Goal: Task Accomplishment & Management: Contribute content

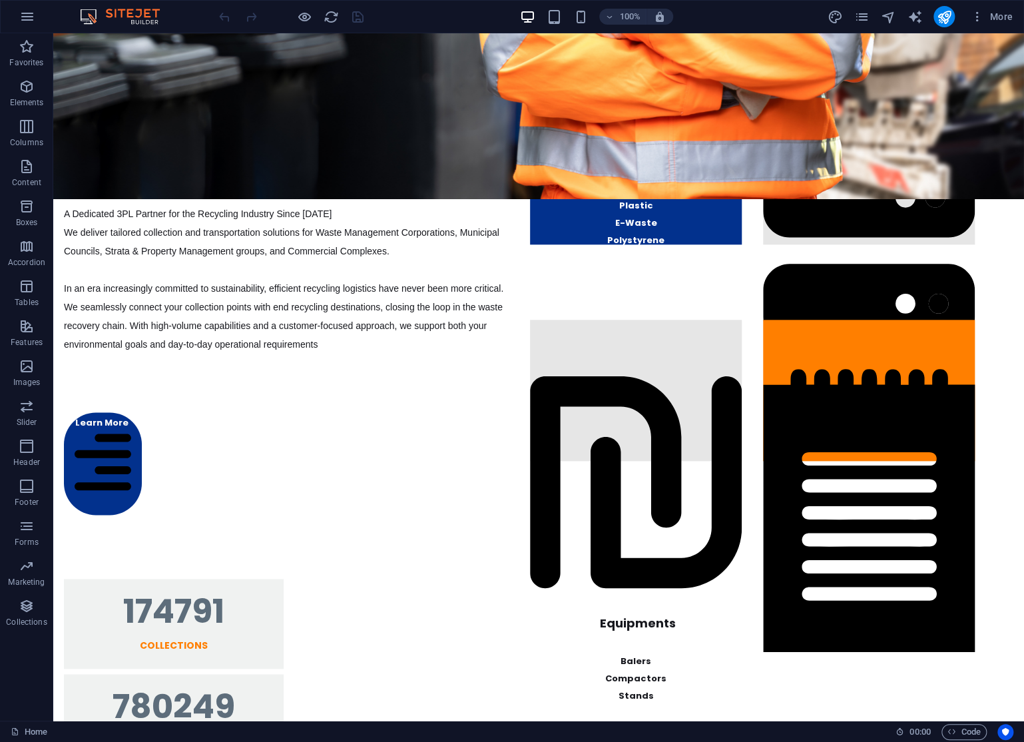
scroll to position [1270, 0]
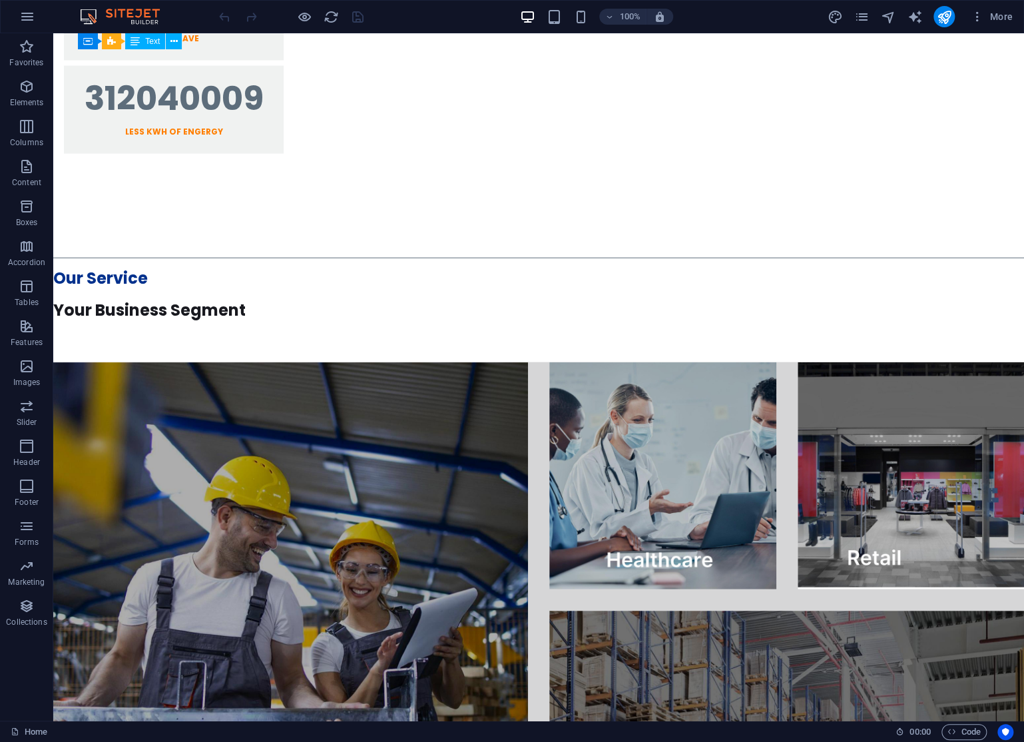
scroll to position [688, 0]
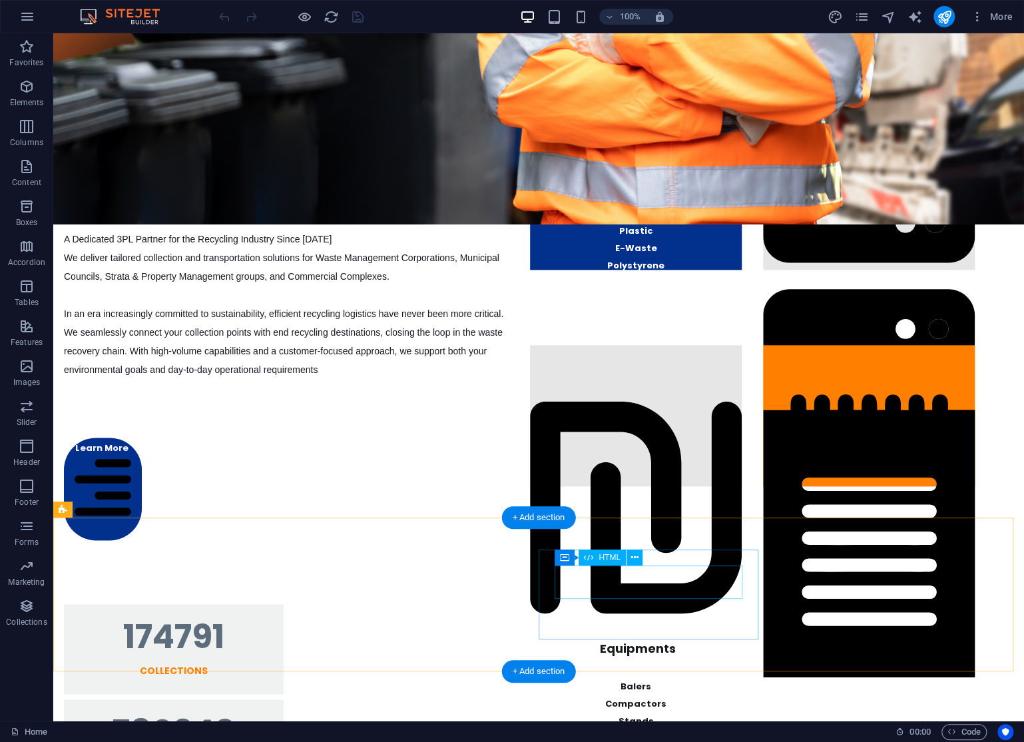
drag, startPoint x: 559, startPoint y: 620, endPoint x: 557, endPoint y: 591, distance: 28.7
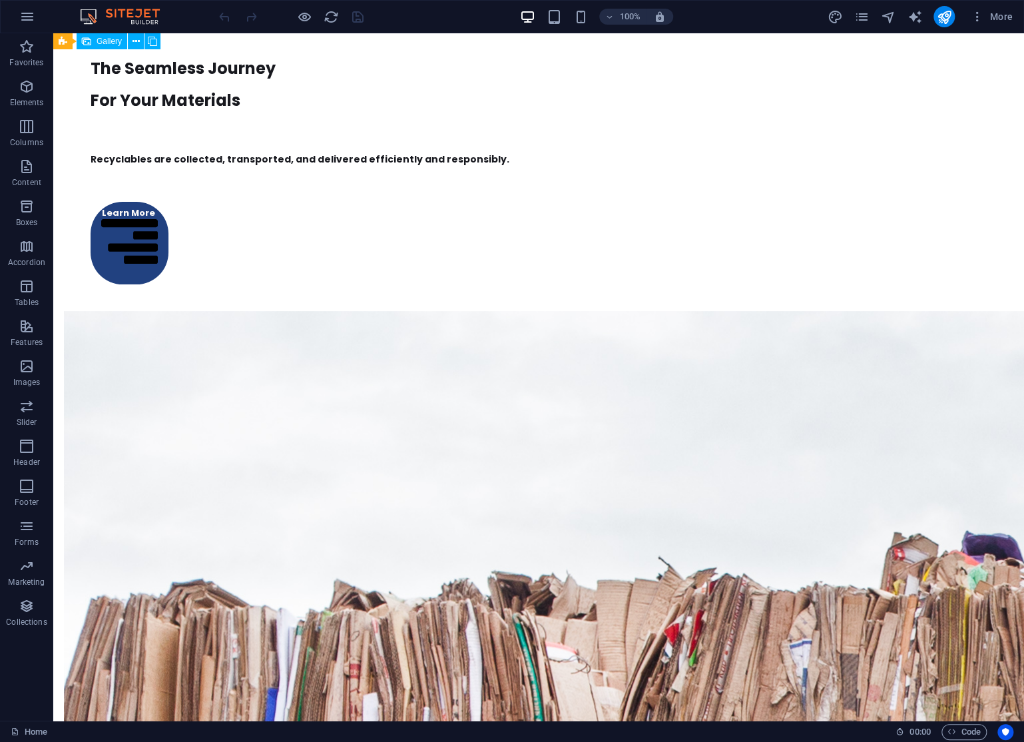
scroll to position [1923, 0]
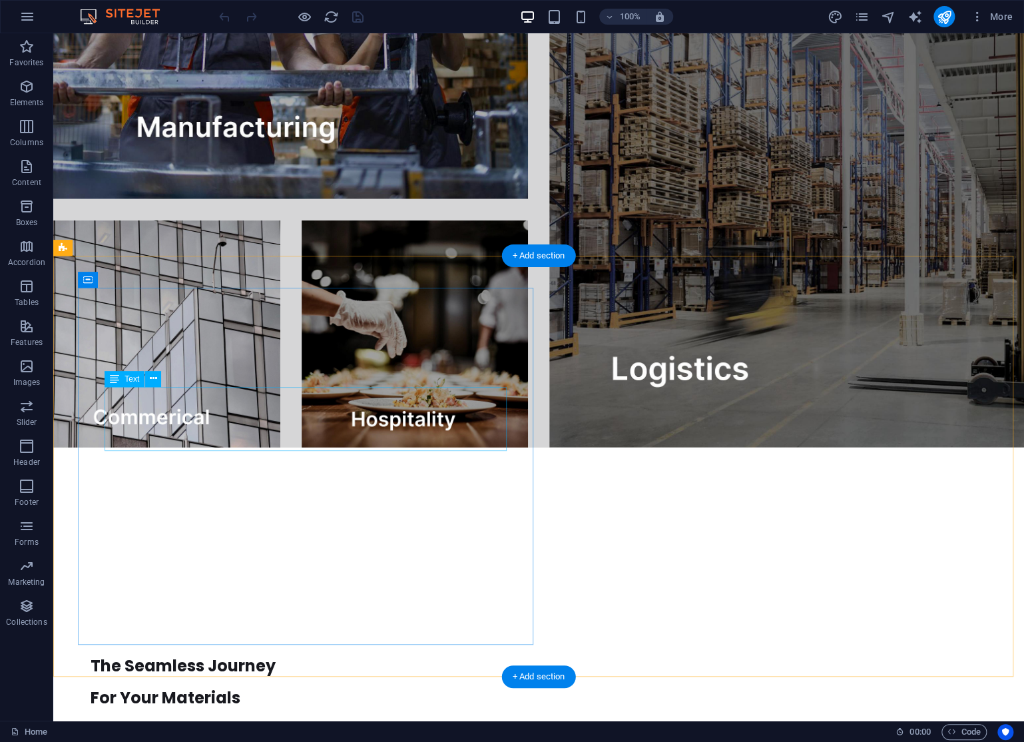
drag, startPoint x: 360, startPoint y: 338, endPoint x: 374, endPoint y: 396, distance: 59.6
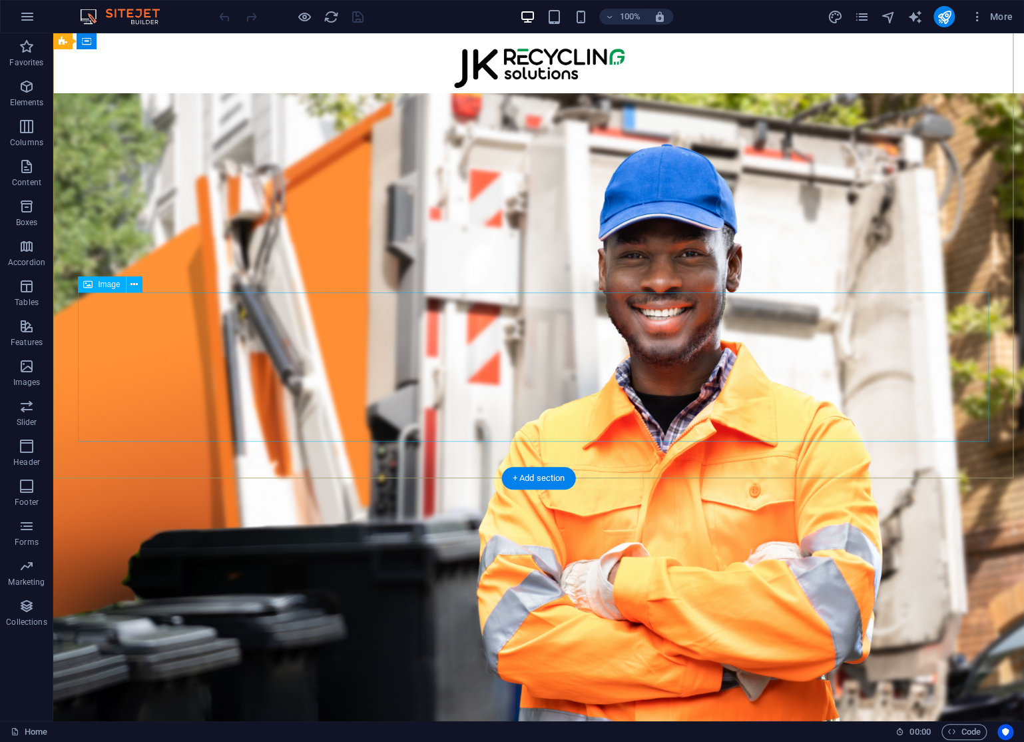
scroll to position [688, 0]
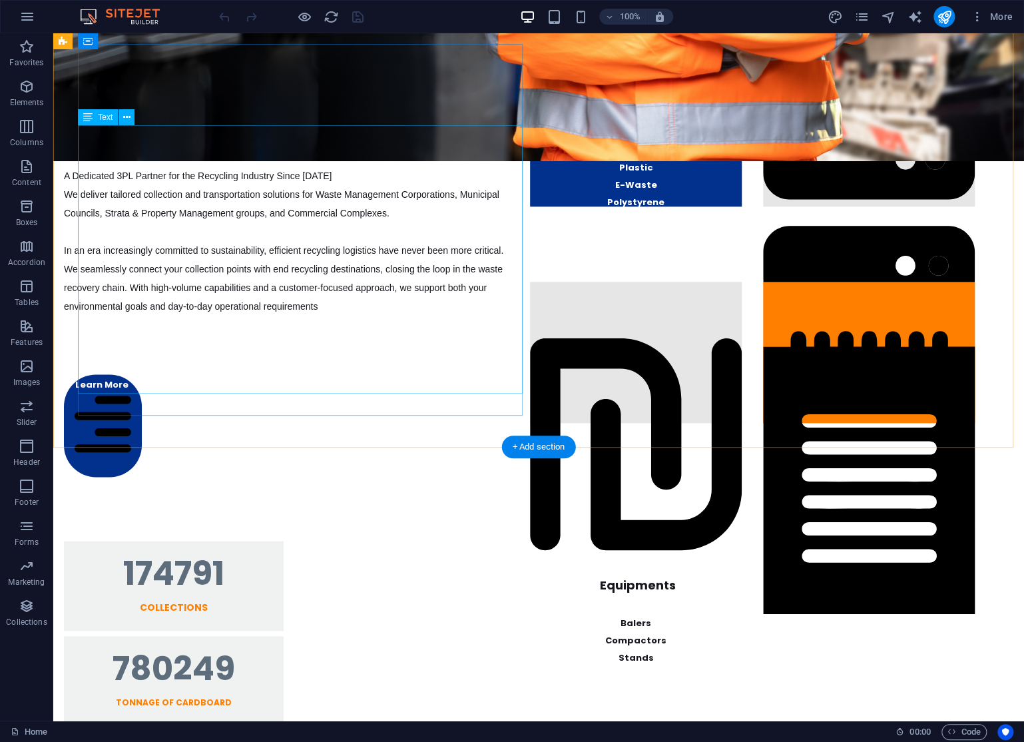
drag, startPoint x: 468, startPoint y: 298, endPoint x: 482, endPoint y: 268, distance: 33.4
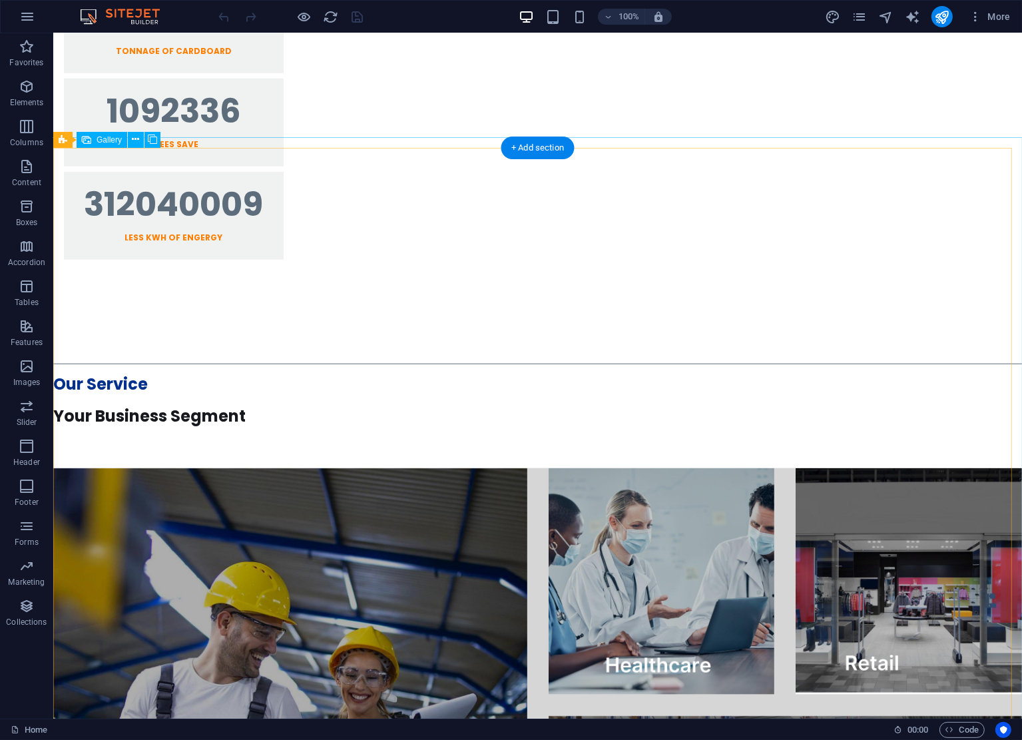
scroll to position [1958, 0]
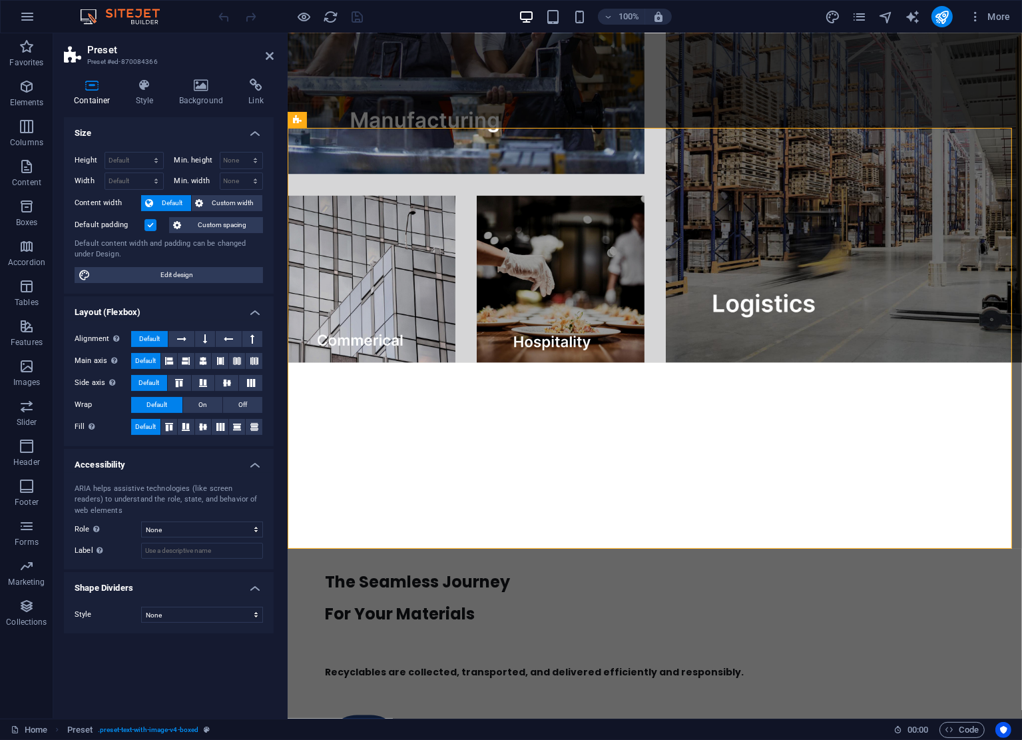
scroll to position [1918, 0]
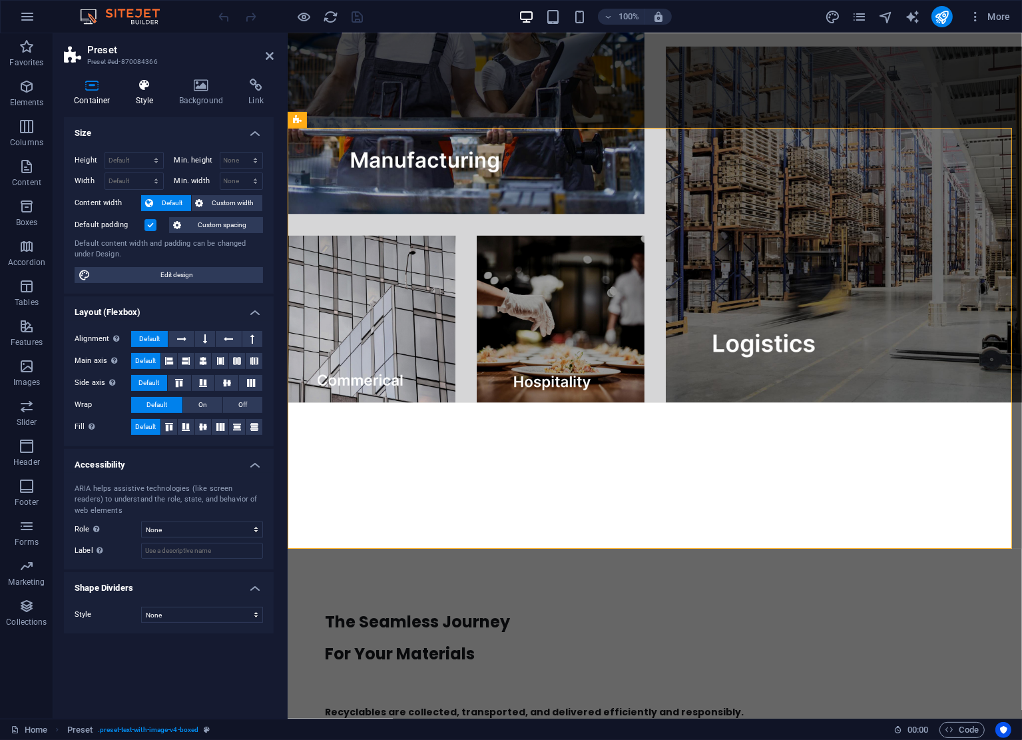
click at [156, 94] on h4 "Style" at bounding box center [147, 93] width 43 height 28
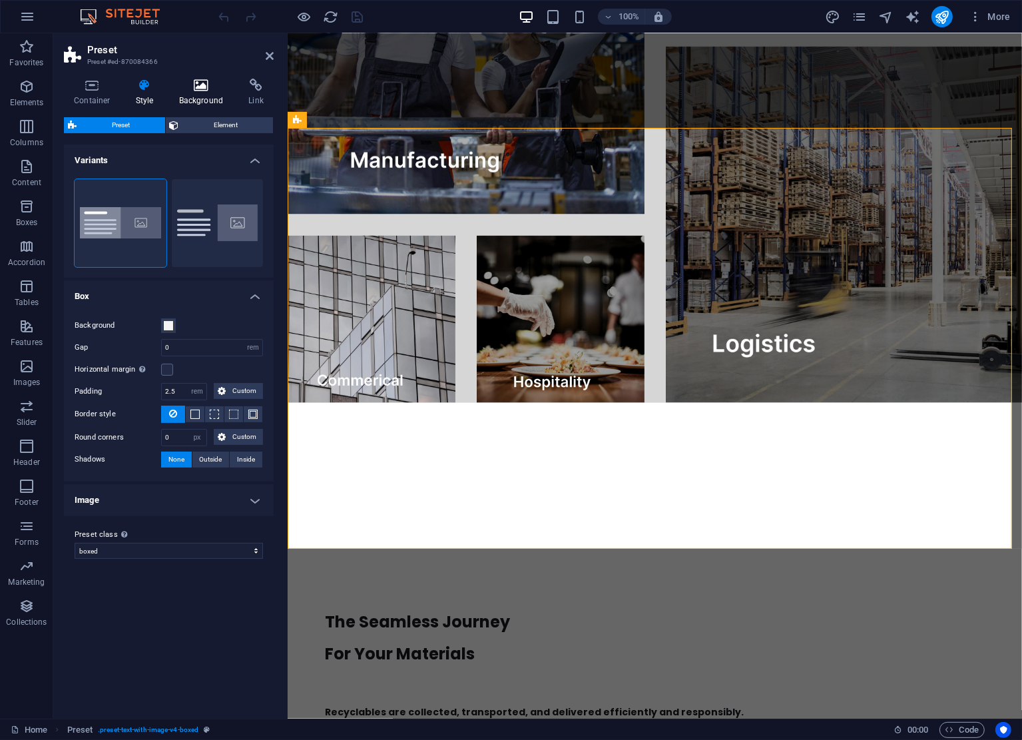
click at [176, 95] on h4 "Background" at bounding box center [204, 93] width 70 height 28
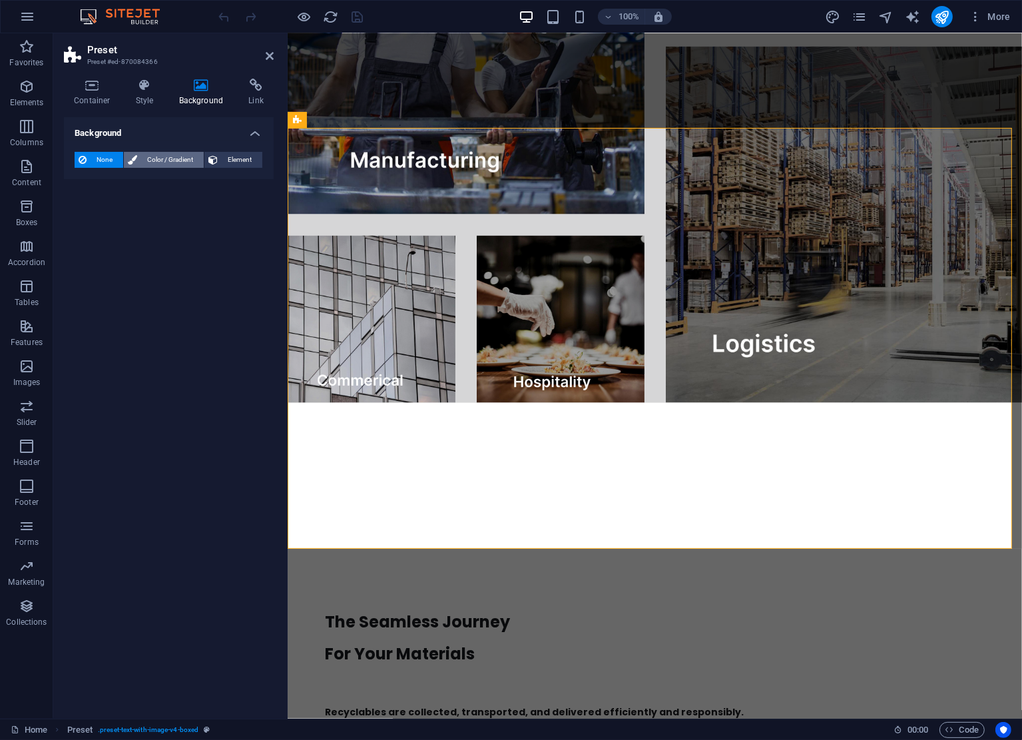
click at [150, 159] on span "Color / Gradient" at bounding box center [170, 160] width 59 height 16
click at [85, 213] on span at bounding box center [83, 213] width 15 height 15
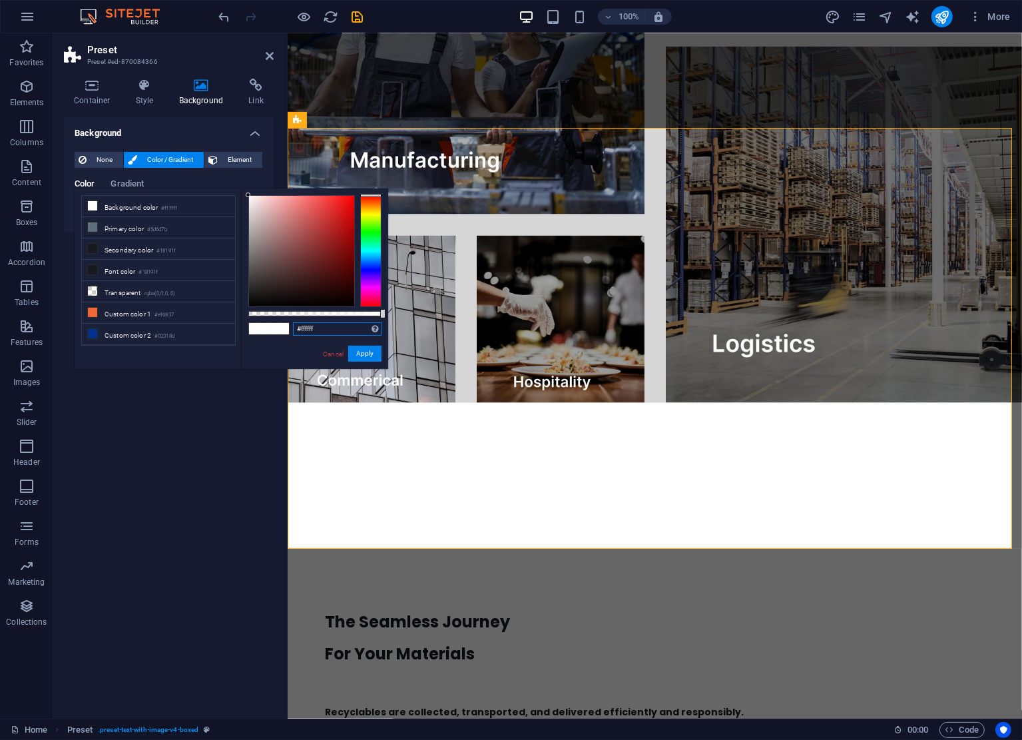
click at [334, 332] on input "#ffffff" at bounding box center [337, 328] width 89 height 13
type input "rgba(39, 50, 102, 0.224)"
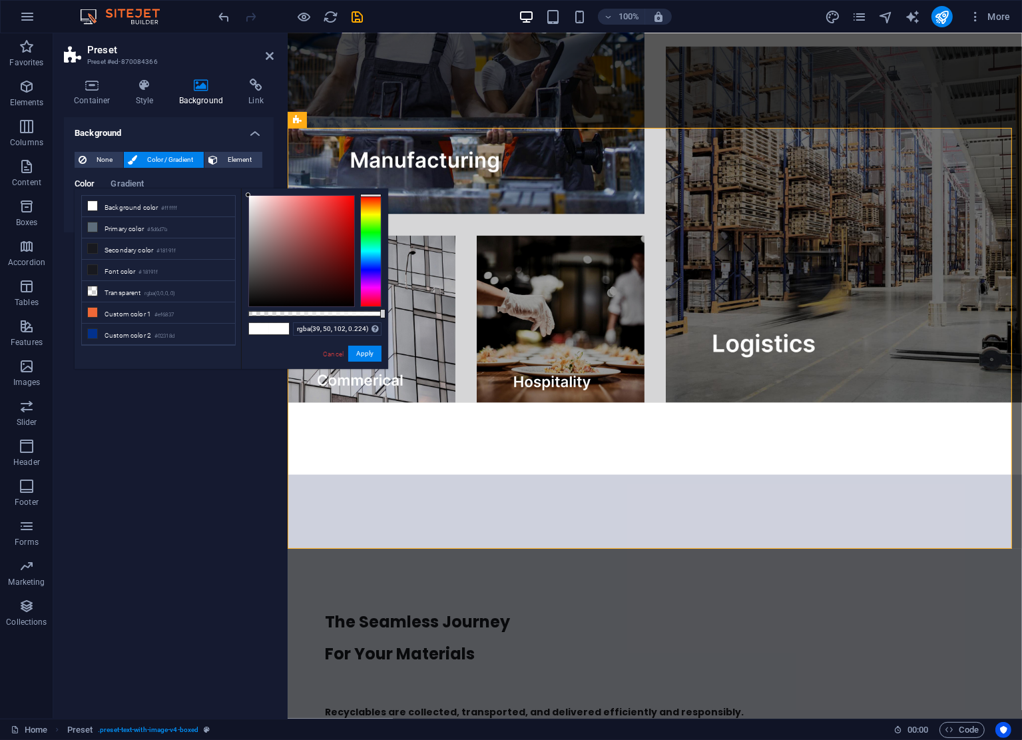
click at [264, 362] on div "rgba(39, 50, 102, 0.224) Supported formats #0852ed rgb(8, 82, 237) rgba(8, 82, …" at bounding box center [314, 375] width 147 height 374
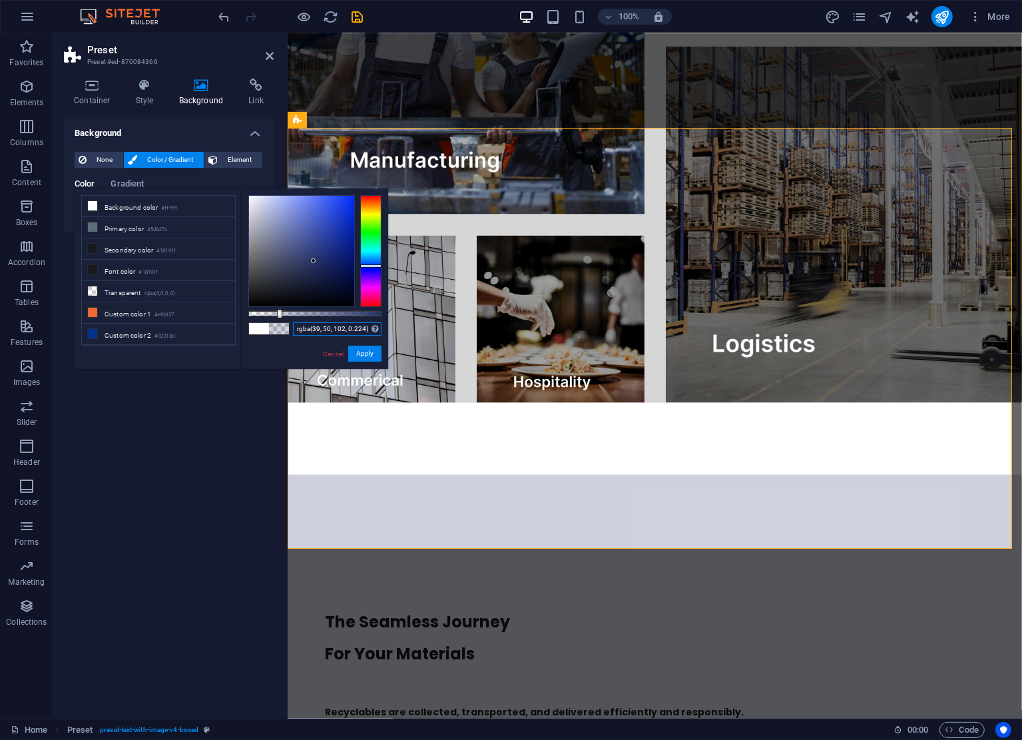
click at [347, 327] on input "rgba(39, 50, 102, 0.224)" at bounding box center [337, 328] width 89 height 13
drag, startPoint x: 368, startPoint y: 330, endPoint x: 55, endPoint y: 309, distance: 313.1
click at [53, 328] on body "JK Recycling Solutions Pty Ltd Home Favorites Elements Columns Content Boxes Ac…" at bounding box center [511, 370] width 1022 height 740
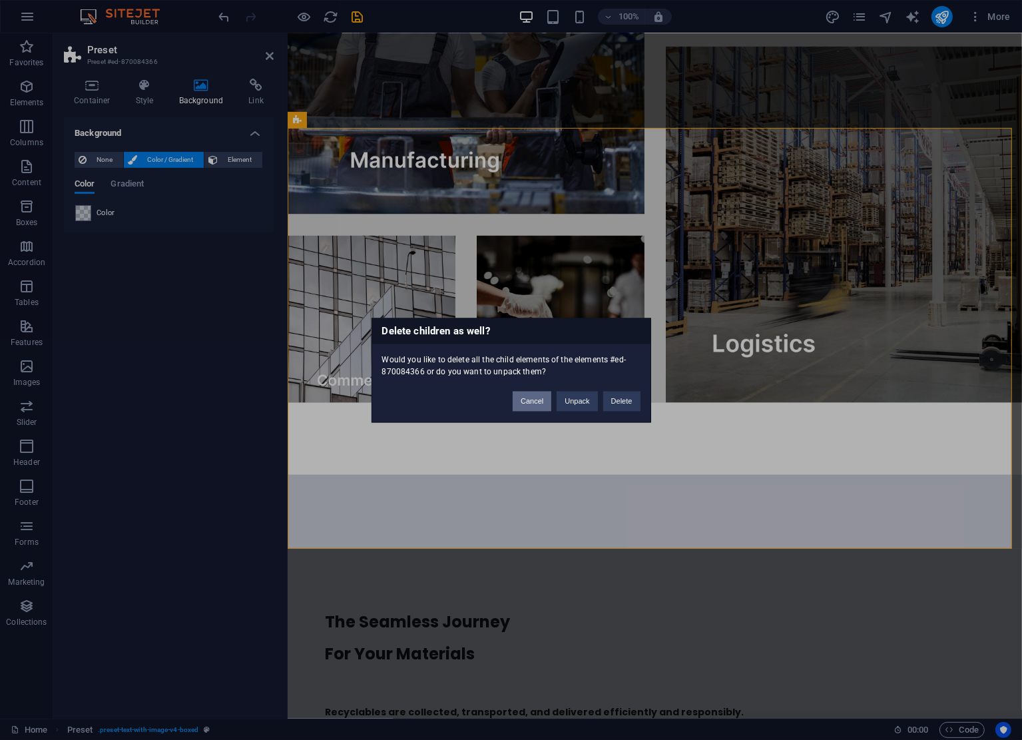
click at [542, 397] on button "Cancel" at bounding box center [532, 401] width 39 height 20
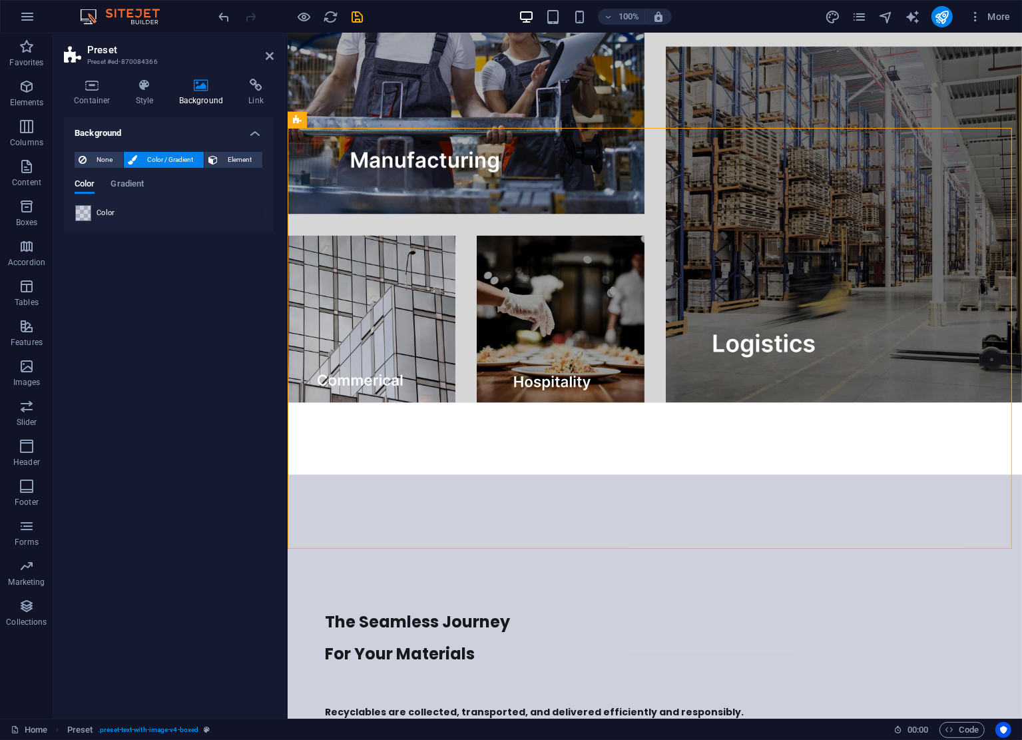
click at [88, 210] on span at bounding box center [83, 213] width 15 height 15
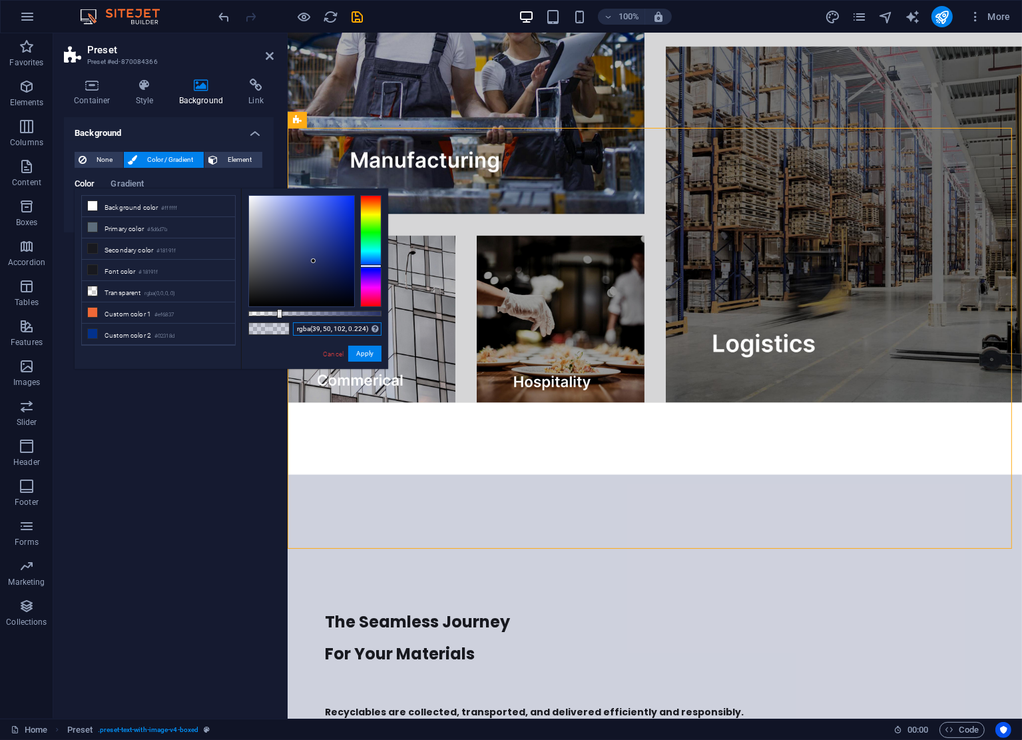
click at [330, 326] on input "rgba(39, 50, 102, 0.224)" at bounding box center [337, 328] width 89 height 13
click at [182, 267] on li "Font color #18191f" at bounding box center [158, 270] width 153 height 21
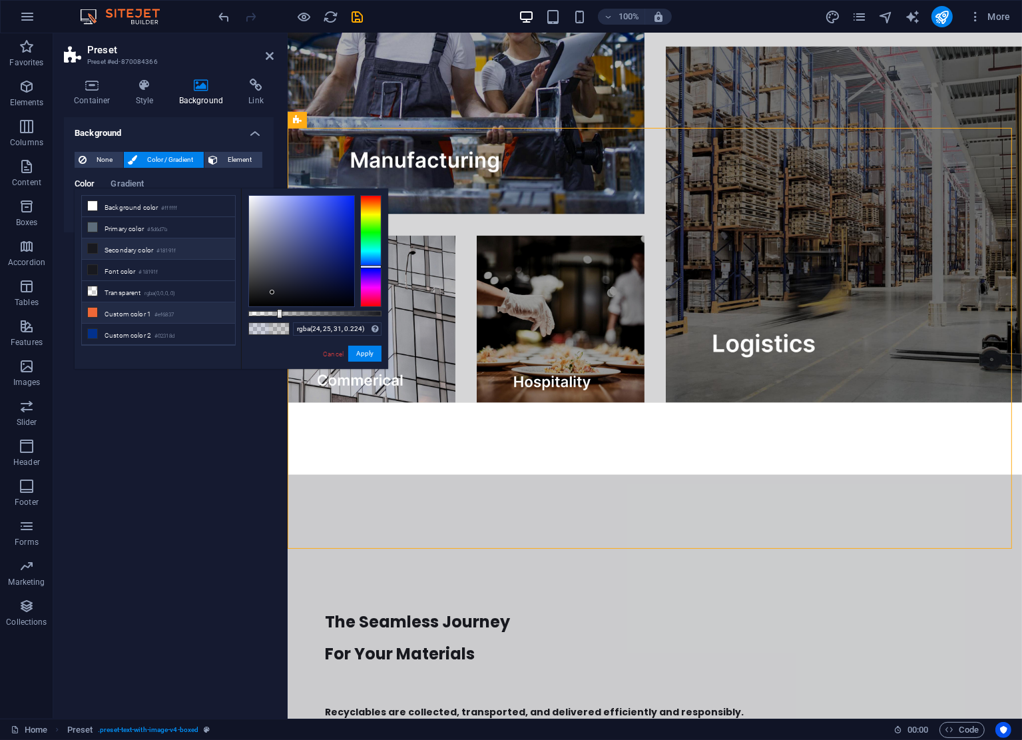
click at [153, 302] on li "Custom color 1 #ef6837" at bounding box center [158, 312] width 153 height 21
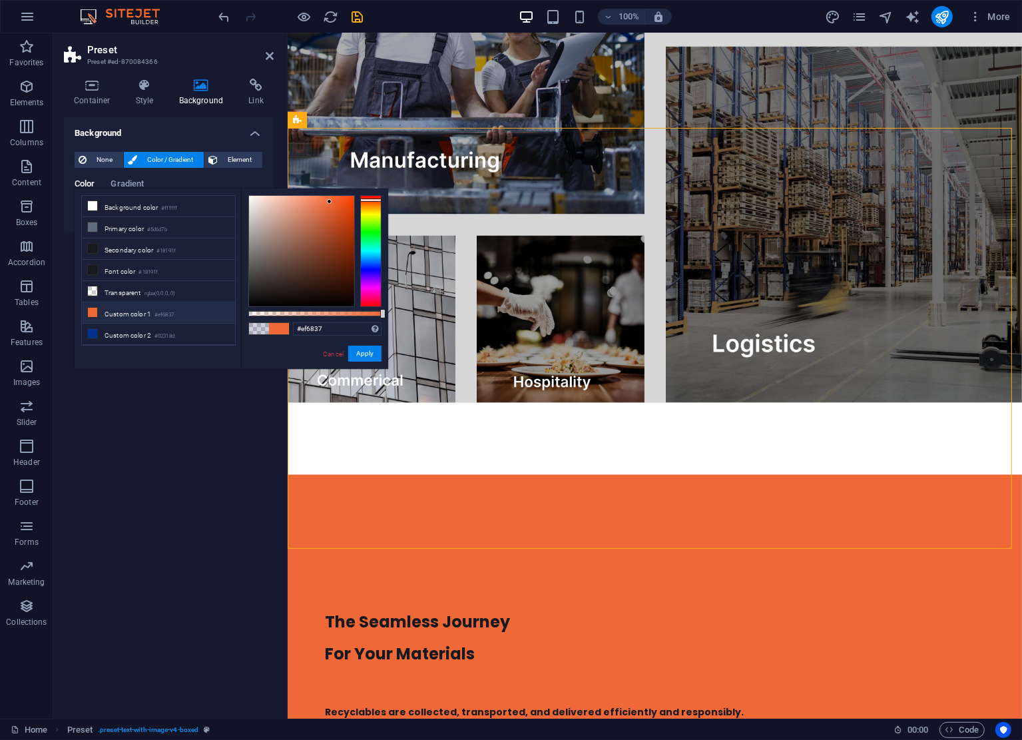
drag, startPoint x: 280, startPoint y: 315, endPoint x: 106, endPoint y: 288, distance: 176.0
click at [405, 313] on body "JK Recycling Solutions Pty Ltd Home Favorites Elements Columns Content Boxes Ac…" at bounding box center [511, 370] width 1022 height 740
click at [346, 327] on input "#ef6837" at bounding box center [337, 328] width 89 height 13
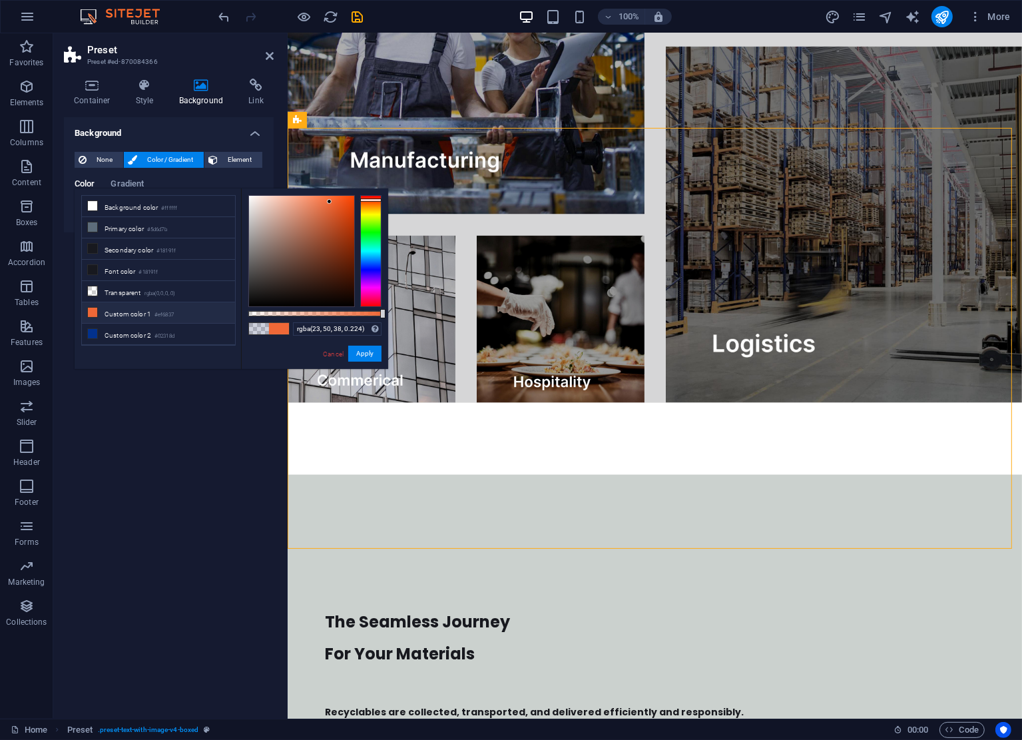
click at [296, 354] on div "rgba(23, 50, 38, 0.224) Supported formats #0852ed rgb(8, 82, 237) rgba(8, 82, 2…" at bounding box center [314, 375] width 147 height 374
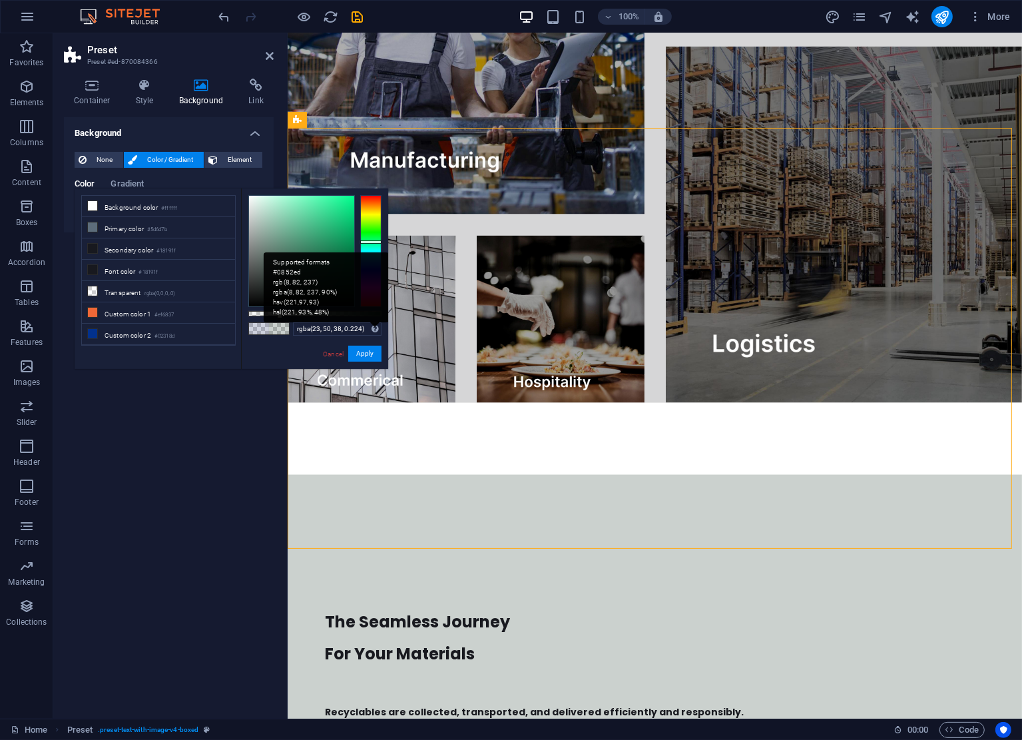
click at [374, 322] on div "Supported formats #0852ed rgb(8, 82, 237) rgba(8, 82, 237, 90%) hsv(221,97,93) …" at bounding box center [326, 287] width 125 height 70
click at [378, 322] on div "Supported formats #0852ed rgb(8, 82, 237) rgba(8, 82, 237, 90%) hsv(221,97,93) …" at bounding box center [326, 287] width 125 height 70
click at [355, 330] on input "rgba(23, 50, 38, 0.224)" at bounding box center [337, 328] width 89 height 13
click at [378, 322] on div "Supported formats #0852ed rgb(8, 82, 237) rgba(8, 82, 237, 90%) hsv(221,97,93) …" at bounding box center [326, 287] width 125 height 70
click at [297, 282] on div "Supported formats #0852ed rgb(8, 82, 237) rgba(8, 82, 237, 90%) hsv(221,97,93) …" at bounding box center [326, 287] width 125 height 70
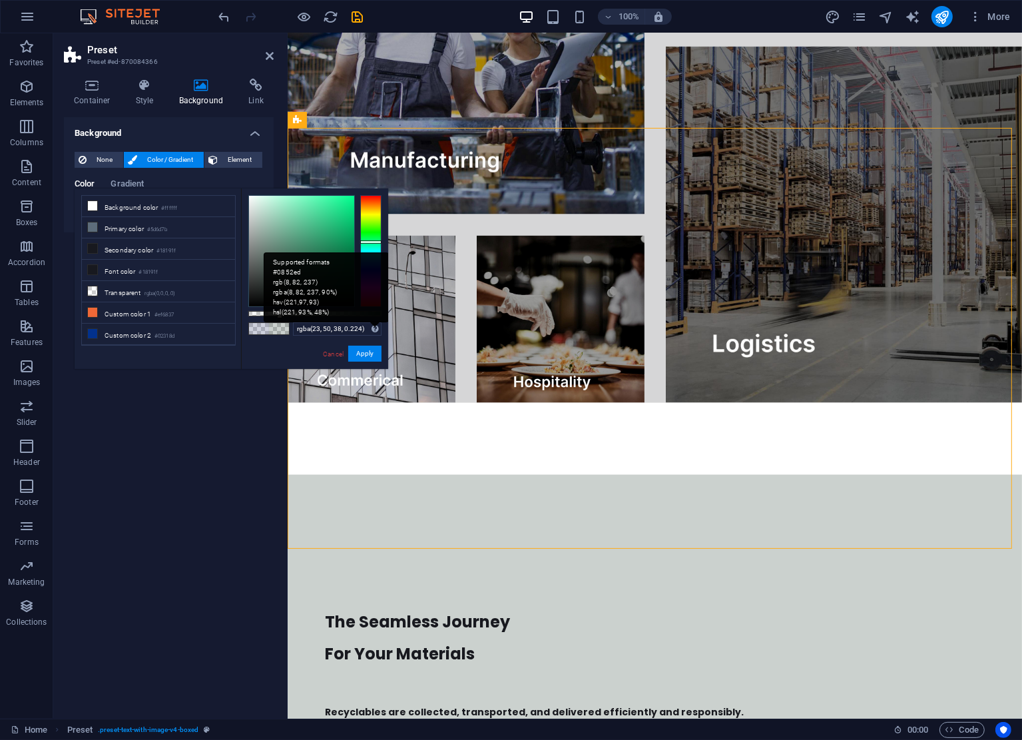
click at [297, 282] on div "Supported formats #0852ed rgb(8, 82, 237) rgba(8, 82, 237, 90%) hsv(221,97,93) …" at bounding box center [326, 287] width 125 height 70
click at [312, 329] on input "rgba(23, 50, 38, 0.224)" at bounding box center [337, 328] width 89 height 13
type input "#27ade2"
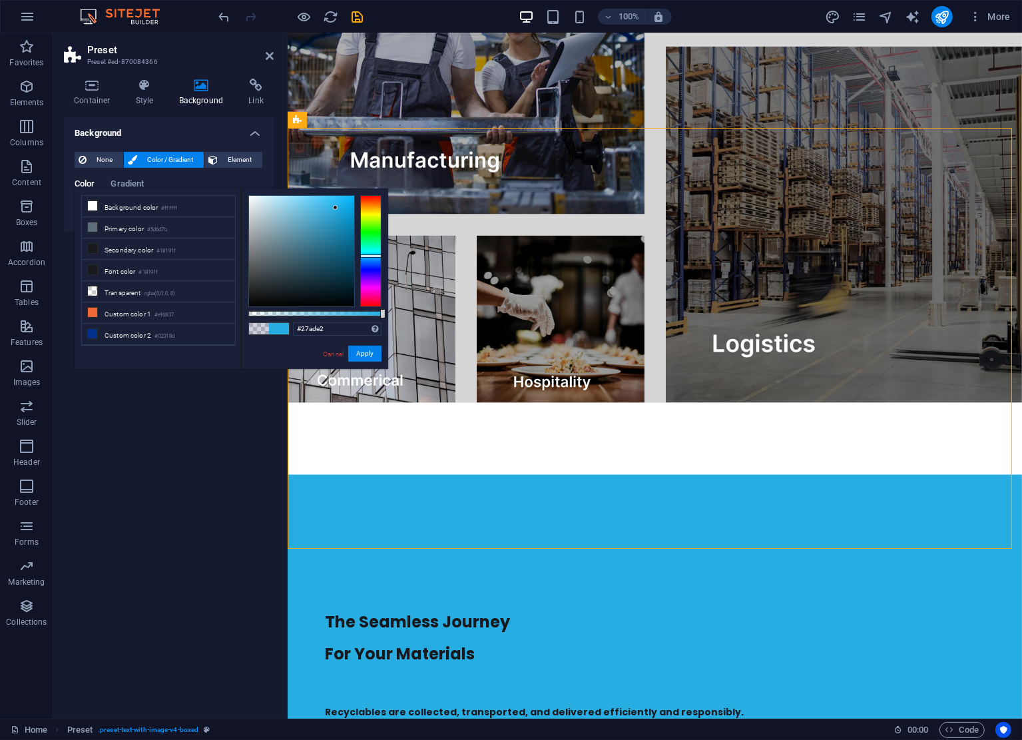
click at [300, 349] on div "#27ade2 Supported formats #0852ed rgb(8, 82, 237) rgba(8, 82, 237, 90%) hsv(221…" at bounding box center [314, 375] width 147 height 374
click at [368, 353] on button "Apply" at bounding box center [364, 354] width 33 height 16
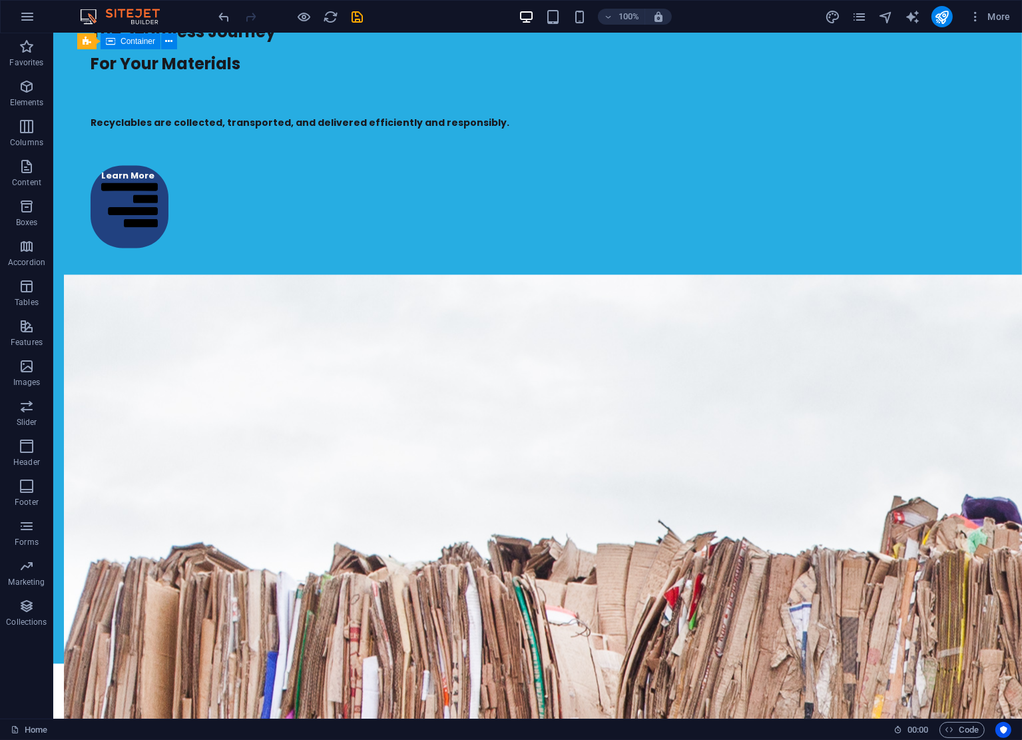
scroll to position [1958, 0]
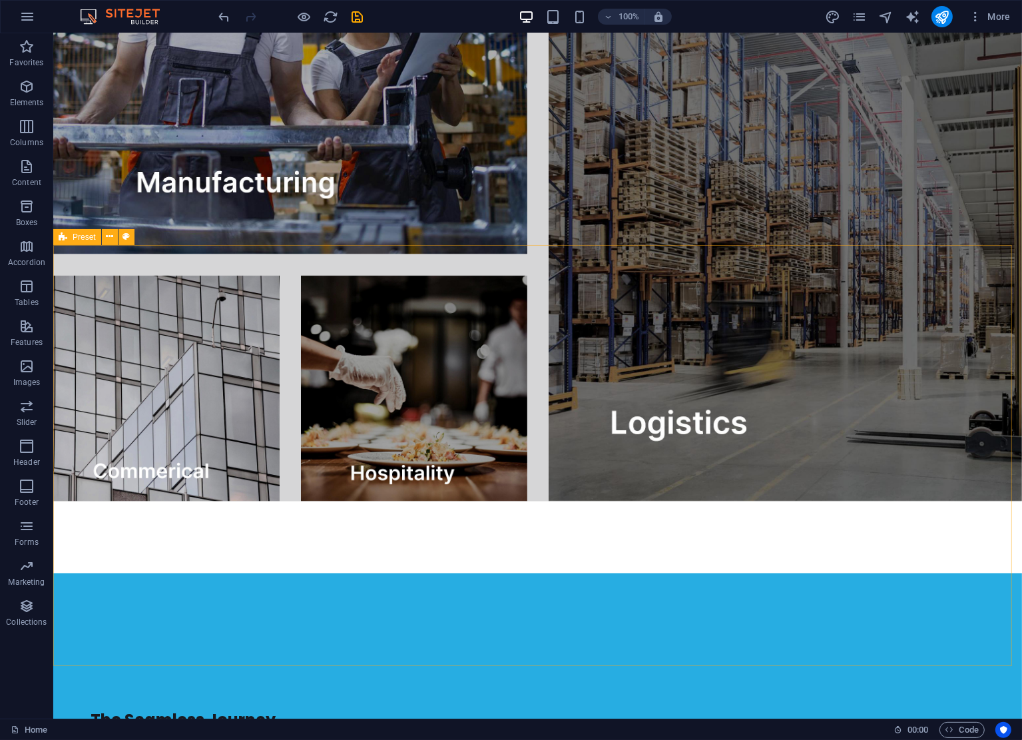
click at [0, 0] on div "Preset" at bounding box center [0, 0] width 0 height 0
click at [556, 244] on div "+ Add section" at bounding box center [538, 245] width 74 height 23
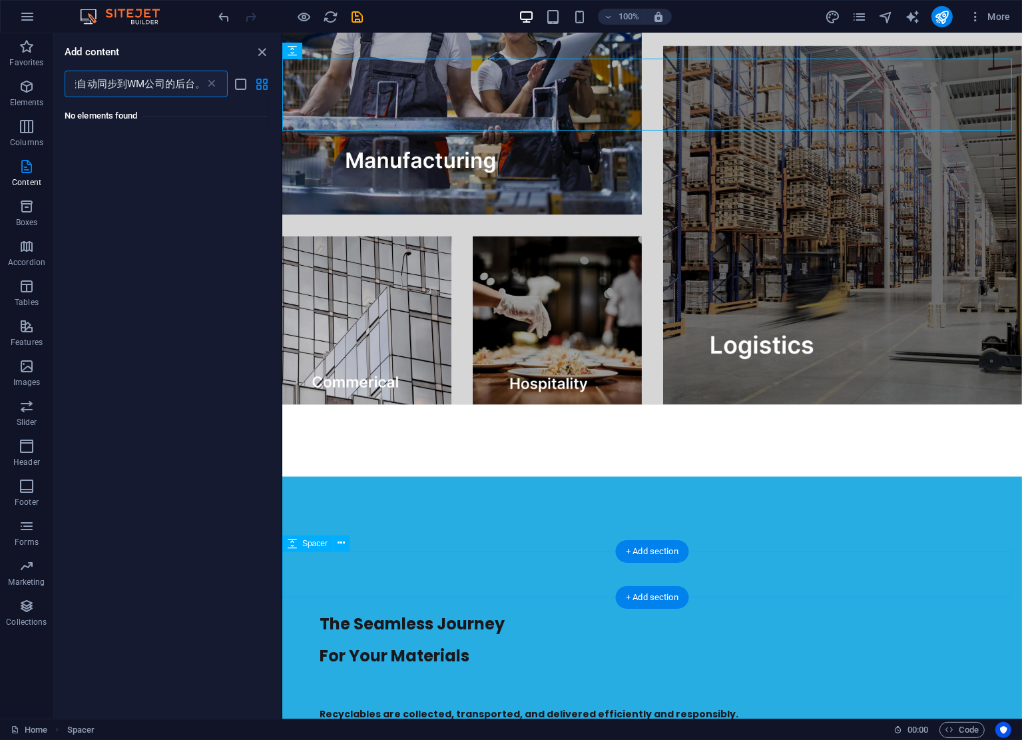
scroll to position [0, 0]
type input "无缝对接： 你的系统需要能够与WM公司现有的客户管理系统和账单系统进行API对接。当客户通过你的二维码上报数据时，信息能自动同步到WM公司的后台。"
click at [212, 82] on icon at bounding box center [211, 83] width 13 height 13
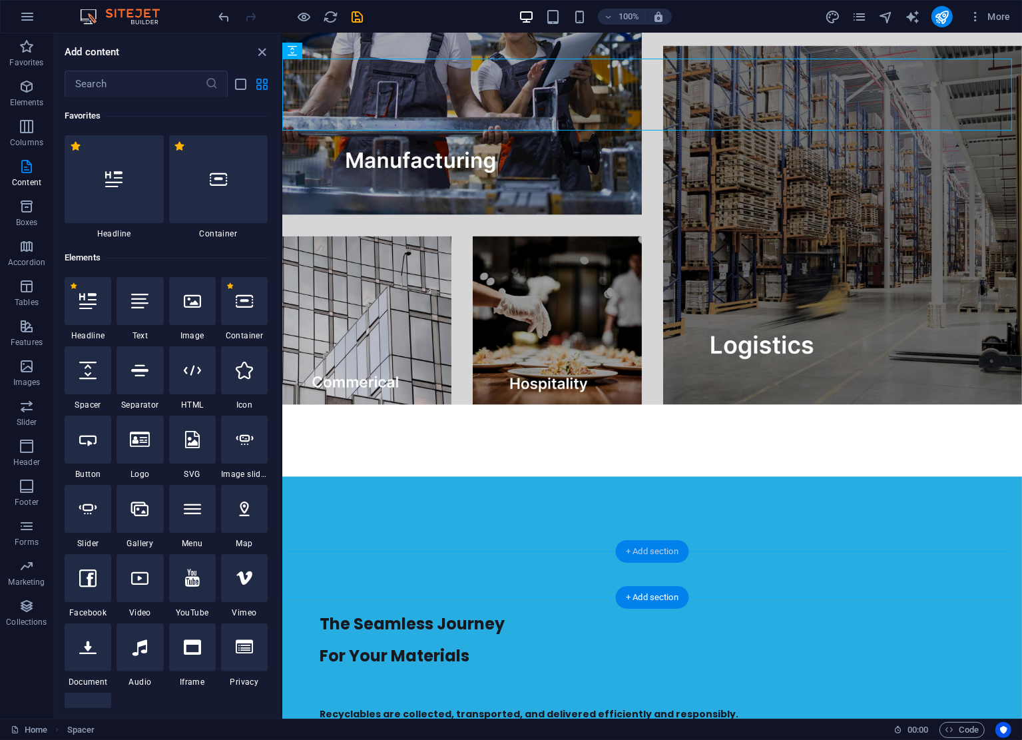
click at [665, 547] on div "+ Add section" at bounding box center [652, 551] width 74 height 23
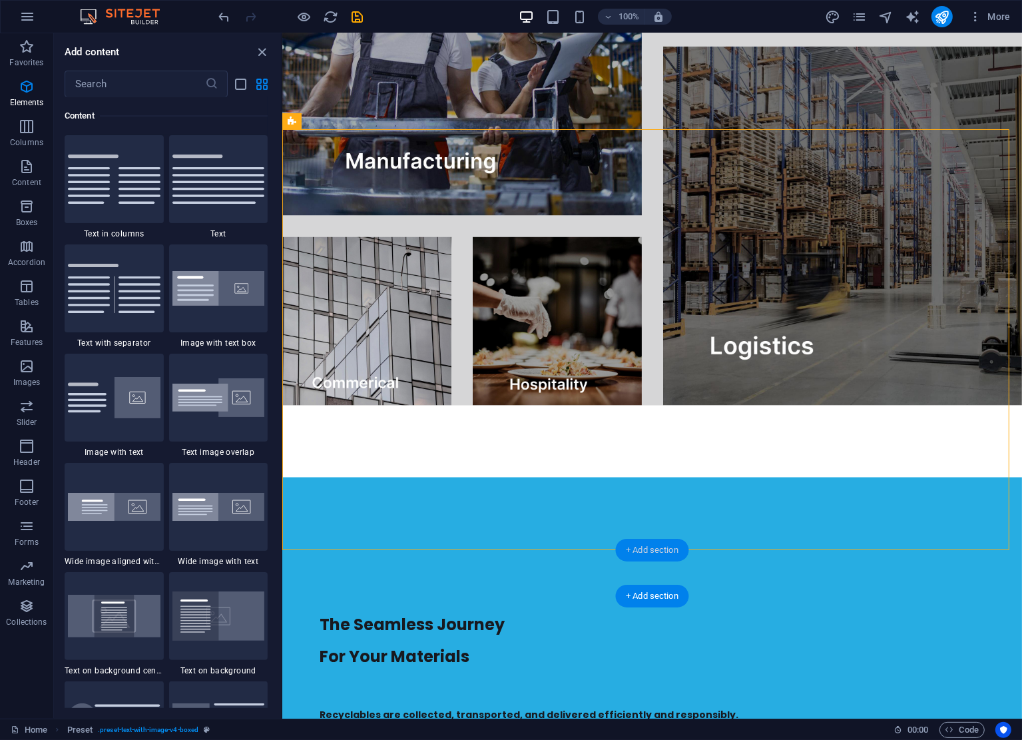
scroll to position [1920, 0]
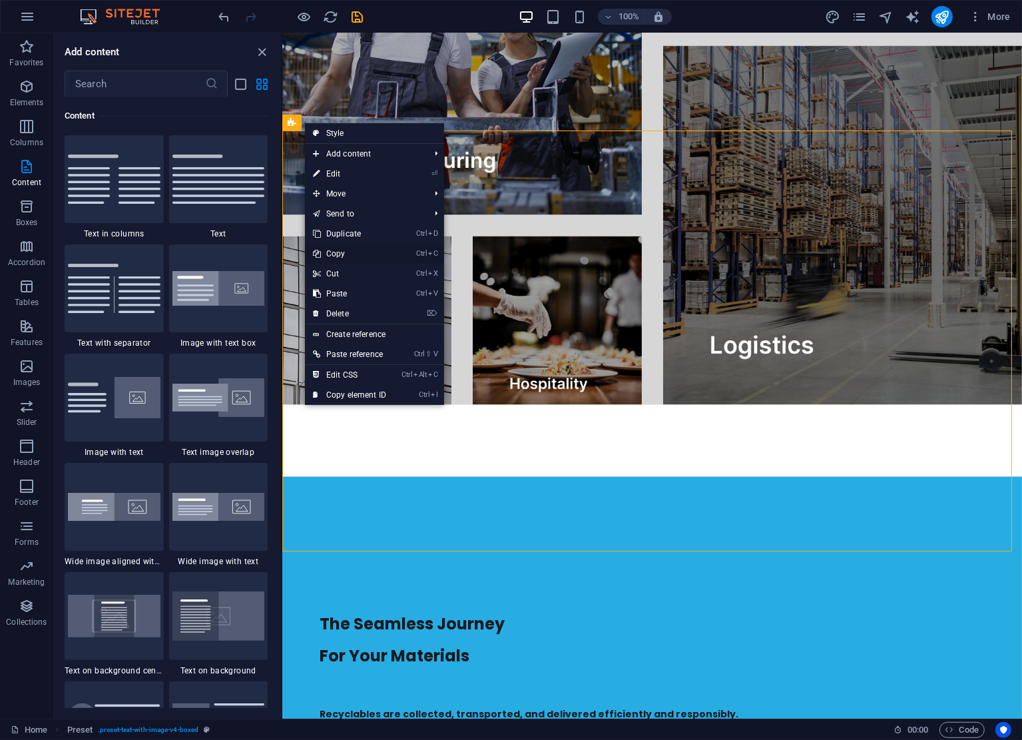
click at [362, 254] on link "Ctrl C Copy" at bounding box center [349, 254] width 89 height 20
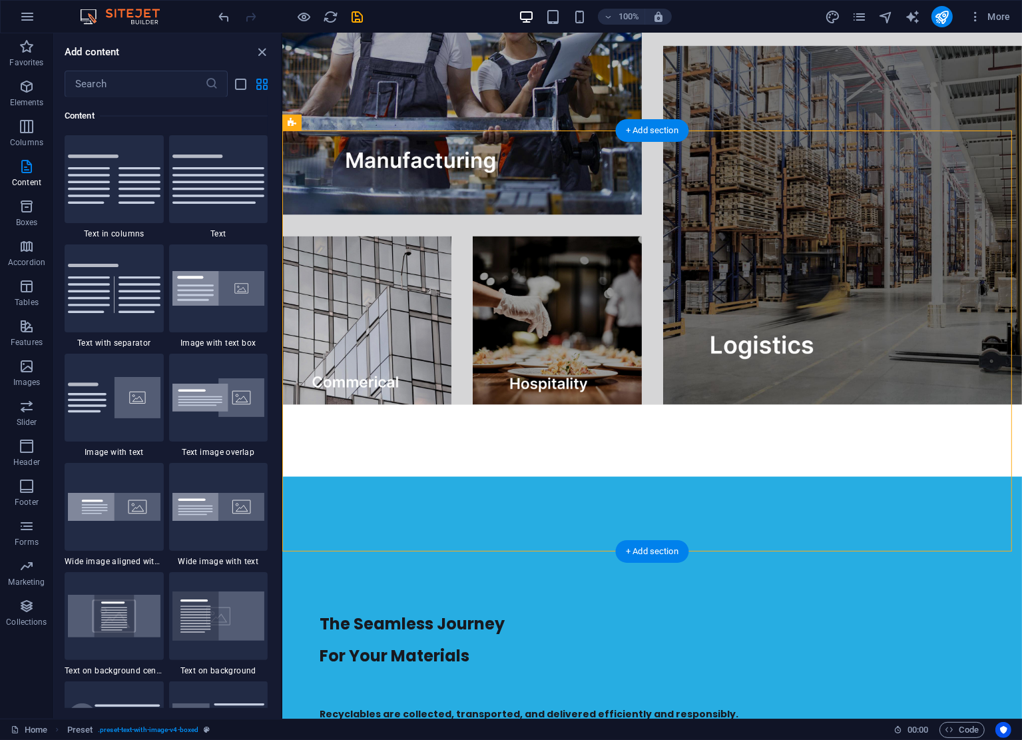
click at [647, 134] on div "+ Add section" at bounding box center [652, 130] width 74 height 23
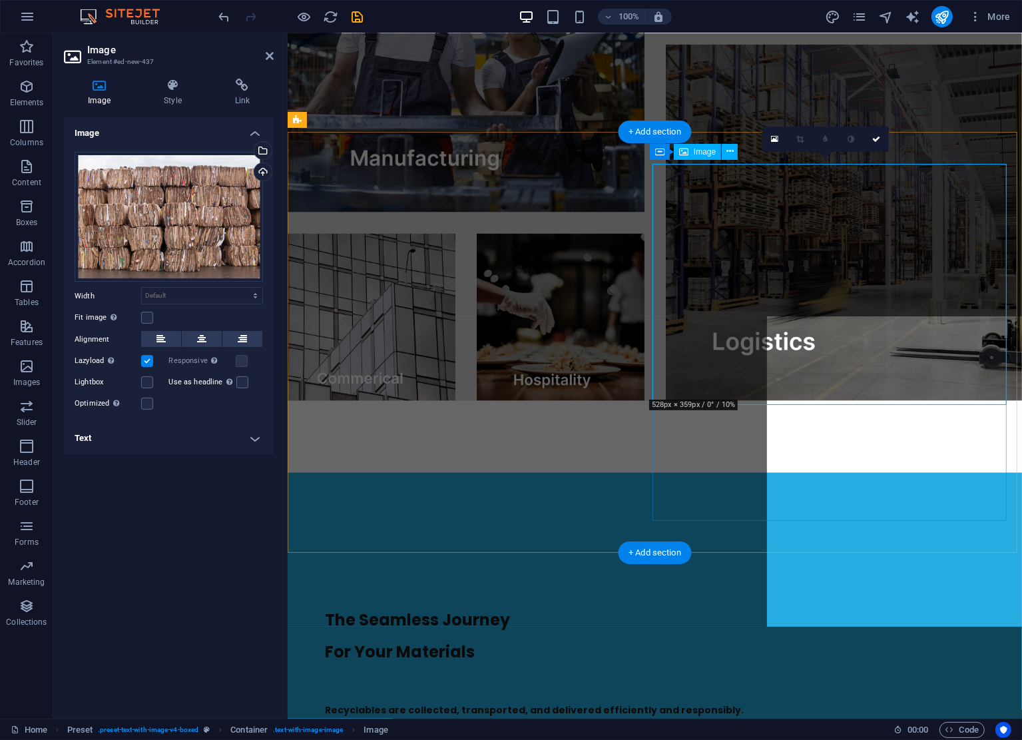
scroll to position [1919, 0]
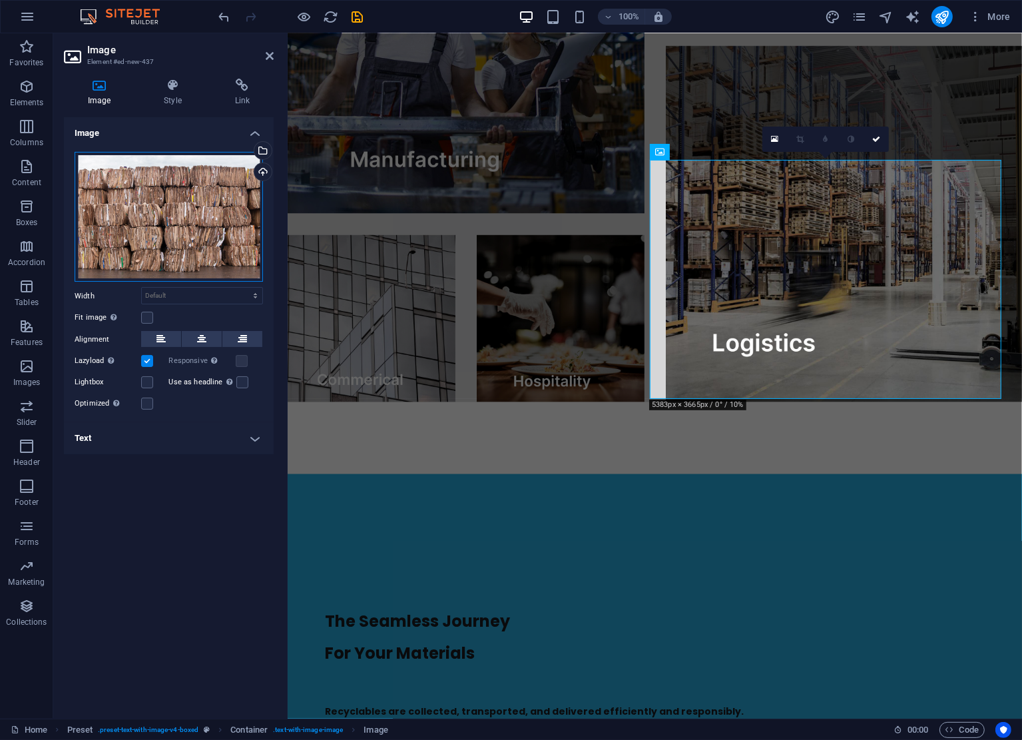
click at [129, 229] on div "Drag files here, click to choose files or select files from Files or our free s…" at bounding box center [169, 217] width 188 height 131
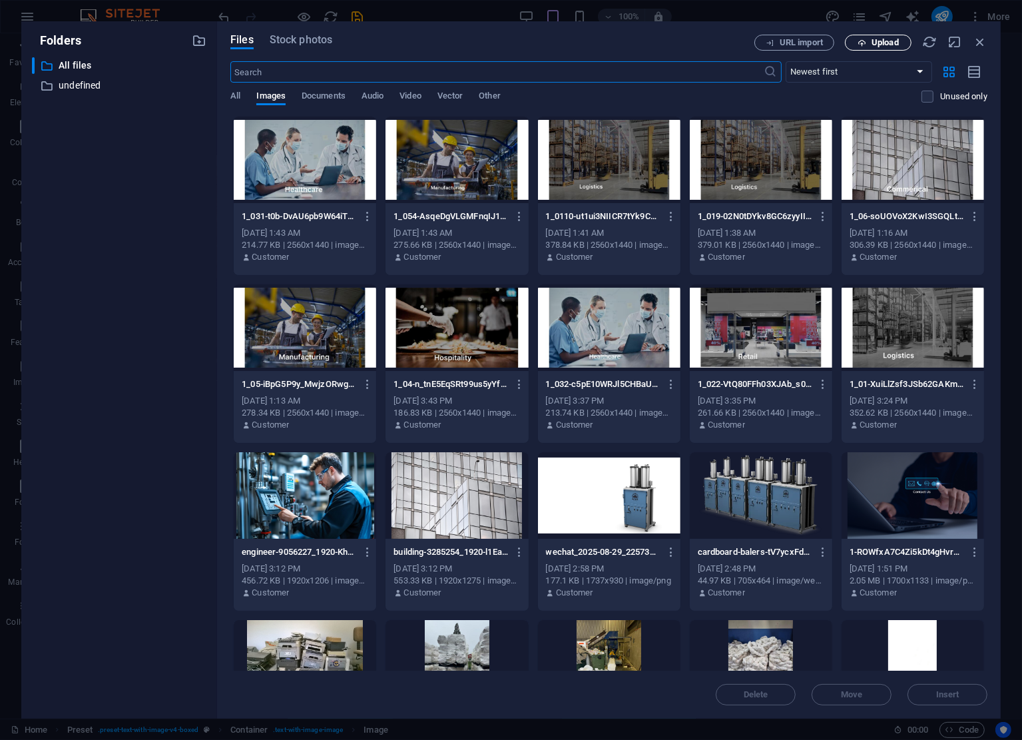
click at [884, 47] on button "Upload" at bounding box center [878, 43] width 67 height 16
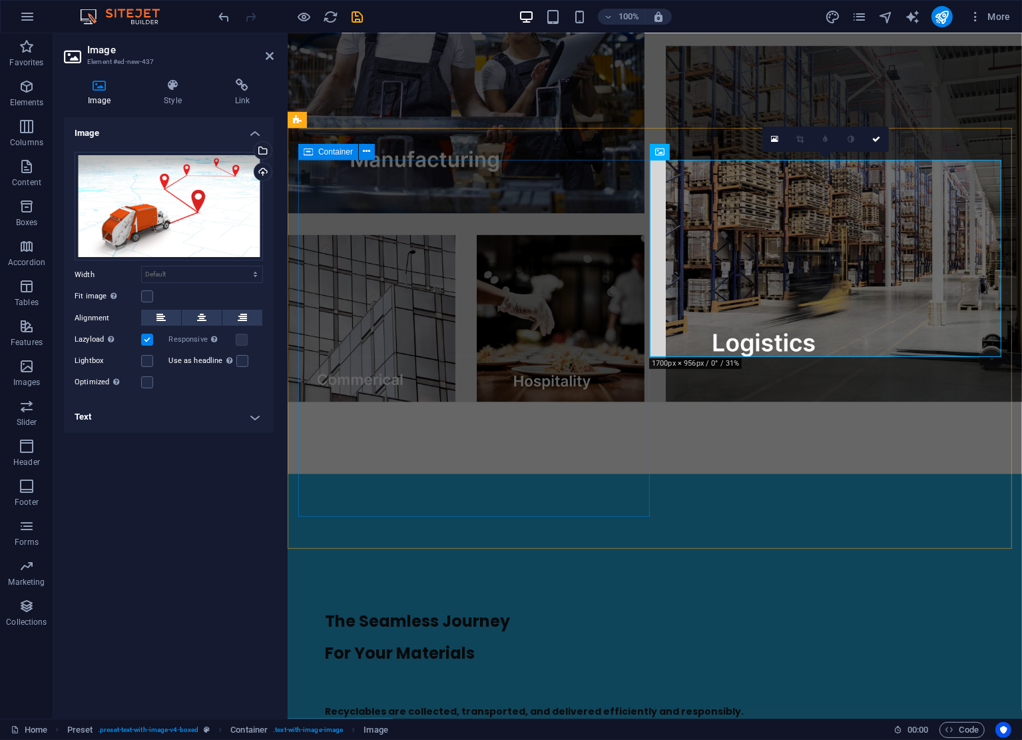
click at [551, 506] on div "The Seamless Journey For Your Materials Recyclables are collected, transported,…" at bounding box center [654, 685] width 713 height 358
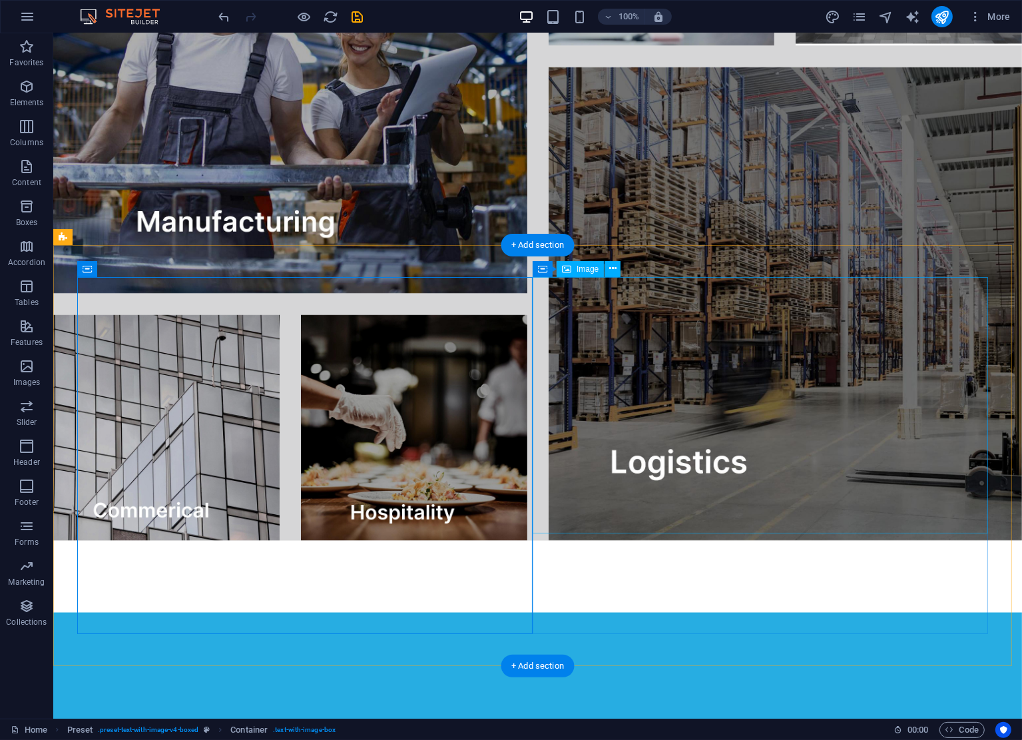
scroll to position [1958, 0]
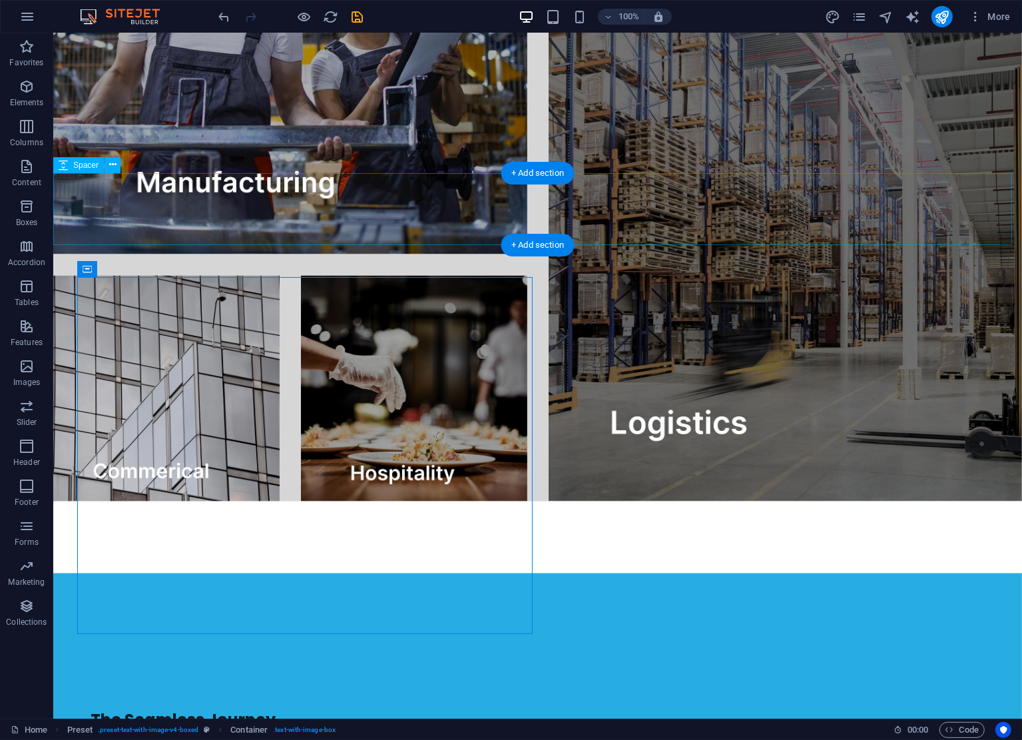
click at [342, 502] on div at bounding box center [537, 538] width 969 height 72
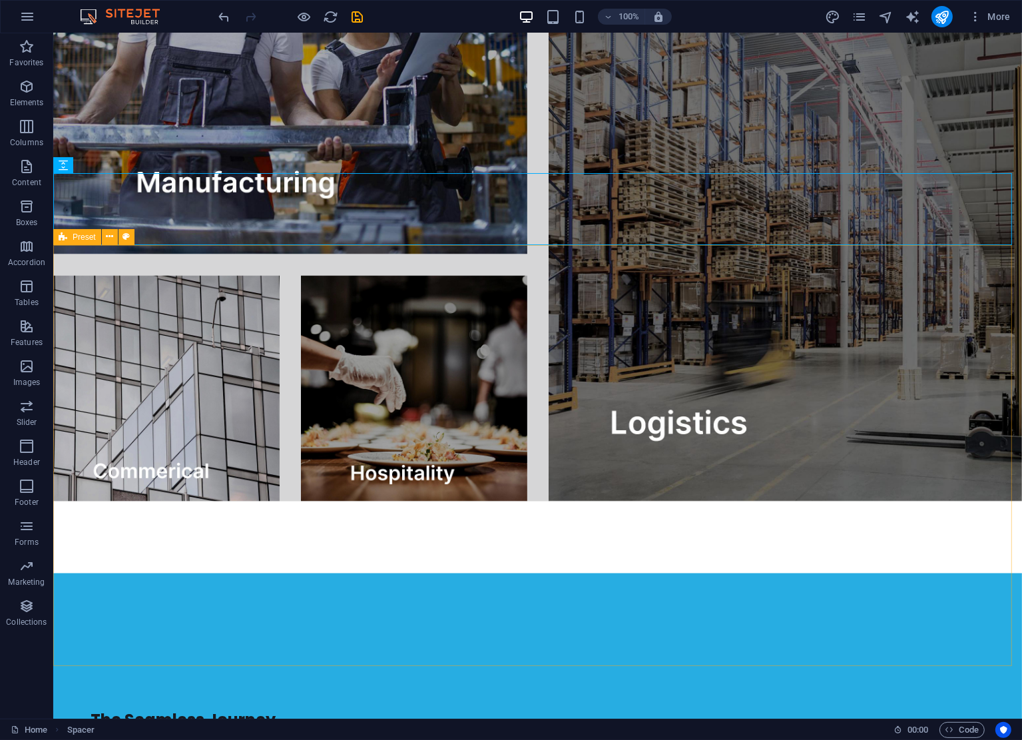
click at [80, 236] on span "Preset" at bounding box center [84, 237] width 23 height 8
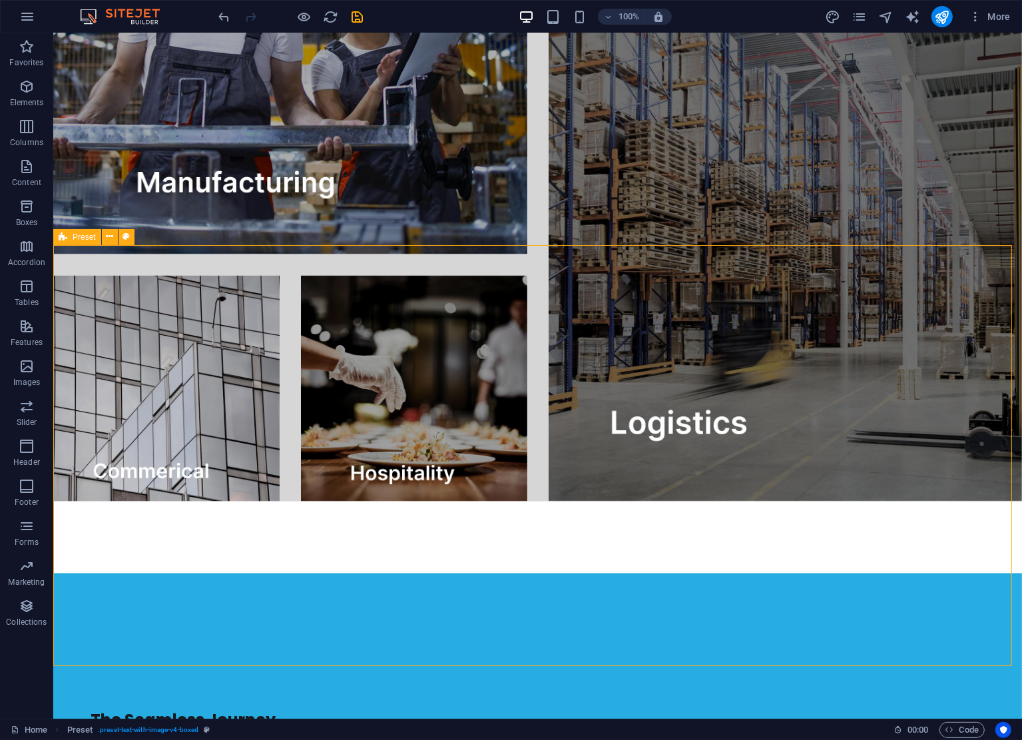
click at [80, 236] on span "Preset" at bounding box center [84, 237] width 23 height 8
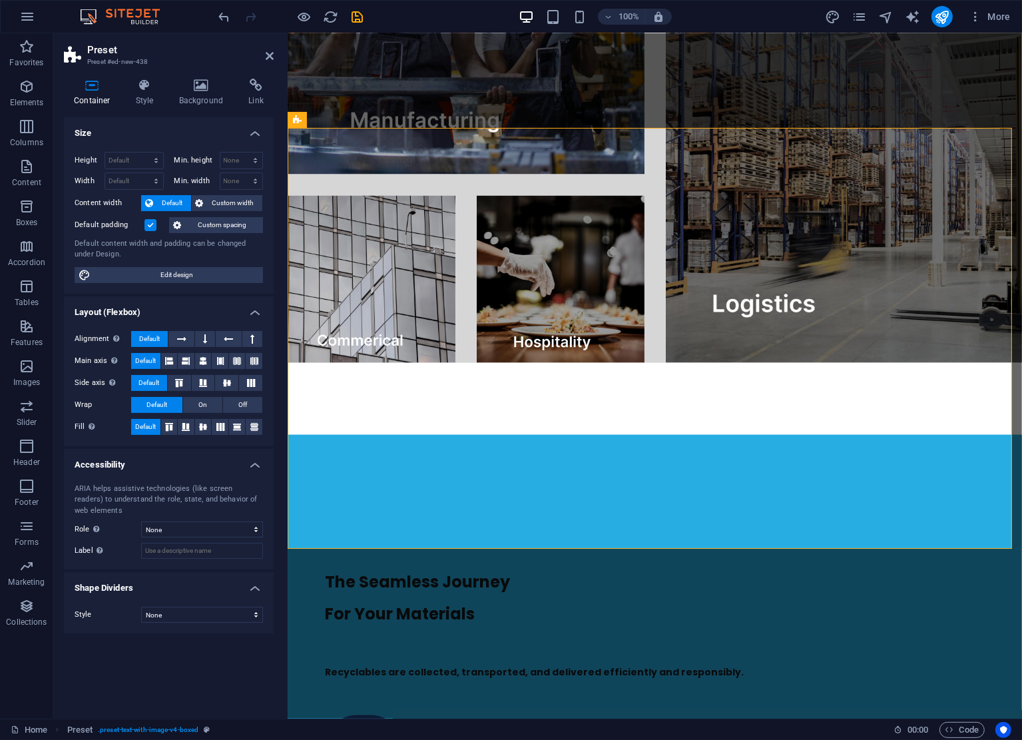
scroll to position [1919, 0]
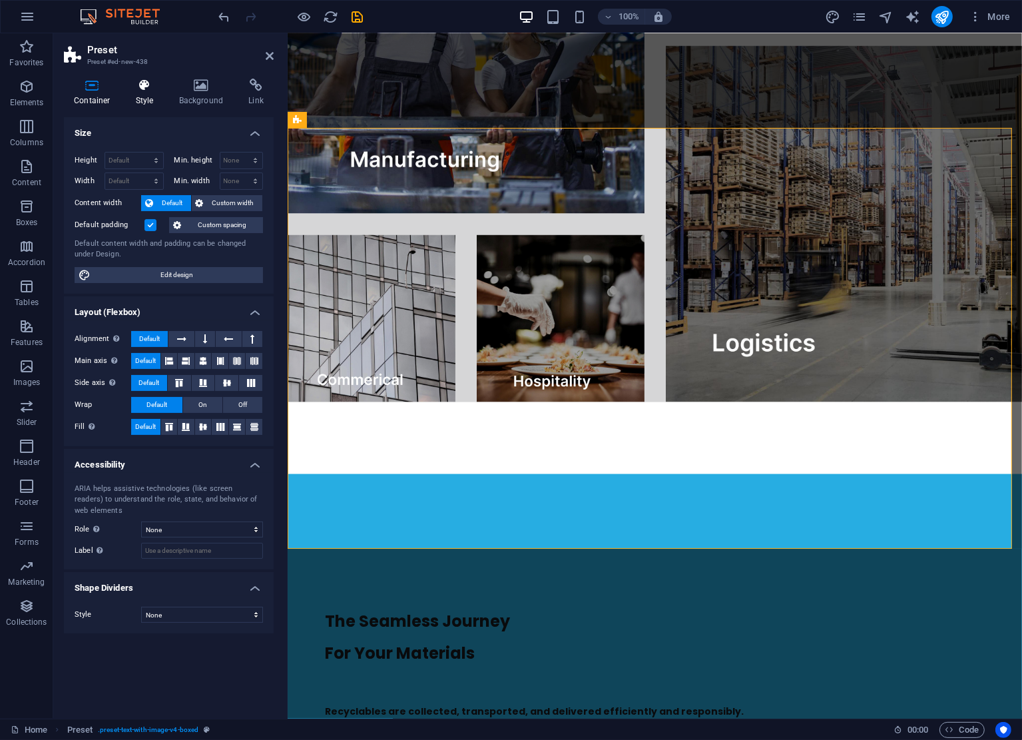
click at [155, 89] on icon at bounding box center [145, 85] width 38 height 13
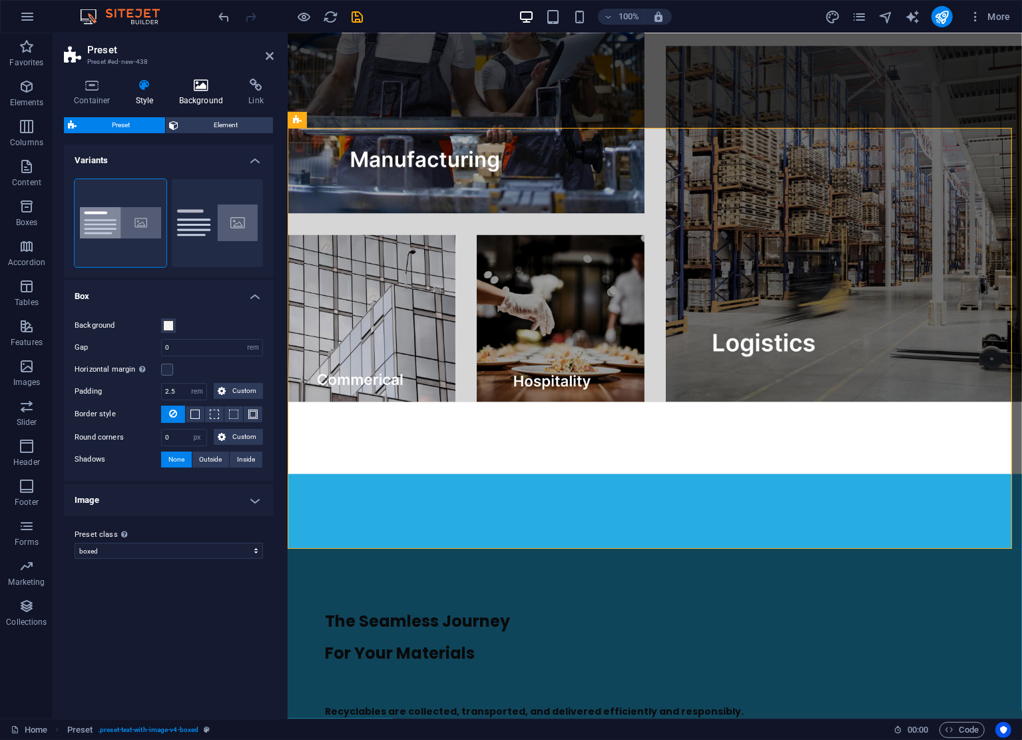
click at [204, 87] on icon at bounding box center [201, 85] width 65 height 13
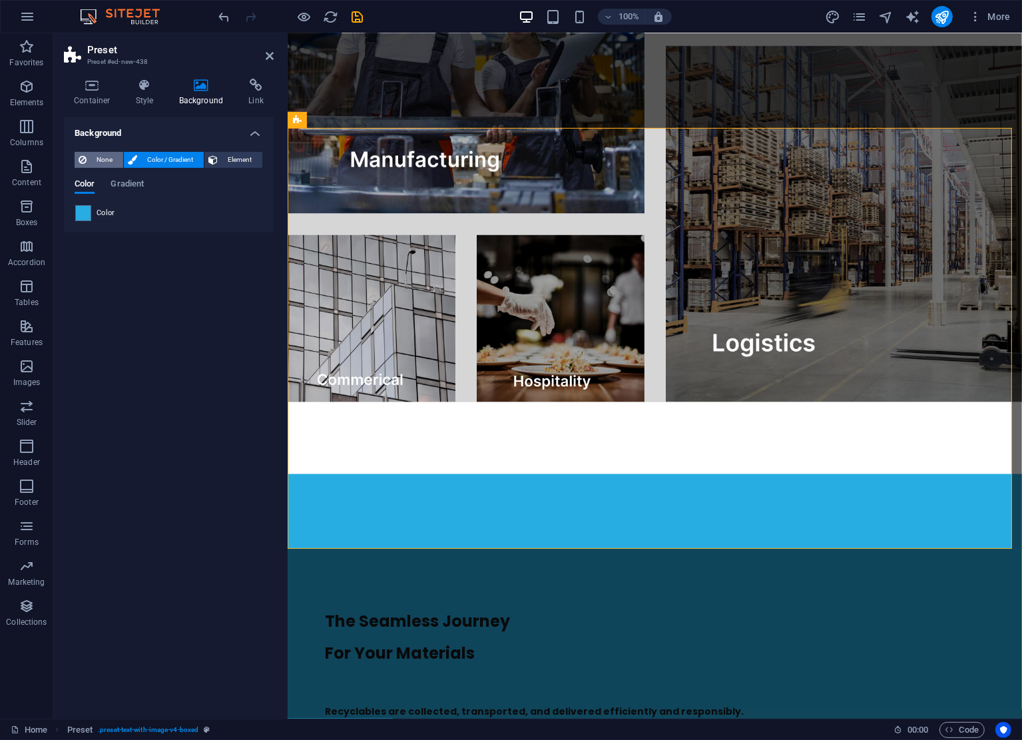
click at [96, 162] on span "None" at bounding box center [105, 160] width 29 height 16
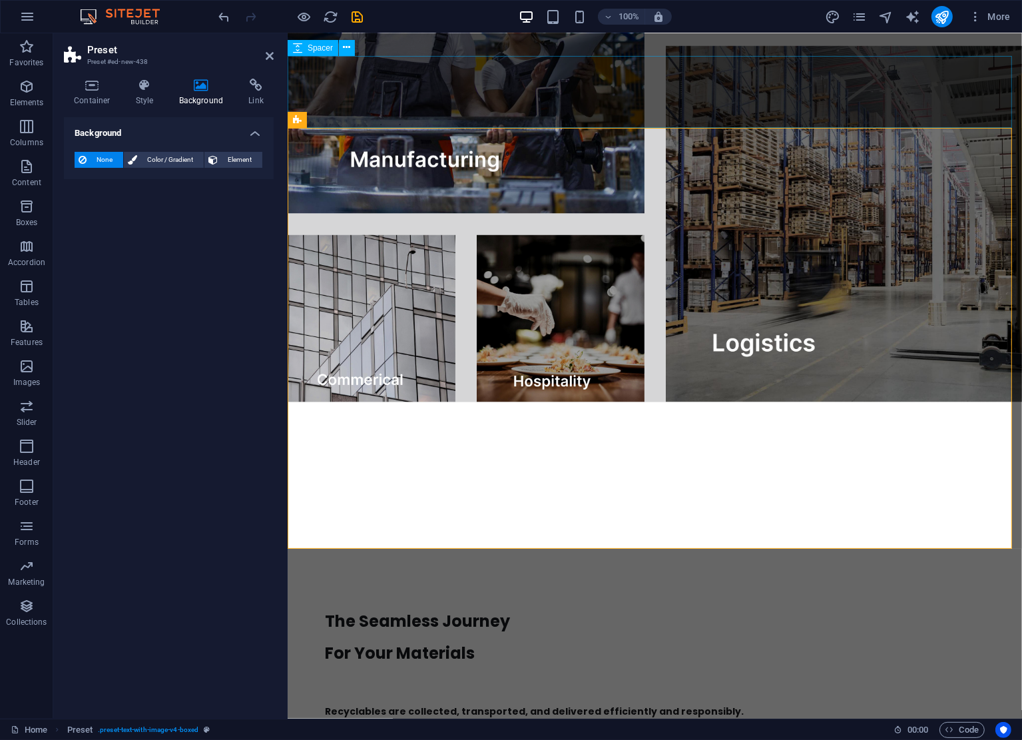
click at [486, 402] on div at bounding box center [654, 438] width 735 height 72
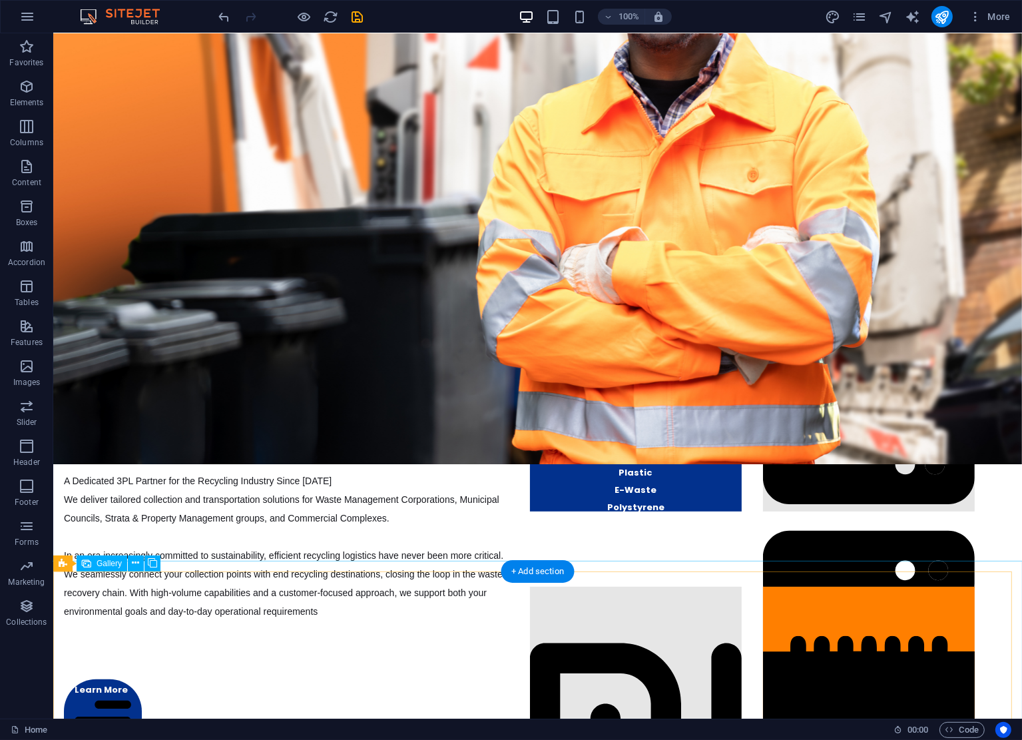
scroll to position [1003, 0]
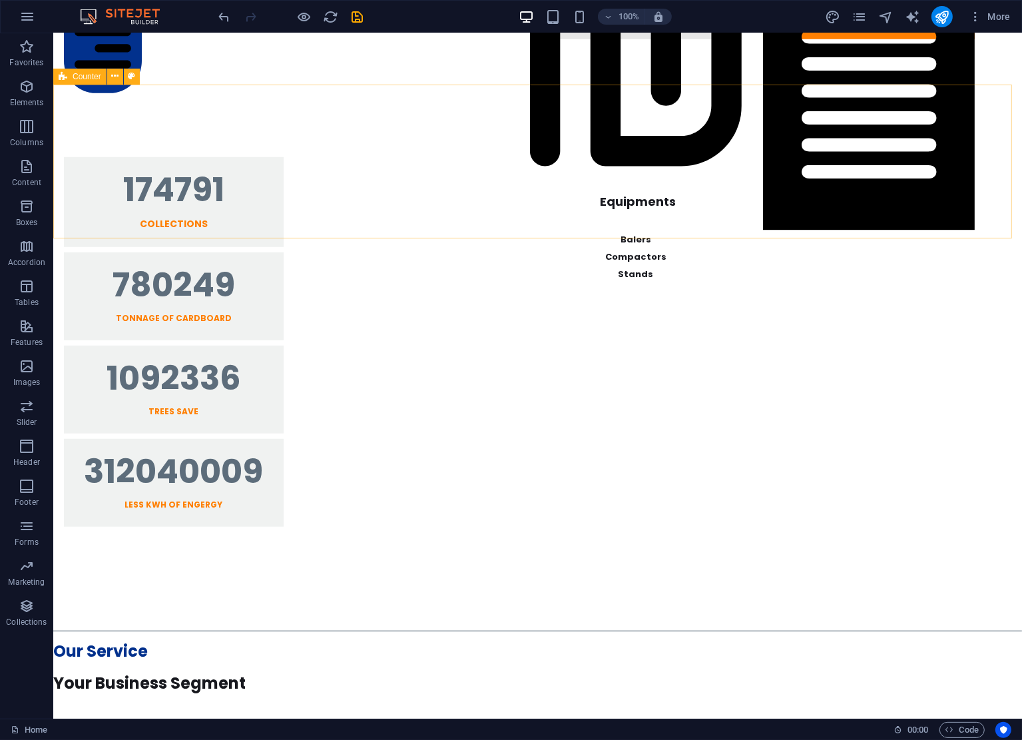
click at [75, 79] on span "Counter" at bounding box center [87, 77] width 29 height 8
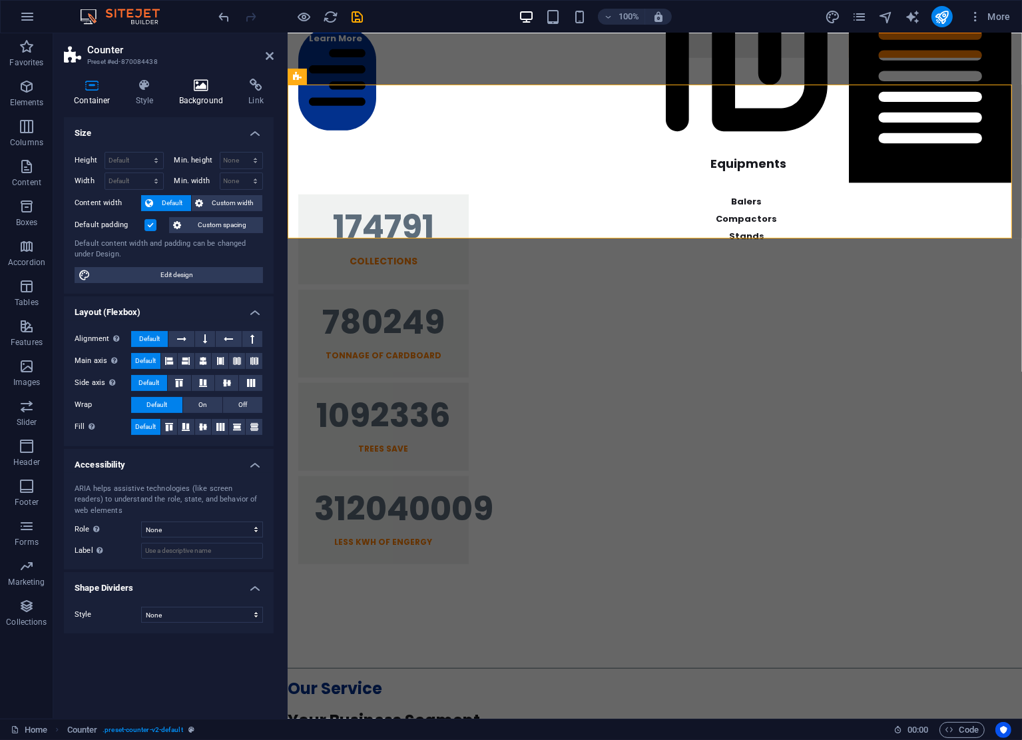
scroll to position [1022, 0]
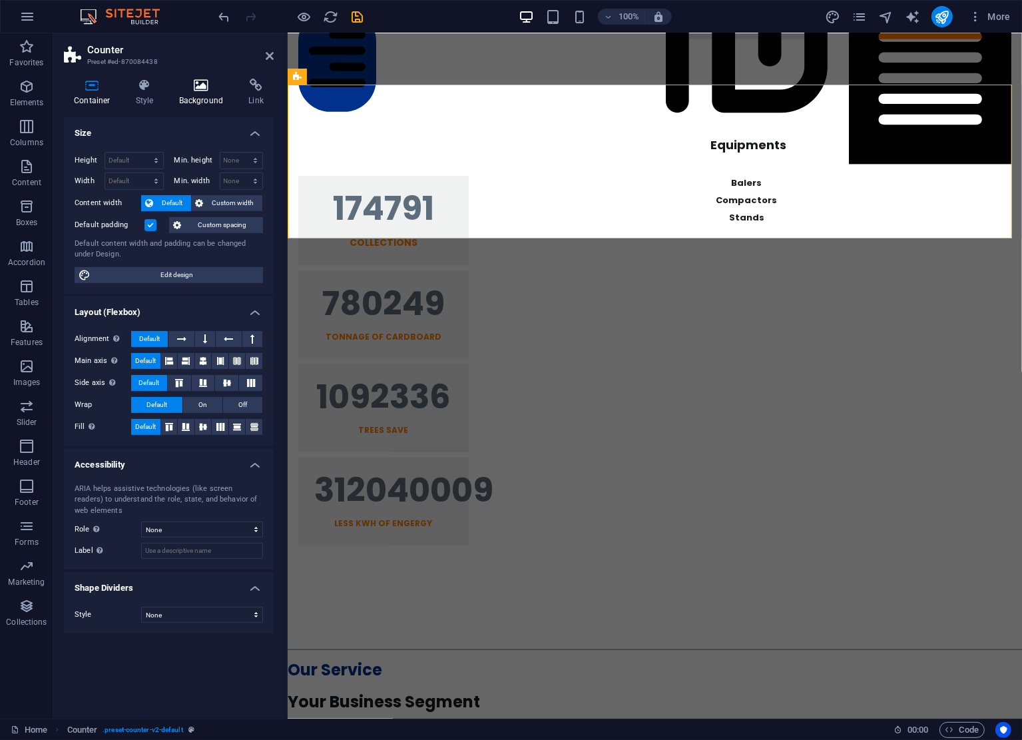
click at [196, 98] on h4 "Background" at bounding box center [204, 93] width 70 height 28
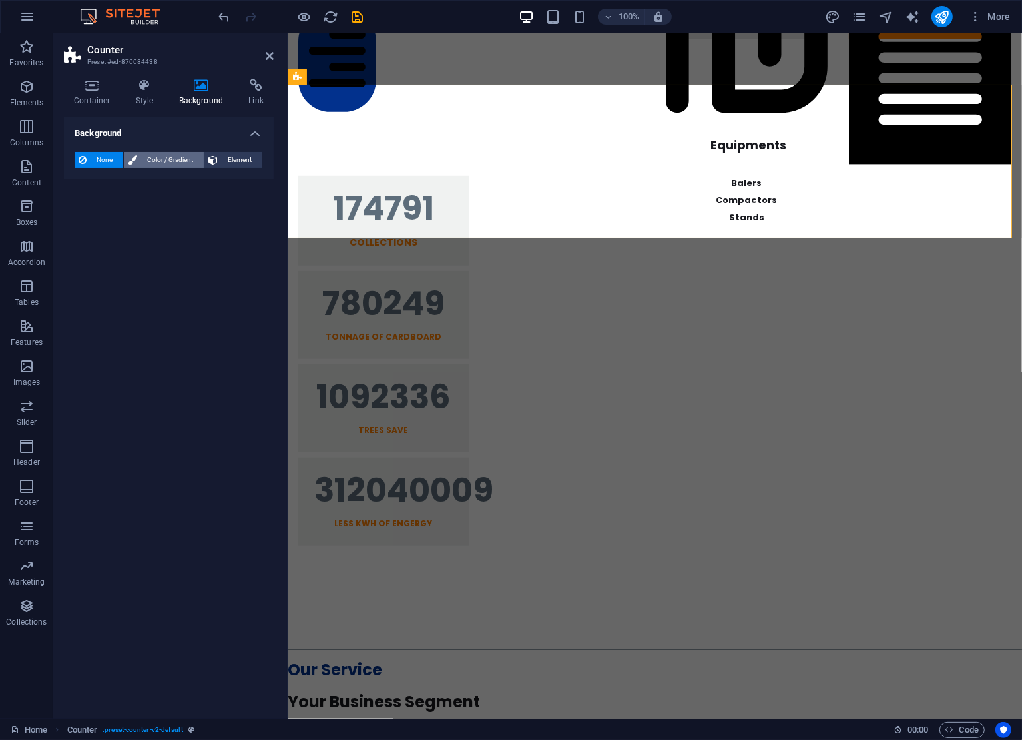
click at [151, 159] on span "Color / Gradient" at bounding box center [170, 160] width 59 height 16
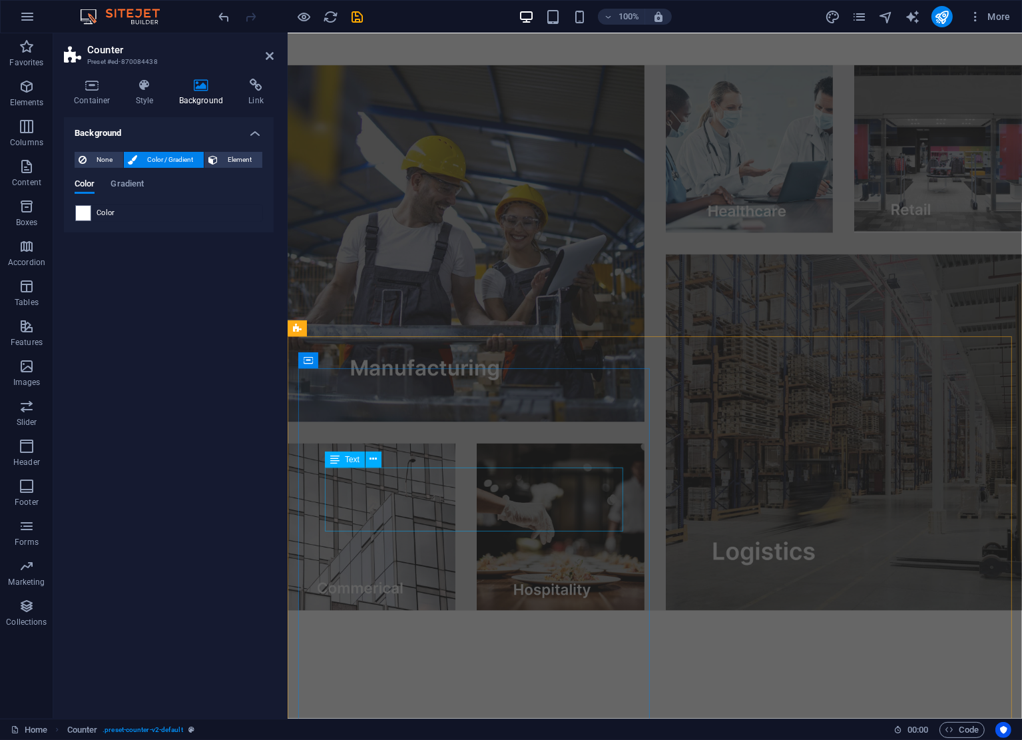
scroll to position [2398, 0]
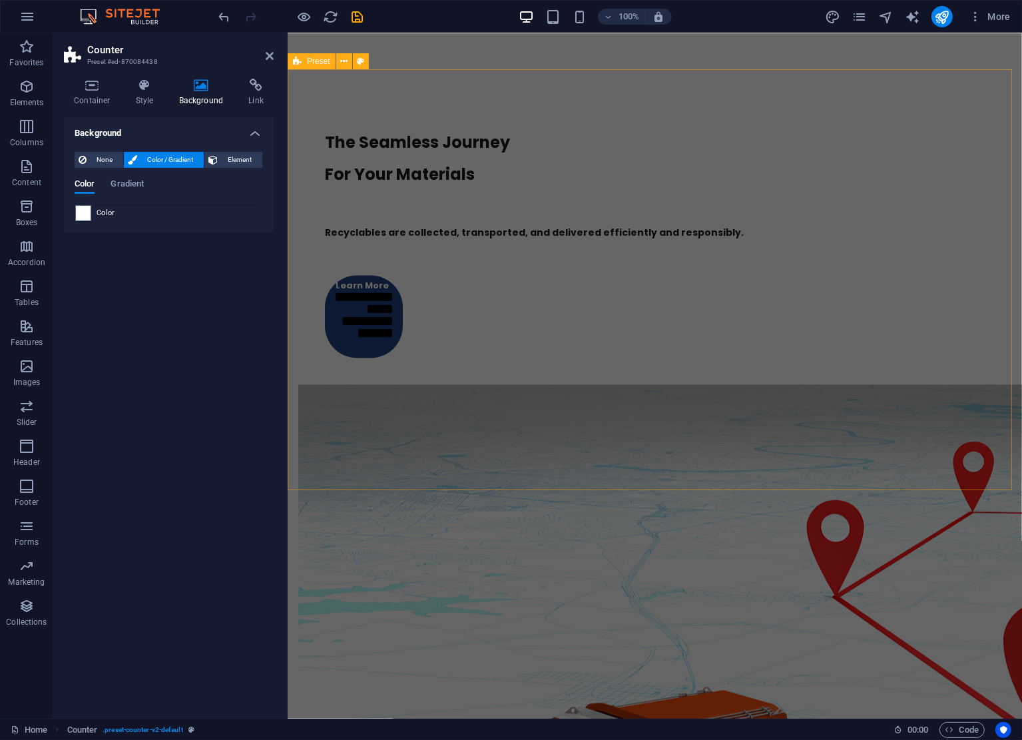
click at [301, 61] on icon at bounding box center [297, 61] width 9 height 16
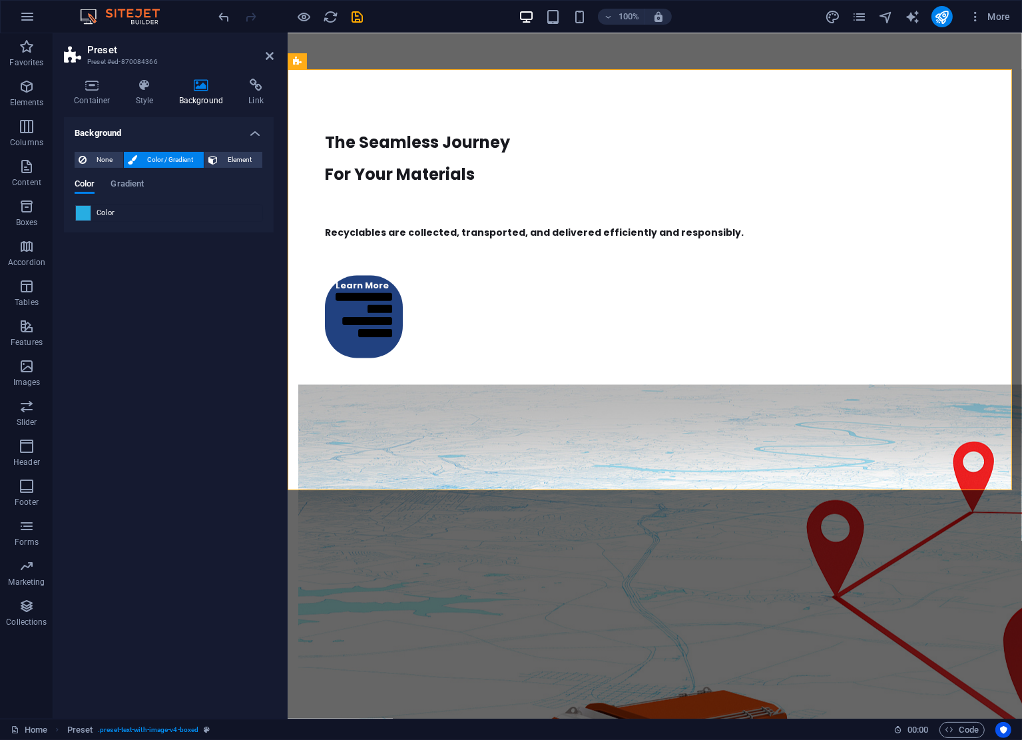
click at [81, 209] on span at bounding box center [83, 213] width 15 height 15
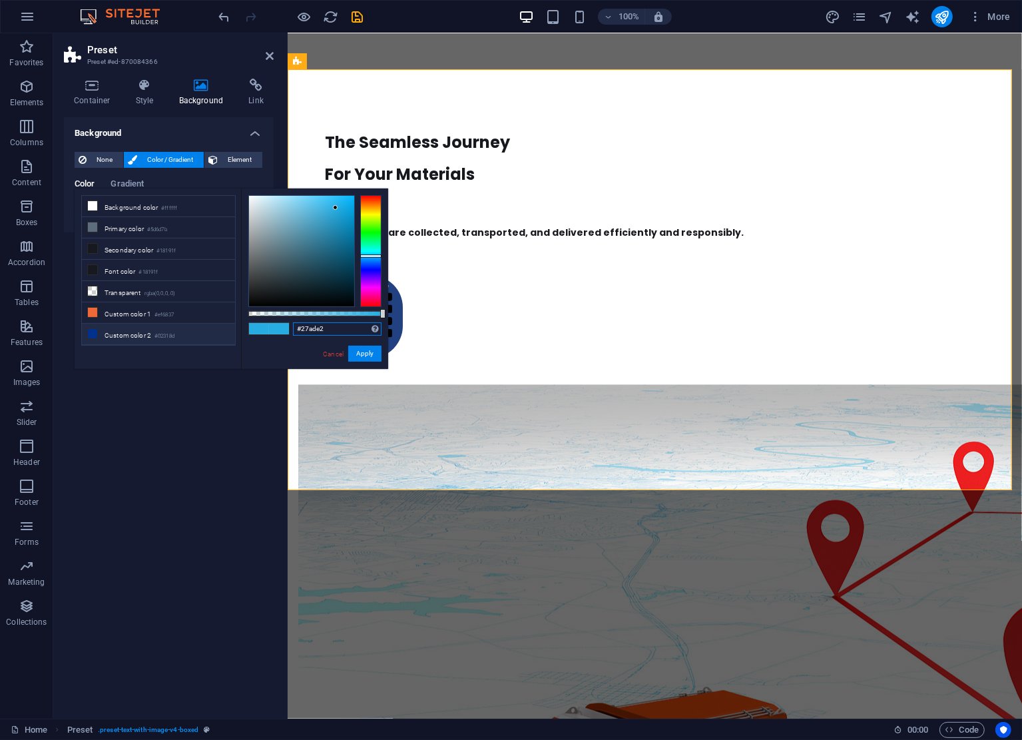
drag, startPoint x: 344, startPoint y: 327, endPoint x: 144, endPoint y: 326, distance: 199.8
click at [144, 326] on div "less Background color #ffffff Primary color #5d6d7b Secondary color #18191f Fon…" at bounding box center [232, 278] width 314 height 180
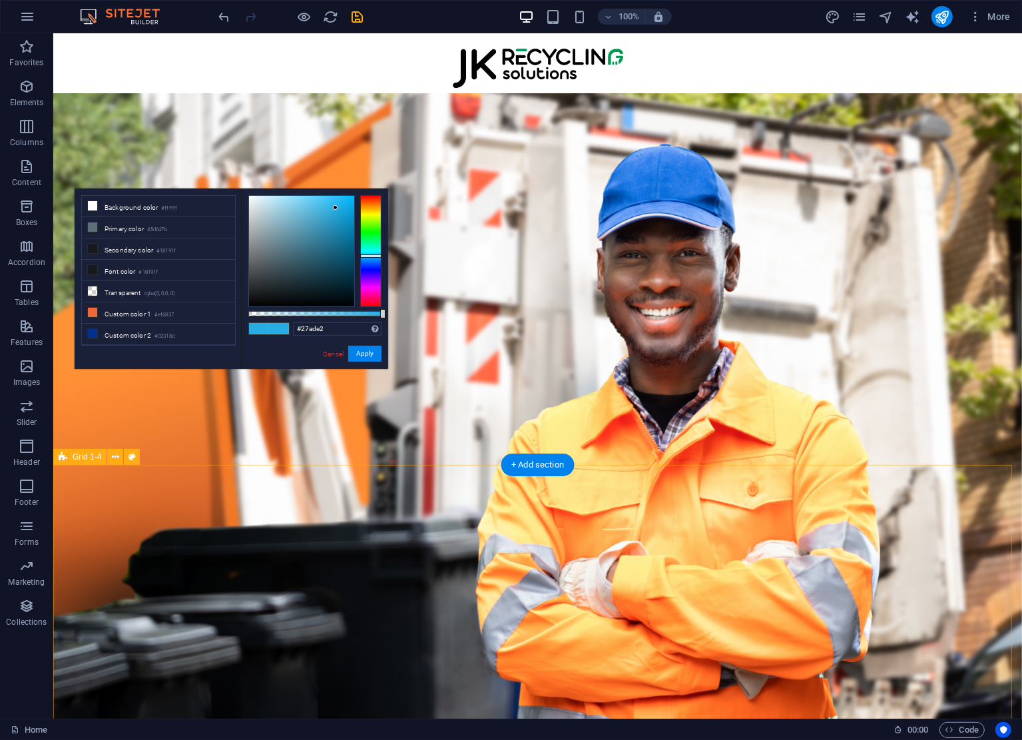
scroll to position [688, 0]
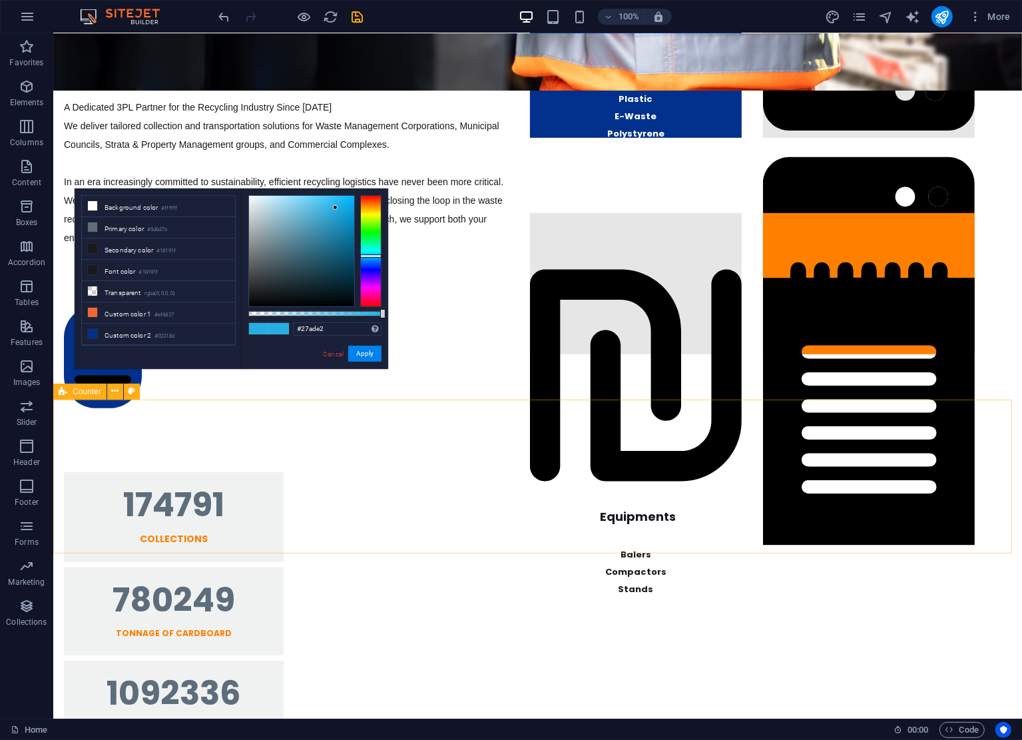
click at [77, 389] on span "Counter" at bounding box center [87, 392] width 29 height 8
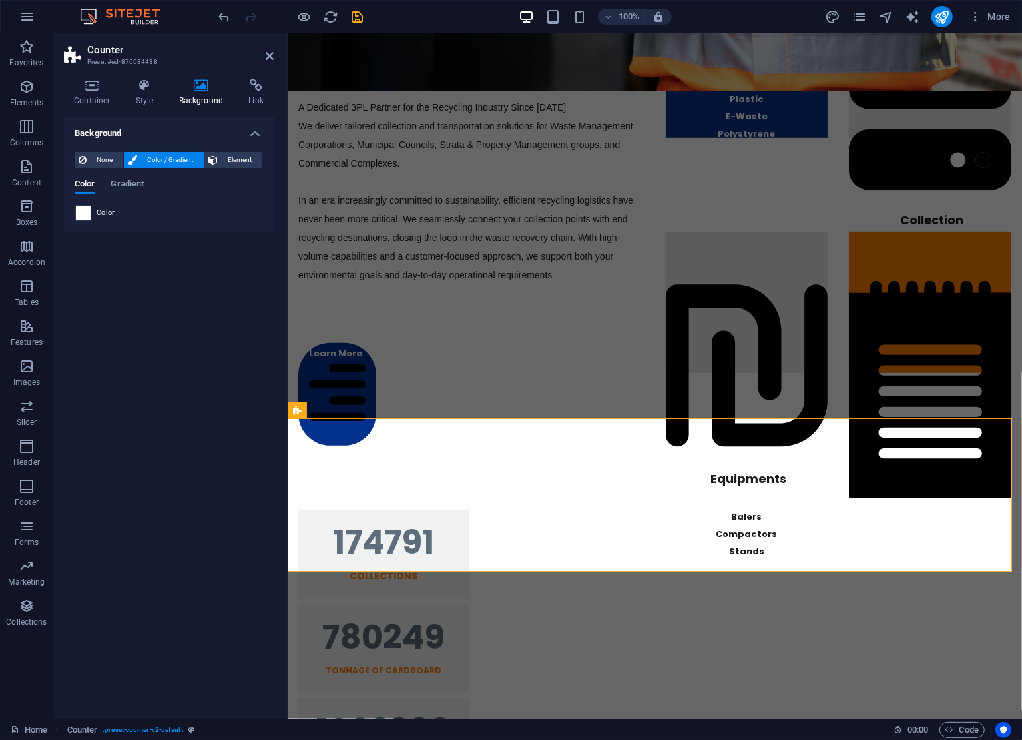
click at [87, 215] on span at bounding box center [83, 213] width 15 height 15
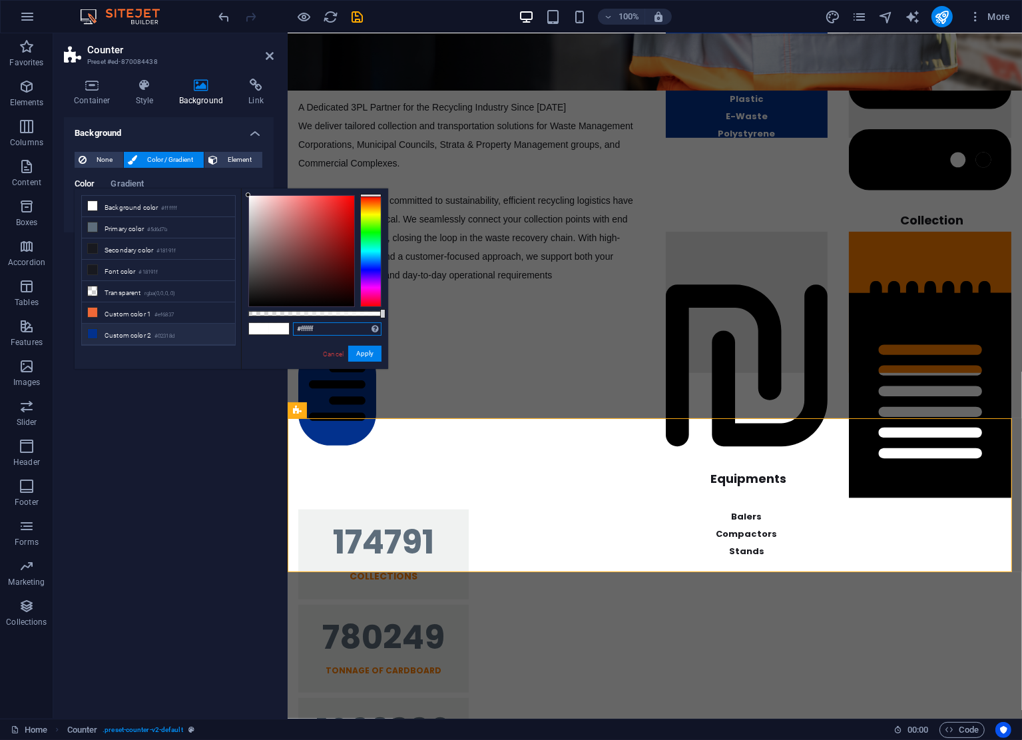
drag, startPoint x: 343, startPoint y: 332, endPoint x: 210, endPoint y: 335, distance: 133.2
click at [215, 335] on div "less Background color #ffffff Primary color #5d6d7b Secondary color #18191f Fon…" at bounding box center [232, 278] width 314 height 180
paste input "27ade2"
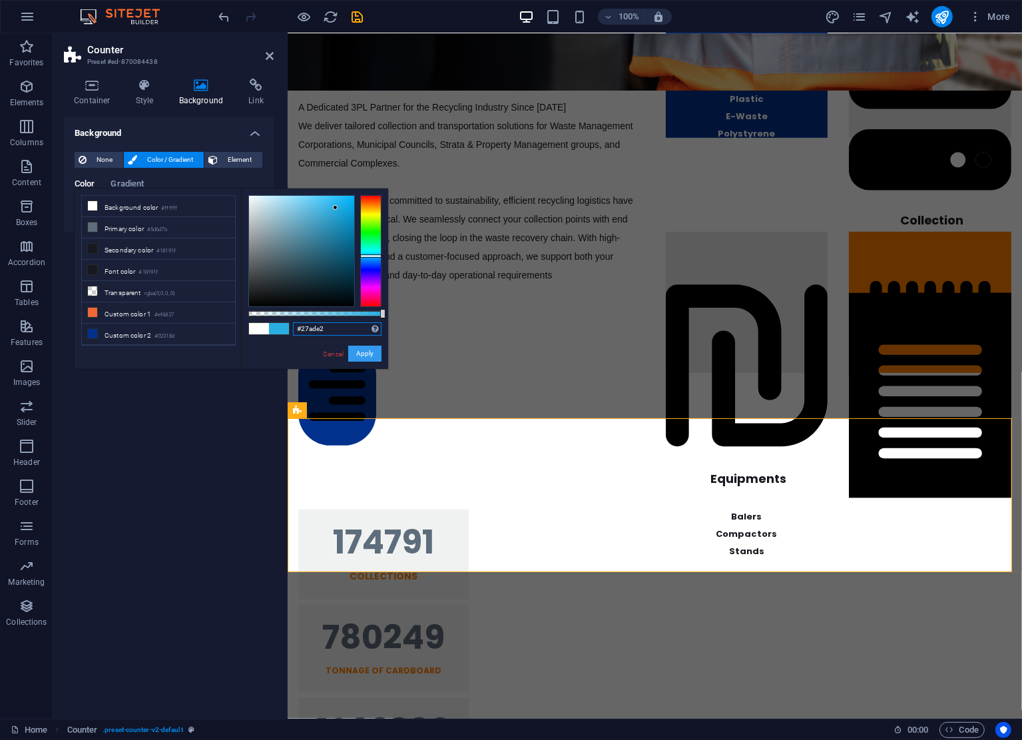
type input "#27ade2"
click at [364, 360] on button "Apply" at bounding box center [364, 354] width 33 height 16
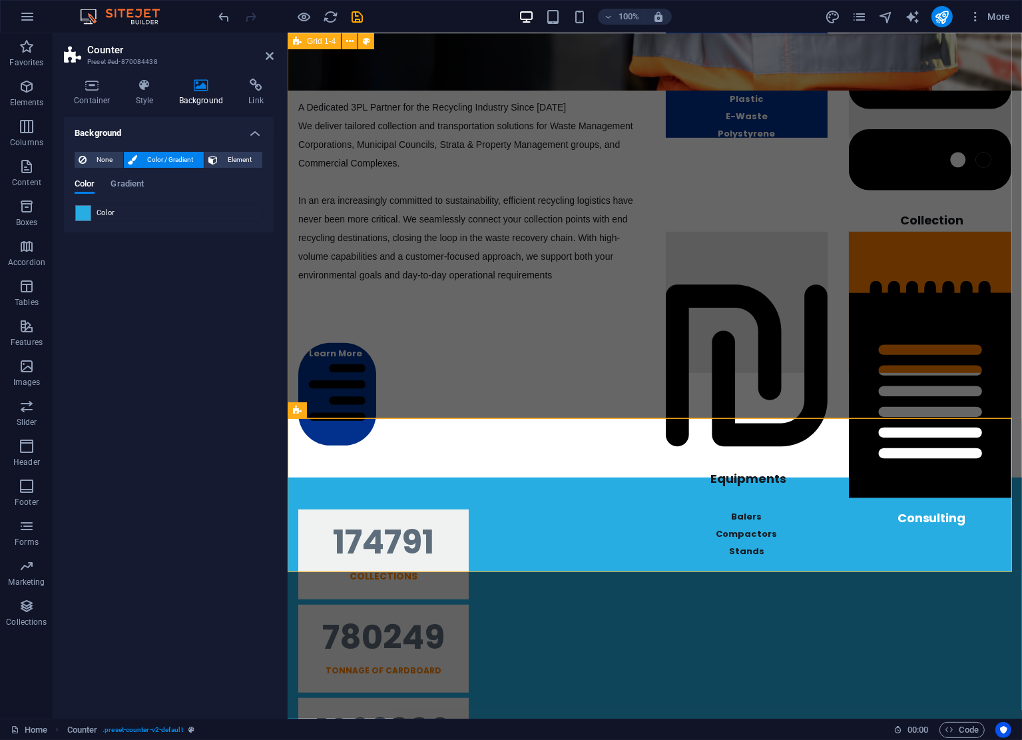
click at [723, 371] on div "End-To-End Recycling Solutions A Dedicated 3PL Partner for the Recycling Indust…" at bounding box center [654, 221] width 735 height 513
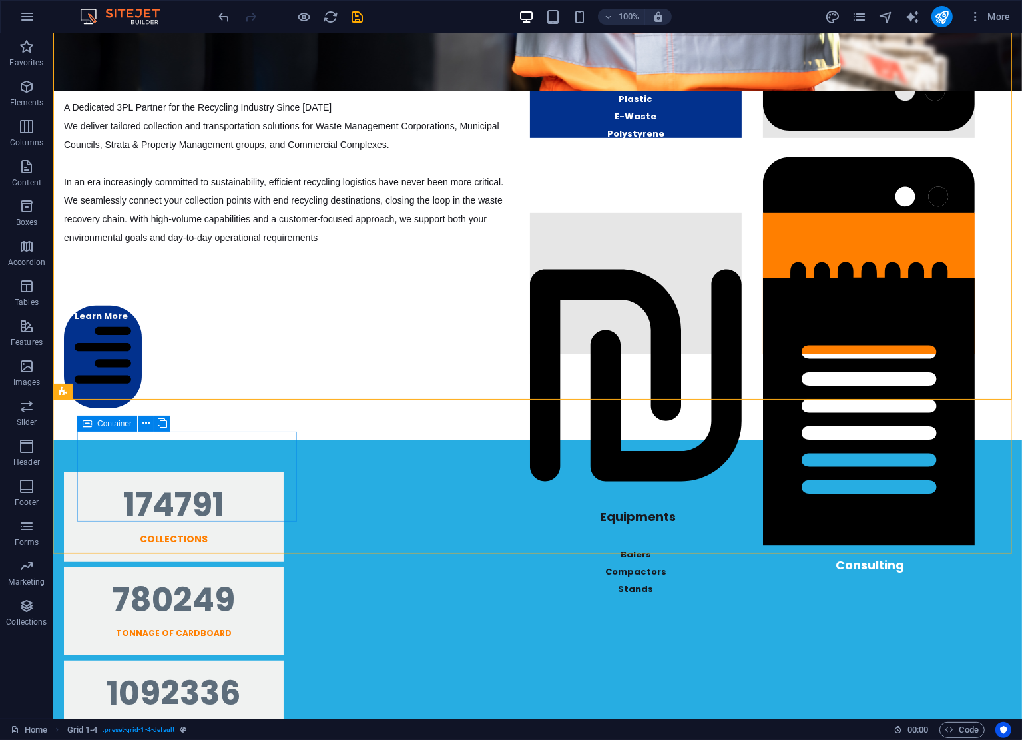
click at [0, 0] on div "Container" at bounding box center [0, 0] width 0 height 0
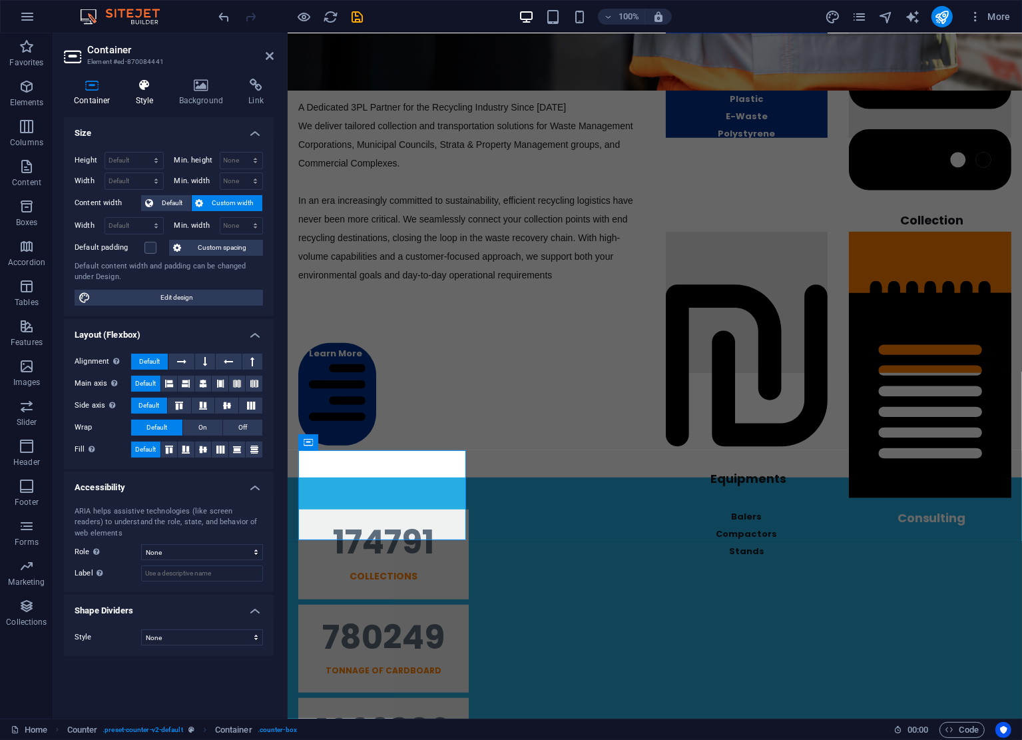
click at [150, 84] on icon at bounding box center [145, 85] width 38 height 13
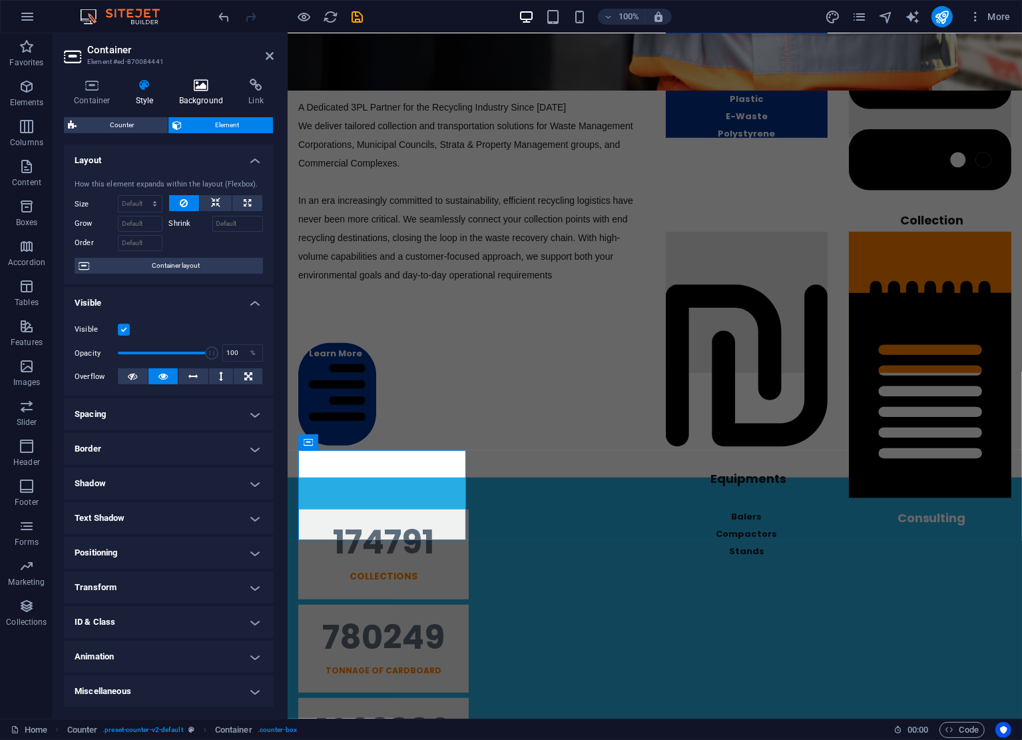
click at [189, 85] on icon at bounding box center [201, 85] width 65 height 13
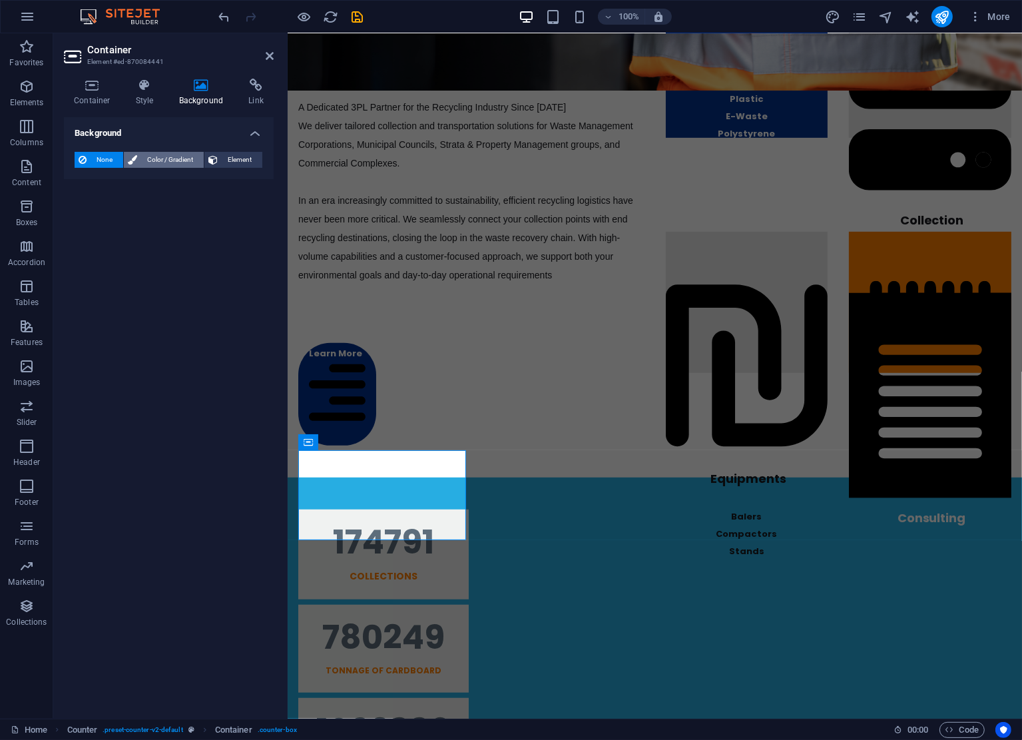
click at [172, 159] on span "Color / Gradient" at bounding box center [170, 160] width 59 height 16
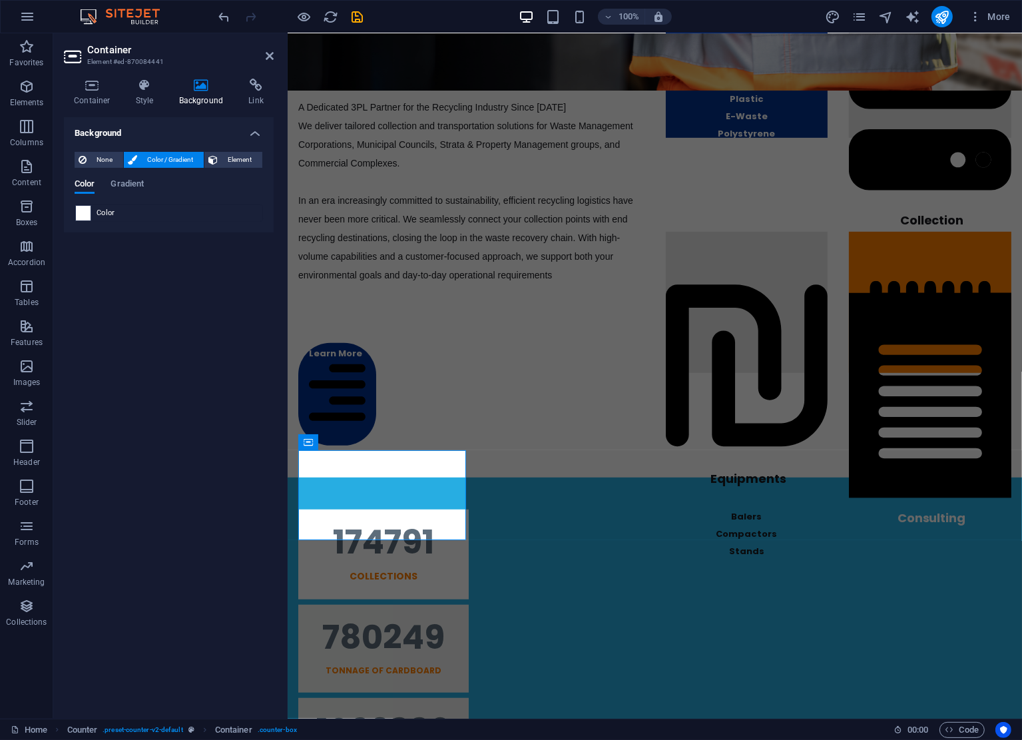
click at [85, 210] on span at bounding box center [83, 213] width 15 height 15
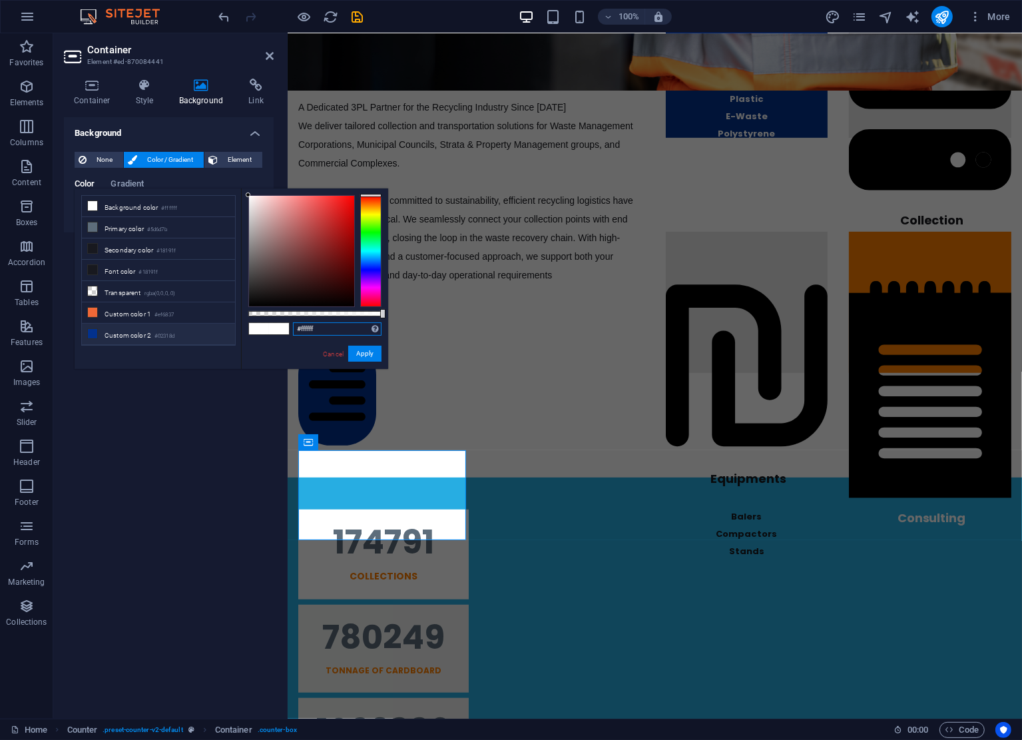
drag, startPoint x: 341, startPoint y: 329, endPoint x: 137, endPoint y: 322, distance: 203.9
click at [137, 322] on div "less Background color #ffffff Primary color #5d6d7b Secondary color #18191f Fon…" at bounding box center [232, 278] width 314 height 180
paste input "27ade2"
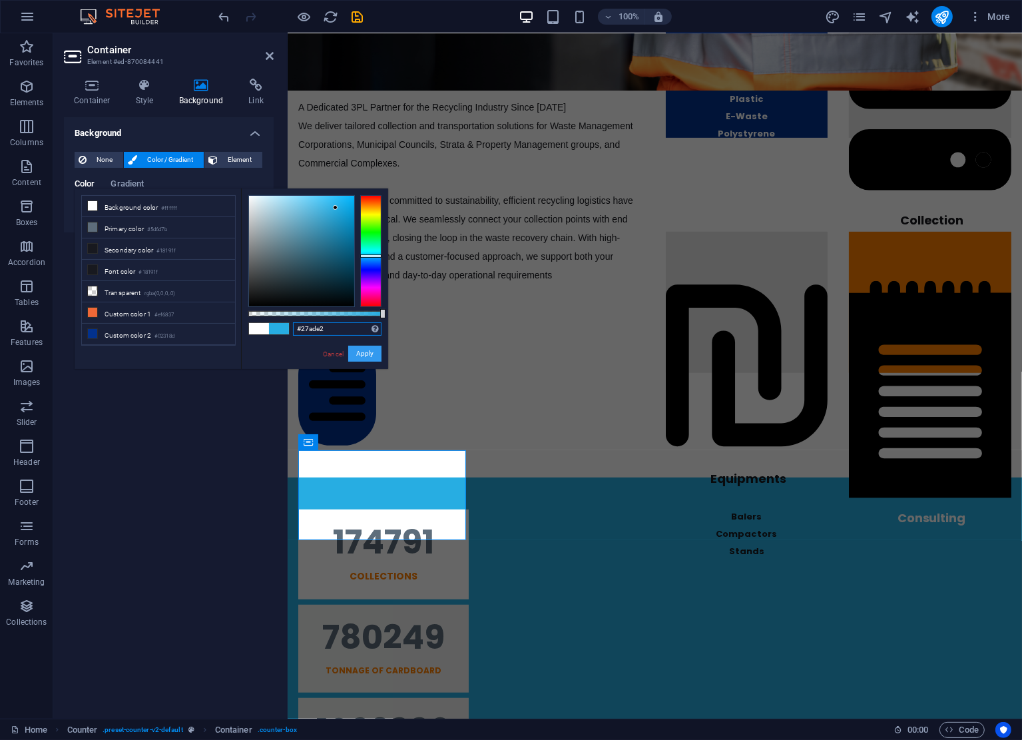
type input "#27ade2"
click at [378, 352] on button "Apply" at bounding box center [364, 354] width 33 height 16
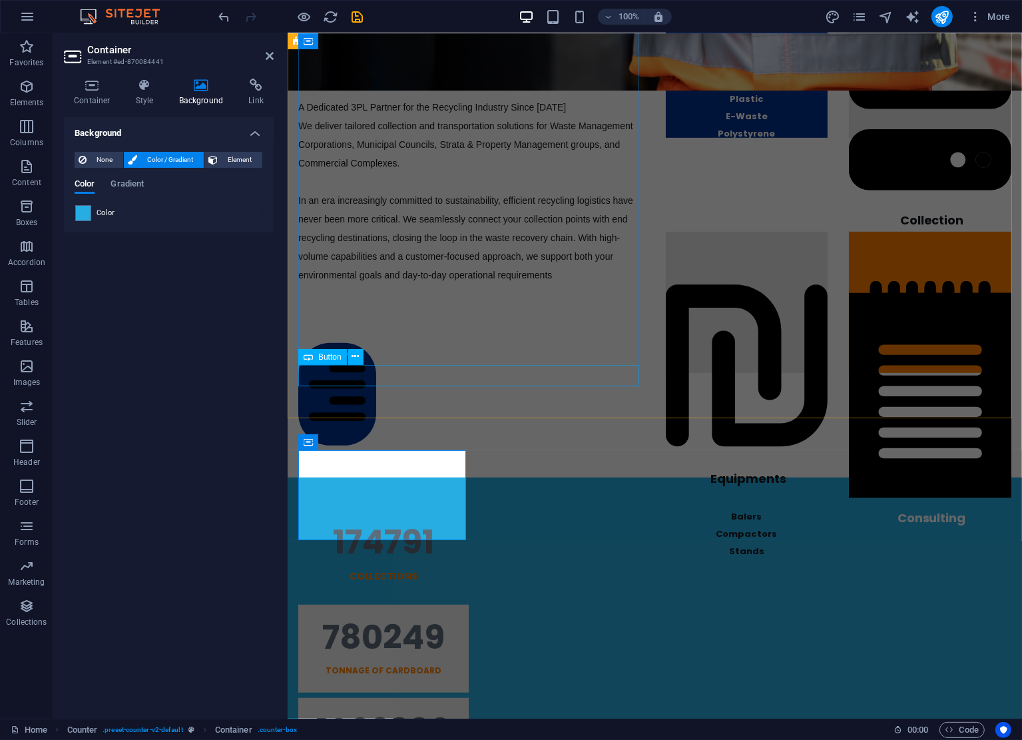
click at [556, 372] on div "Learn More" at bounding box center [471, 394] width 346 height 103
click at [884, 397] on div "End-To-End Recycling Solutions A Dedicated 3PL Partner for the Recycling Indust…" at bounding box center [654, 221] width 735 height 513
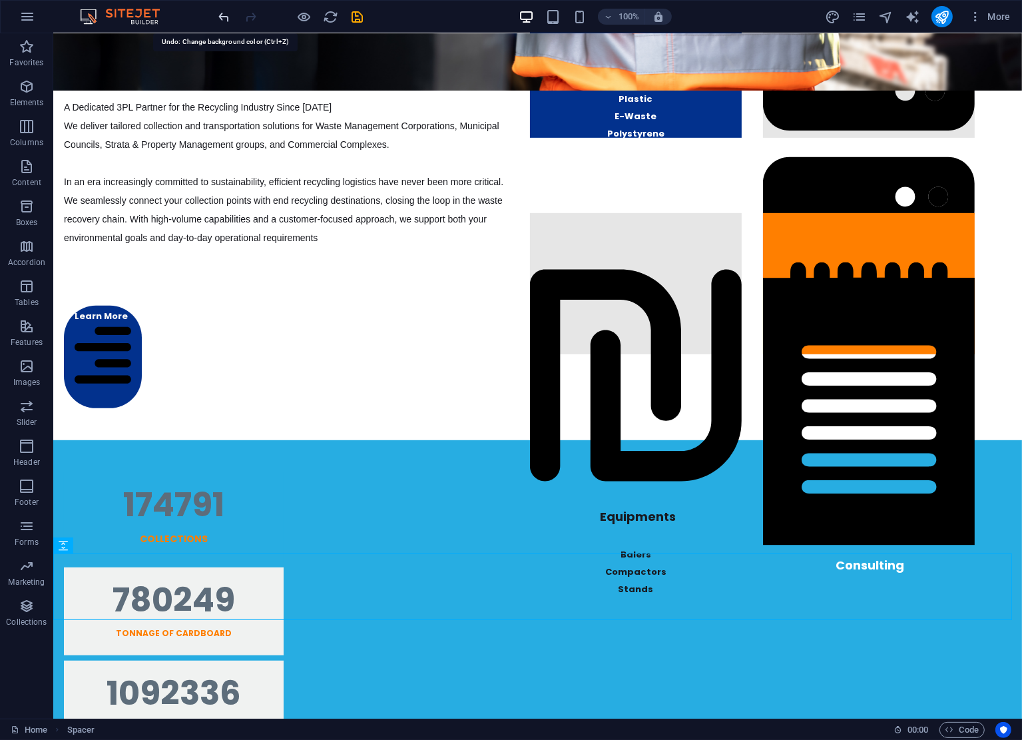
click at [220, 20] on icon "undo" at bounding box center [224, 16] width 15 height 15
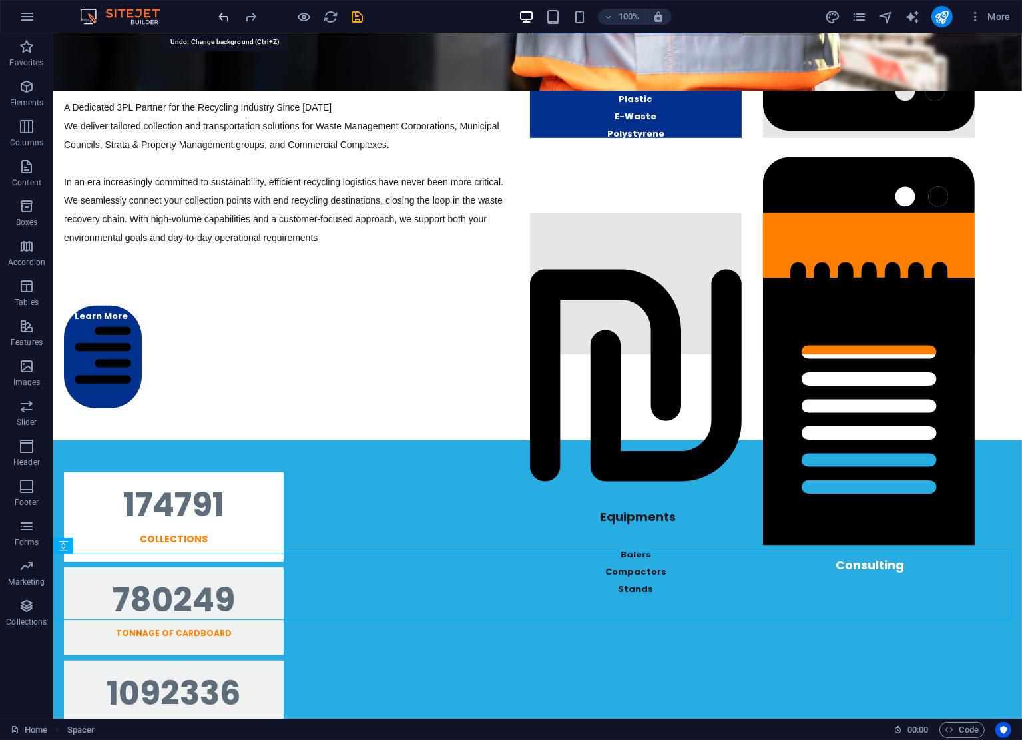
click at [222, 12] on icon "undo" at bounding box center [224, 16] width 15 height 15
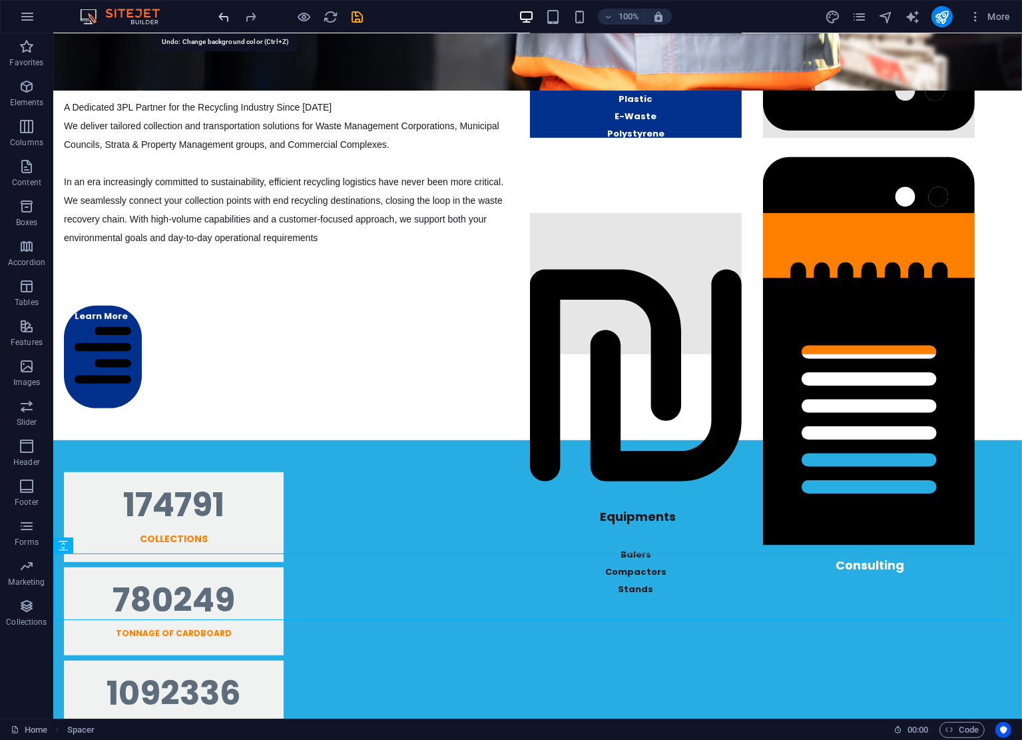
click at [222, 12] on icon "undo" at bounding box center [224, 16] width 15 height 15
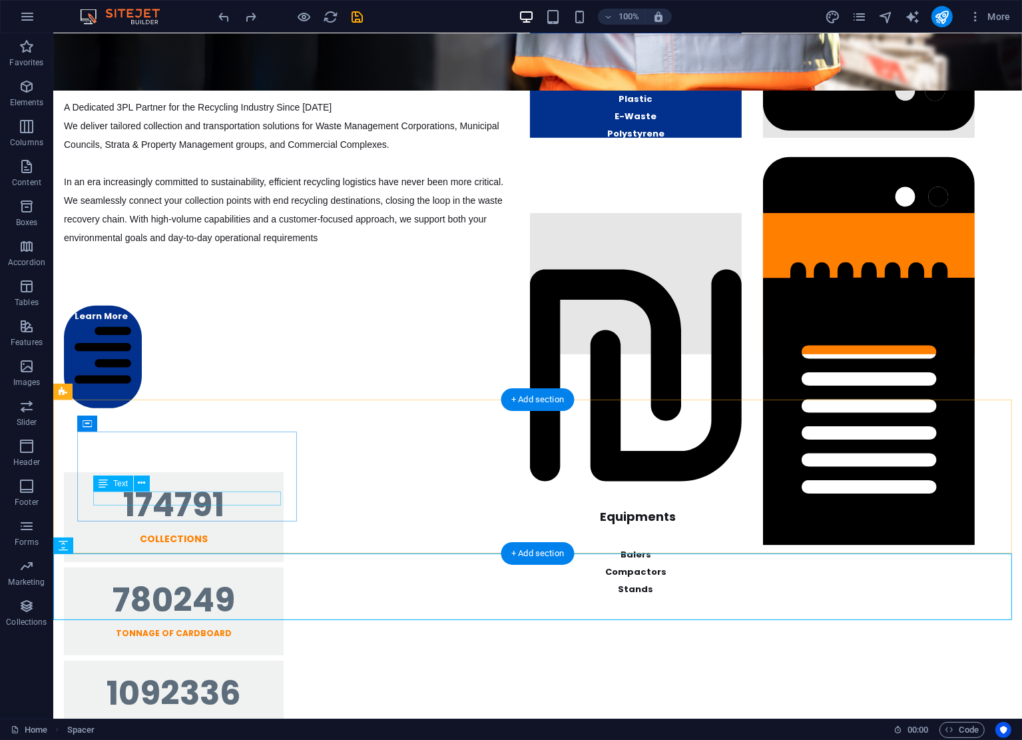
click at [220, 532] on div "Collections" at bounding box center [173, 539] width 188 height 14
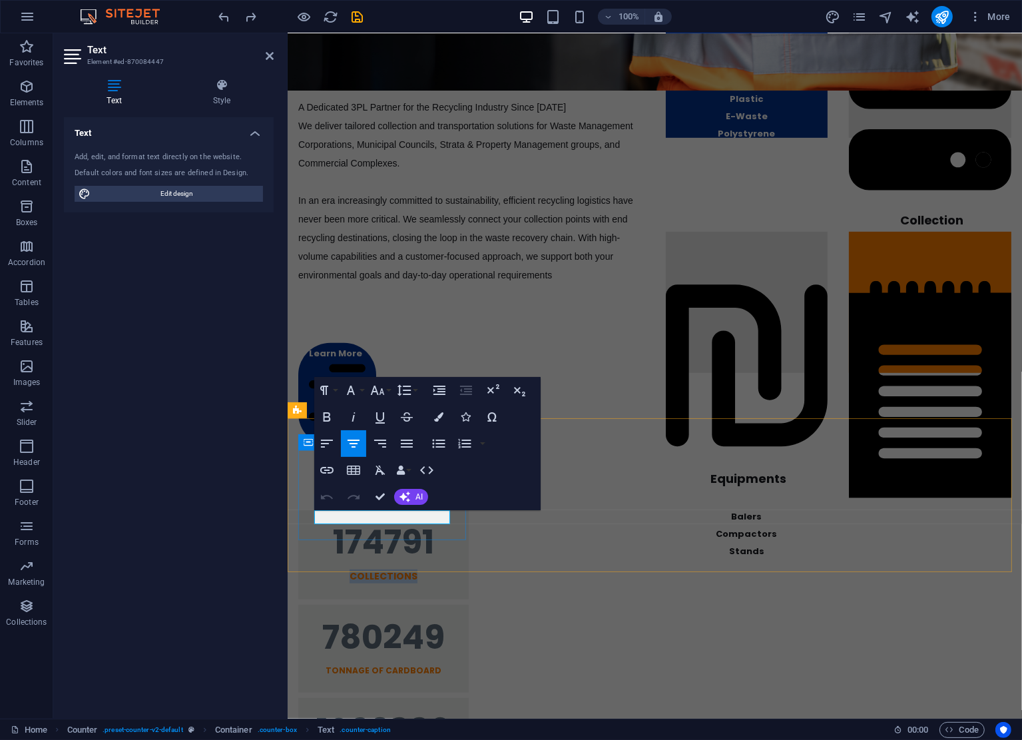
drag, startPoint x: 434, startPoint y: 516, endPoint x: 310, endPoint y: 504, distance: 123.9
click at [310, 509] on div "174791 Collections" at bounding box center [383, 554] width 170 height 90
click at [434, 411] on button "Colors" at bounding box center [438, 417] width 25 height 27
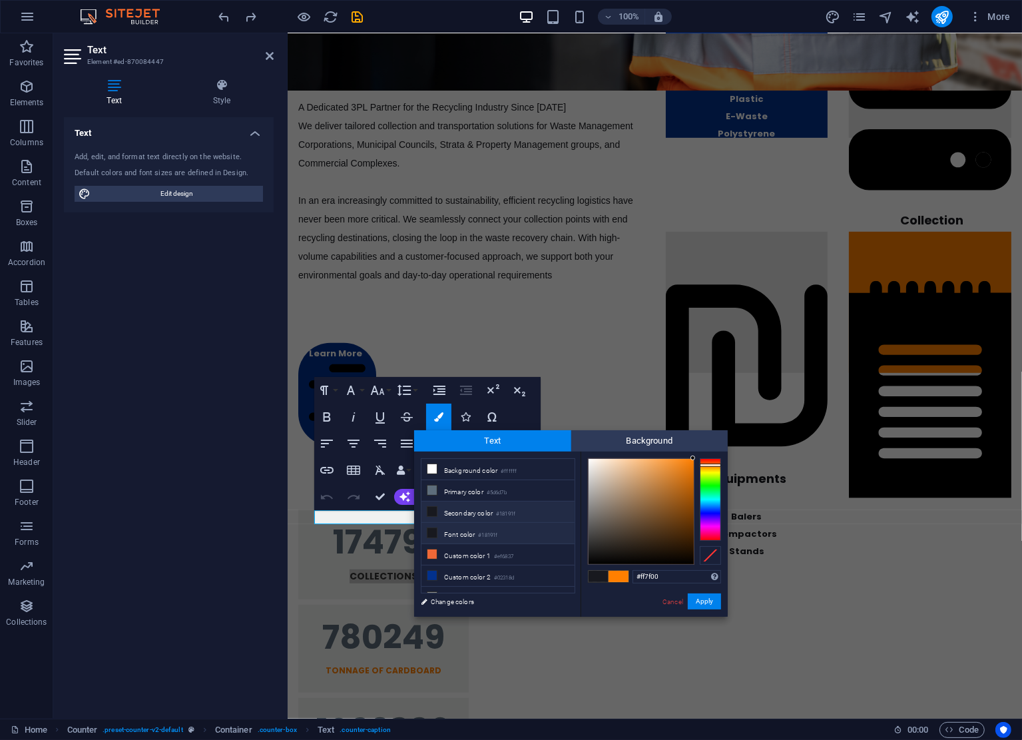
click at [453, 527] on li "Font color #18191f" at bounding box center [498, 533] width 153 height 21
type input "#18191f"
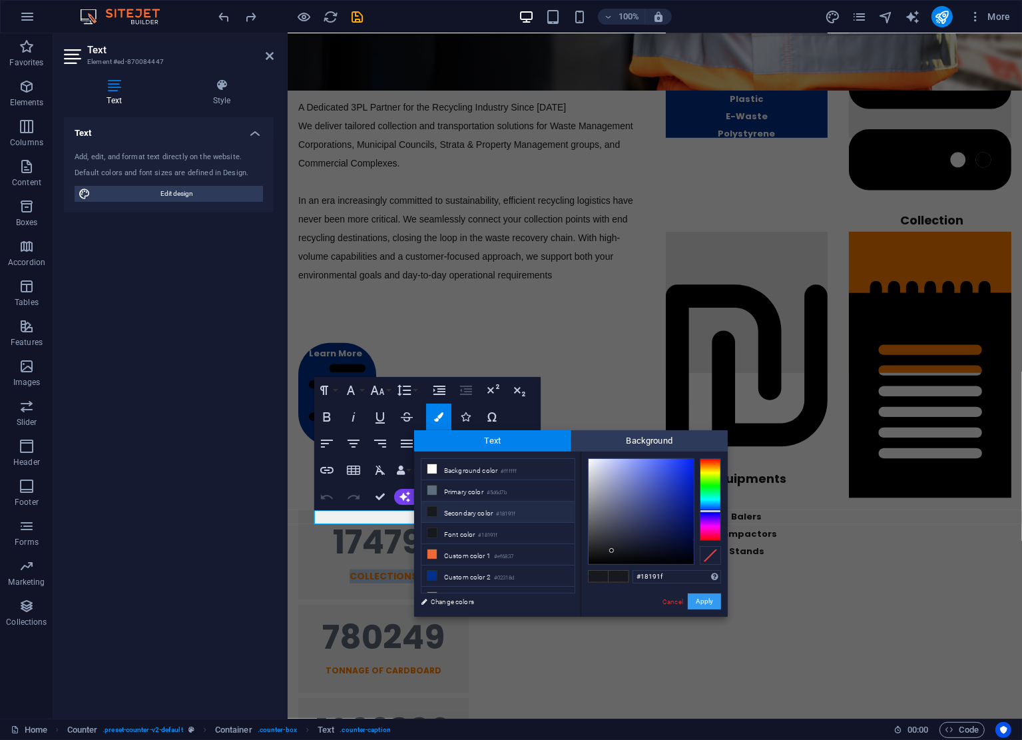
click at [711, 602] on button "Apply" at bounding box center [704, 601] width 33 height 16
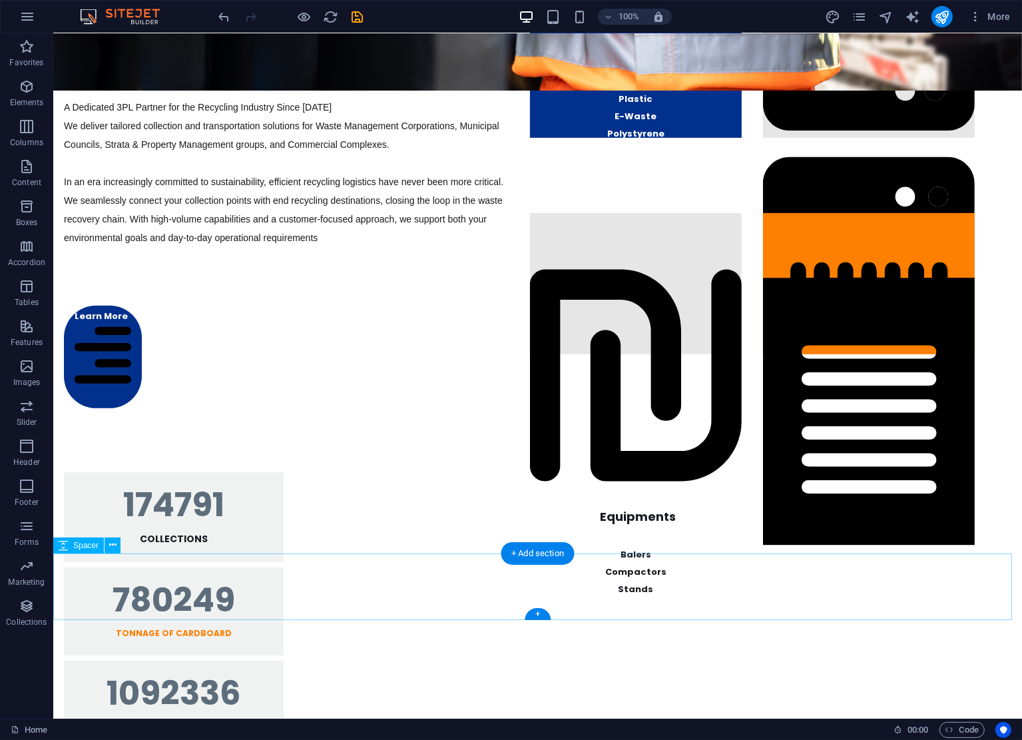
scroll to position [0, 0]
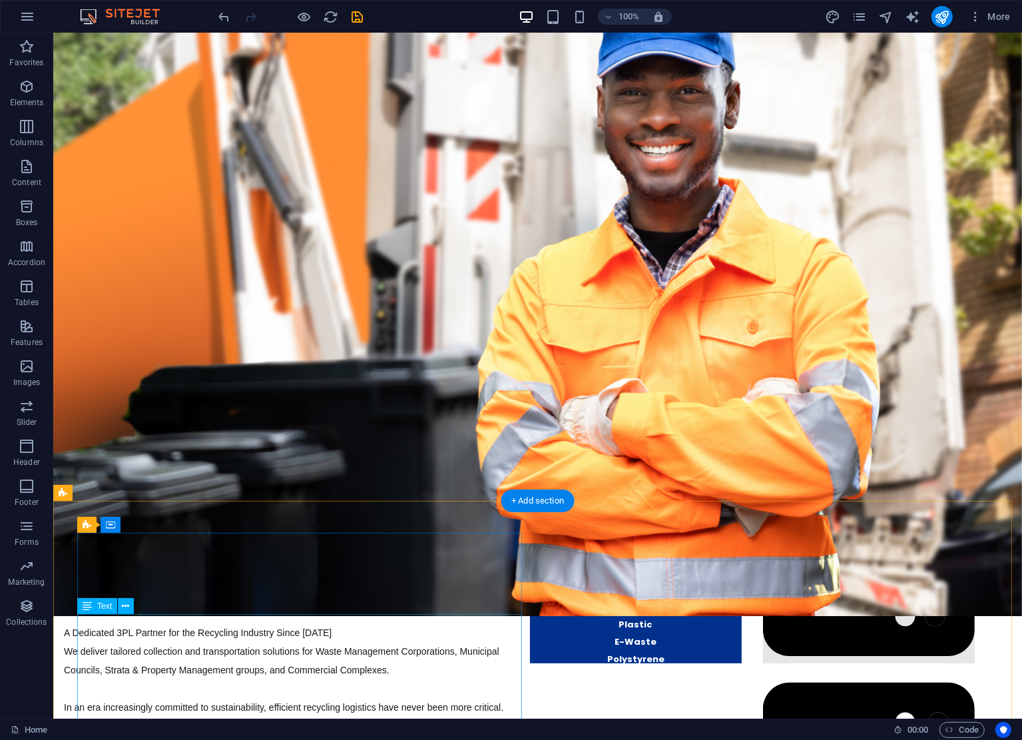
drag, startPoint x: 342, startPoint y: 675, endPoint x: 347, endPoint y: 705, distance: 30.3
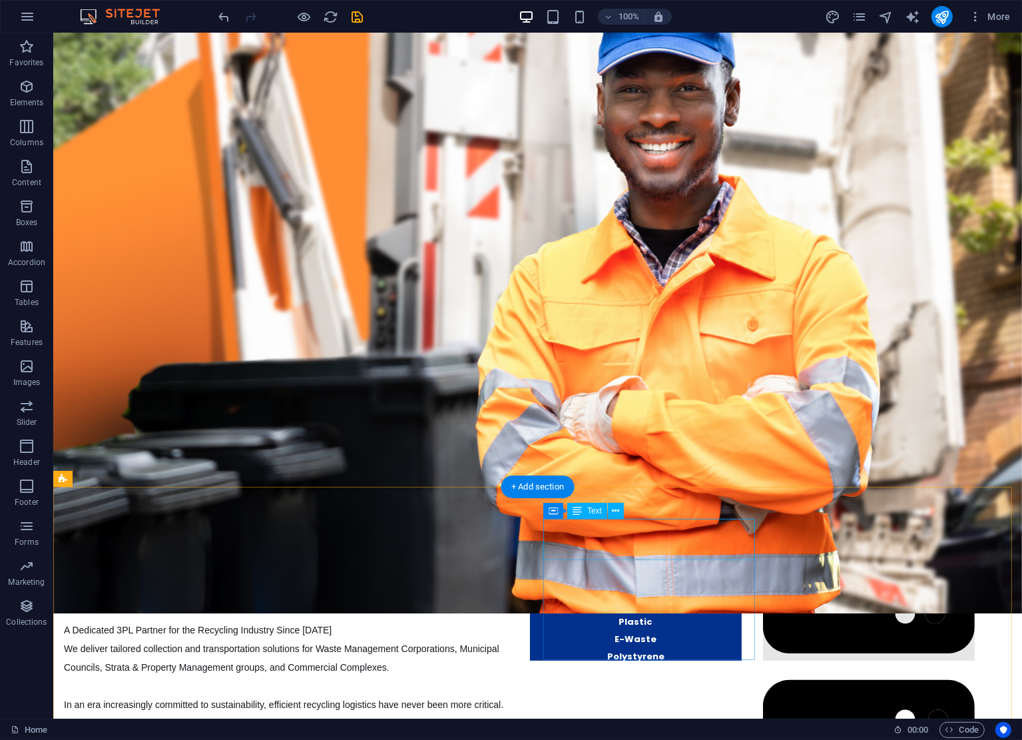
click at [565, 529] on div "Materials" at bounding box center [635, 548] width 212 height 59
click at [560, 511] on div "Container" at bounding box center [573, 511] width 60 height 16
select select "px"
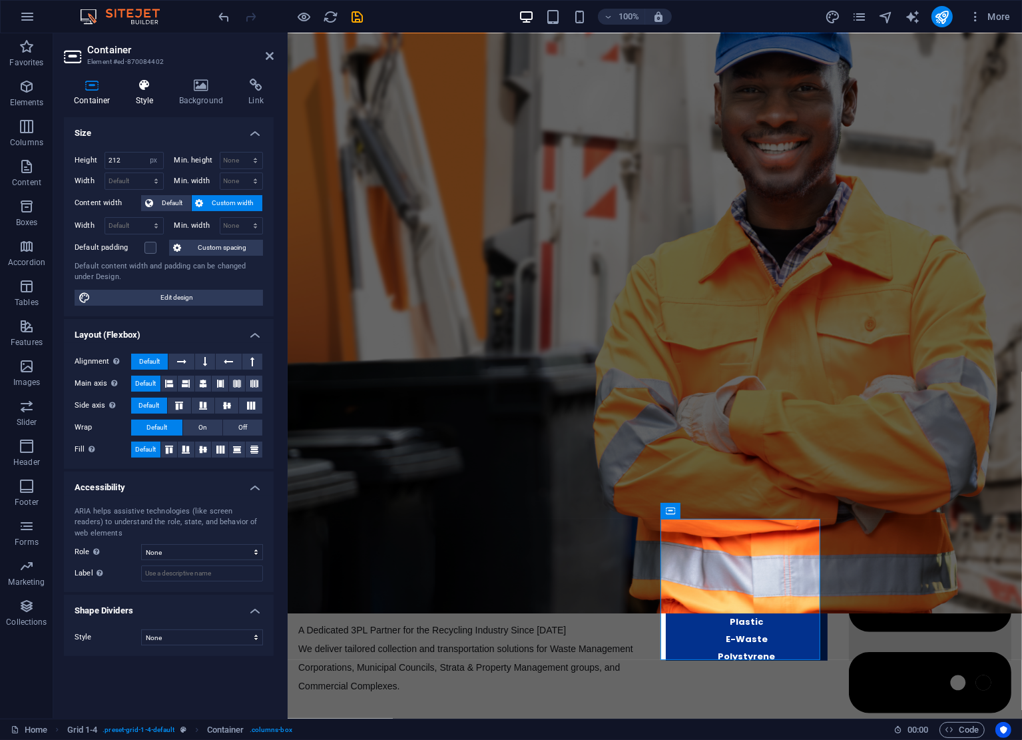
click at [161, 91] on icon at bounding box center [145, 85] width 38 height 13
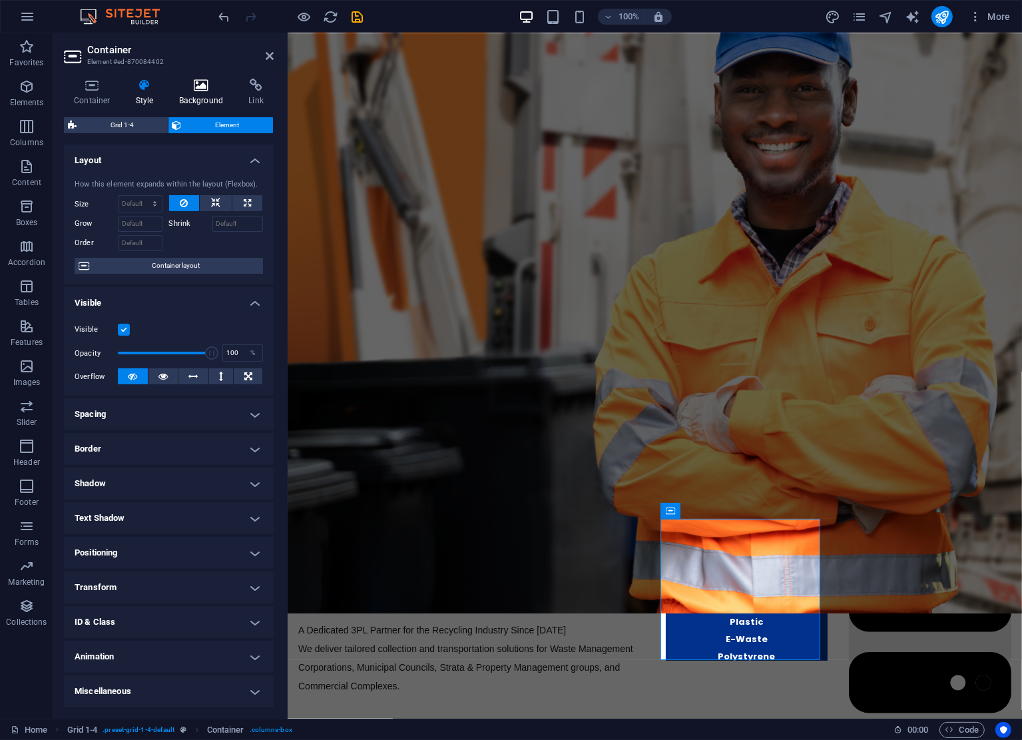
click at [187, 92] on h4 "Background" at bounding box center [204, 93] width 70 height 28
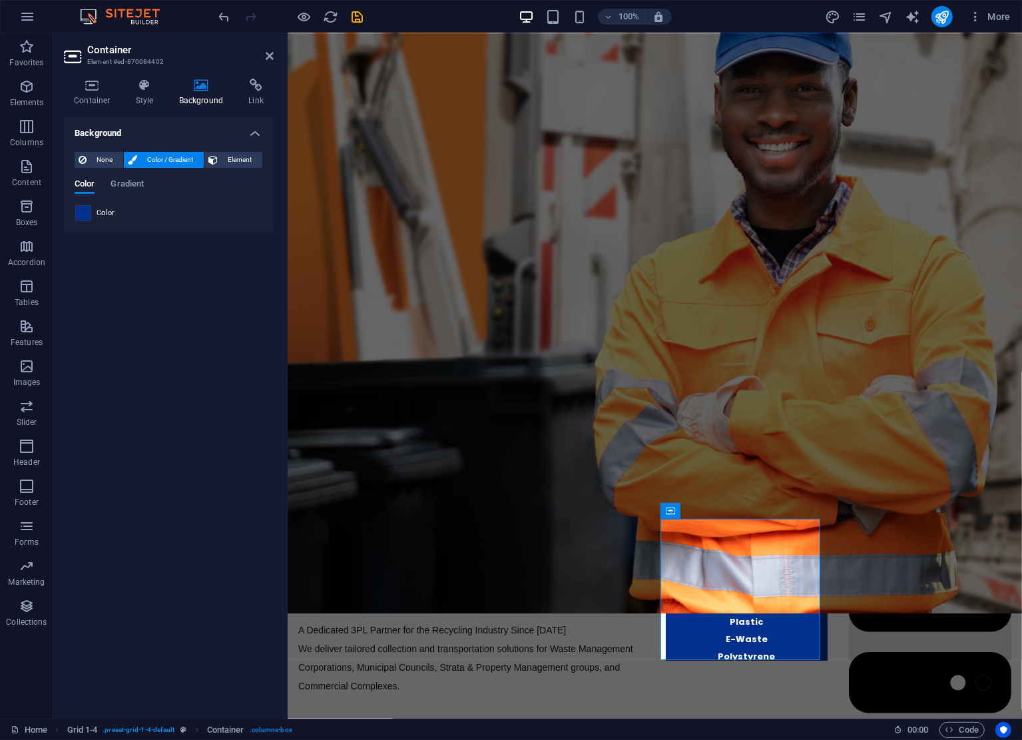
click at [87, 207] on span at bounding box center [83, 213] width 15 height 15
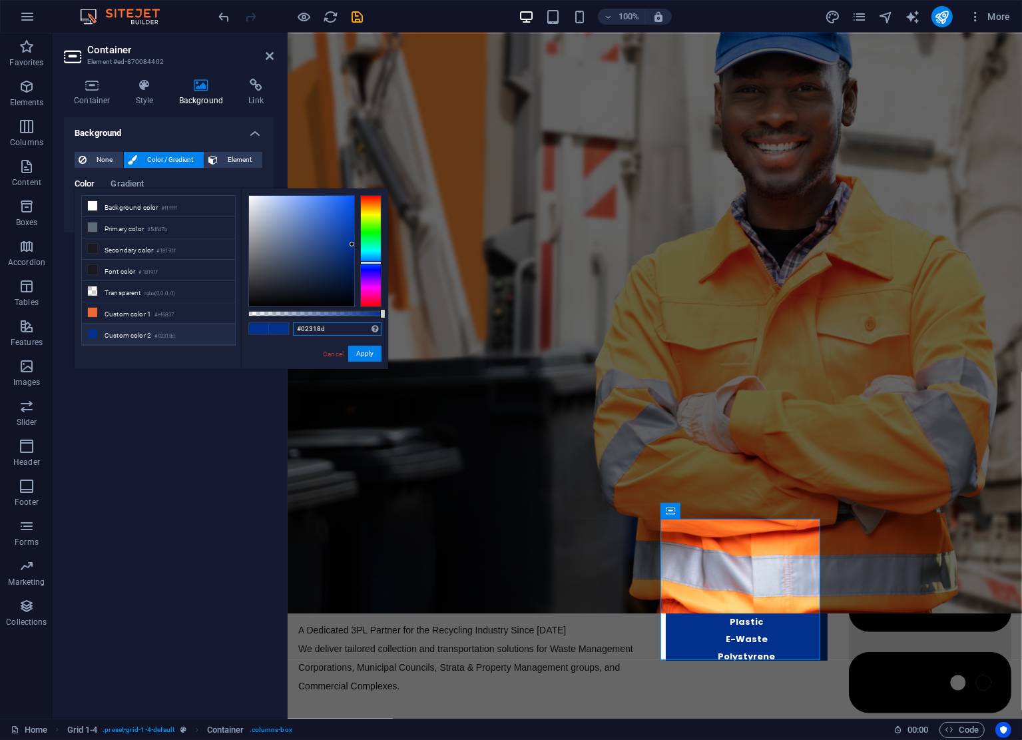
drag, startPoint x: 338, startPoint y: 326, endPoint x: 155, endPoint y: 326, distance: 183.2
click at [155, 326] on div "less Background color #ffffff Primary color #5d6d7b Secondary color #18191f Fon…" at bounding box center [232, 278] width 314 height 180
paste input "27ade2"
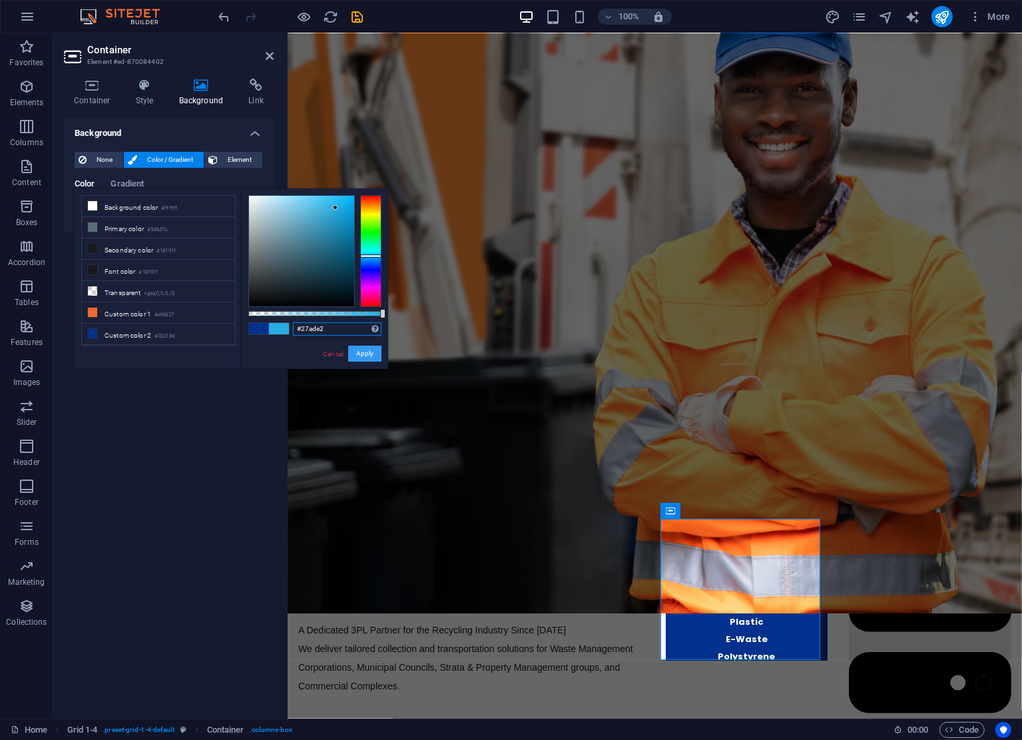
type input "#27ade2"
click at [368, 354] on button "Apply" at bounding box center [364, 354] width 33 height 16
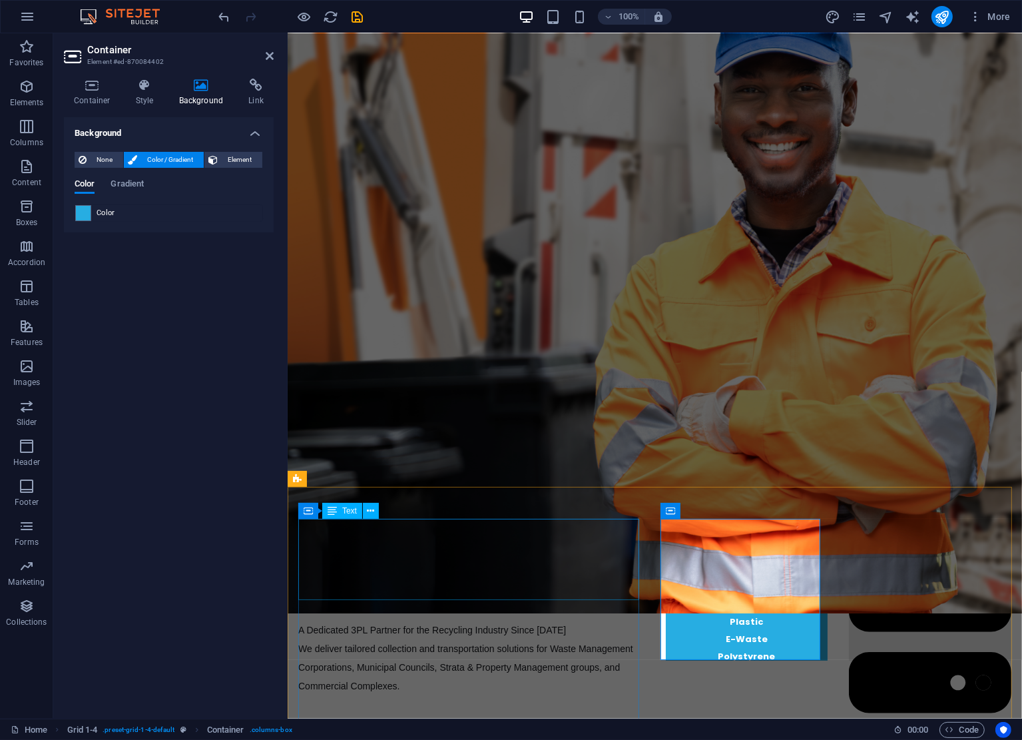
click at [599, 547] on div "End-To-End Recycling Solutions" at bounding box center [471, 559] width 346 height 81
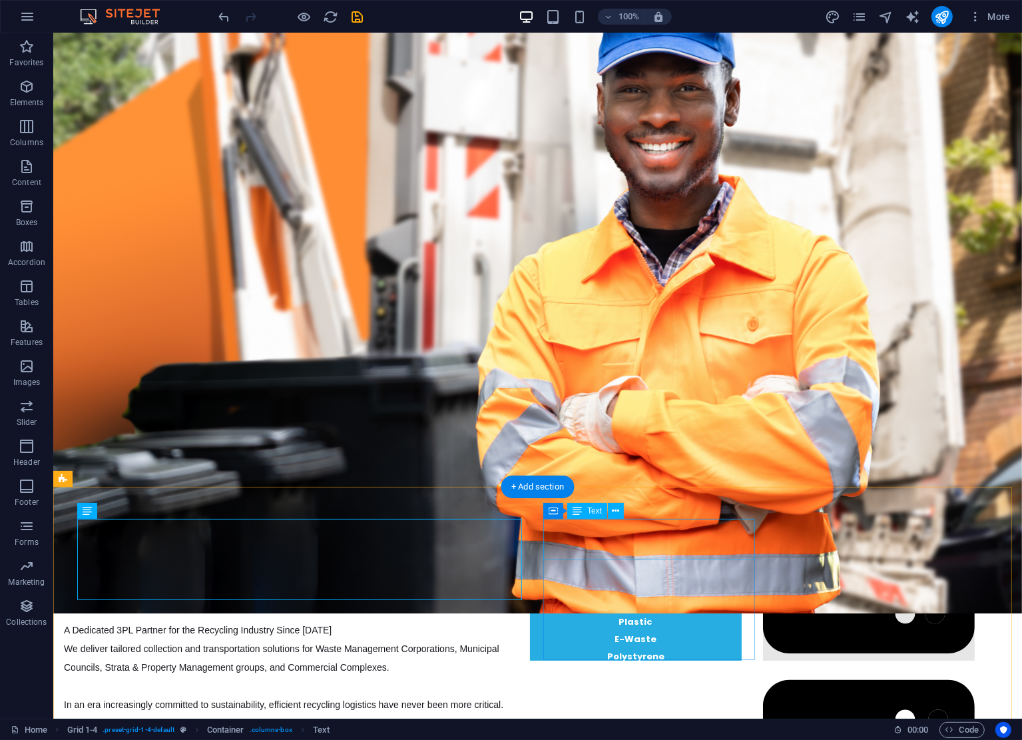
click at [631, 545] on div "Materials" at bounding box center [635, 548] width 212 height 59
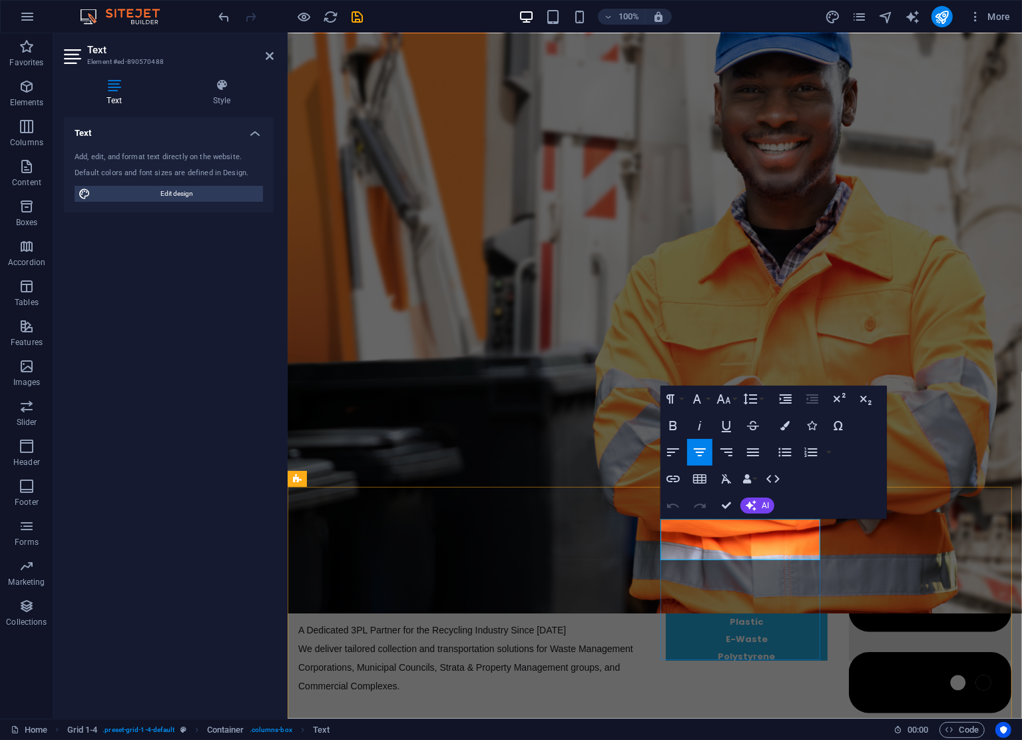
click at [699, 553] on p "Materials" at bounding box center [746, 558] width 163 height 42
drag, startPoint x: 699, startPoint y: 551, endPoint x: 731, endPoint y: 549, distance: 32.0
click at [731, 549] on p "Materials" at bounding box center [746, 558] width 163 height 42
click at [807, 549] on p "Materials" at bounding box center [746, 558] width 163 height 42
drag, startPoint x: 817, startPoint y: 550, endPoint x: 641, endPoint y: 547, distance: 175.2
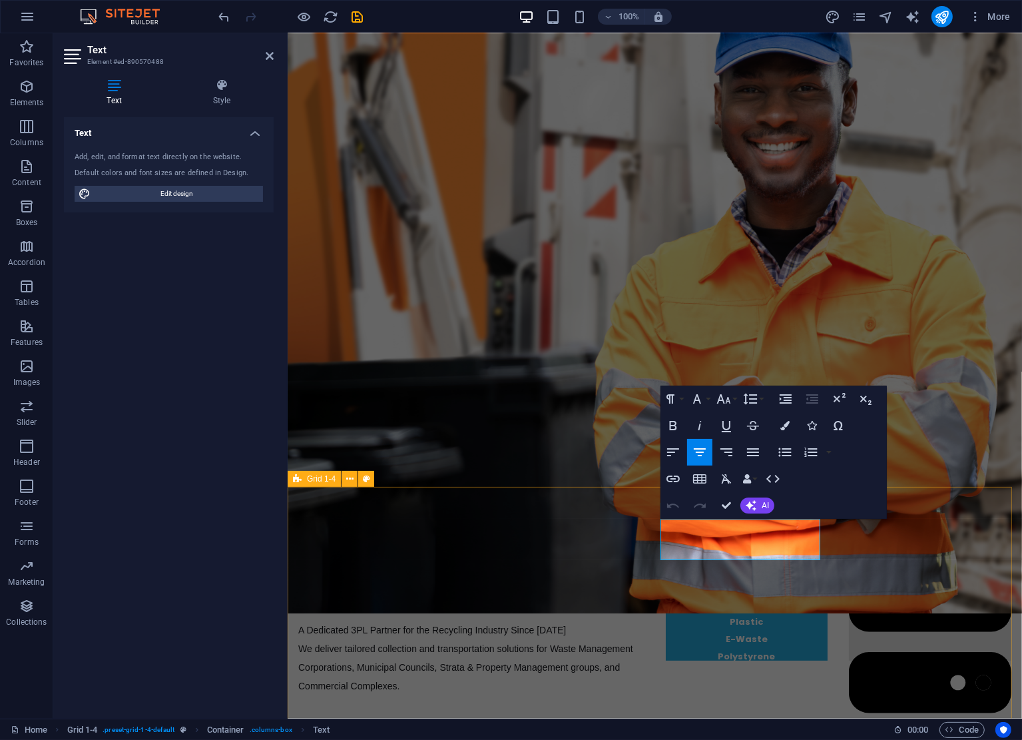
click at [641, 547] on div "End-To-End Recycling Solutions A Dedicated 3PL Partner for the Recycling Indust…" at bounding box center [654, 744] width 735 height 513
click at [784, 426] on icon "button" at bounding box center [785, 425] width 9 height 9
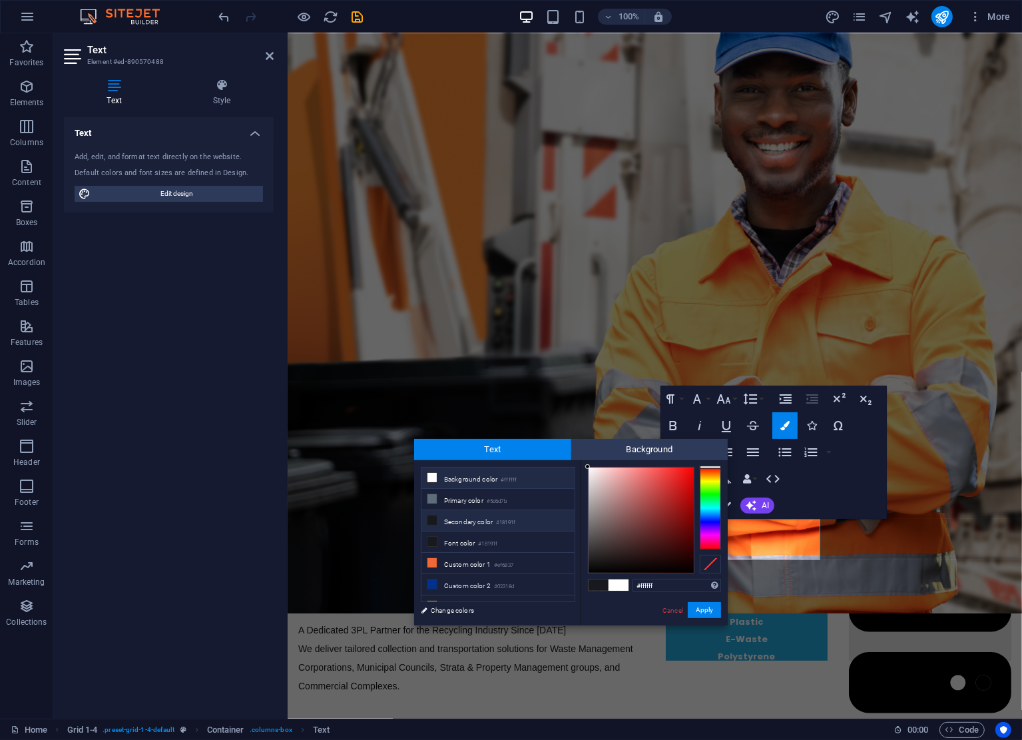
click at [488, 471] on li "Background color #ffffff" at bounding box center [498, 478] width 153 height 21
drag, startPoint x: 691, startPoint y: 608, endPoint x: 404, endPoint y: 573, distance: 289.1
click at [691, 608] on button "Apply" at bounding box center [704, 610] width 33 height 16
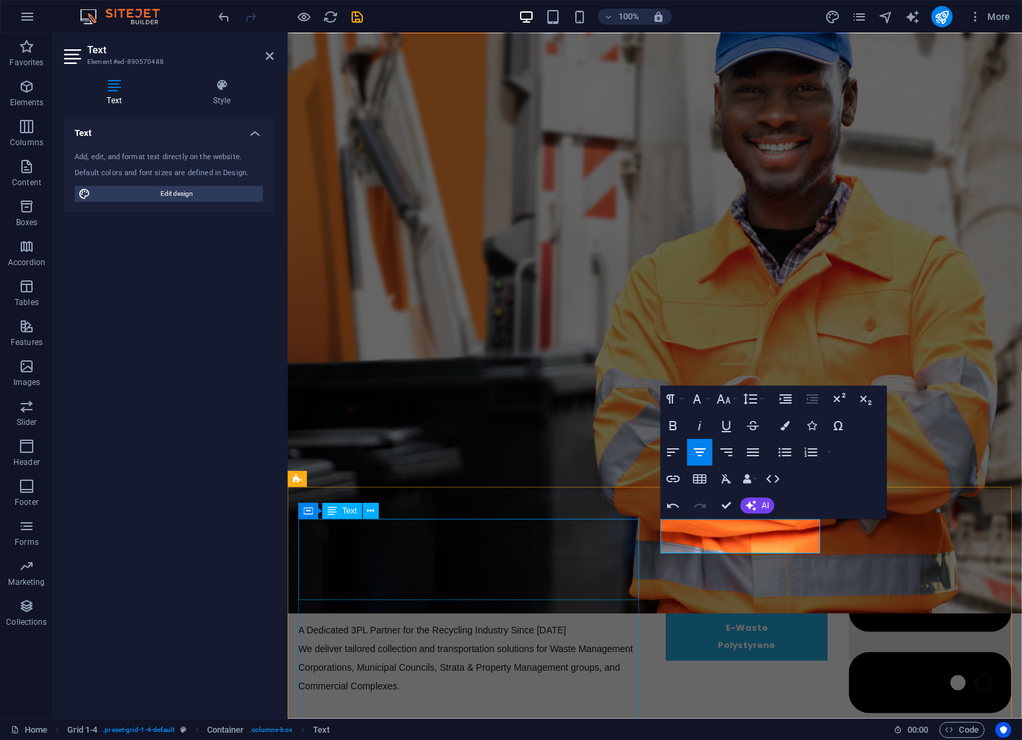
click at [625, 580] on div "End-To-End Recycling Solutions" at bounding box center [471, 559] width 346 height 81
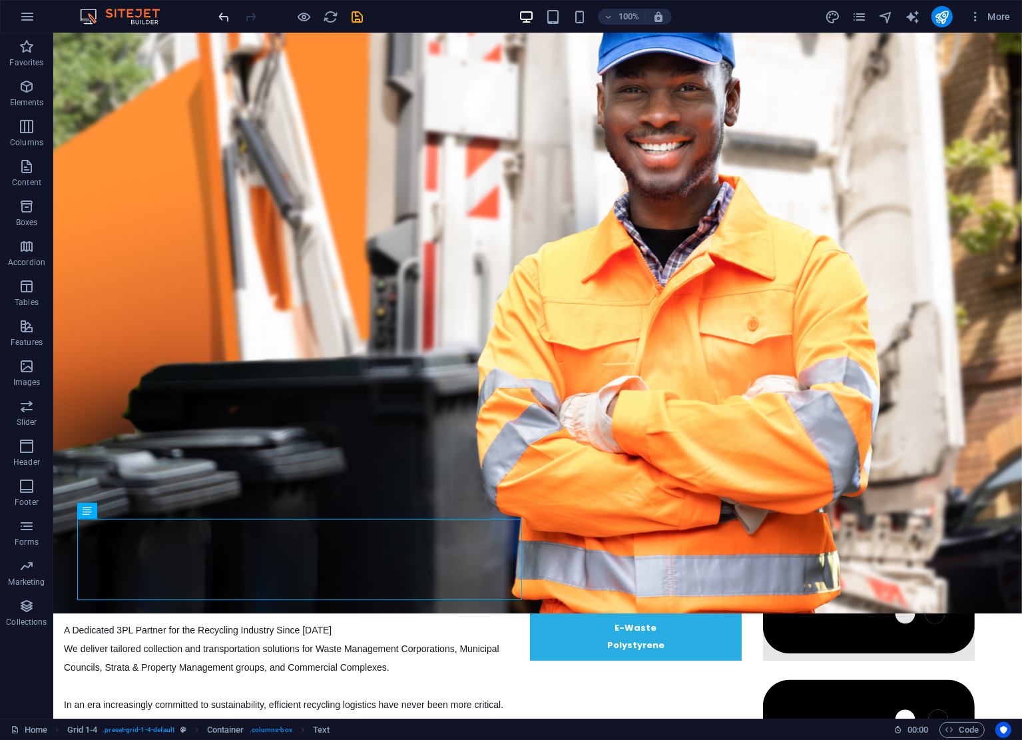
click at [223, 16] on icon "undo" at bounding box center [224, 16] width 15 height 15
click at [611, 548] on div "Materials" at bounding box center [635, 548] width 212 height 59
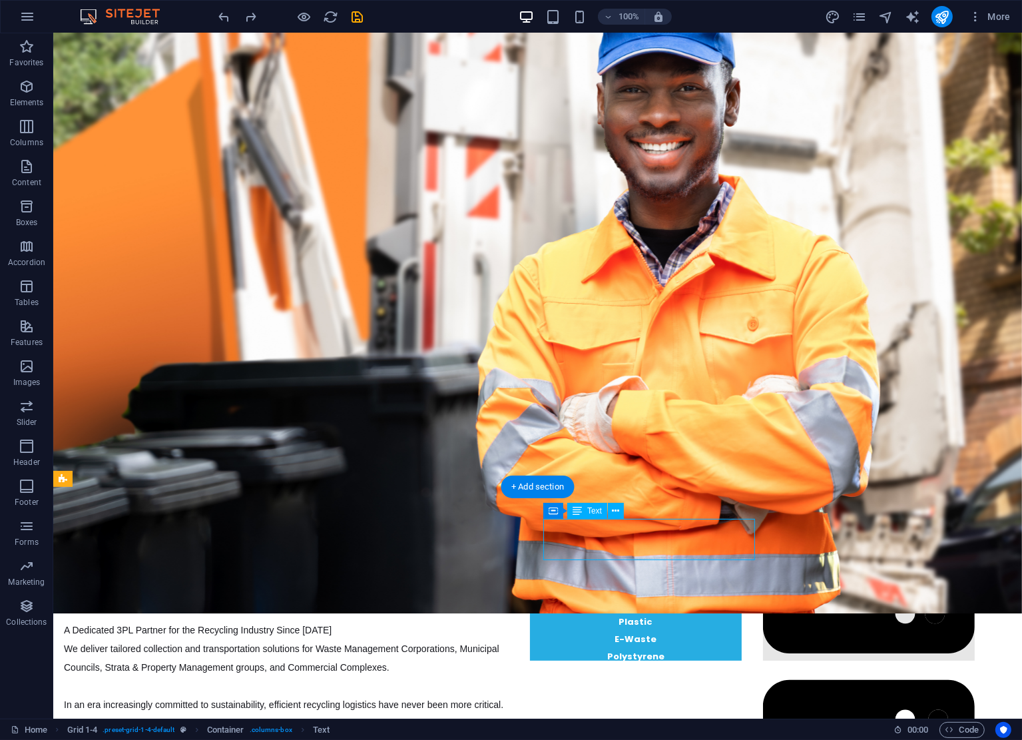
click at [605, 557] on icon at bounding box center [603, 557] width 1 height 1
click at [626, 543] on div "Materials" at bounding box center [635, 548] width 212 height 59
click at [625, 550] on div "Materials" at bounding box center [635, 548] width 212 height 59
click at [628, 548] on div "Materials" at bounding box center [635, 548] width 212 height 59
click at [605, 557] on icon at bounding box center [603, 557] width 1 height 1
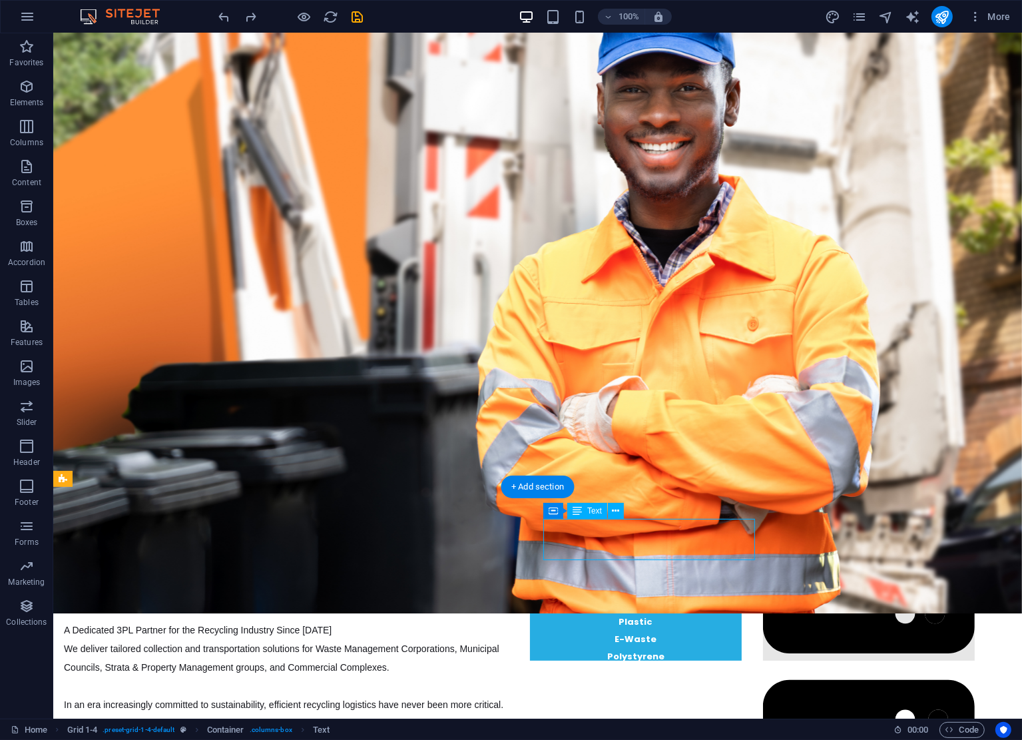
click at [639, 548] on div "Materials" at bounding box center [635, 548] width 212 height 59
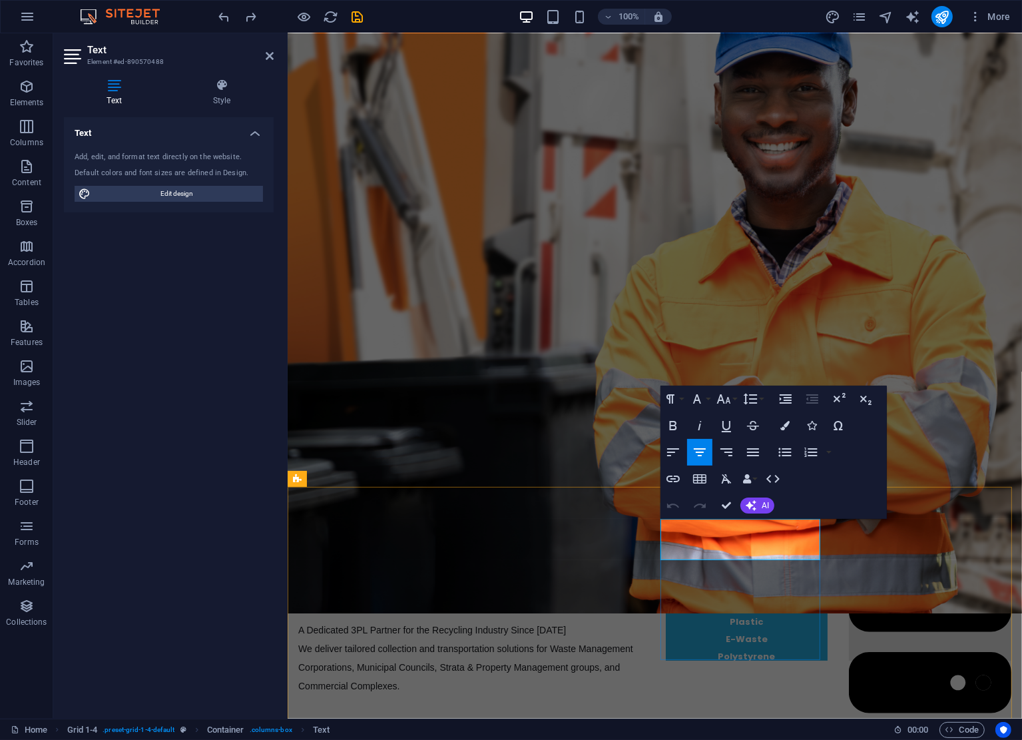
click at [793, 544] on p "Materials" at bounding box center [746, 558] width 163 height 42
drag, startPoint x: 762, startPoint y: 550, endPoint x: 681, endPoint y: 545, distance: 80.7
click at [681, 545] on p "Materials" at bounding box center [746, 558] width 163 height 42
click at [777, 426] on button "Colors" at bounding box center [785, 425] width 25 height 27
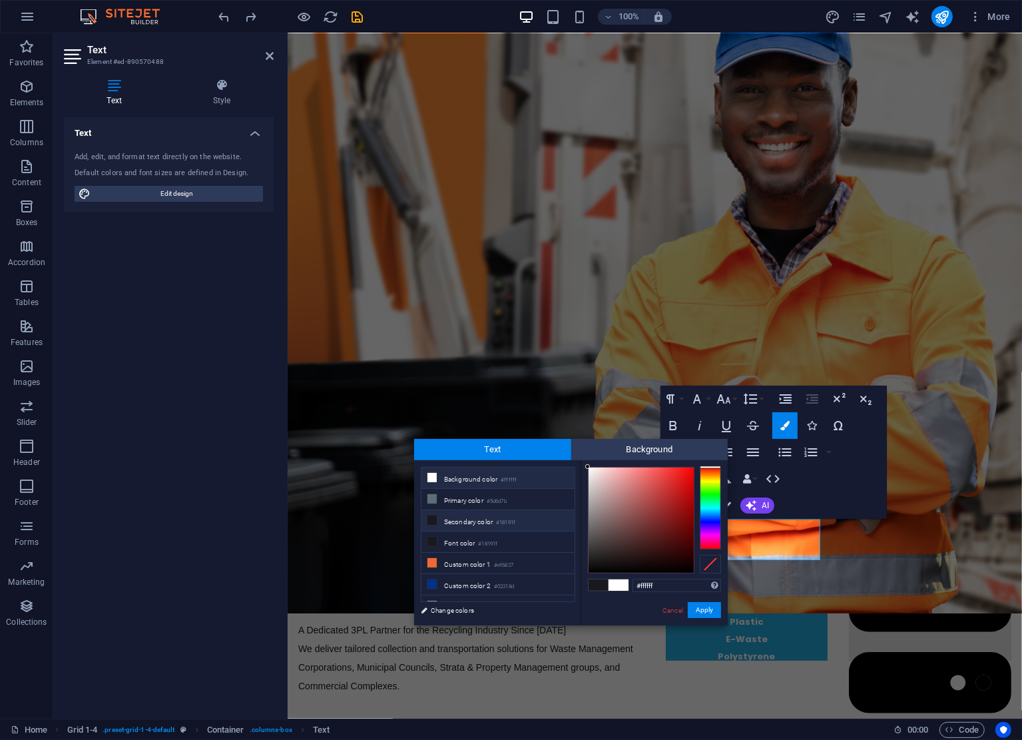
click at [503, 482] on small "#ffffff" at bounding box center [509, 480] width 16 height 9
click at [478, 476] on li "Background color #ffffff" at bounding box center [498, 478] width 153 height 21
click at [703, 604] on button "Apply" at bounding box center [704, 610] width 33 height 16
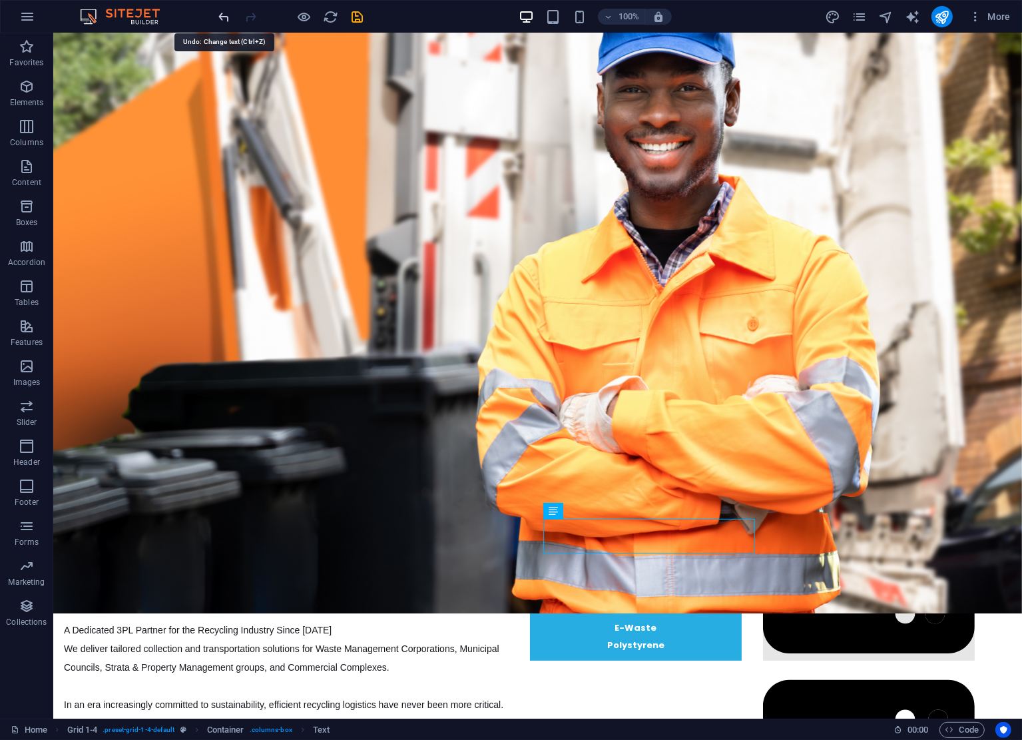
click at [224, 9] on icon "undo" at bounding box center [224, 16] width 15 height 15
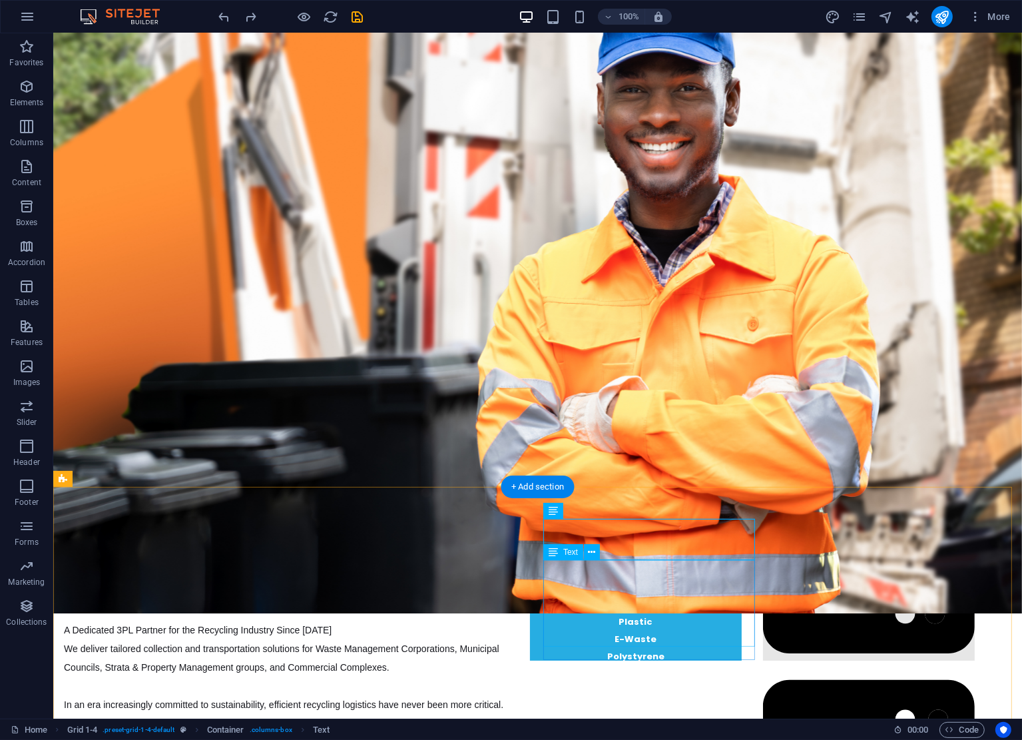
click at [657, 579] on div "Cardboard & Paper Plastic E-Waste Polystyrene" at bounding box center [635, 622] width 212 height 87
click at [627, 548] on div "Materials" at bounding box center [635, 548] width 212 height 59
click at [637, 547] on div "Materials" at bounding box center [635, 548] width 212 height 59
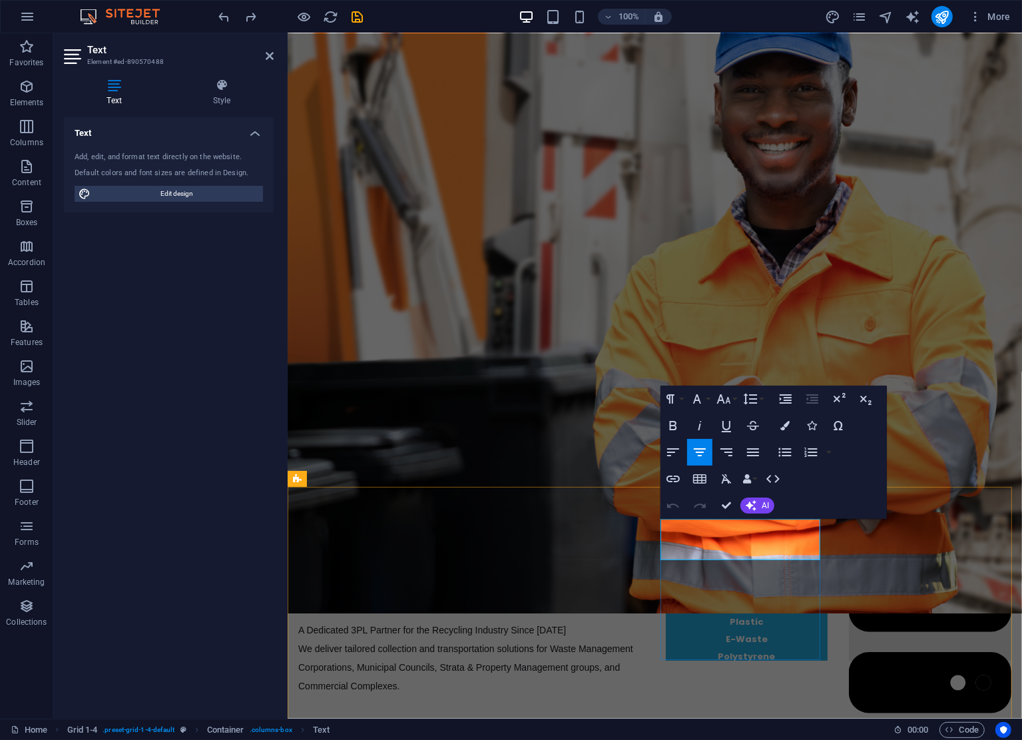
click at [718, 558] on span "Materials" at bounding box center [746, 566] width 63 height 17
click at [785, 428] on icon "button" at bounding box center [785, 425] width 9 height 9
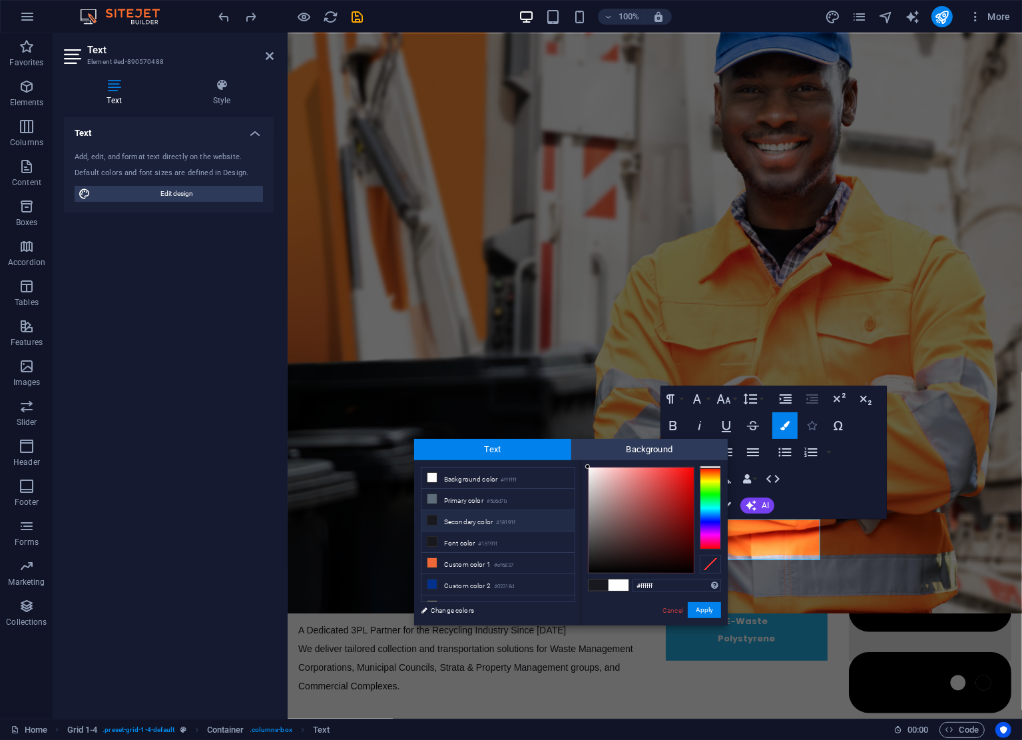
click at [815, 420] on button "Icons" at bounding box center [811, 425] width 25 height 27
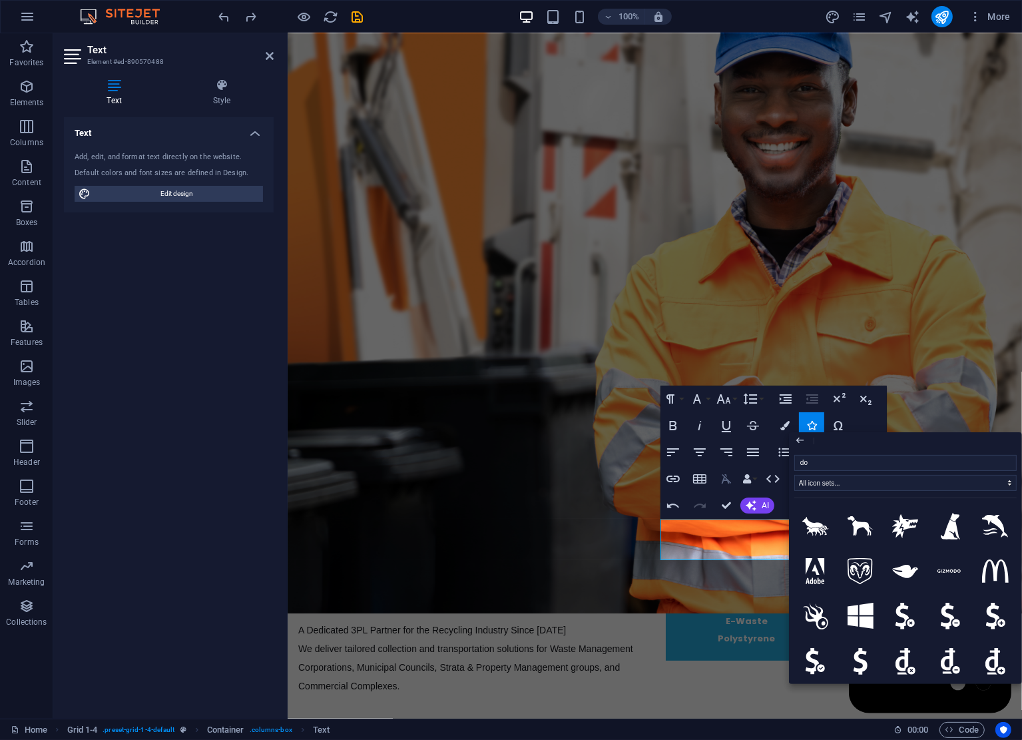
type input "dot"
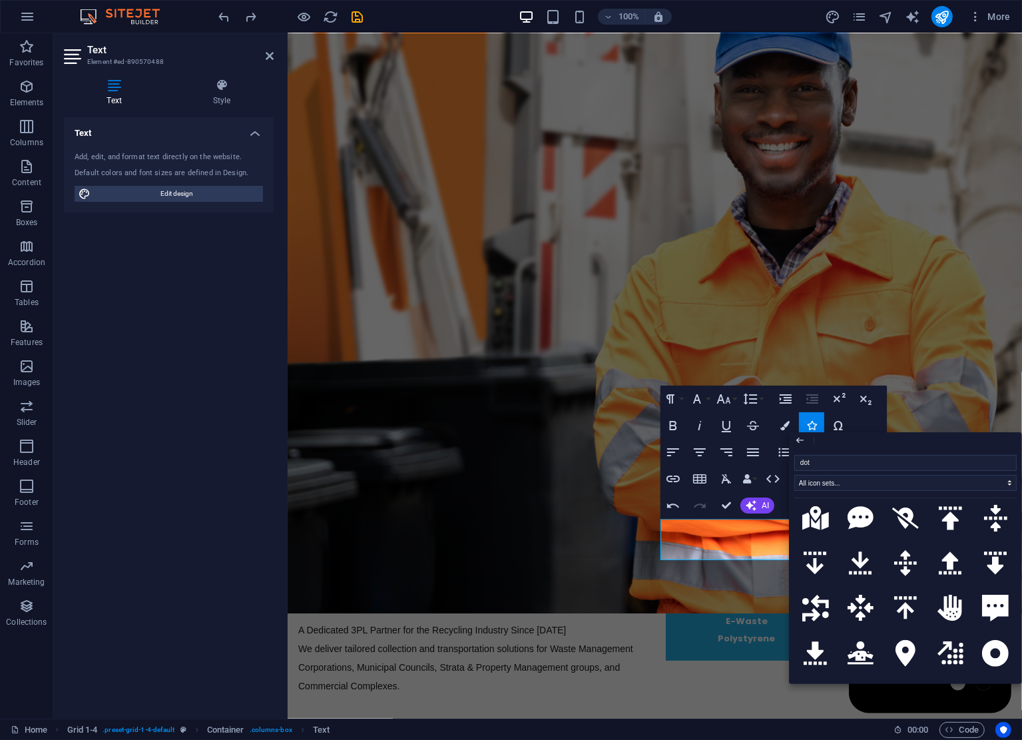
scroll to position [1178, 0]
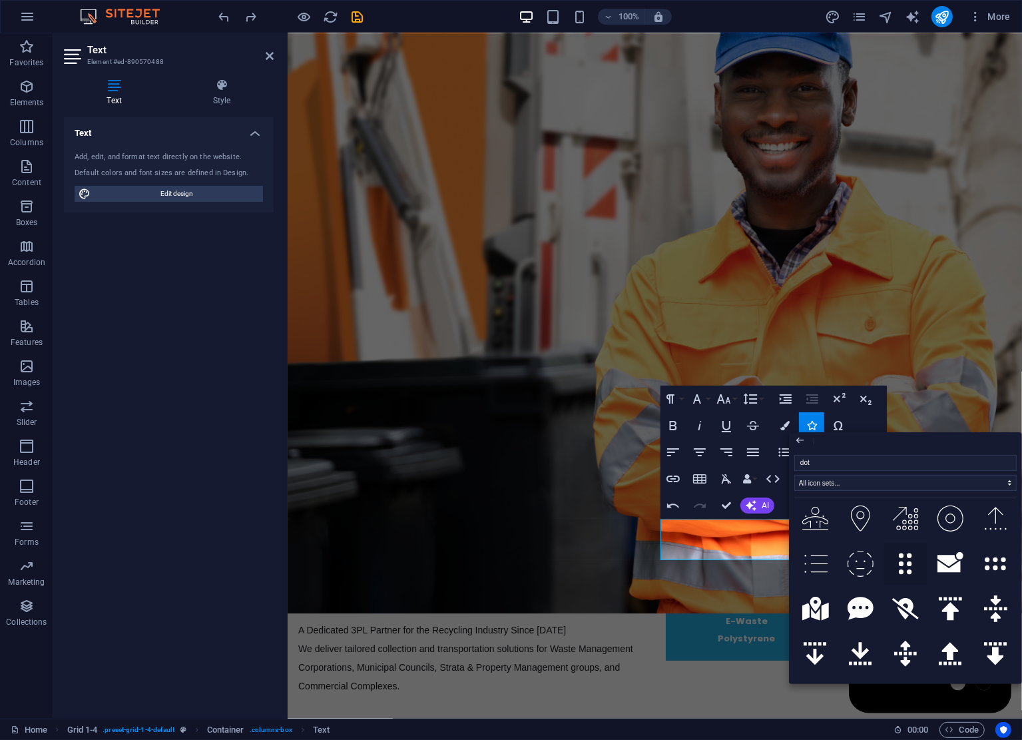
click at [908, 551] on icon at bounding box center [905, 564] width 13 height 27
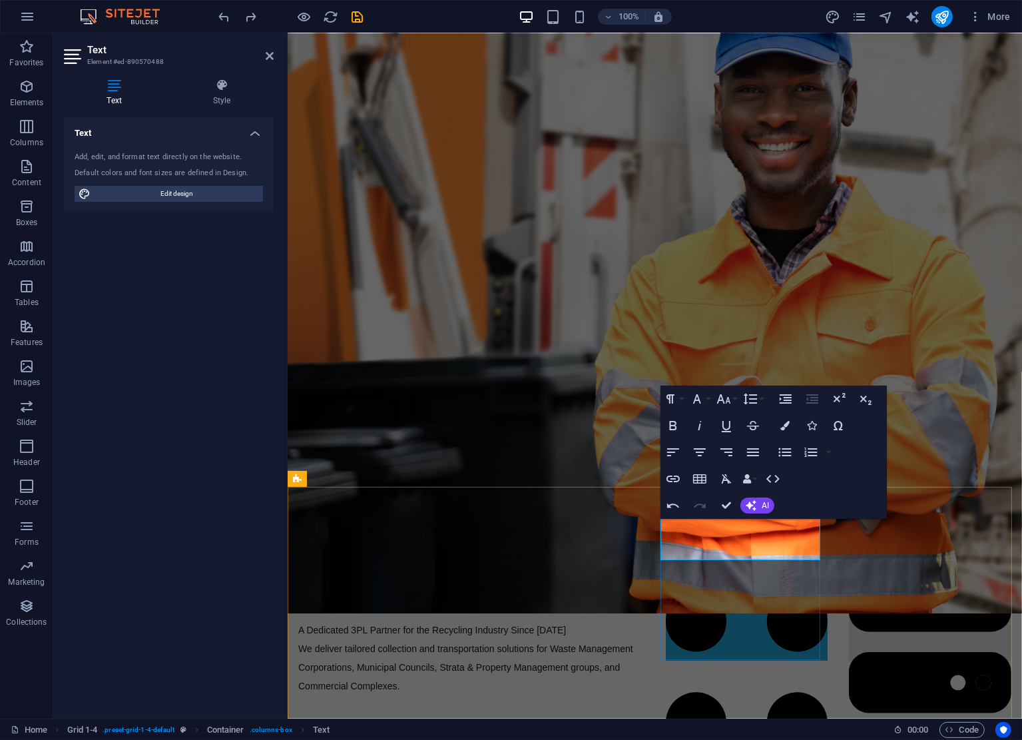
click at [698, 548] on p "Materials" at bounding box center [746, 727] width 163 height 381
click at [711, 561] on icon at bounding box center [746, 723] width 163 height 325
click at [708, 541] on icon at bounding box center [746, 727] width 163 height 374
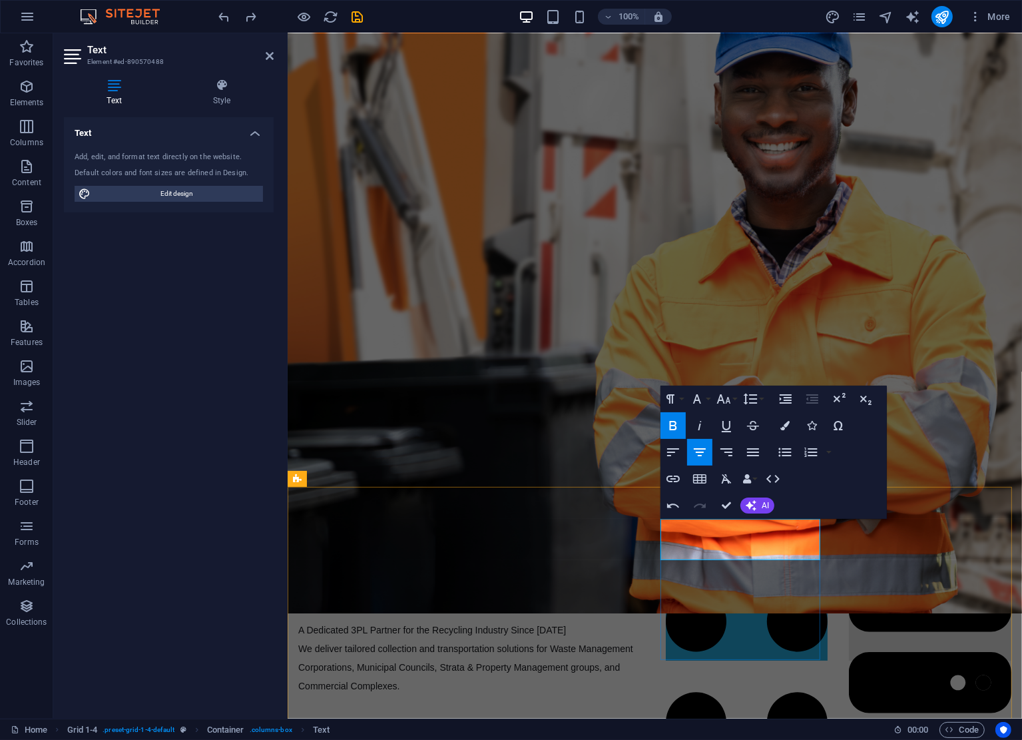
click at [707, 537] on p "Materials" at bounding box center [746, 727] width 163 height 381
click at [713, 531] on p at bounding box center [746, 527] width 163 height 17
click at [711, 537] on p "Materials" at bounding box center [746, 727] width 163 height 381
drag, startPoint x: 713, startPoint y: 548, endPoint x: 699, endPoint y: 548, distance: 14.7
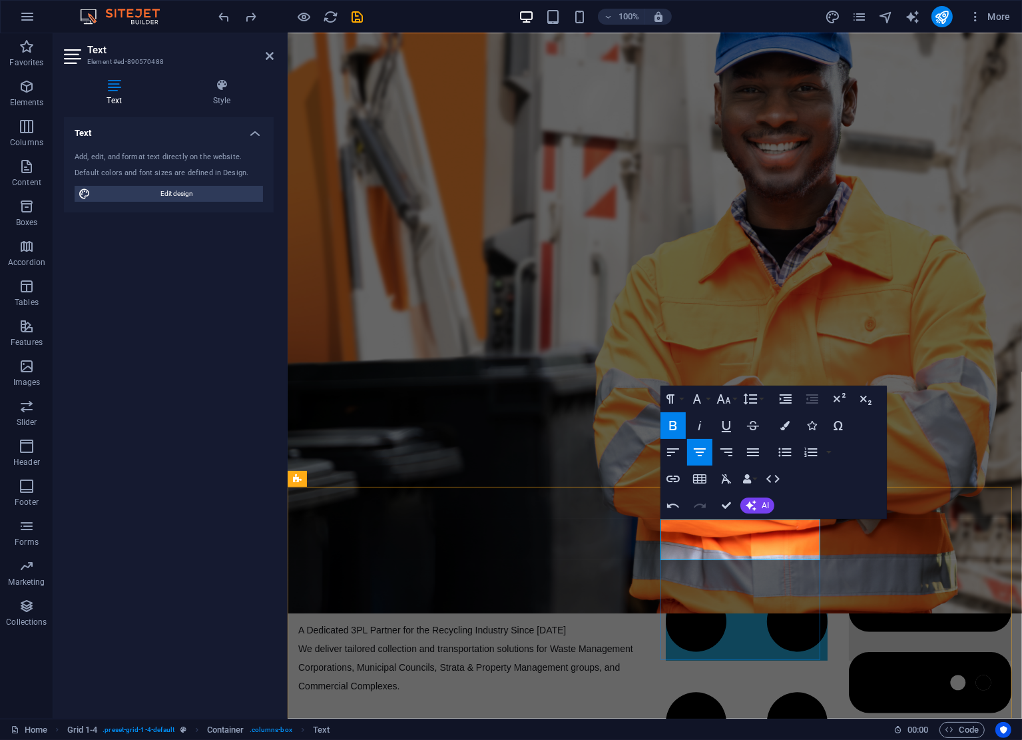
click at [699, 548] on p "Materials" at bounding box center [746, 727] width 163 height 381
click at [677, 507] on icon "button" at bounding box center [673, 506] width 16 height 16
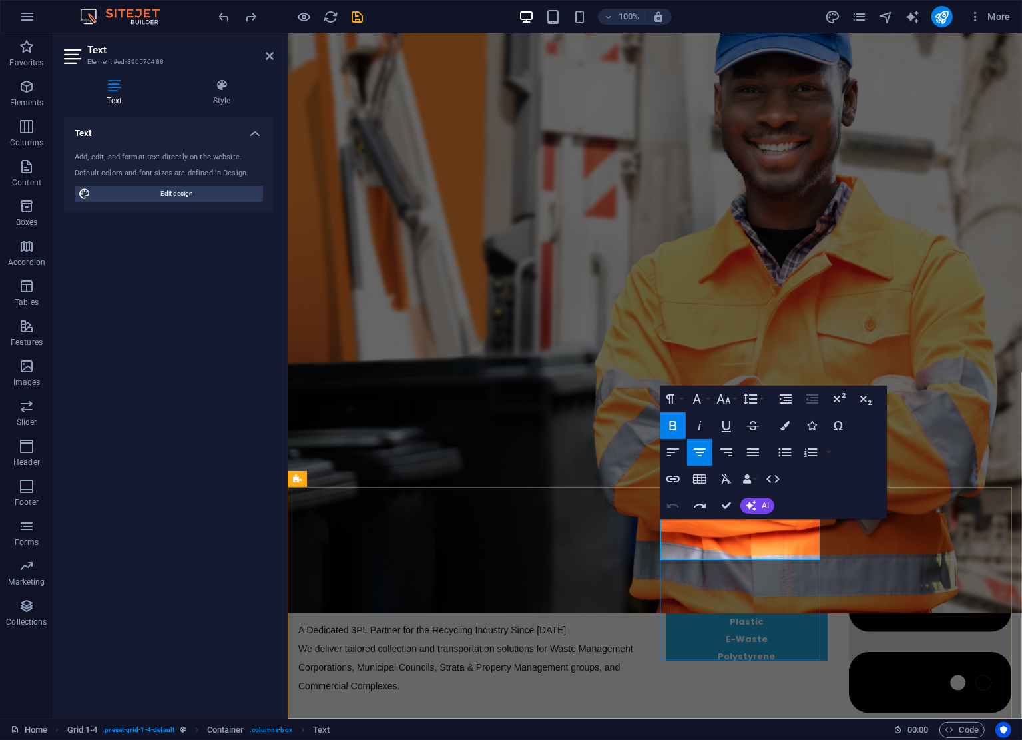
click at [714, 557] on icon at bounding box center [714, 557] width 1 height 1
drag, startPoint x: 714, startPoint y: 549, endPoint x: 689, endPoint y: 548, distance: 24.7
click at [689, 548] on p "Materials" at bounding box center [746, 558] width 163 height 42
click at [783, 422] on icon "button" at bounding box center [785, 425] width 9 height 9
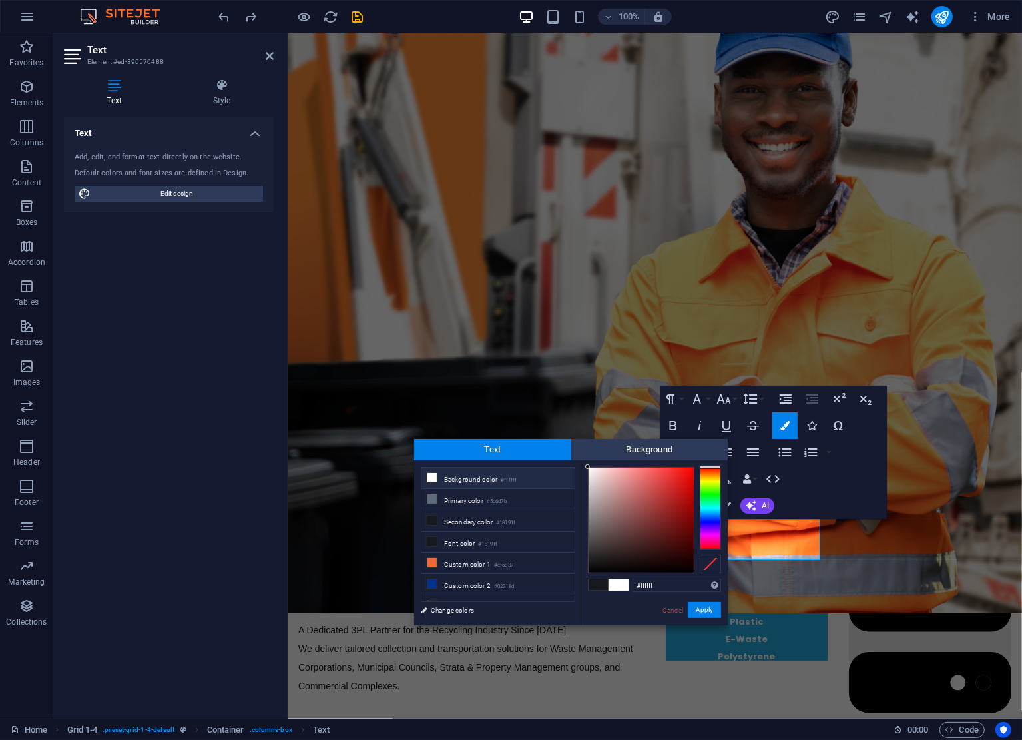
click at [474, 480] on li "Background color #ffffff" at bounding box center [498, 478] width 153 height 21
click at [711, 612] on button "Apply" at bounding box center [704, 610] width 33 height 16
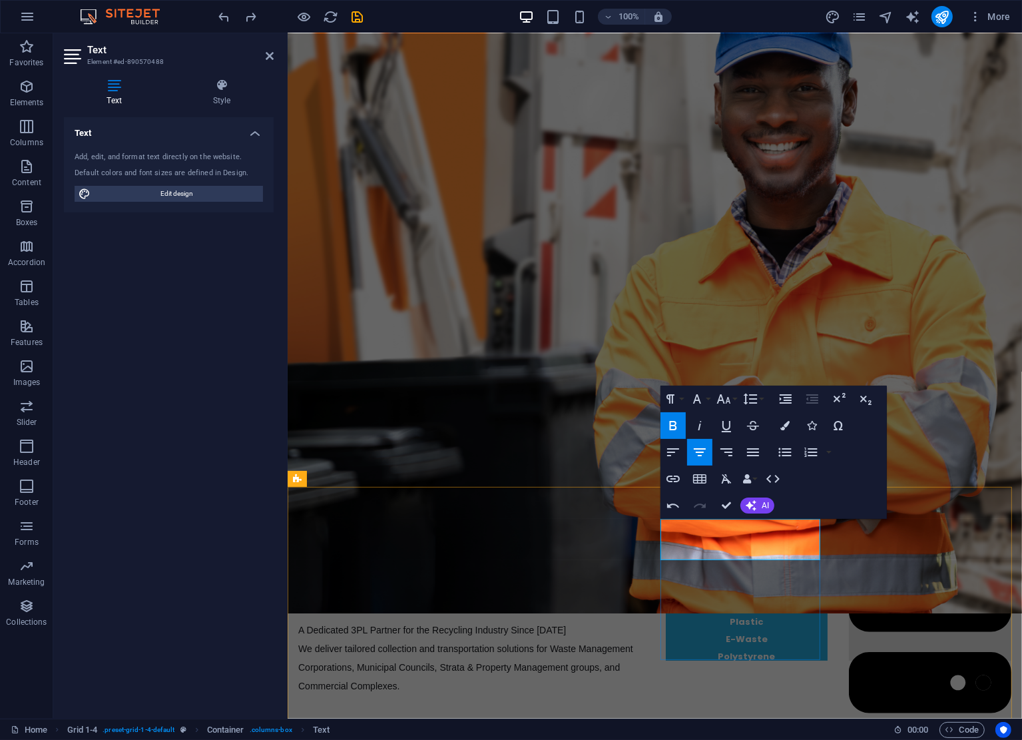
click at [769, 558] on span "Materials" at bounding box center [746, 566] width 63 height 17
click at [805, 545] on p "Materials" at bounding box center [746, 558] width 163 height 42
click at [809, 598] on div "Cardboard & Paper Plastic E-Waste Polystyrene" at bounding box center [746, 622] width 163 height 87
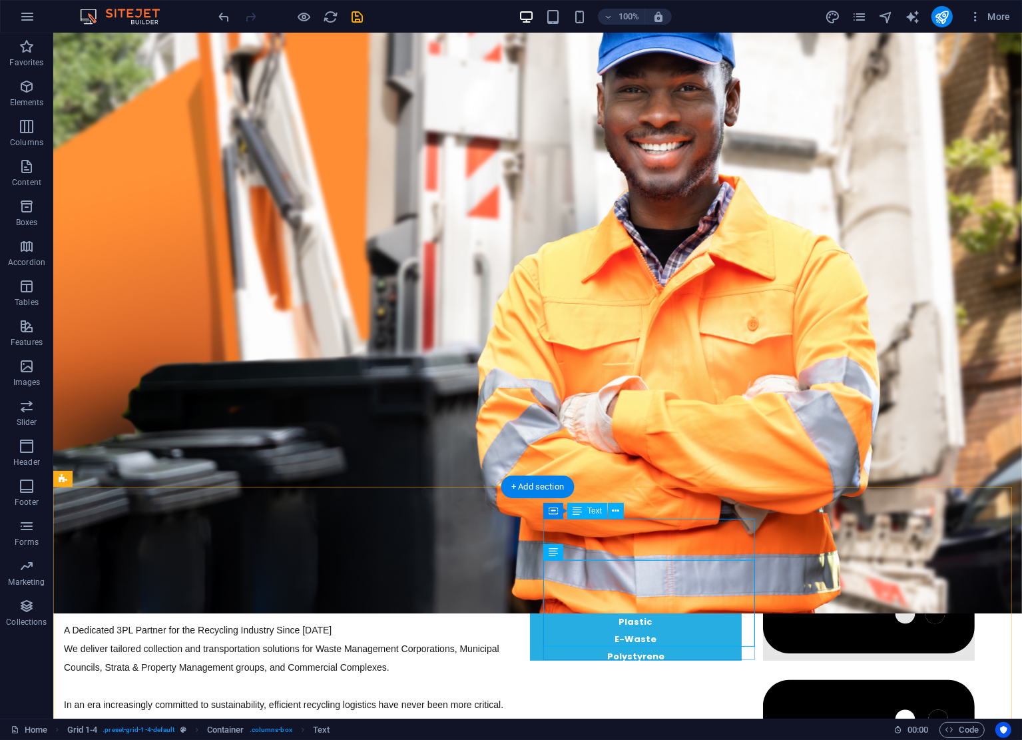
click at [585, 540] on div "Materials" at bounding box center [635, 548] width 212 height 59
click at [671, 540] on div "Materials" at bounding box center [635, 548] width 212 height 59
click at [663, 545] on div "Materials" at bounding box center [635, 548] width 212 height 59
click at [641, 551] on div "Materials" at bounding box center [635, 548] width 212 height 59
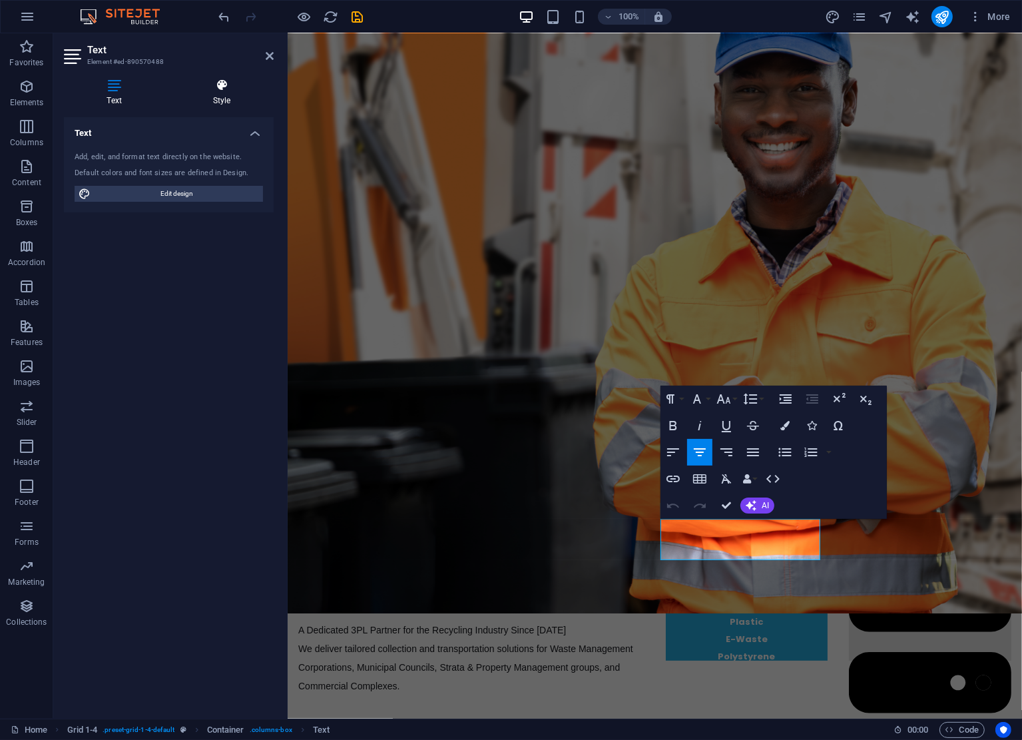
click at [211, 80] on icon at bounding box center [222, 85] width 104 height 13
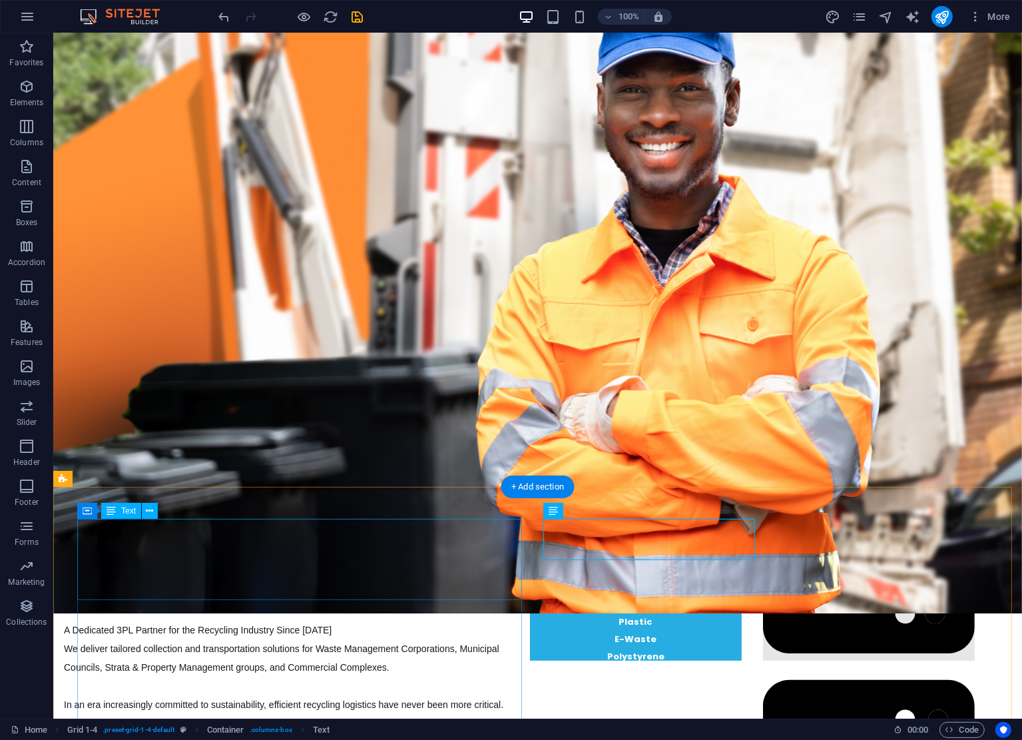
scroll to position [854, 0]
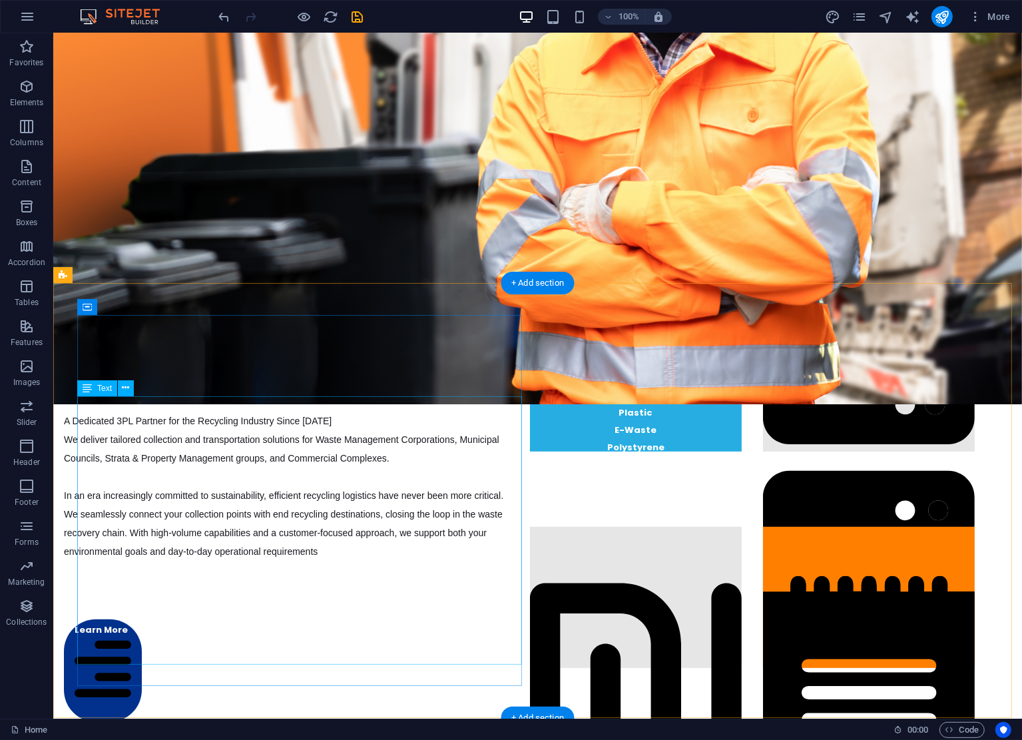
drag, startPoint x: 394, startPoint y: 504, endPoint x: 404, endPoint y: 445, distance: 60.2
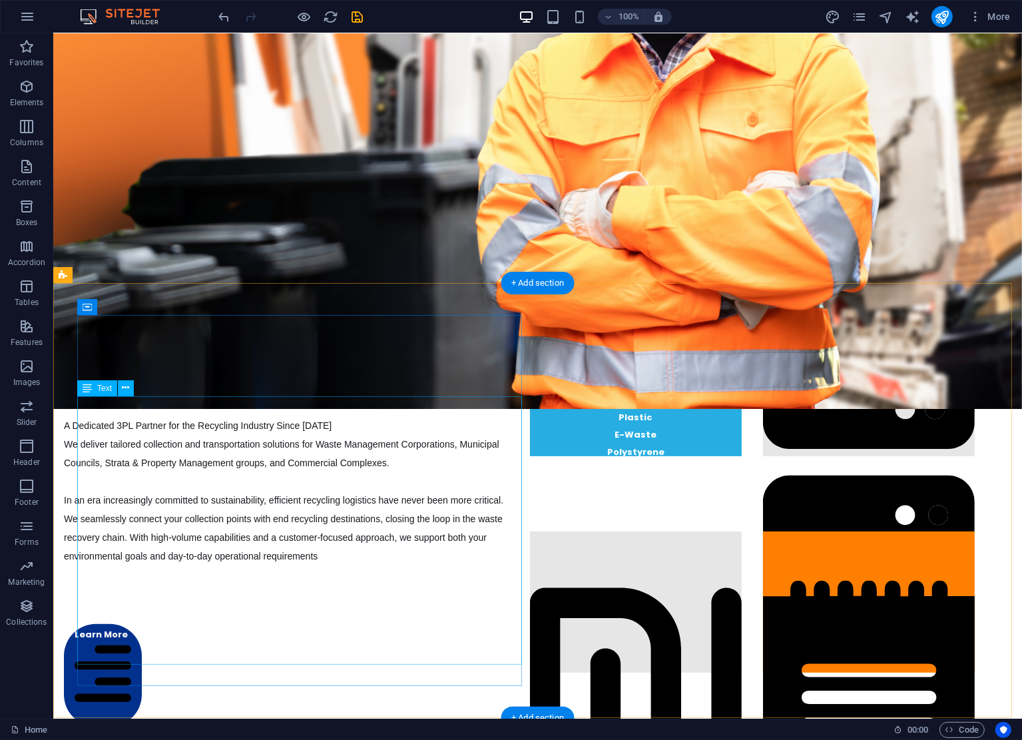
scroll to position [0, 0]
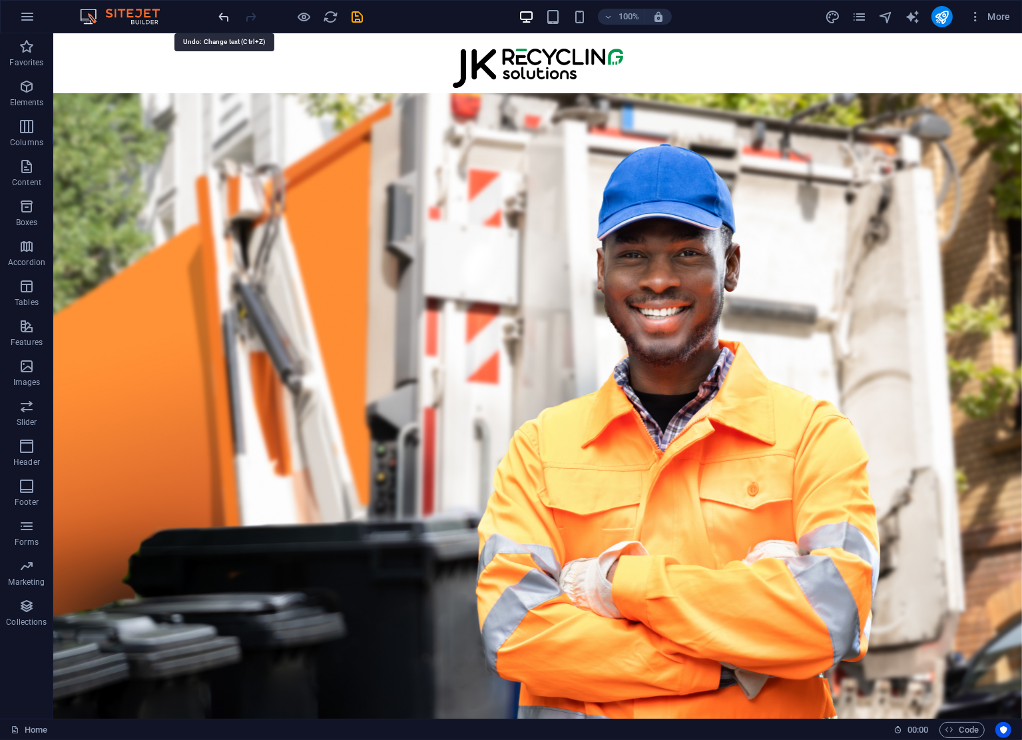
click at [226, 15] on icon "undo" at bounding box center [224, 16] width 15 height 15
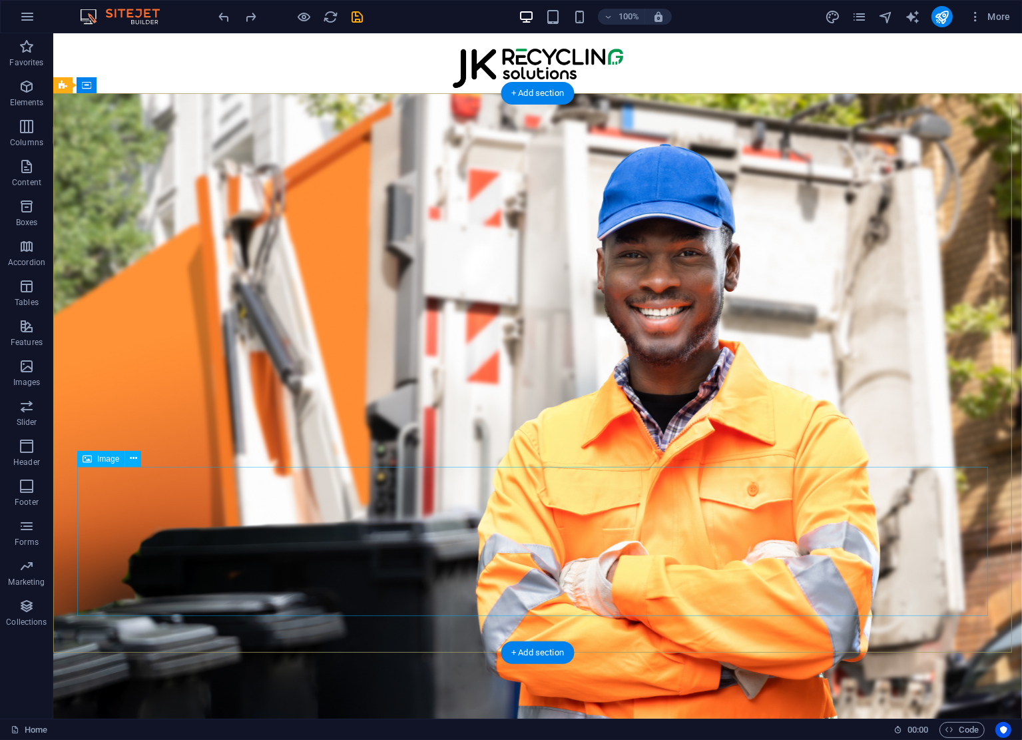
scroll to position [688, 0]
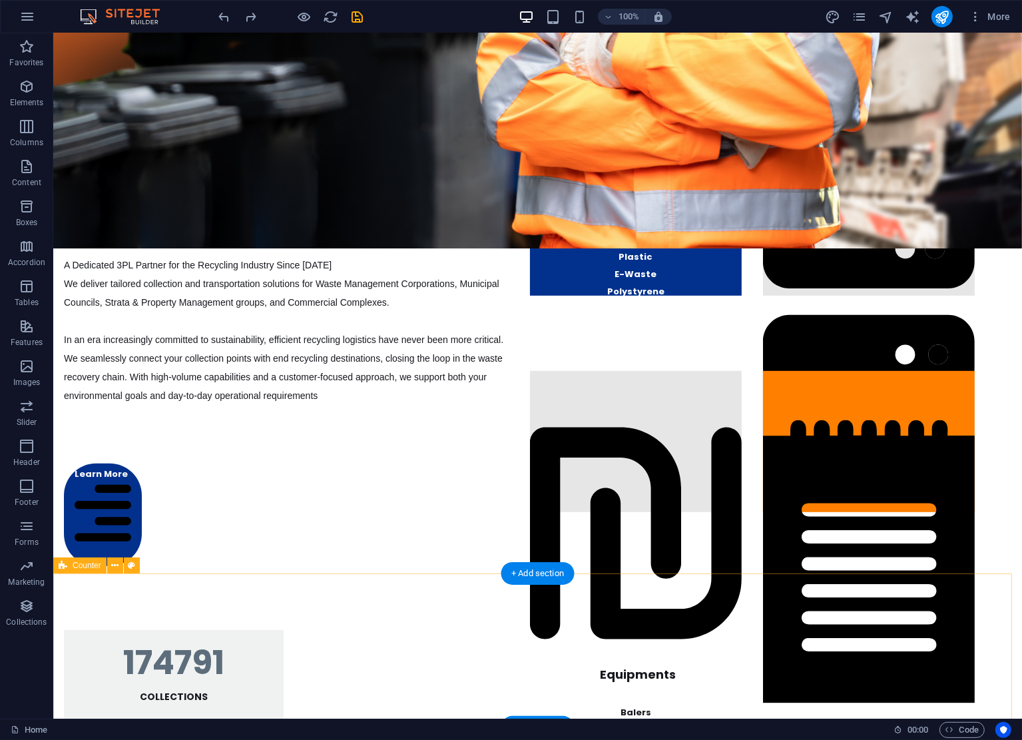
drag, startPoint x: 870, startPoint y: 655, endPoint x: 872, endPoint y: 595, distance: 60.0
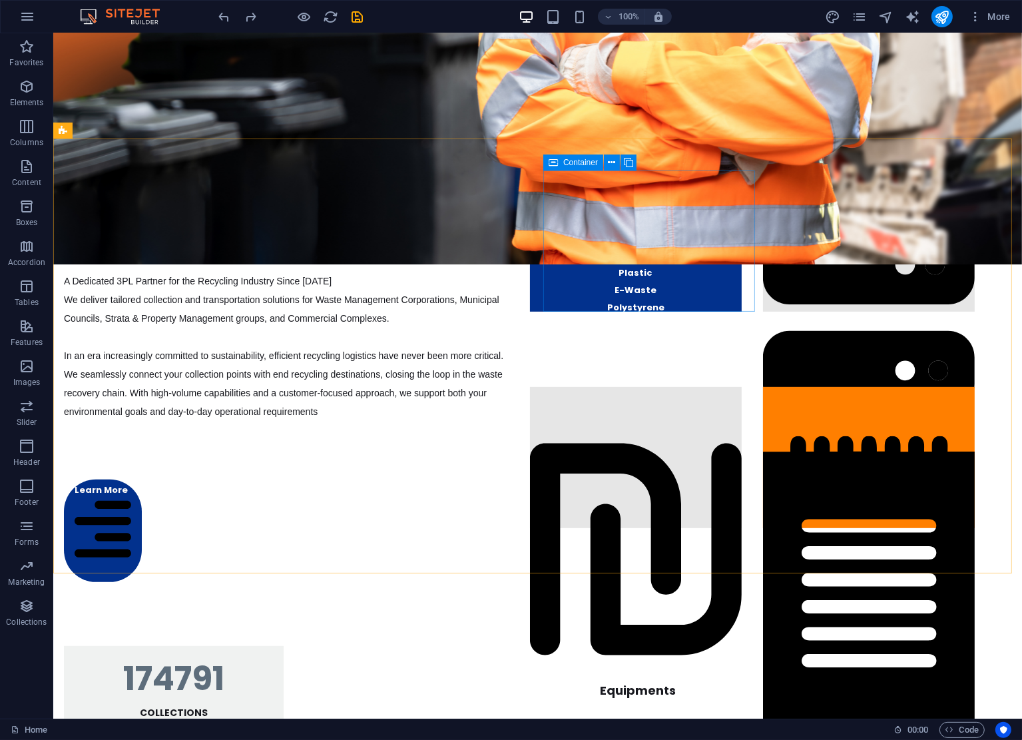
click at [562, 163] on div "Container" at bounding box center [573, 163] width 60 height 16
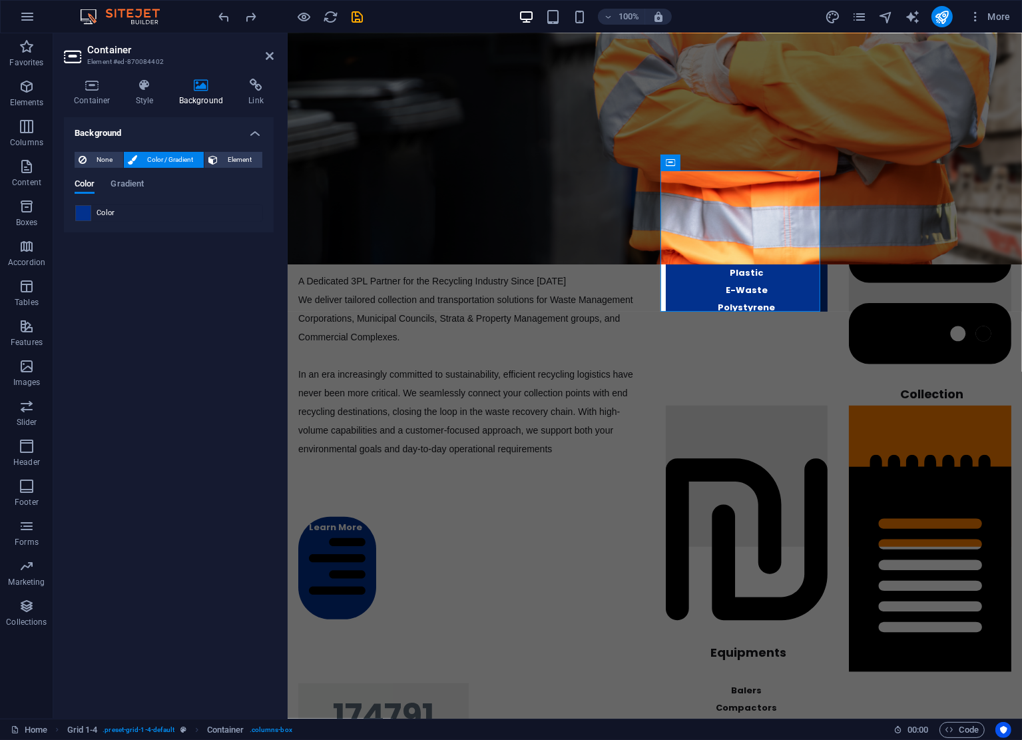
click at [82, 212] on span at bounding box center [83, 213] width 15 height 15
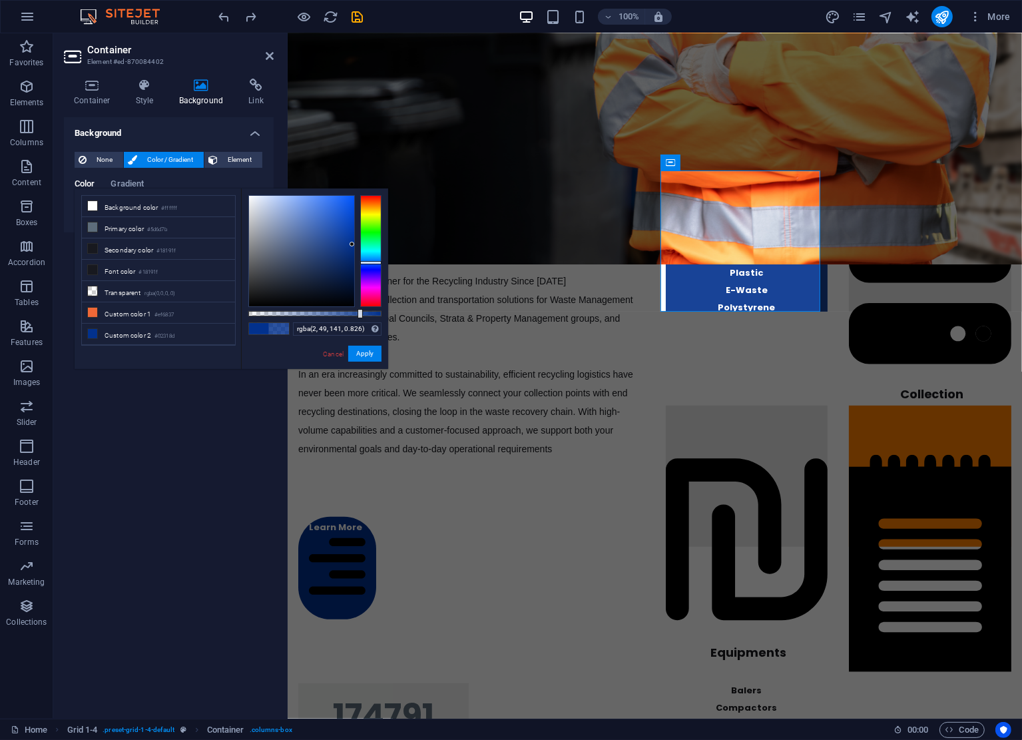
type input "rgba(2, 49, 141, 0.816)"
drag, startPoint x: 382, startPoint y: 312, endPoint x: 357, endPoint y: 314, distance: 24.7
click at [357, 314] on div at bounding box center [358, 313] width 5 height 9
click at [369, 359] on button "Apply" at bounding box center [364, 354] width 33 height 16
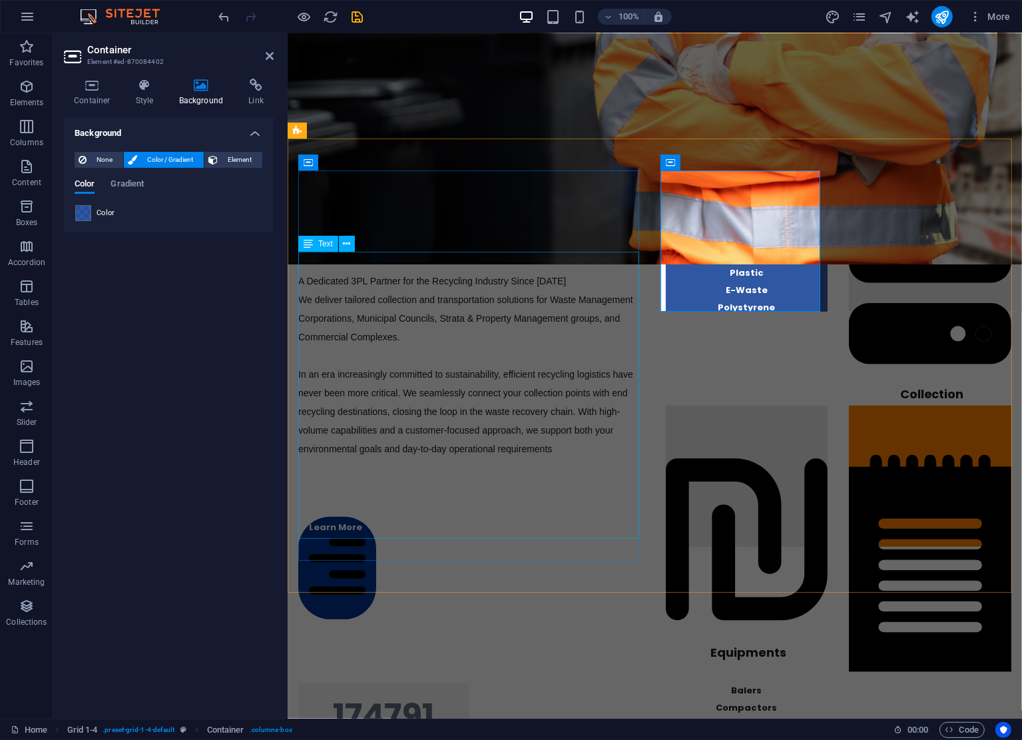
click at [614, 345] on div "A Dedicated 3PL Partner for the Recycling Industry Since [DATE] We deliver tail…" at bounding box center [471, 384] width 346 height 265
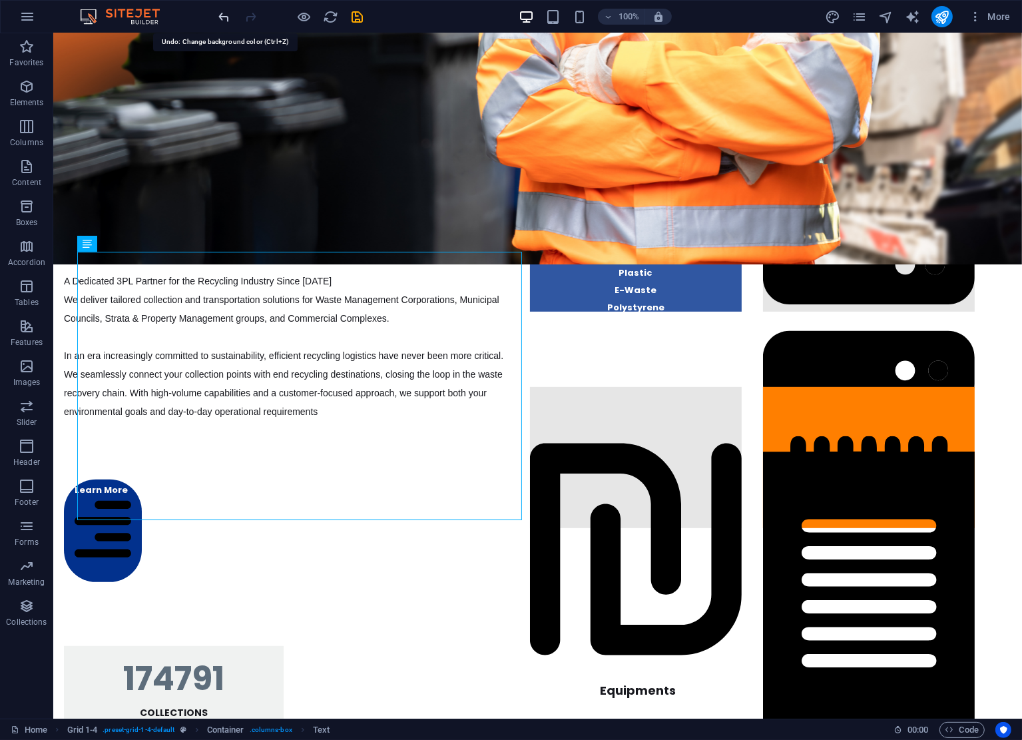
click at [221, 16] on icon "undo" at bounding box center [224, 16] width 15 height 15
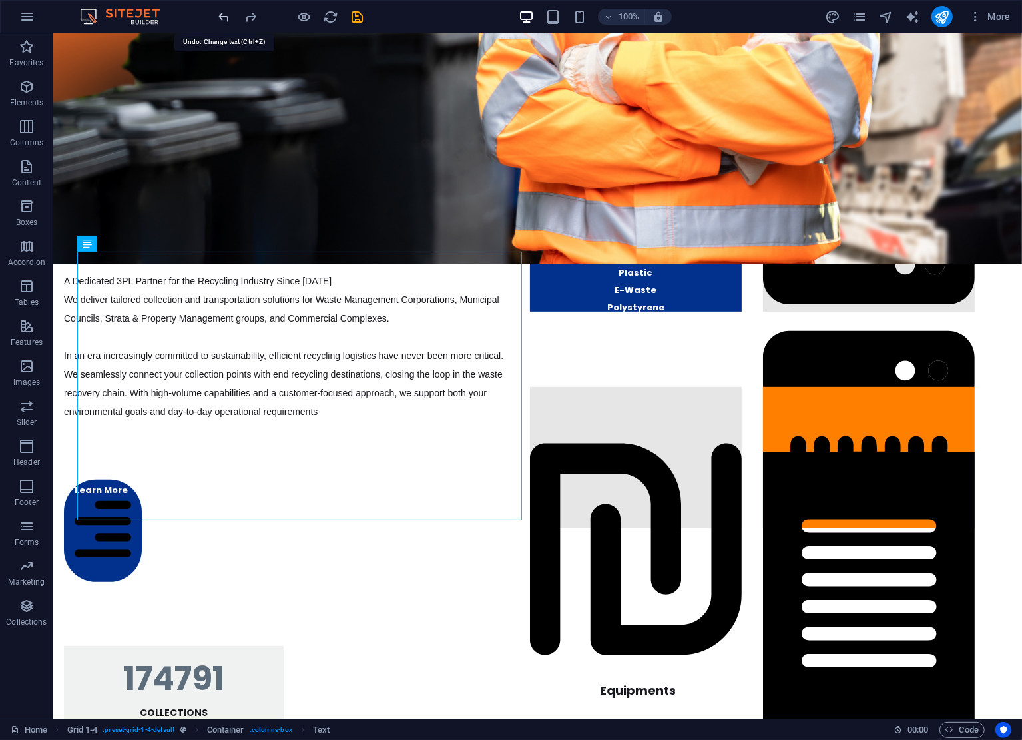
click at [221, 16] on icon "undo" at bounding box center [224, 16] width 15 height 15
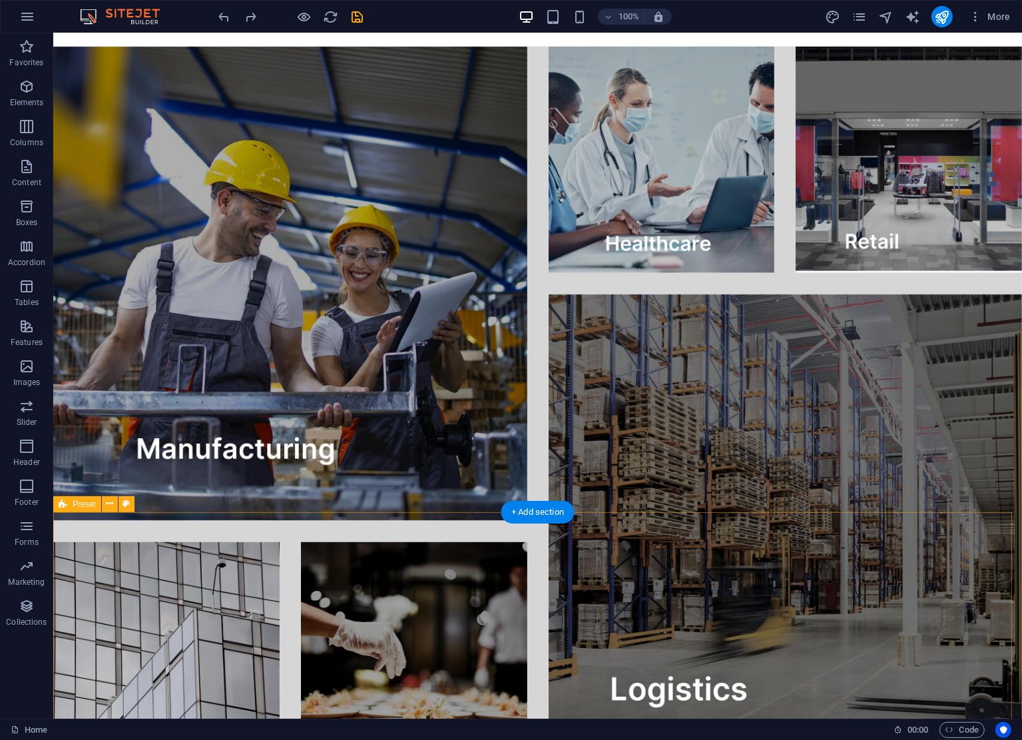
scroll to position [1003, 0]
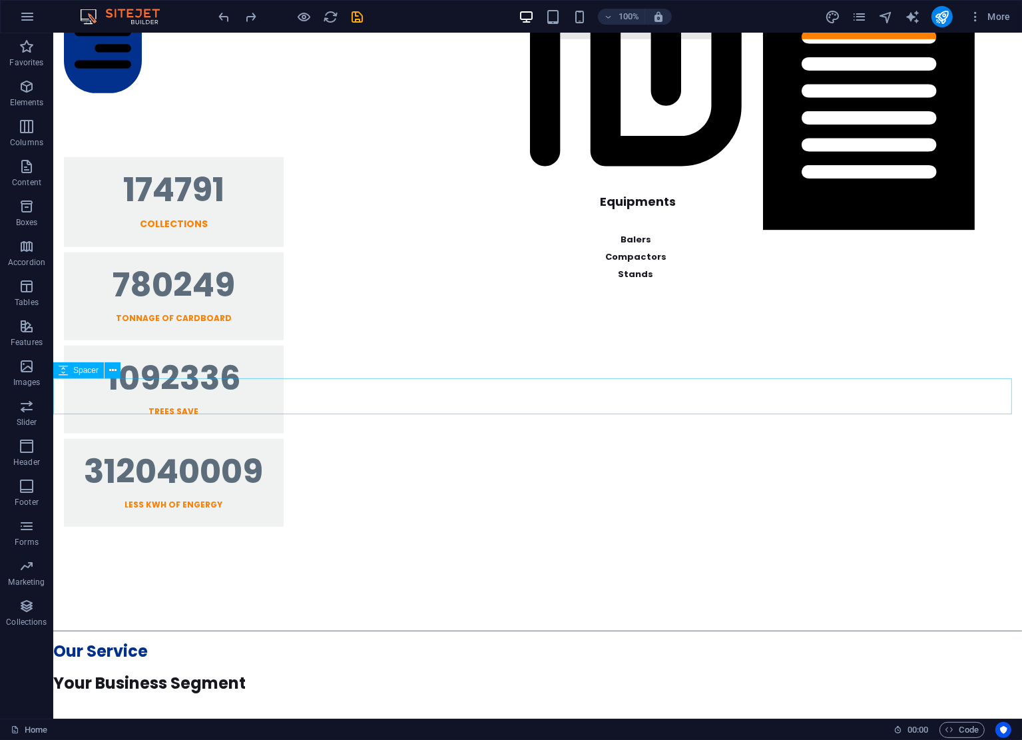
select select "px"
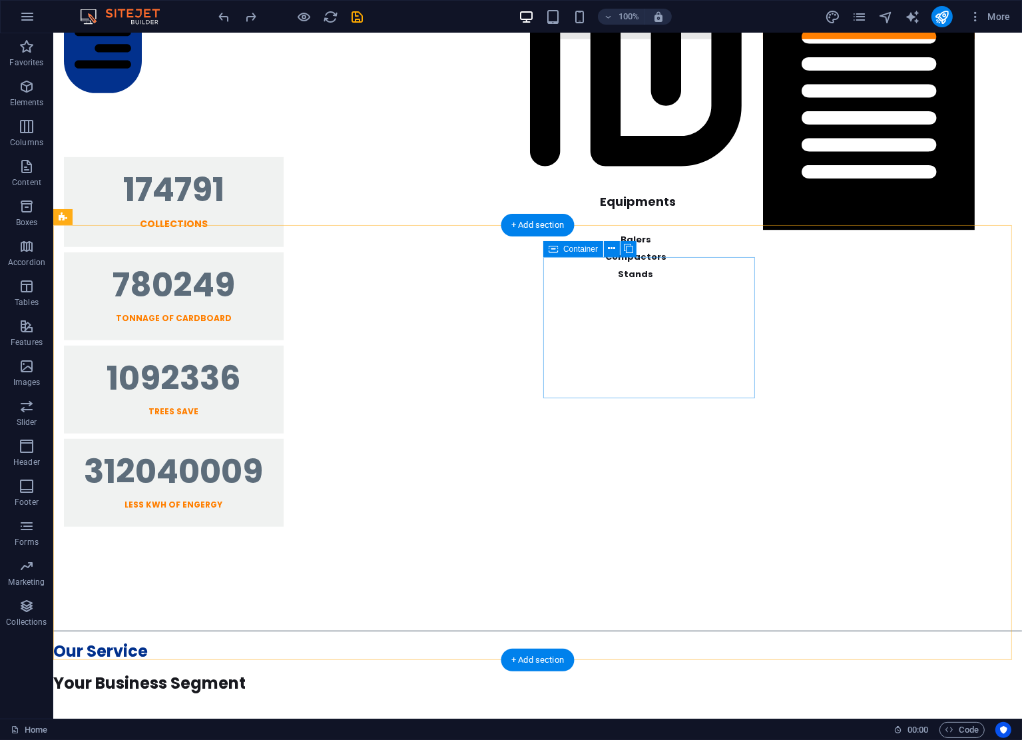
scroll to position [314, 0]
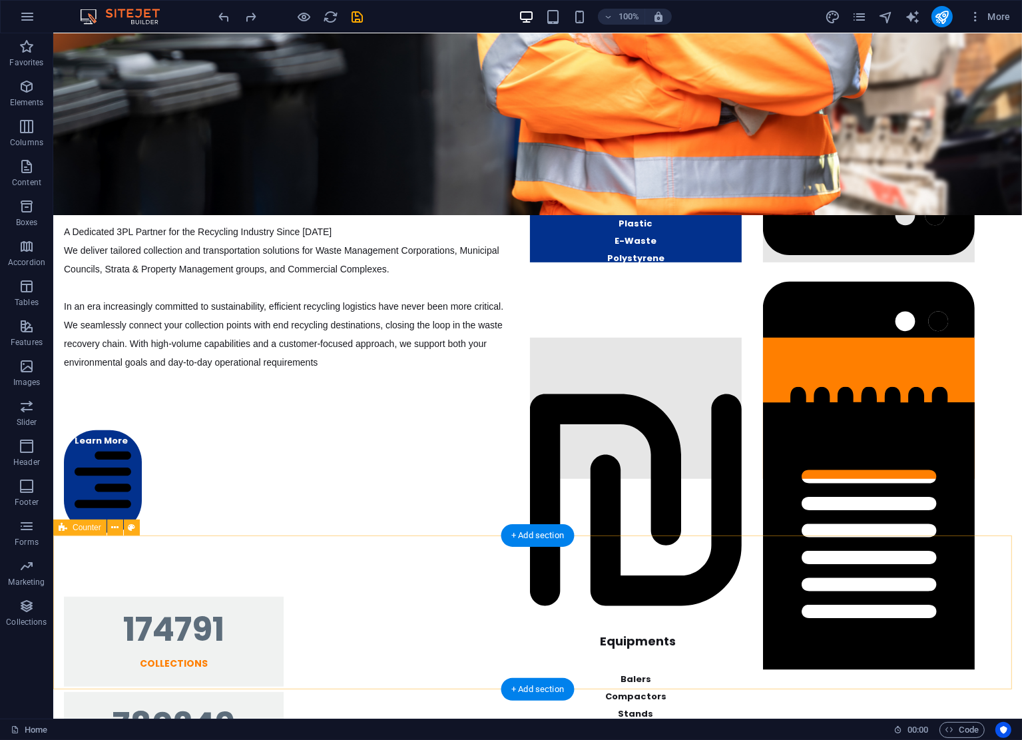
drag, startPoint x: 532, startPoint y: 464, endPoint x: 551, endPoint y: 549, distance: 88.1
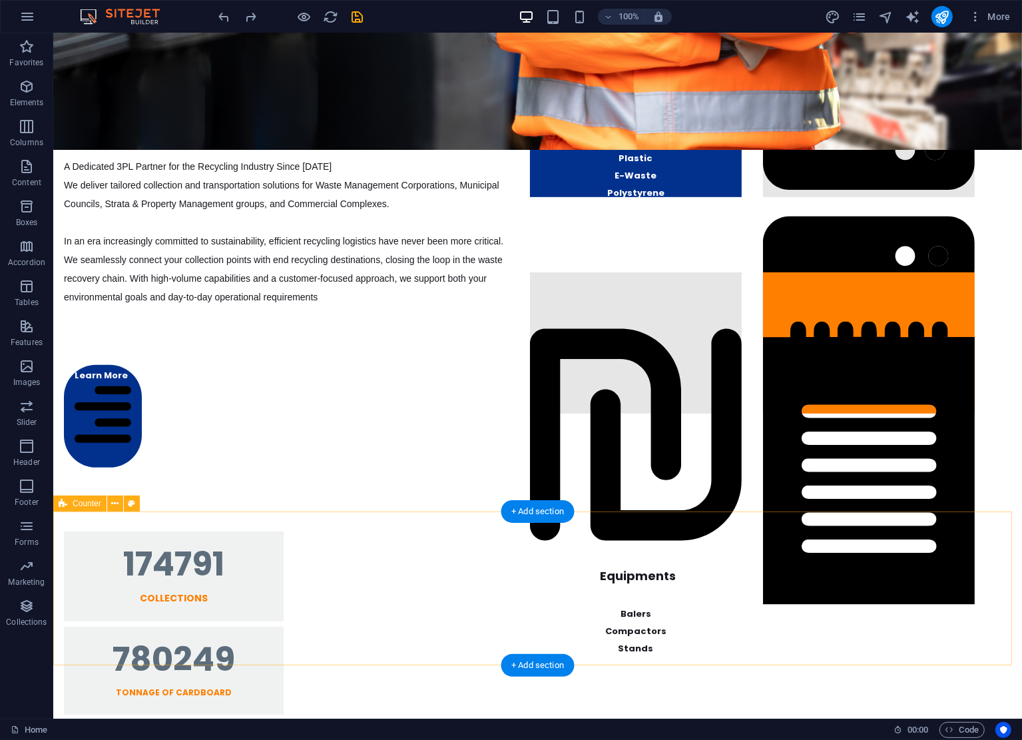
scroll to position [1263, 0]
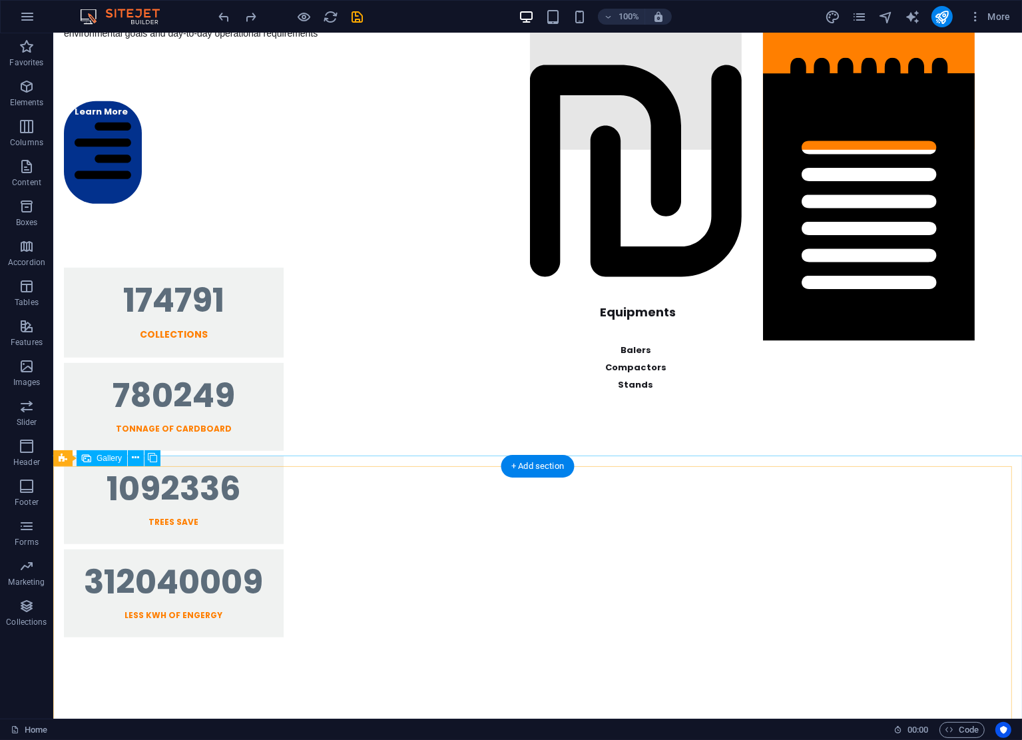
drag, startPoint x: 536, startPoint y: 554, endPoint x: 540, endPoint y: 492, distance: 62.1
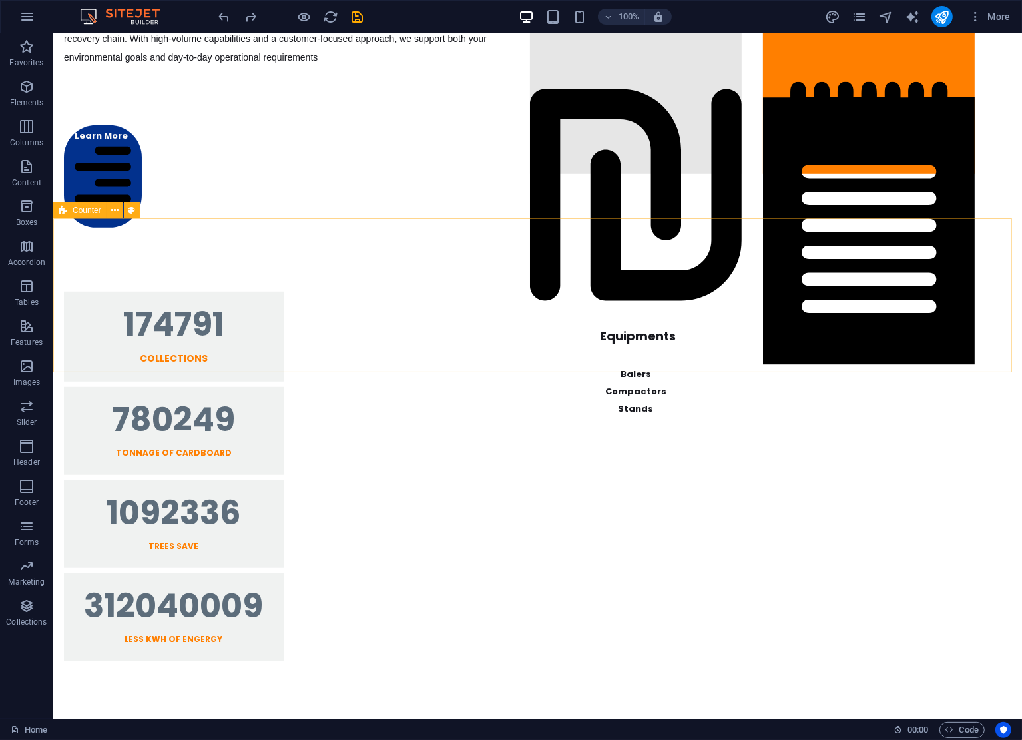
click at [64, 732] on icon at bounding box center [484, 732] width 969 height 1
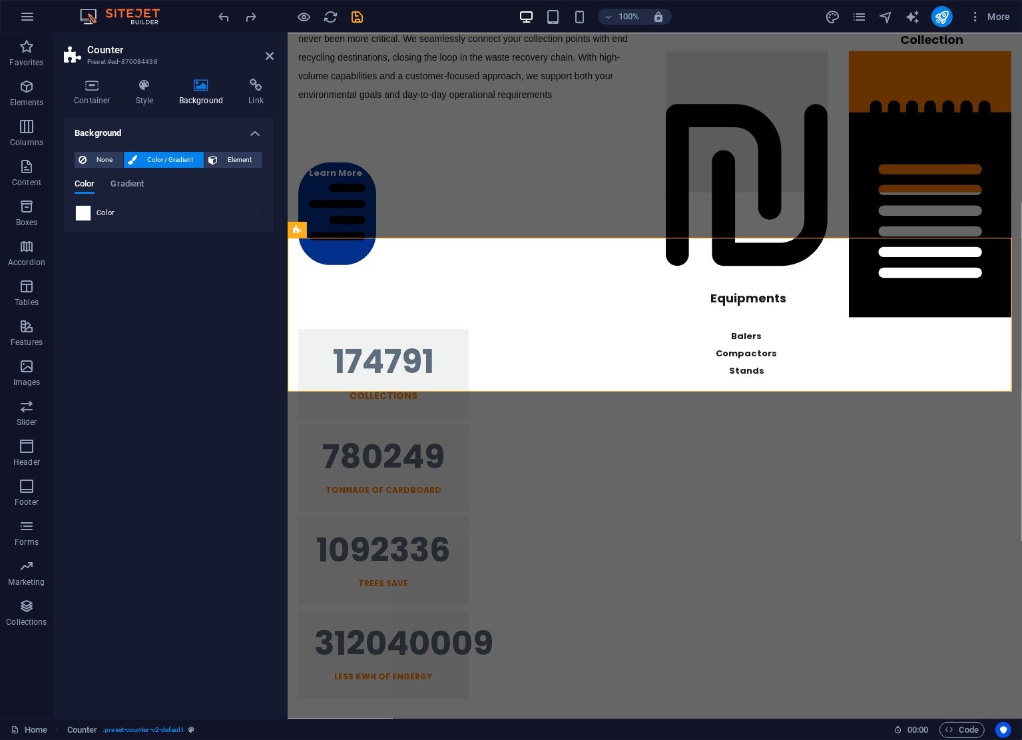
click at [75, 216] on div "Color" at bounding box center [169, 212] width 188 height 17
click at [80, 215] on span at bounding box center [83, 213] width 15 height 15
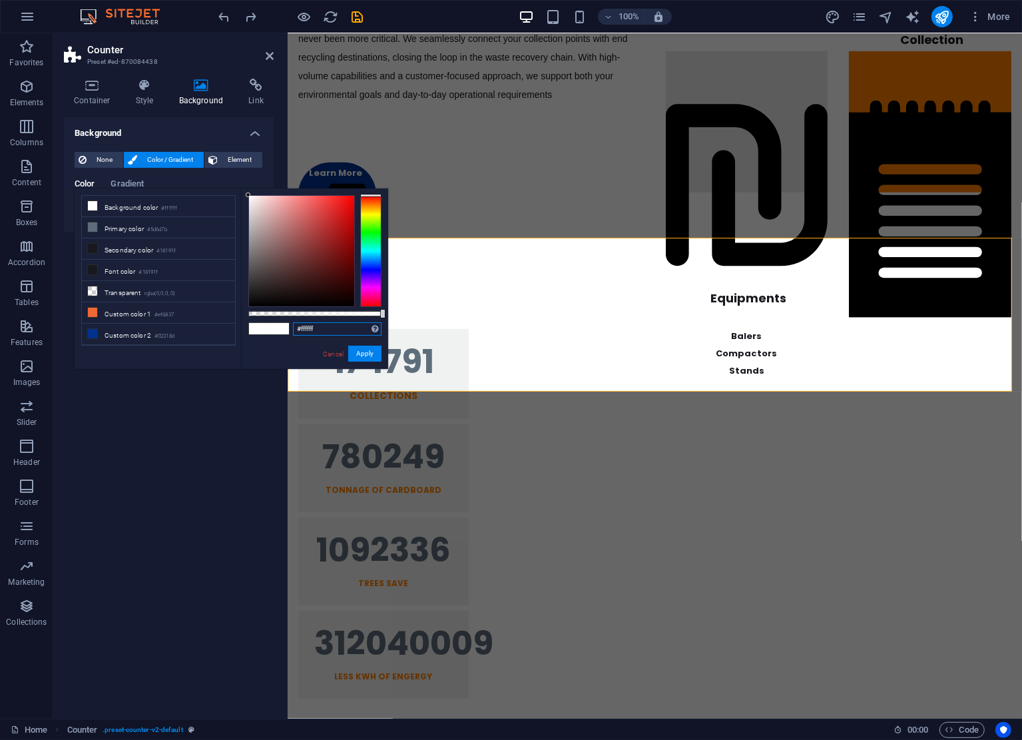
drag, startPoint x: 345, startPoint y: 330, endPoint x: -9, endPoint y: 321, distance: 354.4
click at [0, 321] on html "JK Recycling Solutions Pty Ltd Home Favorites Elements Columns Content Boxes Ac…" at bounding box center [511, 370] width 1022 height 740
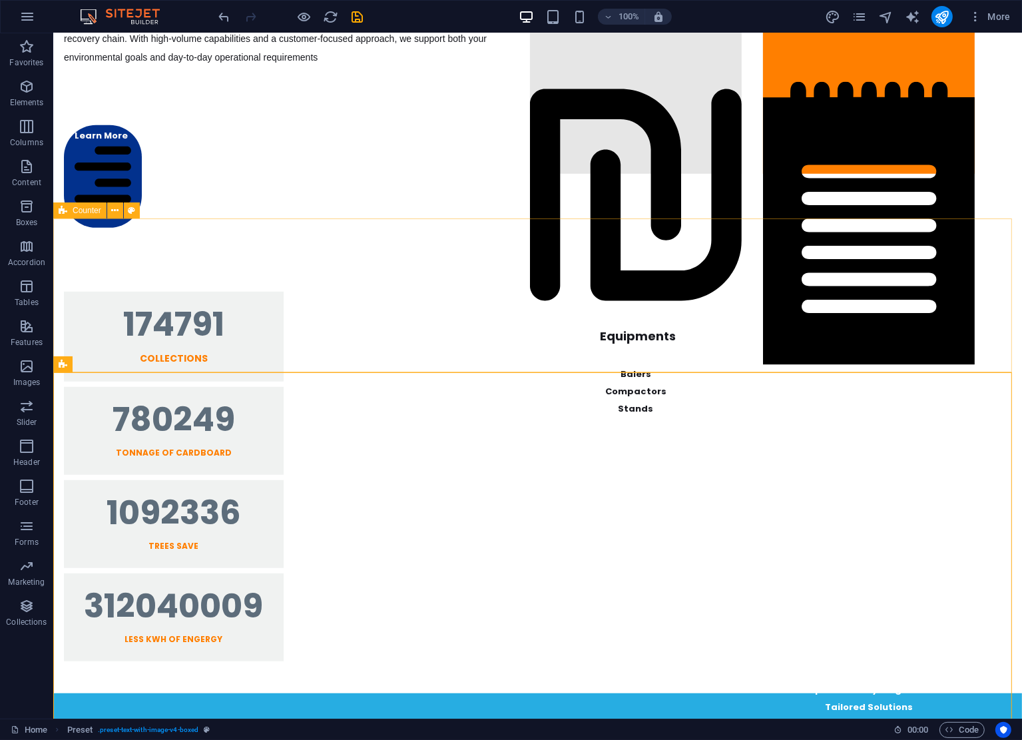
click at [91, 214] on span "Counter" at bounding box center [87, 210] width 29 height 8
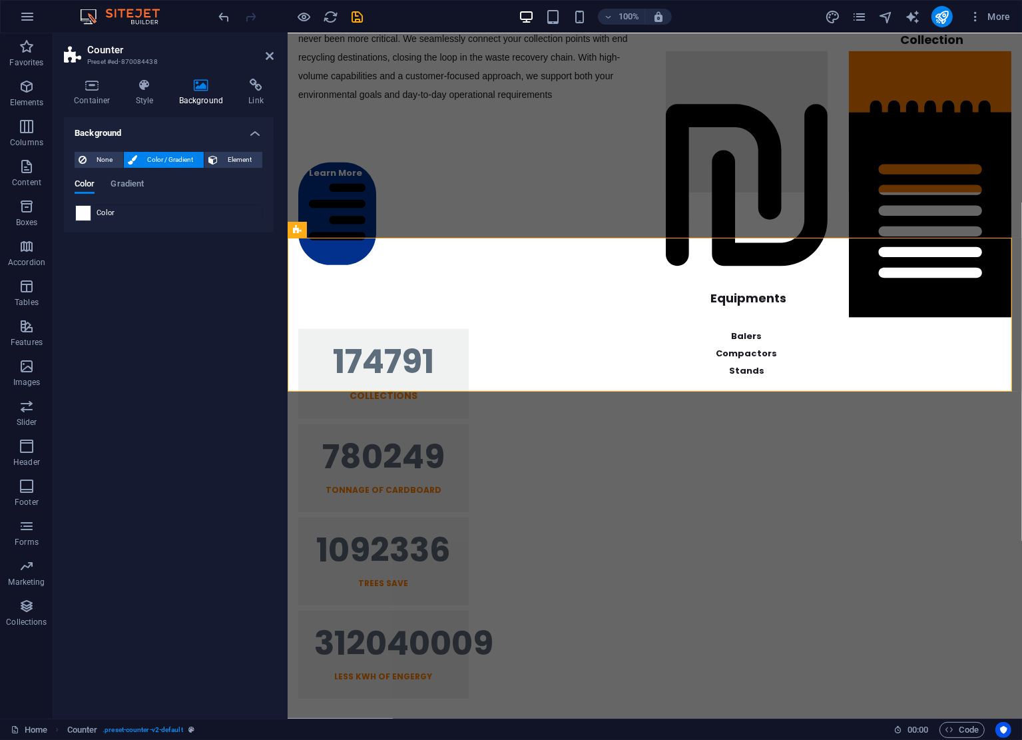
click at [83, 212] on span at bounding box center [83, 213] width 15 height 15
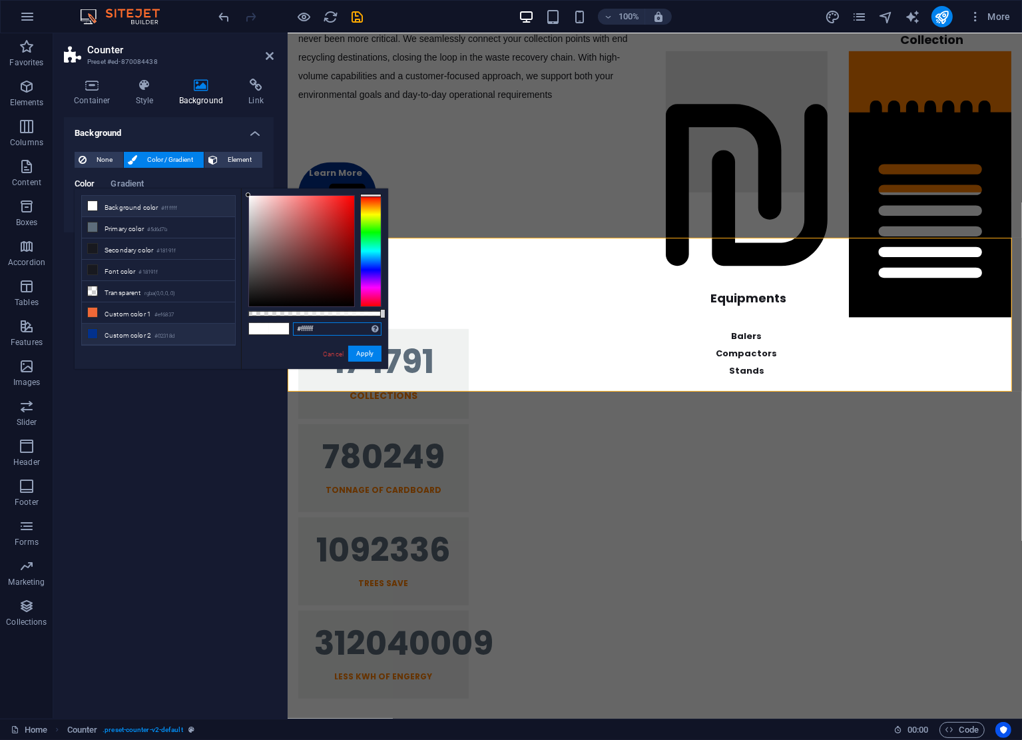
drag, startPoint x: 329, startPoint y: 327, endPoint x: 211, endPoint y: 330, distance: 117.9
click at [208, 332] on div "less Background color #ffffff Primary color #5d6d7b Secondary color #18191f Fon…" at bounding box center [232, 278] width 314 height 180
paste input "27ade2"
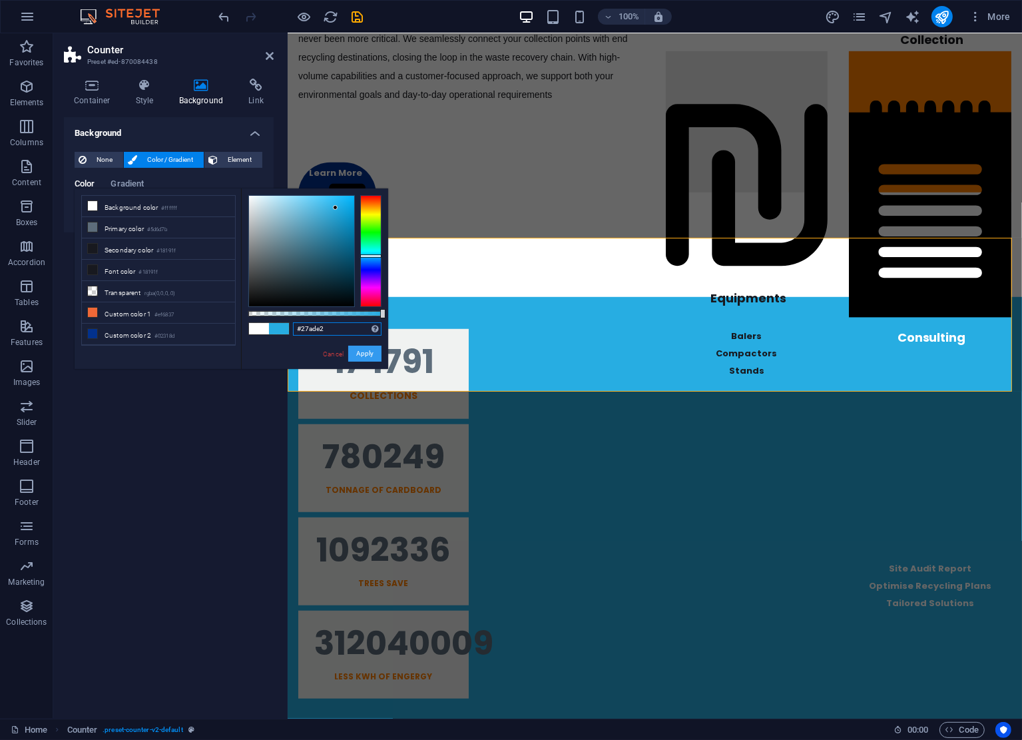
type input "#27ade2"
click at [370, 350] on button "Apply" at bounding box center [364, 354] width 33 height 16
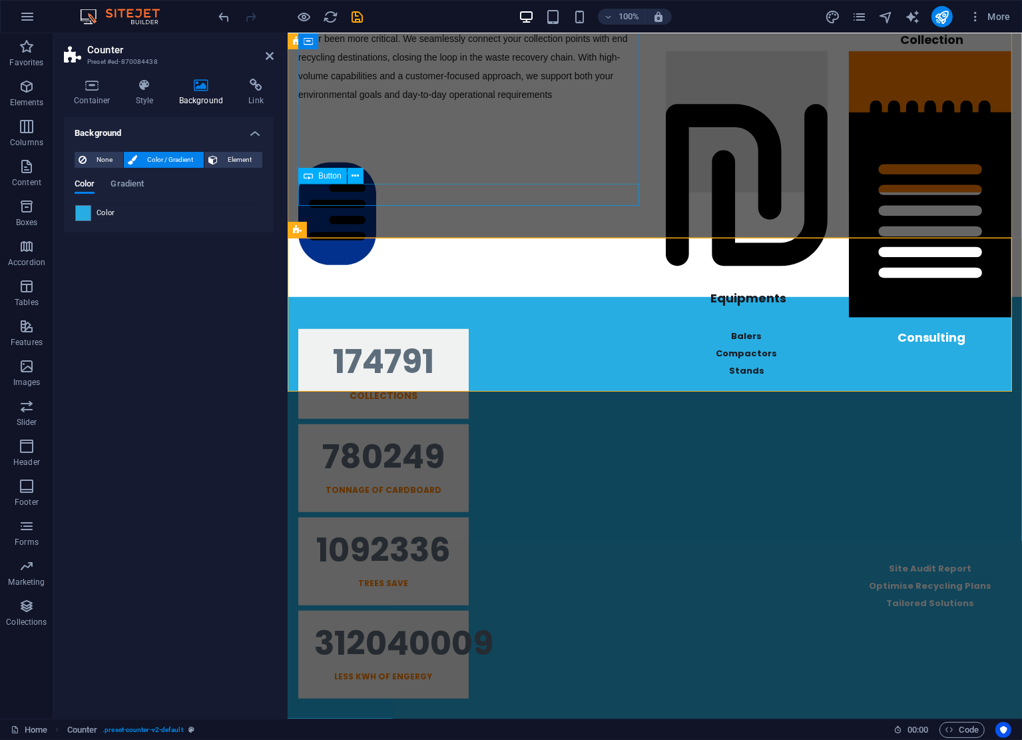
click at [554, 199] on div "Learn More" at bounding box center [471, 214] width 346 height 103
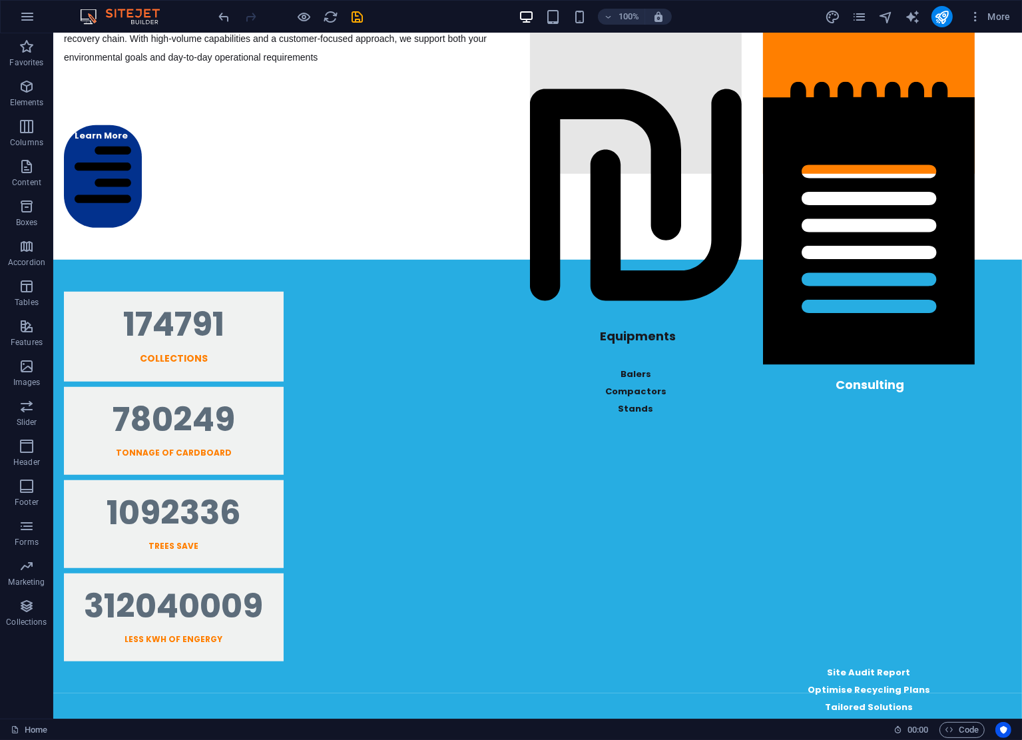
click at [224, 7] on div at bounding box center [290, 16] width 149 height 21
click at [222, 13] on icon "undo" at bounding box center [224, 16] width 15 height 15
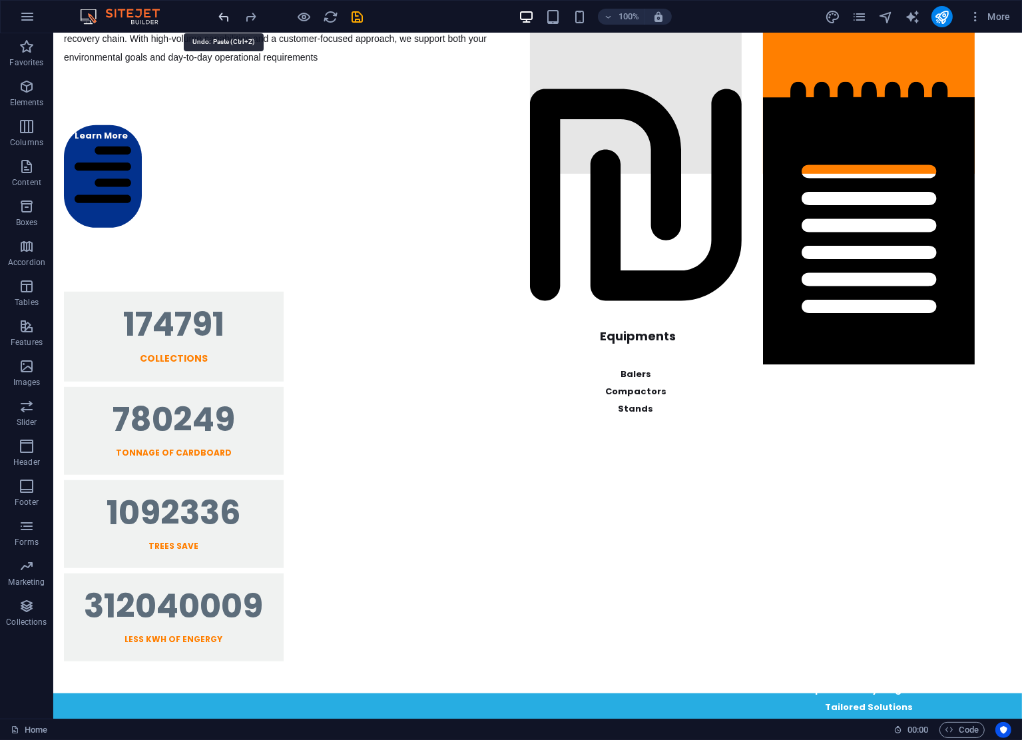
click at [230, 12] on icon "undo" at bounding box center [224, 16] width 15 height 15
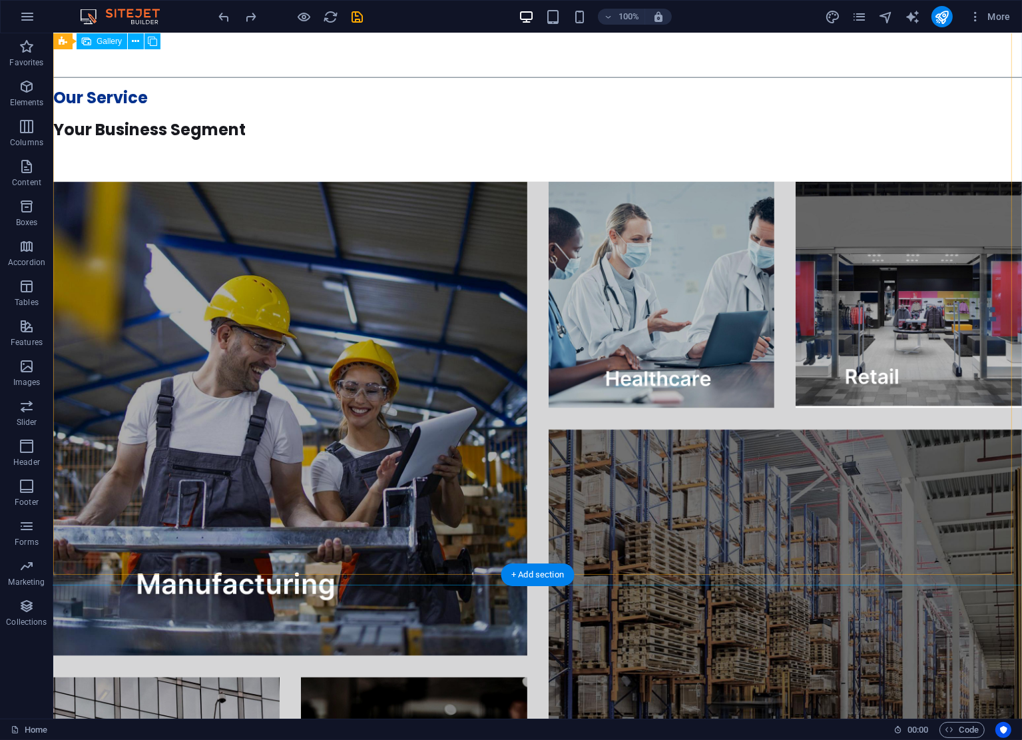
scroll to position [2245, 0]
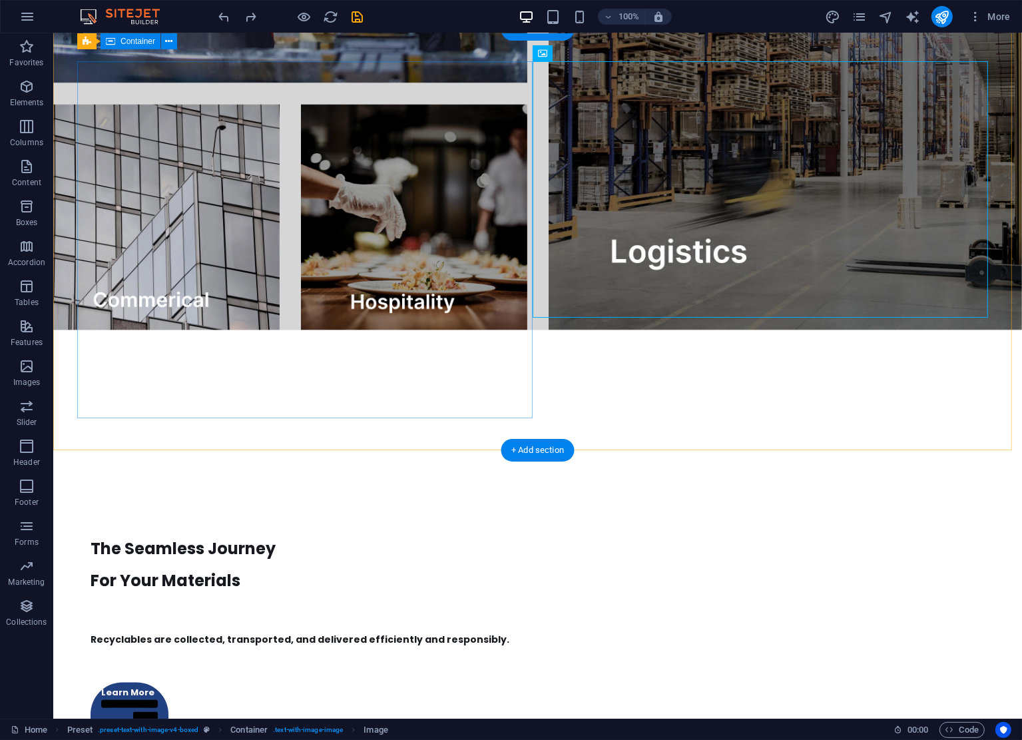
scroll to position [2071, 0]
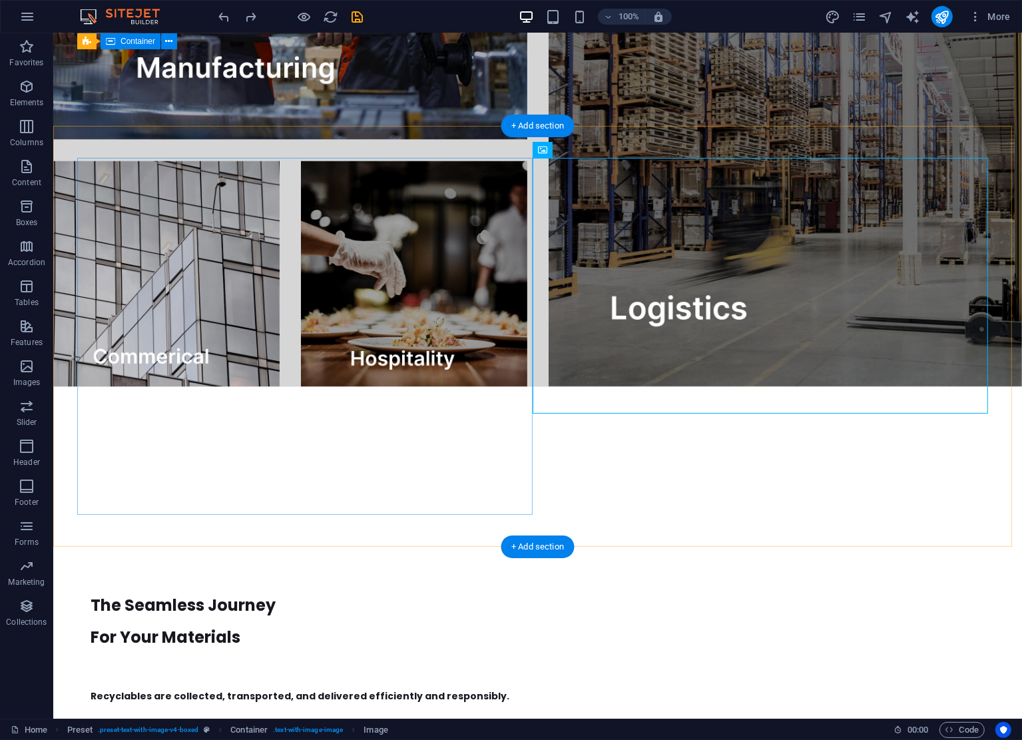
drag, startPoint x: 511, startPoint y: 333, endPoint x: 513, endPoint y: 268, distance: 64.6
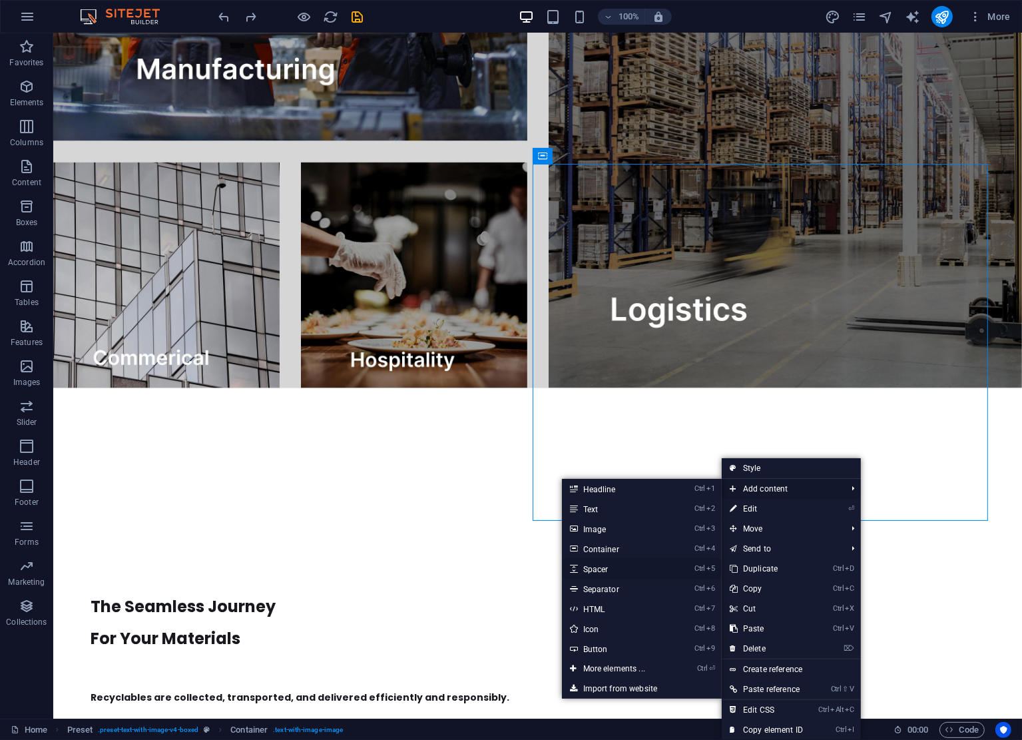
click at [613, 571] on link "Ctrl 5 Spacer" at bounding box center [617, 569] width 110 height 20
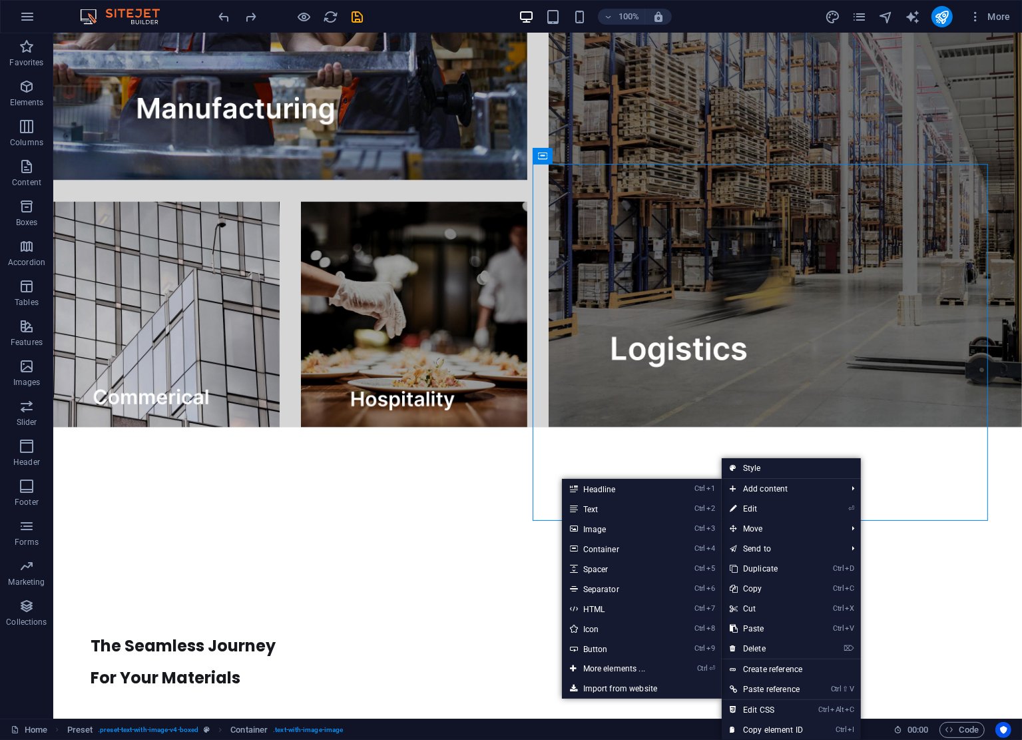
select select "px"
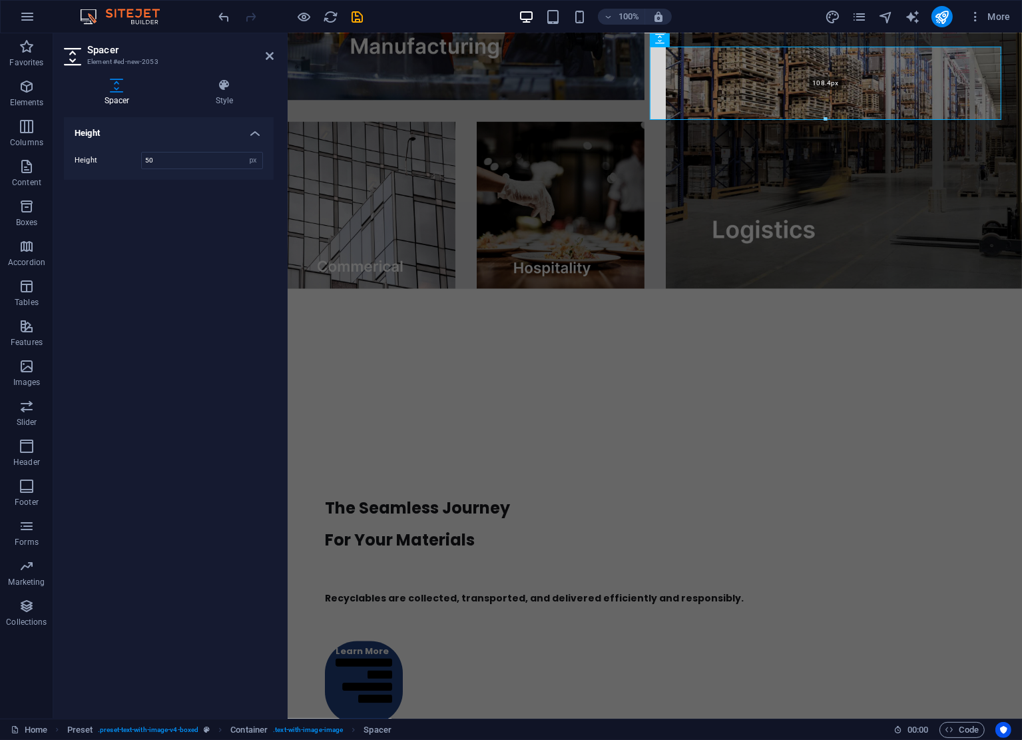
drag, startPoint x: 827, startPoint y: 79, endPoint x: 830, endPoint y: 122, distance: 42.7
click at [830, 122] on div at bounding box center [826, 119] width 350 height 5
type input "108"
click at [600, 393] on div "The Seamless Journey For Your Materials Recyclables are collected, transported,…" at bounding box center [654, 572] width 713 height 358
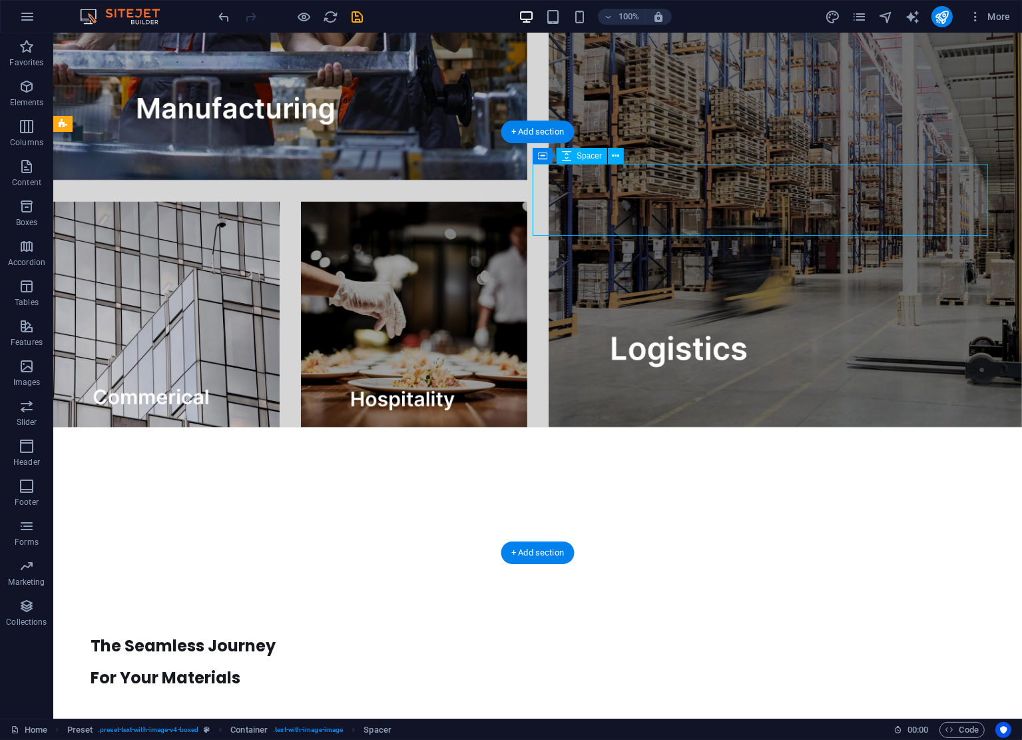
select select "px"
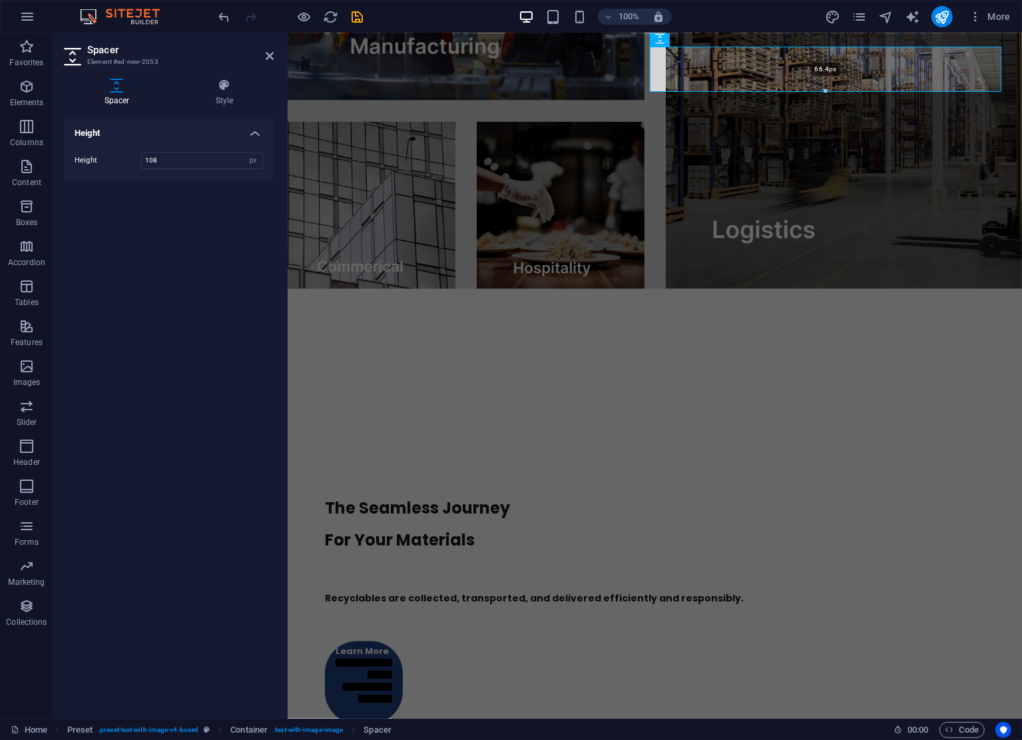
drag, startPoint x: 826, startPoint y: 117, endPoint x: 831, endPoint y: 87, distance: 30.4
click at [831, 87] on div "66.4px" at bounding box center [826, 69] width 352 height 45
type input "66"
click at [602, 393] on div "The Seamless Journey For Your Materials Recyclables are collected, transported,…" at bounding box center [654, 572] width 713 height 358
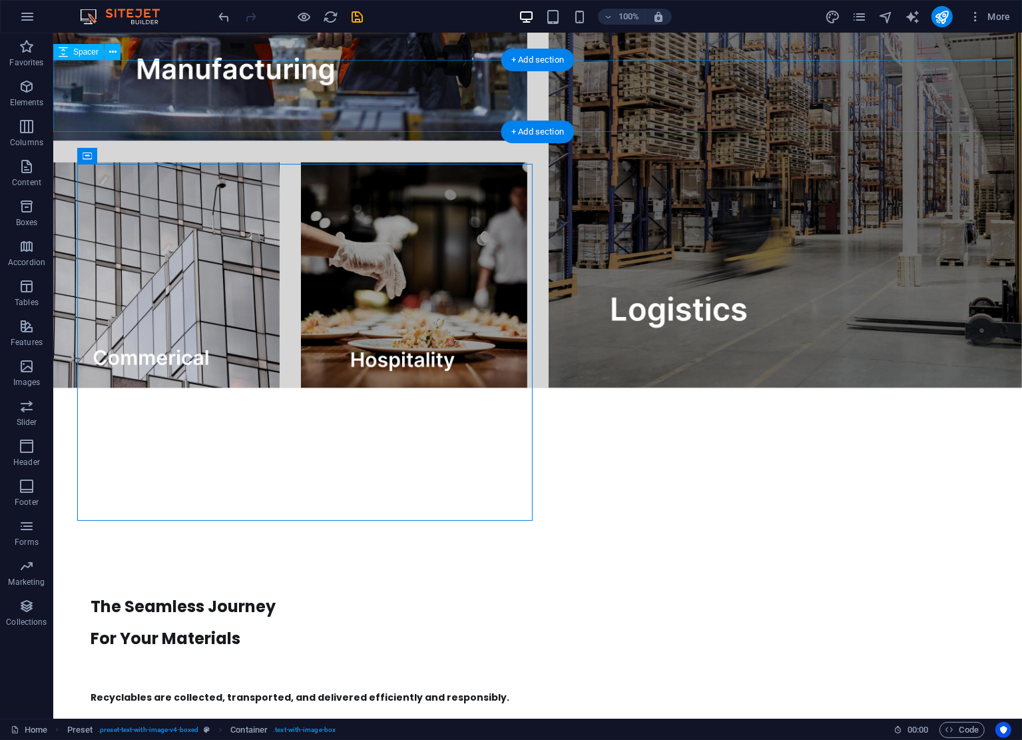
click at [347, 388] on div at bounding box center [537, 424] width 969 height 72
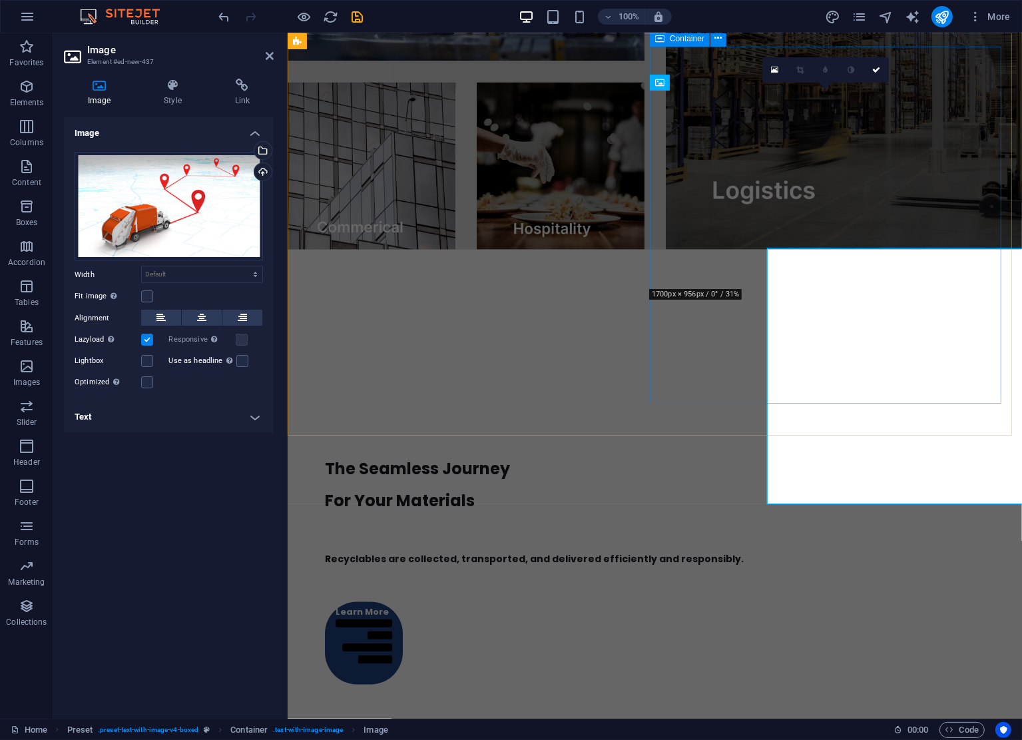
scroll to position [2032, 0]
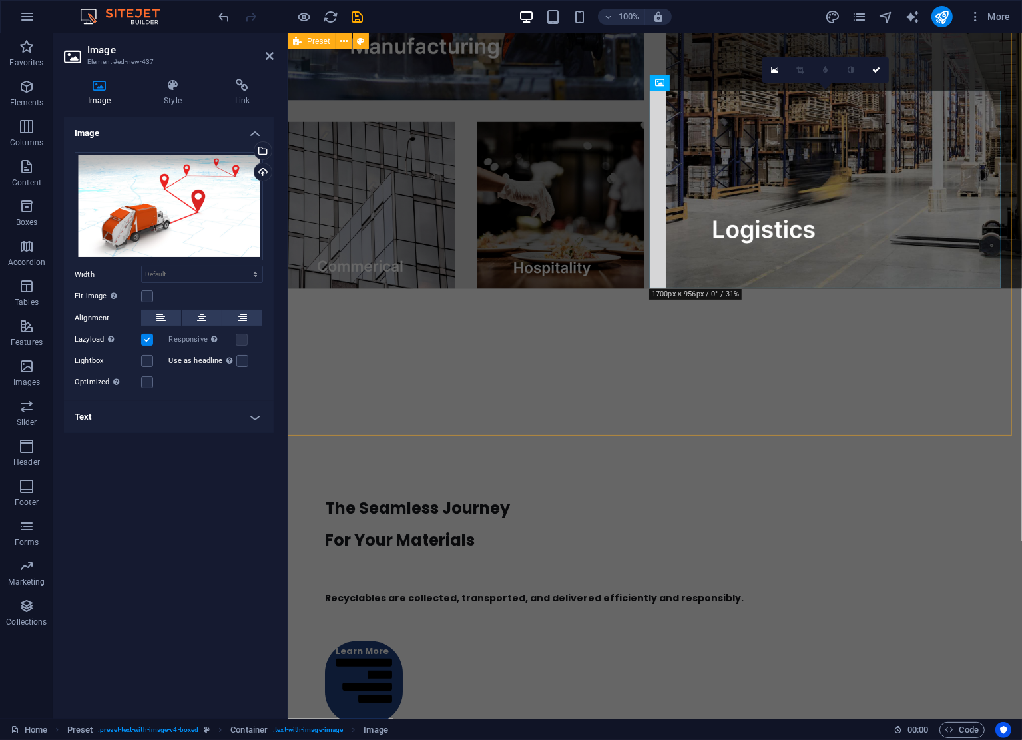
click at [519, 415] on div "The Seamless Journey For Your Materials Recyclables are collected, transported,…" at bounding box center [654, 750] width 735 height 779
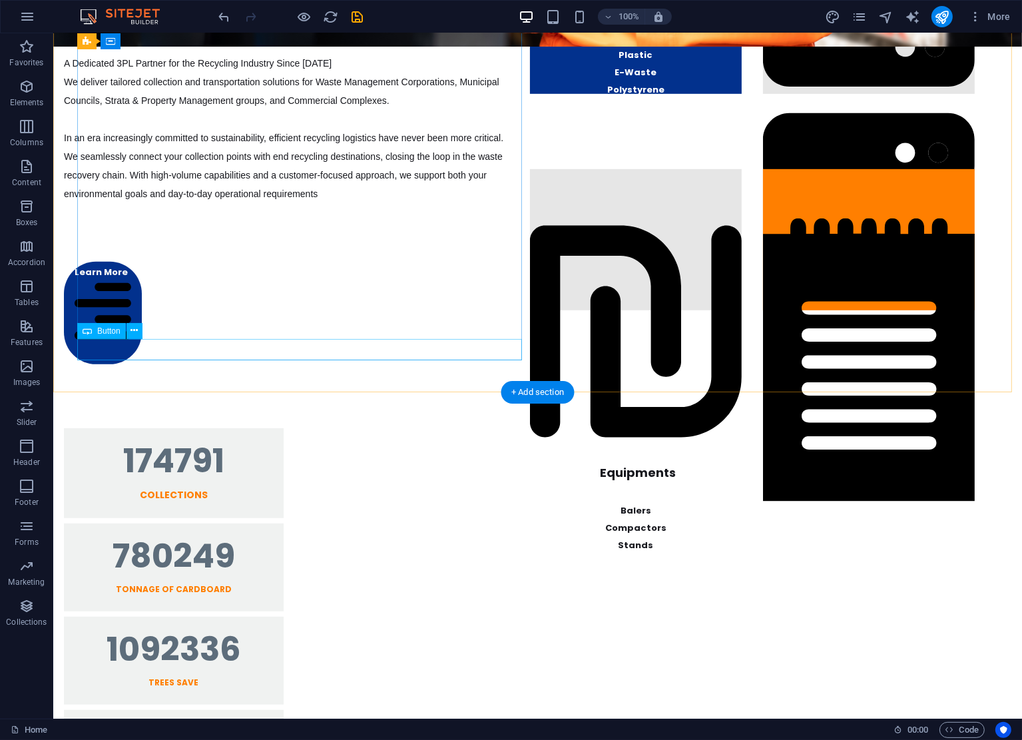
scroll to position [695, 0]
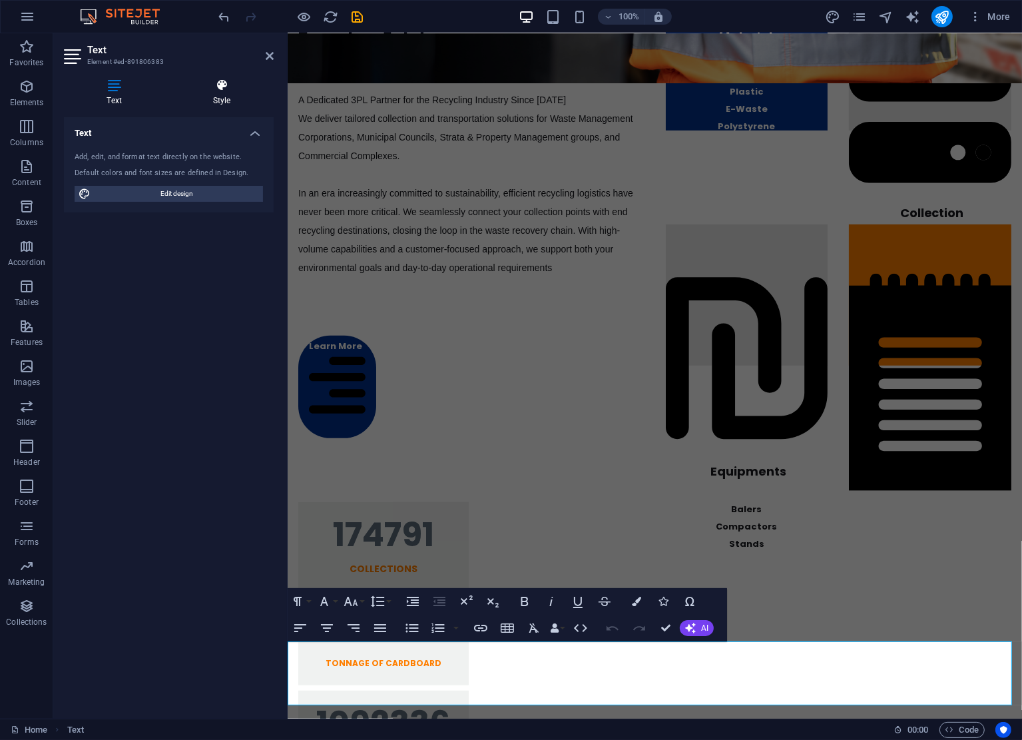
click at [232, 91] on icon at bounding box center [222, 85] width 104 height 13
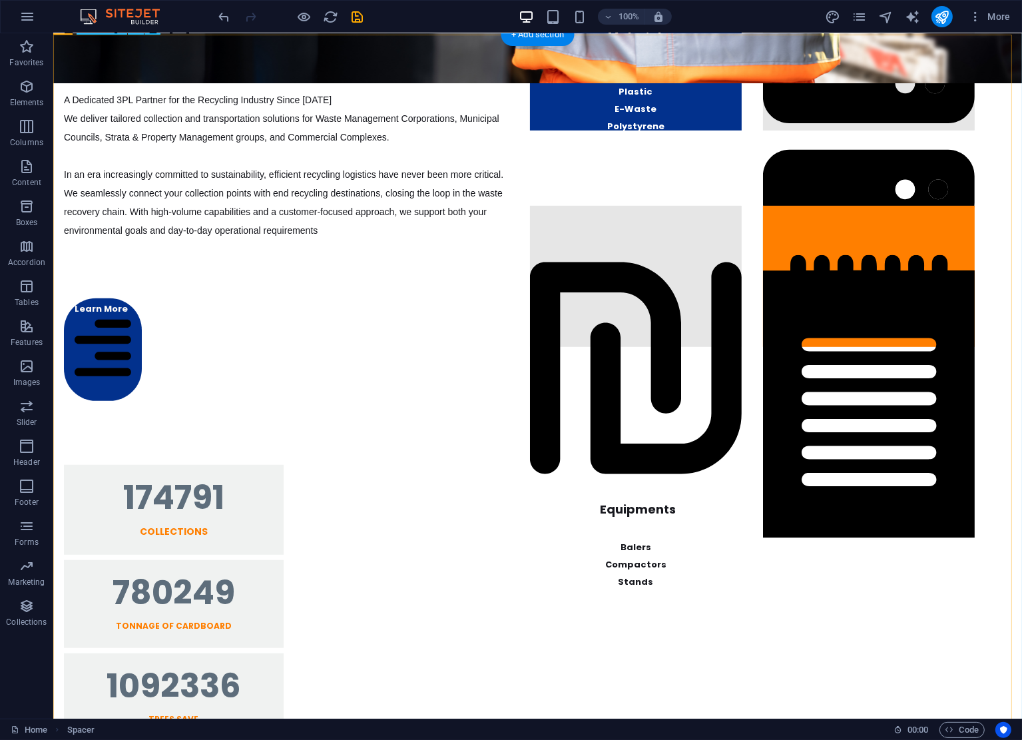
scroll to position [1383, 0]
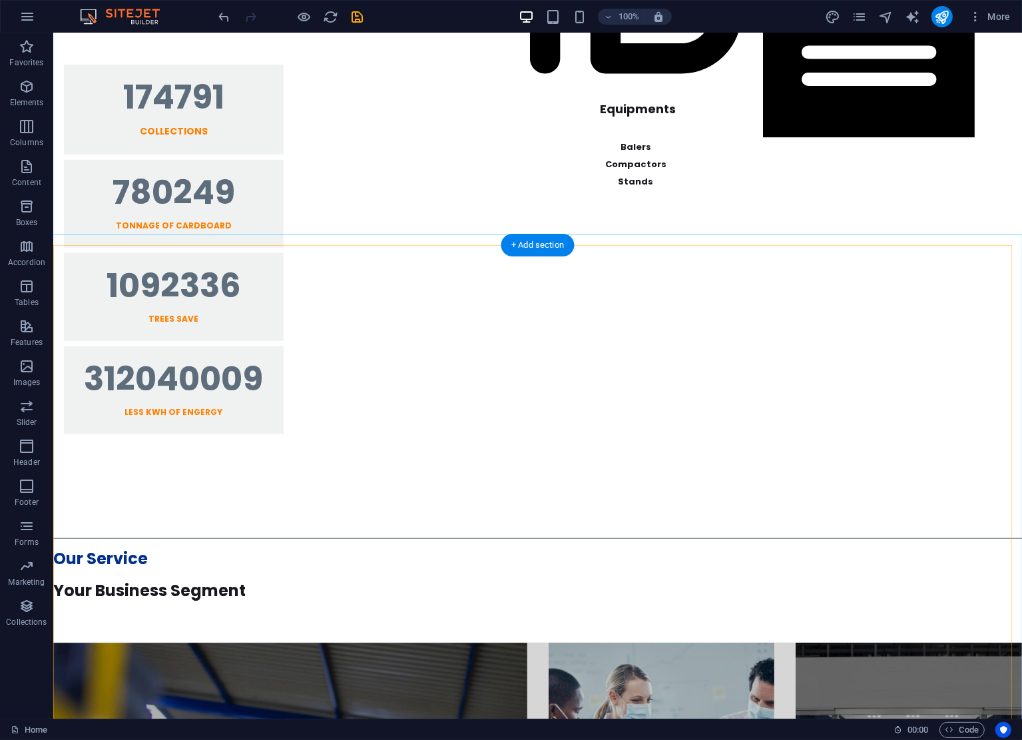
drag, startPoint x: 528, startPoint y: 622, endPoint x: 535, endPoint y: 548, distance: 74.2
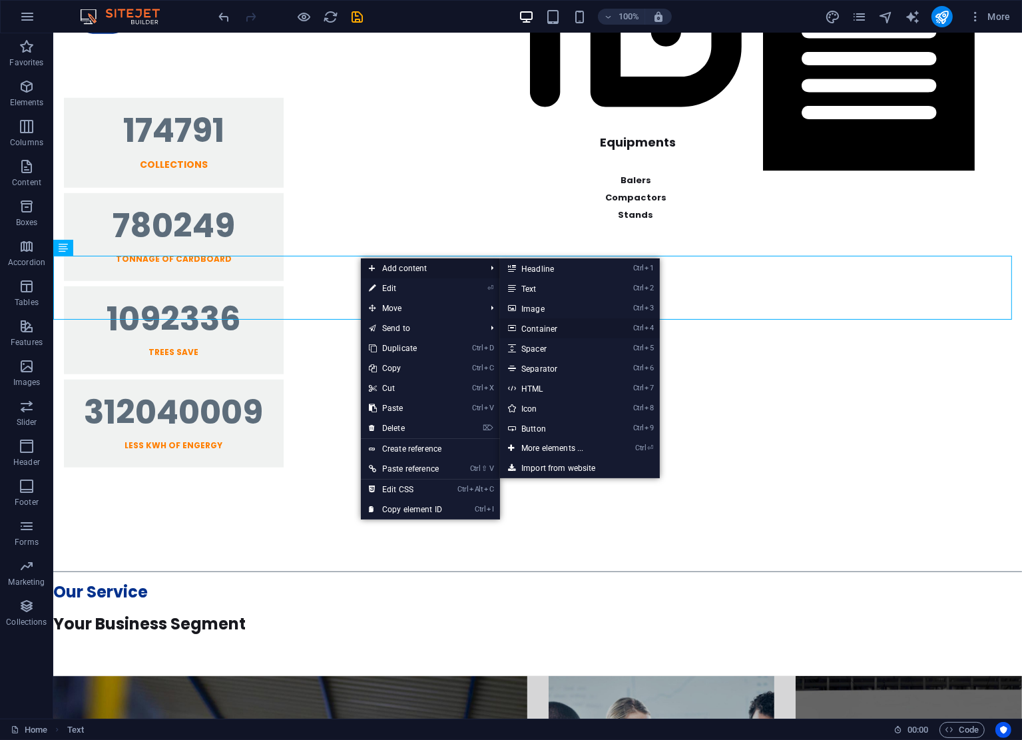
click at [559, 327] on link "Ctrl 4 Container" at bounding box center [555, 328] width 110 height 20
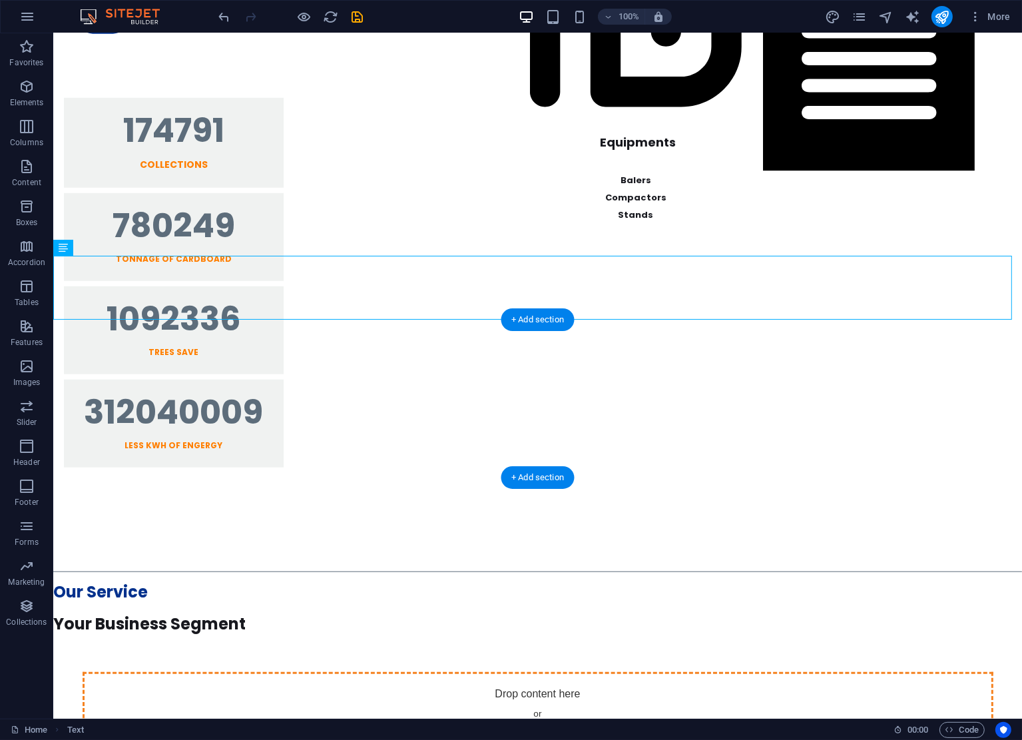
drag, startPoint x: 346, startPoint y: 282, endPoint x: 365, endPoint y: 383, distance: 102.3
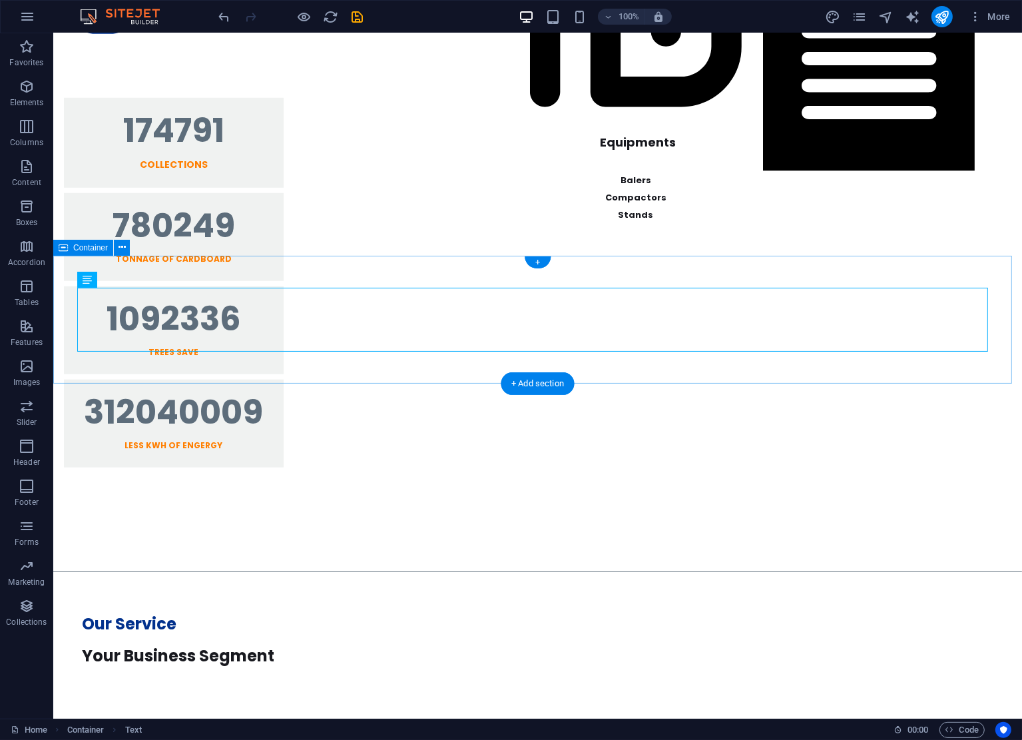
drag, startPoint x: 71, startPoint y: 260, endPoint x: 127, endPoint y: 288, distance: 62.3
click at [71, 576] on div "Our Service Your Business Segment" at bounding box center [537, 640] width 969 height 128
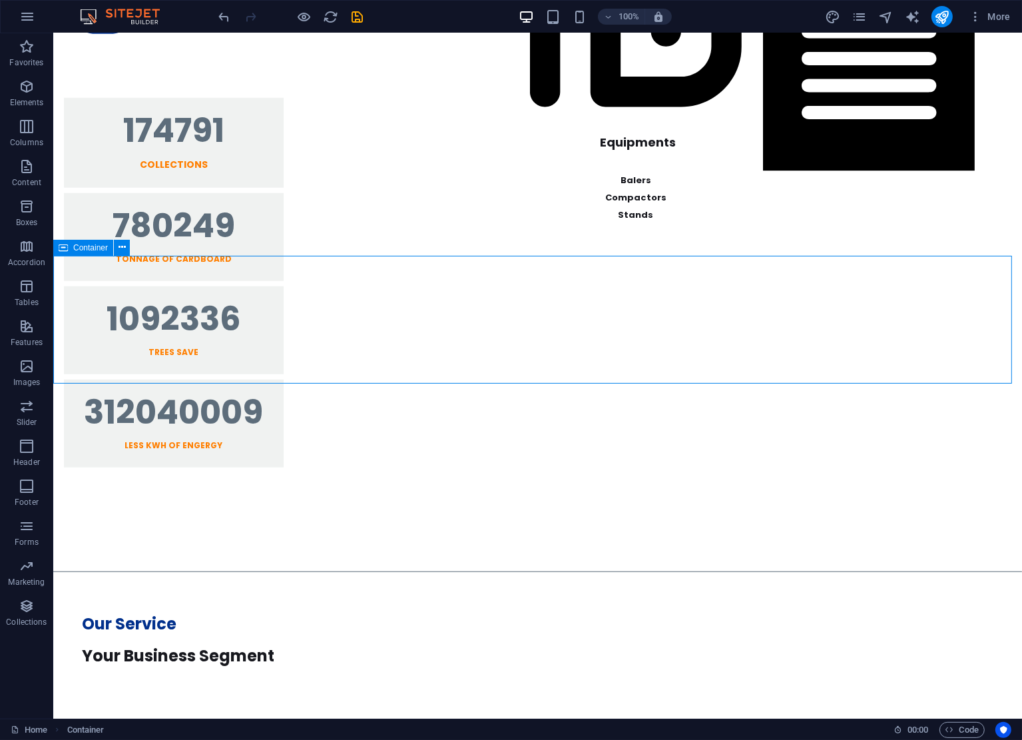
click at [77, 248] on span "Container" at bounding box center [90, 248] width 35 height 8
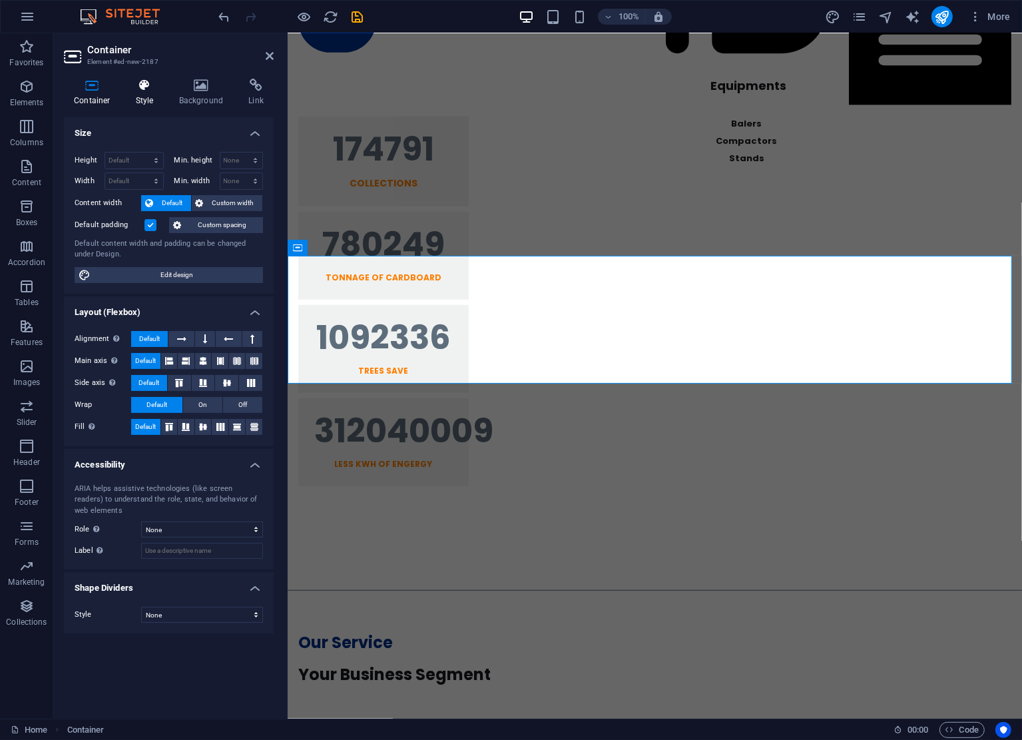
click at [142, 93] on h4 "Style" at bounding box center [147, 93] width 43 height 28
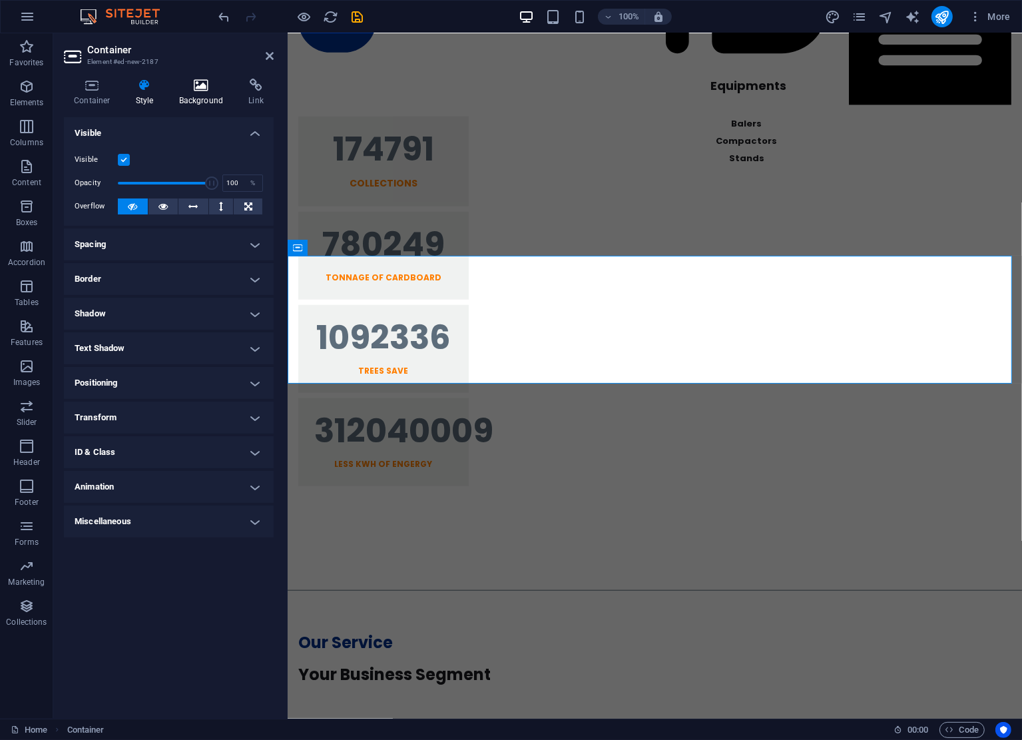
click at [186, 91] on icon at bounding box center [201, 85] width 65 height 13
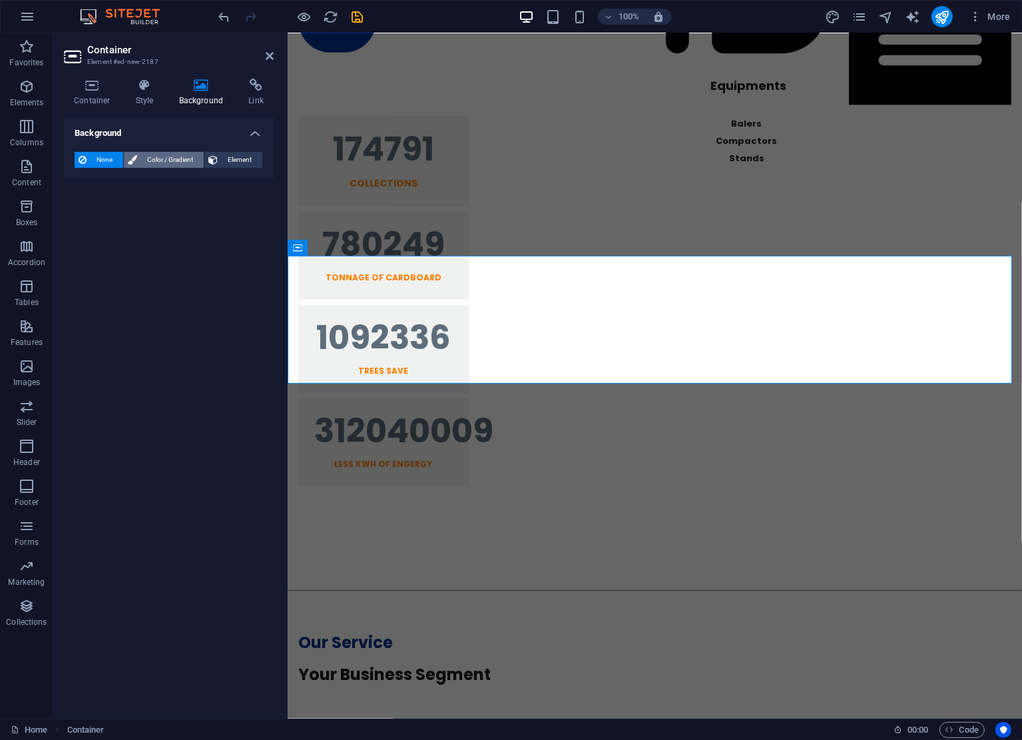
click at [151, 164] on span "Color / Gradient" at bounding box center [170, 160] width 59 height 16
click at [90, 214] on span at bounding box center [83, 213] width 15 height 15
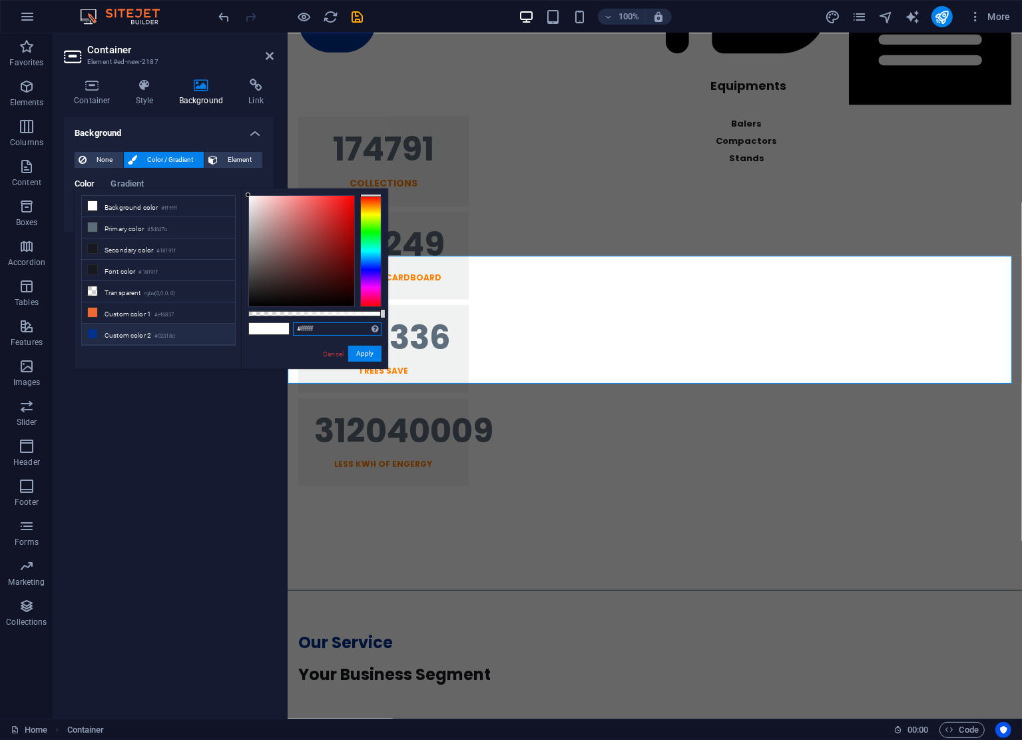
drag, startPoint x: 333, startPoint y: 325, endPoint x: 115, endPoint y: 325, distance: 217.8
click at [117, 325] on div "less Background color #ffffff Primary color #5d6d7b Secondary color #18191f Fon…" at bounding box center [232, 278] width 314 height 180
paste input "27ade2"
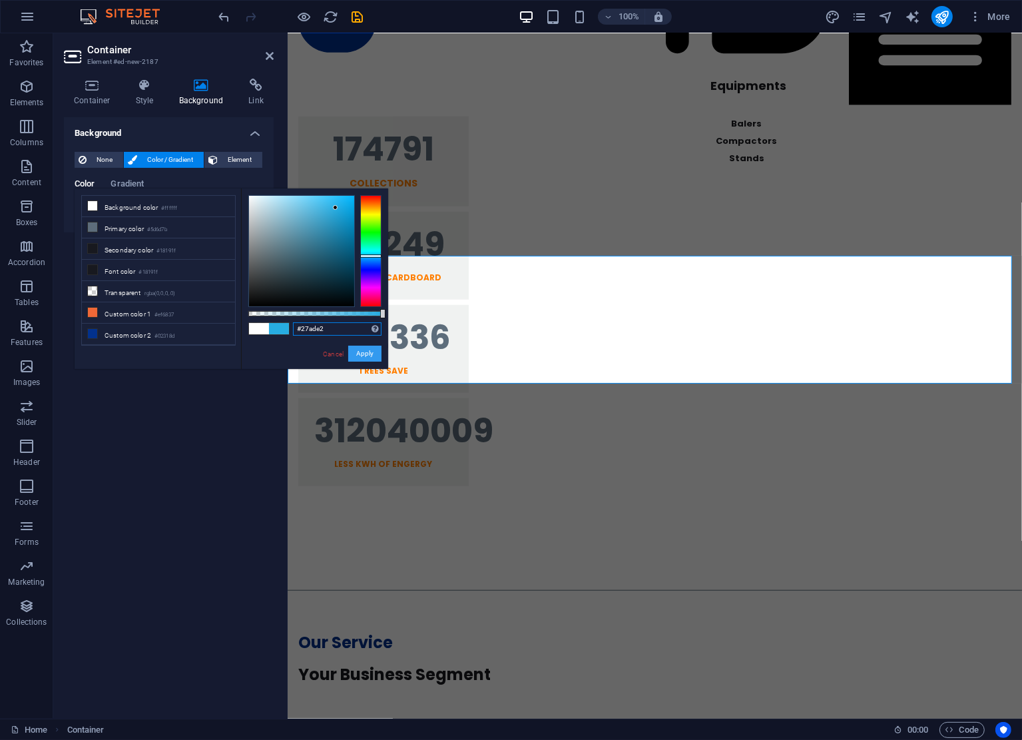
type input "#27ade2"
click at [365, 356] on button "Apply" at bounding box center [364, 354] width 33 height 16
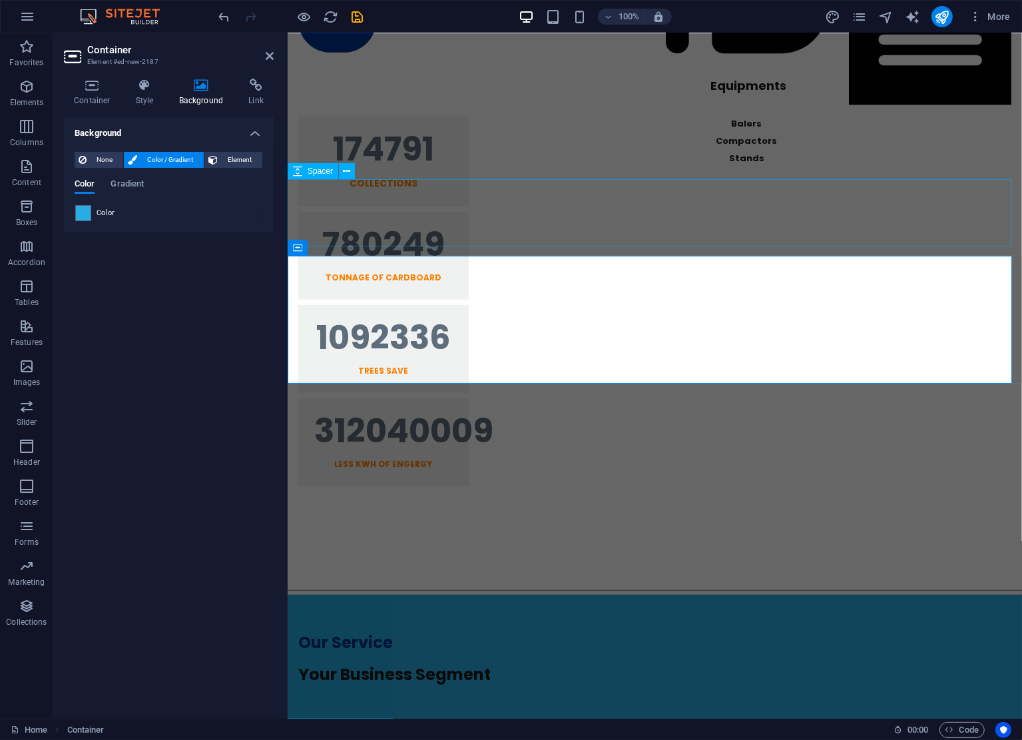
click at [533, 518] on div at bounding box center [654, 551] width 735 height 67
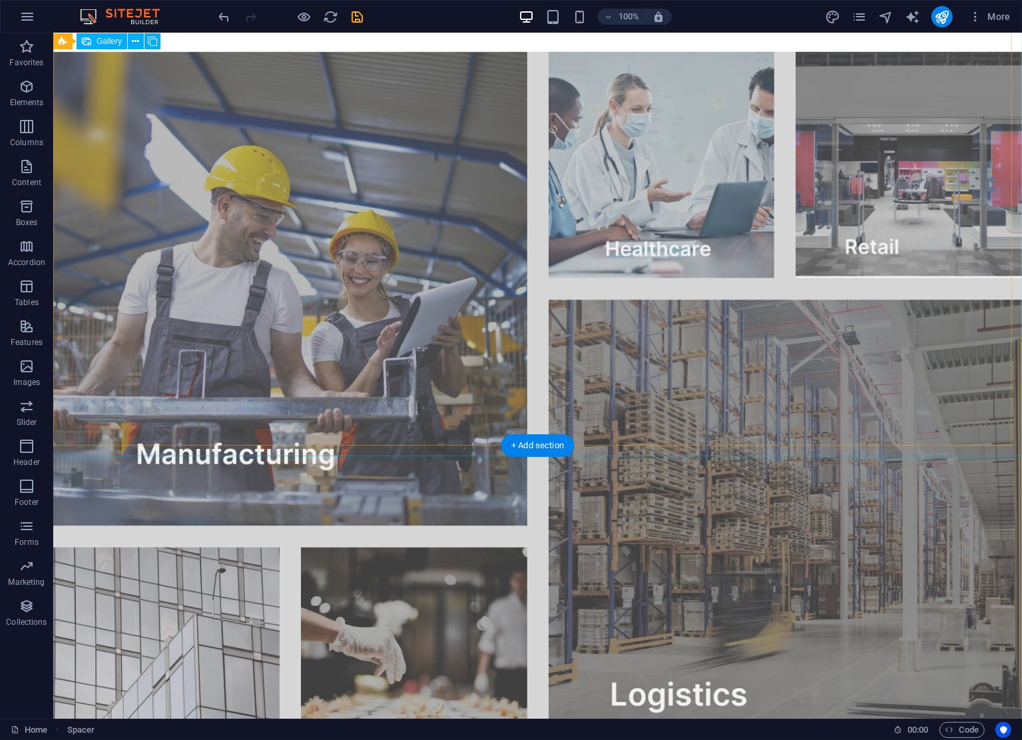
scroll to position [1062, 0]
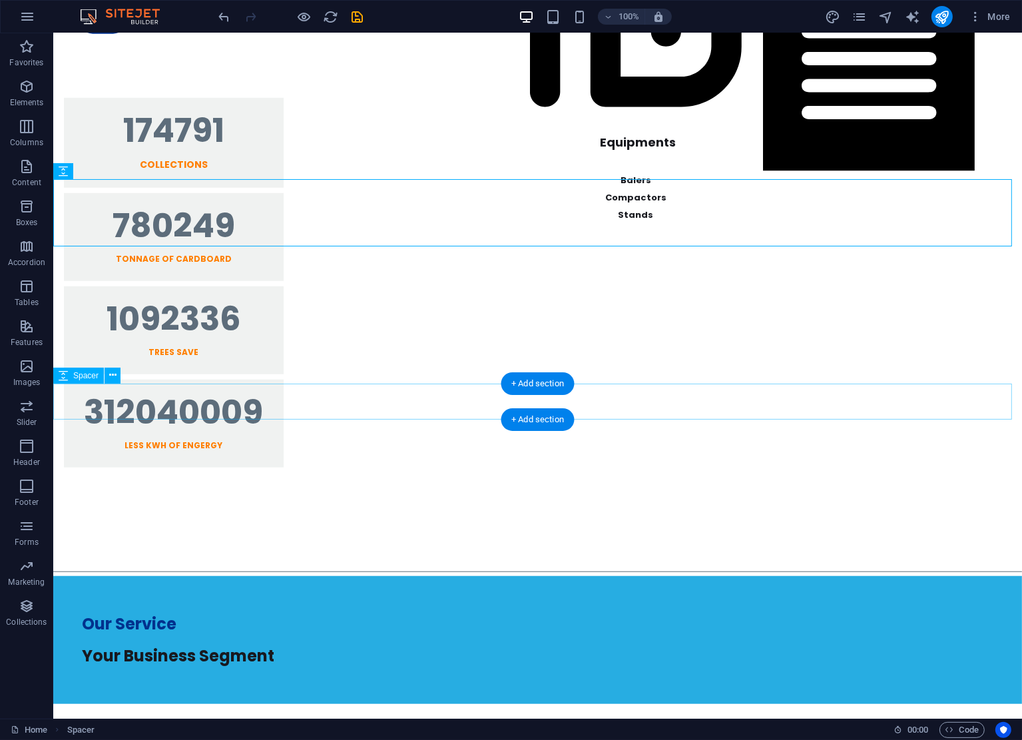
click at [220, 704] on div at bounding box center [537, 722] width 969 height 36
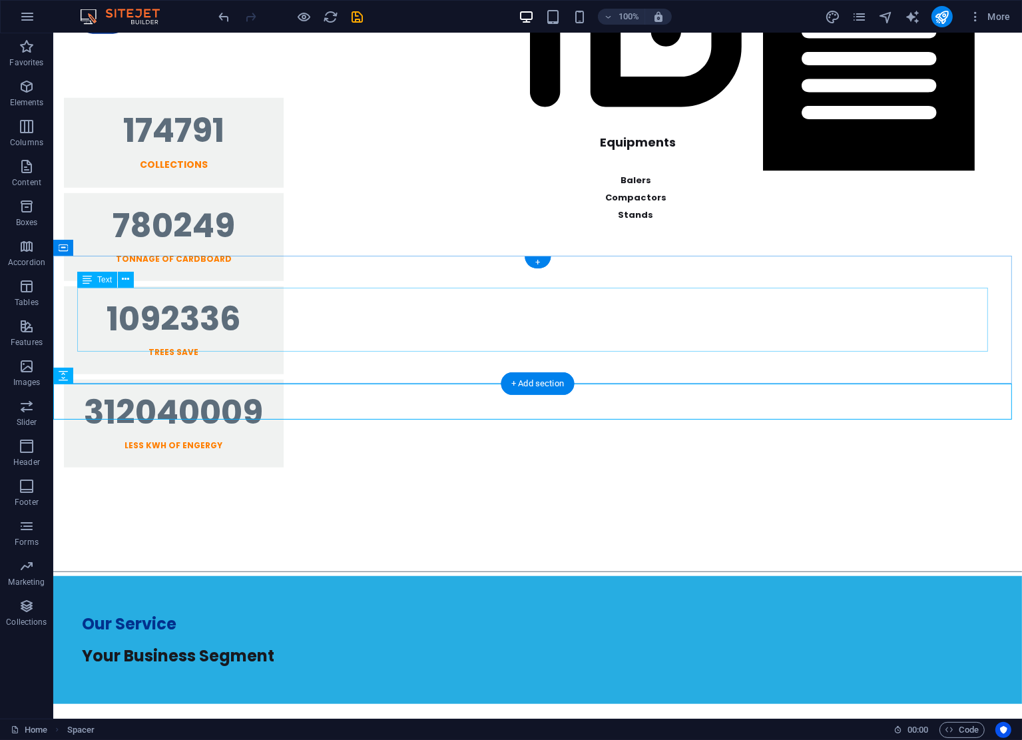
click at [236, 608] on div "Our Service Your Business Segment" at bounding box center [537, 640] width 911 height 64
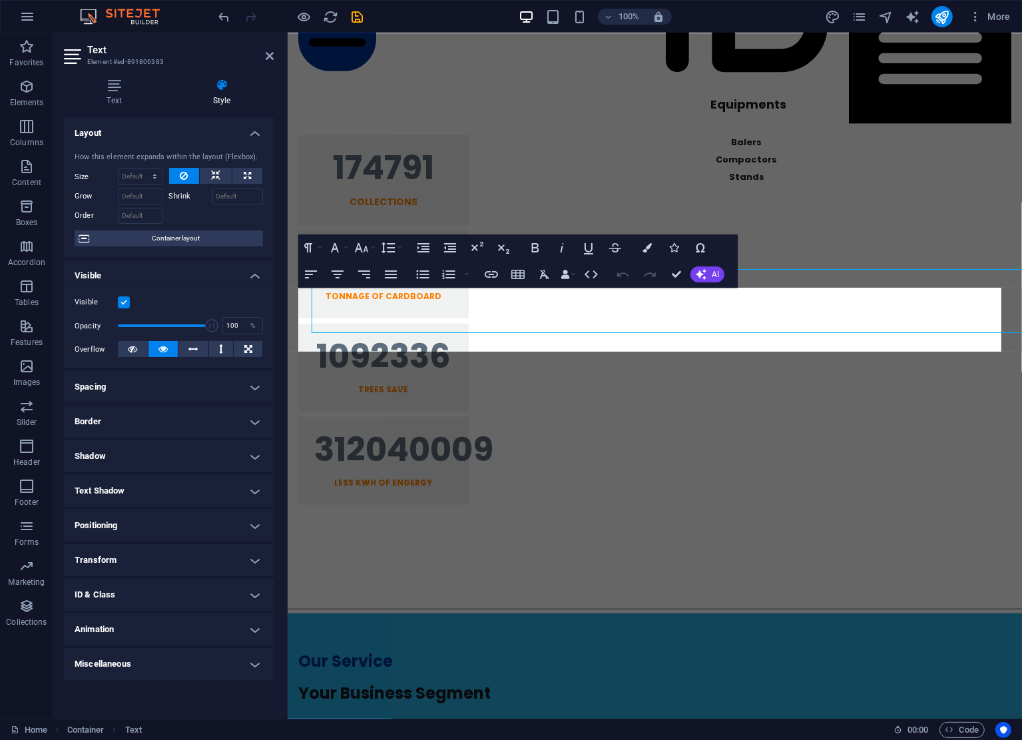
scroll to position [1081, 0]
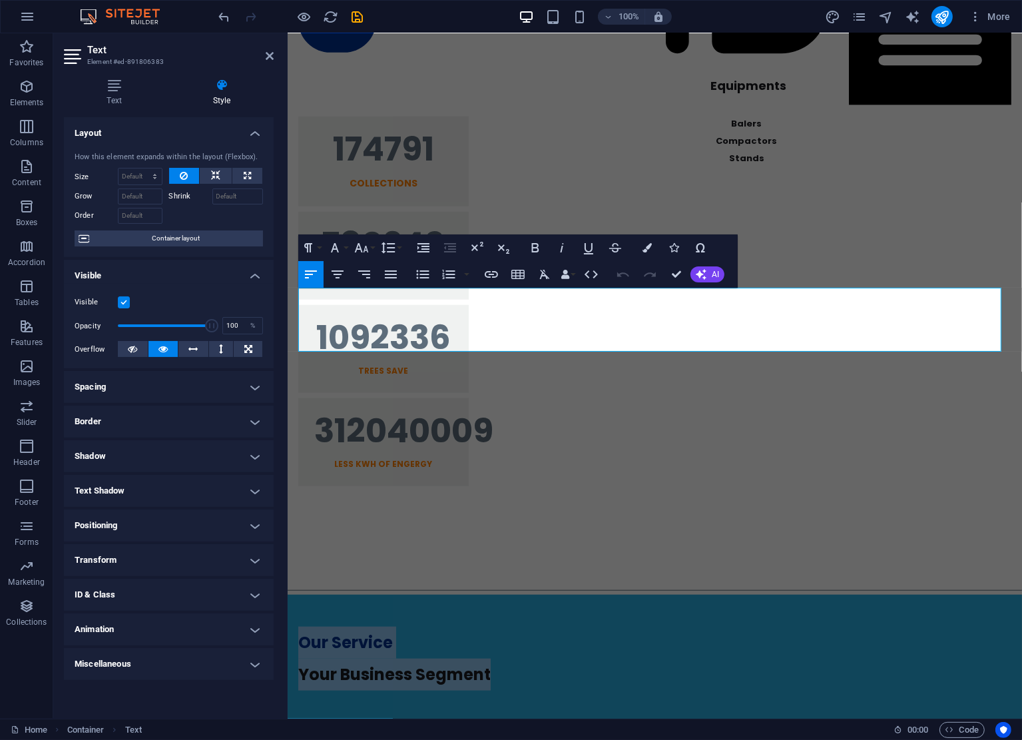
drag, startPoint x: 538, startPoint y: 336, endPoint x: 572, endPoint y: 322, distance: 36.7
click at [645, 244] on icon "button" at bounding box center [647, 247] width 9 height 9
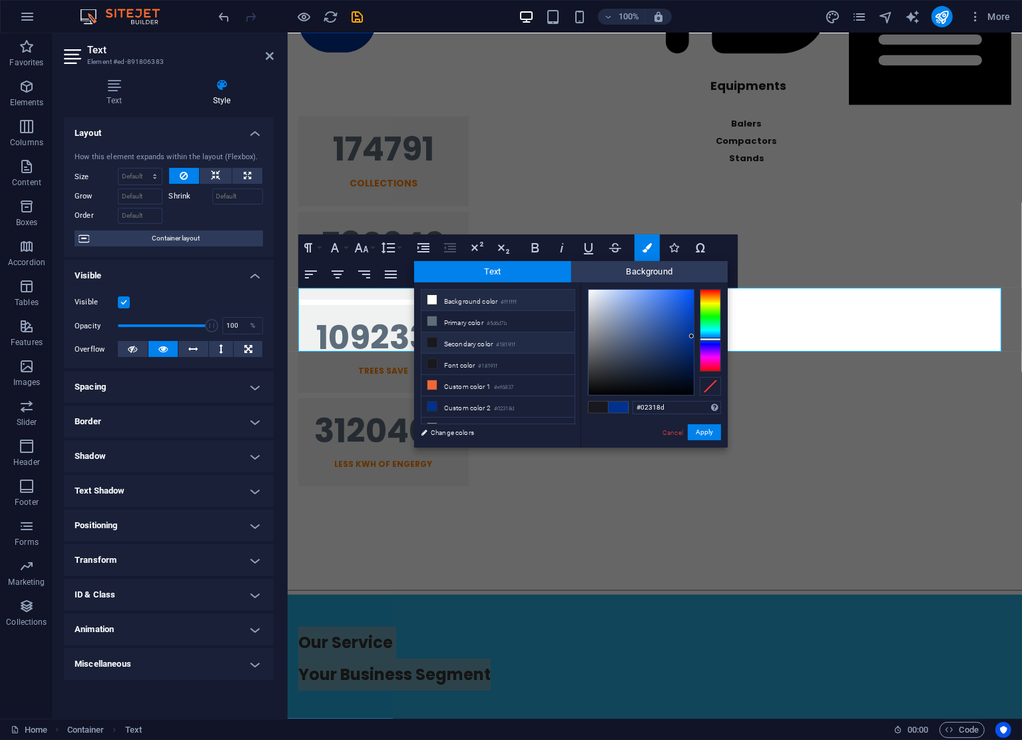
click at [468, 293] on li "Background color #ffffff" at bounding box center [498, 300] width 153 height 21
type input "#ffffff"
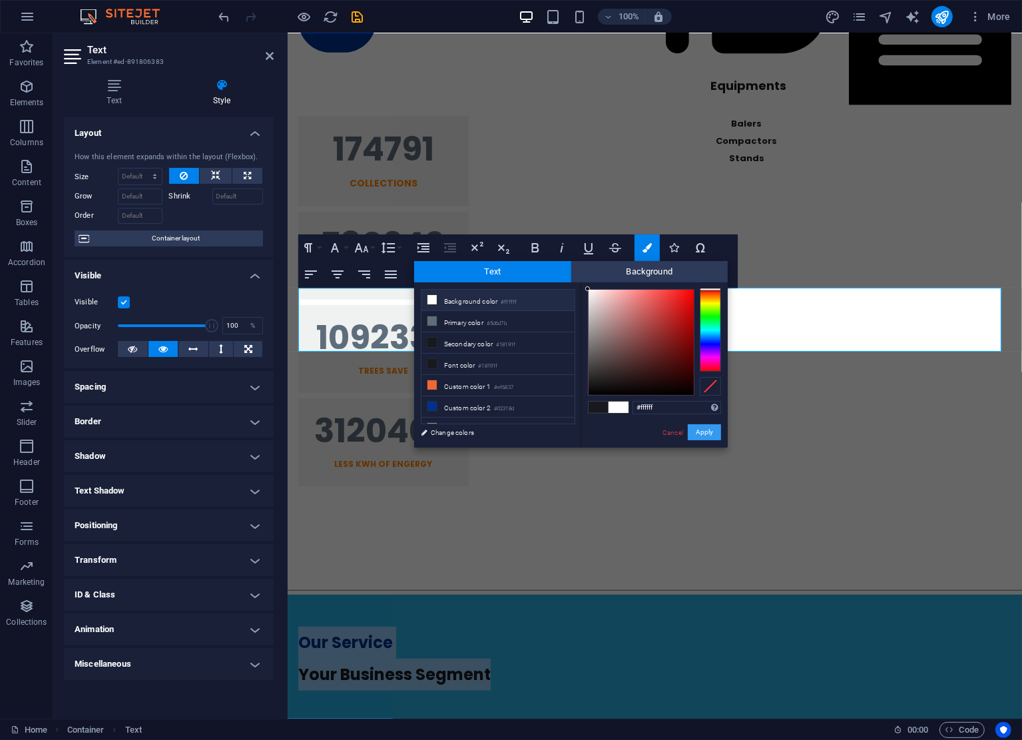
click at [711, 433] on button "Apply" at bounding box center [704, 432] width 33 height 16
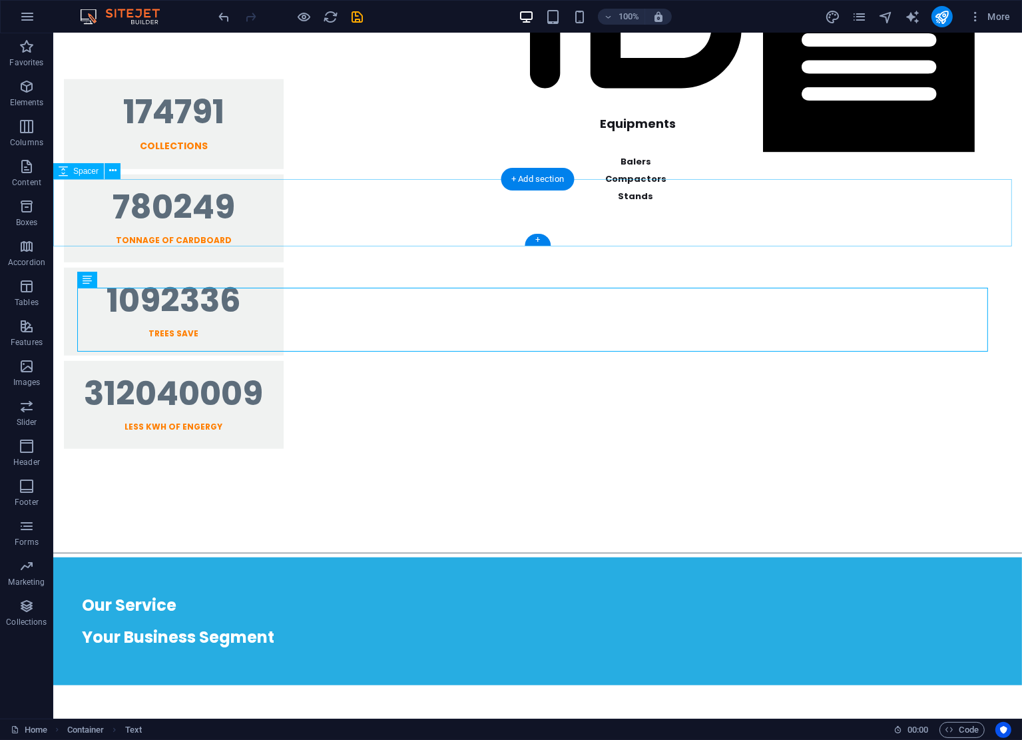
scroll to position [1062, 0]
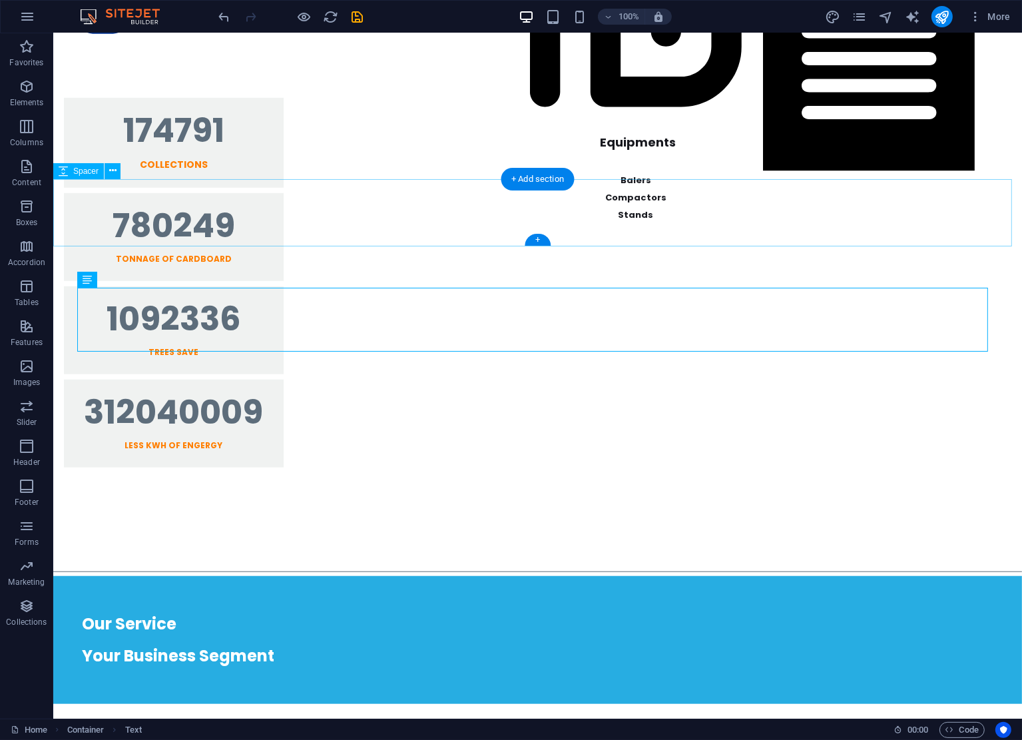
click at [781, 500] on div at bounding box center [537, 533] width 969 height 67
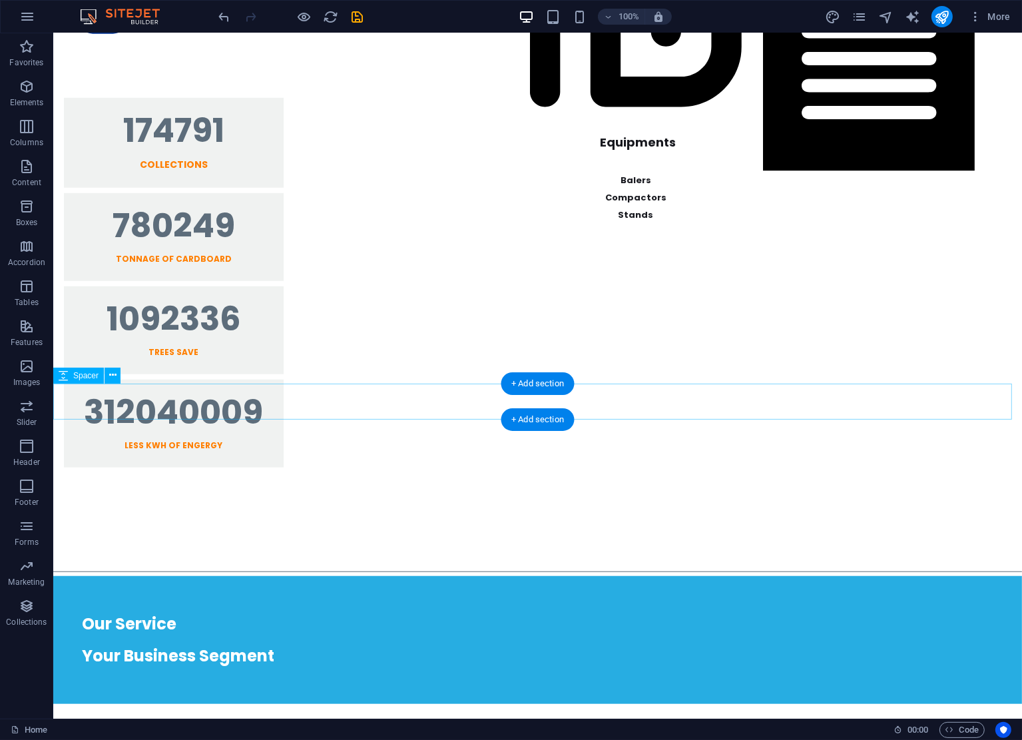
click at [426, 704] on div at bounding box center [537, 722] width 969 height 36
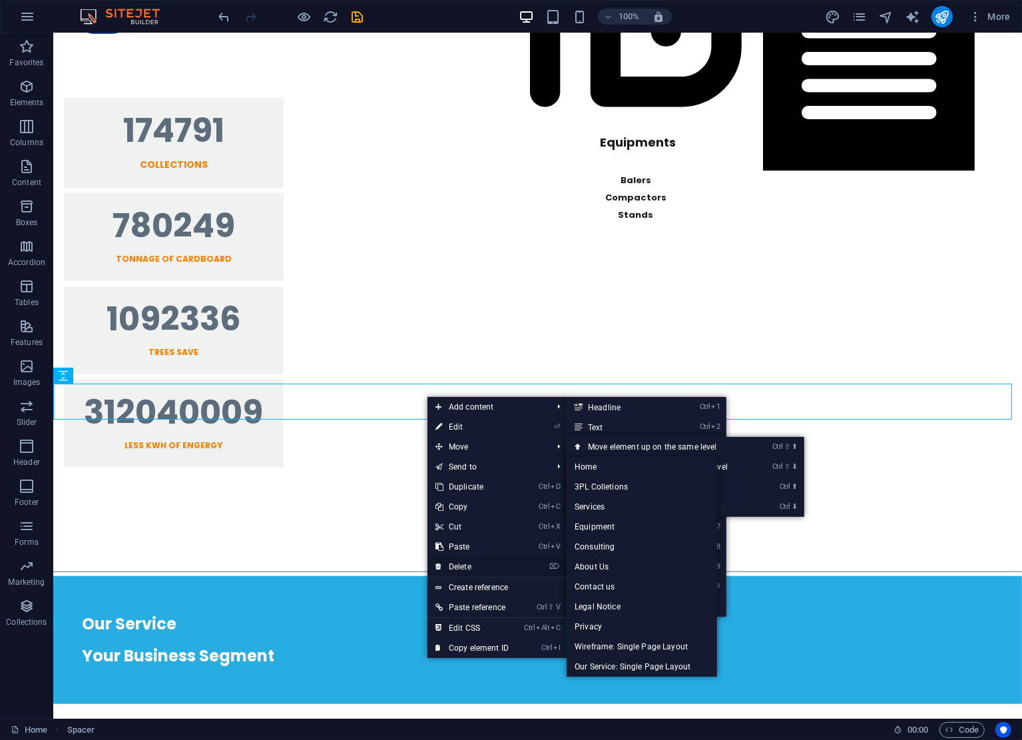
click at [474, 563] on link "⌦ Delete" at bounding box center [472, 567] width 89 height 20
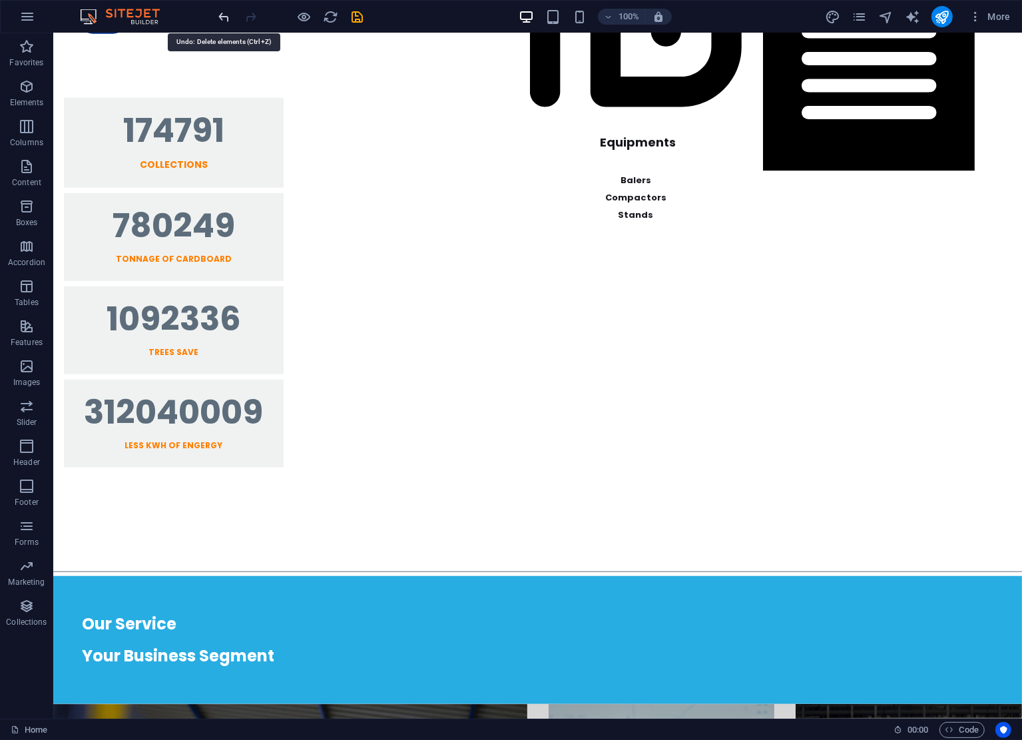
click at [224, 18] on icon "undo" at bounding box center [224, 16] width 15 height 15
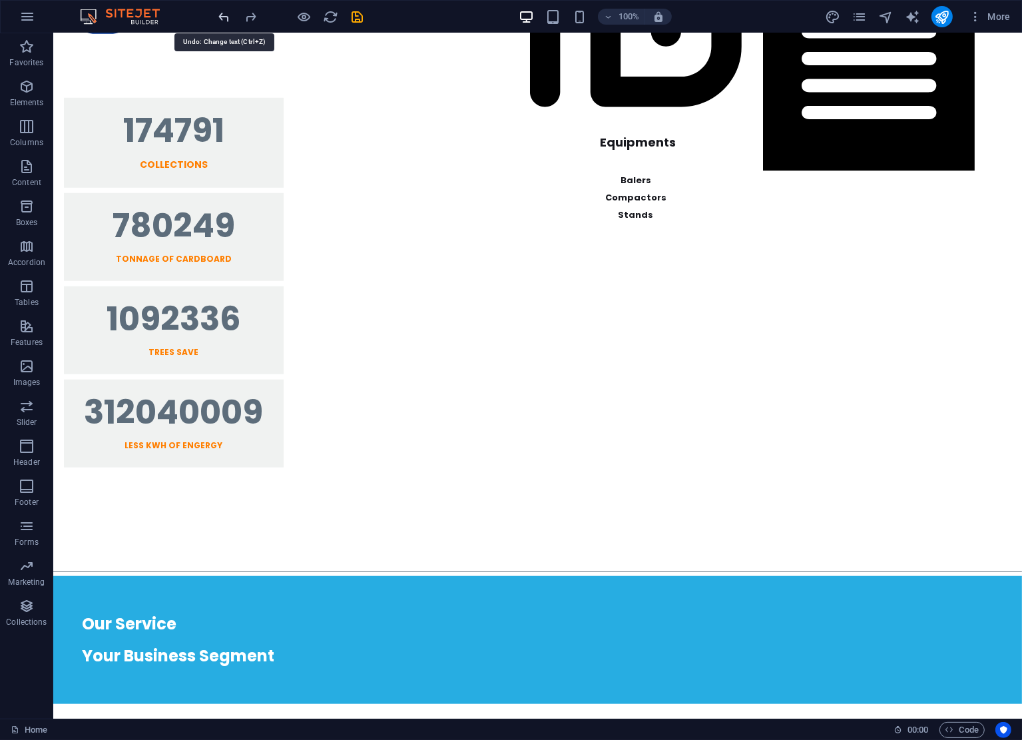
click at [226, 15] on icon "undo" at bounding box center [224, 16] width 15 height 15
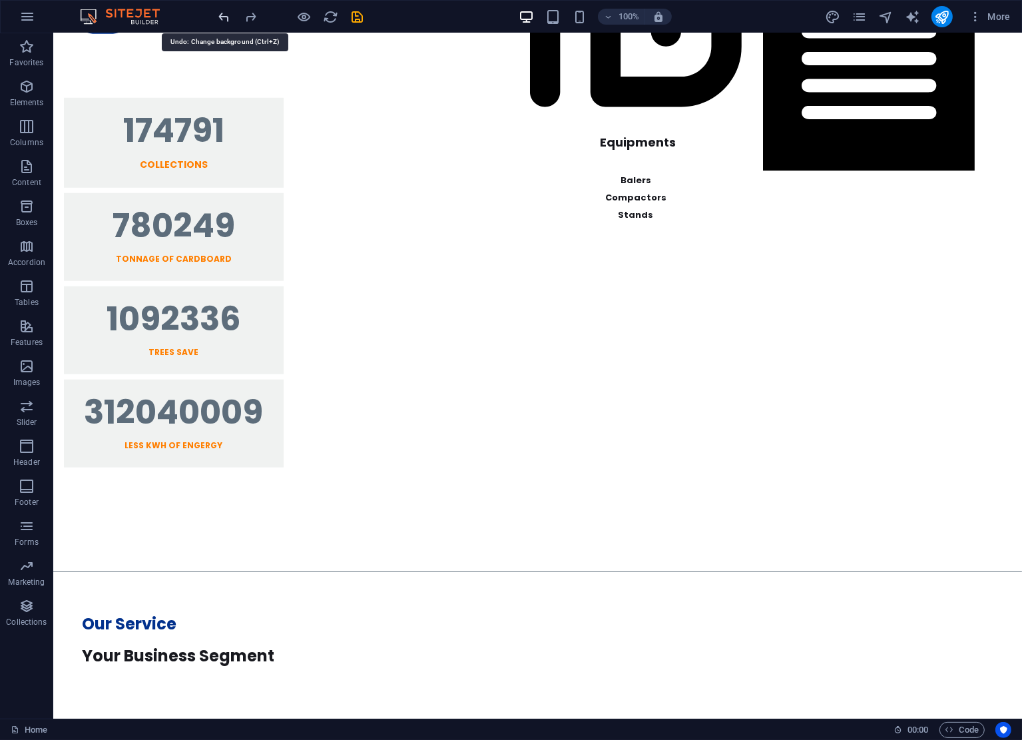
click at [226, 15] on icon "undo" at bounding box center [224, 16] width 15 height 15
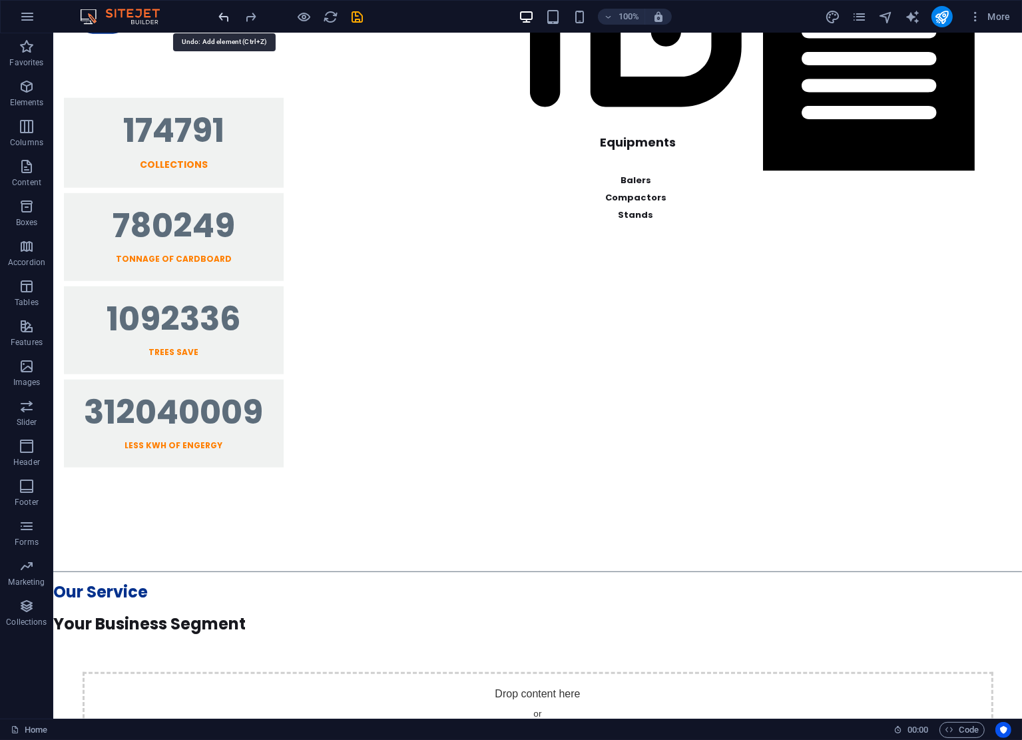
click at [226, 15] on icon "undo" at bounding box center [224, 16] width 15 height 15
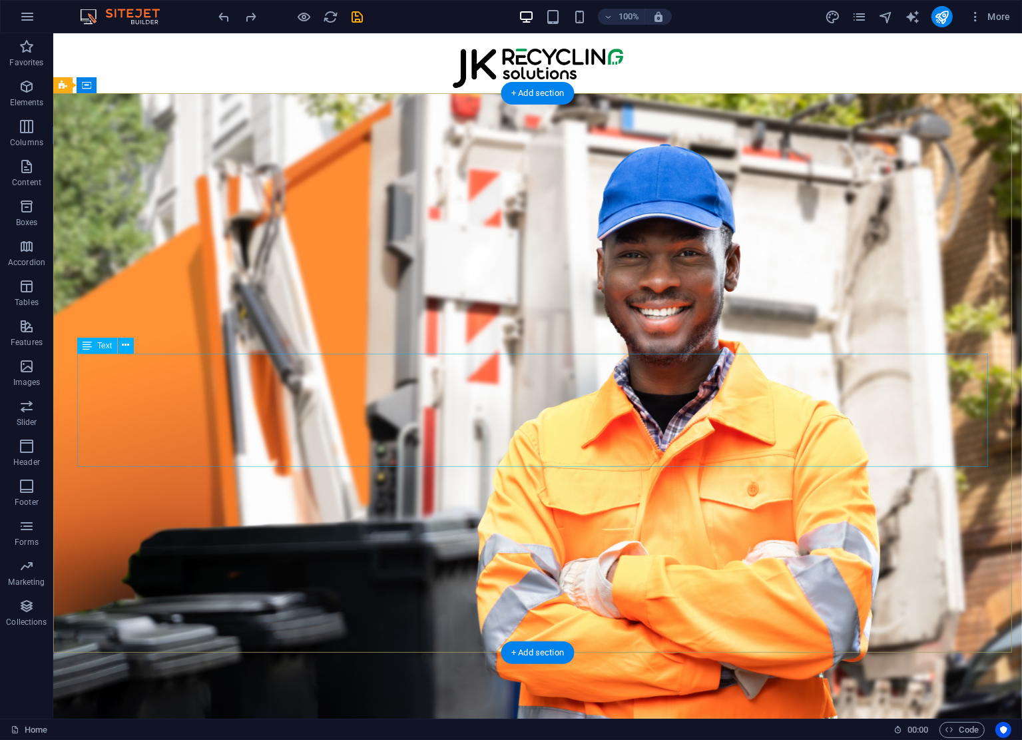
scroll to position [688, 0]
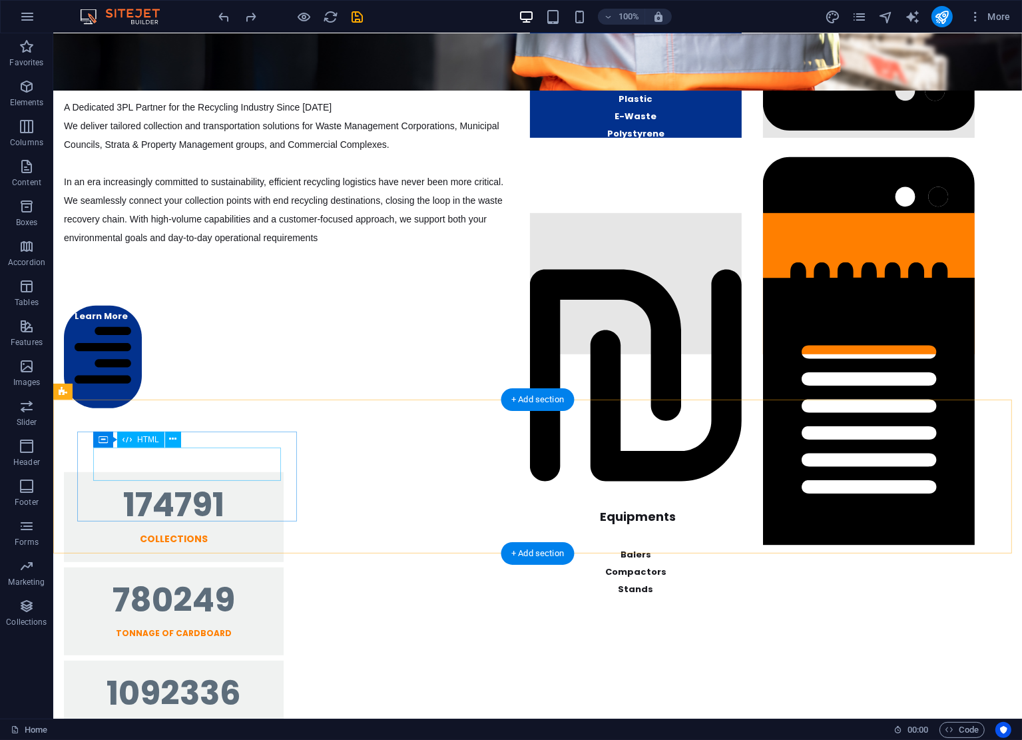
click at [235, 488] on div "174791" at bounding box center [173, 504] width 188 height 33
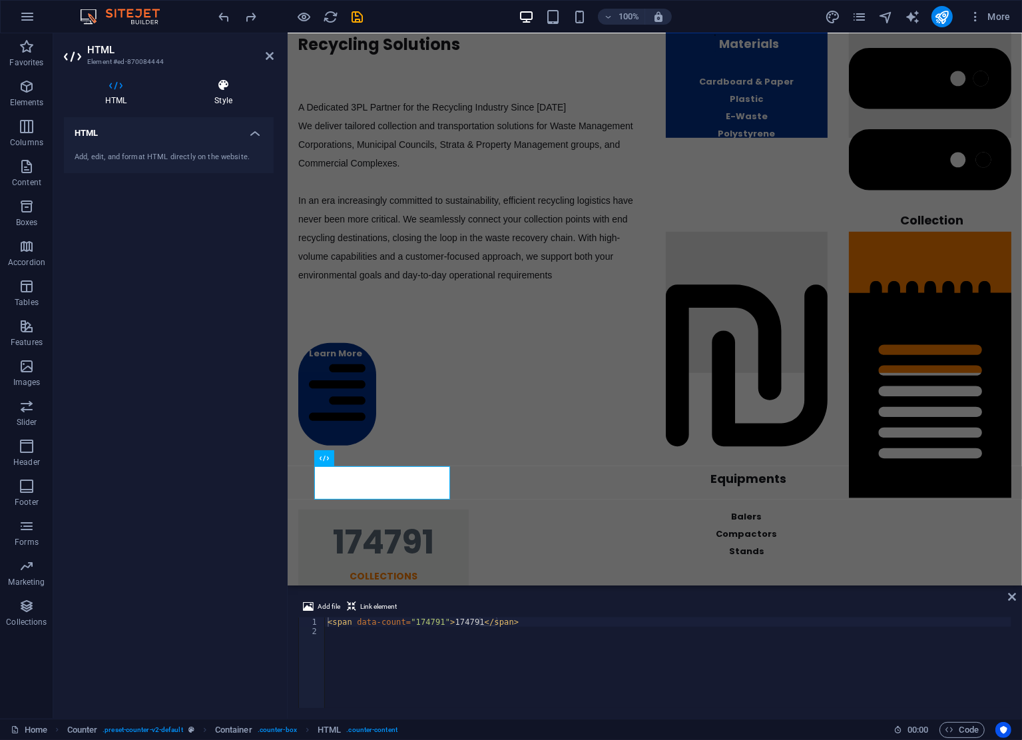
click at [221, 90] on icon at bounding box center [223, 85] width 101 height 13
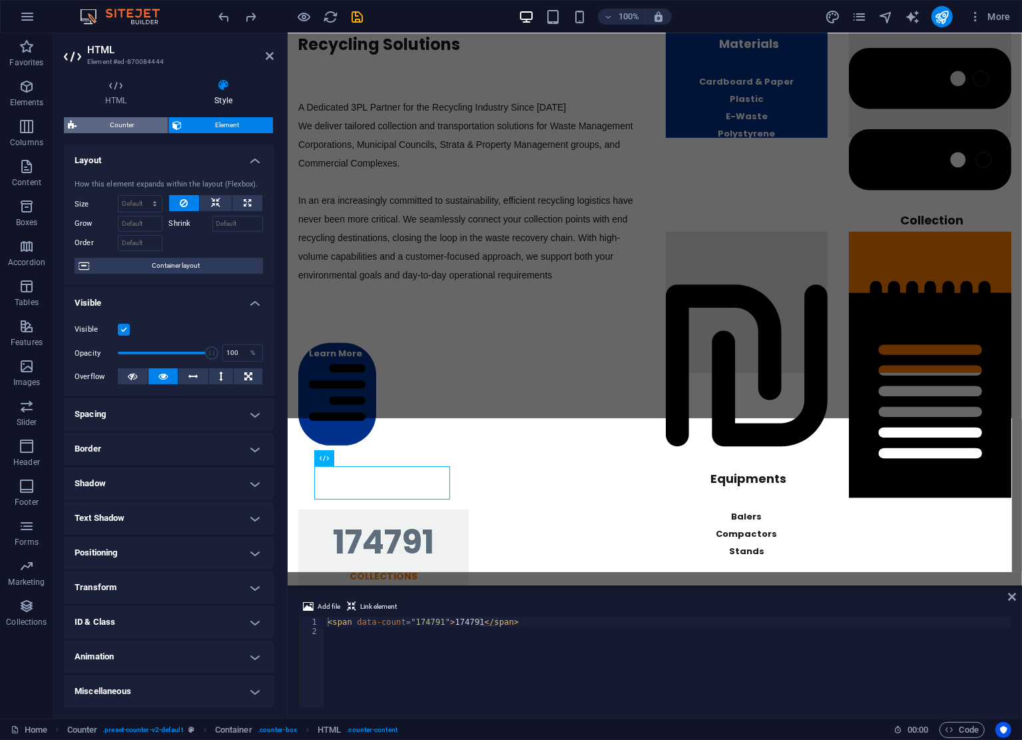
click at [115, 123] on span "Counter" at bounding box center [122, 125] width 83 height 16
select select "rem"
select select "preset-counter-v2-default"
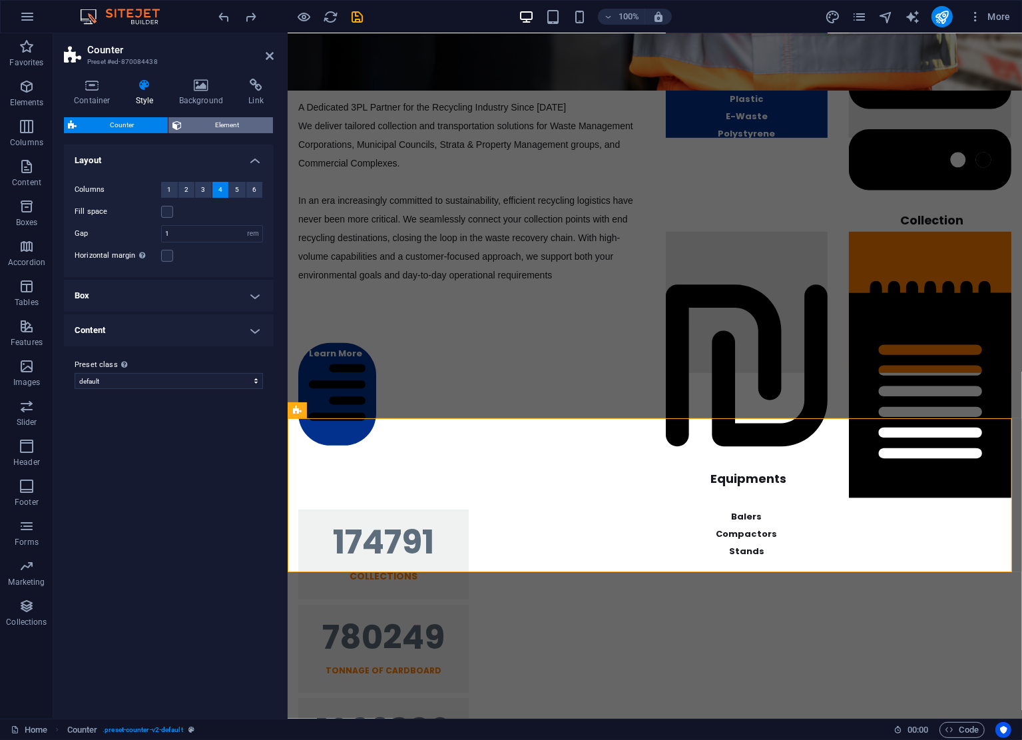
click at [230, 125] on span "Element" at bounding box center [227, 125] width 83 height 16
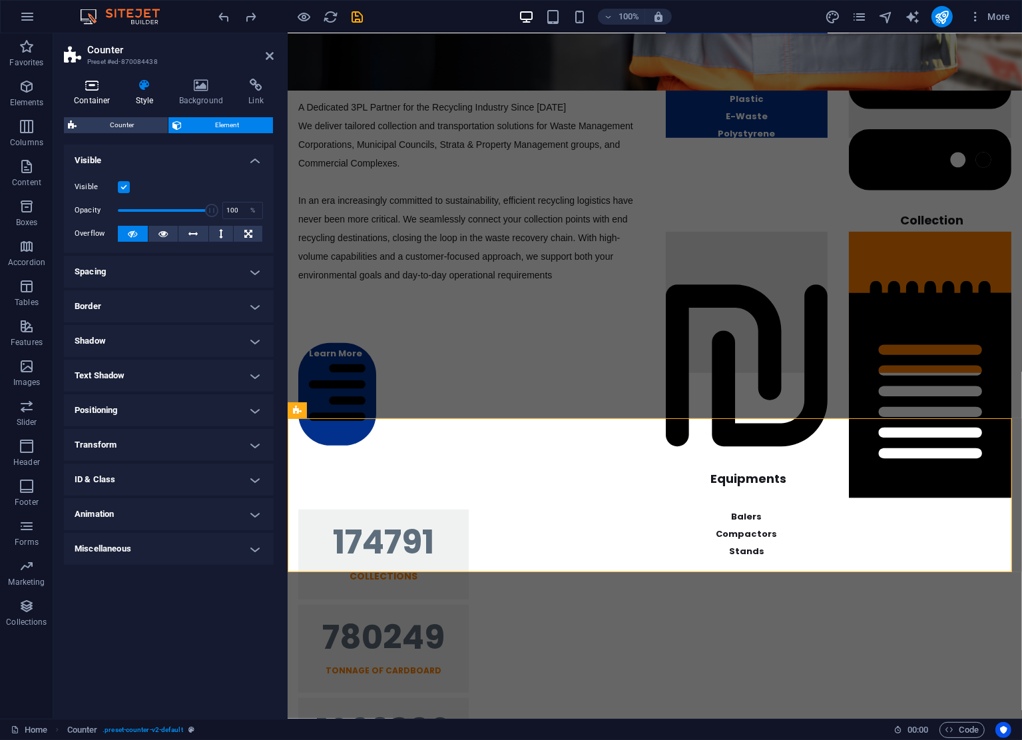
click at [93, 89] on icon at bounding box center [92, 85] width 57 height 13
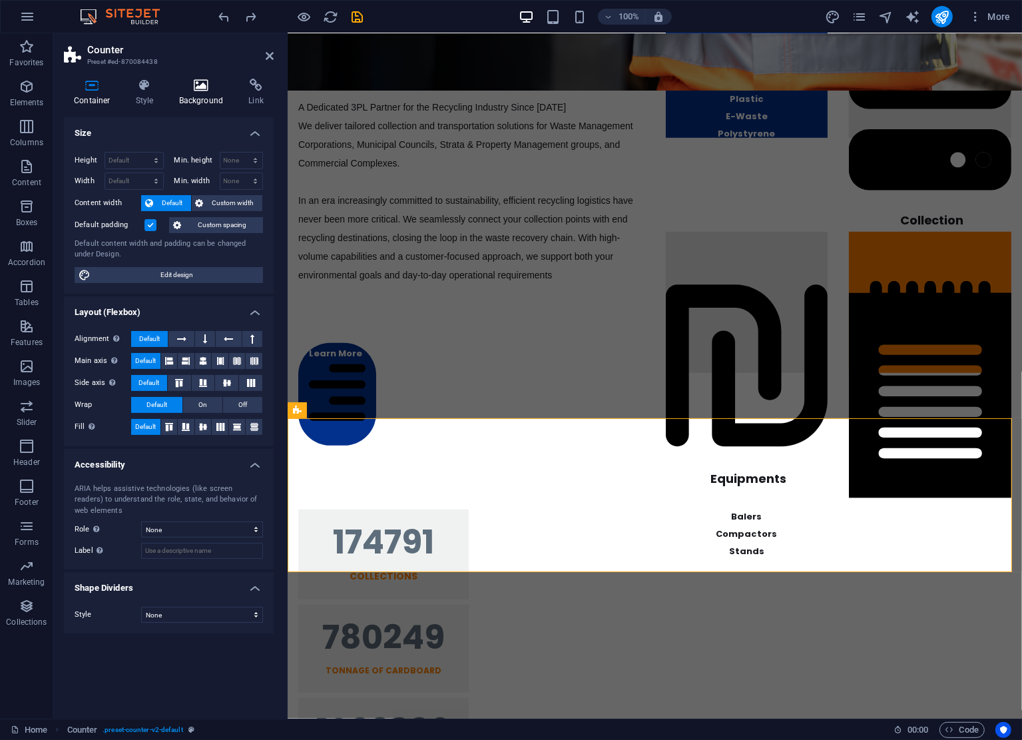
click at [221, 90] on icon at bounding box center [201, 85] width 65 height 13
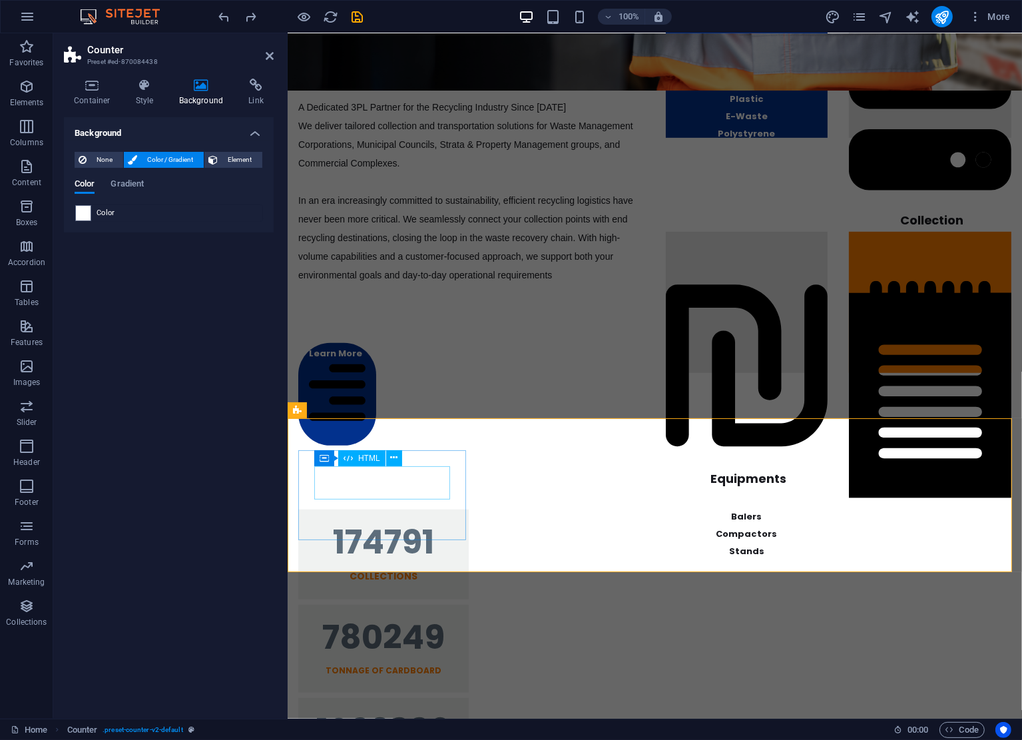
click at [386, 525] on div "174791" at bounding box center [383, 541] width 139 height 33
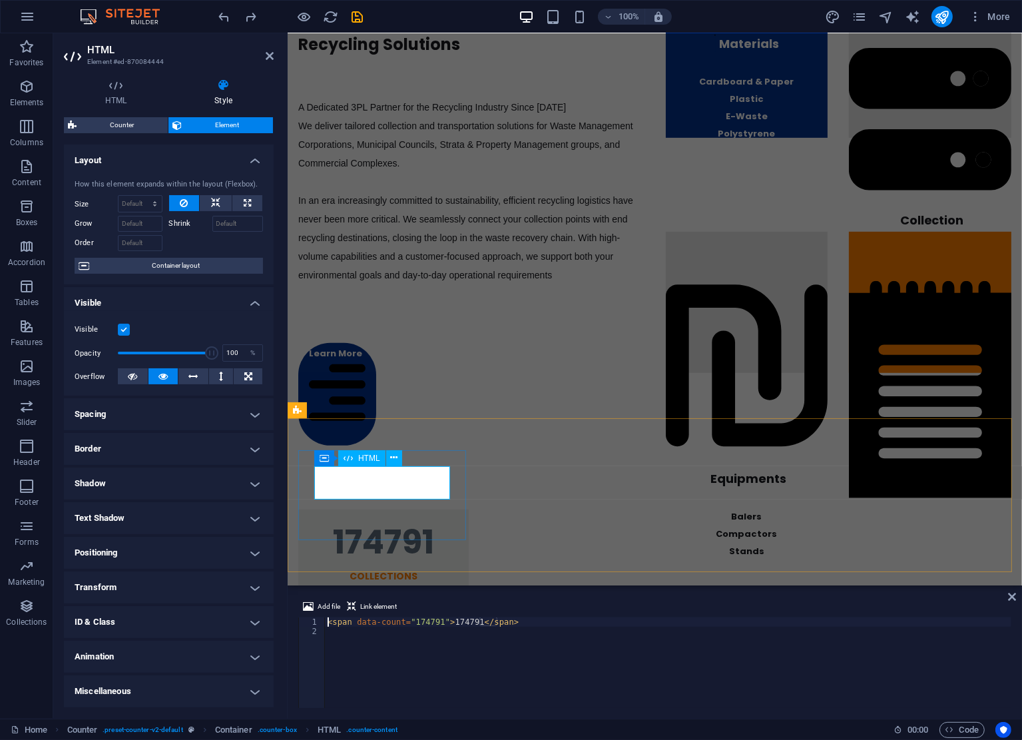
click at [431, 525] on div "174791" at bounding box center [383, 541] width 139 height 33
click at [397, 461] on icon at bounding box center [393, 458] width 7 height 14
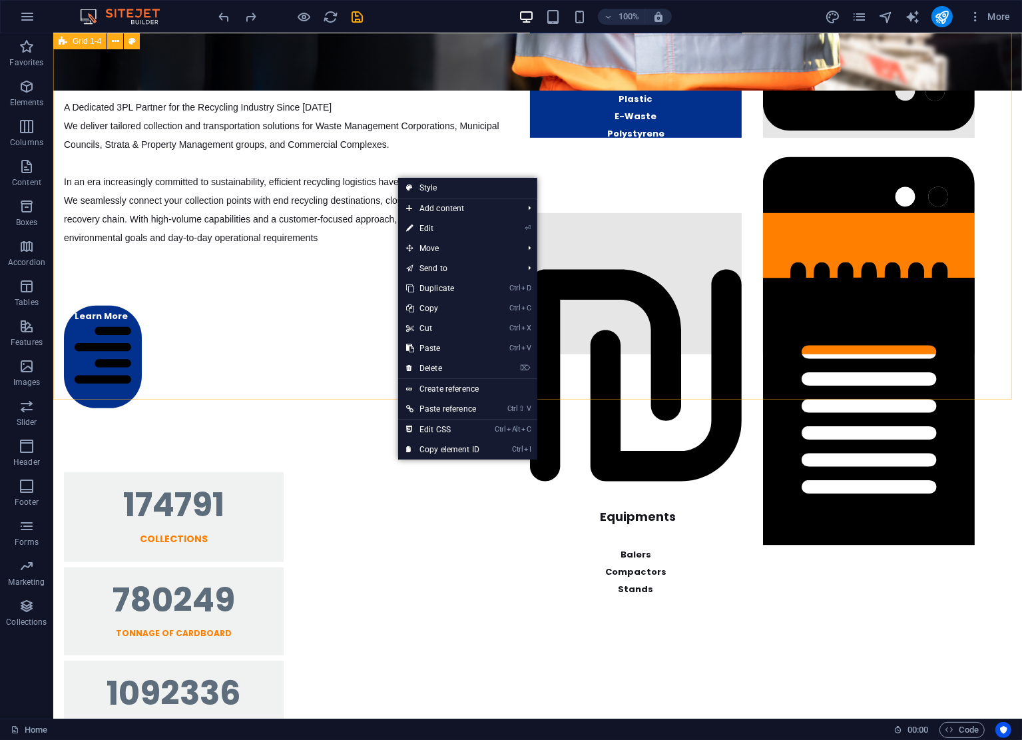
click at [697, 380] on div "End-To-End Recycling Solutions A Dedicated 3PL Partner for the Recycling Indust…" at bounding box center [537, 203] width 969 height 476
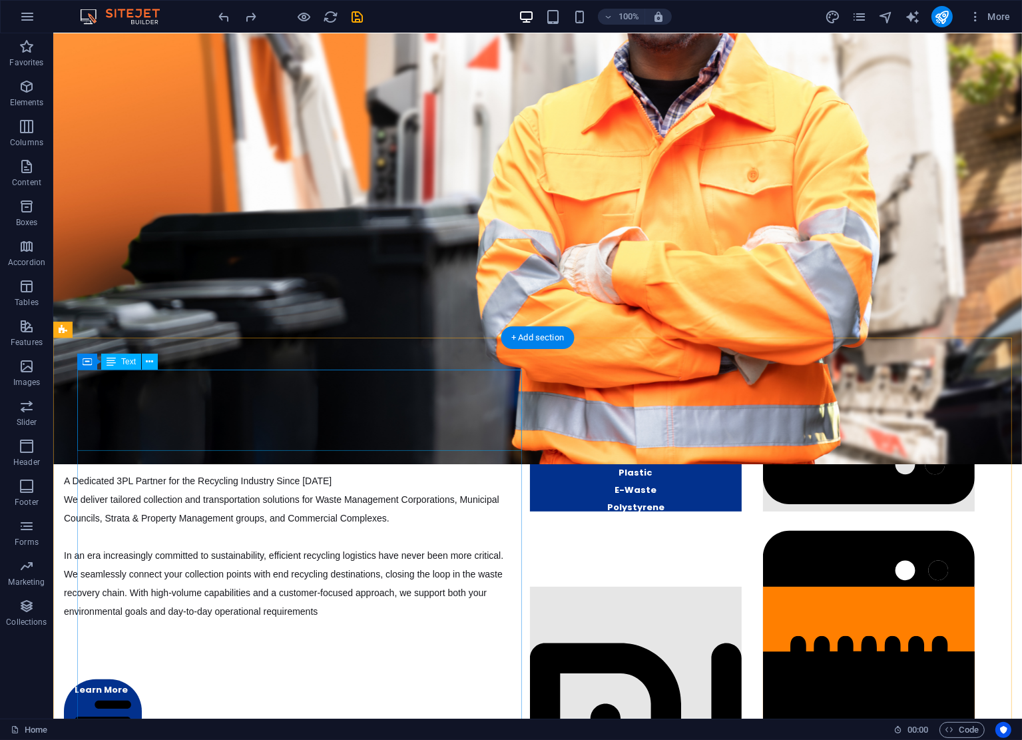
scroll to position [0, 0]
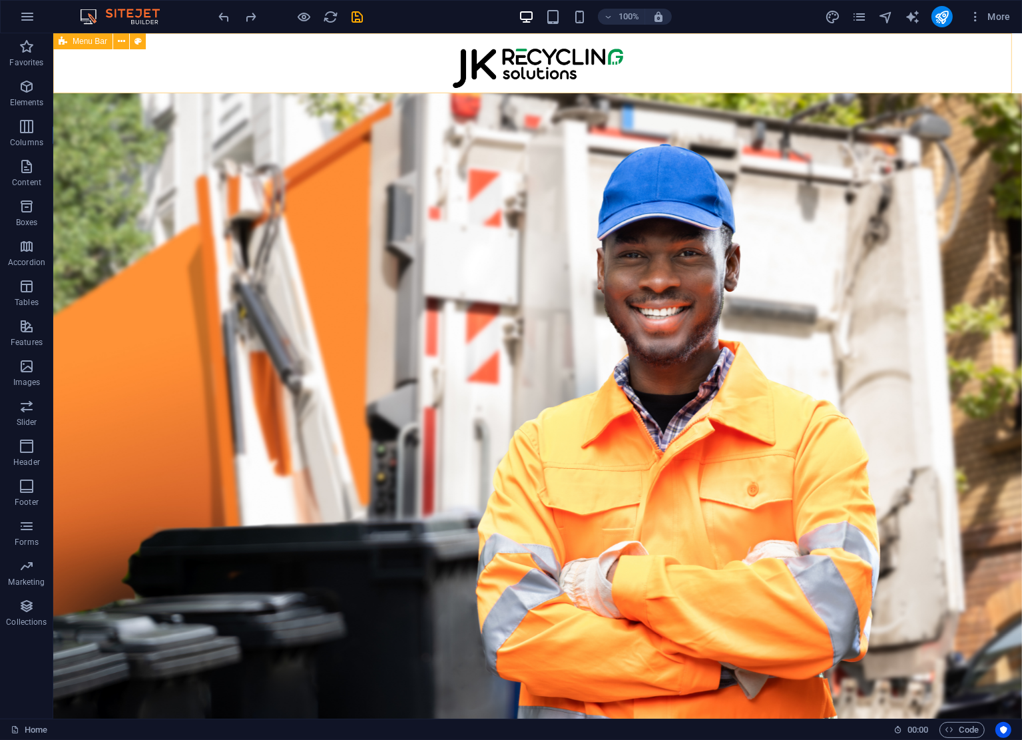
click at [74, 36] on div "Menu Bar" at bounding box center [82, 41] width 59 height 16
select select "px"
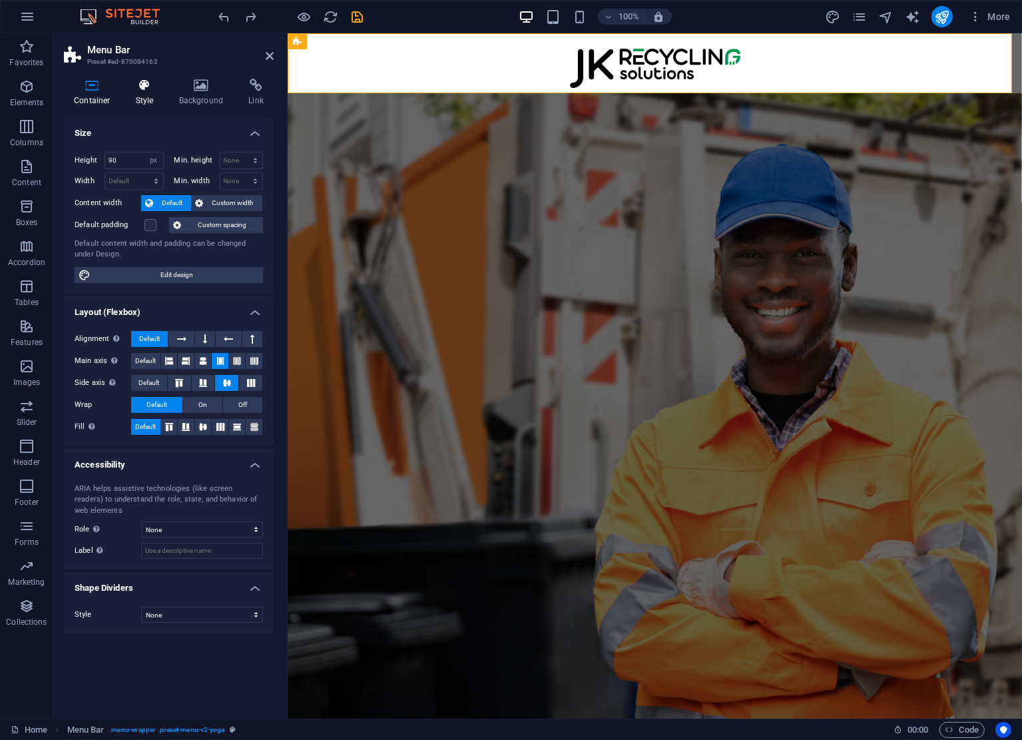
click at [157, 79] on icon at bounding box center [145, 85] width 38 height 13
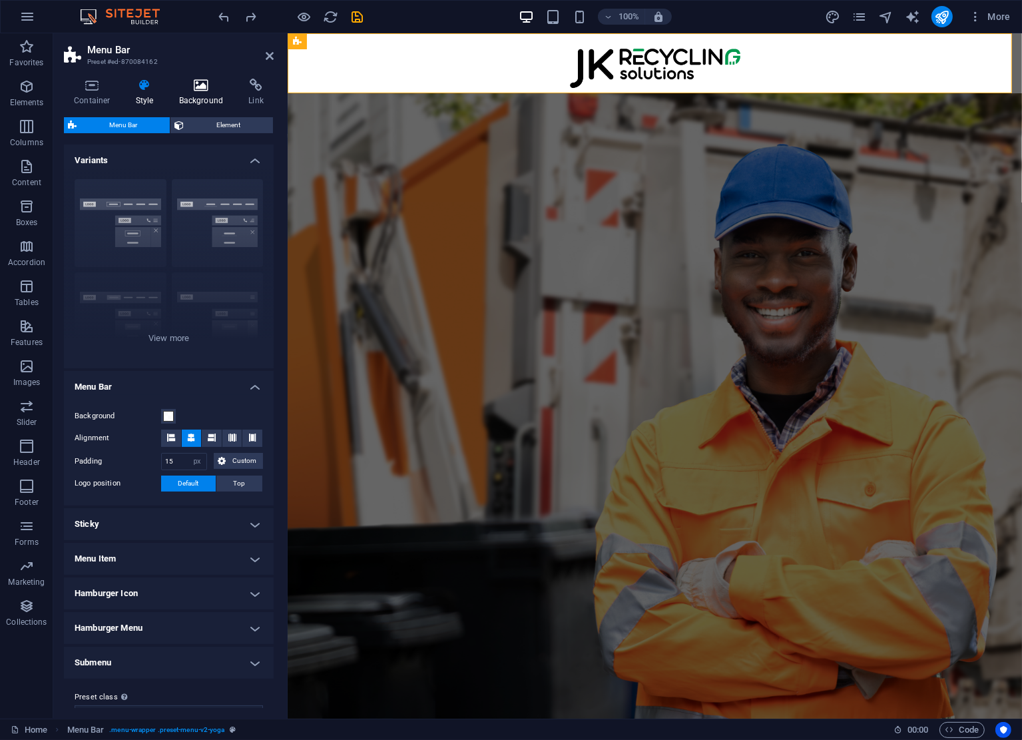
click at [202, 81] on icon at bounding box center [201, 85] width 65 height 13
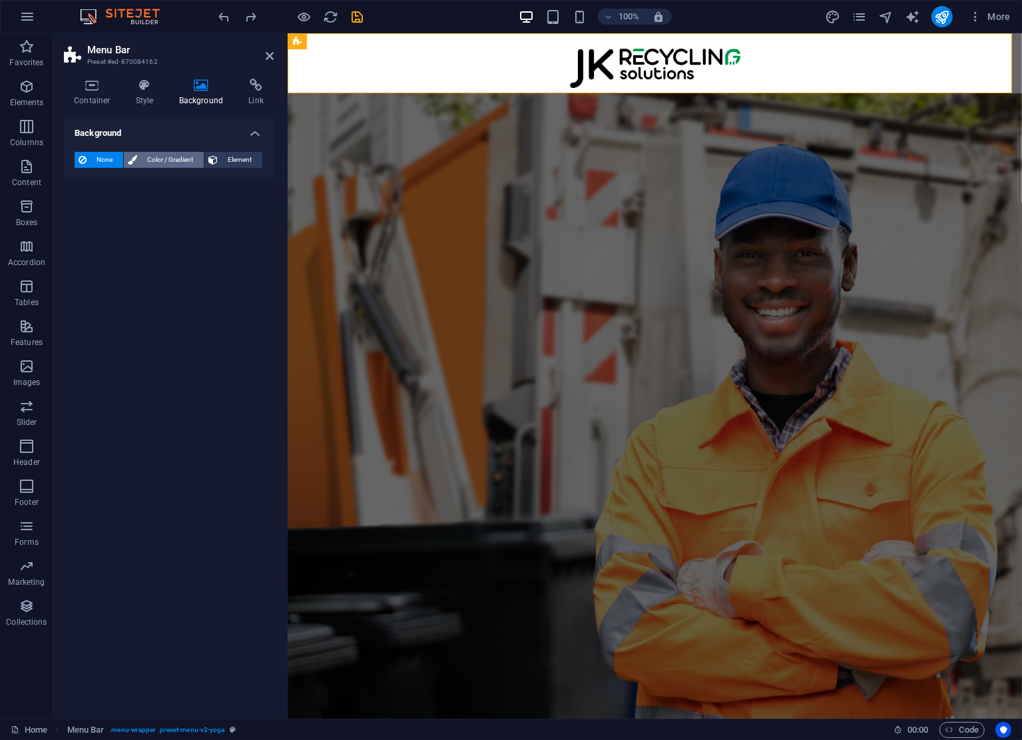
click at [141, 162] on span "Color / Gradient" at bounding box center [170, 160] width 59 height 16
click at [85, 214] on span at bounding box center [83, 213] width 15 height 15
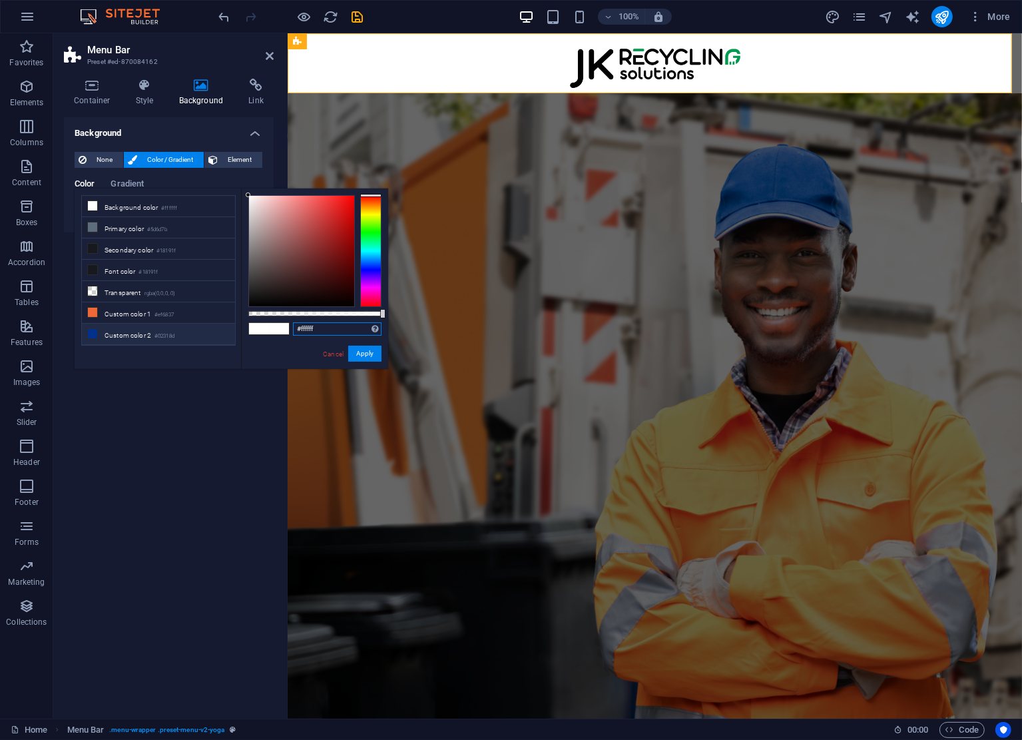
drag, startPoint x: 250, startPoint y: 327, endPoint x: 194, endPoint y: 327, distance: 56.6
click at [194, 327] on div "less Background color #ffffff Primary color #5d6d7b Secondary color #18191f Fon…" at bounding box center [232, 278] width 314 height 180
paste input "27ade2"
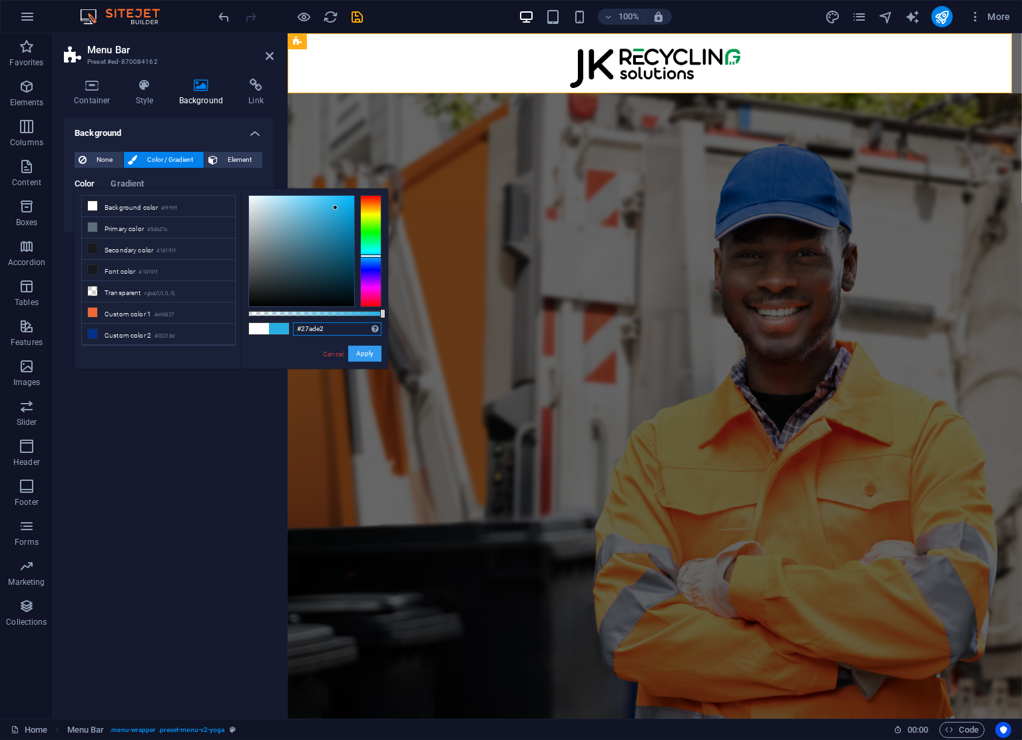
type input "#27ade2"
click at [372, 359] on button "Apply" at bounding box center [364, 354] width 33 height 16
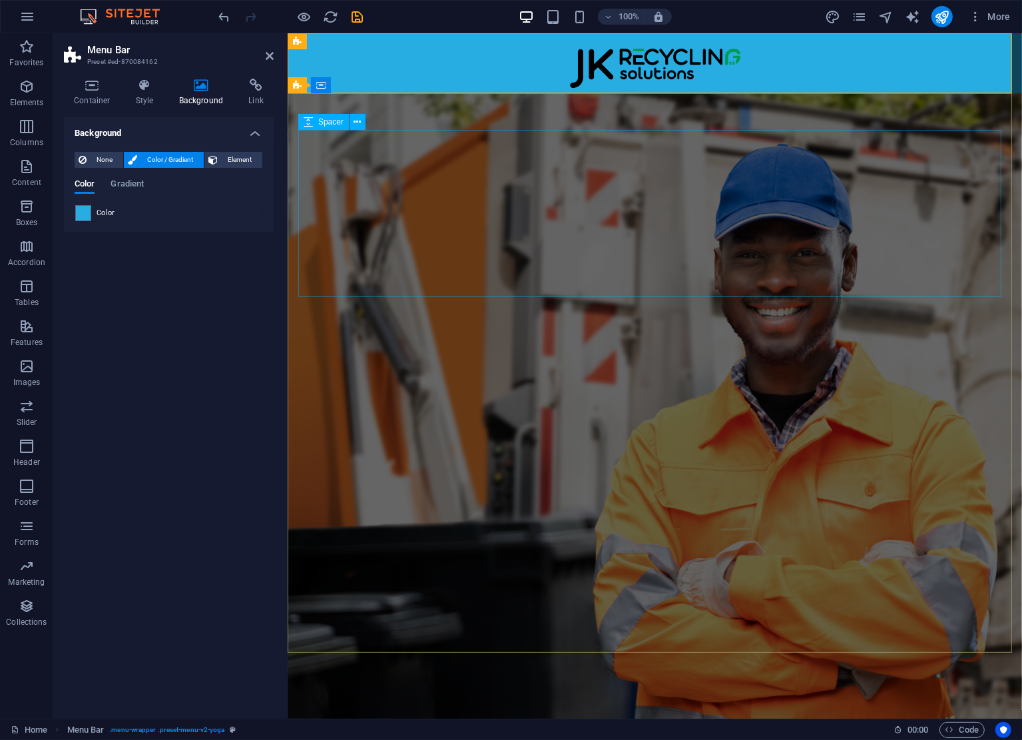
click at [463, 199] on div at bounding box center [654, 208] width 713 height 167
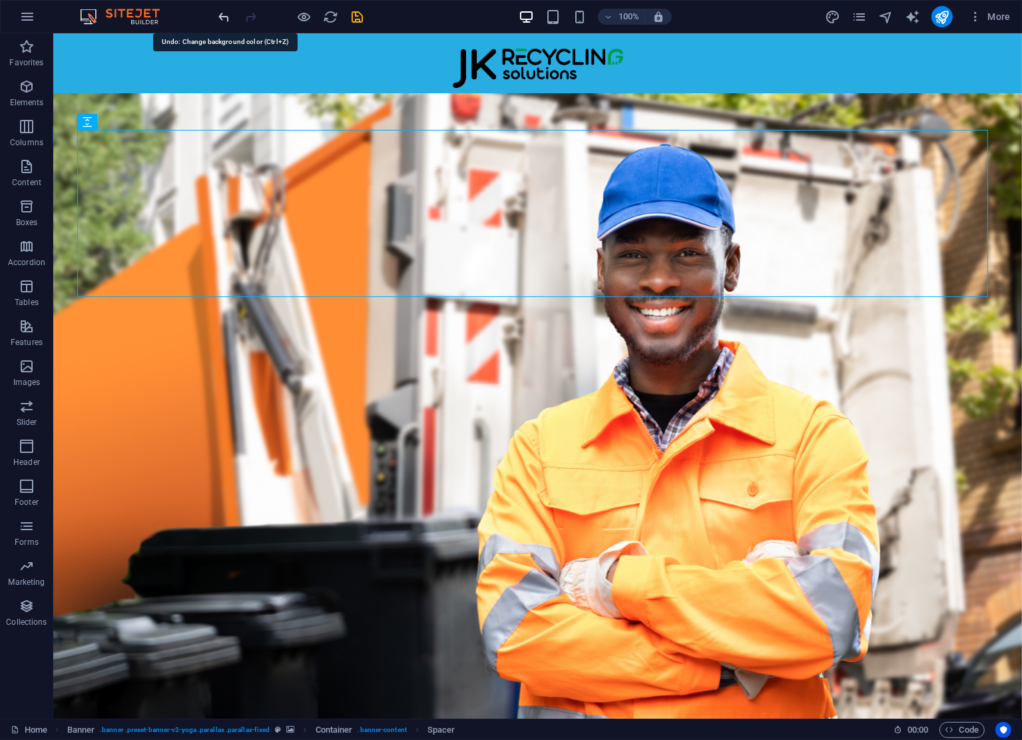
click at [225, 13] on icon "undo" at bounding box center [224, 16] width 15 height 15
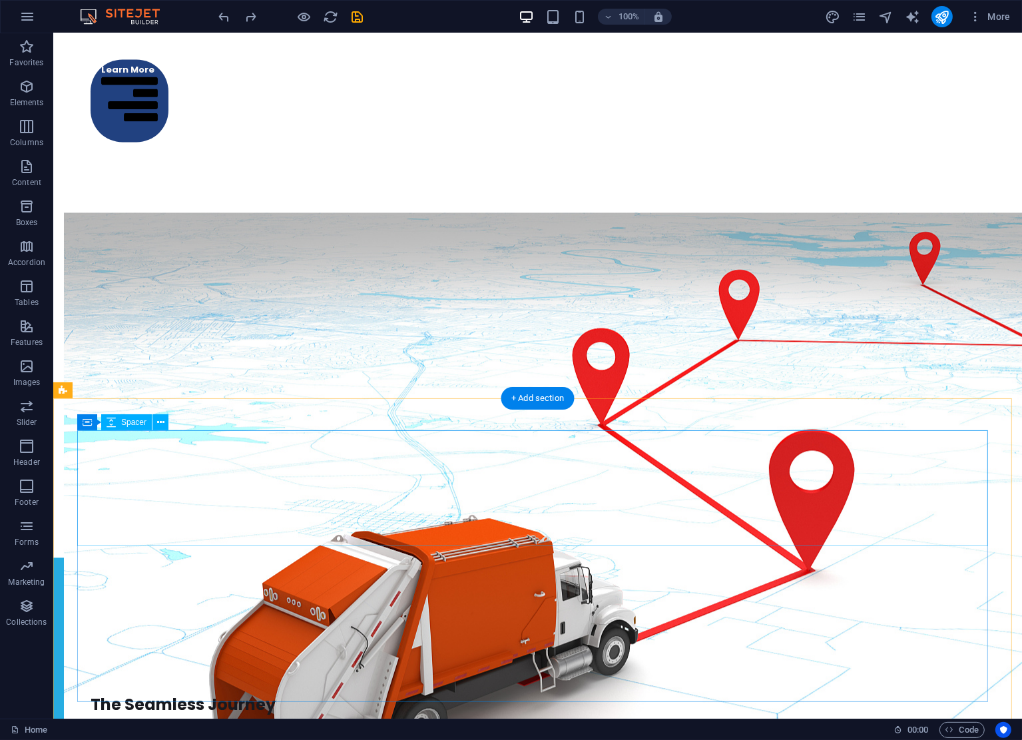
scroll to position [2065, 0]
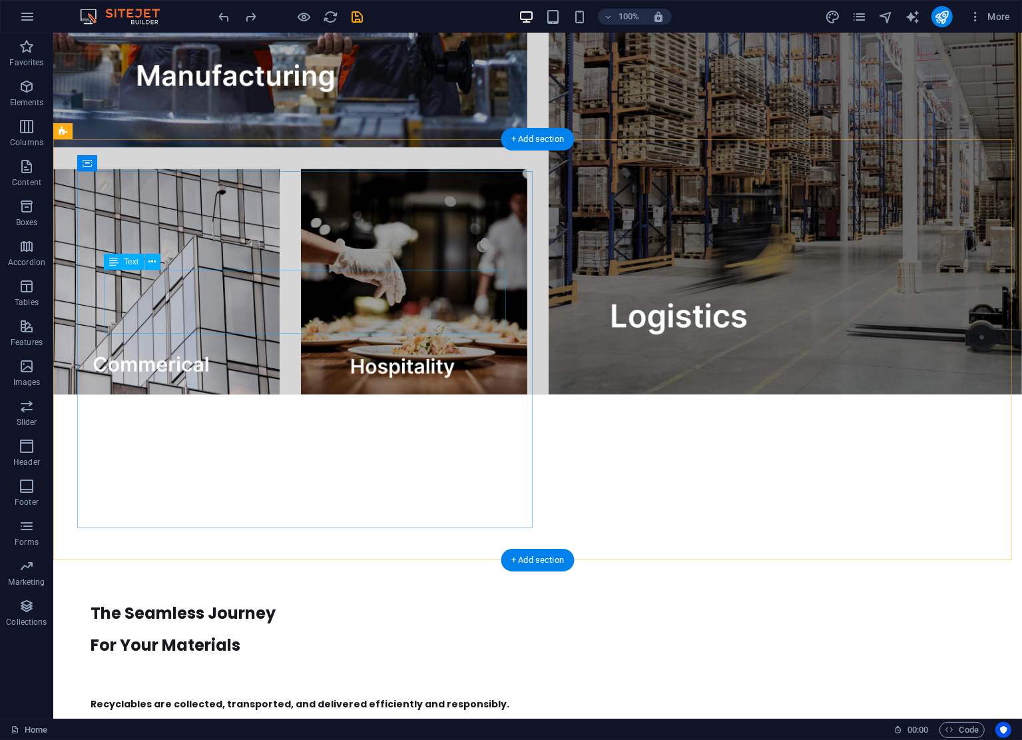
click at [279, 598] on div "The Seamless Journey For Your Materials" at bounding box center [519, 630] width 858 height 64
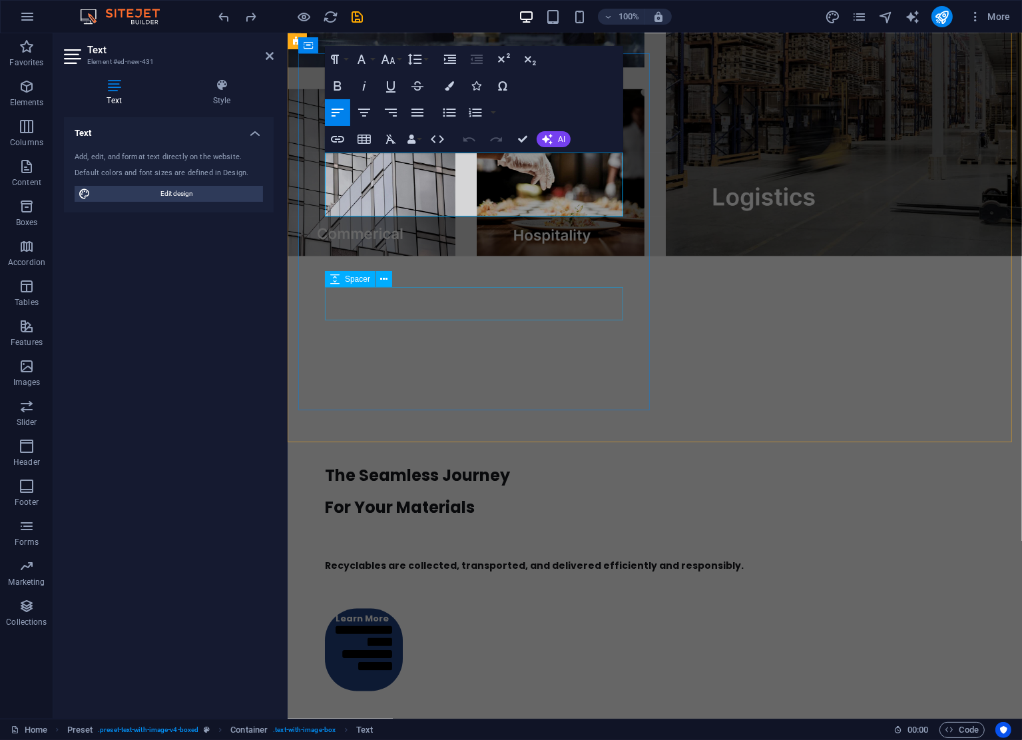
scroll to position [2025, 0]
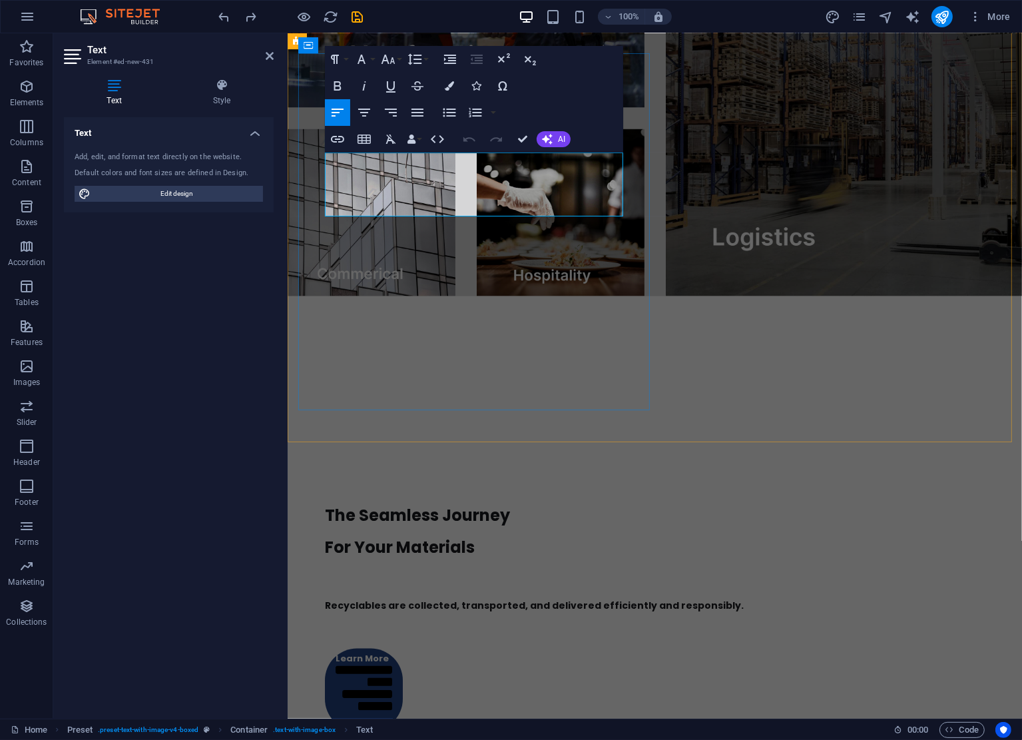
click at [529, 500] on p "The Seamless Journey" at bounding box center [654, 516] width 660 height 32
drag, startPoint x: 529, startPoint y: 171, endPoint x: 330, endPoint y: 171, distance: 199.8
click at [330, 500] on p "The Seamless Journey" at bounding box center [654, 516] width 660 height 32
click at [504, 531] on p "For Your Materials" at bounding box center [654, 547] width 660 height 32
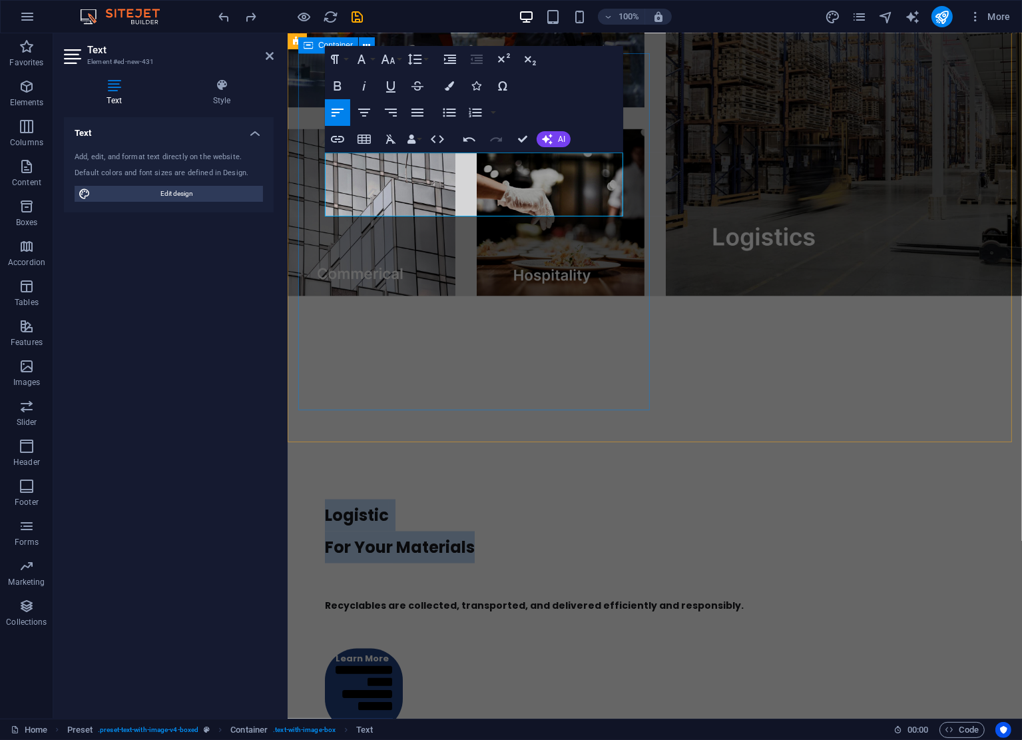
drag, startPoint x: 513, startPoint y: 202, endPoint x: 306, endPoint y: 162, distance: 210.3
click at [306, 400] on div "Logistic For Your Materials Recyclables are collected, transported, and deliver…" at bounding box center [654, 579] width 713 height 358
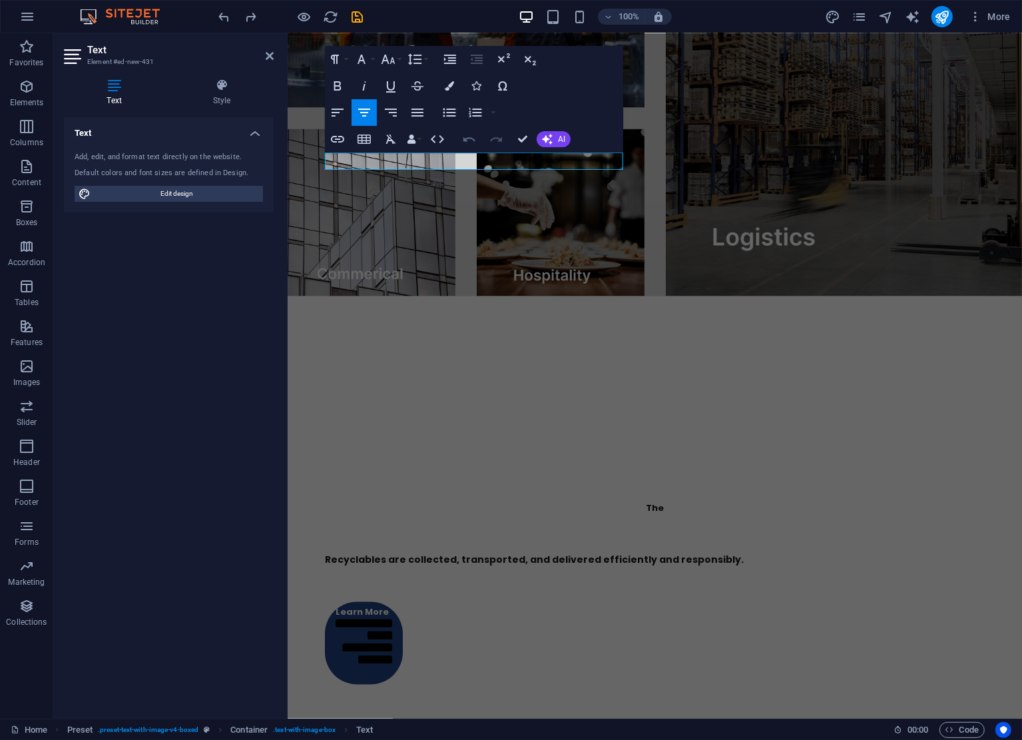
click at [464, 141] on icon "button" at bounding box center [470, 139] width 16 height 16
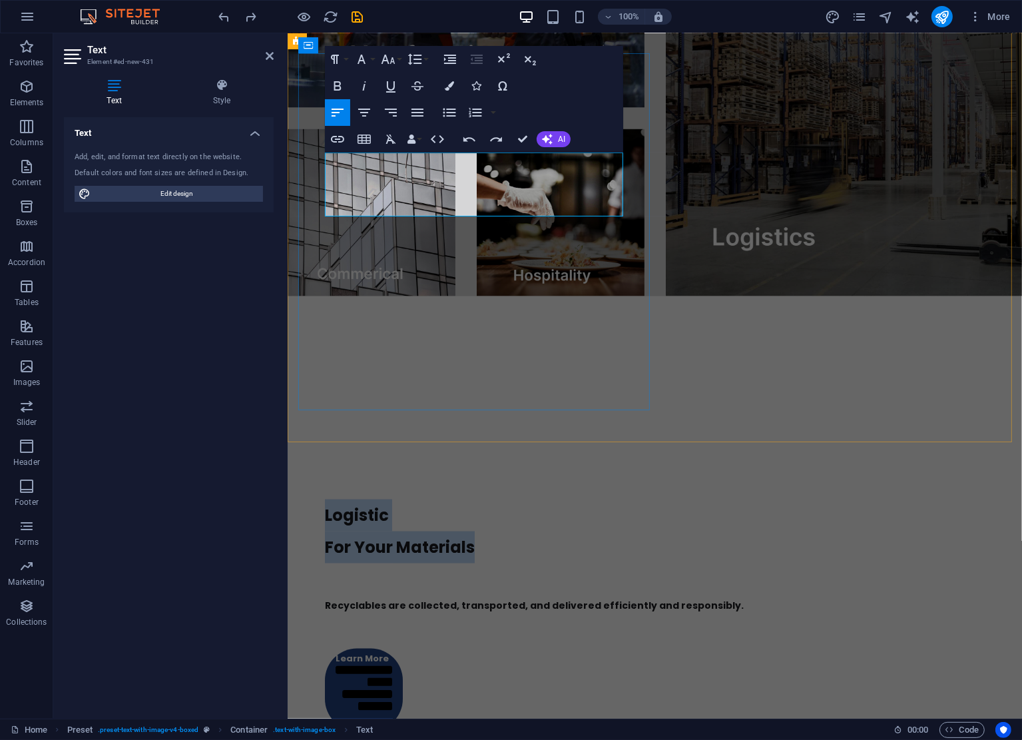
click at [500, 531] on p "For Your Materials" at bounding box center [654, 547] width 660 height 32
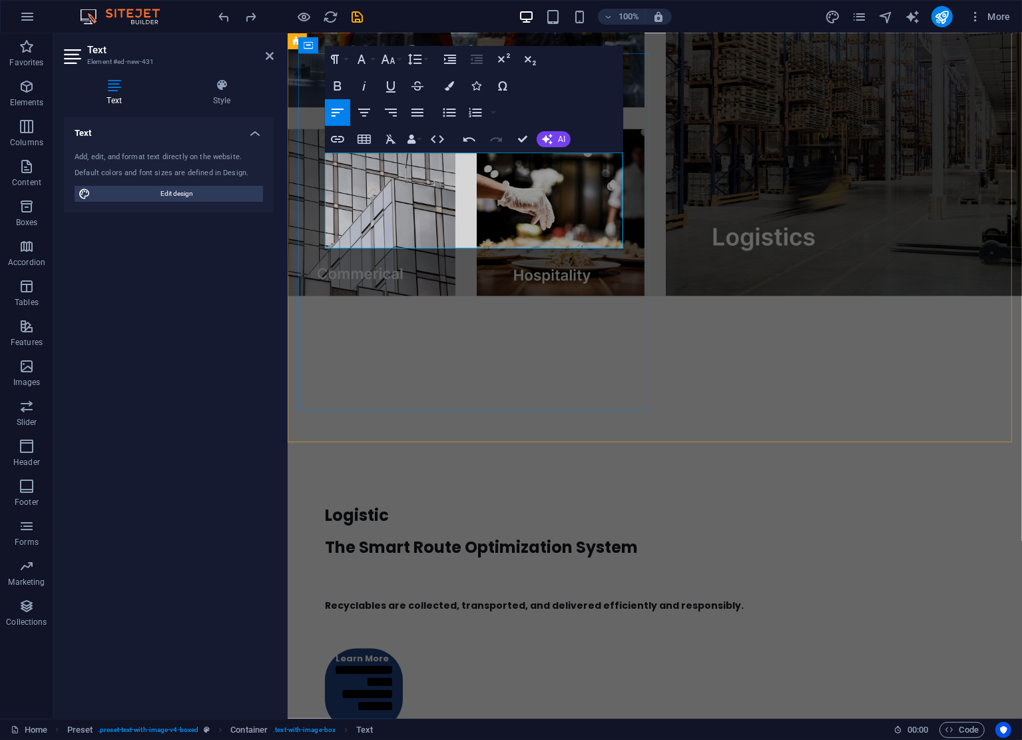
click at [362, 536] on span "The Smart Route Optimization System" at bounding box center [480, 547] width 313 height 22
click at [327, 536] on span "The "Smart Route" Optimization System" at bounding box center [487, 547] width 326 height 22
click at [601, 531] on p "The "Smart Route" Optimization System" at bounding box center [654, 547] width 660 height 32
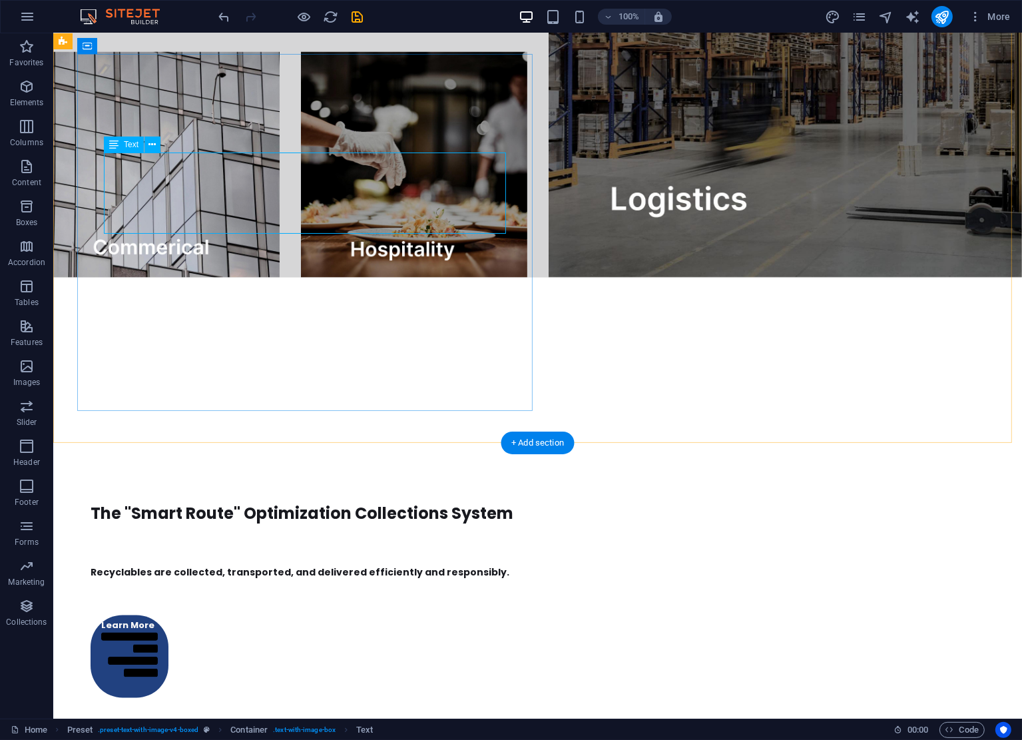
click at [396, 481] on div "The "Smart Route" Optimization Collections System" at bounding box center [519, 505] width 858 height 49
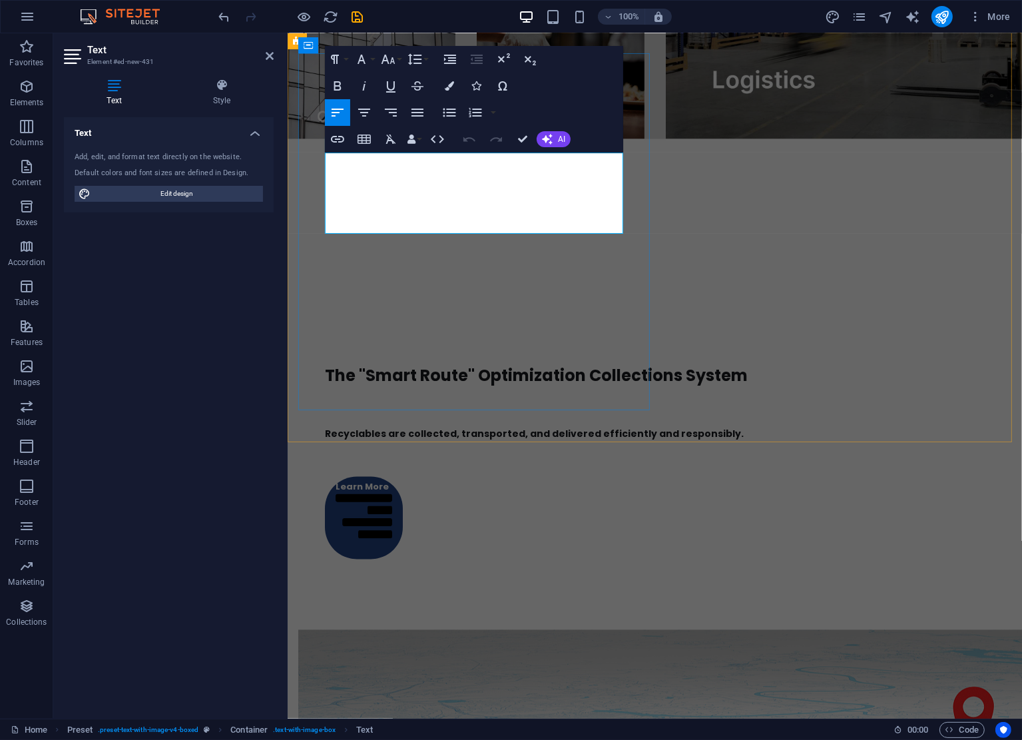
scroll to position [2025, 0]
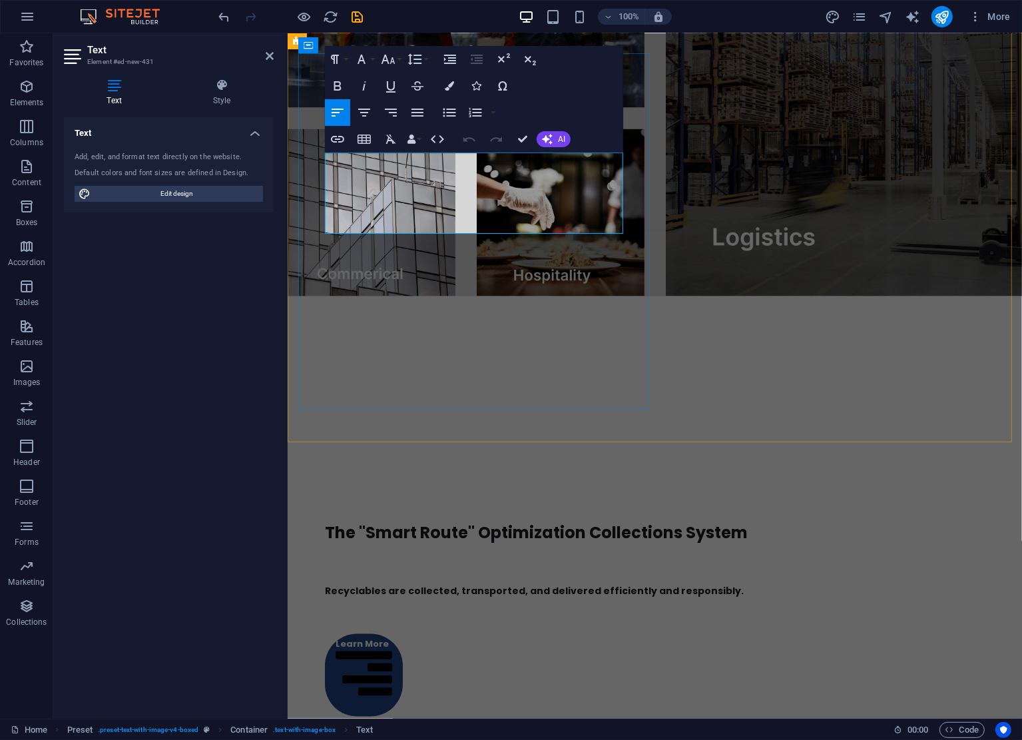
click at [596, 517] on p "The "Smart Route" Optimization Collections System" at bounding box center [654, 533] width 660 height 32
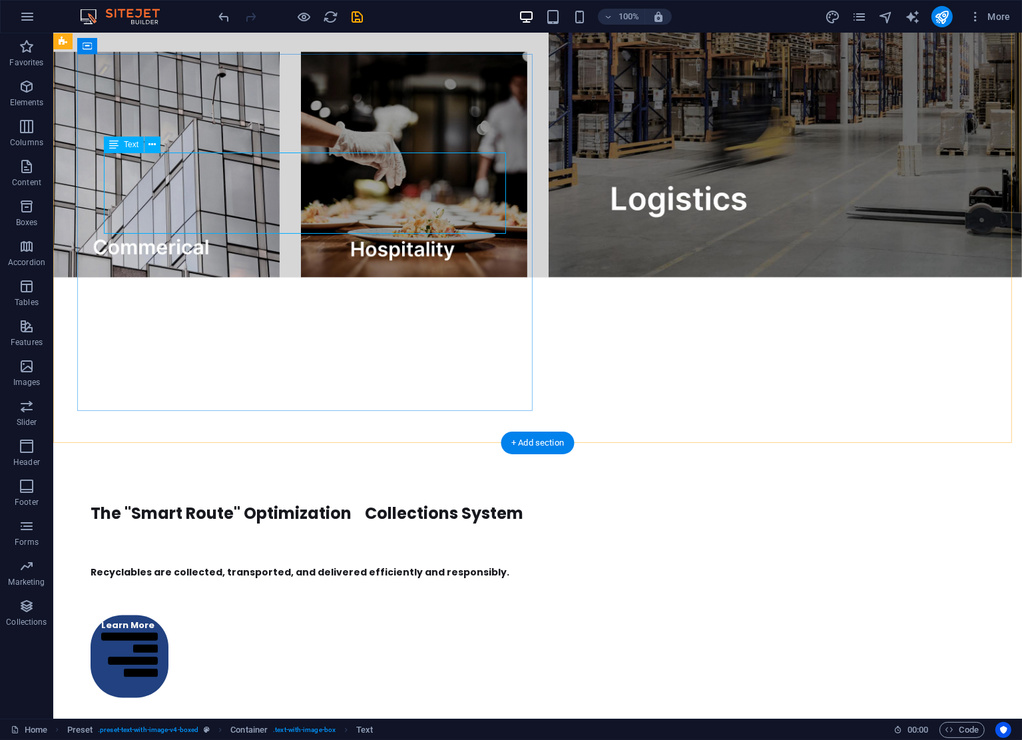
click at [374, 481] on div "The "Smart Route" Optimization Collections System" at bounding box center [519, 505] width 858 height 49
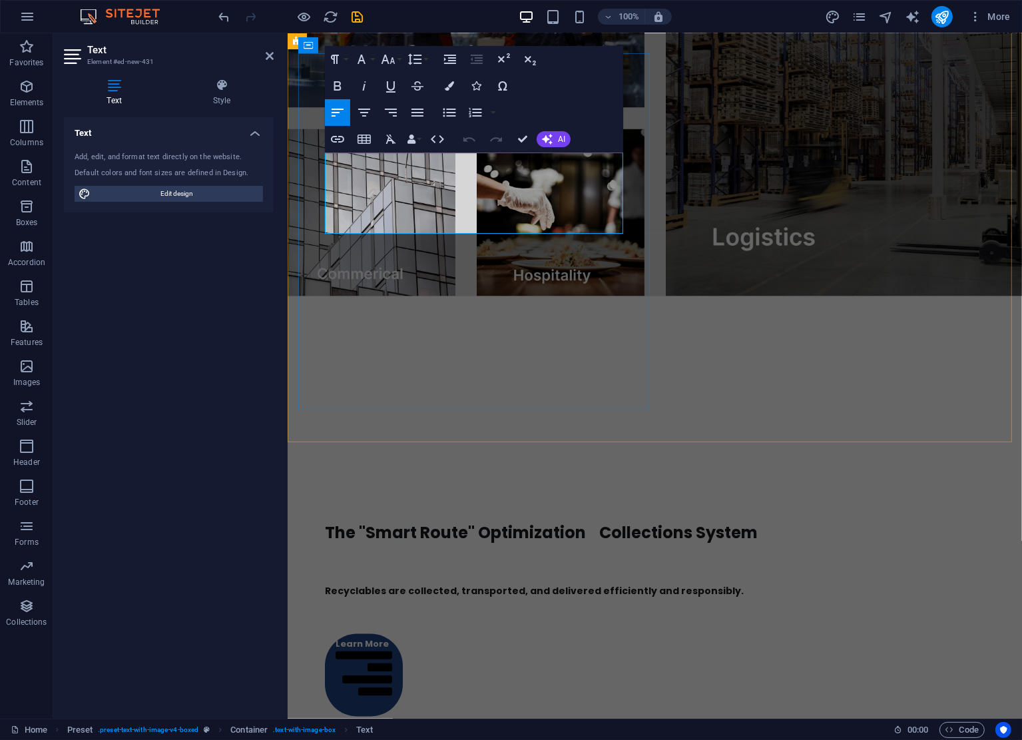
click at [327, 521] on span "The "Smart Route" Optimization Collections System" at bounding box center [540, 532] width 433 height 22
click at [266, 57] on icon at bounding box center [270, 56] width 8 height 11
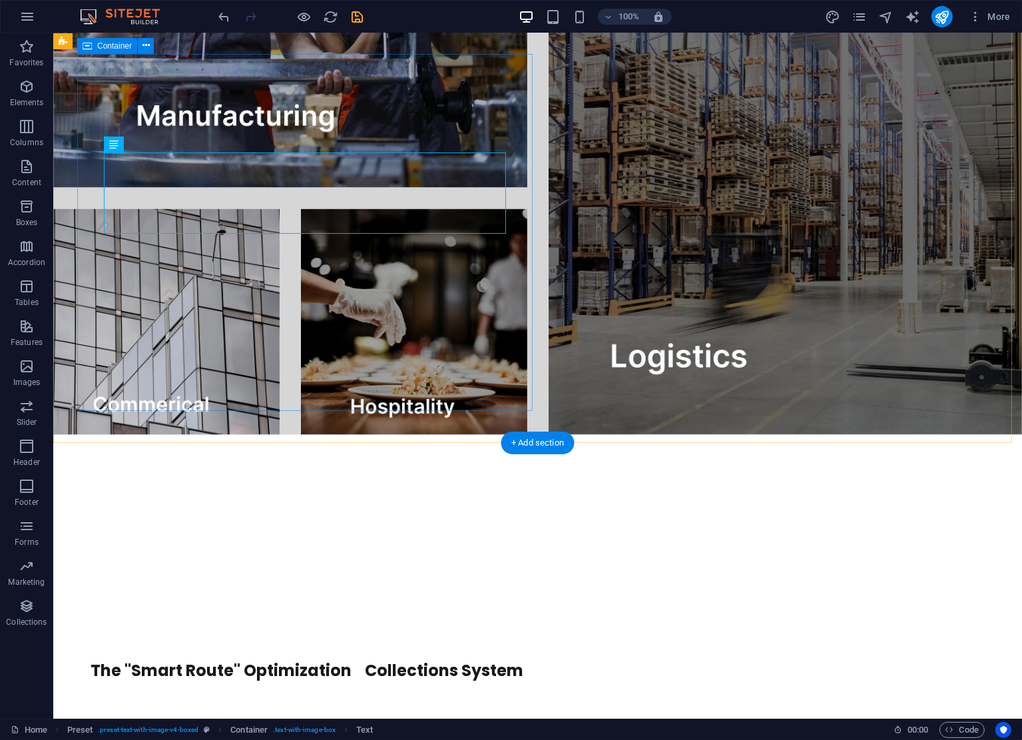
scroll to position [2182, 0]
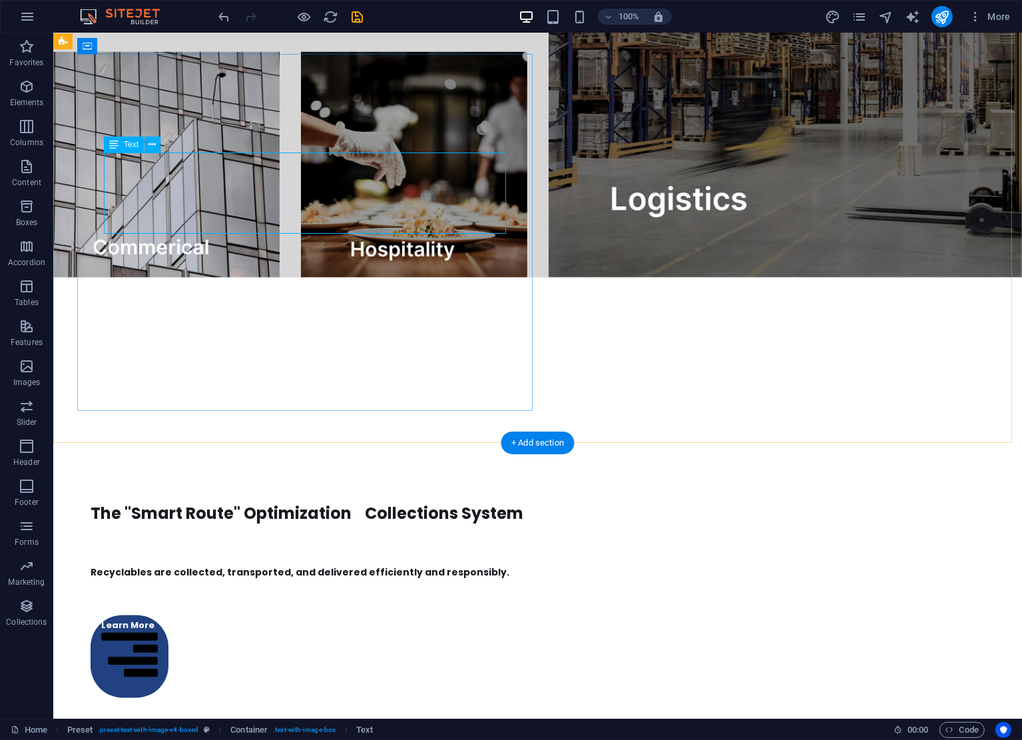
click at [378, 481] on div "The "Smart Route" Optimization Collections System" at bounding box center [519, 505] width 858 height 49
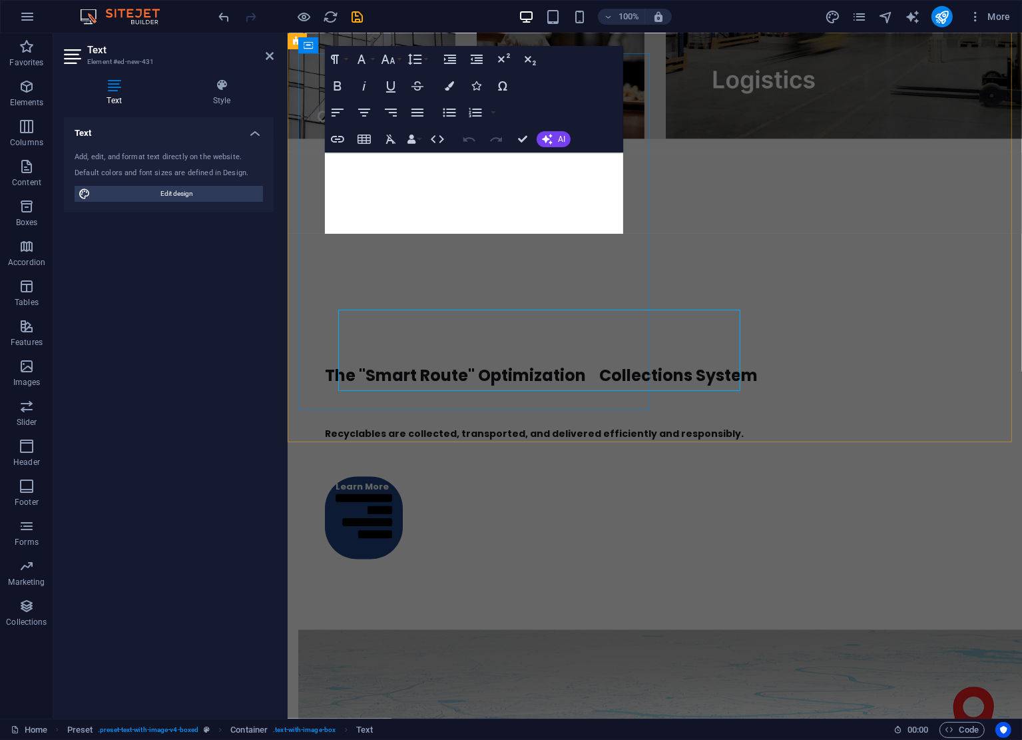
scroll to position [2025, 0]
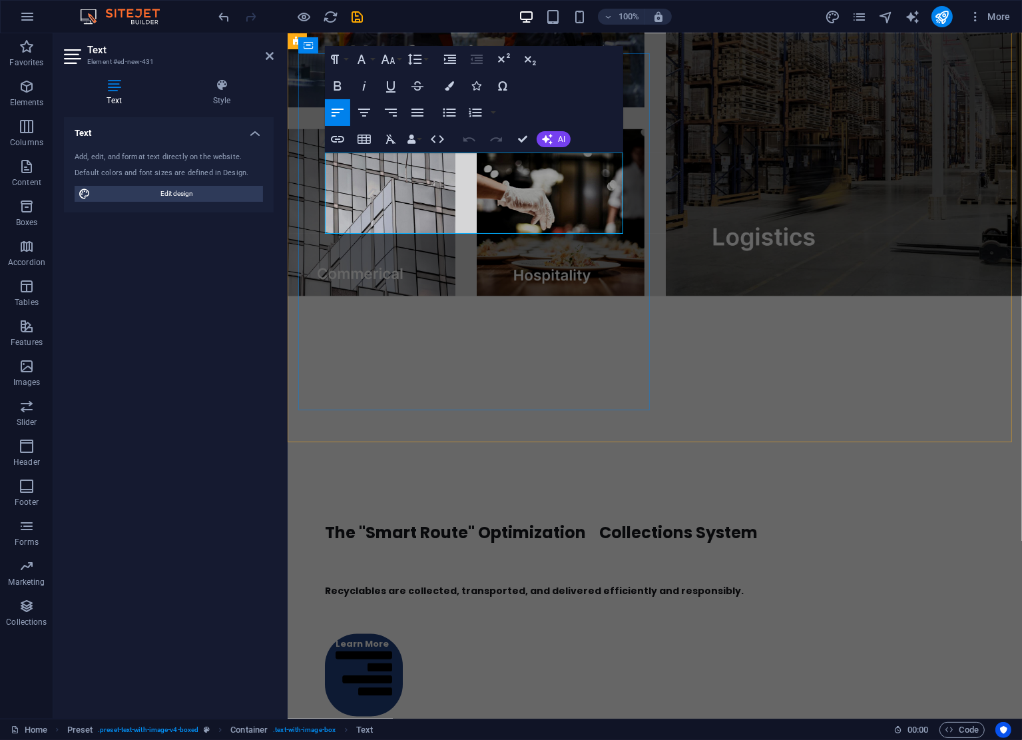
click at [328, 521] on span "The "Smart Route" Optimization Collections System" at bounding box center [540, 532] width 433 height 22
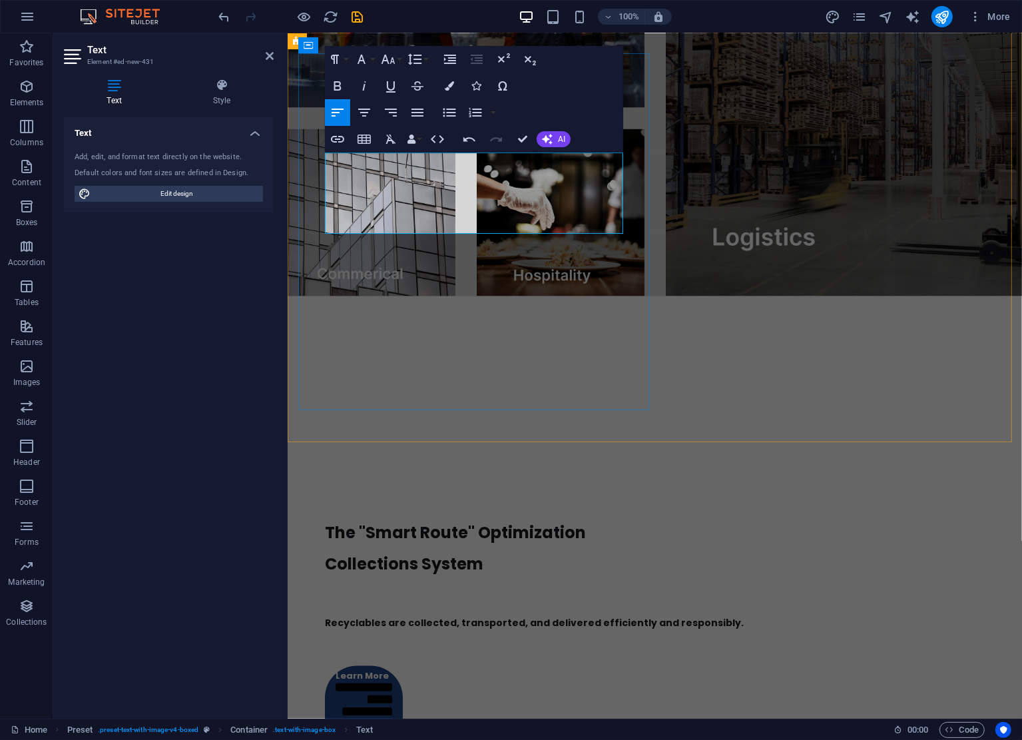
click at [569, 521] on span "The "Smart Route" Optimization" at bounding box center [454, 532] width 261 height 22
click at [585, 521] on span "The "Smart Route" Optimization" at bounding box center [454, 532] width 261 height 22
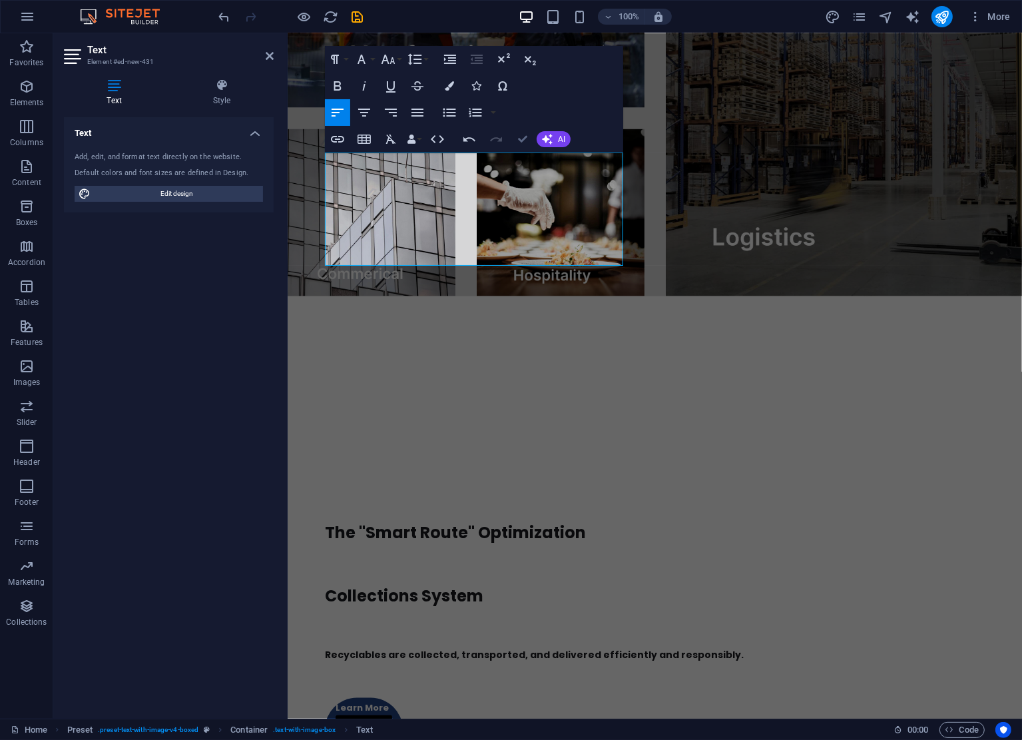
scroll to position [2182, 0]
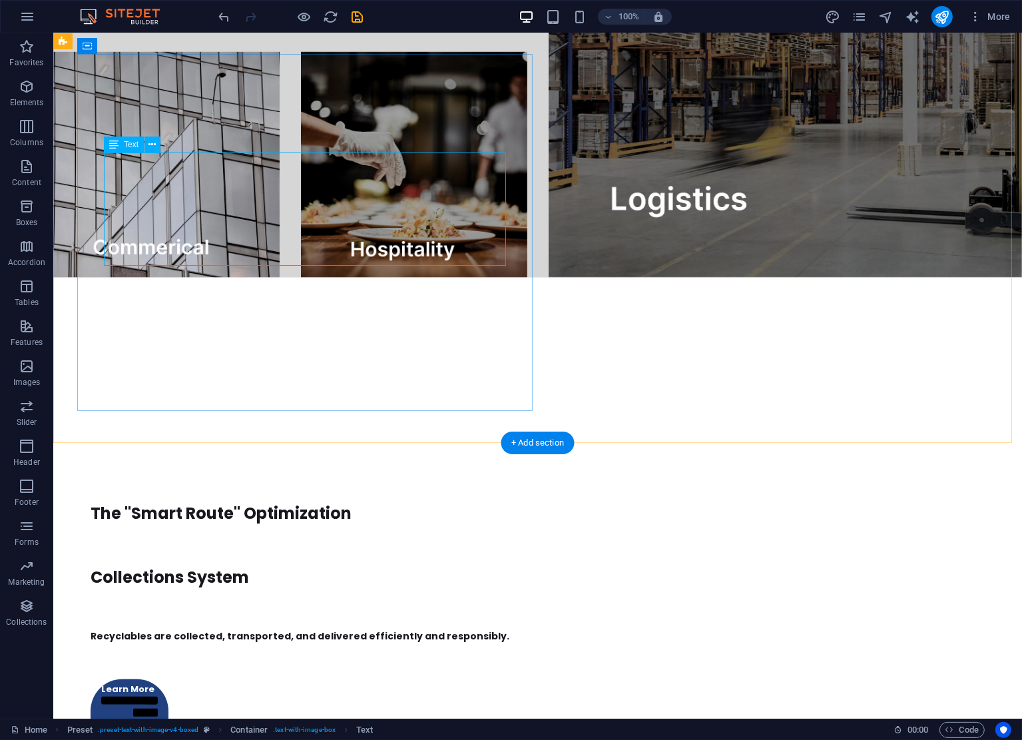
click at [190, 481] on div "The "Smart Route" Optimization Collections System" at bounding box center [519, 537] width 858 height 113
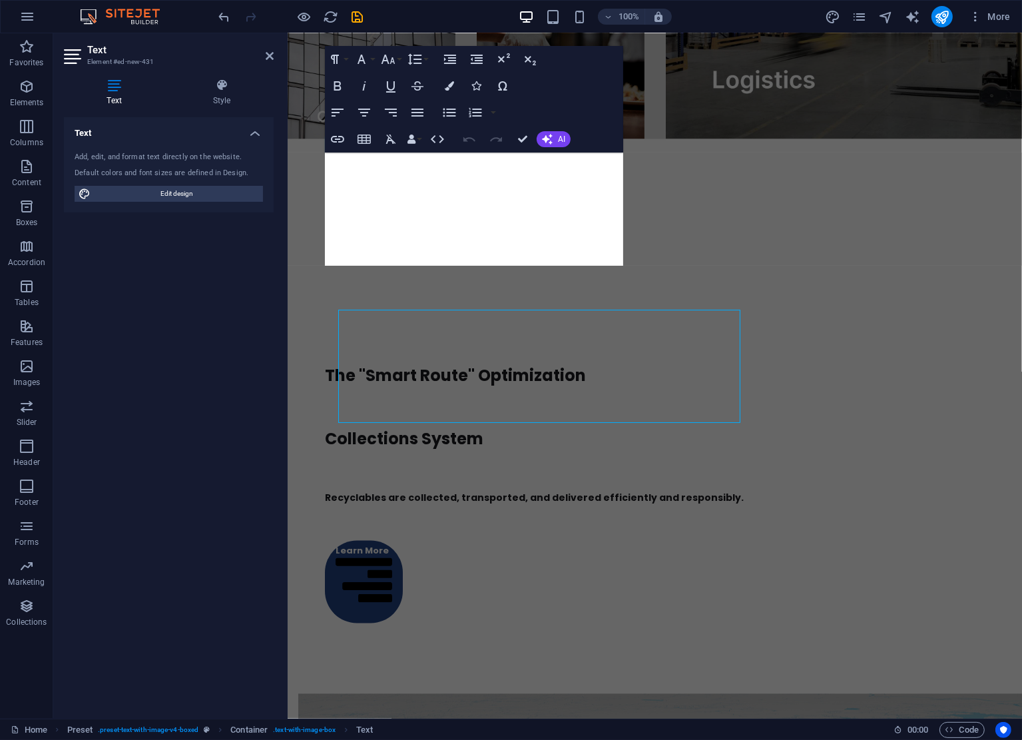
scroll to position [2025, 0]
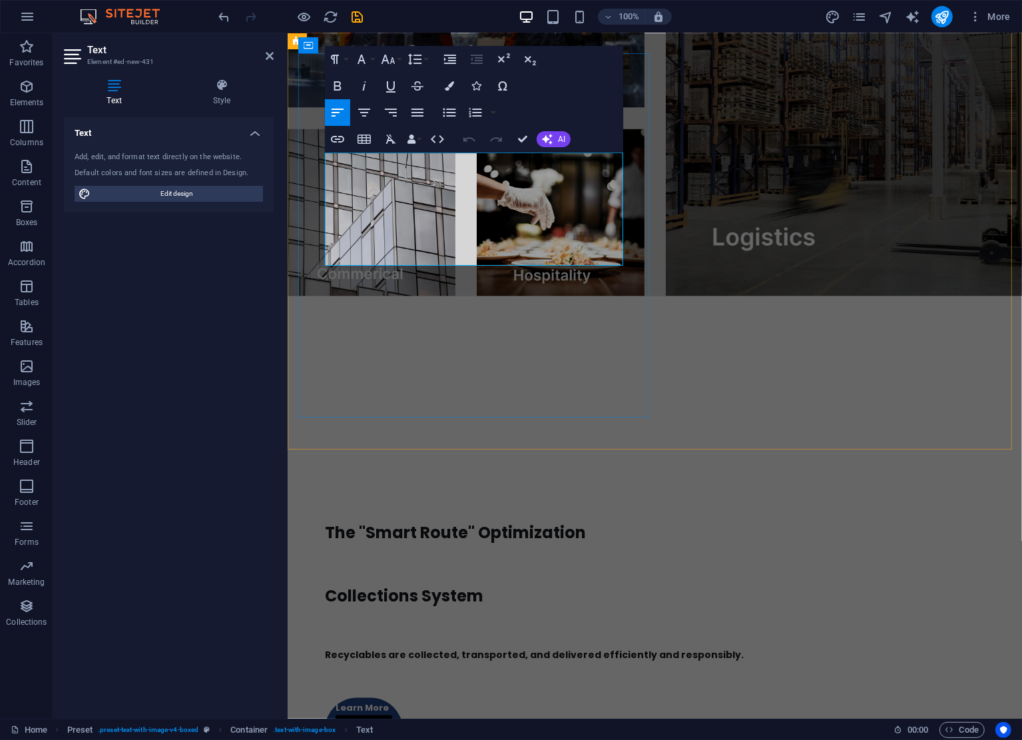
click at [397, 549] on p at bounding box center [654, 565] width 660 height 32
click at [359, 585] on span "Collections System" at bounding box center [403, 596] width 159 height 22
click at [340, 549] on p at bounding box center [654, 565] width 660 height 32
click at [327, 585] on span "Collections System" at bounding box center [403, 596] width 159 height 22
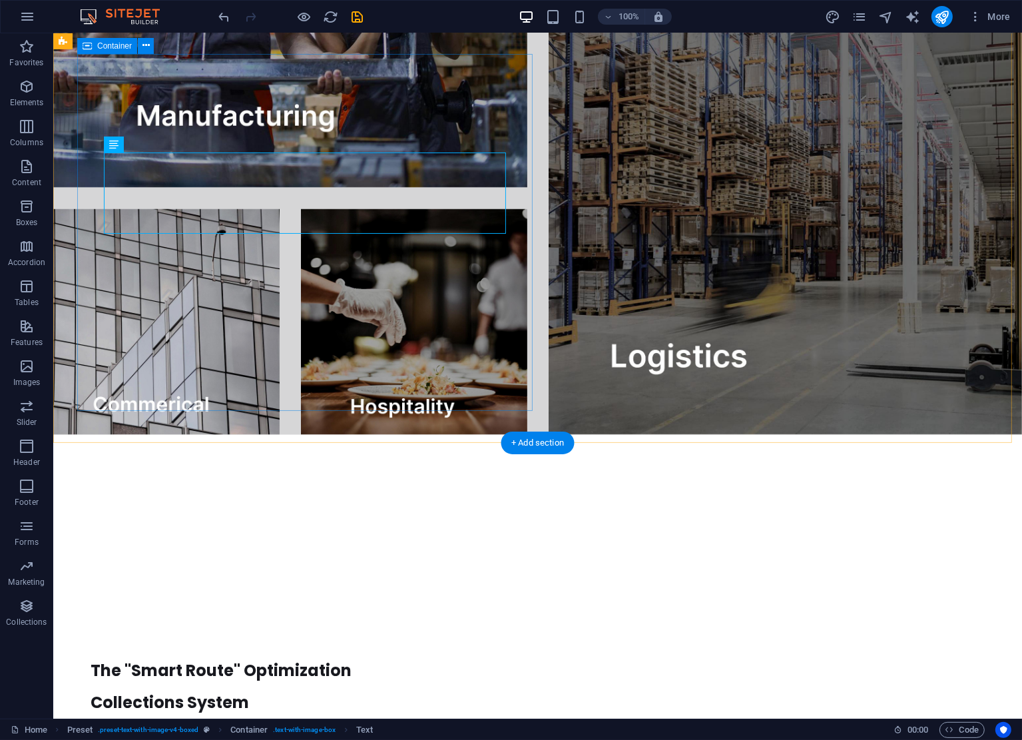
scroll to position [2182, 0]
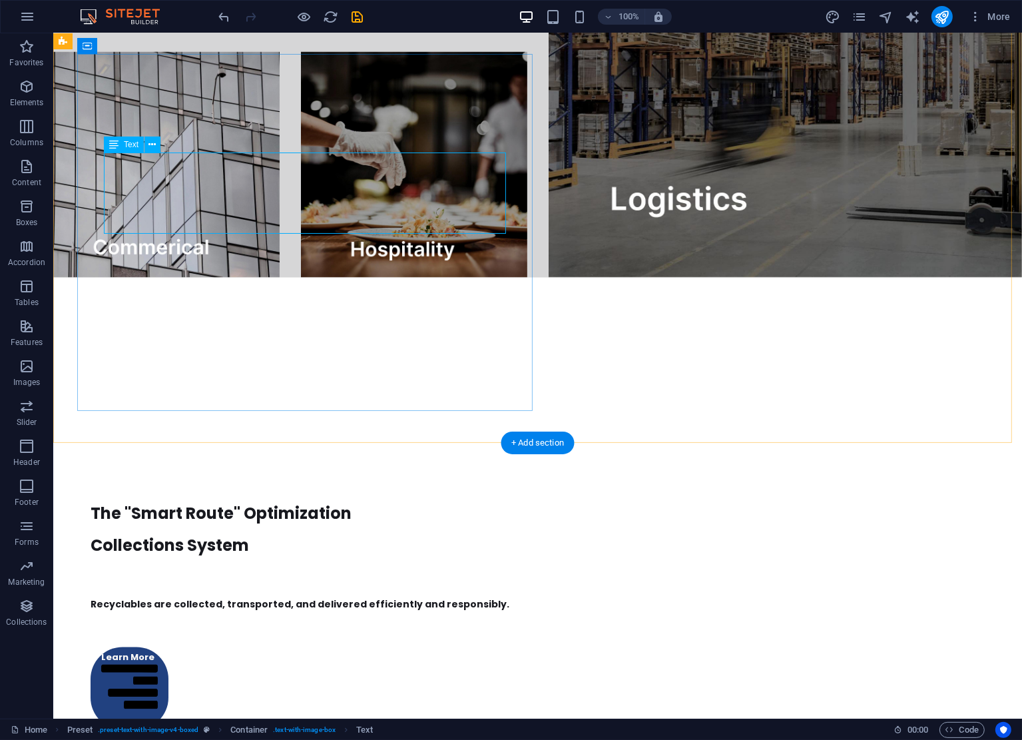
click at [202, 481] on div "The "Smart Route" Optimization Collections System" at bounding box center [519, 521] width 858 height 81
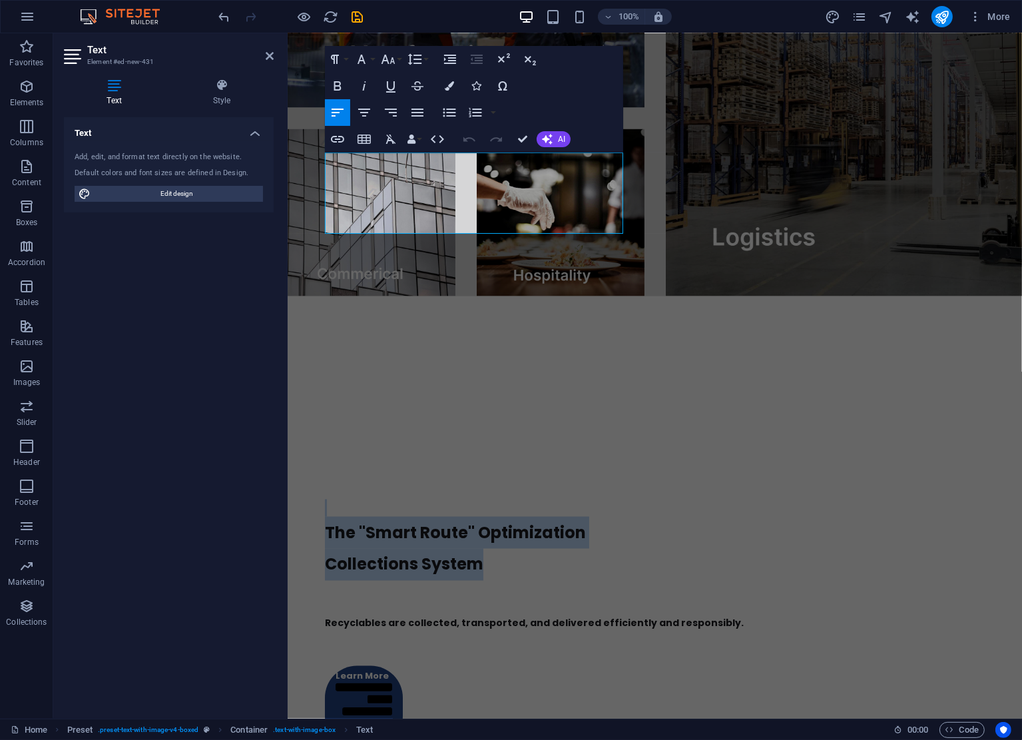
drag, startPoint x: 525, startPoint y: 219, endPoint x: 552, endPoint y: 197, distance: 35.1
click at [287, 164] on html "Home Our Services 3PL Colletions Equipment Consulting About Us Get In Touch You…" at bounding box center [654, 395] width 735 height 4773
copy div "The "Smart Route" Optimization Collections System"
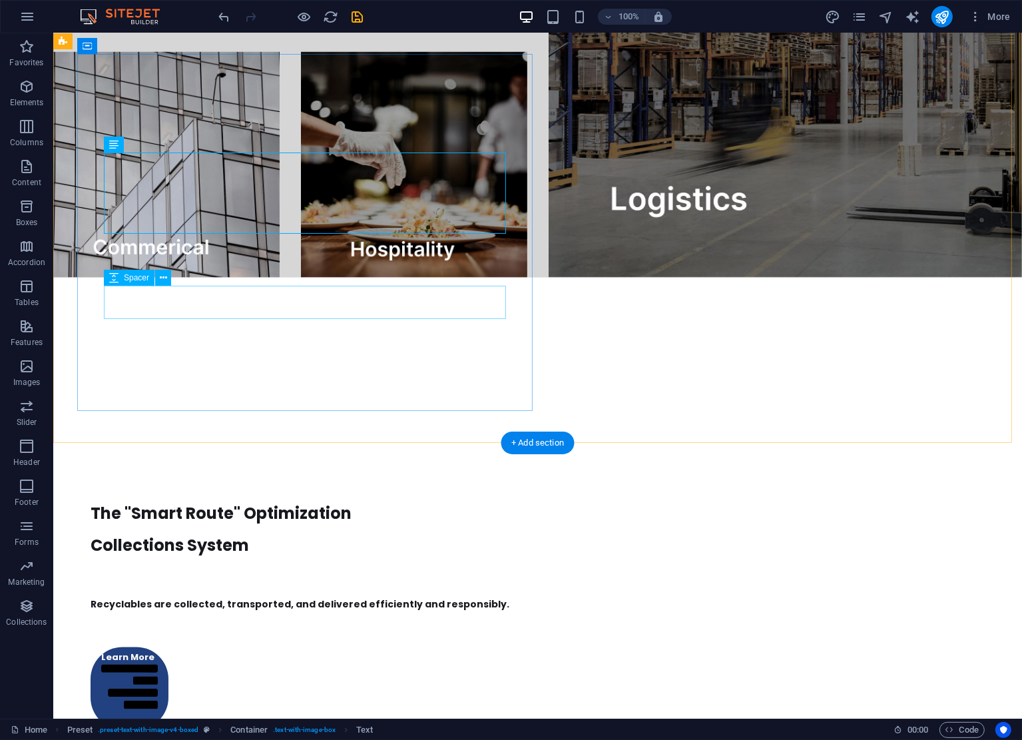
click at [336, 614] on div at bounding box center [519, 630] width 858 height 33
click at [361, 562] on div at bounding box center [519, 578] width 858 height 33
click at [300, 409] on div "The "Smart Route" Optimization Collections System Recyclables are collected, tr…" at bounding box center [518, 569] width 911 height 375
click at [328, 396] on div "The "Smart Route" Optimization Collections System Recyclables are collected, tr…" at bounding box center [518, 569] width 911 height 375
click at [199, 595] on div "Recyclables are collected, transported, and delivered efficiently and responsib…" at bounding box center [519, 604] width 858 height 19
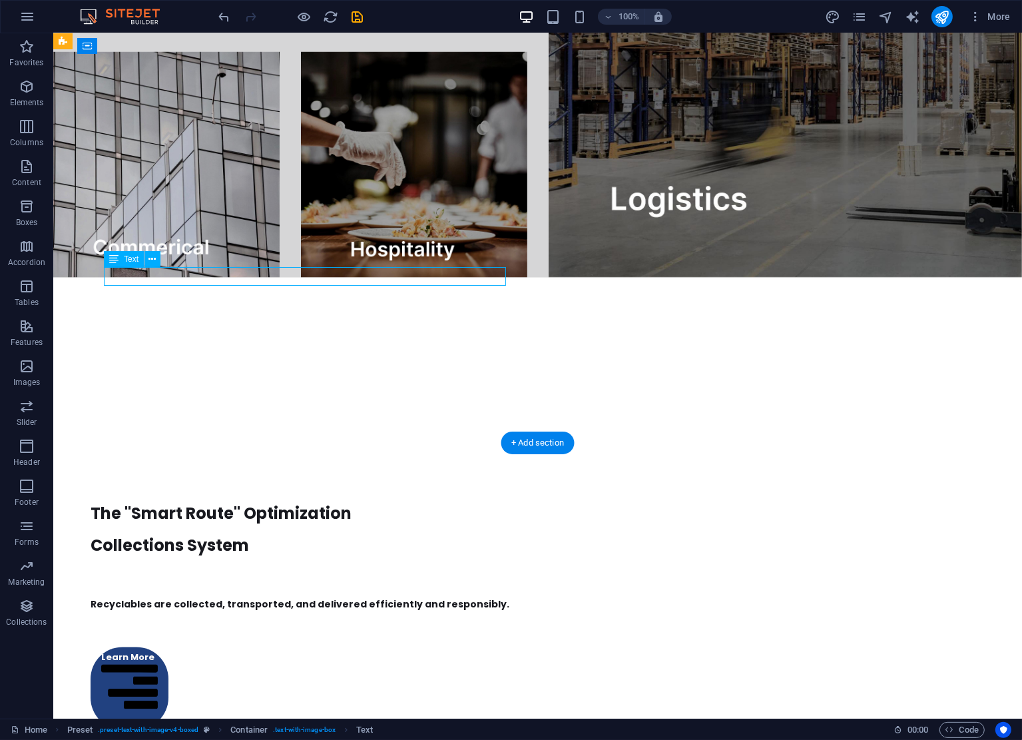
click at [432, 595] on div "Recyclables are collected, transported, and delivered efficiently and responsib…" at bounding box center [519, 604] width 858 height 19
click at [452, 595] on div "Recyclables are collected, transported, and delivered efficiently and responsib…" at bounding box center [519, 604] width 858 height 19
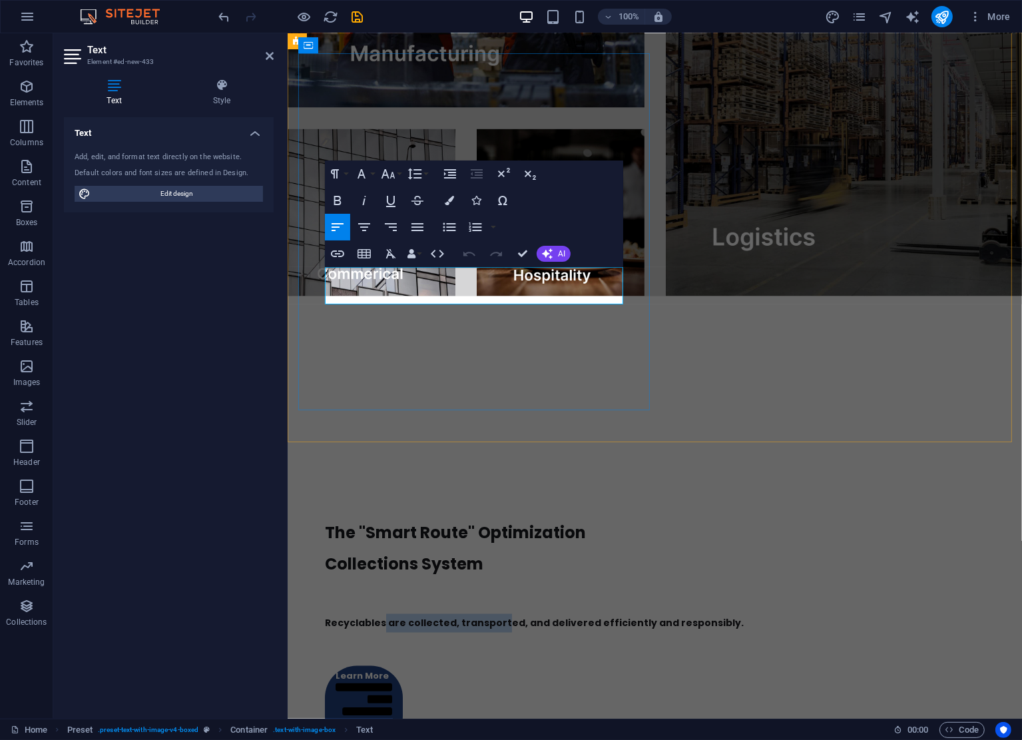
drag, startPoint x: 496, startPoint y: 285, endPoint x: 380, endPoint y: 278, distance: 115.5
click at [380, 614] on p "Recyclables are collected, transported, and delivered efficiently and responsib…" at bounding box center [654, 623] width 660 height 19
drag, startPoint x: 478, startPoint y: 292, endPoint x: 463, endPoint y: 291, distance: 15.3
click at [476, 614] on p "Recyclables are collected, transported, and delivered efficiently and responsib…" at bounding box center [654, 623] width 660 height 19
drag, startPoint x: 402, startPoint y: 275, endPoint x: 525, endPoint y: 298, distance: 125.9
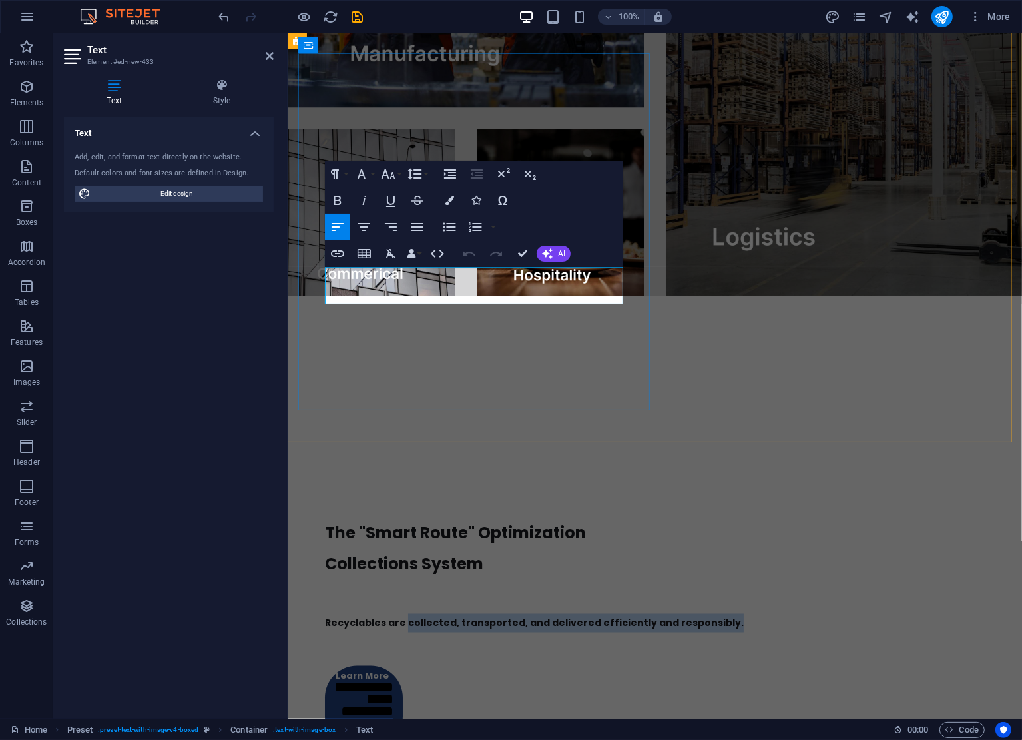
click at [525, 614] on p "Recyclables are collected, transported, and delivered efficiently and responsib…" at bounding box center [654, 623] width 660 height 19
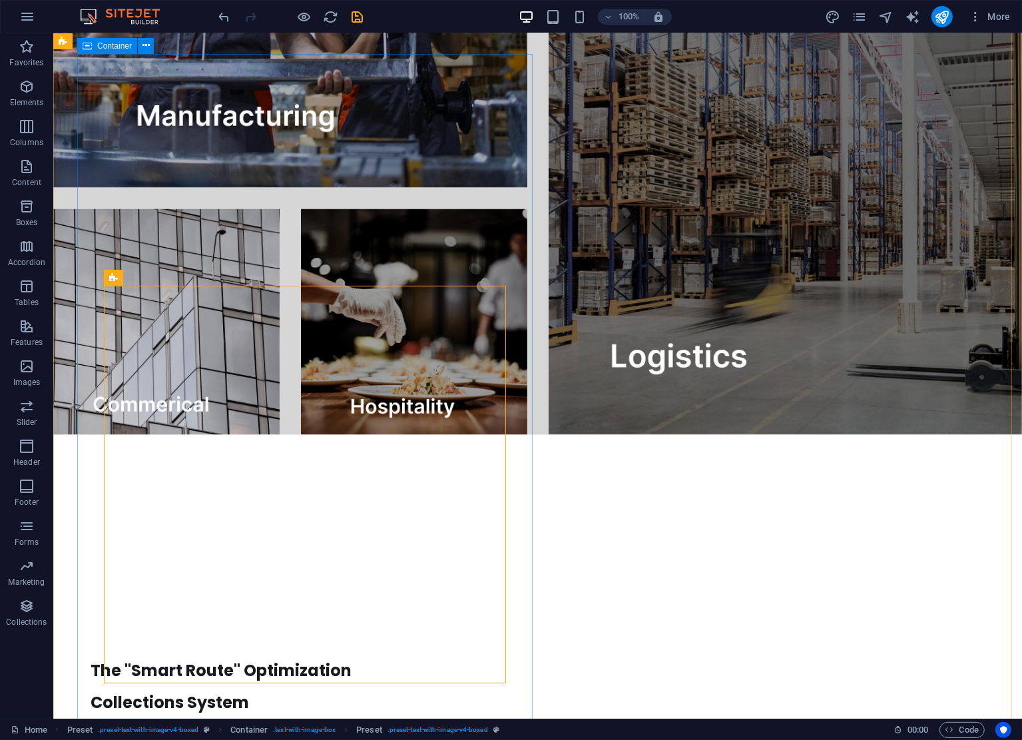
scroll to position [2182, 0]
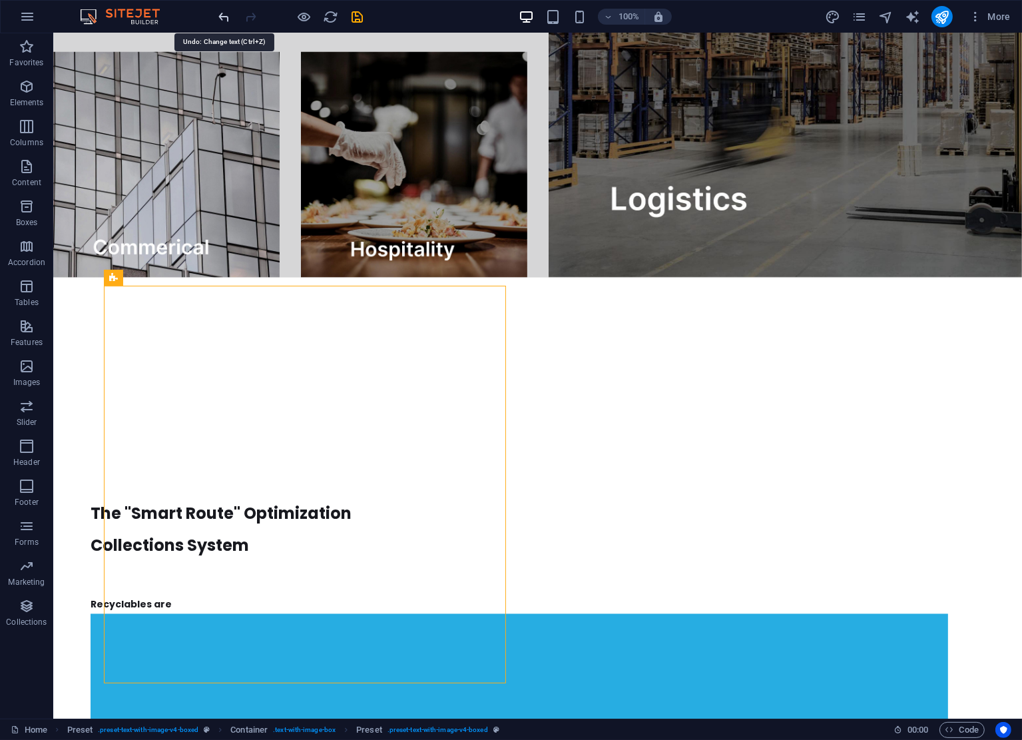
click at [220, 15] on icon "undo" at bounding box center [224, 16] width 15 height 15
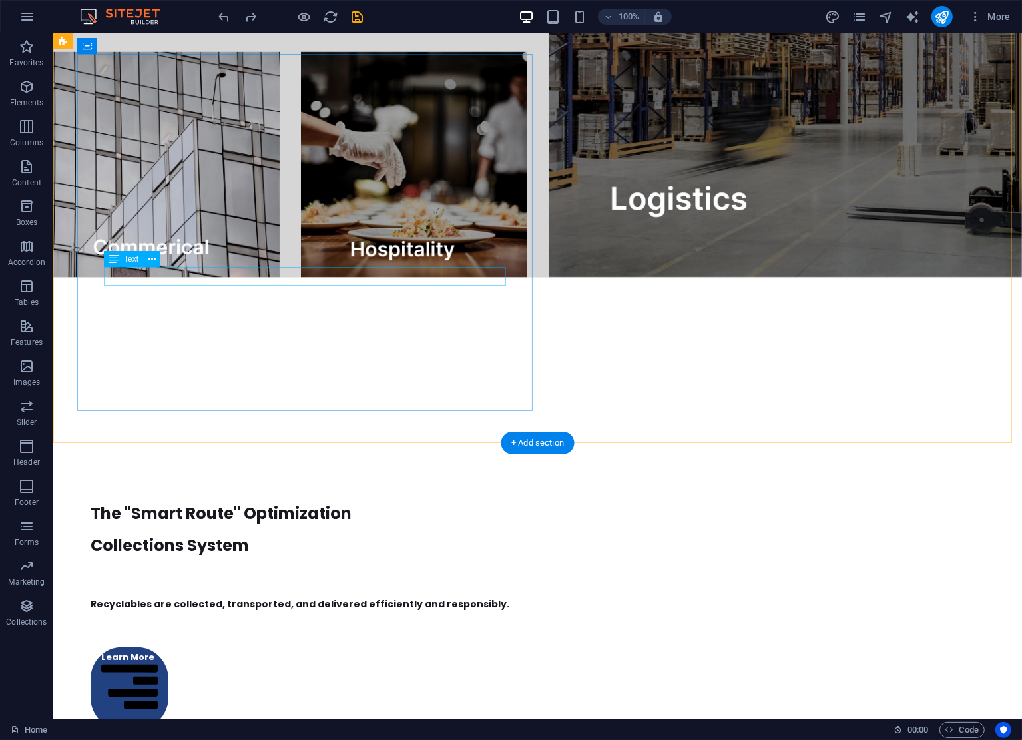
click at [424, 595] on div "Recyclables are collected, transported, and delivered efficiently and responsib…" at bounding box center [519, 604] width 858 height 19
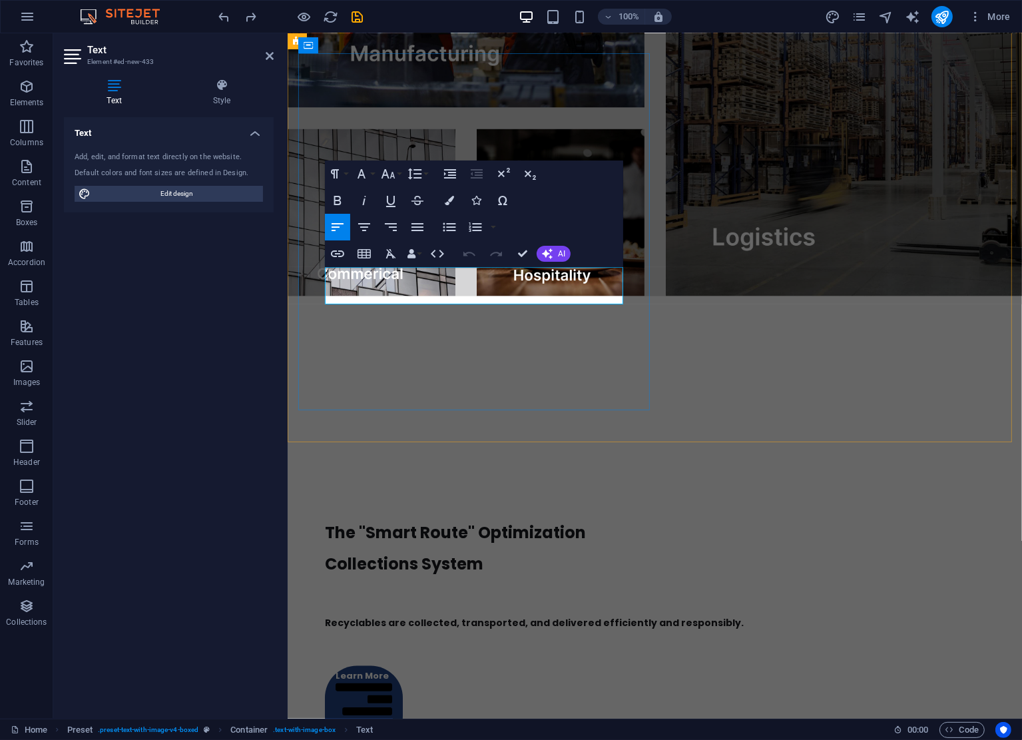
click at [466, 614] on p "Recyclables are collected, transported, and delivered efficiently and responsib…" at bounding box center [654, 623] width 660 height 19
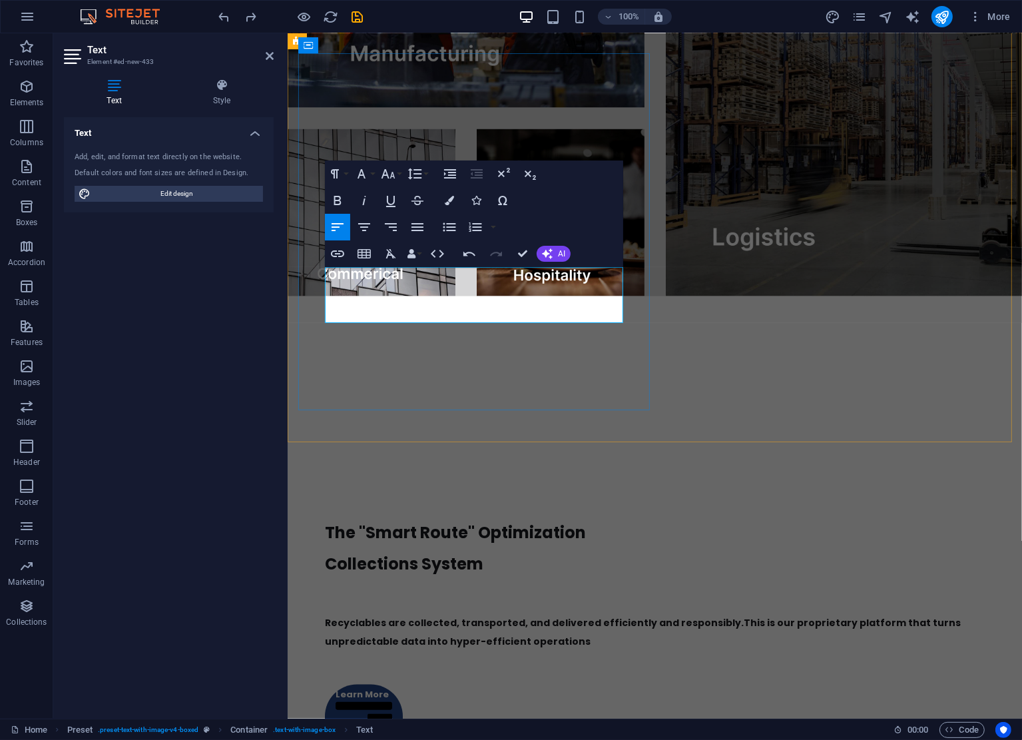
scroll to position [320, 3]
click at [455, 617] on span "Recyclables are collected, transported, and delivered efficiently and responsib…" at bounding box center [642, 633] width 636 height 32
drag, startPoint x: 455, startPoint y: 296, endPoint x: 306, endPoint y: 275, distance: 150.6
click at [306, 400] on div "The "Smart Route" Optimization Collections System Recyclables are collected, tr…" at bounding box center [654, 597] width 713 height 394
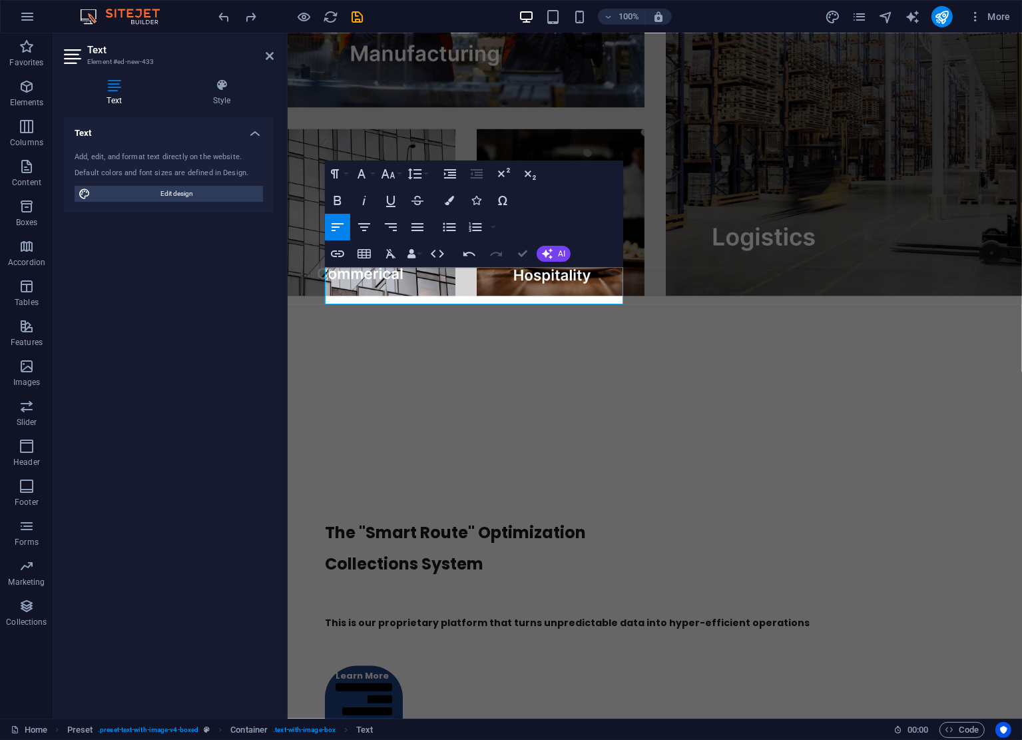
scroll to position [2182, 0]
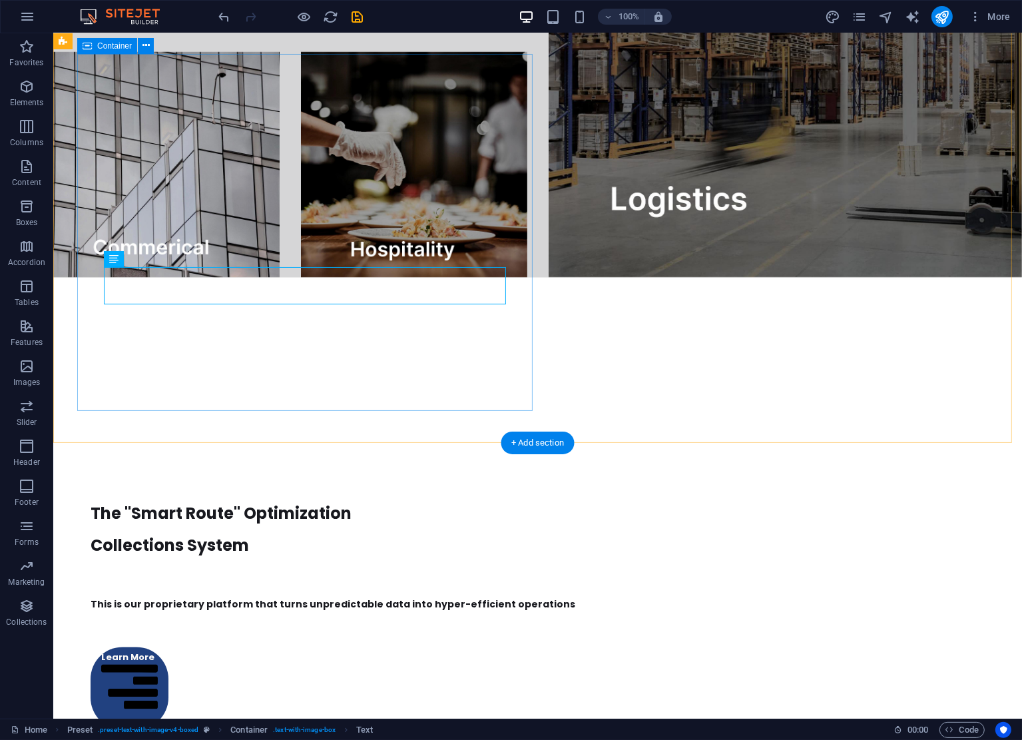
click at [375, 404] on div "The "Smart Route" Optimization Collections System This is our proprietary platf…" at bounding box center [518, 569] width 911 height 375
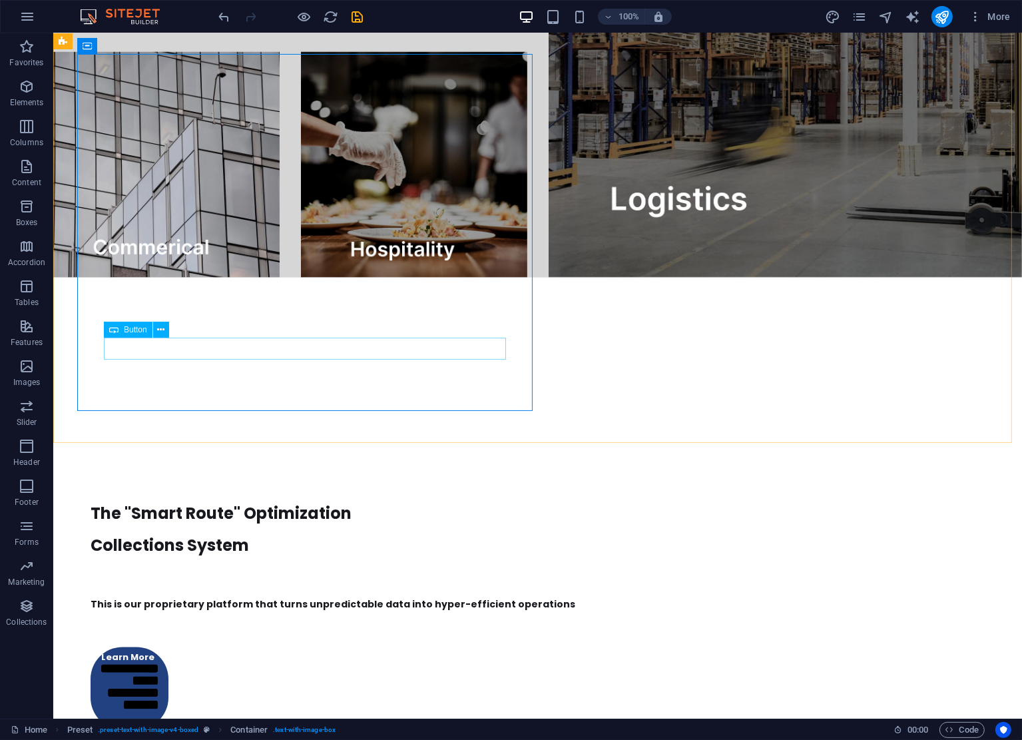
click at [117, 332] on icon at bounding box center [113, 330] width 9 height 16
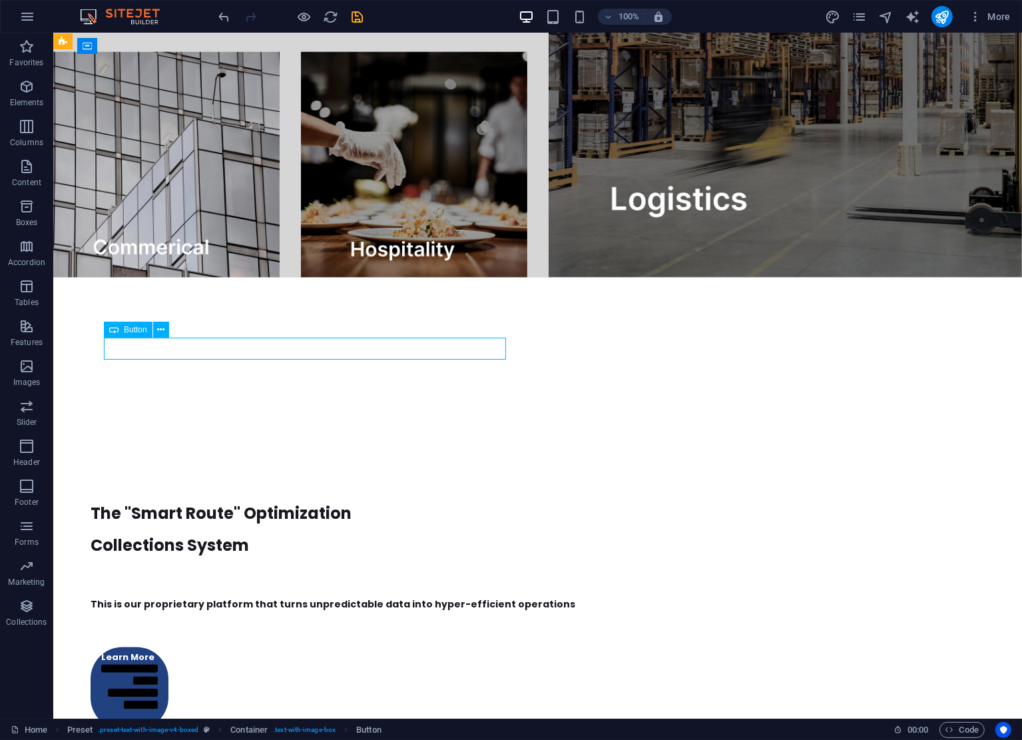
click at [117, 332] on icon at bounding box center [113, 330] width 9 height 16
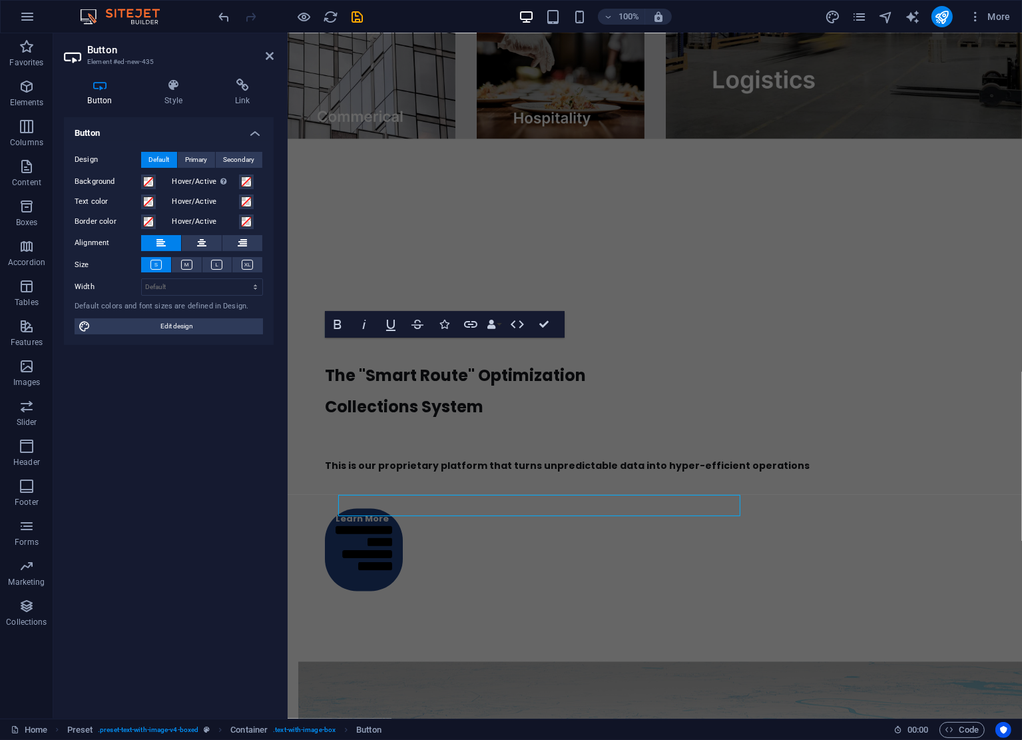
scroll to position [2025, 0]
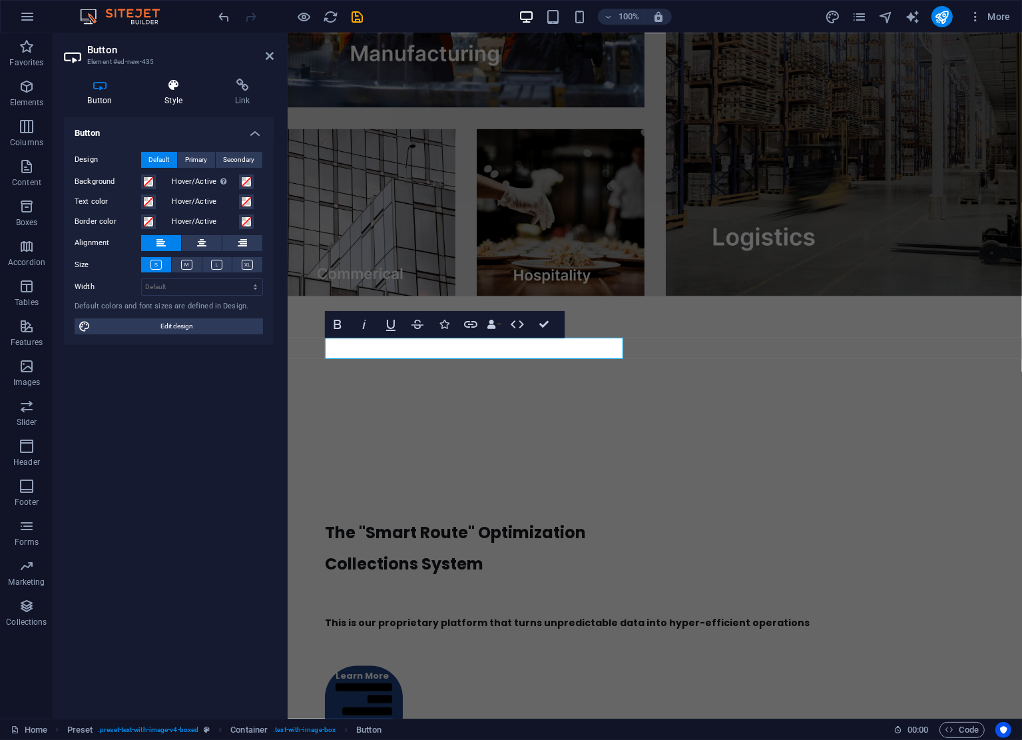
click at [168, 96] on h4 "Style" at bounding box center [176, 93] width 71 height 28
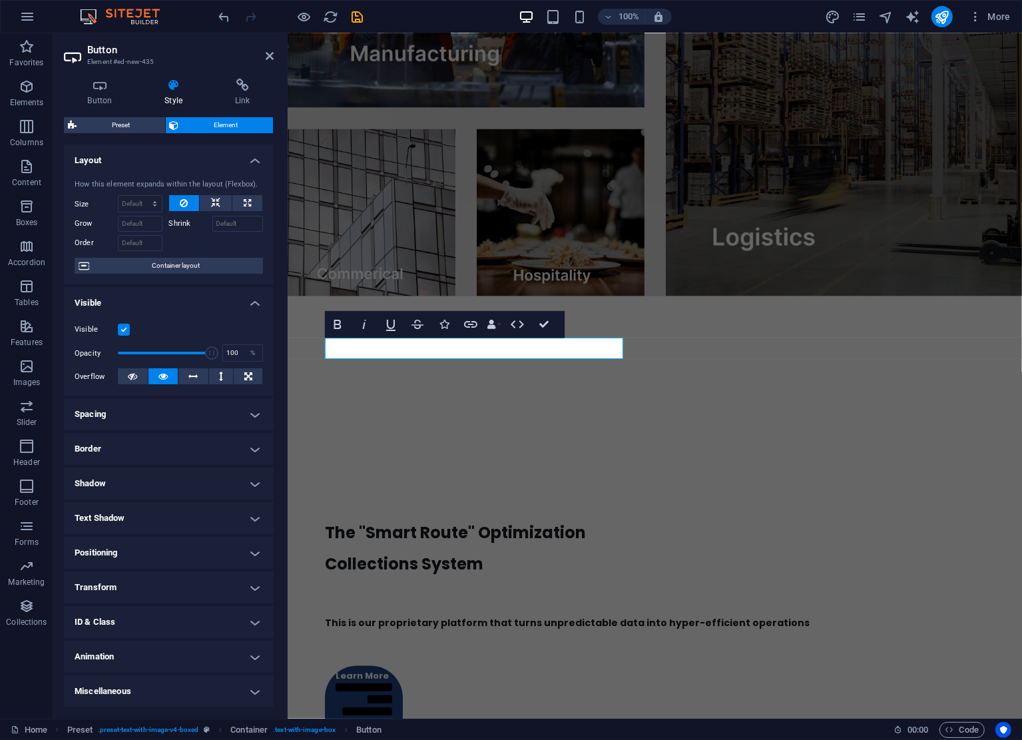
click at [113, 77] on div "Button Style Link Button Design Default Primary Secondary Background Hover/Acti…" at bounding box center [168, 393] width 231 height 651
click at [101, 89] on icon at bounding box center [100, 85] width 72 height 13
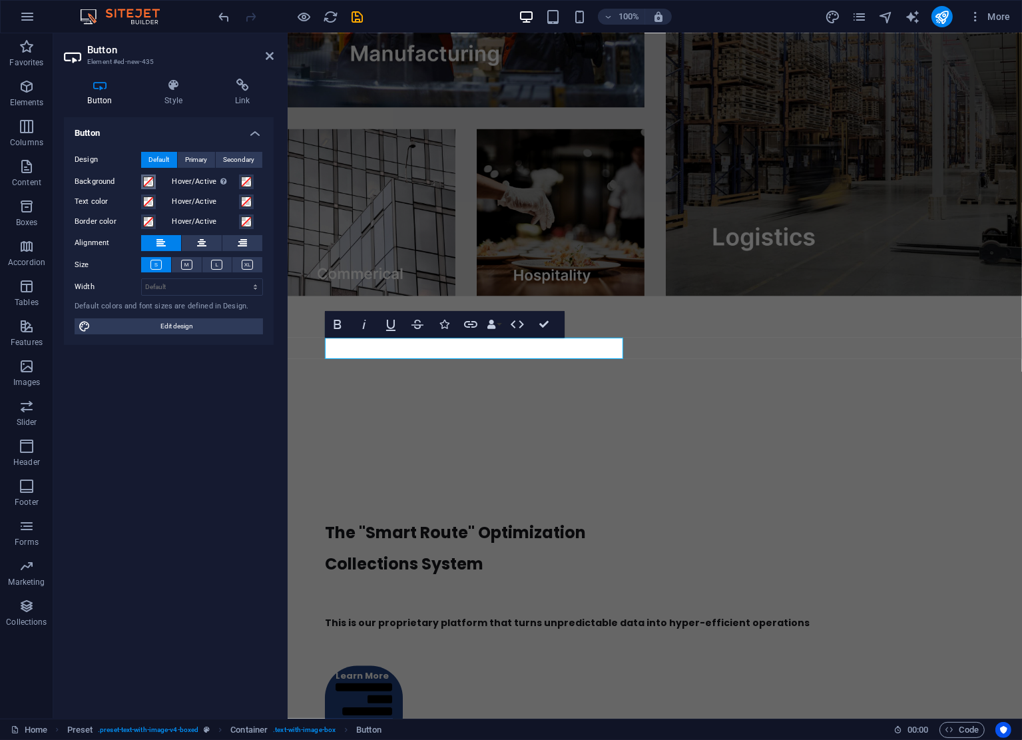
click at [149, 183] on span at bounding box center [148, 181] width 11 height 11
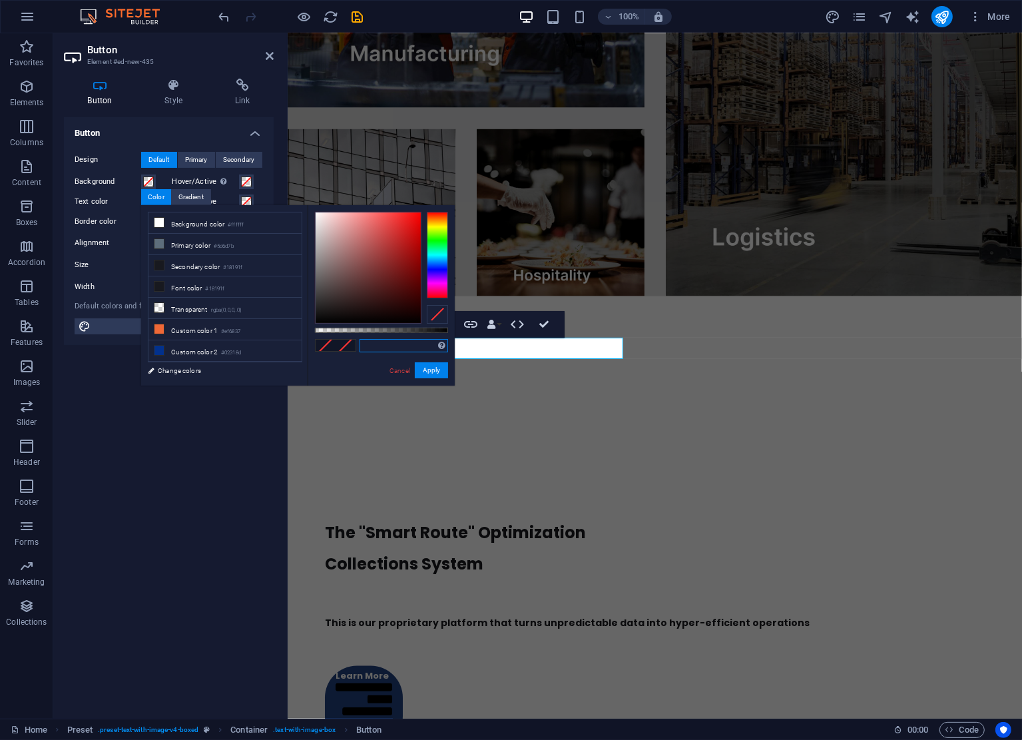
click at [417, 348] on input "text" at bounding box center [404, 345] width 89 height 13
paste input "This is our proprietary platform that turns unpredictable data into hyper-effic…"
type input "This is our proprietary platform that turns unpredictable data i"
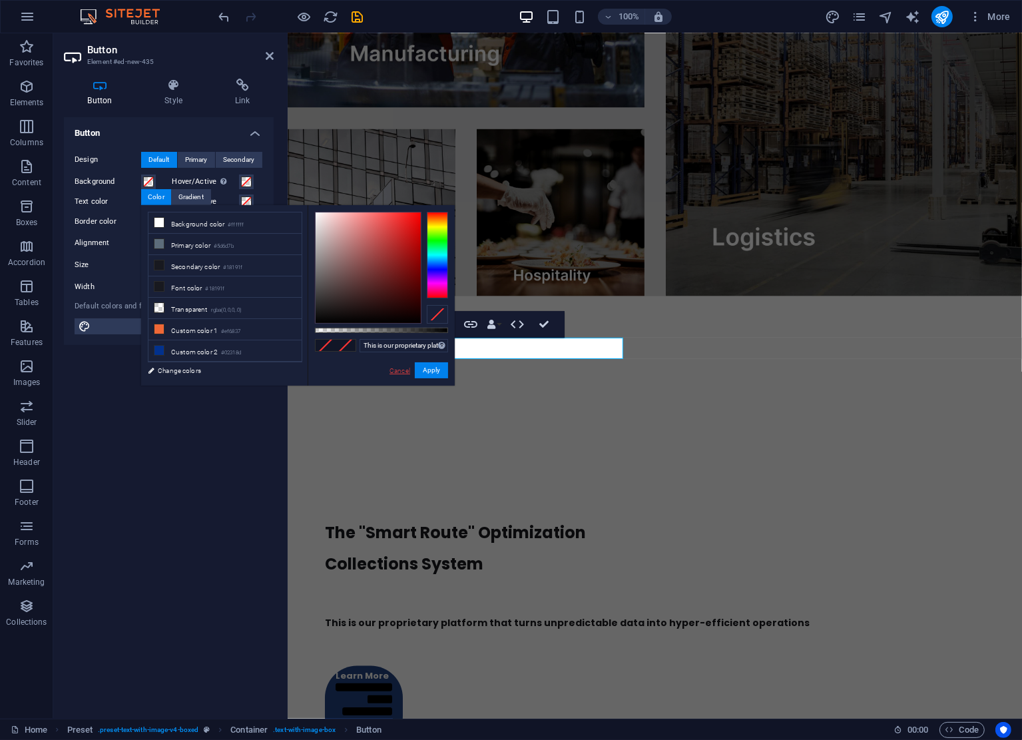
click at [396, 374] on link "Cancel" at bounding box center [399, 371] width 23 height 10
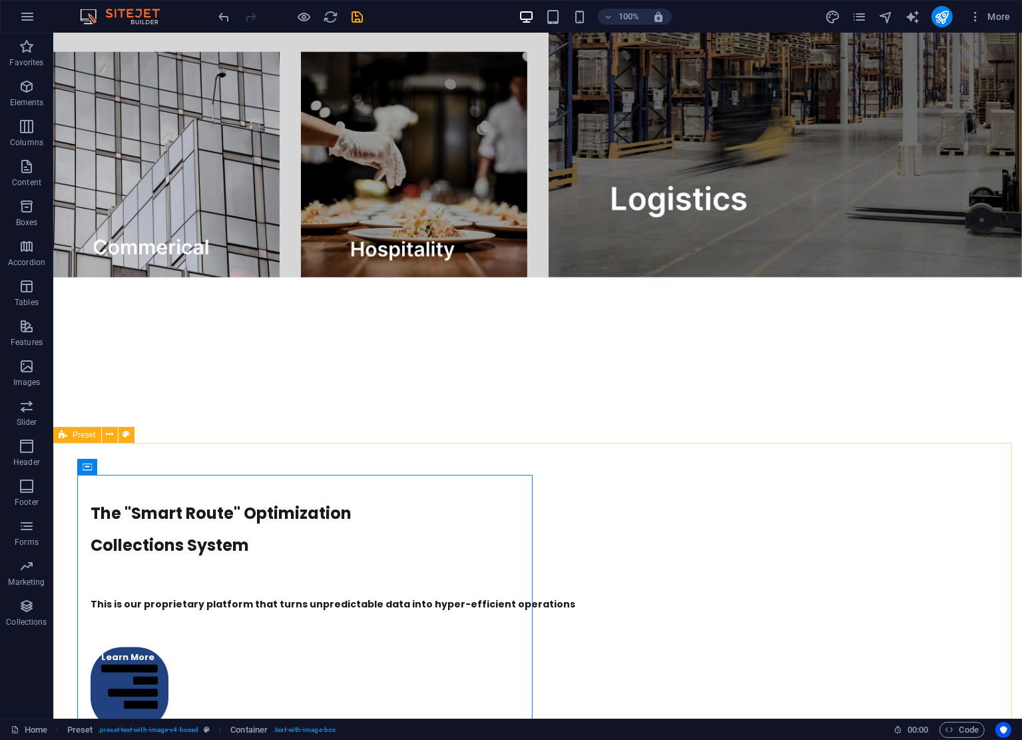
click at [73, 433] on span "Preset" at bounding box center [84, 435] width 23 height 8
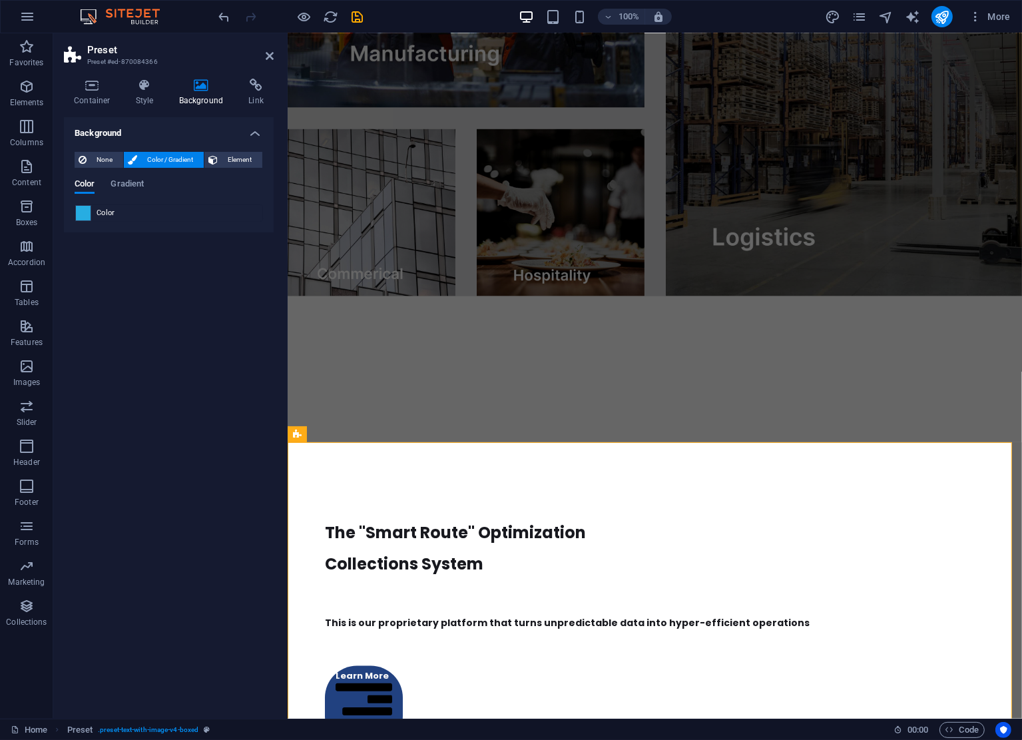
click at [91, 215] on div at bounding box center [83, 213] width 16 height 16
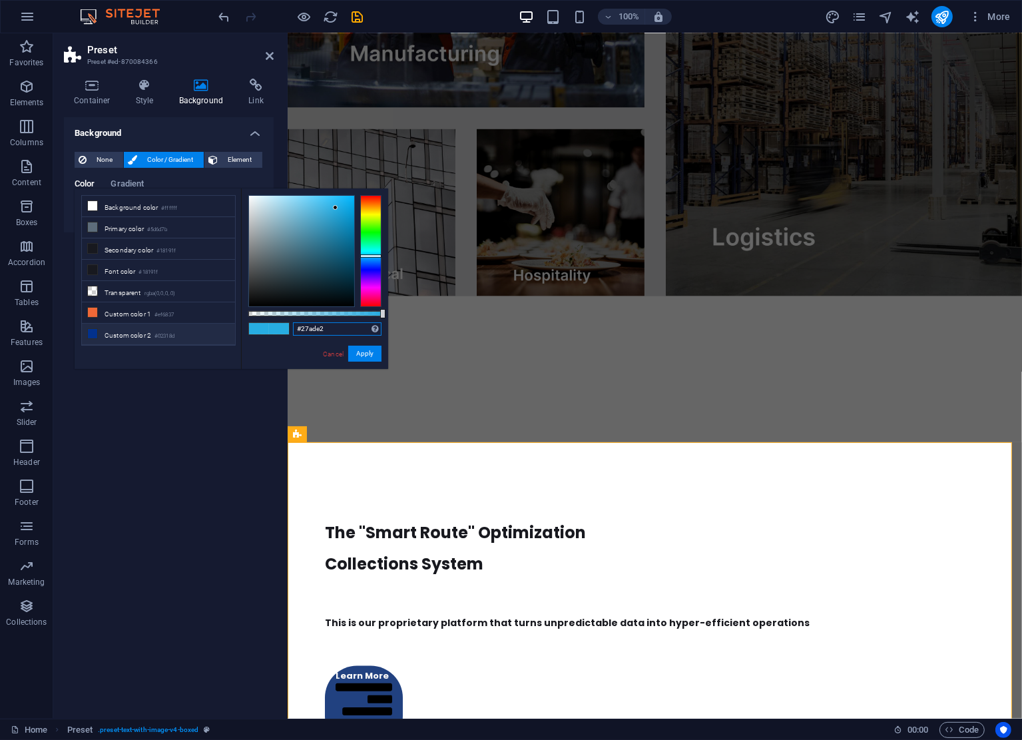
drag, startPoint x: 356, startPoint y: 328, endPoint x: 184, endPoint y: 320, distance: 171.3
click at [184, 320] on div "less Background color #ffffff Primary color #5d6d7b Secondary color #18191f Fon…" at bounding box center [232, 278] width 314 height 180
click at [585, 666] on div "Learn More" at bounding box center [654, 707] width 660 height 83
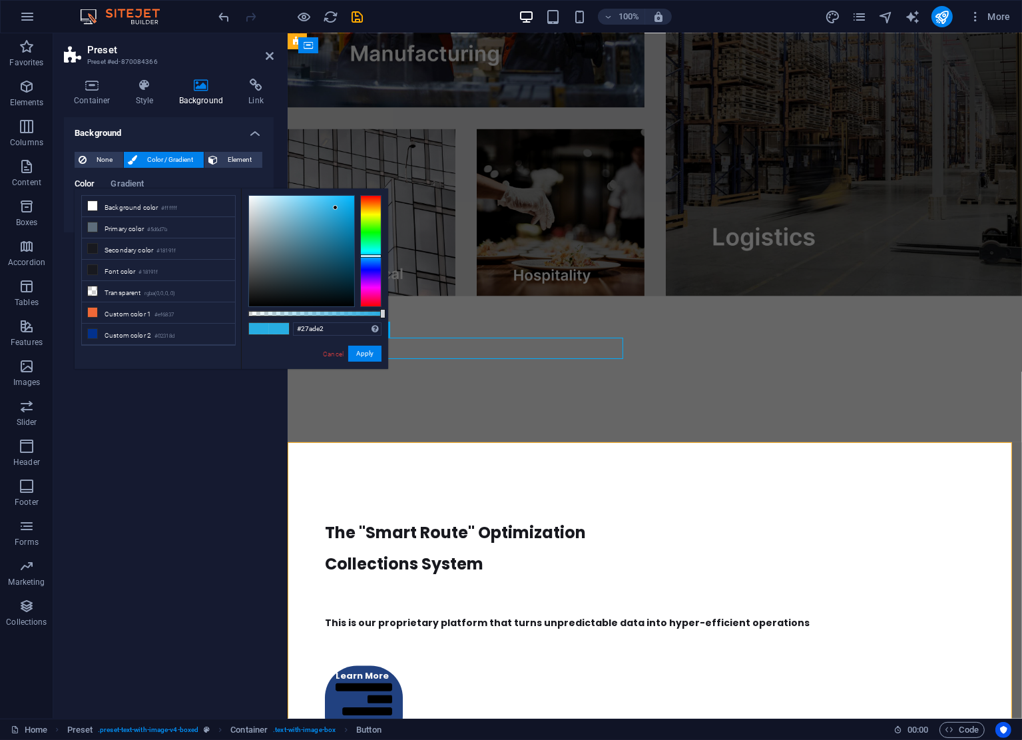
scroll to position [2182, 0]
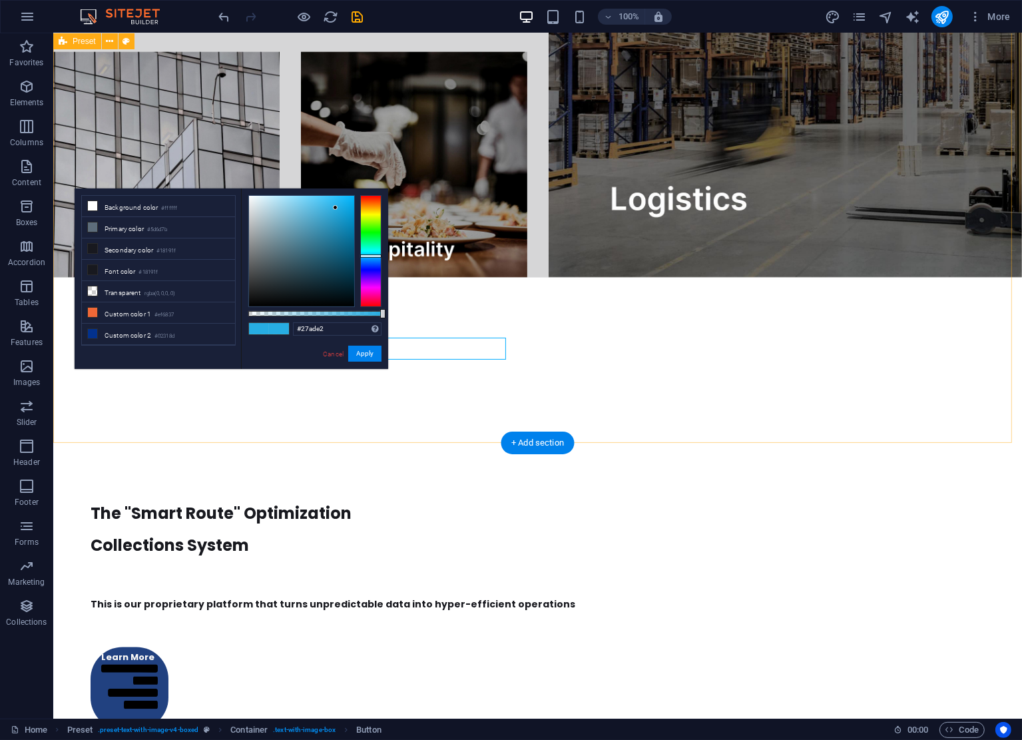
click at [496, 416] on div "The "Smart Route" Optimization Collections System This is our proprietary platf…" at bounding box center [537, 748] width 969 height 796
click at [333, 352] on link "Cancel" at bounding box center [333, 354] width 23 height 10
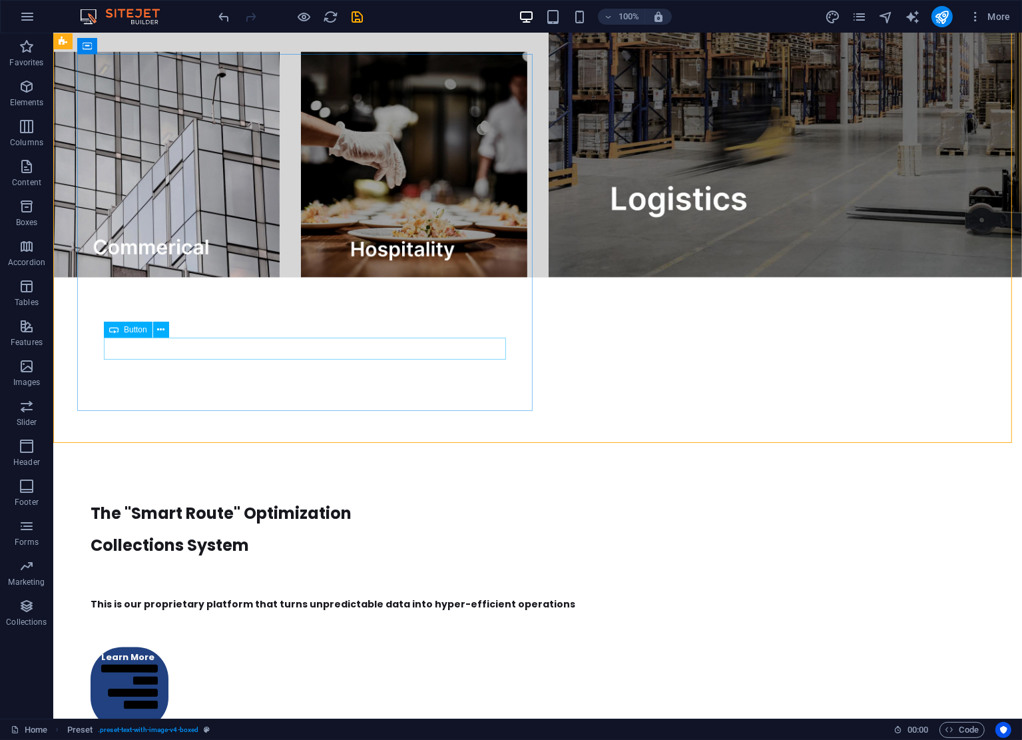
click at [109, 327] on div "Button" at bounding box center [128, 330] width 49 height 16
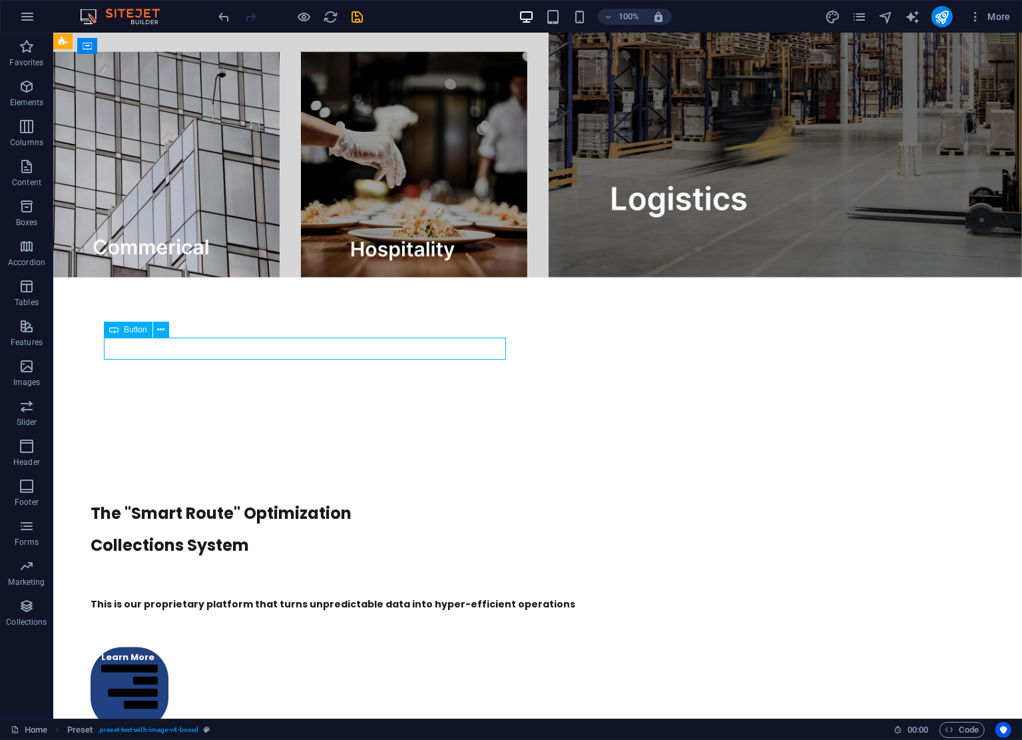
click at [109, 327] on div "Button" at bounding box center [128, 330] width 49 height 16
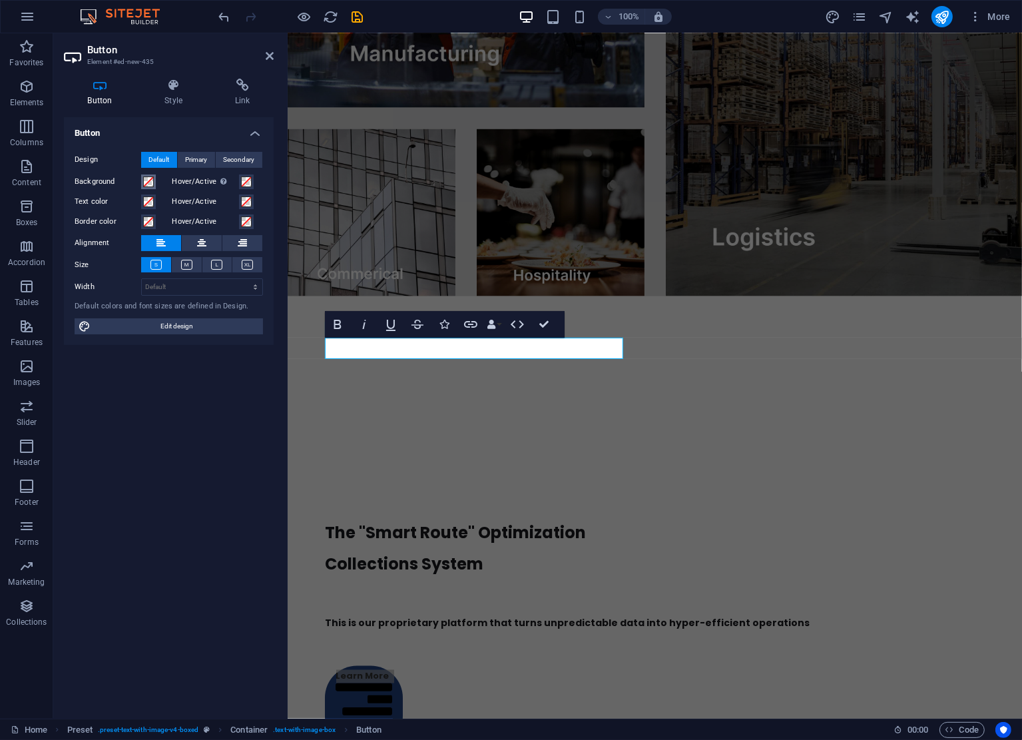
click at [144, 184] on span at bounding box center [148, 181] width 11 height 11
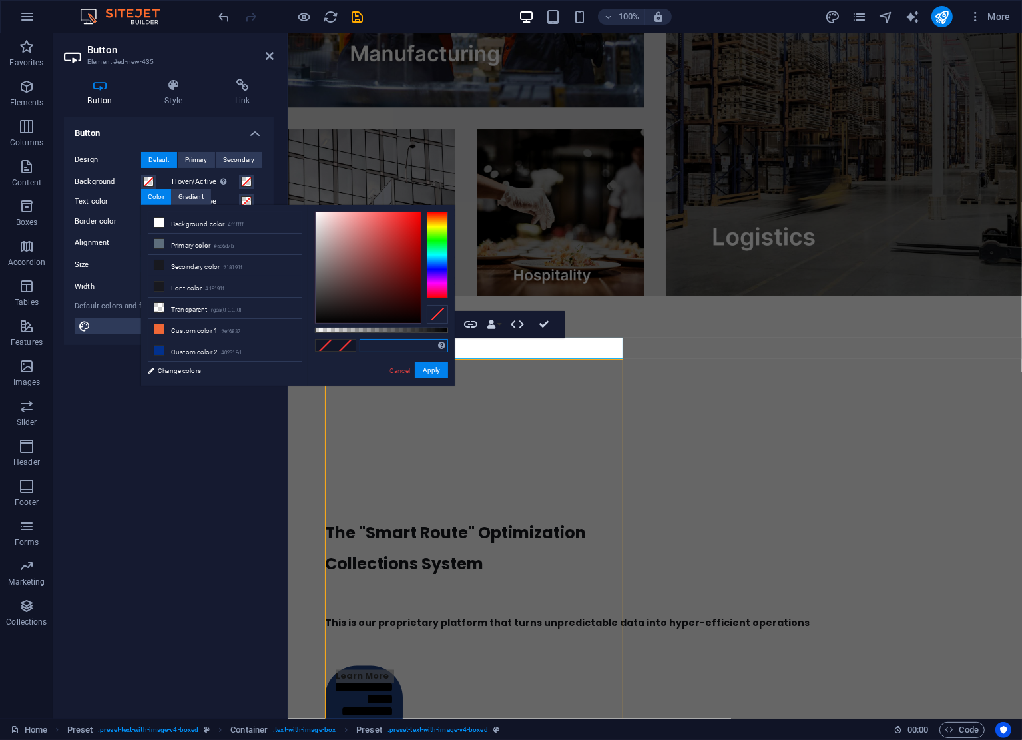
scroll to position [2182, 0]
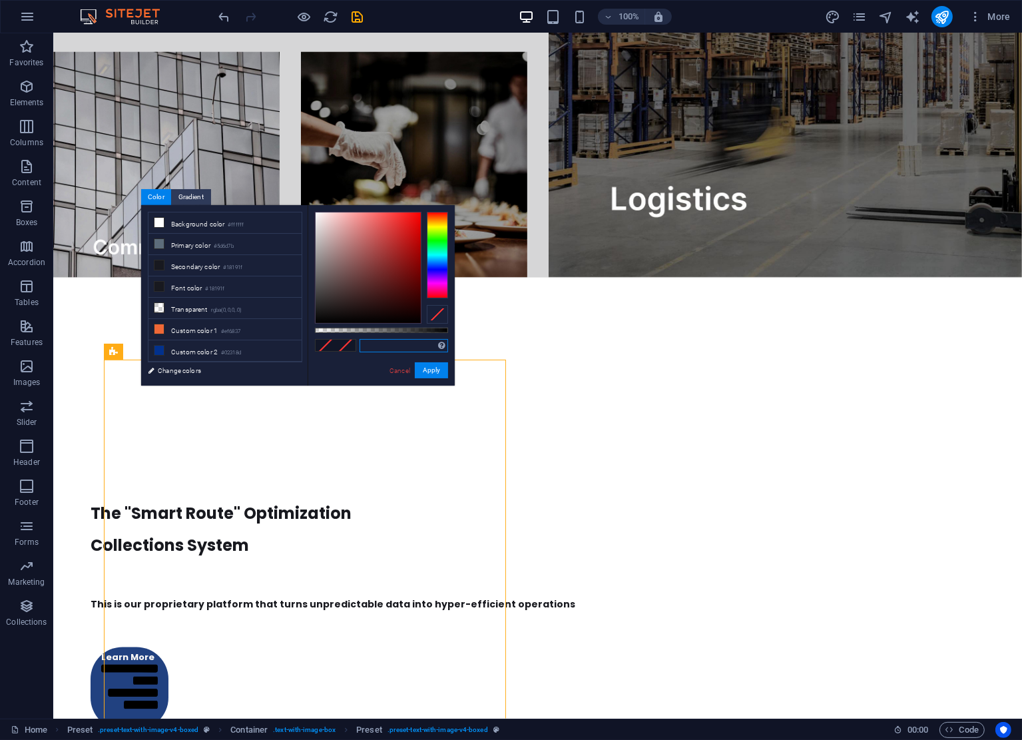
click at [394, 342] on input "text" at bounding box center [404, 345] width 89 height 13
paste input "#27ade2"
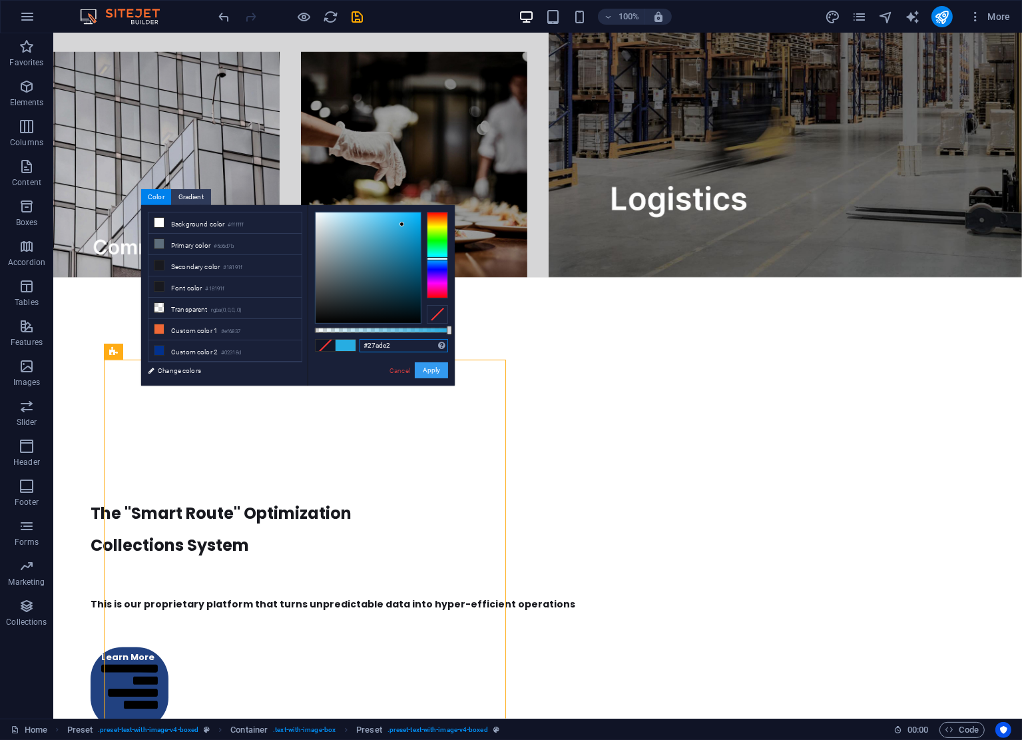
type input "#27ade2"
click at [436, 372] on button "Apply" at bounding box center [431, 370] width 33 height 16
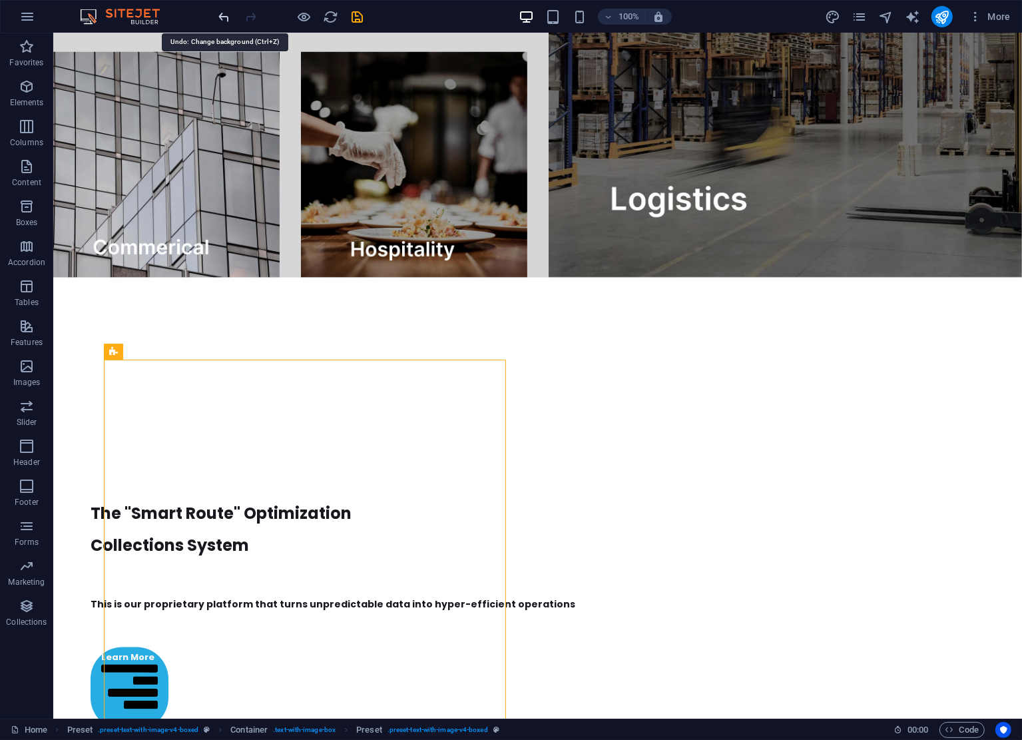
click at [221, 17] on icon "undo" at bounding box center [224, 16] width 15 height 15
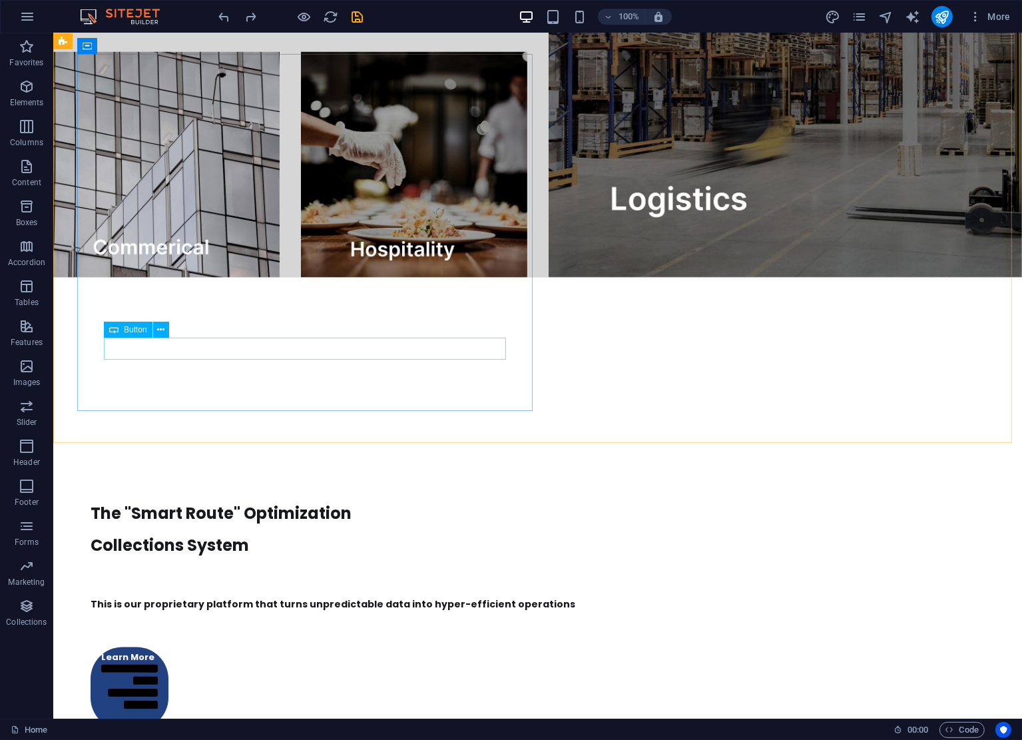
click at [113, 329] on icon at bounding box center [113, 330] width 9 height 16
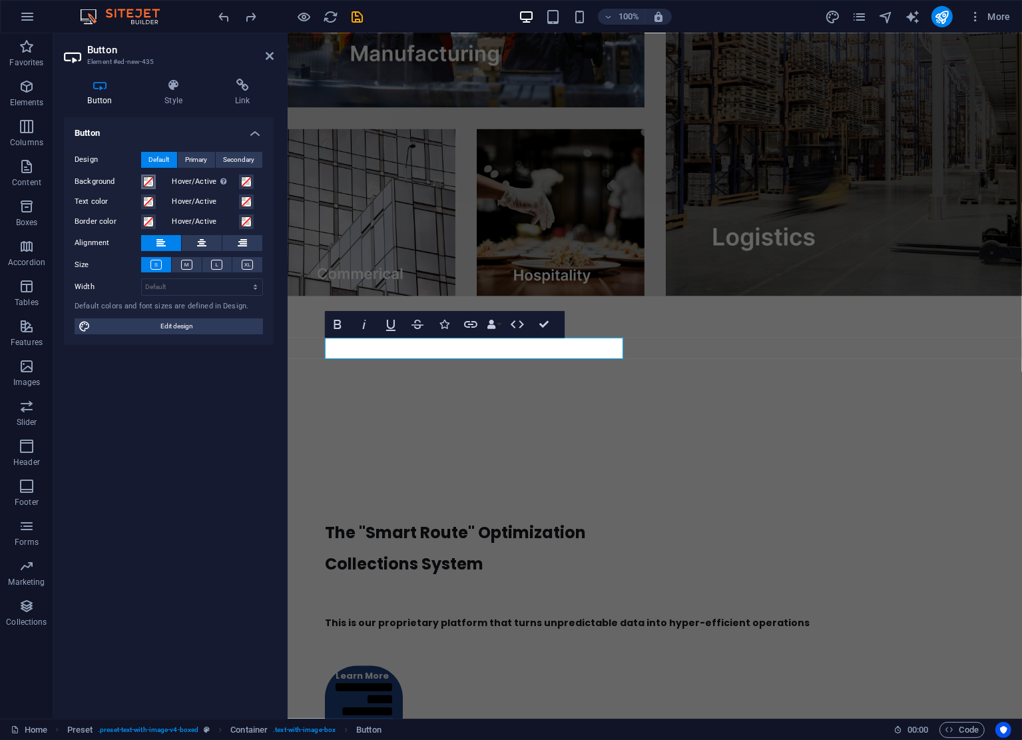
click at [147, 182] on span at bounding box center [148, 181] width 11 height 11
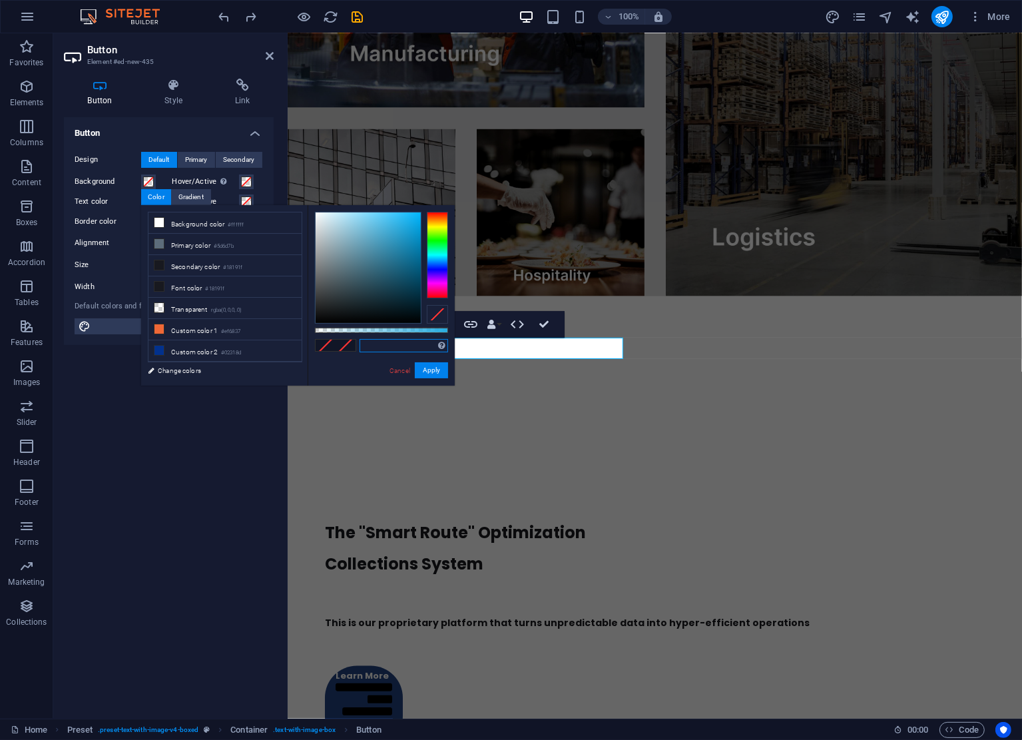
click at [394, 346] on input "text" at bounding box center [404, 345] width 89 height 13
paste input "#27ade2"
type input "#27ade2"
click at [433, 370] on button "Apply" at bounding box center [431, 370] width 33 height 16
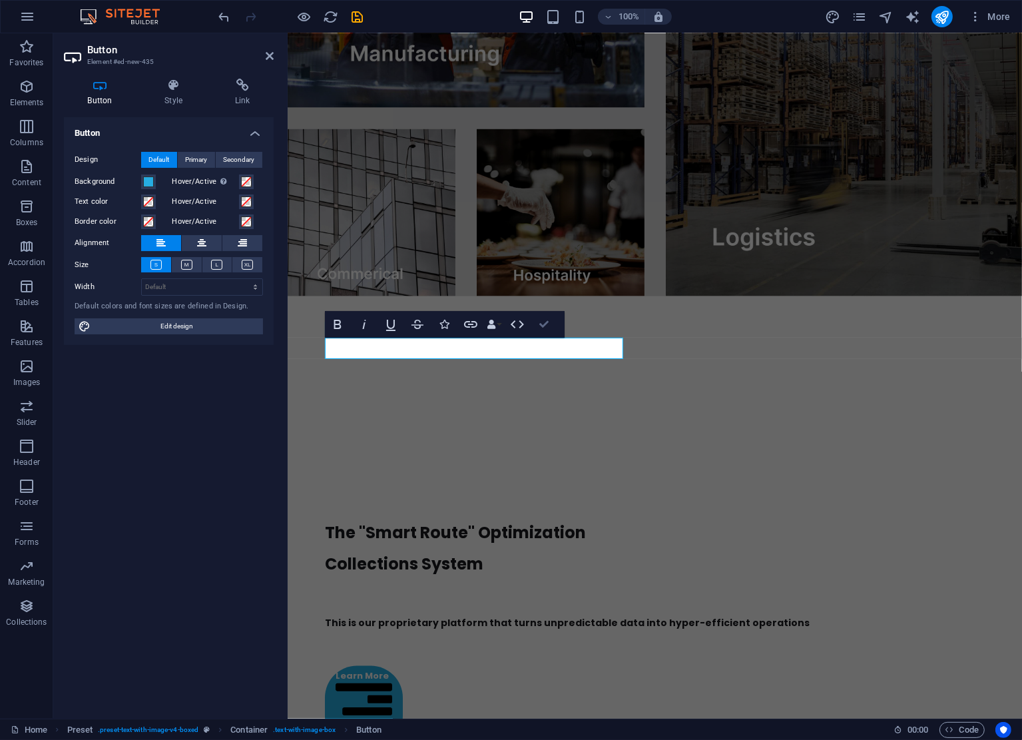
drag, startPoint x: 542, startPoint y: 325, endPoint x: 492, endPoint y: 294, distance: 58.6
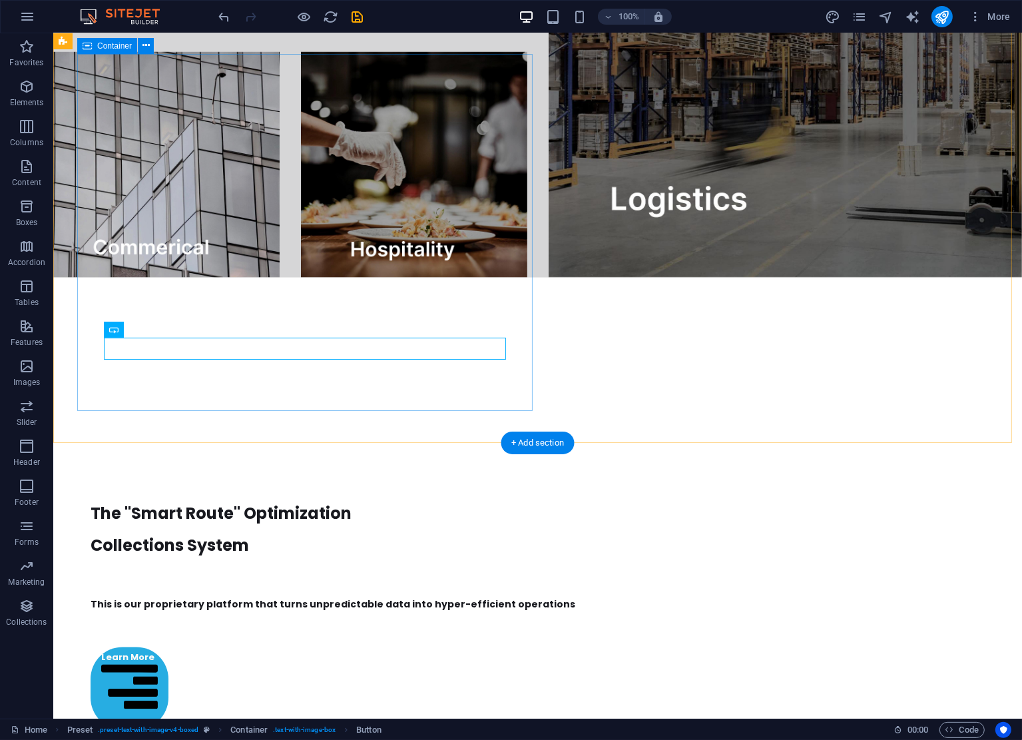
click at [369, 401] on div "The "Smart Route" Optimization Collections System This is our proprietary platf…" at bounding box center [518, 569] width 911 height 375
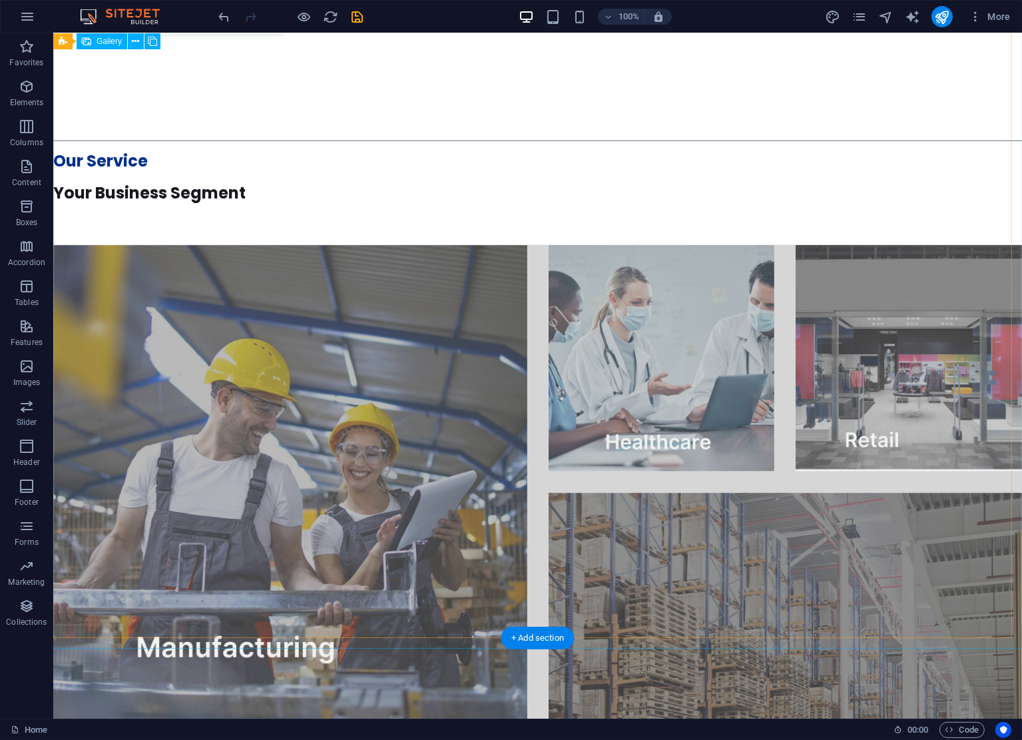
scroll to position [805, 0]
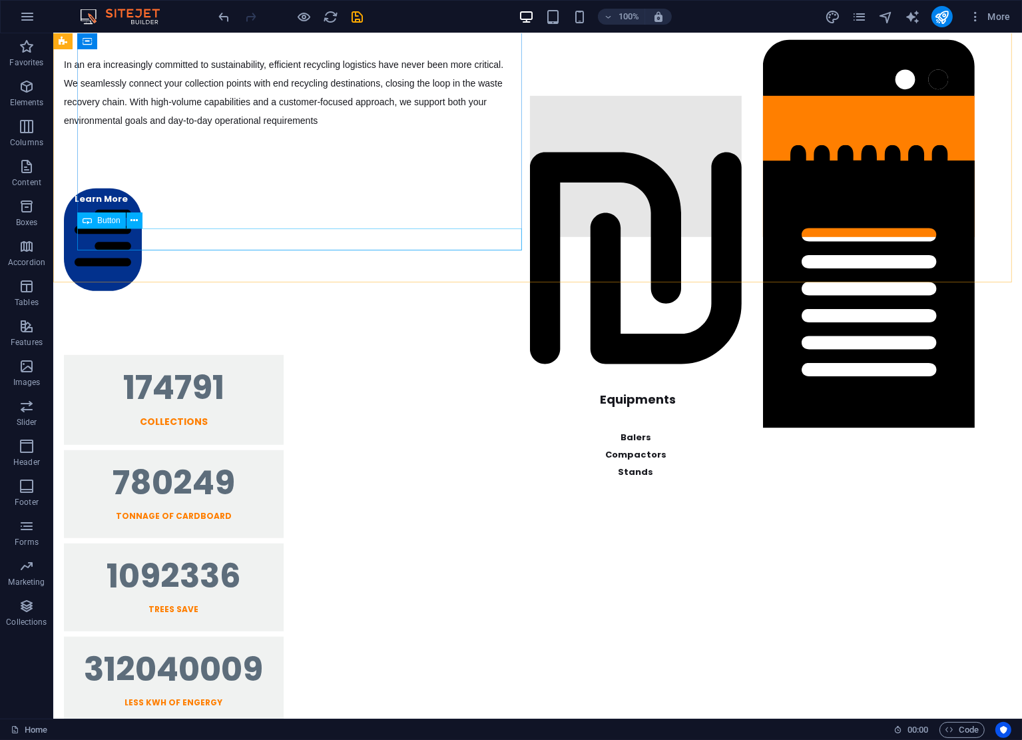
click at [83, 218] on icon at bounding box center [87, 220] width 9 height 16
click at [85, 218] on icon at bounding box center [87, 220] width 9 height 16
click at [93, 223] on div "Button" at bounding box center [101, 220] width 49 height 16
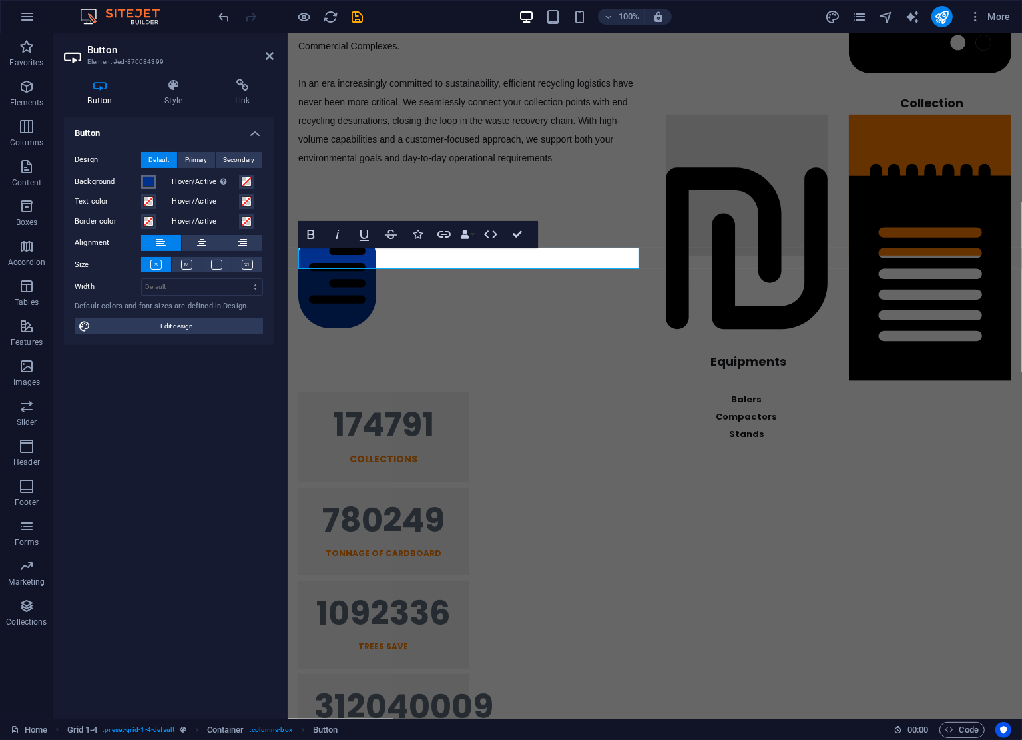
click at [149, 182] on span at bounding box center [148, 181] width 11 height 11
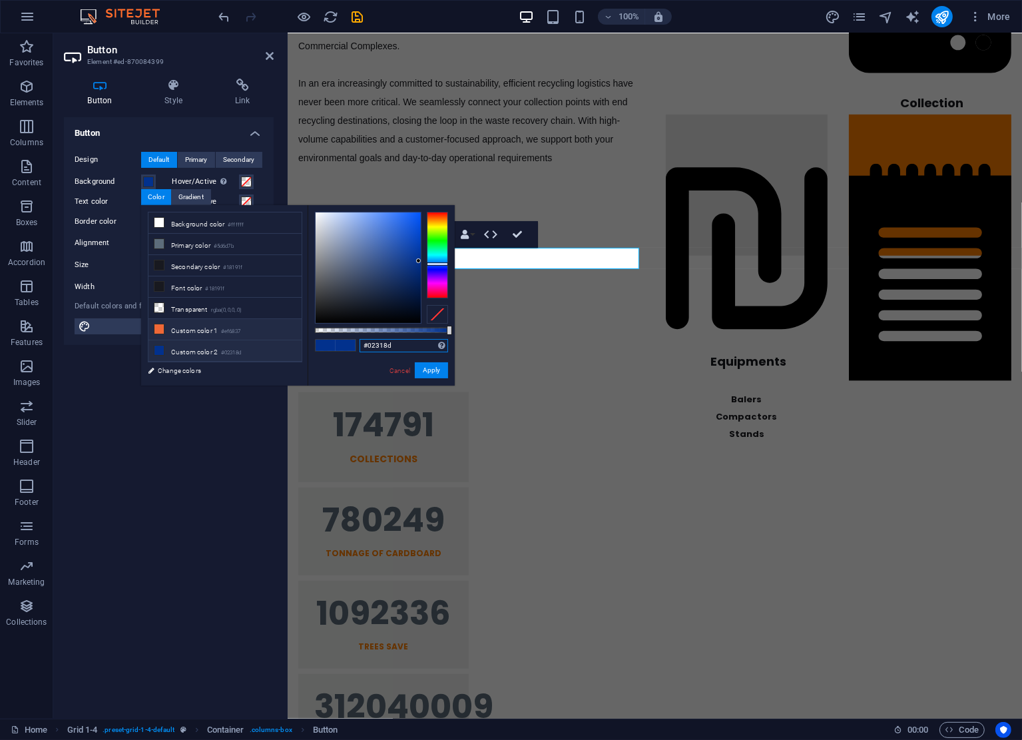
drag, startPoint x: 413, startPoint y: 349, endPoint x: 204, endPoint y: 332, distance: 209.1
click at [204, 332] on div "less Background color #ffffff Primary color #5d6d7b Secondary color #18191f Fon…" at bounding box center [298, 295] width 314 height 180
paste input "27ade2"
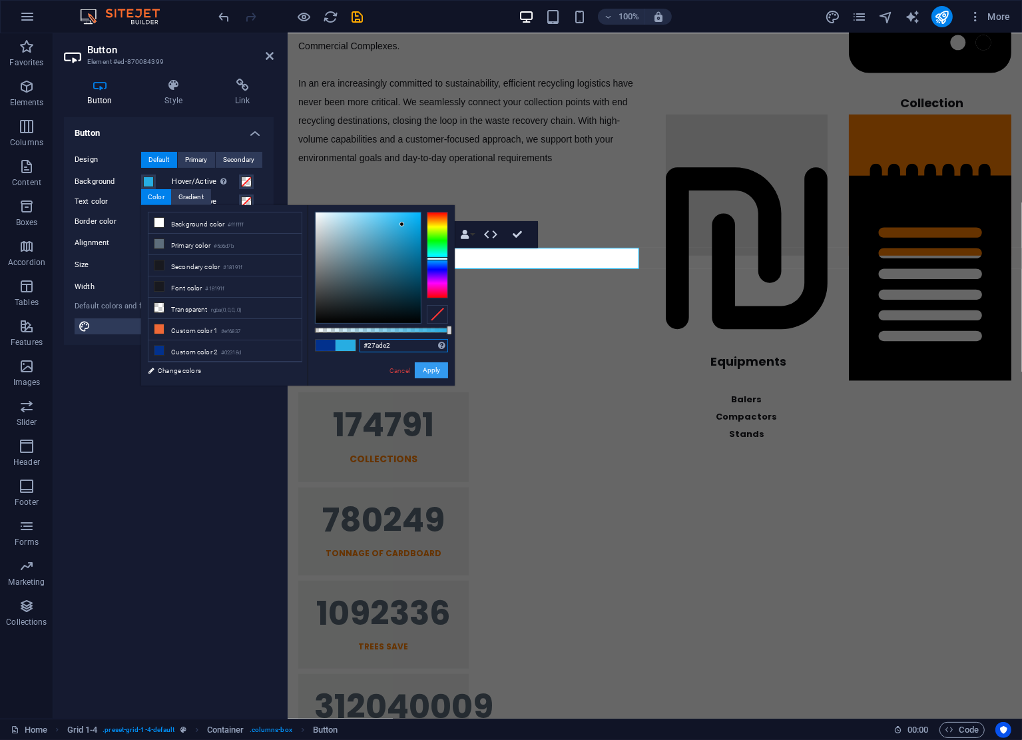
type input "#27ade2"
click at [432, 372] on button "Apply" at bounding box center [431, 370] width 33 height 16
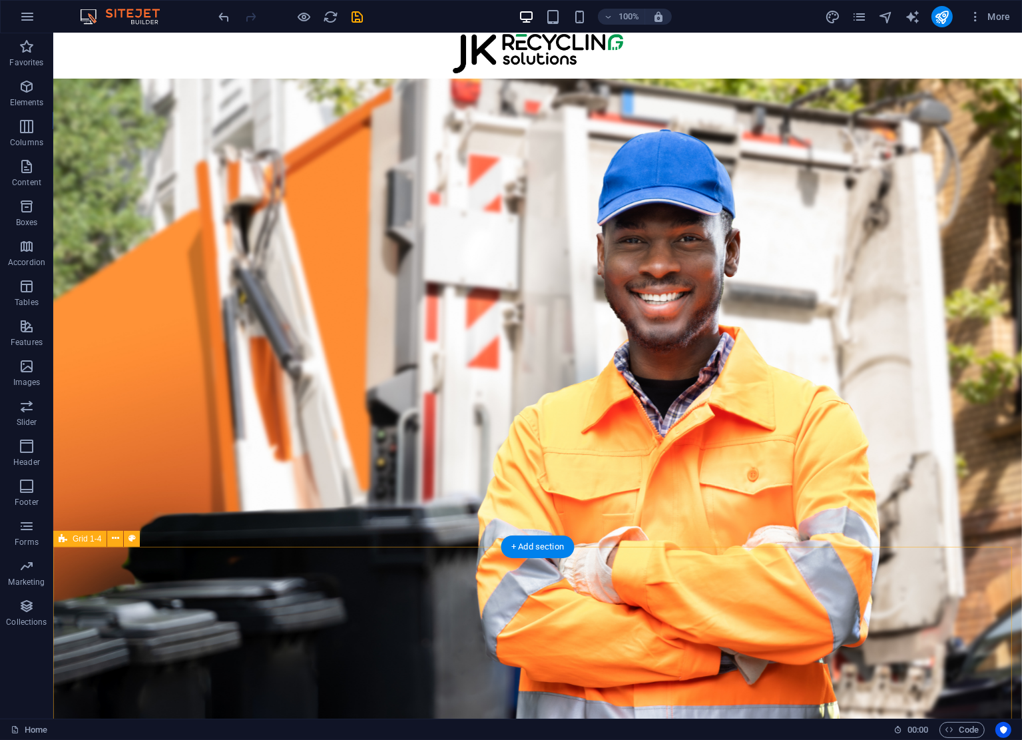
scroll to position [0, 0]
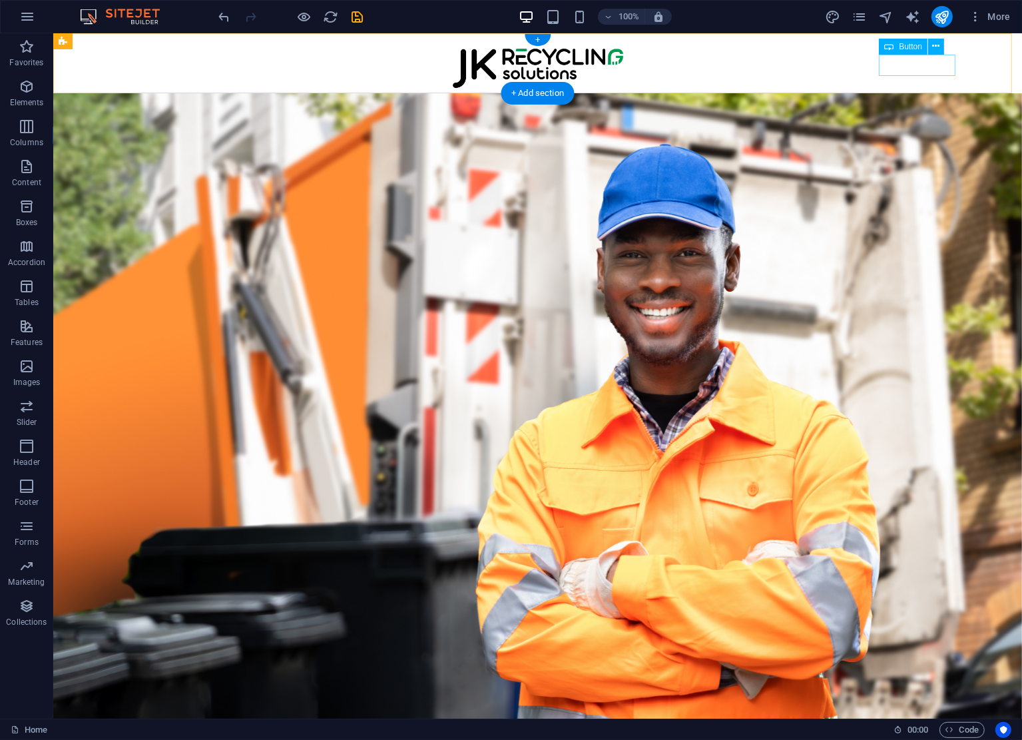
click at [892, 125] on div "Get In Touch" at bounding box center [504, 135] width 912 height 21
click at [895, 47] on div "Button" at bounding box center [903, 47] width 49 height 16
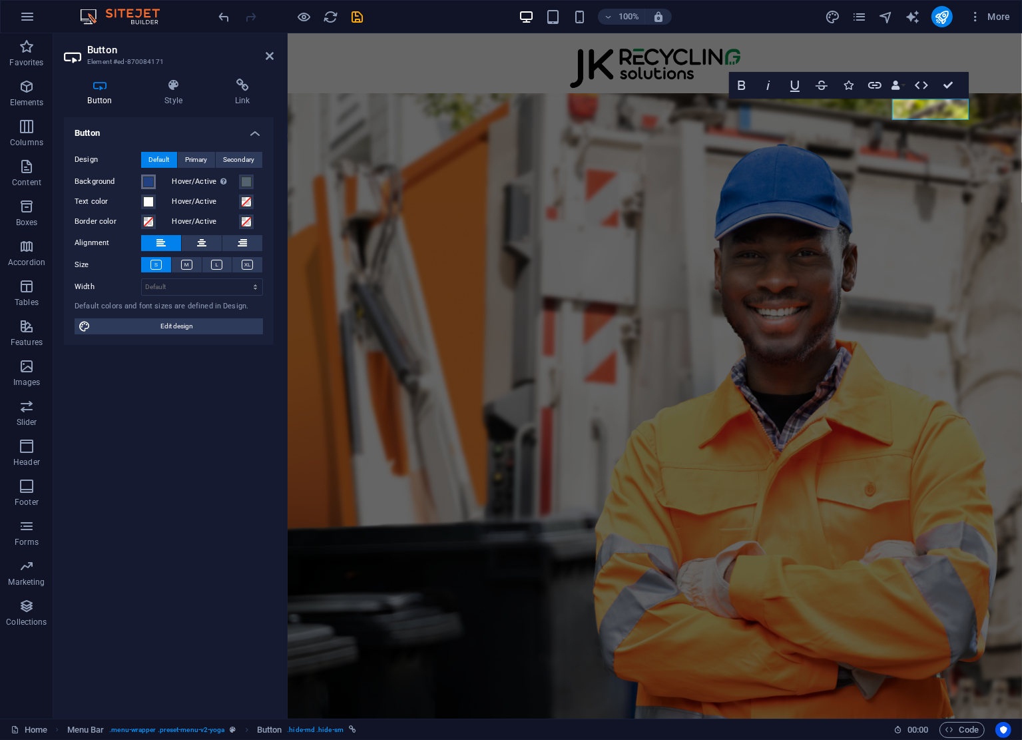
click at [154, 183] on button "Background" at bounding box center [148, 181] width 15 height 15
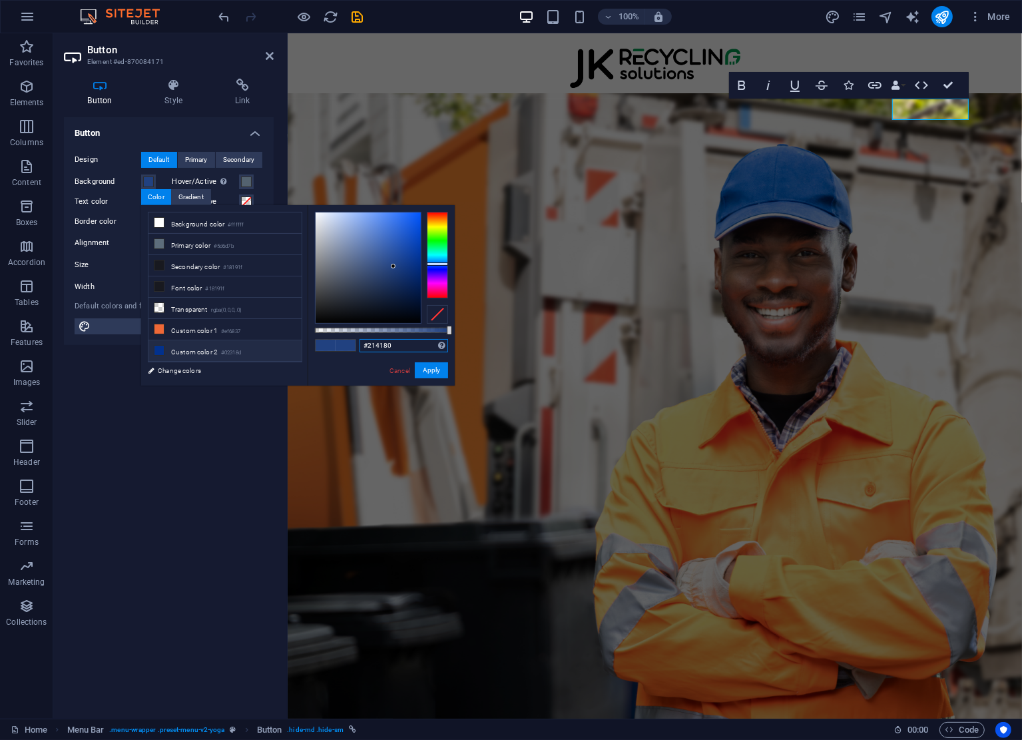
drag, startPoint x: 405, startPoint y: 346, endPoint x: 252, endPoint y: 346, distance: 152.5
click at [252, 348] on div "less Background color #ffffff Primary color #5d6d7b Secondary color #18191f Fon…" at bounding box center [298, 295] width 314 height 180
paste input "7ade2"
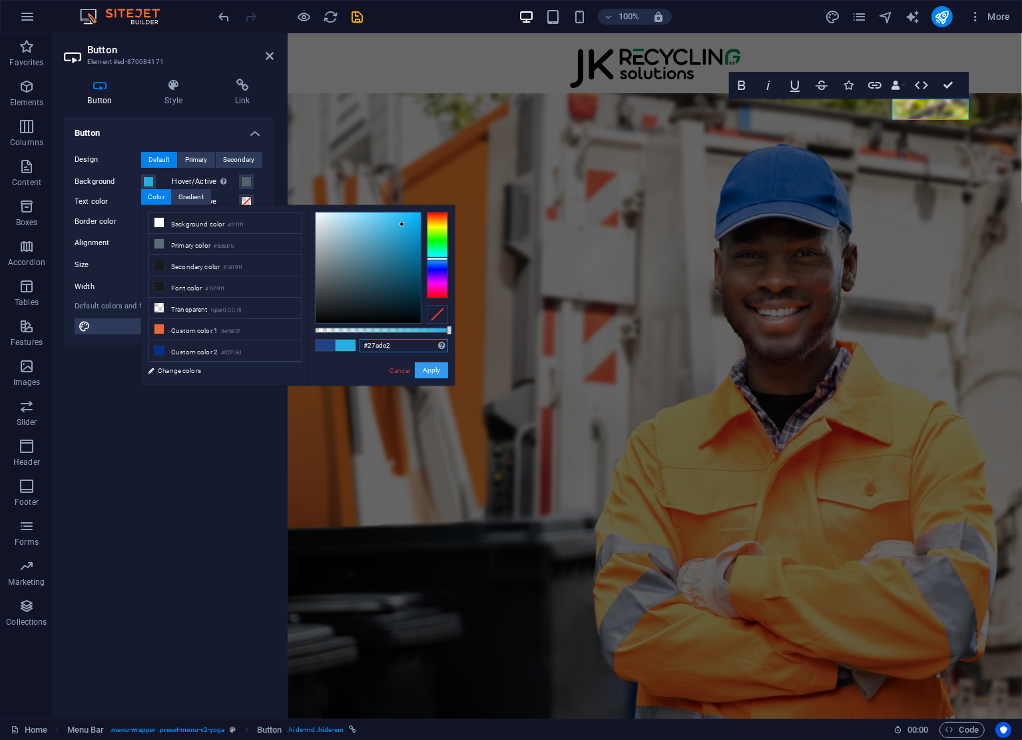
type input "#27ade2"
click at [431, 370] on button "Apply" at bounding box center [431, 370] width 33 height 16
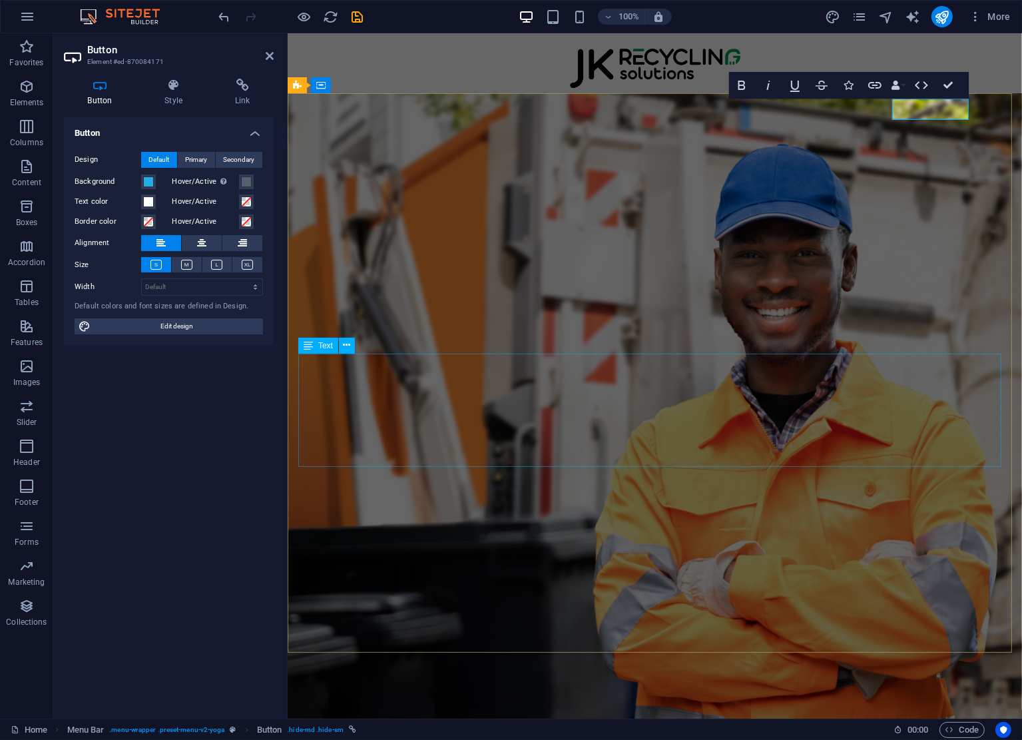
click at [394, 420] on div "3PL Collection Support , Transportation & End-to-End Solutions High Volume Expe…" at bounding box center [654, 404] width 713 height 113
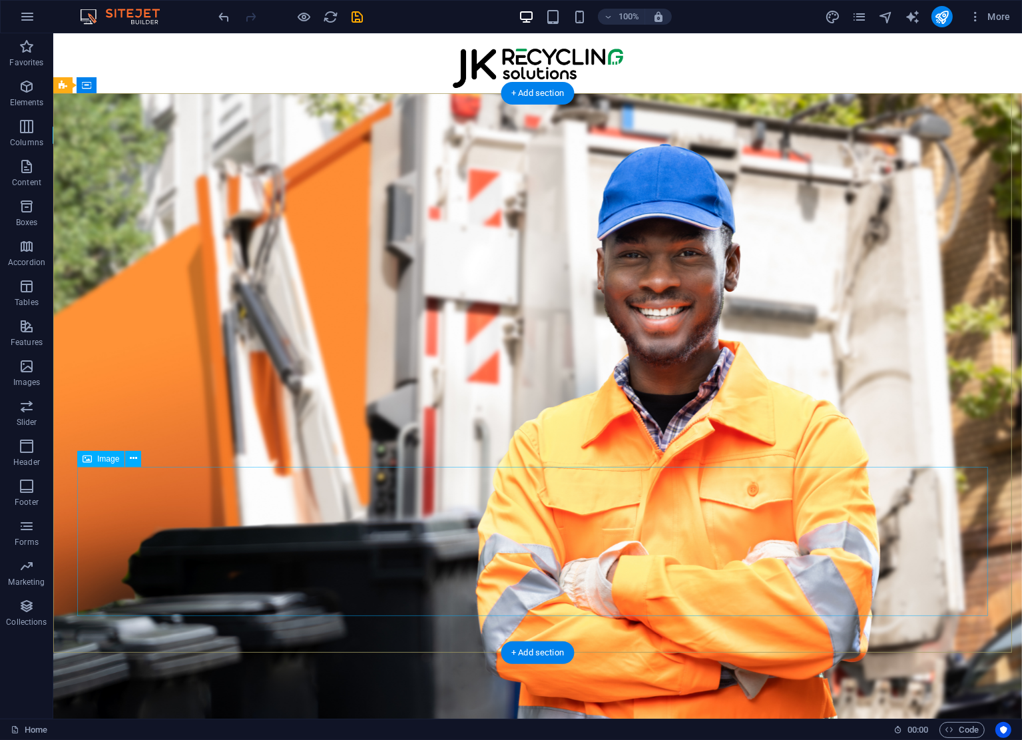
scroll to position [688, 0]
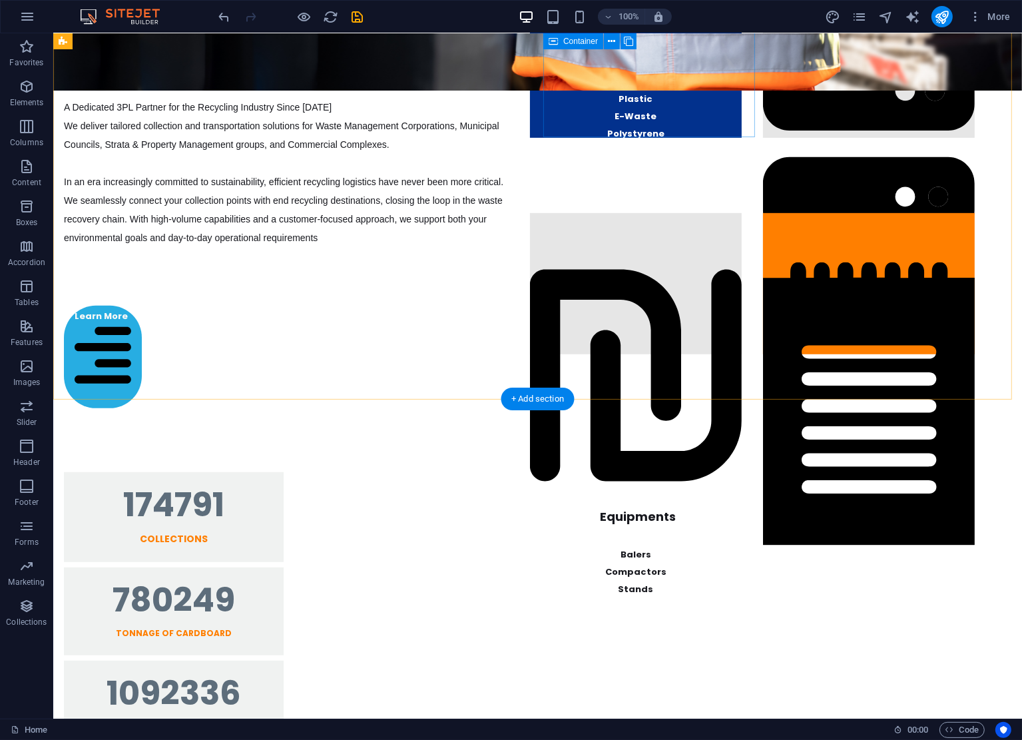
click at [741, 125] on div "Materials Cardboard & Paper Plastic E-Waste Polystyrene" at bounding box center [635, 67] width 212 height 141
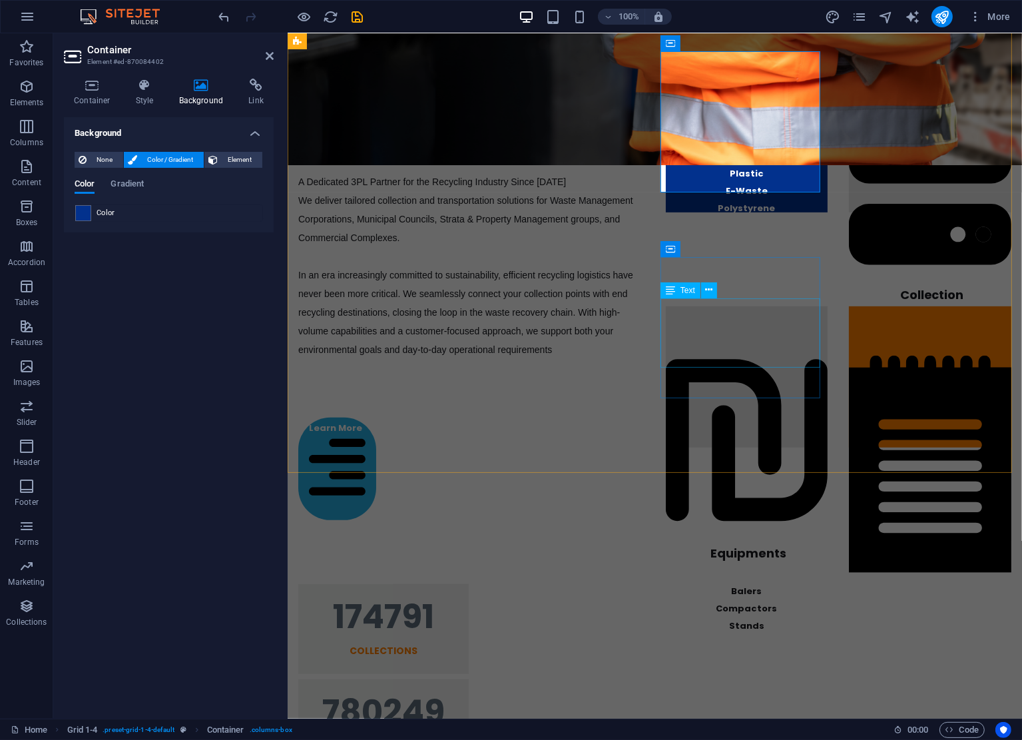
scroll to position [501, 0]
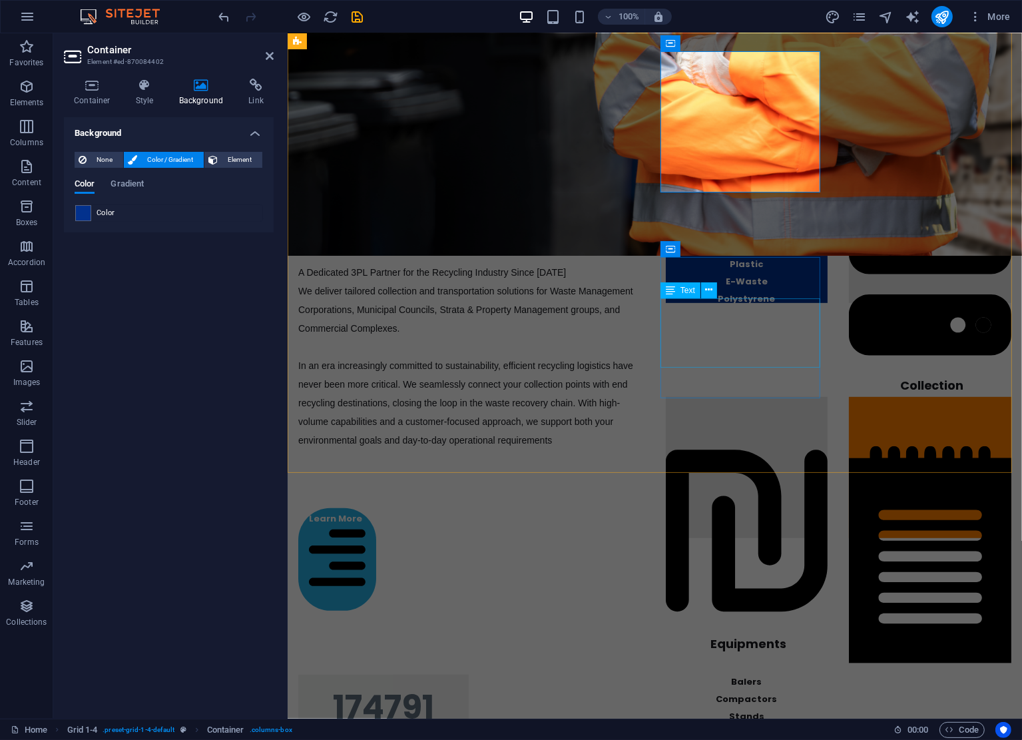
drag, startPoint x: 802, startPoint y: 378, endPoint x: 815, endPoint y: 298, distance: 80.9
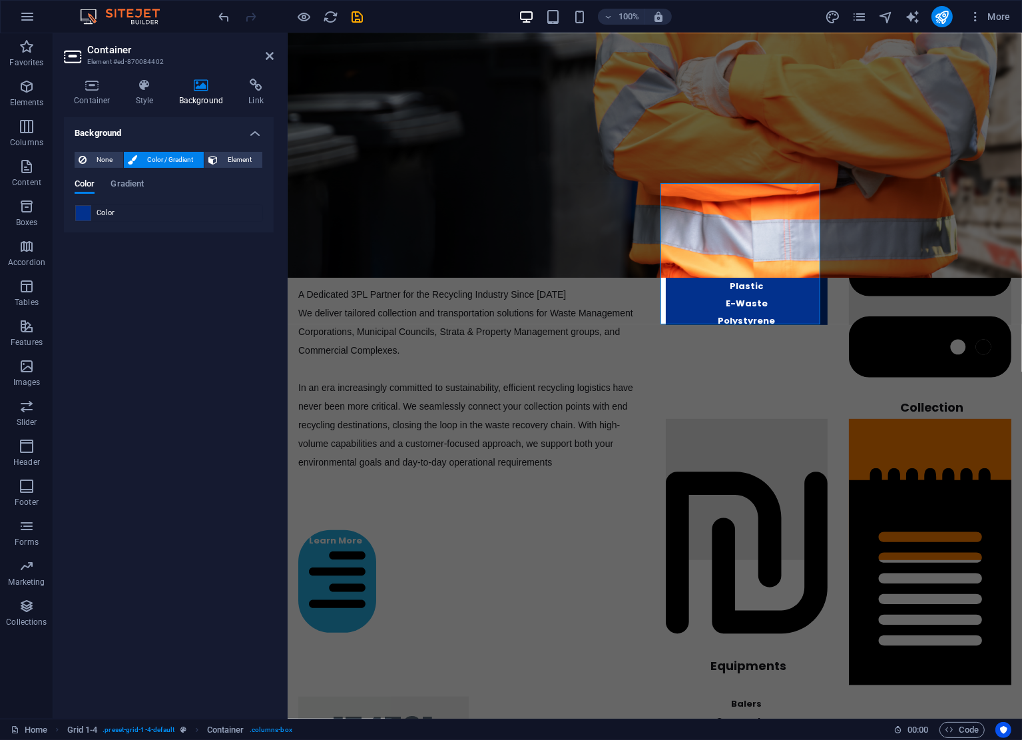
click at [85, 210] on span at bounding box center [83, 213] width 15 height 15
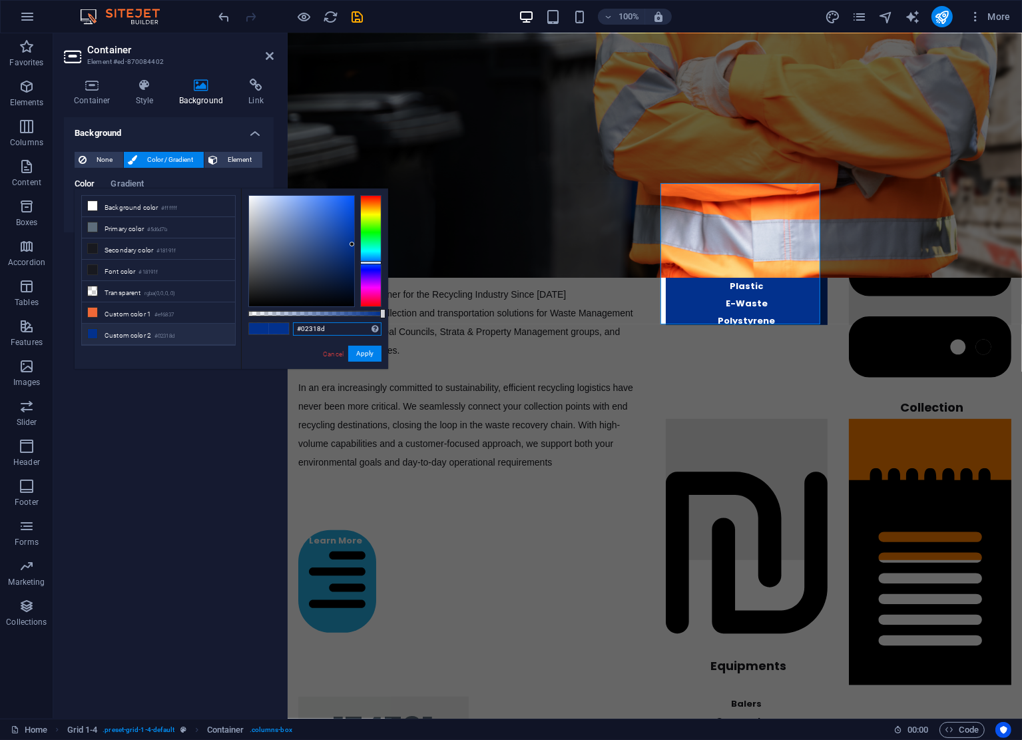
drag, startPoint x: 342, startPoint y: 331, endPoint x: 86, endPoint y: 318, distance: 256.1
click at [86, 319] on div "less Background color #ffffff Primary color #5d6d7b Secondary color #18191f Fon…" at bounding box center [232, 278] width 314 height 180
paste input "27ade2"
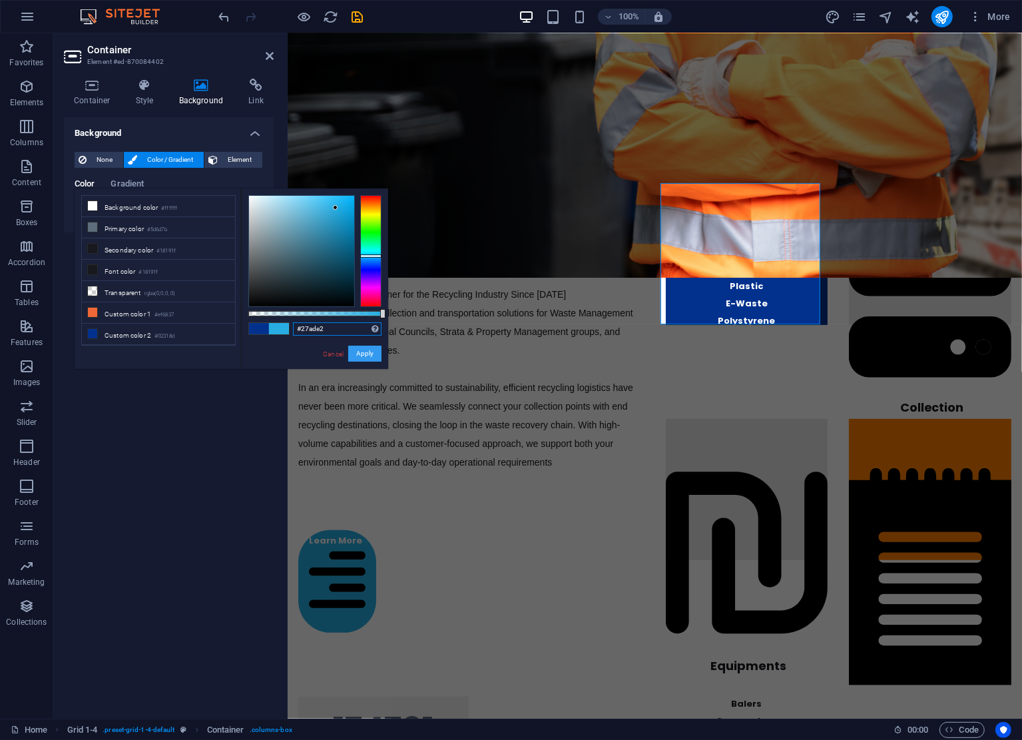
type input "#27ade2"
drag, startPoint x: 363, startPoint y: 352, endPoint x: 75, endPoint y: 319, distance: 290.3
click at [363, 352] on button "Apply" at bounding box center [364, 354] width 33 height 16
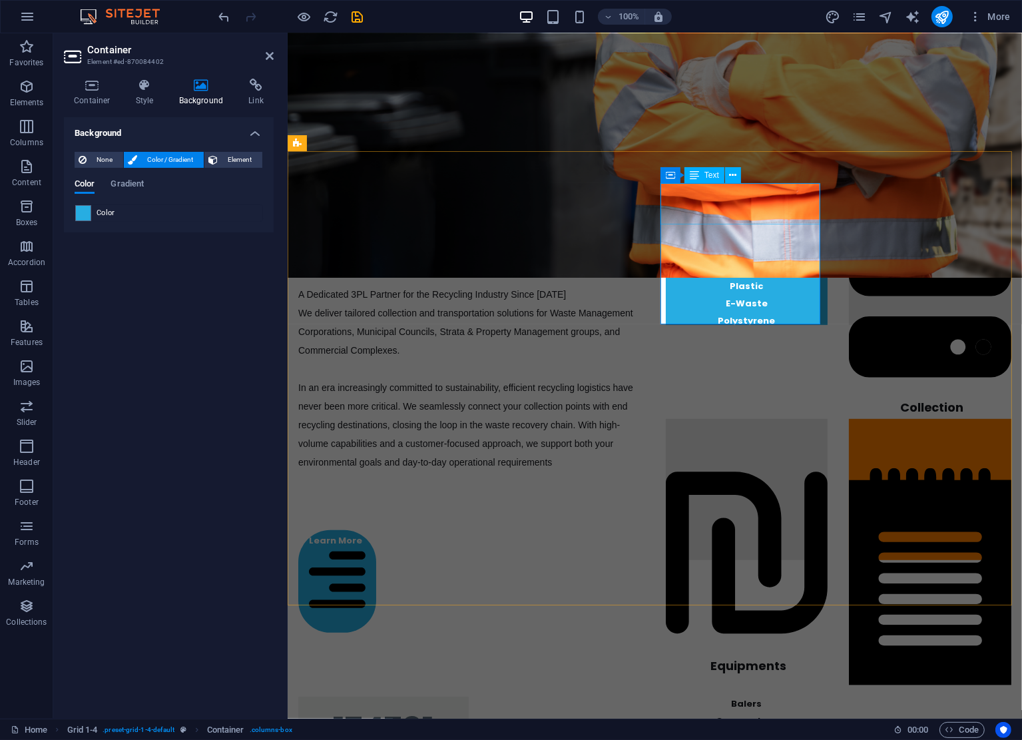
click at [714, 222] on icon at bounding box center [714, 222] width 1 height 1
click at [655, 384] on div "End-To-End Recycling Solutions A Dedicated 3PL Partner for the Recycling Indust…" at bounding box center [654, 408] width 735 height 513
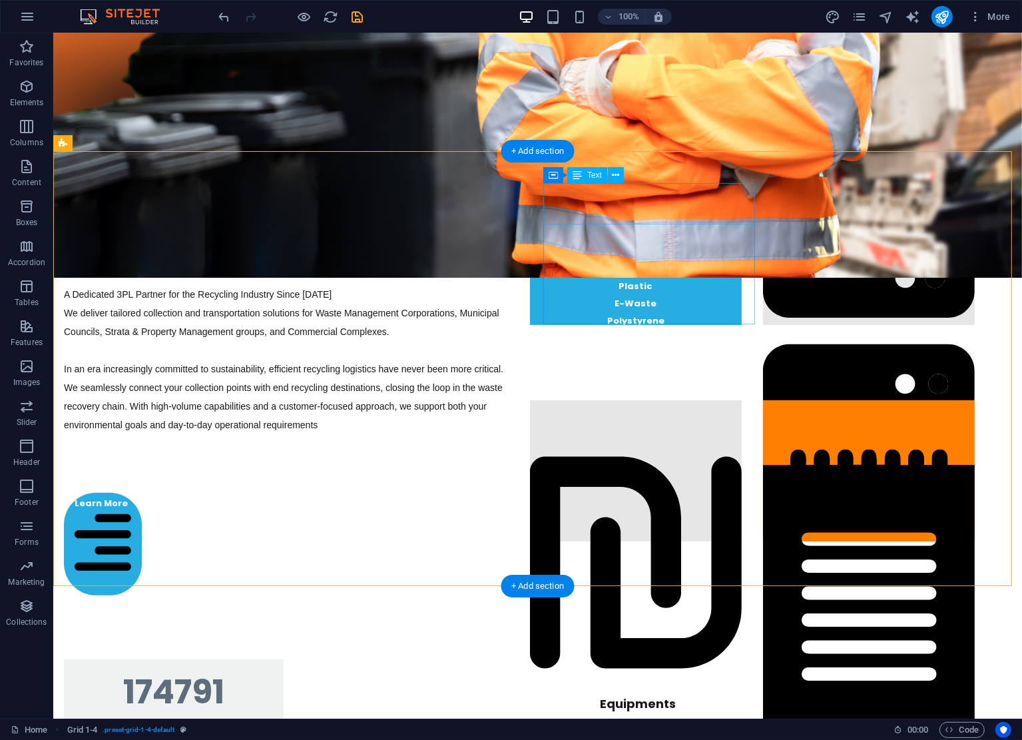
drag, startPoint x: 627, startPoint y: 212, endPoint x: 633, endPoint y: 216, distance: 7.8
click at [625, 212] on div "Materials" at bounding box center [635, 213] width 212 height 59
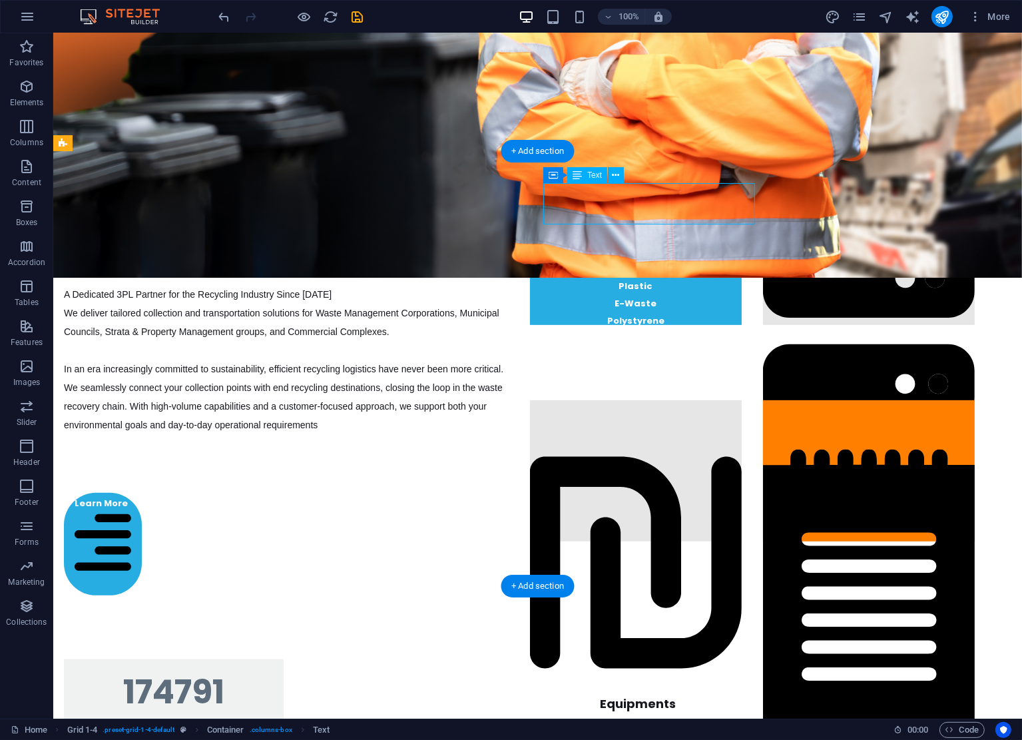
click at [639, 214] on div "Materials" at bounding box center [635, 213] width 212 height 59
click at [630, 207] on div "Materials" at bounding box center [635, 213] width 212 height 59
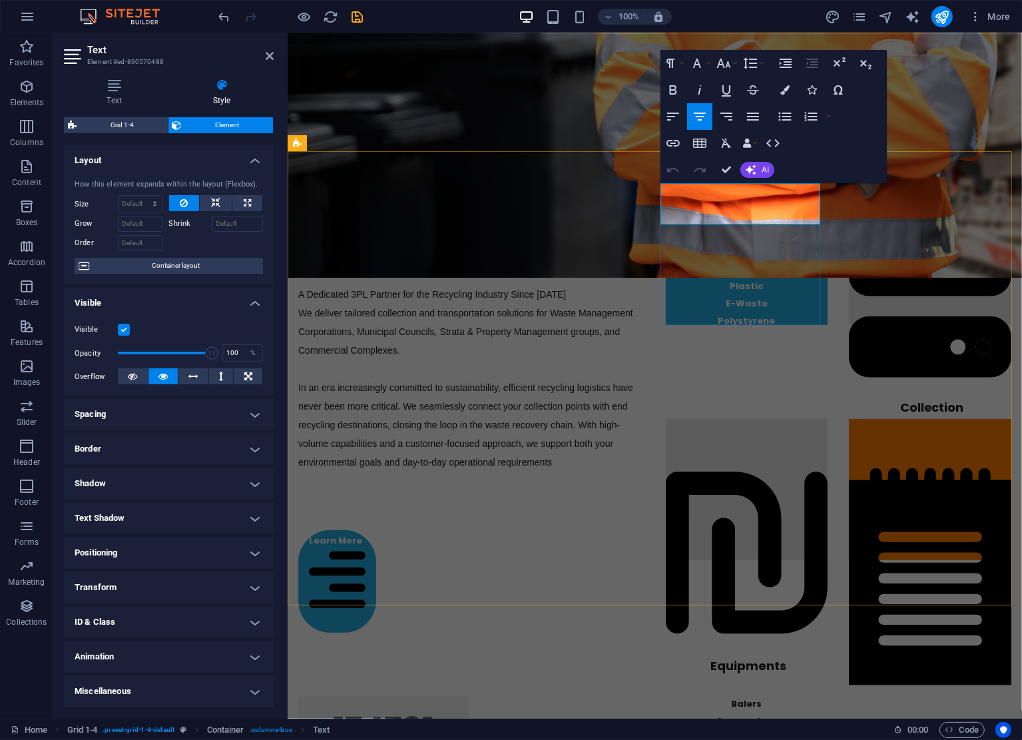
click at [732, 222] on span "Materials" at bounding box center [746, 230] width 63 height 17
click at [792, 89] on button "Colors" at bounding box center [785, 90] width 25 height 27
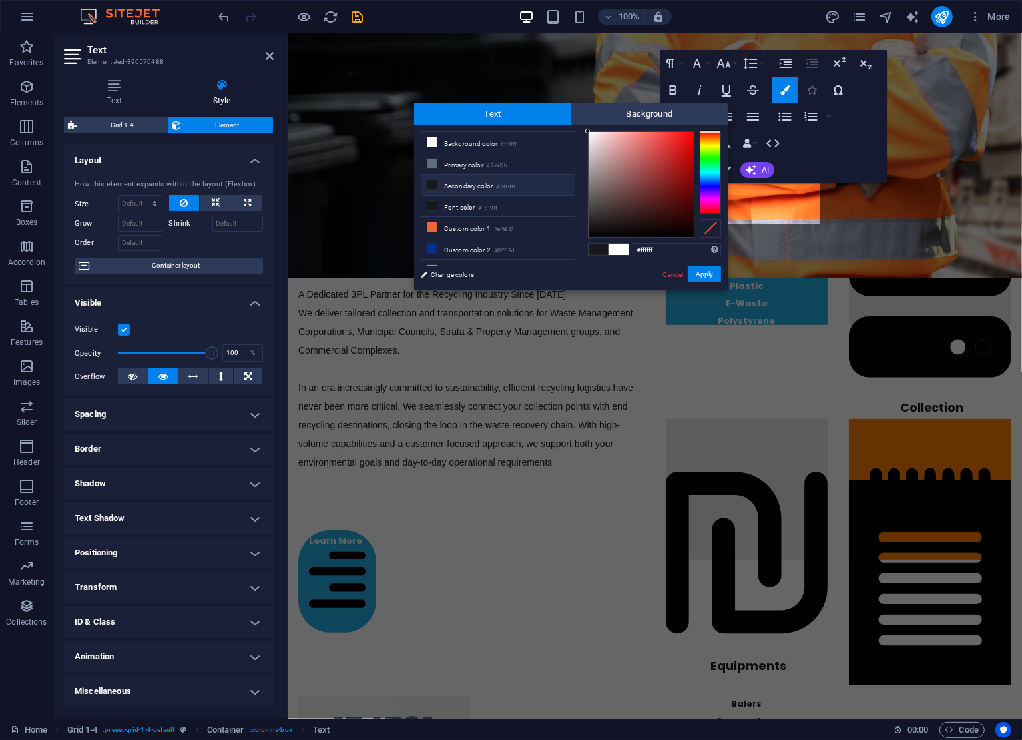
click at [809, 90] on icon "button" at bounding box center [811, 89] width 9 height 9
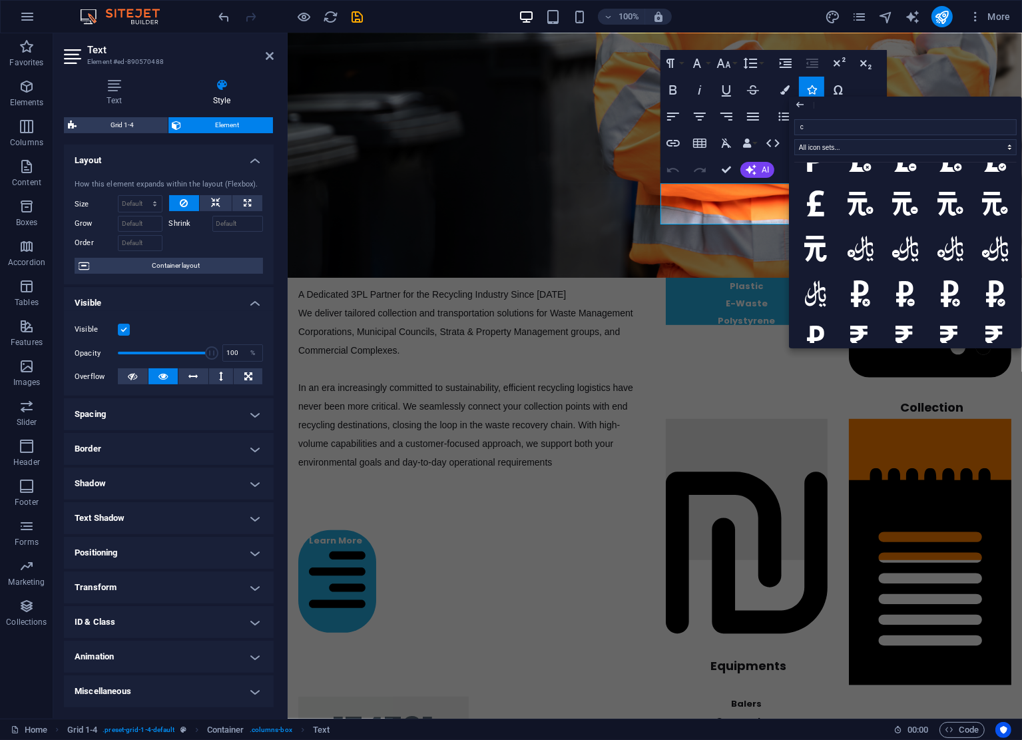
scroll to position [4305, 0]
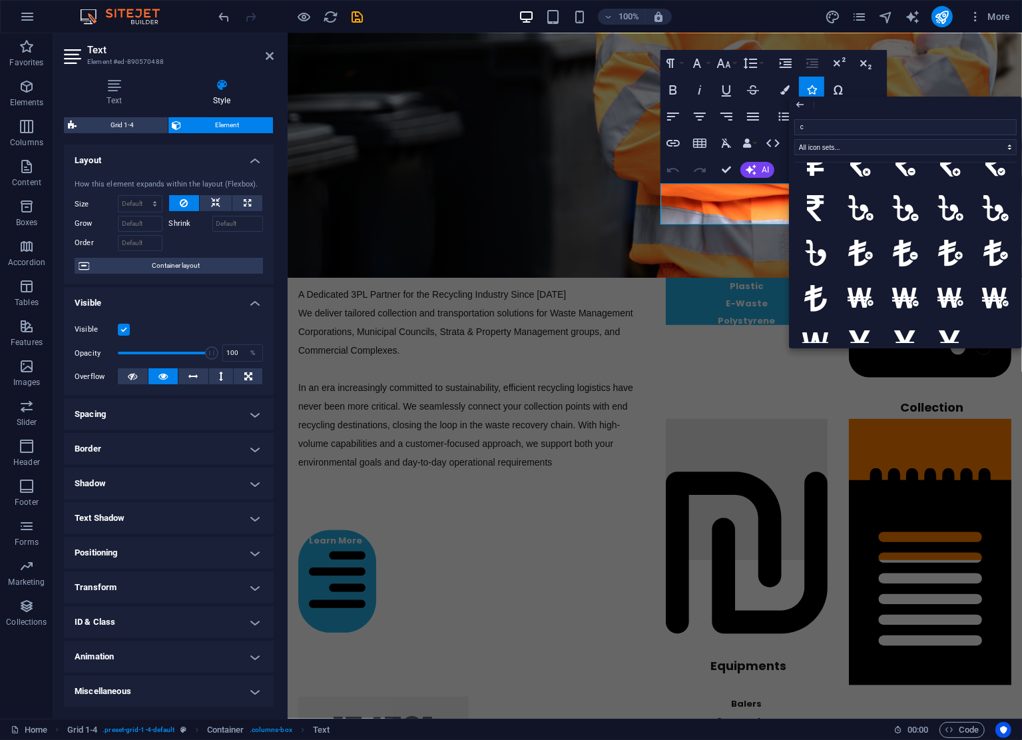
drag, startPoint x: 1137, startPoint y: 161, endPoint x: 555, endPoint y: 111, distance: 583.6
type input "c"
click at [855, 125] on input "c" at bounding box center [906, 127] width 222 height 16
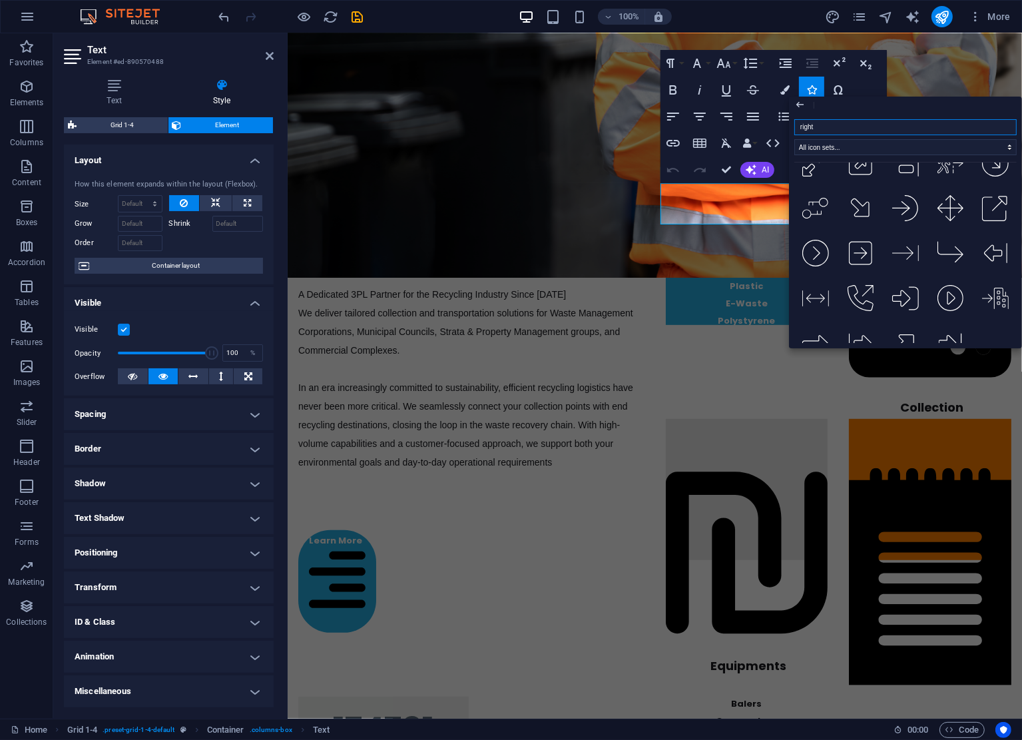
click at [857, 128] on input "right" at bounding box center [906, 127] width 222 height 16
type input "r"
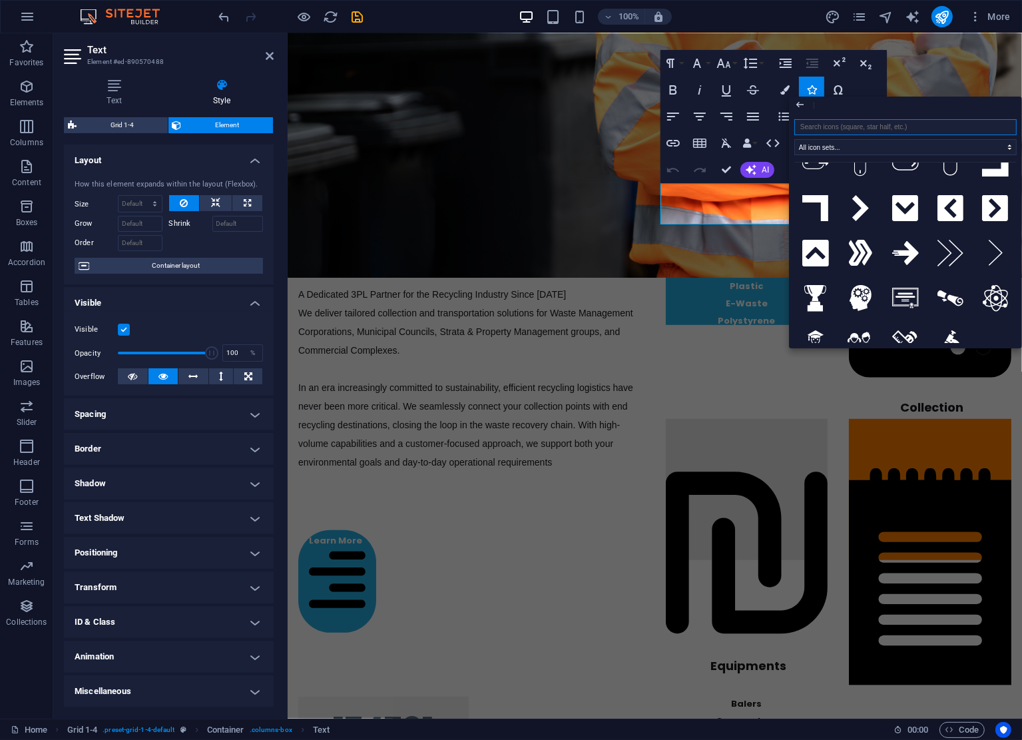
scroll to position [0, 0]
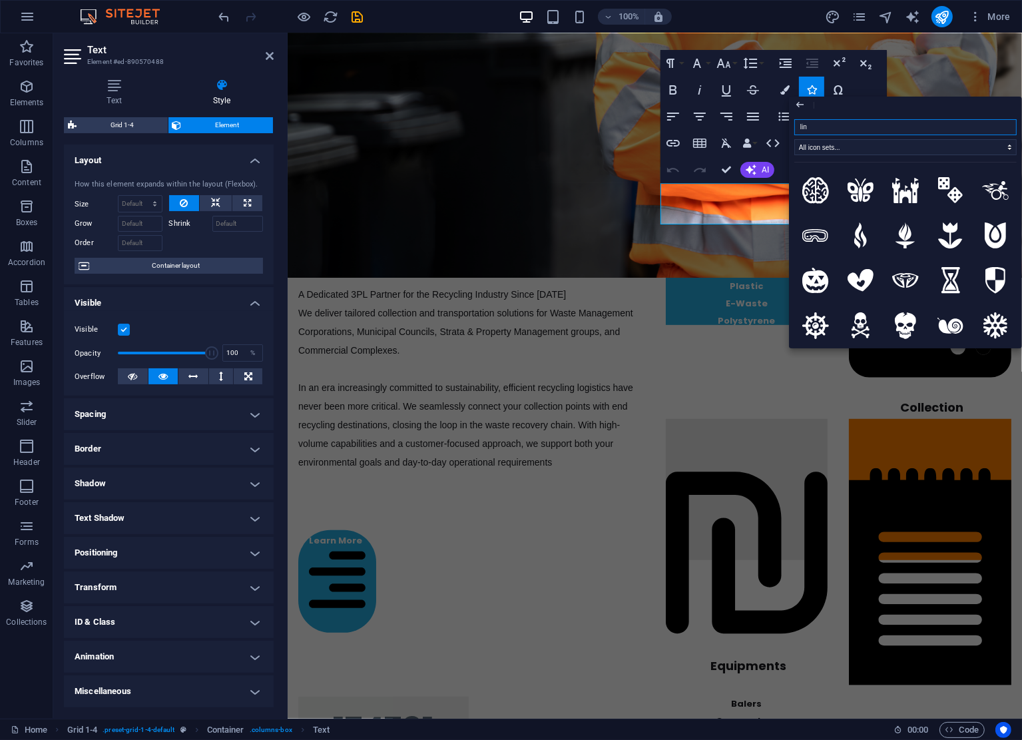
type input "line"
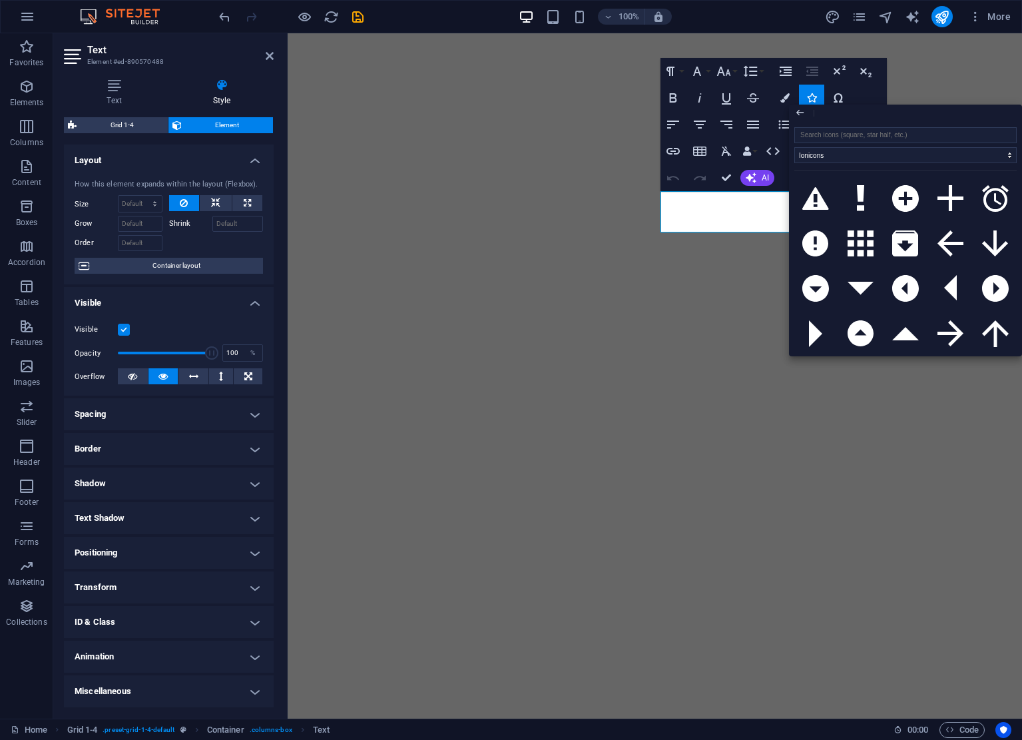
select select "ionicons"
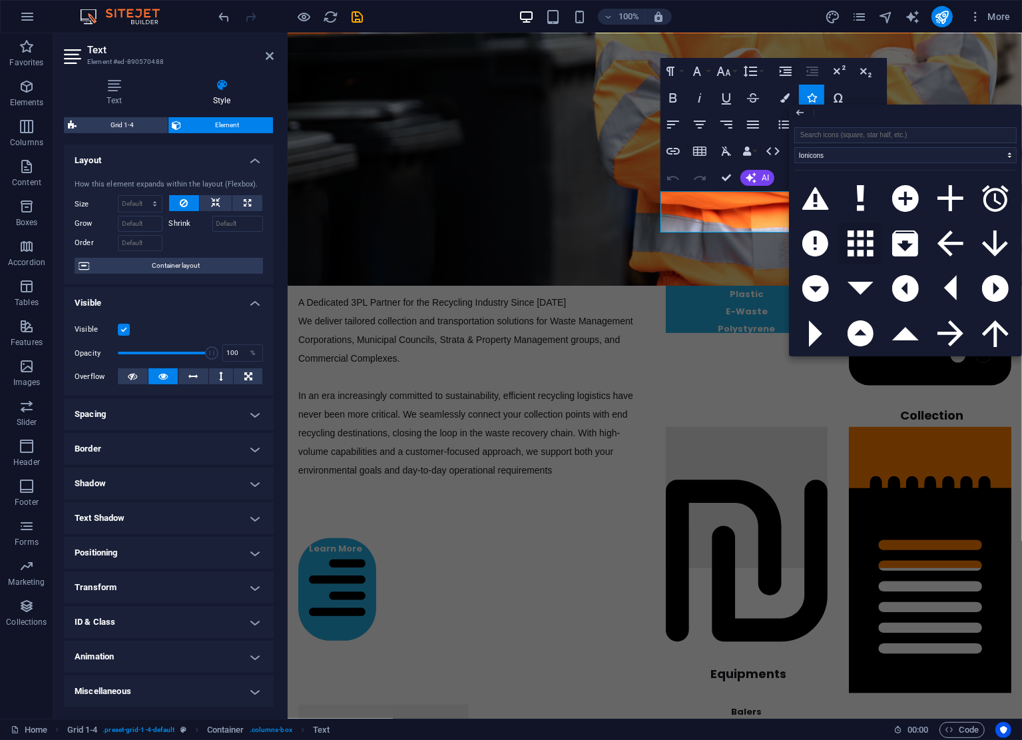
click at [869, 246] on icon at bounding box center [861, 243] width 27 height 27
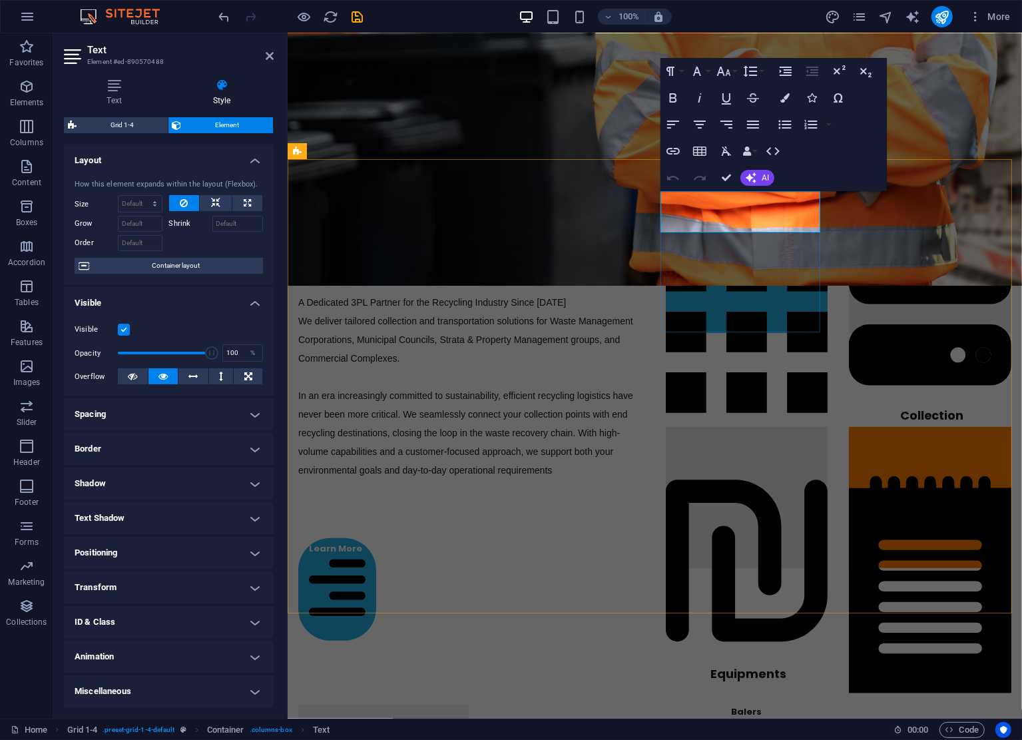
click at [710, 230] on strong at bounding box center [746, 335] width 163 height 211
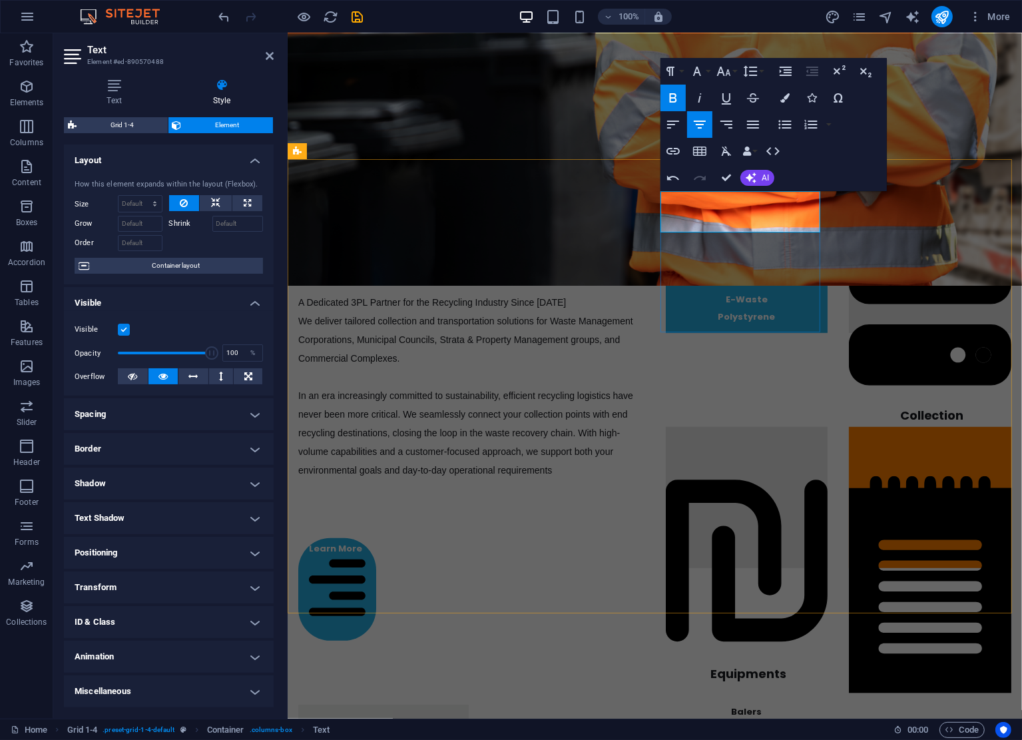
click at [716, 230] on icon at bounding box center [716, 230] width 1 height 1
click at [677, 178] on icon "button" at bounding box center [673, 178] width 12 height 5
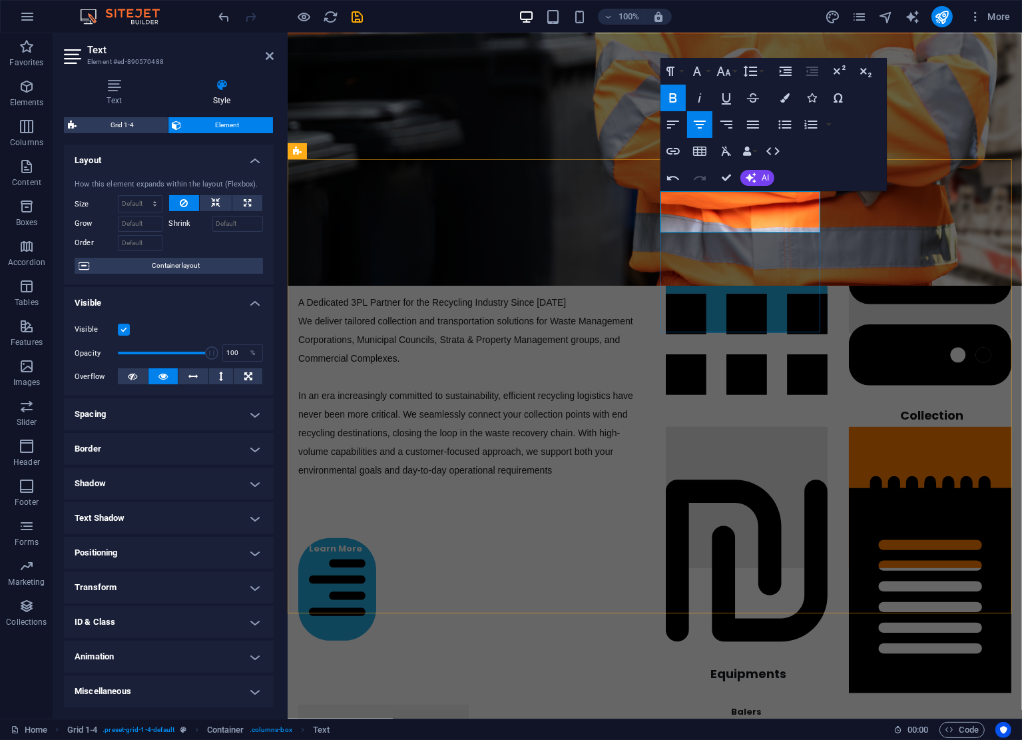
click at [717, 222] on span "Materials" at bounding box center [746, 317] width 163 height 211
click at [805, 98] on button "Icons" at bounding box center [811, 98] width 25 height 27
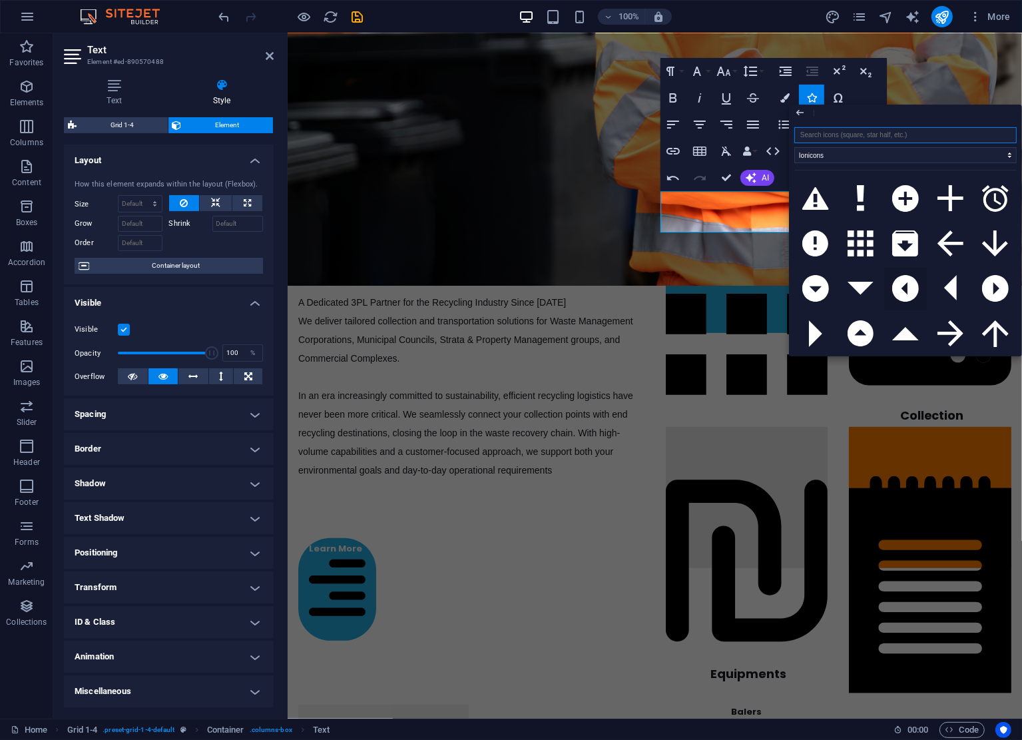
scroll to position [688, 0]
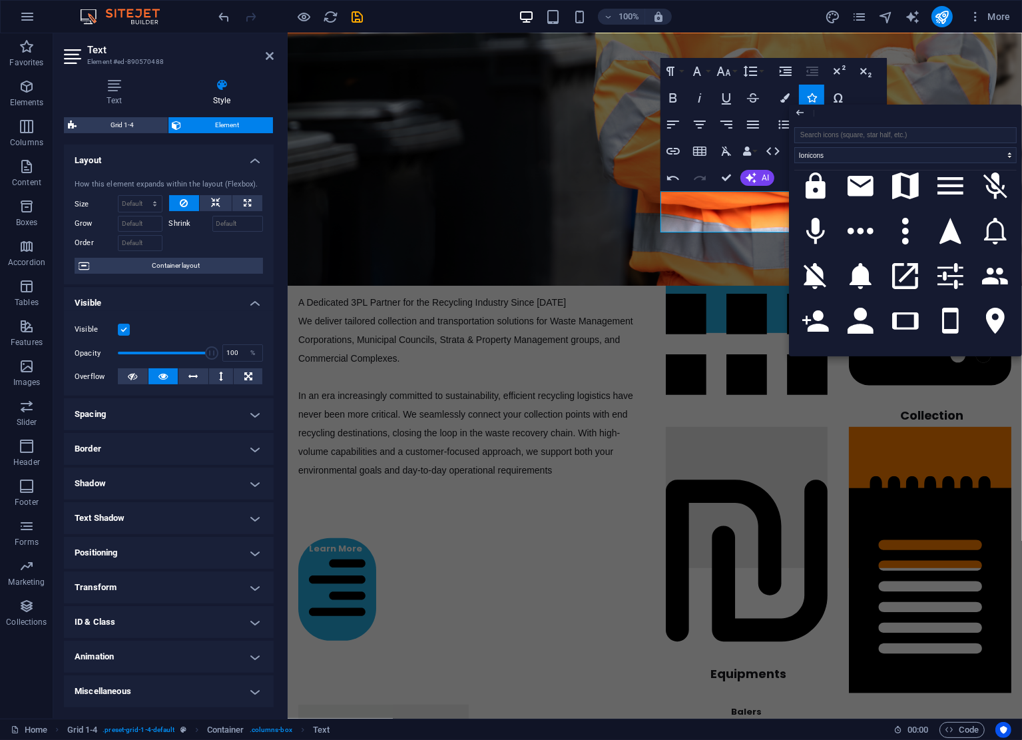
click at [1018, 212] on div "All icon sets... IcoFont Ionicons FontAwesome Brands FontAwesome Duotone FontAw…" at bounding box center [905, 239] width 233 height 234
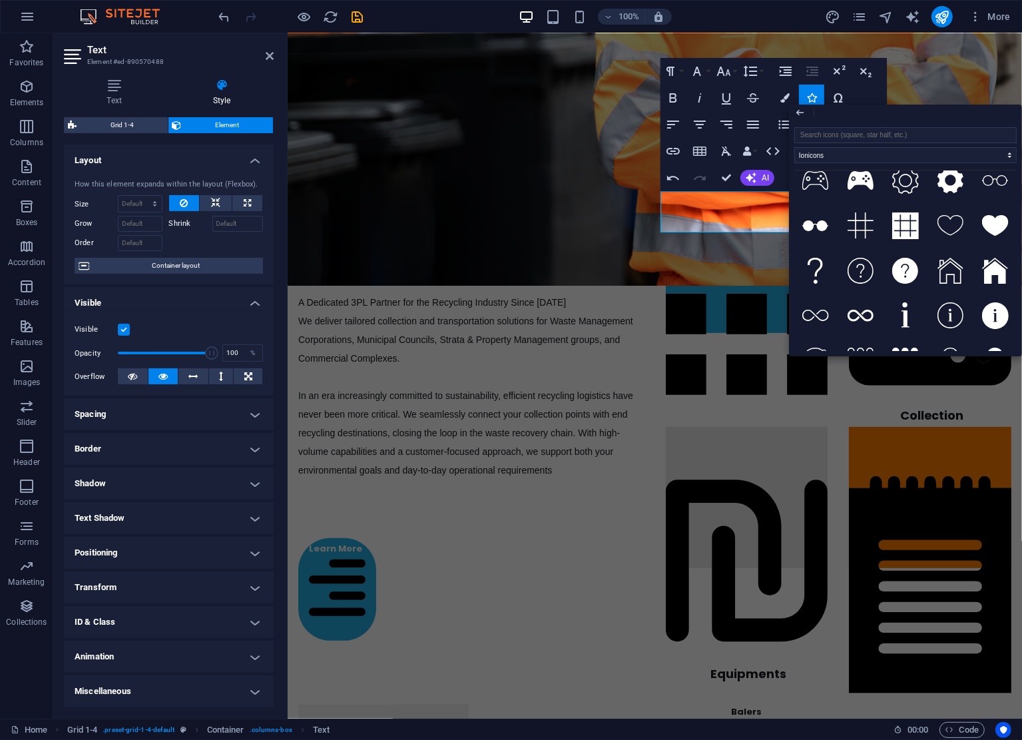
scroll to position [3431, 0]
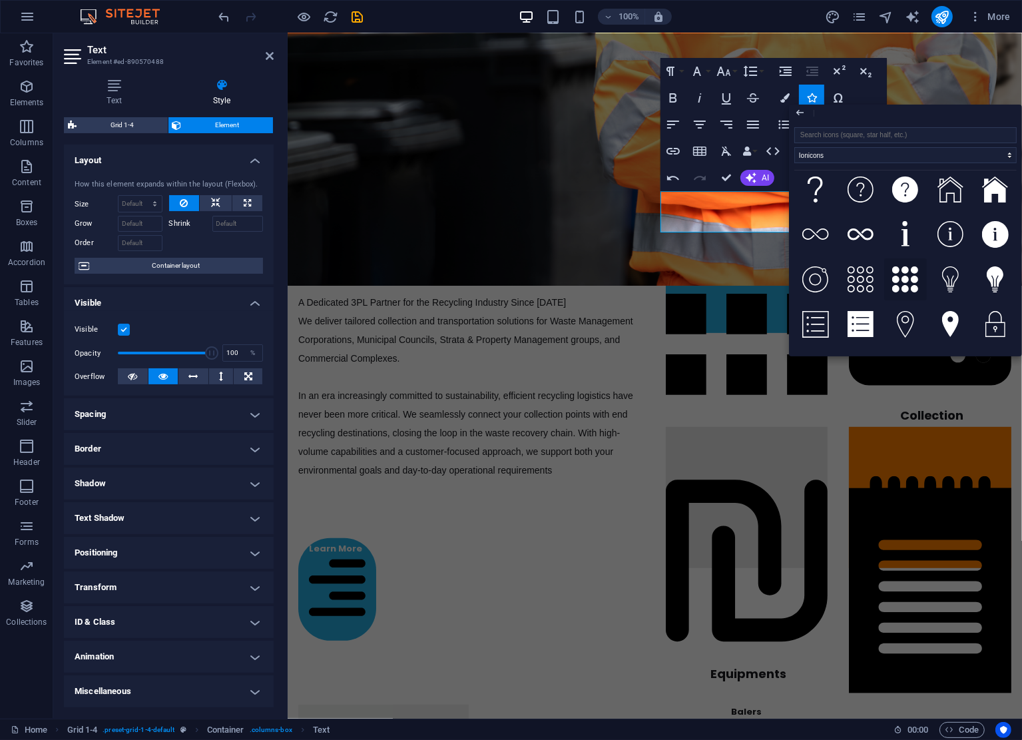
drag, startPoint x: 913, startPoint y: 238, endPoint x: 625, endPoint y: 204, distance: 289.7
click at [913, 266] on icon at bounding box center [905, 279] width 27 height 27
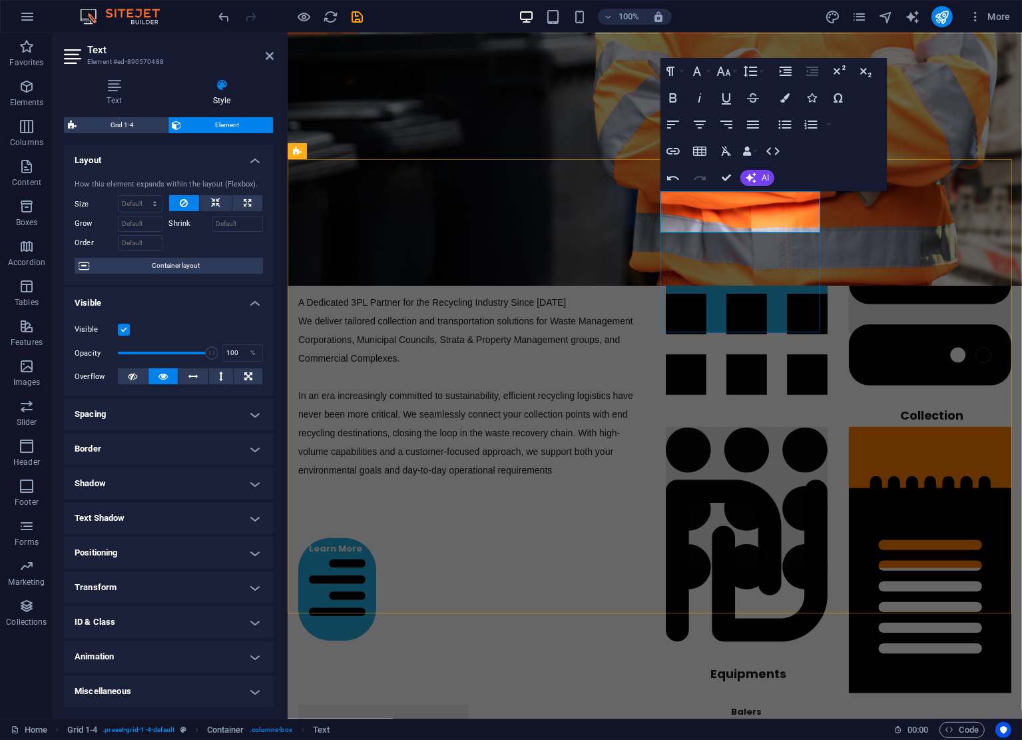
click at [721, 407] on icon at bounding box center [746, 512] width 163 height 211
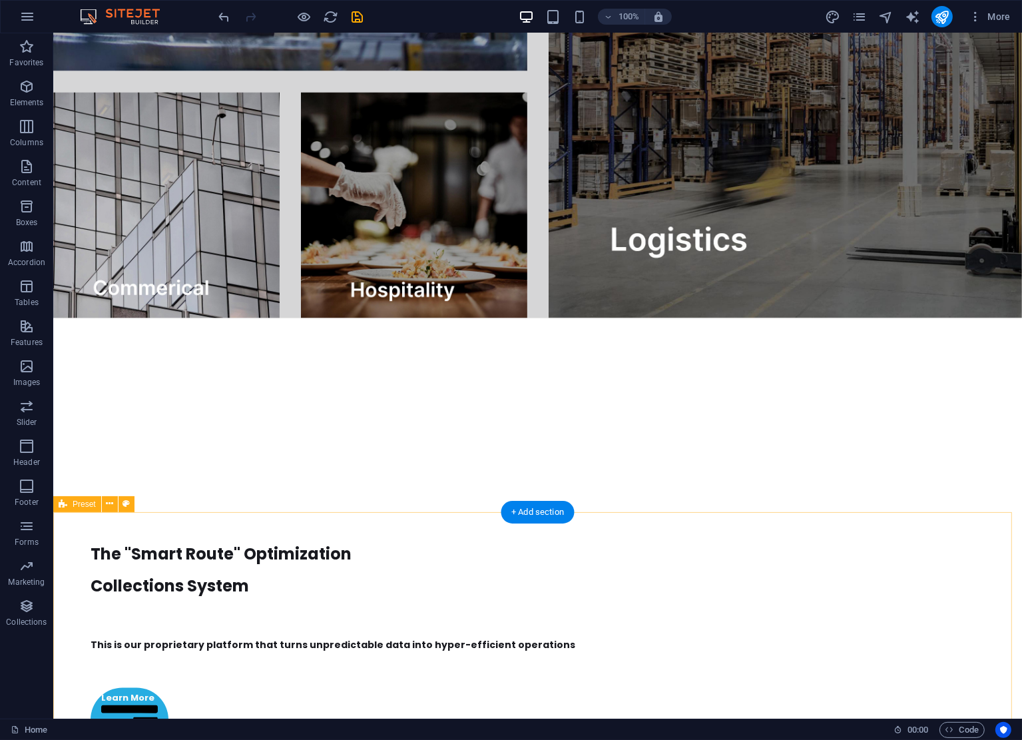
scroll to position [2379, 0]
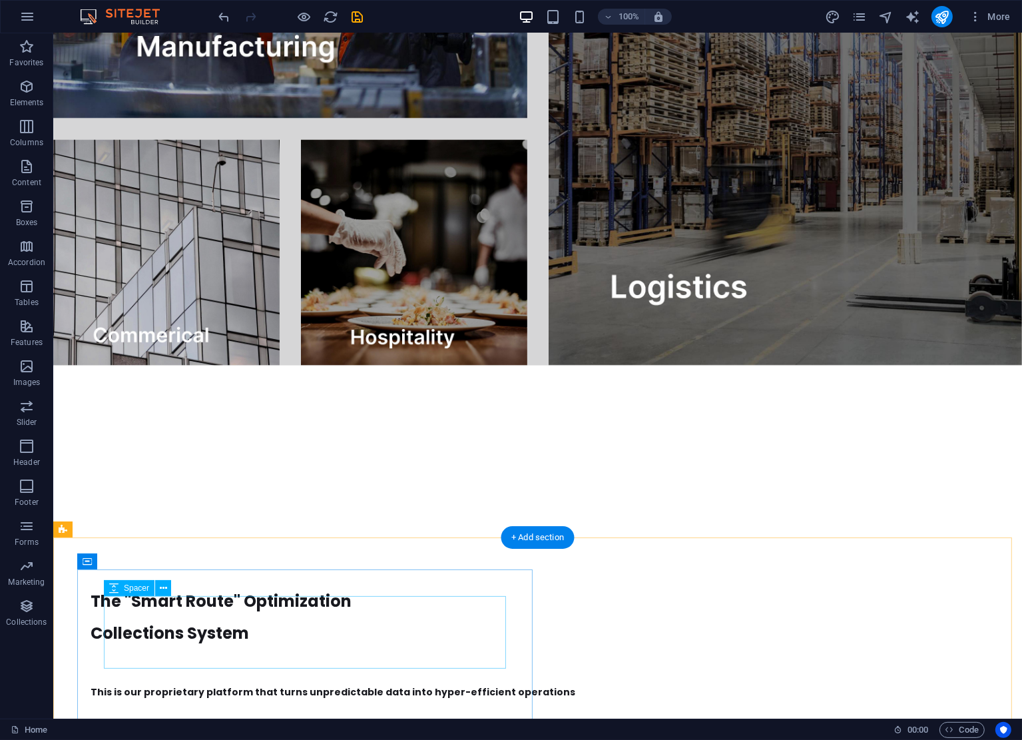
drag, startPoint x: 338, startPoint y: 685, endPoint x: 338, endPoint y: 618, distance: 67.3
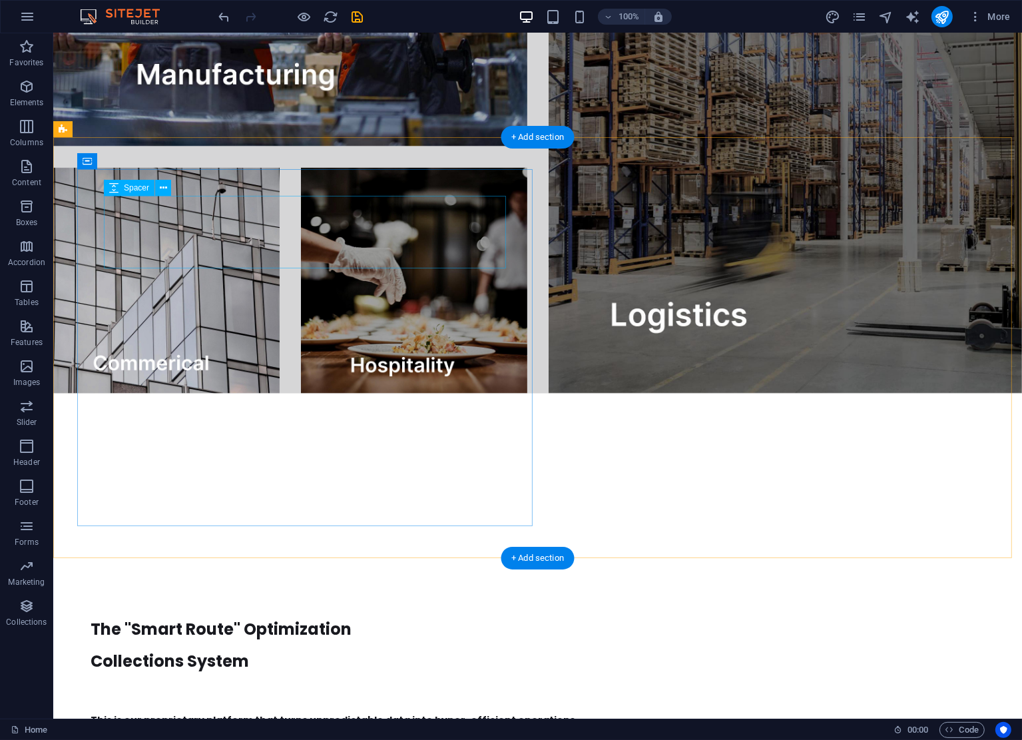
click at [273, 524] on div at bounding box center [519, 560] width 858 height 73
drag, startPoint x: 273, startPoint y: 236, endPoint x: 54, endPoint y: 247, distance: 219.4
click at [273, 524] on div at bounding box center [519, 560] width 858 height 73
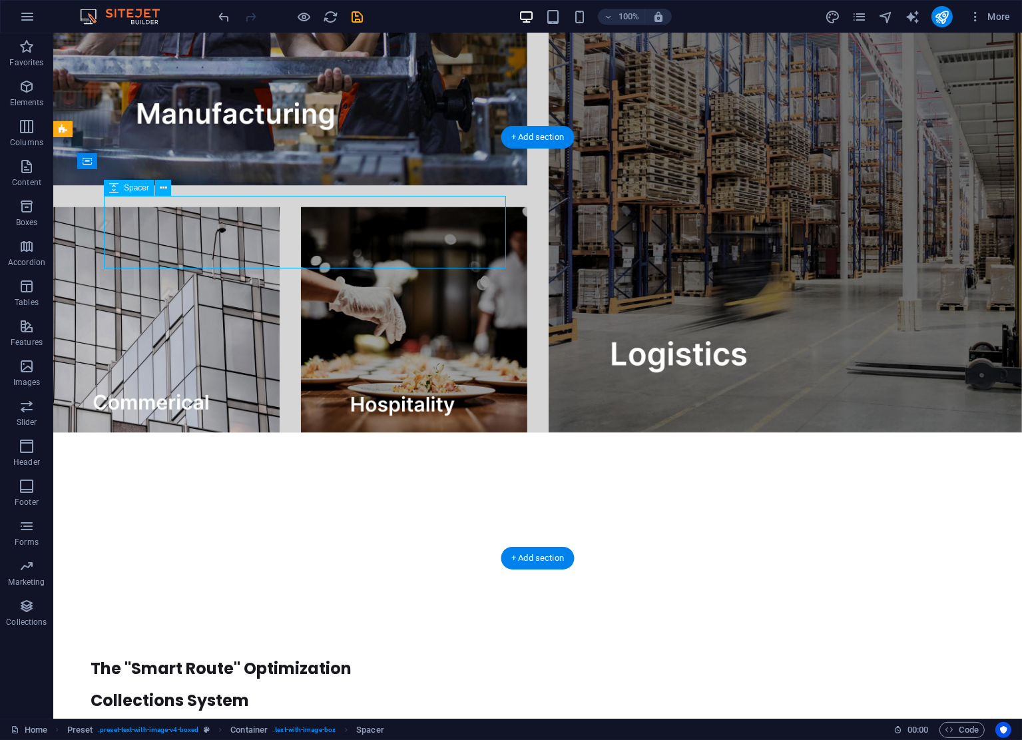
select select "px"
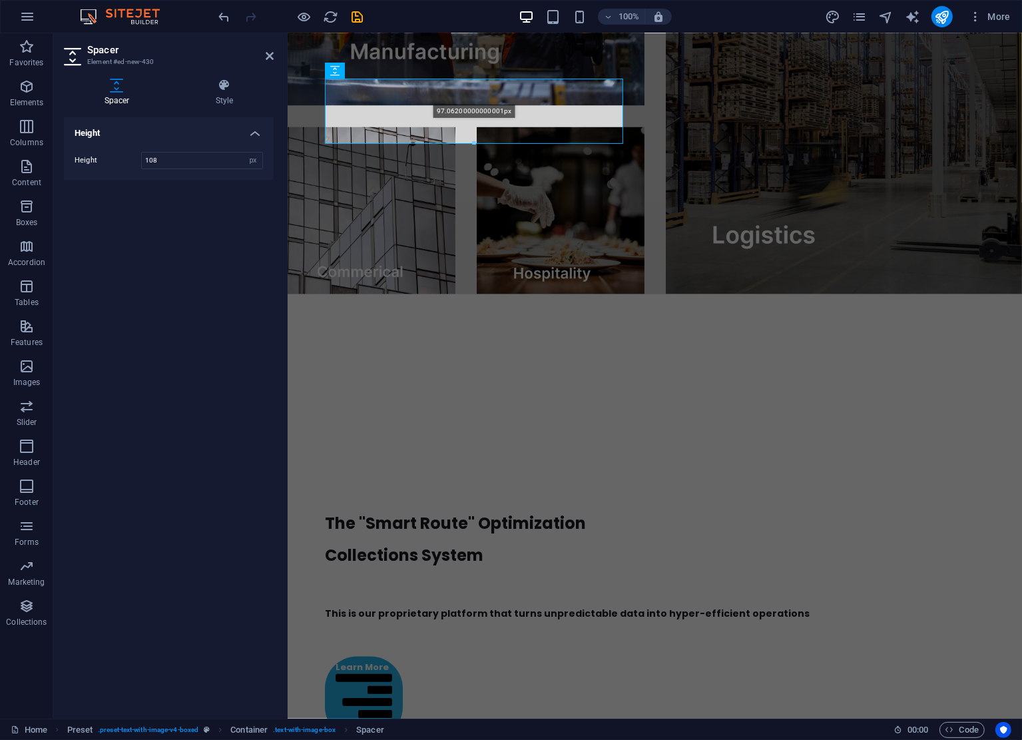
drag, startPoint x: 476, startPoint y: 149, endPoint x: 478, endPoint y: 139, distance: 10.3
click at [478, 139] on div "97.06200000000001px" at bounding box center [474, 111] width 298 height 65
type input "97"
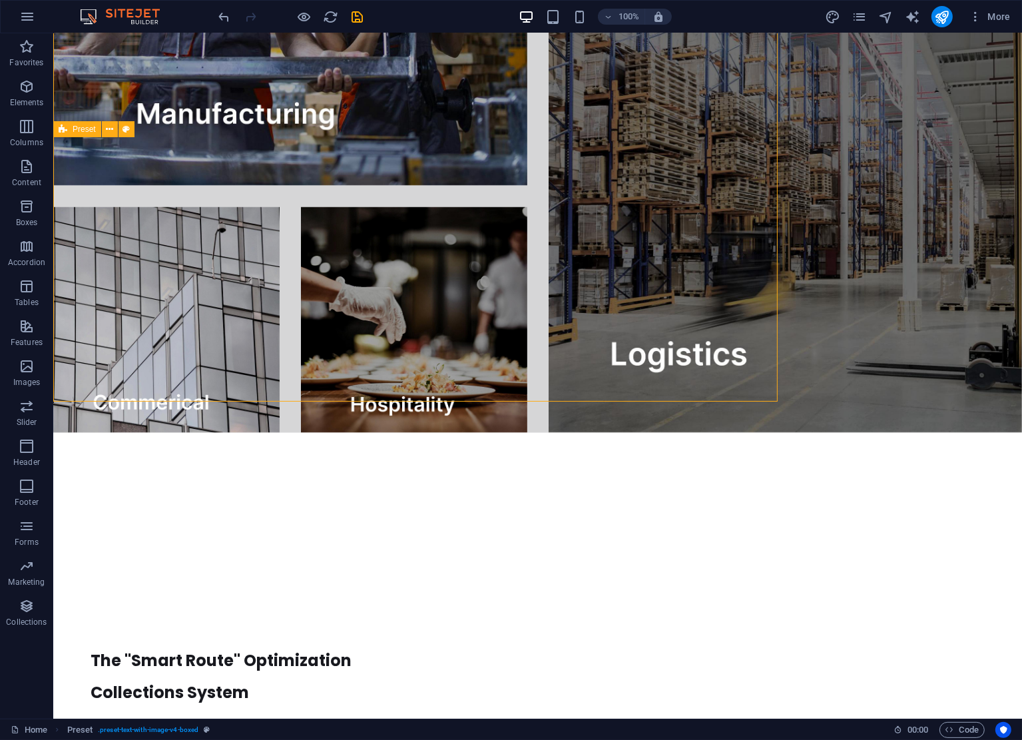
scroll to position [2066, 0]
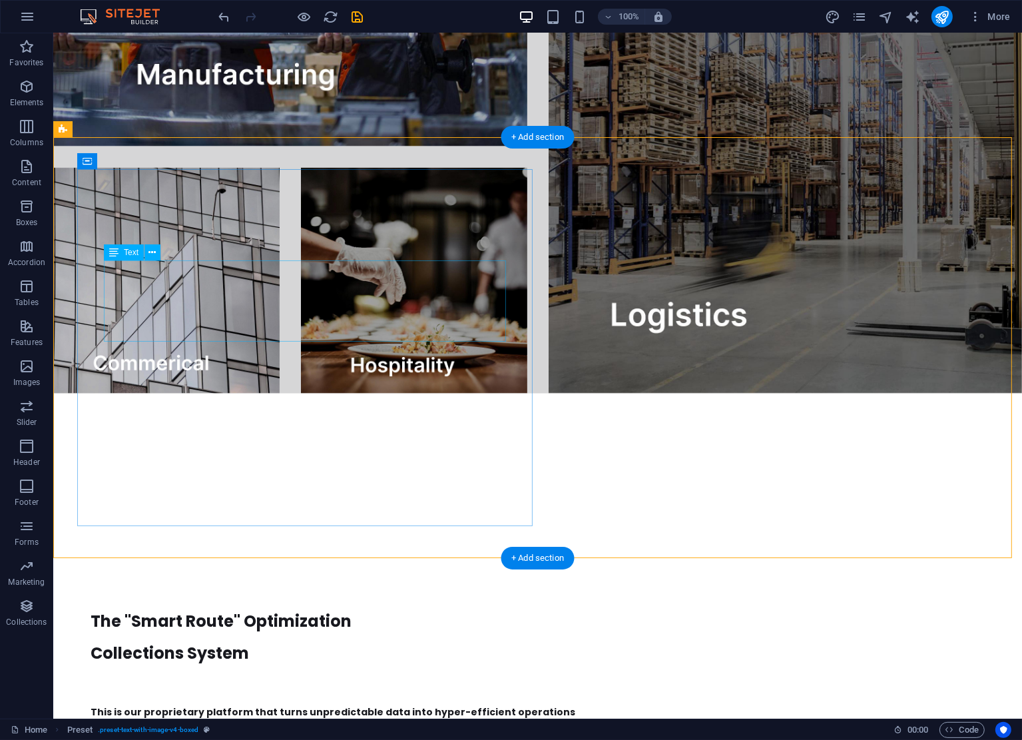
click at [284, 589] on div "The "Smart Route" Optimization Collections System" at bounding box center [519, 629] width 858 height 81
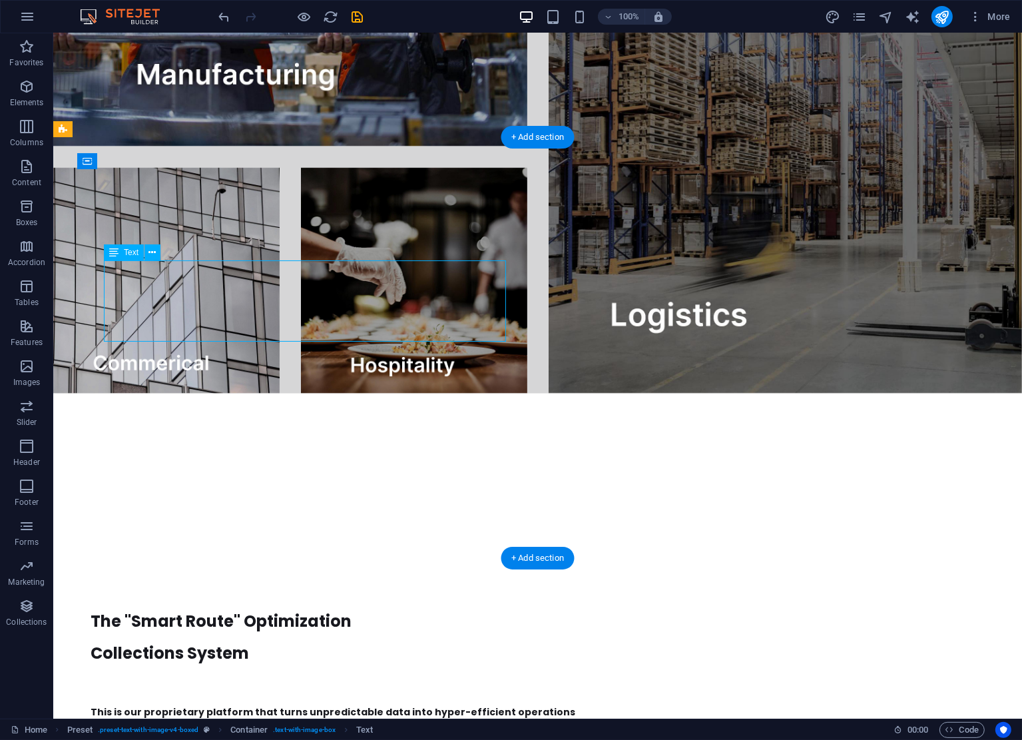
click at [273, 589] on div "The "Smart Route" Optimization Collections System" at bounding box center [519, 629] width 858 height 81
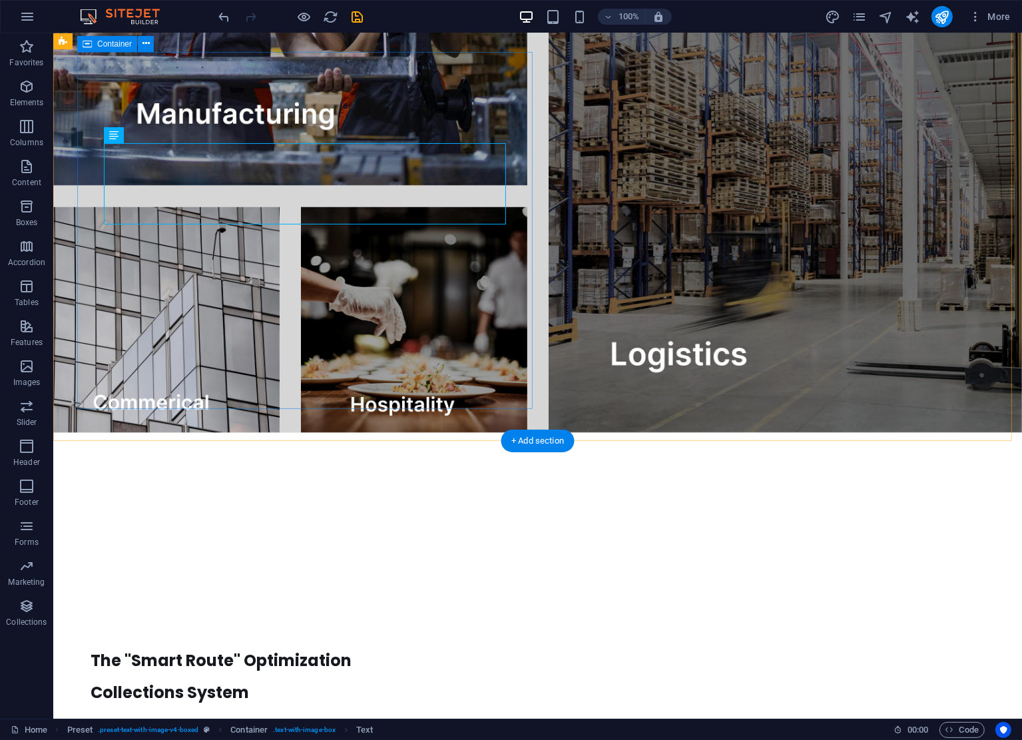
scroll to position [2184, 0]
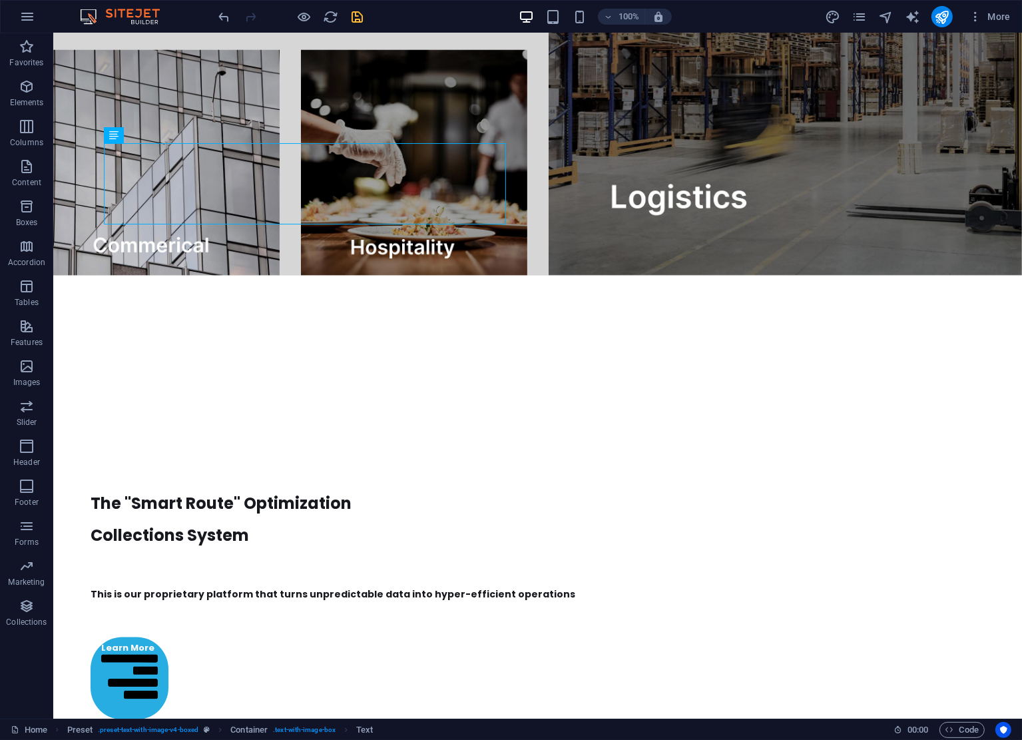
click at [361, 17] on icon "save" at bounding box center [357, 16] width 15 height 15
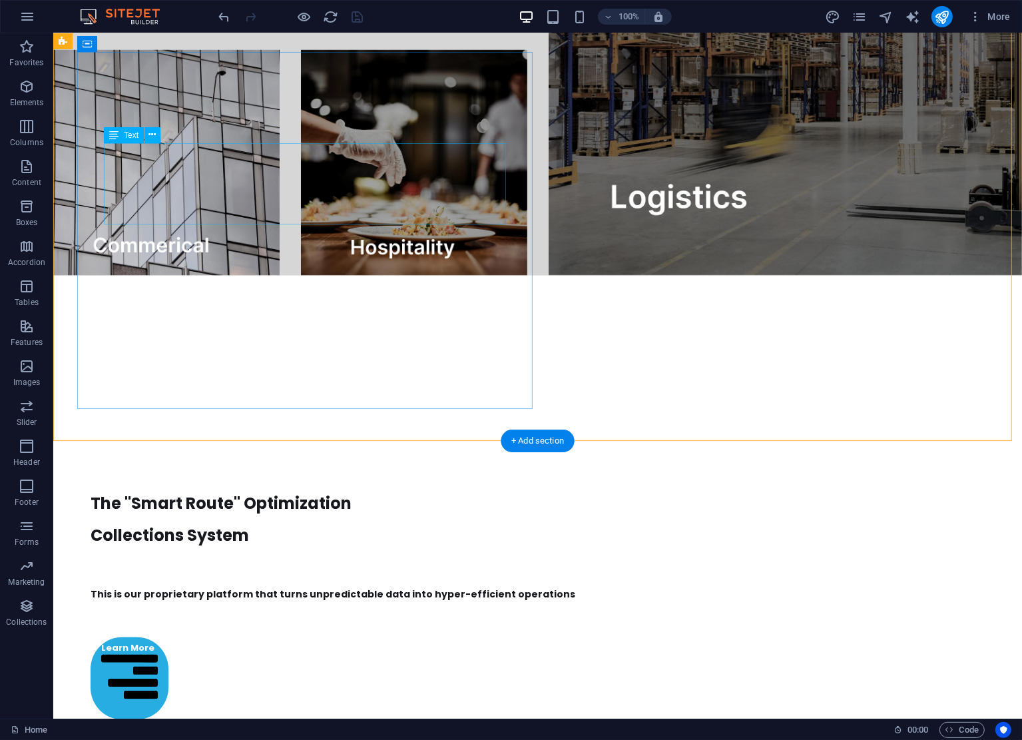
click at [320, 471] on div "The "Smart Route" Optimization Collections System" at bounding box center [519, 511] width 858 height 81
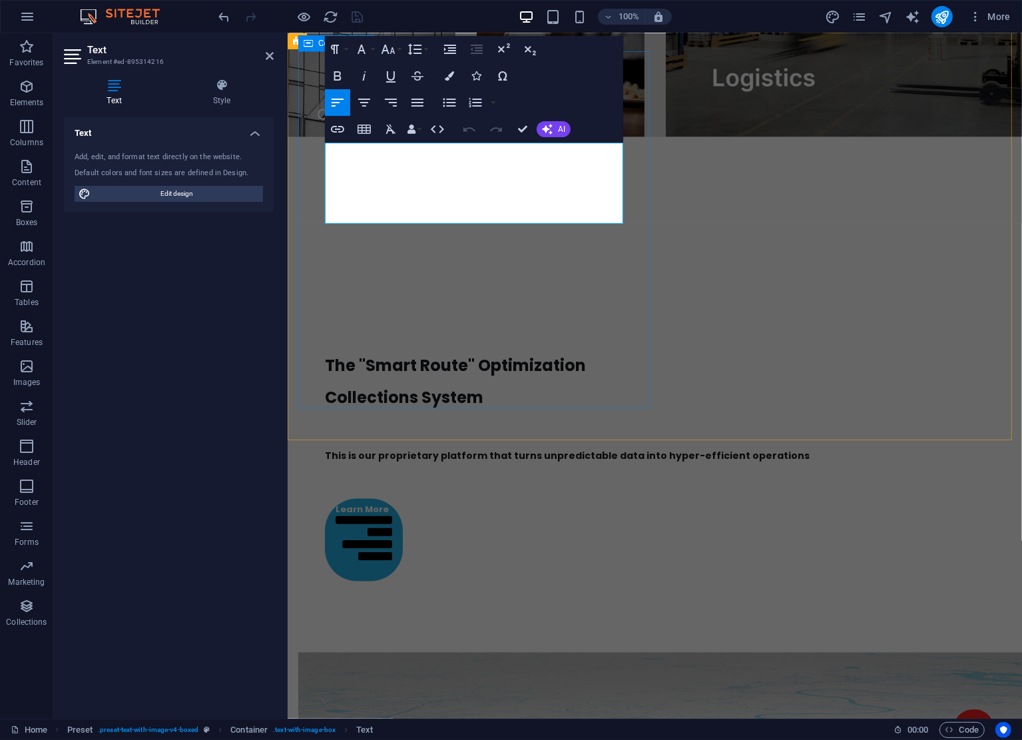
scroll to position [2027, 0]
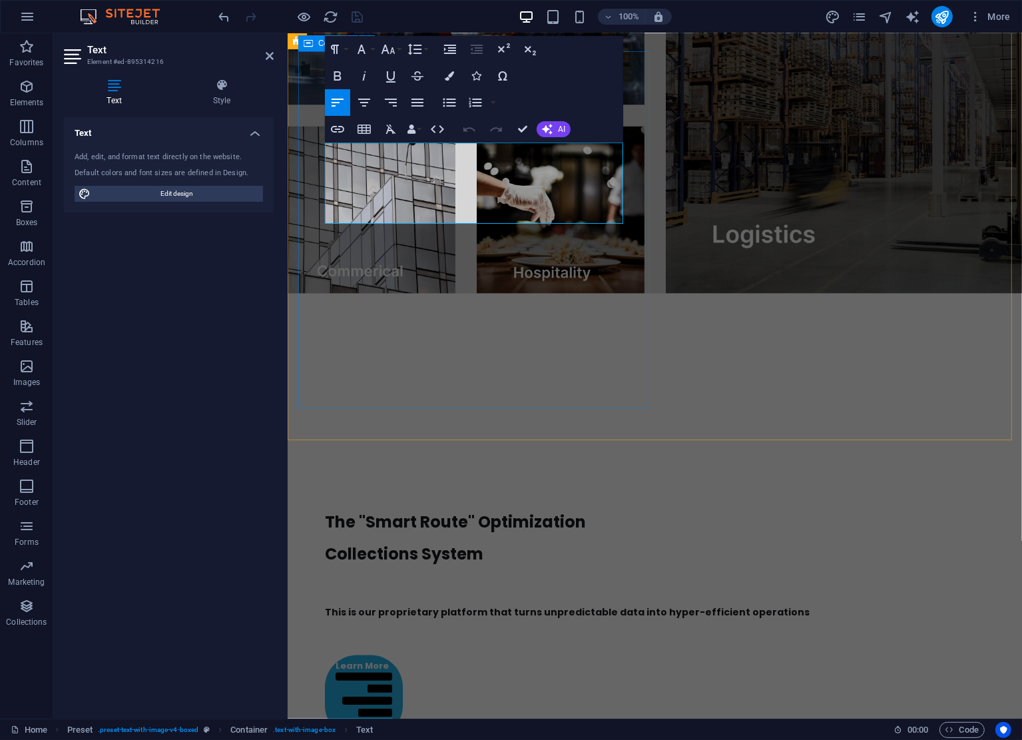
click at [511, 538] on p "Collections System" at bounding box center [654, 554] width 660 height 32
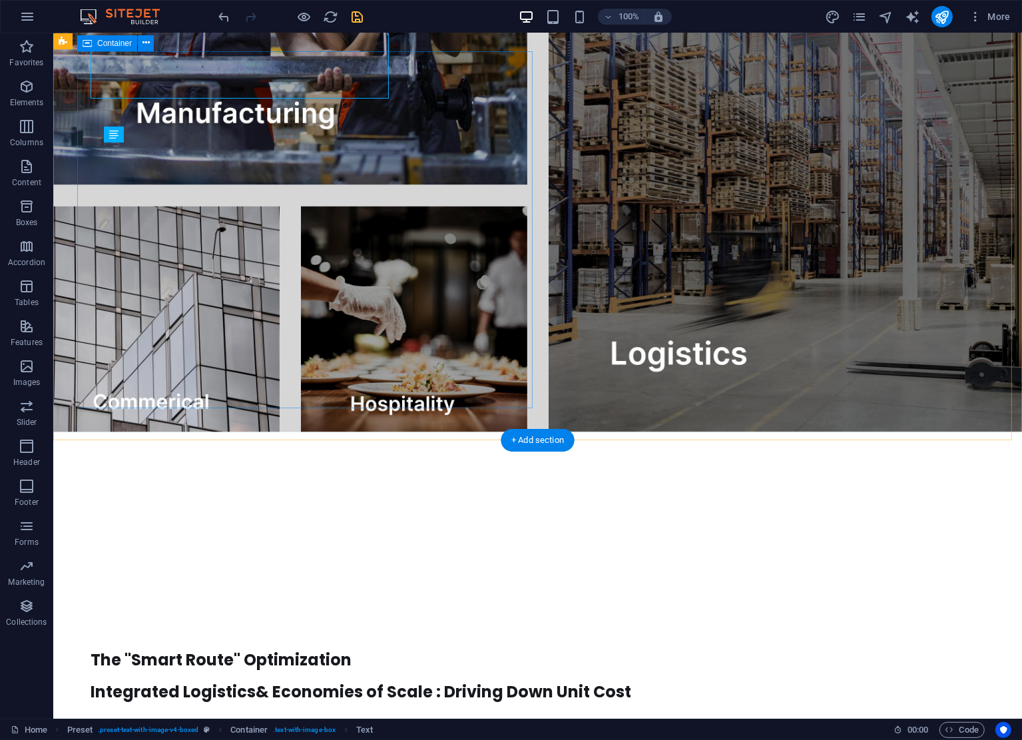
scroll to position [2185, 0]
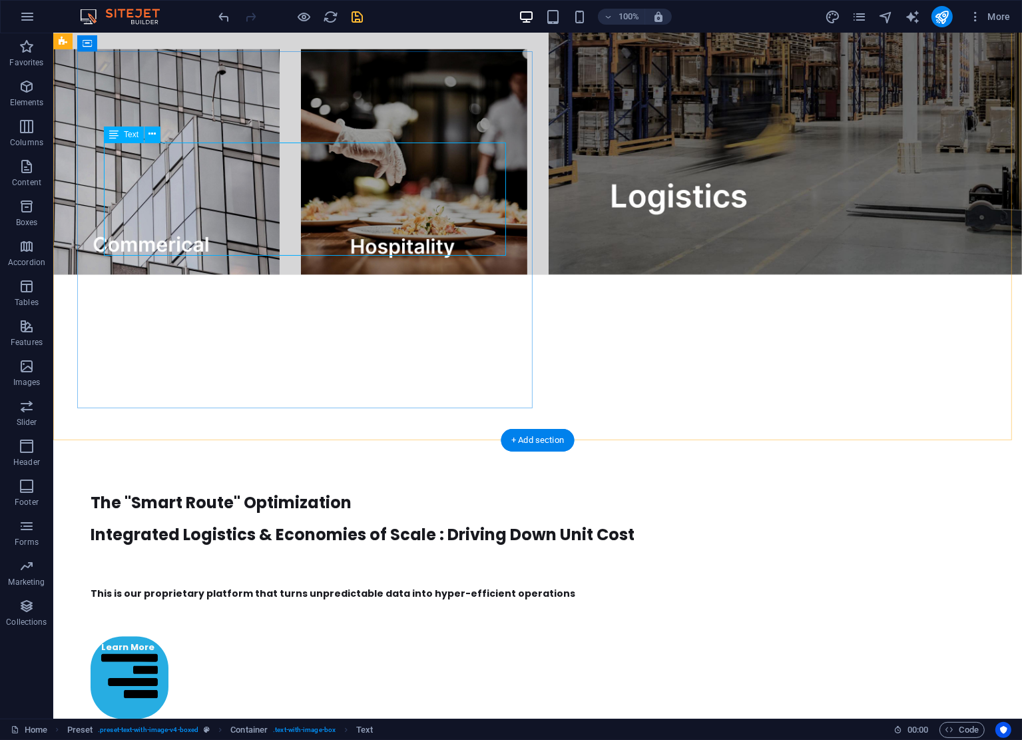
click at [379, 470] on div "The "Smart Route" Optimization Integrated Logistics & Economies of Scale : Driv…" at bounding box center [519, 510] width 858 height 81
click at [356, 470] on div "The "Smart Route" Optimization Integrated Logistics & Economies of Scale : Driv…" at bounding box center [519, 510] width 858 height 81
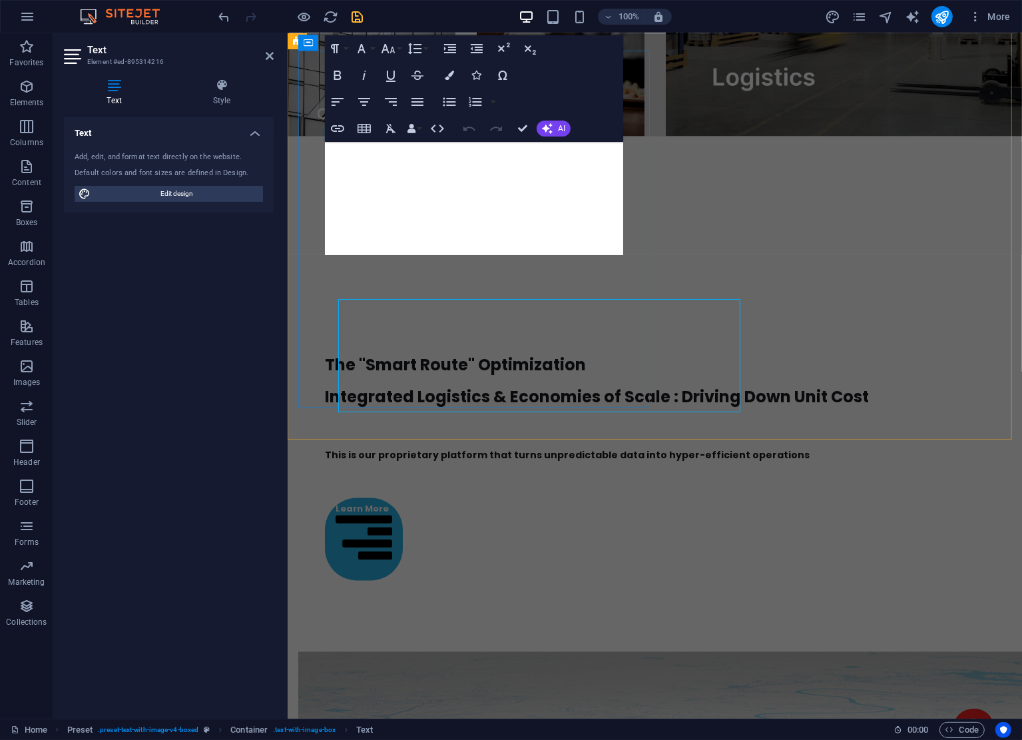
scroll to position [2027, 0]
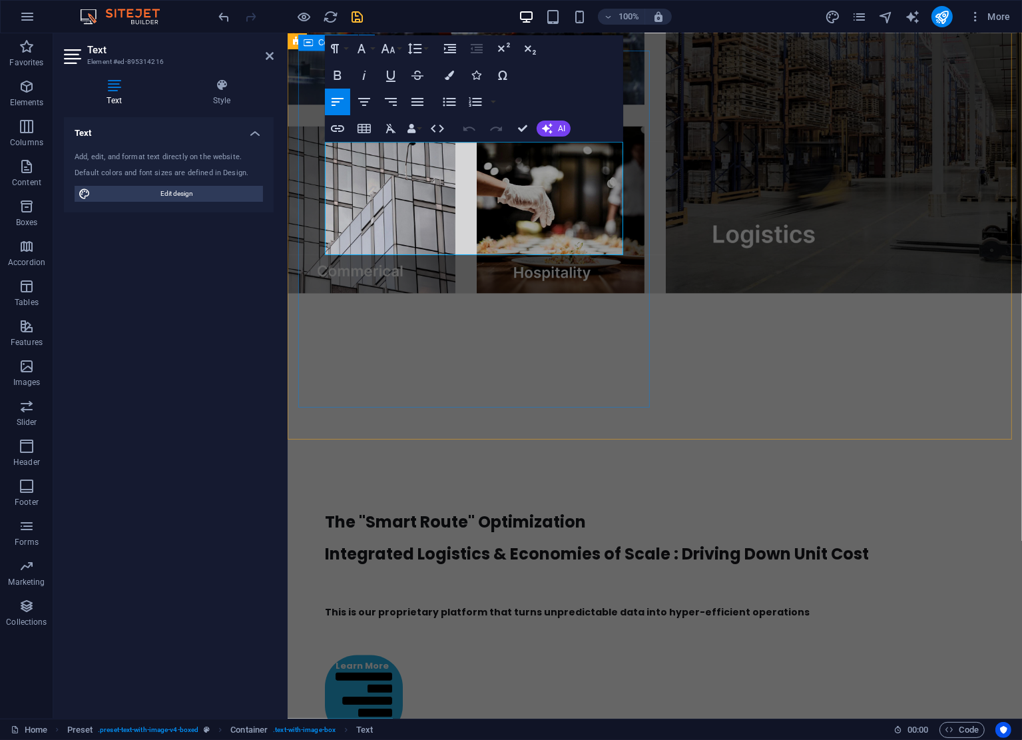
drag, startPoint x: 590, startPoint y: 178, endPoint x: 319, endPoint y: 180, distance: 271.1
click at [319, 398] on div "The "Smart Route" Optimization Integrated Logistics & Economies of Scale : Driv…" at bounding box center [654, 581] width 713 height 367
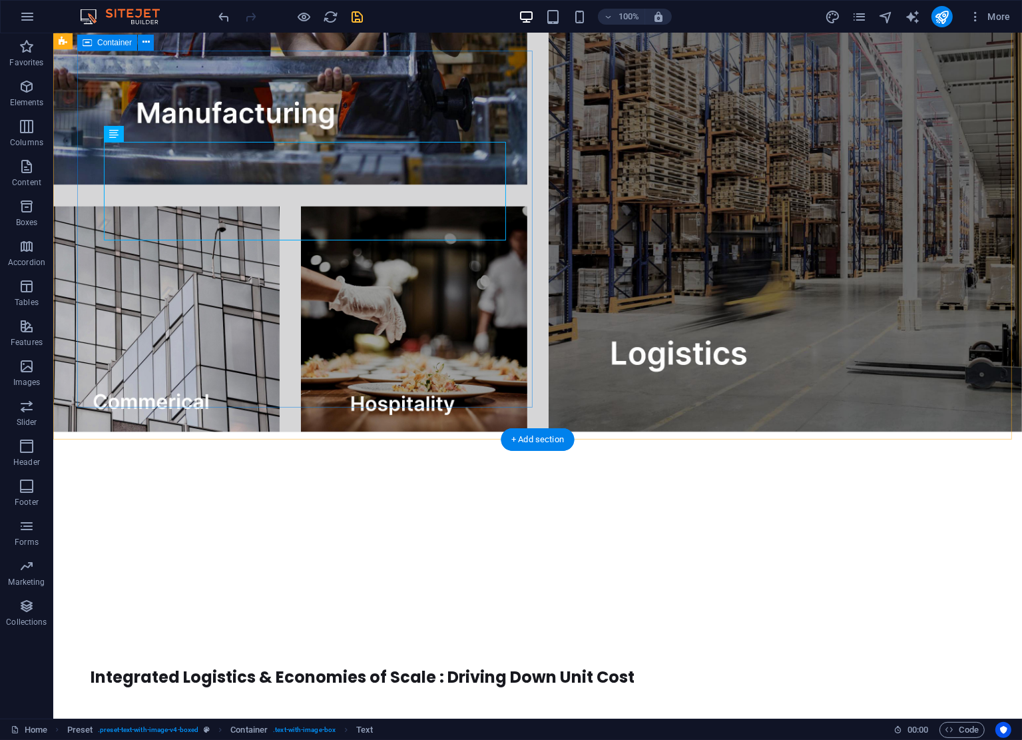
scroll to position [2185, 0]
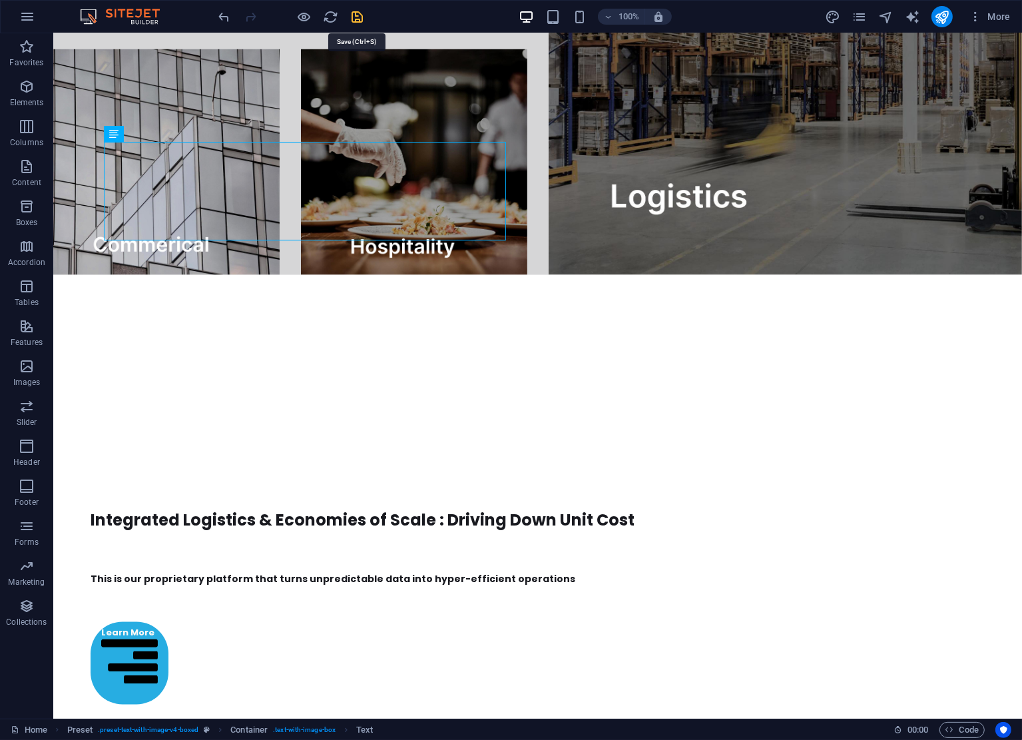
click at [356, 19] on icon "save" at bounding box center [357, 16] width 15 height 15
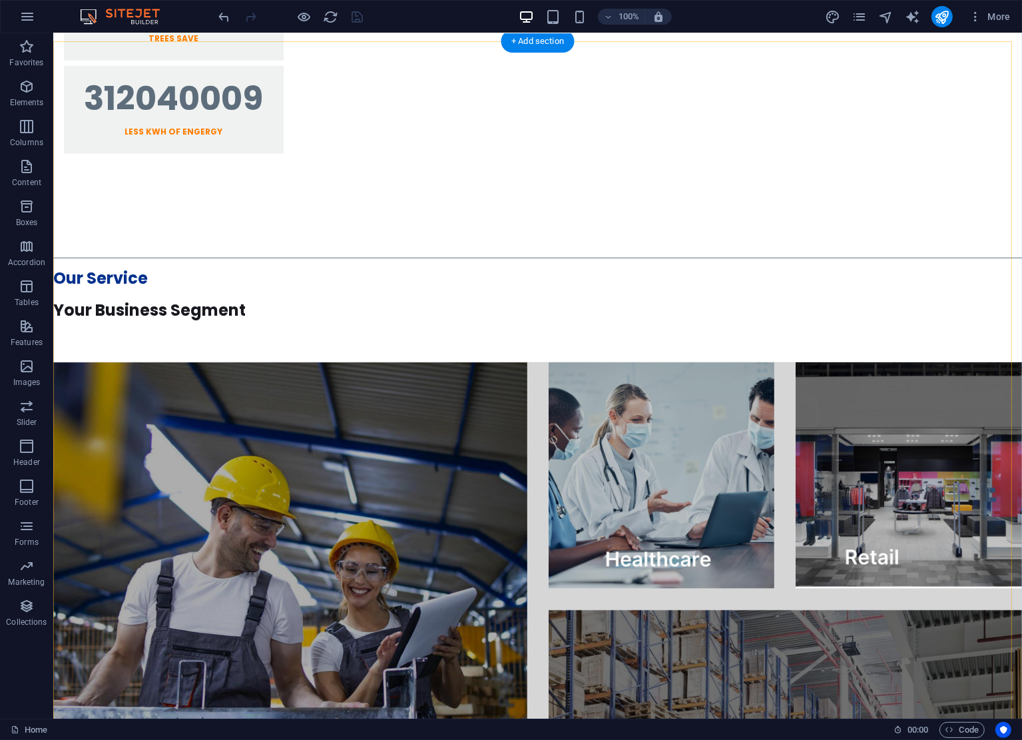
scroll to position [2065, 0]
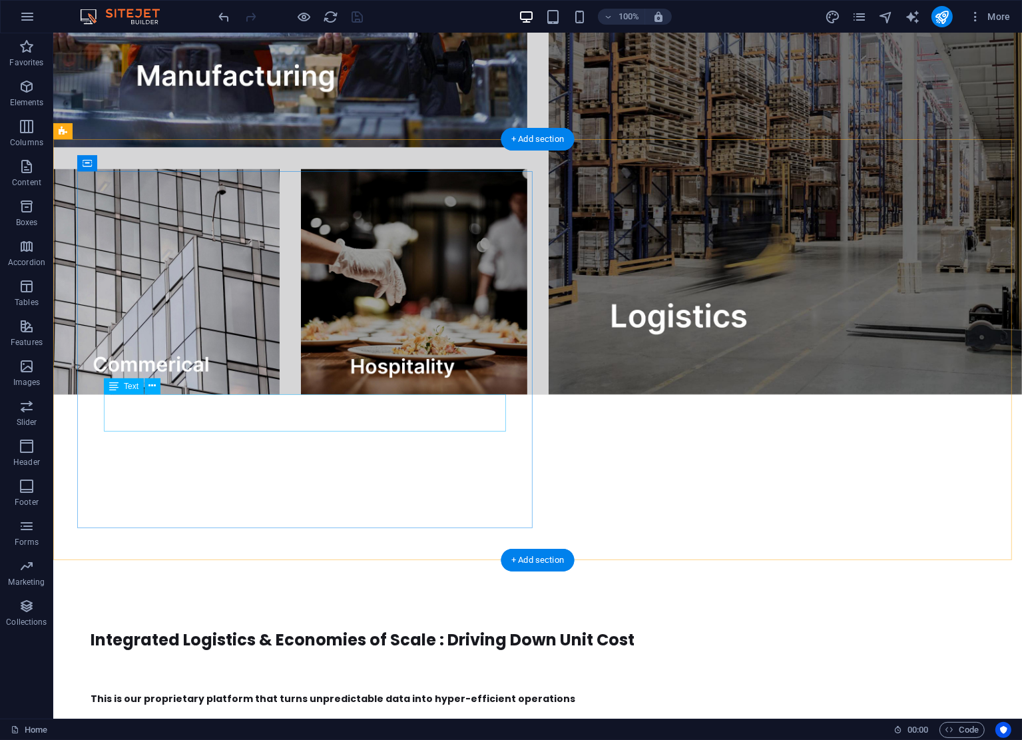
click at [276, 690] on div "This is our proprietary platform that turns unpredictable data into hyper-effic…" at bounding box center [519, 699] width 858 height 19
click at [236, 690] on div "This is our proprietary platform that turns unpredictable data into hyper-effic…" at bounding box center [519, 699] width 858 height 19
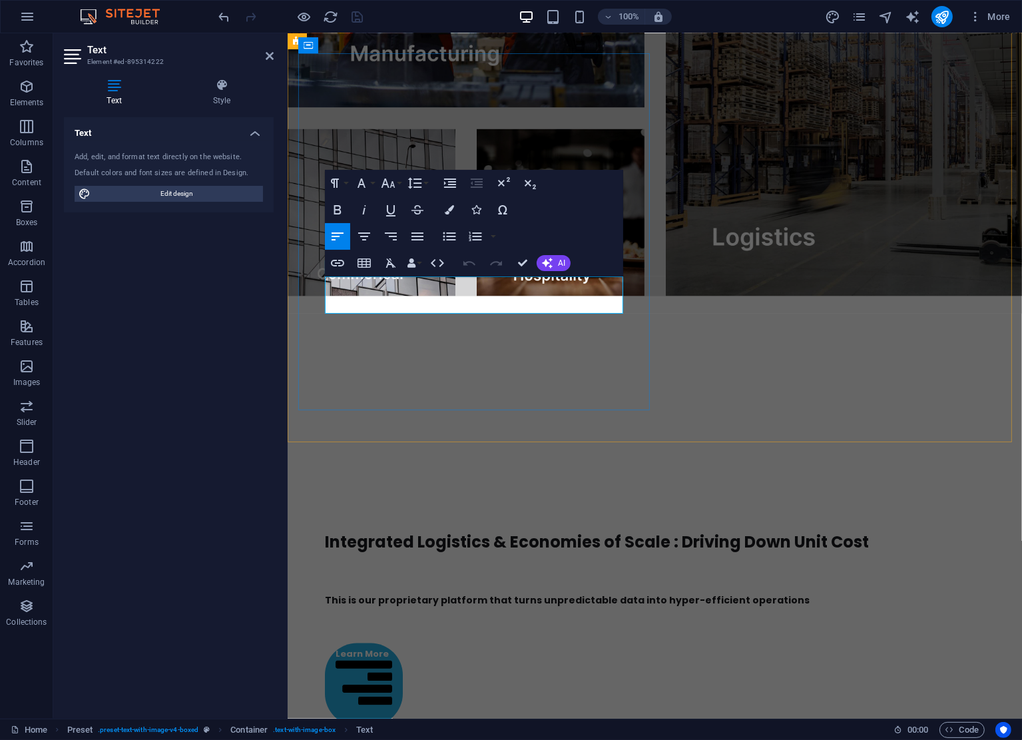
click at [506, 591] on p "This is our proprietary platform that turns unpredictable data into hyper-effic…" at bounding box center [654, 600] width 660 height 19
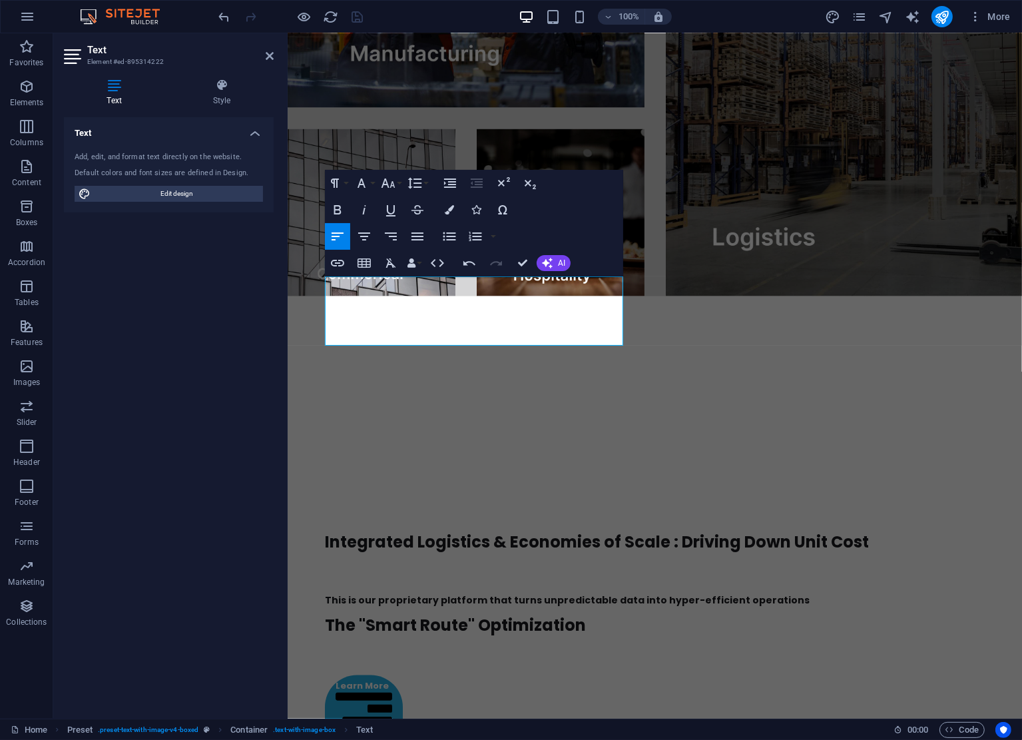
drag, startPoint x: 482, startPoint y: 308, endPoint x: 523, endPoint y: 318, distance: 42.3
click at [287, 284] on html "Home Our Services 3PL Colletions Equipment Consulting About Us Get In Touch You…" at bounding box center [654, 400] width 735 height 4782
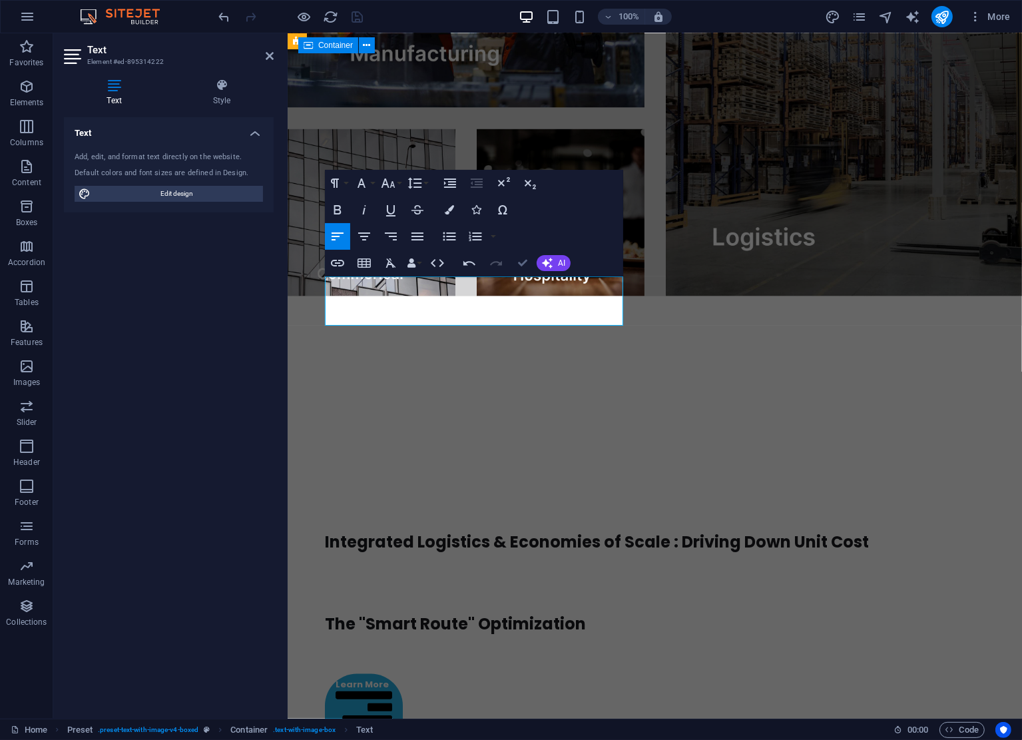
scroll to position [2182, 0]
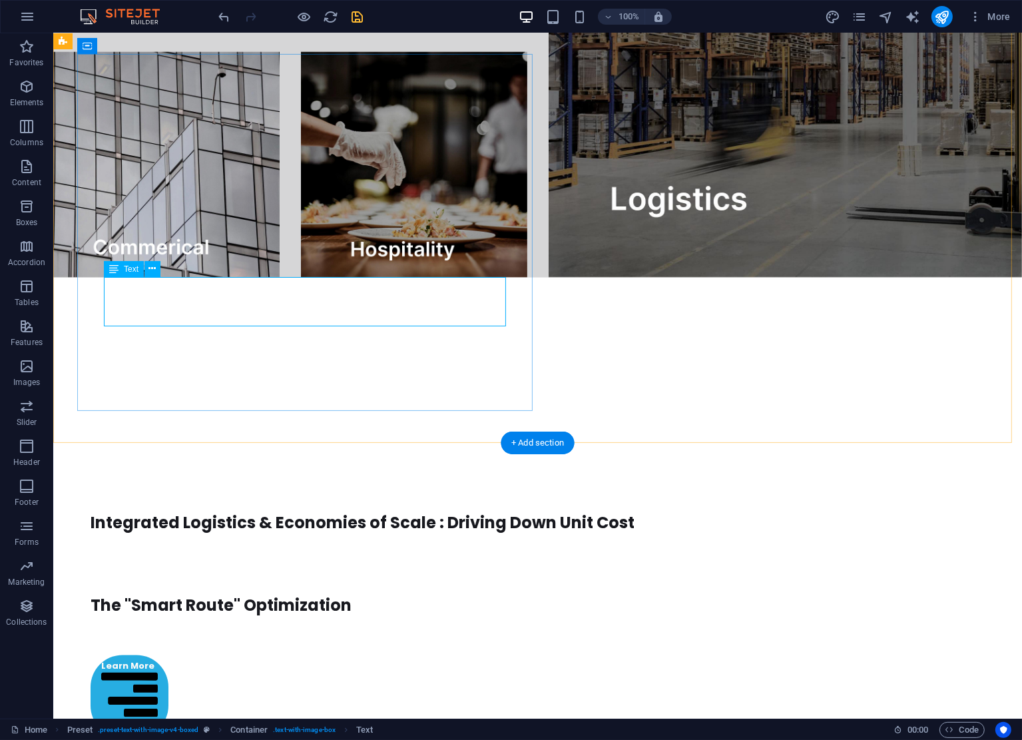
click at [405, 573] on div "The "Smart Route" Optimization" at bounding box center [519, 597] width 858 height 49
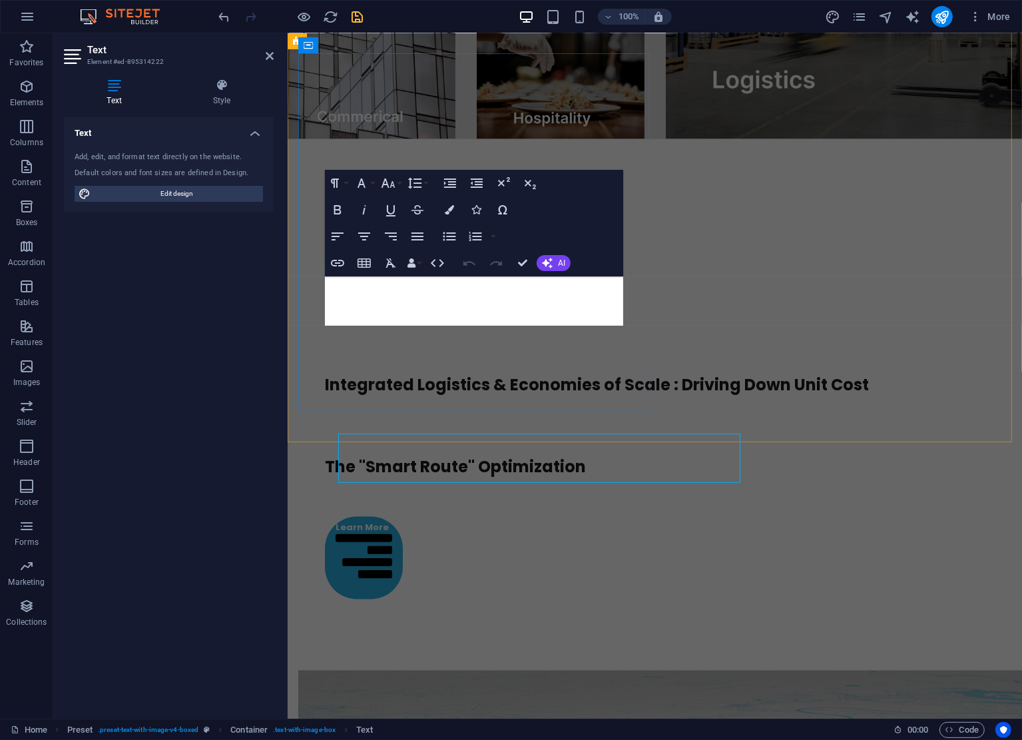
scroll to position [2025, 0]
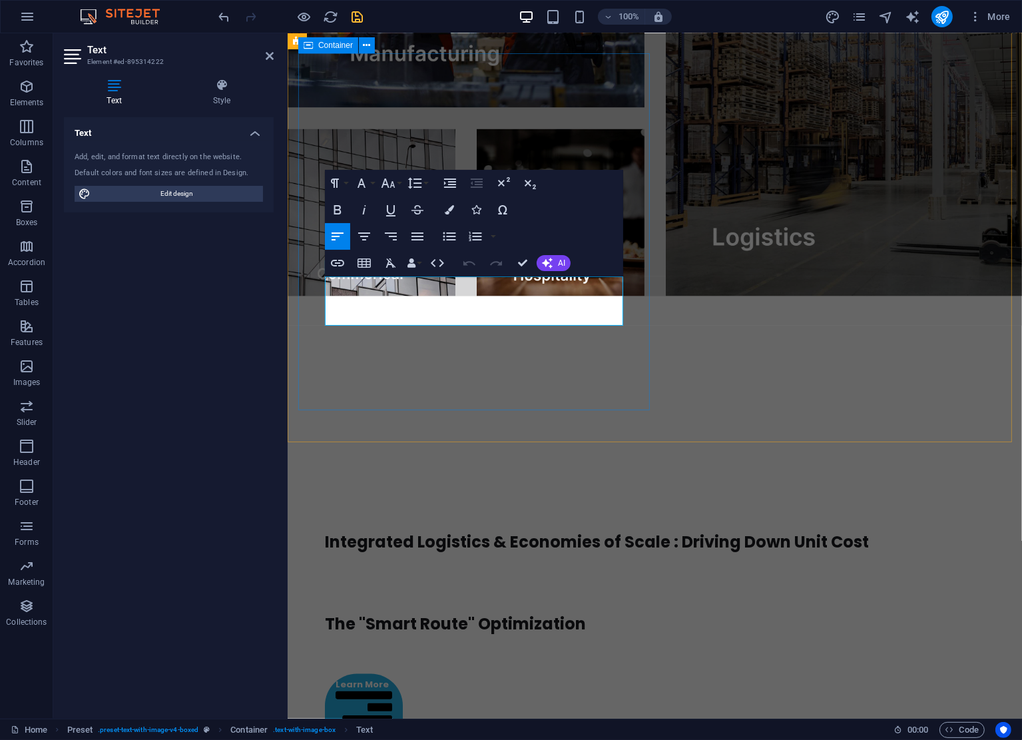
click at [600, 609] on p "The "Smart Route" Optimization" at bounding box center [654, 625] width 660 height 32
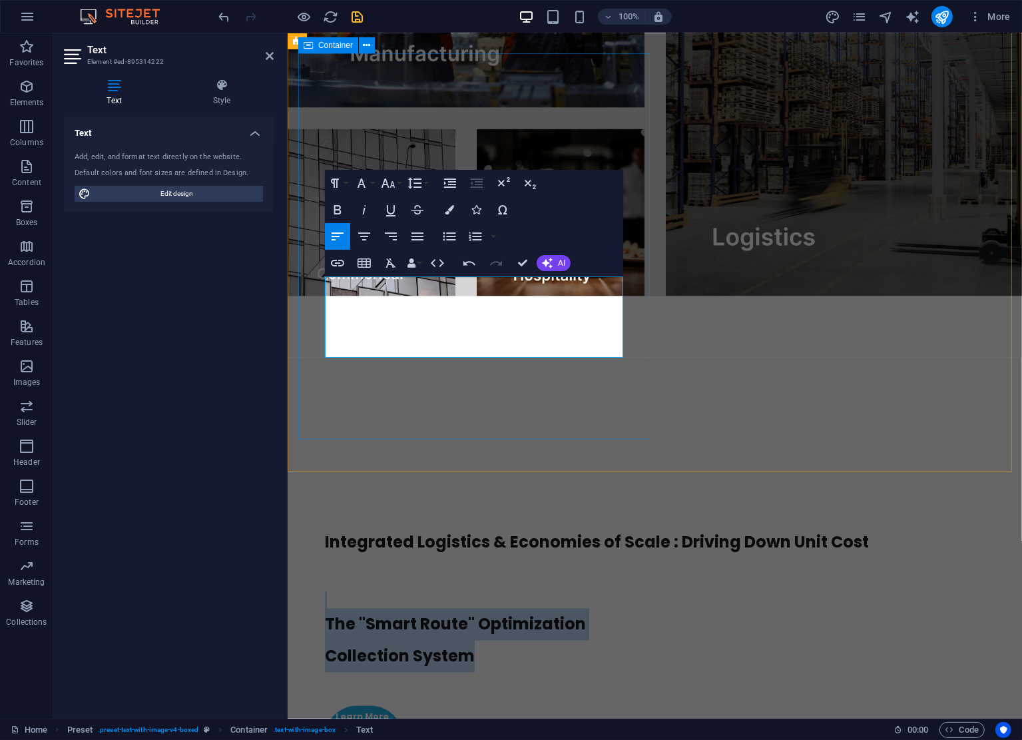
drag, startPoint x: 511, startPoint y: 336, endPoint x: 318, endPoint y: 293, distance: 198.4
click at [318, 400] on div "Integrated Logistics & Economies of Scale : Driving Down Unit Cost The "Smart R…" at bounding box center [654, 607] width 713 height 415
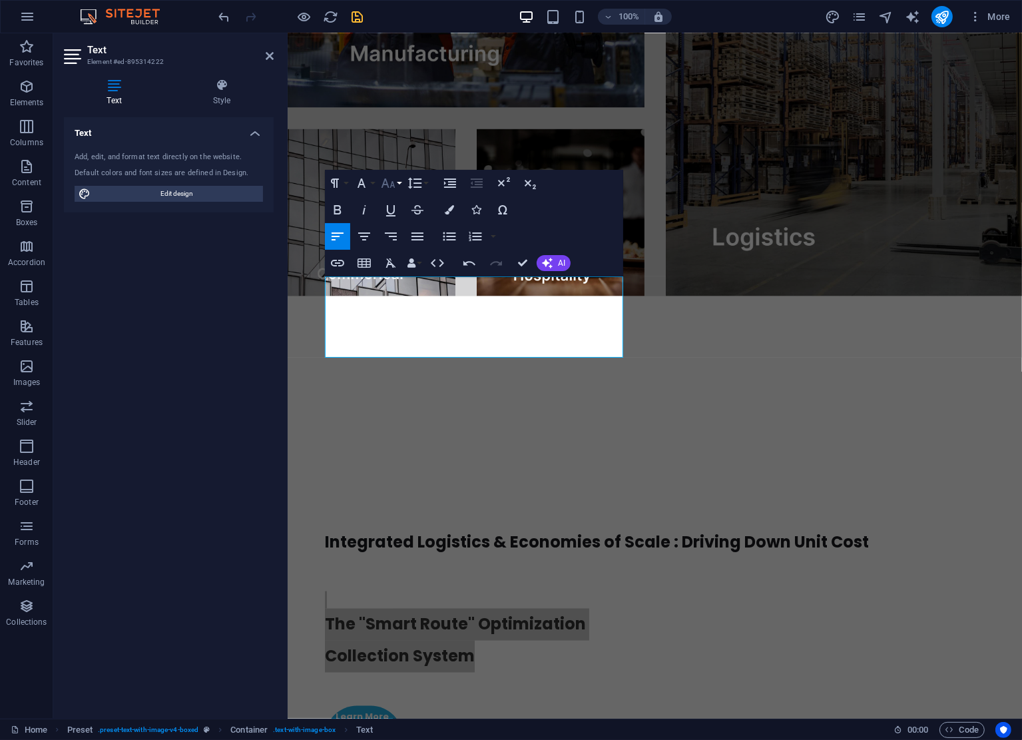
click at [398, 189] on button "Font Size" at bounding box center [390, 183] width 25 height 27
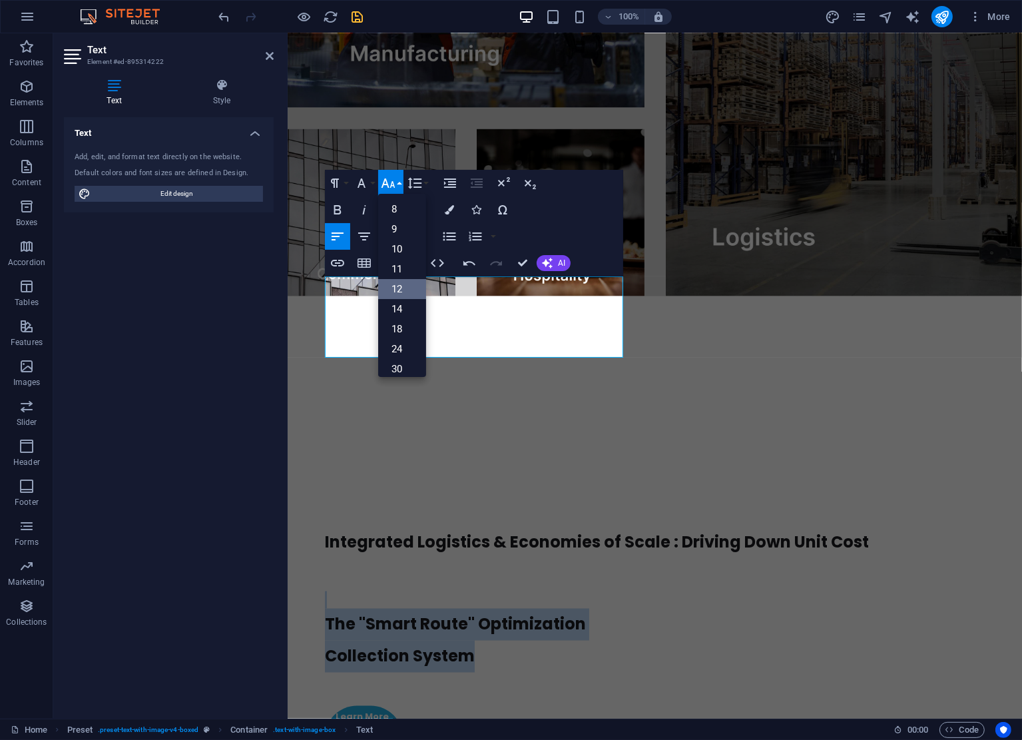
click at [406, 289] on link "12" at bounding box center [402, 289] width 48 height 20
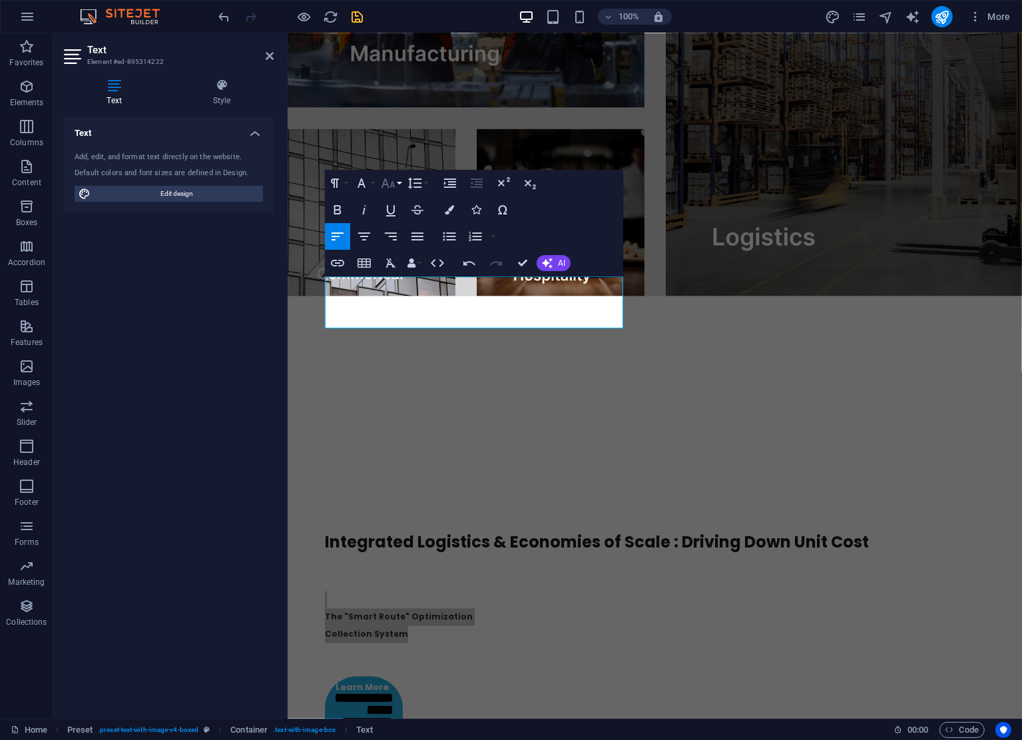
click at [397, 186] on button "Font Size" at bounding box center [390, 183] width 25 height 27
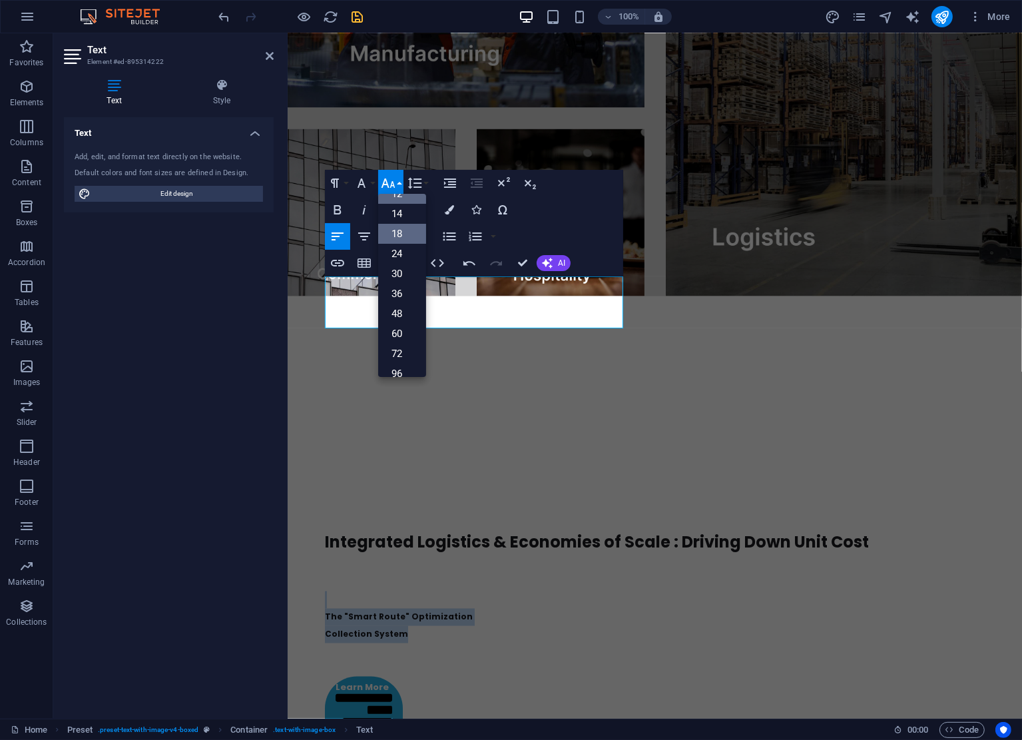
click at [410, 232] on link "18" at bounding box center [402, 234] width 48 height 20
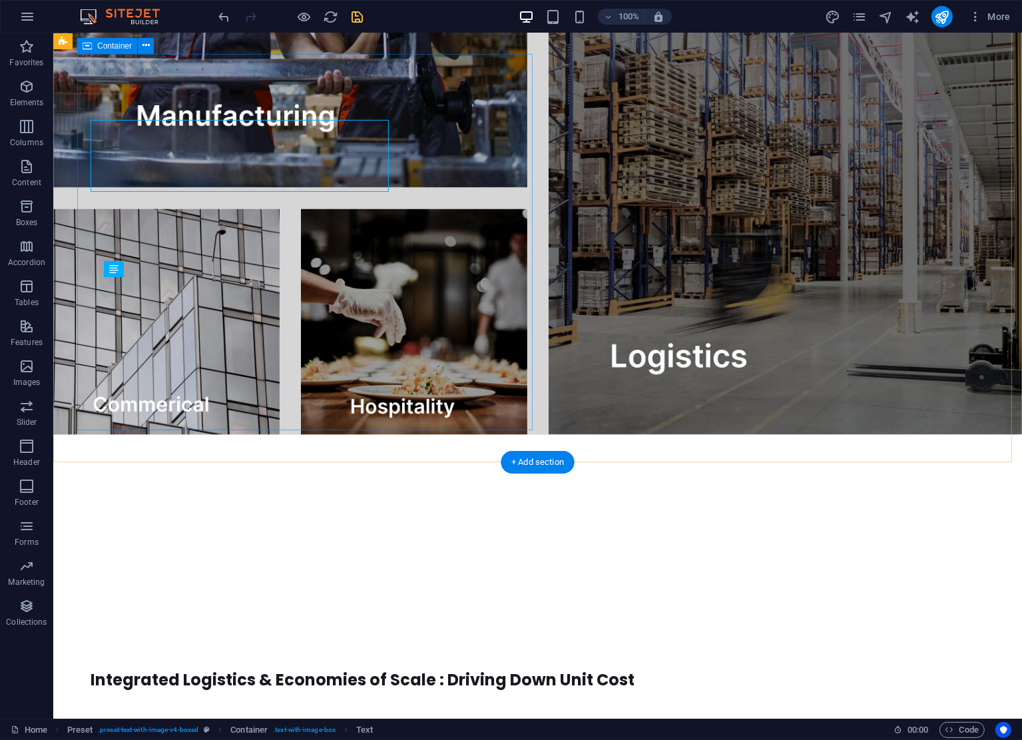
scroll to position [2182, 0]
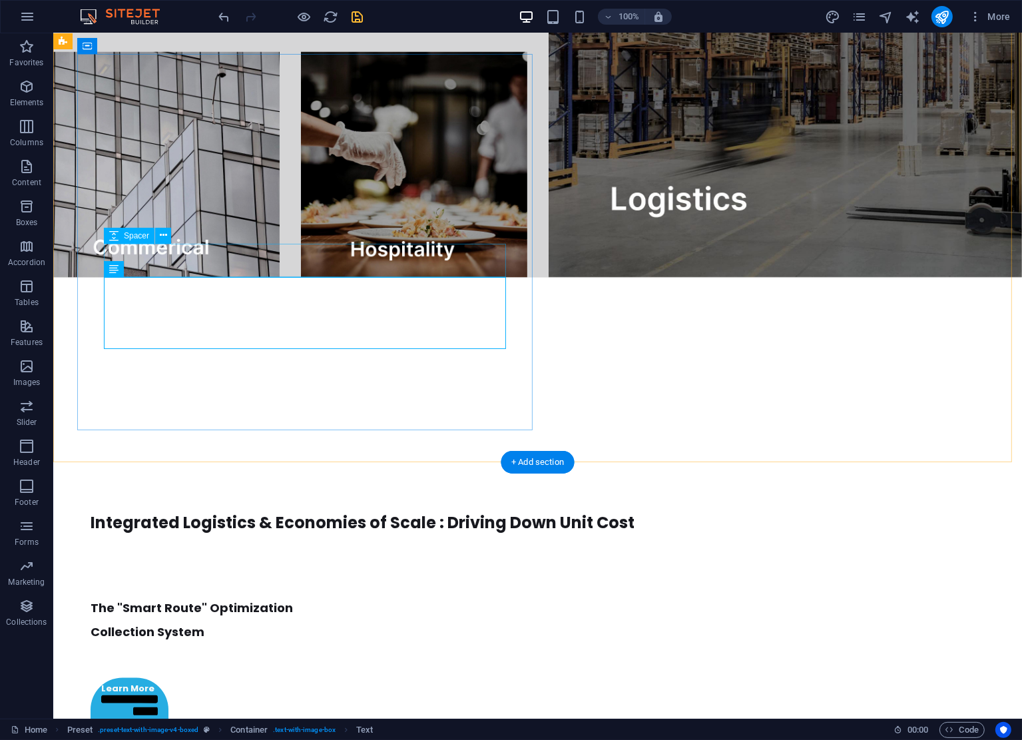
click at [346, 539] on div at bounding box center [519, 555] width 858 height 33
select select "px"
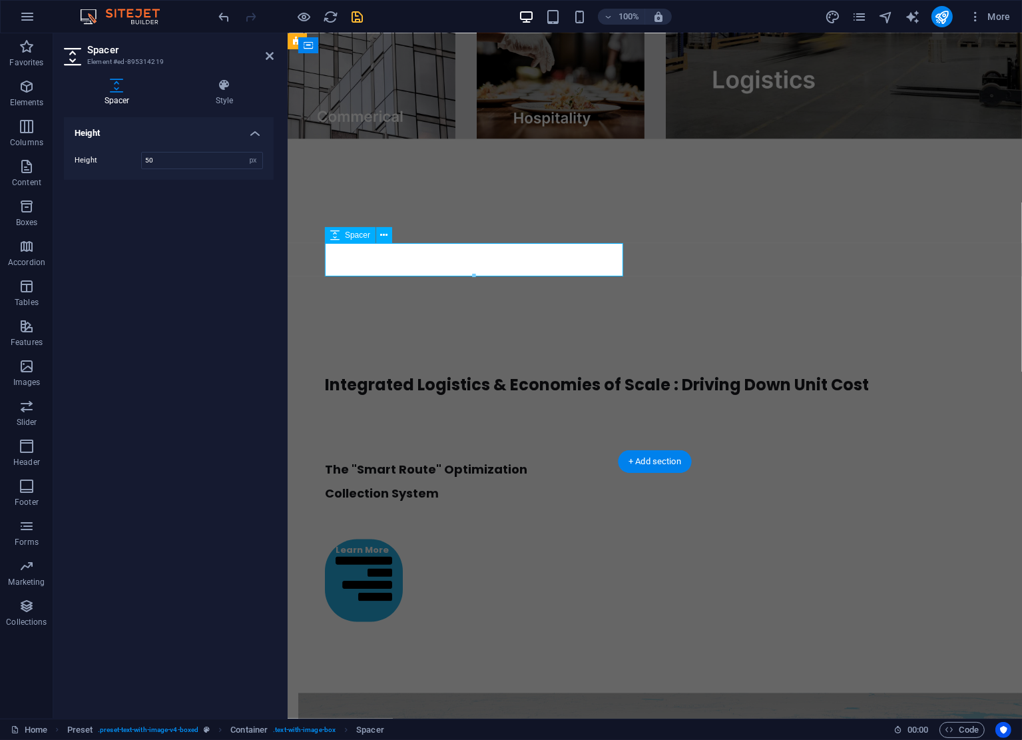
scroll to position [2025, 0]
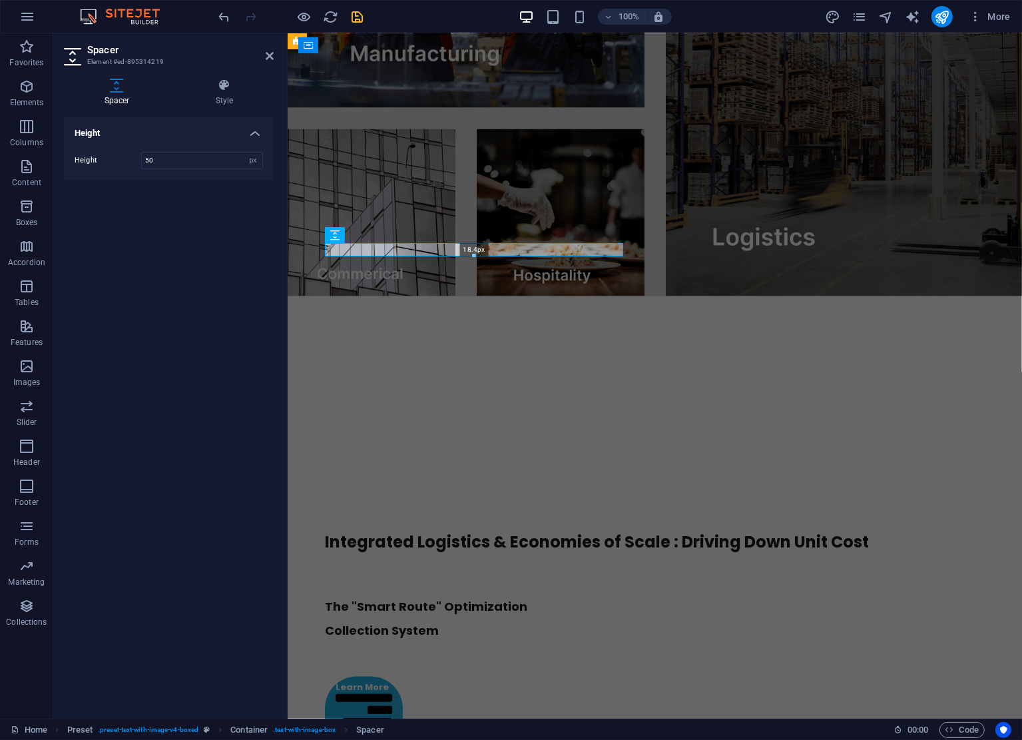
drag, startPoint x: 476, startPoint y: 276, endPoint x: 476, endPoint y: 258, distance: 18.6
click at [476, 258] on div at bounding box center [474, 256] width 297 height 5
type input "18"
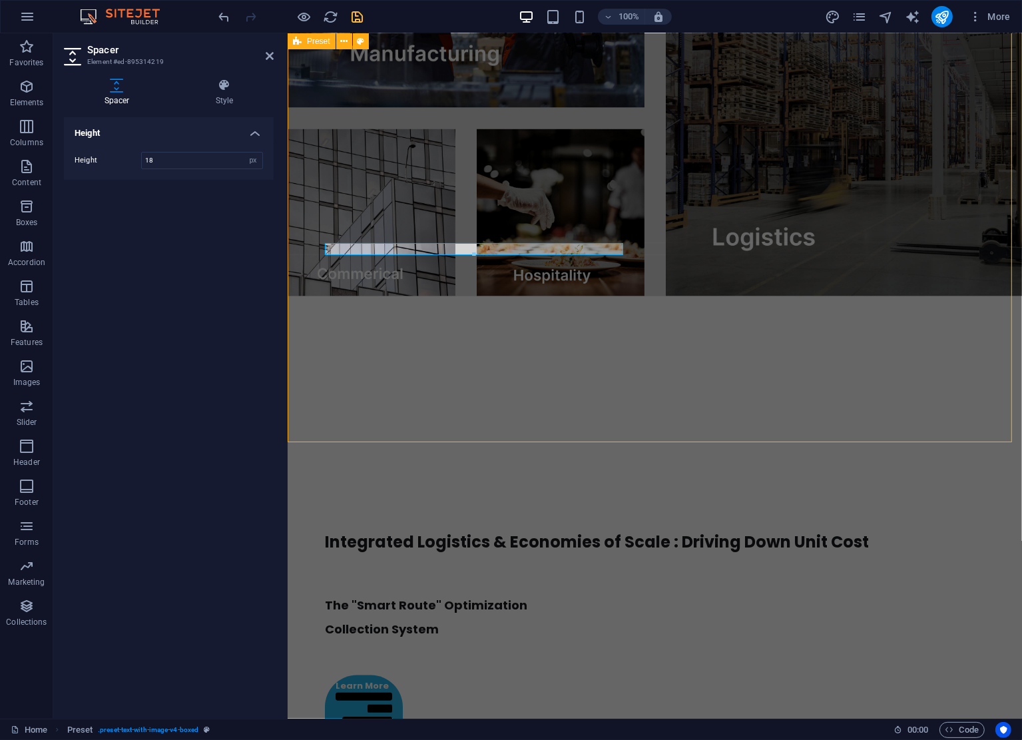
scroll to position [2182, 0]
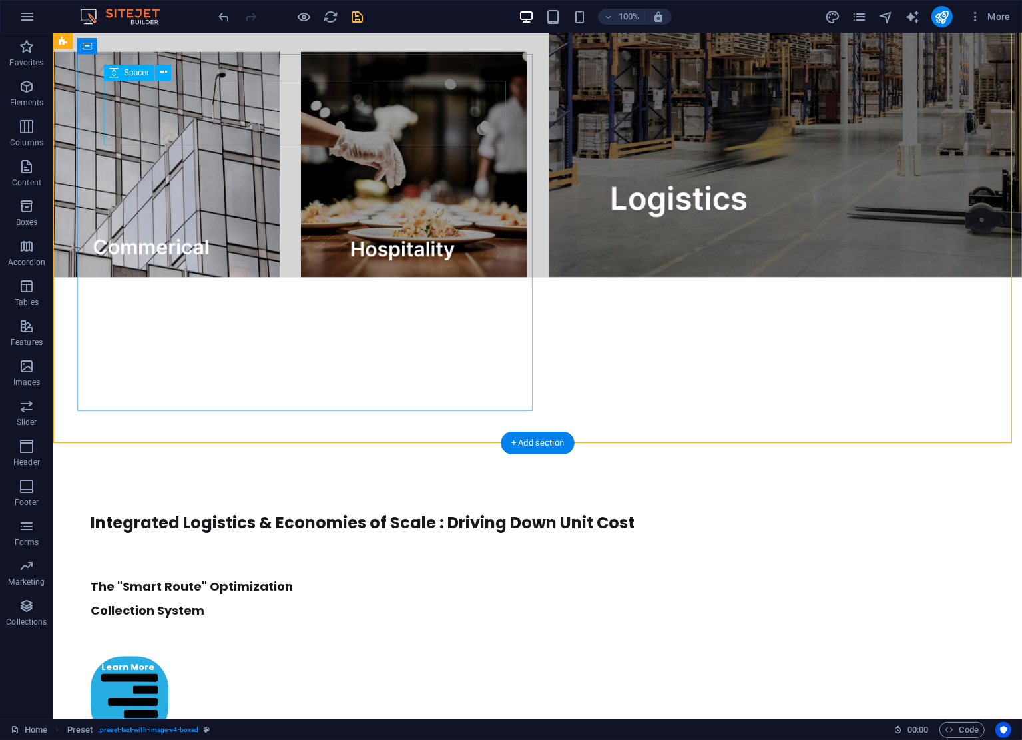
click at [288, 408] on div at bounding box center [519, 440] width 858 height 65
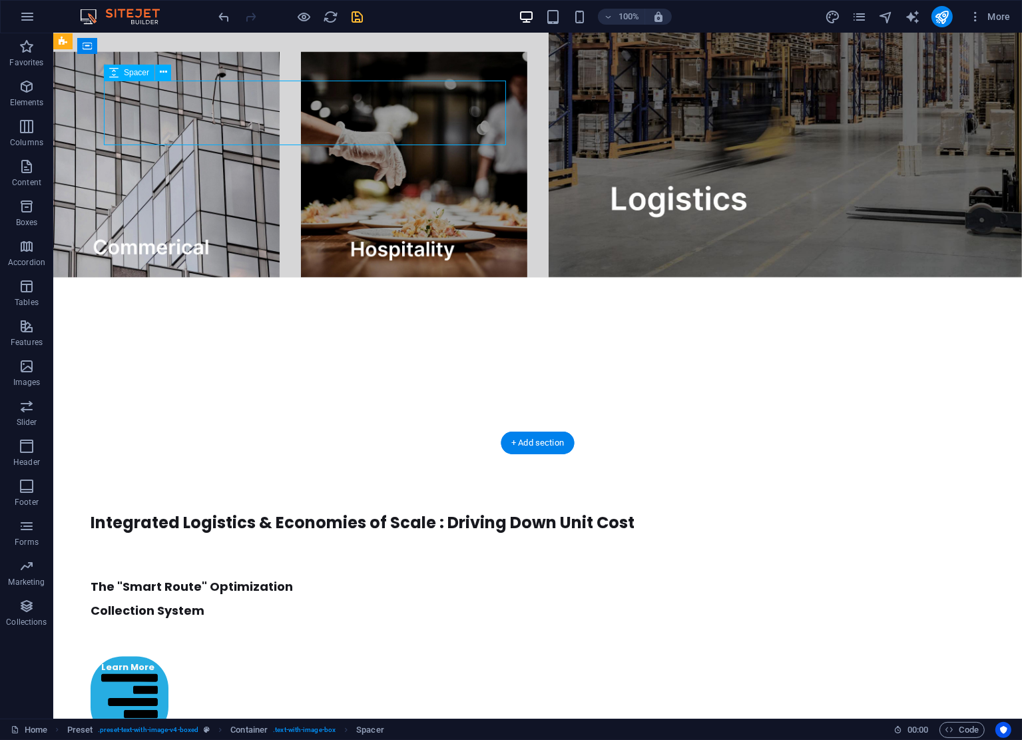
click at [288, 408] on div at bounding box center [519, 440] width 858 height 65
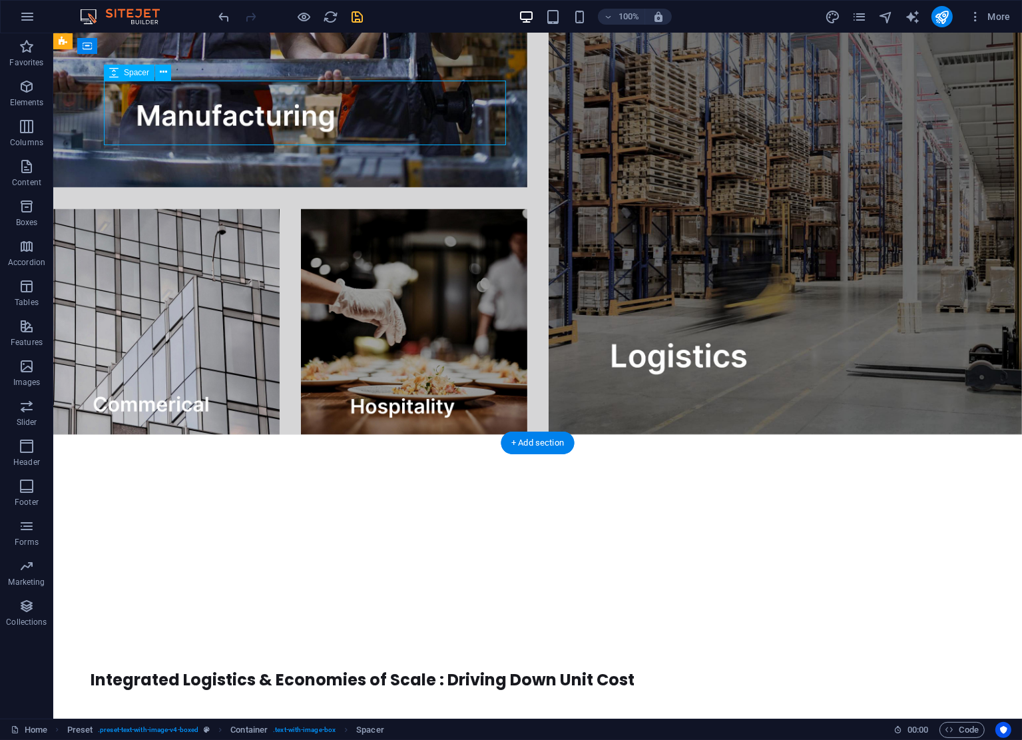
select select "px"
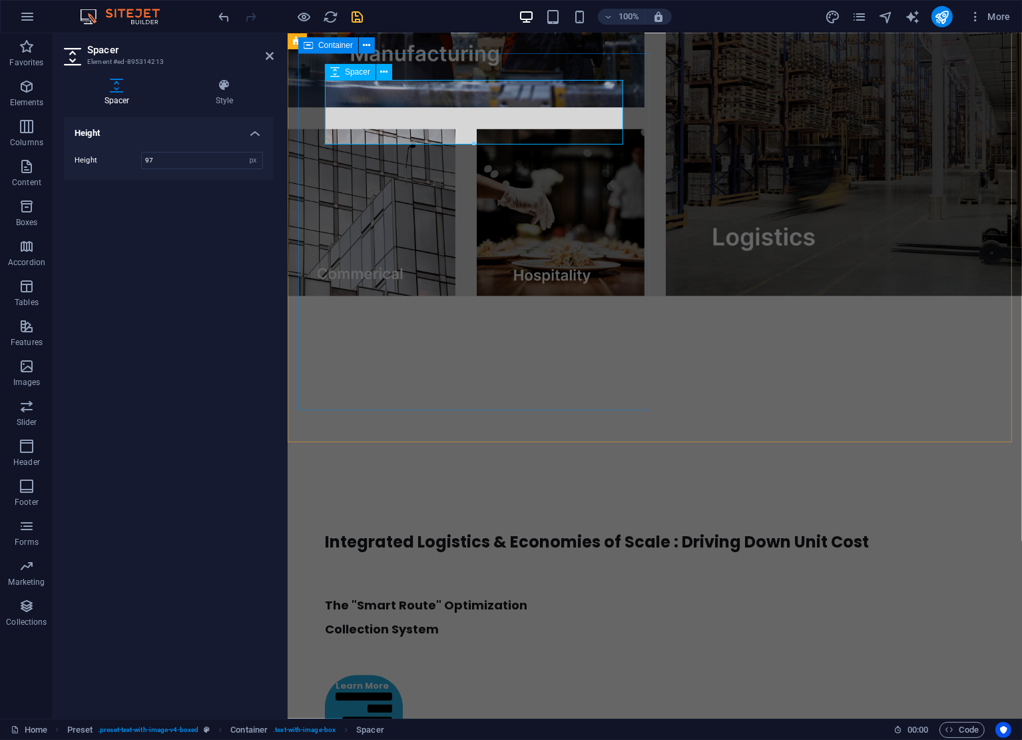
drag, startPoint x: 759, startPoint y: 177, endPoint x: 476, endPoint y: 128, distance: 287.3
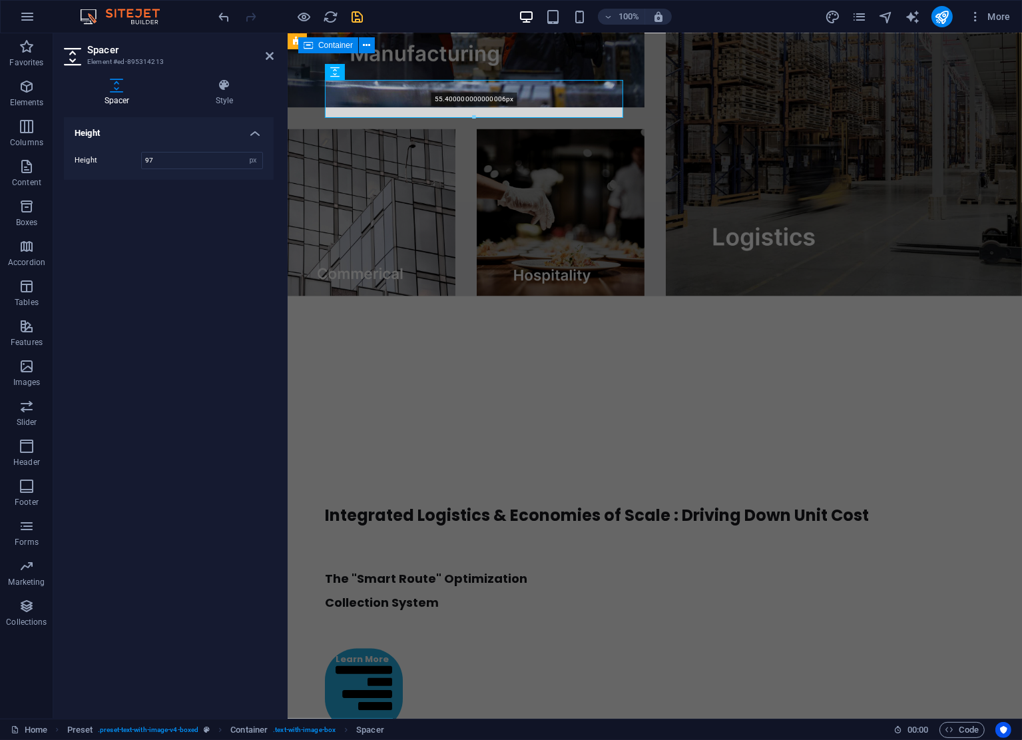
click at [477, 119] on div at bounding box center [474, 117] width 297 height 5
type input "55"
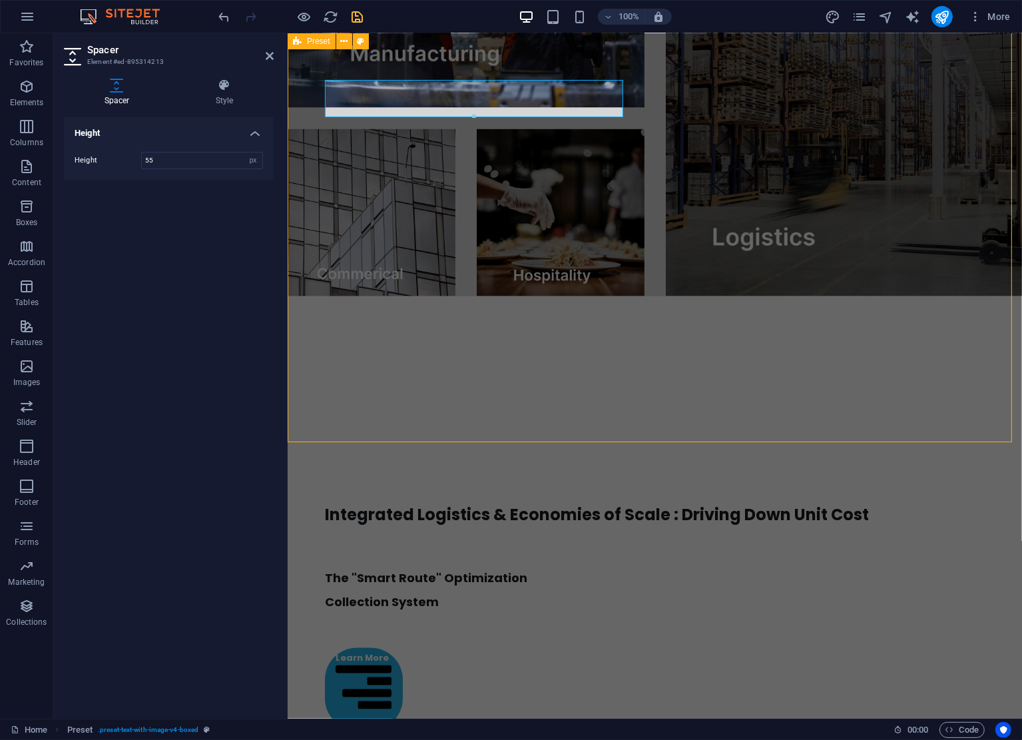
scroll to position [2182, 0]
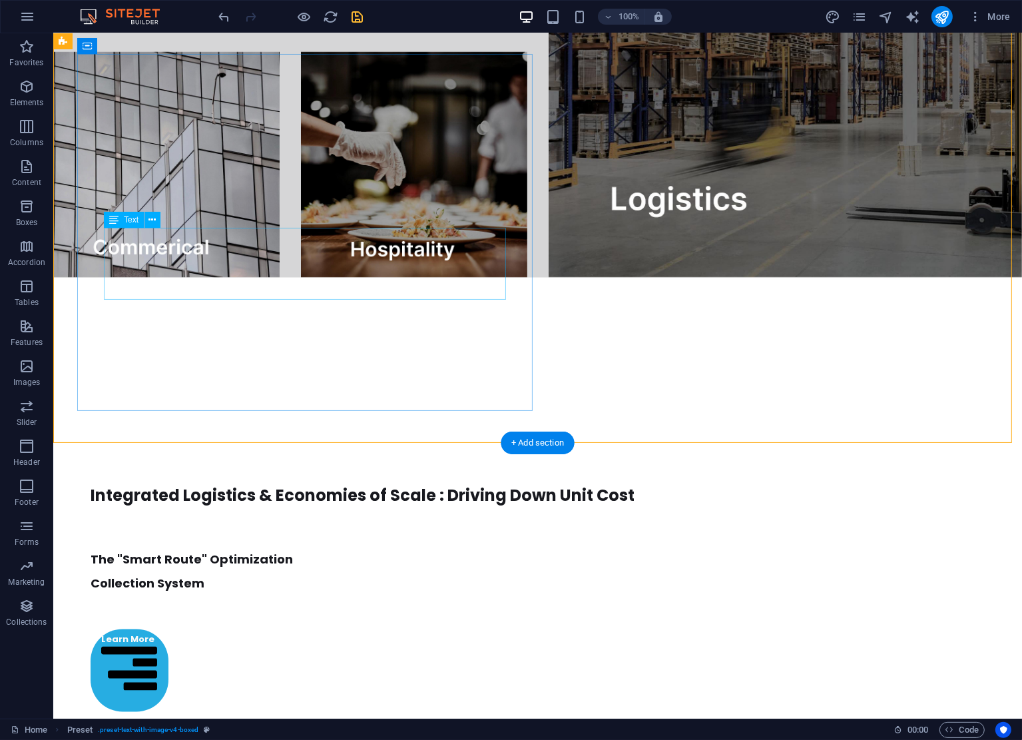
click at [185, 524] on div "The "Smart Route" Optimization Collection System" at bounding box center [519, 560] width 858 height 72
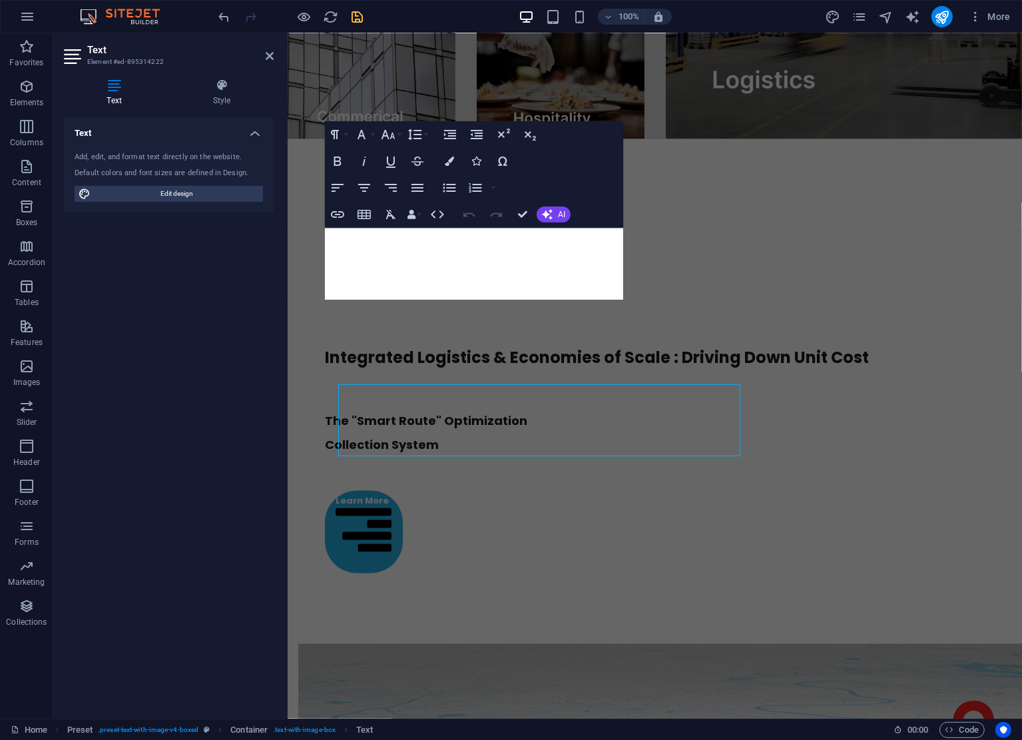
scroll to position [2025, 0]
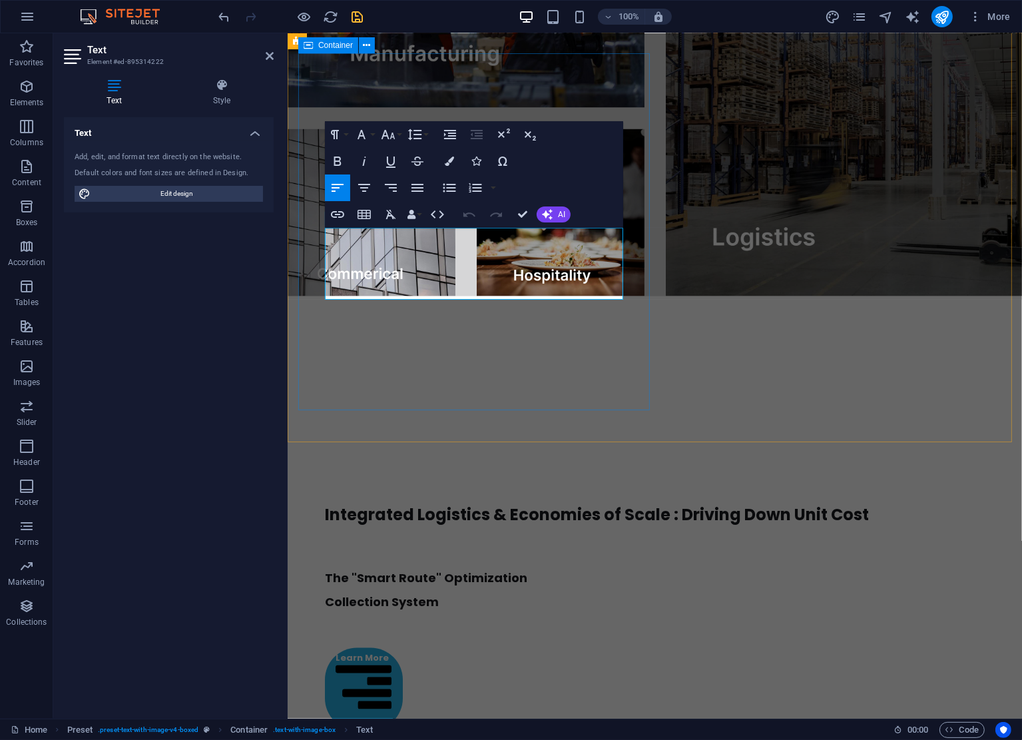
click at [376, 543] on p at bounding box center [654, 555] width 660 height 24
click at [327, 570] on span "The "Smart Route" Optimization" at bounding box center [425, 578] width 202 height 17
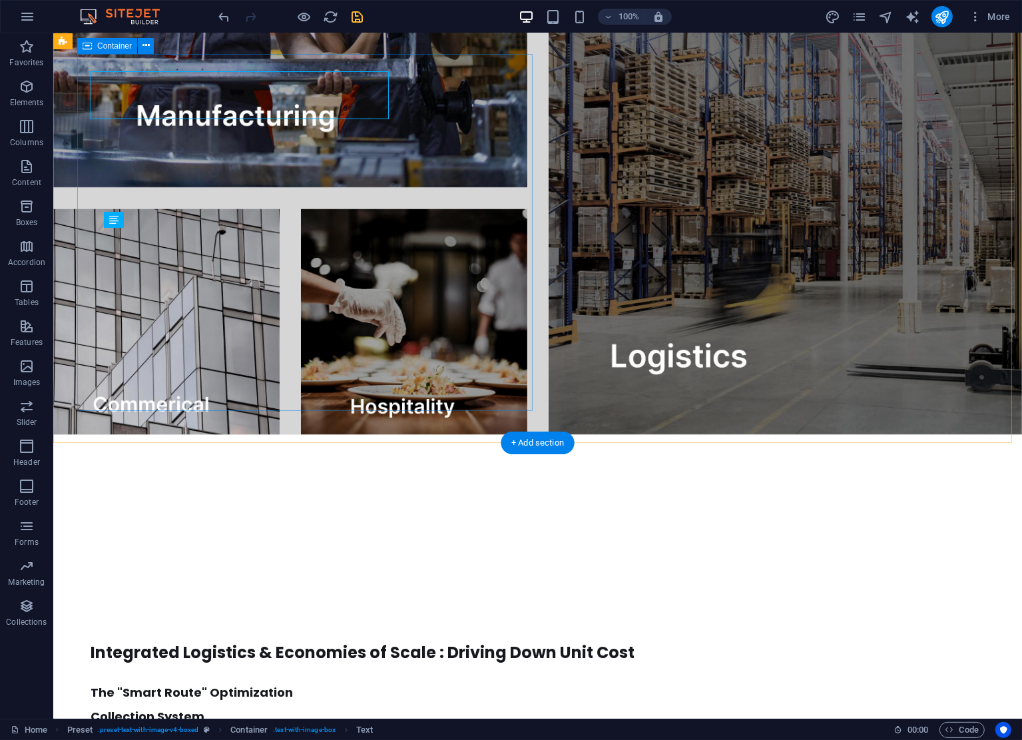
scroll to position [2182, 0]
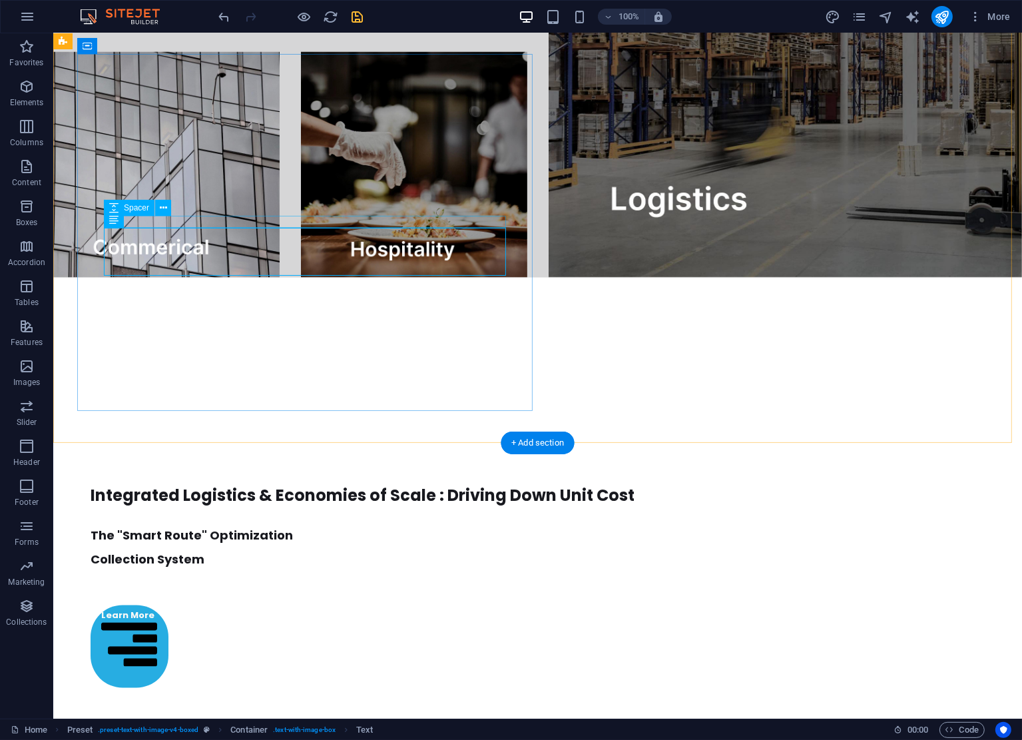
click at [326, 512] on div at bounding box center [519, 518] width 858 height 12
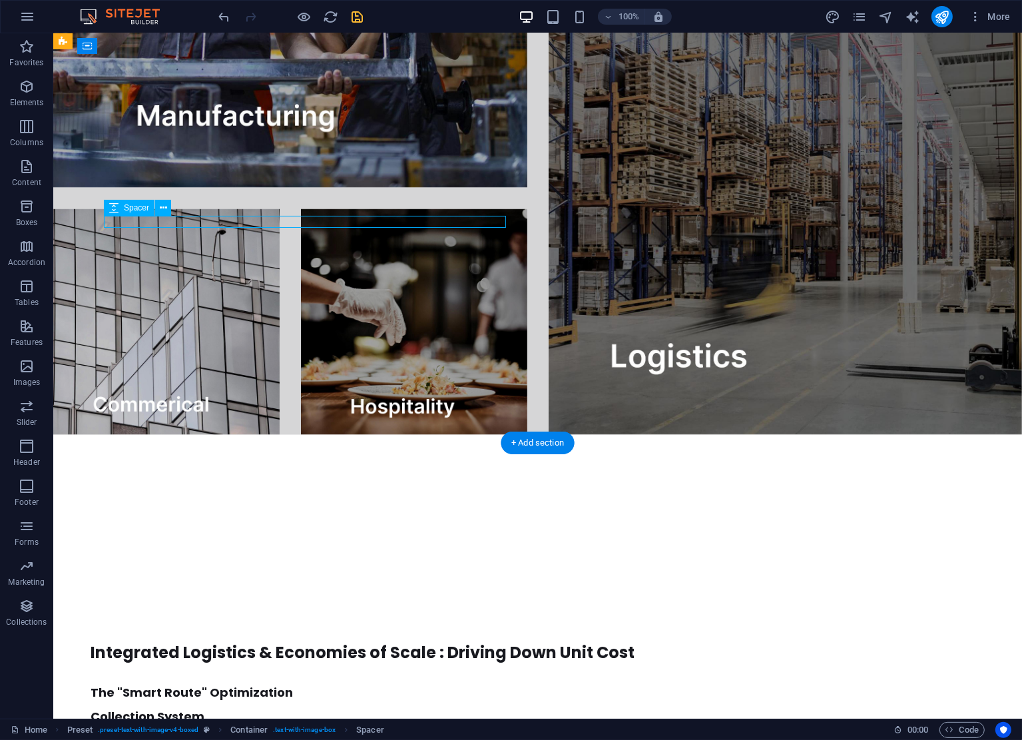
select select "px"
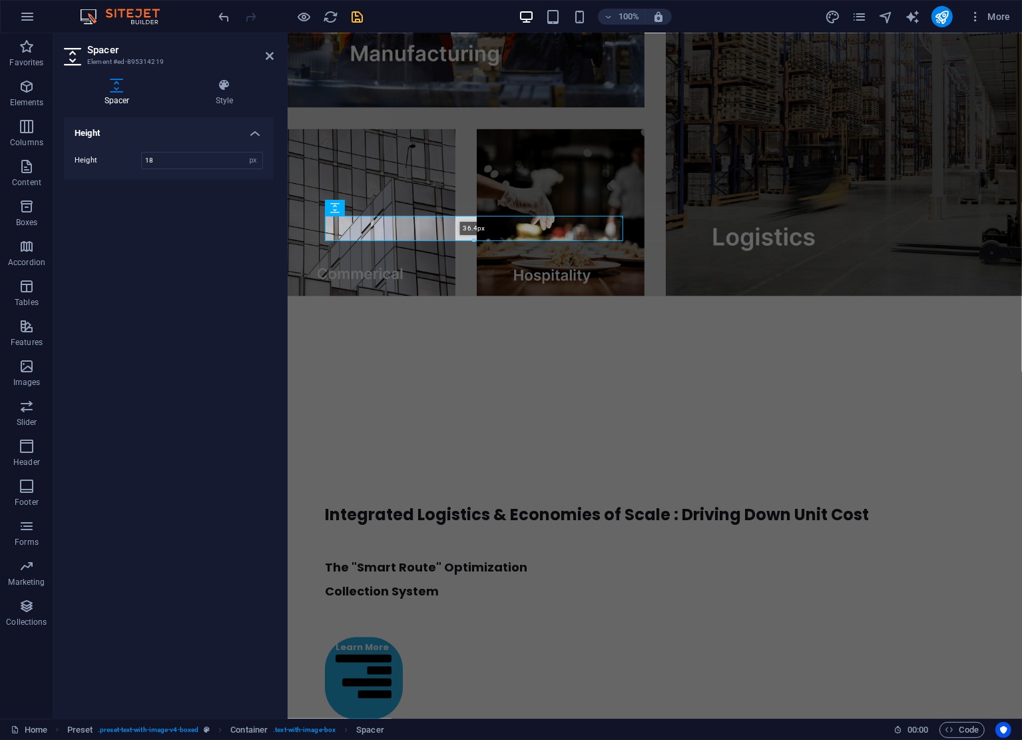
drag, startPoint x: 475, startPoint y: 225, endPoint x: 476, endPoint y: 238, distance: 12.7
click at [476, 238] on div at bounding box center [474, 240] width 297 height 5
type input "36"
click at [649, 421] on div "Integrated Logistics & Economies of Scale : Driving Down Unit Cost The "Smart R…" at bounding box center [654, 751] width 735 height 766
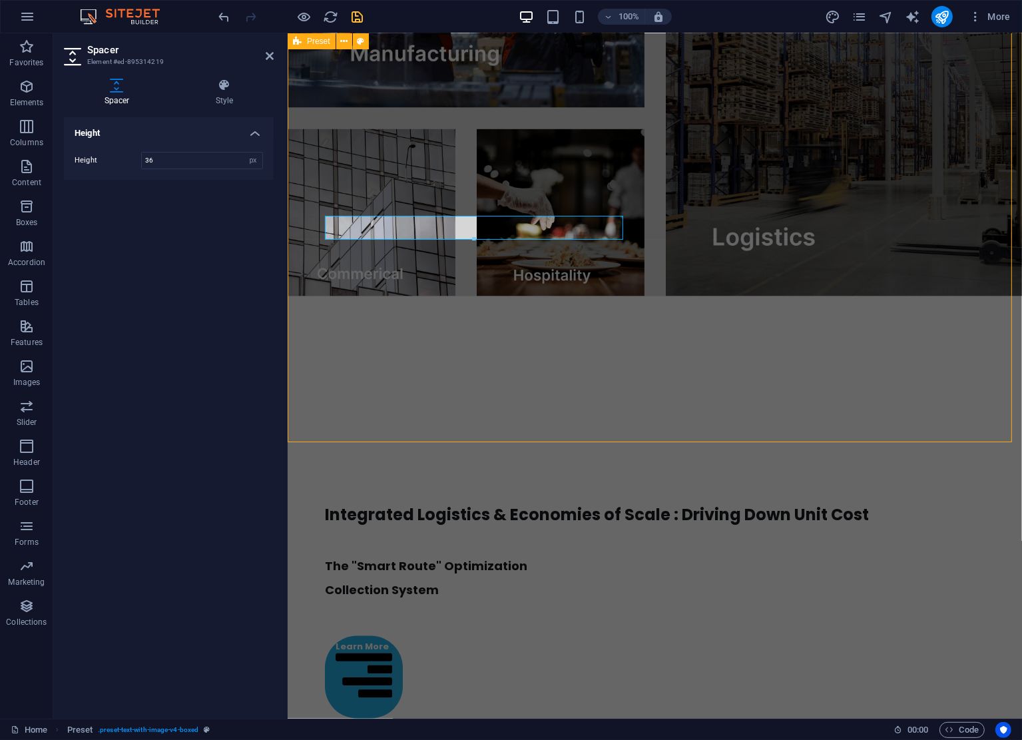
scroll to position [2182, 0]
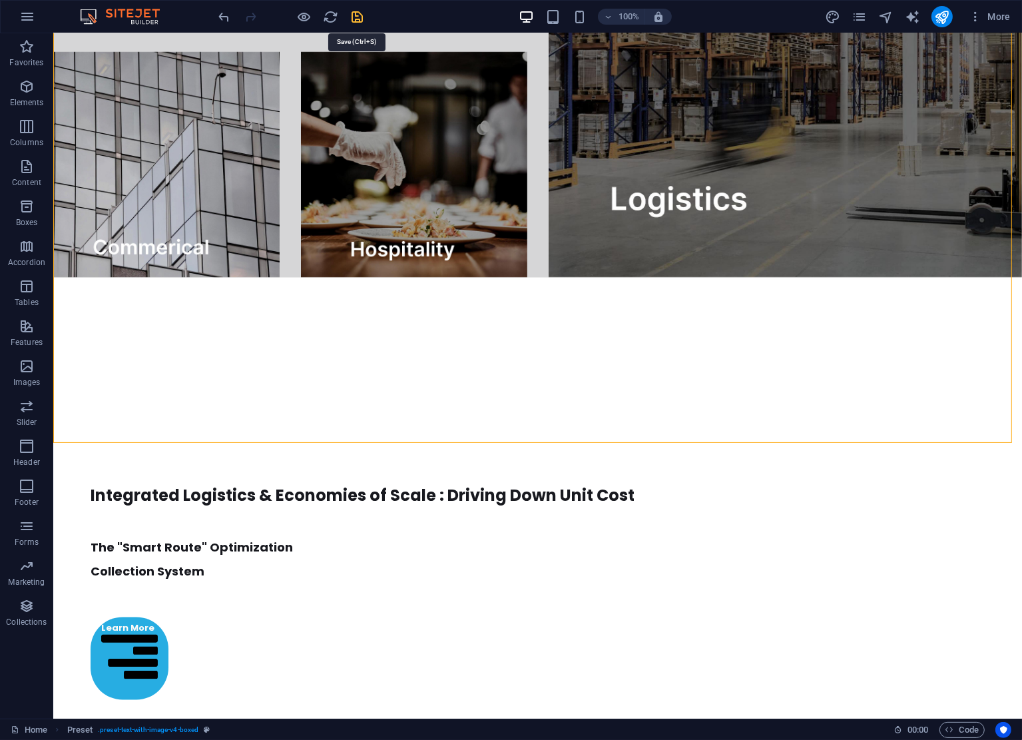
click at [355, 15] on icon "save" at bounding box center [357, 16] width 15 height 15
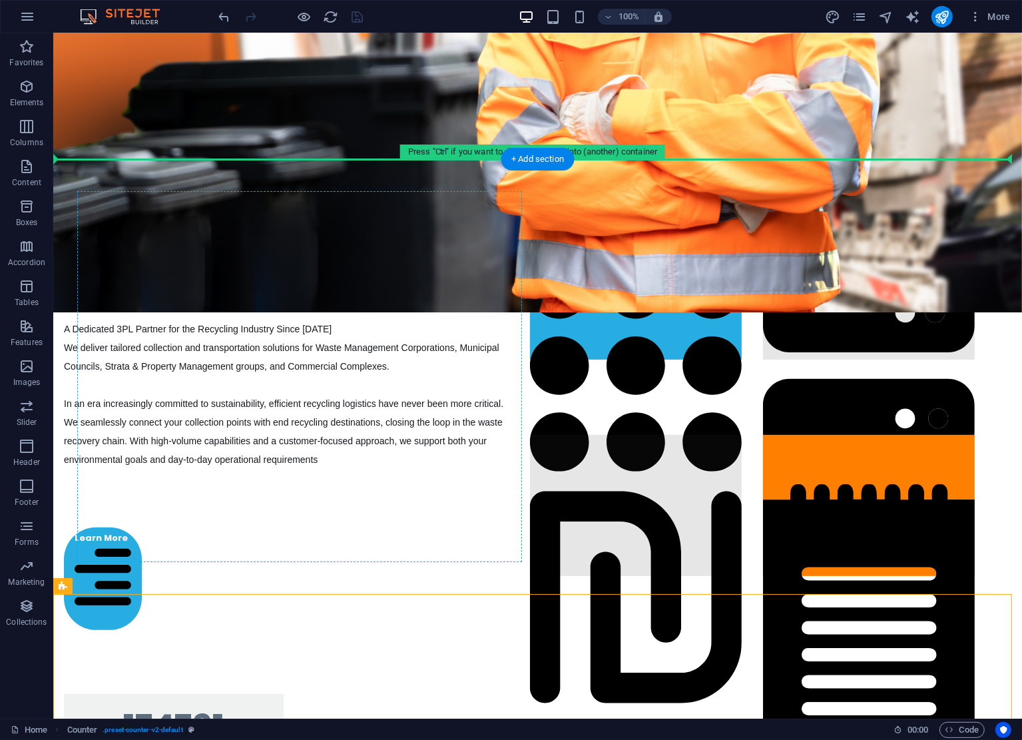
scroll to position [440, 0]
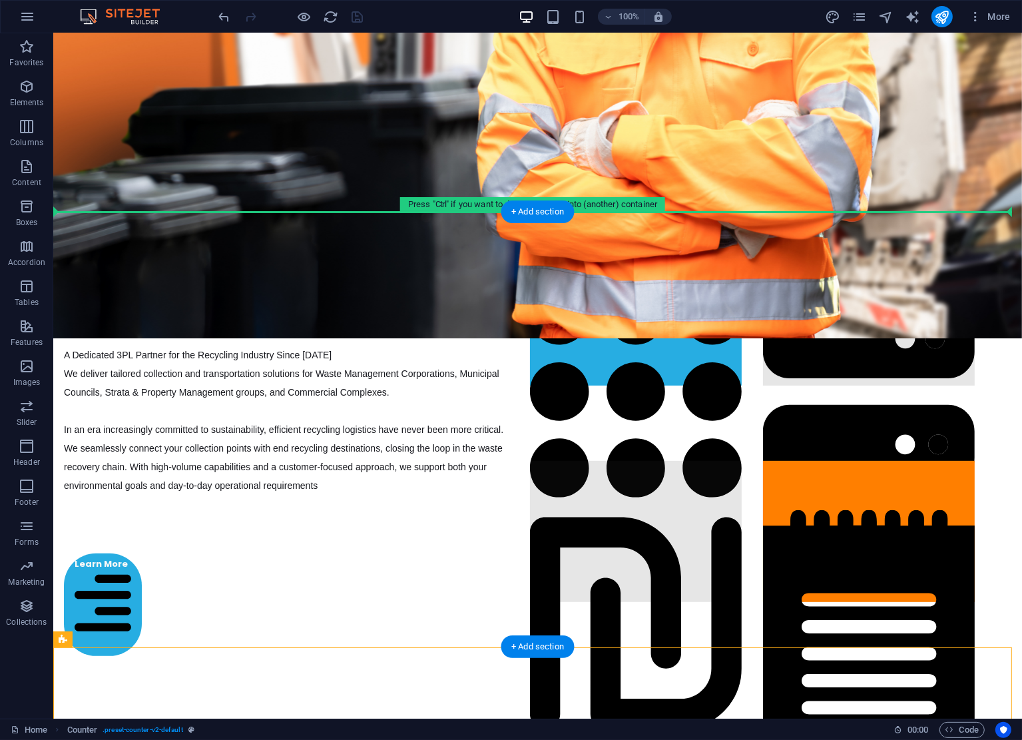
drag, startPoint x: 133, startPoint y: 424, endPoint x: 115, endPoint y: 222, distance: 202.5
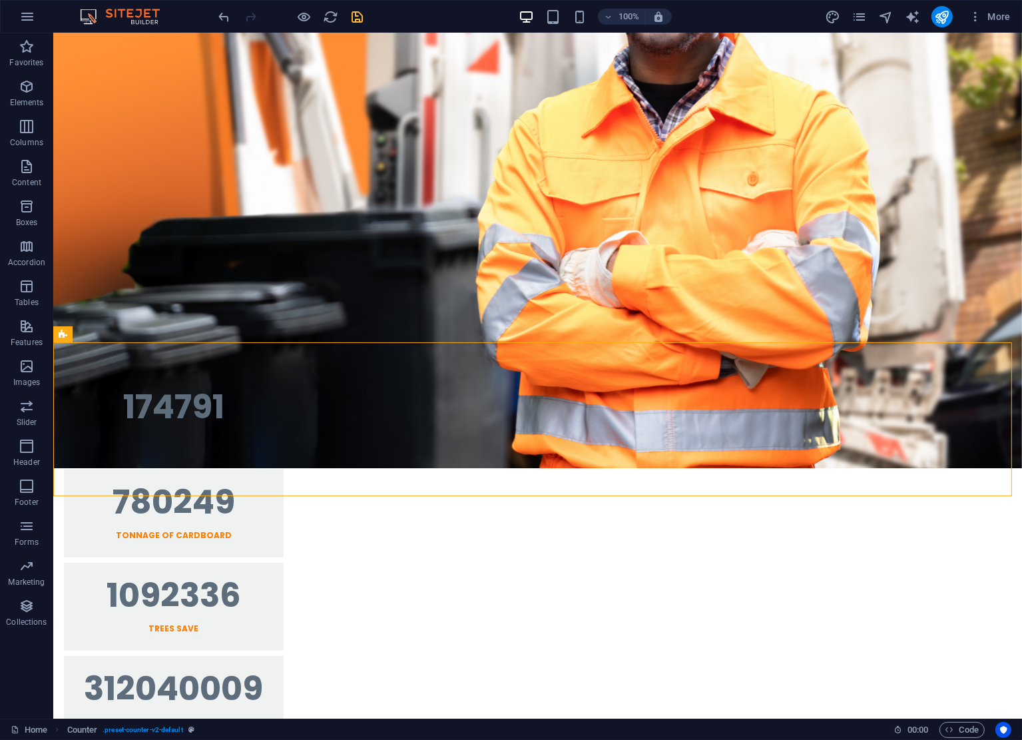
scroll to position [322, 0]
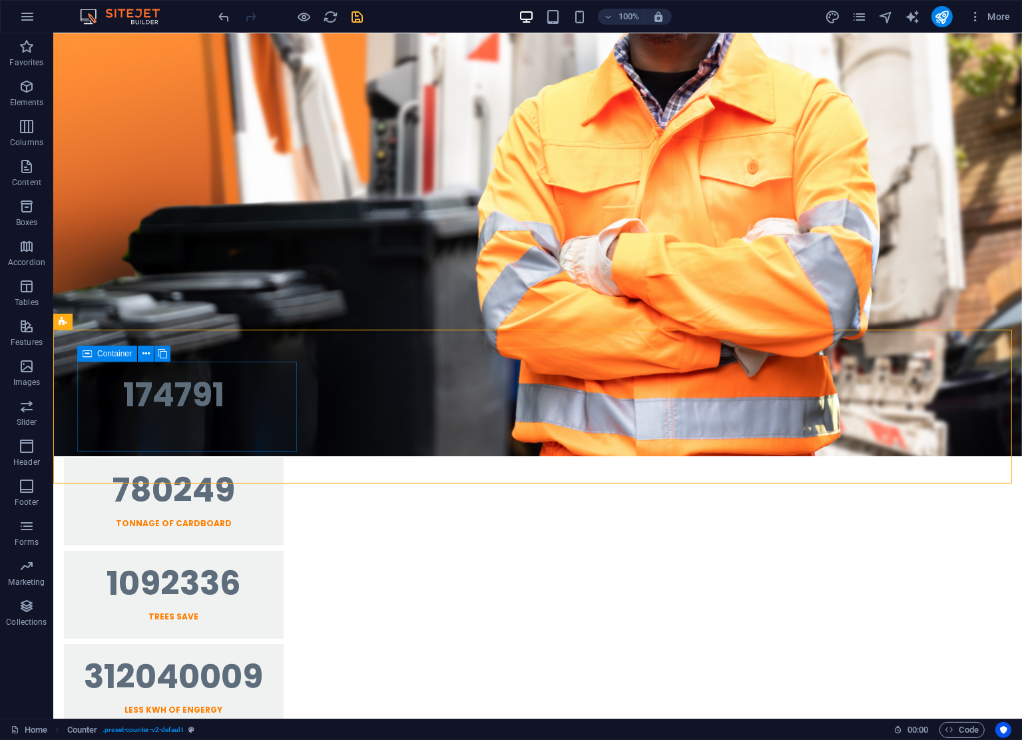
click at [99, 354] on span "Container" at bounding box center [114, 354] width 35 height 8
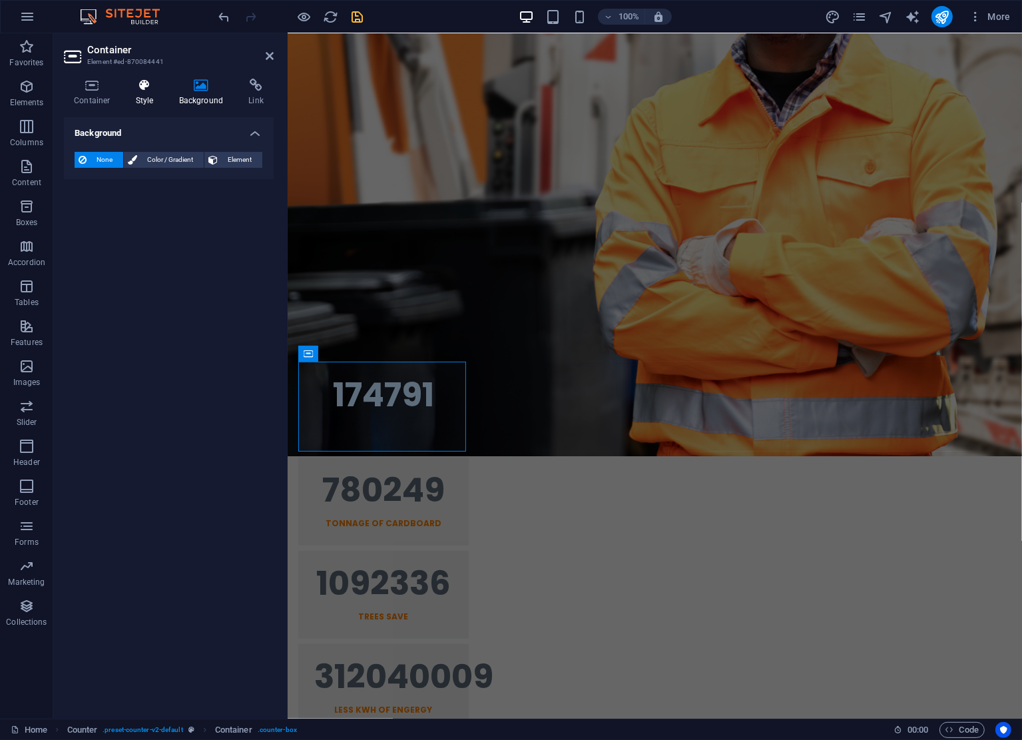
click at [146, 88] on icon at bounding box center [145, 85] width 38 height 13
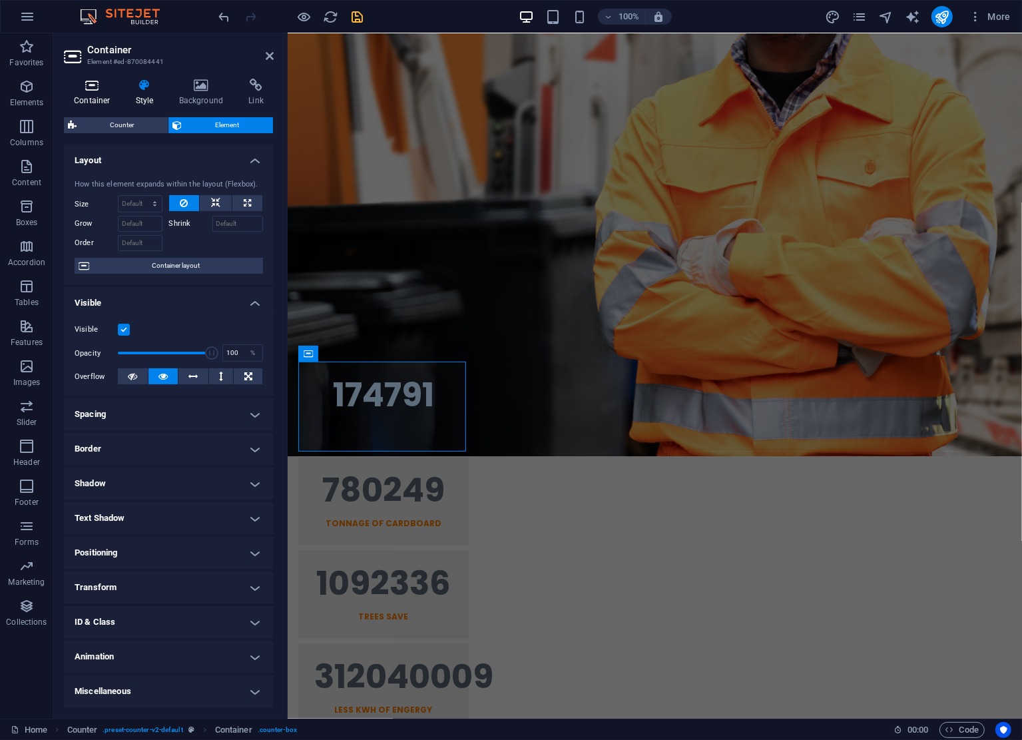
click at [97, 91] on icon at bounding box center [92, 85] width 57 height 13
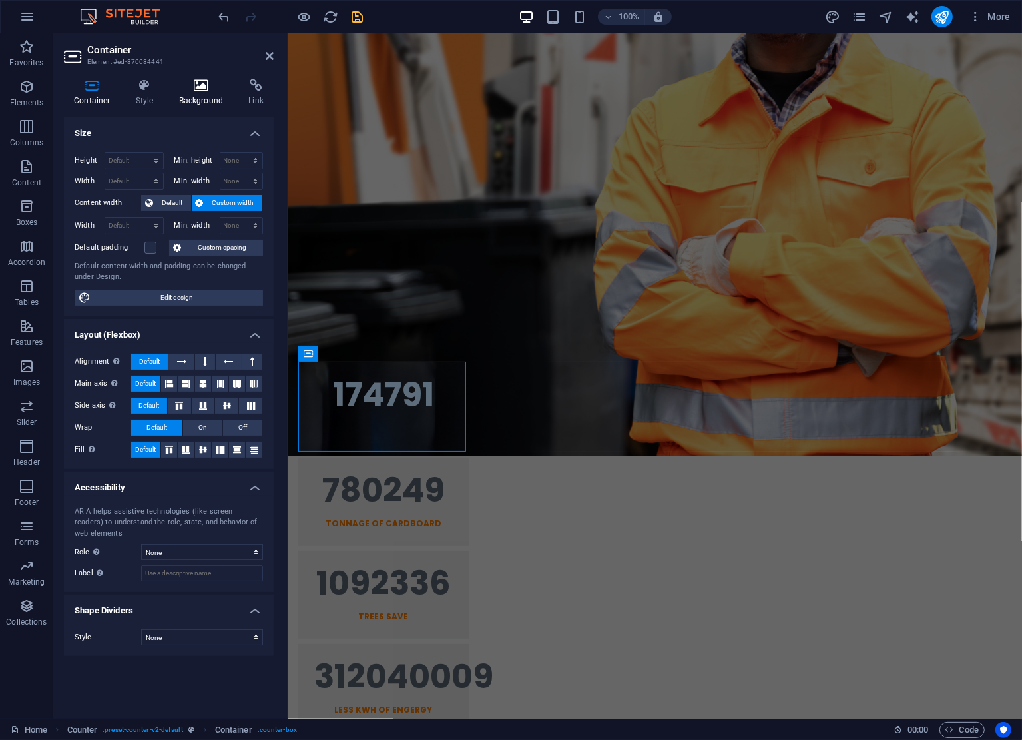
click at [204, 82] on icon at bounding box center [201, 85] width 65 height 13
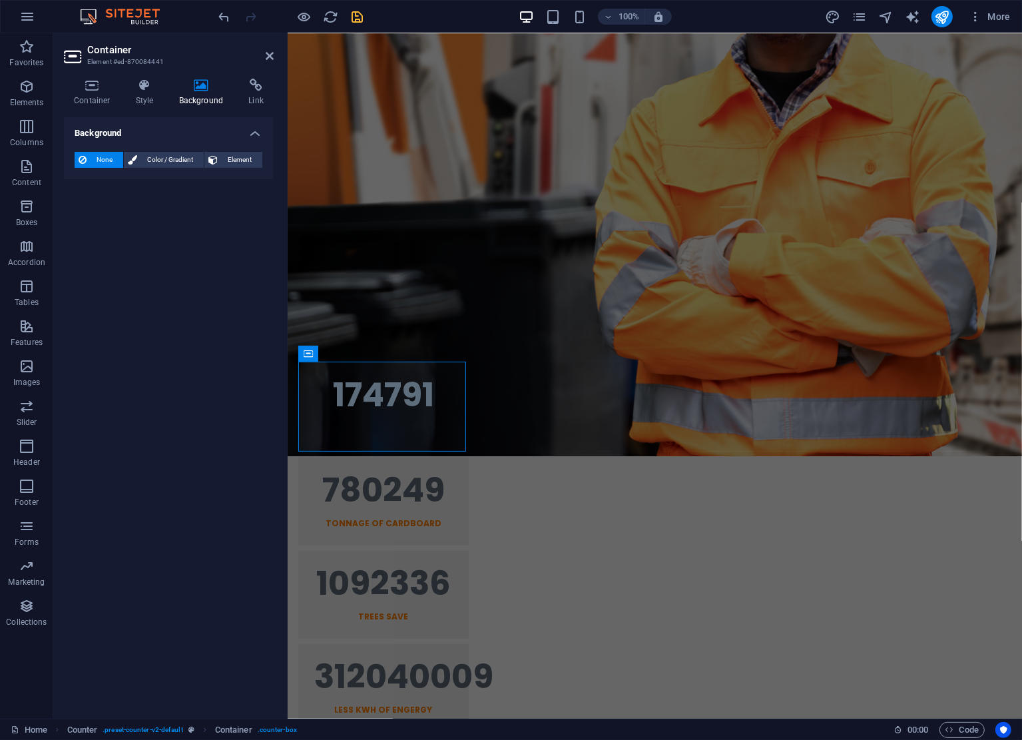
click at [103, 157] on span "None" at bounding box center [105, 160] width 29 height 16
click at [138, 155] on button "Color / Gradient" at bounding box center [164, 160] width 80 height 16
click at [77, 210] on span at bounding box center [83, 213] width 15 height 15
type input "#ffffff"
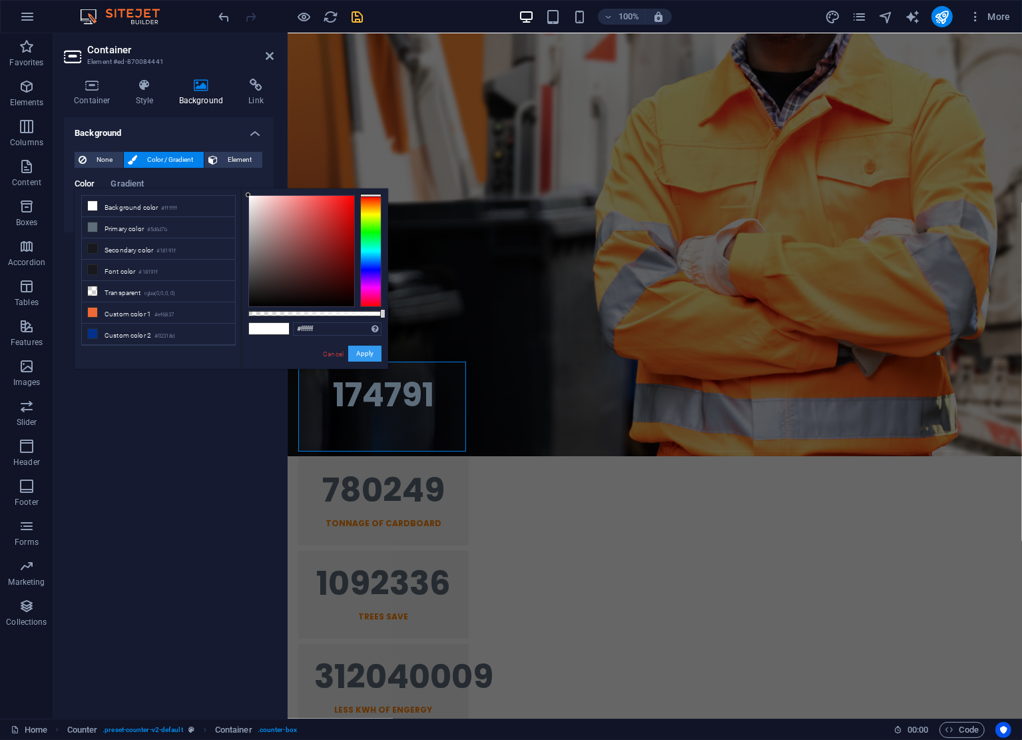
click at [362, 351] on button "Apply" at bounding box center [364, 354] width 33 height 16
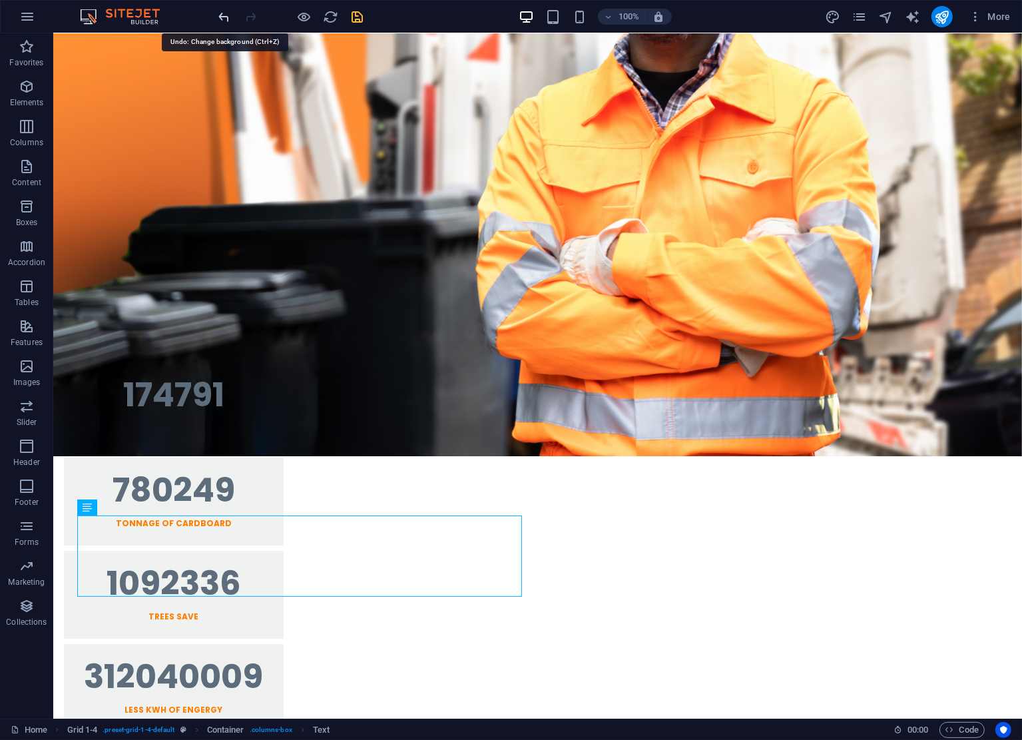
click at [226, 9] on icon "undo" at bounding box center [224, 16] width 15 height 15
click at [226, 13] on icon "undo" at bounding box center [224, 16] width 15 height 15
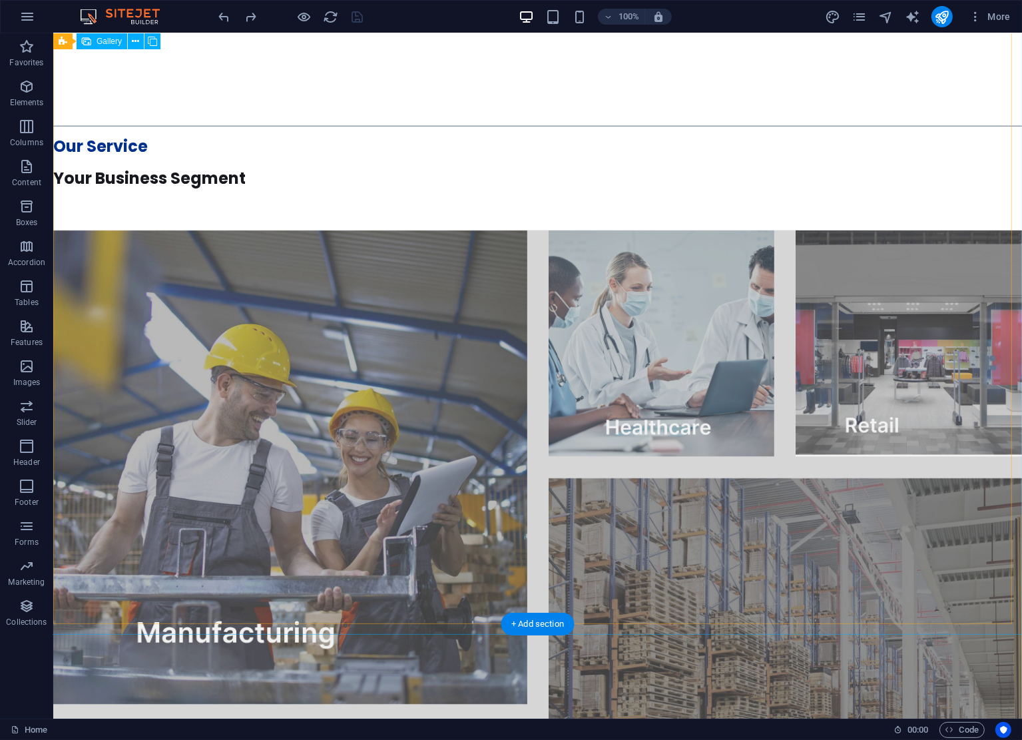
scroll to position [131, 0]
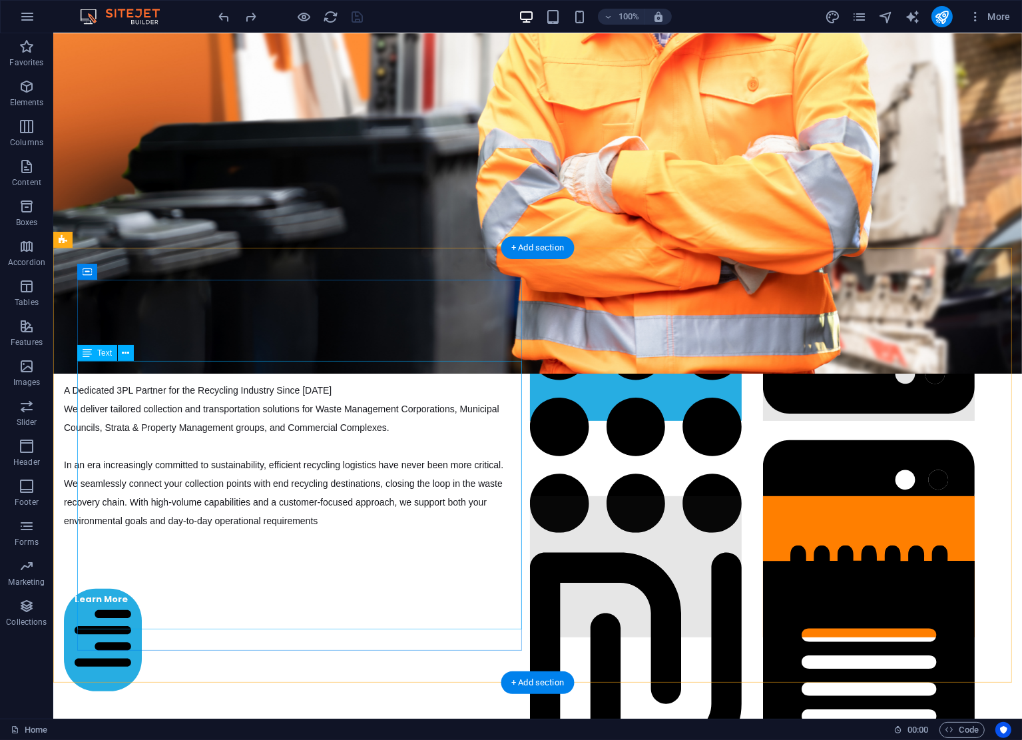
drag, startPoint x: 358, startPoint y: 472, endPoint x: 358, endPoint y: 516, distance: 44.6
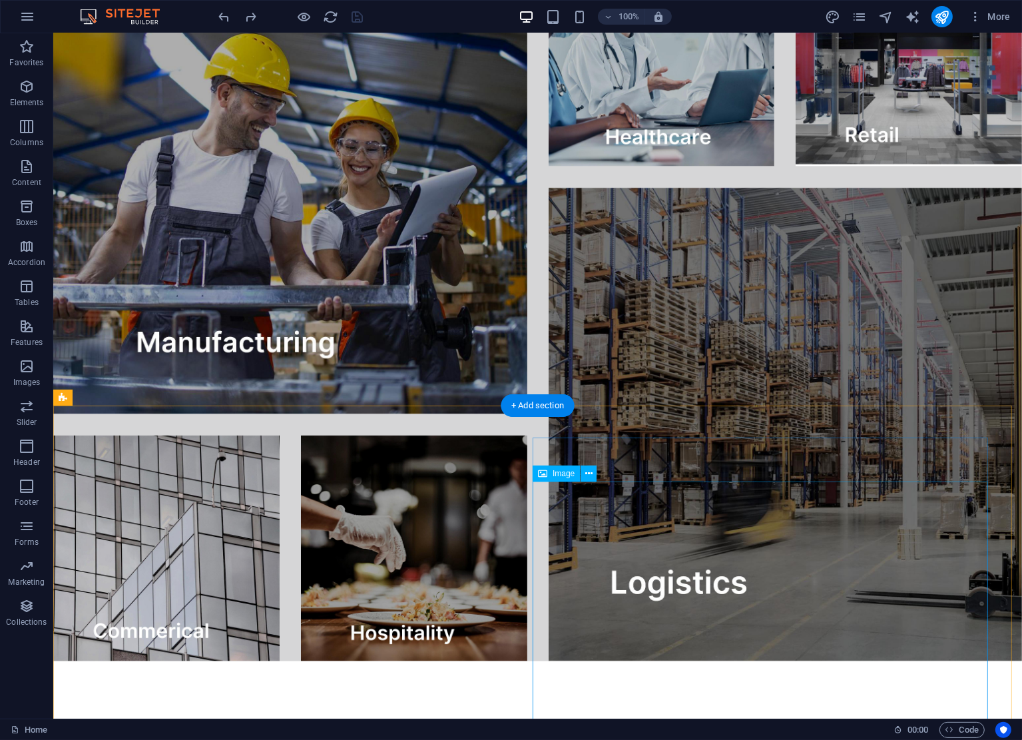
scroll to position [2486, 0]
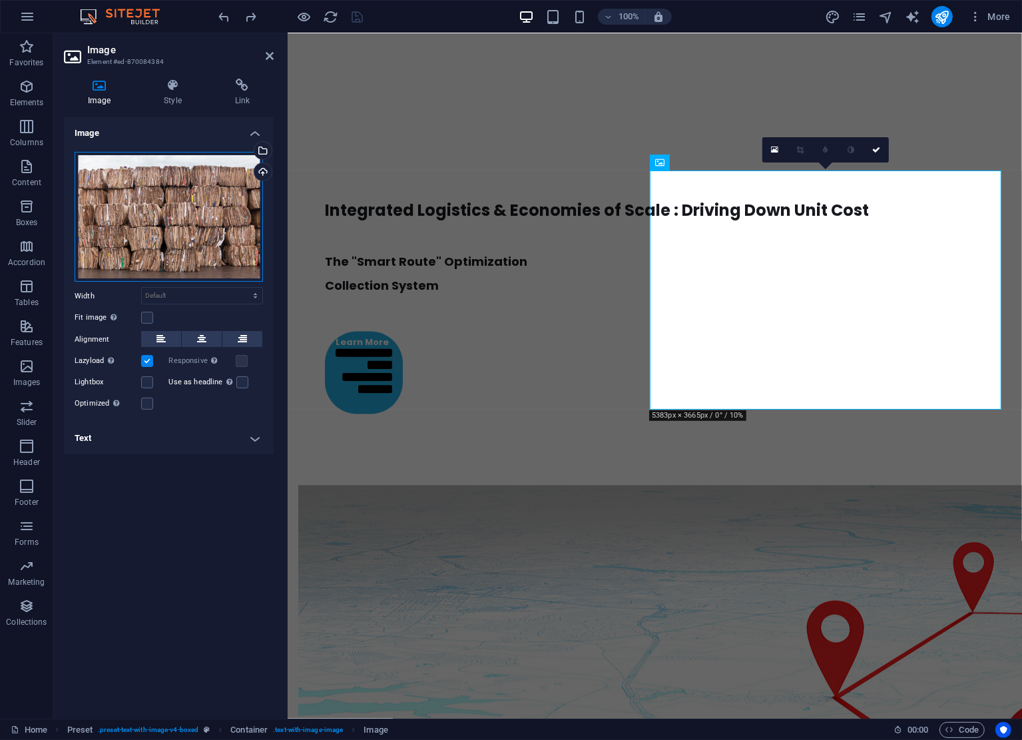
click at [168, 196] on div "Drag files here, click to choose files or select files from Files or our free s…" at bounding box center [169, 217] width 188 height 131
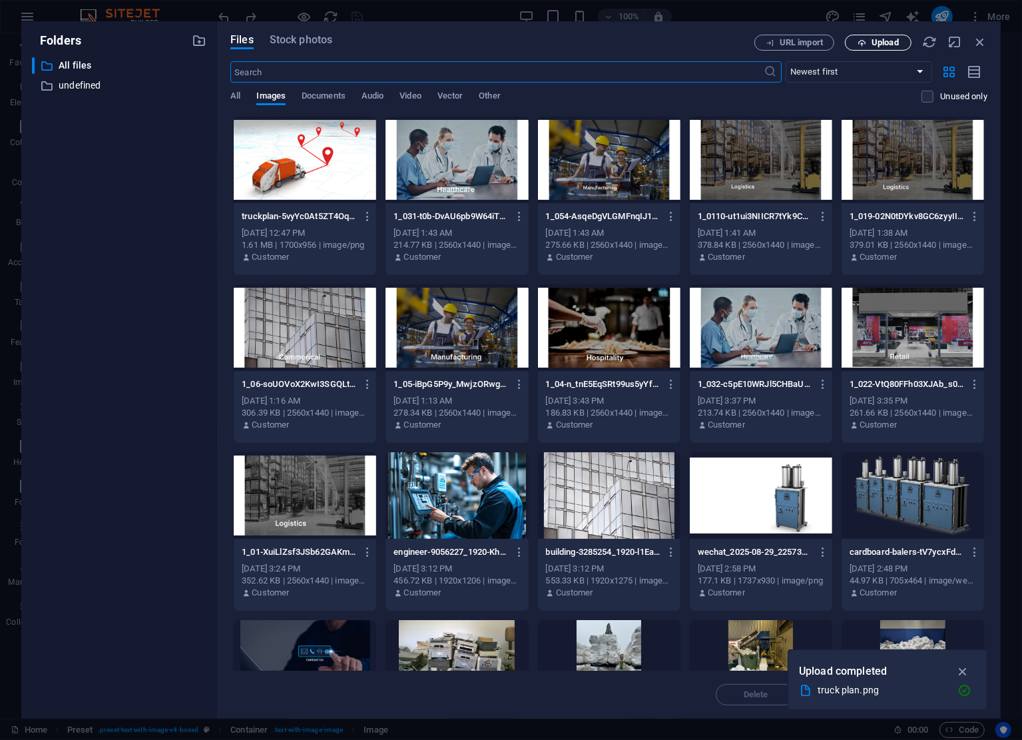
click at [880, 49] on button "Upload" at bounding box center [878, 43] width 67 height 16
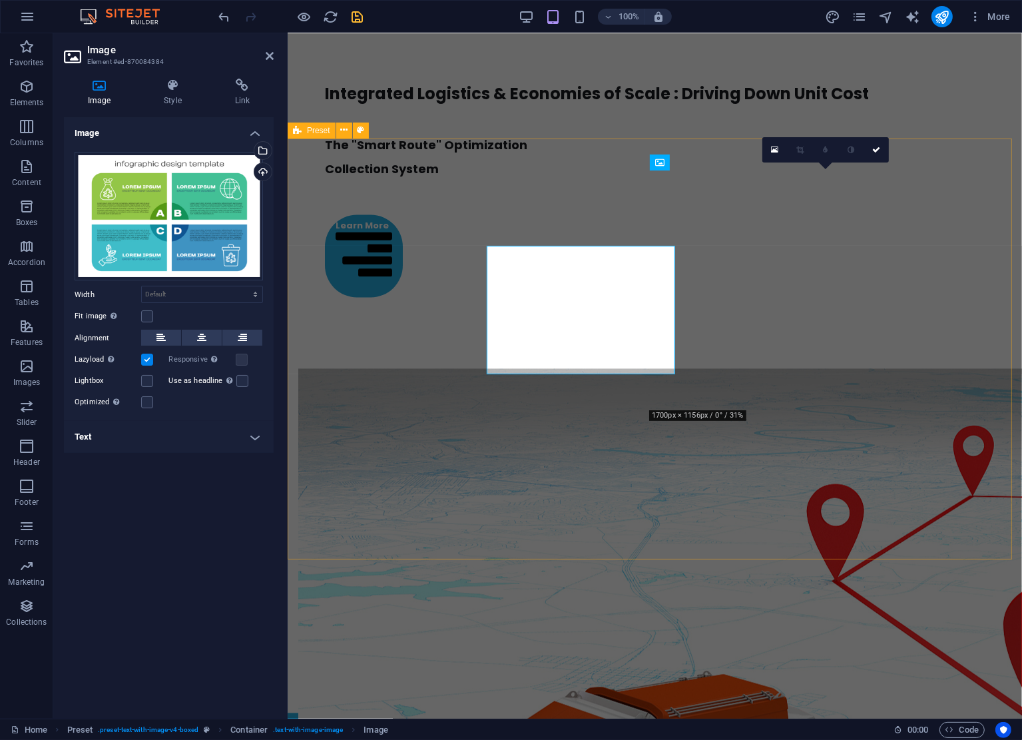
scroll to position [2329, 0]
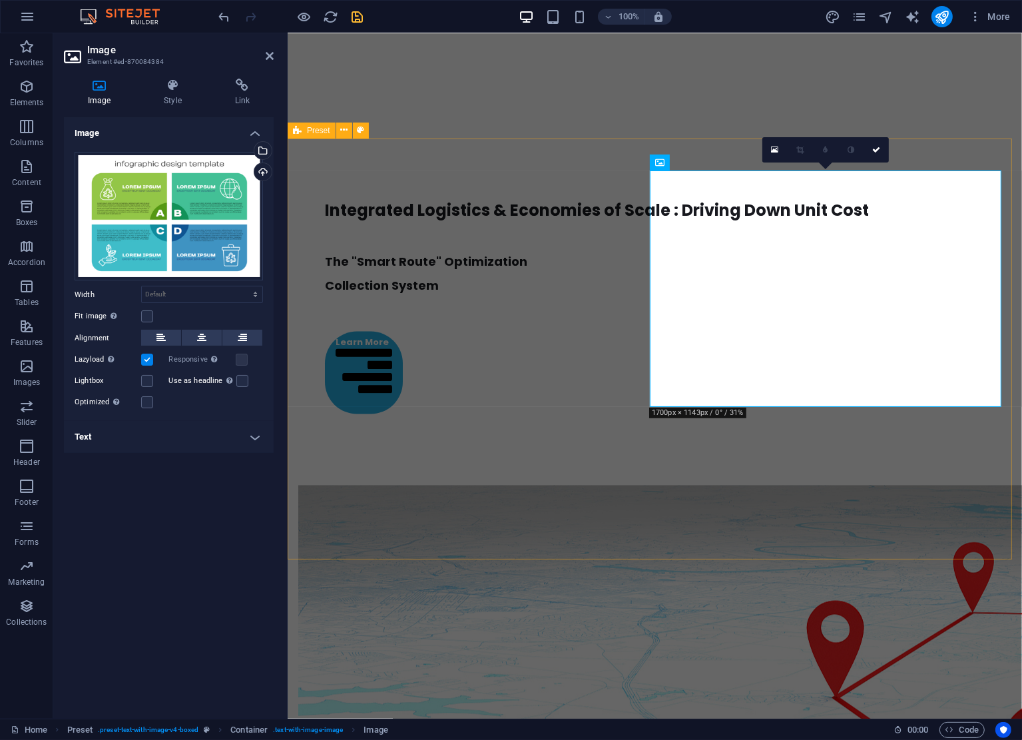
click at [301, 127] on icon at bounding box center [297, 131] width 9 height 16
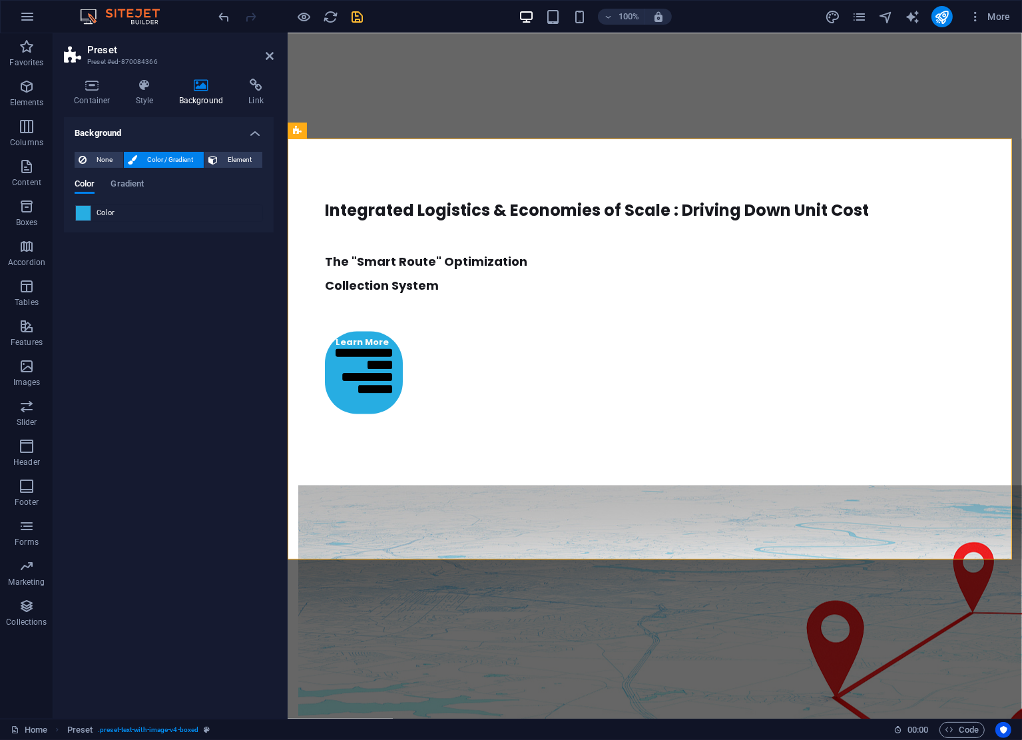
click at [82, 212] on span at bounding box center [83, 213] width 15 height 15
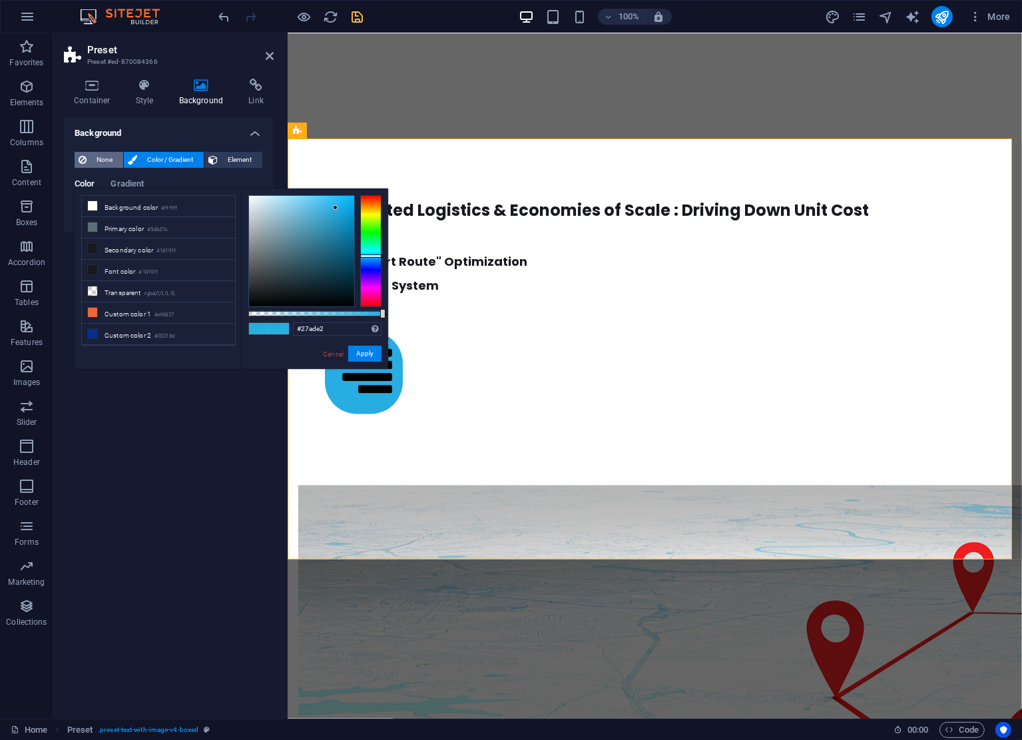
click at [101, 161] on span "None" at bounding box center [105, 160] width 29 height 16
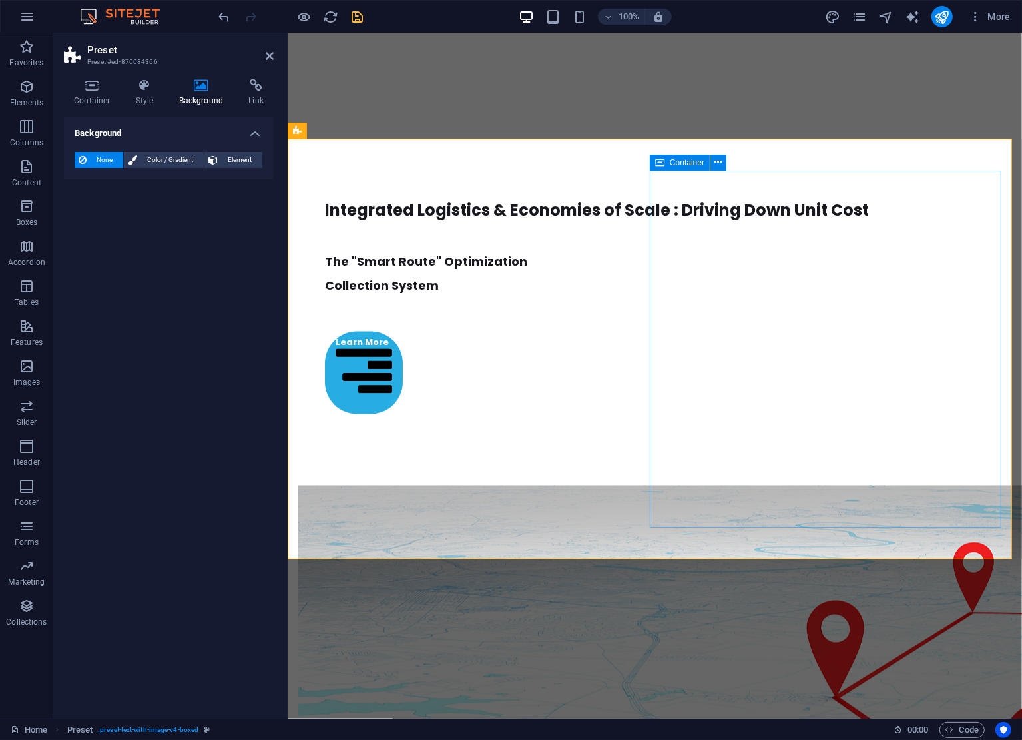
click at [269, 55] on icon at bounding box center [270, 56] width 8 height 11
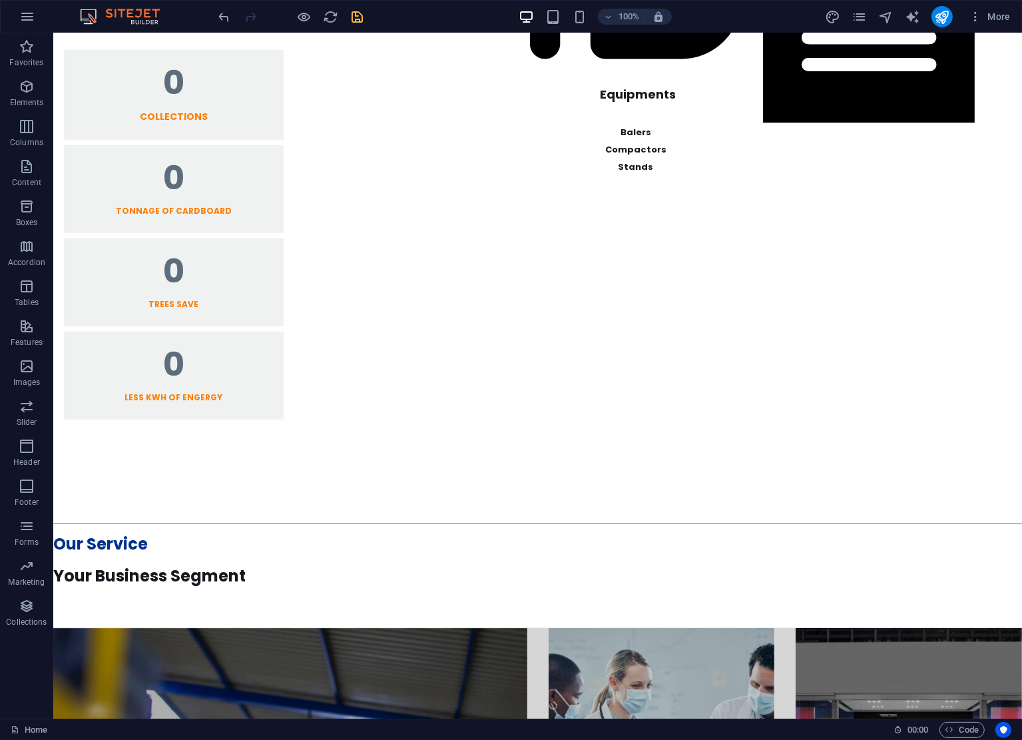
scroll to position [422, 0]
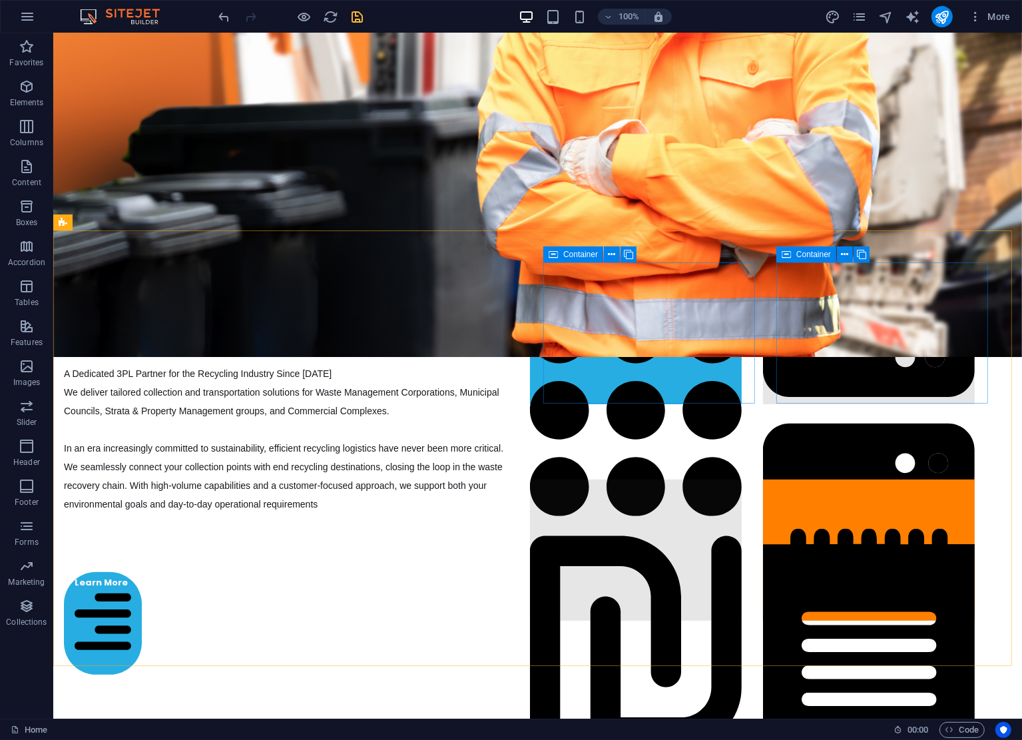
click at [552, 253] on icon at bounding box center [553, 254] width 9 height 16
click at [557, 253] on icon at bounding box center [553, 254] width 9 height 16
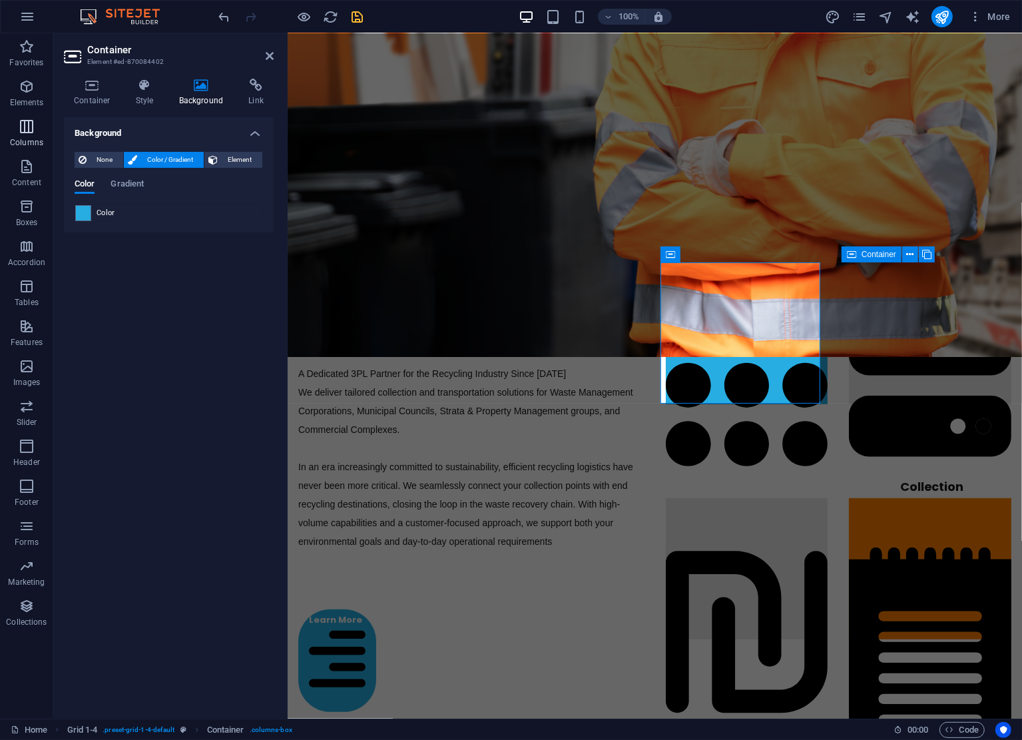
click at [35, 119] on span "Columns" at bounding box center [26, 135] width 53 height 32
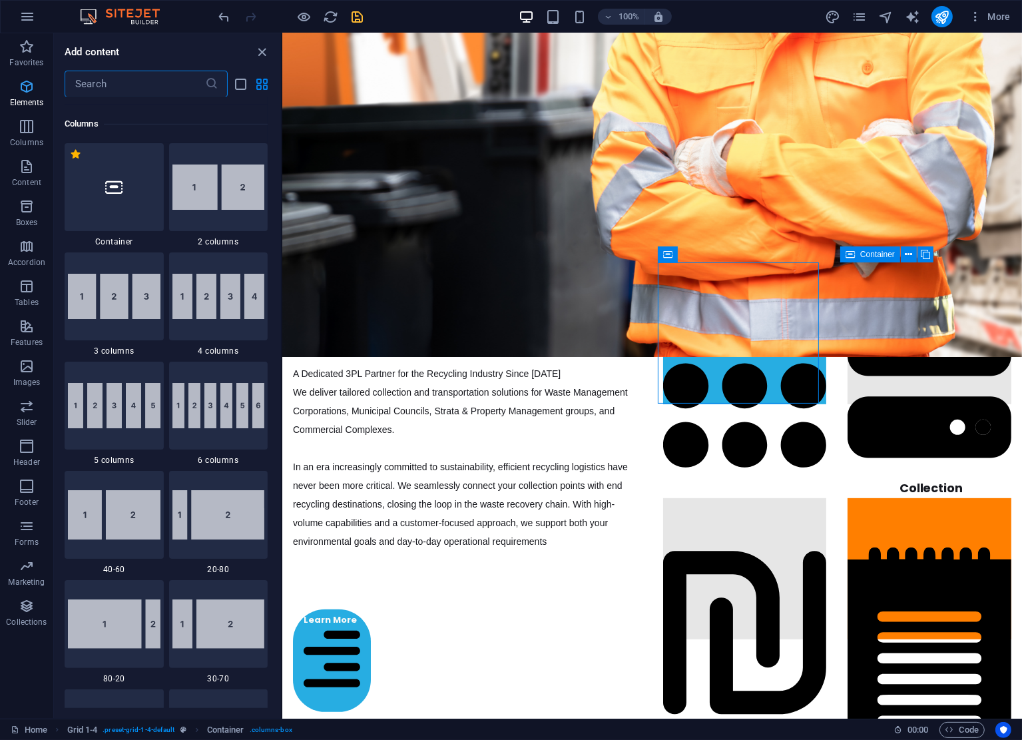
scroll to position [659, 0]
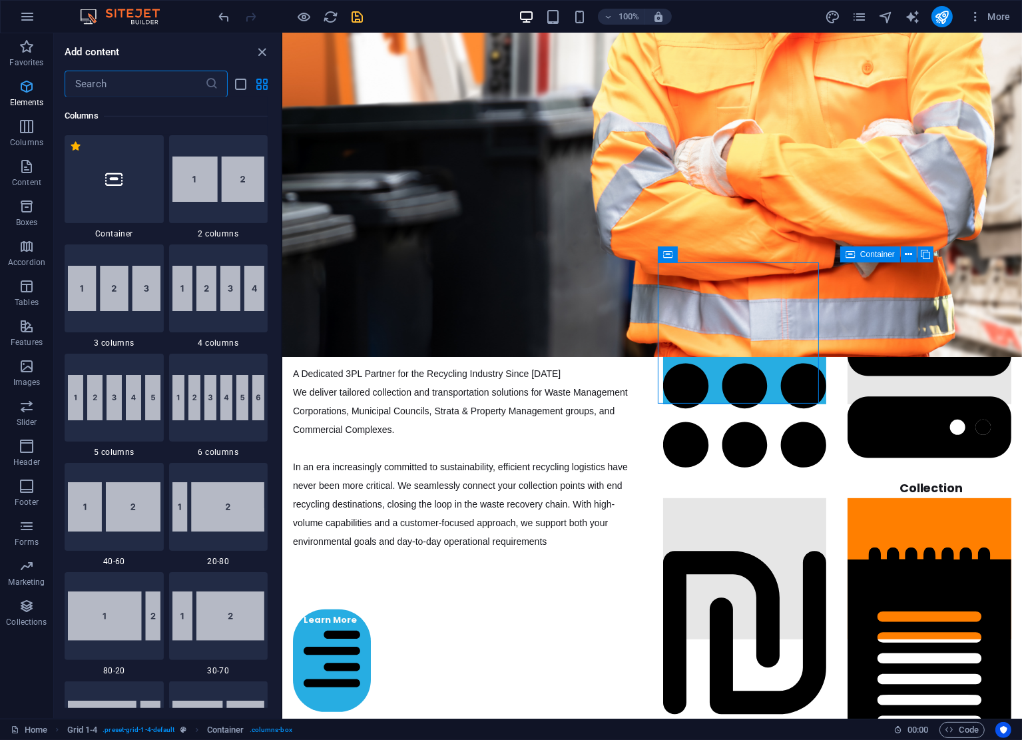
click at [32, 97] on span "Elements" at bounding box center [26, 95] width 53 height 32
click at [29, 87] on icon "button" at bounding box center [27, 87] width 16 height 16
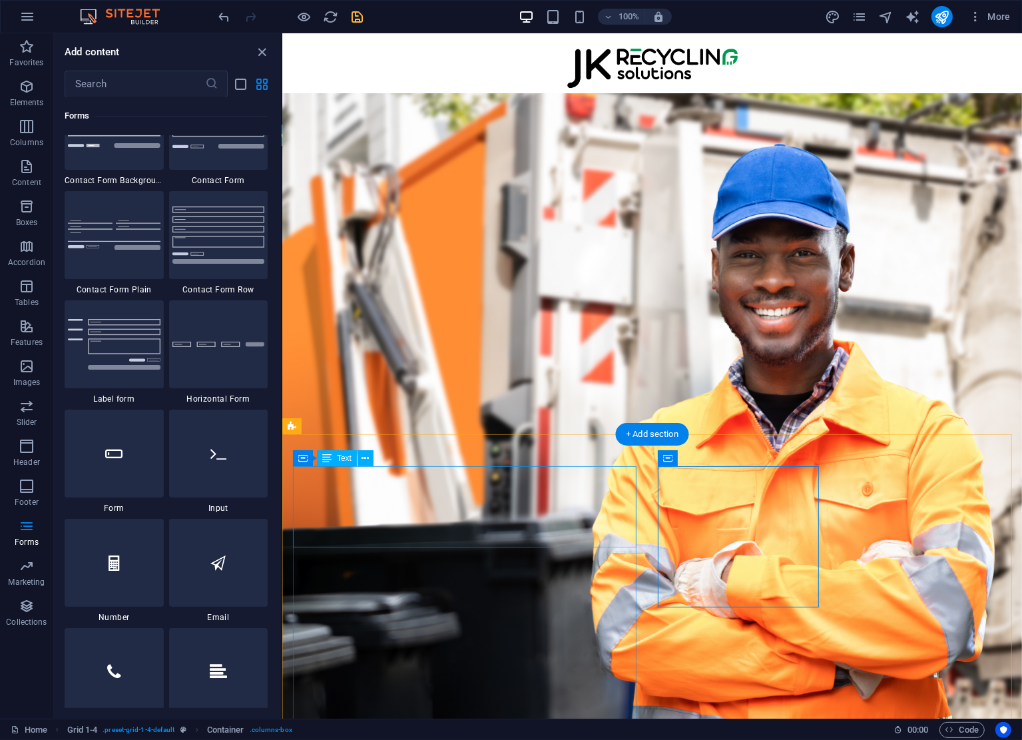
scroll to position [688, 0]
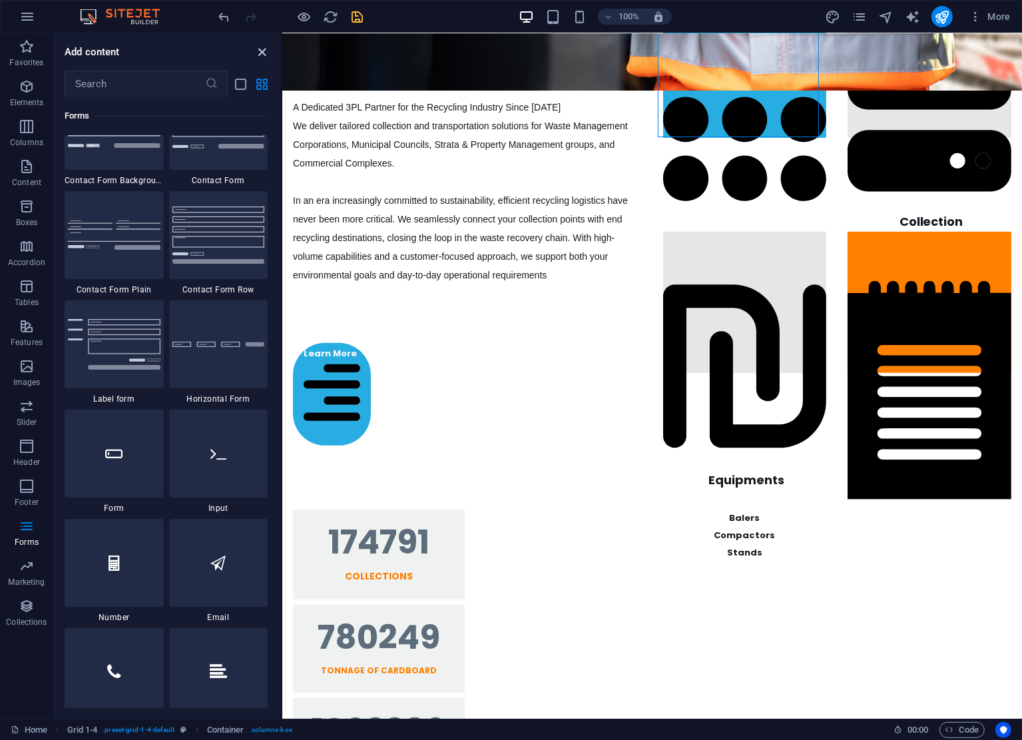
click at [268, 48] on icon "close panel" at bounding box center [262, 52] width 15 height 15
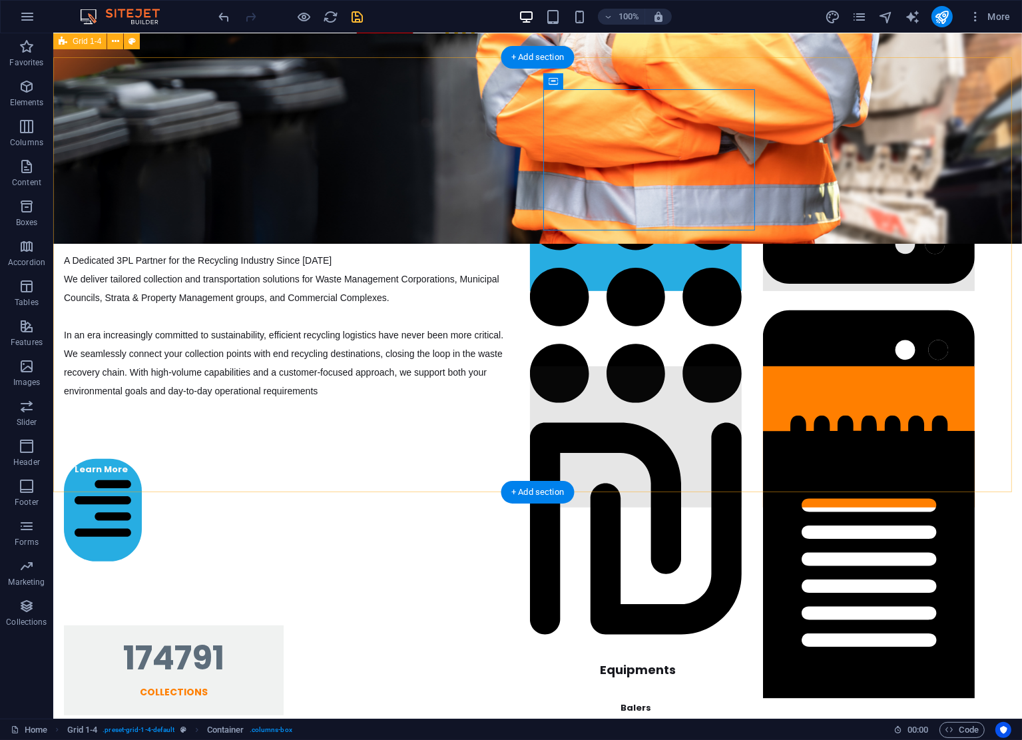
scroll to position [466, 0]
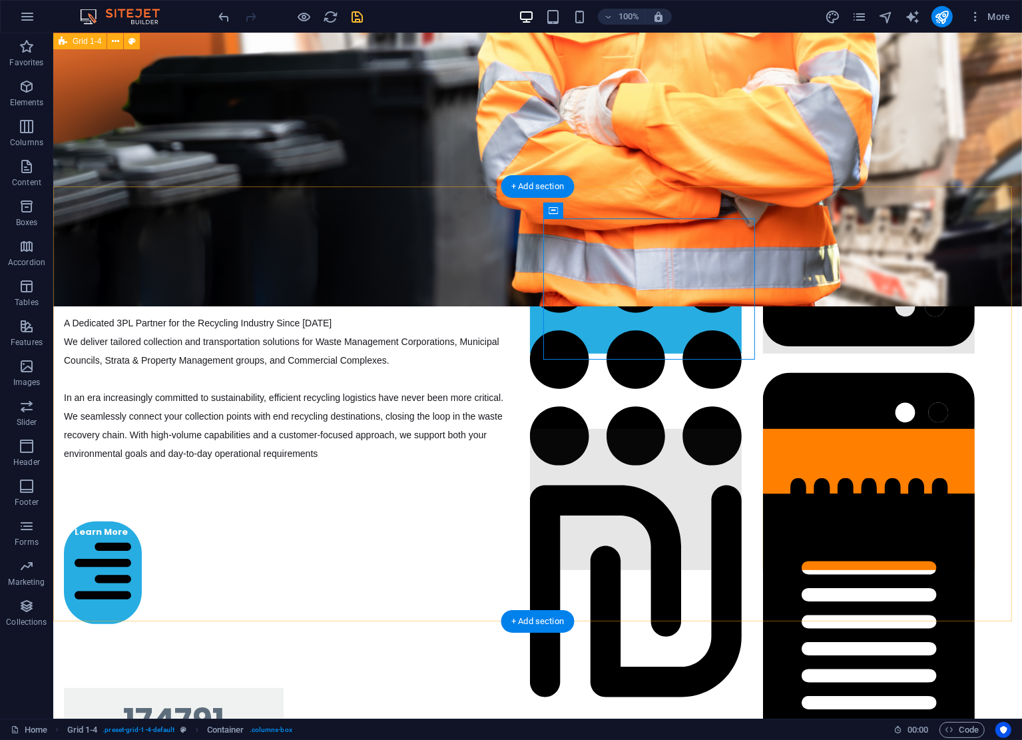
drag, startPoint x: 61, startPoint y: 468, endPoint x: 68, endPoint y: 420, distance: 49.2
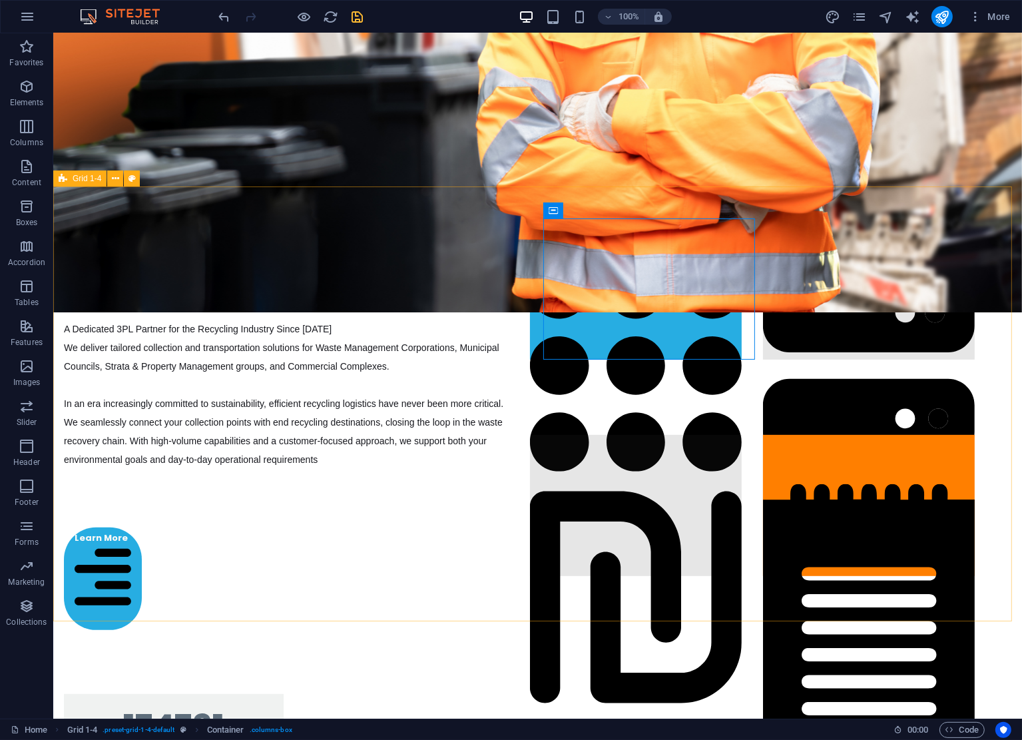
click at [61, 178] on icon at bounding box center [63, 178] width 9 height 16
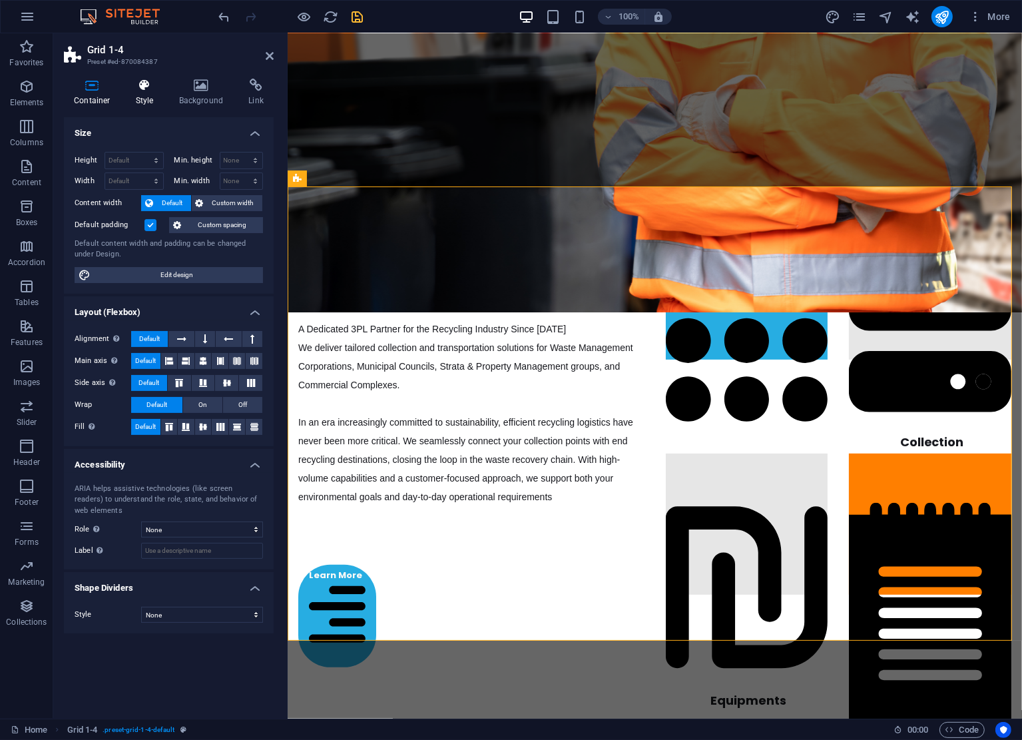
click at [151, 98] on h4 "Style" at bounding box center [147, 93] width 43 height 28
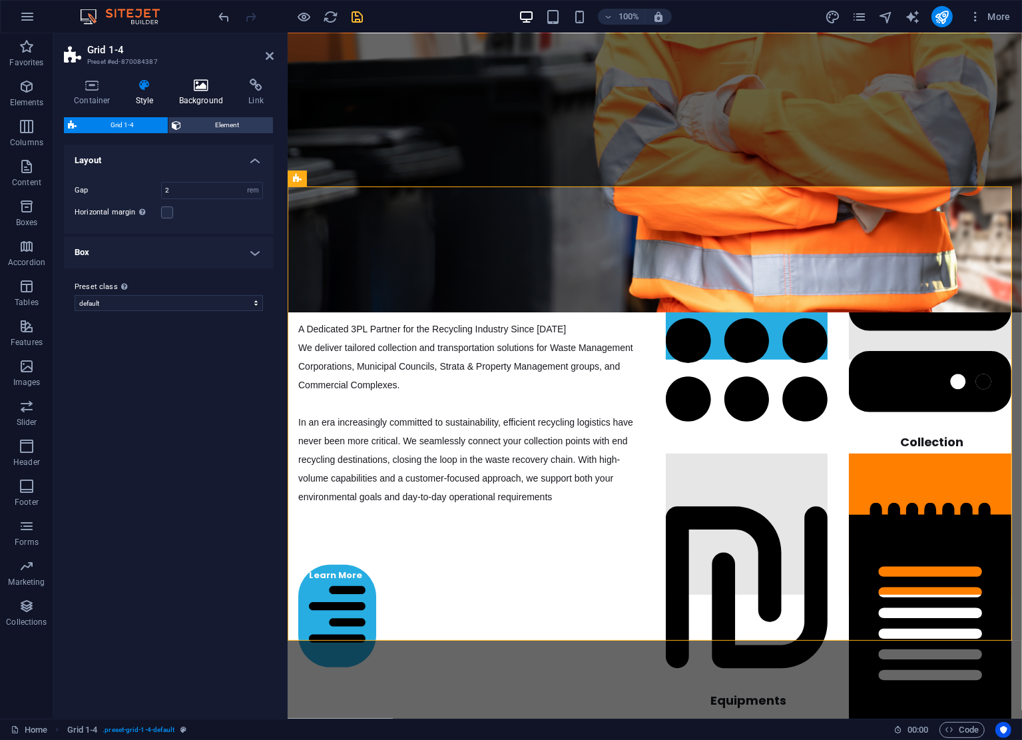
click at [189, 93] on h4 "Background" at bounding box center [204, 93] width 70 height 28
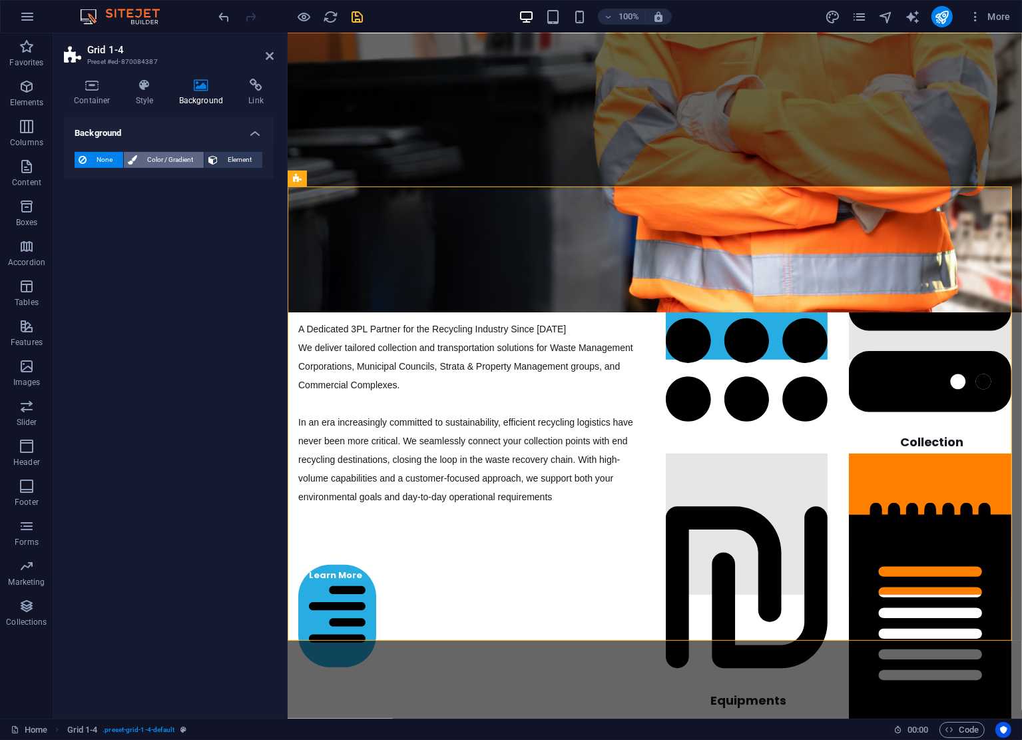
click at [158, 158] on span "Color / Gradient" at bounding box center [170, 160] width 59 height 16
click at [84, 216] on span at bounding box center [83, 213] width 15 height 15
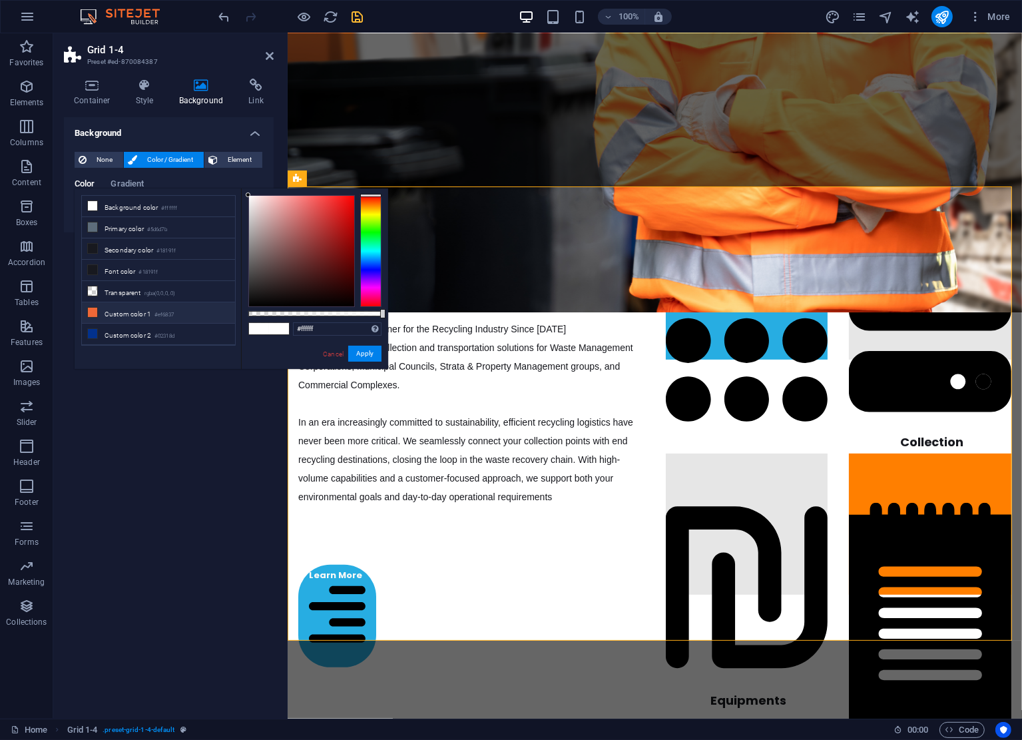
click at [116, 305] on li "Custom color 1 #ef6837" at bounding box center [158, 312] width 153 height 21
type input "#ef6837"
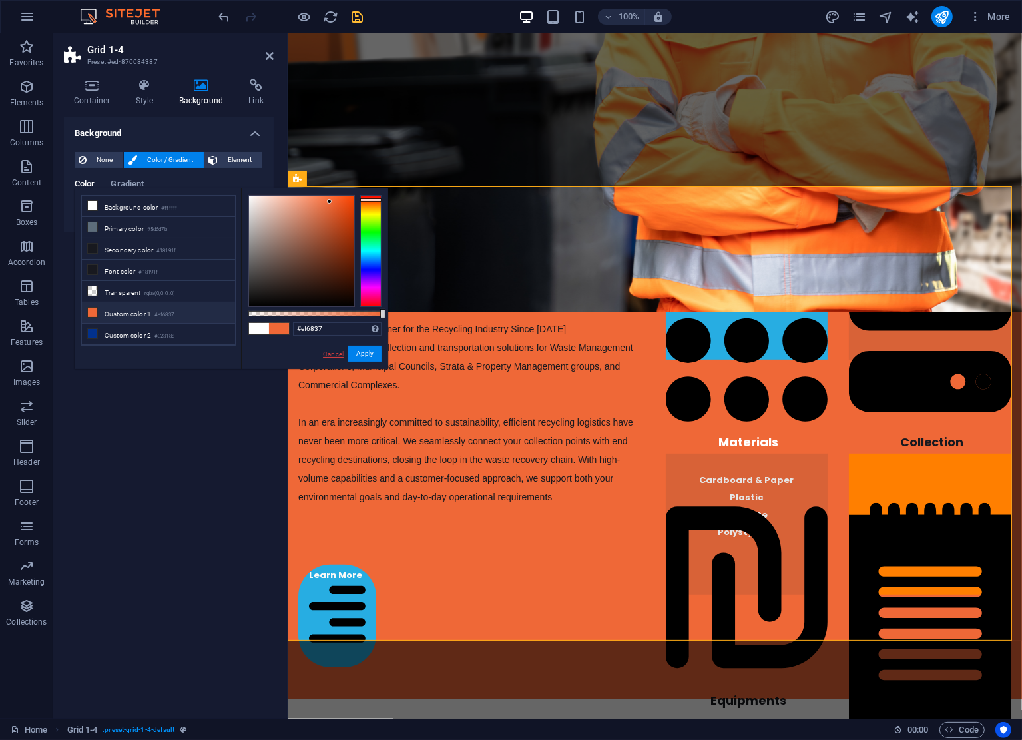
click at [331, 350] on link "Cancel" at bounding box center [333, 354] width 23 height 10
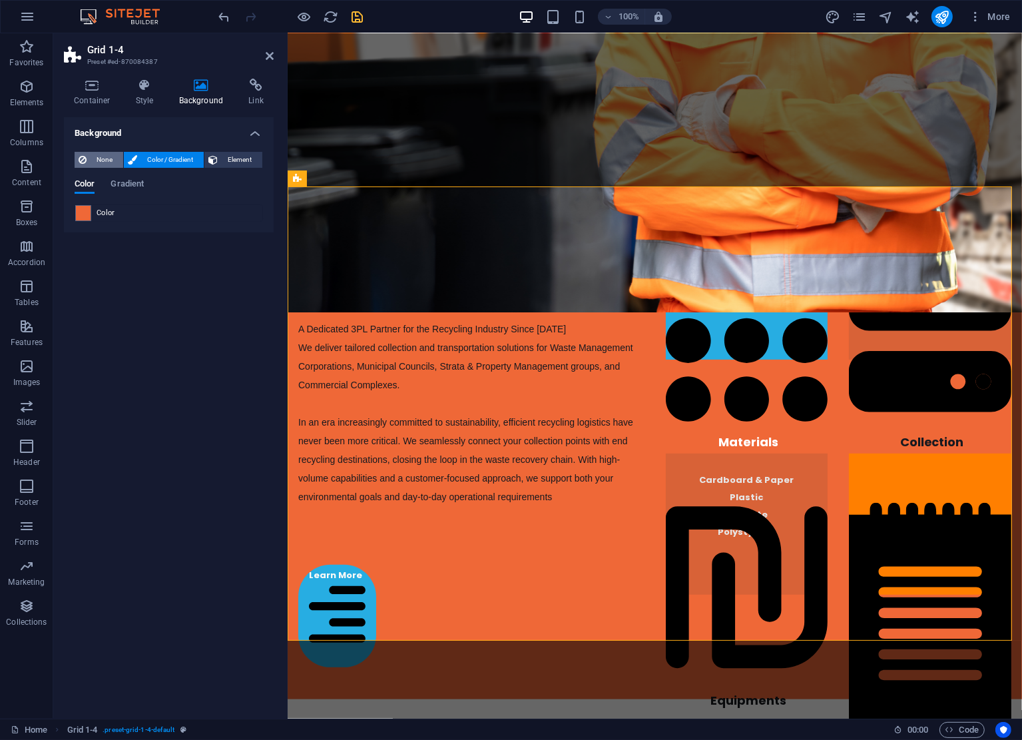
click at [82, 153] on icon at bounding box center [83, 160] width 8 height 16
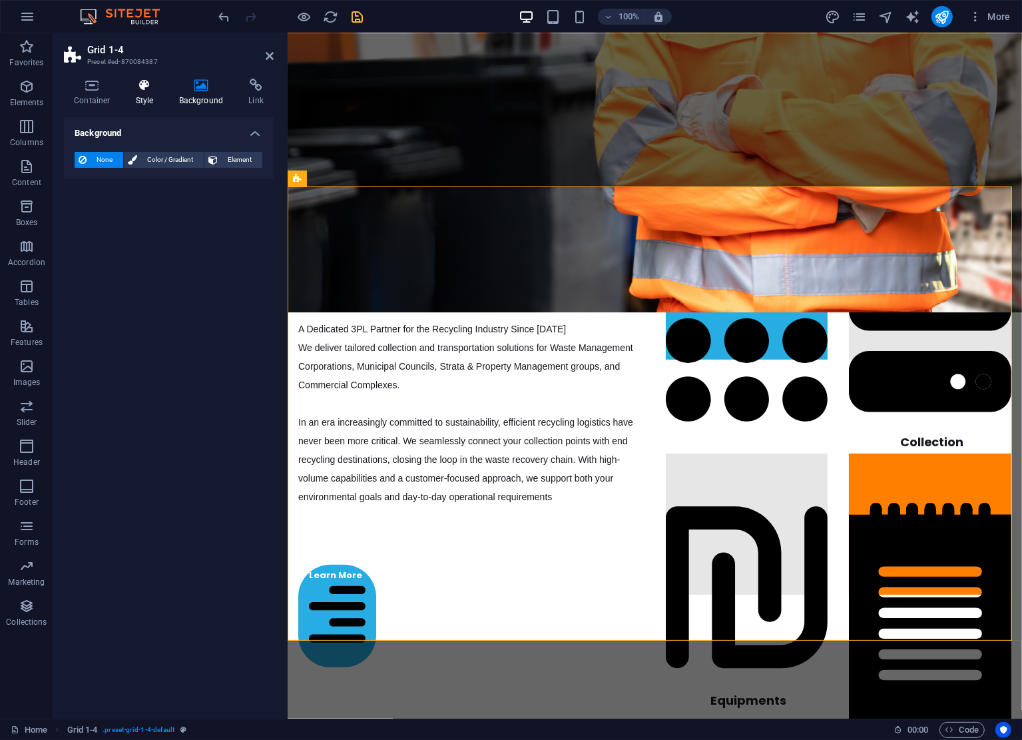
click at [147, 89] on icon at bounding box center [145, 85] width 38 height 13
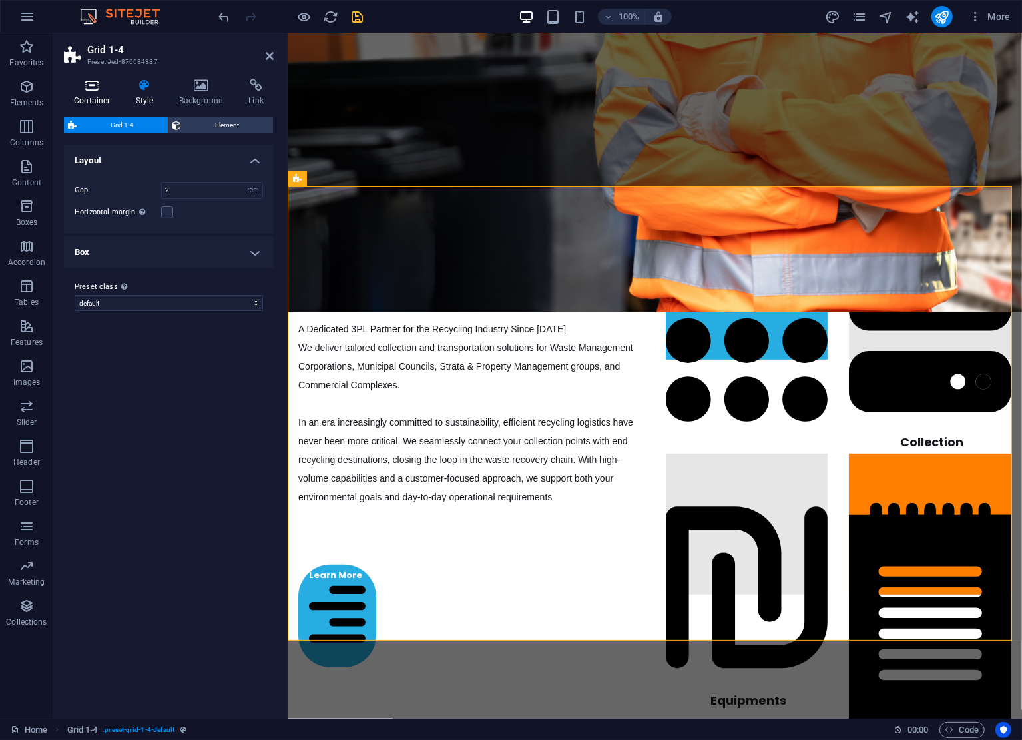
click at [98, 93] on h4 "Container" at bounding box center [95, 93] width 62 height 28
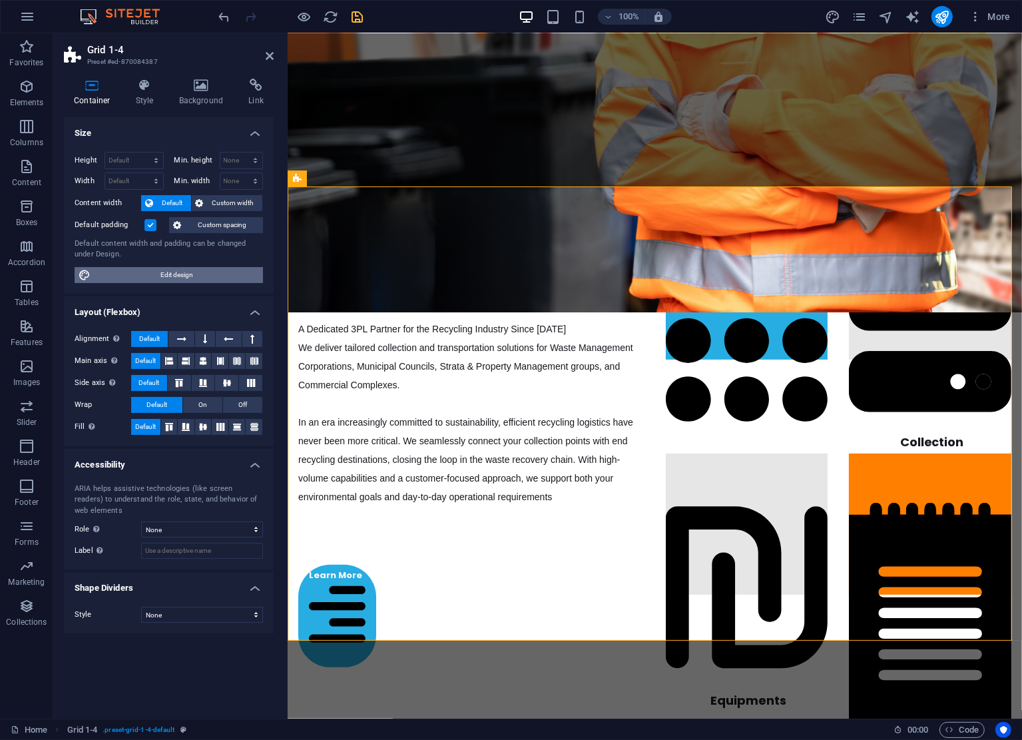
click at [221, 270] on span "Edit design" at bounding box center [177, 275] width 165 height 16
select select "px"
select select "700"
select select "px"
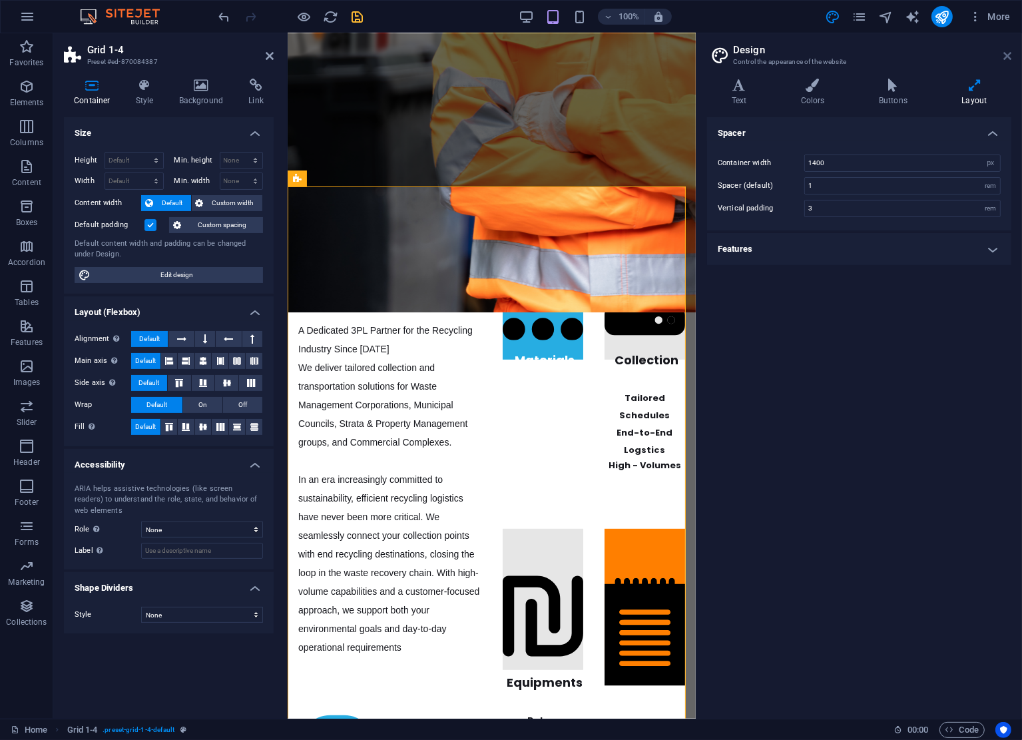
click at [1009, 55] on icon at bounding box center [1008, 56] width 8 height 11
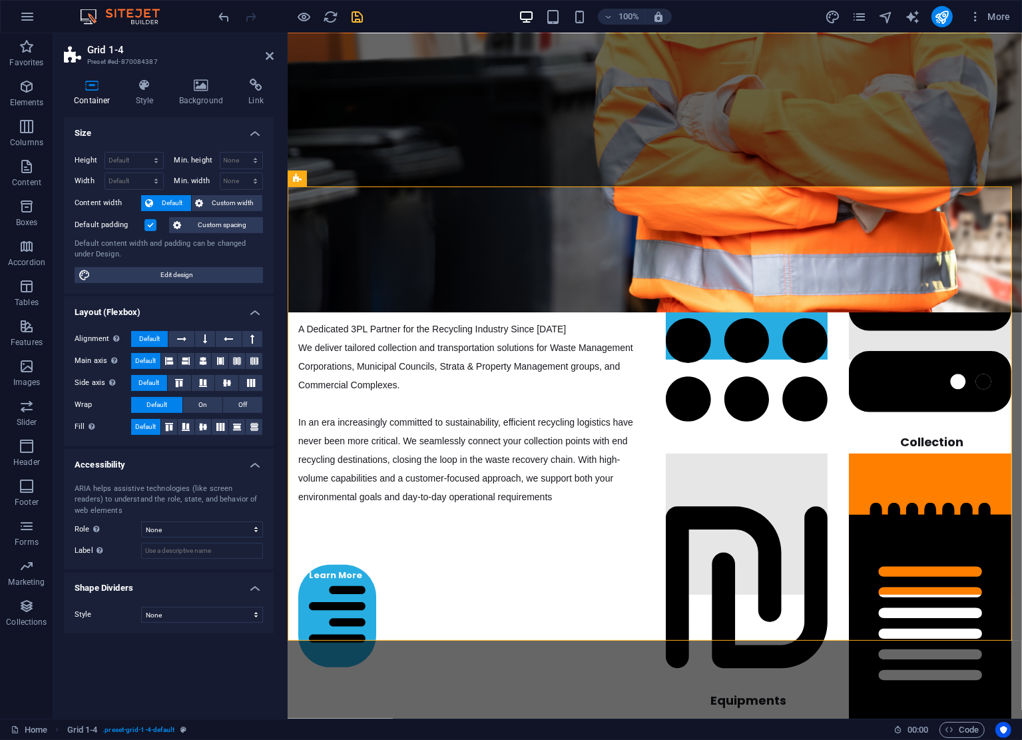
click at [93, 51] on h2 "Grid 1-4" at bounding box center [180, 50] width 186 height 12
click at [146, 81] on icon at bounding box center [145, 85] width 38 height 13
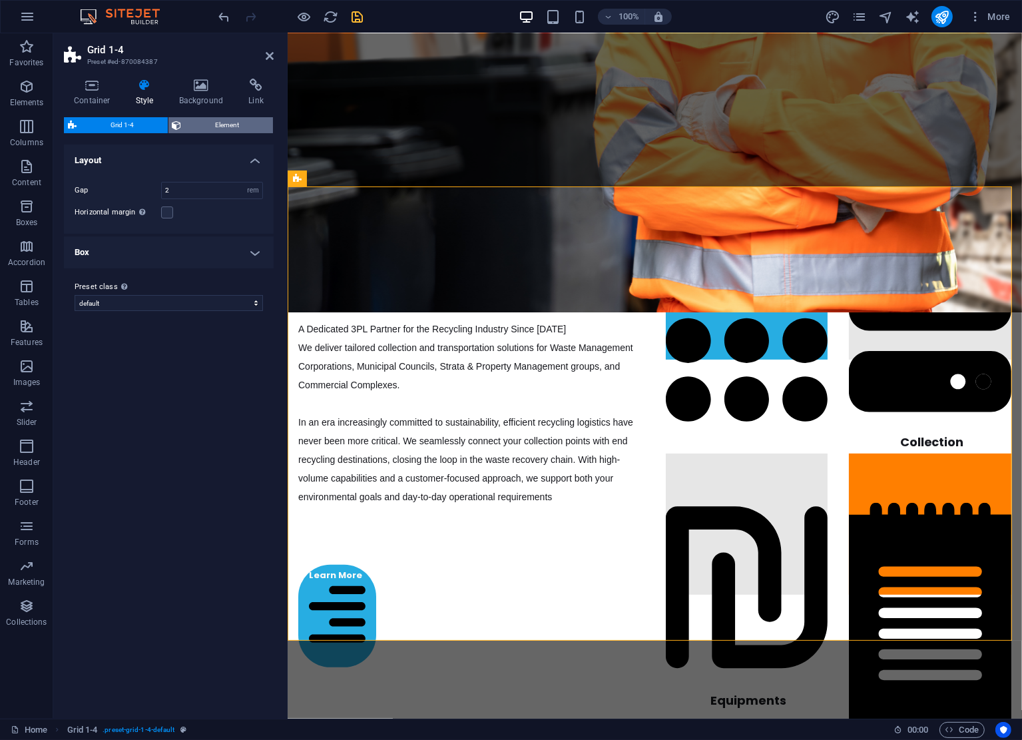
click at [203, 122] on span "Element" at bounding box center [228, 125] width 84 height 16
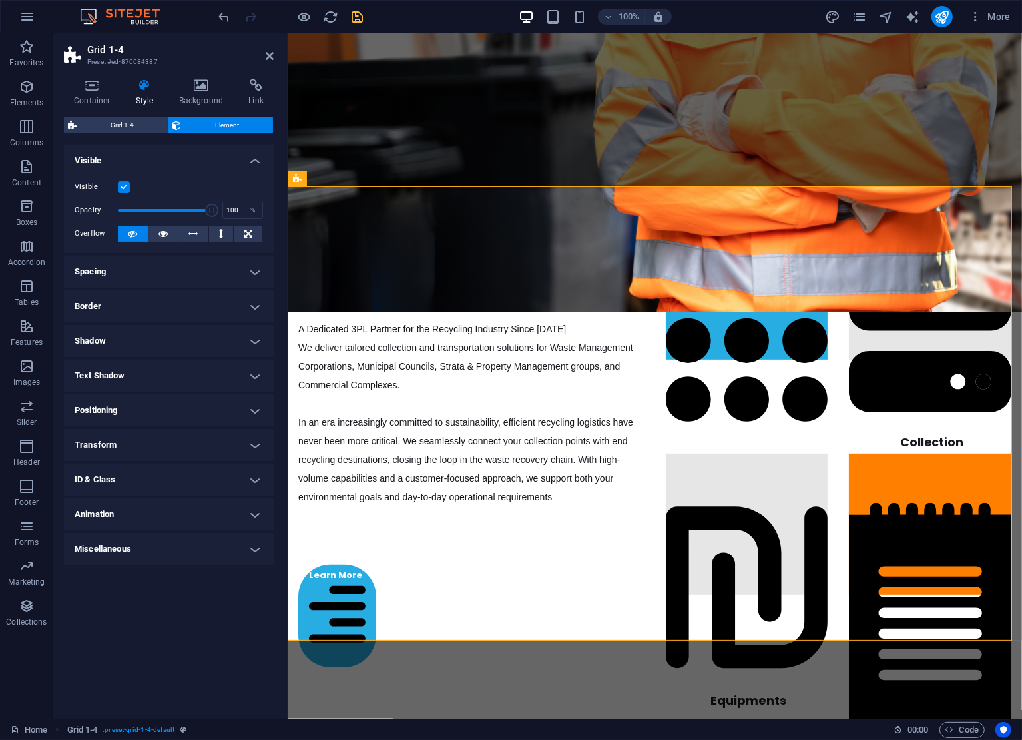
click at [208, 276] on h4 "Spacing" at bounding box center [169, 272] width 210 height 32
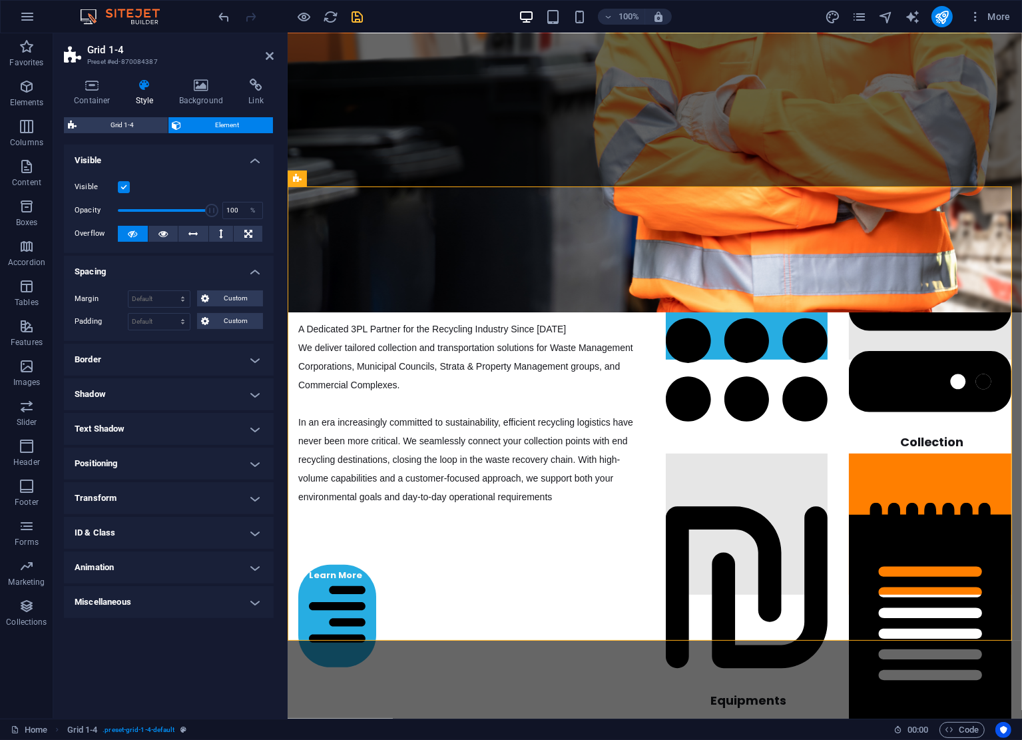
click at [208, 276] on h4 "Spacing" at bounding box center [169, 268] width 210 height 24
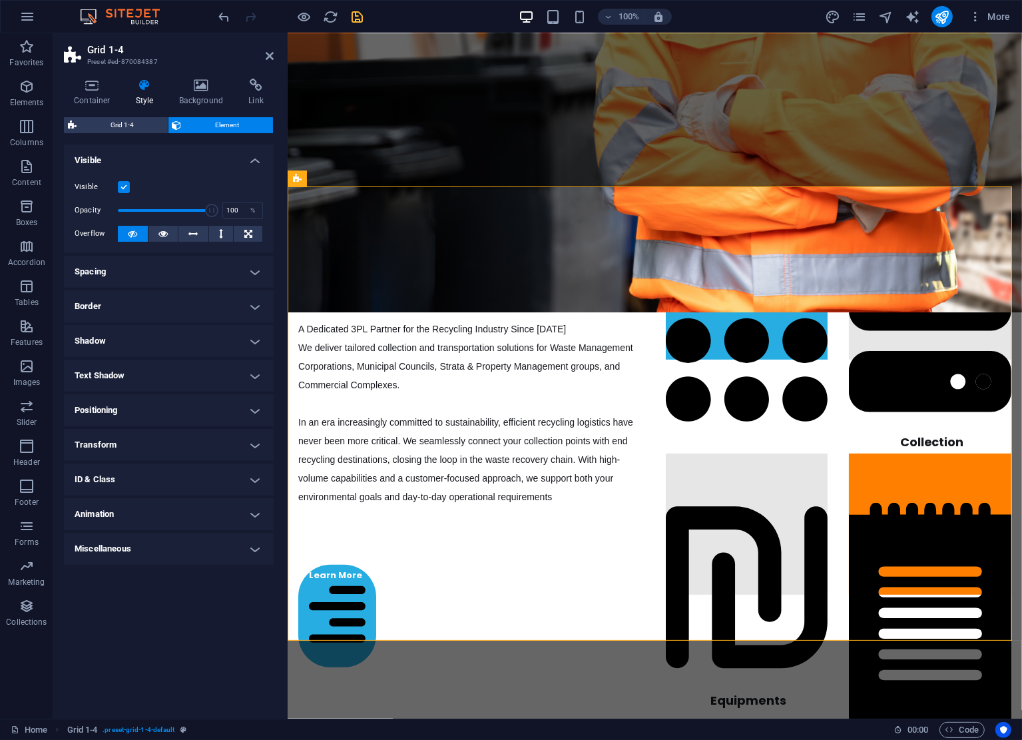
click at [191, 300] on h4 "Border" at bounding box center [169, 306] width 210 height 32
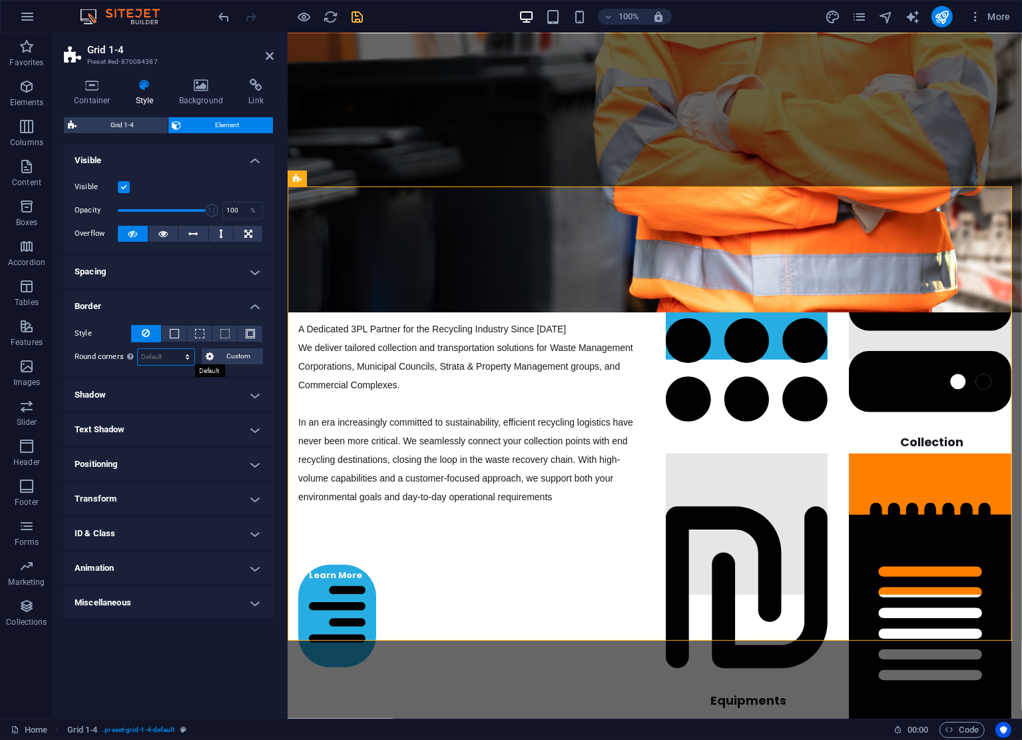
click at [167, 358] on select "Default px rem % vh vw Custom" at bounding box center [166, 357] width 57 height 16
select select "px"
click at [176, 349] on select "Default px rem % vh vw Custom" at bounding box center [166, 357] width 57 height 16
click at [170, 355] on input "0" at bounding box center [166, 357] width 57 height 16
drag, startPoint x: 170, startPoint y: 355, endPoint x: 87, endPoint y: 348, distance: 84.2
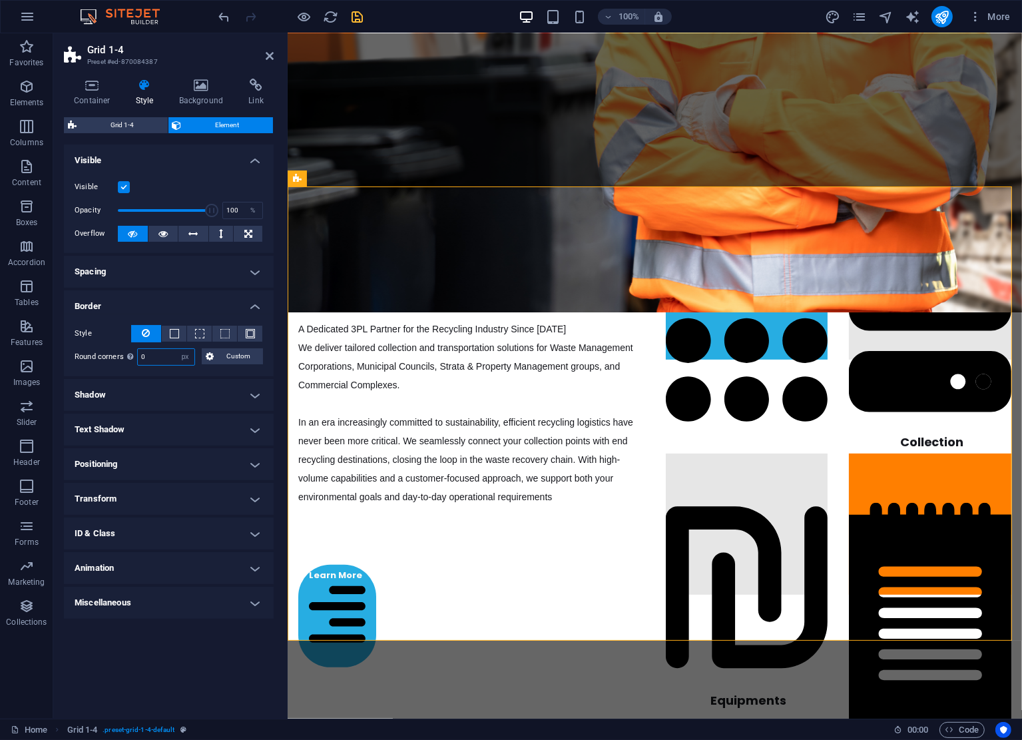
click at [87, 348] on div "Round corners For background overlay and background images, the overflow must b…" at bounding box center [169, 356] width 188 height 17
click at [204, 372] on div "Style - Width 1 auto px rem % vh vw Custom Custom 1 auto px rem % vh vw 1 auto …" at bounding box center [169, 345] width 210 height 62
click at [172, 334] on span at bounding box center [174, 333] width 9 height 9
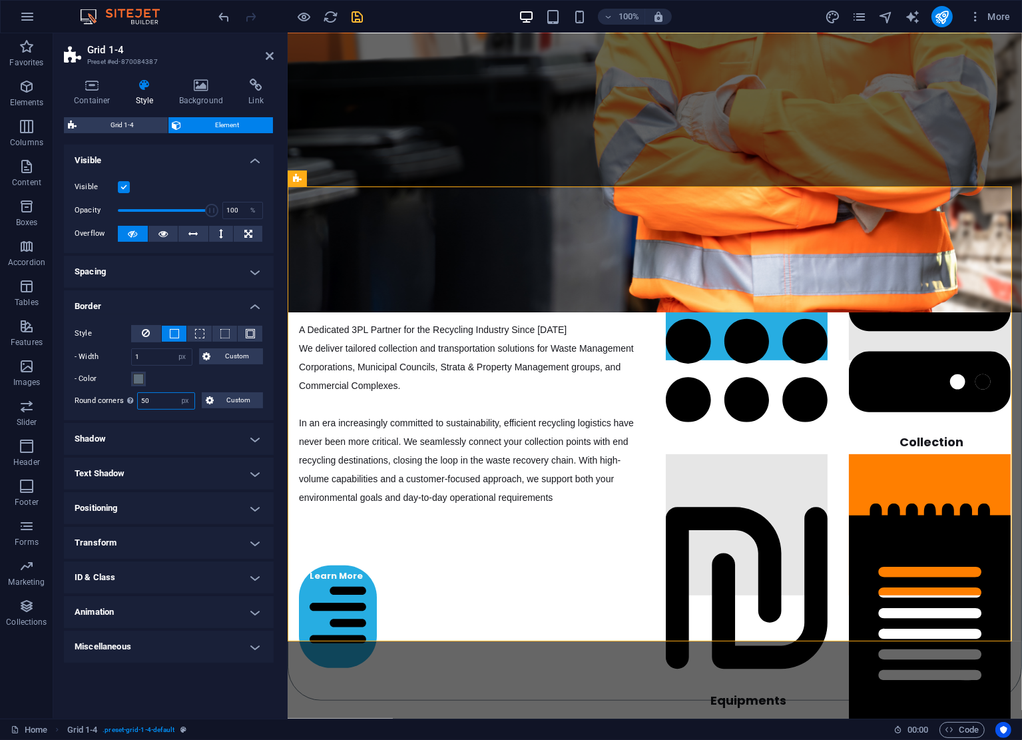
click at [168, 403] on input "50" at bounding box center [166, 401] width 57 height 16
type input "500"
click at [180, 414] on div "Style - Width 1 auto px rem % vh vw Custom Custom 1 auto px rem % vh vw 1 auto …" at bounding box center [169, 367] width 210 height 106
click at [152, 340] on button at bounding box center [146, 333] width 30 height 17
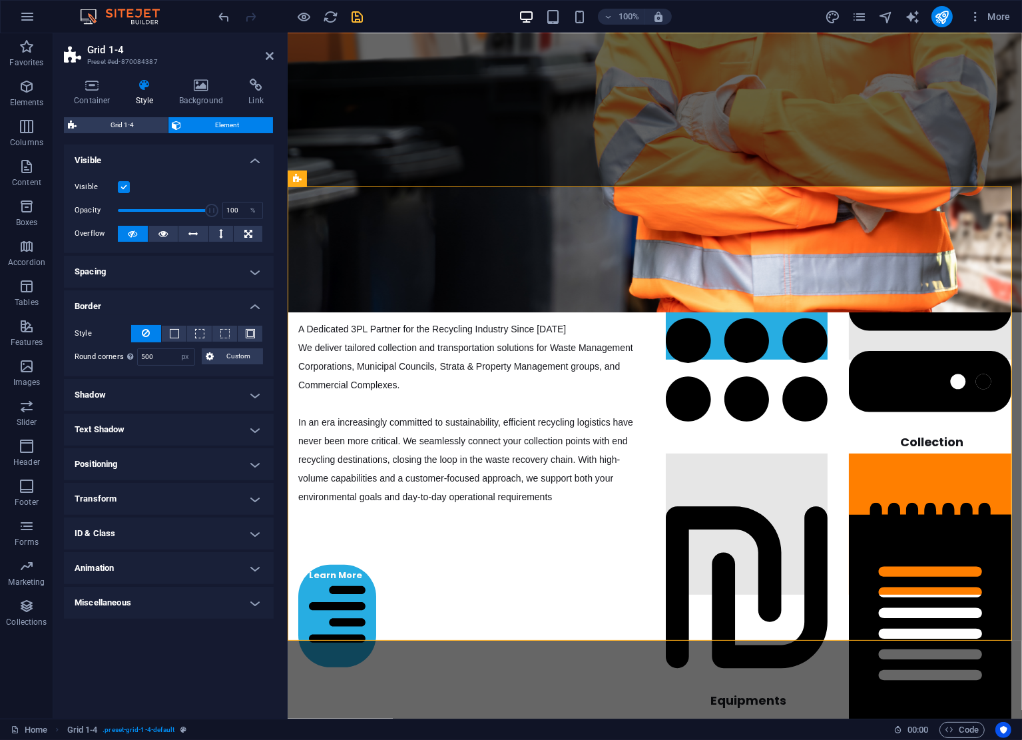
click at [198, 399] on h4 "Shadow" at bounding box center [169, 395] width 210 height 32
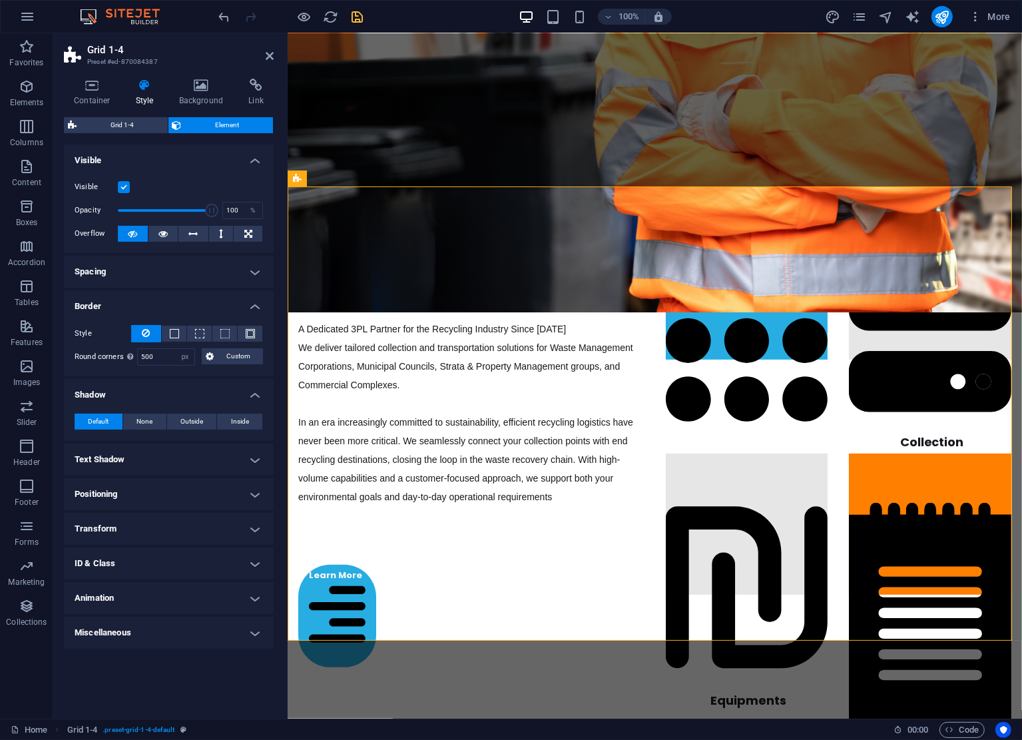
click at [160, 452] on h4 "Text Shadow" at bounding box center [169, 460] width 210 height 32
click at [169, 517] on h4 "Positioning" at bounding box center [169, 524] width 210 height 32
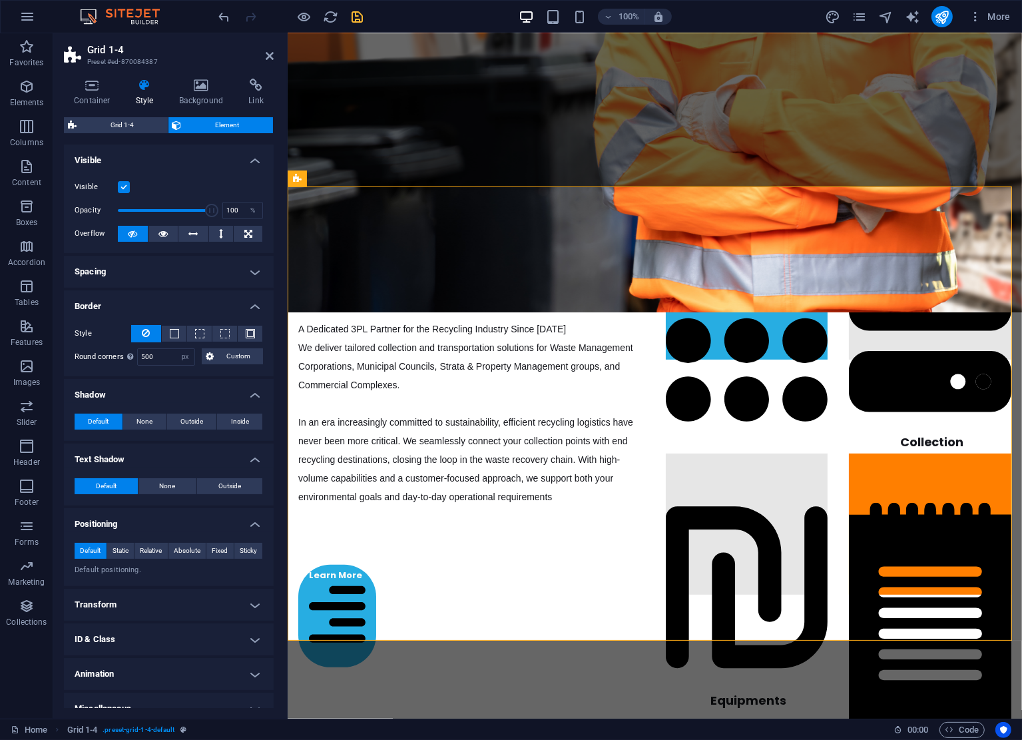
click at [176, 604] on h4 "Transform" at bounding box center [169, 605] width 210 height 32
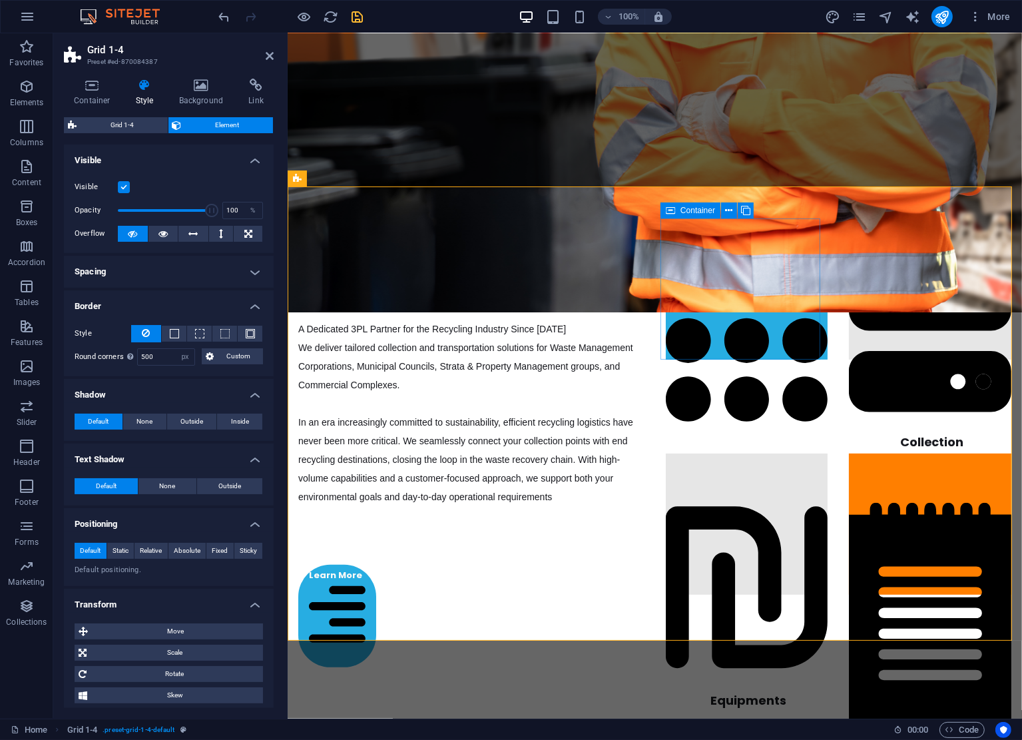
click at [681, 208] on span "Container" at bounding box center [698, 210] width 35 height 8
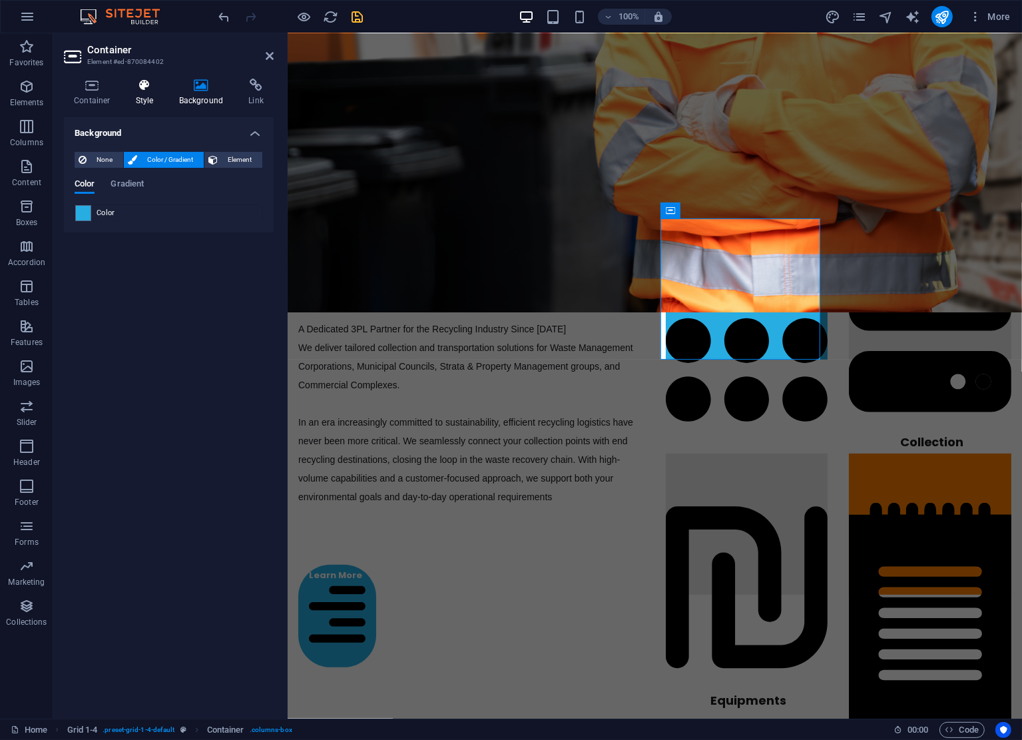
click at [157, 85] on icon at bounding box center [145, 85] width 38 height 13
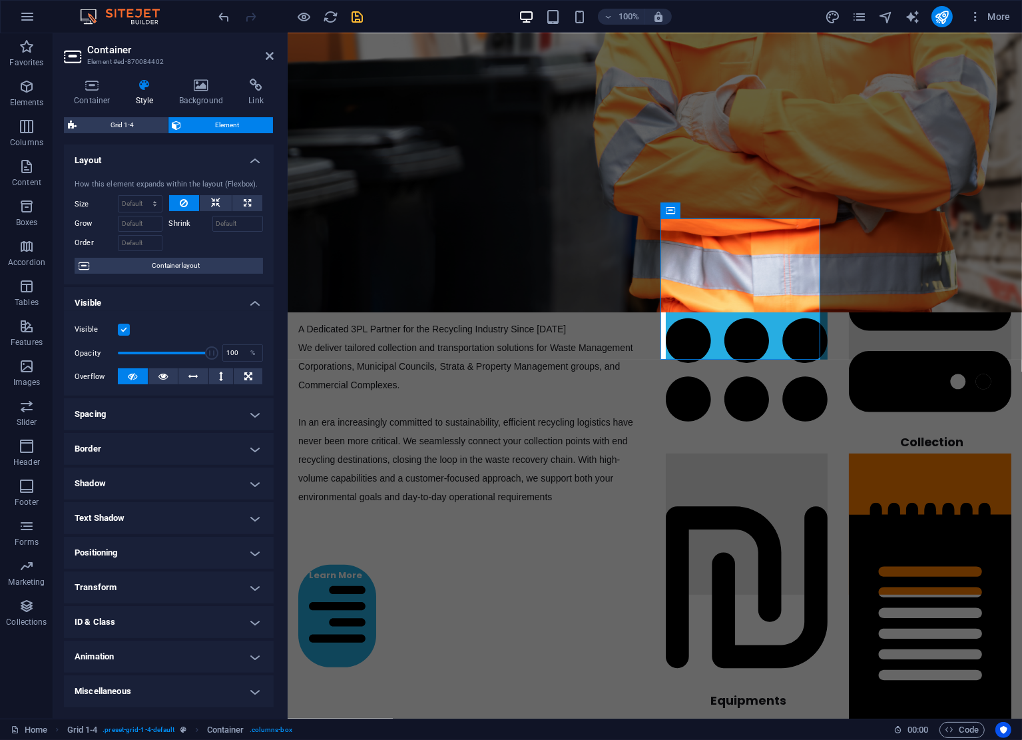
click at [169, 410] on h4 "Spacing" at bounding box center [169, 414] width 210 height 32
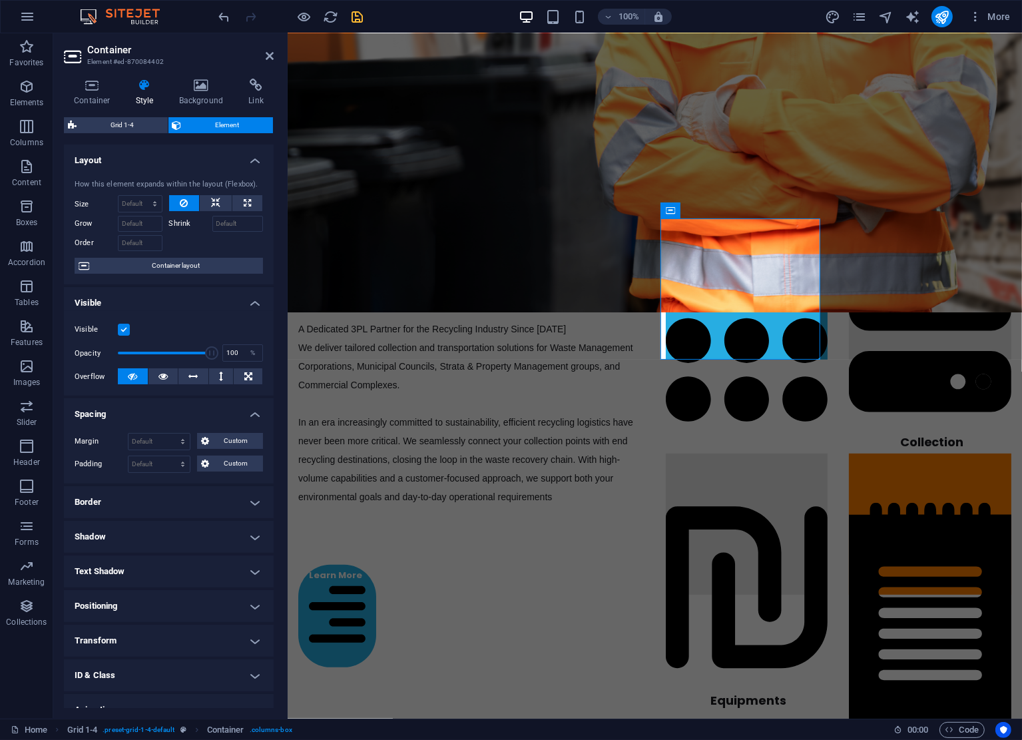
click at [159, 507] on h4 "Border" at bounding box center [169, 502] width 210 height 32
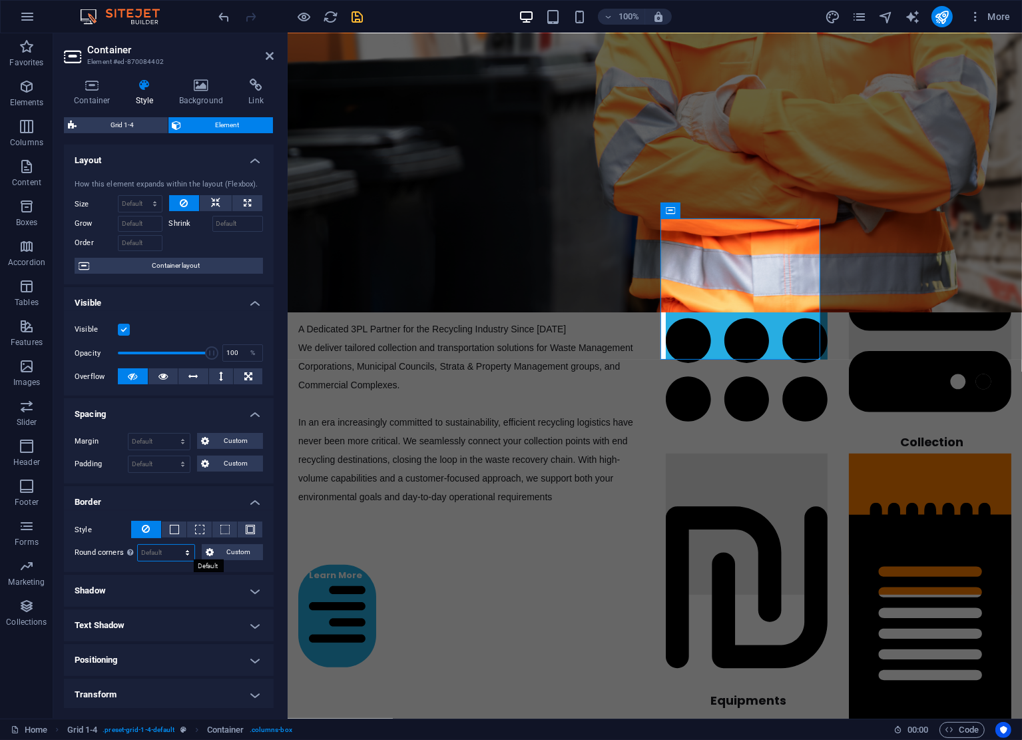
click at [182, 555] on select "Default px rem % vh vw Custom" at bounding box center [166, 553] width 57 height 16
select select "px"
click at [174, 545] on select "Default px rem % vh vw Custom" at bounding box center [166, 553] width 57 height 16
click at [222, 16] on icon "undo" at bounding box center [224, 16] width 15 height 15
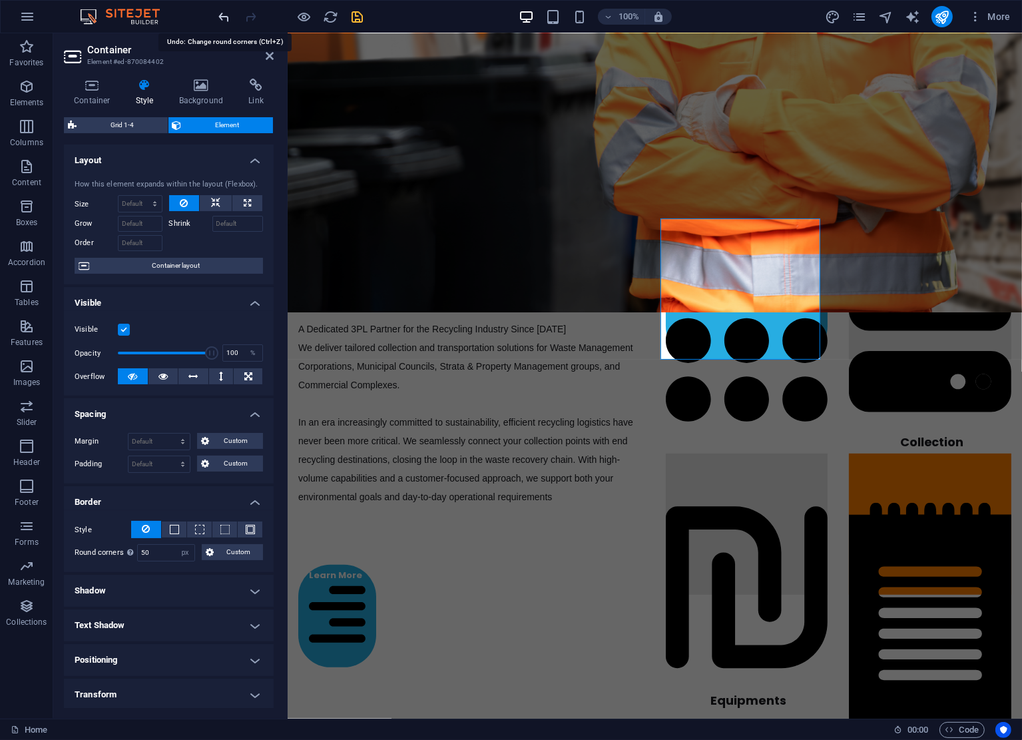
type input "0"
click at [222, 16] on icon "undo" at bounding box center [224, 16] width 15 height 15
select select "DISABLED_OPTION_VALUE"
click at [222, 16] on icon "undo" at bounding box center [224, 16] width 15 height 15
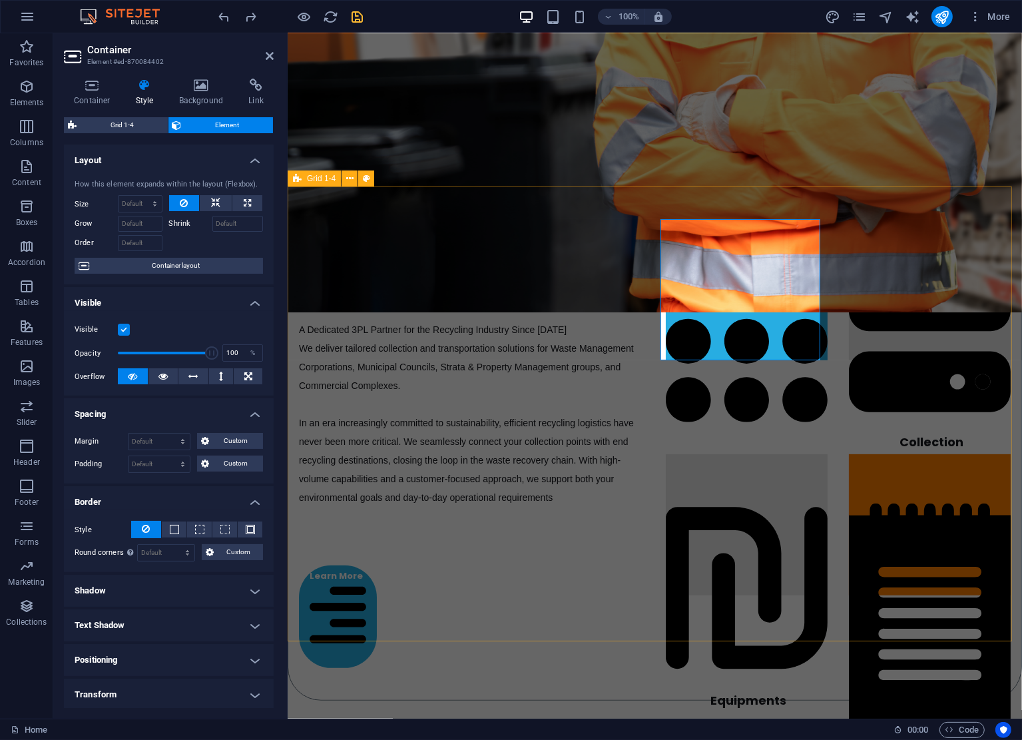
click at [536, 196] on div "End-To-End Recycling Solutions A Dedicated 3PL Partner for the Recycling Indust…" at bounding box center [654, 443] width 735 height 514
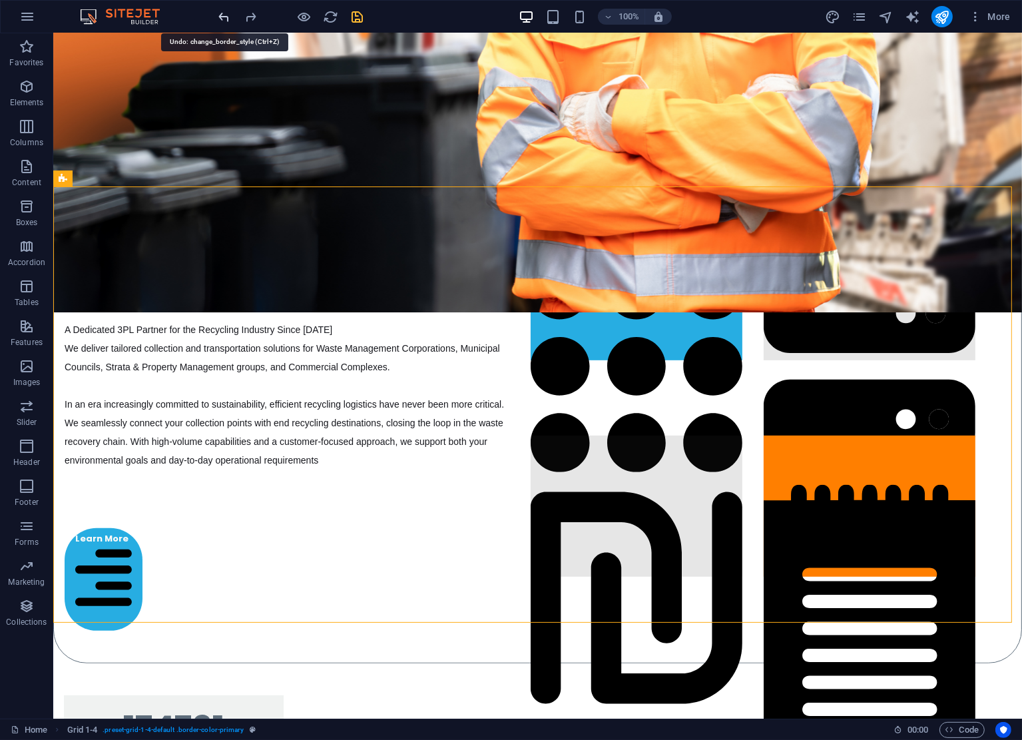
click at [220, 15] on icon "undo" at bounding box center [224, 16] width 15 height 15
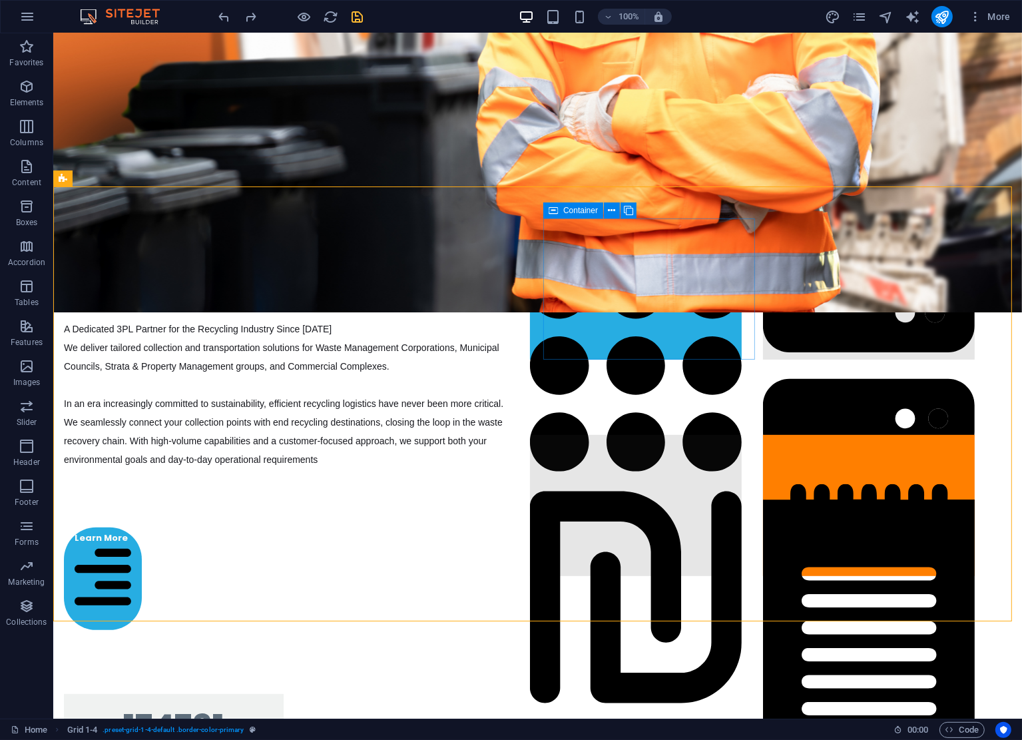
click at [563, 208] on span "Container" at bounding box center [580, 210] width 35 height 8
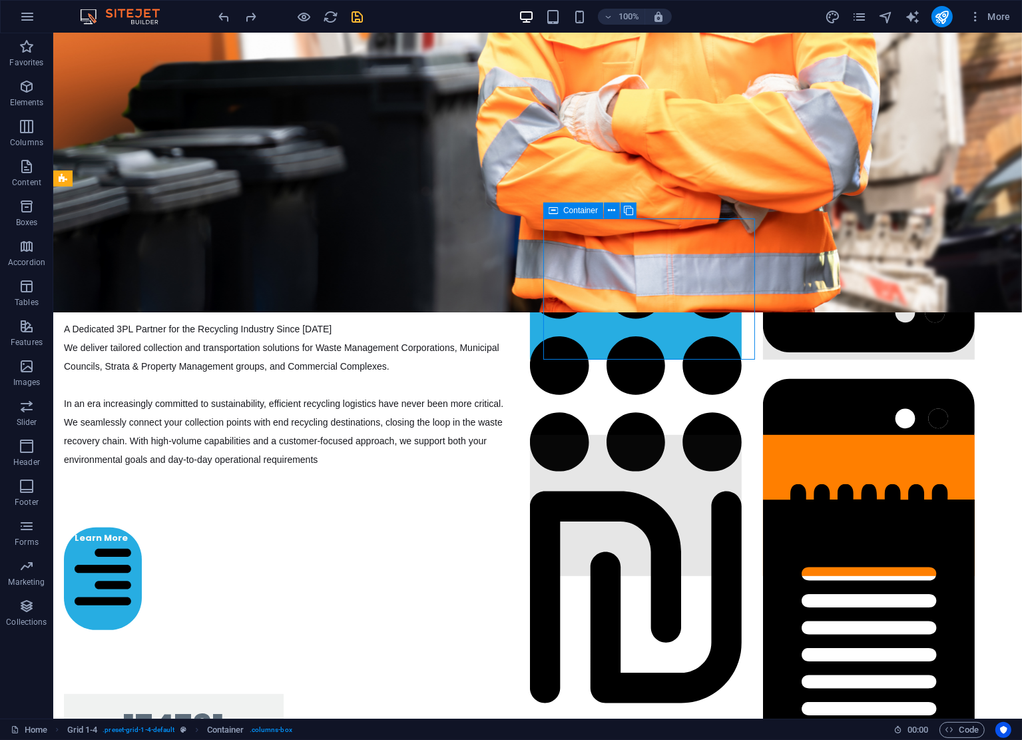
click at [563, 208] on span "Container" at bounding box center [580, 210] width 35 height 8
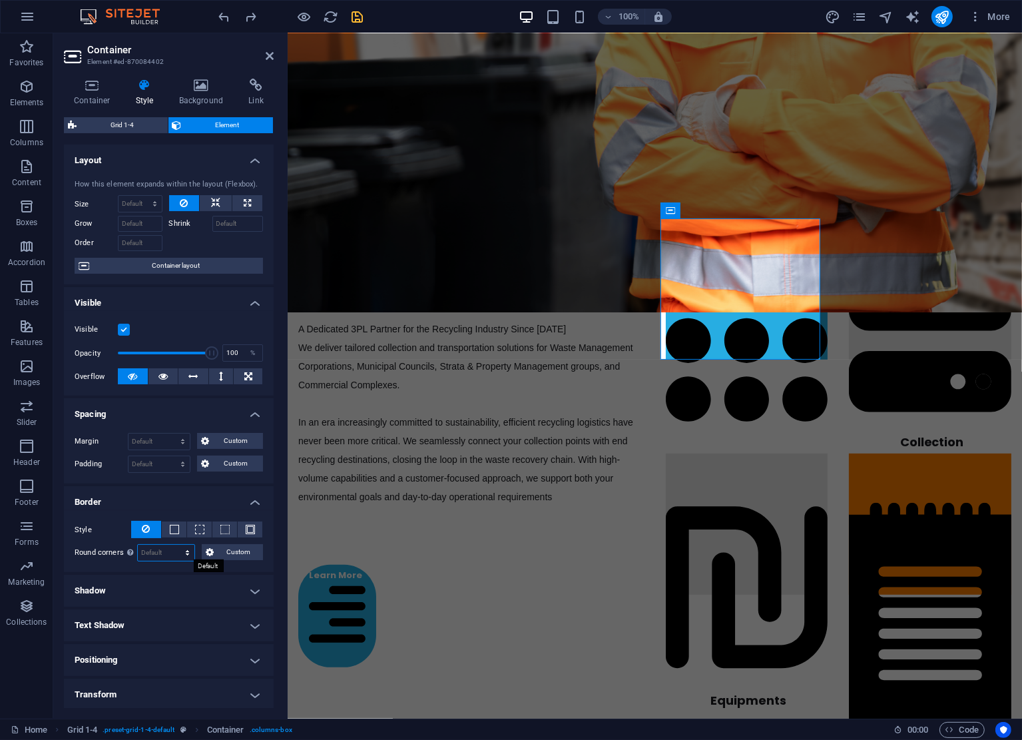
click at [174, 553] on select "Default px rem % vh vw Custom" at bounding box center [166, 553] width 57 height 16
select select "px"
click at [174, 545] on select "Default px rem % vh vw Custom" at bounding box center [166, 553] width 57 height 16
type input "3"
type input "6"
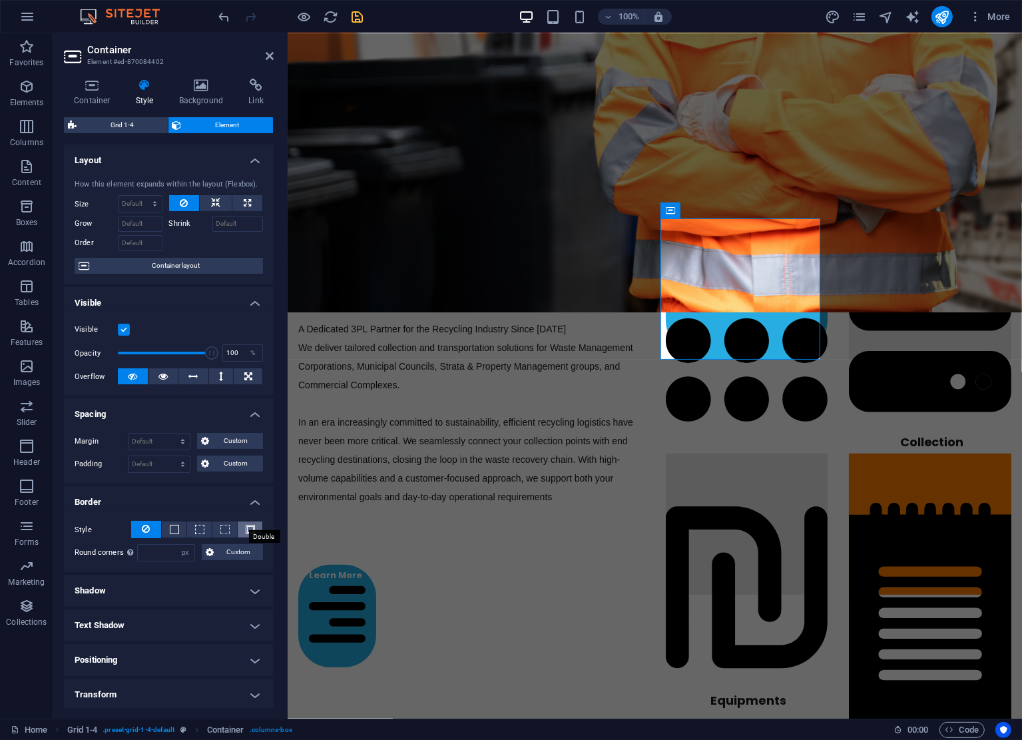
click at [247, 532] on span at bounding box center [250, 529] width 9 height 9
click at [145, 524] on icon at bounding box center [147, 529] width 8 height 16
click at [161, 548] on input "number" at bounding box center [166, 553] width 57 height 16
type input "30"
click at [180, 587] on h4 "Shadow" at bounding box center [169, 591] width 210 height 32
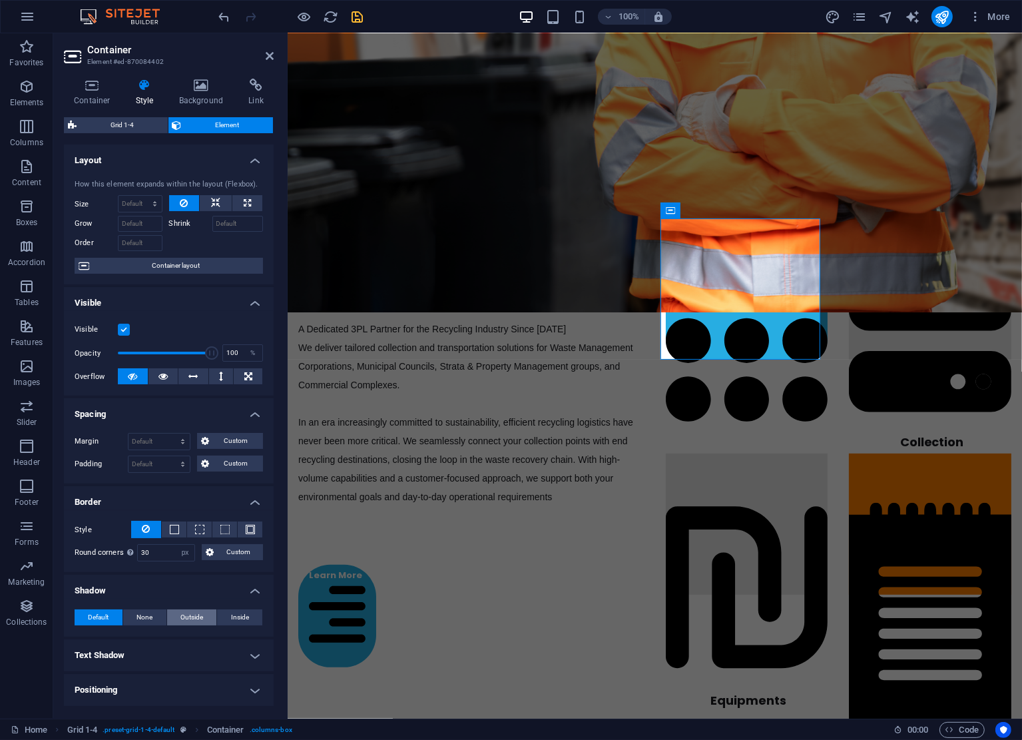
click at [183, 613] on span "Outside" at bounding box center [191, 617] width 23 height 16
type input "2"
type input "4"
click at [131, 637] on button "Color" at bounding box center [125, 639] width 15 height 15
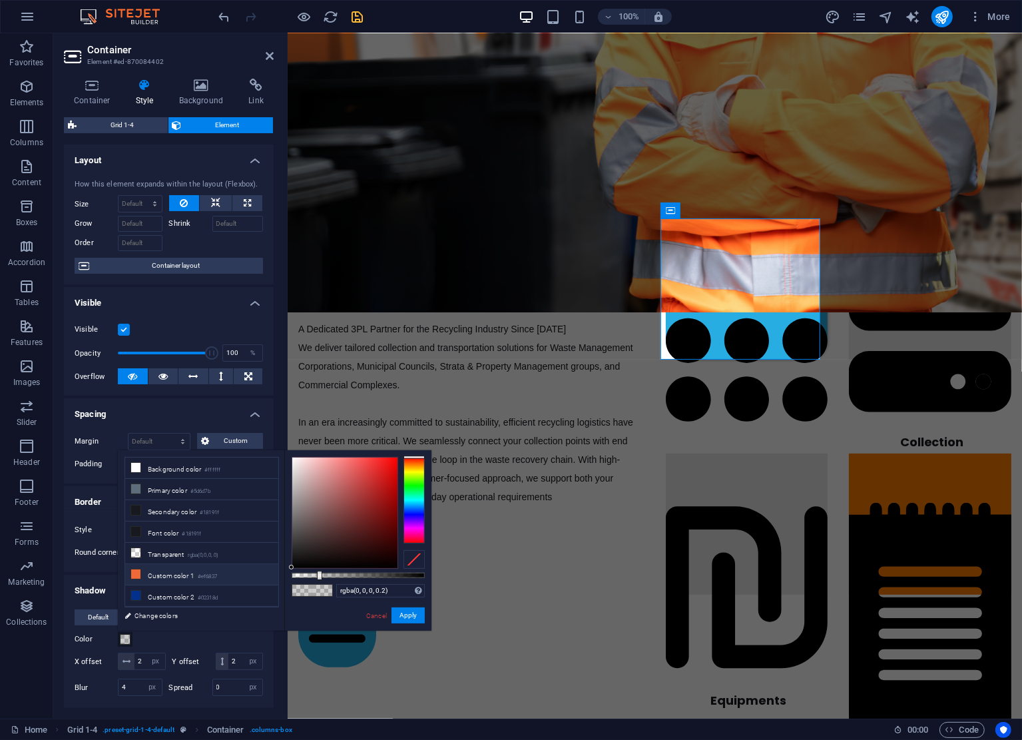
click at [157, 572] on li "Custom color 1 #ef6837" at bounding box center [201, 574] width 153 height 21
type input "#ef6837"
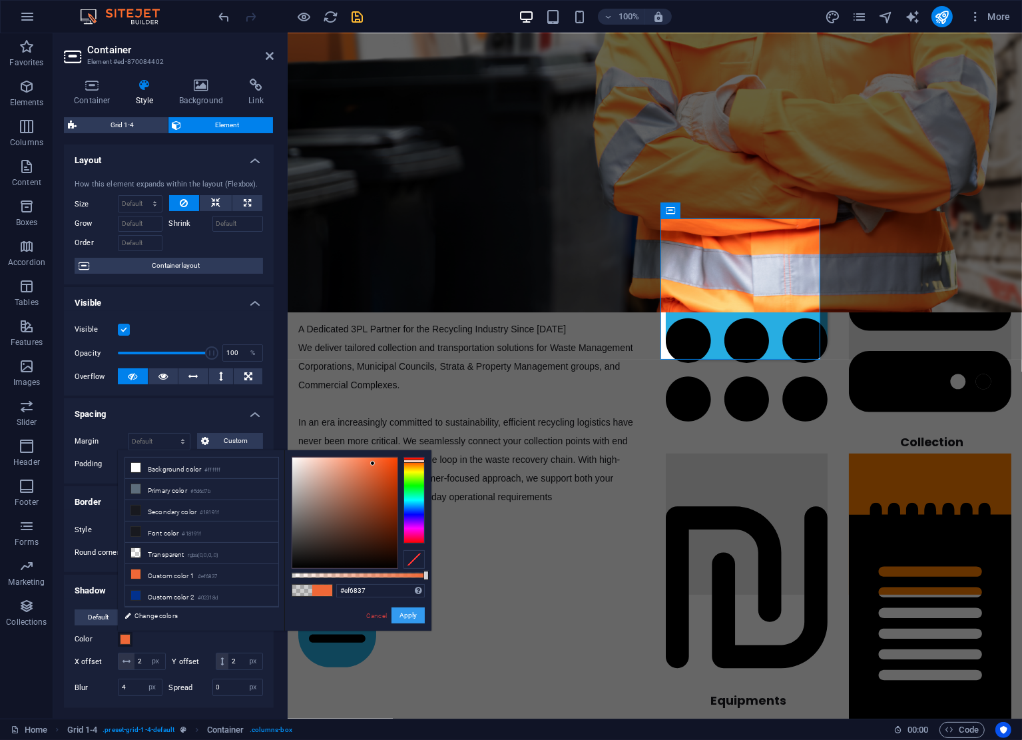
click at [406, 614] on button "Apply" at bounding box center [408, 615] width 33 height 16
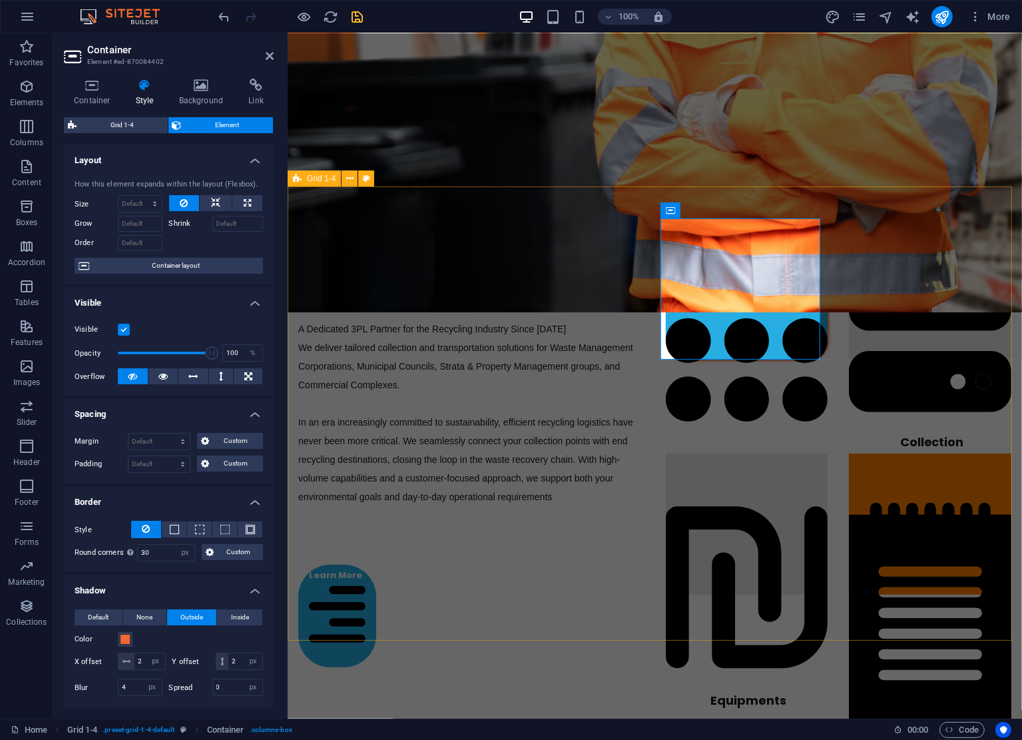
click at [639, 587] on div "End-To-End Recycling Solutions A Dedicated 3PL Partner for the Recycling Indust…" at bounding box center [654, 442] width 735 height 513
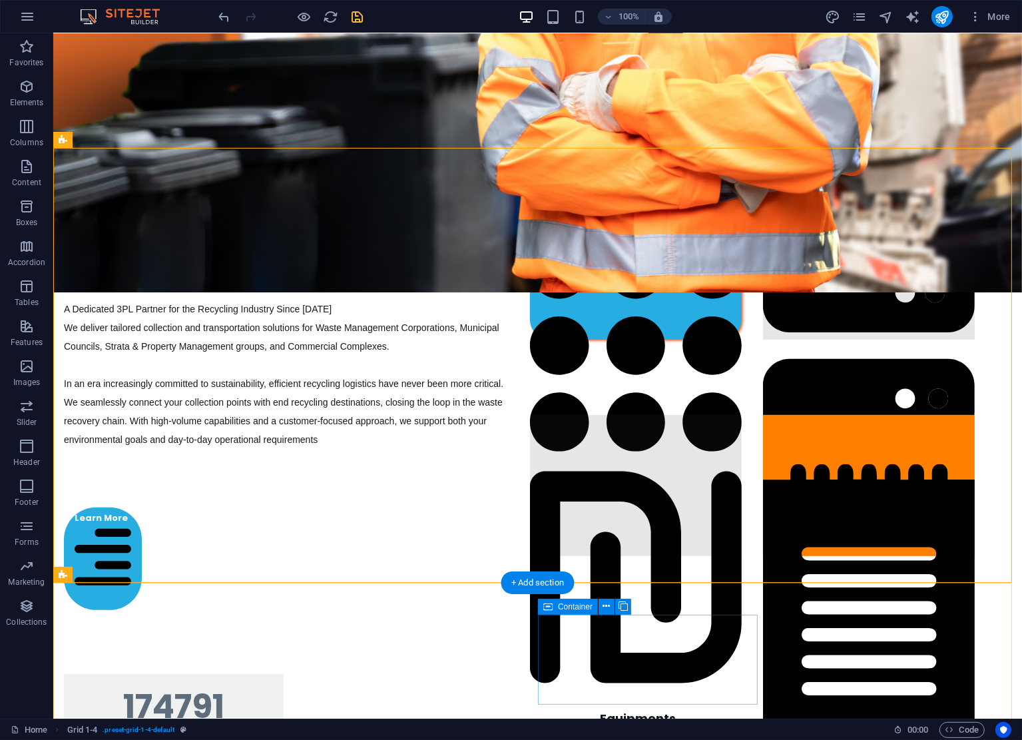
scroll to position [470, 0]
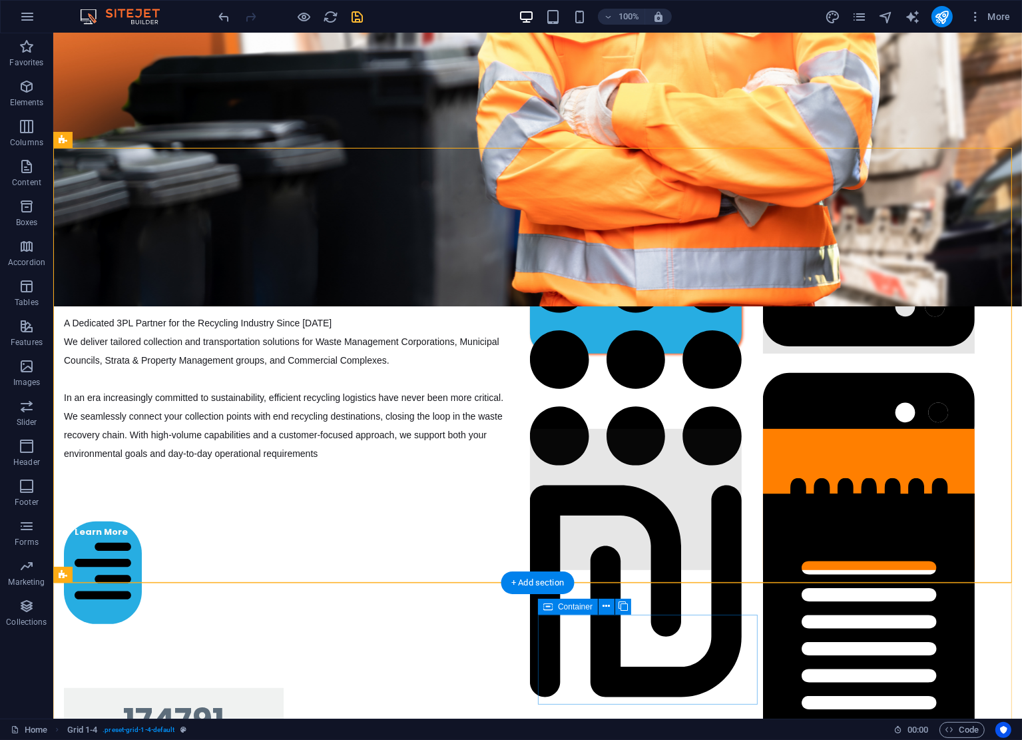
drag, startPoint x: 741, startPoint y: 663, endPoint x: 745, endPoint y: 617, distance: 46.8
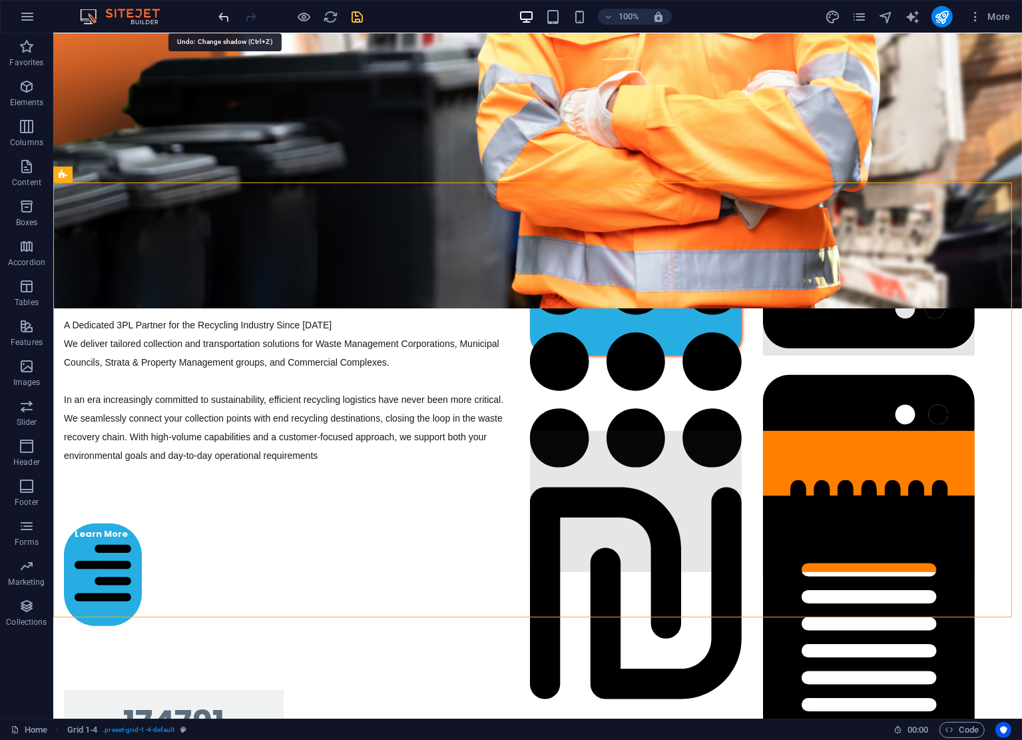
click at [225, 15] on icon "undo" at bounding box center [224, 16] width 15 height 15
click at [248, 15] on icon "redo" at bounding box center [251, 16] width 15 height 15
click at [226, 17] on icon "undo" at bounding box center [224, 16] width 15 height 15
click at [561, 207] on div "Container" at bounding box center [573, 206] width 60 height 16
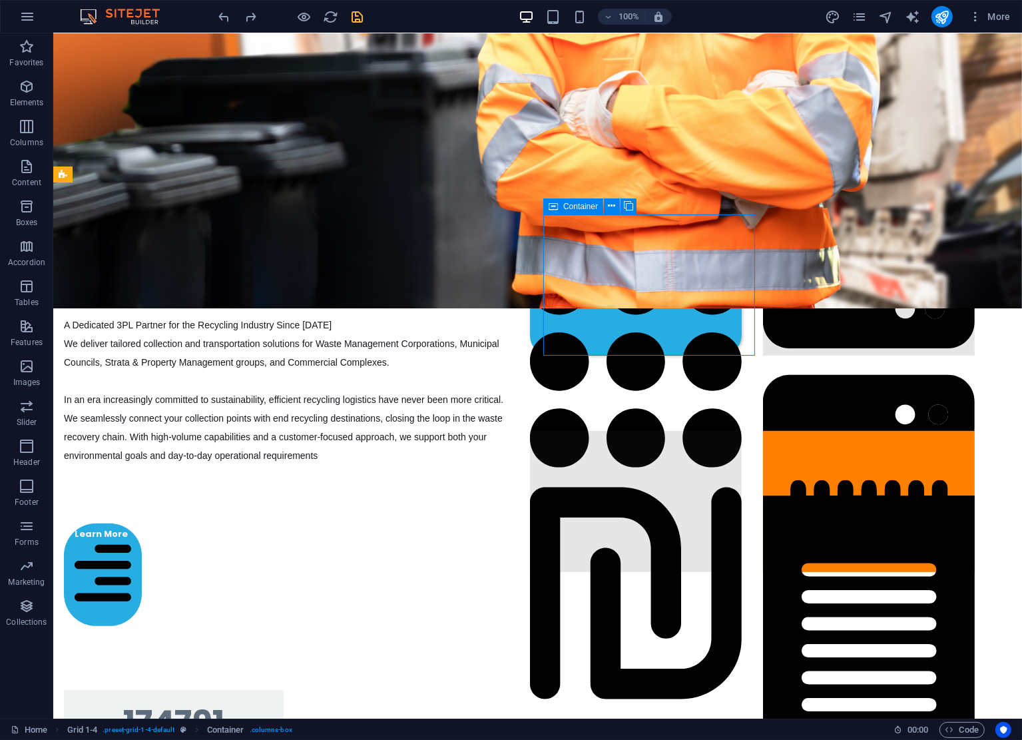
click at [561, 207] on div "Container" at bounding box center [573, 206] width 60 height 16
select select "px"
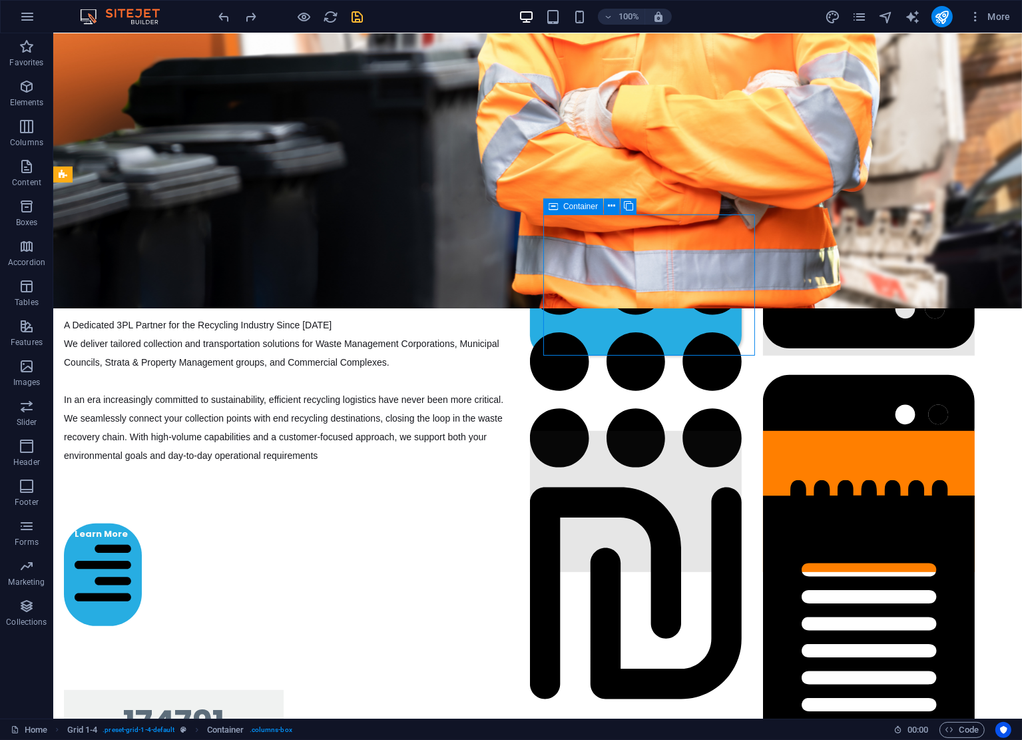
select select "px"
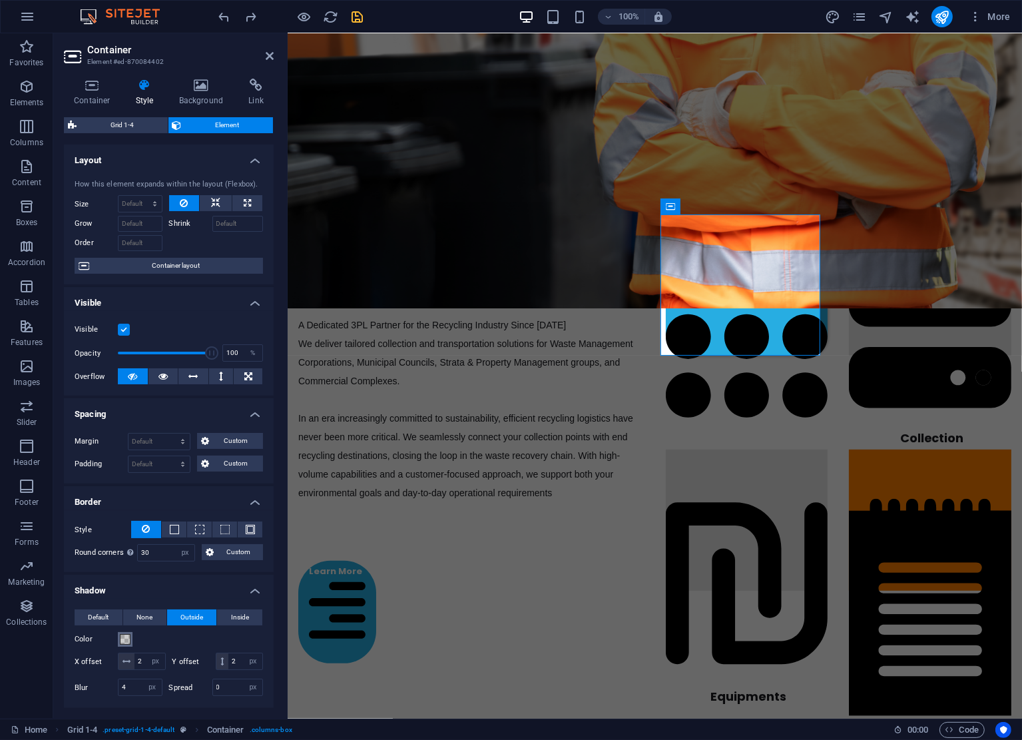
click at [125, 641] on span at bounding box center [125, 639] width 11 height 11
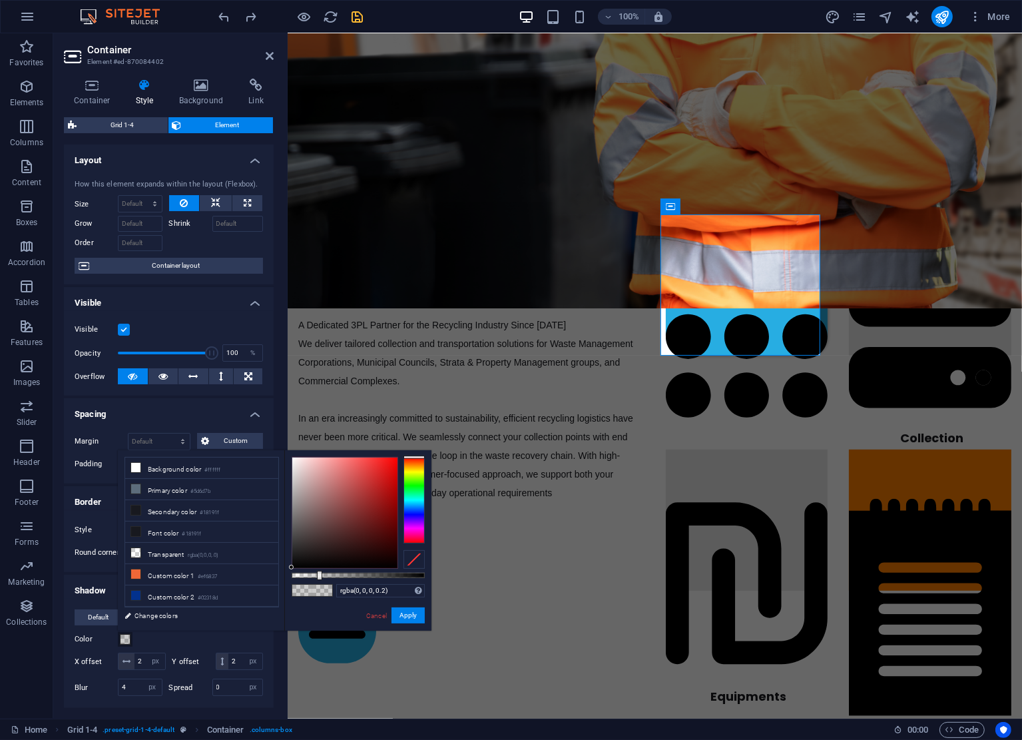
click at [125, 641] on span at bounding box center [125, 639] width 11 height 11
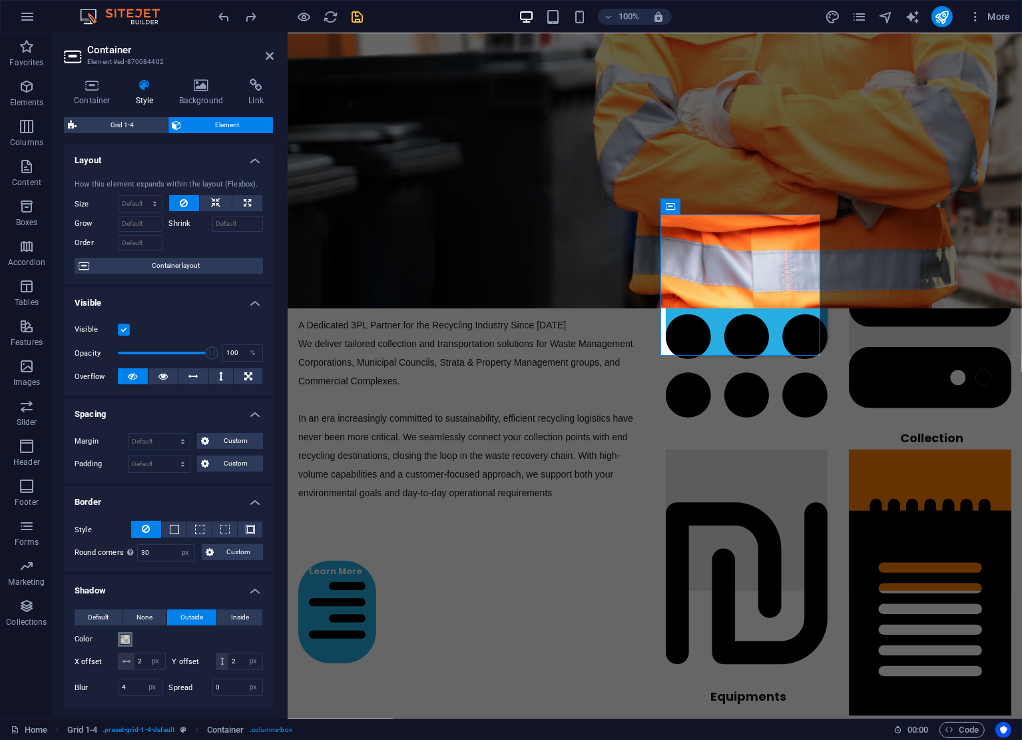
click at [125, 641] on span at bounding box center [125, 639] width 11 height 11
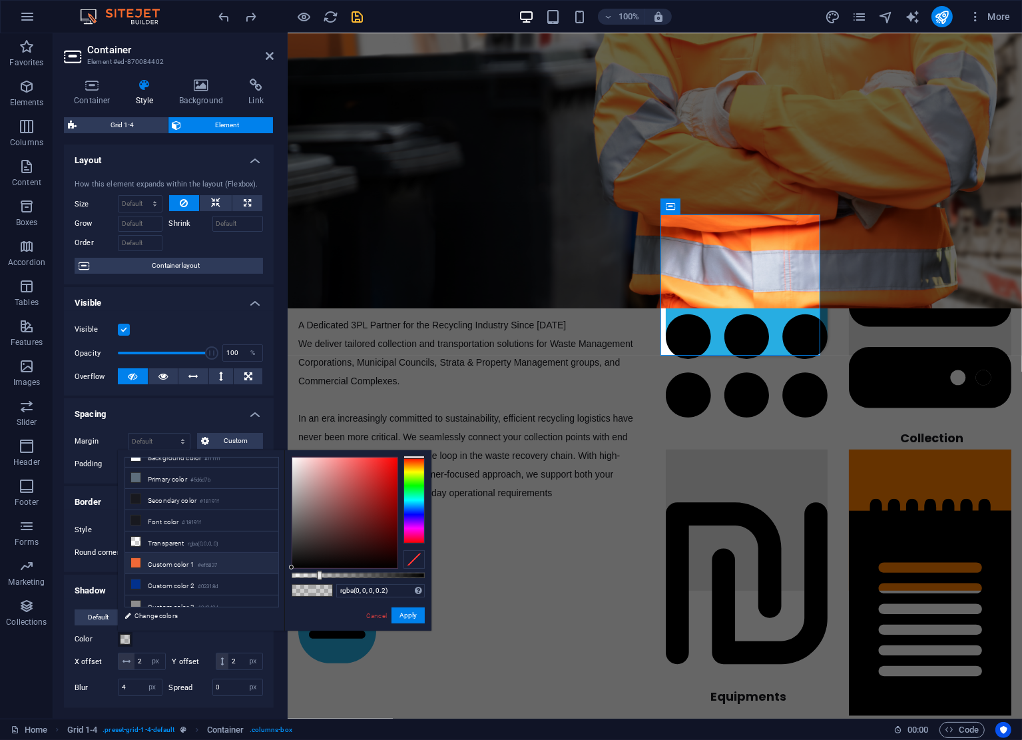
scroll to position [14, 0]
click at [144, 574] on li "Custom color 2 #02318d" at bounding box center [201, 581] width 153 height 21
type input "#02318d"
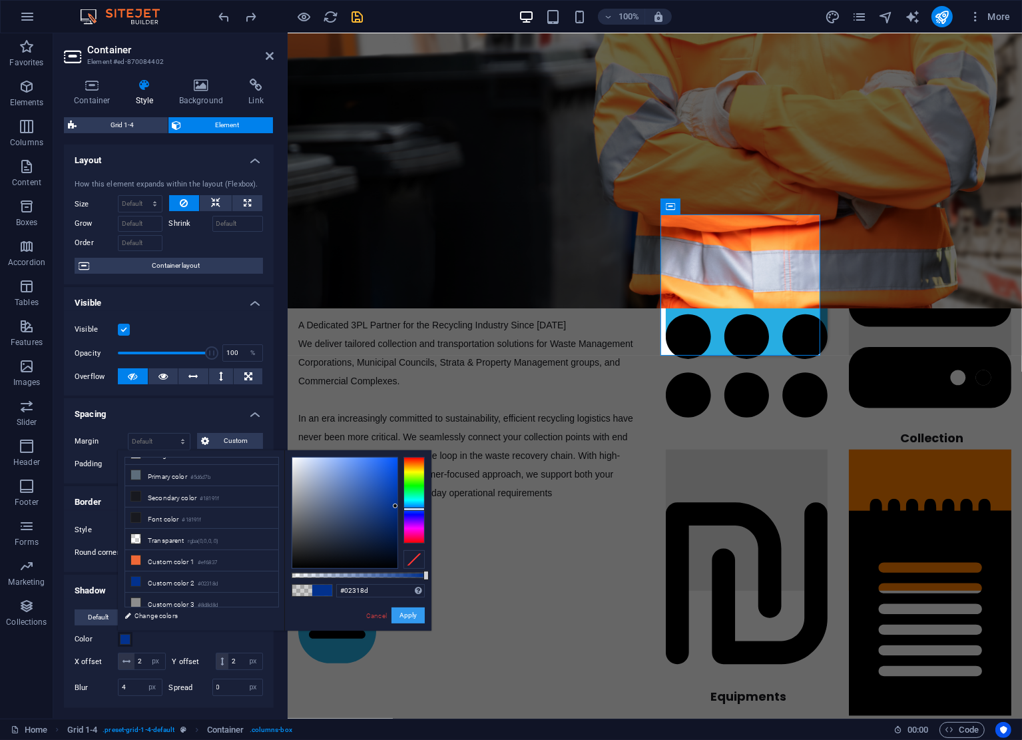
click at [411, 615] on button "Apply" at bounding box center [408, 615] width 33 height 16
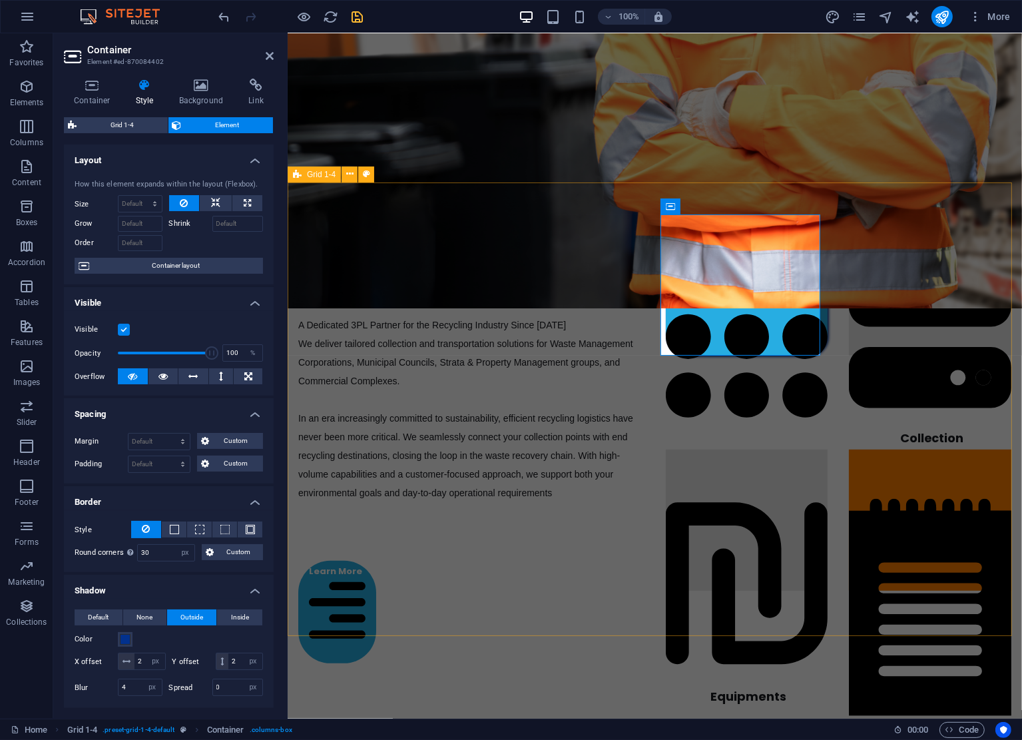
click at [896, 384] on div "End-To-End Recycling Solutions A Dedicated 3PL Partner for the Recycling Indust…" at bounding box center [654, 438] width 735 height 513
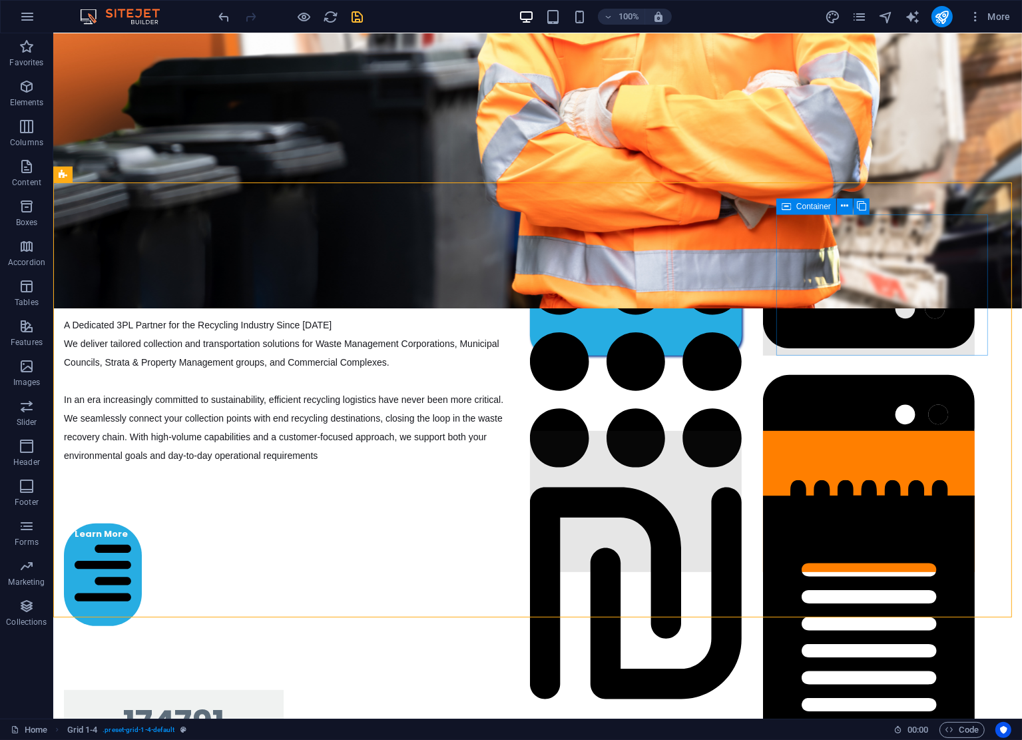
click at [788, 202] on icon at bounding box center [786, 206] width 9 height 16
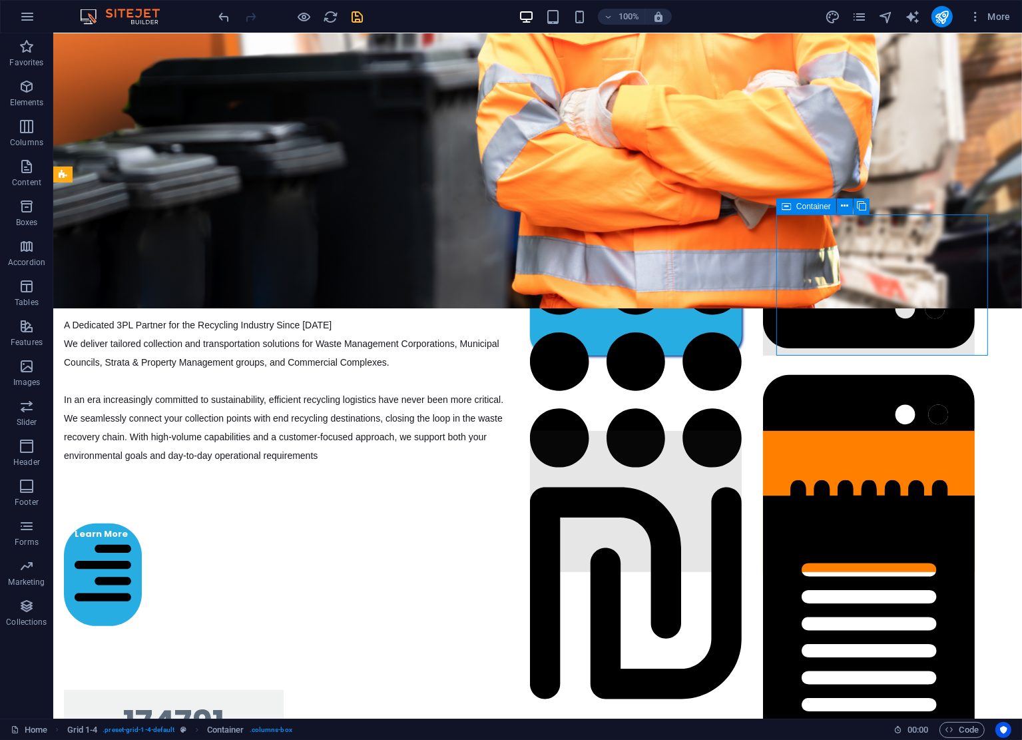
drag, startPoint x: 788, startPoint y: 202, endPoint x: 507, endPoint y: 173, distance: 282.6
click at [788, 202] on icon at bounding box center [786, 206] width 9 height 16
select select "px"
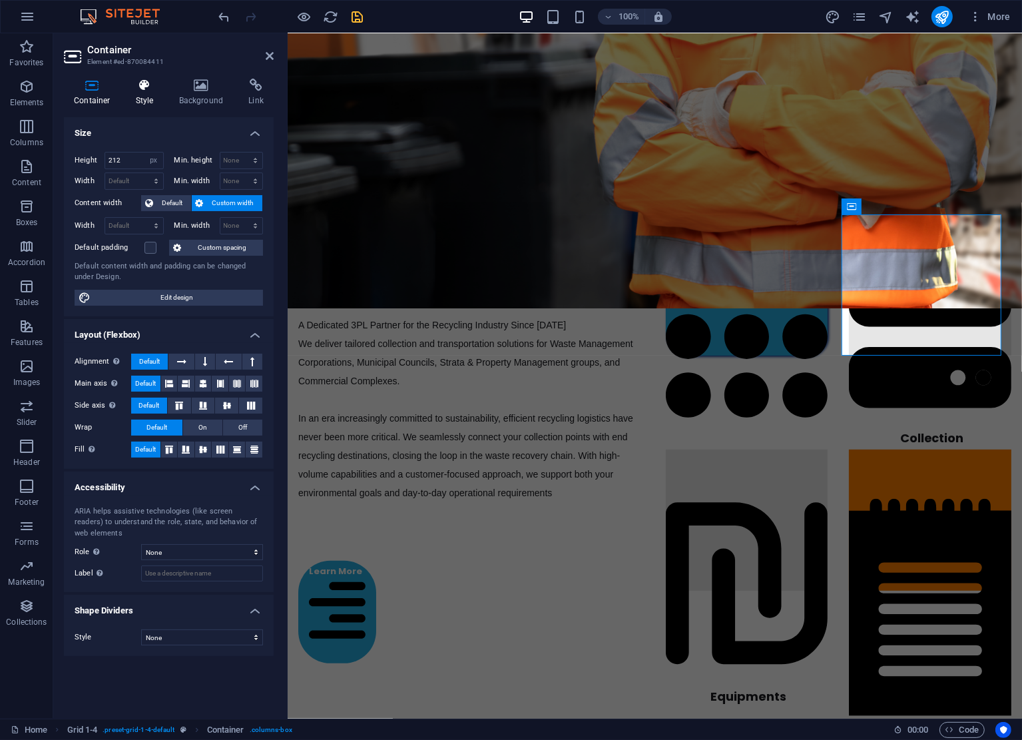
click at [150, 90] on icon at bounding box center [145, 85] width 38 height 13
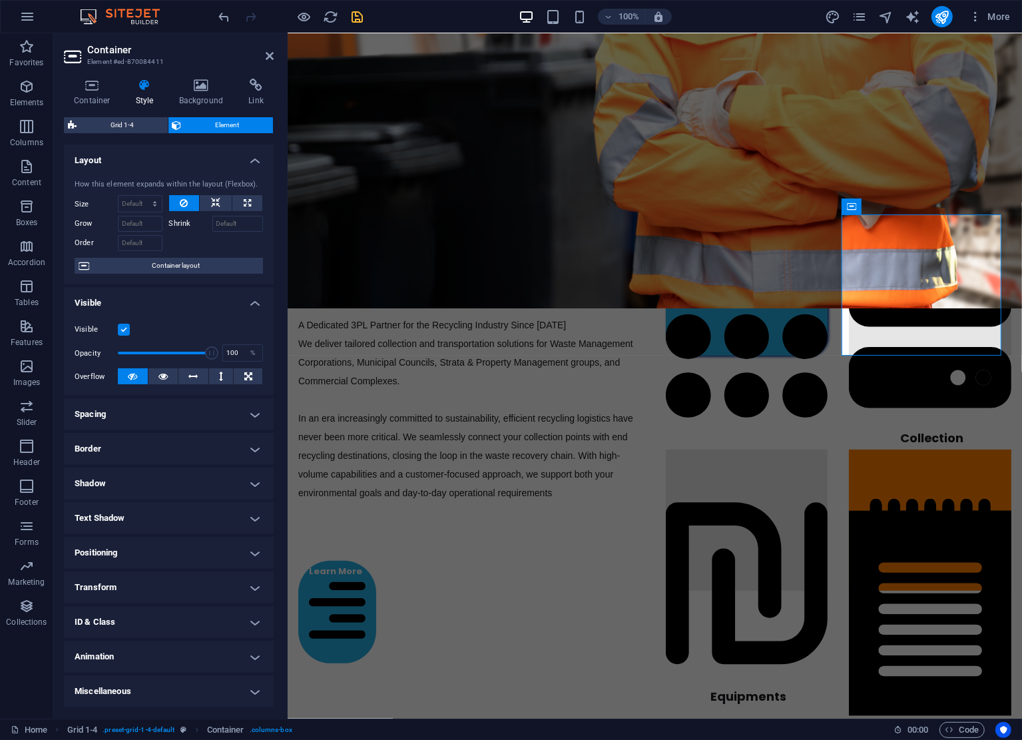
click at [170, 509] on h4 "Text Shadow" at bounding box center [169, 518] width 210 height 32
click at [178, 496] on h4 "Shadow" at bounding box center [169, 484] width 210 height 32
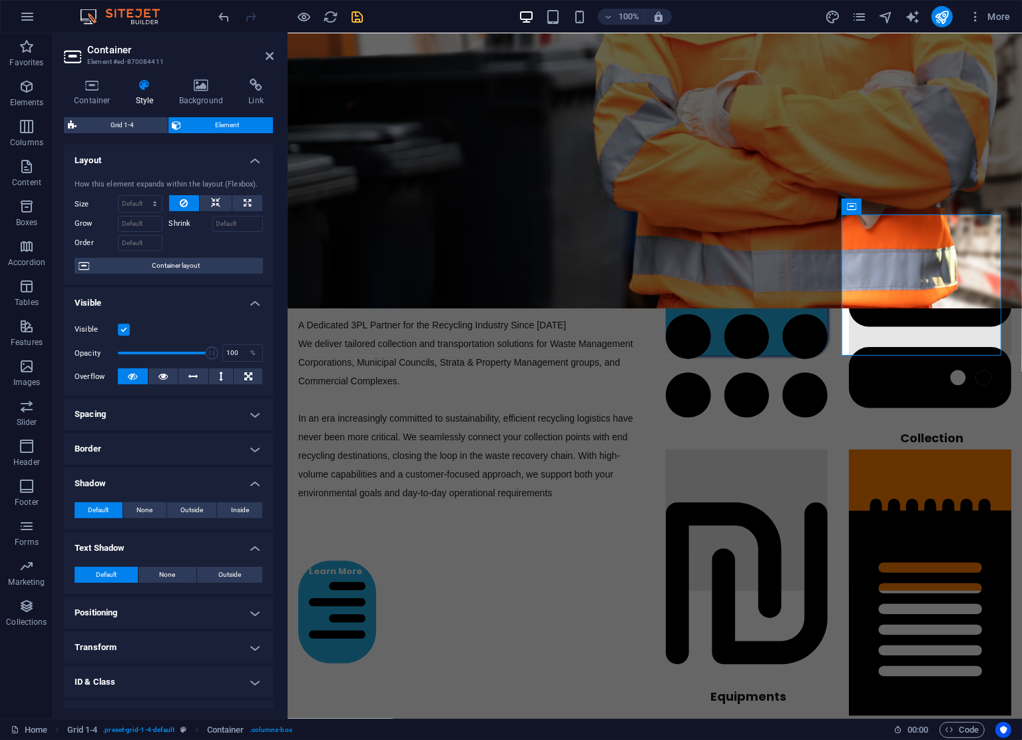
click at [189, 455] on h4 "Border" at bounding box center [169, 449] width 210 height 32
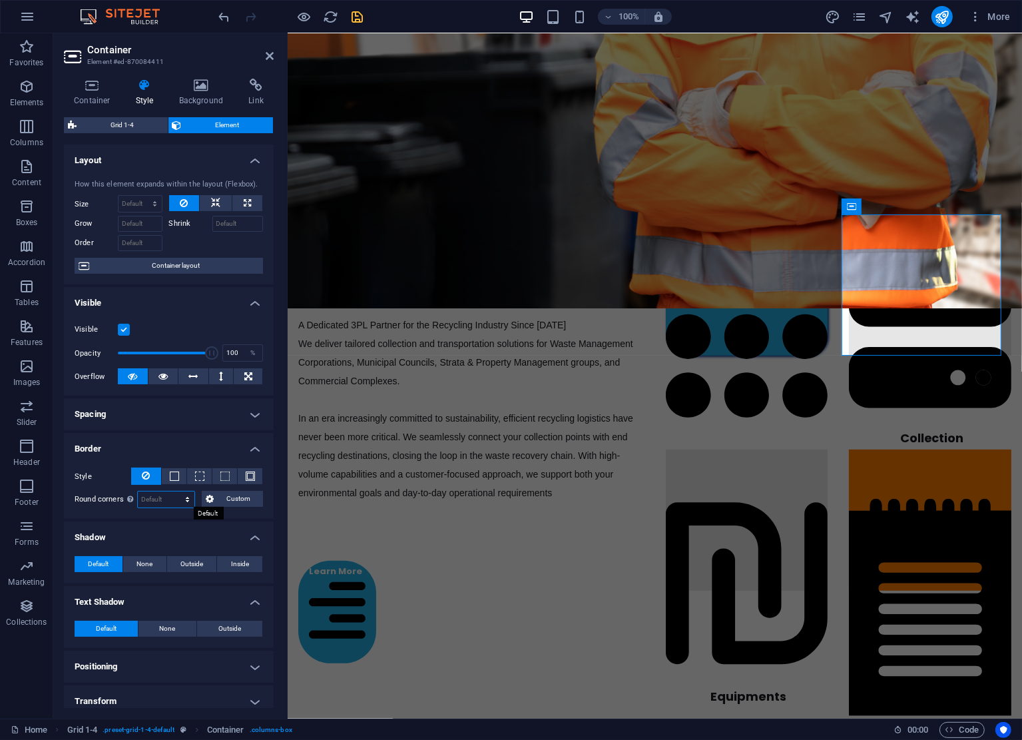
click at [175, 496] on select "Default px rem % vh vw Custom" at bounding box center [166, 500] width 57 height 16
select select "px"
click at [174, 492] on select "Default px rem % vh vw Custom" at bounding box center [166, 500] width 57 height 16
type input "30"
click at [684, 599] on div "End-To-End Recycling Solutions A Dedicated 3PL Partner for the Recycling Indust…" at bounding box center [654, 438] width 735 height 513
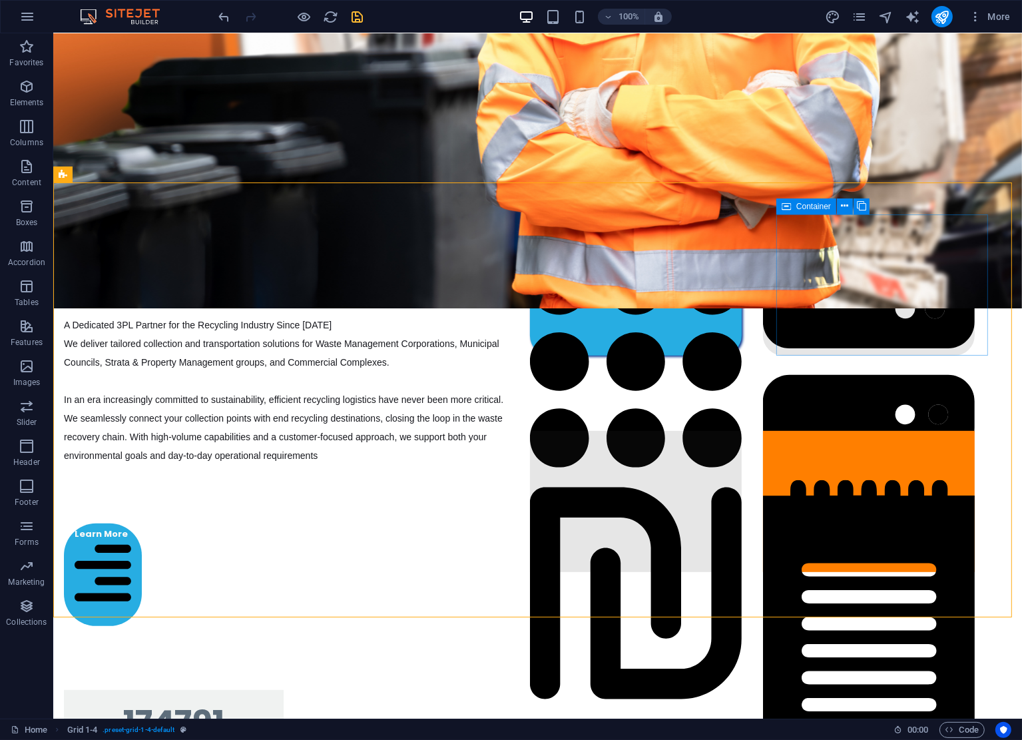
click at [786, 207] on icon at bounding box center [786, 206] width 9 height 16
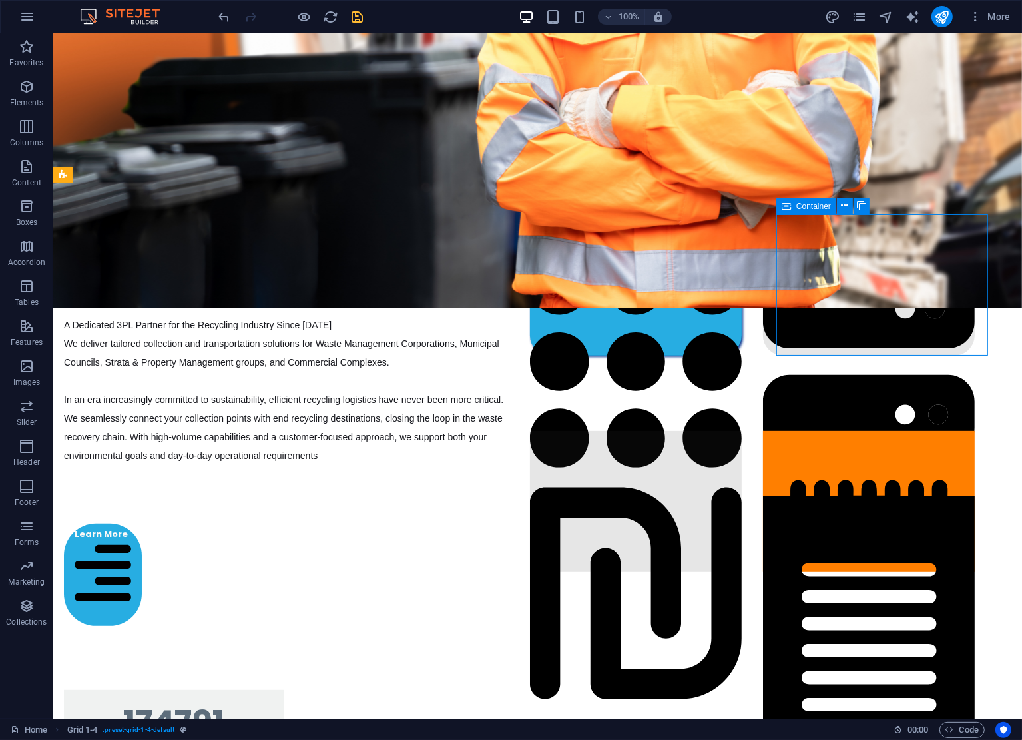
click at [786, 207] on icon at bounding box center [786, 206] width 9 height 16
select select "px"
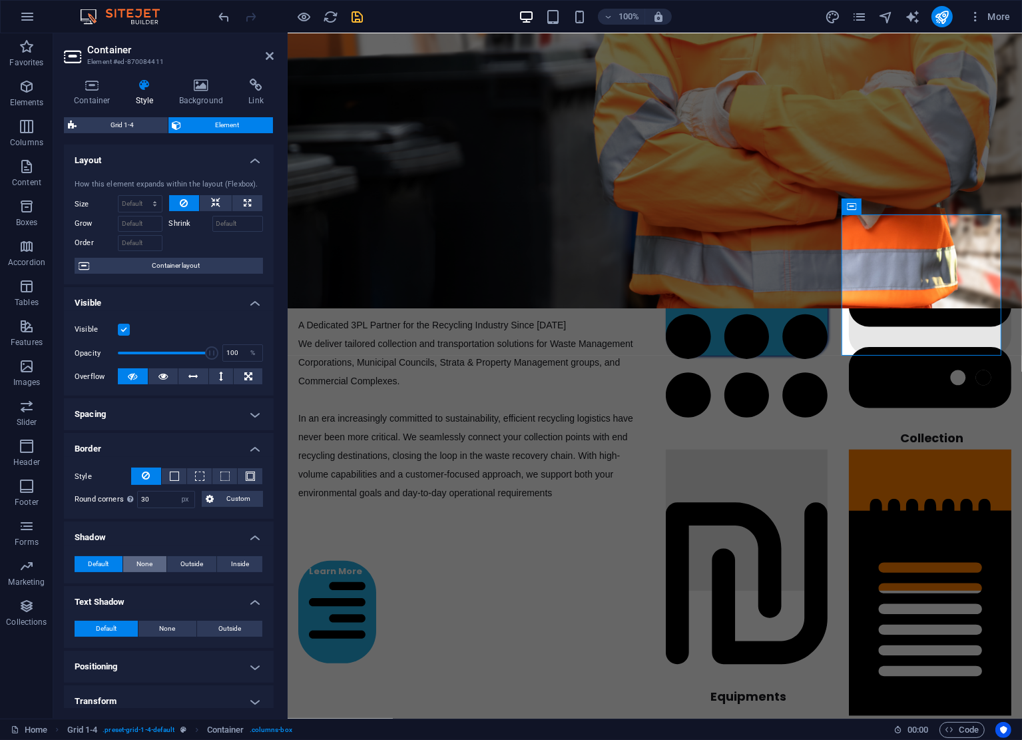
click at [145, 567] on span "None" at bounding box center [145, 564] width 16 height 16
click at [192, 562] on span "Outside" at bounding box center [191, 564] width 23 height 16
type input "rgba(0, 0, 0, 0.2)"
type input "2"
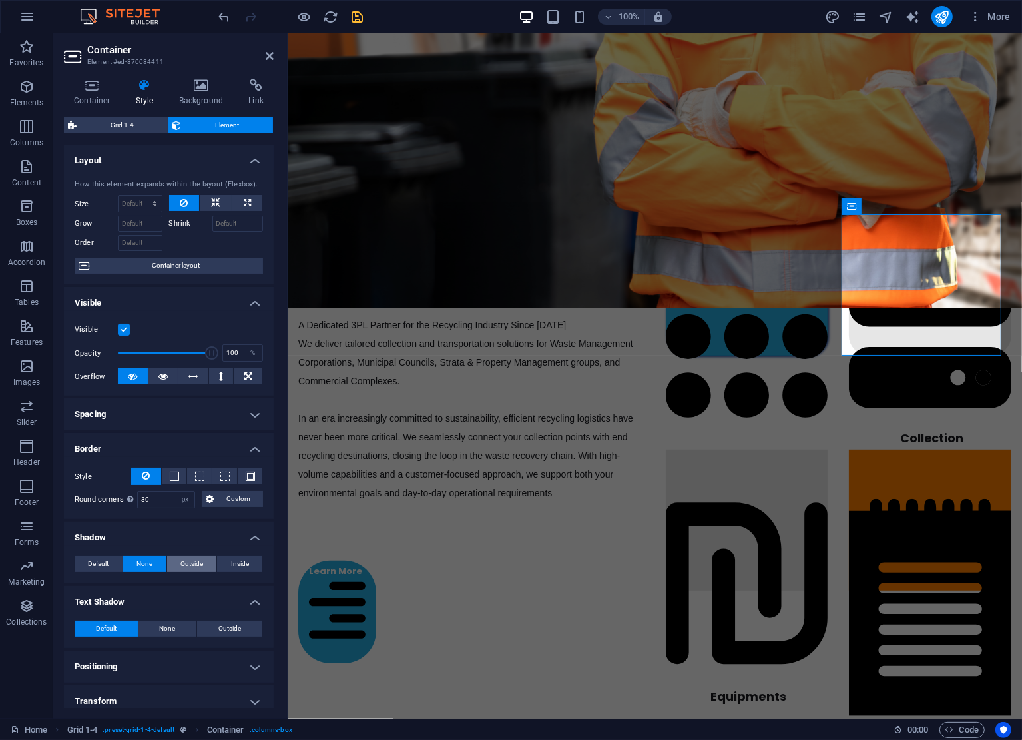
type input "4"
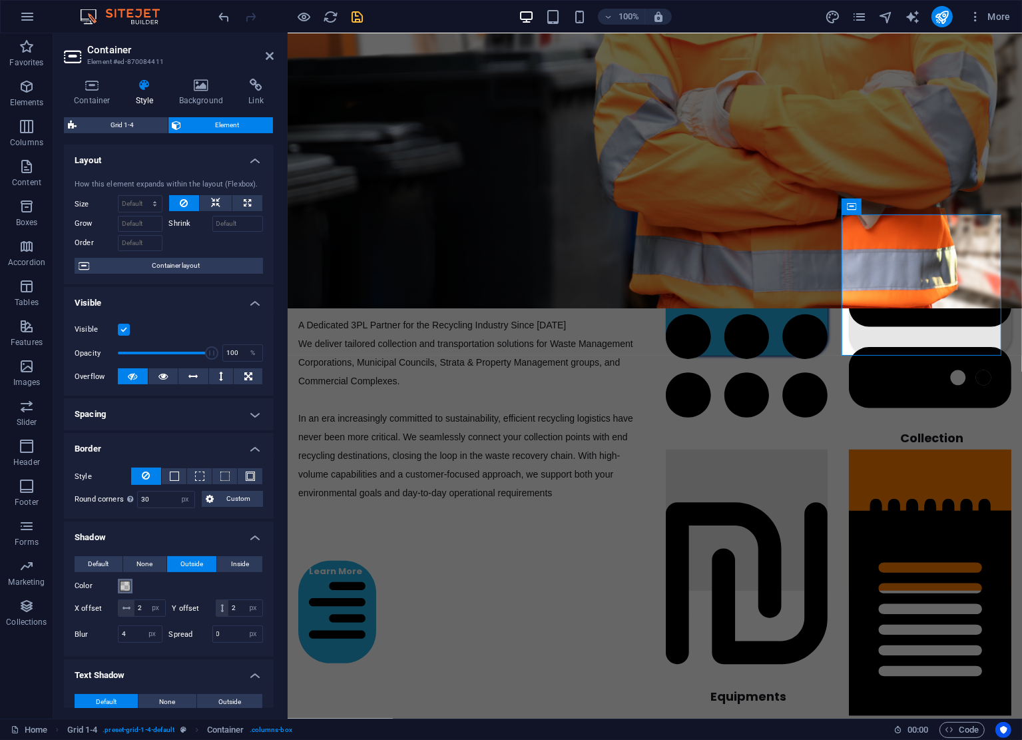
click at [125, 583] on span at bounding box center [125, 586] width 11 height 11
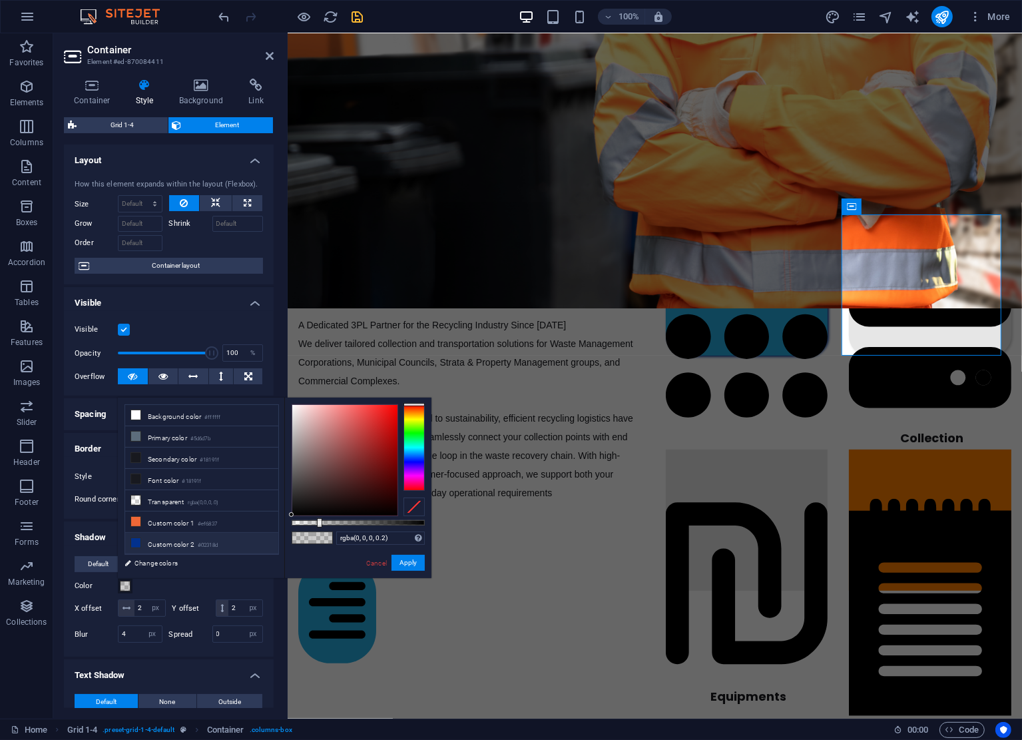
click at [150, 539] on li "Custom color 2 #02318d" at bounding box center [201, 543] width 153 height 21
type input "#02318d"
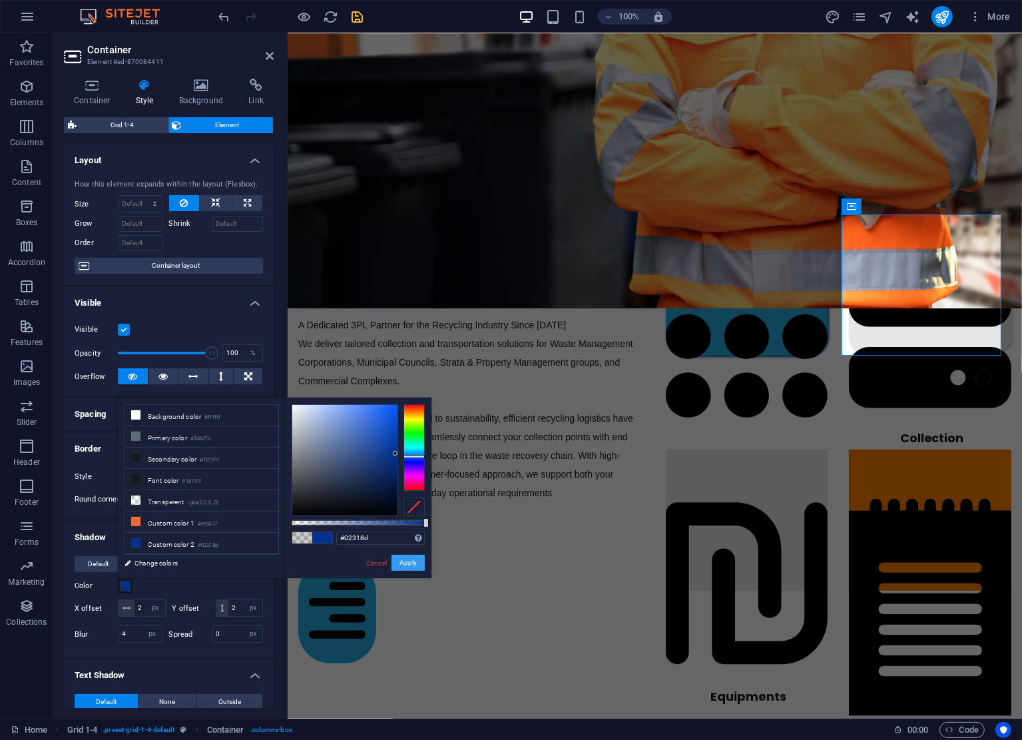
click at [410, 567] on button "Apply" at bounding box center [408, 563] width 33 height 16
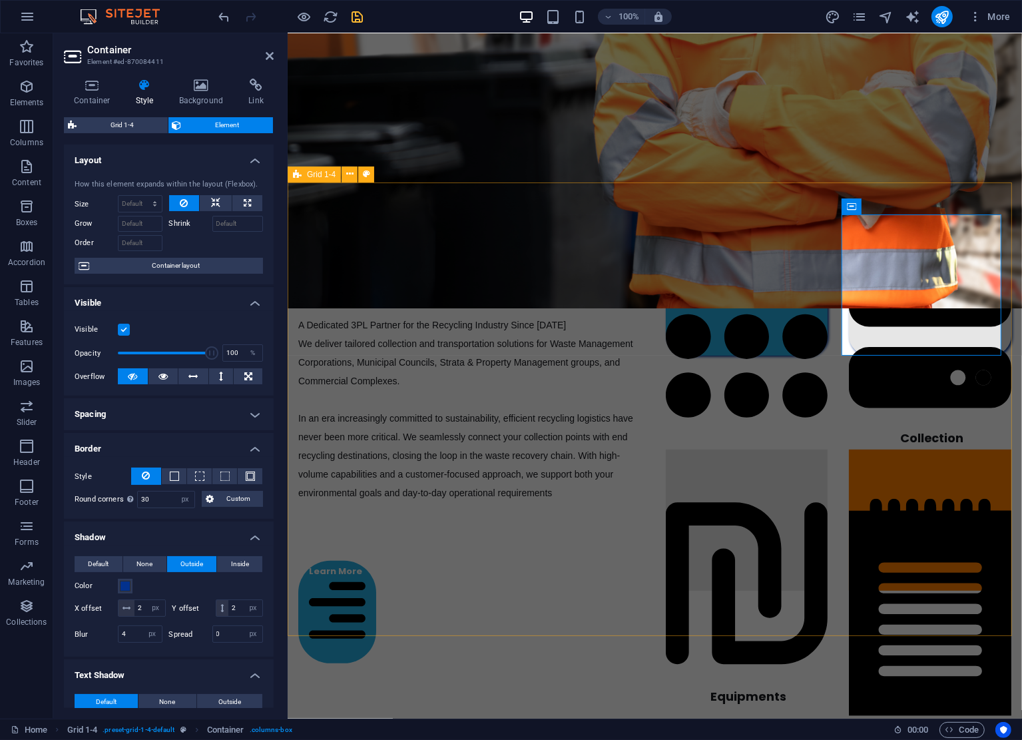
click at [709, 401] on div "End-To-End Recycling Solutions A Dedicated 3PL Partner for the Recycling Indust…" at bounding box center [654, 438] width 735 height 513
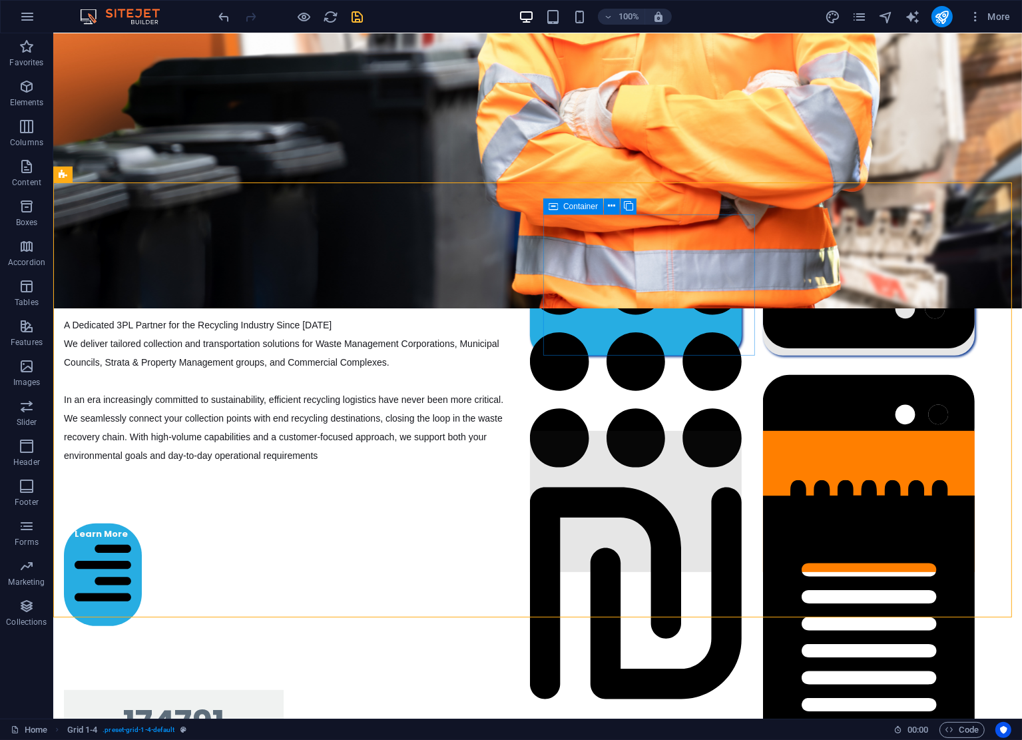
click at [556, 202] on icon at bounding box center [553, 206] width 9 height 16
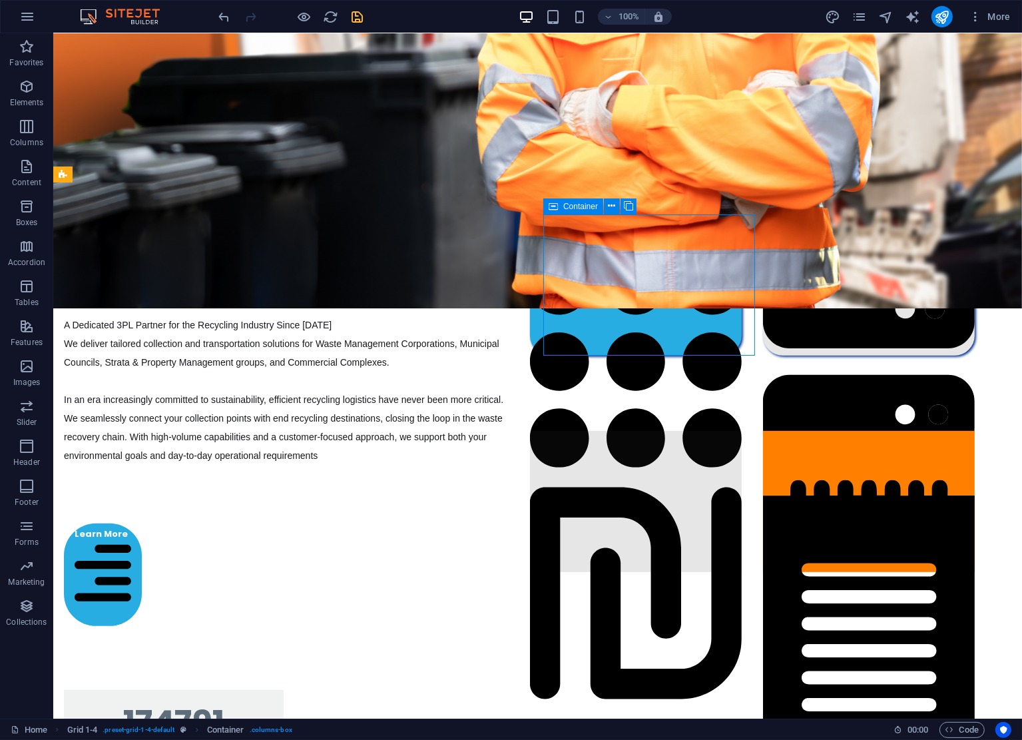
click at [556, 202] on icon at bounding box center [553, 206] width 9 height 16
select select "px"
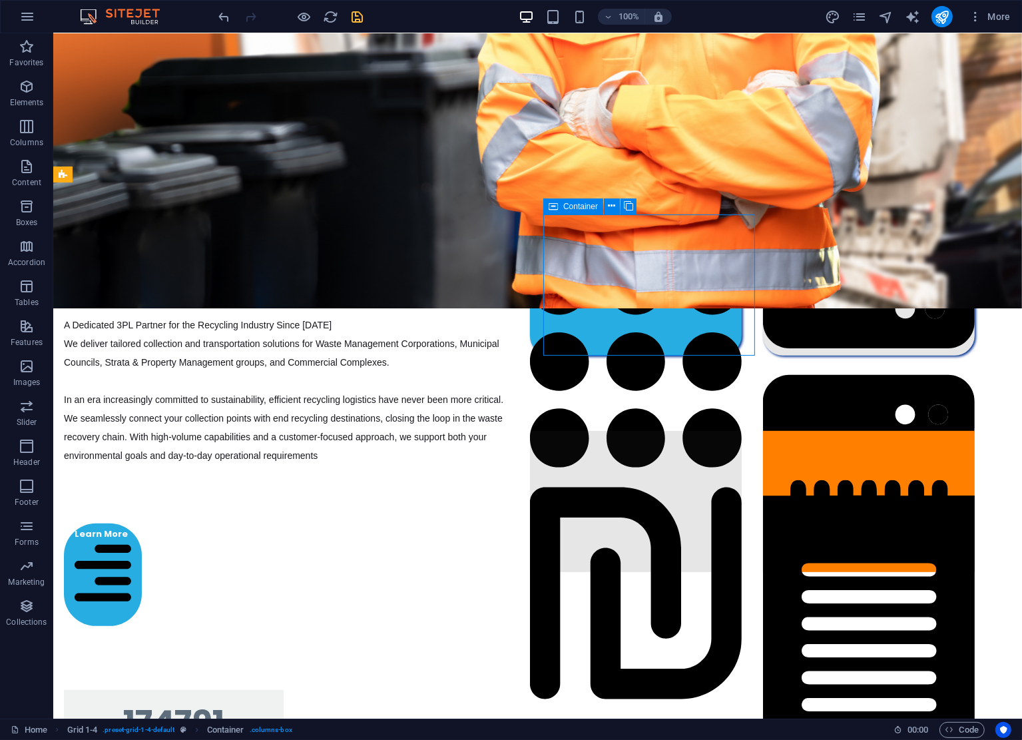
select select "px"
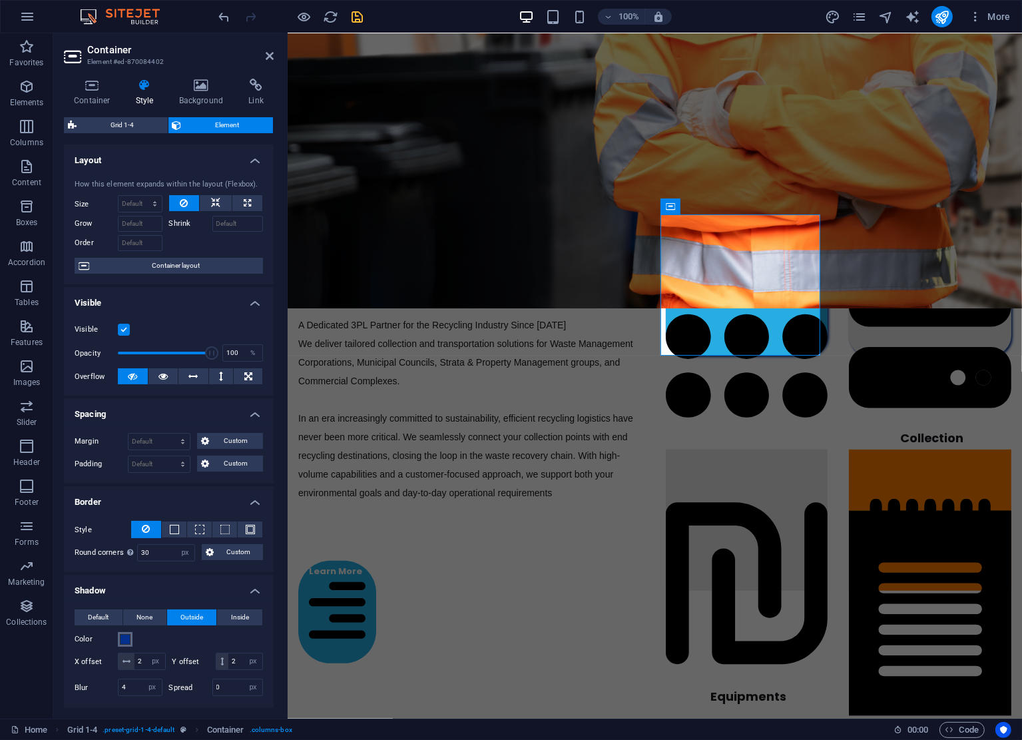
click at [125, 639] on span at bounding box center [125, 639] width 11 height 11
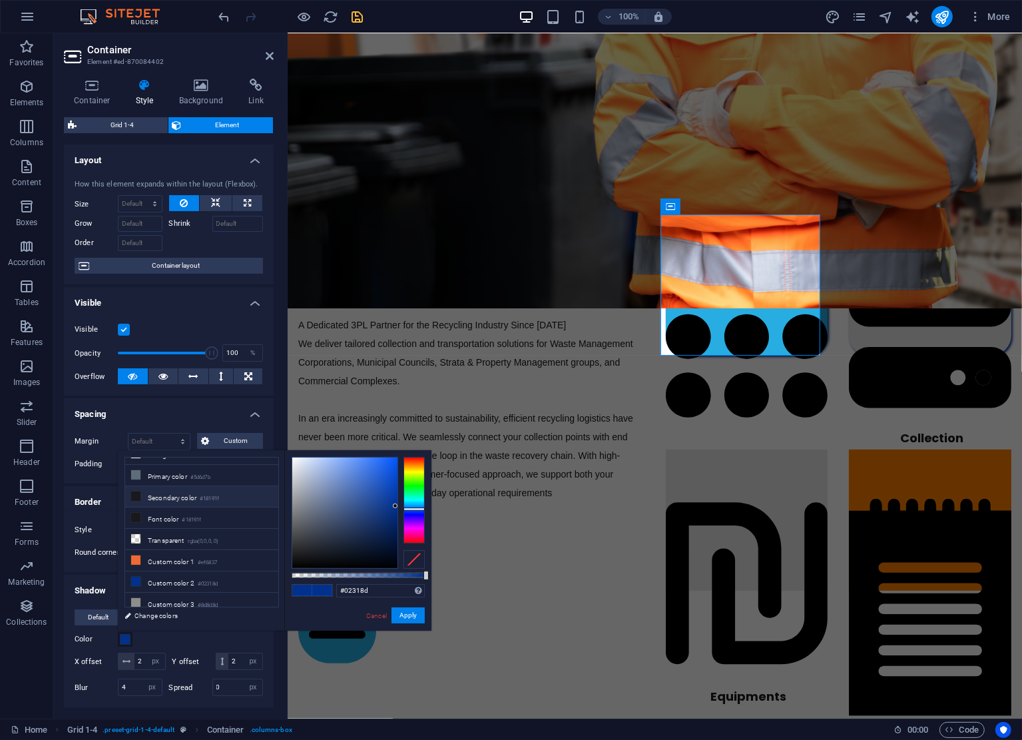
click at [176, 500] on li "Secondary color #18191f" at bounding box center [201, 496] width 153 height 21
type input "#18191f"
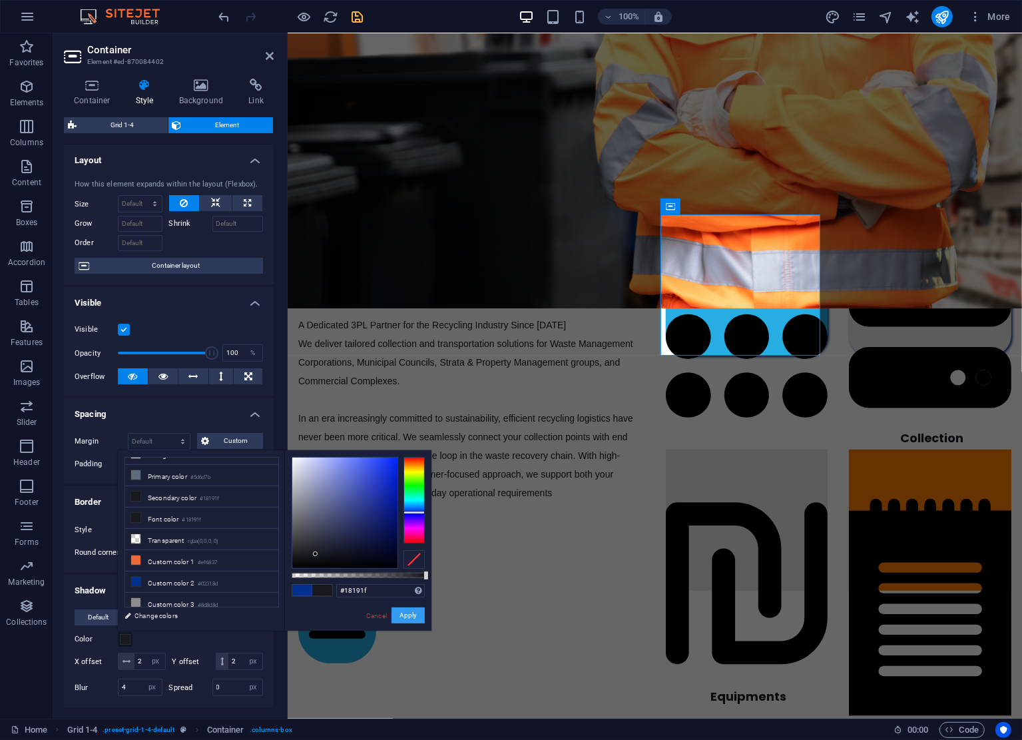
click at [408, 612] on button "Apply" at bounding box center [408, 615] width 33 height 16
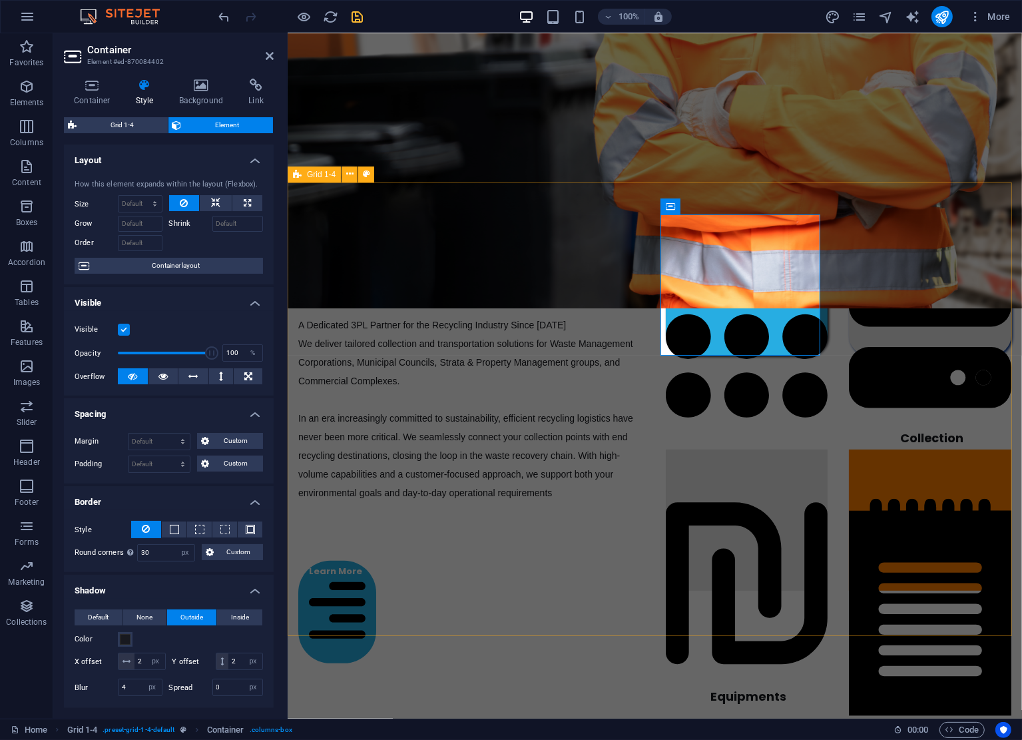
click at [655, 398] on div "End-To-End Recycling Solutions A Dedicated 3PL Partner for the Recycling Indust…" at bounding box center [654, 438] width 735 height 513
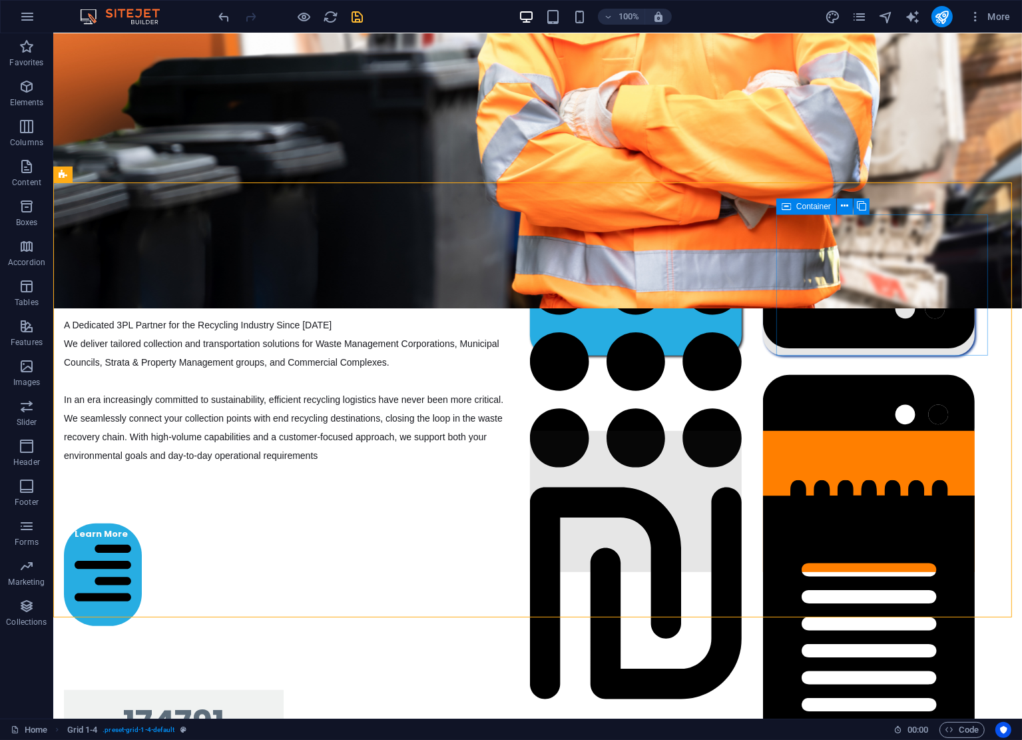
click at [785, 202] on icon at bounding box center [786, 206] width 9 height 16
select select "px"
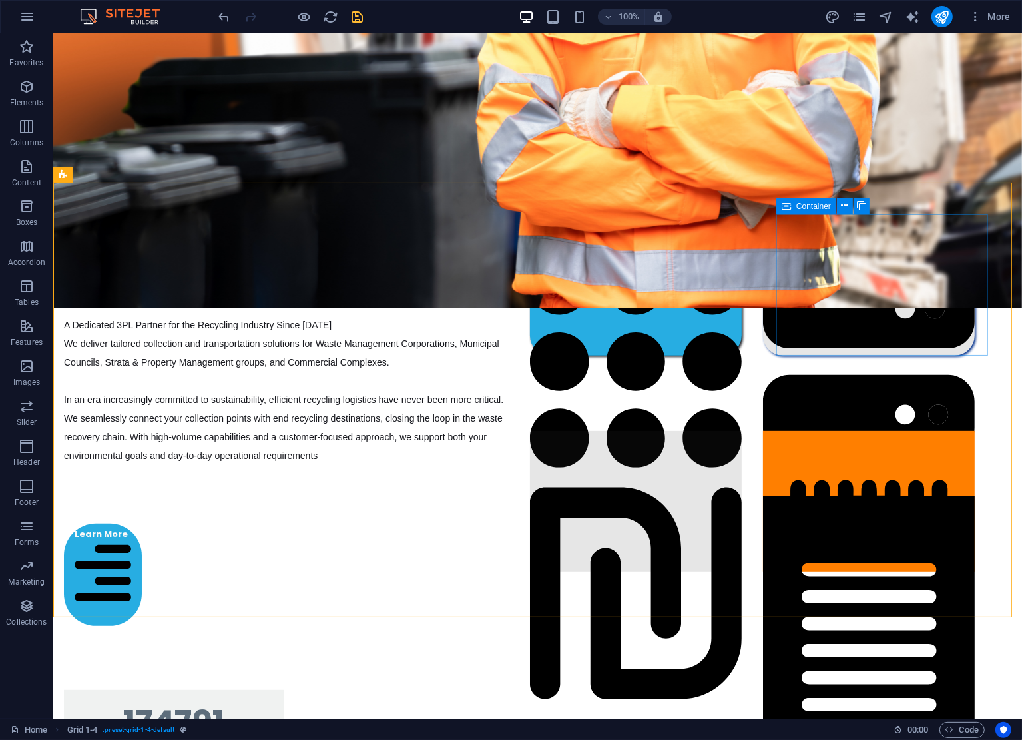
select select "px"
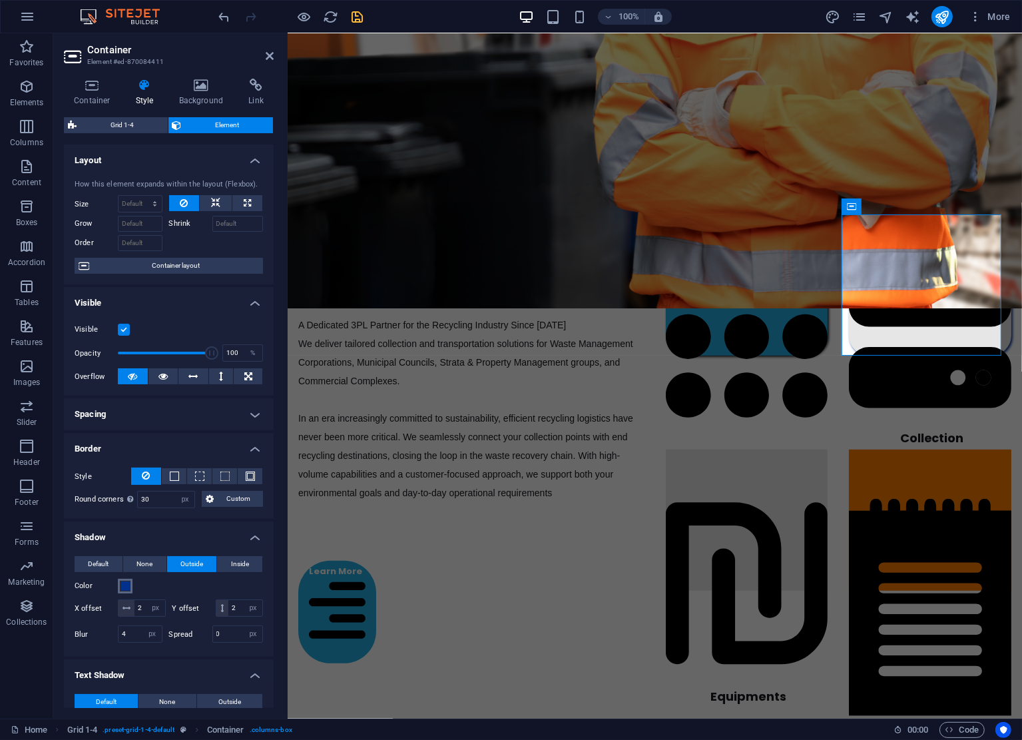
click at [125, 587] on span at bounding box center [125, 586] width 11 height 11
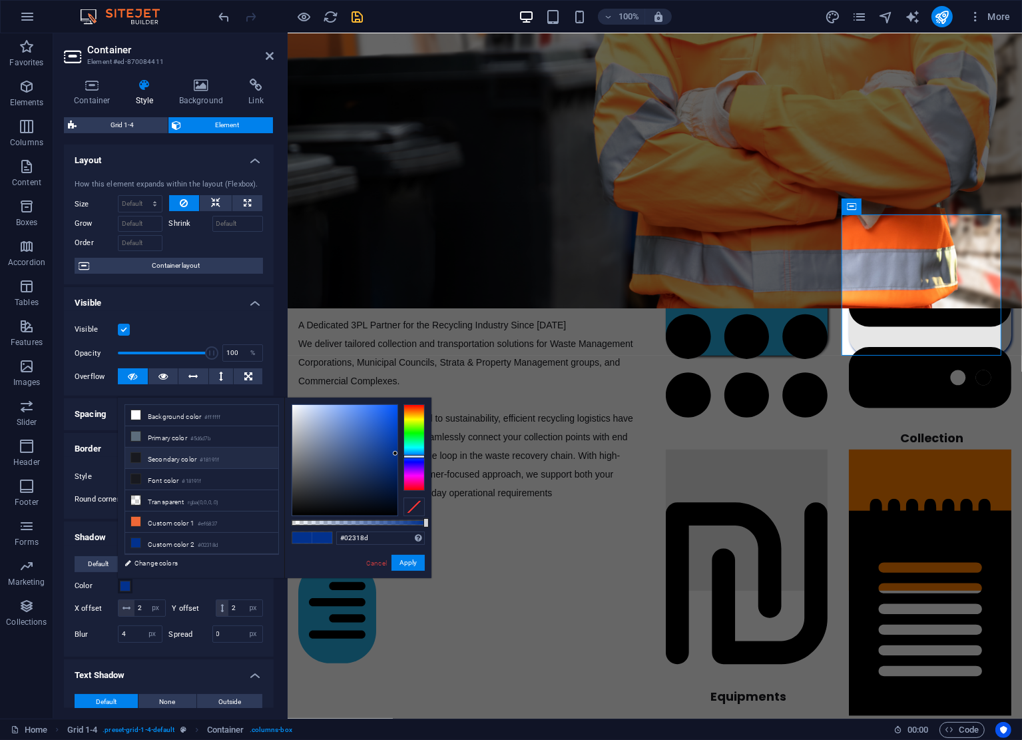
click at [176, 458] on li "Secondary color #18191f" at bounding box center [201, 458] width 153 height 21
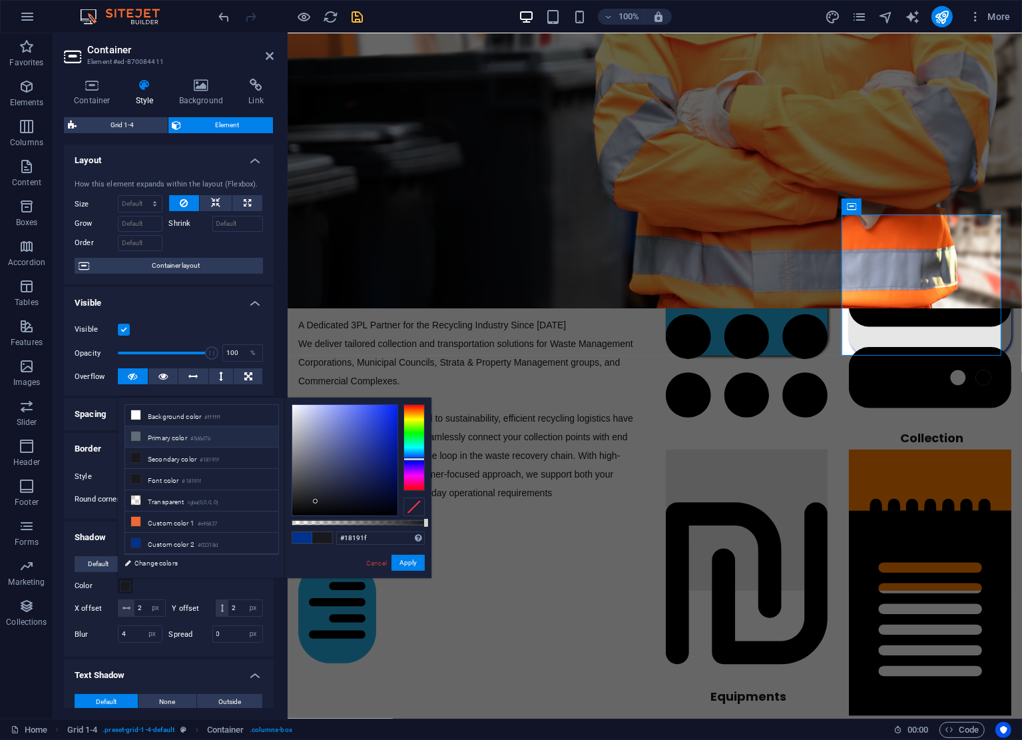
click at [180, 440] on li "Primary color #5d6d7b" at bounding box center [201, 436] width 153 height 21
type input "#5d6d7b"
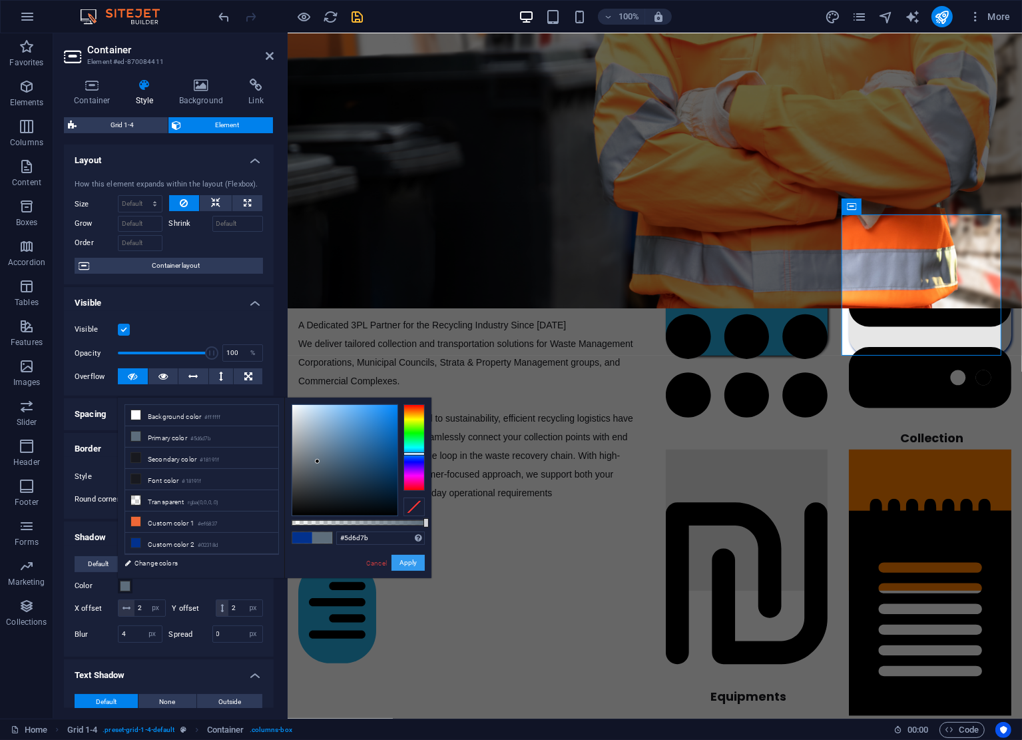
click at [416, 559] on button "Apply" at bounding box center [408, 563] width 33 height 16
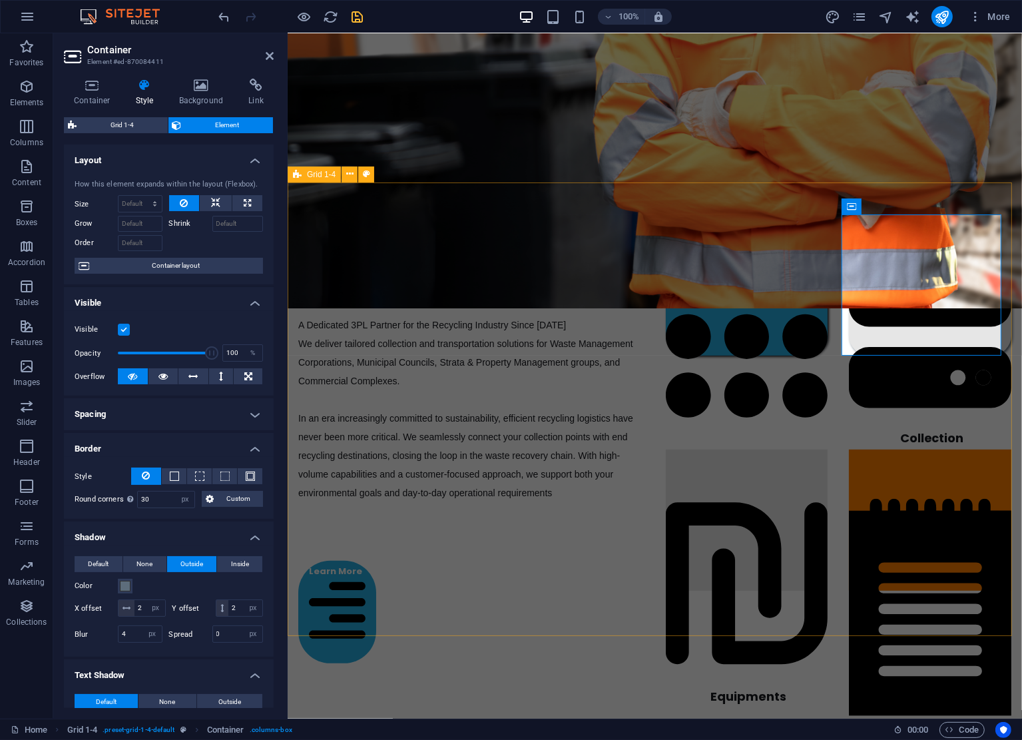
click at [695, 382] on div "End-To-End Recycling Solutions A Dedicated 3PL Partner for the Recycling Indust…" at bounding box center [654, 438] width 735 height 513
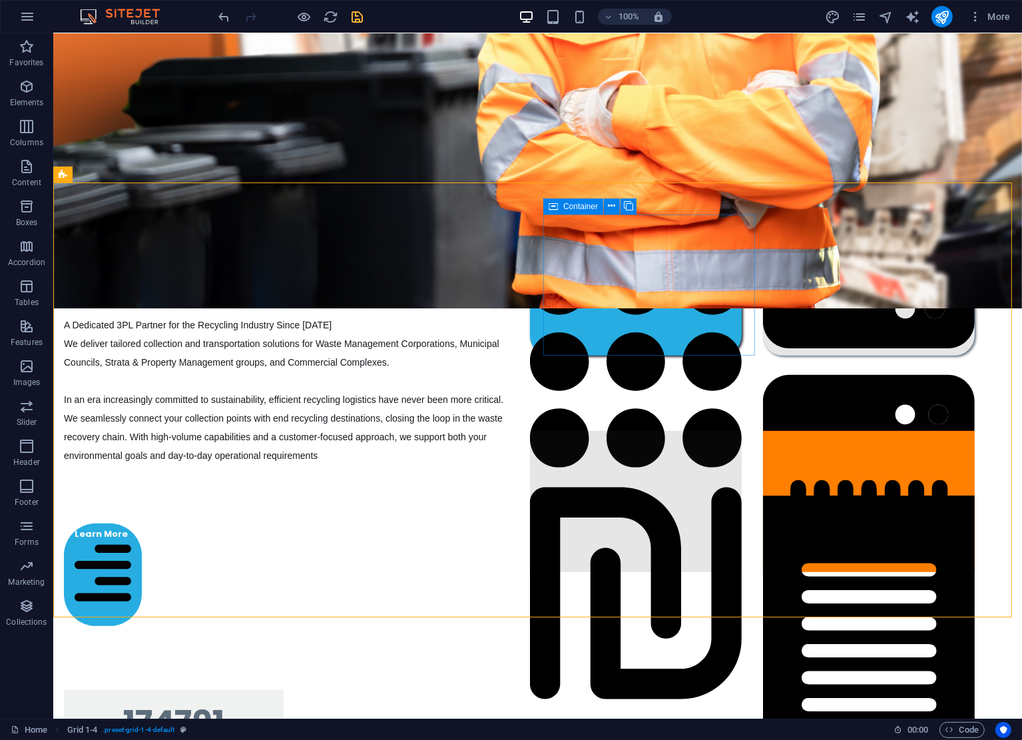
click at [551, 210] on icon at bounding box center [553, 206] width 9 height 16
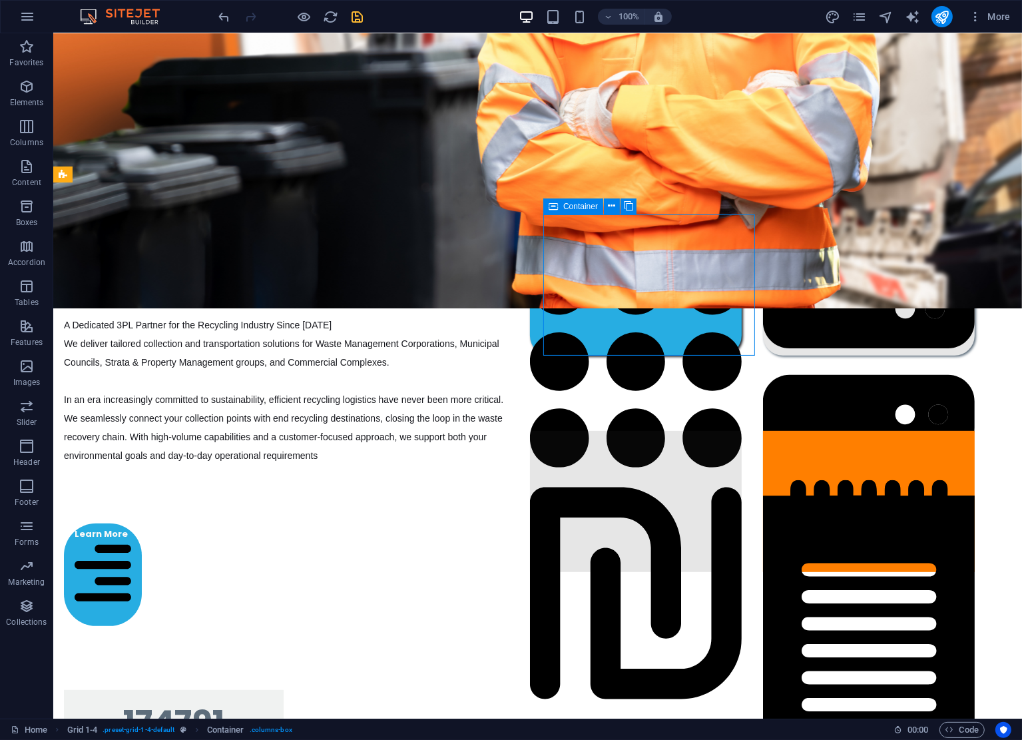
click at [551, 210] on icon at bounding box center [553, 206] width 9 height 16
select select "px"
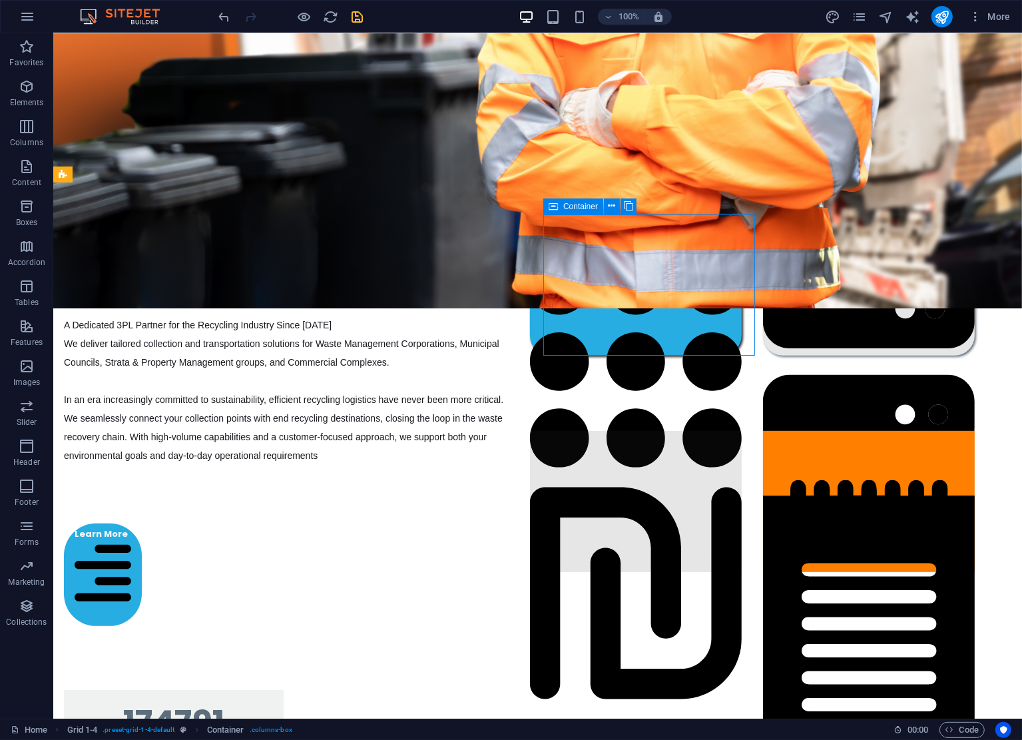
select select "px"
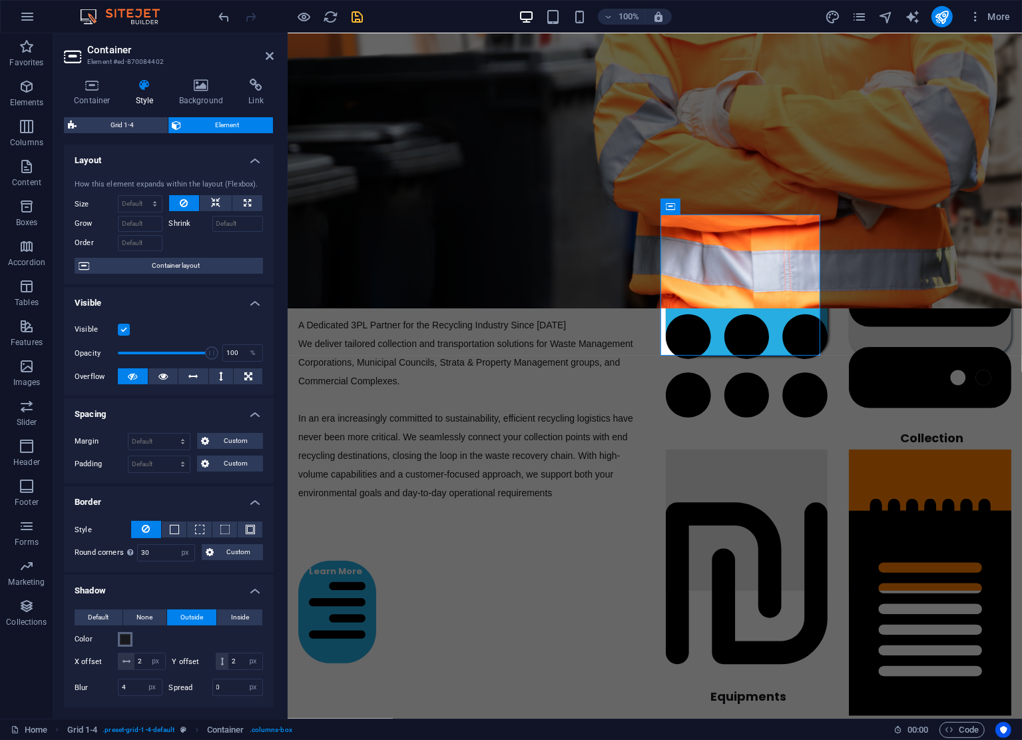
click at [129, 639] on span at bounding box center [125, 639] width 11 height 11
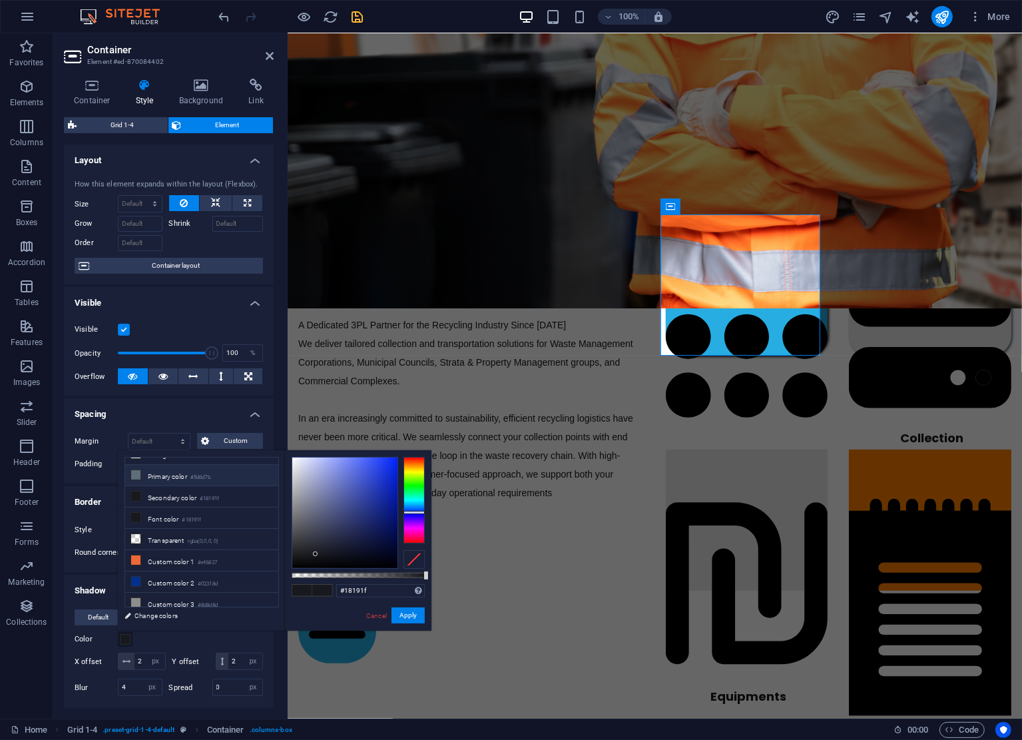
click at [183, 476] on li "Primary color #5d6d7b" at bounding box center [201, 475] width 153 height 21
type input "#5d6d7b"
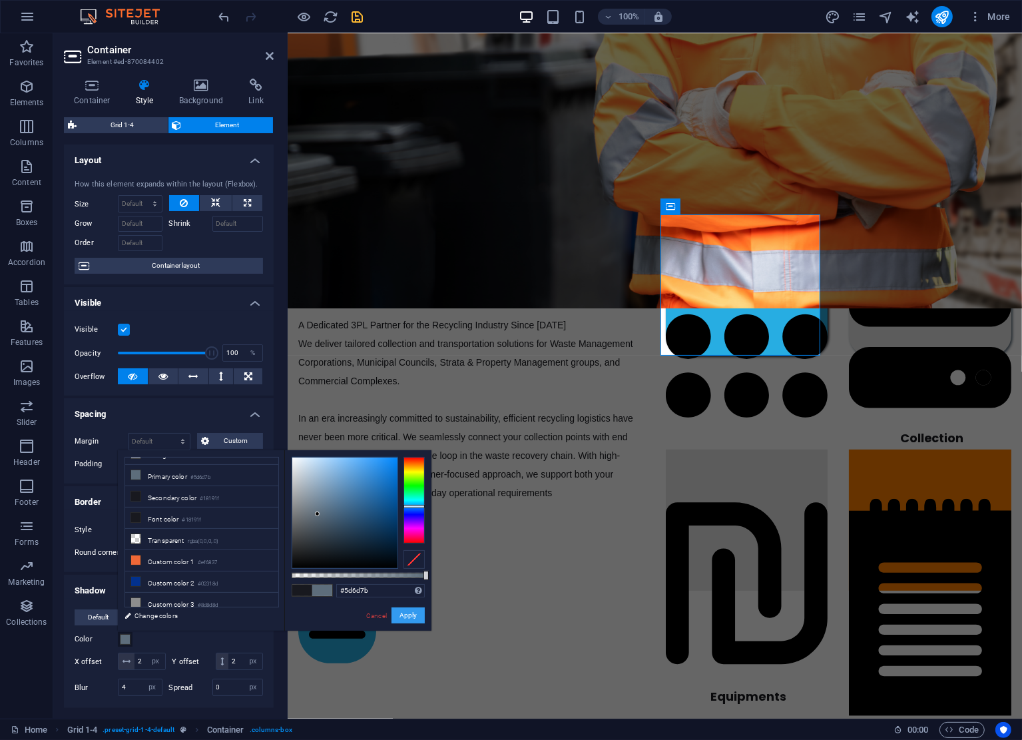
click at [415, 617] on button "Apply" at bounding box center [408, 615] width 33 height 16
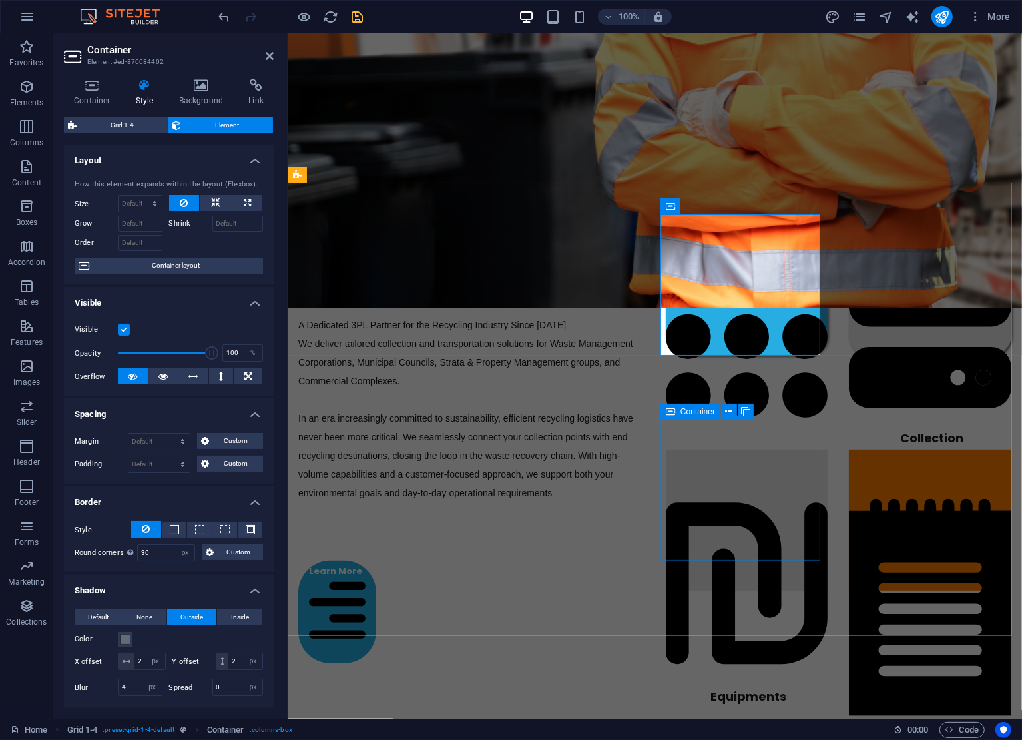
click at [679, 411] on div "Container" at bounding box center [691, 412] width 60 height 16
select select "px"
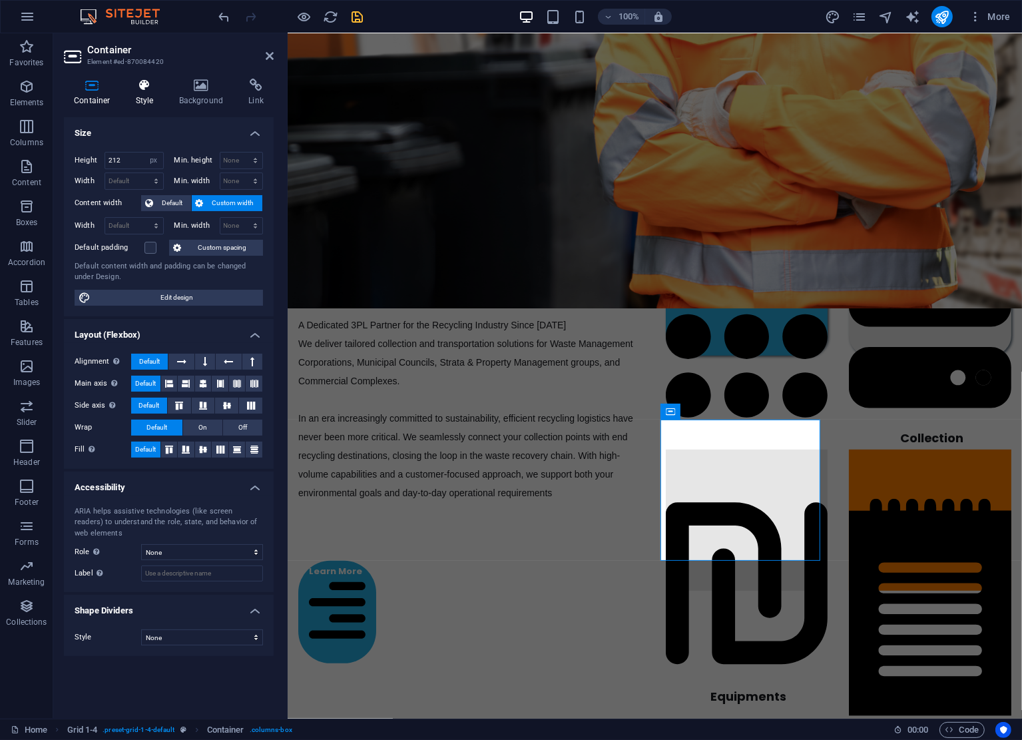
click at [155, 87] on icon at bounding box center [145, 85] width 38 height 13
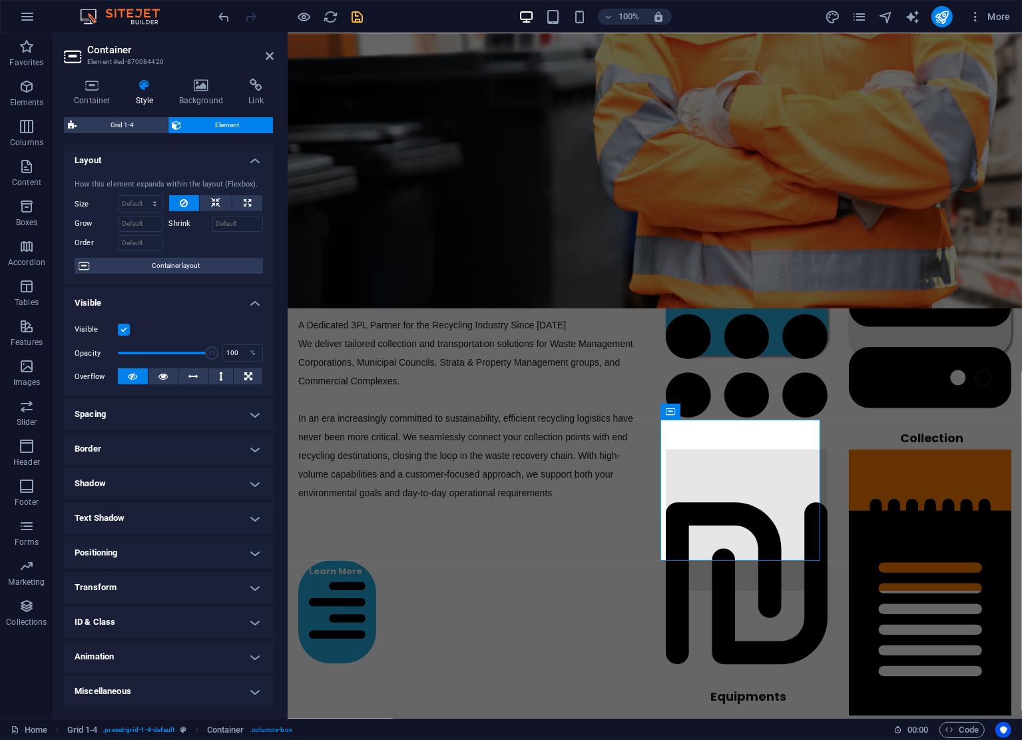
click at [200, 487] on h4 "Shadow" at bounding box center [169, 484] width 210 height 32
click at [183, 546] on h4 "Text Shadow" at bounding box center [169, 548] width 210 height 32
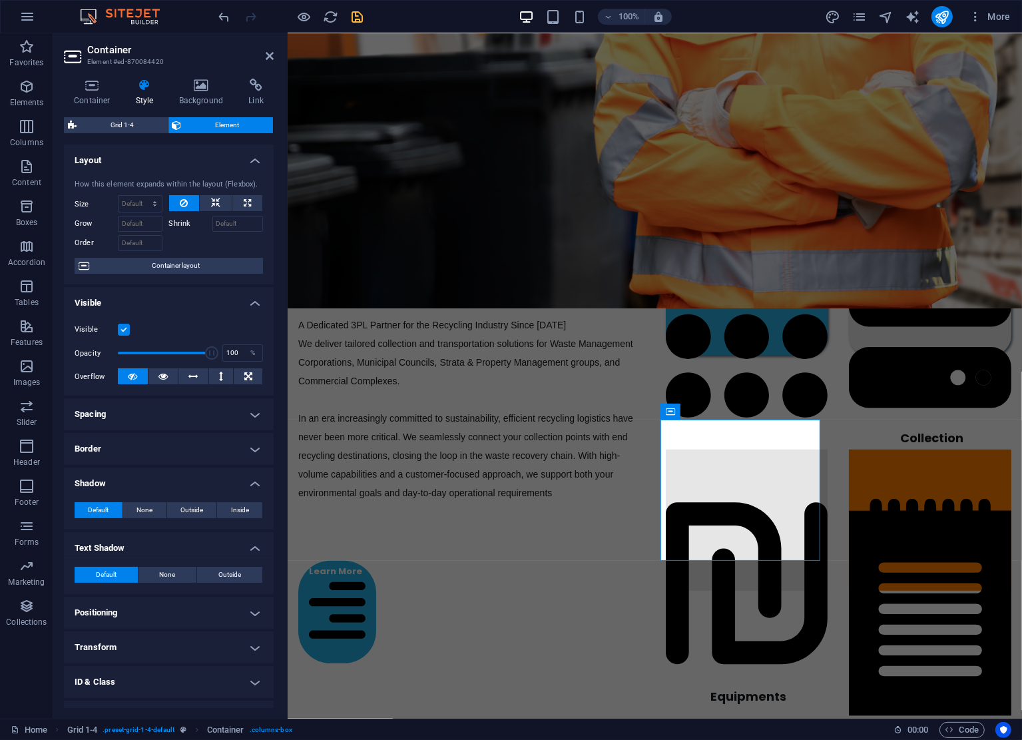
click at [170, 440] on h4 "Border" at bounding box center [169, 449] width 210 height 32
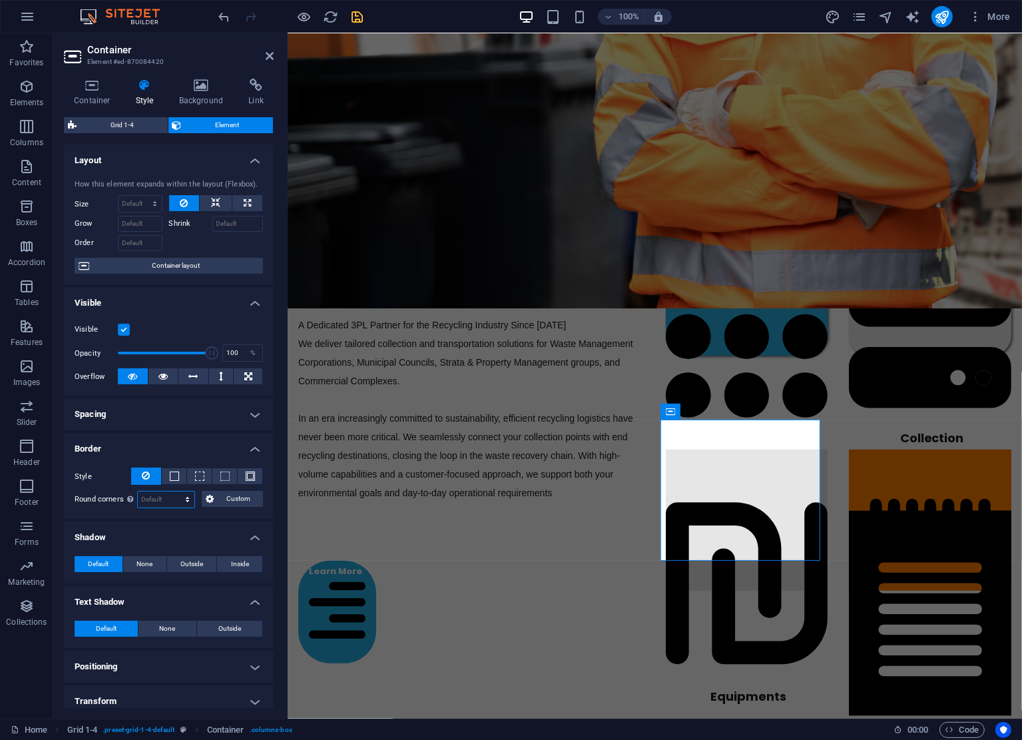
click at [173, 504] on select "Default px rem % vh vw Custom" at bounding box center [166, 500] width 57 height 16
select select "px"
click at [174, 492] on select "Default px rem % vh vw Custom" at bounding box center [166, 500] width 57 height 16
type input "30"
click at [170, 438] on h4 "Border" at bounding box center [169, 445] width 210 height 24
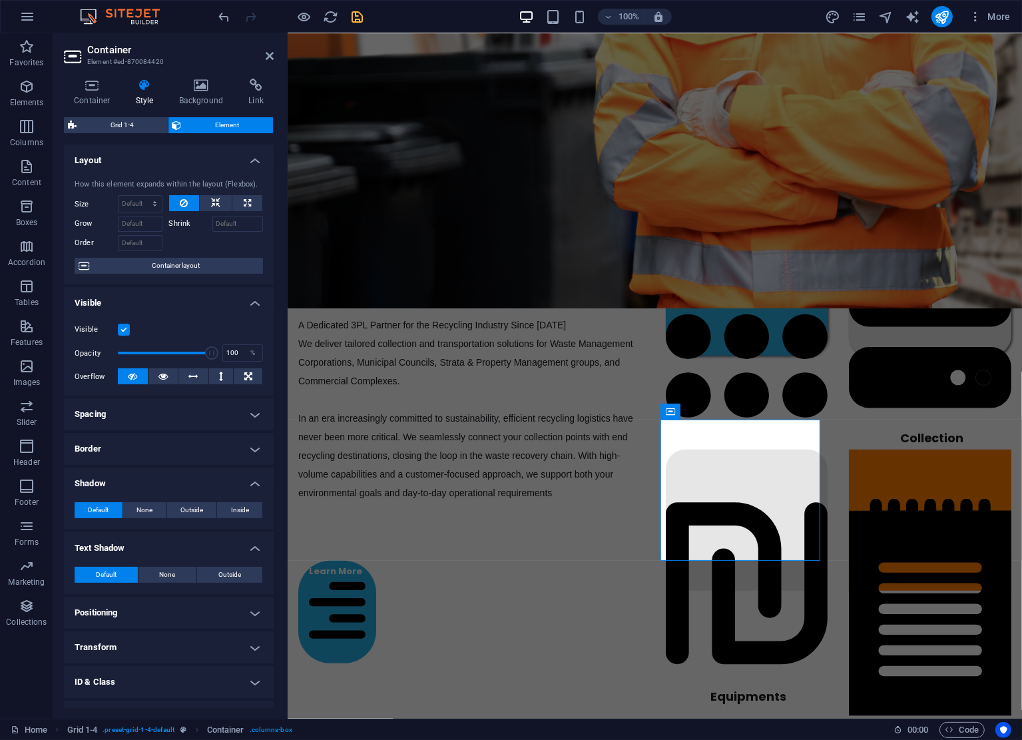
click at [122, 478] on h4 "Shadow" at bounding box center [169, 480] width 210 height 24
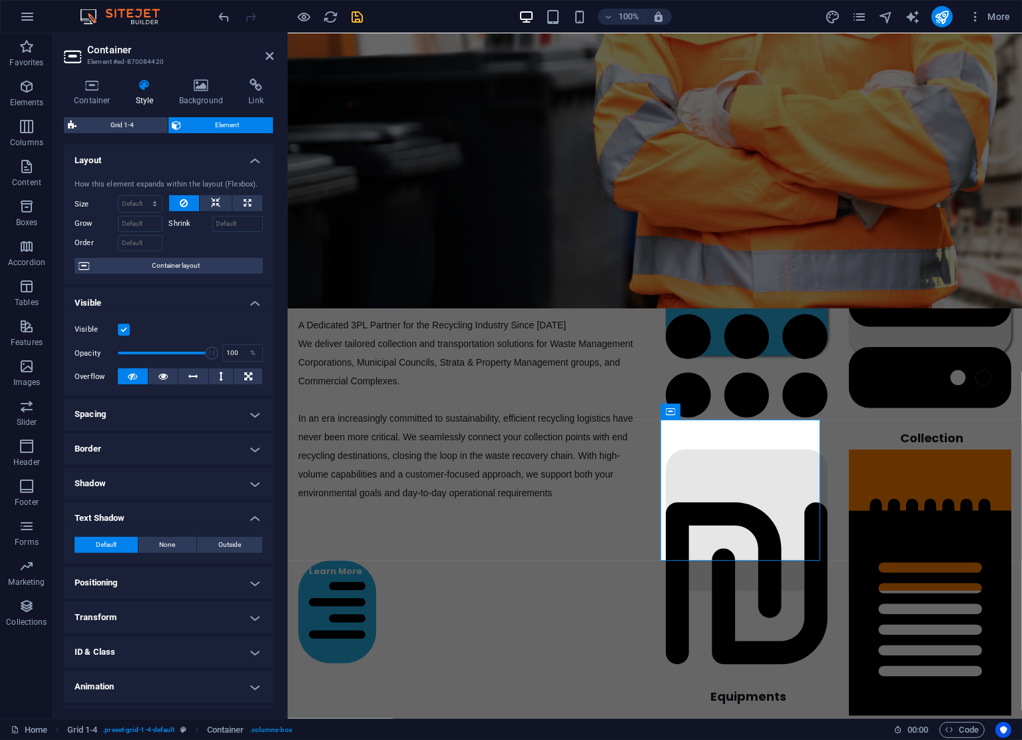
click at [122, 478] on h4 "Shadow" at bounding box center [169, 484] width 210 height 32
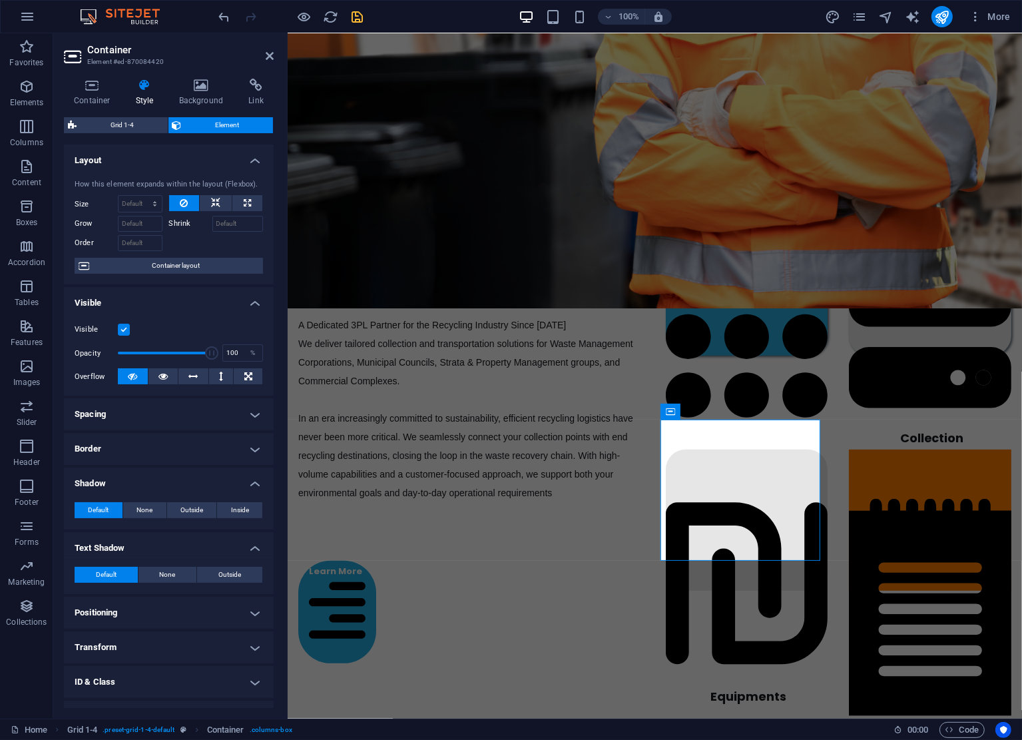
click at [133, 453] on h4 "Border" at bounding box center [169, 449] width 210 height 32
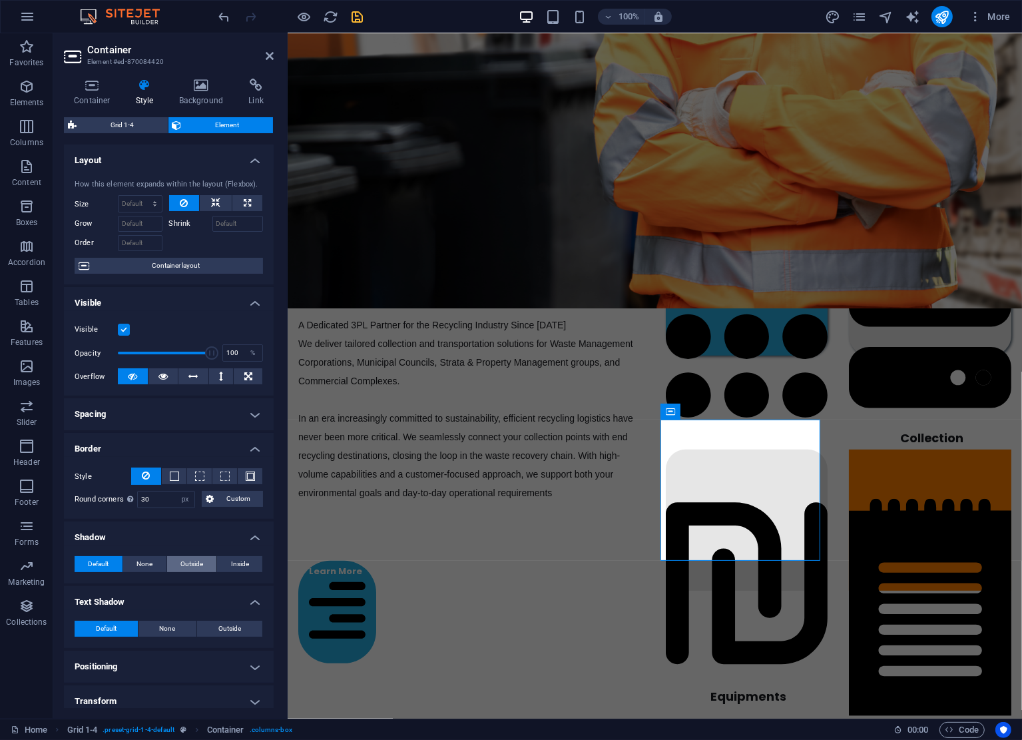
click at [188, 561] on span "Outside" at bounding box center [191, 564] width 23 height 16
type input "2"
type input "4"
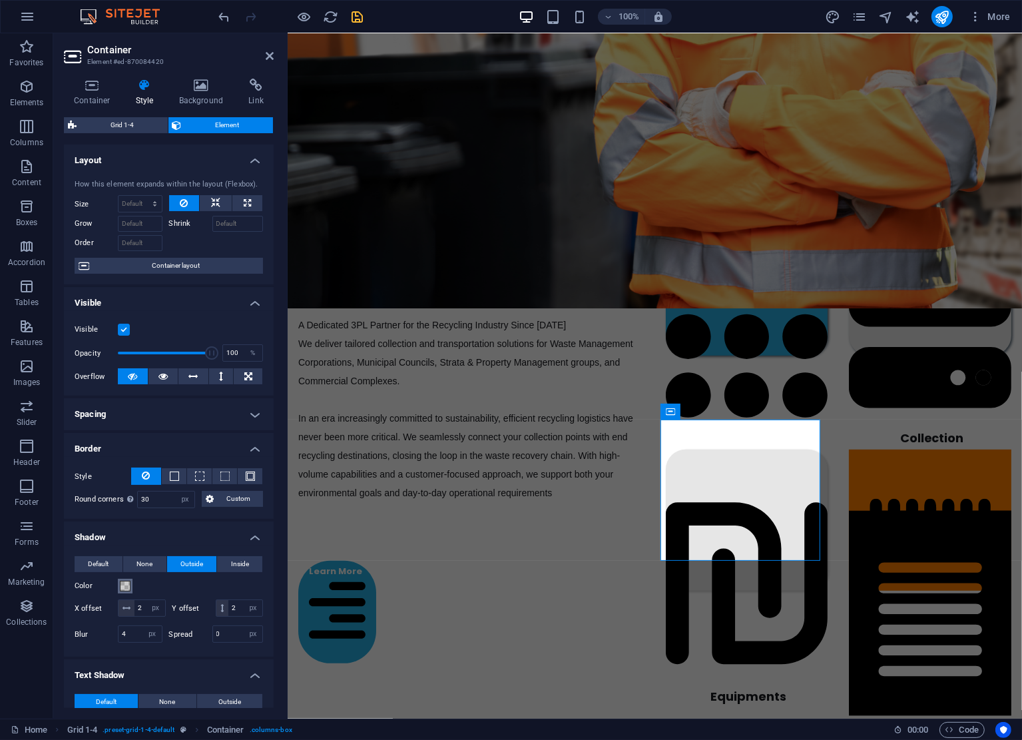
click at [124, 582] on span at bounding box center [125, 586] width 11 height 11
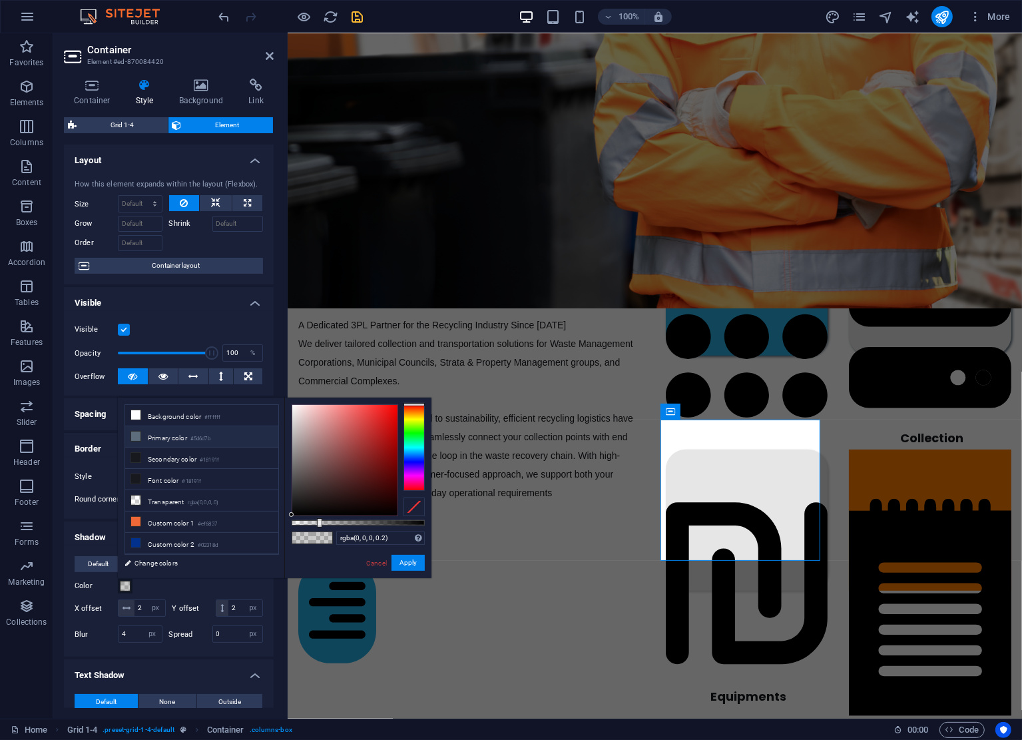
click at [171, 434] on li "Primary color #5d6d7b" at bounding box center [201, 436] width 153 height 21
type input "#5d6d7b"
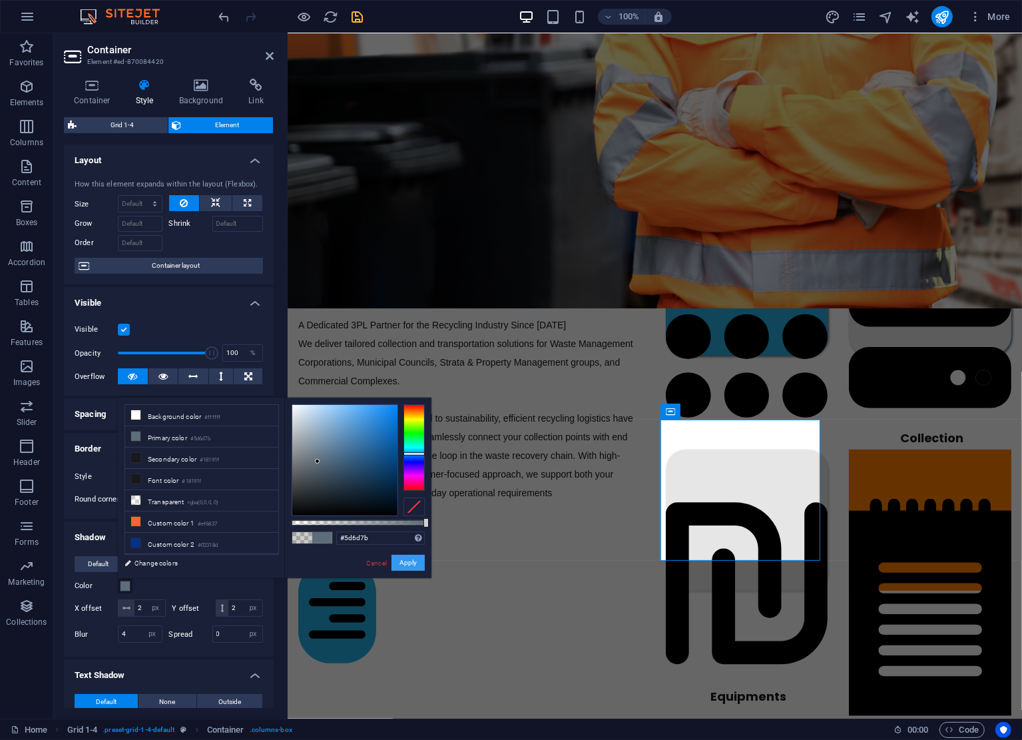
click at [406, 558] on button "Apply" at bounding box center [408, 563] width 33 height 16
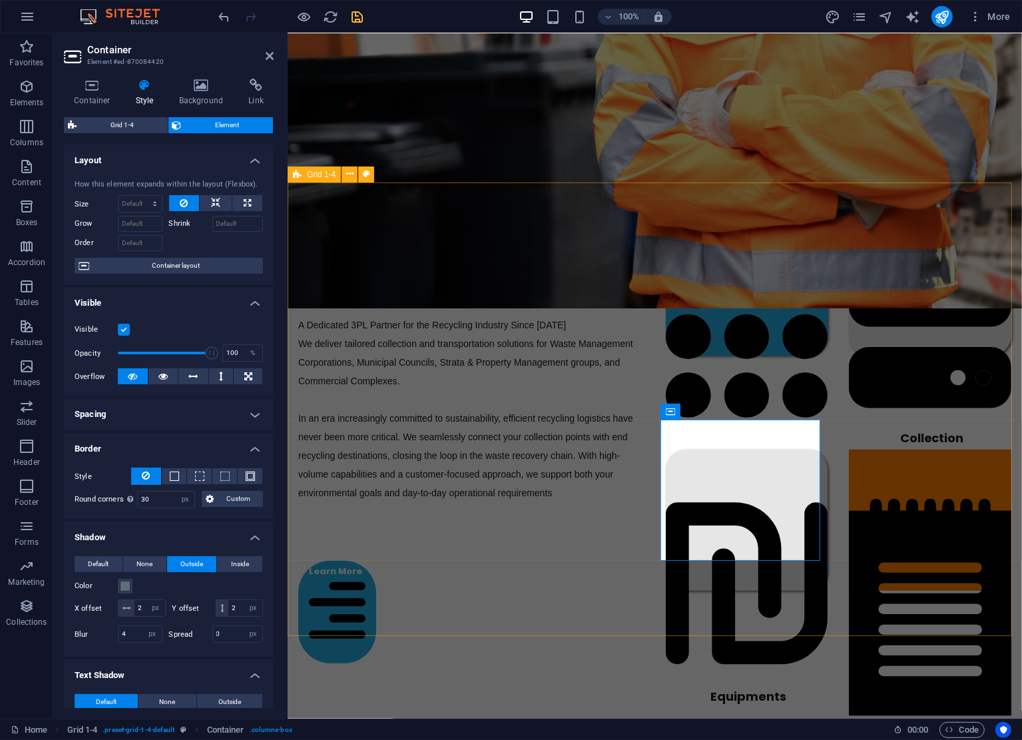
click at [894, 610] on div "End-To-End Recycling Solutions A Dedicated 3PL Partner for the Recycling Indust…" at bounding box center [654, 438] width 735 height 513
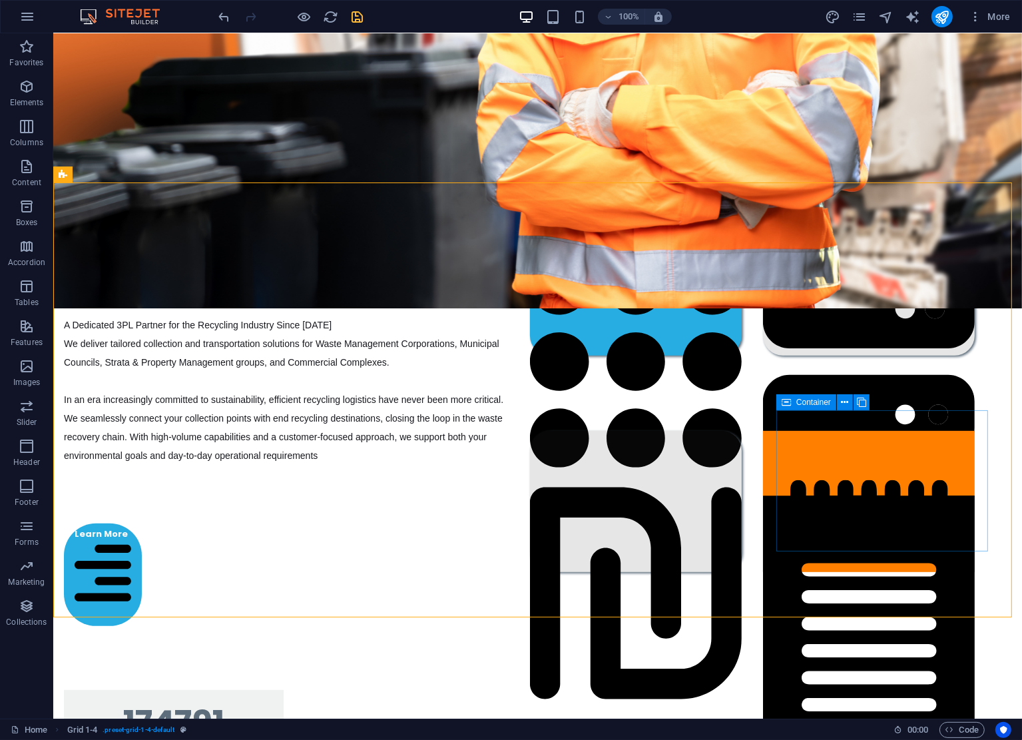
click at [789, 400] on icon at bounding box center [786, 402] width 9 height 16
select select "px"
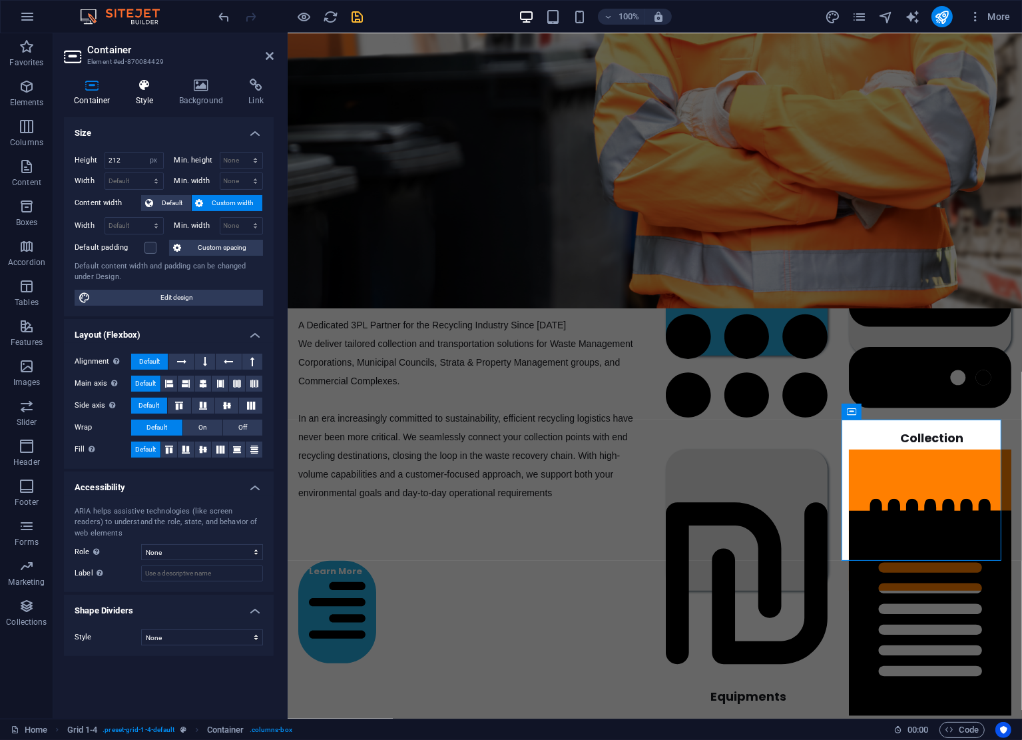
click at [141, 93] on h4 "Style" at bounding box center [147, 93] width 43 height 28
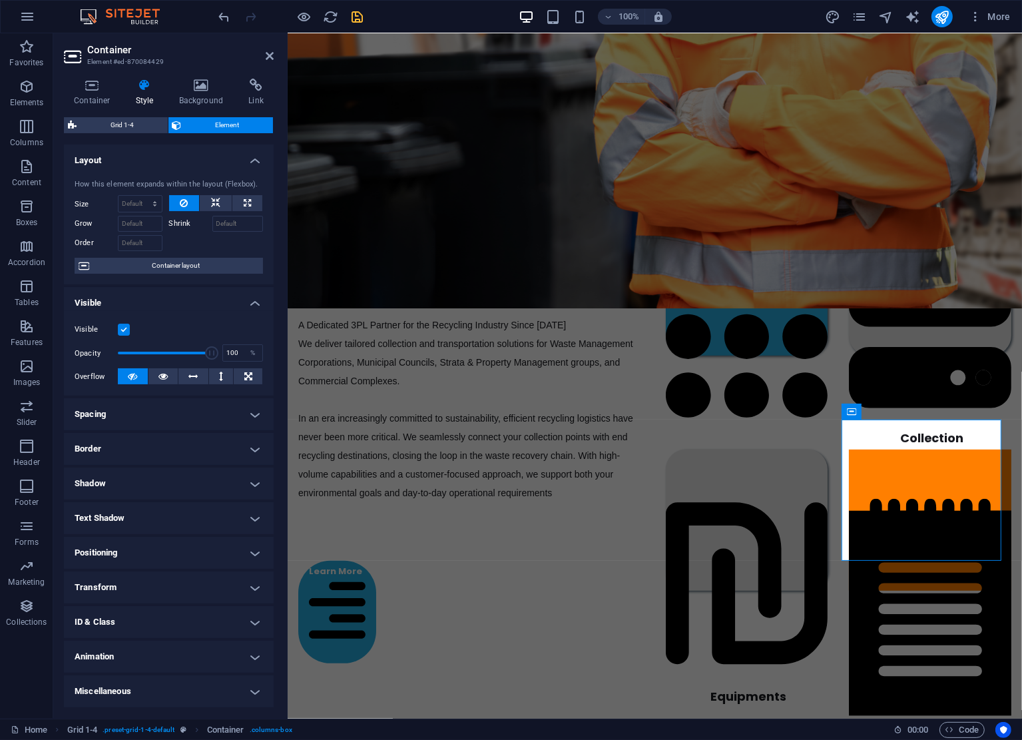
click at [193, 517] on h4 "Text Shadow" at bounding box center [169, 518] width 210 height 32
click at [151, 493] on h4 "Shadow" at bounding box center [169, 484] width 210 height 32
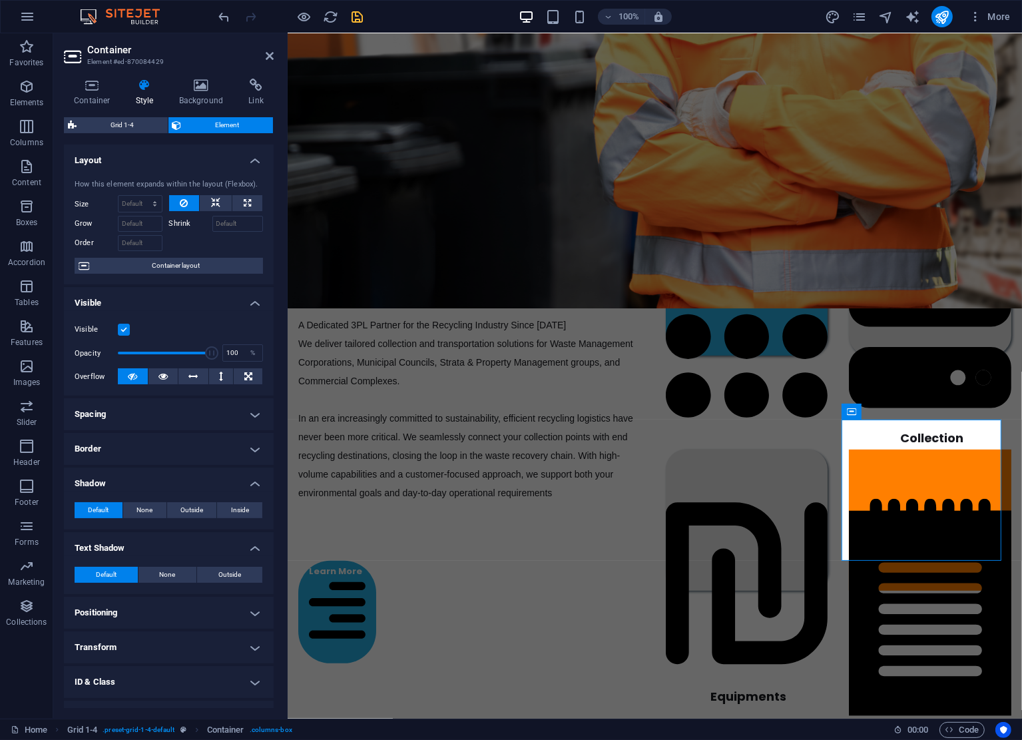
click at [170, 471] on h4 "Shadow" at bounding box center [169, 480] width 210 height 24
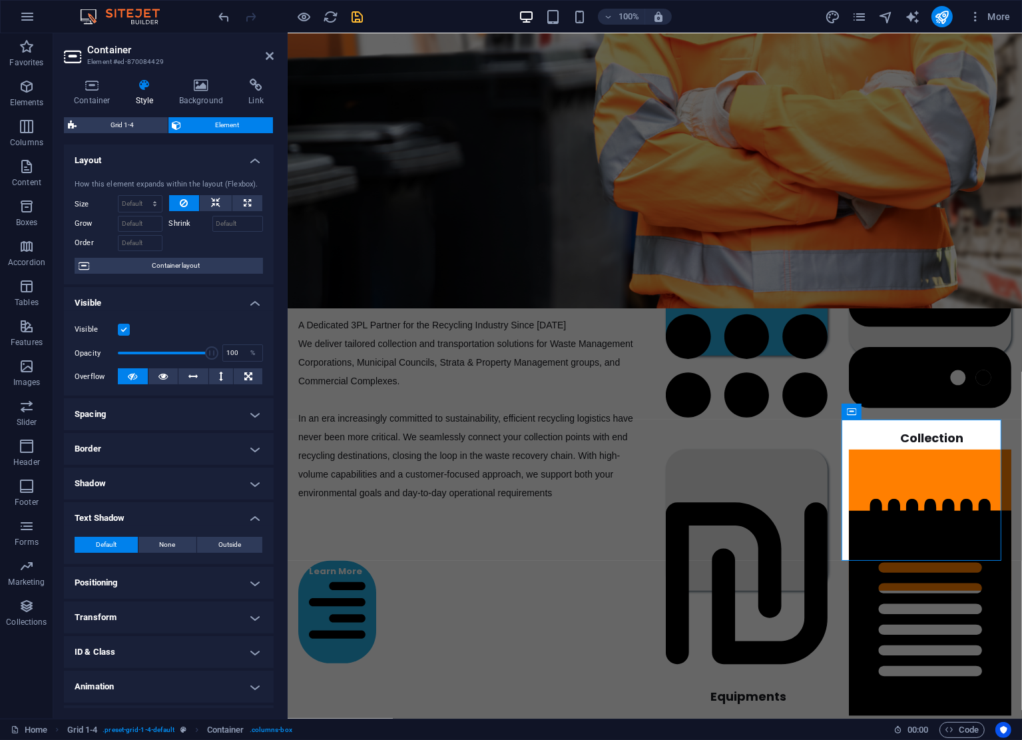
click at [176, 460] on h4 "Border" at bounding box center [169, 449] width 210 height 32
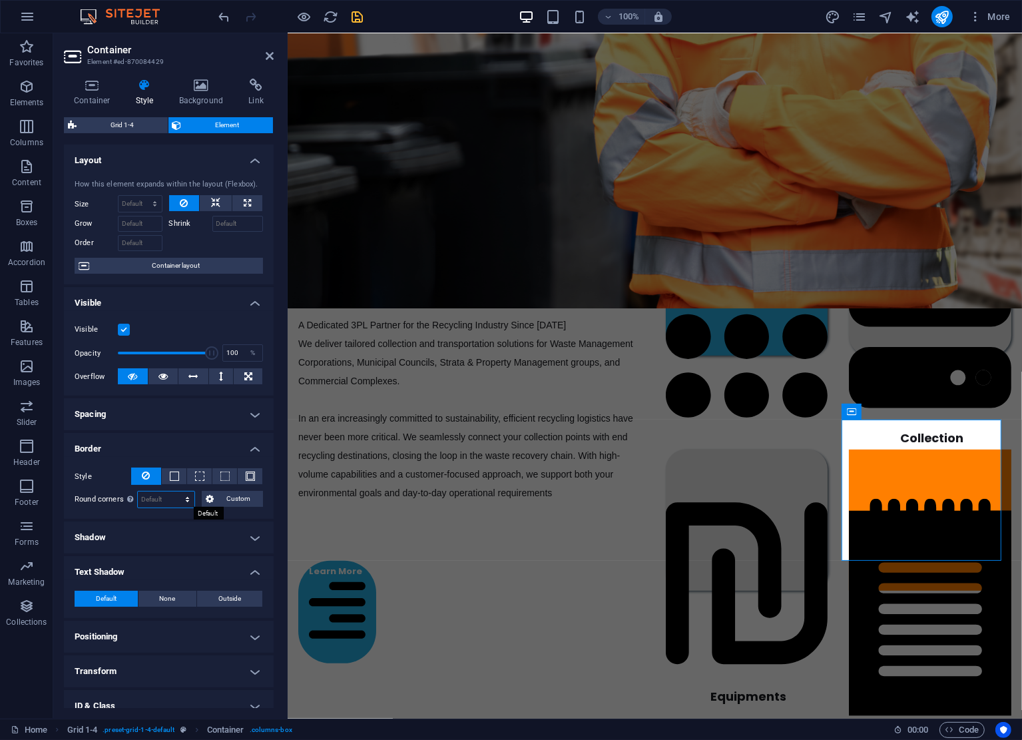
click at [168, 499] on select "Default px rem % vh vw Custom" at bounding box center [166, 500] width 57 height 16
select select "px"
click at [174, 492] on select "Default px rem % vh vw Custom" at bounding box center [166, 500] width 57 height 16
type input "30"
click at [191, 543] on h4 "Shadow" at bounding box center [169, 537] width 210 height 32
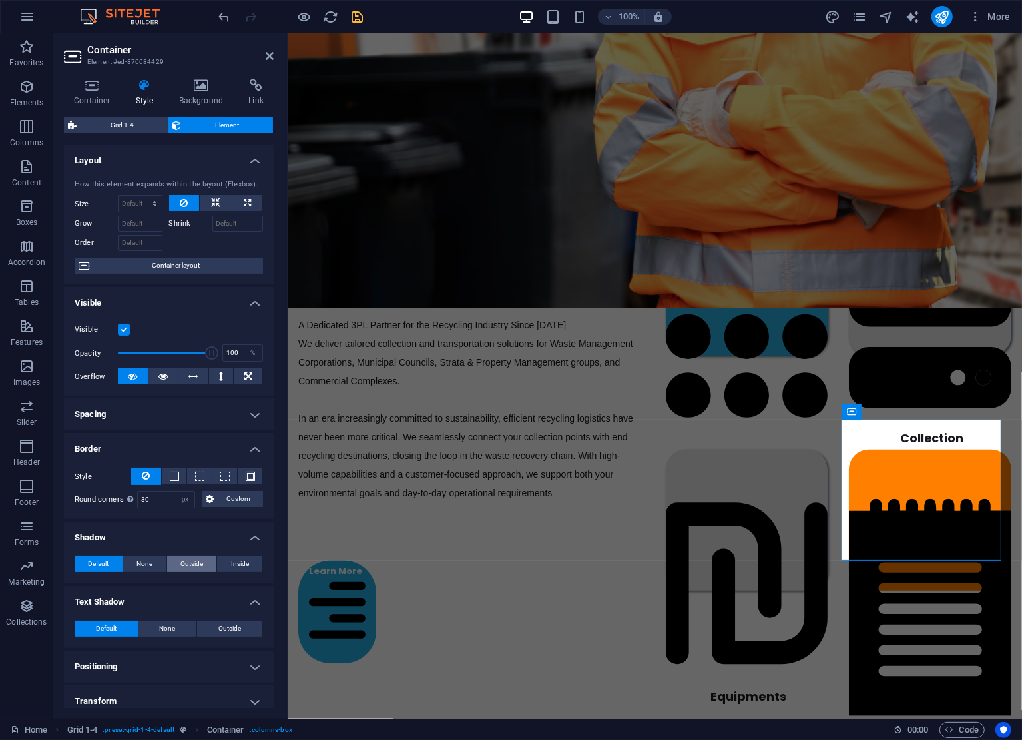
click at [200, 564] on span "Outside" at bounding box center [191, 564] width 23 height 16
type input "2"
type input "4"
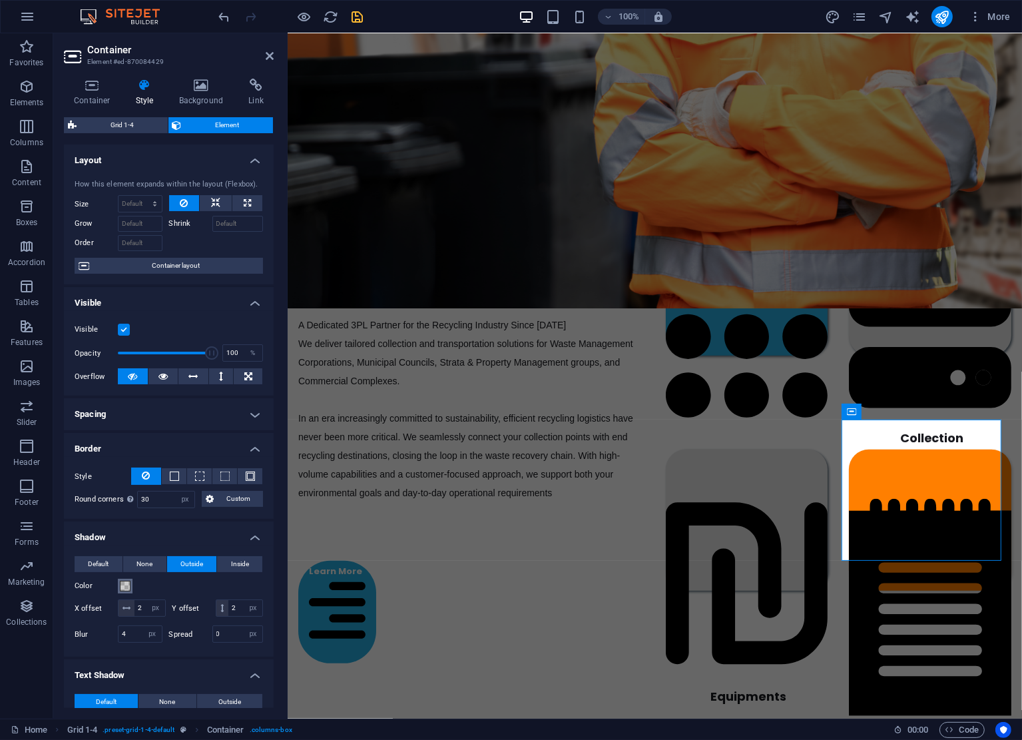
click at [126, 586] on span at bounding box center [125, 586] width 11 height 11
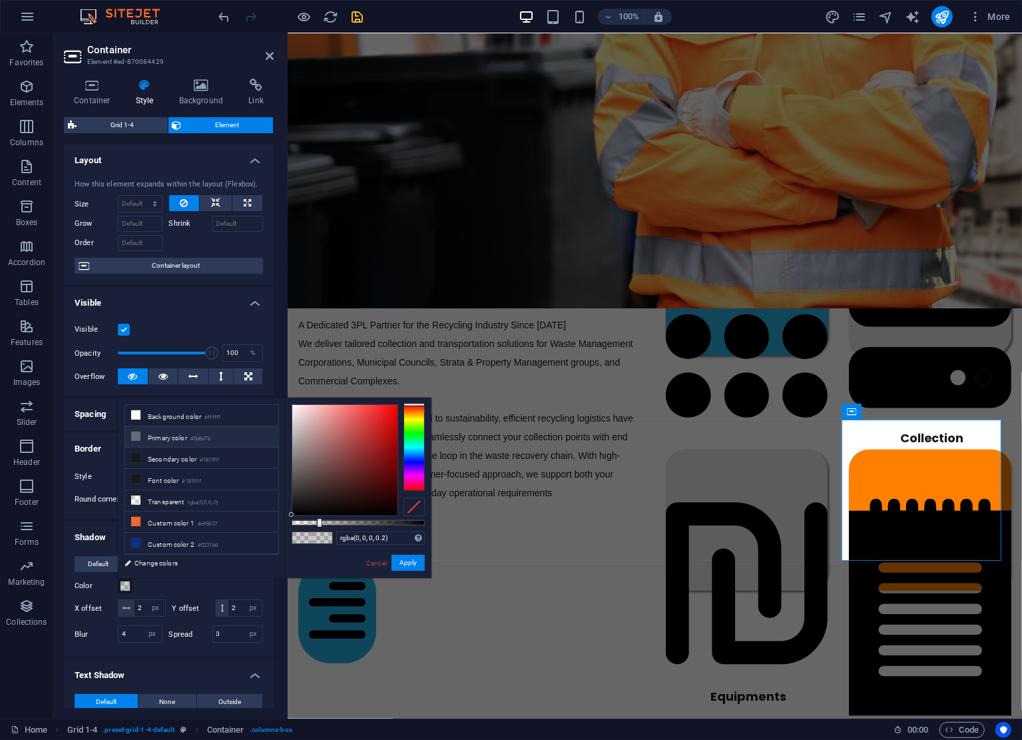
click at [196, 434] on small "#5d6d7b" at bounding box center [200, 438] width 20 height 9
type input "#5d6d7b"
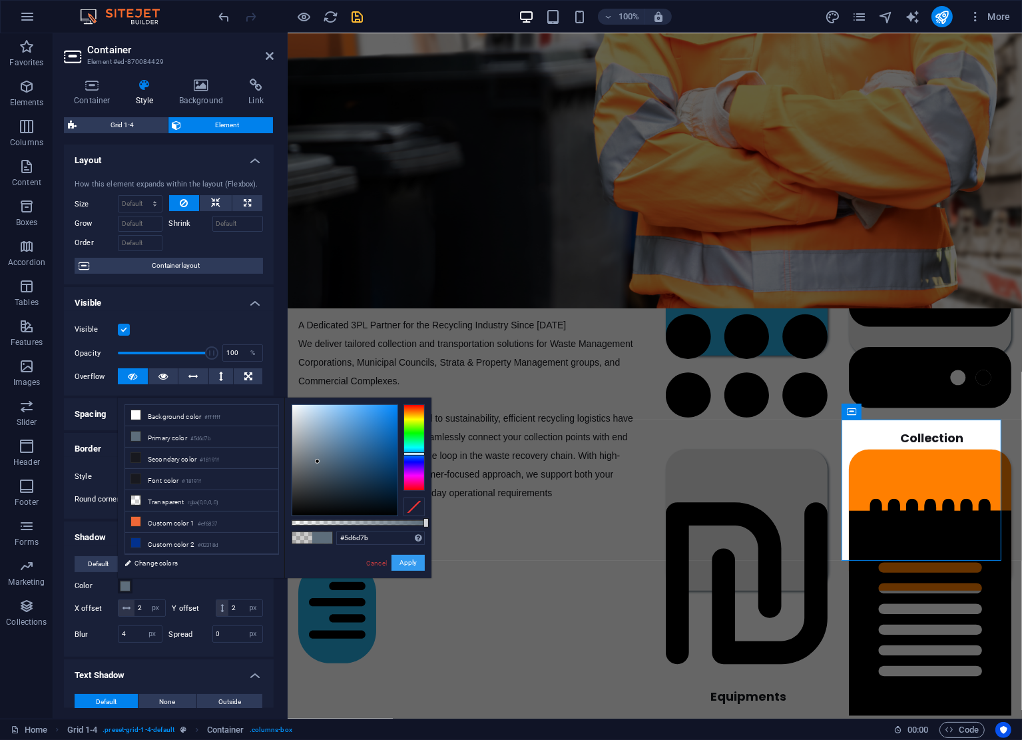
click at [416, 563] on button "Apply" at bounding box center [408, 563] width 33 height 16
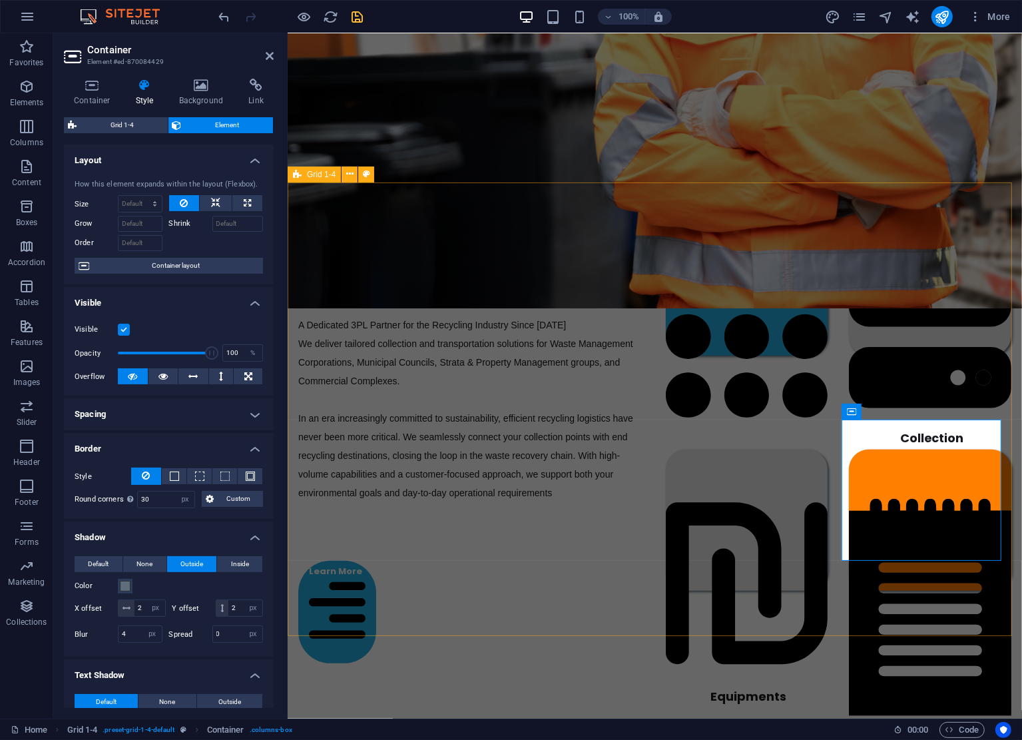
click at [771, 608] on div "End-To-End Recycling Solutions A Dedicated 3PL Partner for the Recycling Indust…" at bounding box center [654, 438] width 735 height 513
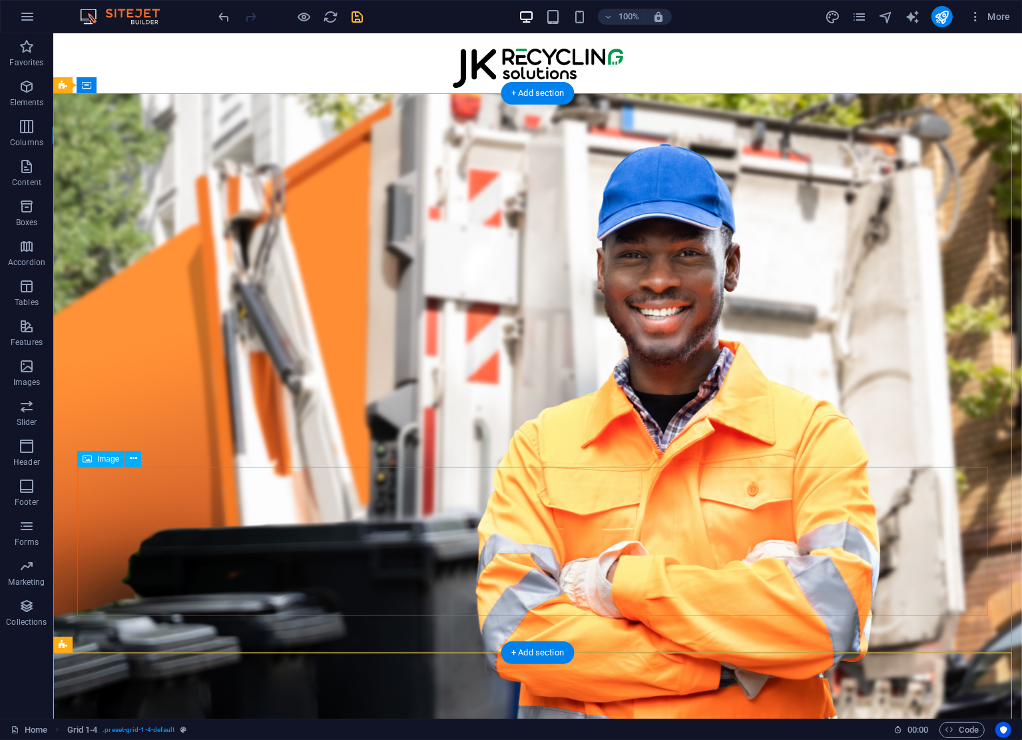
scroll to position [688, 0]
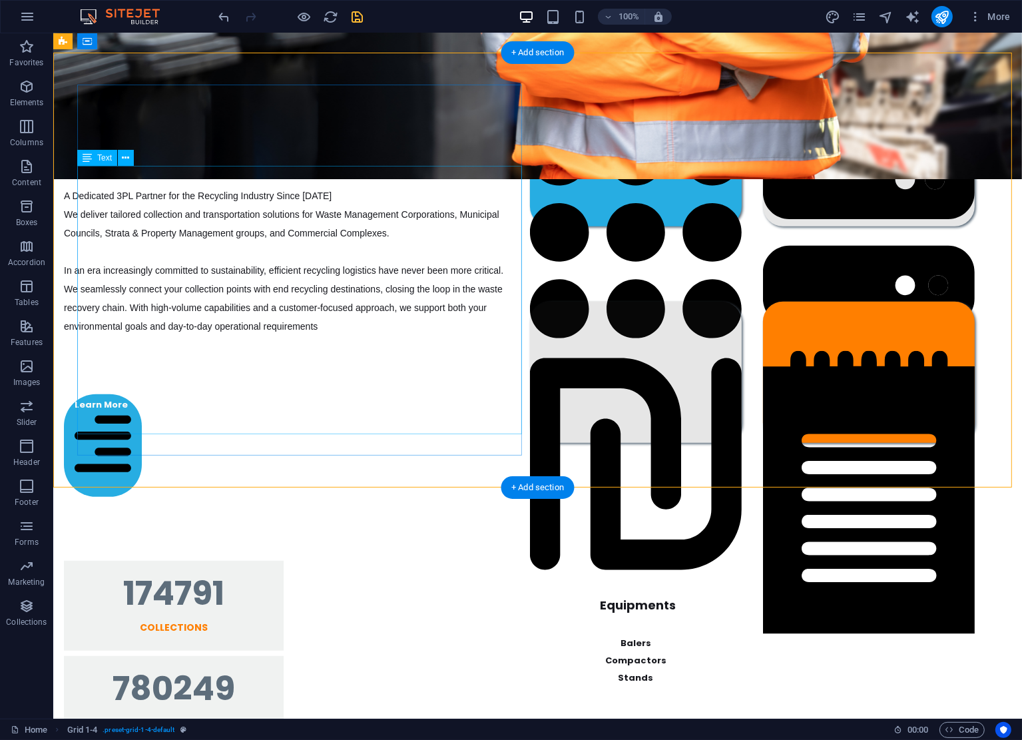
drag, startPoint x: 460, startPoint y: 330, endPoint x: 460, endPoint y: 288, distance: 41.3
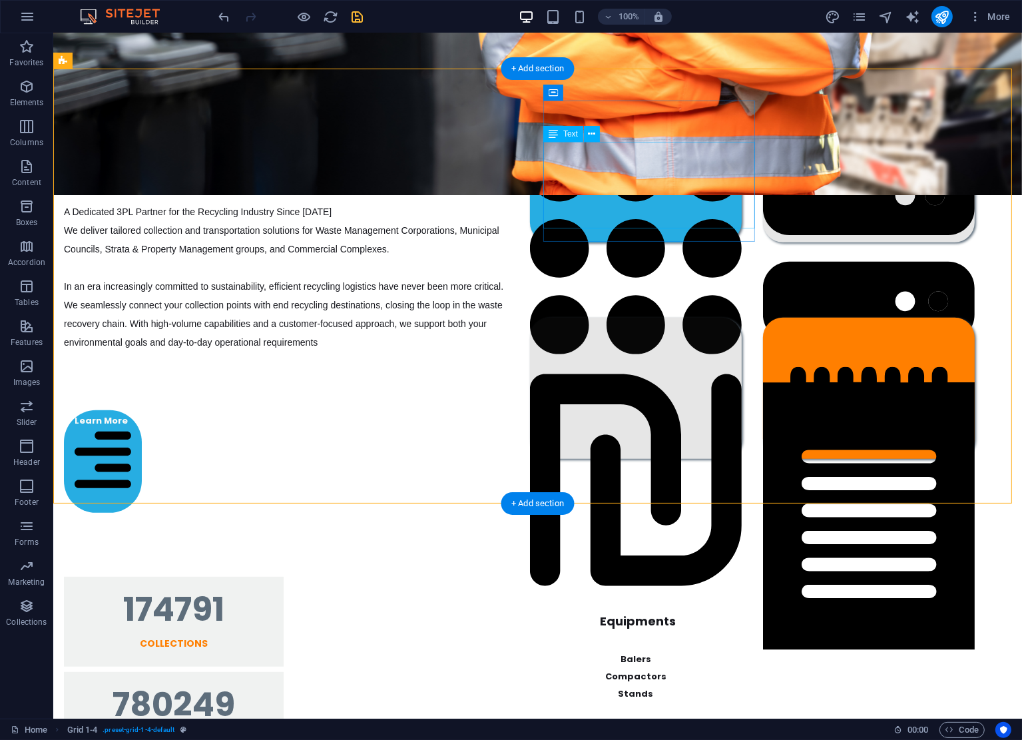
click at [726, 386] on div "Cardboard & Paper Plastic E-Waste Polystyrene" at bounding box center [635, 429] width 212 height 87
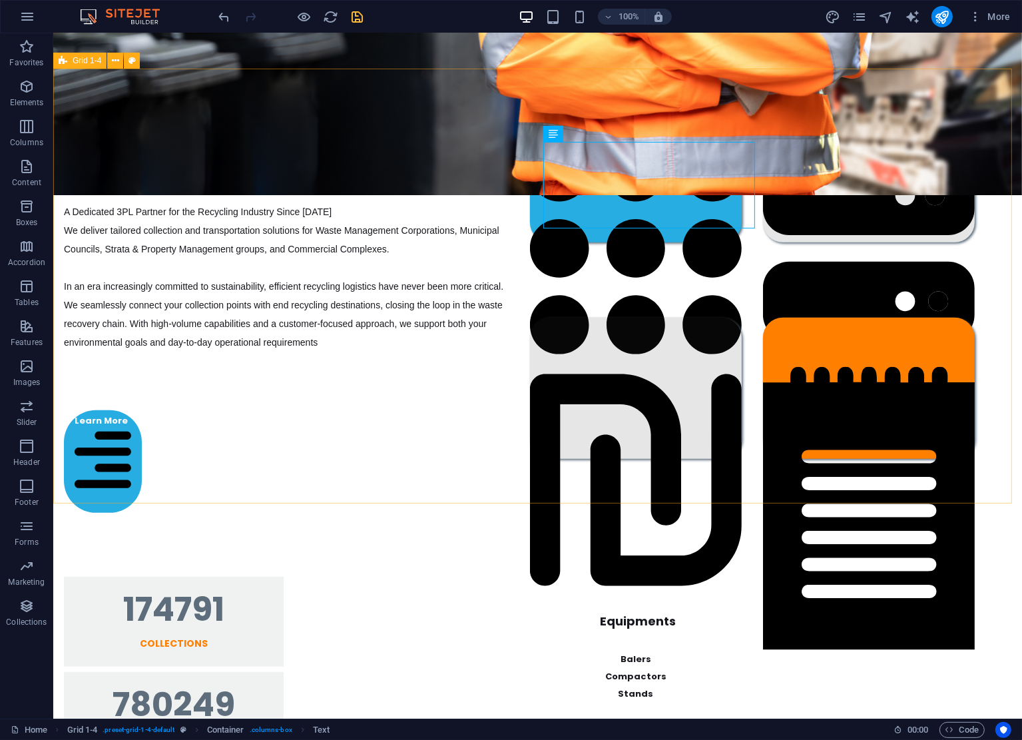
click at [79, 59] on span "Grid 1-4" at bounding box center [87, 61] width 29 height 8
select select "px"
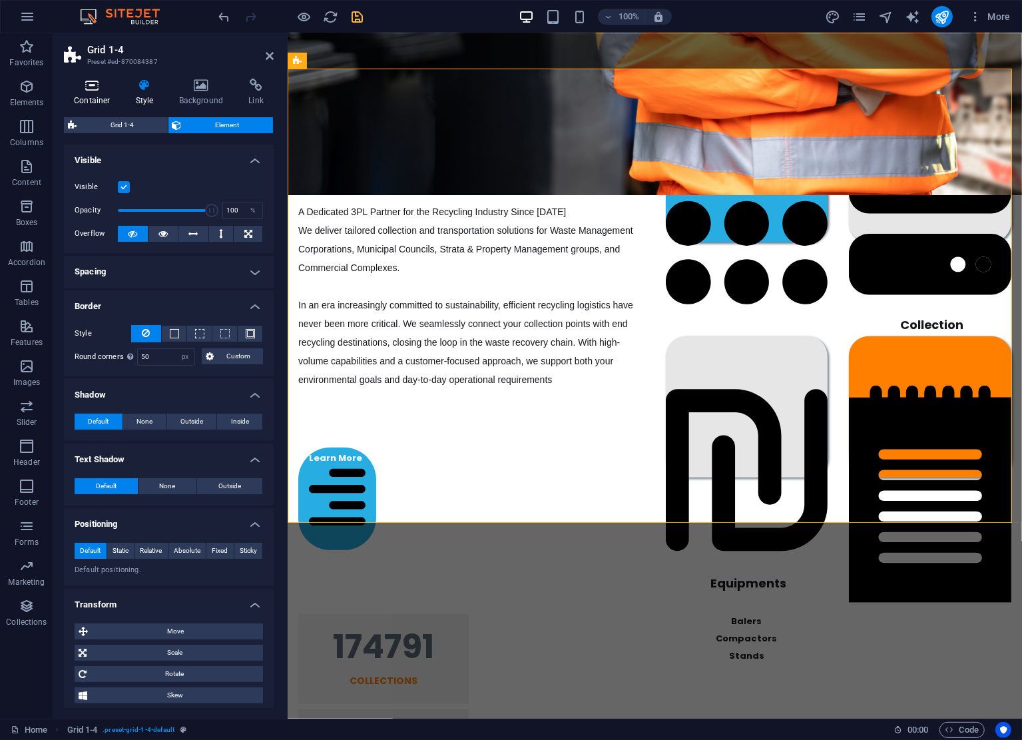
click at [91, 87] on icon at bounding box center [92, 85] width 57 height 13
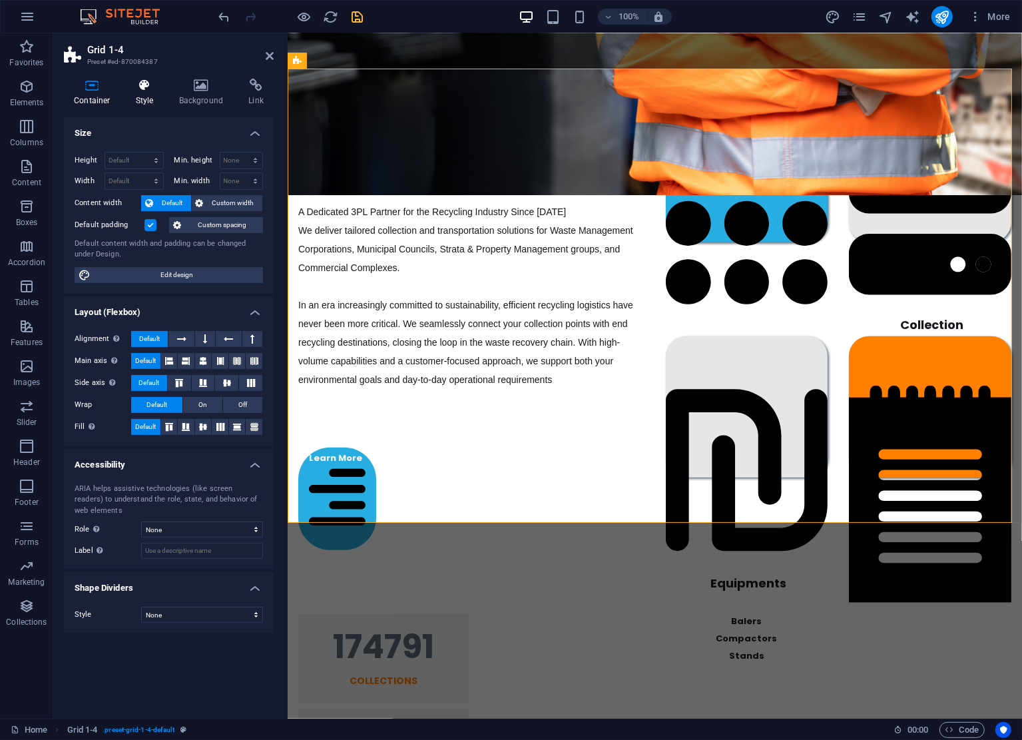
click at [146, 95] on h4 "Style" at bounding box center [147, 93] width 43 height 28
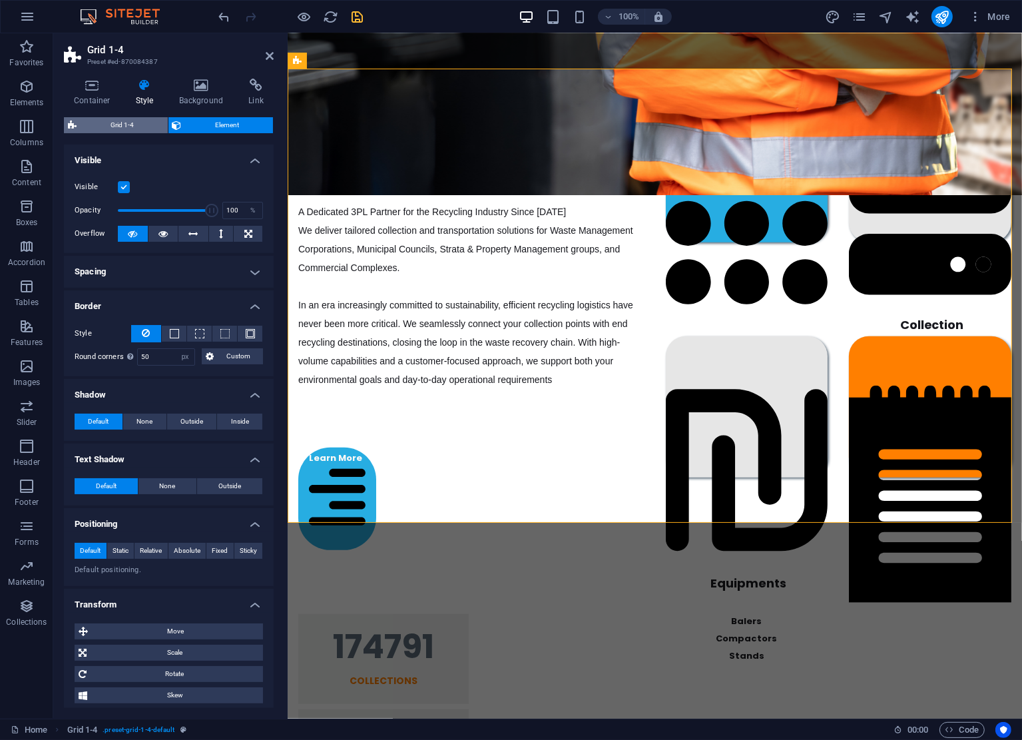
click at [136, 120] on span "Grid 1-4" at bounding box center [122, 125] width 83 height 16
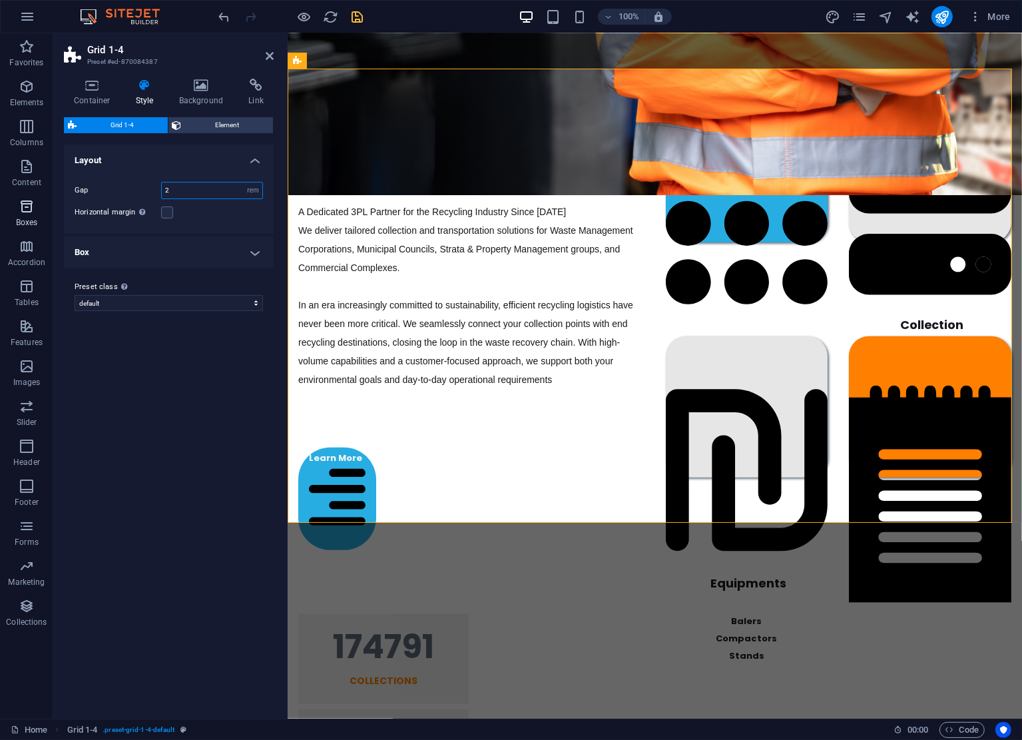
drag, startPoint x: 192, startPoint y: 190, endPoint x: 42, endPoint y: 196, distance: 150.0
click at [42, 196] on section "Favorites Elements Columns Content Boxes Accordion Tables Features Images Slide…" at bounding box center [511, 375] width 1022 height 685
type input "1"
click at [182, 400] on div "Variants Default Layout Gap 1 px rem % vw vh Horizontal margin Only if the cont…" at bounding box center [169, 426] width 210 height 563
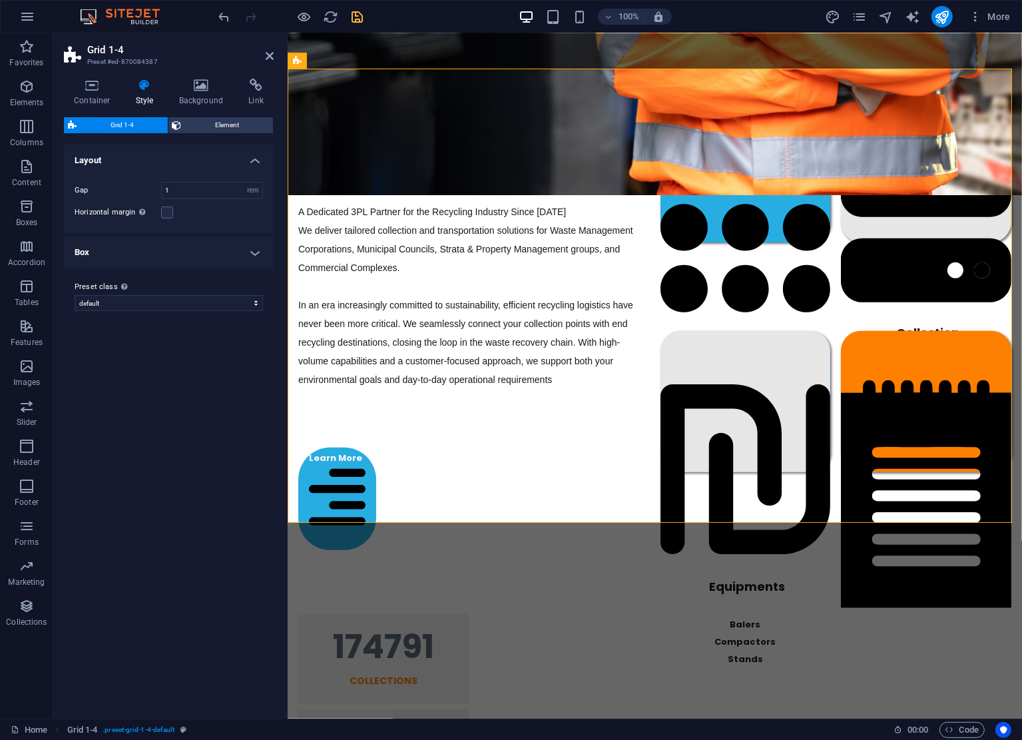
click at [174, 258] on h4 "Box" at bounding box center [169, 252] width 210 height 32
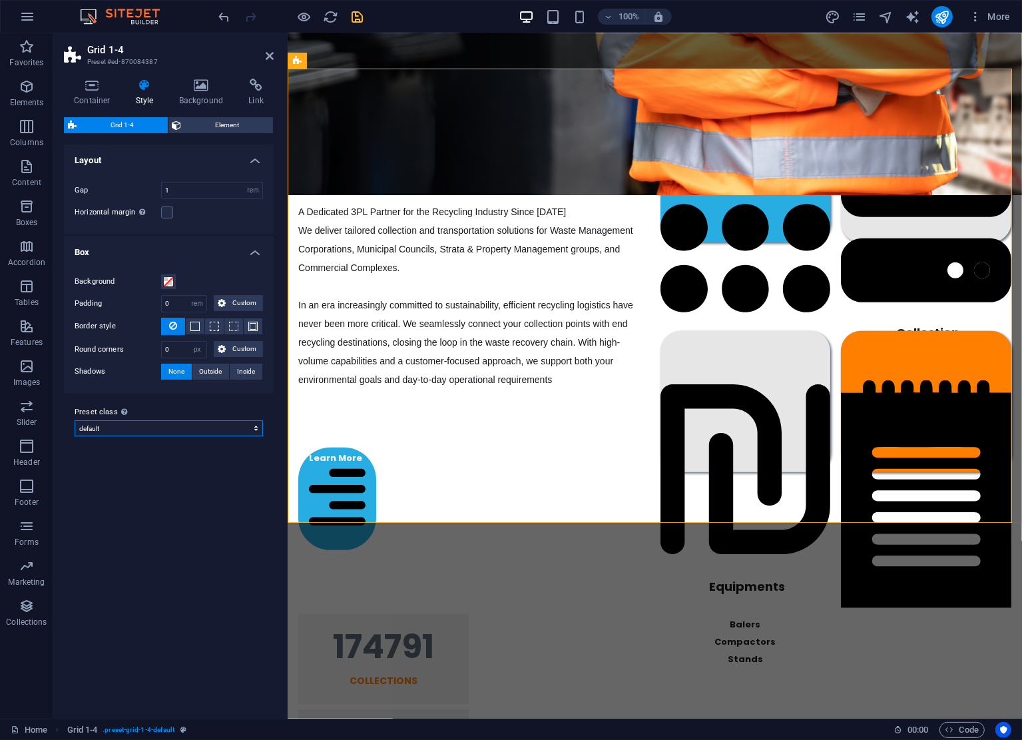
click at [186, 425] on select "default Add preset class" at bounding box center [169, 428] width 188 height 16
click at [553, 498] on div "End-To-End Recycling Solutions A Dedicated 3PL Partner for the Recycling Indust…" at bounding box center [654, 325] width 735 height 513
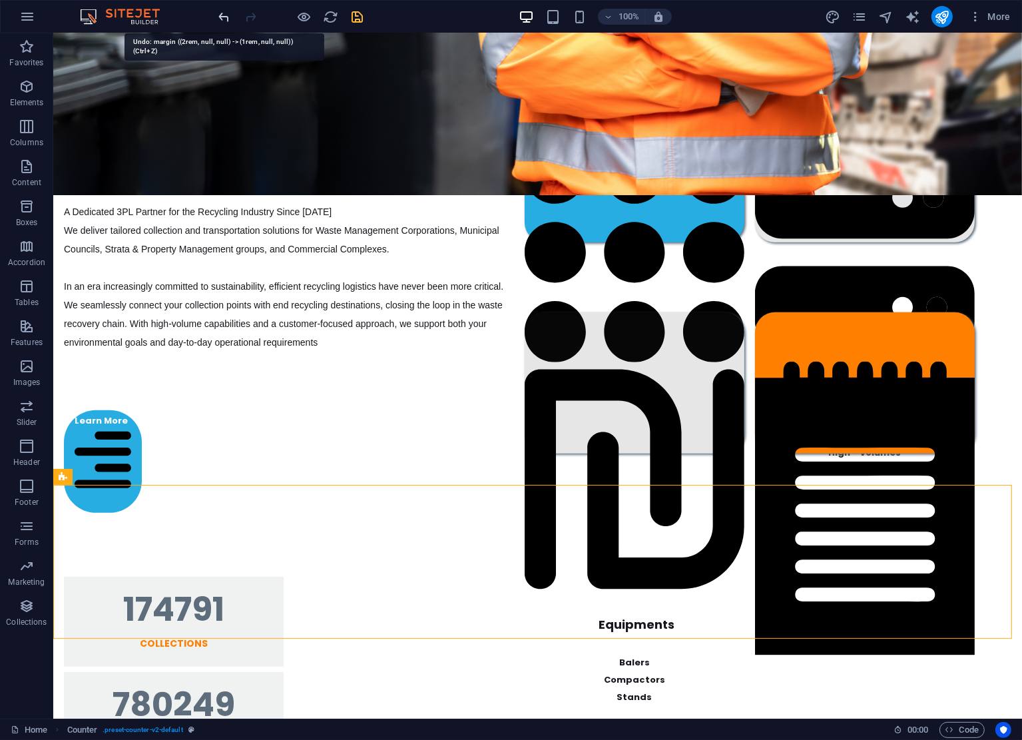
click at [220, 17] on icon "undo" at bounding box center [224, 16] width 15 height 15
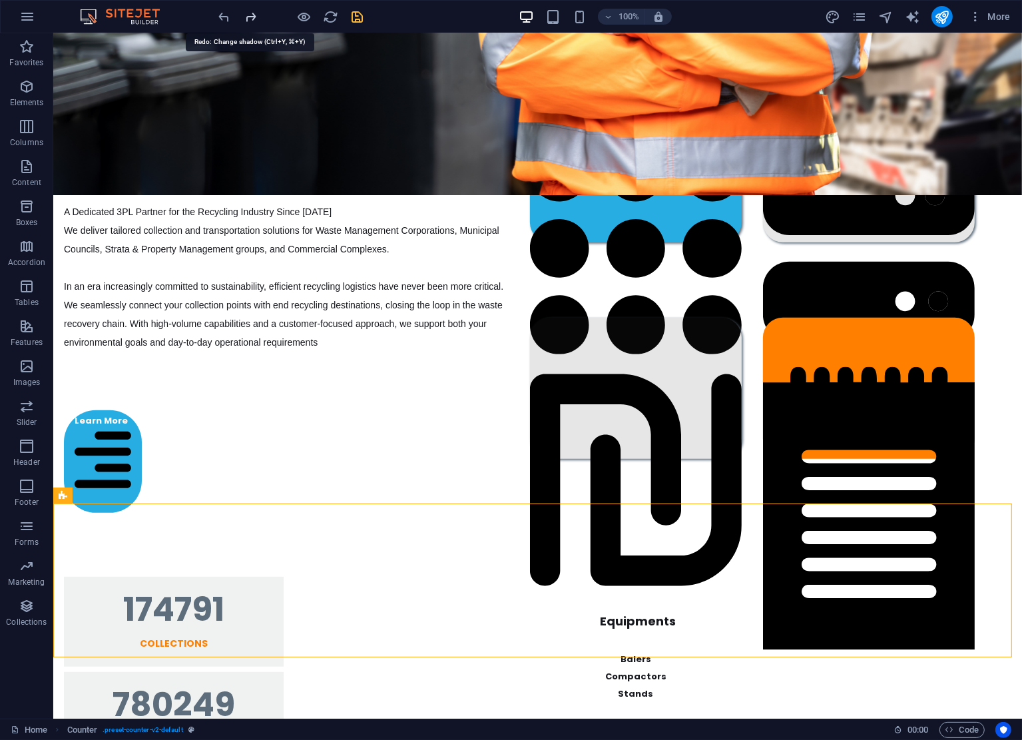
click at [252, 17] on icon "redo" at bounding box center [251, 16] width 15 height 15
click at [252, 17] on div at bounding box center [290, 16] width 149 height 21
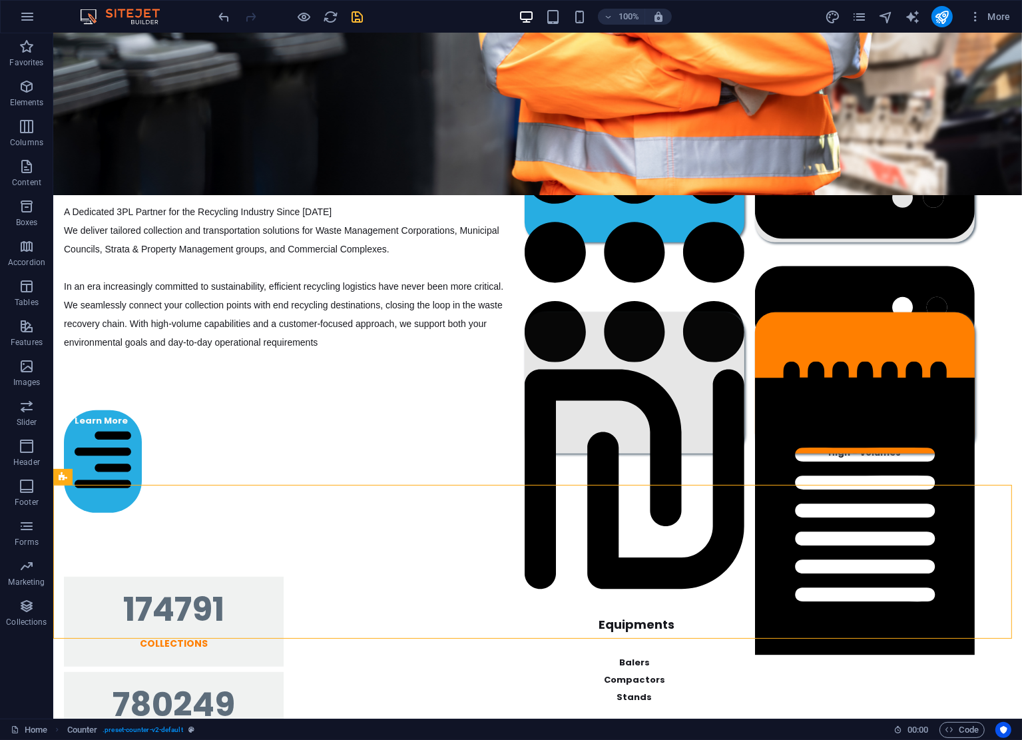
click at [250, 15] on div at bounding box center [290, 16] width 149 height 21
click at [222, 15] on icon "undo" at bounding box center [224, 16] width 15 height 15
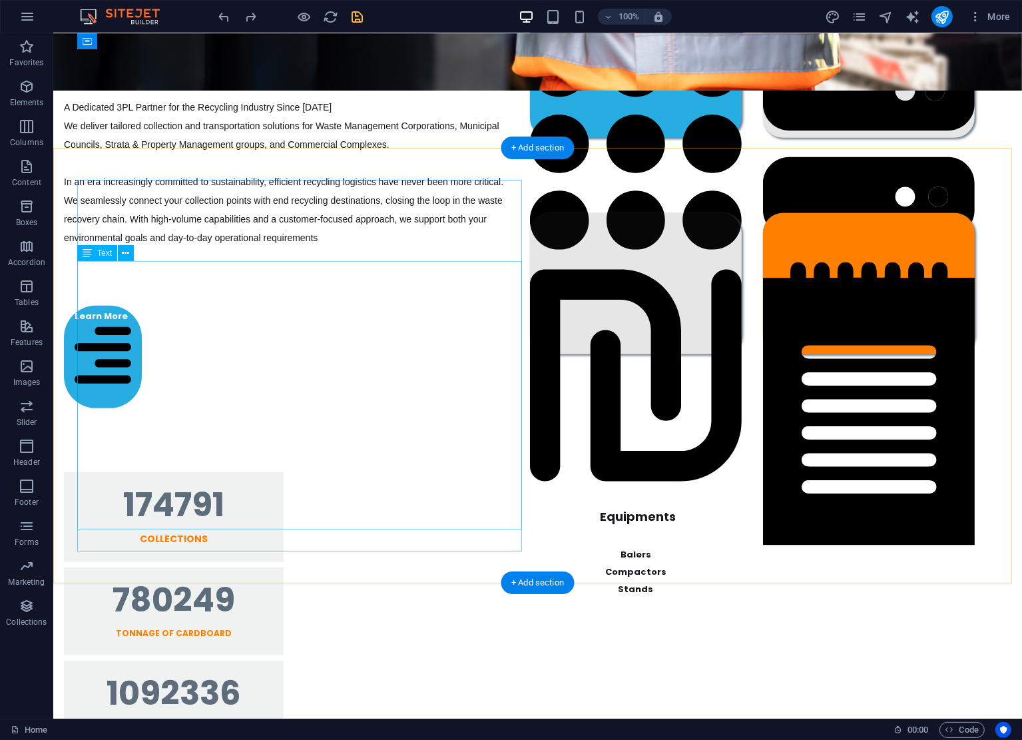
scroll to position [0, 0]
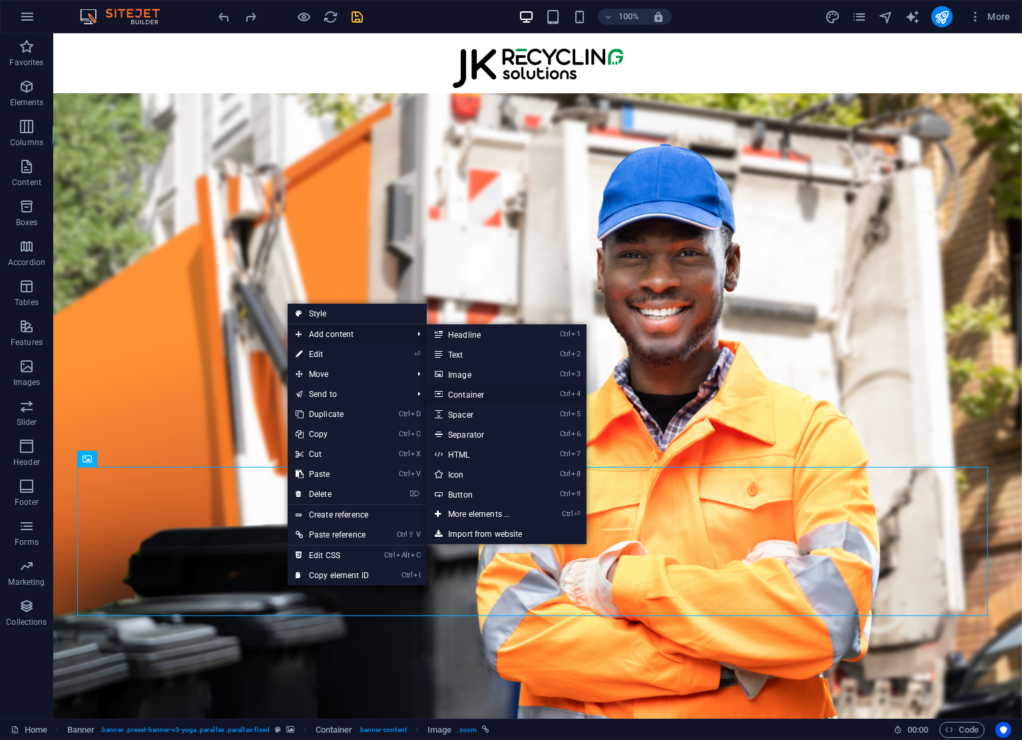
click at [484, 394] on link "Ctrl 4 Container" at bounding box center [482, 394] width 110 height 20
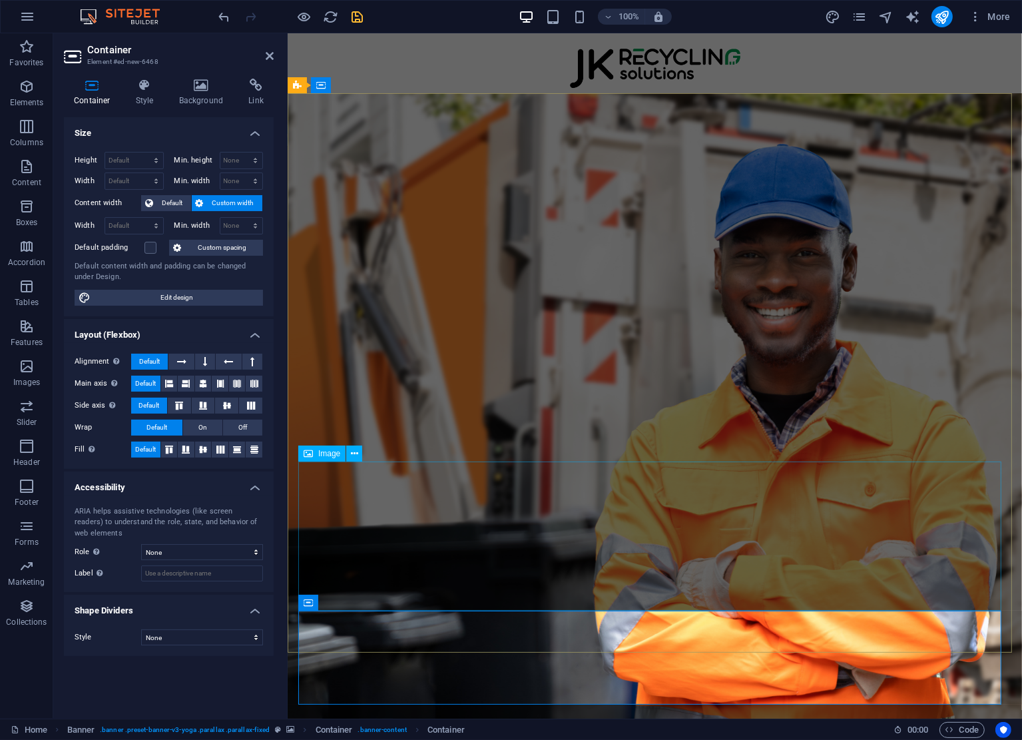
scroll to position [688, 0]
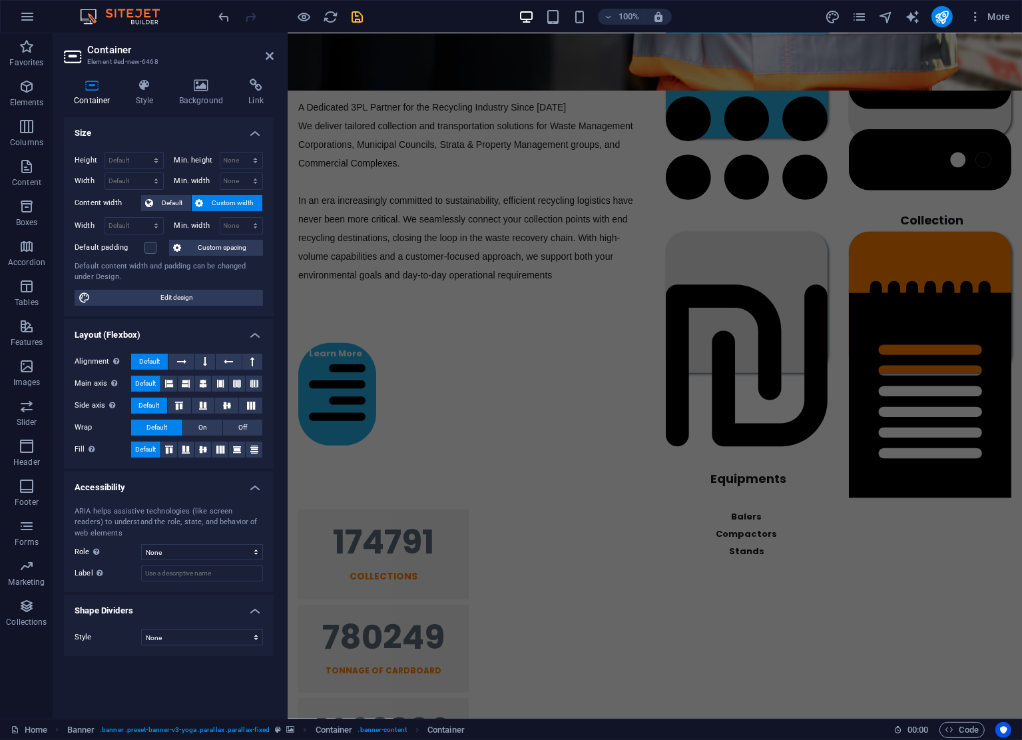
click at [269, 61] on header "Container Element #ed-new-6468" at bounding box center [169, 50] width 210 height 35
click at [268, 54] on icon at bounding box center [270, 56] width 8 height 11
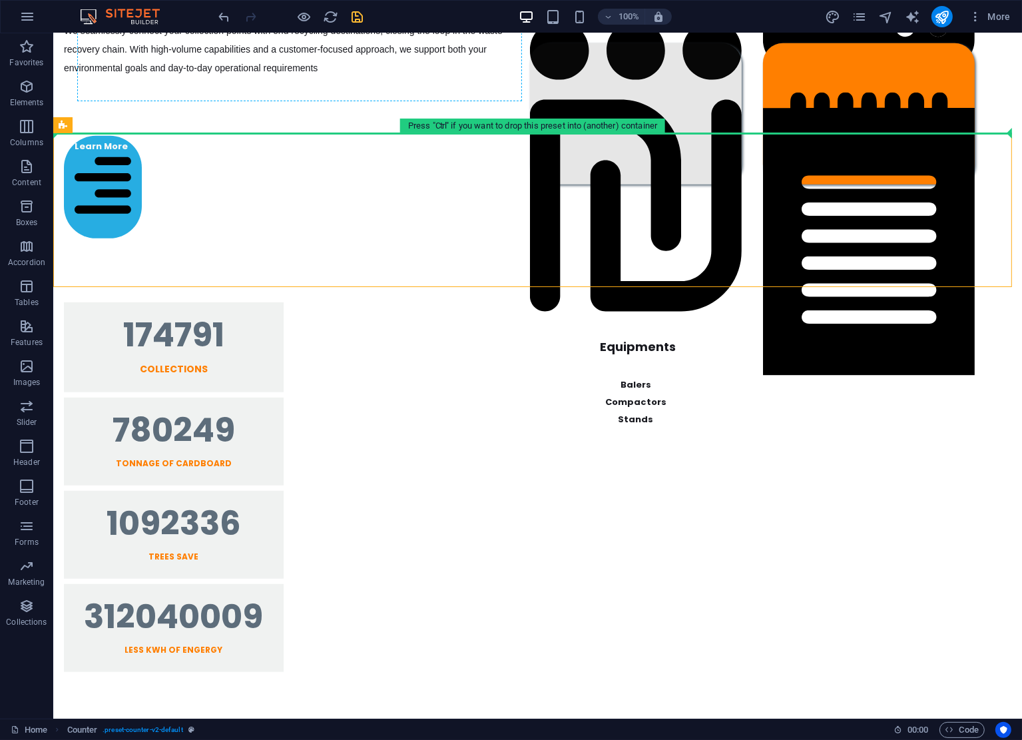
scroll to position [801, 0]
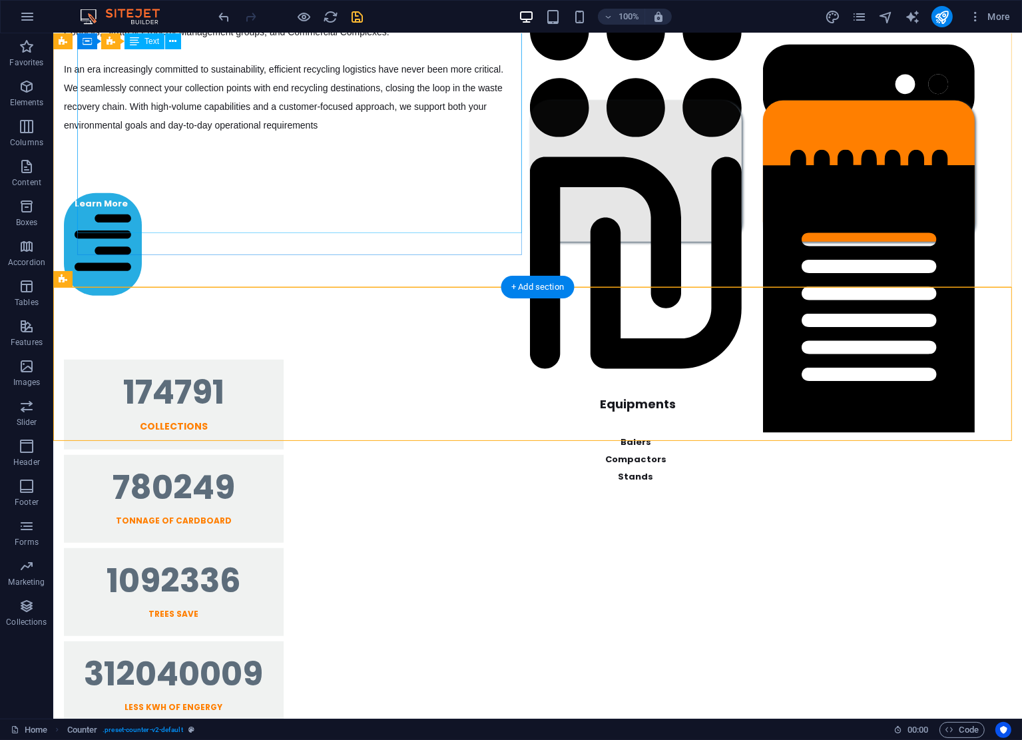
drag, startPoint x: 139, startPoint y: 145, endPoint x: 74, endPoint y: 238, distance: 113.4
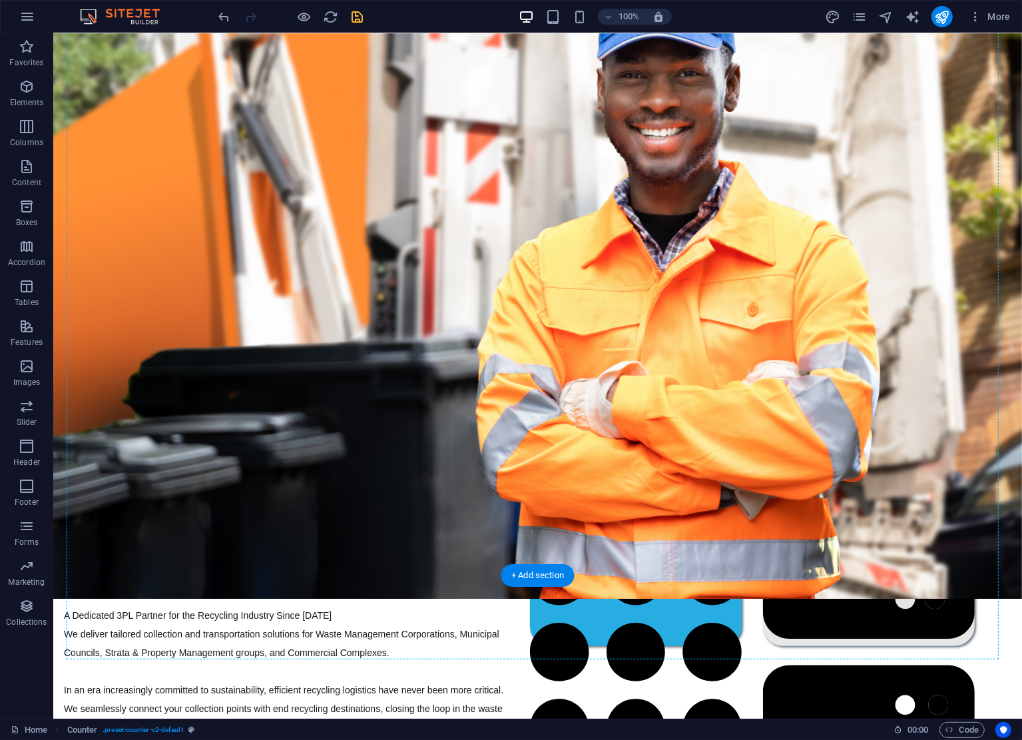
scroll to position [77, 0]
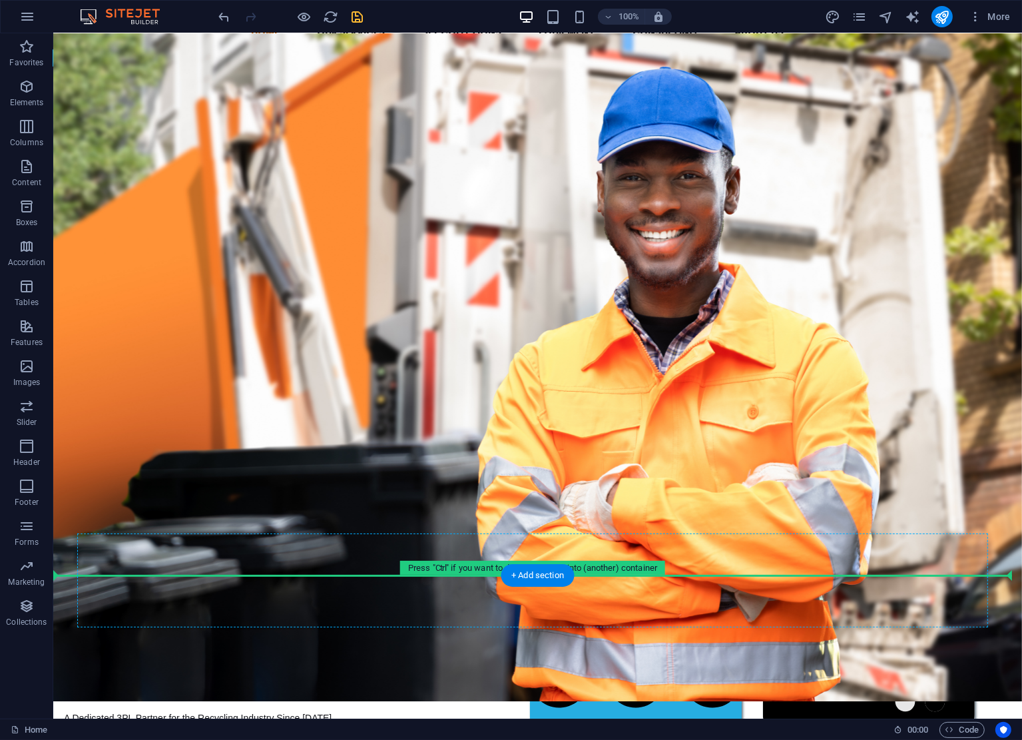
drag, startPoint x: 119, startPoint y: 314, endPoint x: 313, endPoint y: 548, distance: 303.7
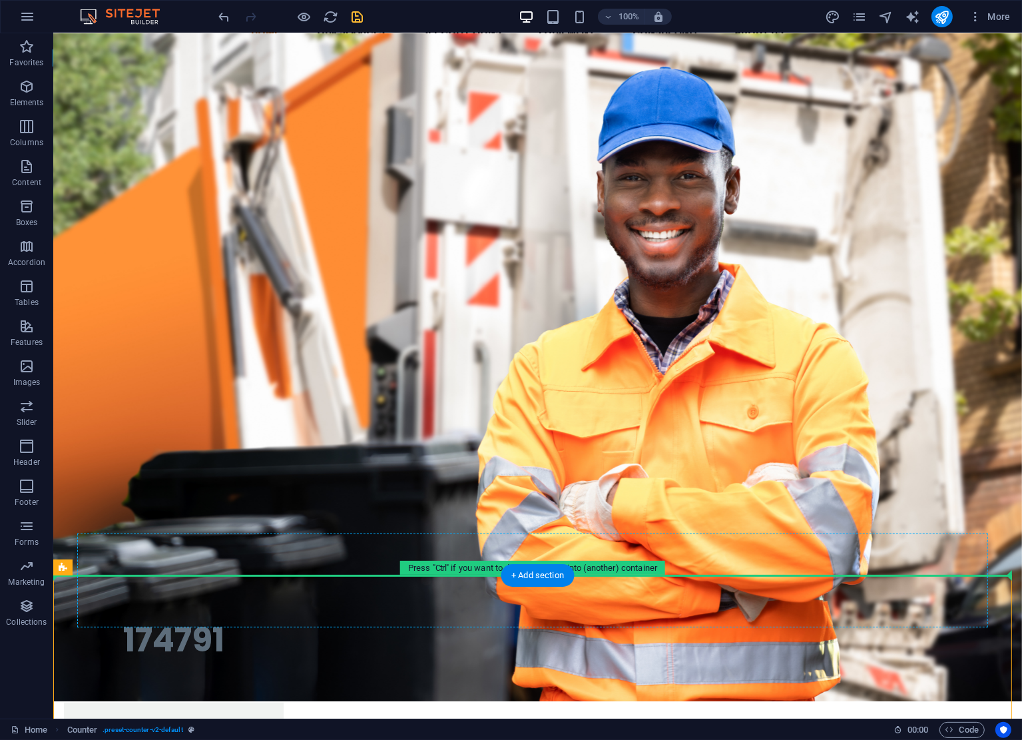
drag, startPoint x: 122, startPoint y: 603, endPoint x: 415, endPoint y: 557, distance: 296.7
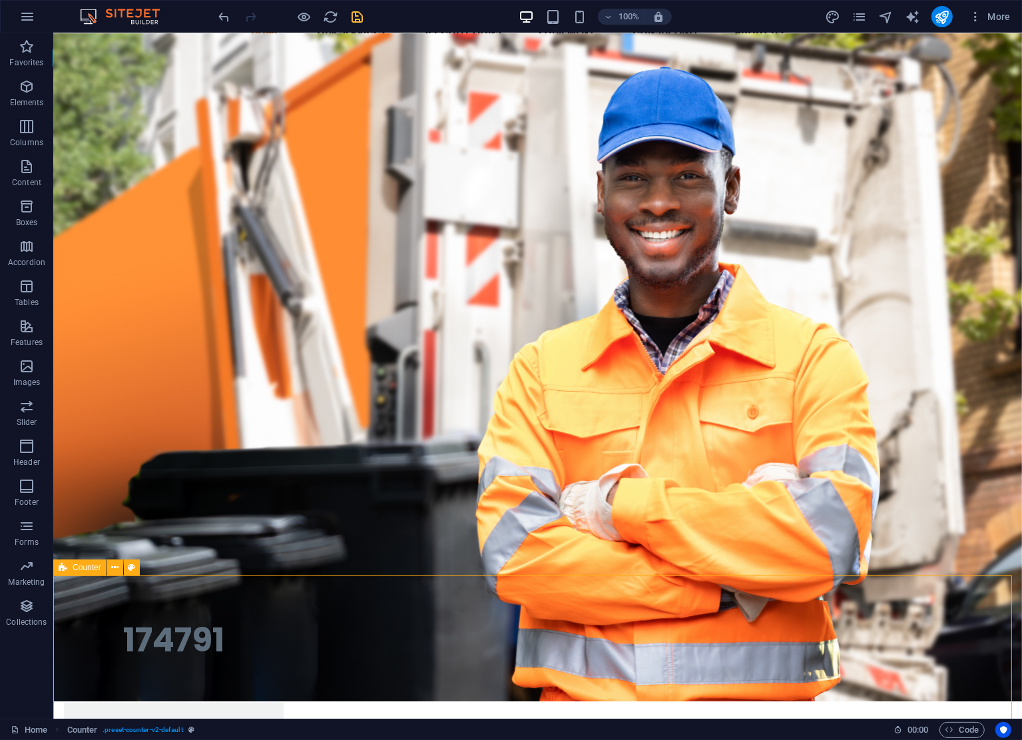
click at [83, 568] on span "Counter" at bounding box center [87, 567] width 29 height 8
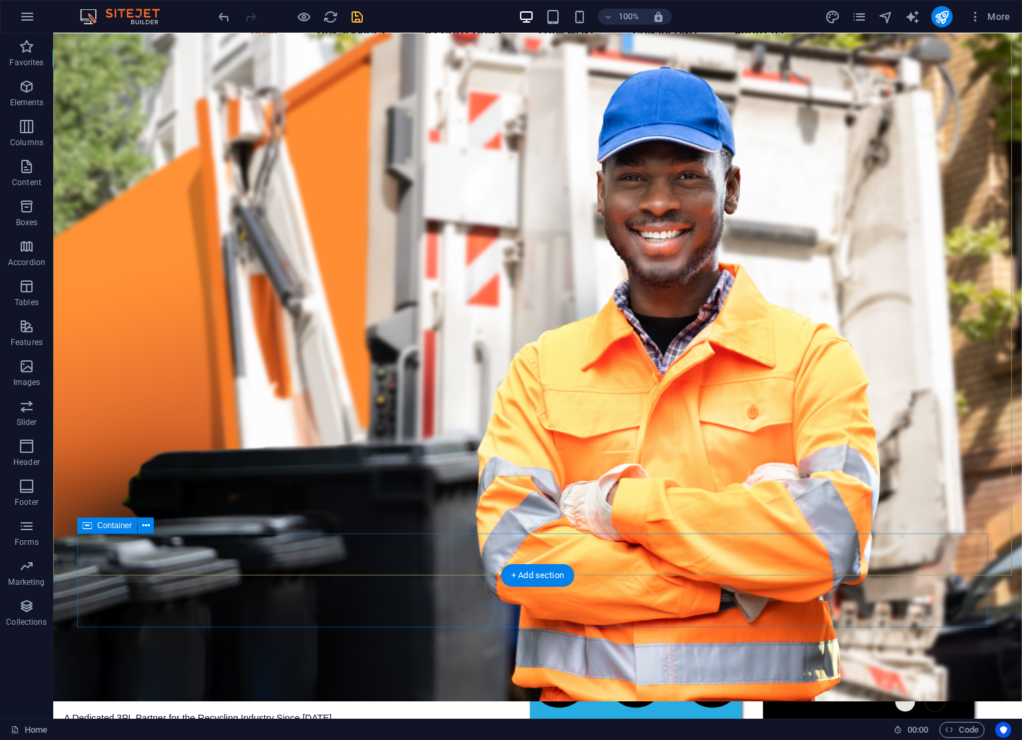
click at [544, 553] on div "Drop content here or Add elements Paste clipboard" at bounding box center [537, 580] width 911 height 95
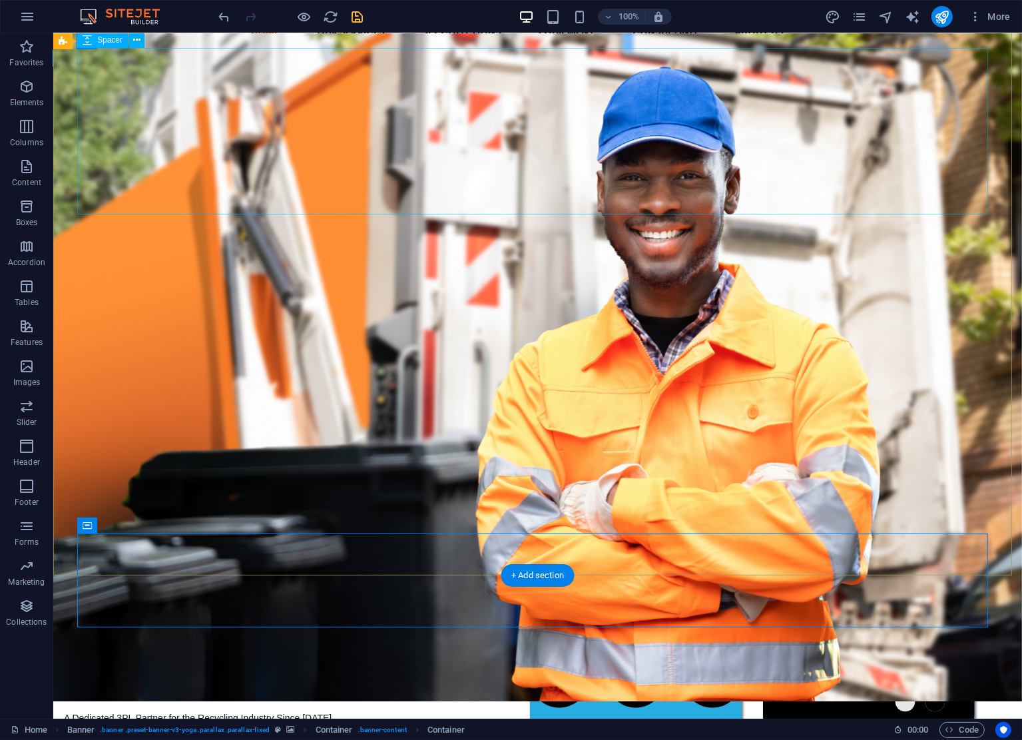
click at [525, 167] on div at bounding box center [537, 131] width 911 height 167
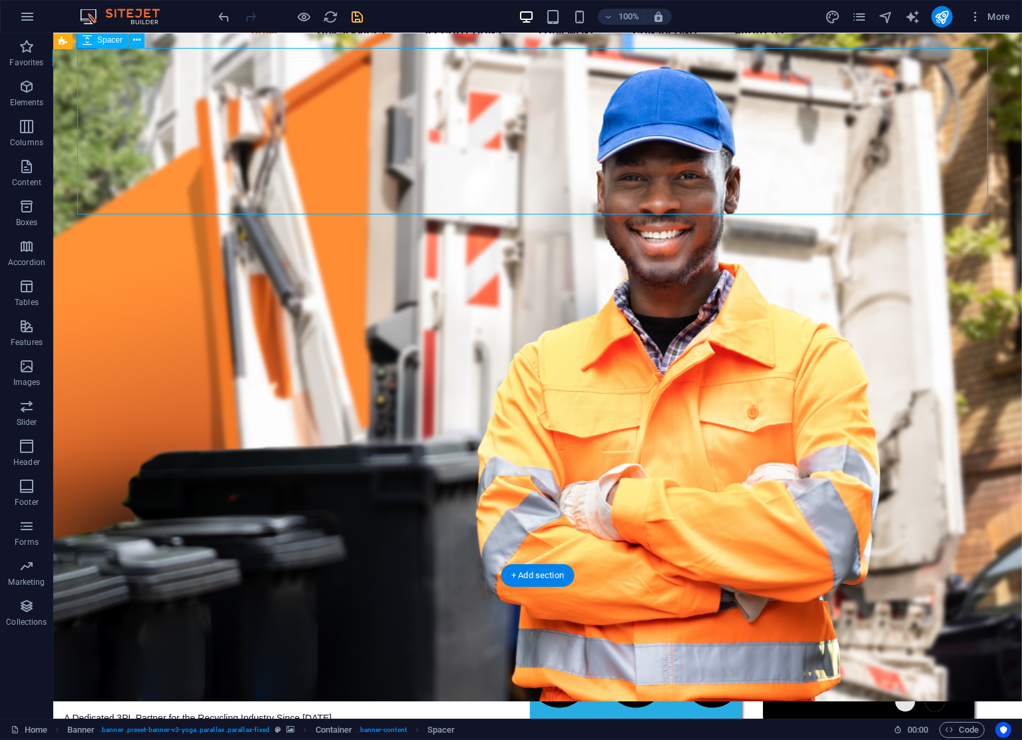
click at [525, 167] on div at bounding box center [537, 131] width 911 height 167
select select "px"
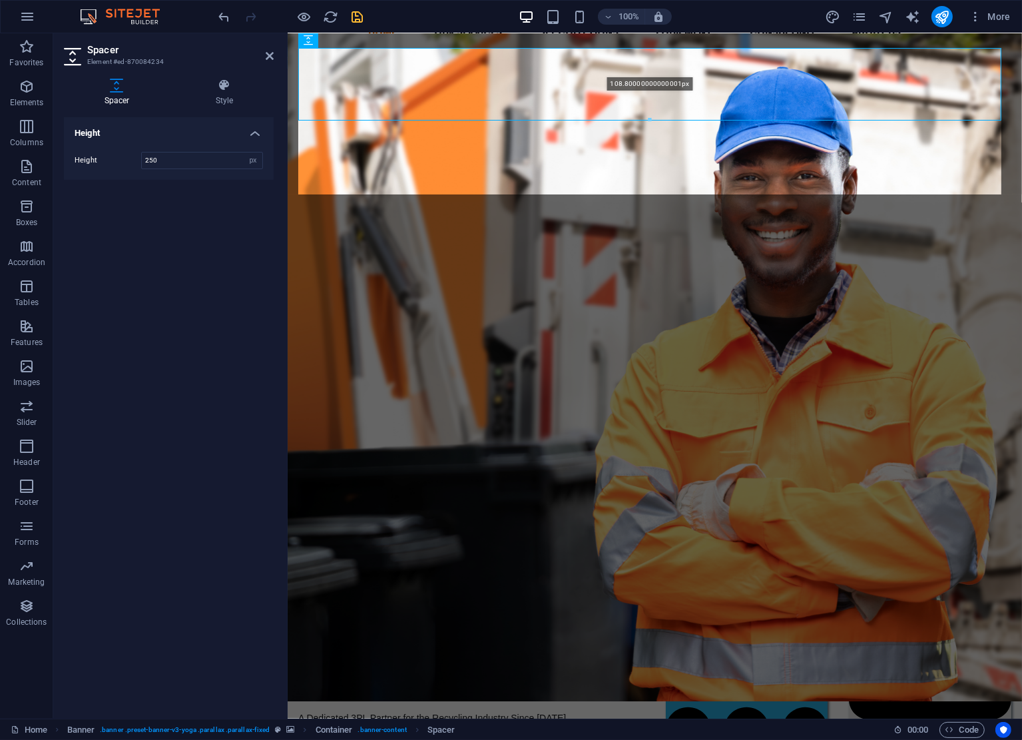
drag, startPoint x: 650, startPoint y: 214, endPoint x: 639, endPoint y: 119, distance: 95.2
click at [639, 119] on div "Drag here to replace the existing content. Press “Ctrl” if you want to create a…" at bounding box center [655, 337] width 735 height 763
type input "108"
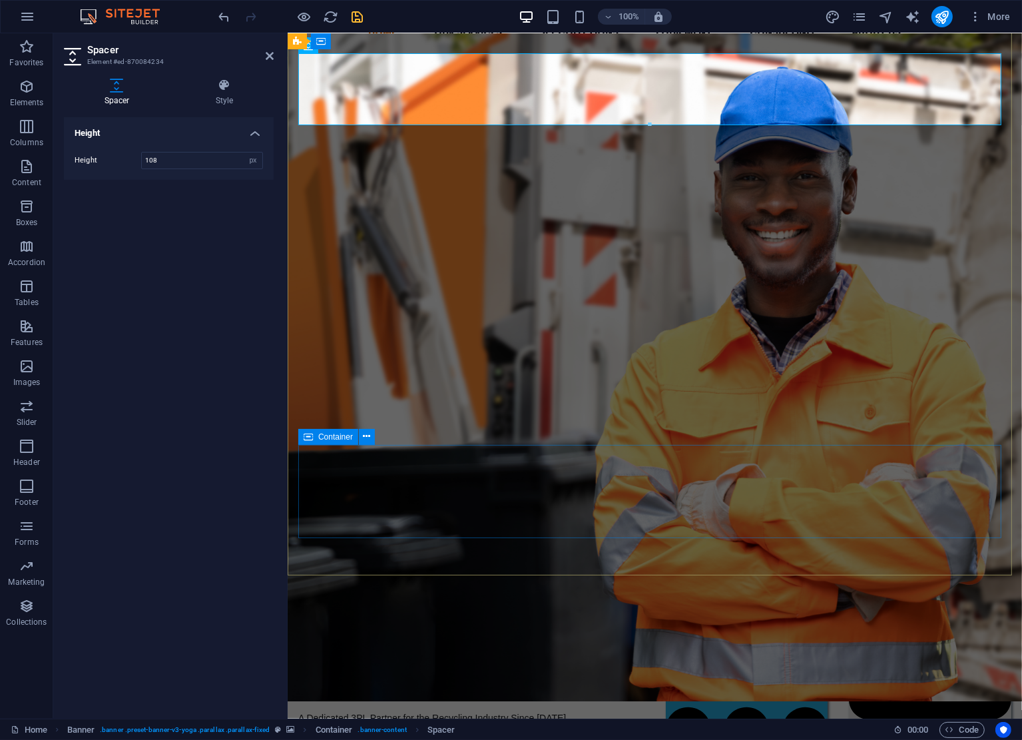
click at [695, 509] on span "Paste clipboard" at bounding box center [689, 507] width 73 height 19
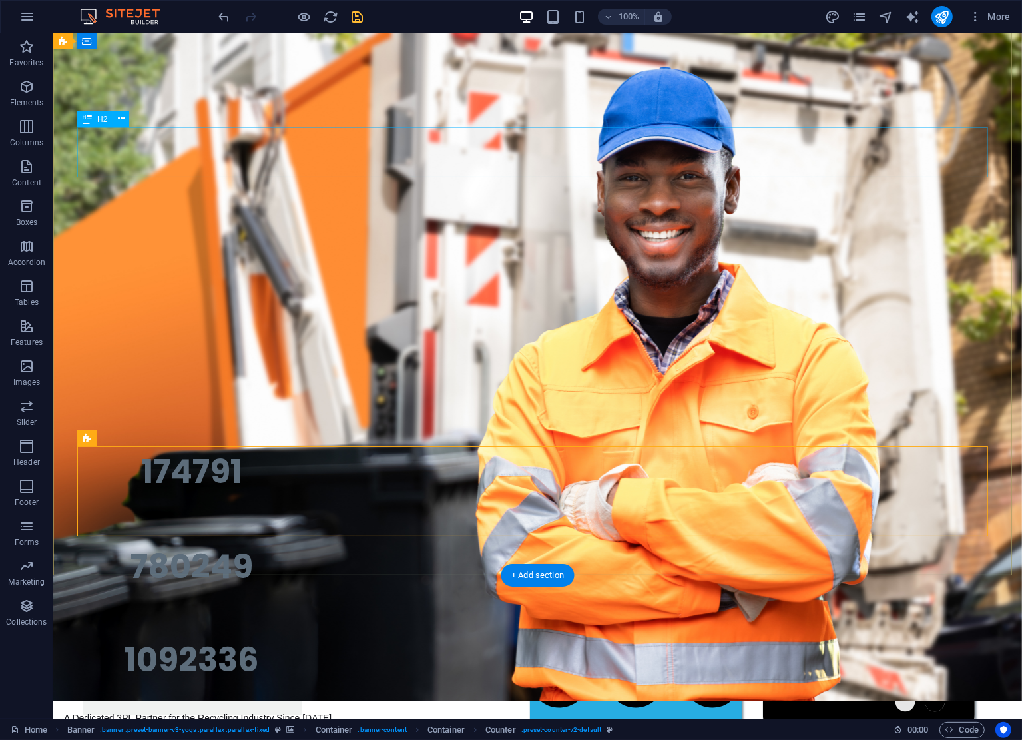
click at [99, 137] on div "Your Trusted Partner In Recycling Logistics" at bounding box center [537, 145] width 911 height 50
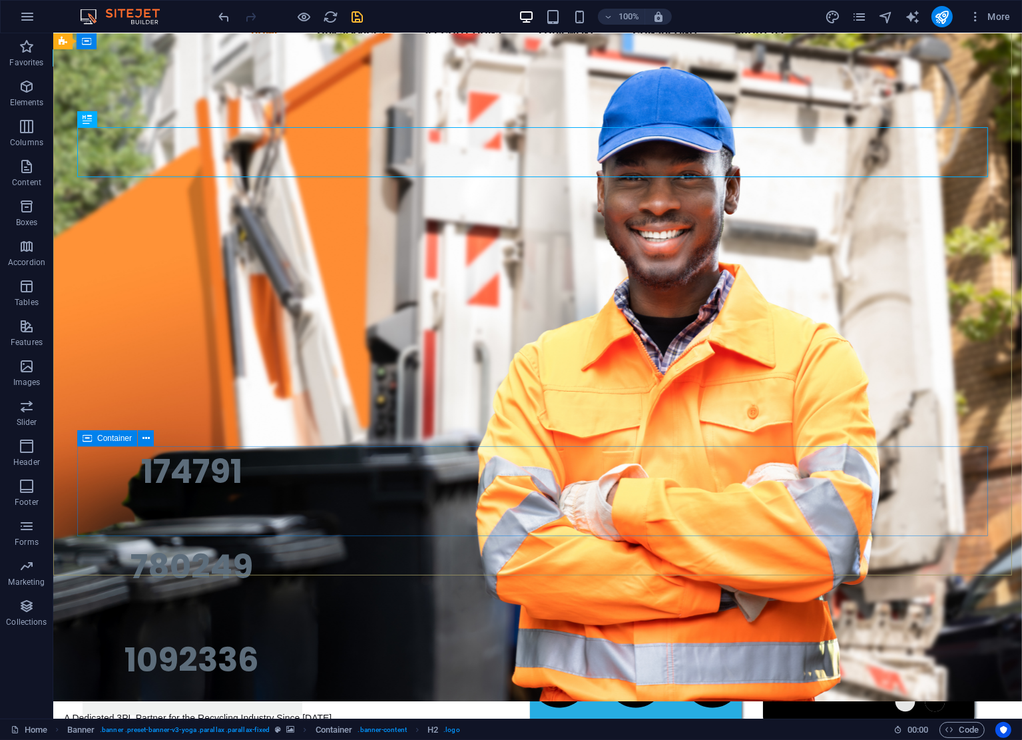
click at [91, 439] on icon at bounding box center [87, 438] width 9 height 16
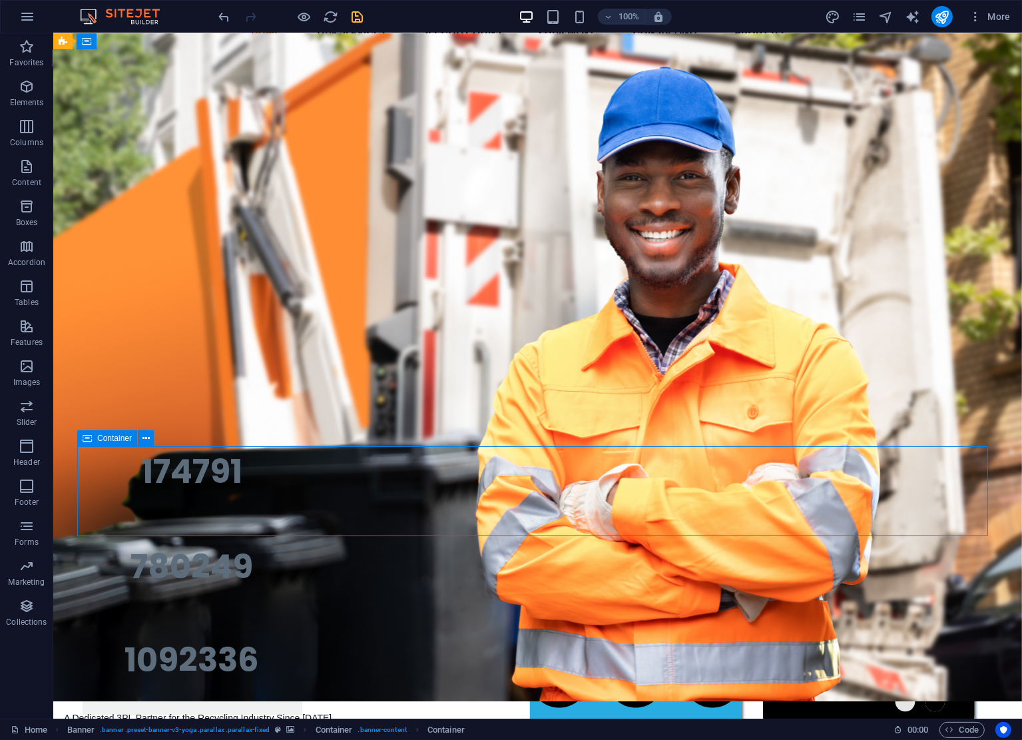
click at [91, 439] on icon at bounding box center [87, 438] width 9 height 16
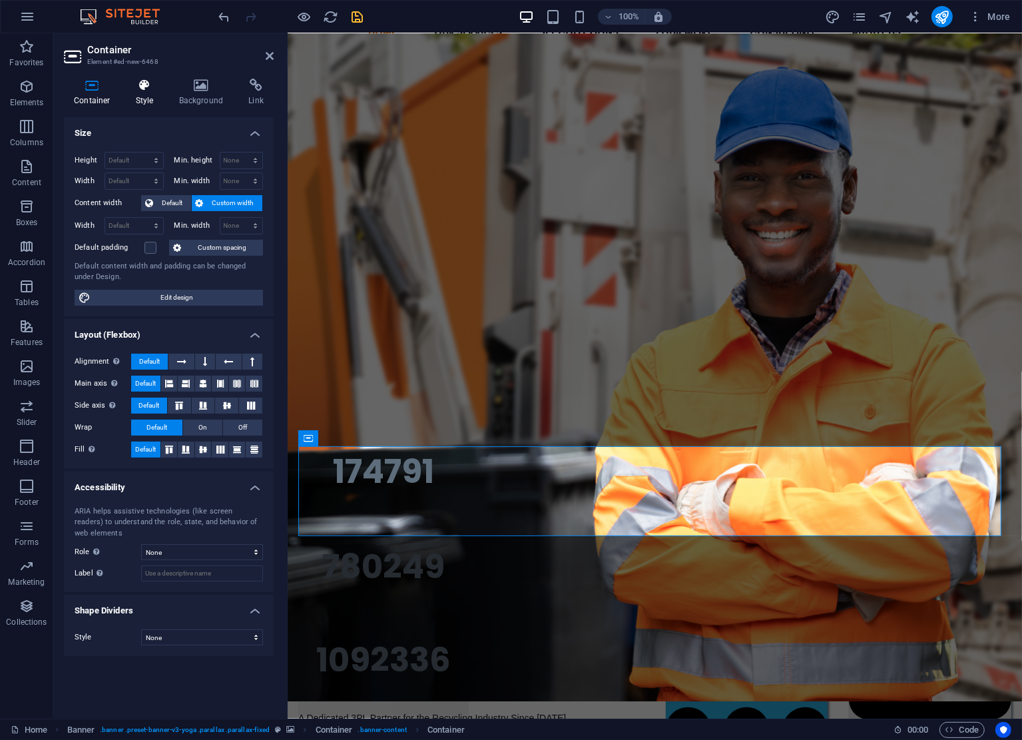
click at [153, 99] on h4 "Style" at bounding box center [147, 93] width 43 height 28
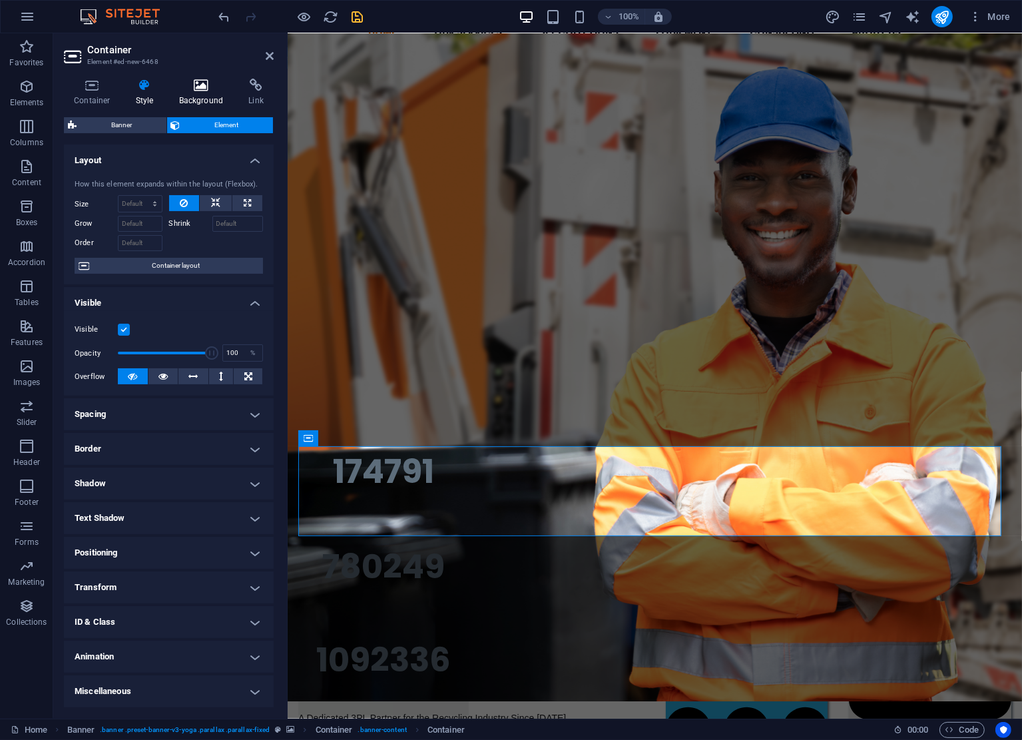
click at [192, 91] on icon at bounding box center [201, 85] width 65 height 13
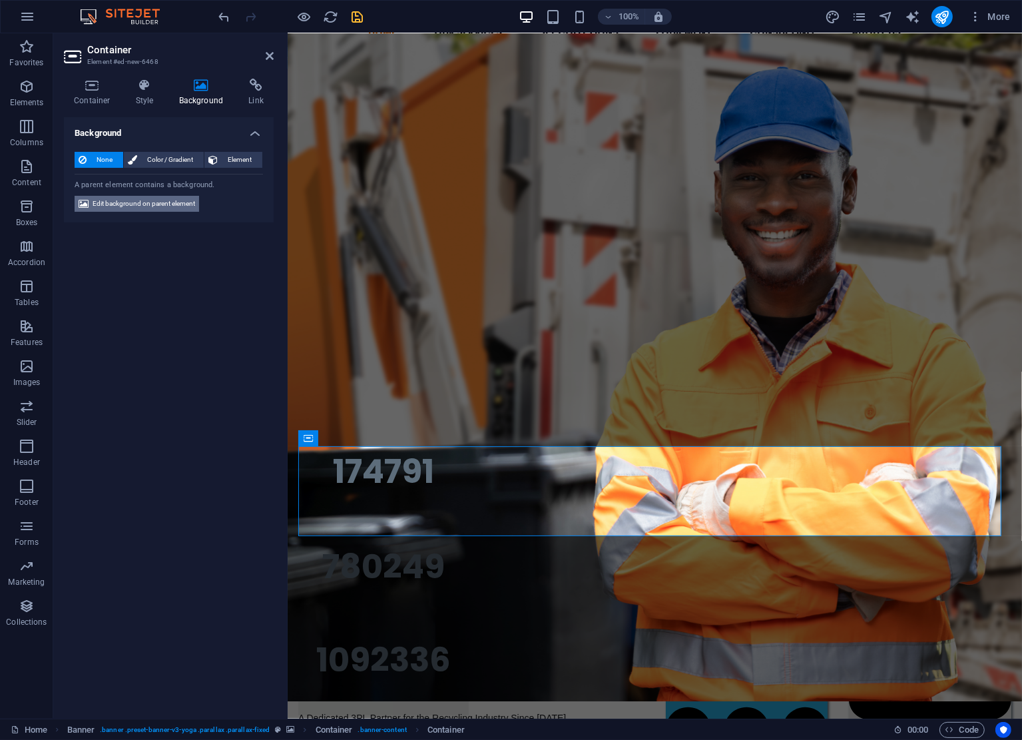
click at [103, 204] on span "Edit background on parent element" at bounding box center [144, 204] width 103 height 16
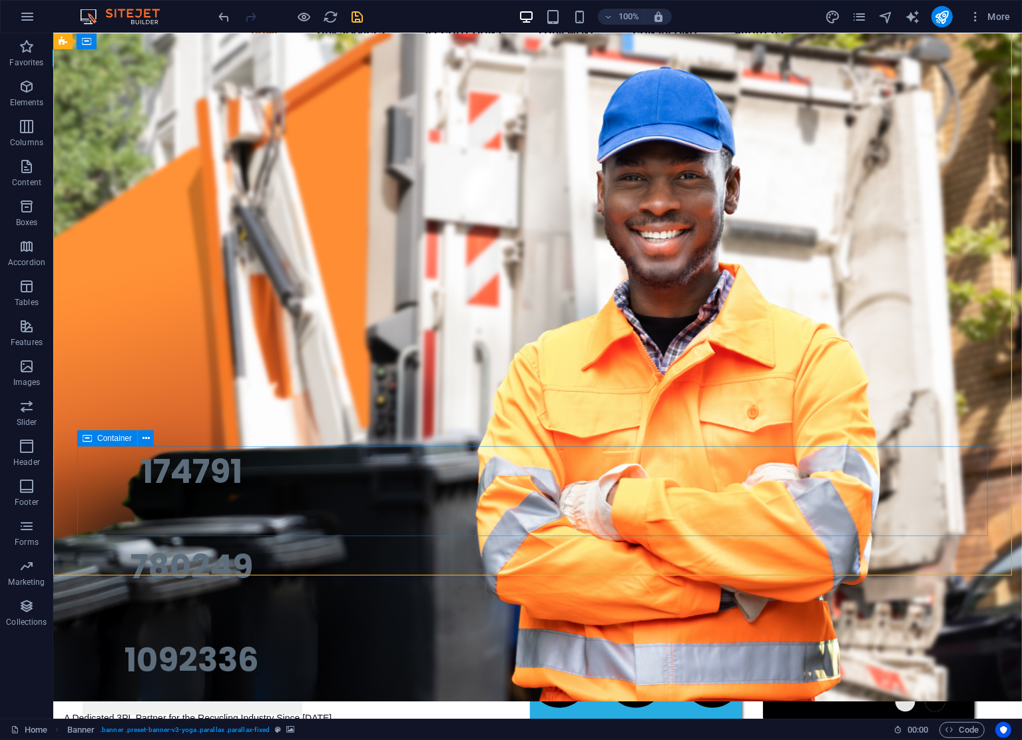
click at [91, 441] on icon at bounding box center [87, 438] width 9 height 16
click at [165, 437] on span "Container" at bounding box center [162, 438] width 35 height 8
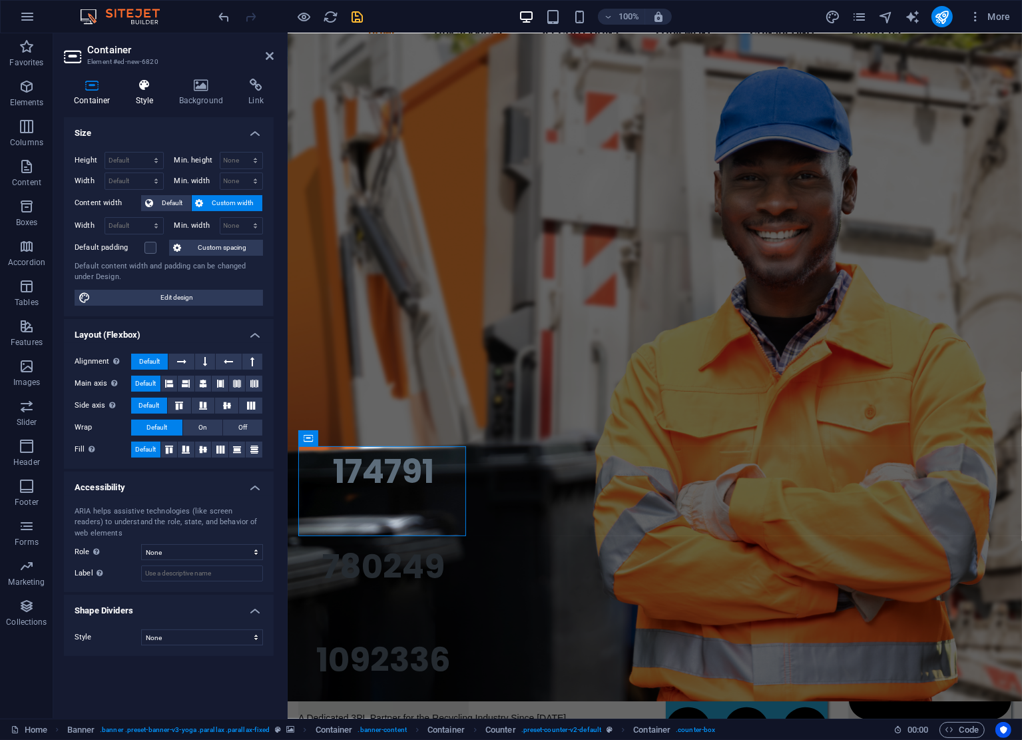
click at [147, 90] on icon at bounding box center [145, 85] width 38 height 13
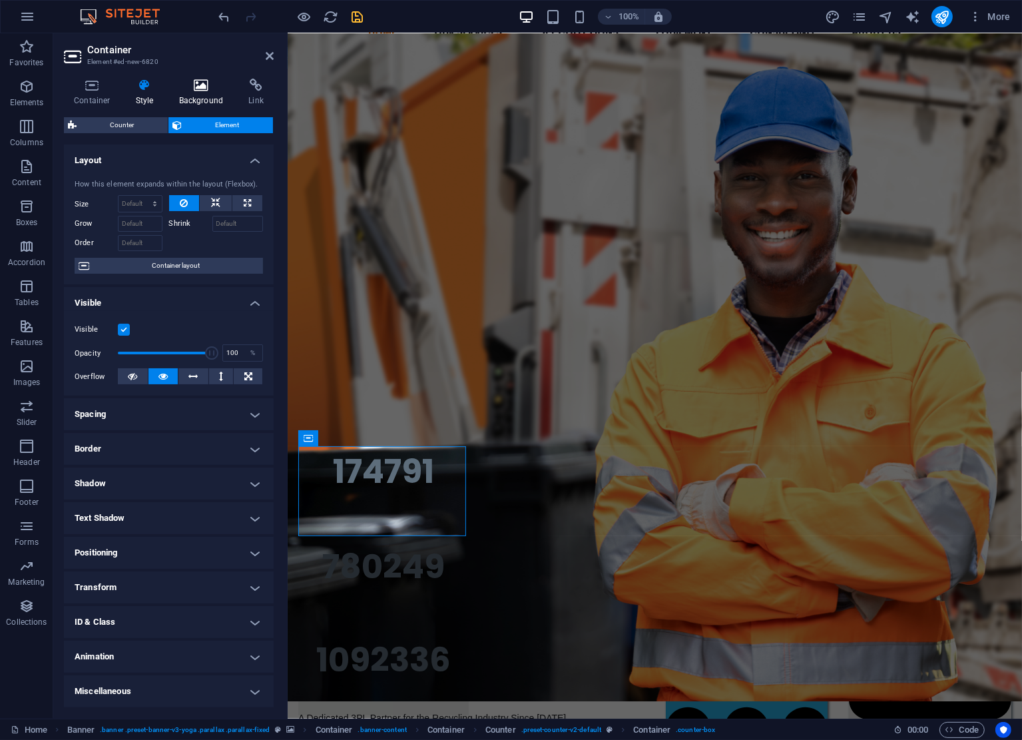
click at [194, 84] on icon at bounding box center [201, 85] width 65 height 13
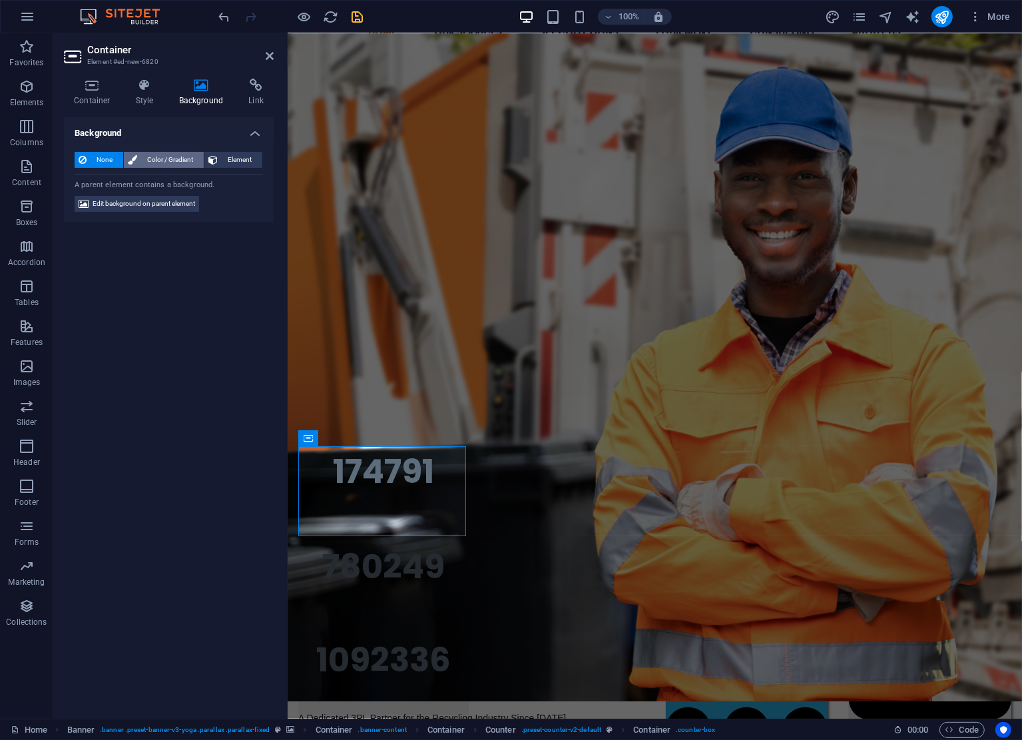
click at [163, 162] on span "Color / Gradient" at bounding box center [170, 160] width 59 height 16
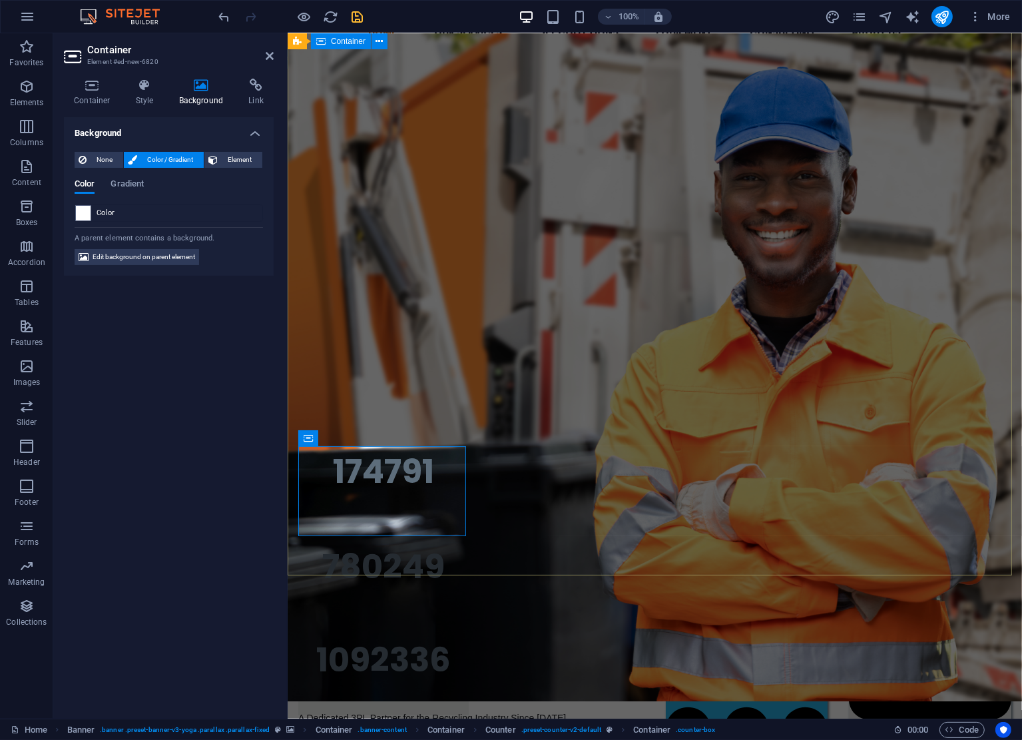
click at [563, 565] on div "Your Trusted Partner In Recycling Logistics 3PL Collection Support , Transporta…" at bounding box center [654, 295] width 735 height 559
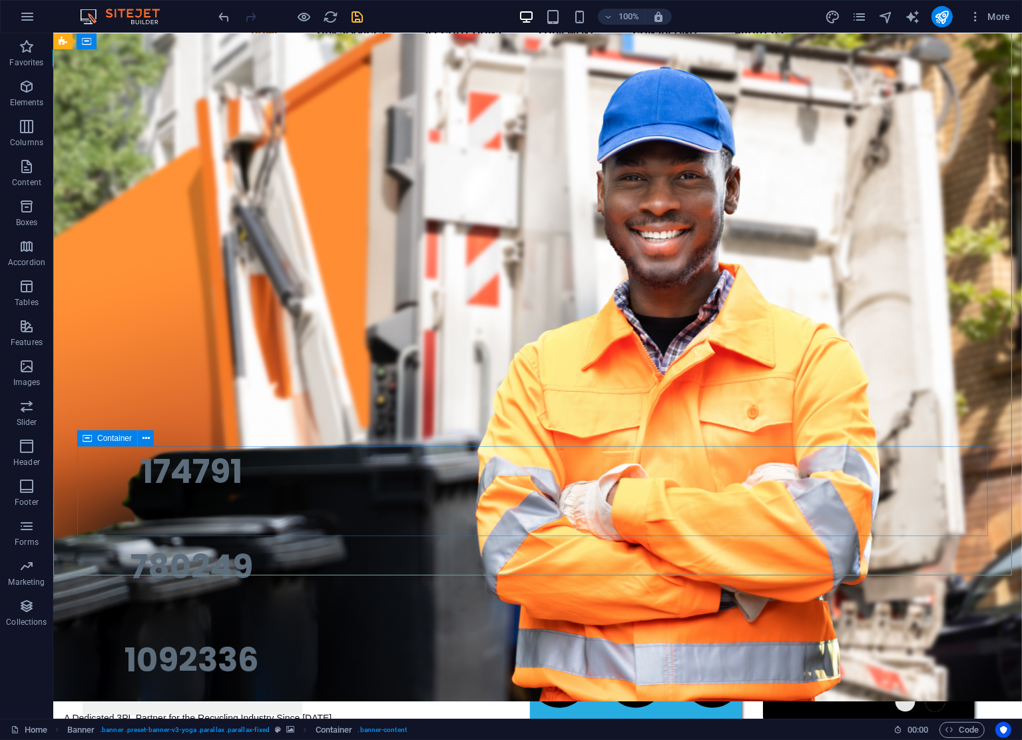
click at [88, 438] on icon at bounding box center [87, 438] width 9 height 16
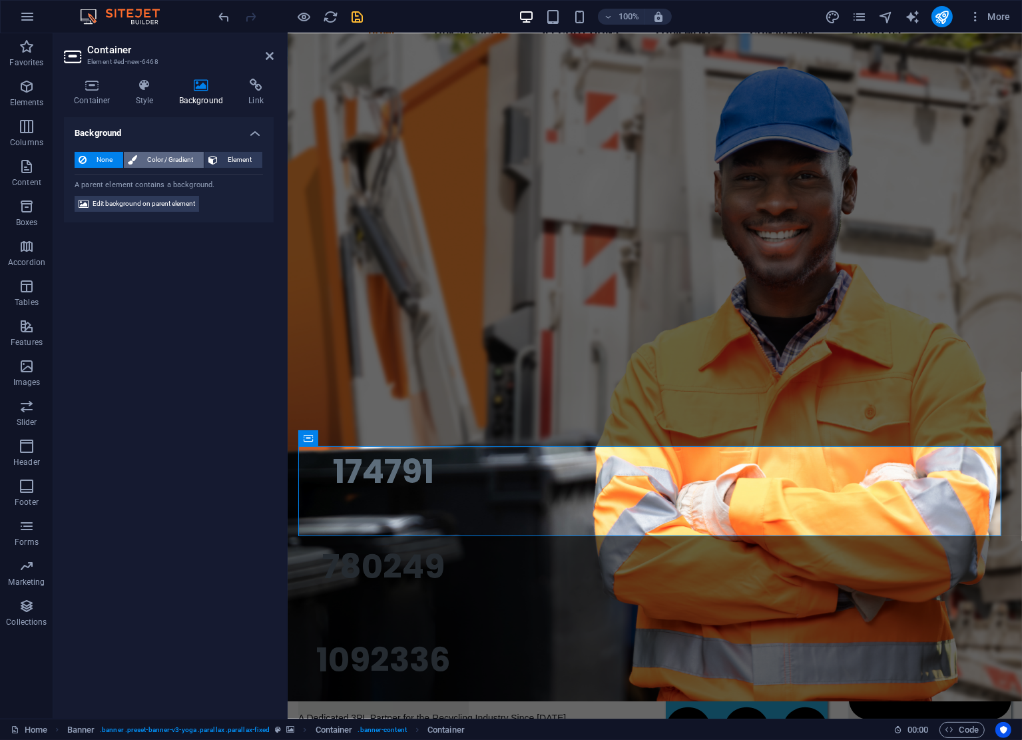
click at [184, 159] on span "Color / Gradient" at bounding box center [170, 160] width 59 height 16
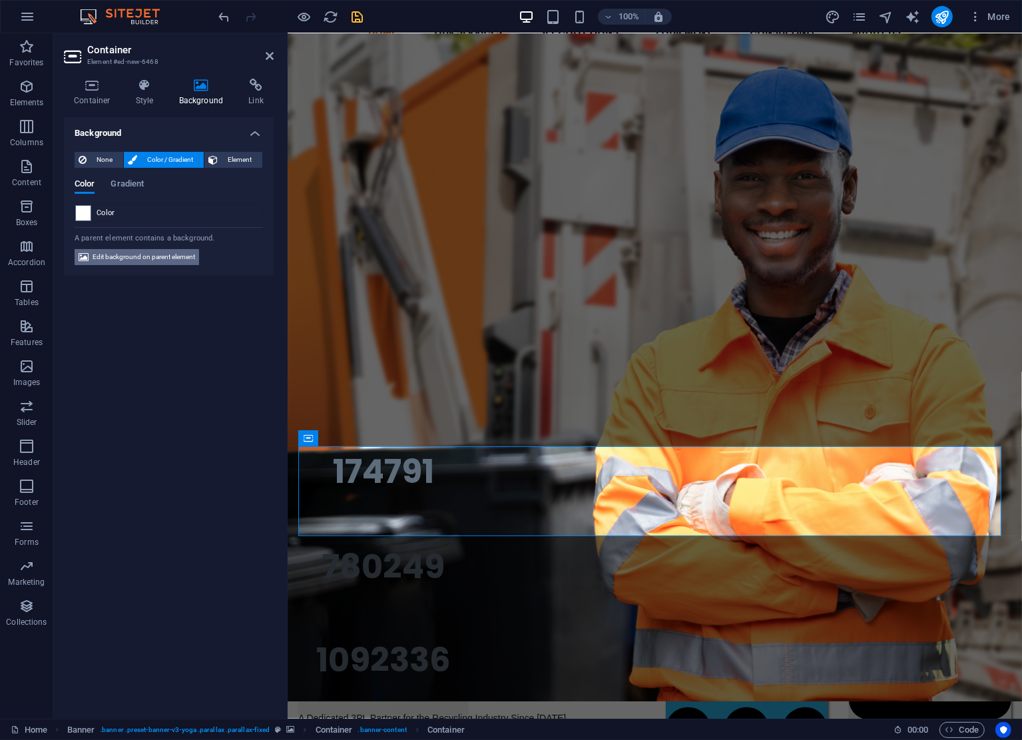
click at [124, 258] on span "Edit background on parent element" at bounding box center [144, 257] width 103 height 16
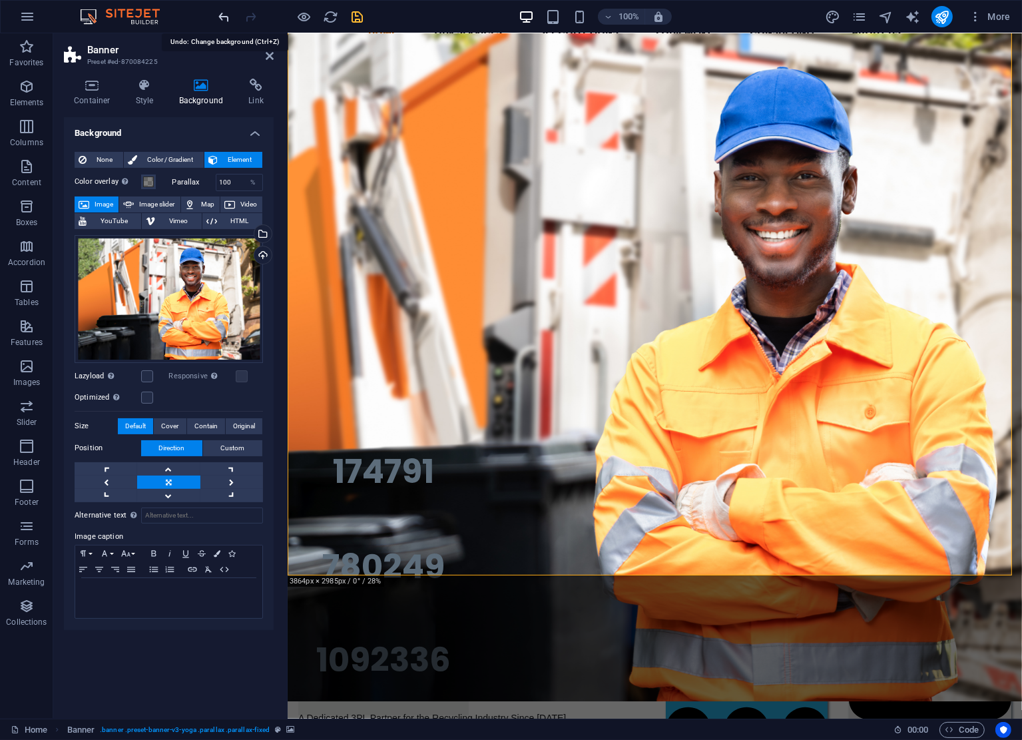
click at [224, 16] on icon "undo" at bounding box center [224, 16] width 15 height 15
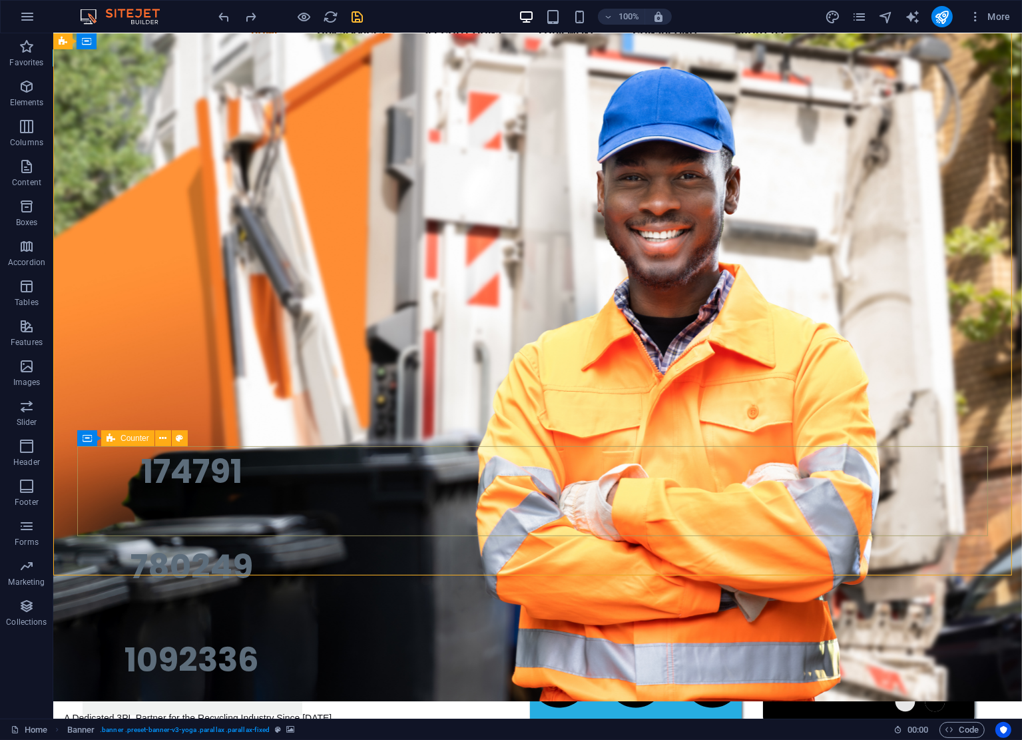
click at [114, 442] on icon at bounding box center [111, 438] width 9 height 16
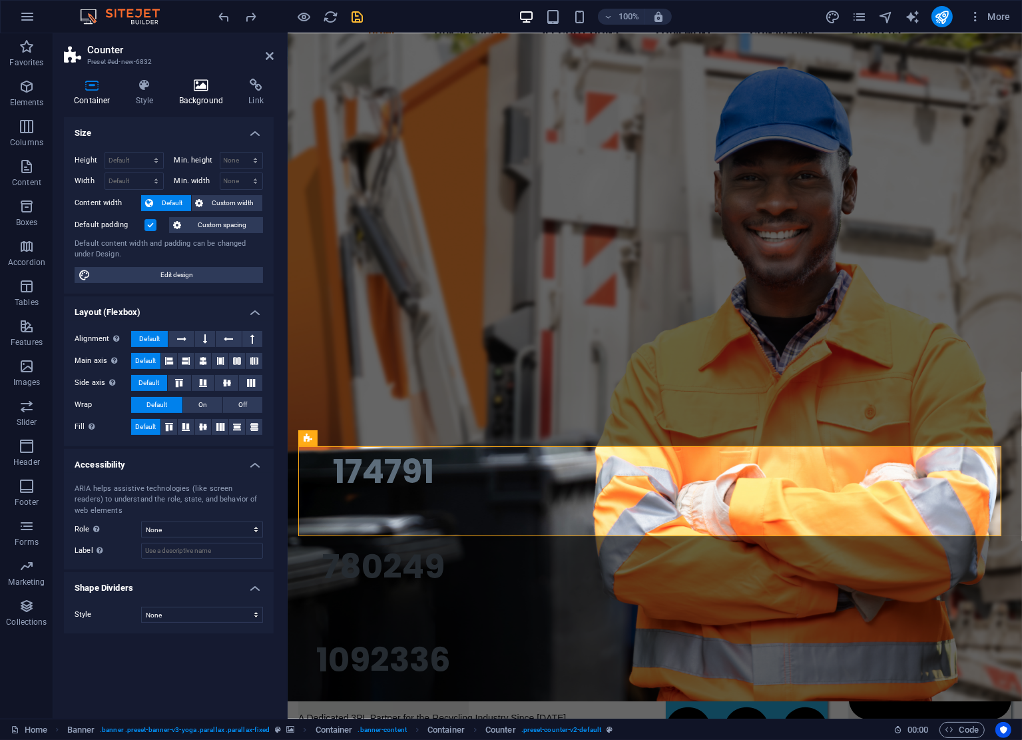
click at [205, 89] on icon at bounding box center [201, 85] width 65 height 13
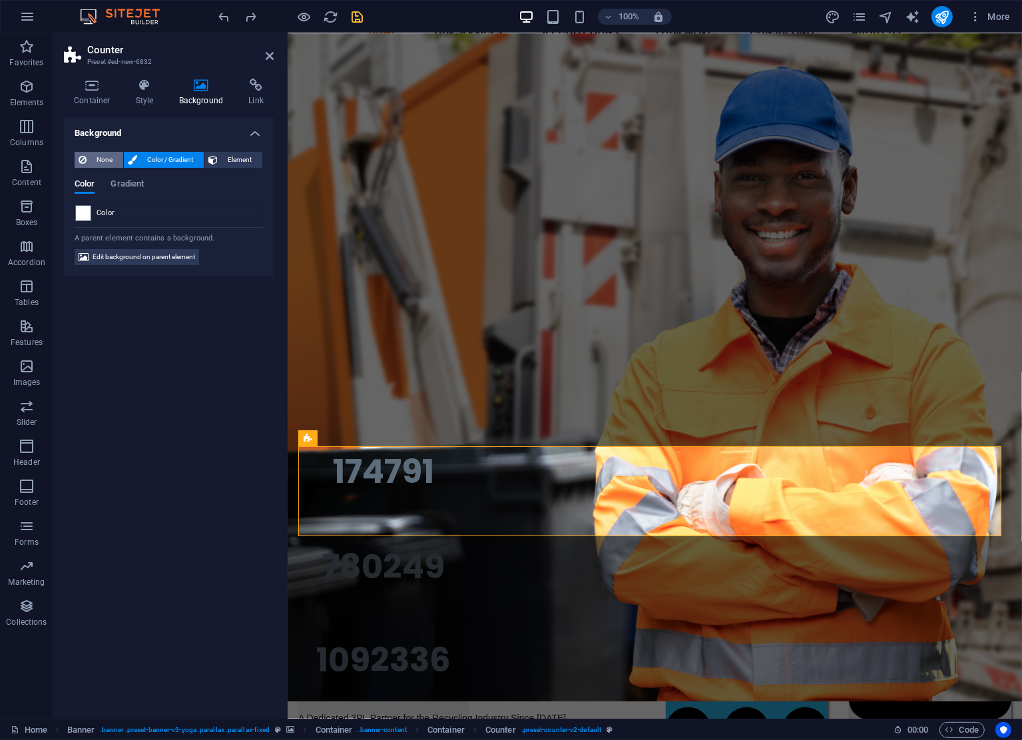
click at [101, 161] on span "None" at bounding box center [105, 160] width 29 height 16
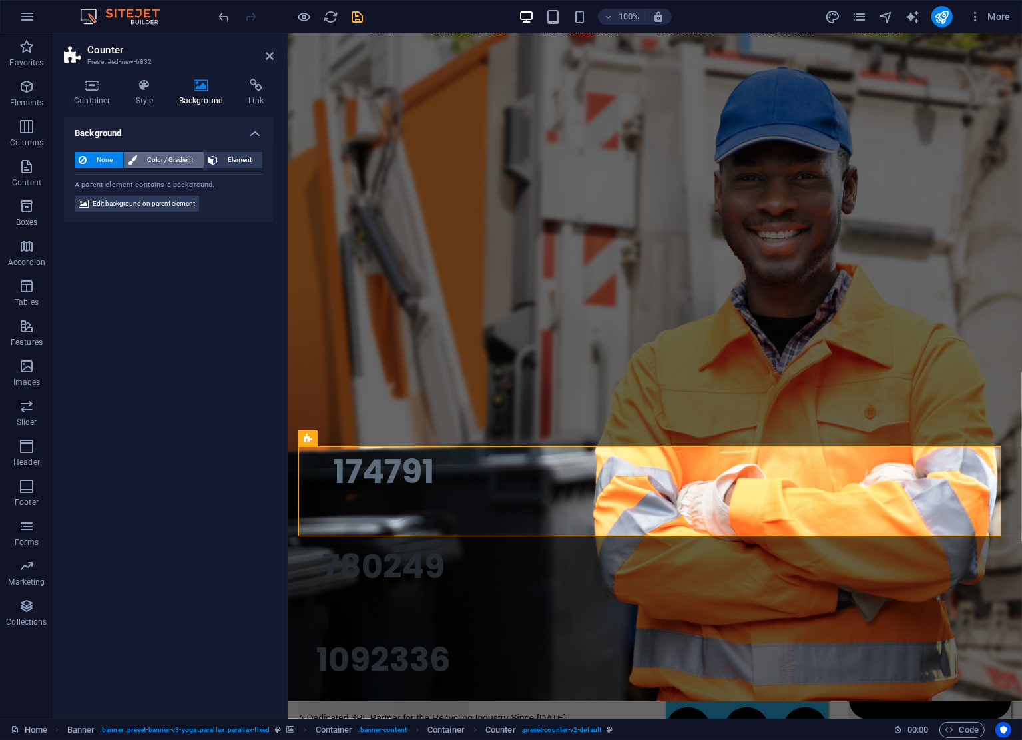
click at [165, 154] on span "Color / Gradient" at bounding box center [170, 160] width 59 height 16
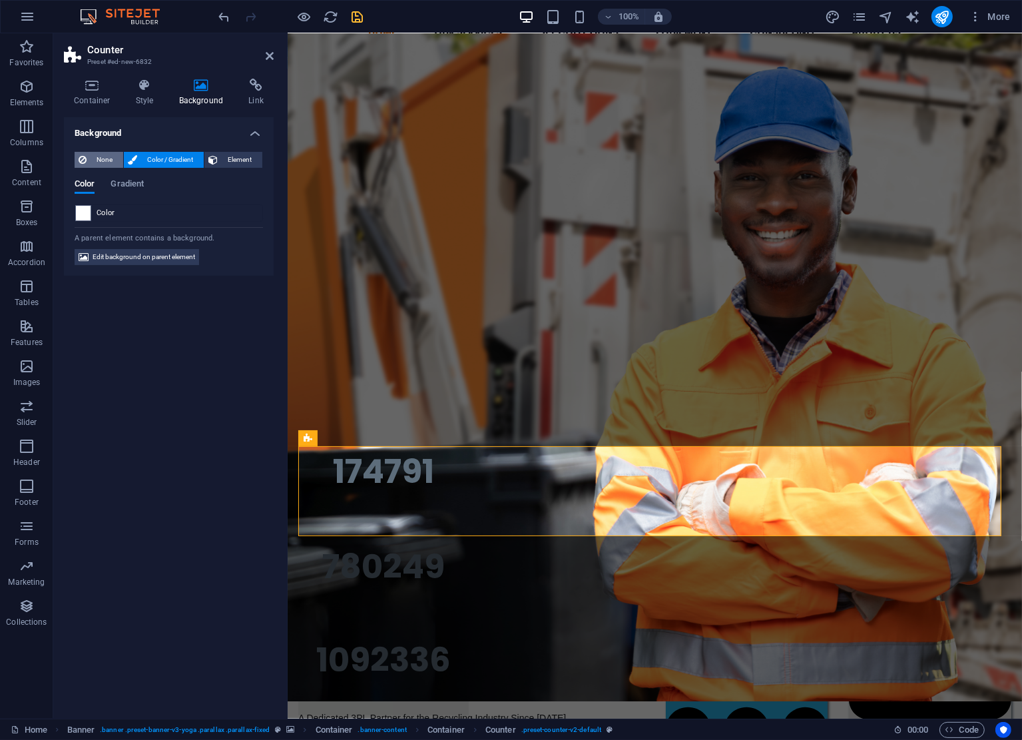
click at [91, 157] on span "None" at bounding box center [105, 160] width 29 height 16
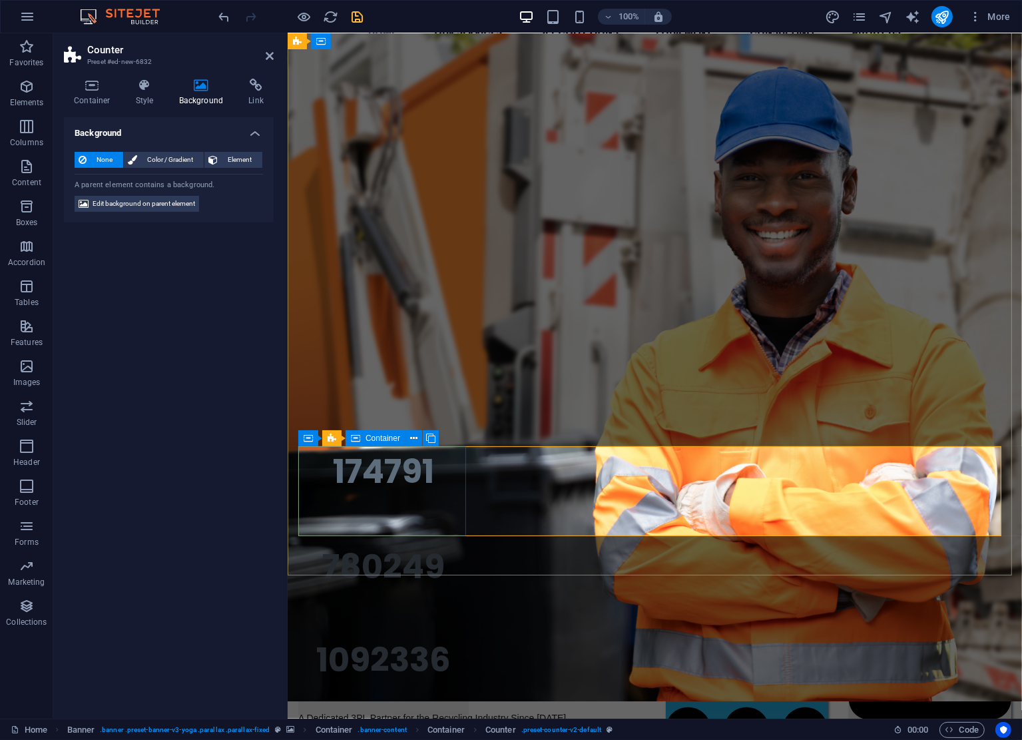
click at [311, 507] on div "174791 Collections" at bounding box center [383, 484] width 170 height 90
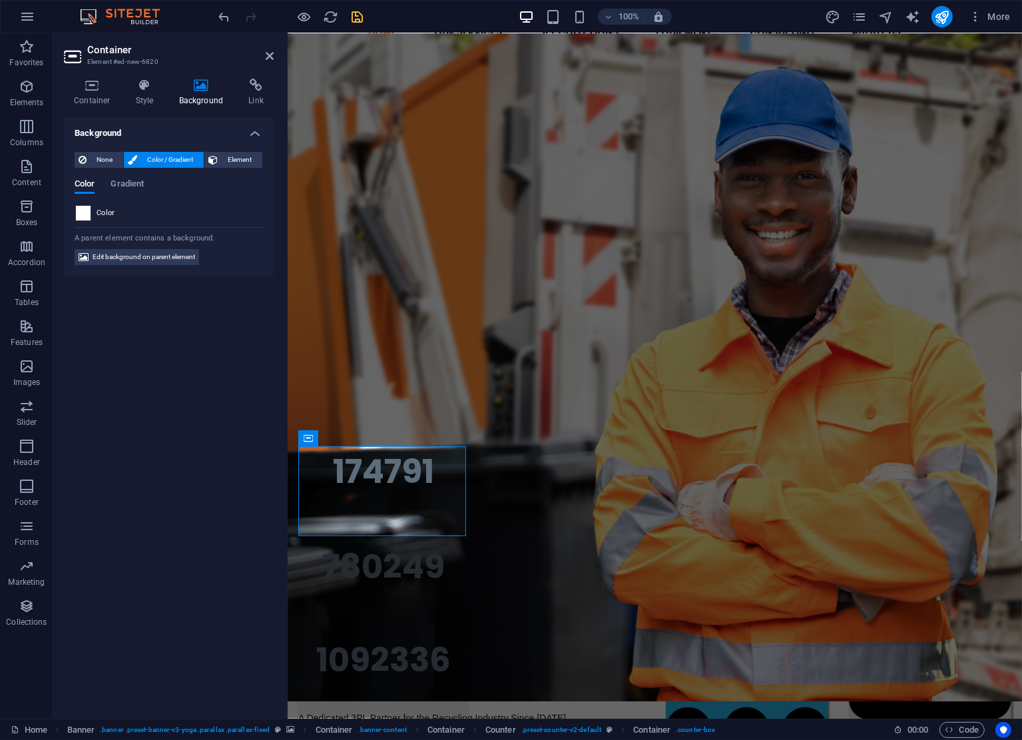
click at [87, 212] on span at bounding box center [83, 213] width 15 height 15
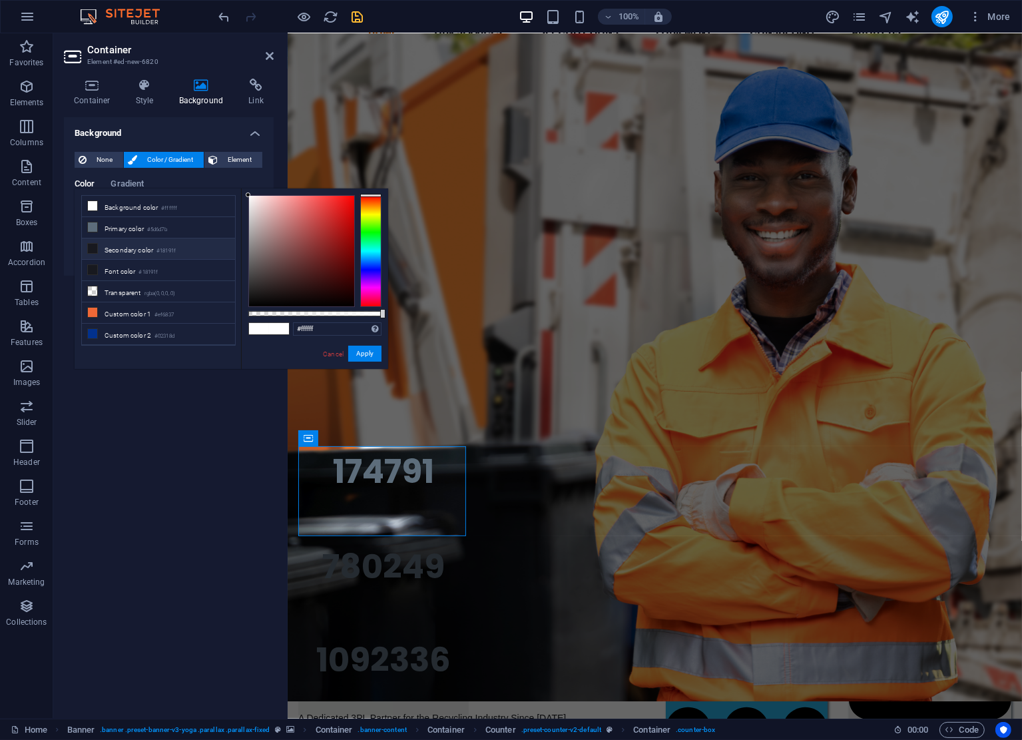
click at [95, 248] on icon at bounding box center [92, 248] width 9 height 9
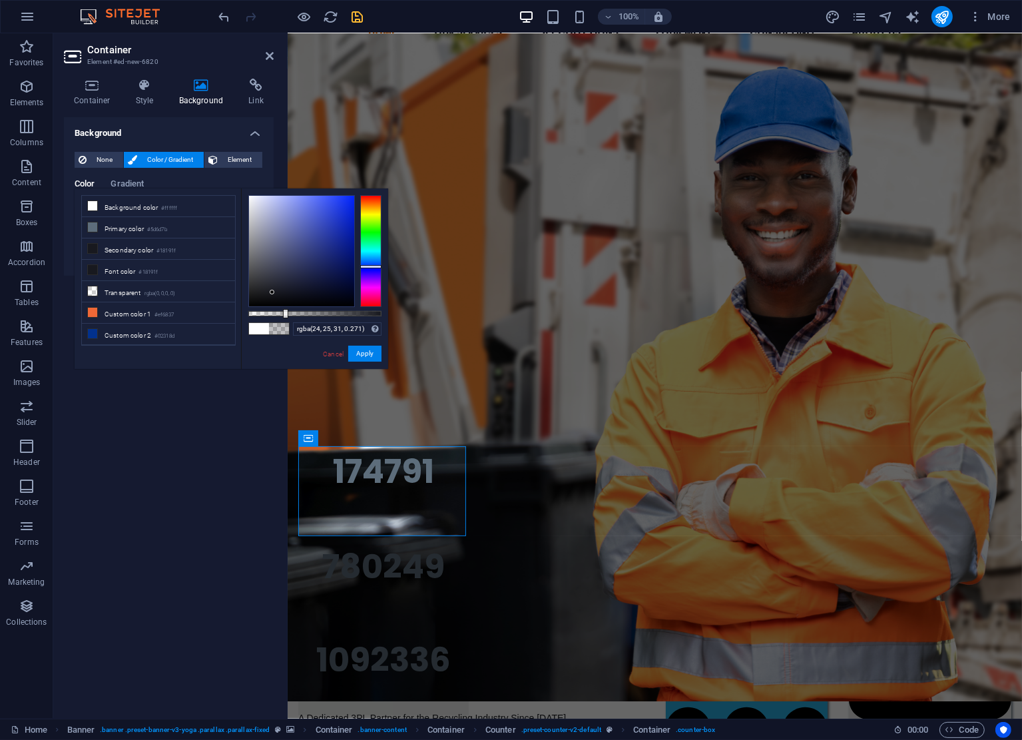
drag, startPoint x: 383, startPoint y: 310, endPoint x: 289, endPoint y: 326, distance: 95.1
click at [284, 326] on div "rgba(24, 25, 31, 0.271) Supported formats #0852ed rgb(8, 82, 237) rgba(8, 82, 2…" at bounding box center [314, 375] width 147 height 374
click at [135, 250] on li "Secondary color #18191f" at bounding box center [158, 248] width 153 height 21
drag, startPoint x: 284, startPoint y: 313, endPoint x: 267, endPoint y: 314, distance: 16.7
click at [257, 315] on div at bounding box center [256, 313] width 5 height 9
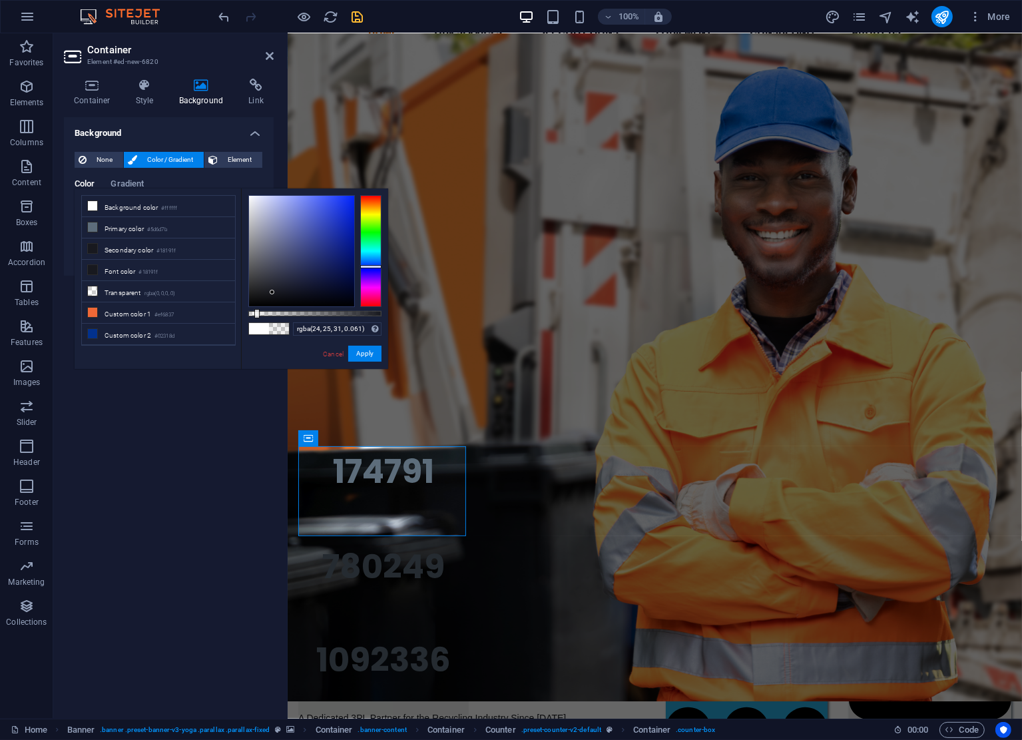
type input "rgba(24, 25, 31, 0.066)"
click at [365, 353] on button "Apply" at bounding box center [364, 354] width 33 height 16
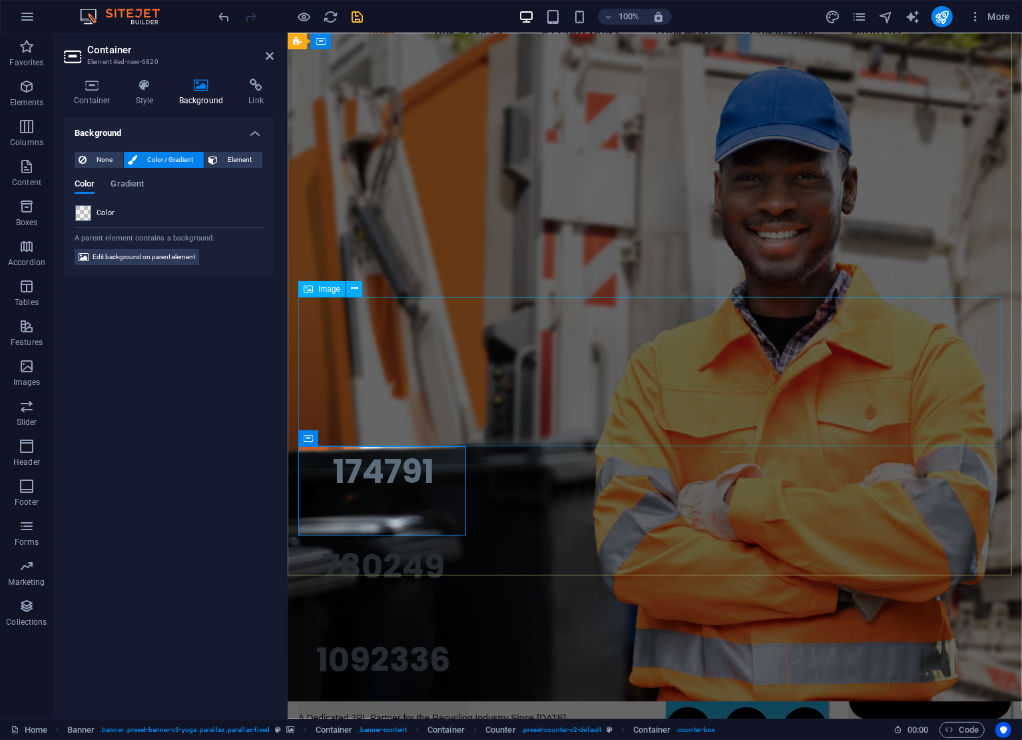
click at [993, 382] on figure at bounding box center [654, 364] width 713 height 149
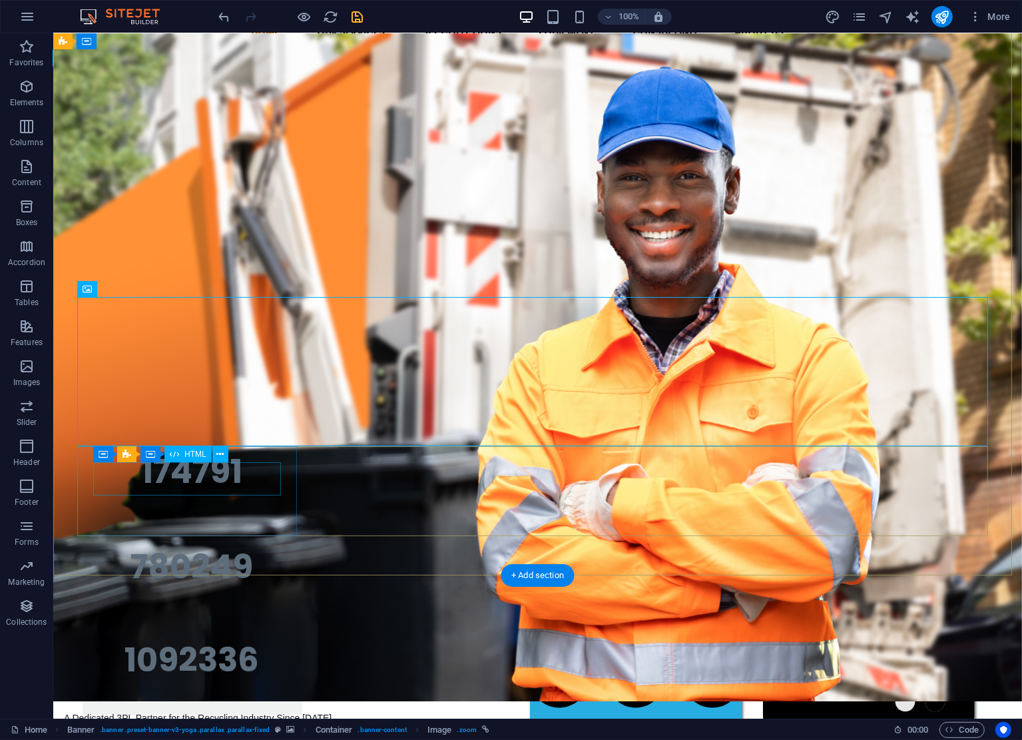
click at [196, 486] on div "174791" at bounding box center [192, 471] width 188 height 33
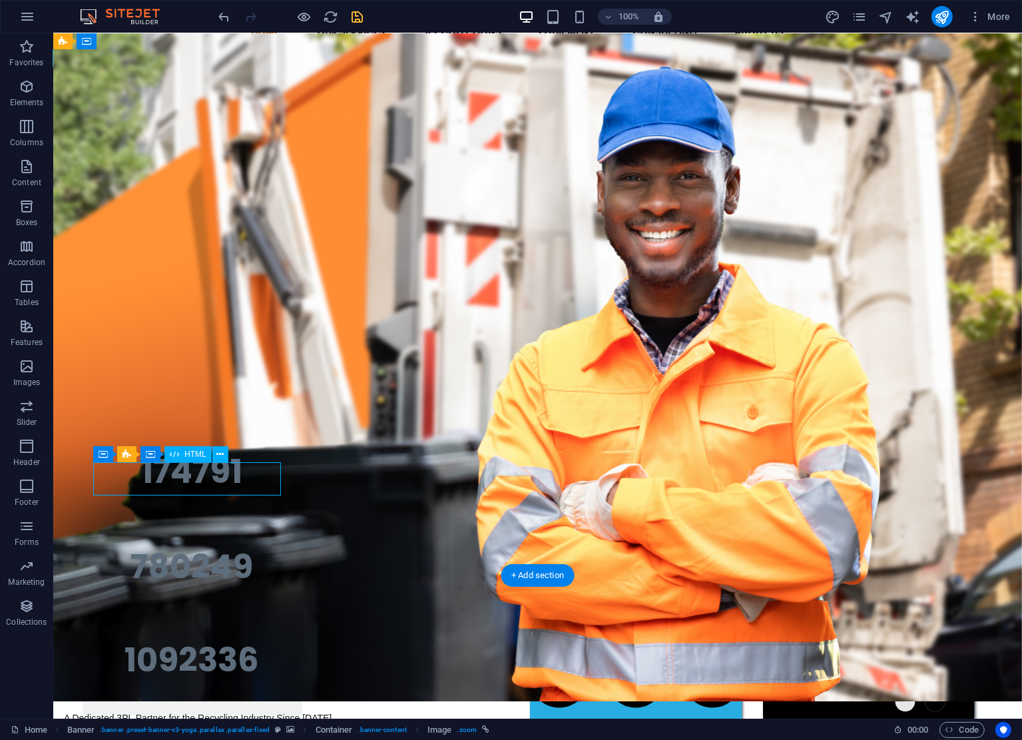
click at [196, 486] on div "174791" at bounding box center [192, 471] width 188 height 33
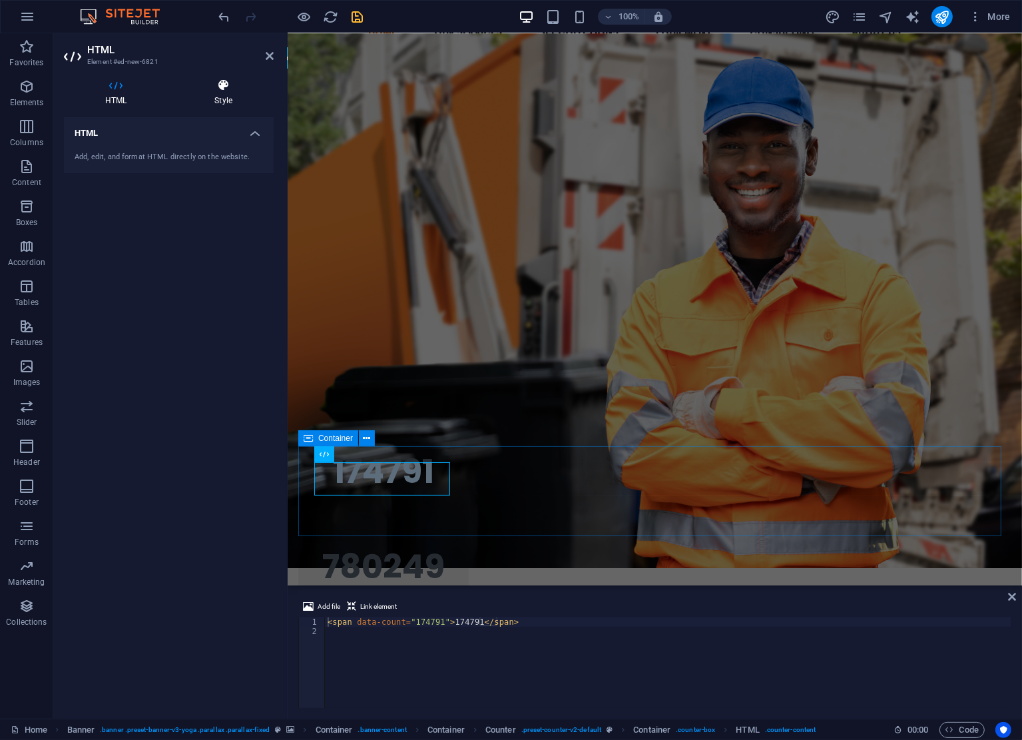
click at [232, 82] on icon at bounding box center [223, 85] width 101 height 13
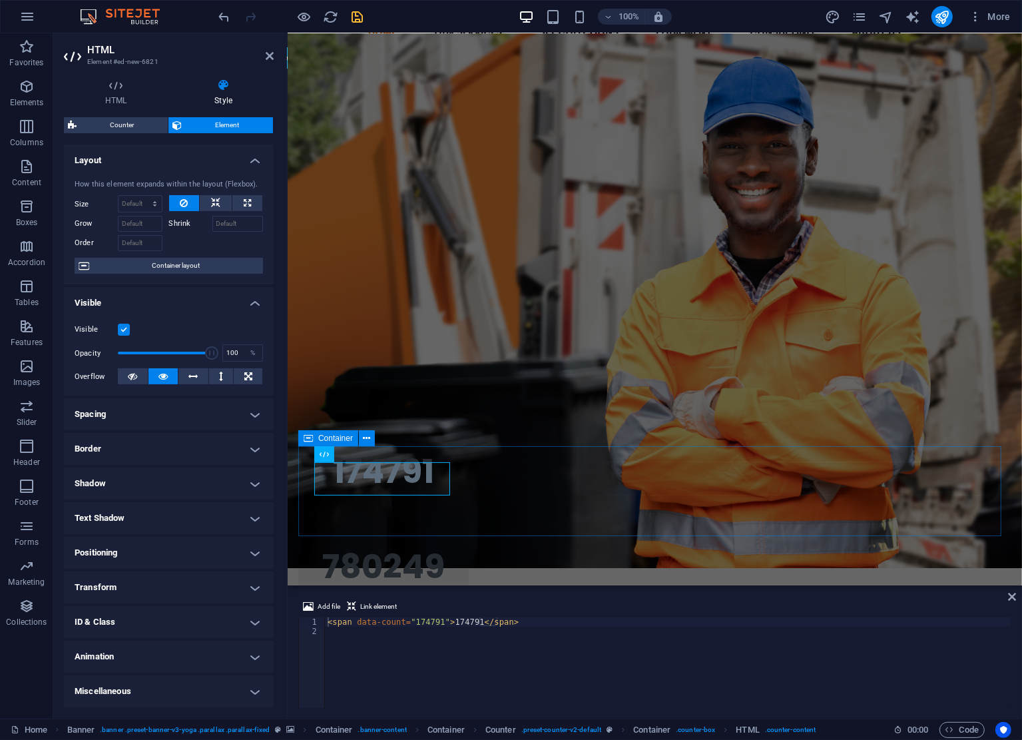
click at [157, 410] on h4 "Spacing" at bounding box center [169, 414] width 210 height 32
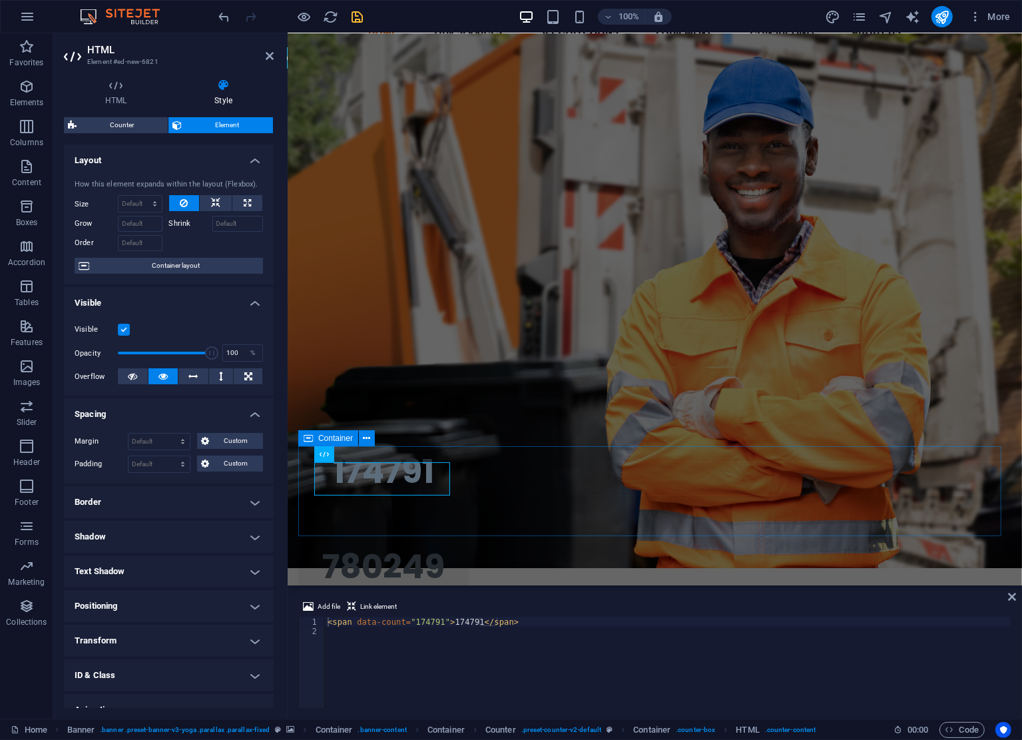
click at [157, 410] on h4 "Spacing" at bounding box center [169, 410] width 210 height 24
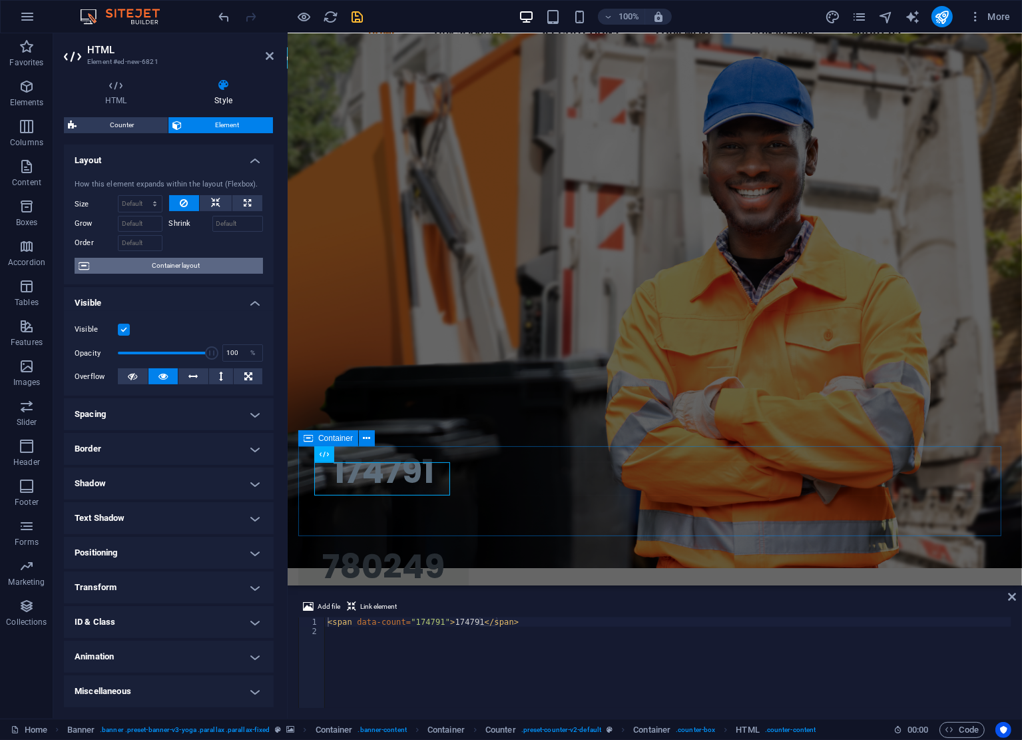
click at [220, 260] on span "Container layout" at bounding box center [176, 266] width 166 height 16
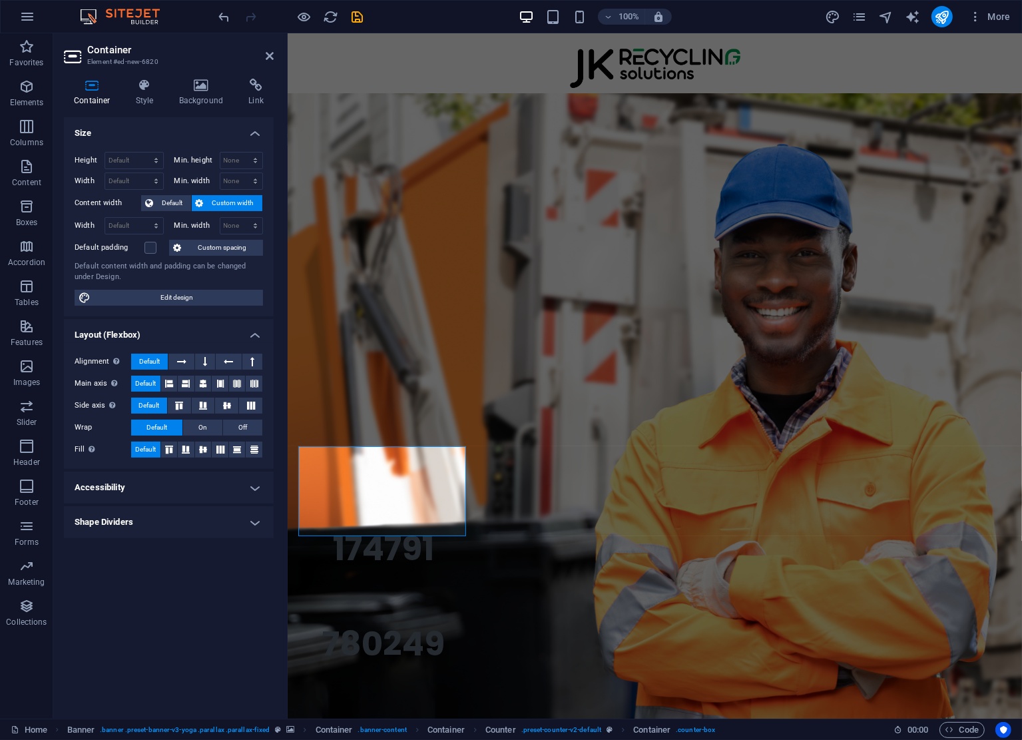
scroll to position [77, 0]
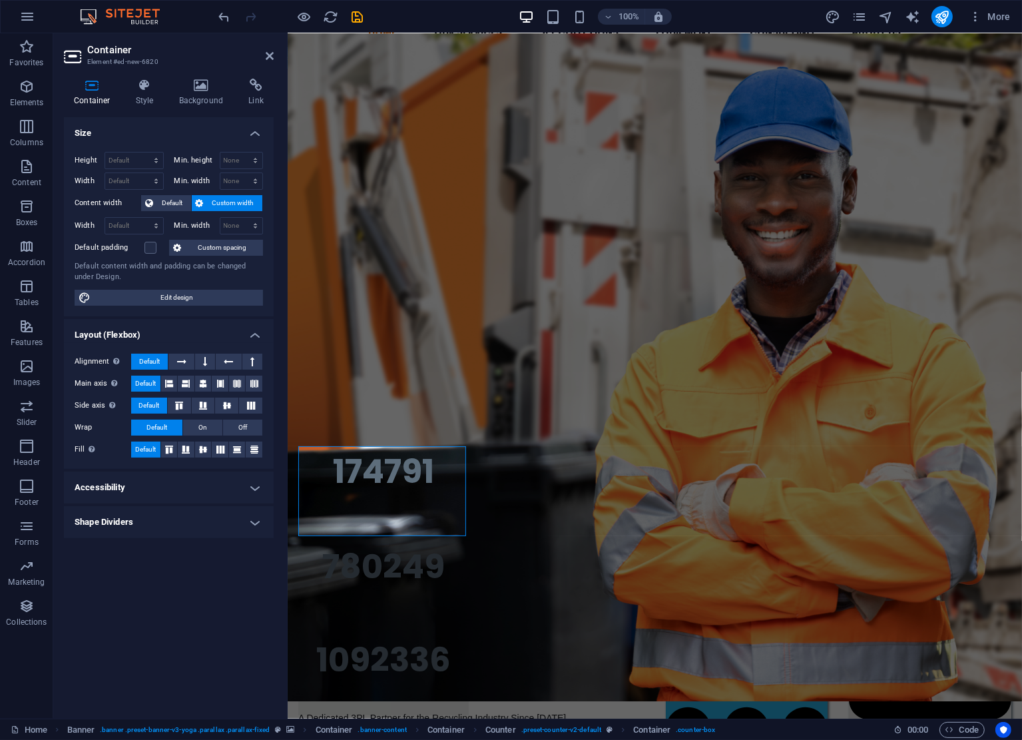
click at [189, 486] on h4 "Accessibility" at bounding box center [169, 488] width 210 height 32
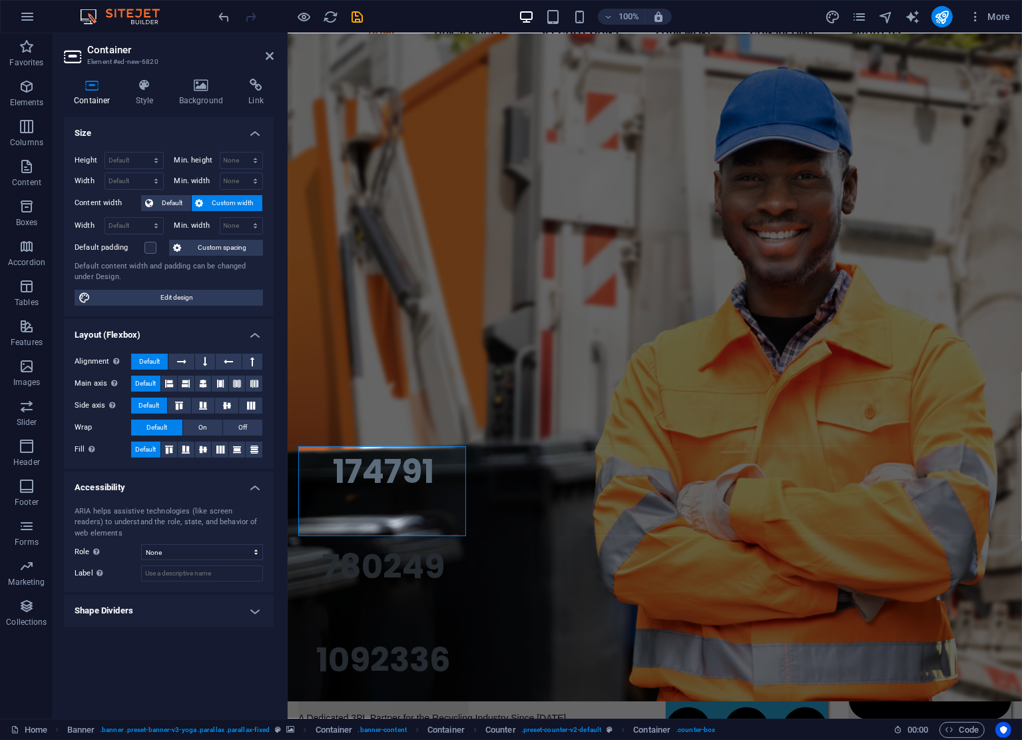
click at [188, 619] on h4 "Shape Dividers" at bounding box center [169, 611] width 210 height 32
click at [148, 88] on icon at bounding box center [145, 85] width 38 height 13
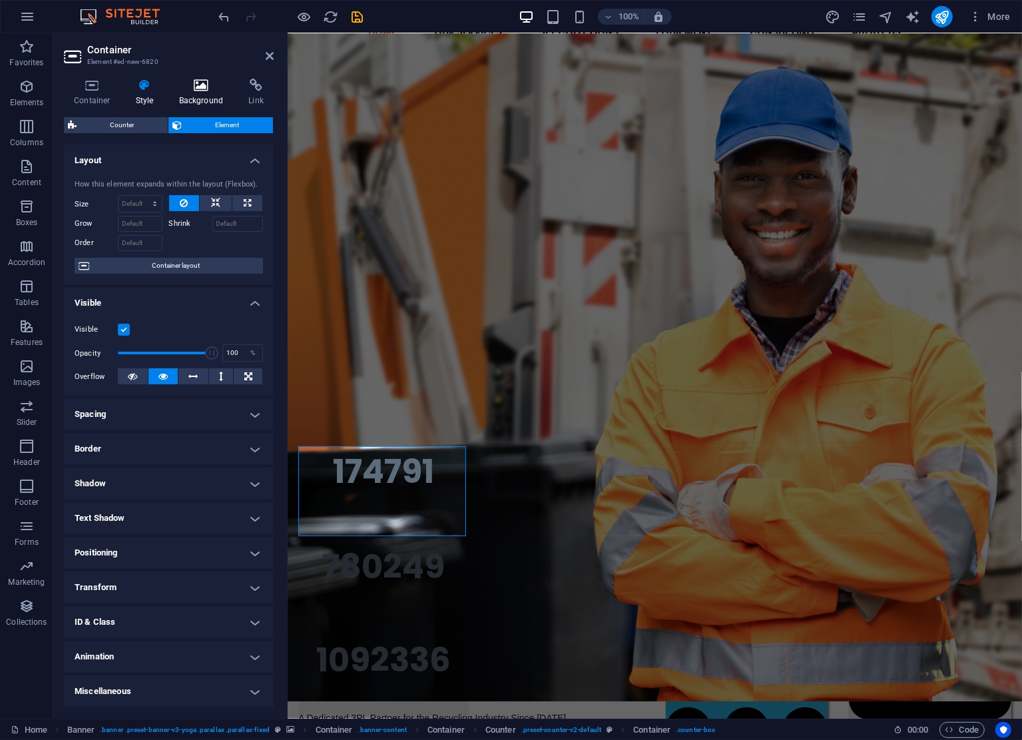
click at [196, 99] on h4 "Background" at bounding box center [204, 93] width 70 height 28
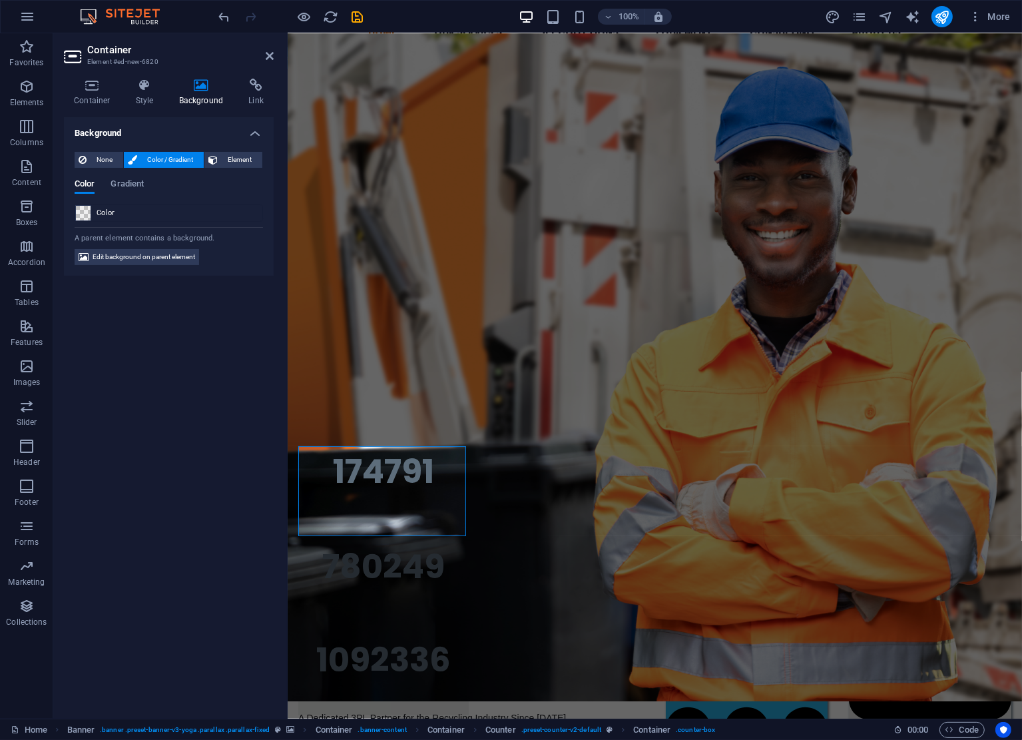
click at [85, 212] on span at bounding box center [83, 213] width 15 height 15
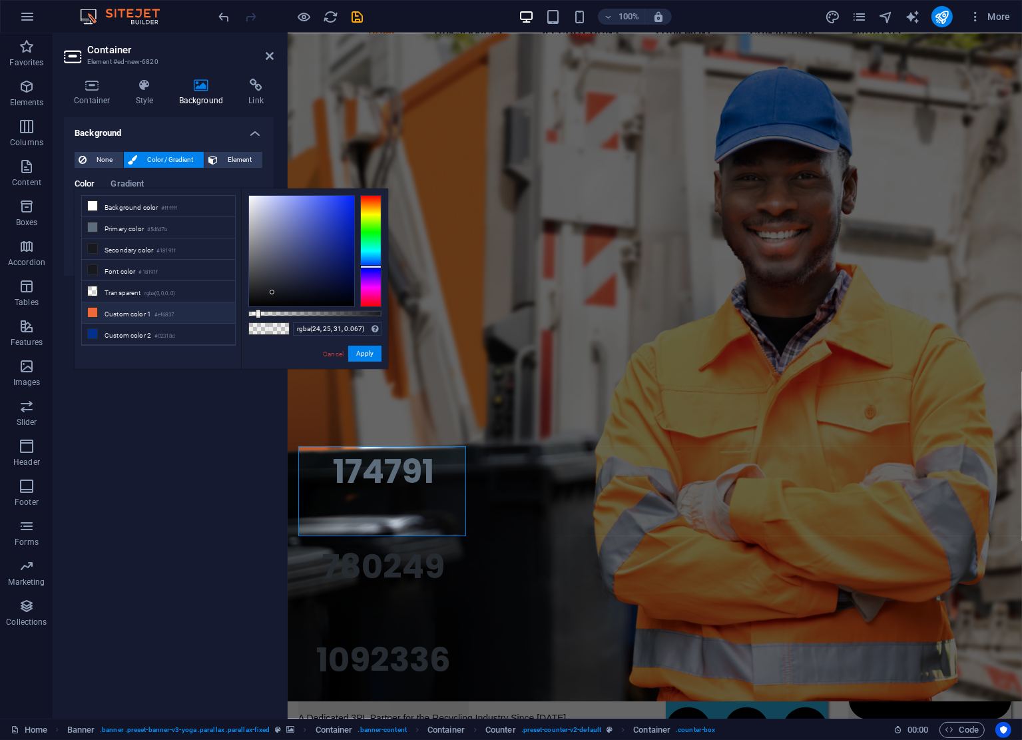
click at [92, 308] on icon at bounding box center [92, 312] width 9 height 9
type input "rgba(239, 104, 55, 0.066)"
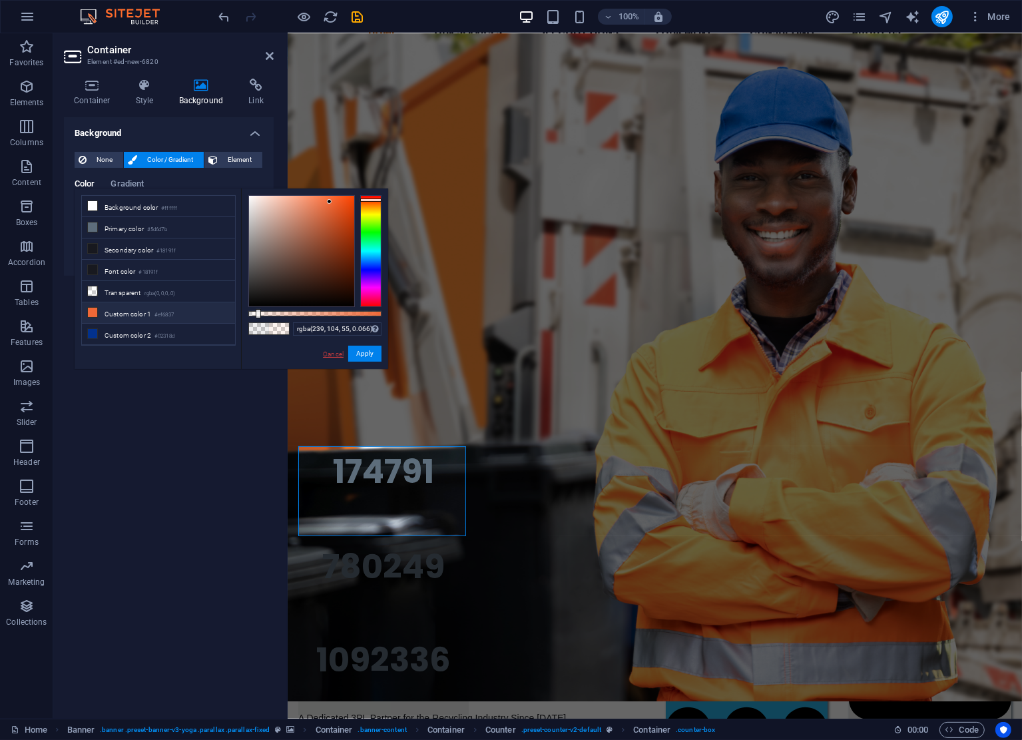
click at [333, 352] on link "Cancel" at bounding box center [333, 354] width 23 height 10
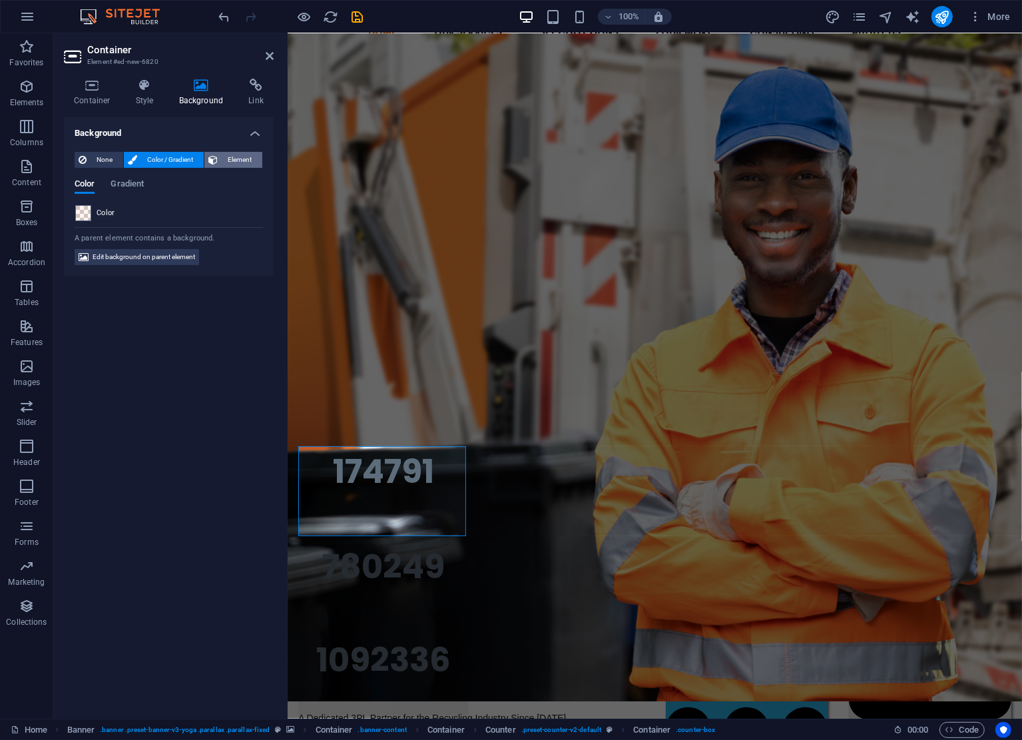
click at [241, 160] on span "Element" at bounding box center [240, 160] width 37 height 16
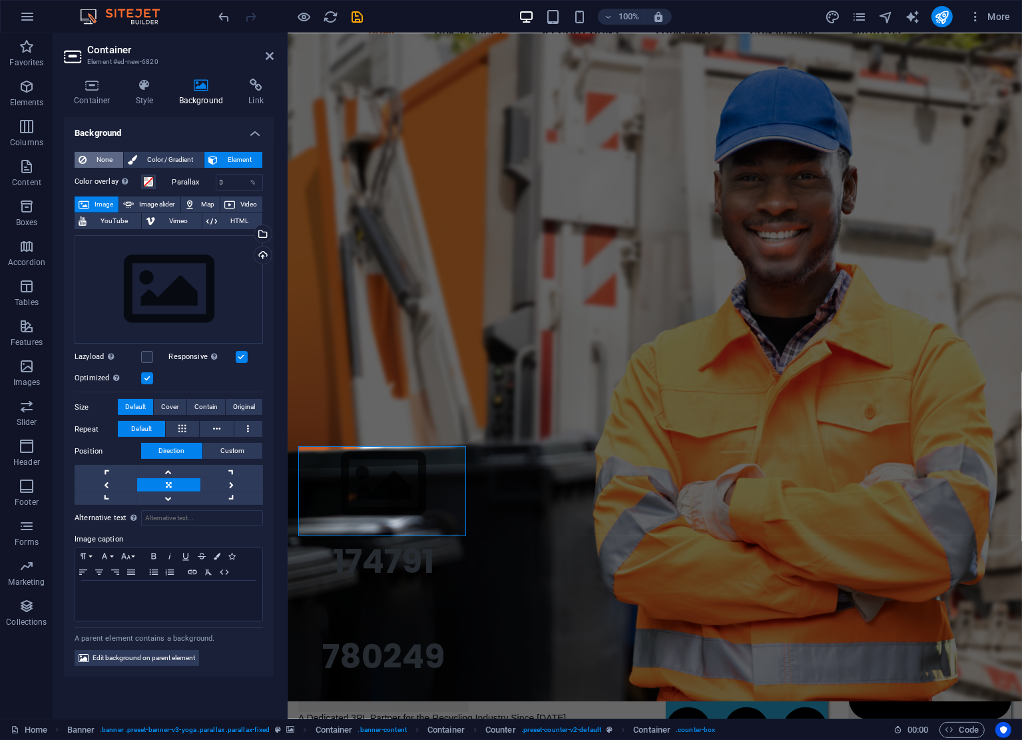
click at [109, 159] on span "None" at bounding box center [105, 160] width 29 height 16
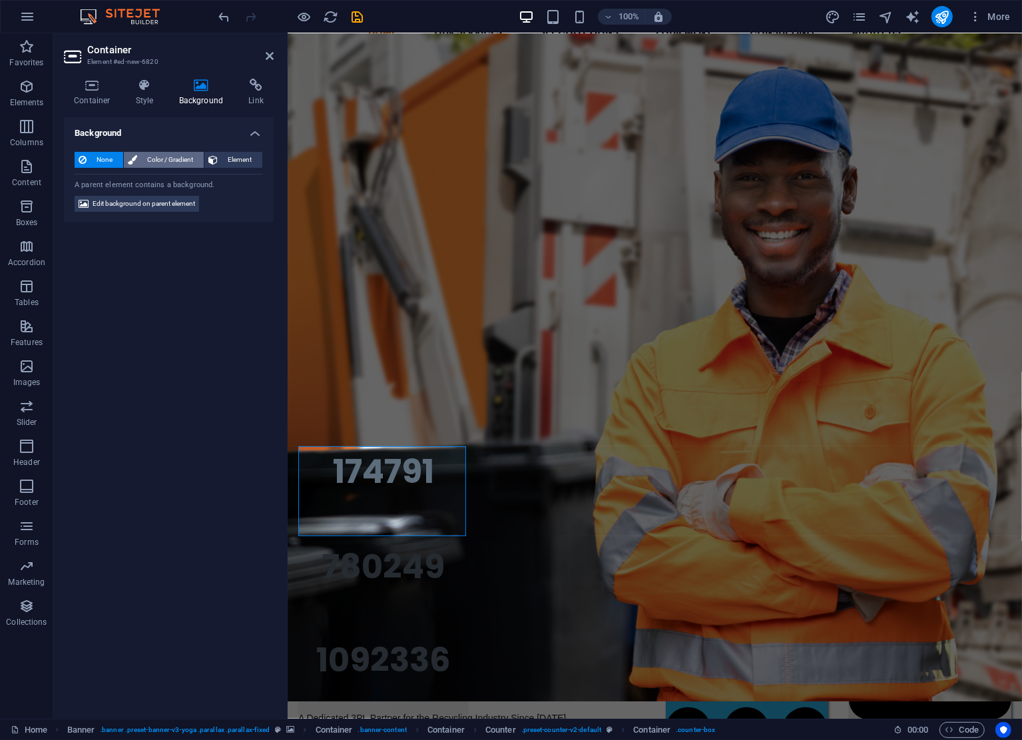
click at [141, 159] on button "Color / Gradient" at bounding box center [164, 160] width 80 height 16
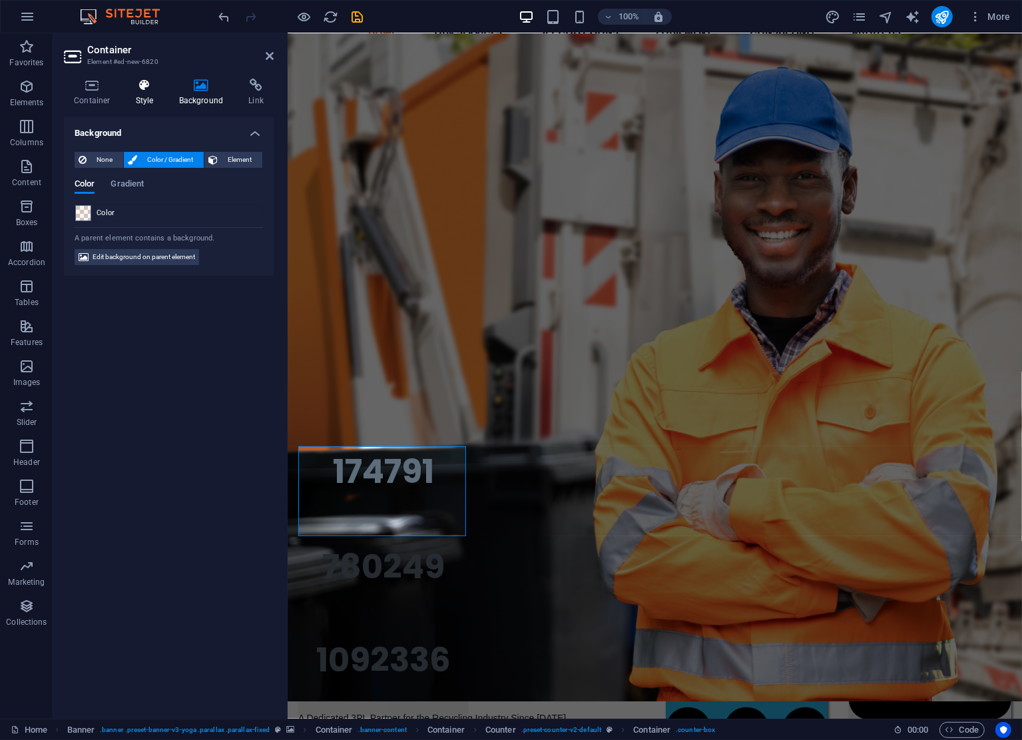
click at [142, 95] on h4 "Style" at bounding box center [147, 93] width 43 height 28
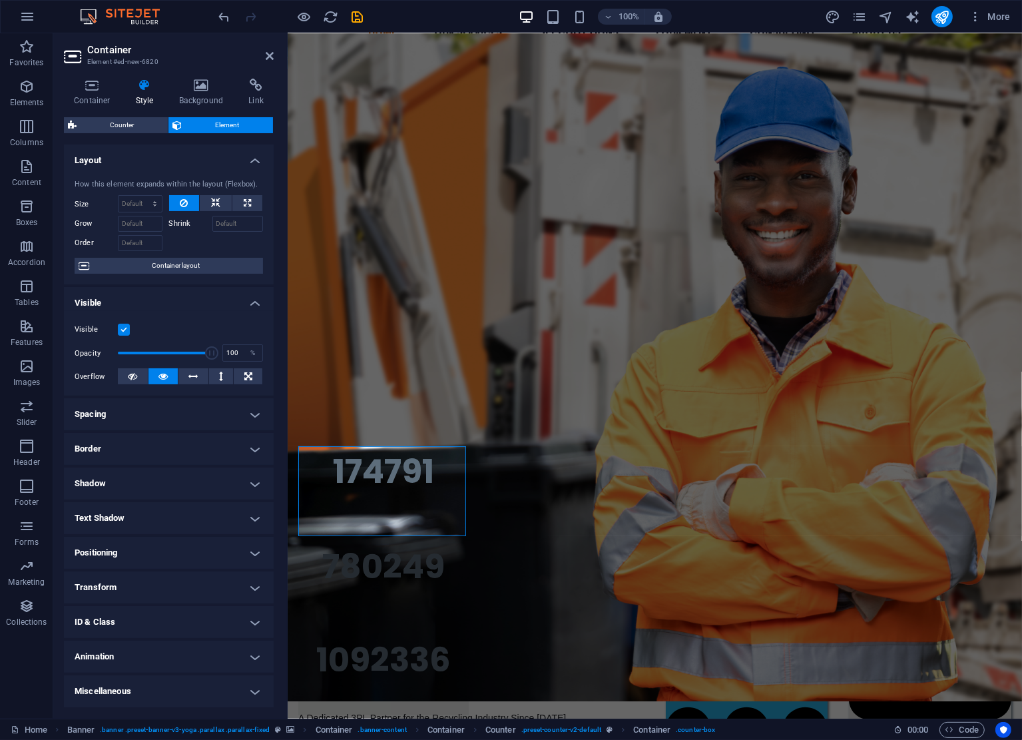
click at [202, 520] on h4 "Text Shadow" at bounding box center [169, 518] width 210 height 32
click at [167, 547] on span "None" at bounding box center [168, 545] width 16 height 16
click at [225, 541] on span "Outside" at bounding box center [229, 545] width 23 height 16
type input "2"
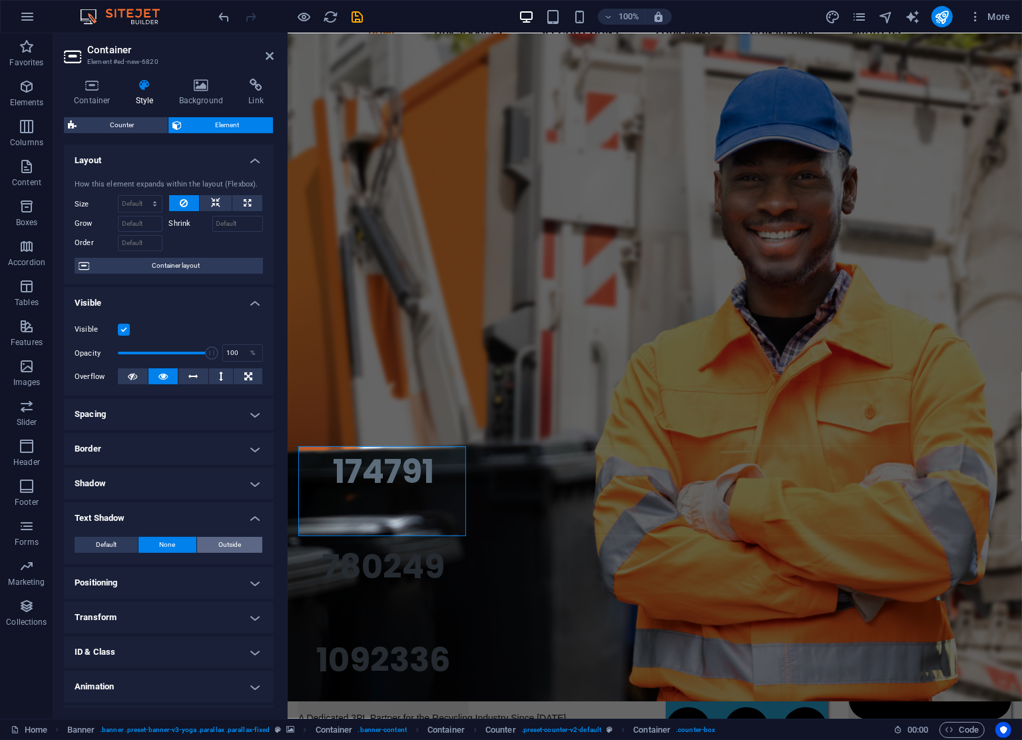
type input "4"
click at [123, 568] on span at bounding box center [125, 566] width 11 height 11
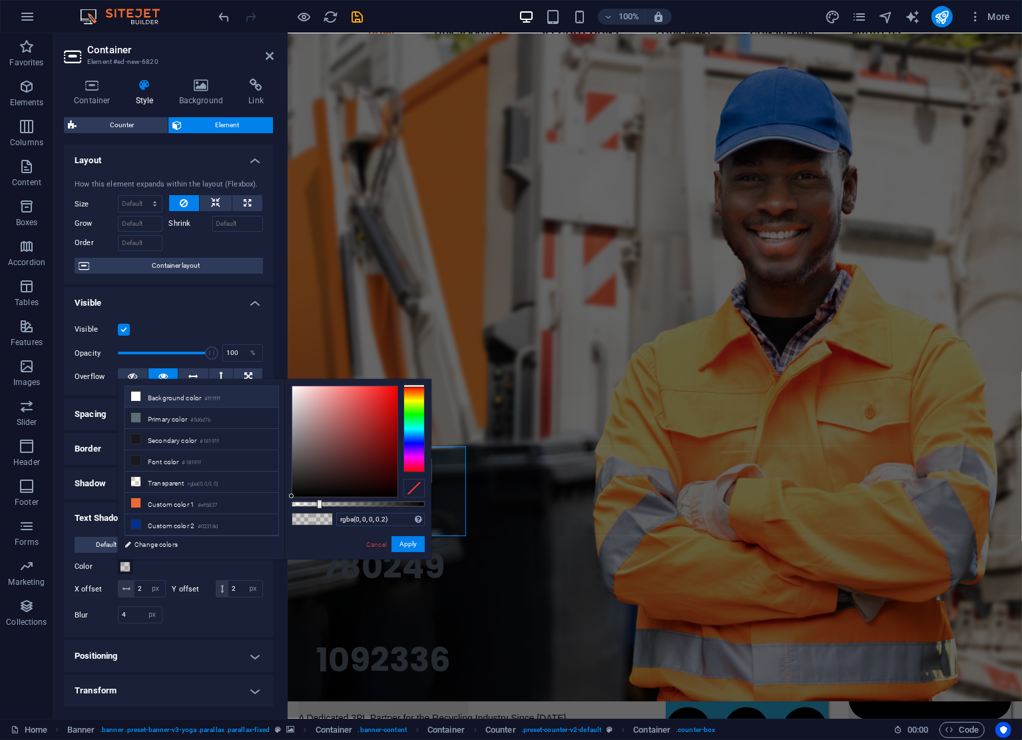
click at [136, 396] on icon at bounding box center [135, 396] width 9 height 9
type input "#ffffff"
click at [409, 544] on button "Apply" at bounding box center [408, 544] width 33 height 16
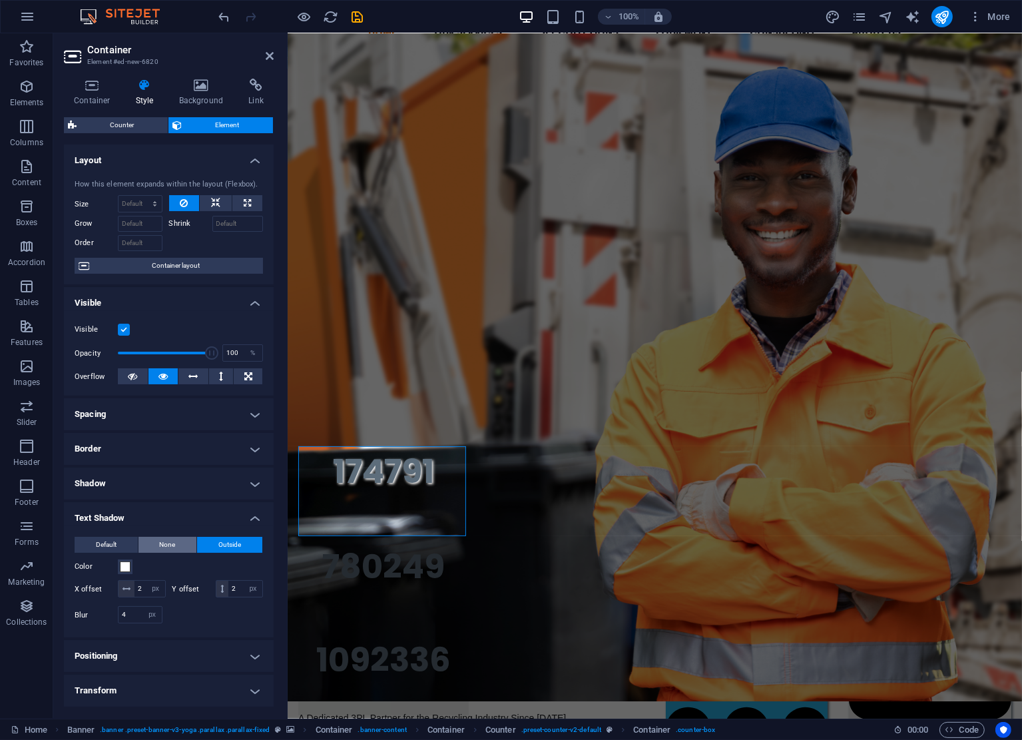
click at [163, 544] on span "None" at bounding box center [168, 545] width 16 height 16
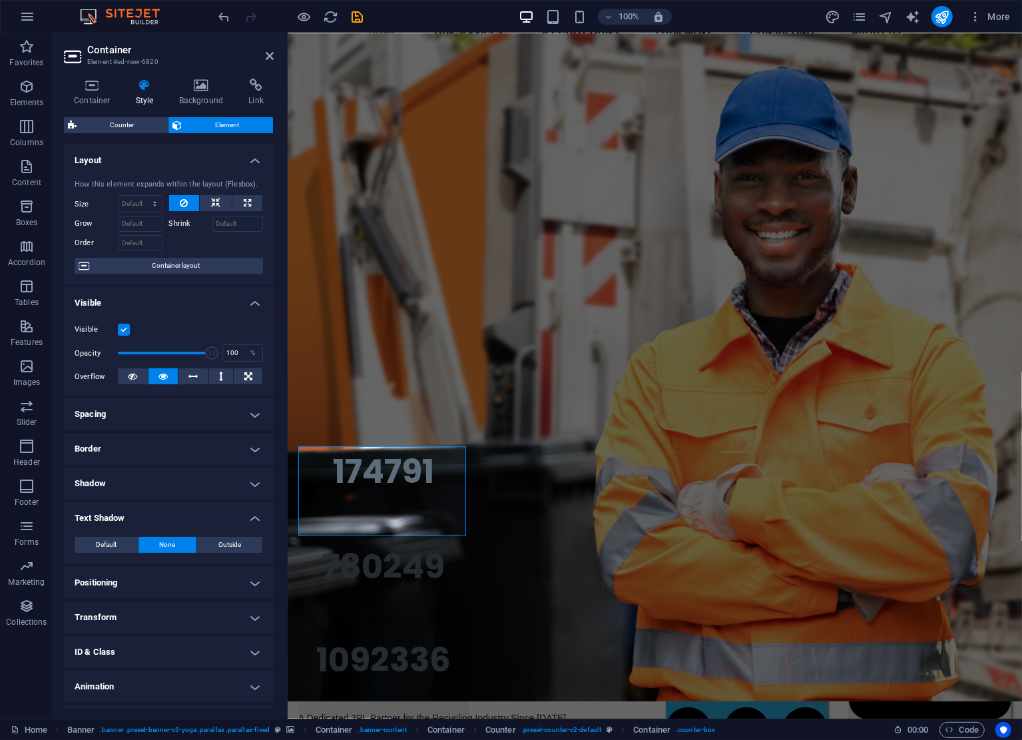
click at [160, 586] on h4 "Positioning" at bounding box center [169, 583] width 210 height 32
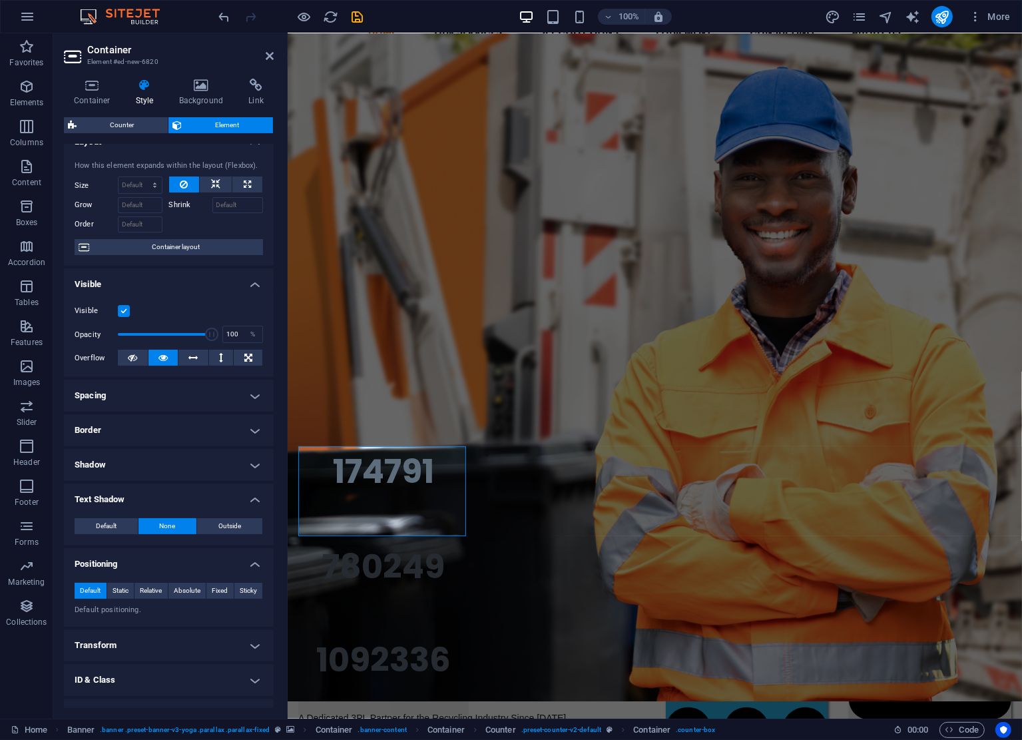
scroll to position [0, 0]
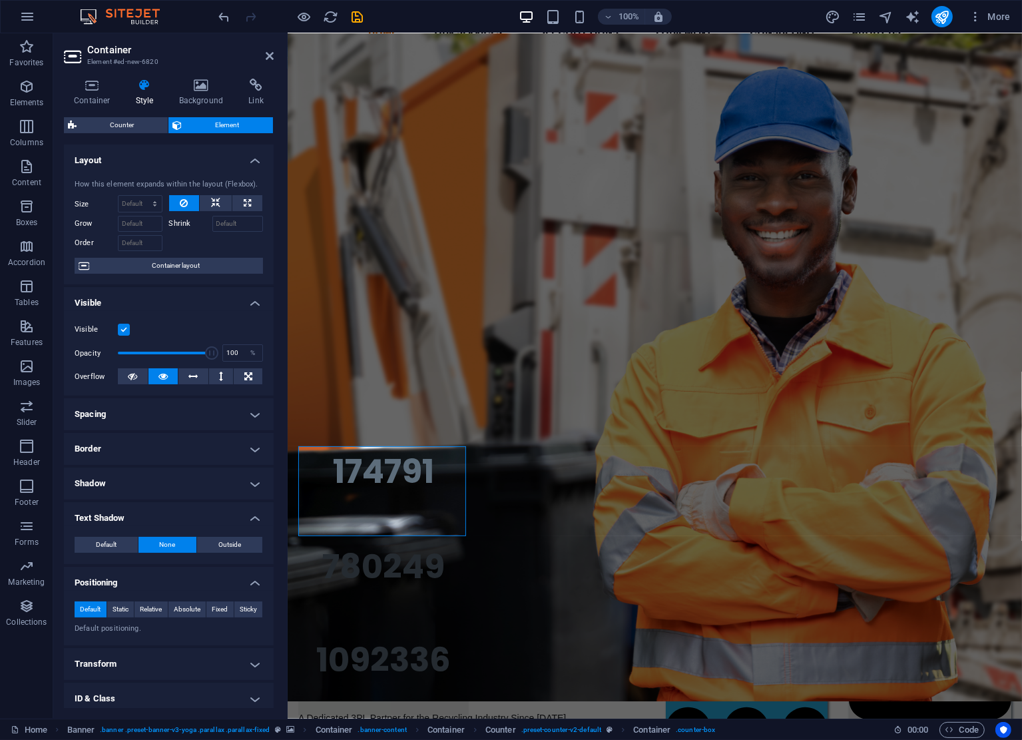
click at [176, 431] on ul "Layout How this element expands within the layout (Flexbox). Size Default auto …" at bounding box center [169, 464] width 210 height 639
click at [181, 417] on h4 "Spacing" at bounding box center [169, 414] width 210 height 32
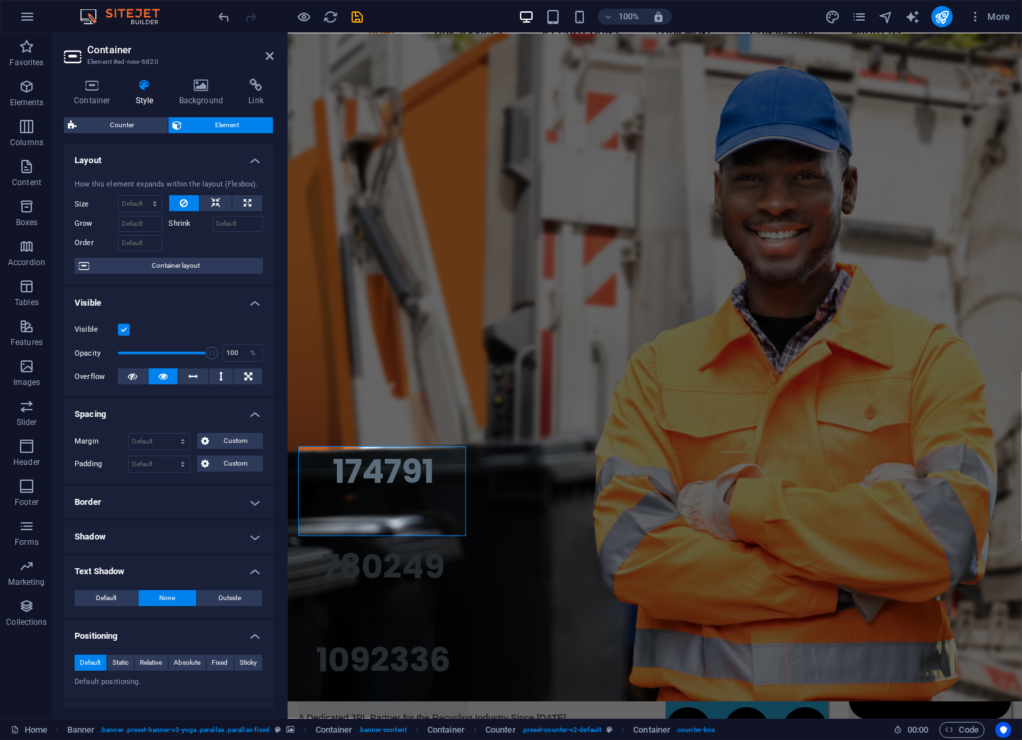
click at [181, 417] on h4 "Spacing" at bounding box center [169, 410] width 210 height 24
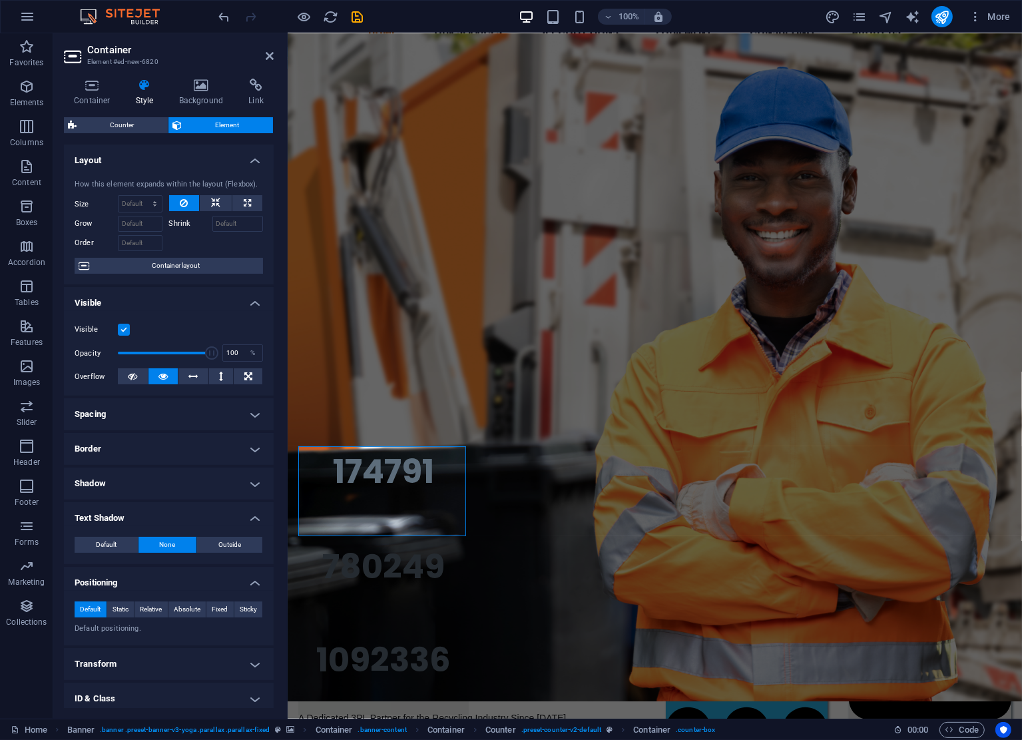
click at [159, 454] on h4 "Border" at bounding box center [169, 449] width 210 height 32
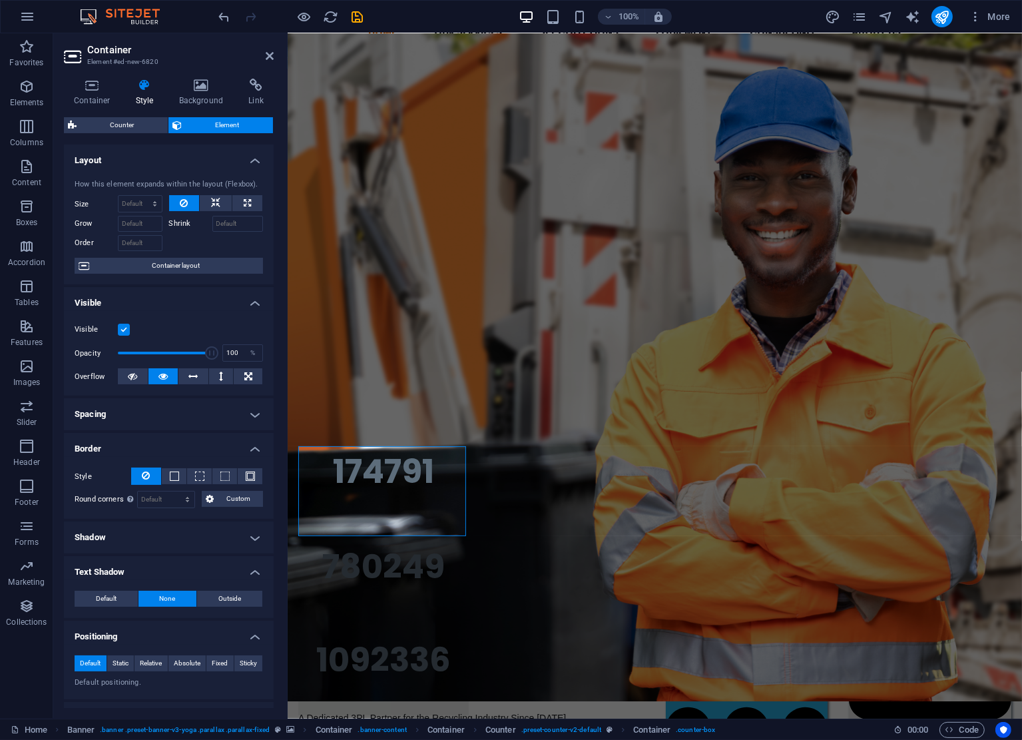
click at [159, 454] on h4 "Border" at bounding box center [169, 445] width 210 height 24
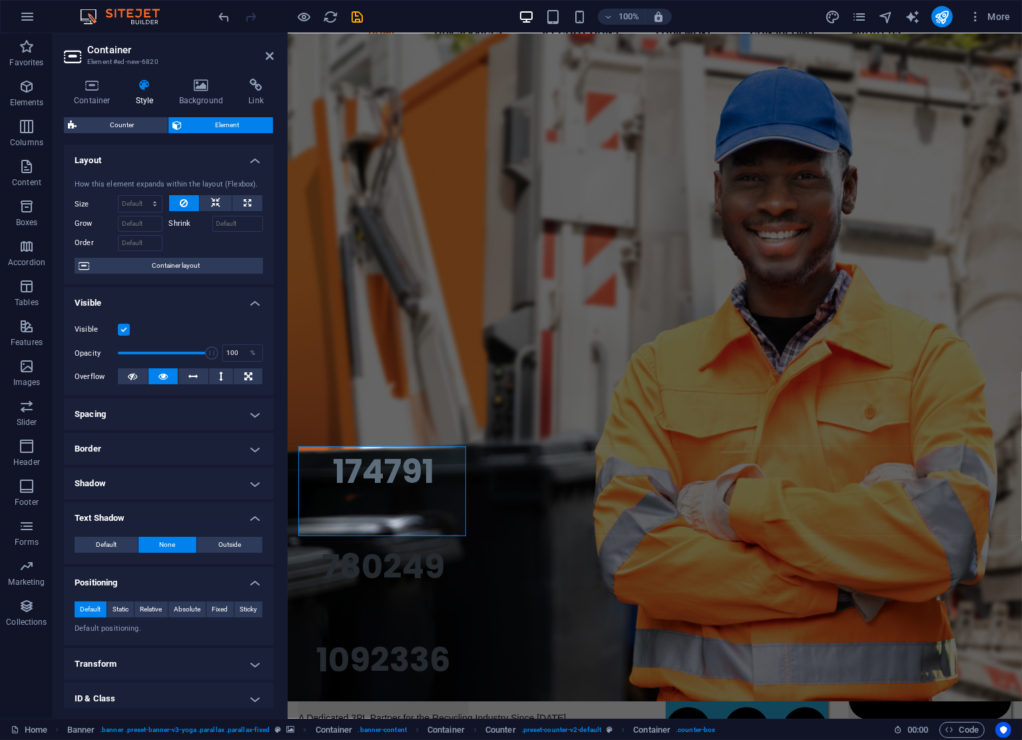
click at [147, 482] on h4 "Shadow" at bounding box center [169, 484] width 210 height 32
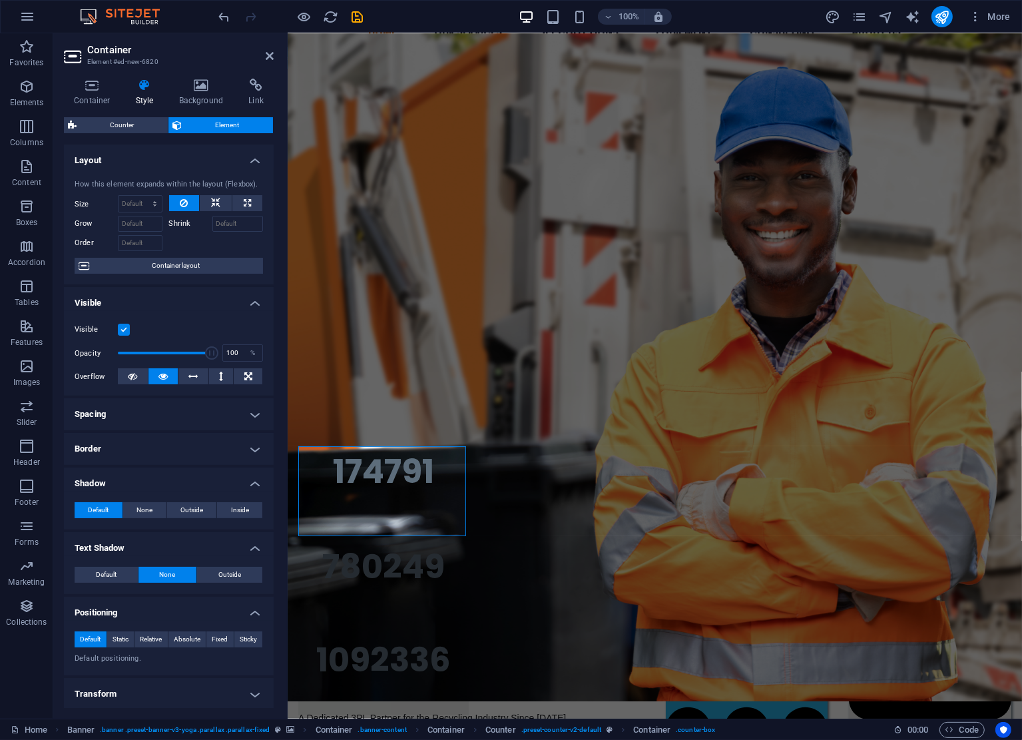
click at [147, 482] on h4 "Shadow" at bounding box center [169, 480] width 210 height 24
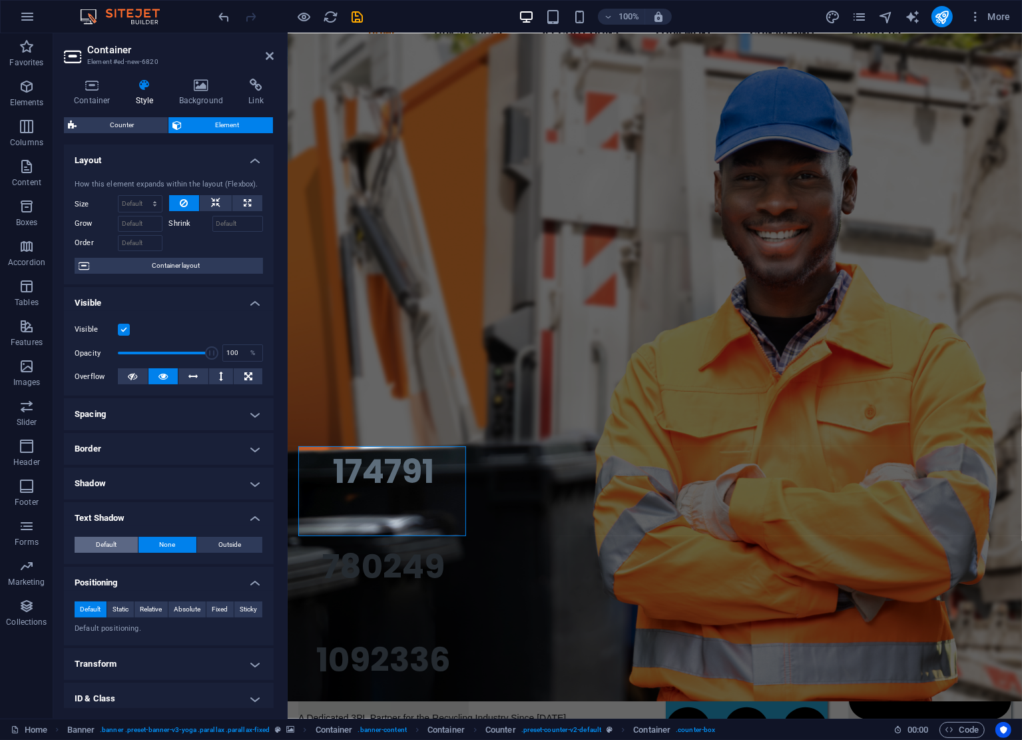
click at [112, 543] on span "Default" at bounding box center [106, 545] width 21 height 16
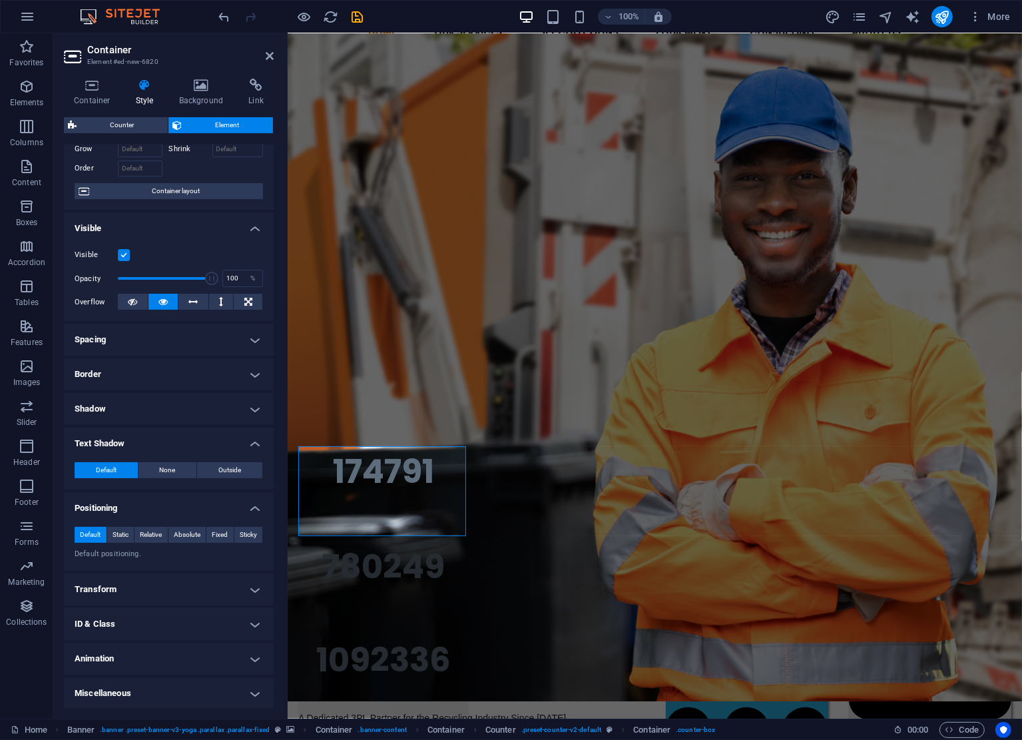
click at [209, 658] on h4 "Animation" at bounding box center [169, 659] width 210 height 32
click at [209, 658] on h4 "Animation" at bounding box center [169, 655] width 210 height 24
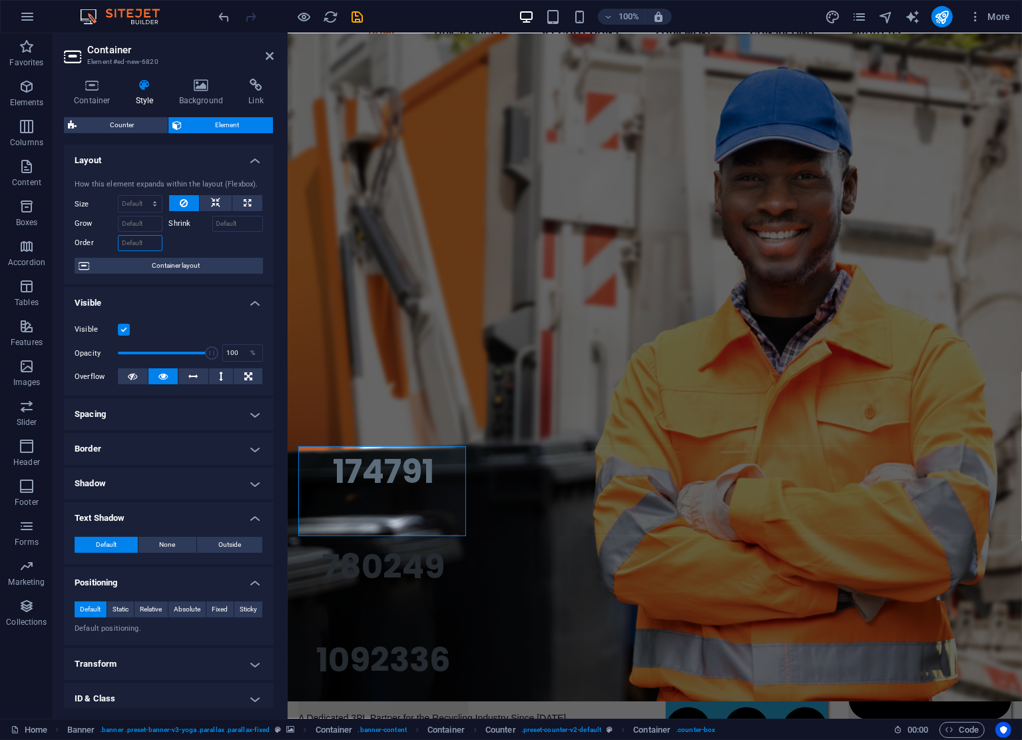
click at [146, 247] on input "Order" at bounding box center [140, 243] width 45 height 16
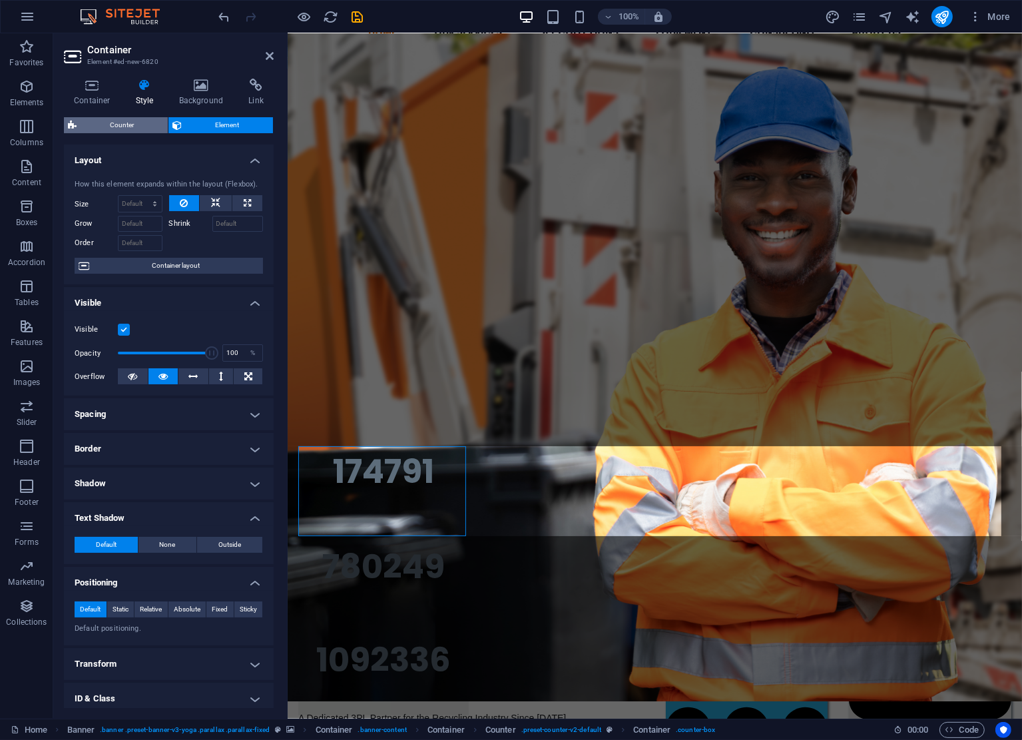
click at [105, 130] on span "Counter" at bounding box center [122, 125] width 83 height 16
select select "rem"
select select "preset-counter-v2-default"
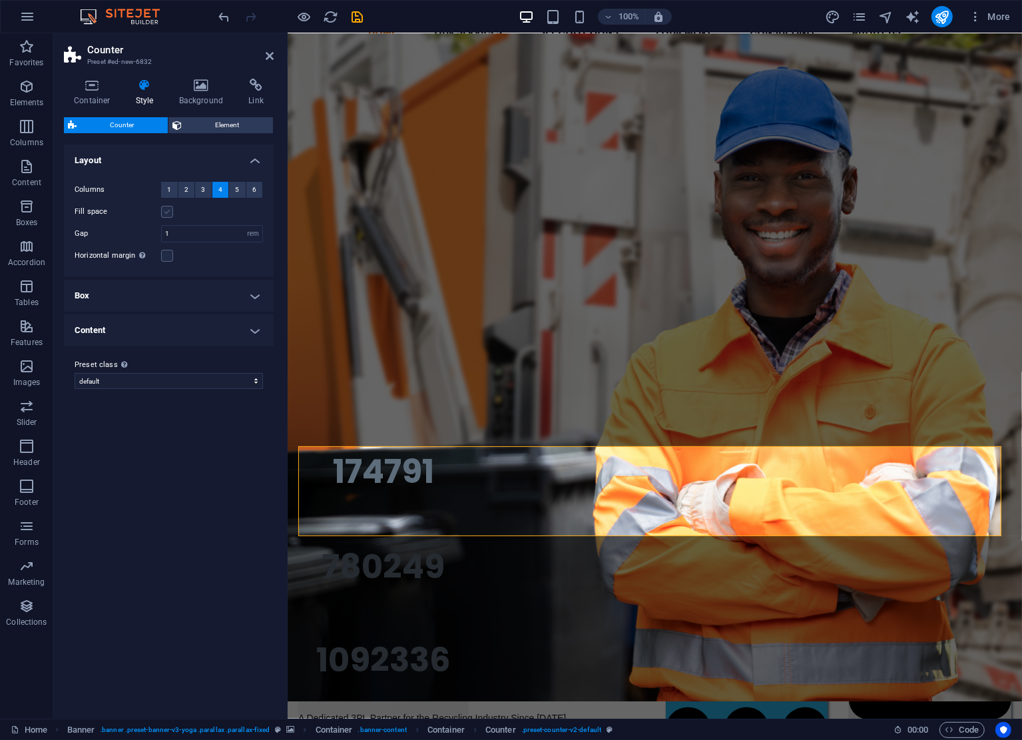
click at [171, 208] on label at bounding box center [167, 212] width 12 height 12
click at [0, 0] on input "Fill space" at bounding box center [0, 0] width 0 height 0
click at [171, 209] on label at bounding box center [167, 212] width 12 height 12
click at [0, 0] on input "Fill space" at bounding box center [0, 0] width 0 height 0
click at [221, 300] on h4 "Box" at bounding box center [169, 296] width 210 height 32
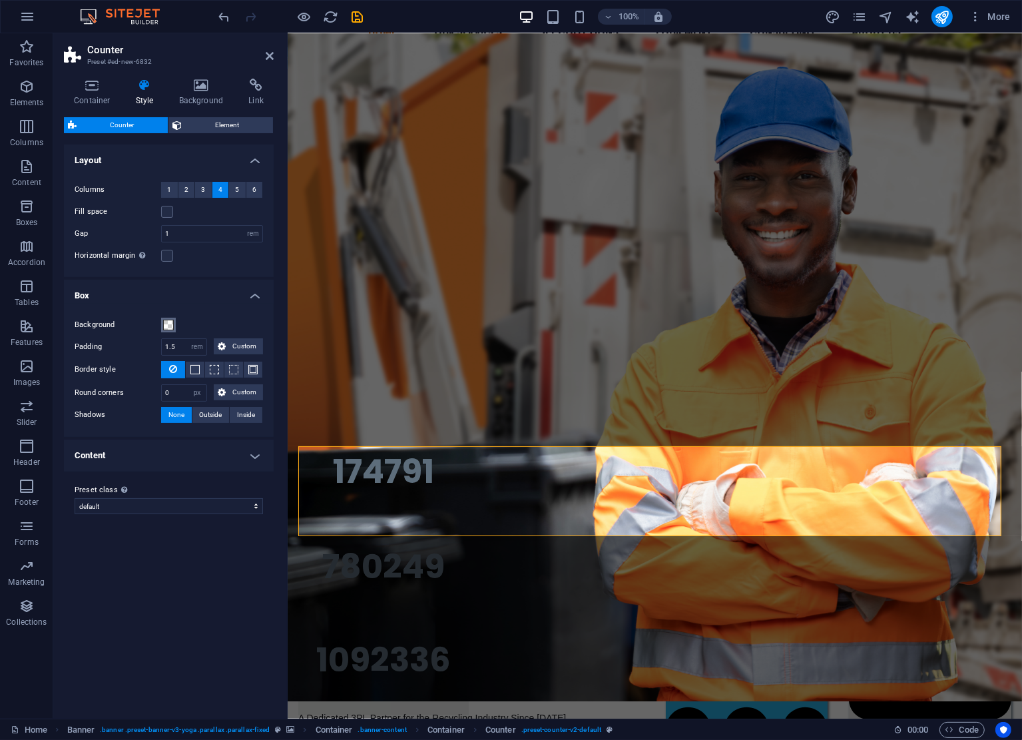
click at [170, 320] on span at bounding box center [168, 325] width 11 height 11
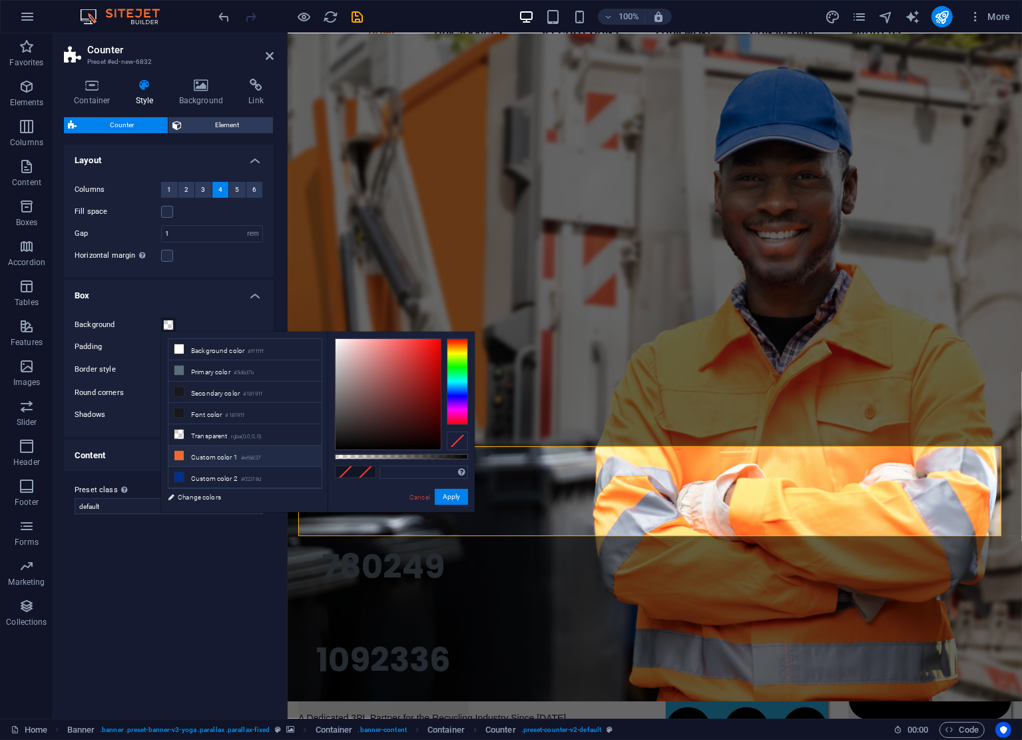
click at [178, 457] on li "Custom color 1 #ef6837" at bounding box center [244, 456] width 153 height 21
type input "#ef6837"
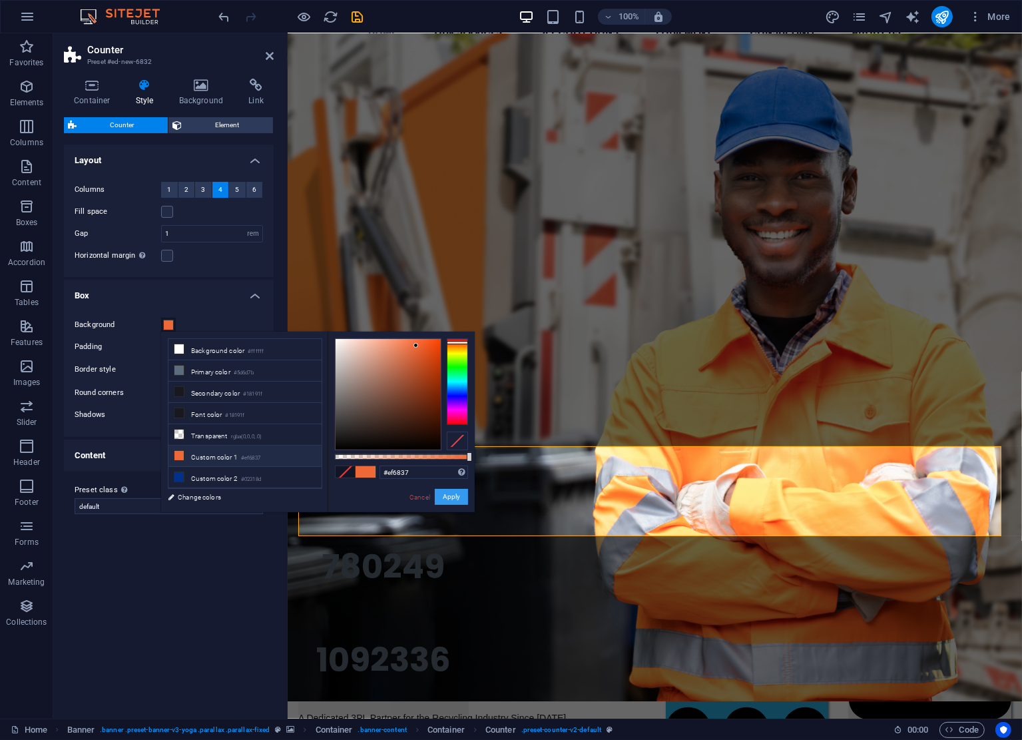
click at [442, 495] on button "Apply" at bounding box center [451, 497] width 33 height 16
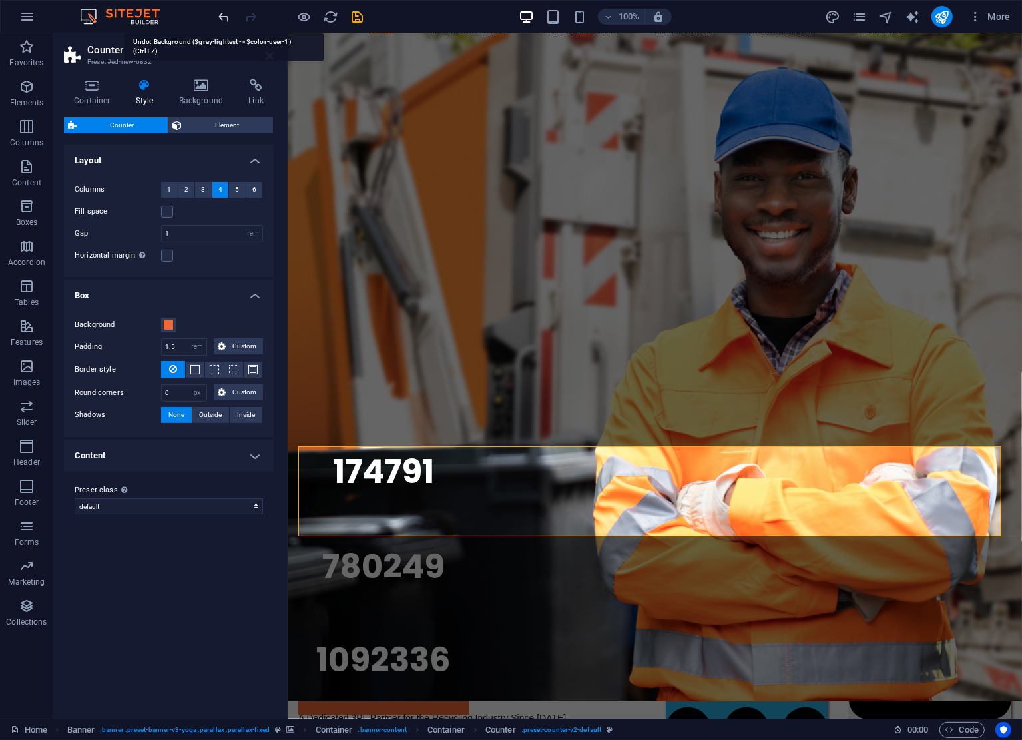
click at [224, 19] on icon "undo" at bounding box center [224, 16] width 15 height 15
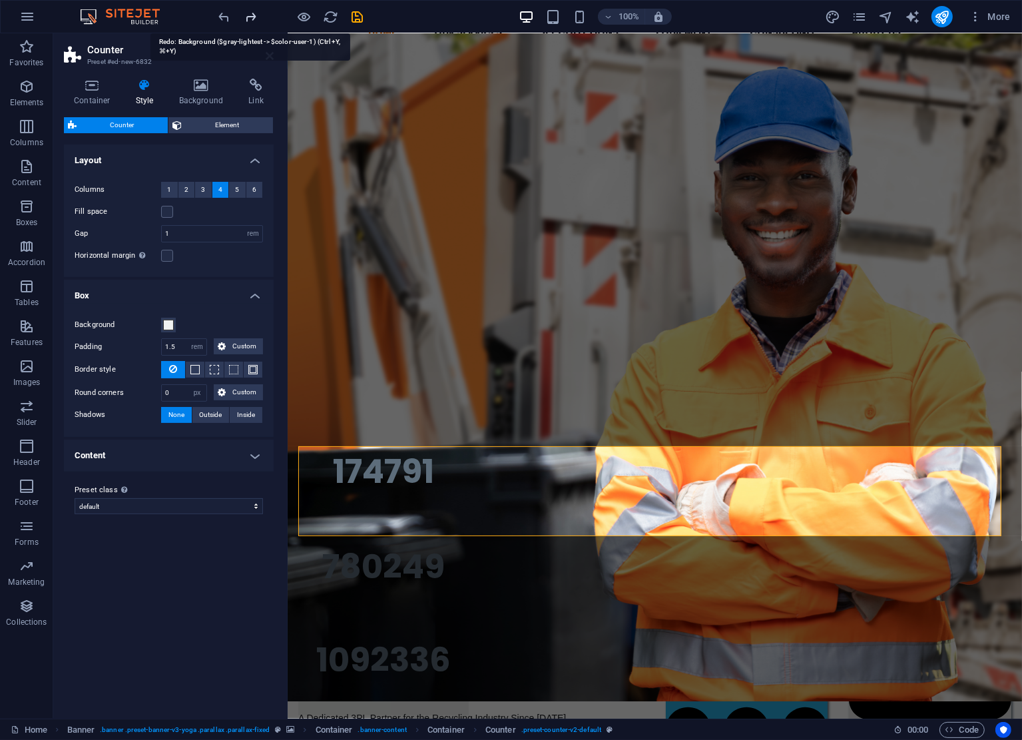
drag, startPoint x: 224, startPoint y: 19, endPoint x: 248, endPoint y: 16, distance: 23.5
click at [248, 16] on div at bounding box center [290, 16] width 149 height 21
click at [248, 16] on icon "redo" at bounding box center [251, 16] width 15 height 15
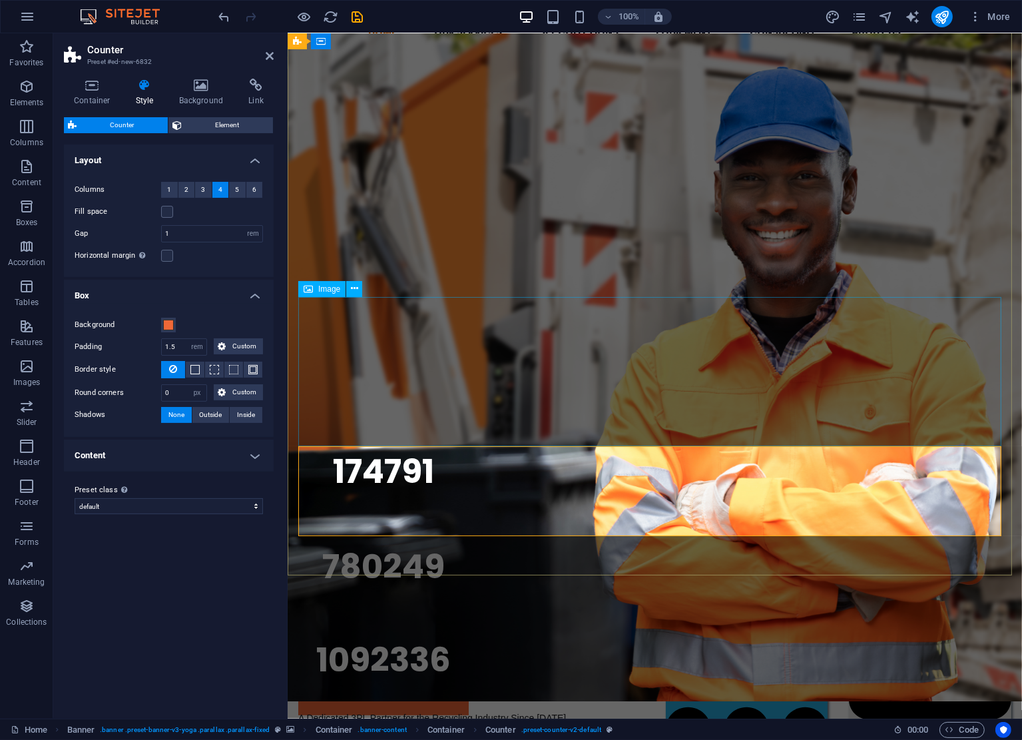
click at [380, 408] on figure at bounding box center [654, 364] width 713 height 149
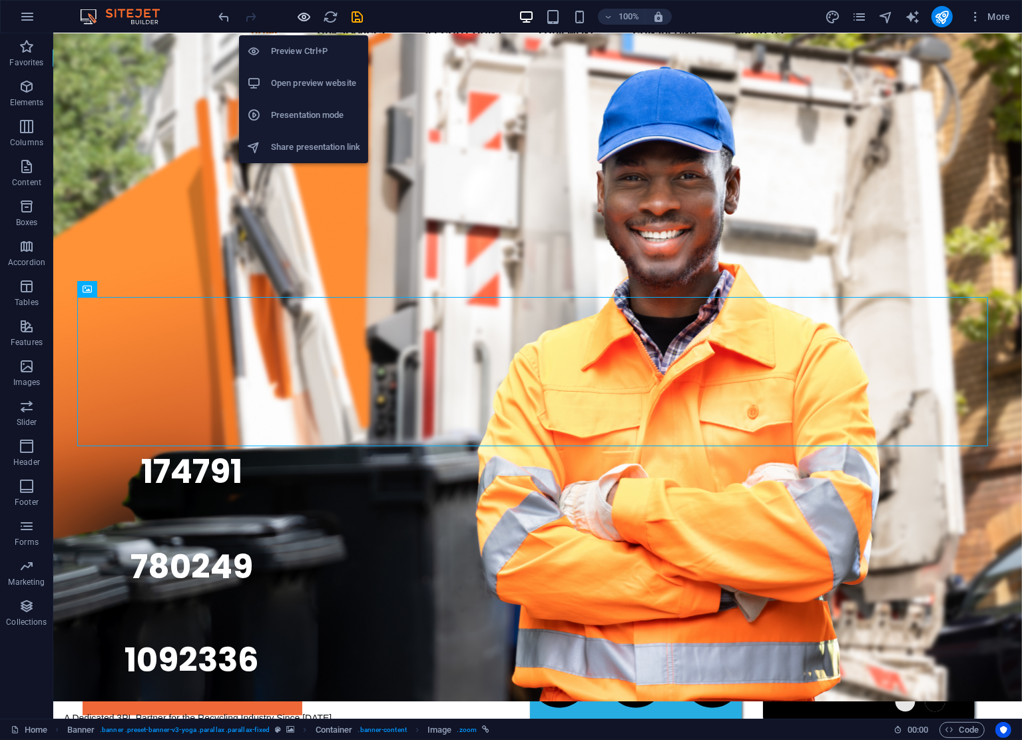
click at [306, 17] on icon "button" at bounding box center [304, 16] width 15 height 15
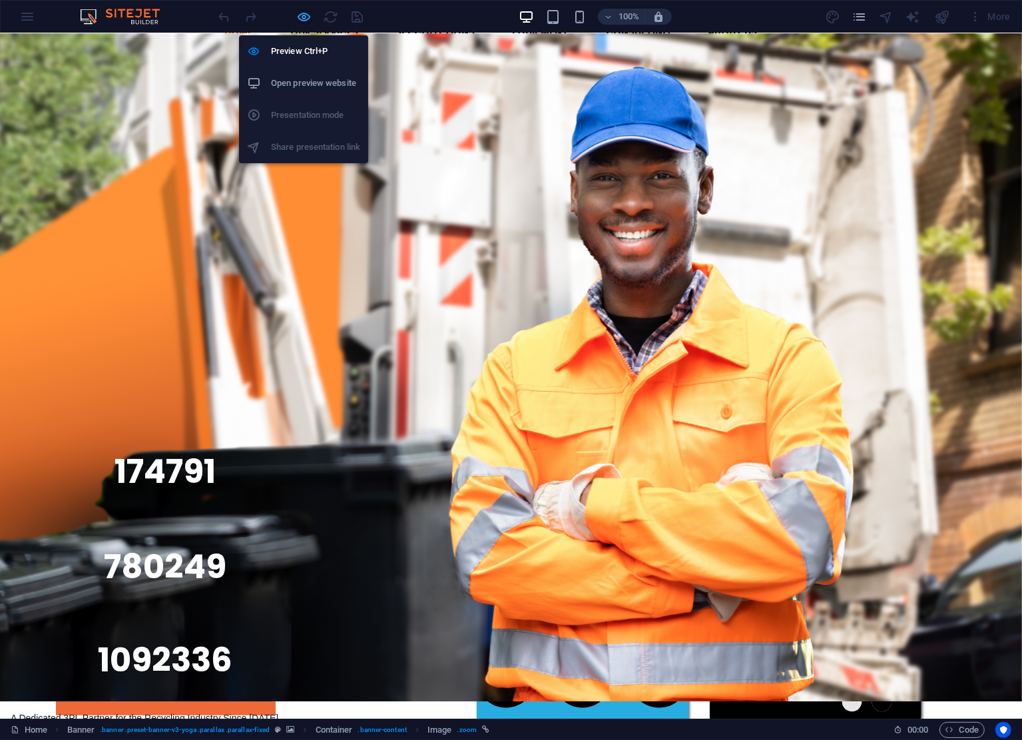
click at [306, 17] on icon "button" at bounding box center [304, 16] width 15 height 15
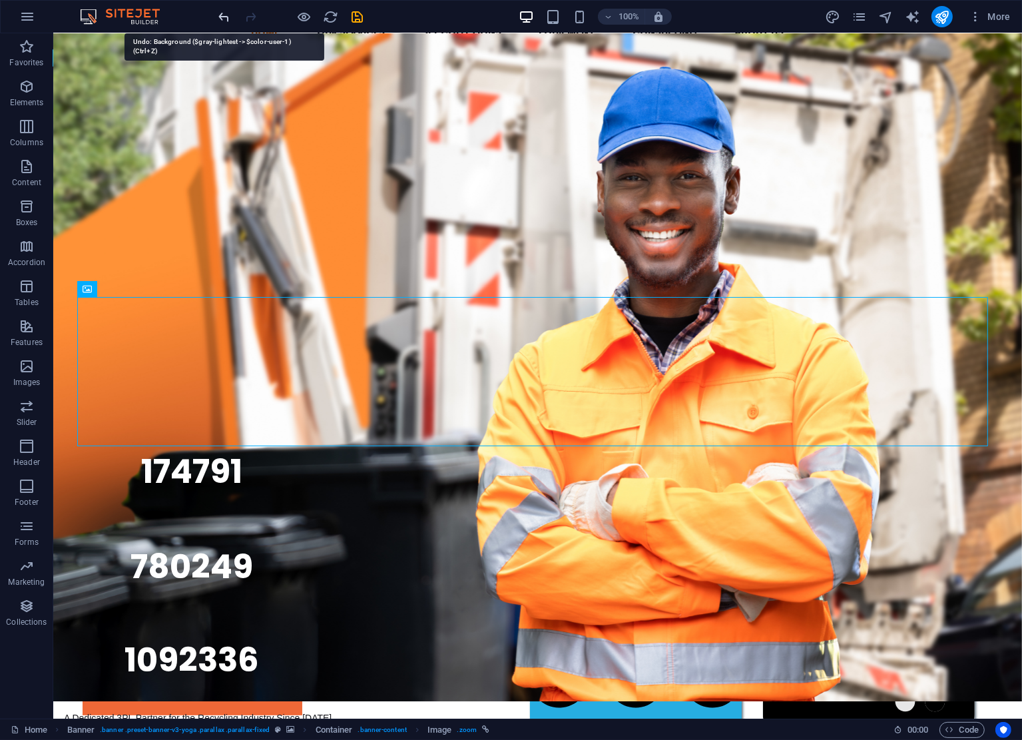
click at [224, 16] on icon "undo" at bounding box center [224, 16] width 15 height 15
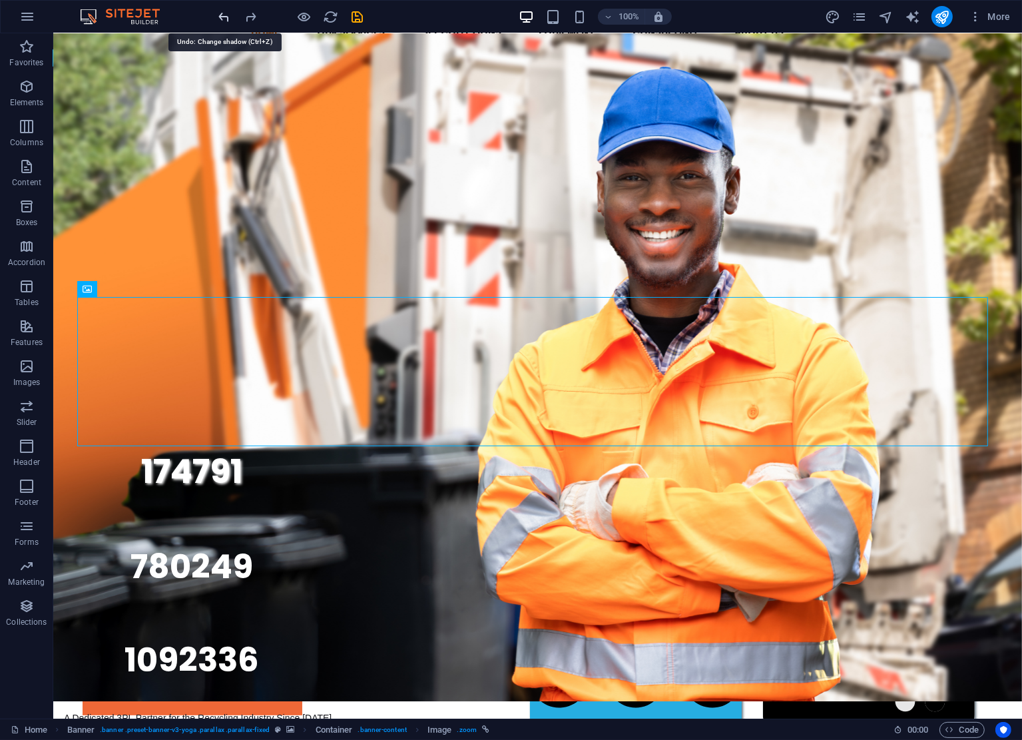
click at [224, 16] on icon "undo" at bounding box center [224, 16] width 15 height 15
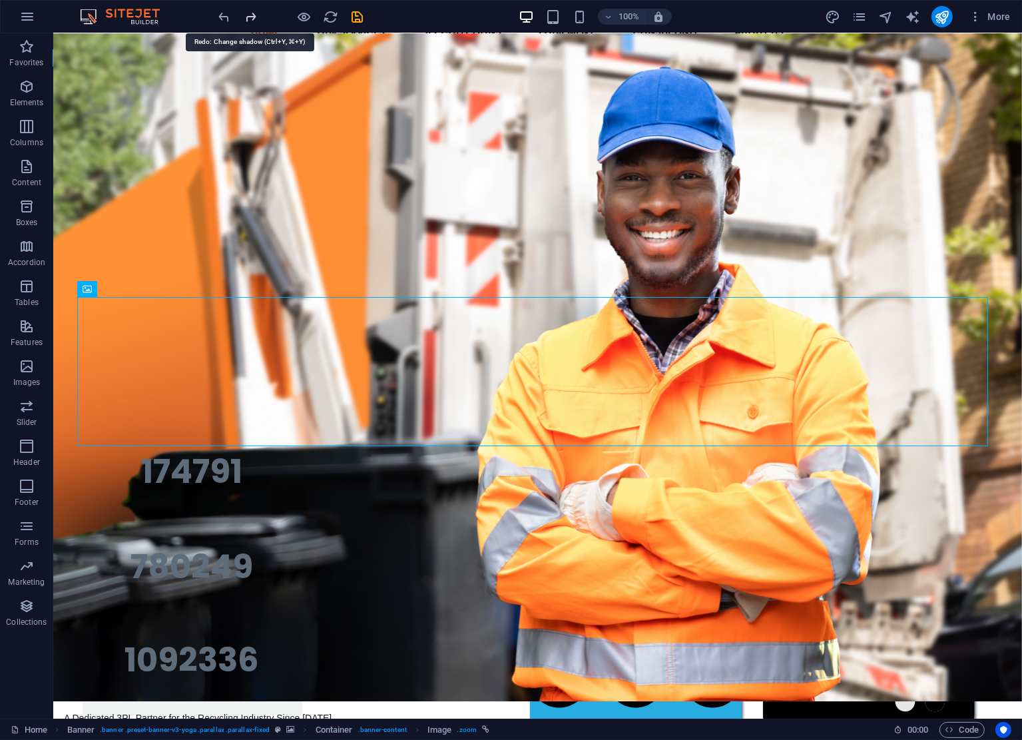
click at [248, 19] on icon "redo" at bounding box center [251, 16] width 15 height 15
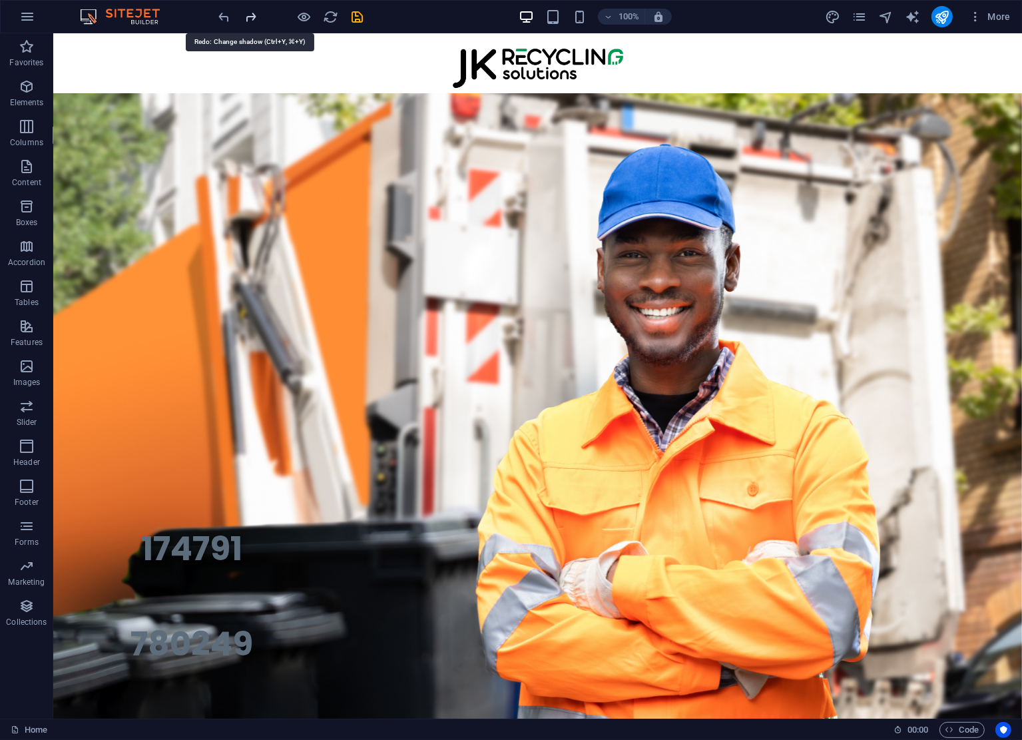
click at [252, 13] on icon "redo" at bounding box center [251, 16] width 15 height 15
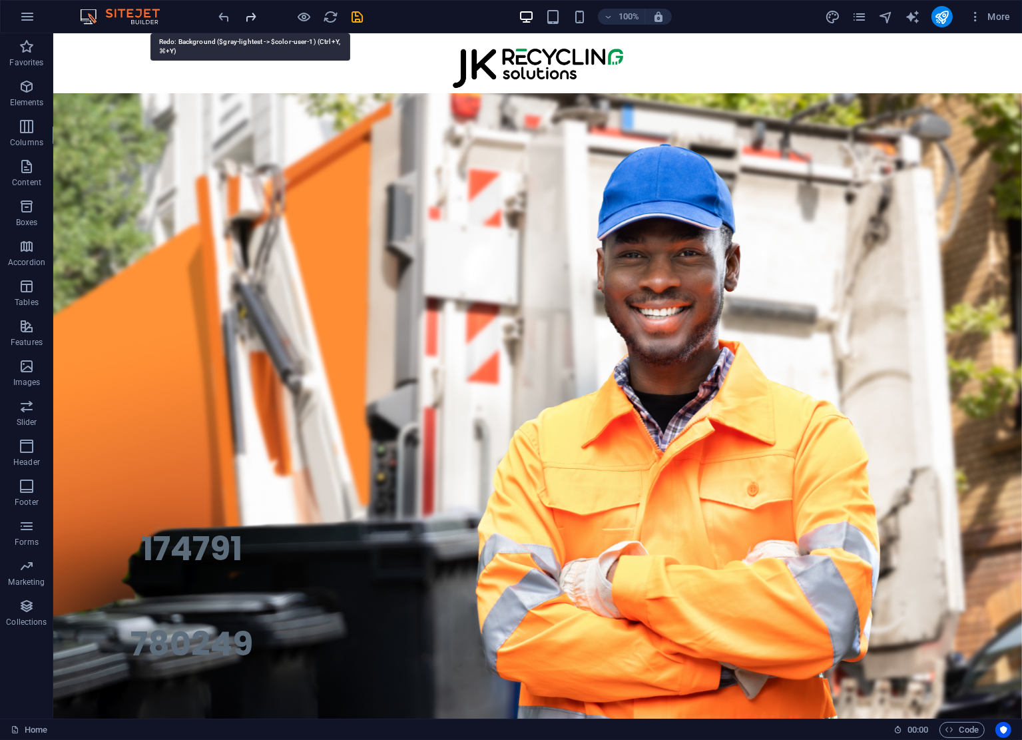
click at [252, 13] on icon "redo" at bounding box center [251, 16] width 15 height 15
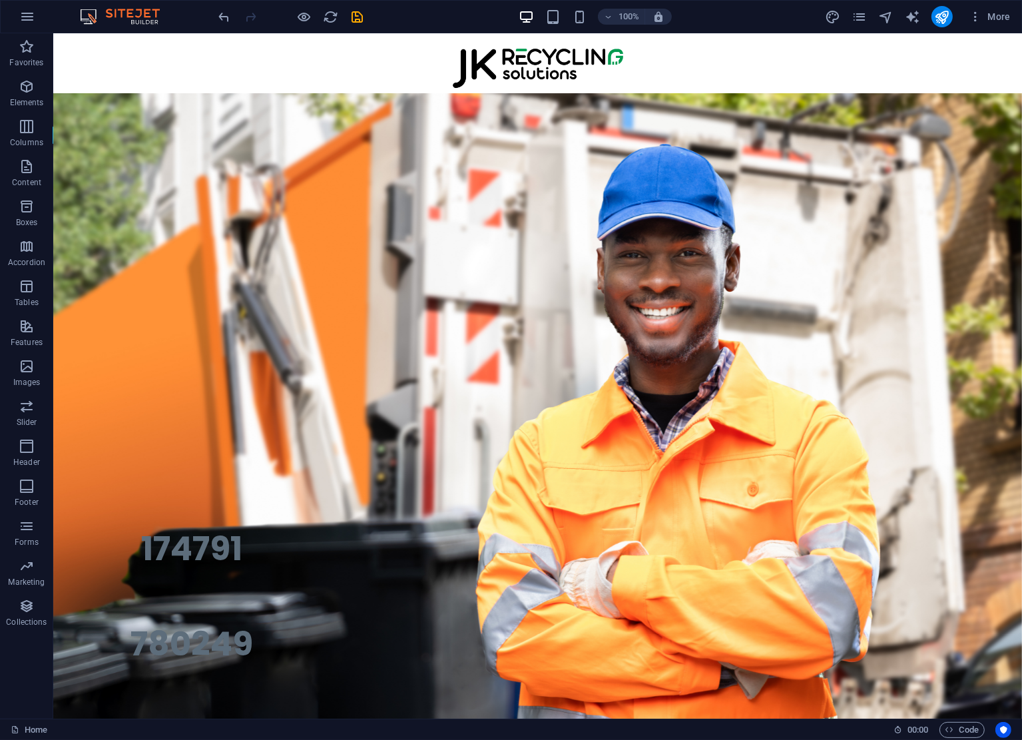
click at [252, 13] on div at bounding box center [290, 16] width 149 height 21
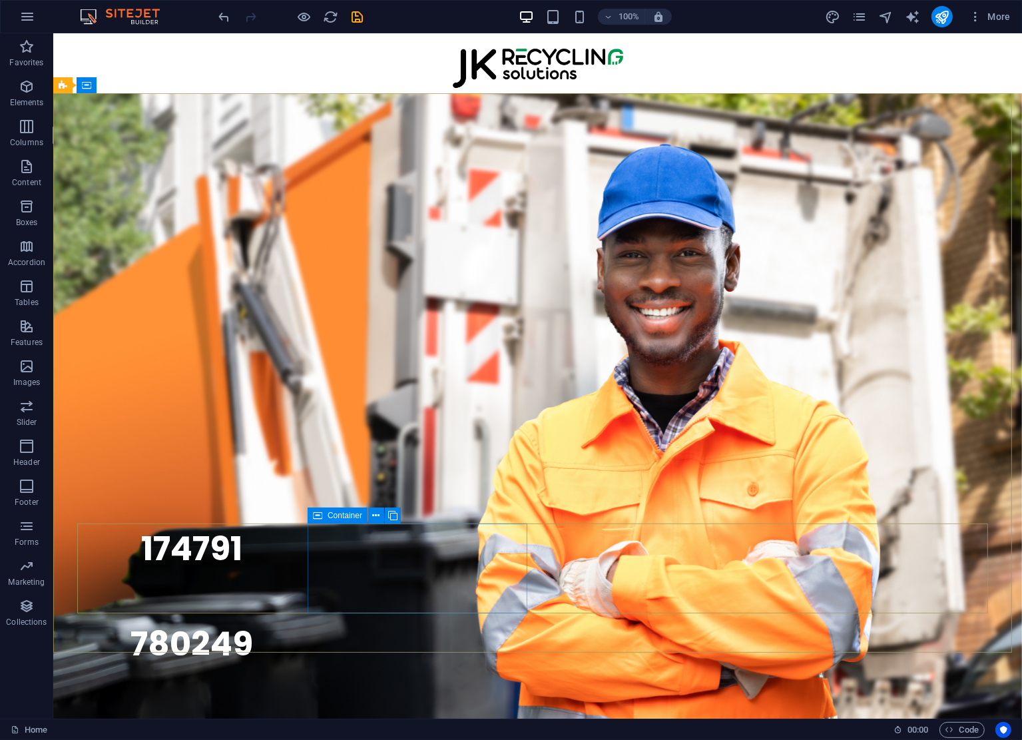
click at [336, 516] on span "Container" at bounding box center [345, 515] width 35 height 8
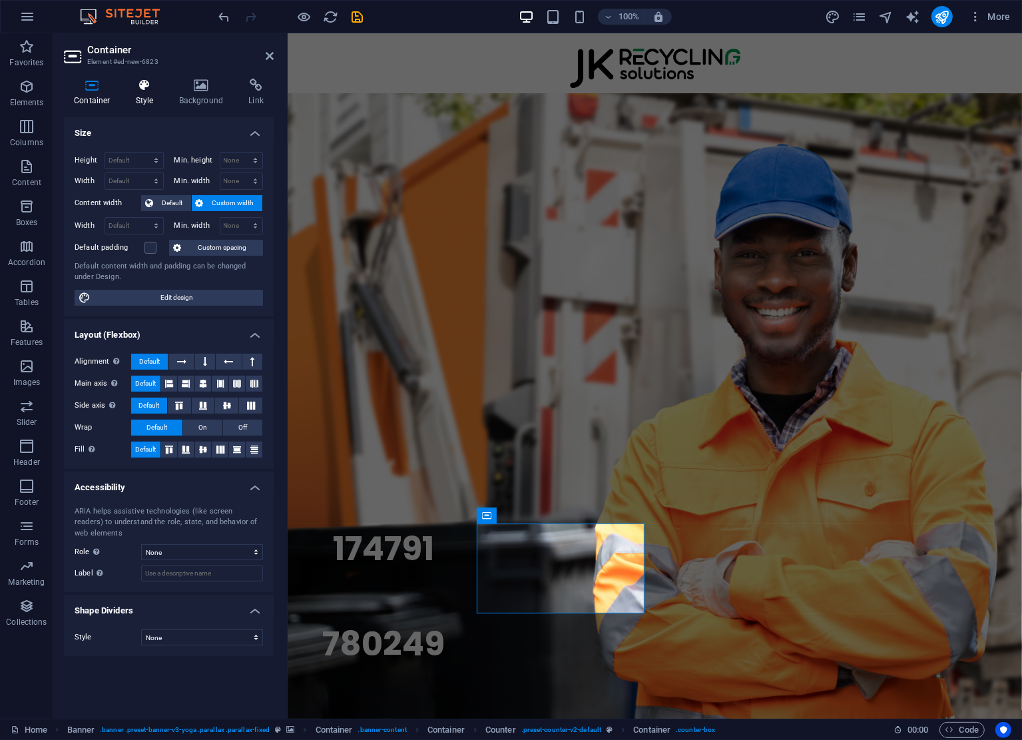
click at [155, 98] on h4 "Style" at bounding box center [147, 93] width 43 height 28
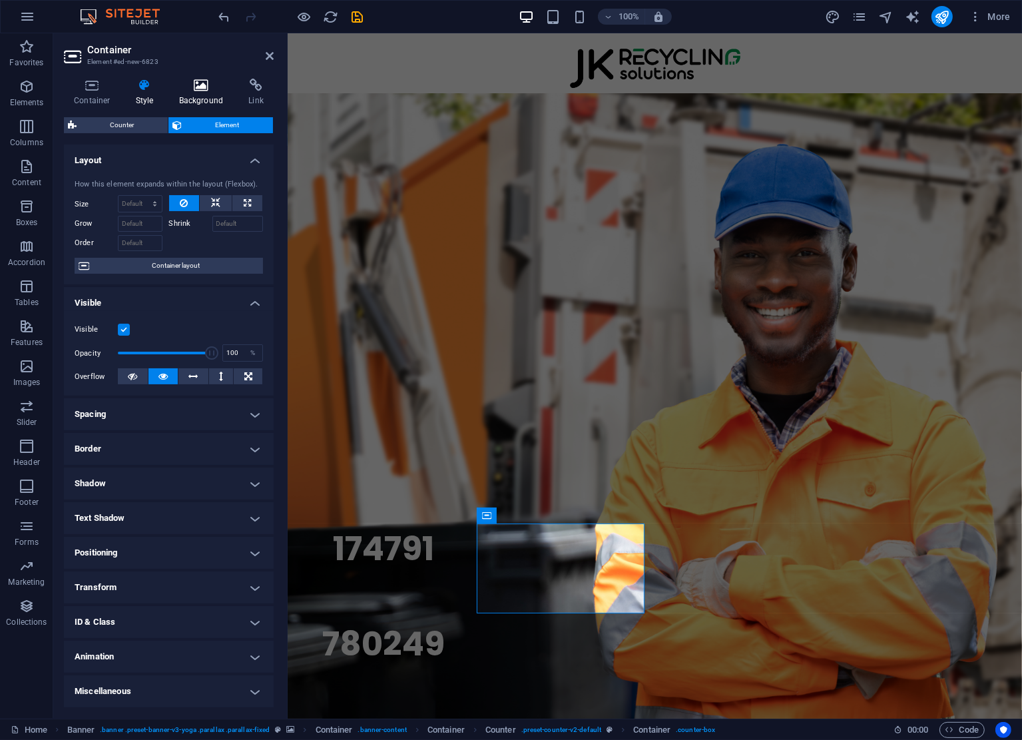
click at [197, 89] on icon at bounding box center [201, 85] width 65 height 13
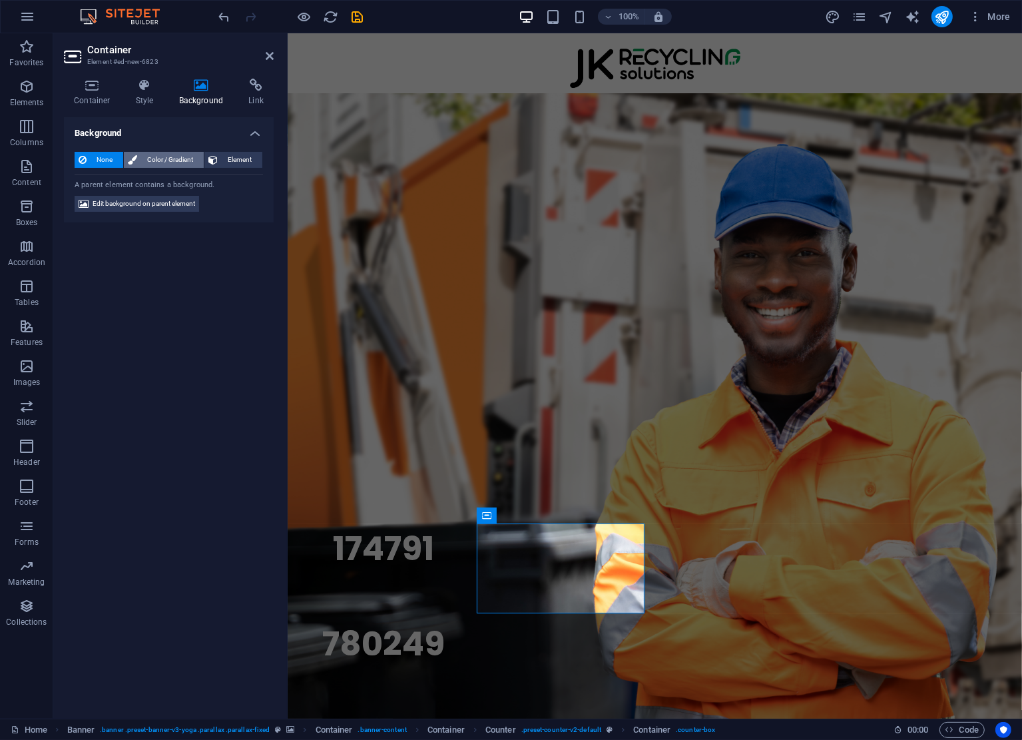
click at [157, 158] on span "Color / Gradient" at bounding box center [170, 160] width 59 height 16
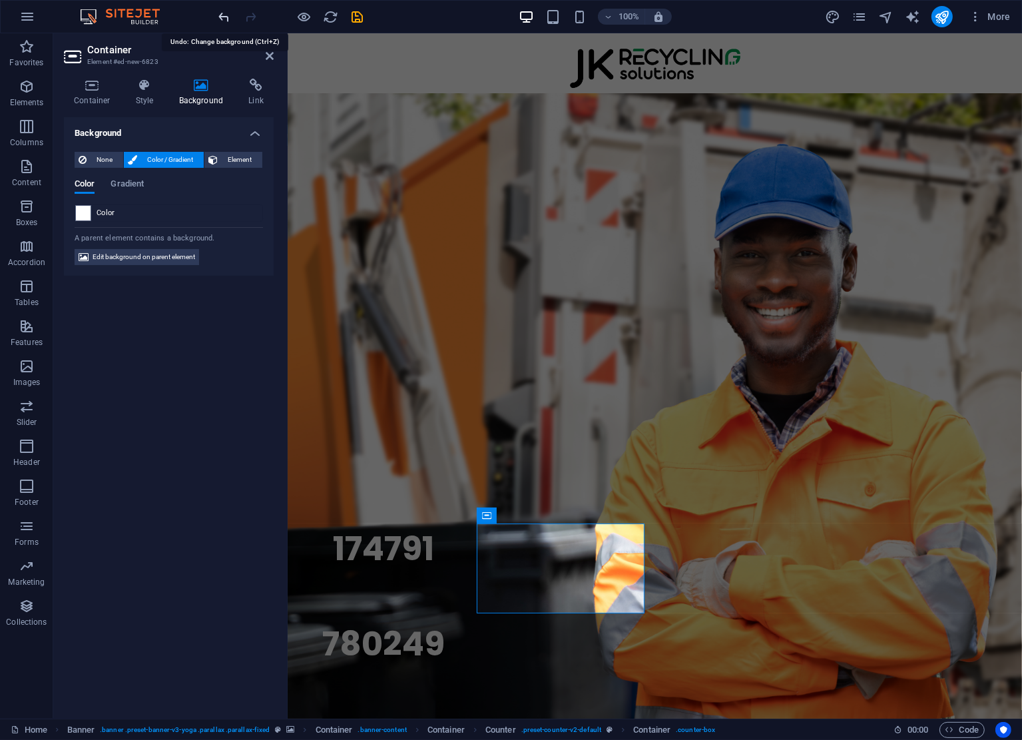
click at [224, 13] on icon "undo" at bounding box center [224, 16] width 15 height 15
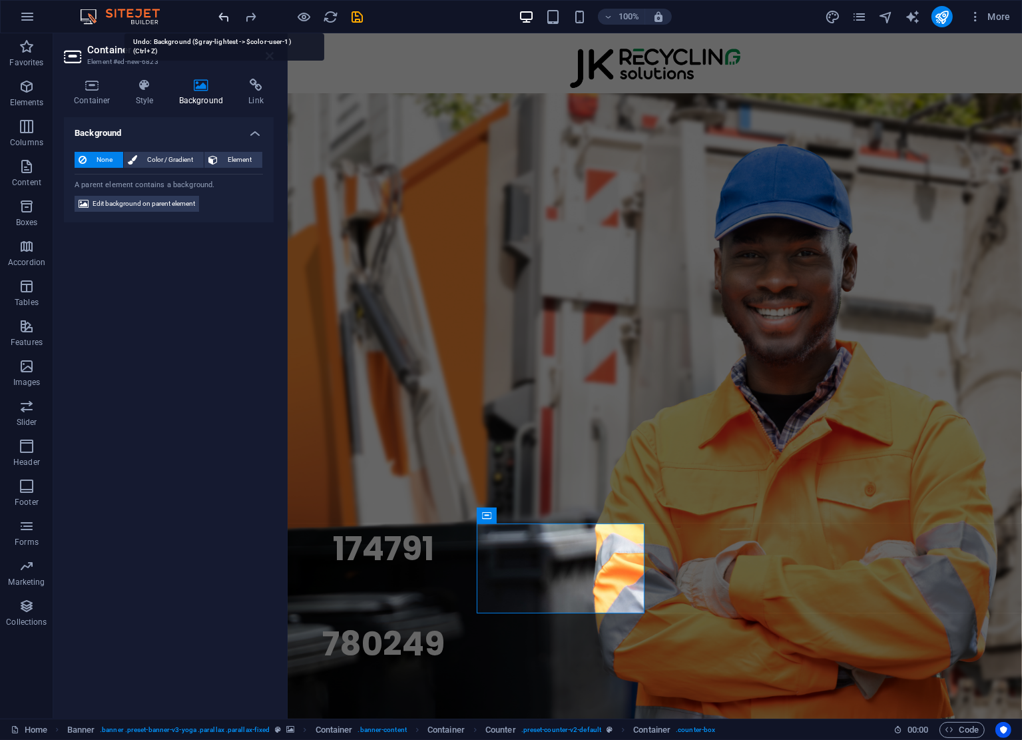
click at [224, 13] on icon "undo" at bounding box center [224, 16] width 15 height 15
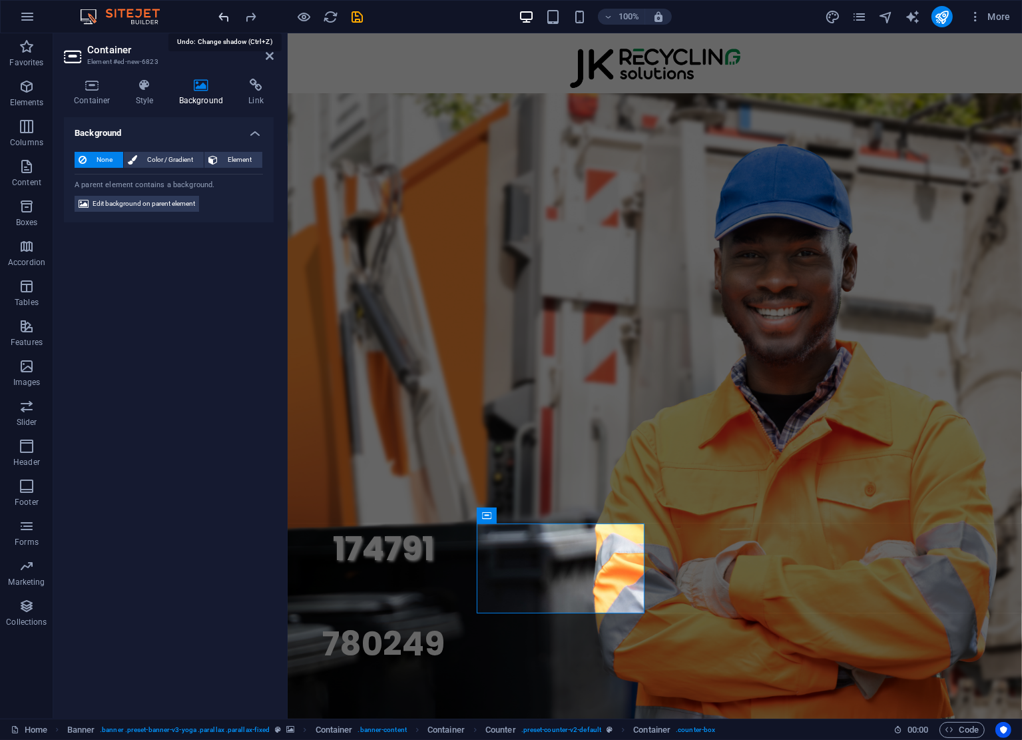
click at [224, 13] on icon "undo" at bounding box center [224, 16] width 15 height 15
click at [275, 56] on aside "Container Element #ed-new-6823 Container Style Background Link Size Height Defa…" at bounding box center [170, 375] width 234 height 685
drag, startPoint x: 268, startPoint y: 53, endPoint x: 204, endPoint y: 22, distance: 71.8
click at [268, 53] on icon at bounding box center [270, 56] width 8 height 11
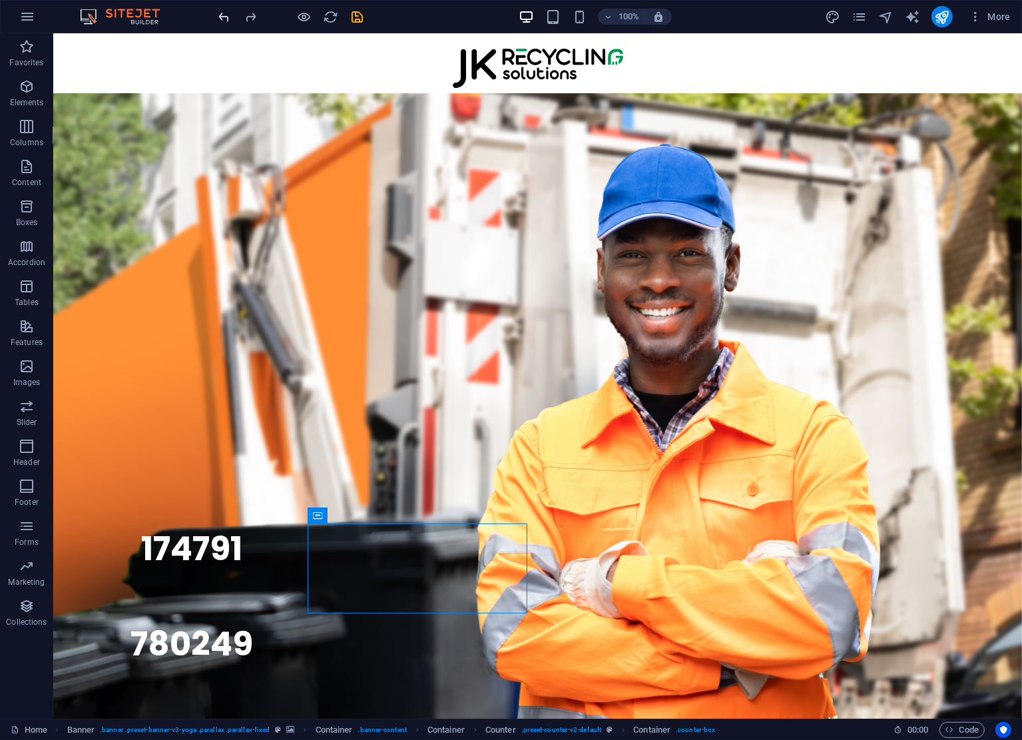
click at [225, 18] on icon "undo" at bounding box center [224, 16] width 15 height 15
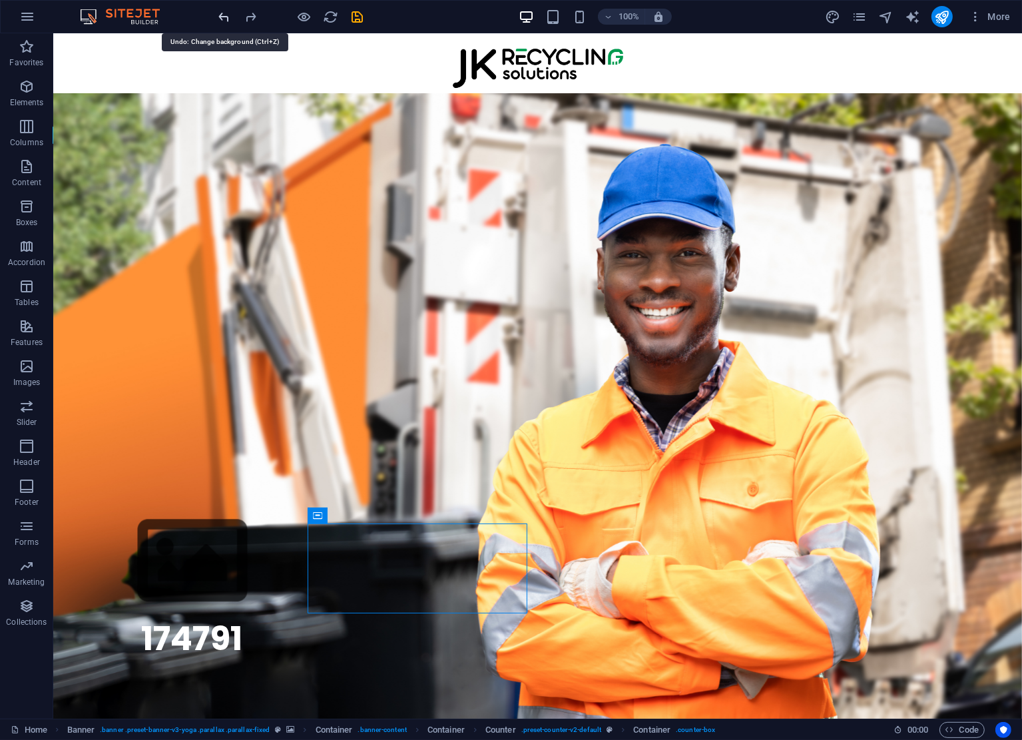
click at [225, 18] on icon "undo" at bounding box center [224, 16] width 15 height 15
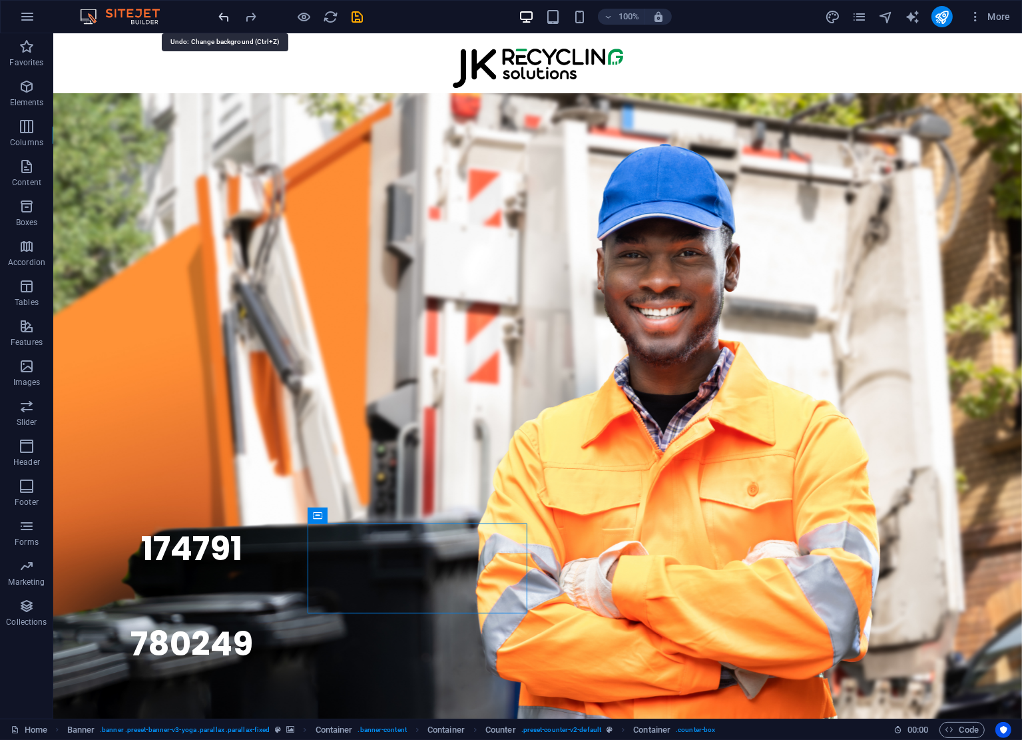
click at [225, 18] on icon "undo" at bounding box center [224, 16] width 15 height 15
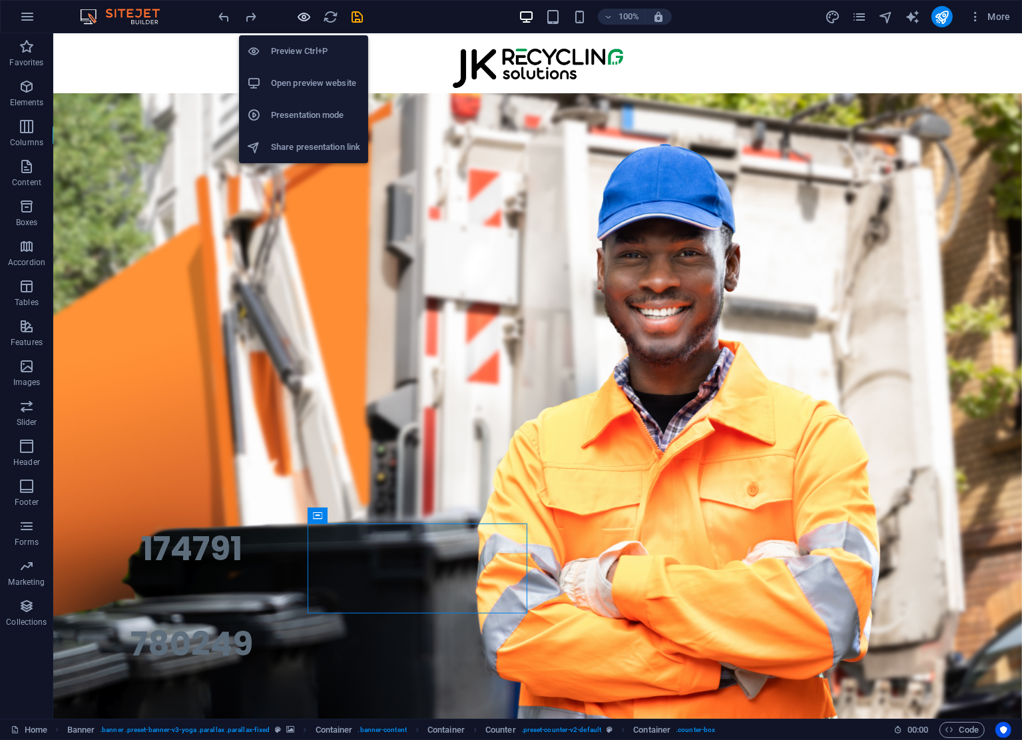
click at [298, 18] on icon "button" at bounding box center [304, 16] width 15 height 15
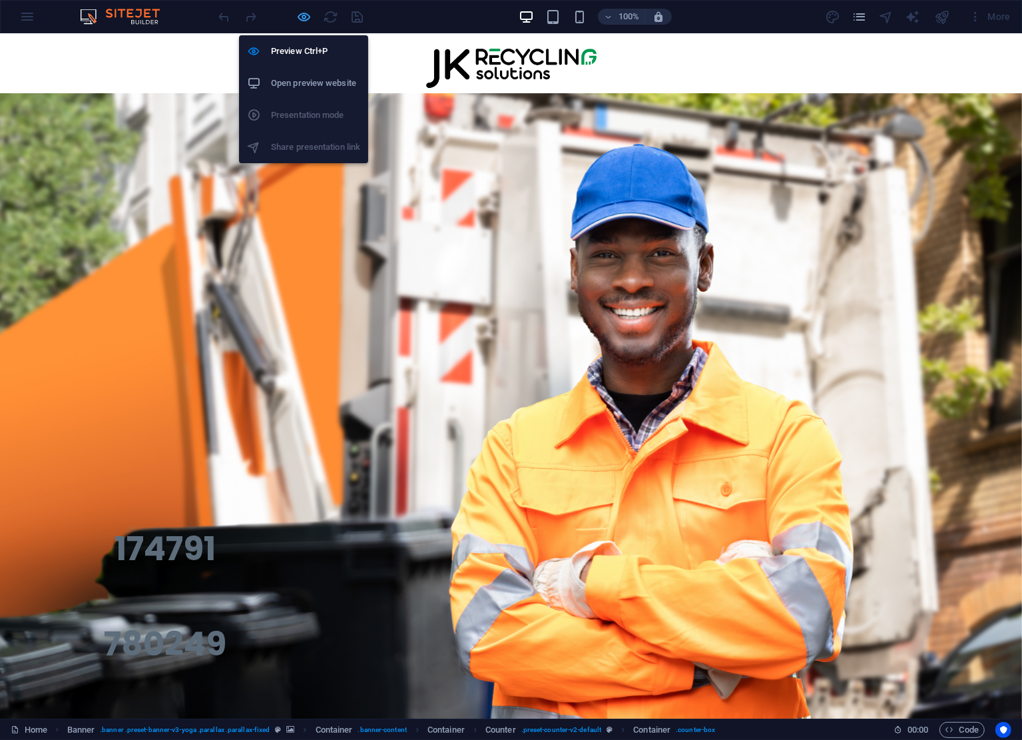
click at [305, 18] on icon "button" at bounding box center [304, 16] width 15 height 15
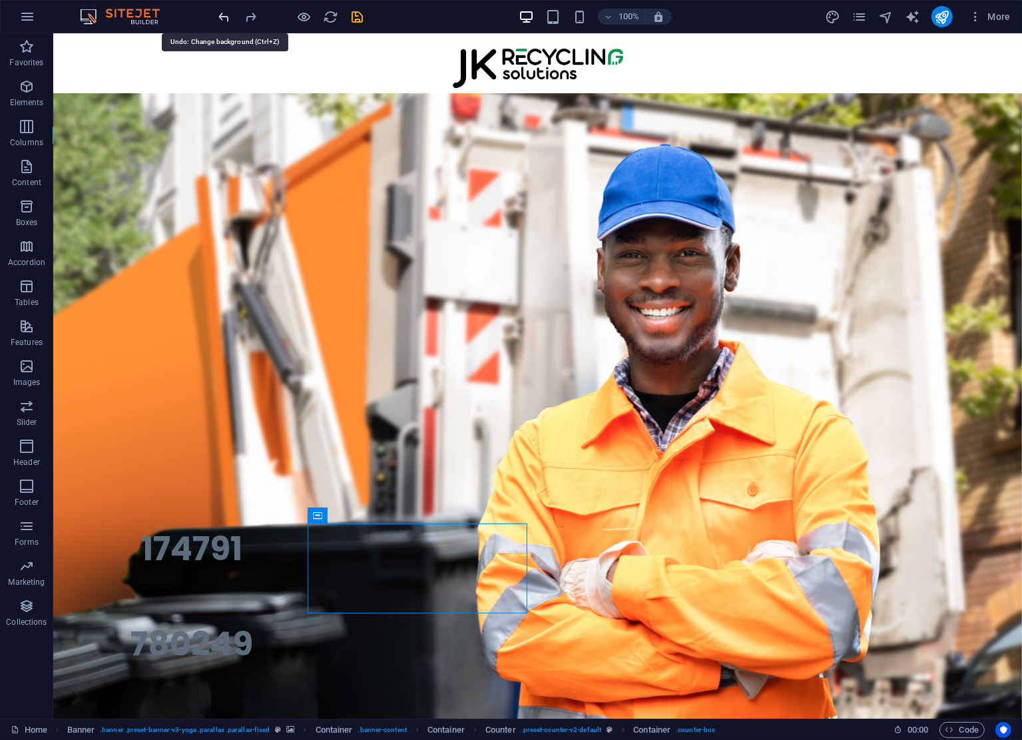
click at [226, 16] on icon "undo" at bounding box center [224, 16] width 15 height 15
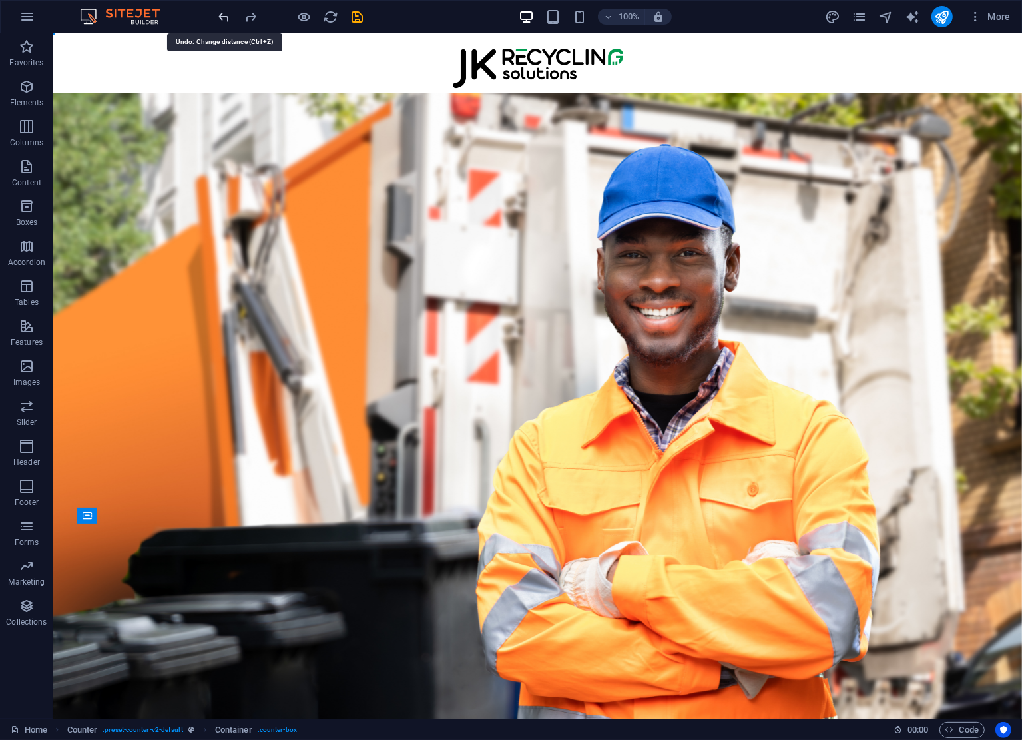
click at [226, 16] on icon "undo" at bounding box center [224, 16] width 15 height 15
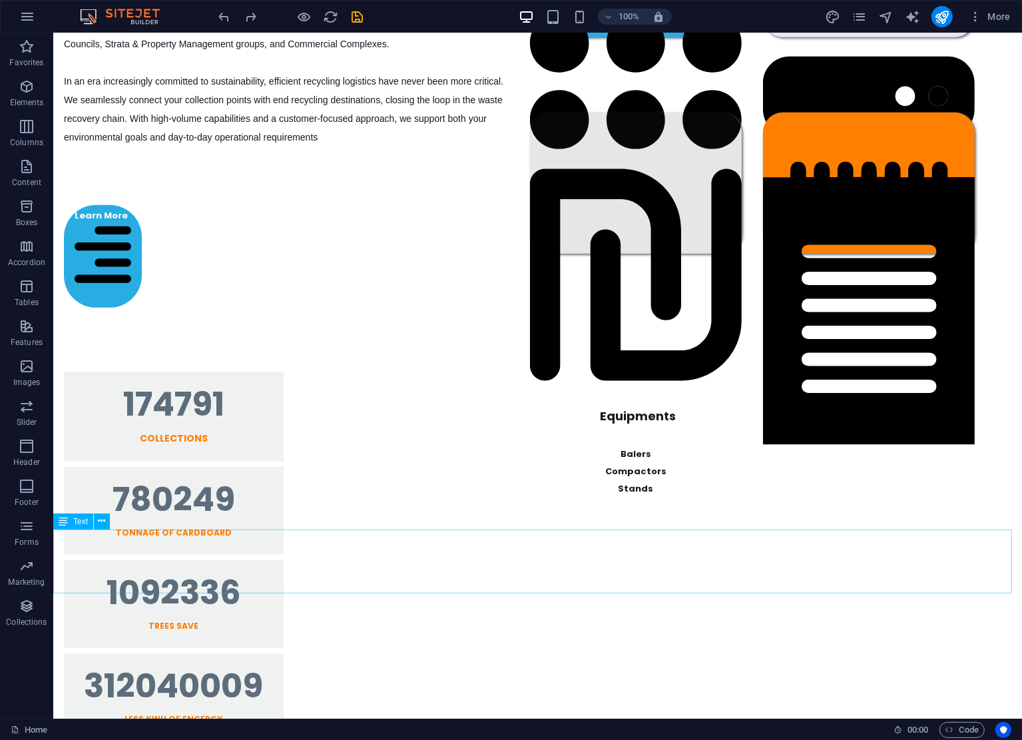
scroll to position [100, 0]
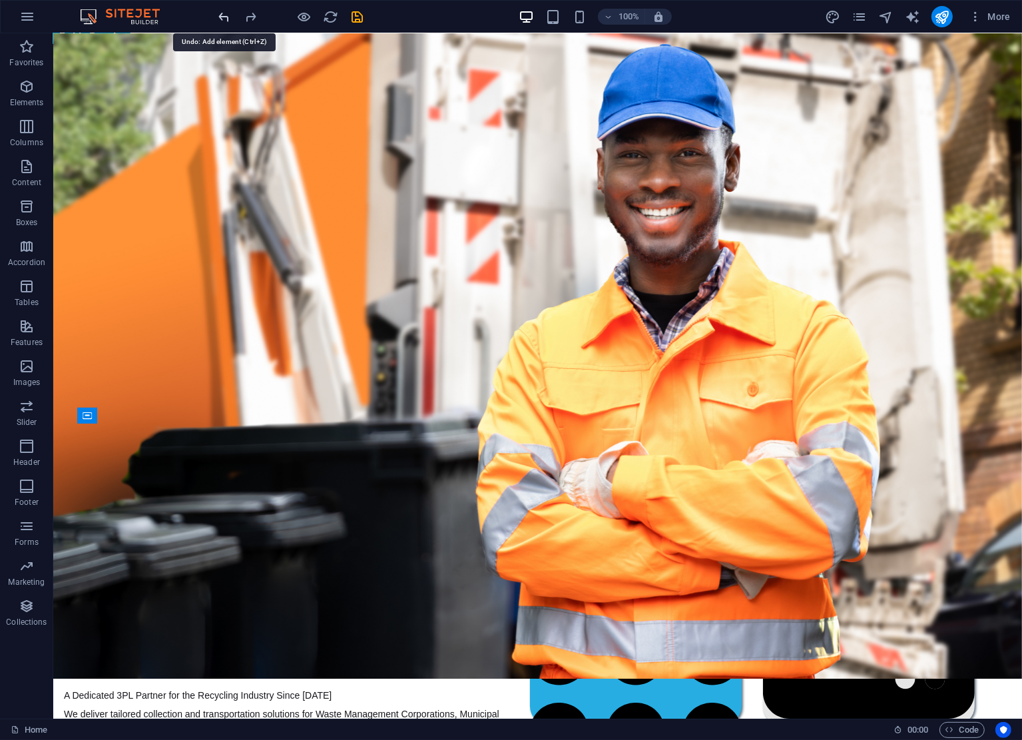
click at [224, 15] on icon "undo" at bounding box center [224, 16] width 15 height 15
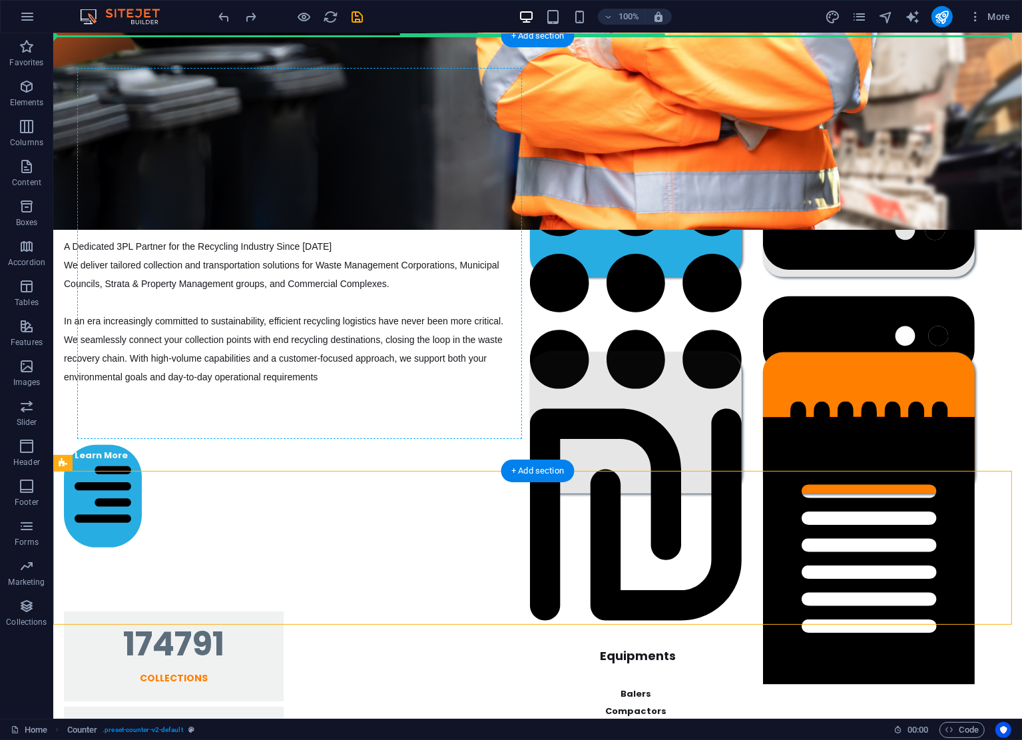
scroll to position [408, 0]
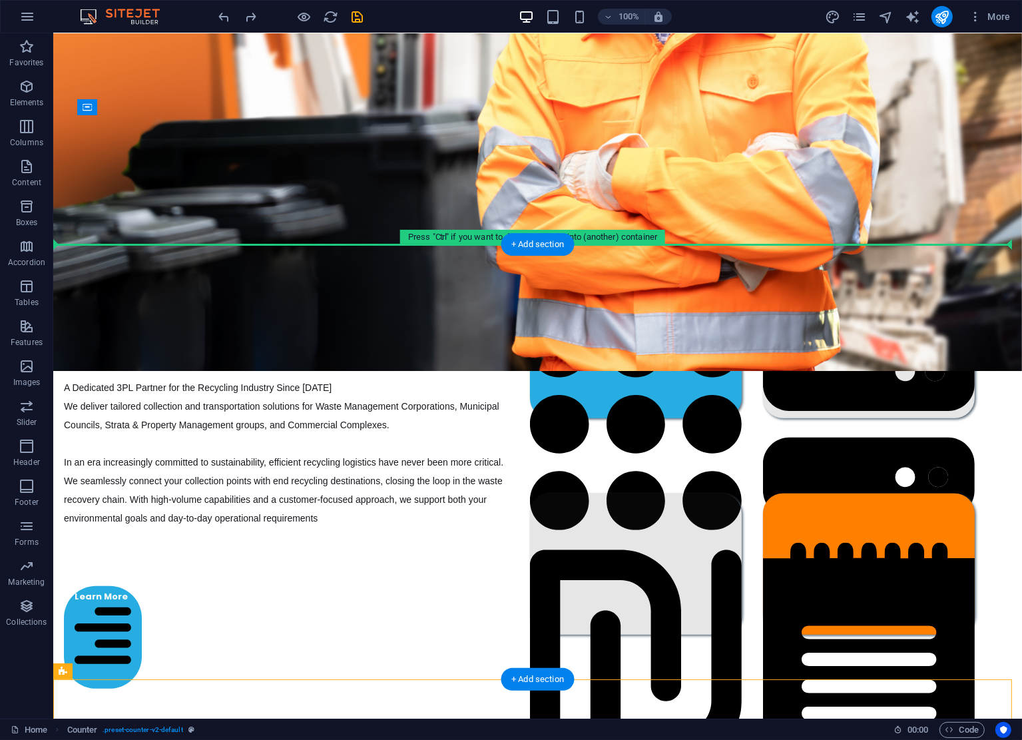
drag, startPoint x: 139, startPoint y: 326, endPoint x: 124, endPoint y: 248, distance: 78.8
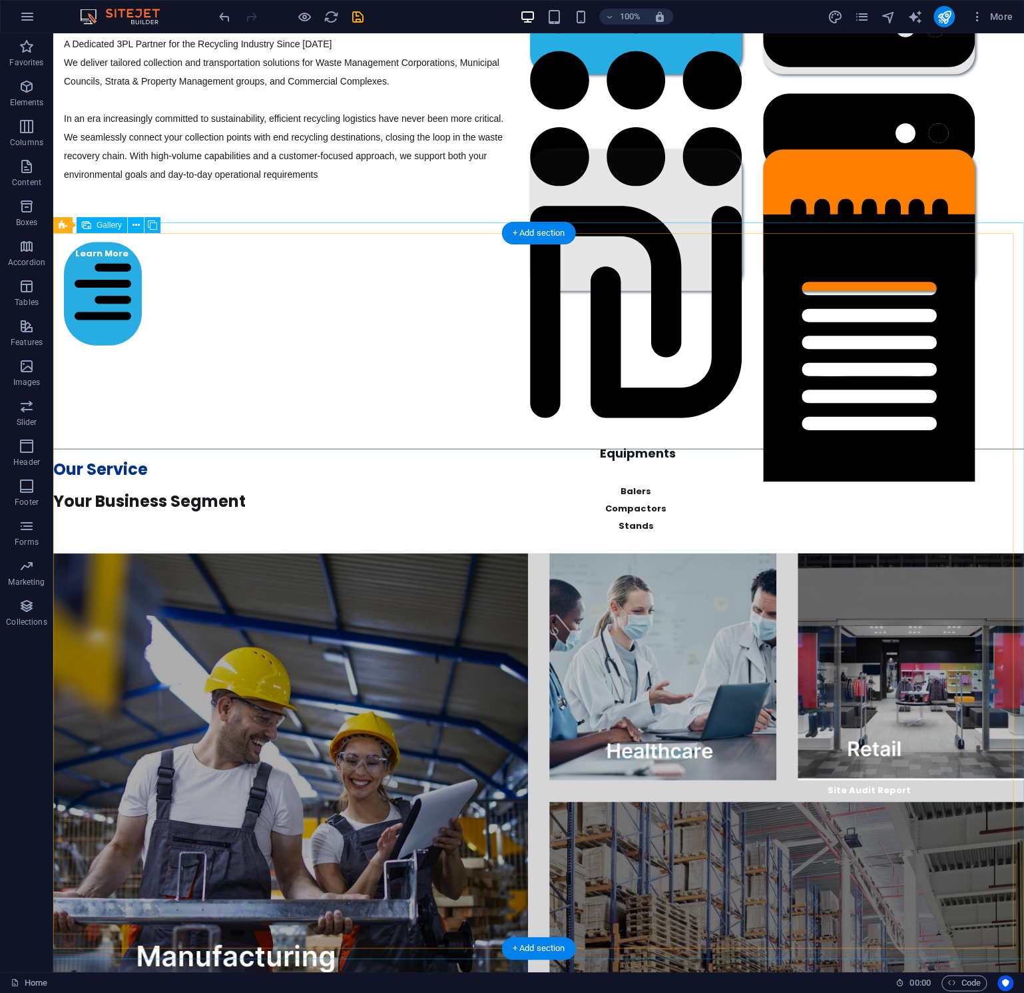
scroll to position [688, 0]
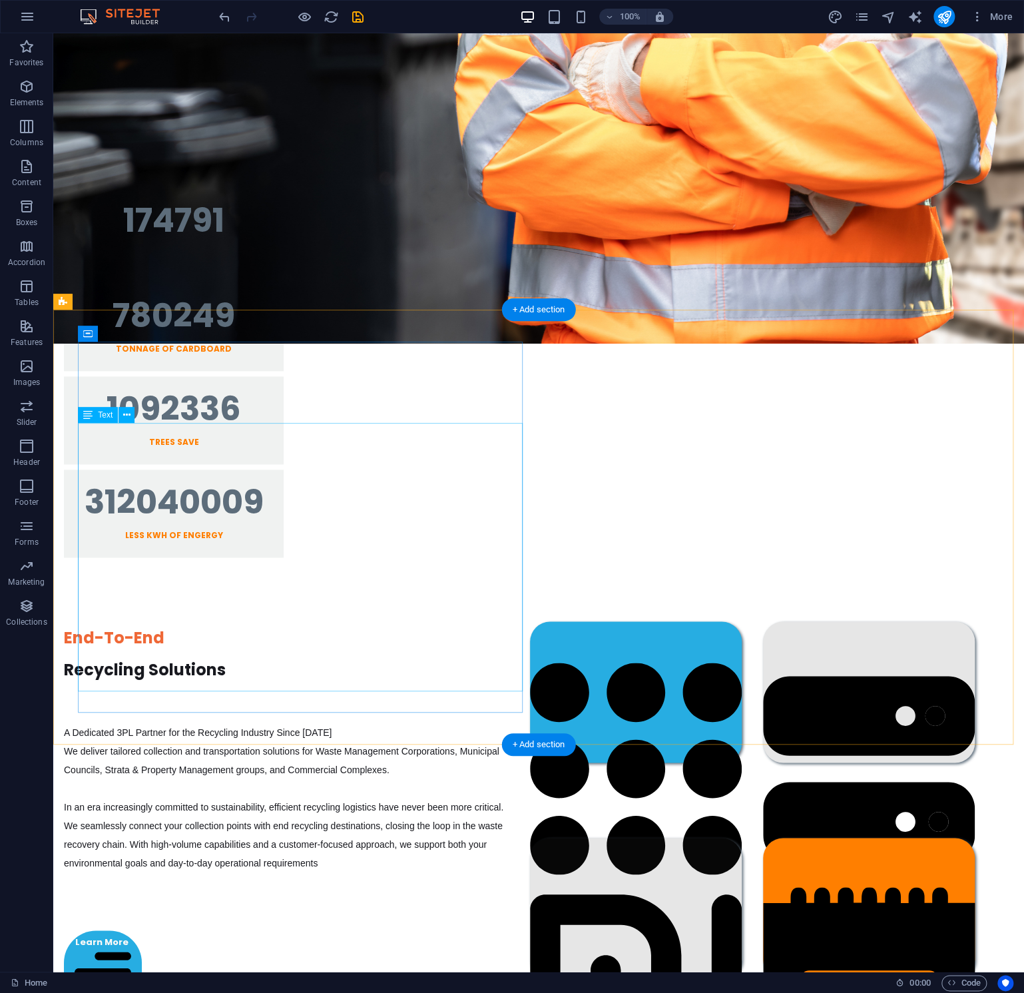
drag, startPoint x: 147, startPoint y: 182, endPoint x: 170, endPoint y: 468, distance: 287.3
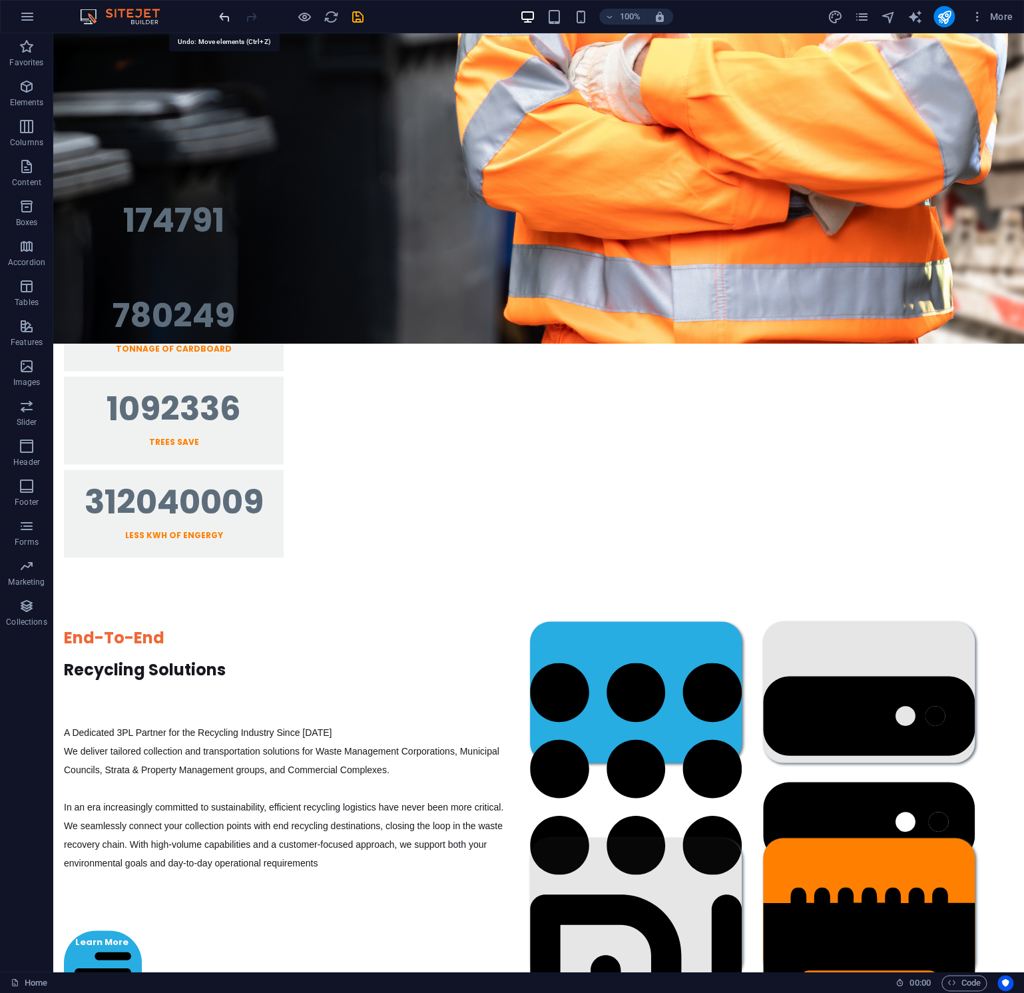
click at [226, 19] on icon "undo" at bounding box center [224, 16] width 15 height 15
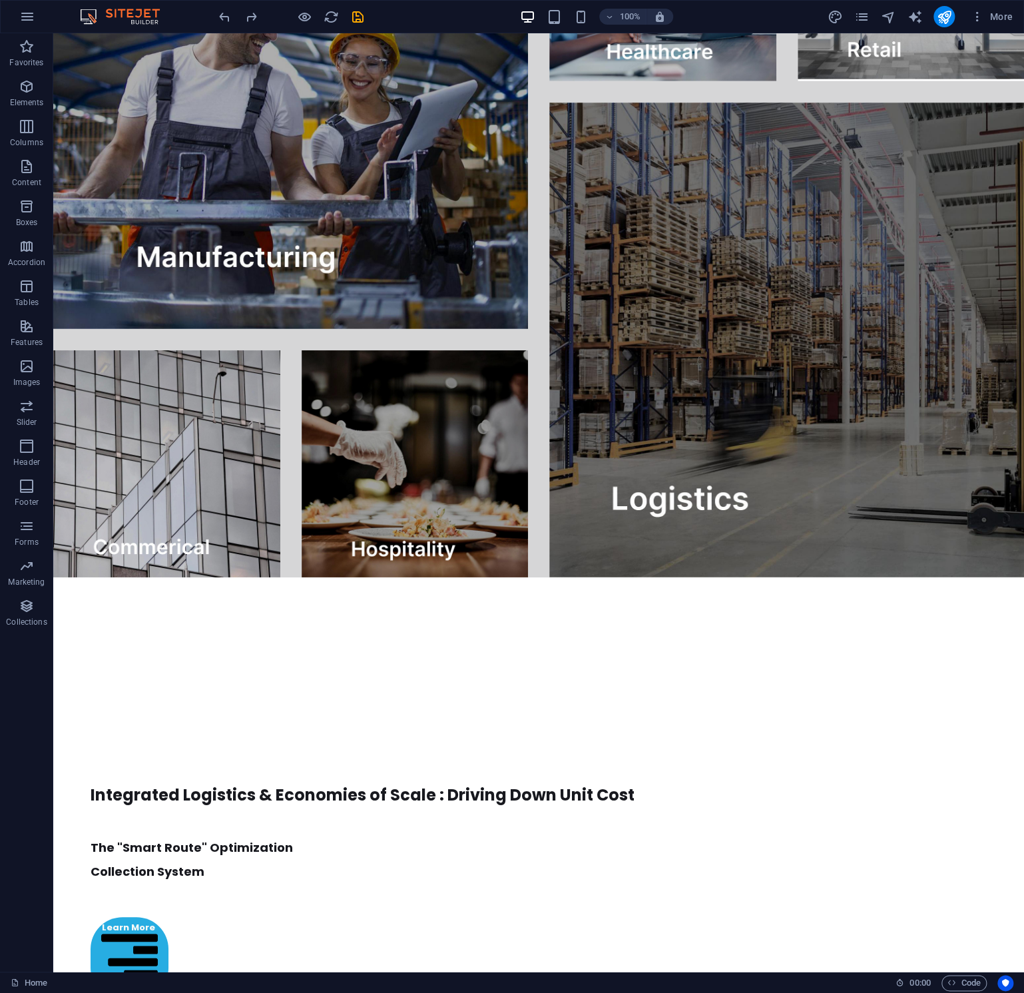
scroll to position [2133, 0]
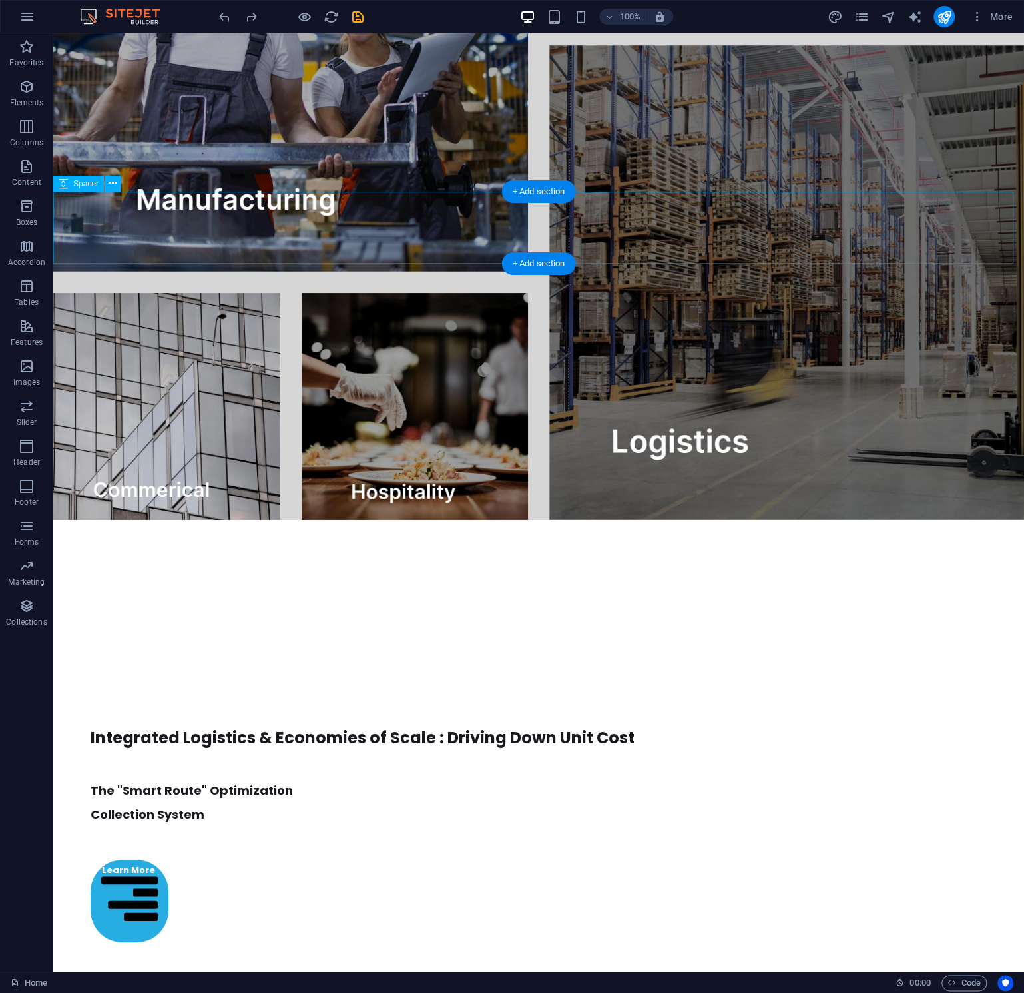
click at [589, 520] on div at bounding box center [538, 556] width 971 height 72
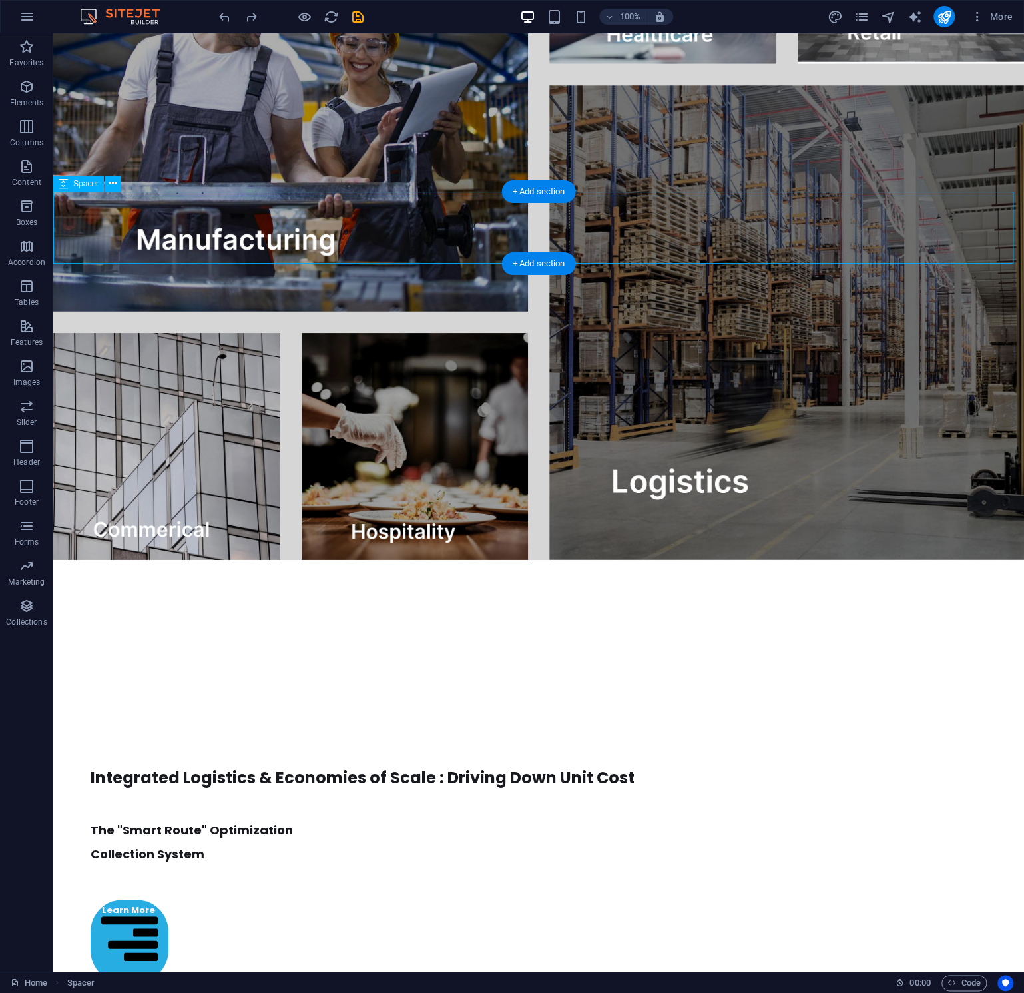
select select "px"
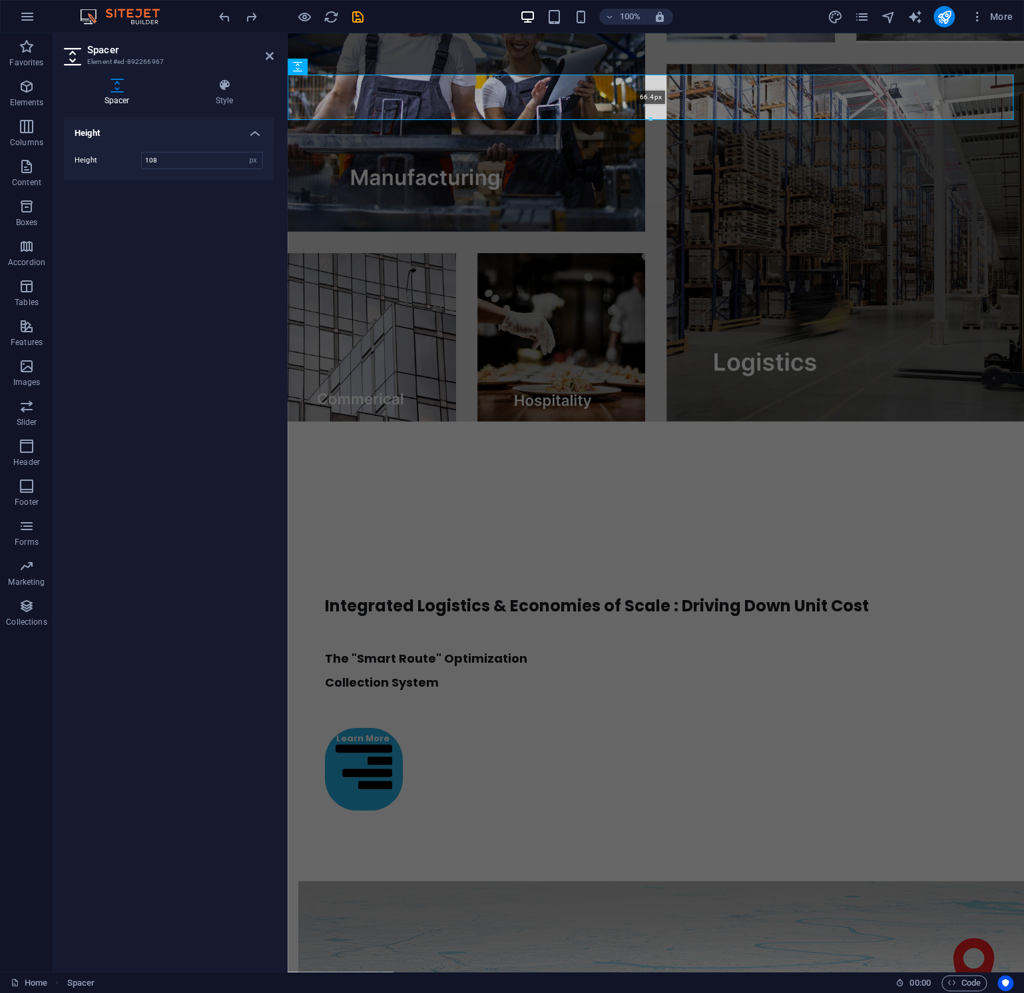
drag, startPoint x: 651, startPoint y: 148, endPoint x: 658, endPoint y: 116, distance: 32.8
type input "56"
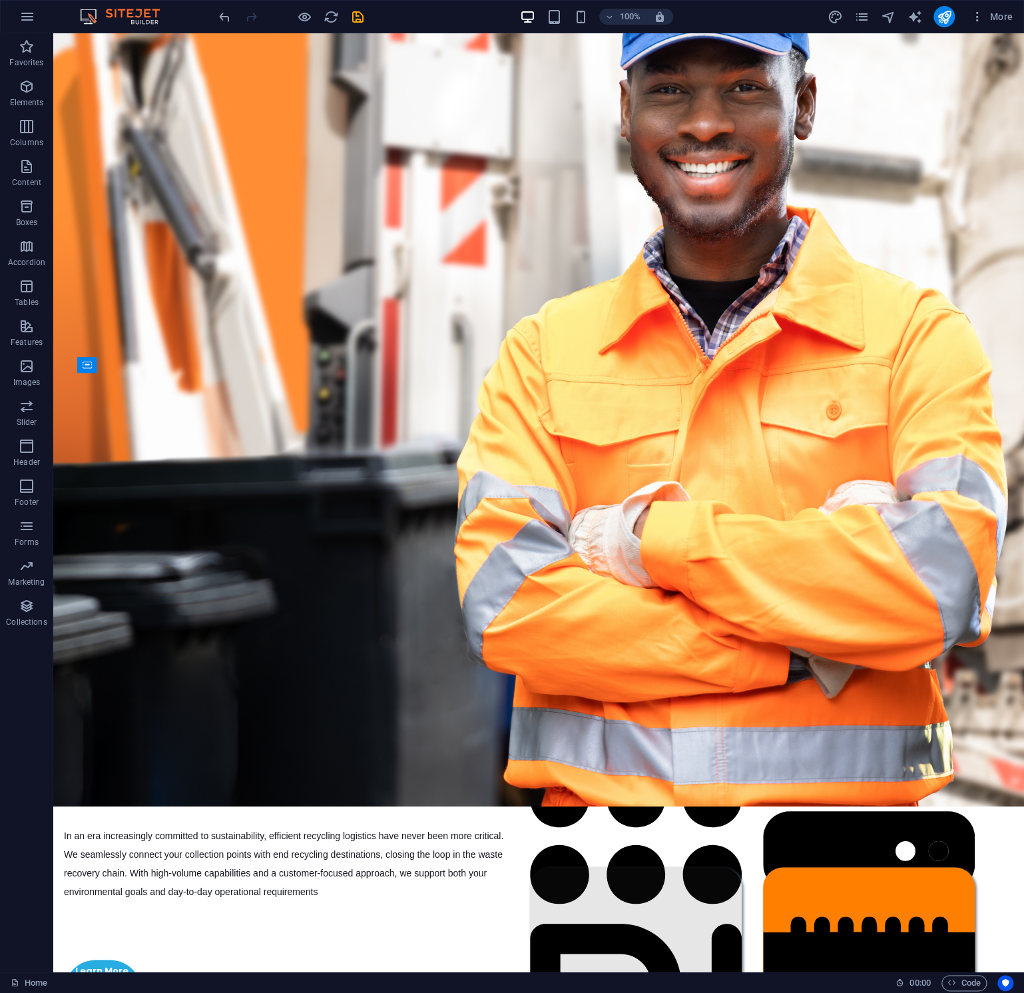
scroll to position [232, 0]
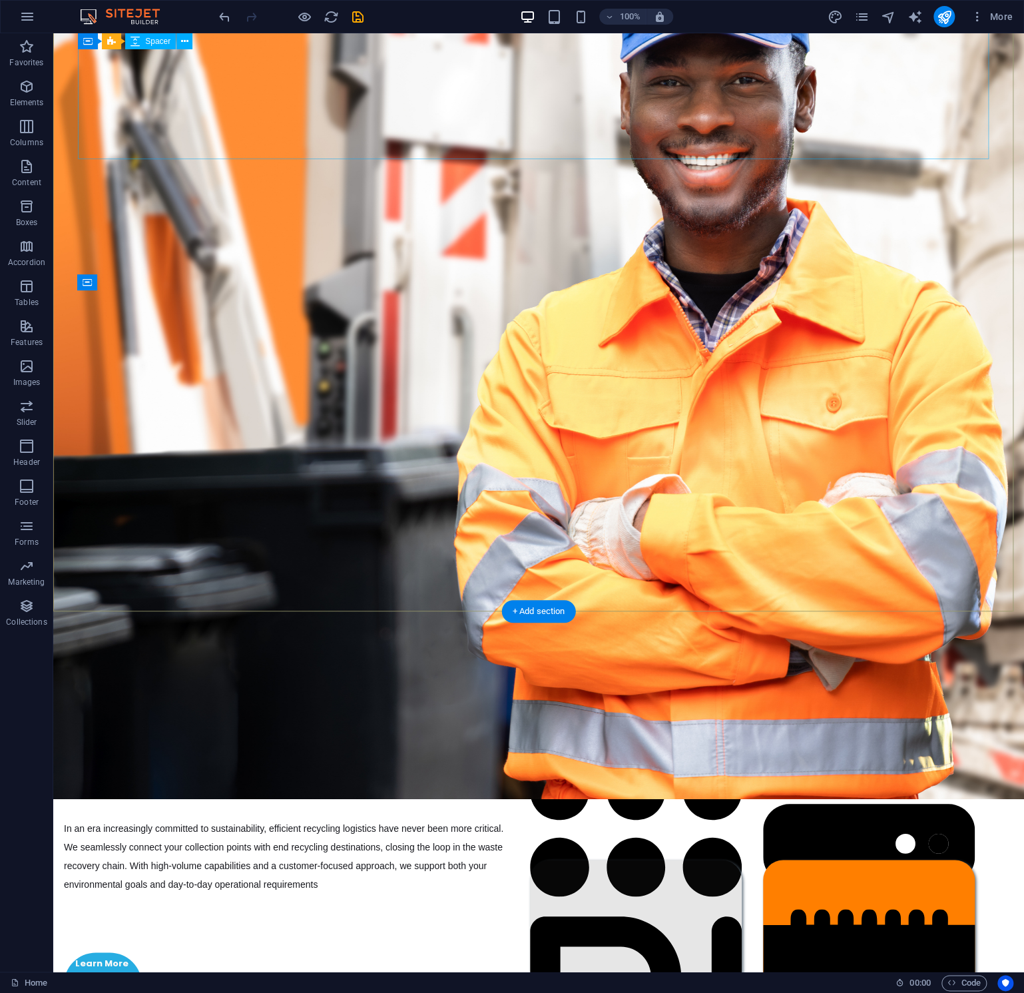
select select "px"
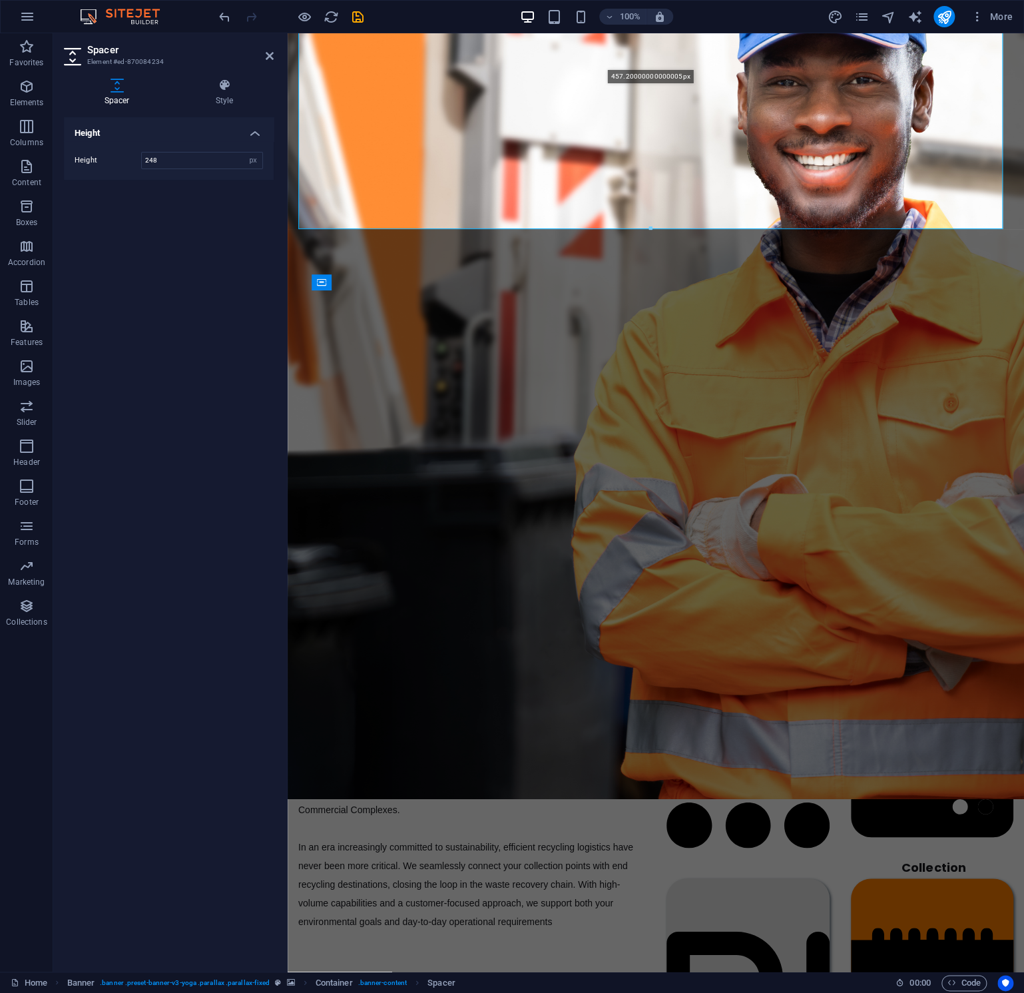
drag, startPoint x: 651, startPoint y: 159, endPoint x: 386, endPoint y: 264, distance: 285.2
click at [673, 298] on div "Drag here to replace the existing content. Press “Ctrl” if you want to create a…" at bounding box center [656, 386] width 737 height 1172
type input "457"
click at [962, 367] on div "3PL Collection Support , Transportation & End-to-End Solutions High Volume Expe…" at bounding box center [655, 310] width 715 height 113
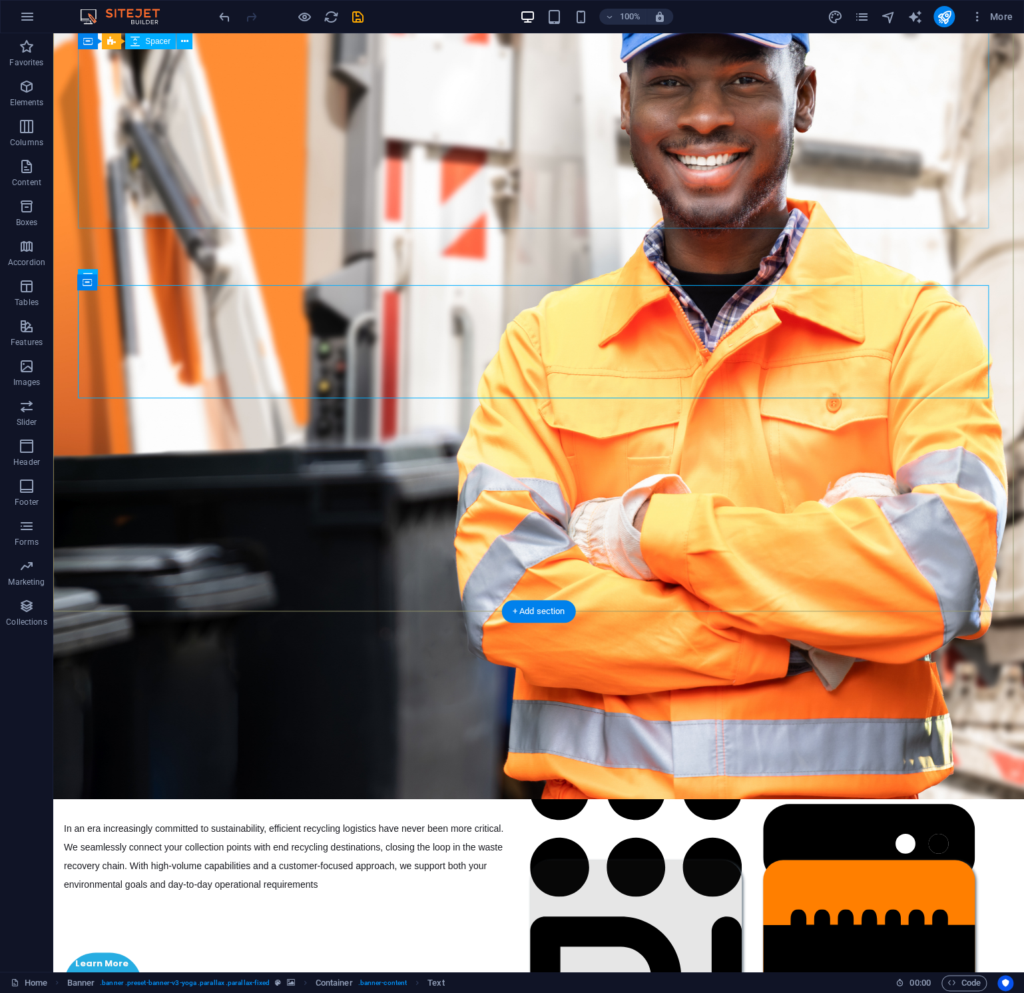
click at [512, 170] on div at bounding box center [538, 45] width 911 height 304
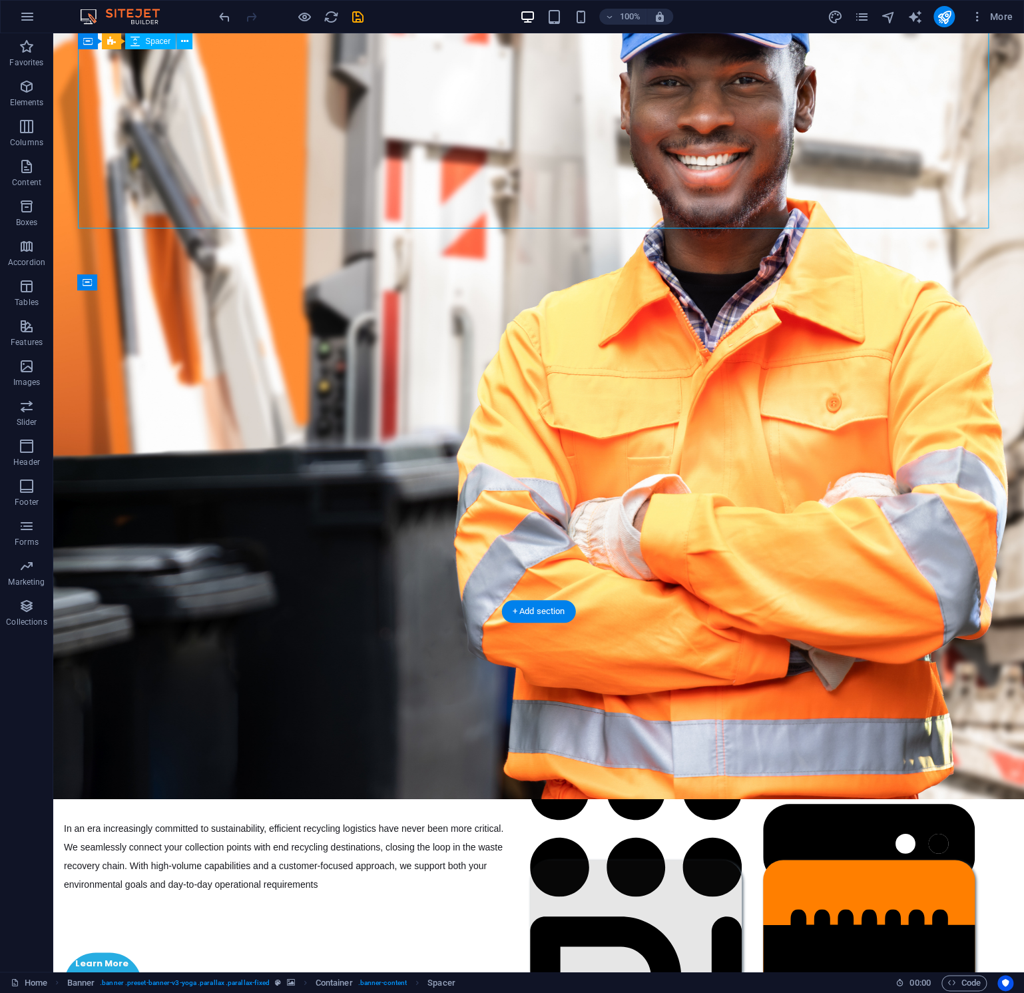
click at [512, 170] on div at bounding box center [538, 45] width 911 height 304
select select "px"
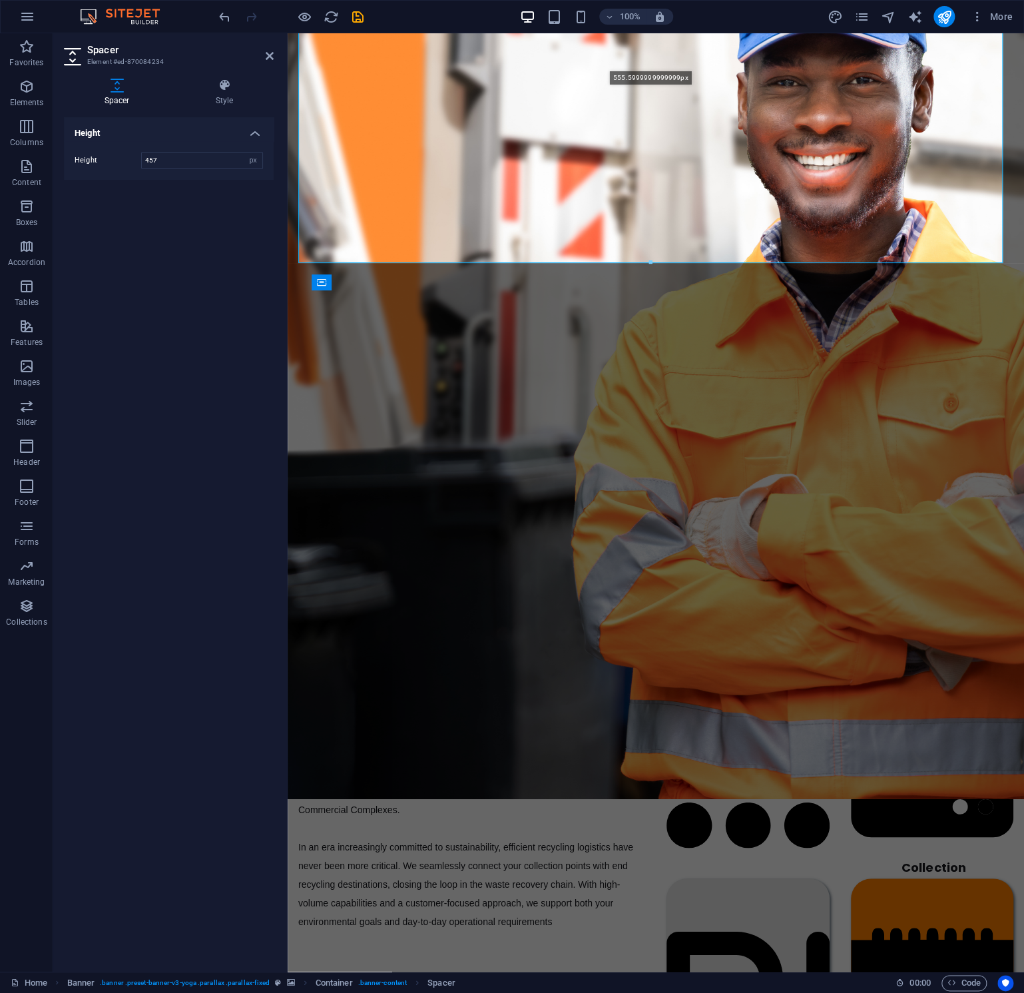
drag, startPoint x: 650, startPoint y: 228, endPoint x: 365, endPoint y: 202, distance: 286.2
click at [654, 292] on div "Drag here to replace the existing content. Press “Ctrl” if you want to create a…" at bounding box center [656, 386] width 737 height 1172
type input "555"
click at [956, 478] on figure at bounding box center [655, 507] width 715 height 149
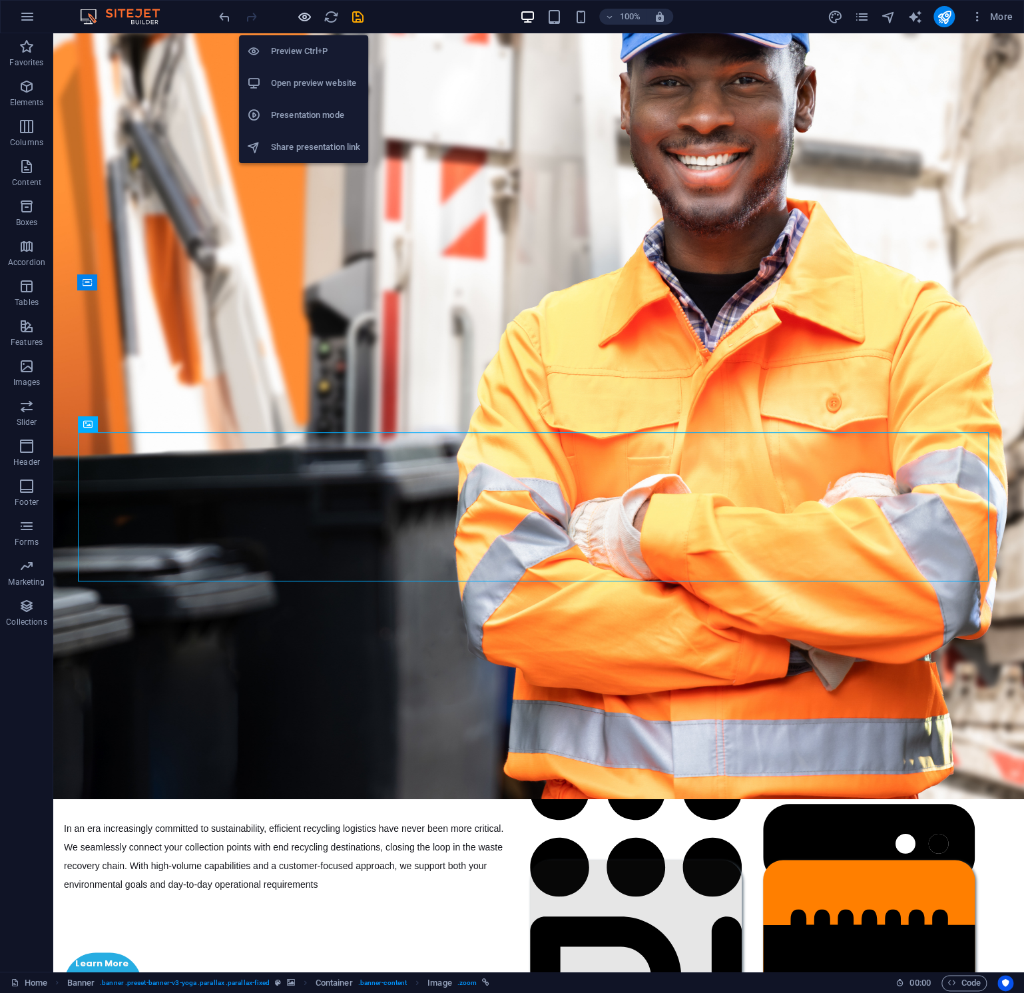
click at [308, 15] on icon "button" at bounding box center [304, 16] width 15 height 15
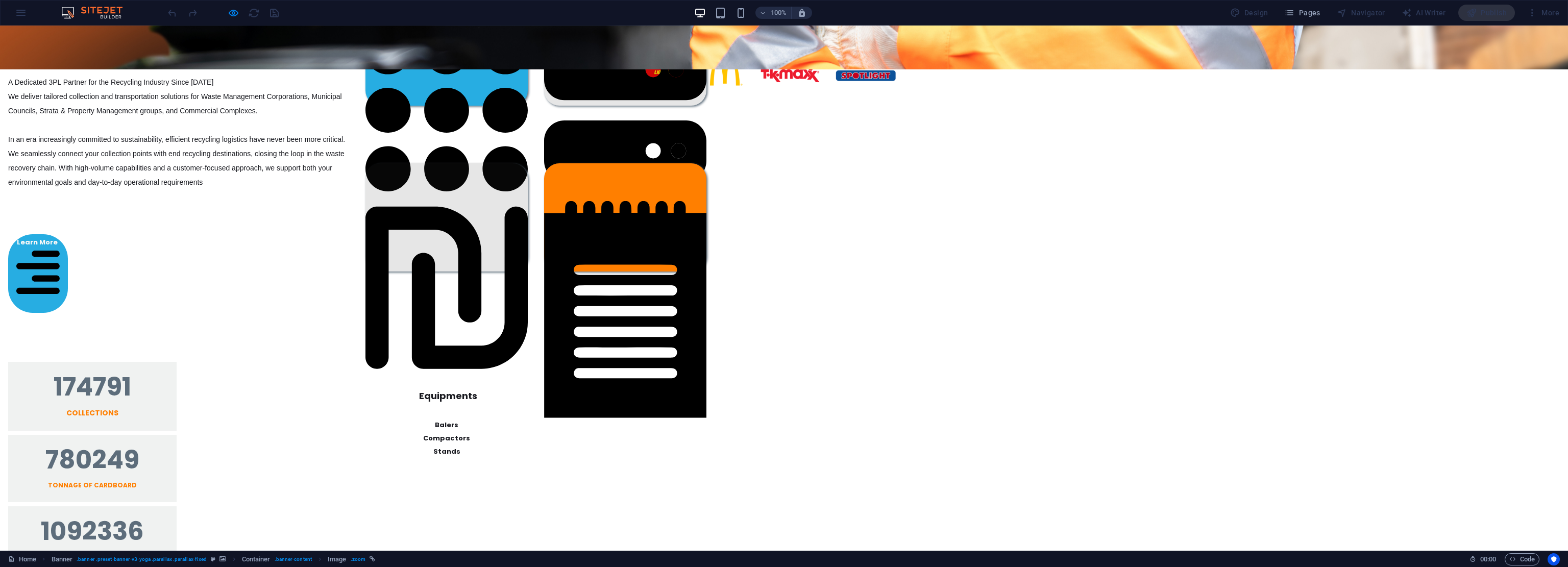
scroll to position [0, 0]
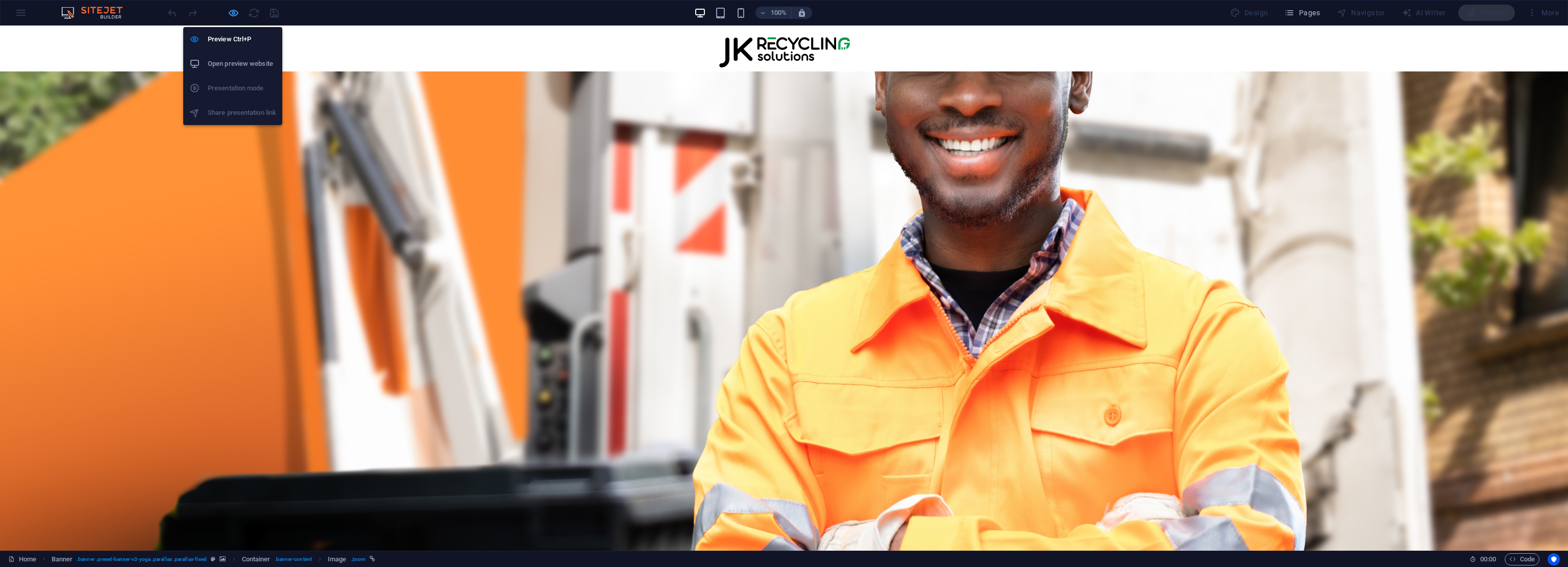
click at [233, 10] on icon "button" at bounding box center [233, 12] width 11 height 11
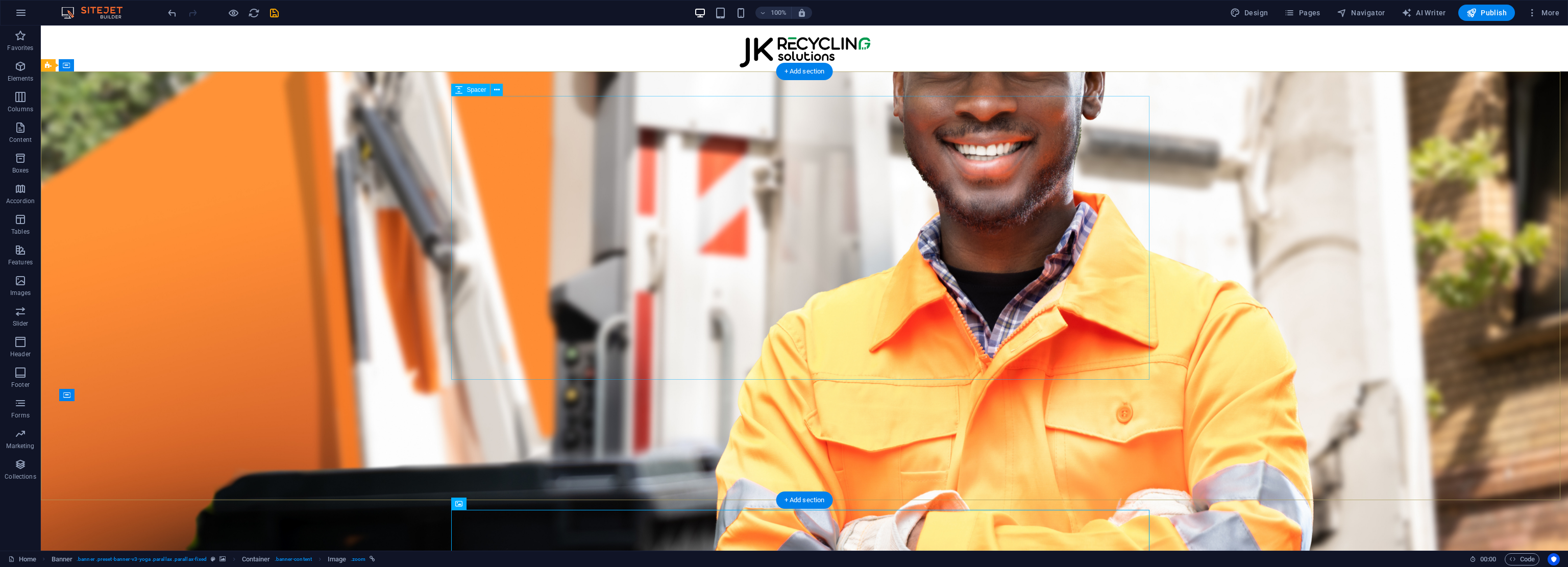
click at [783, 331] on div at bounding box center [804, 238] width 698 height 284
select select "px"
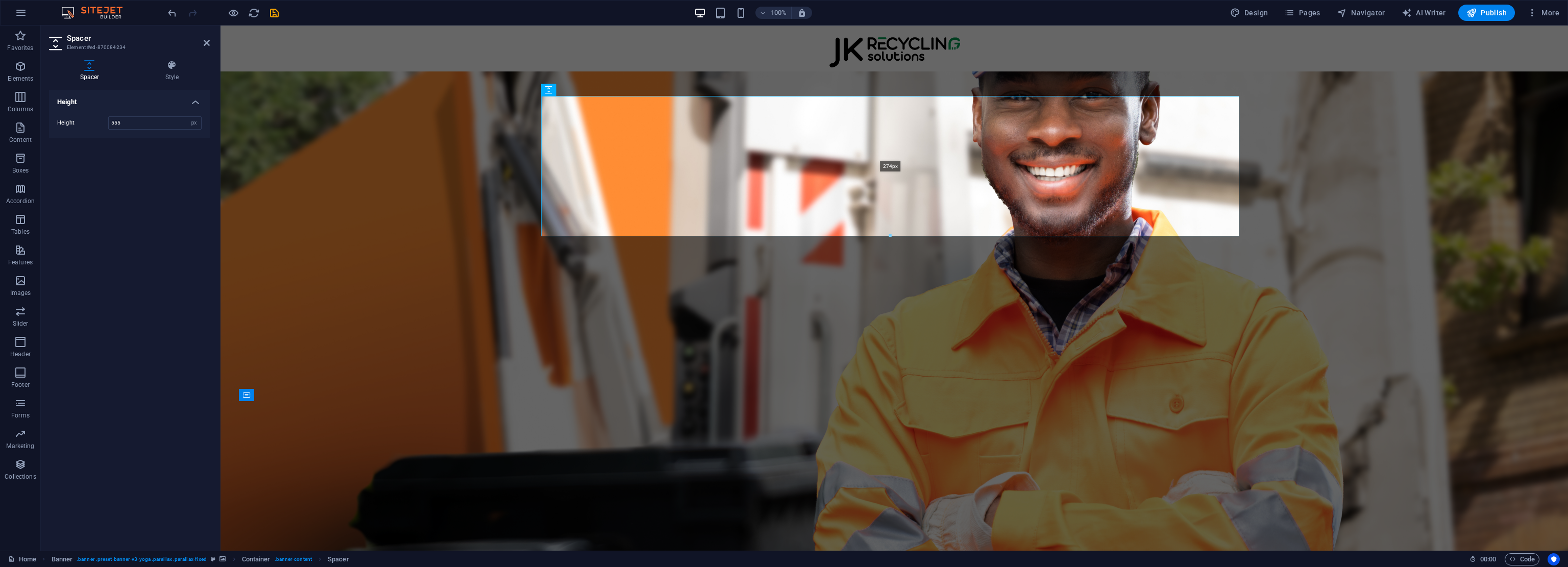
drag, startPoint x: 891, startPoint y: 379, endPoint x: 874, endPoint y: 236, distance: 144.0
click at [783, 236] on div at bounding box center [891, 236] width 697 height 4
type input "274"
click at [783, 339] on div "Your Trusted Partner In Recycling Logistics 3PL Collection Support , Transporta…" at bounding box center [894, 285] width 1347 height 428
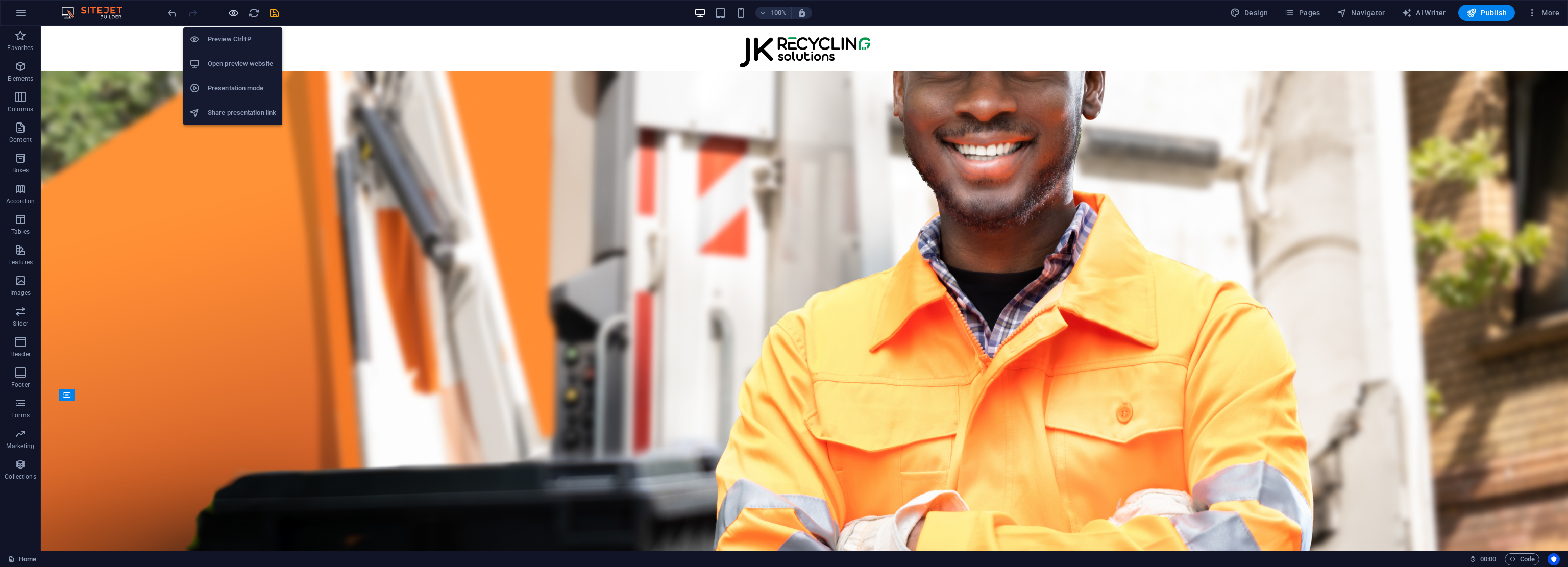
click at [235, 13] on icon "button" at bounding box center [233, 12] width 11 height 11
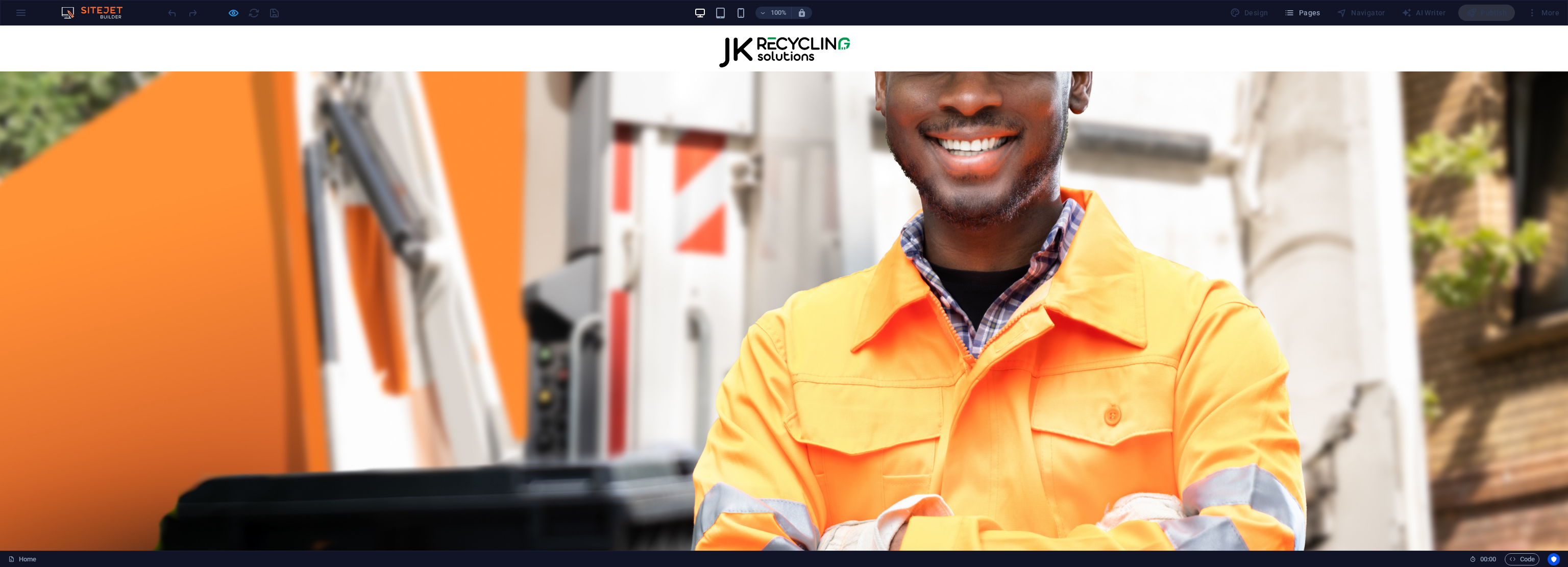
click at [235, 16] on icon "button" at bounding box center [233, 12] width 11 height 11
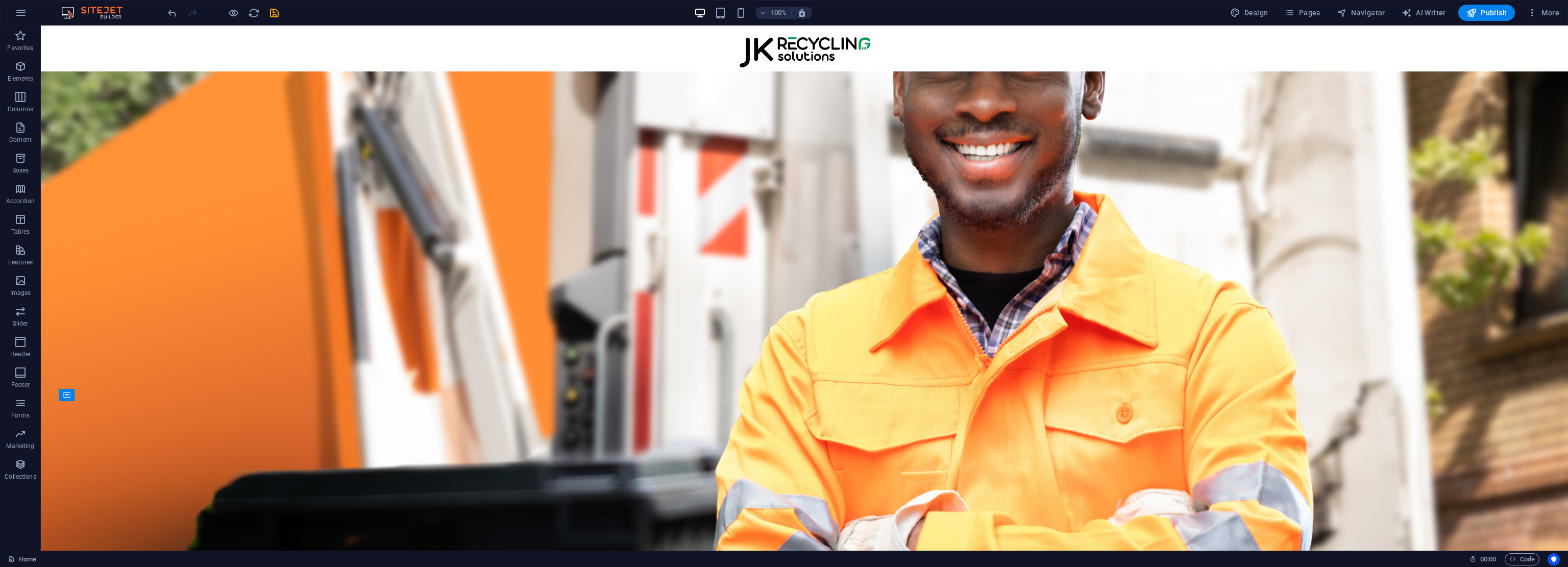
click at [274, 13] on icon "save" at bounding box center [274, 12] width 11 height 11
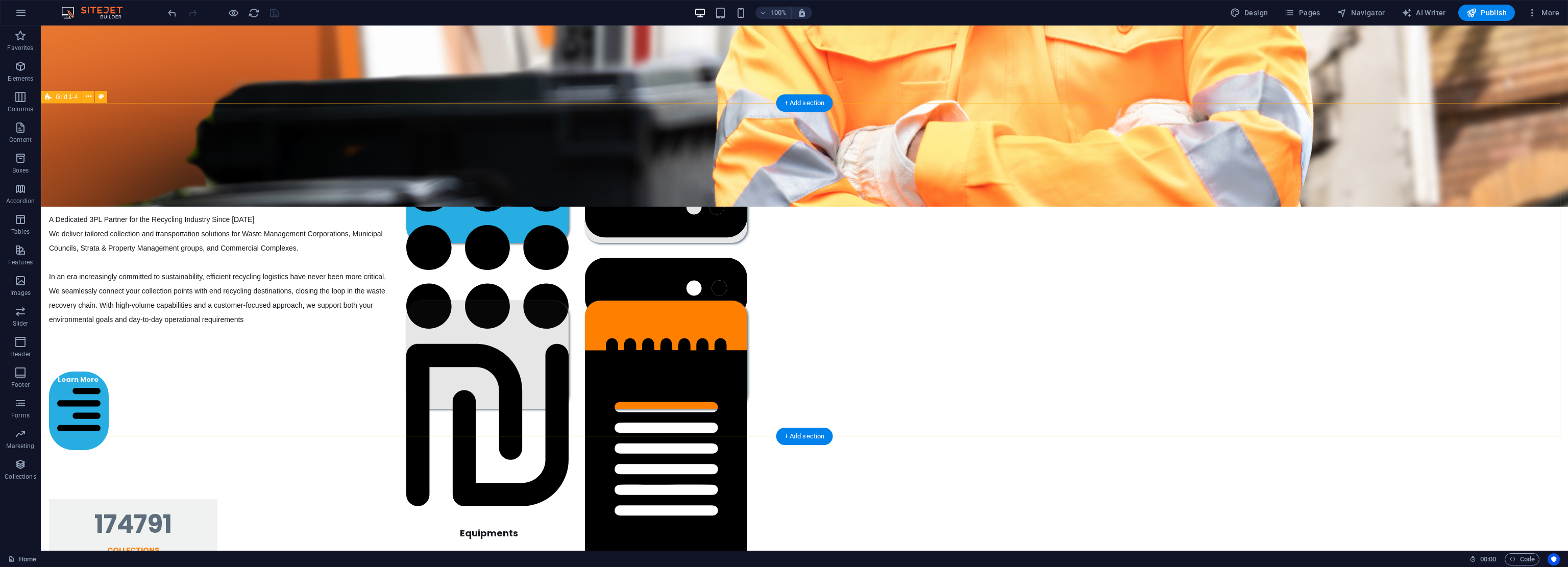
drag, startPoint x: 1451, startPoint y: 375, endPoint x: 1455, endPoint y: 357, distance: 18.4
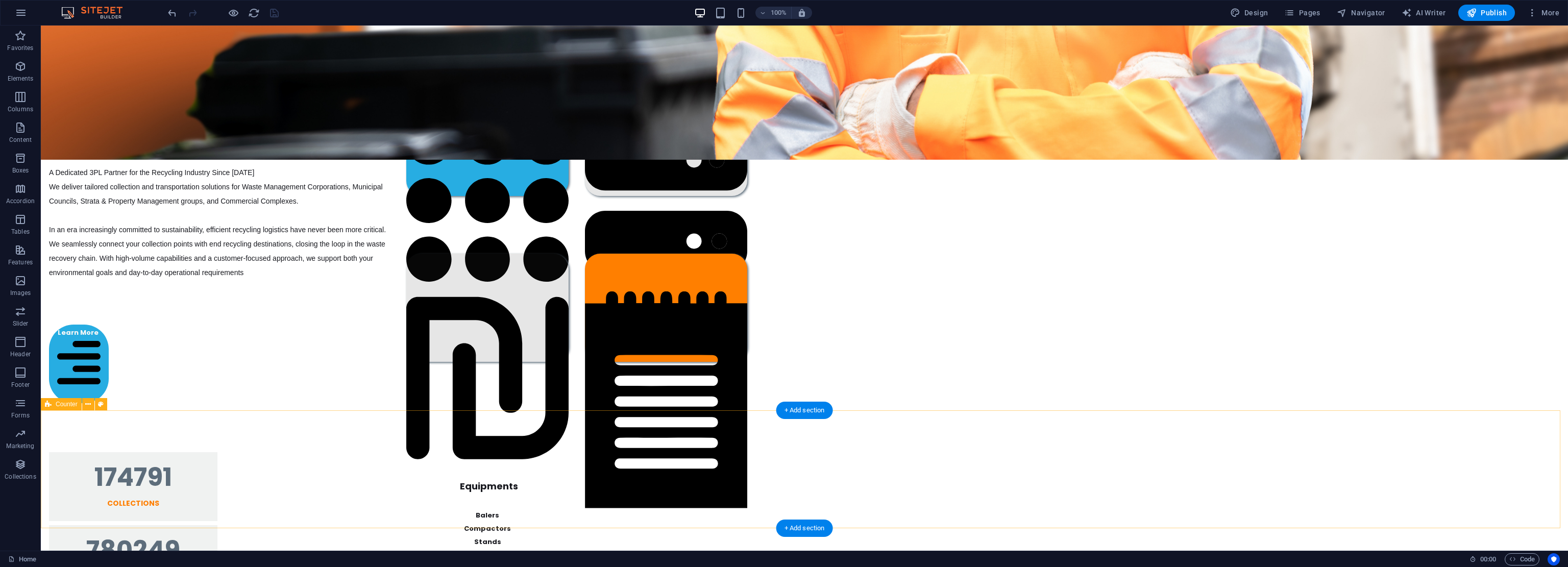
scroll to position [463, 0]
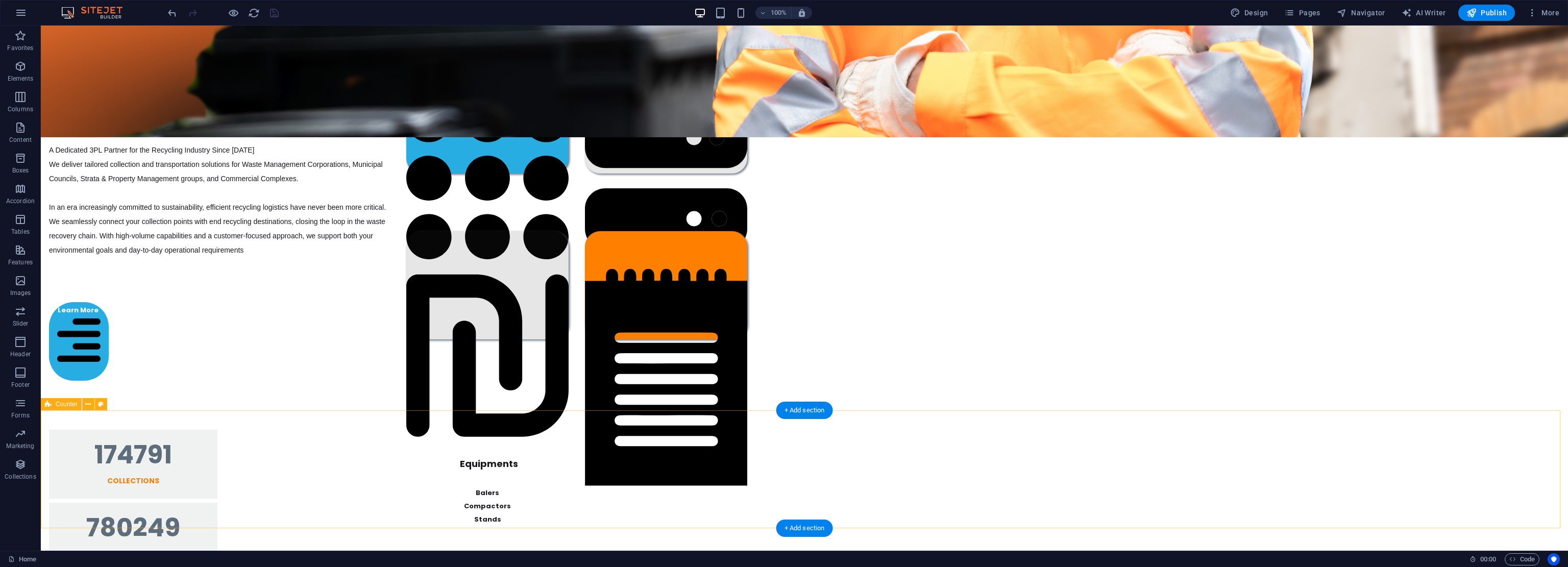
drag, startPoint x: 231, startPoint y: 492, endPoint x: 235, endPoint y: 510, distance: 18.4
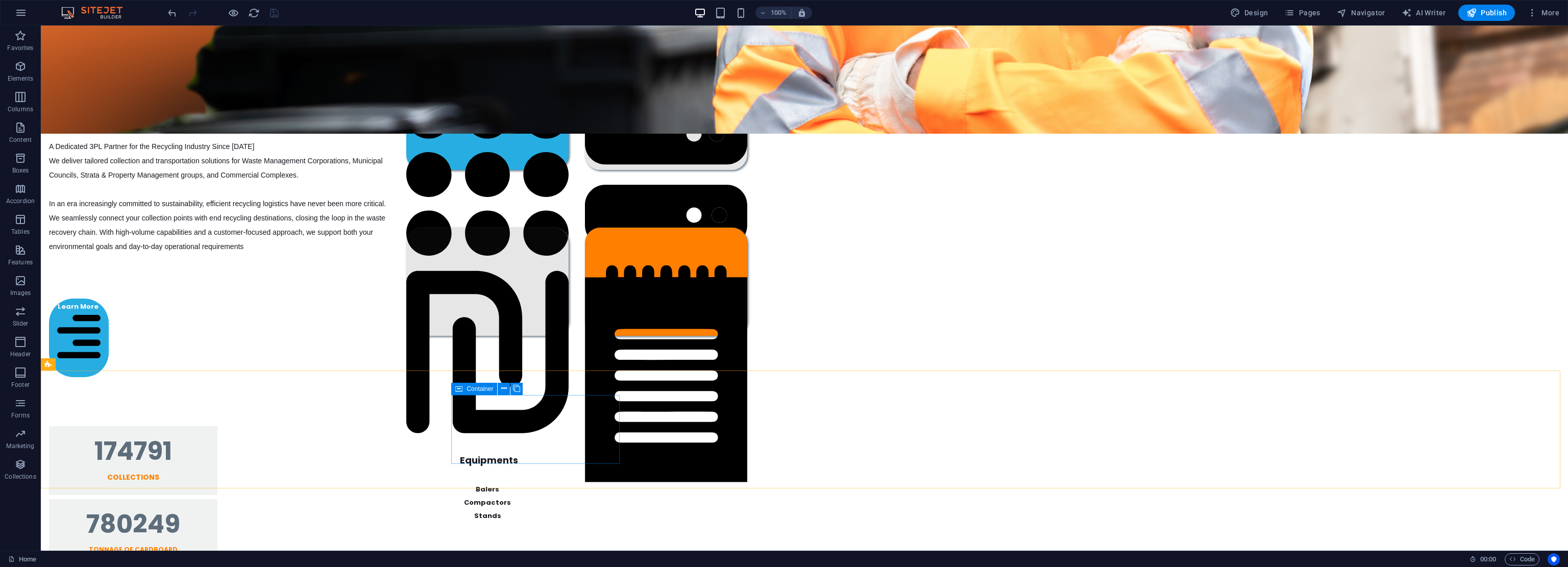
click at [461, 387] on icon at bounding box center [458, 389] width 7 height 12
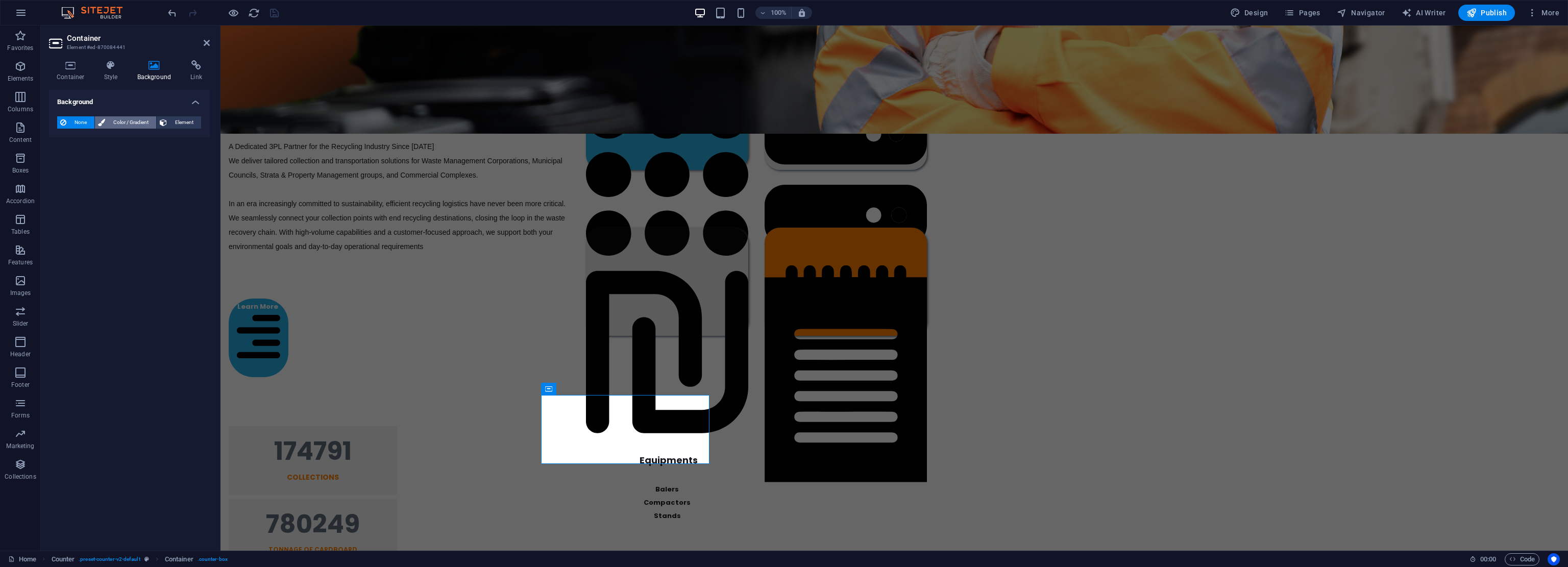
click at [107, 117] on button "Color / Gradient" at bounding box center [126, 123] width 61 height 12
click at [66, 164] on span at bounding box center [64, 163] width 11 height 11
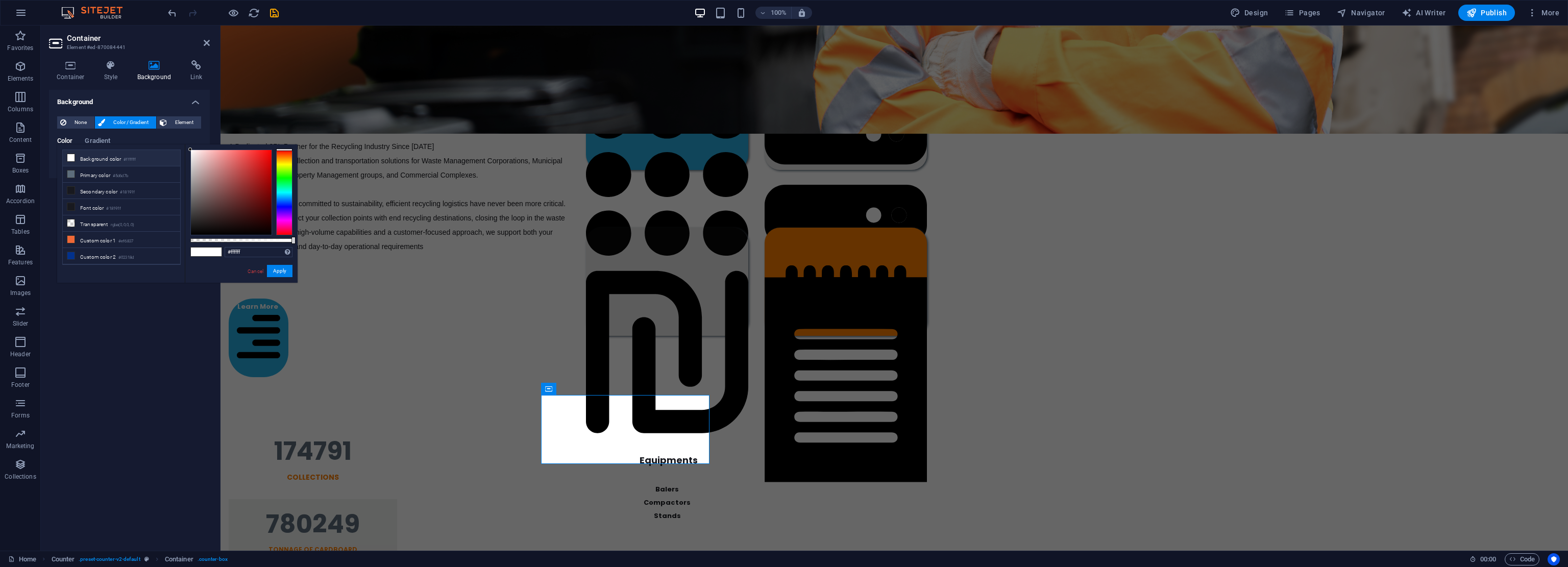
click at [77, 156] on li "Background color #ffffff" at bounding box center [121, 158] width 117 height 16
click at [284, 269] on button "Apply" at bounding box center [279, 271] width 25 height 12
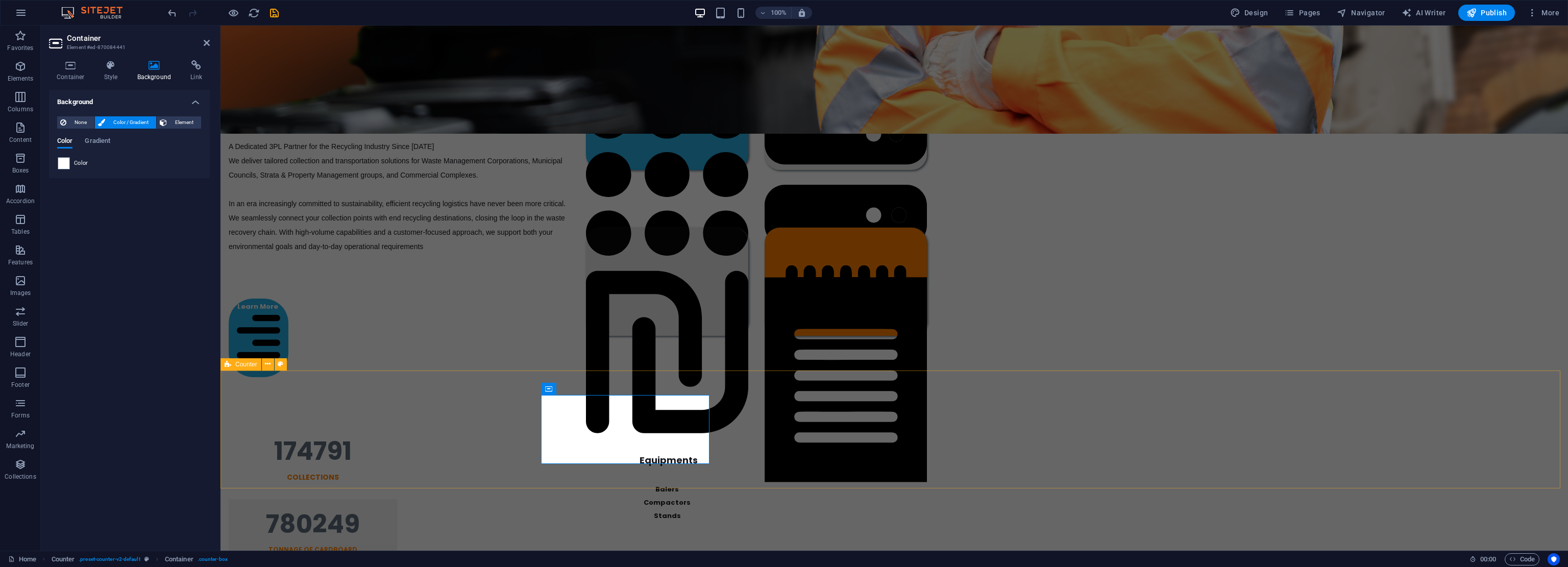
click at [387, 459] on div "174791 Collections 780249 TONNAGE OF CARDBOARD 1092336 TREES SAVE 312040009 Les…" at bounding box center [894, 568] width 1347 height 333
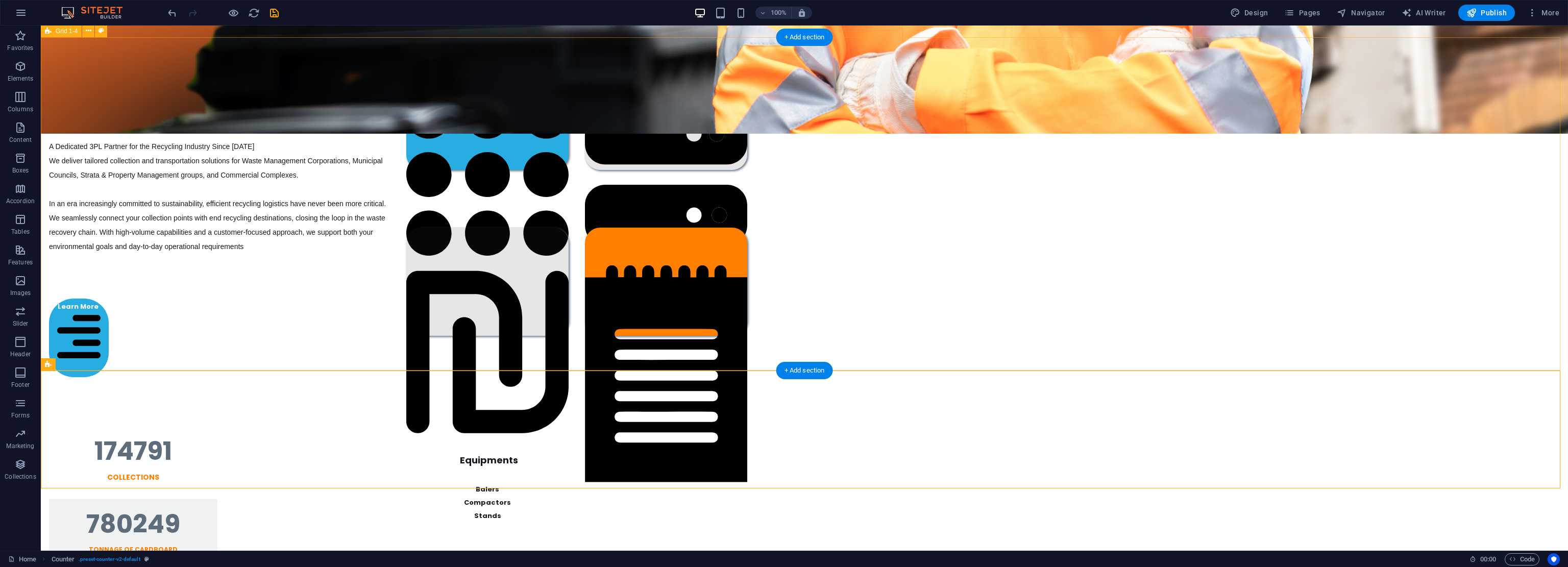
click at [138, 259] on div "End-To-End Recycling Solutions A Dedicated 3PL Partner for the Recycling Indust…" at bounding box center [804, 220] width 1527 height 365
click at [458, 390] on icon at bounding box center [458, 389] width 7 height 12
click at [460, 387] on icon at bounding box center [458, 389] width 7 height 12
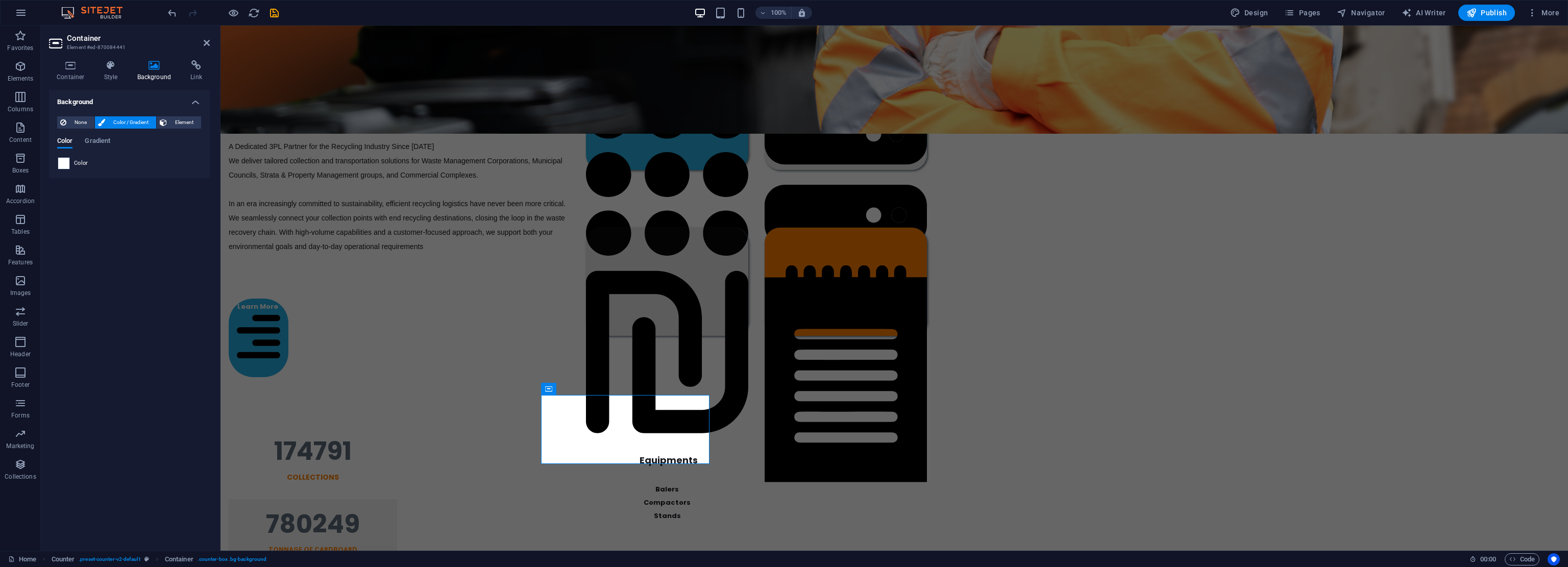
click at [65, 164] on span at bounding box center [64, 163] width 11 height 11
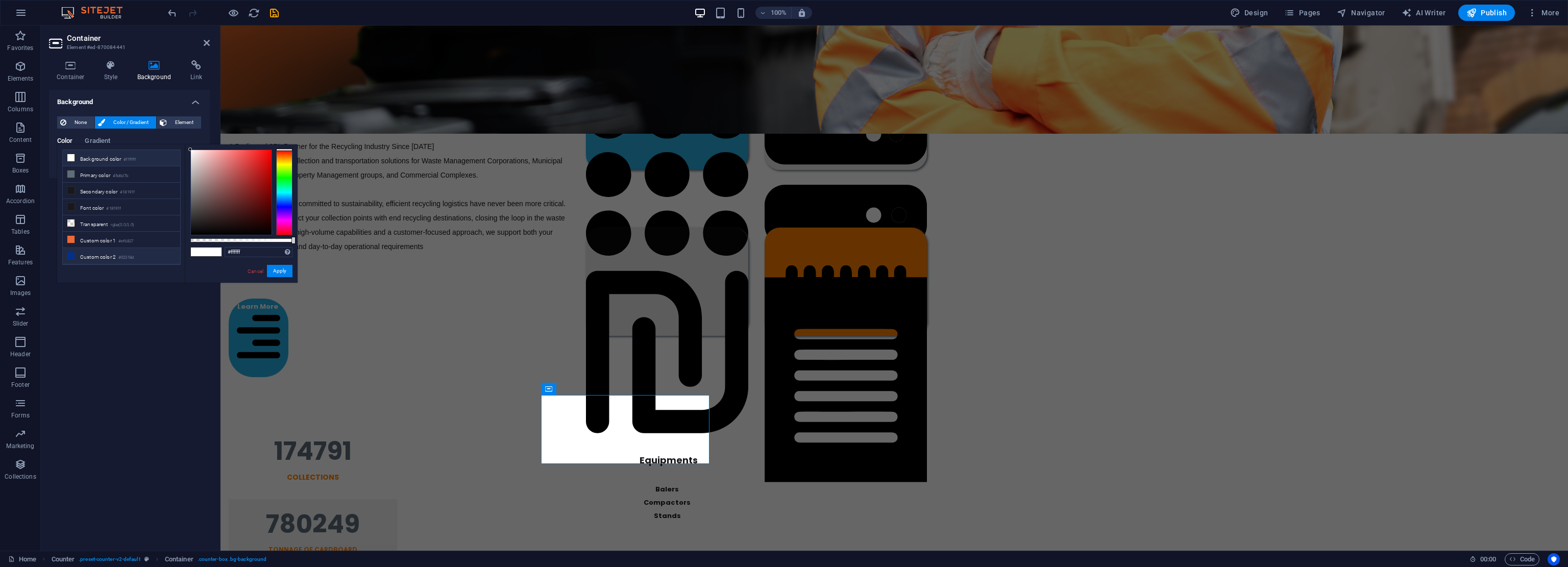
click at [104, 251] on li "Custom color 2 #02318d" at bounding box center [121, 256] width 117 height 16
type input "#02318d"
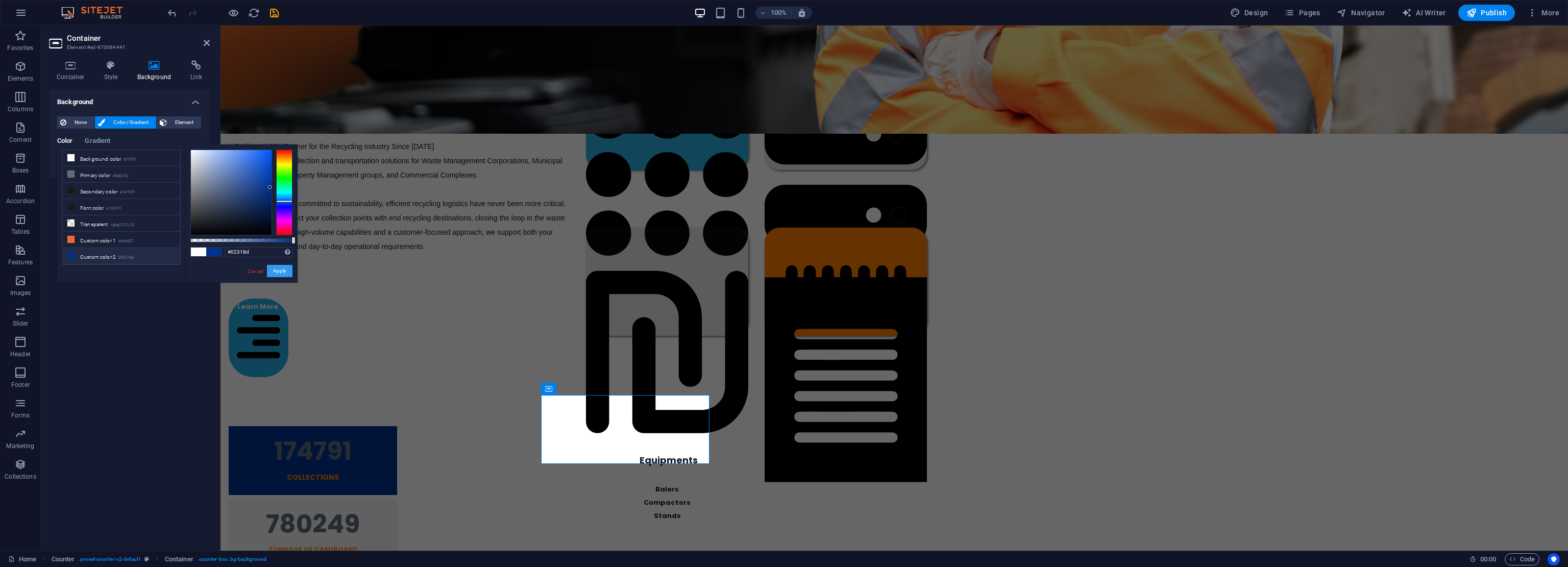
click at [277, 268] on button "Apply" at bounding box center [279, 271] width 25 height 12
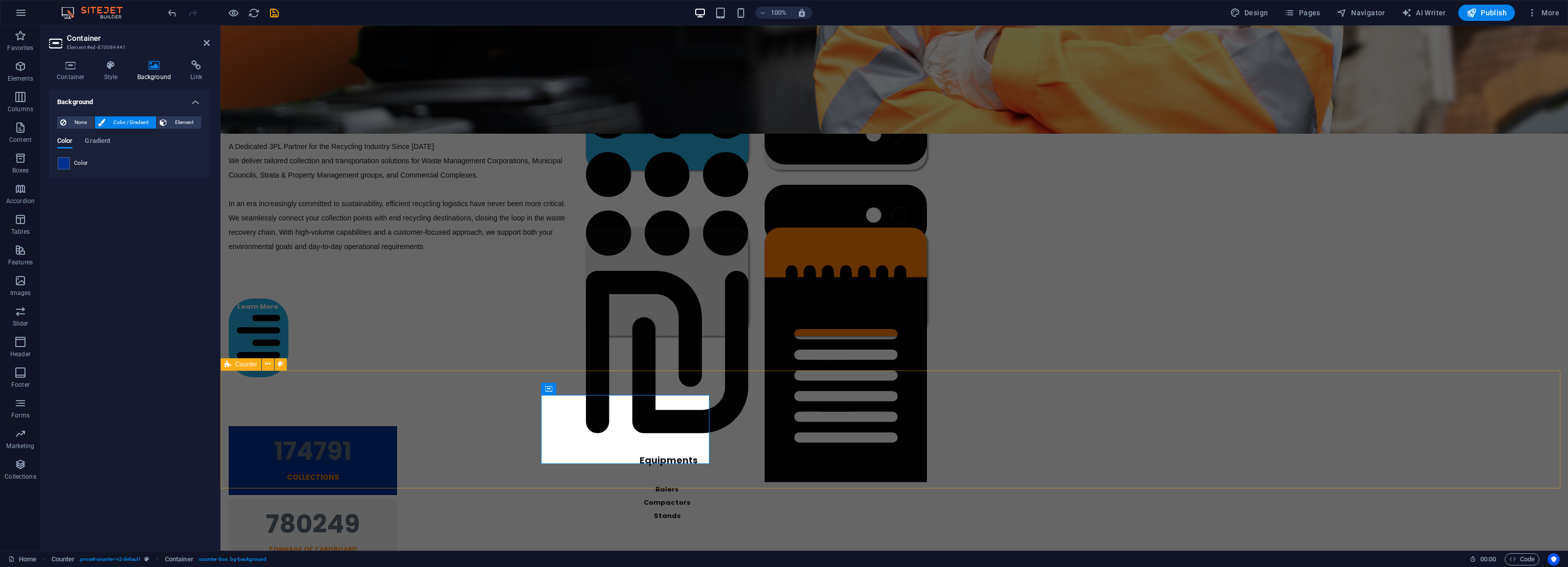
click at [382, 438] on div "174791 Collections 780249 TONNAGE OF CARDBOARD 1092336 TREES SAVE 312040009 Les…" at bounding box center [894, 568] width 1347 height 333
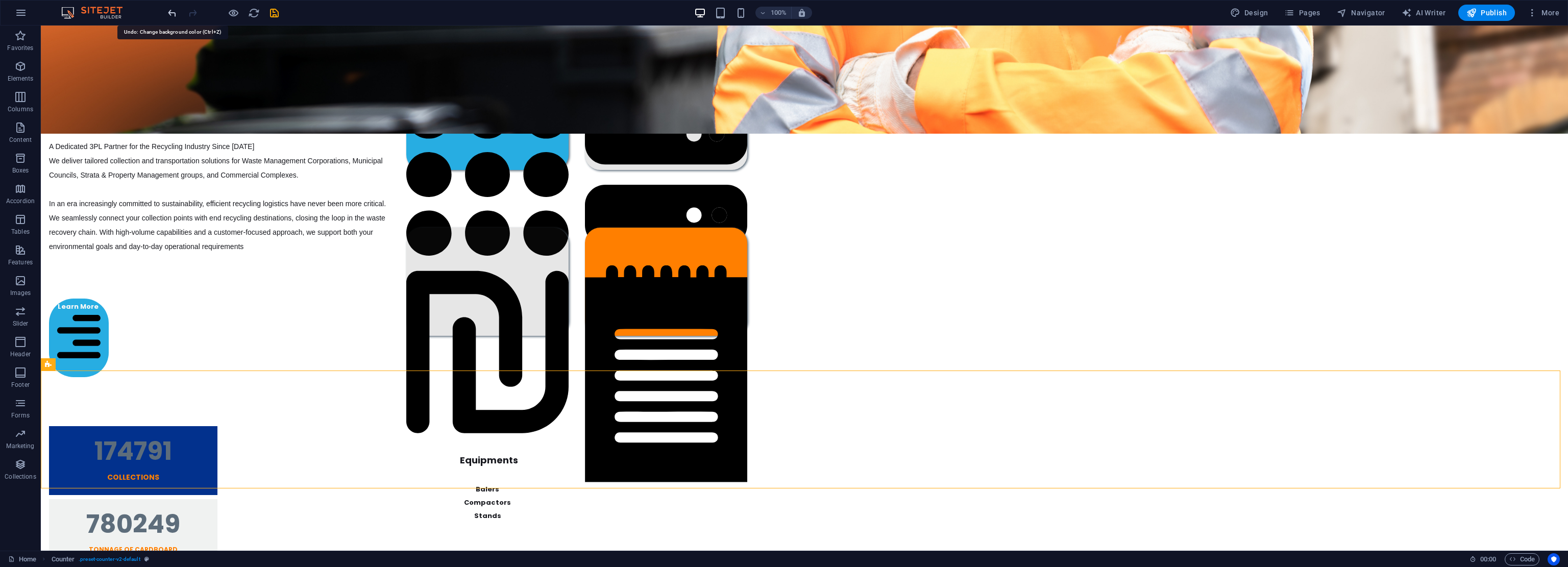
click at [173, 8] on icon "undo" at bounding box center [172, 12] width 11 height 11
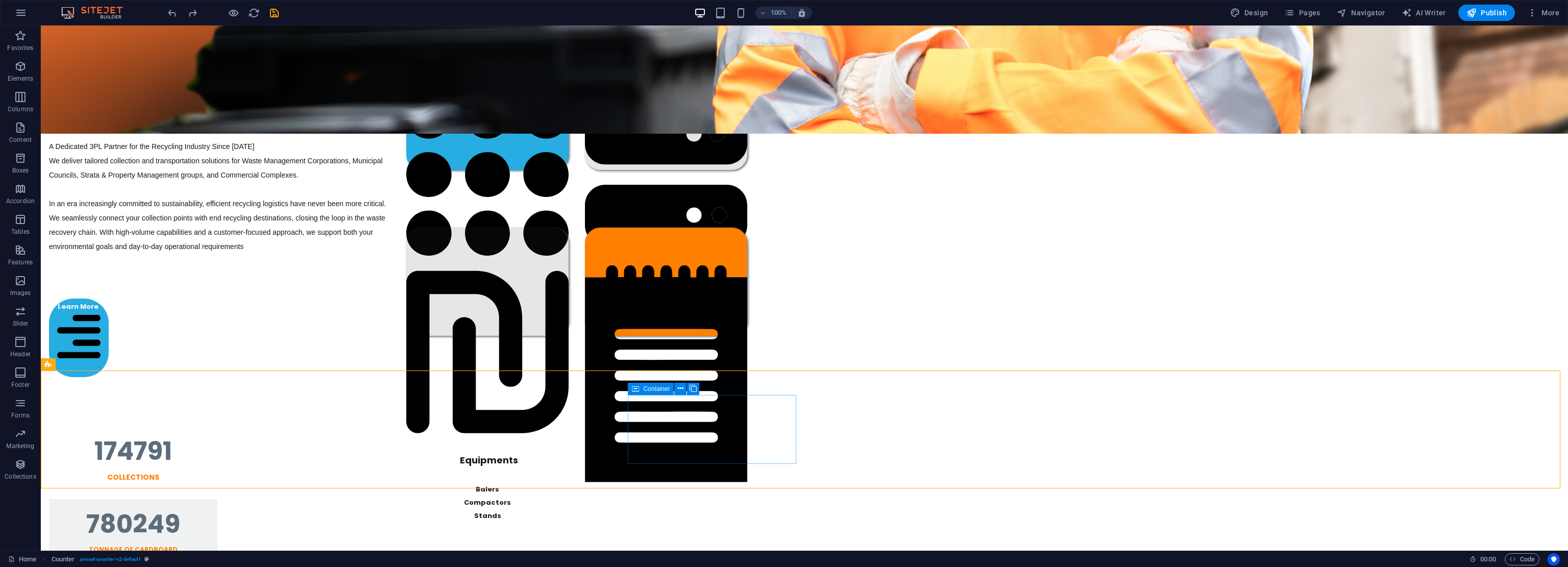
drag, startPoint x: 641, startPoint y: 389, endPoint x: 383, endPoint y: 333, distance: 264.0
click at [641, 389] on div "Container" at bounding box center [651, 389] width 46 height 12
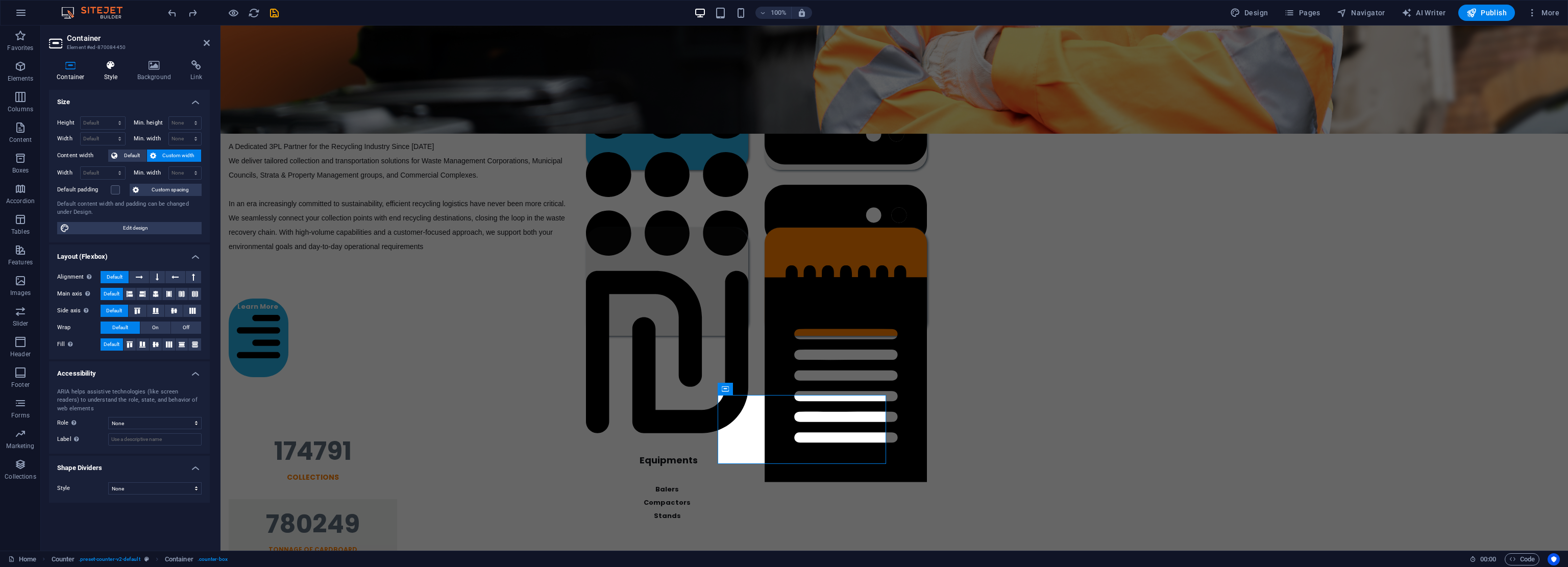
click at [116, 75] on h4 "Style" at bounding box center [113, 71] width 33 height 21
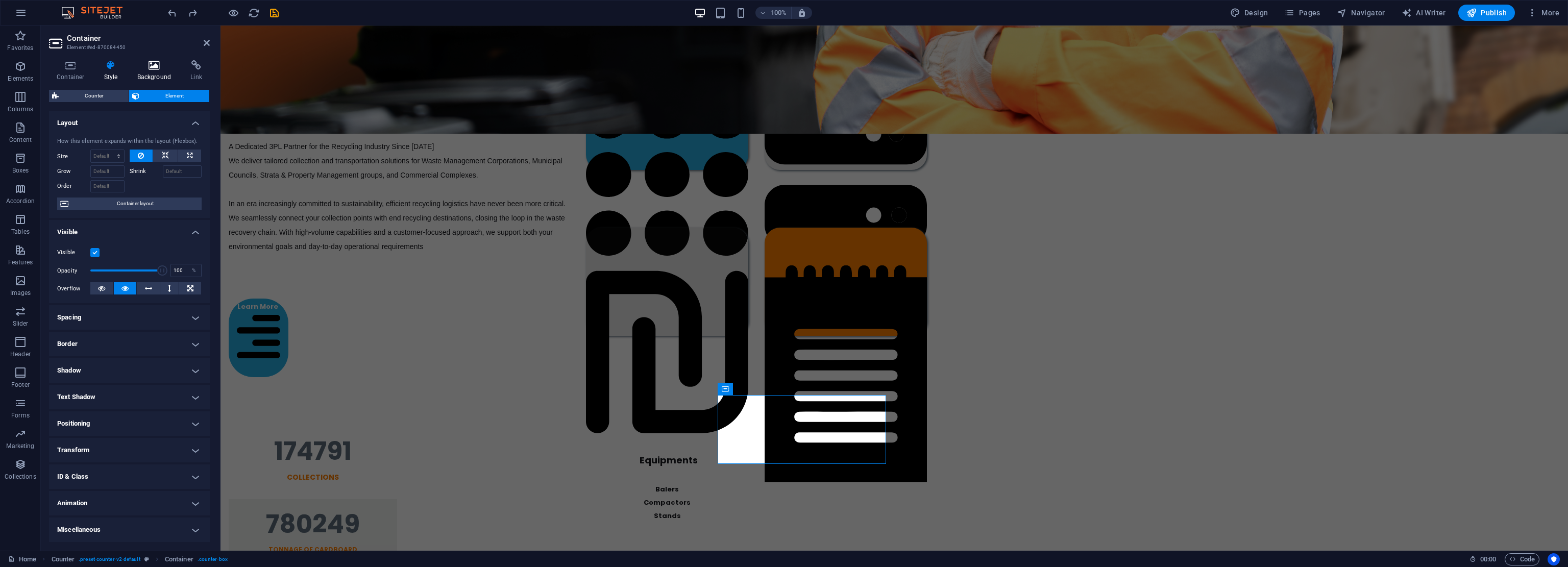
click at [147, 69] on icon at bounding box center [154, 65] width 50 height 10
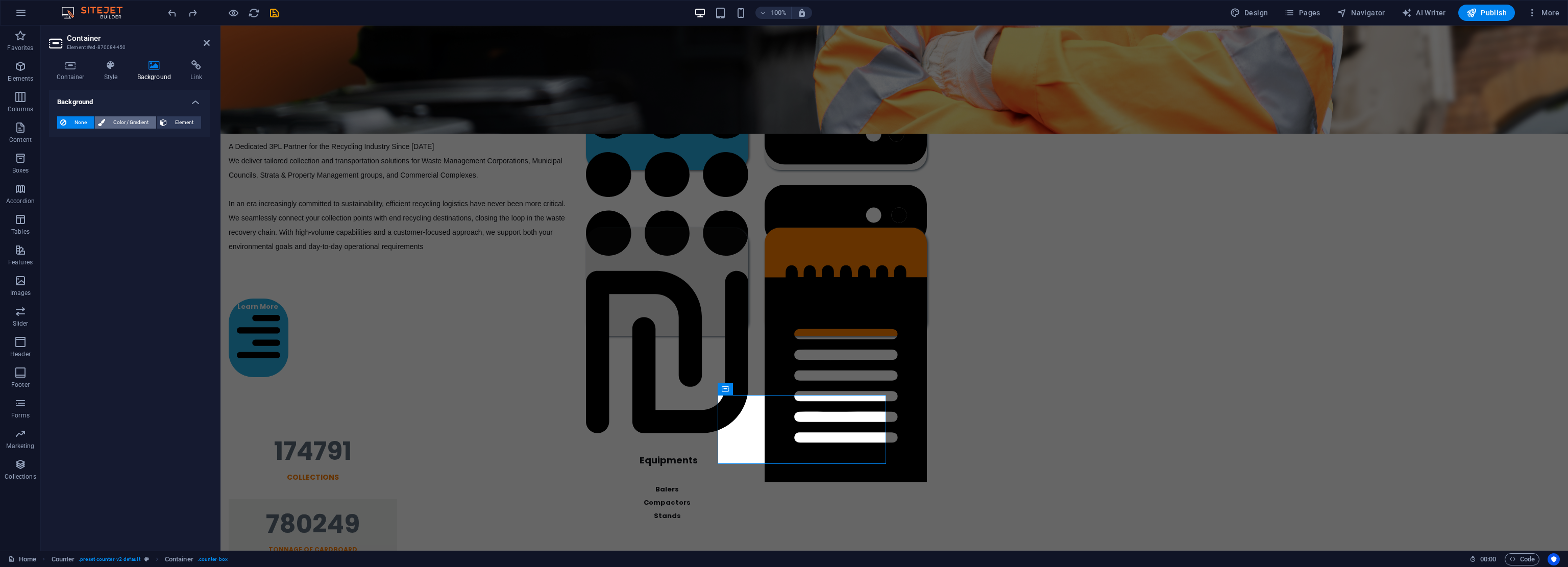
click at [138, 123] on span "Color / Gradient" at bounding box center [130, 123] width 45 height 12
click at [70, 161] on div at bounding box center [64, 163] width 12 height 12
type input "#ffffff"
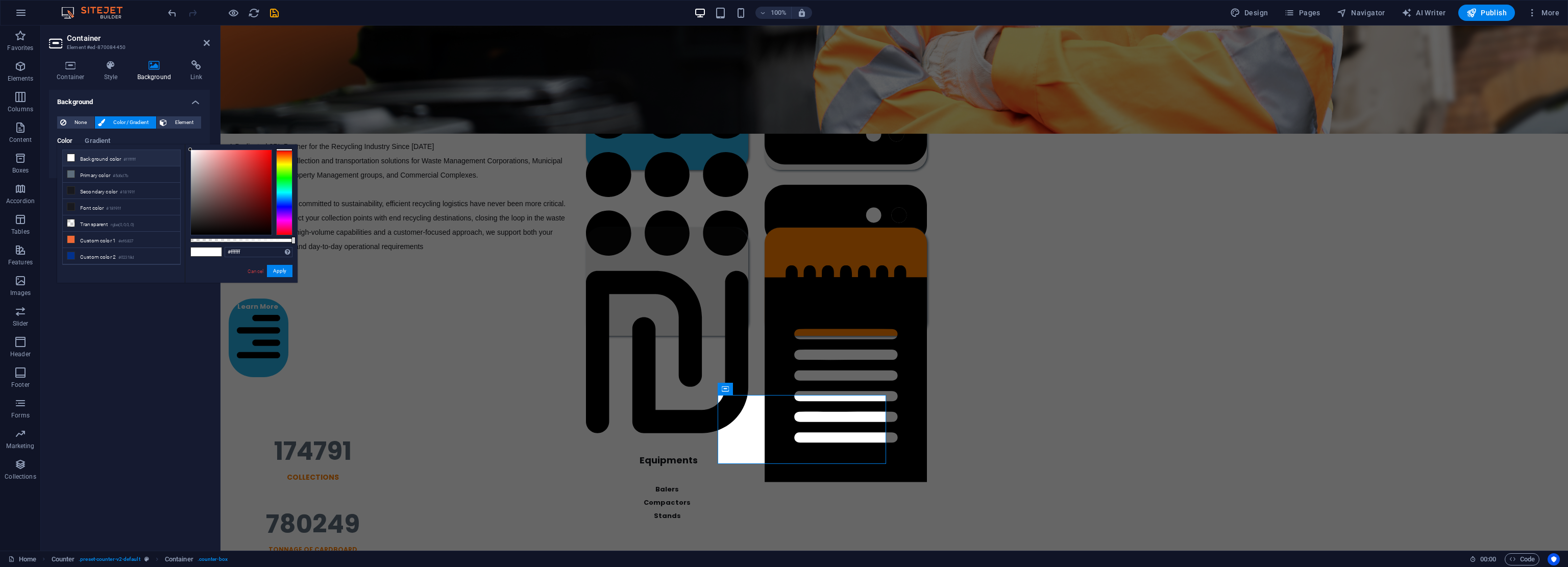
click at [88, 156] on li "Background color #ffffff" at bounding box center [121, 158] width 117 height 16
click at [276, 270] on button "Apply" at bounding box center [279, 271] width 25 height 12
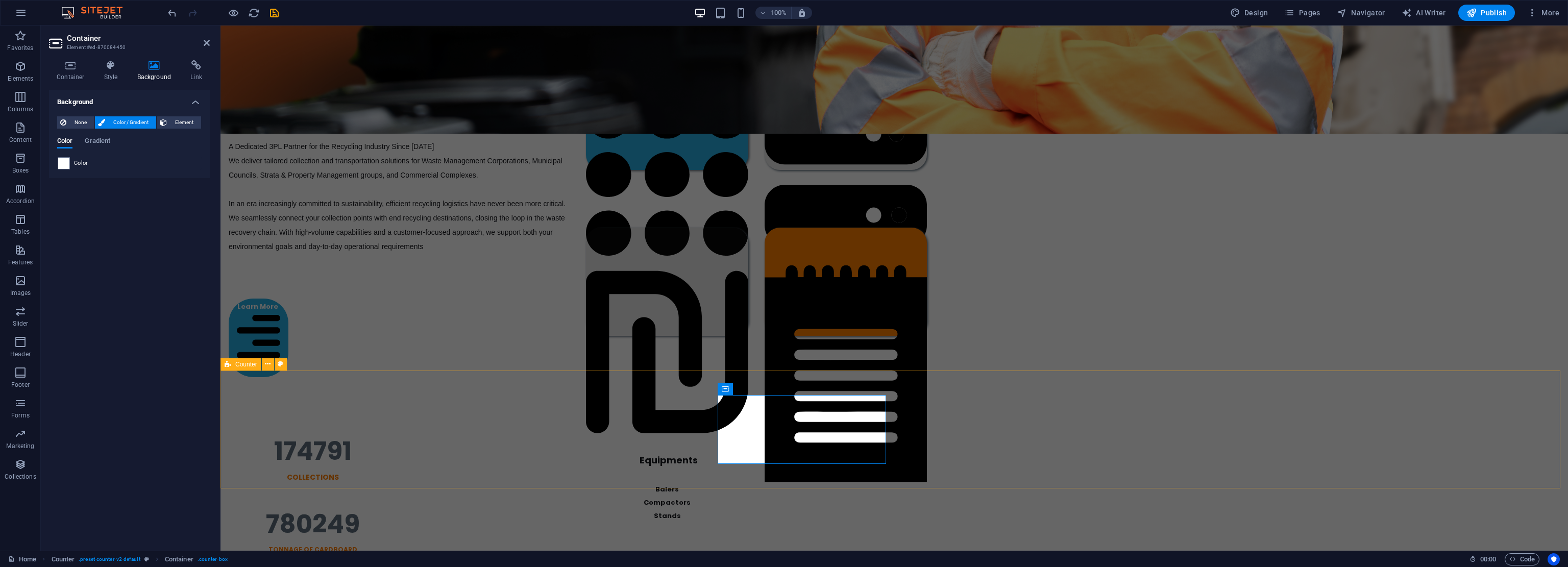
click at [783, 463] on div "174791 Collections 780249 TONNAGE OF CARDBOARD 1092336 TREES SAVE 312040009 Les…" at bounding box center [894, 568] width 1347 height 333
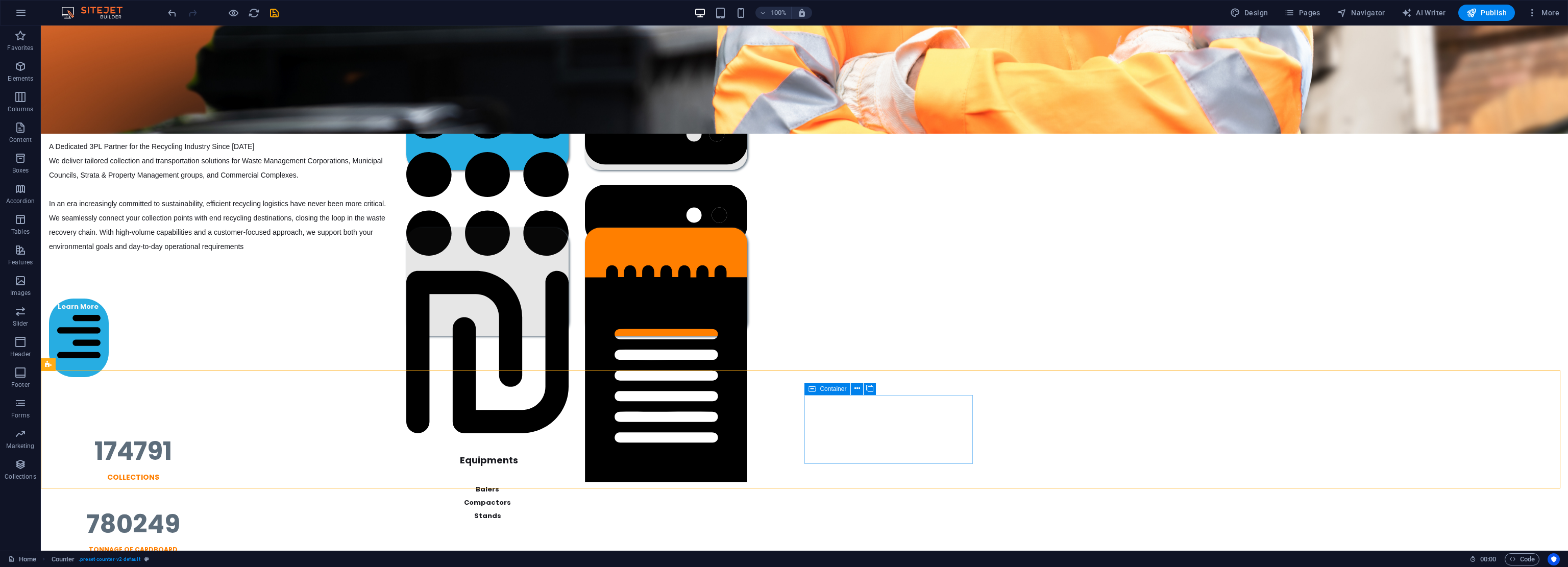
click at [783, 386] on icon at bounding box center [812, 389] width 7 height 12
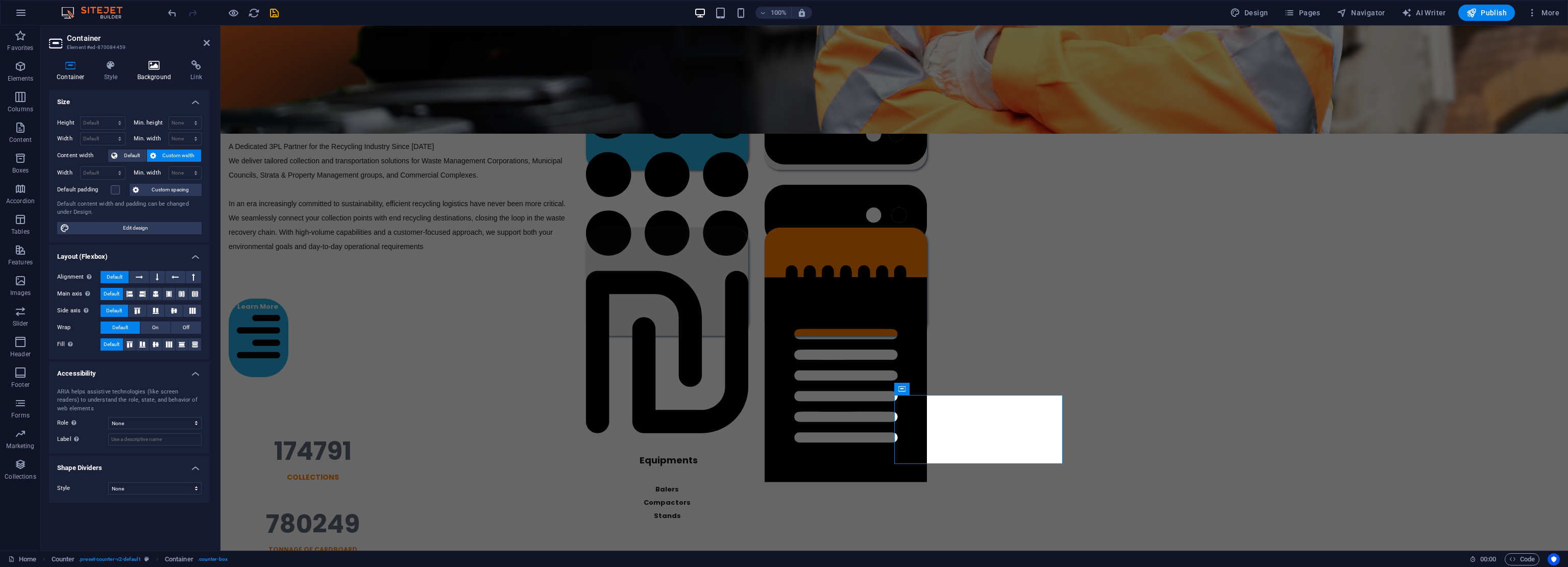
click at [141, 70] on icon at bounding box center [154, 65] width 50 height 10
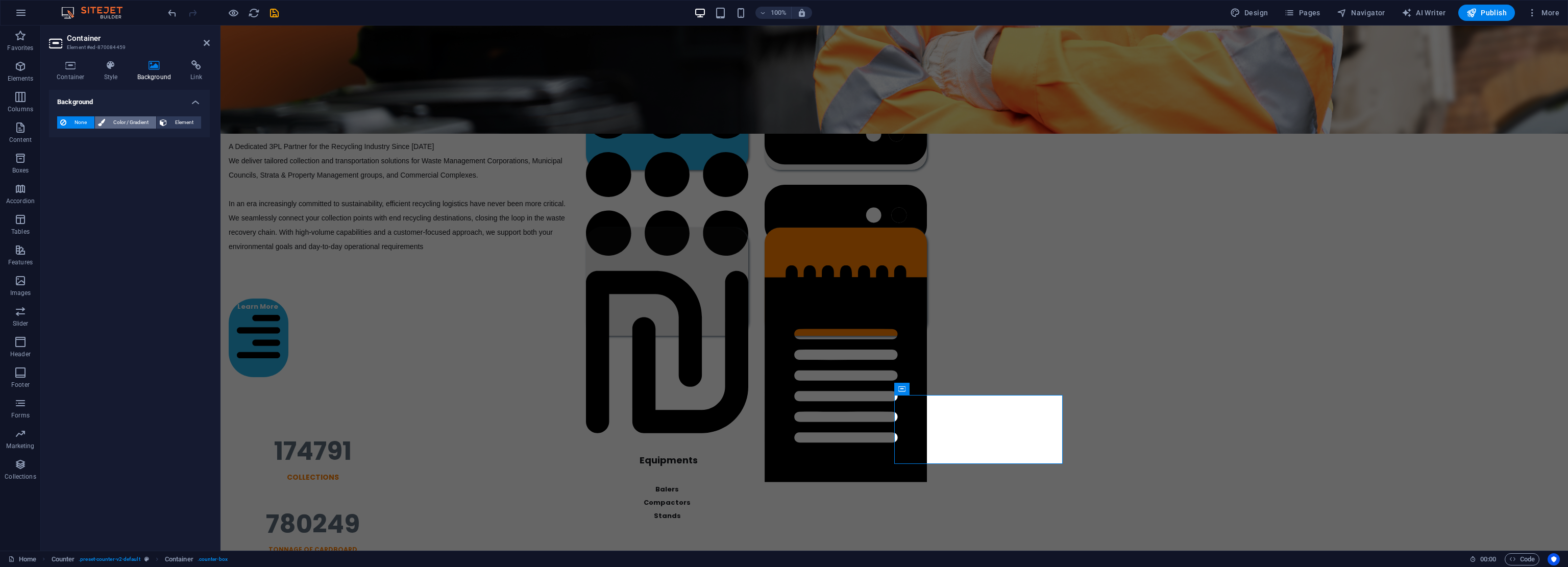
click at [115, 121] on span "Color / Gradient" at bounding box center [130, 123] width 45 height 12
click at [64, 162] on span at bounding box center [64, 163] width 11 height 11
type input "#ffffff"
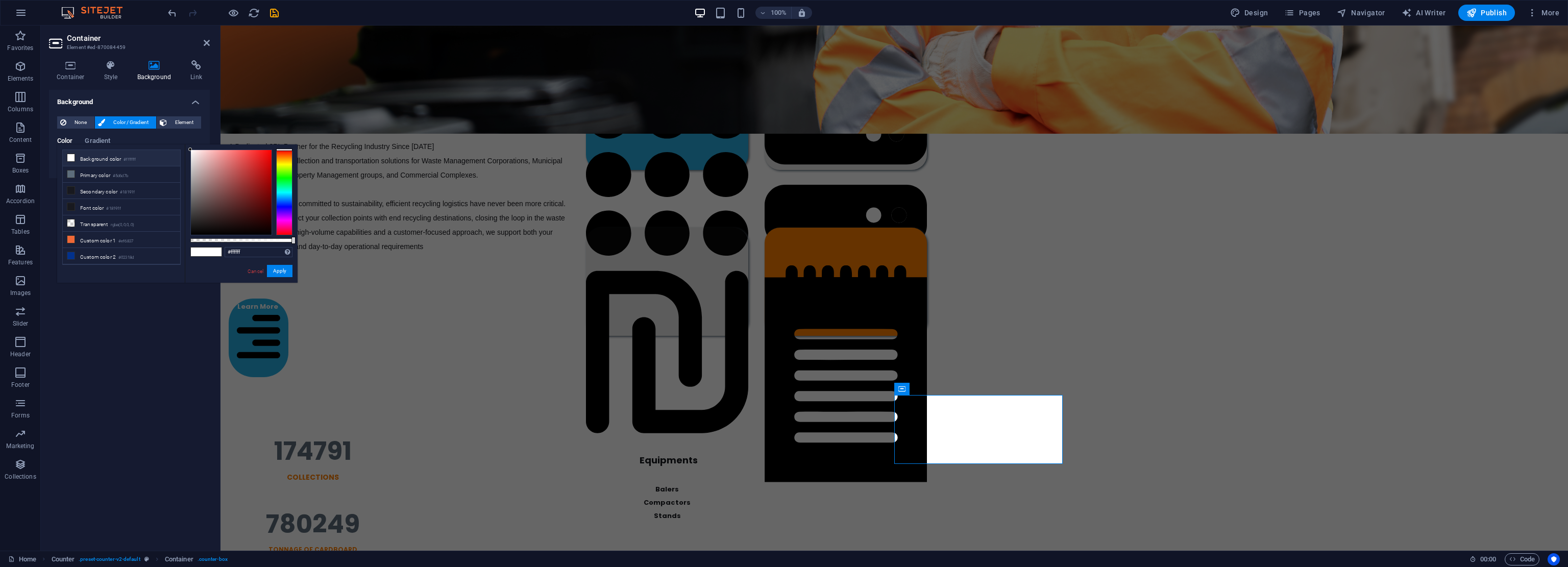
click at [89, 160] on li "Background color #ffffff" at bounding box center [121, 158] width 117 height 16
click at [287, 275] on button "Apply" at bounding box center [279, 271] width 25 height 12
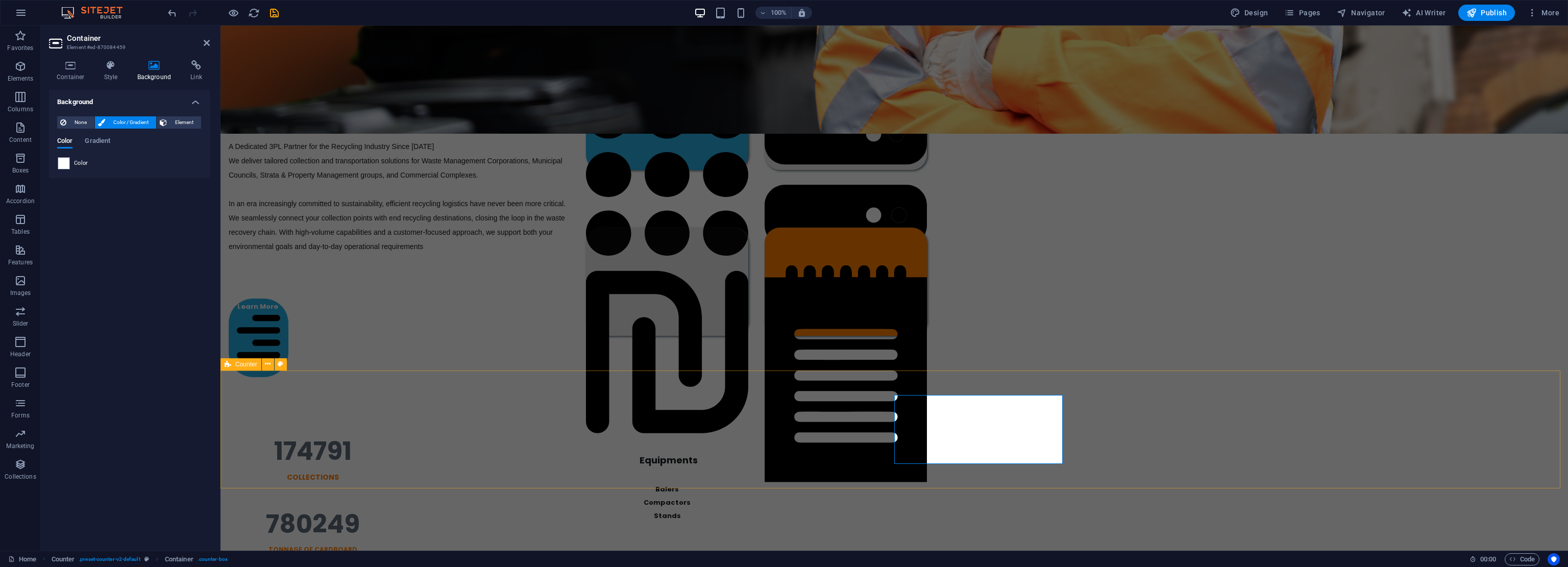
click at [783, 453] on div "174791 Collections 780249 TONNAGE OF CARDBOARD 1092336 TREES SAVE 312040009 Les…" at bounding box center [894, 568] width 1347 height 333
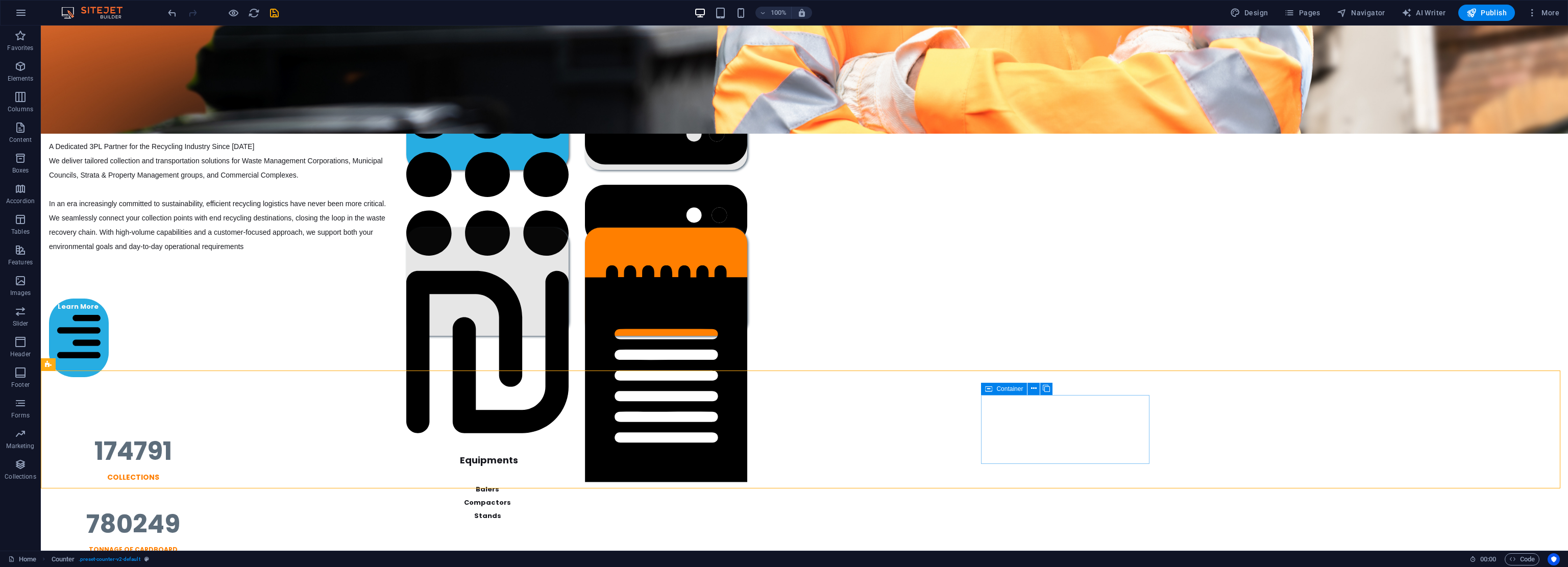
click at [783, 389] on div "Container" at bounding box center [1004, 389] width 46 height 12
drag, startPoint x: 993, startPoint y: 389, endPoint x: 748, endPoint y: 347, distance: 248.6
click at [783, 389] on div "Container" at bounding box center [1004, 389] width 46 height 12
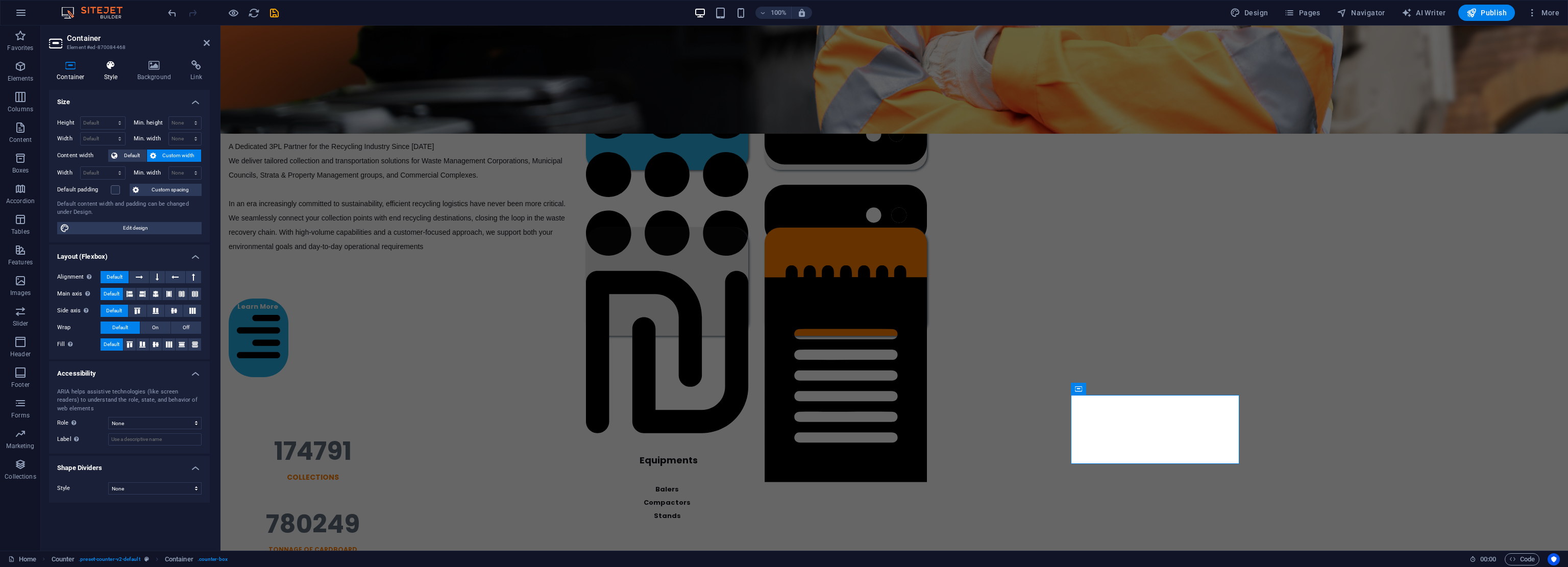
click at [114, 74] on h4 "Style" at bounding box center [113, 71] width 33 height 21
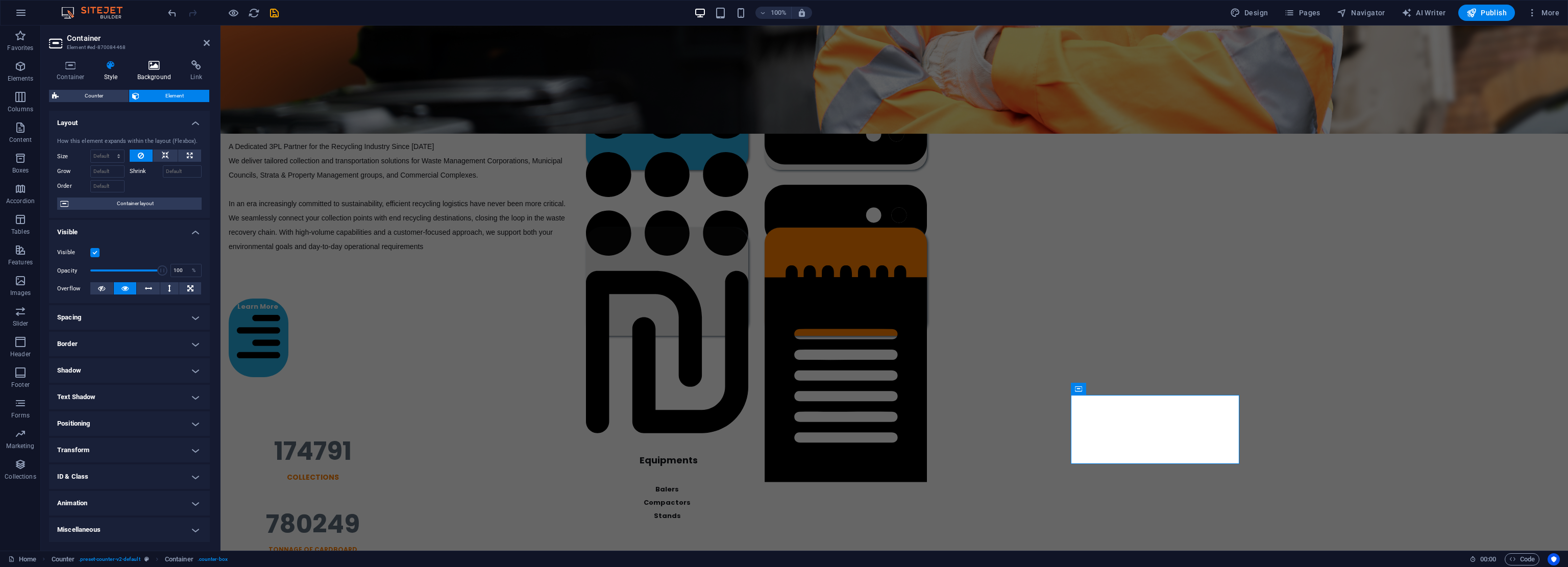
click at [149, 70] on icon at bounding box center [154, 65] width 50 height 10
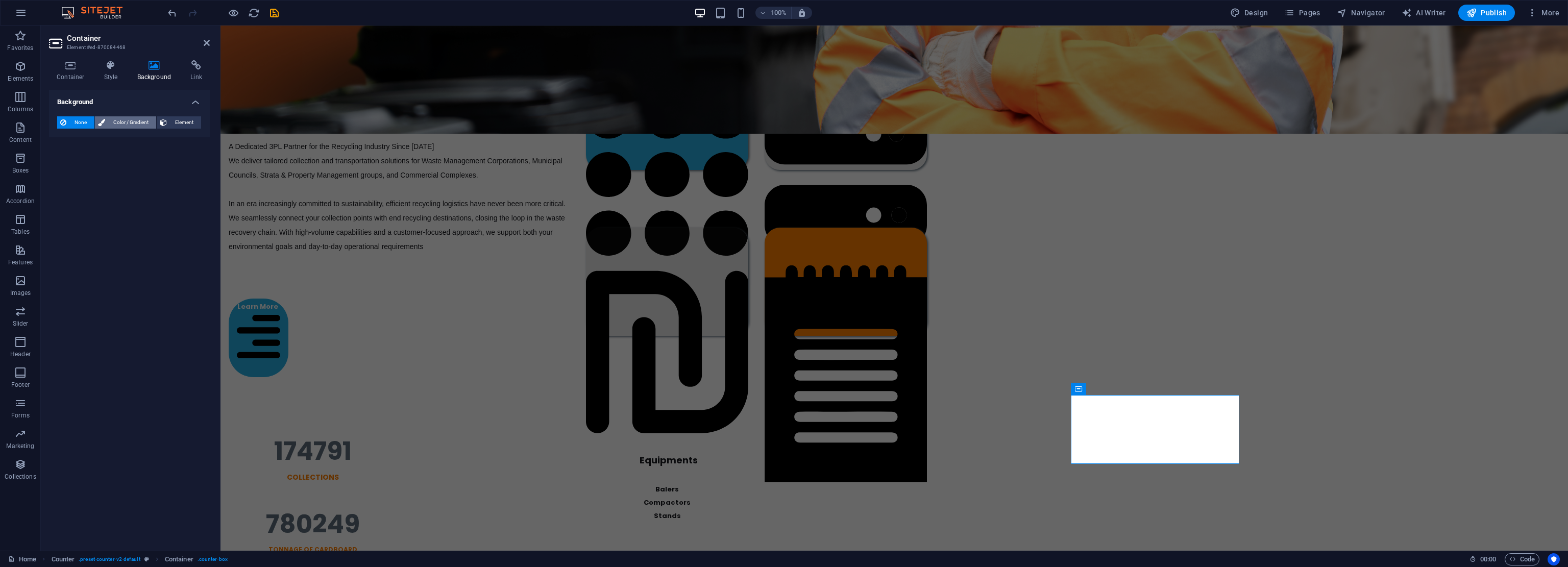
click at [116, 122] on span "Color / Gradient" at bounding box center [130, 123] width 45 height 12
click at [65, 167] on span at bounding box center [64, 163] width 11 height 11
type input "#ffffff"
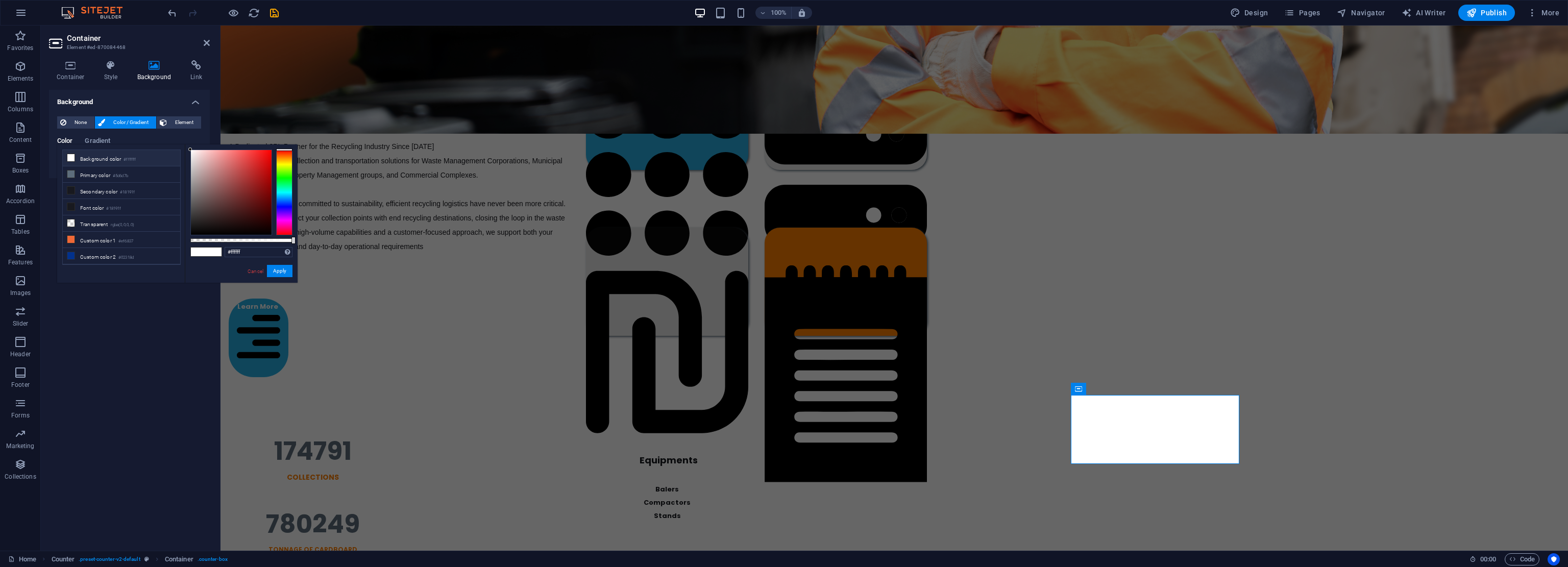
click at [80, 158] on li "Background color #ffffff" at bounding box center [121, 158] width 117 height 16
click at [287, 269] on button "Apply" at bounding box center [279, 271] width 25 height 12
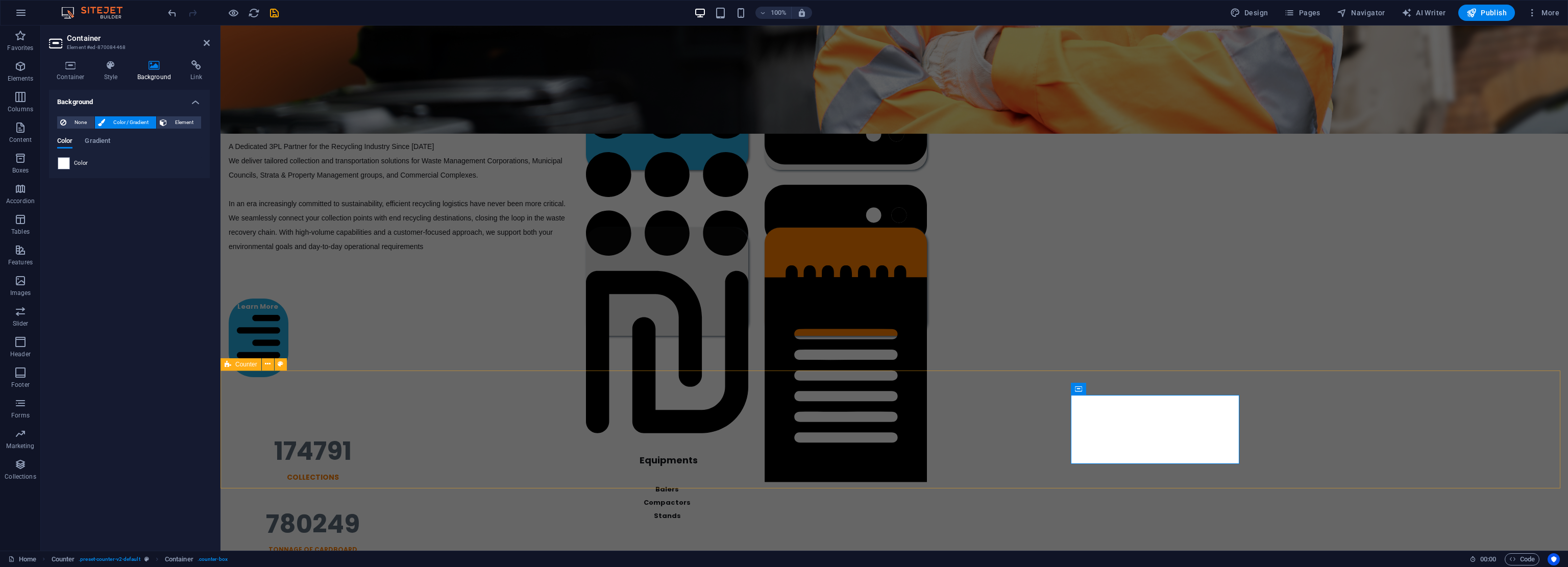
click at [783, 467] on div "174791 Collections 780249 TONNAGE OF CARDBOARD 1092336 TREES SAVE 312040009 Les…" at bounding box center [894, 568] width 1347 height 333
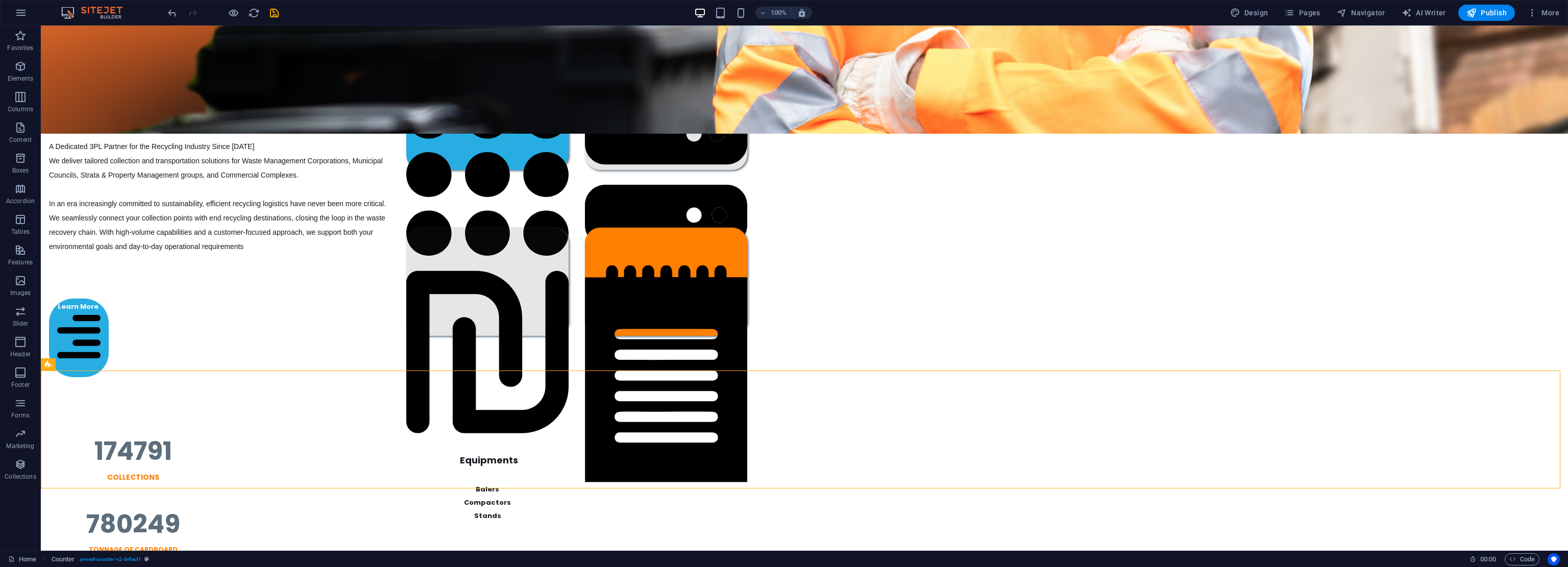
click at [241, 11] on div at bounding box center [222, 12] width 114 height 16
click at [235, 13] on icon "button" at bounding box center [233, 12] width 11 height 11
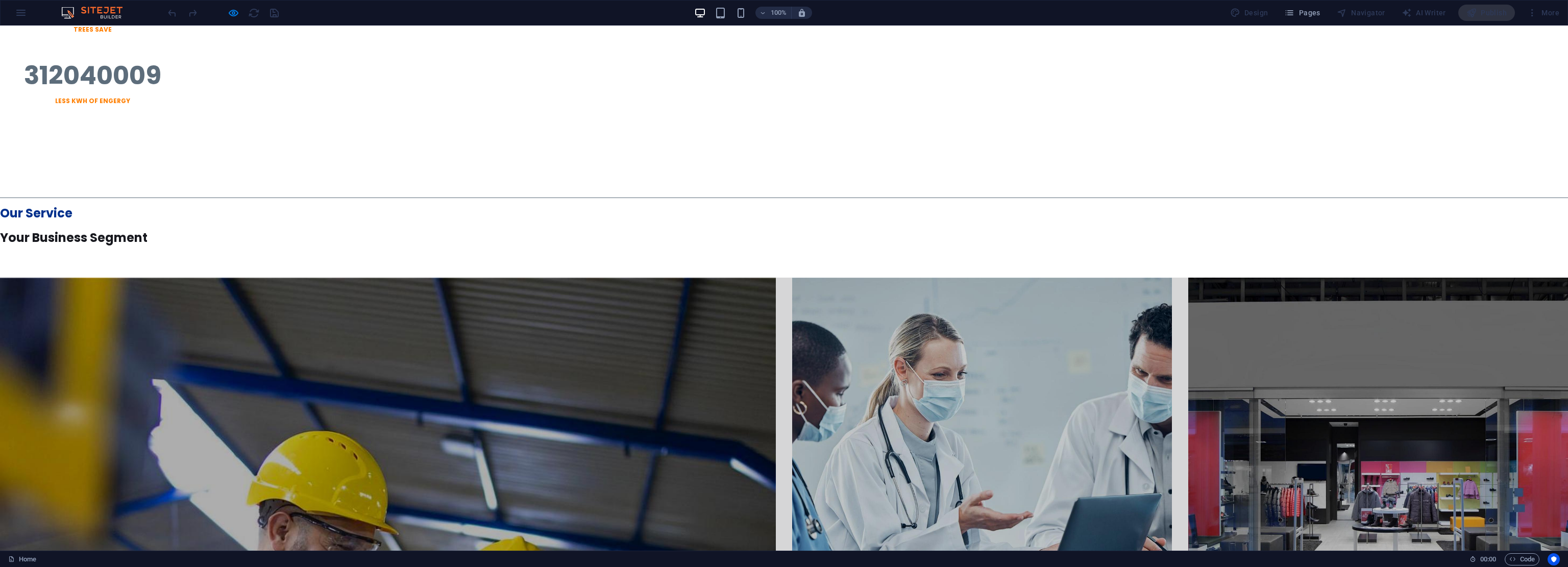
scroll to position [527, 0]
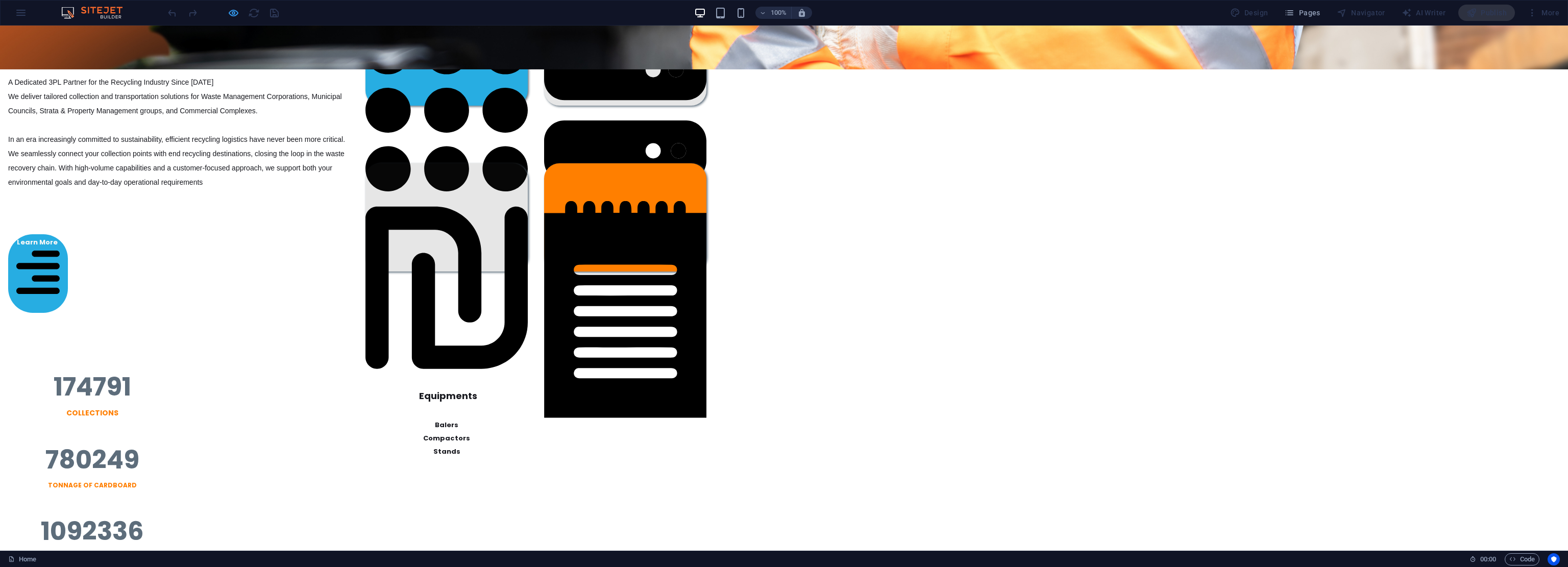
drag, startPoint x: 239, startPoint y: 8, endPoint x: 234, endPoint y: 13, distance: 7.1
click at [239, 8] on div at bounding box center [222, 12] width 114 height 16
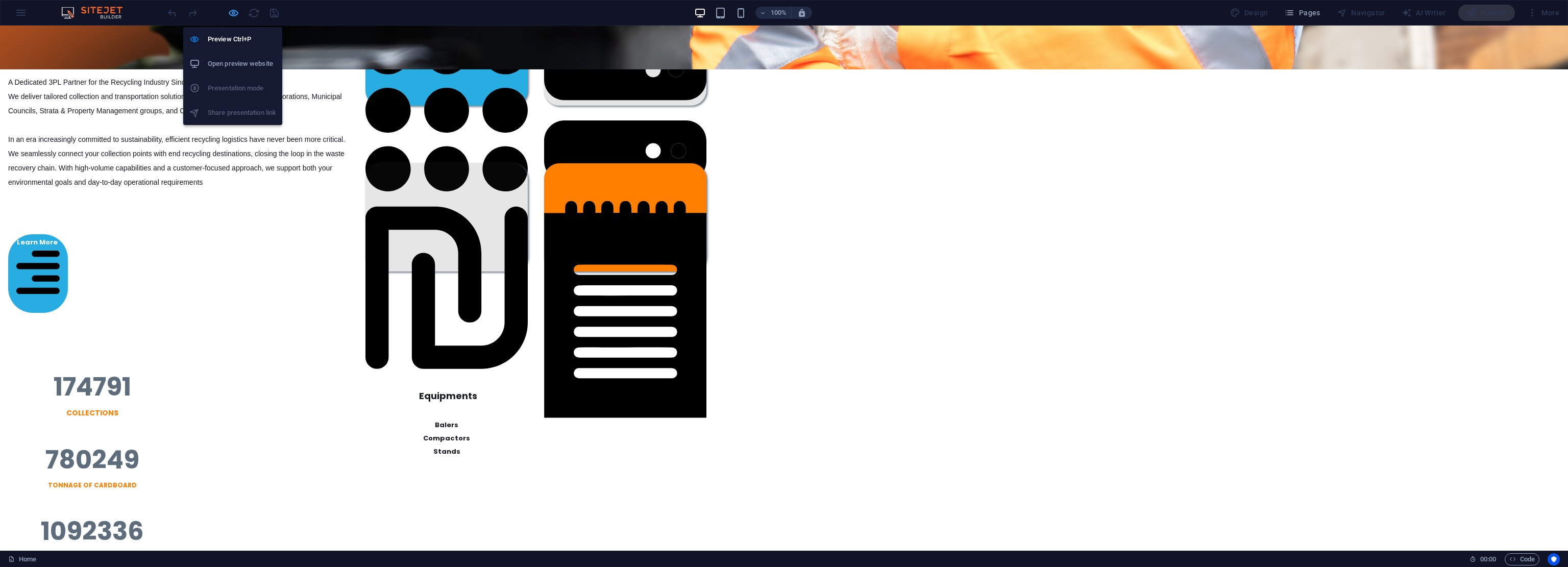
click at [231, 15] on icon "button" at bounding box center [233, 12] width 11 height 11
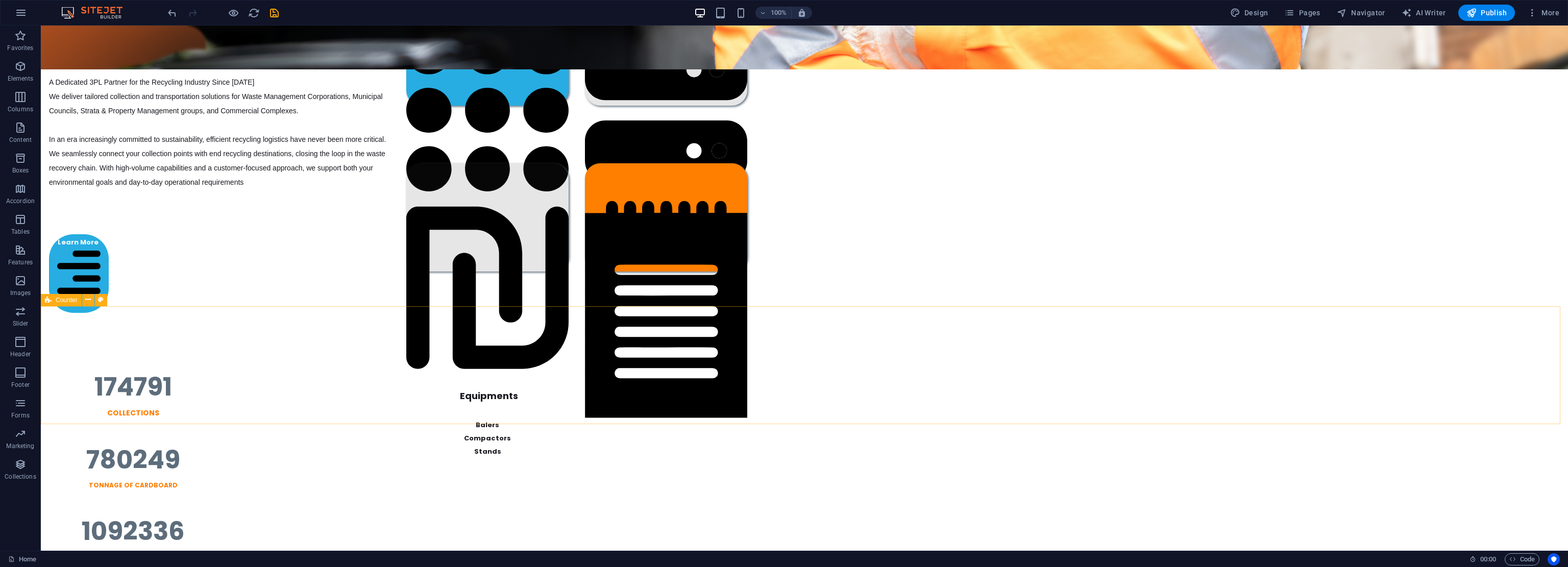
click at [73, 301] on span "Counter" at bounding box center [67, 300] width 22 height 6
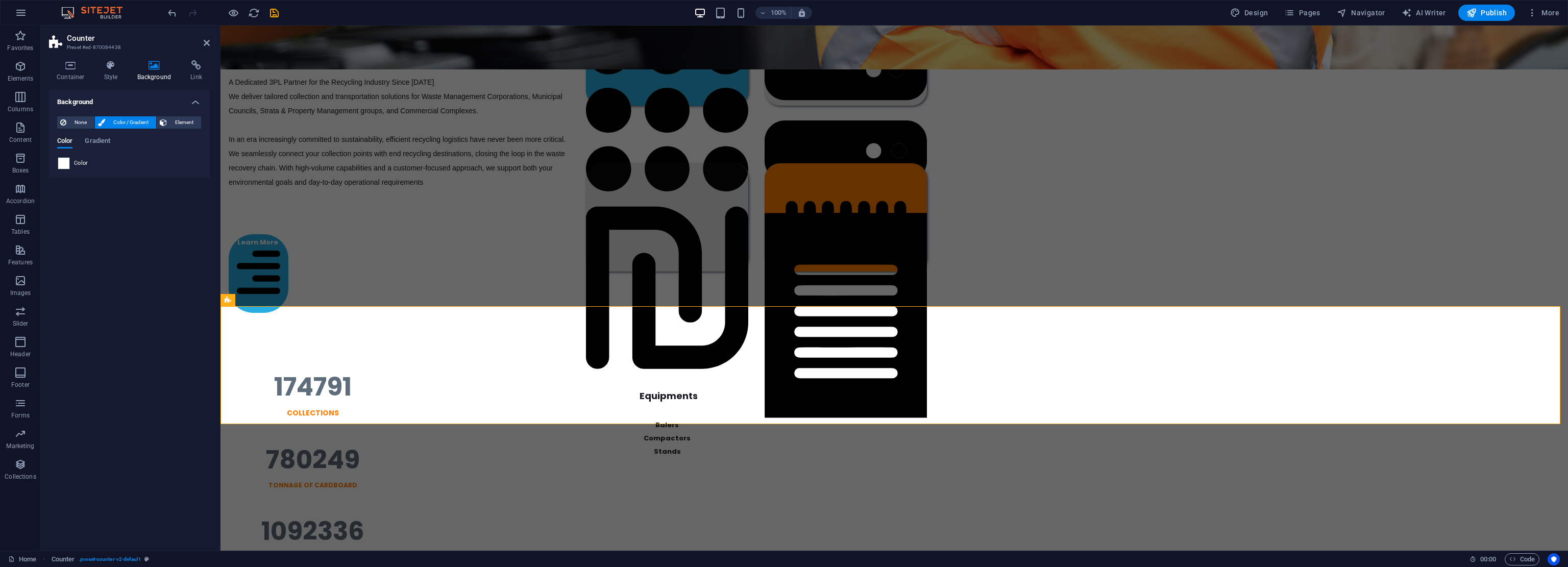
click at [65, 162] on span at bounding box center [64, 163] width 11 height 11
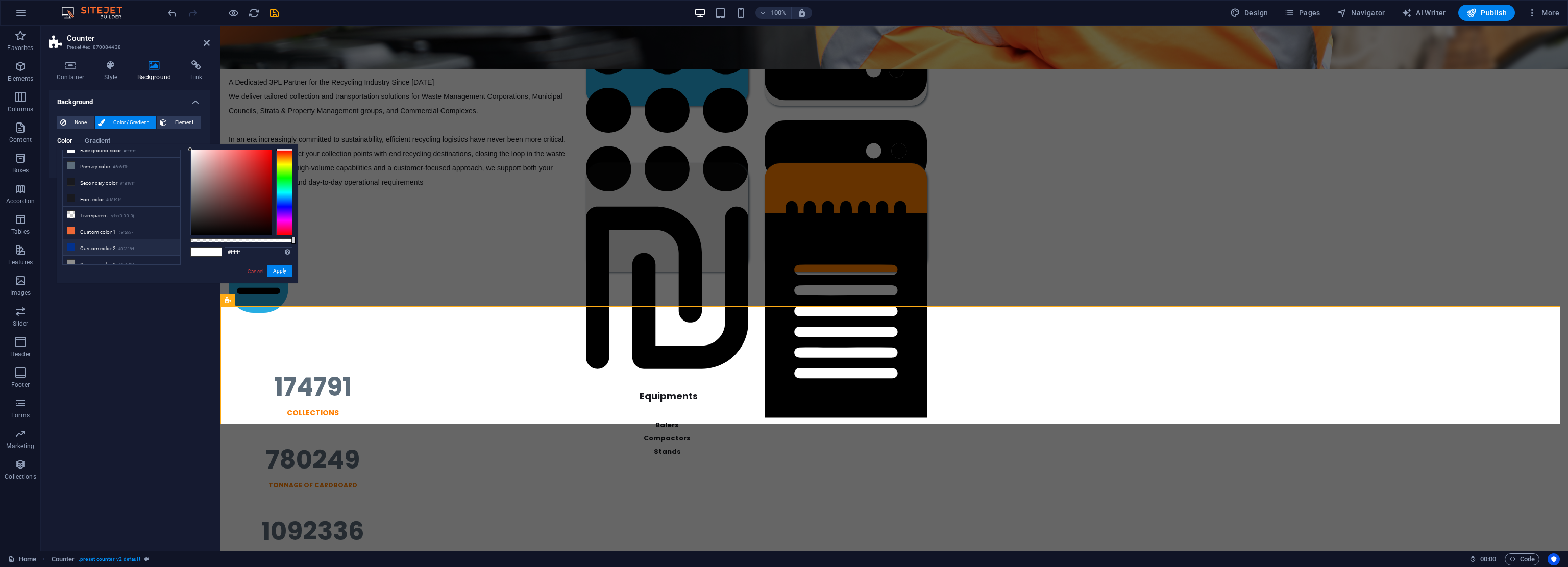
scroll to position [11, 0]
click at [68, 226] on icon at bounding box center [71, 228] width 7 height 7
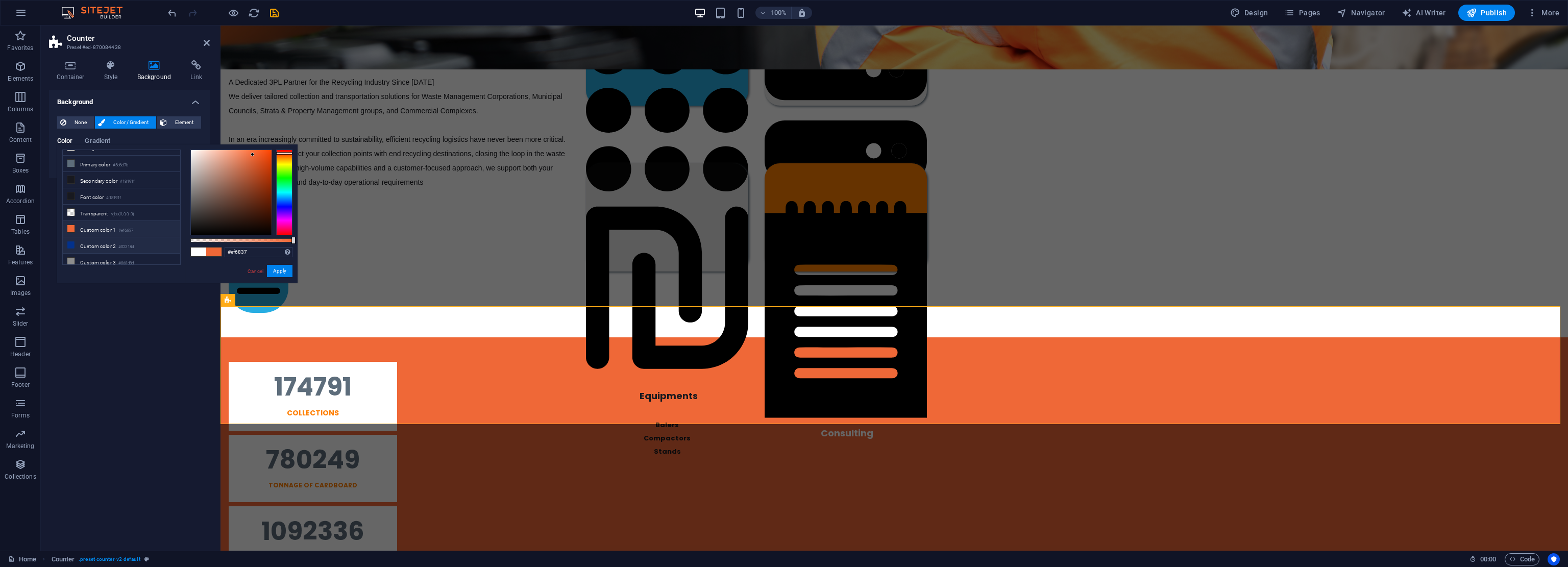
click at [75, 239] on li "Custom color 2 #02318d" at bounding box center [121, 245] width 117 height 16
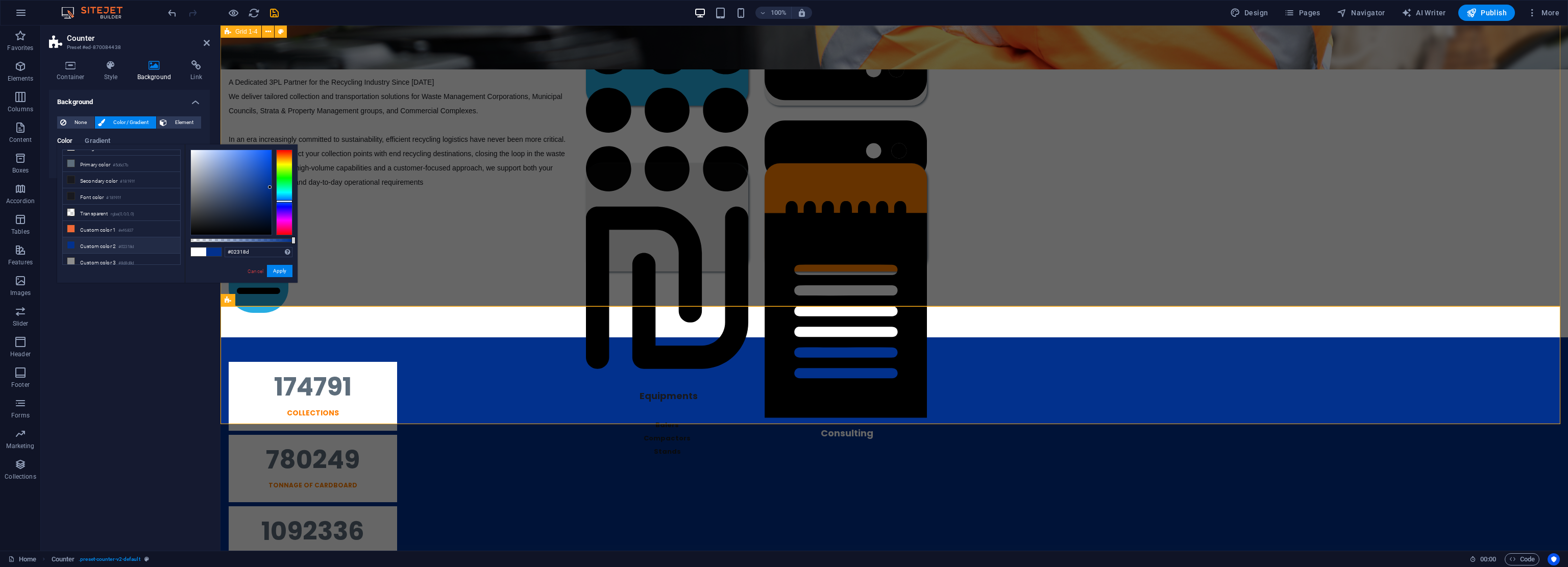
click at [369, 227] on div "End-To-End Recycling Solutions A Dedicated 3PL Partner for the Recycling Indust…" at bounding box center [894, 156] width 1347 height 365
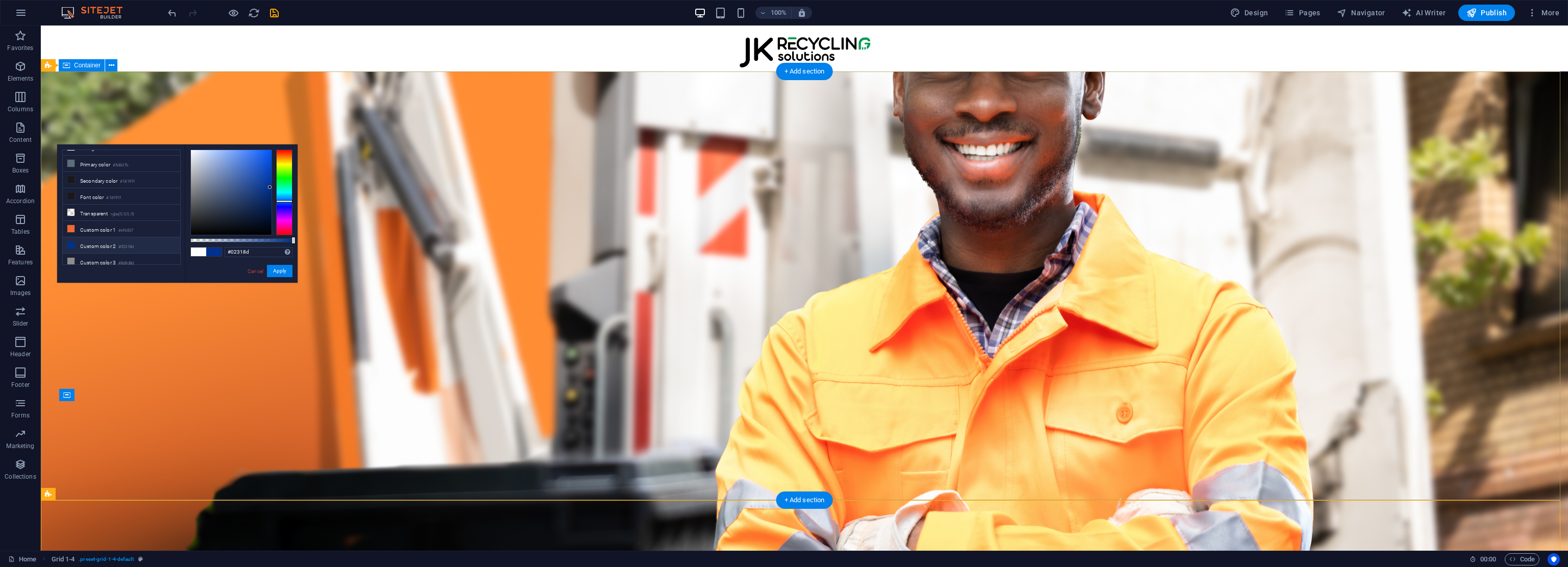
scroll to position [527, 0]
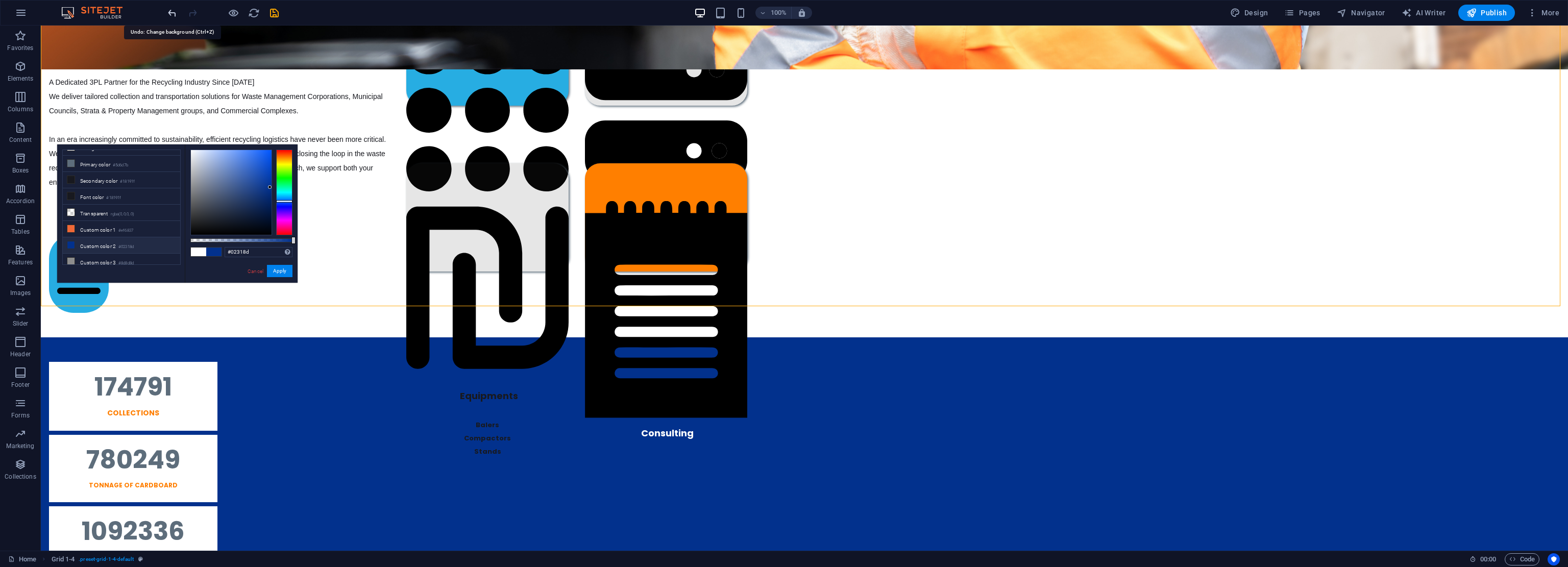
click at [167, 8] on icon "undo" at bounding box center [172, 12] width 11 height 11
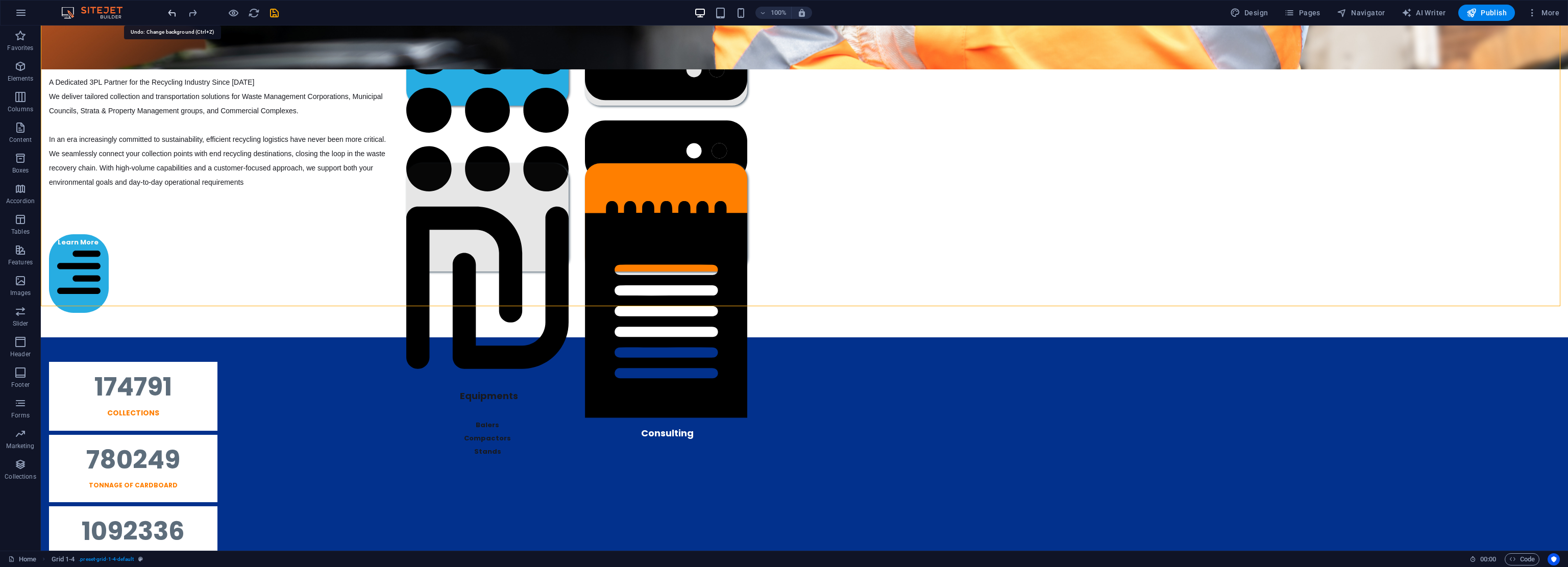
click at [167, 8] on icon "undo" at bounding box center [172, 12] width 11 height 11
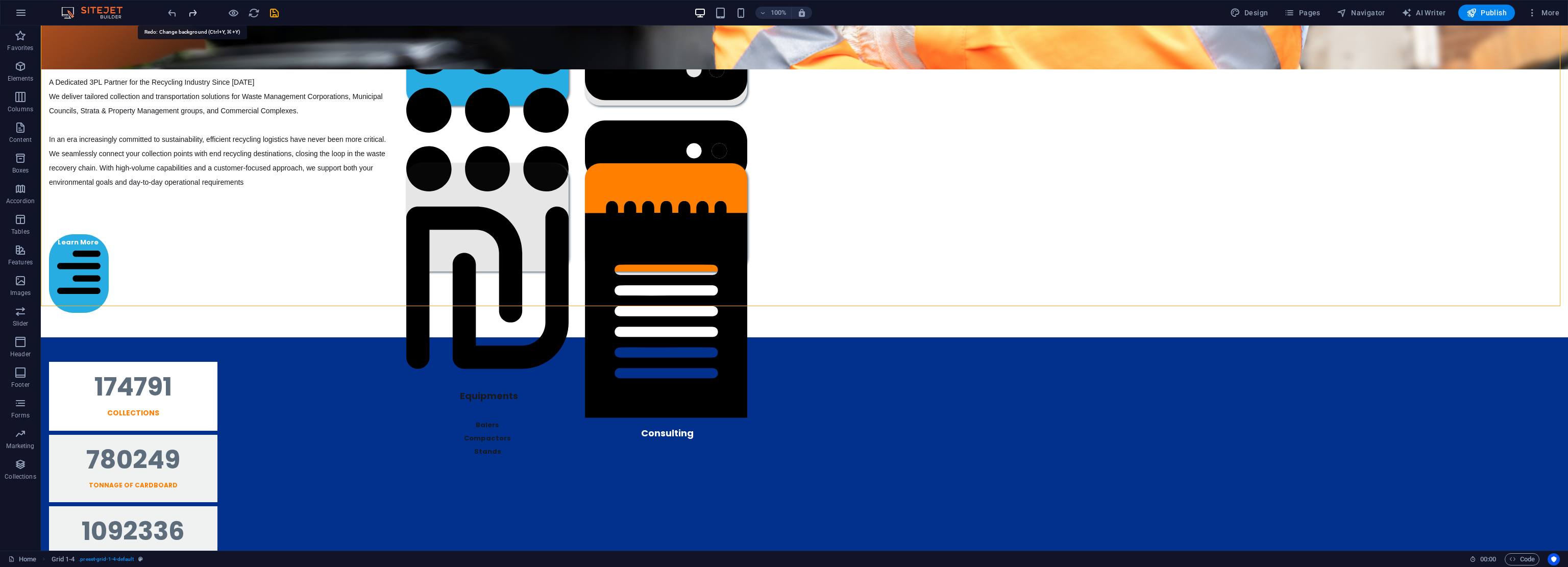
click at [194, 11] on icon "redo" at bounding box center [192, 12] width 11 height 11
click at [194, 11] on div at bounding box center [222, 12] width 114 height 16
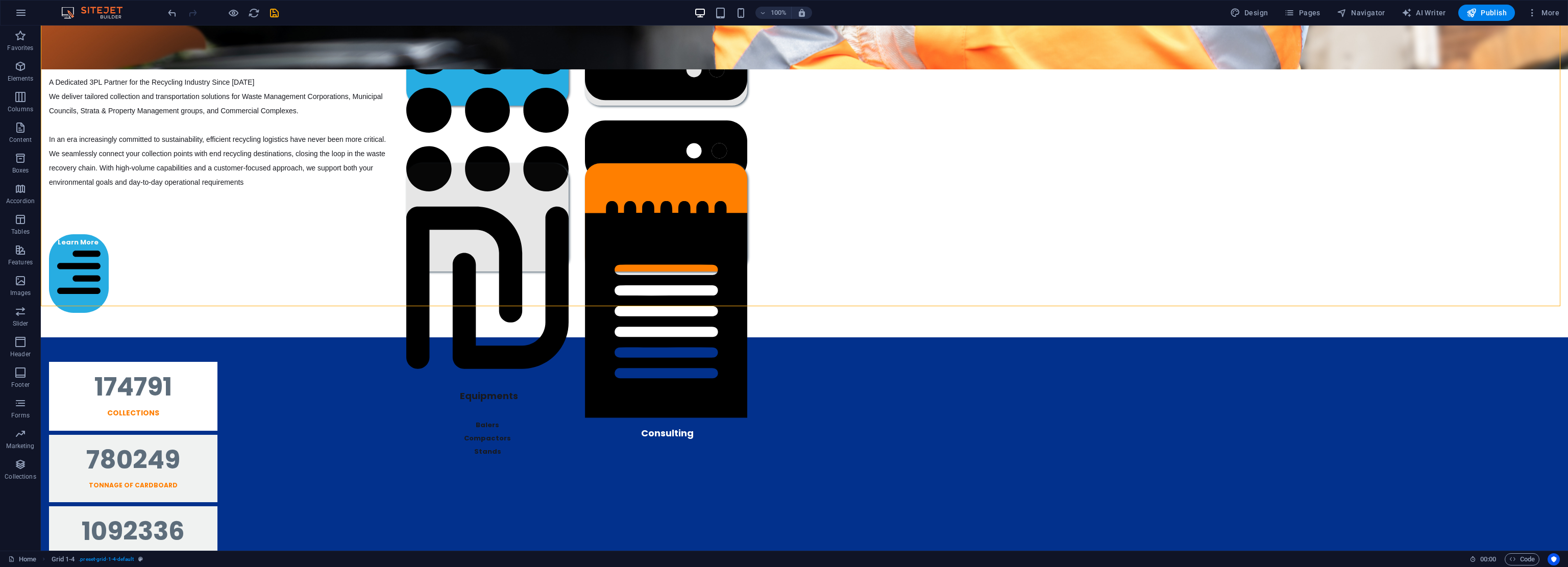
click at [194, 11] on div at bounding box center [222, 12] width 114 height 16
click at [172, 11] on icon "undo" at bounding box center [172, 12] width 11 height 11
click at [172, 12] on icon "undo" at bounding box center [172, 12] width 11 height 11
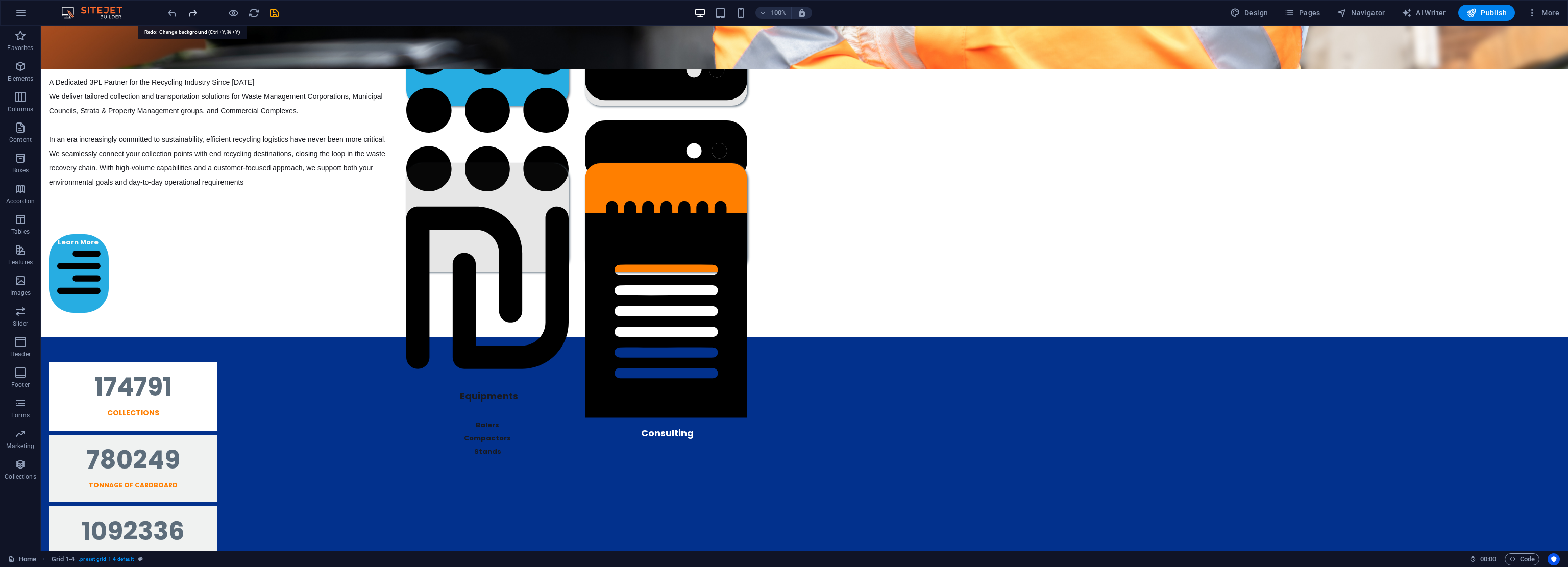
click at [192, 11] on icon "redo" at bounding box center [192, 12] width 11 height 11
click at [192, 11] on div at bounding box center [222, 12] width 114 height 16
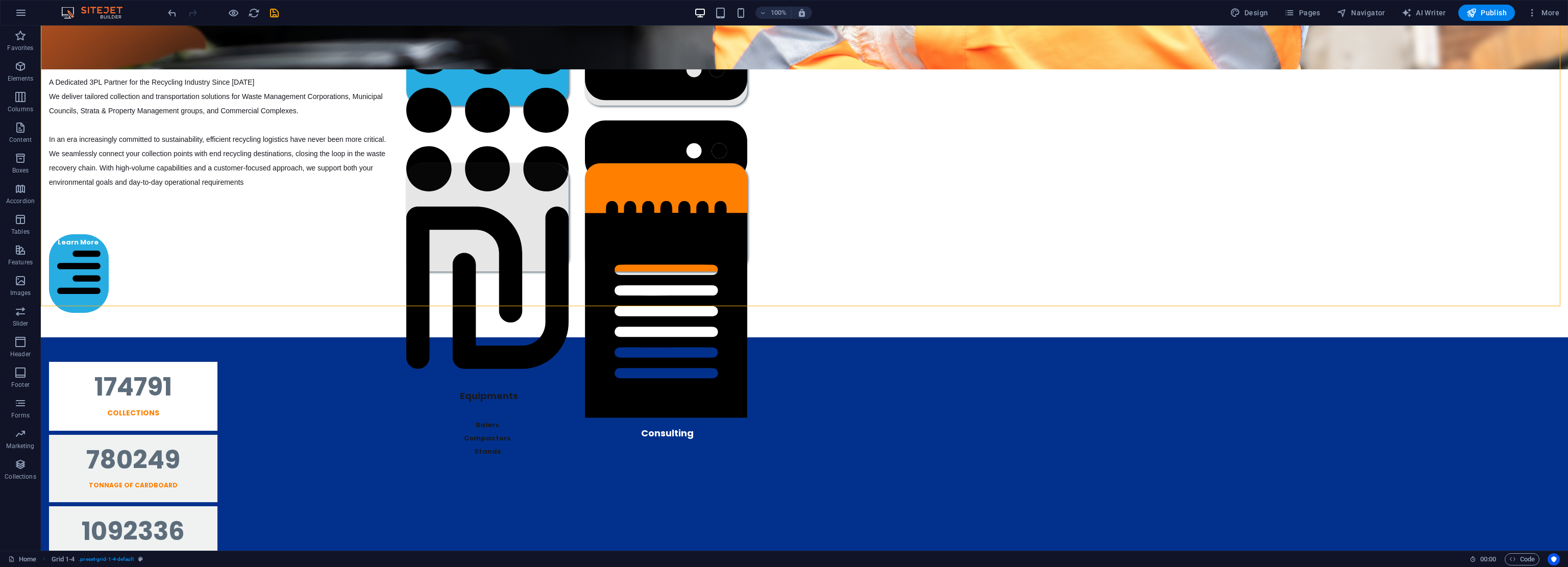
click at [192, 11] on div at bounding box center [222, 12] width 114 height 16
click at [285, 154] on div "End-To-End Recycling Solutions A Dedicated 3PL Partner for the Recycling Indust…" at bounding box center [804, 156] width 1527 height 365
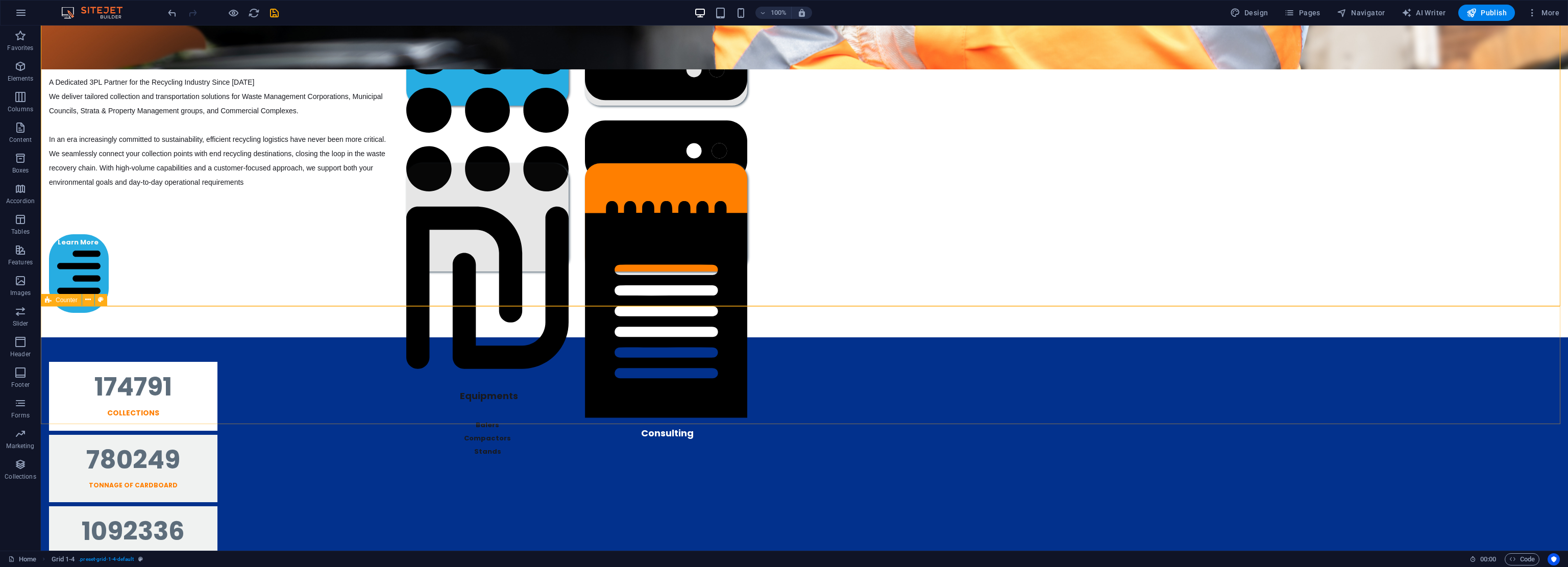
click at [69, 297] on span "Counter" at bounding box center [67, 300] width 22 height 6
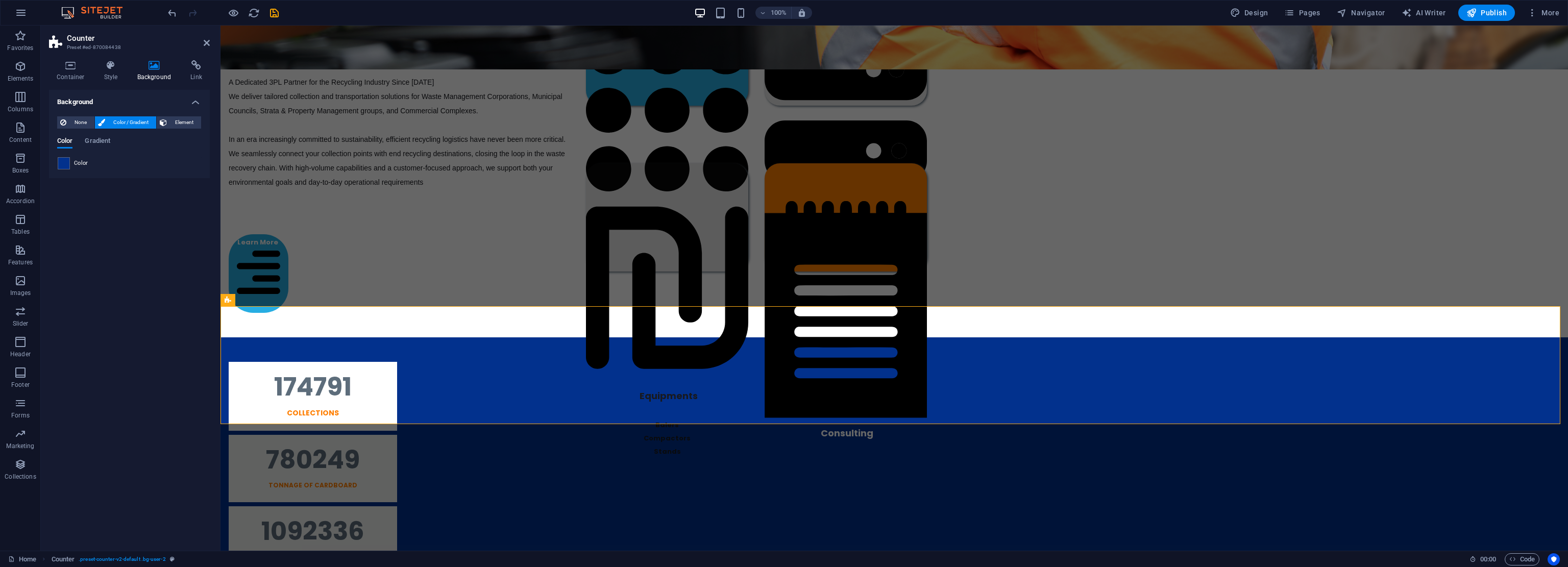
click at [57, 167] on div "None Color / Gradient Element Stretch background to full-width Color overlay Pl…" at bounding box center [130, 143] width 161 height 70
click at [71, 163] on div "Color" at bounding box center [129, 163] width 143 height 12
click at [80, 120] on span "None" at bounding box center [80, 123] width 22 height 12
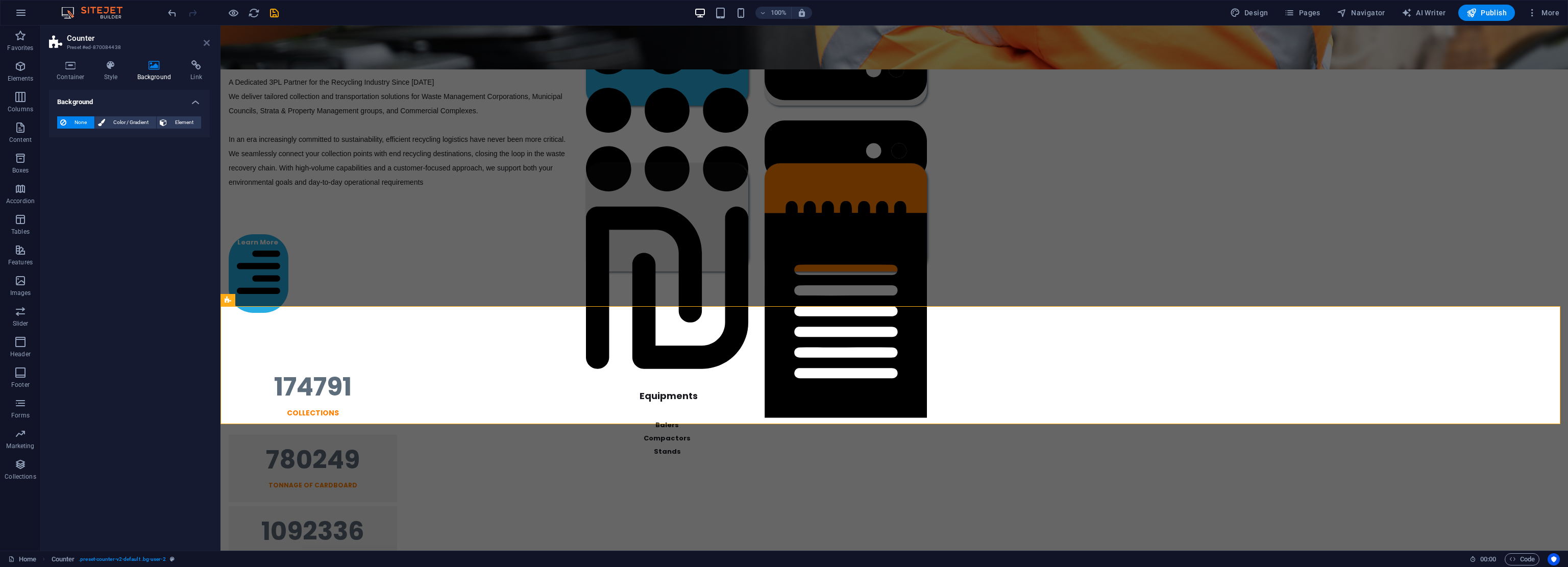
click at [208, 40] on icon at bounding box center [207, 43] width 6 height 8
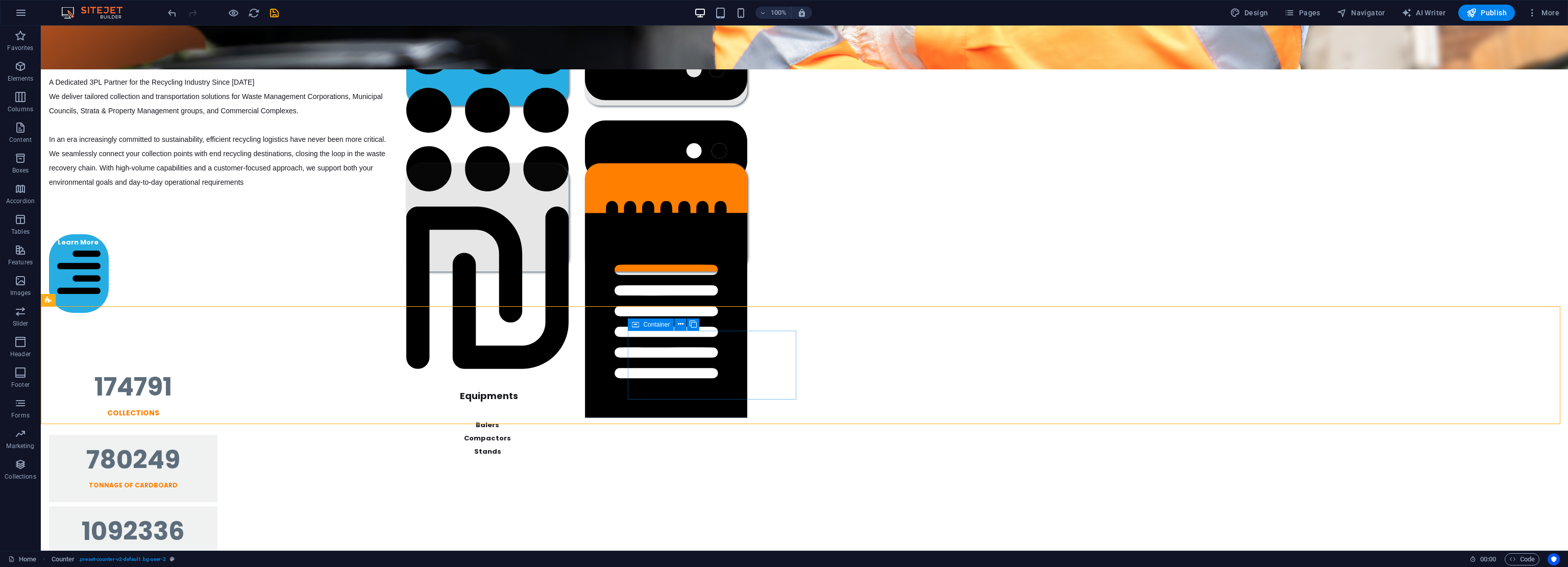
click at [651, 323] on span "Container" at bounding box center [656, 325] width 27 height 6
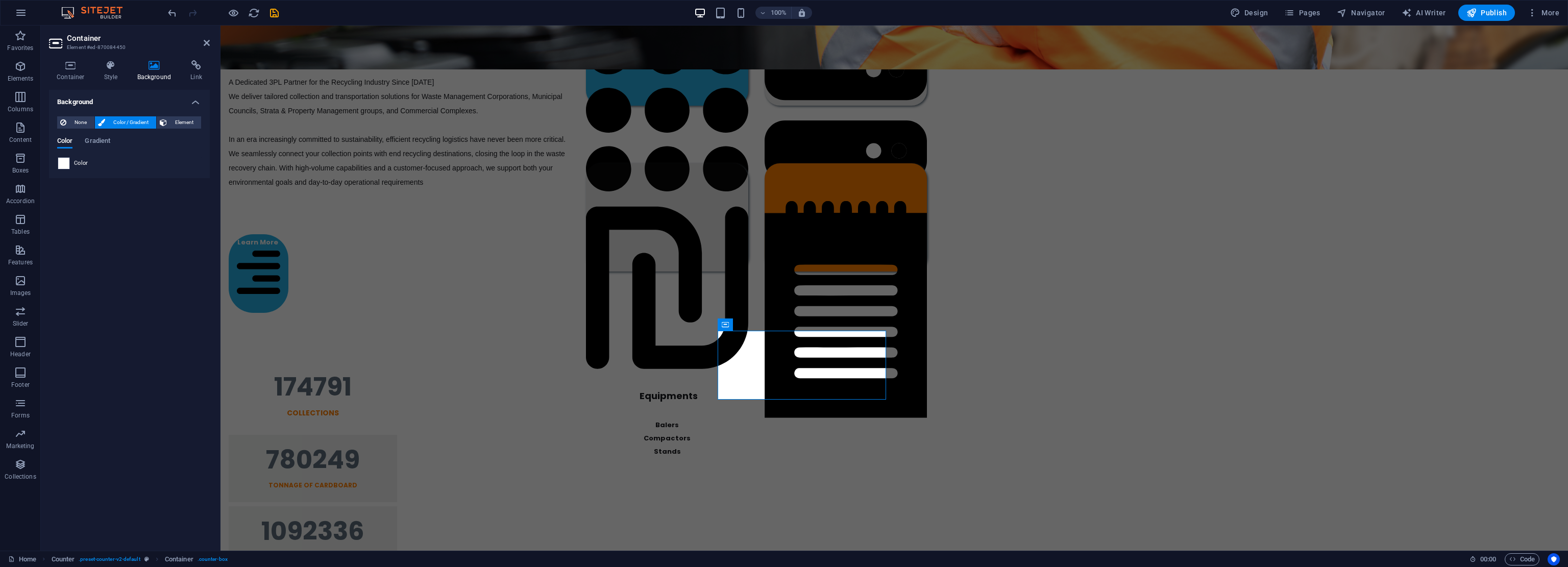
click at [68, 157] on div at bounding box center [64, 163] width 12 height 12
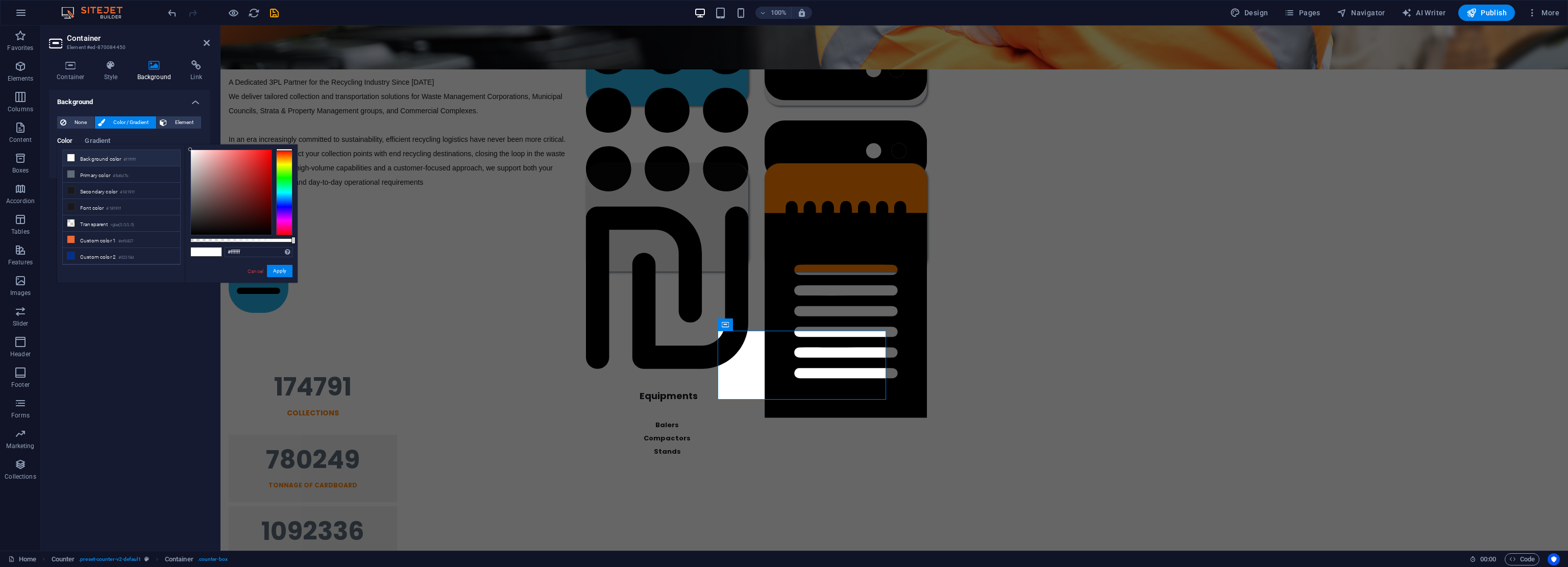
click at [92, 159] on li "Background color #ffffff" at bounding box center [121, 158] width 117 height 16
click at [282, 266] on button "Apply" at bounding box center [279, 271] width 25 height 12
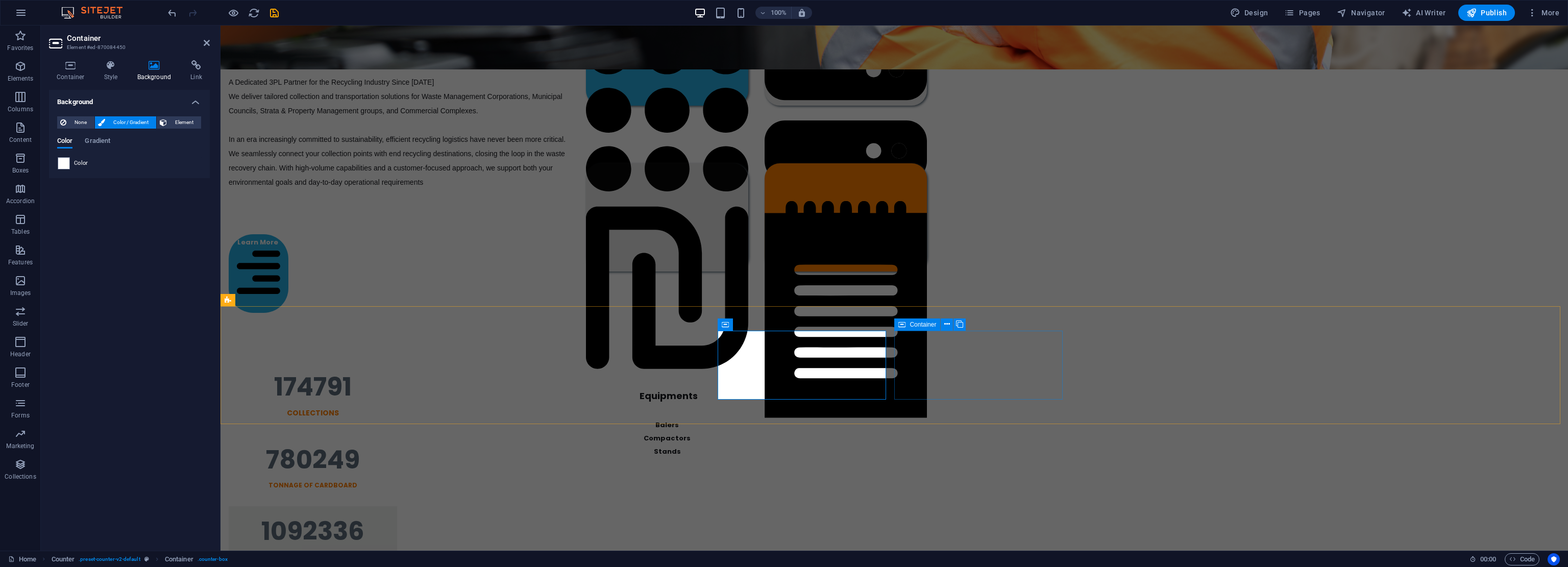
click at [783, 326] on span "Container" at bounding box center [923, 325] width 27 height 6
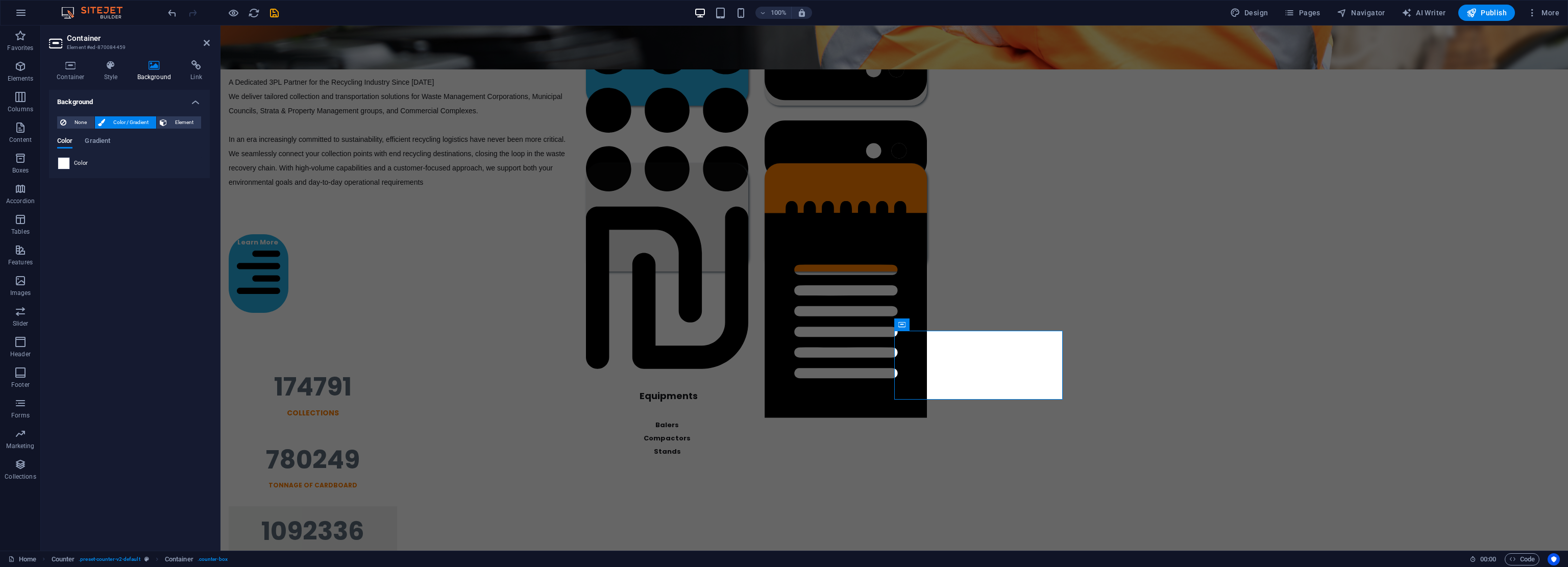
click at [64, 164] on span at bounding box center [64, 163] width 11 height 11
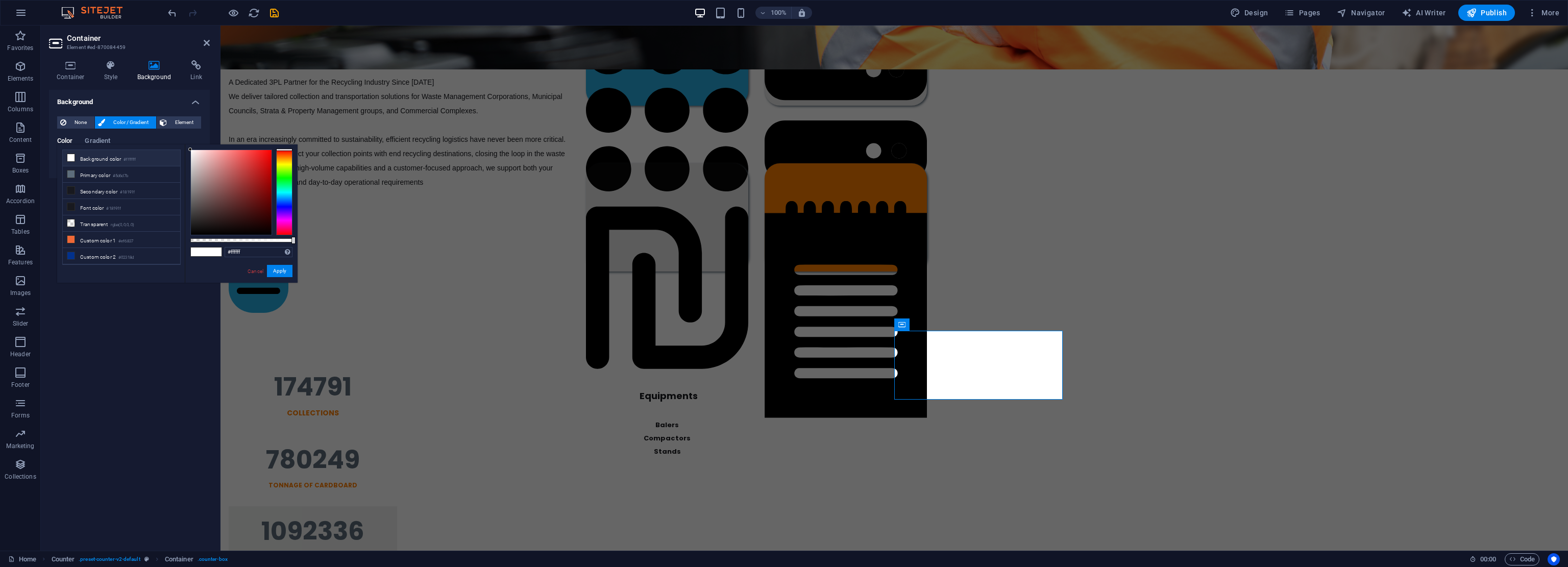
click at [101, 159] on li "Background color #ffffff" at bounding box center [121, 158] width 117 height 16
click at [281, 270] on button "Apply" at bounding box center [279, 271] width 25 height 12
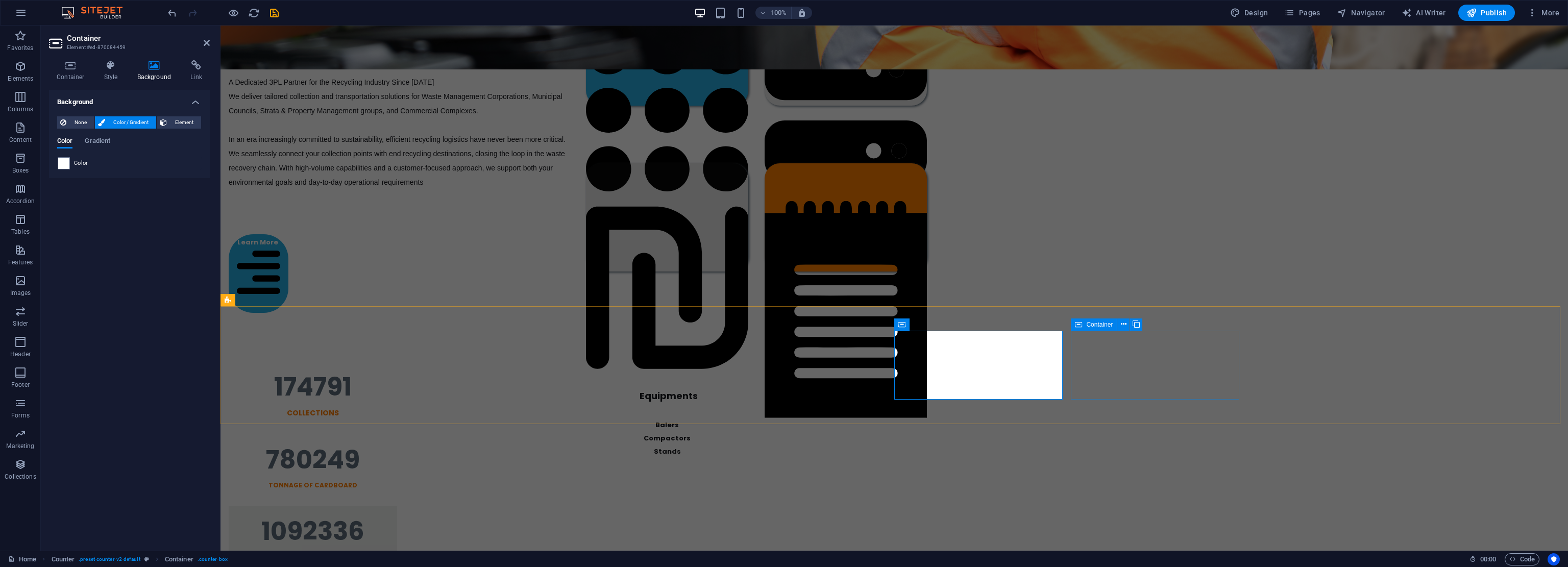
click at [783, 326] on div "Container" at bounding box center [1094, 325] width 46 height 12
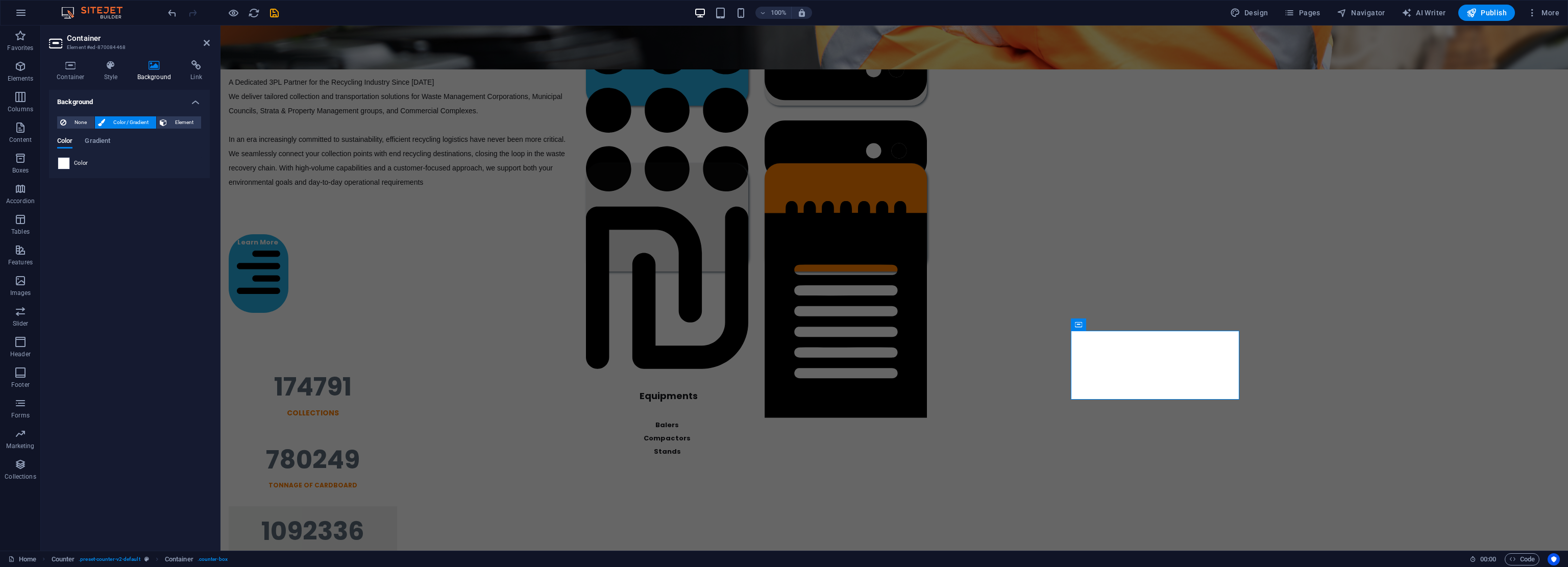
click at [65, 161] on span at bounding box center [64, 163] width 11 height 11
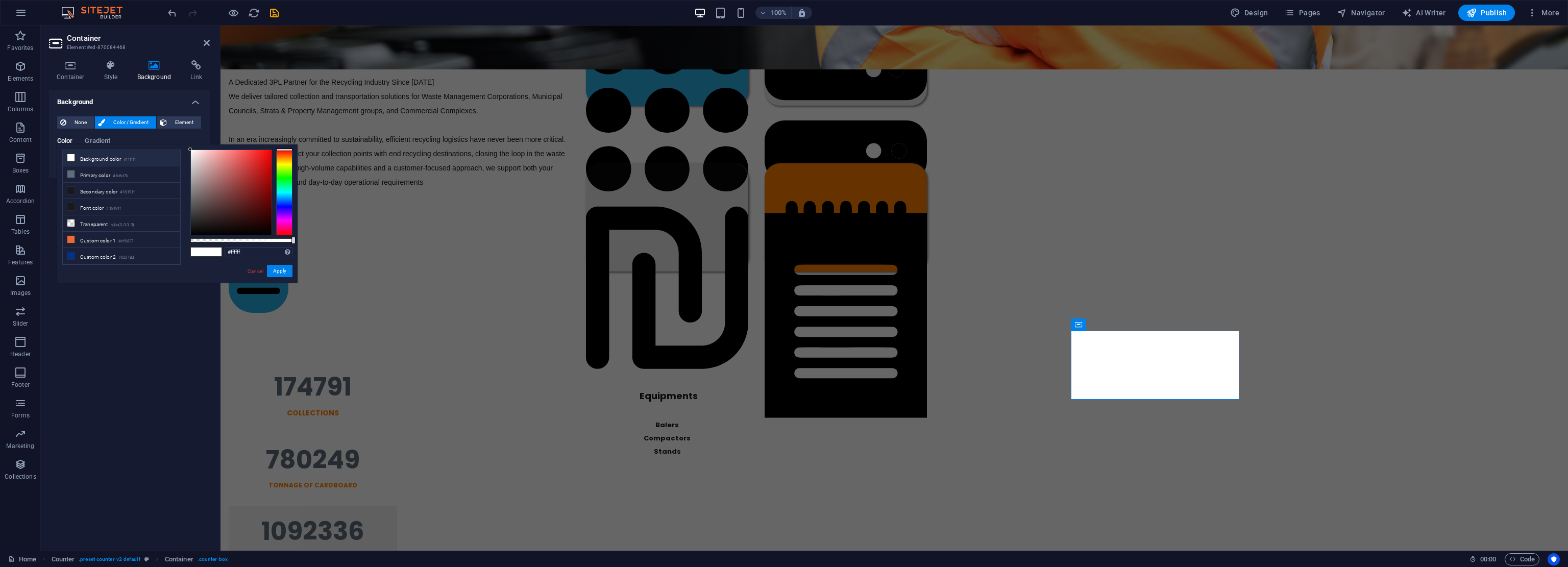
click at [91, 161] on li "Background color #ffffff" at bounding box center [121, 158] width 117 height 16
click at [70, 156] on icon at bounding box center [71, 157] width 7 height 7
click at [283, 271] on button "Apply" at bounding box center [279, 271] width 25 height 12
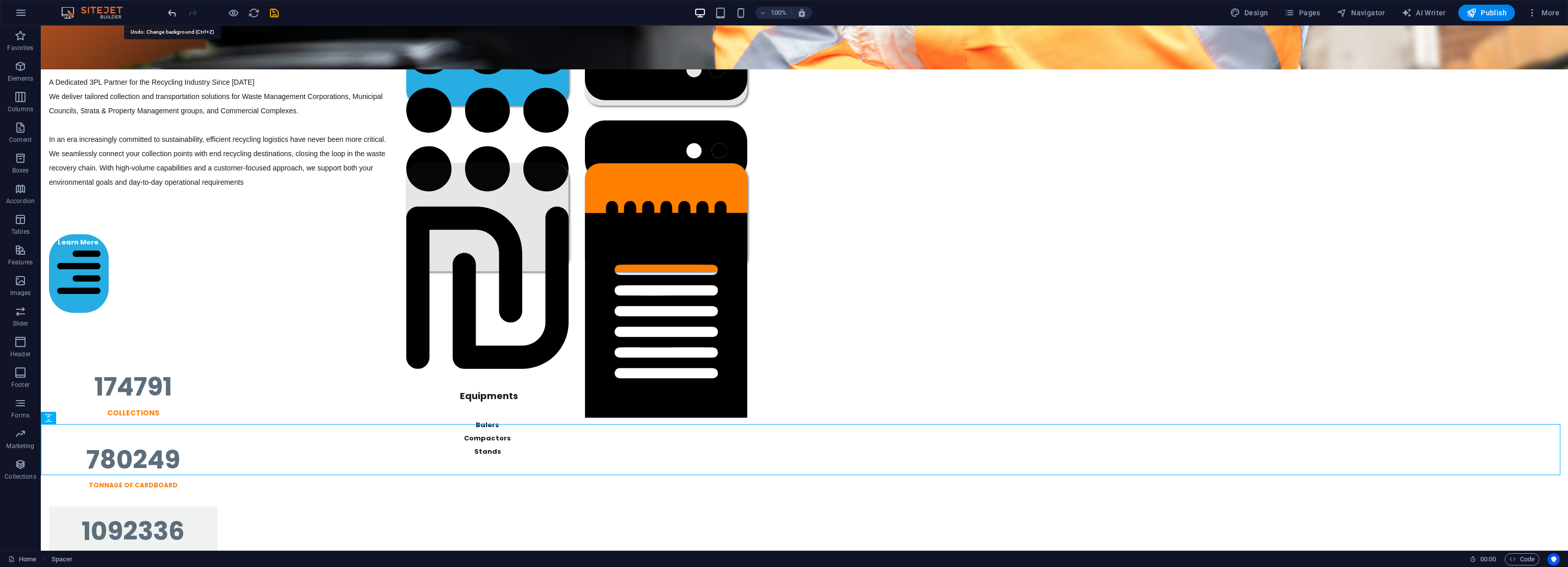
click at [172, 10] on icon "undo" at bounding box center [172, 12] width 11 height 11
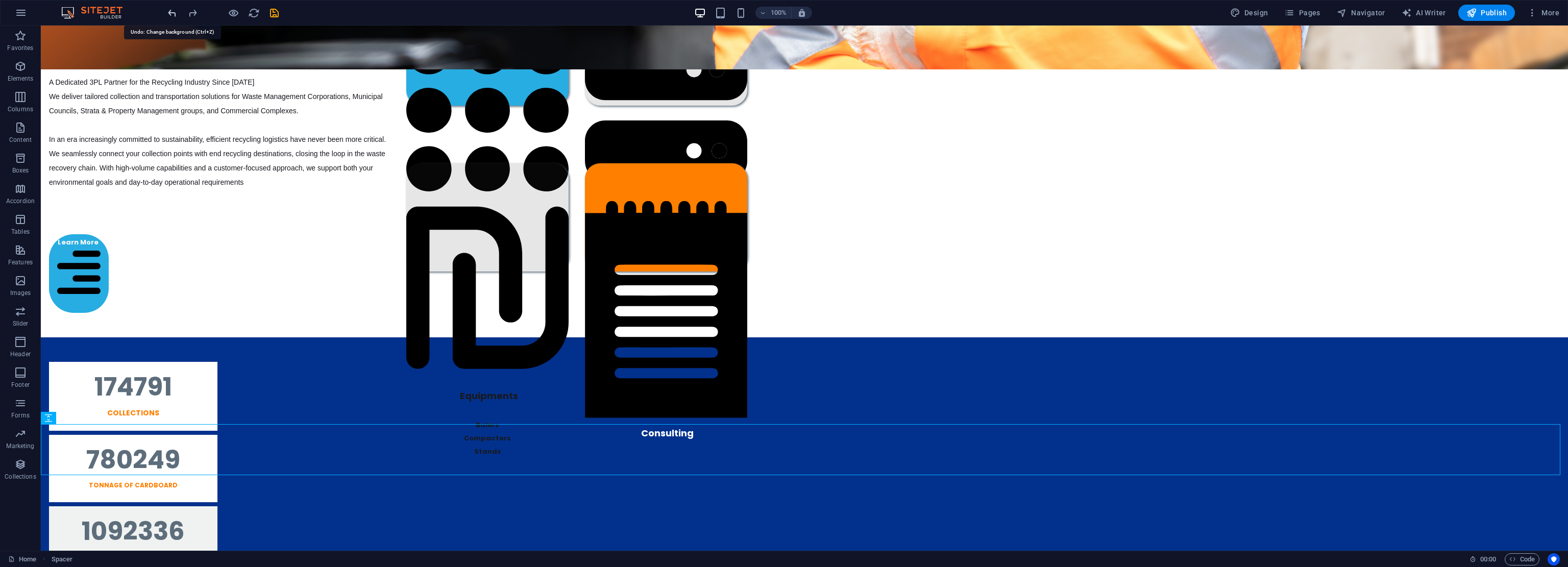
click at [172, 13] on icon "undo" at bounding box center [172, 12] width 11 height 11
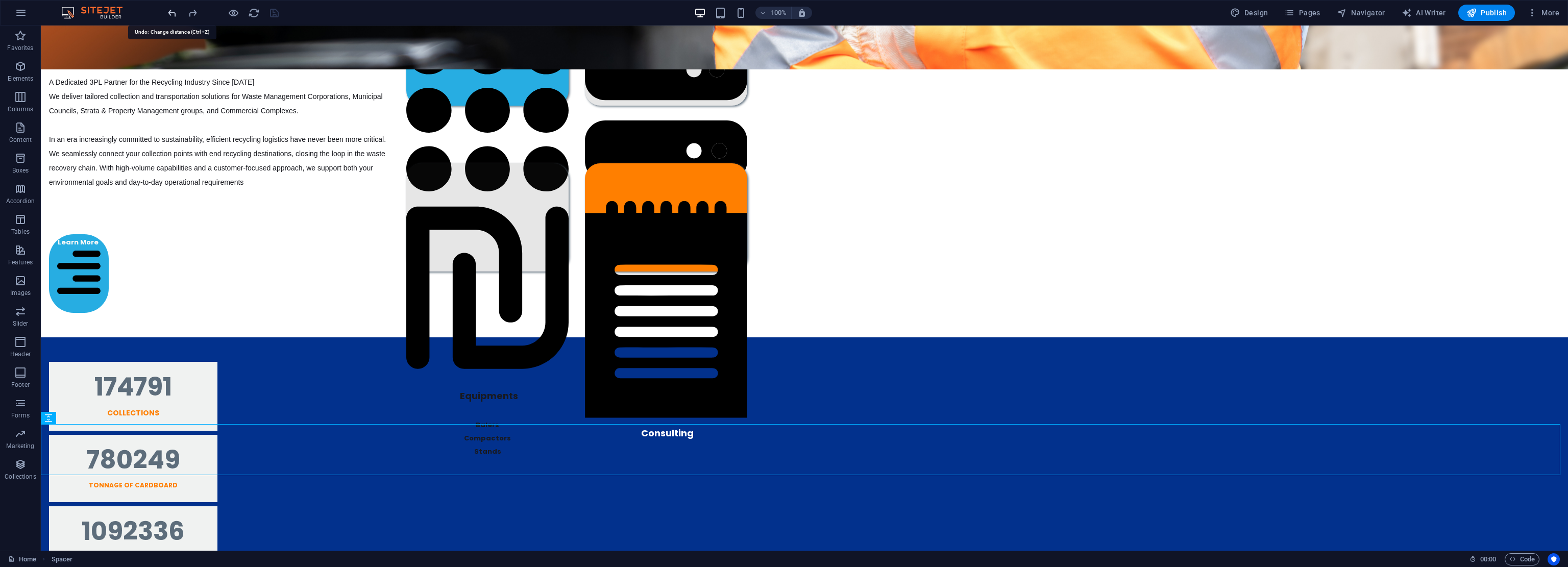
click at [172, 13] on icon "undo" at bounding box center [172, 12] width 11 height 11
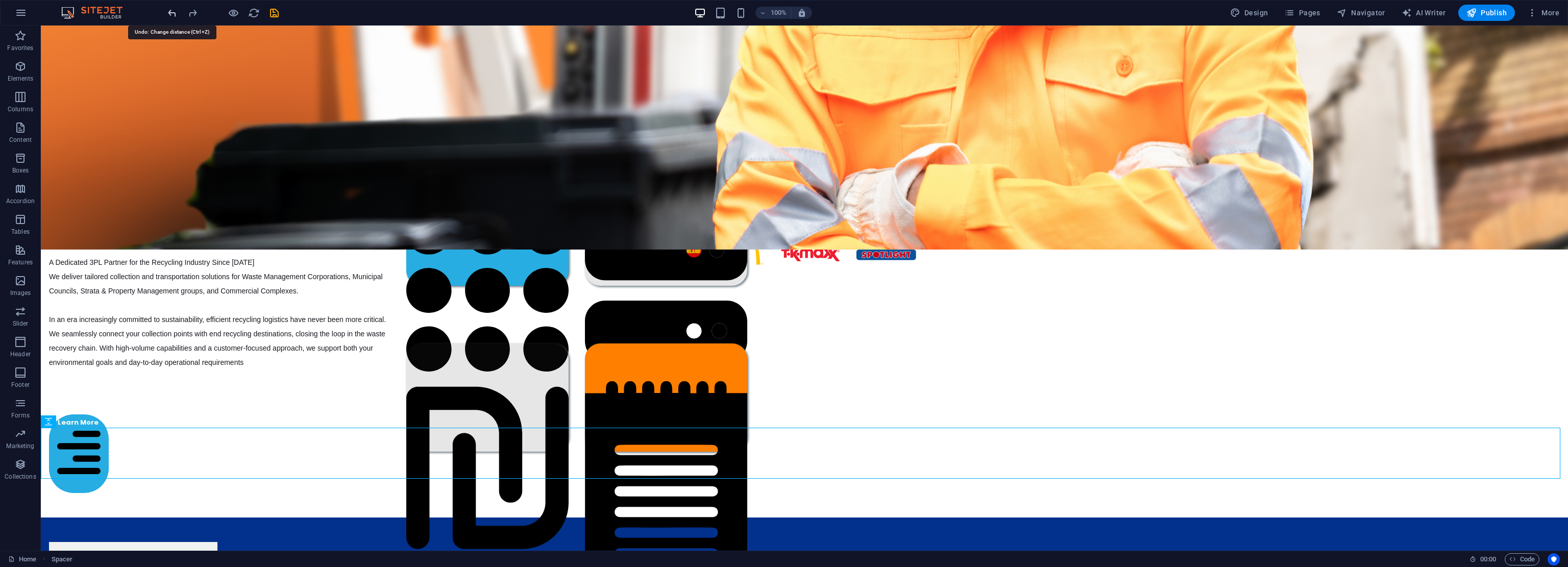
scroll to position [0, 0]
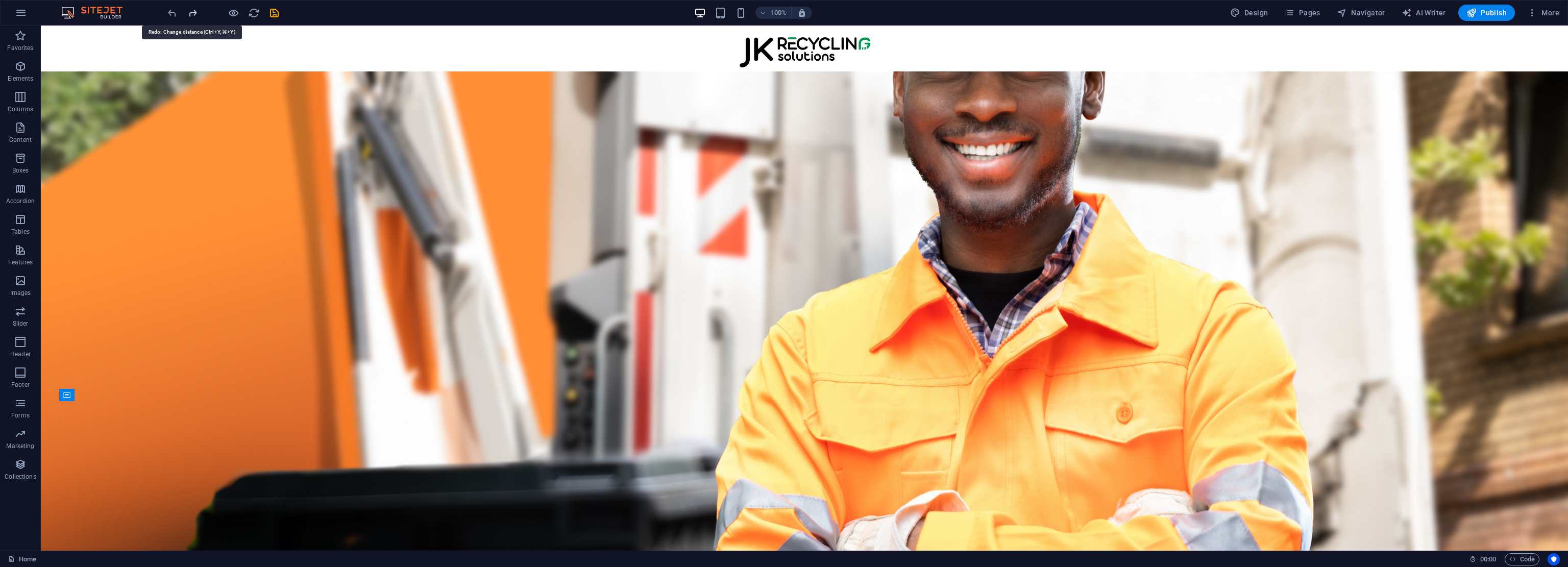
click at [192, 14] on icon "redo" at bounding box center [192, 12] width 11 height 11
click at [191, 14] on icon "redo" at bounding box center [192, 12] width 11 height 11
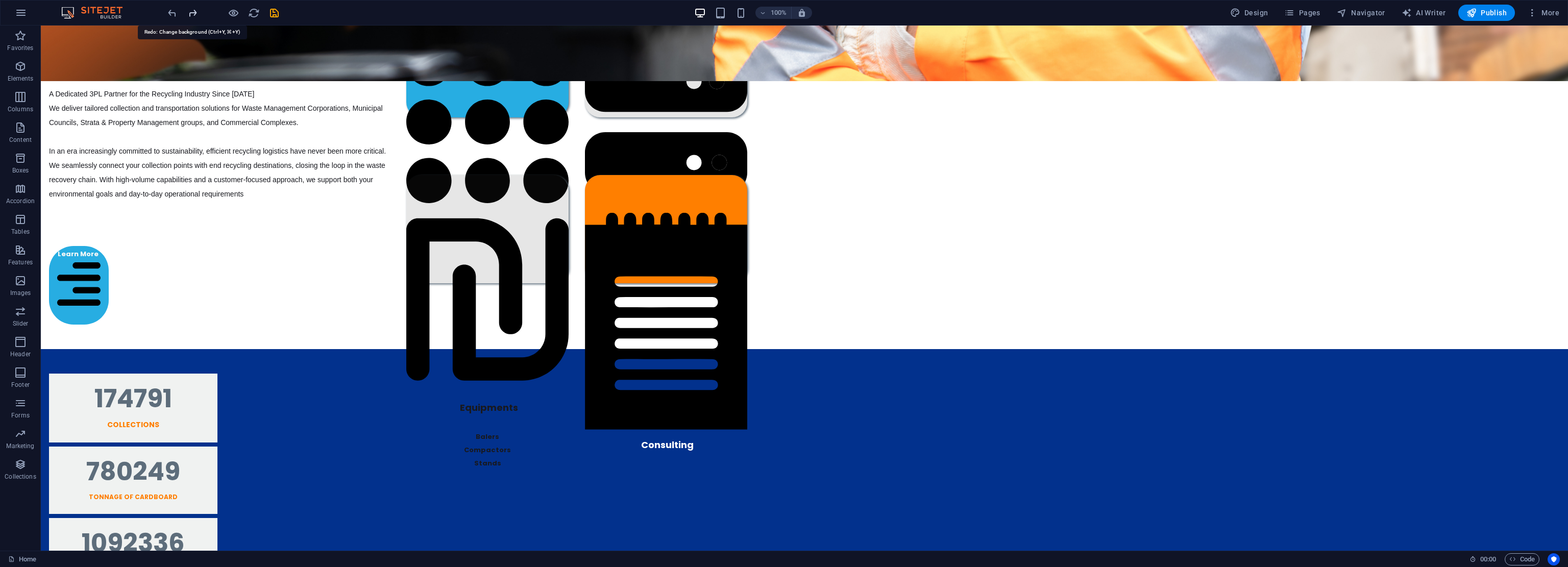
scroll to position [605, 0]
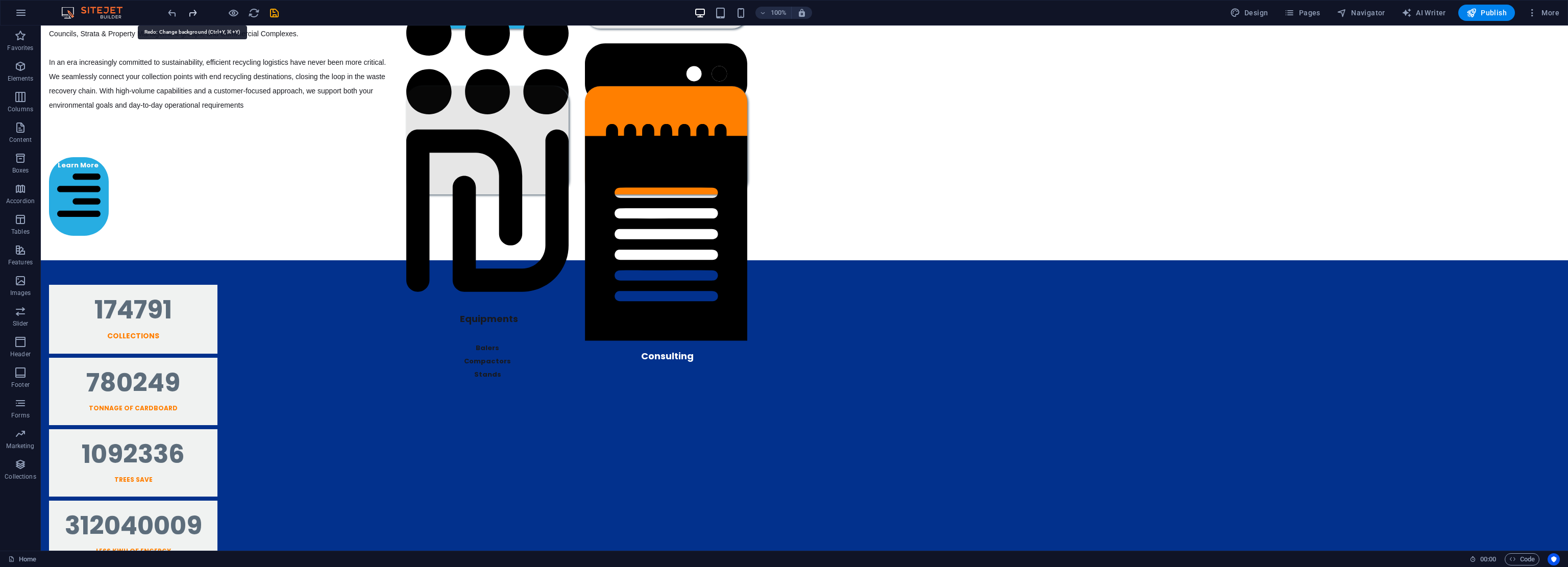
click at [191, 14] on icon "redo" at bounding box center [192, 12] width 11 height 11
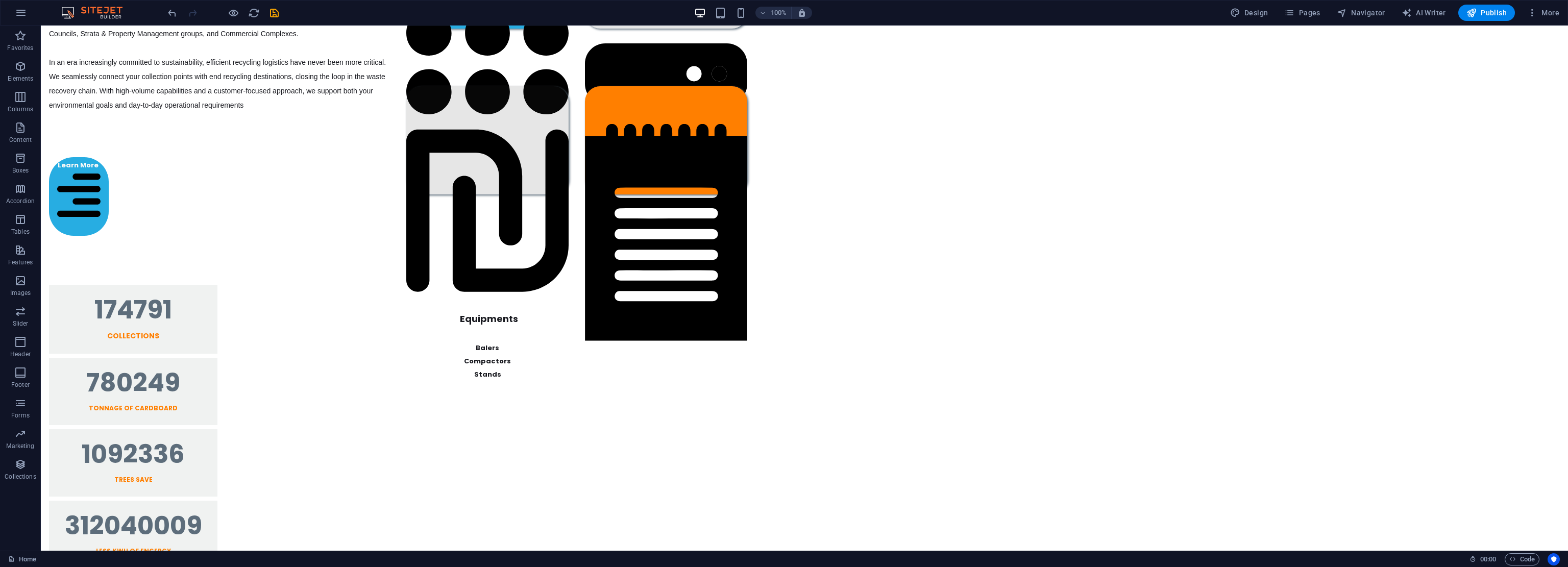
click at [191, 14] on div at bounding box center [222, 12] width 114 height 16
click at [76, 217] on div "Counter" at bounding box center [61, 223] width 41 height 12
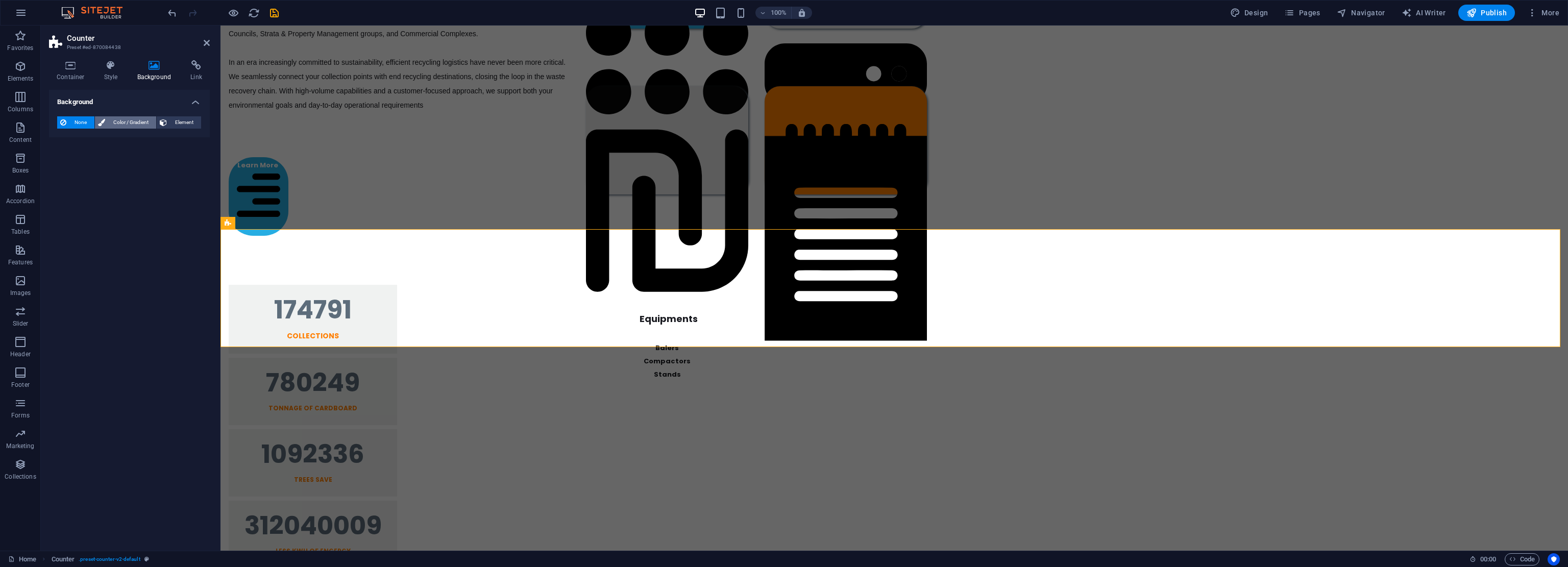
drag, startPoint x: 113, startPoint y: 129, endPoint x: 120, endPoint y: 123, distance: 9.2
click at [118, 125] on div "None Color / Gradient Element Stretch background to full-width Color overlay Pl…" at bounding box center [130, 123] width 161 height 29
click at [113, 124] on span "Color / Gradient" at bounding box center [130, 123] width 45 height 12
click at [67, 161] on span at bounding box center [64, 163] width 11 height 11
type input "#ffffff"
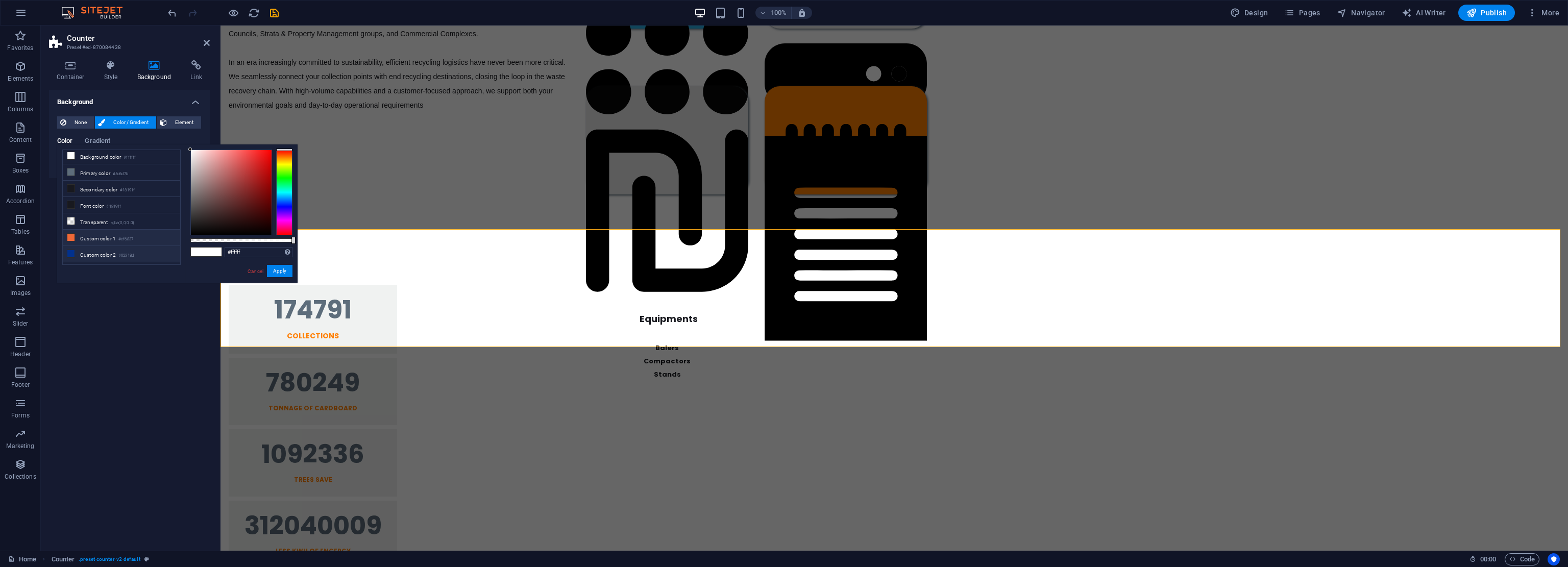
scroll to position [0, 0]
click at [74, 160] on span at bounding box center [71, 157] width 8 height 8
click at [72, 159] on icon at bounding box center [71, 157] width 7 height 7
click at [283, 277] on div "#ffffff Supported formats #0852ed rgb(8, 82, 237) rgba(8, 82, 237, 90%) hsv(221…" at bounding box center [241, 287] width 113 height 287
click at [283, 271] on button "Apply" at bounding box center [279, 271] width 25 height 12
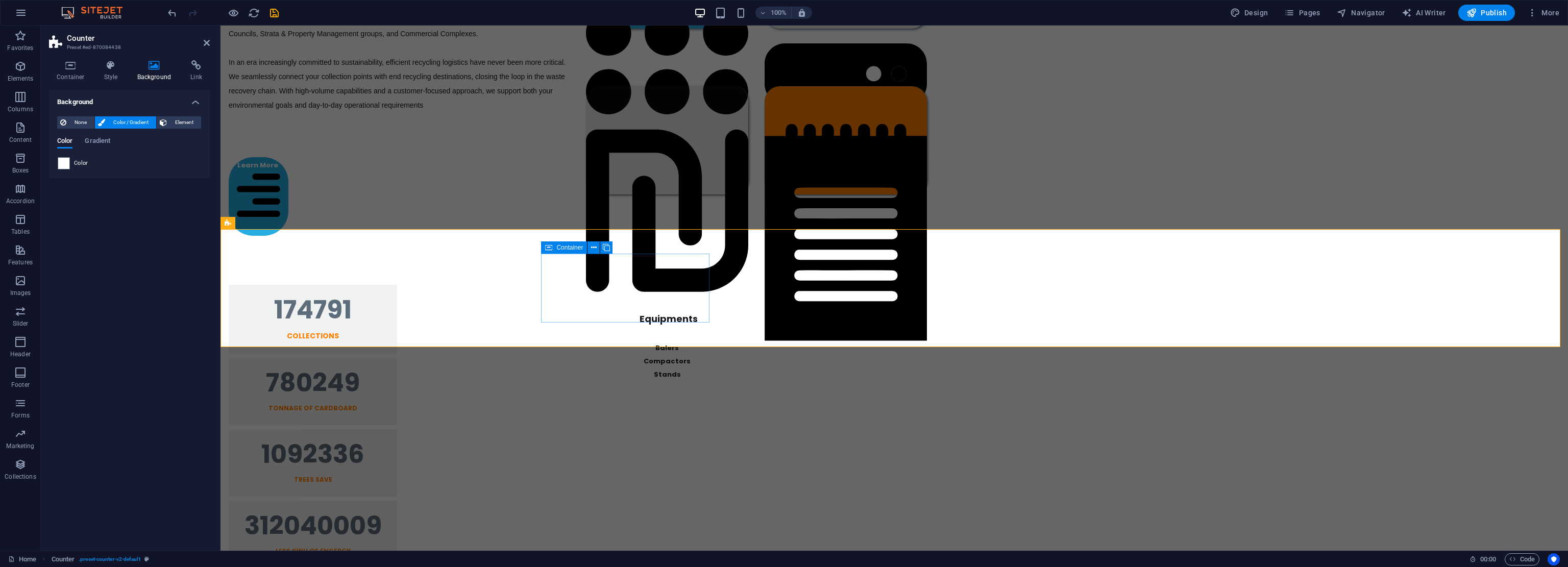
click at [546, 245] on icon at bounding box center [548, 247] width 7 height 12
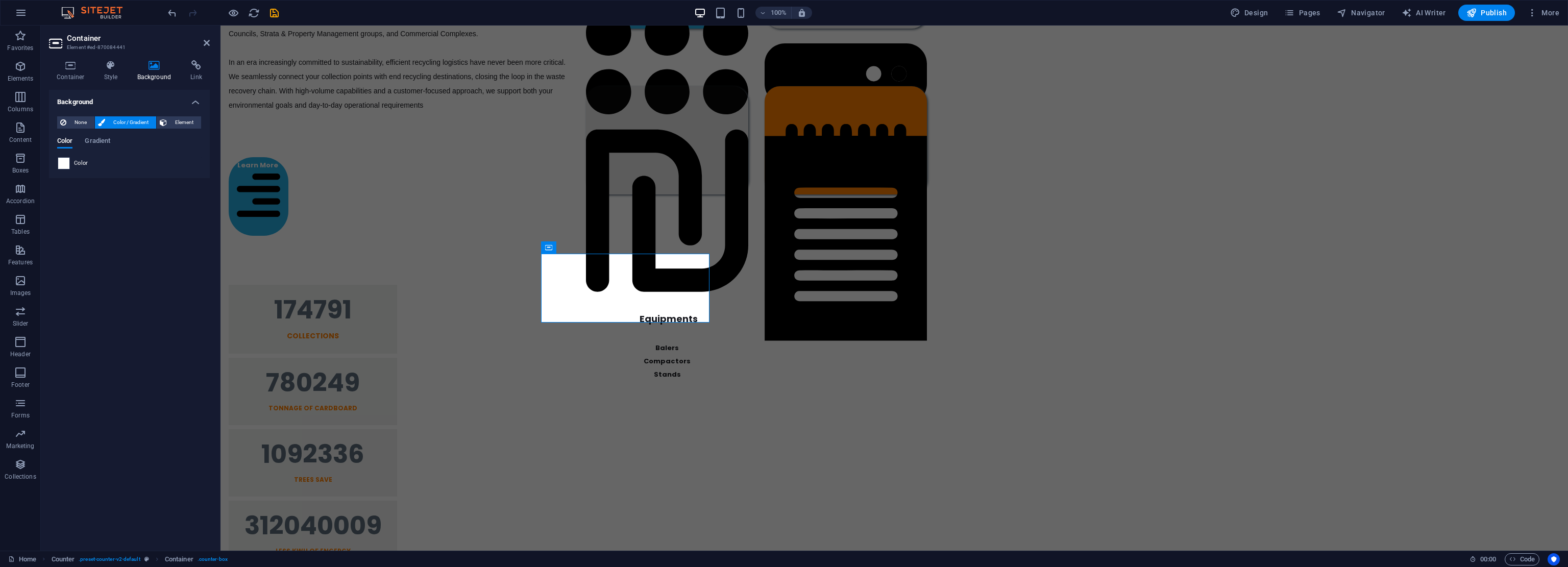
click at [64, 159] on span at bounding box center [64, 163] width 11 height 11
type input "#ffffff"
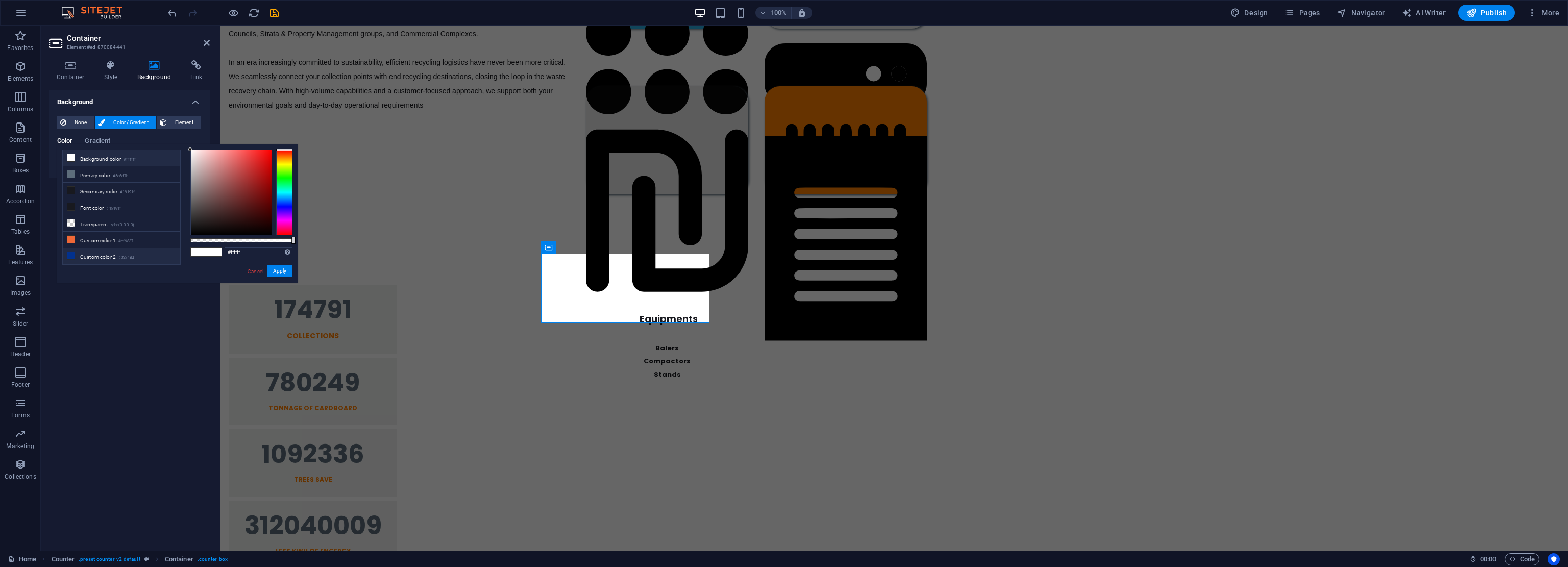
click at [74, 156] on icon at bounding box center [71, 157] width 7 height 7
click at [284, 270] on button "Apply" at bounding box center [279, 271] width 25 height 12
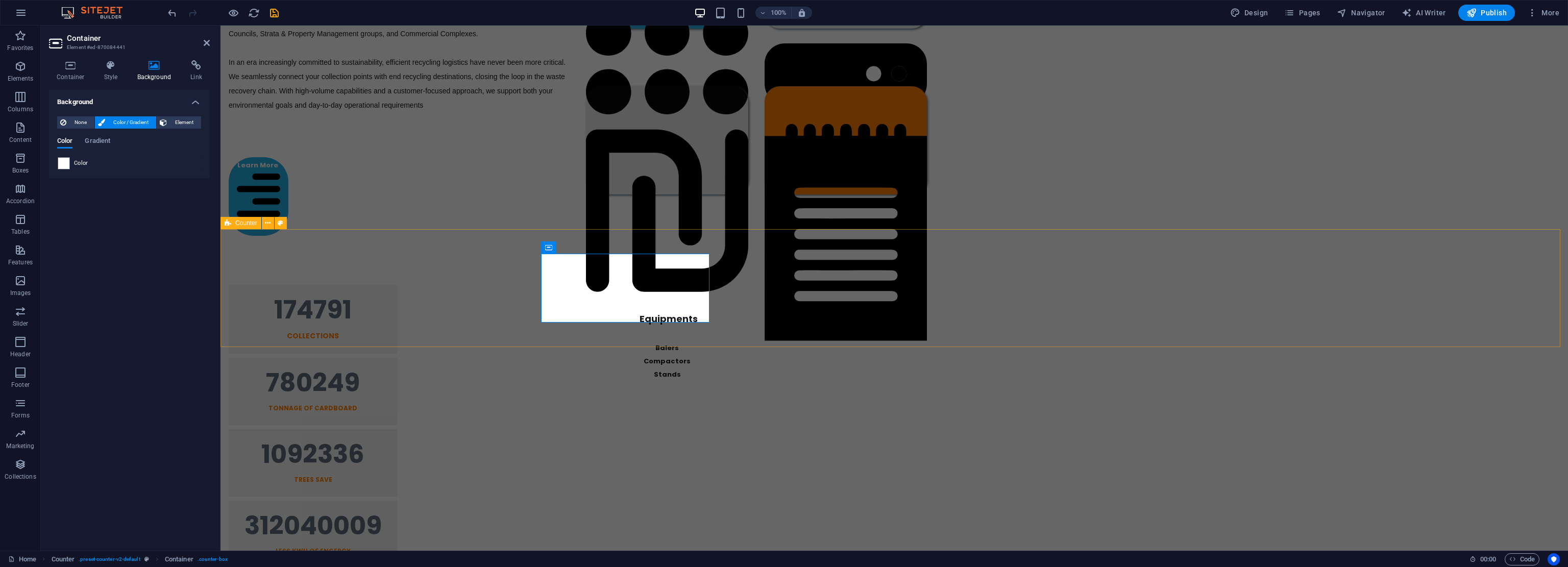
click at [445, 322] on div "174791 Collections 780249 TONNAGE OF CARDBOARD 1092336 TREES SAVE 312040009 Les…" at bounding box center [894, 427] width 1347 height 333
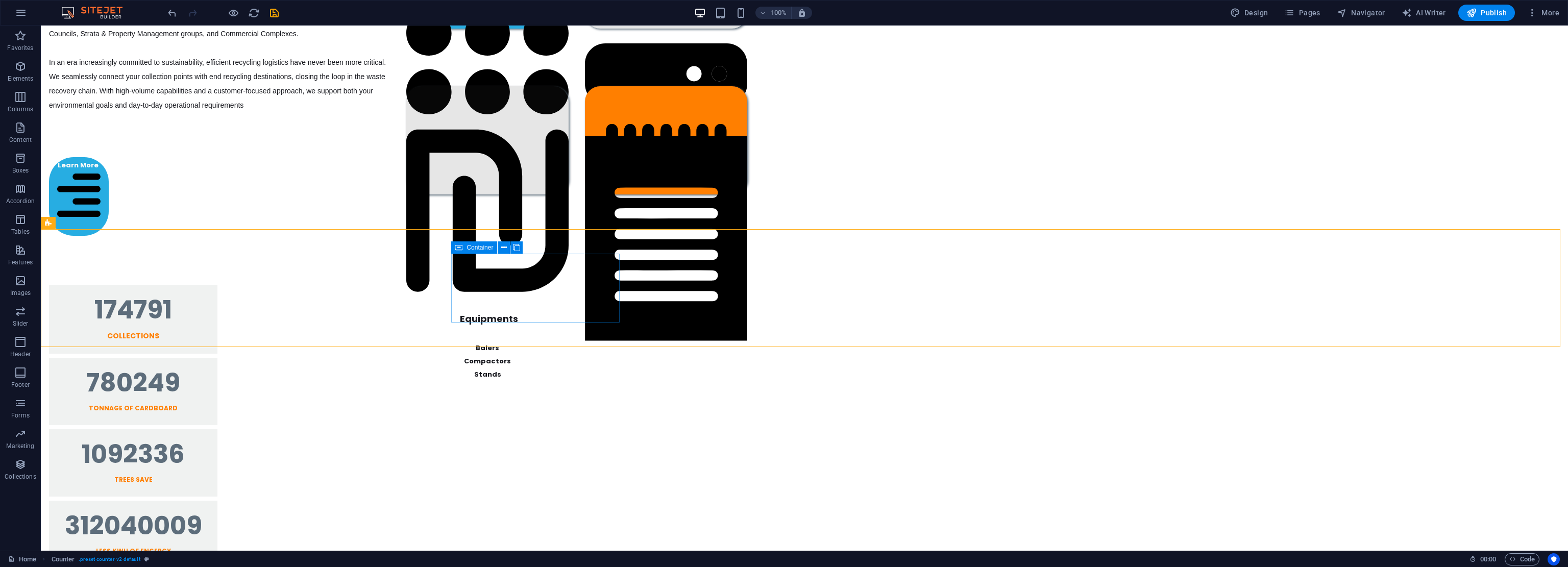
click at [460, 250] on icon at bounding box center [458, 247] width 7 height 12
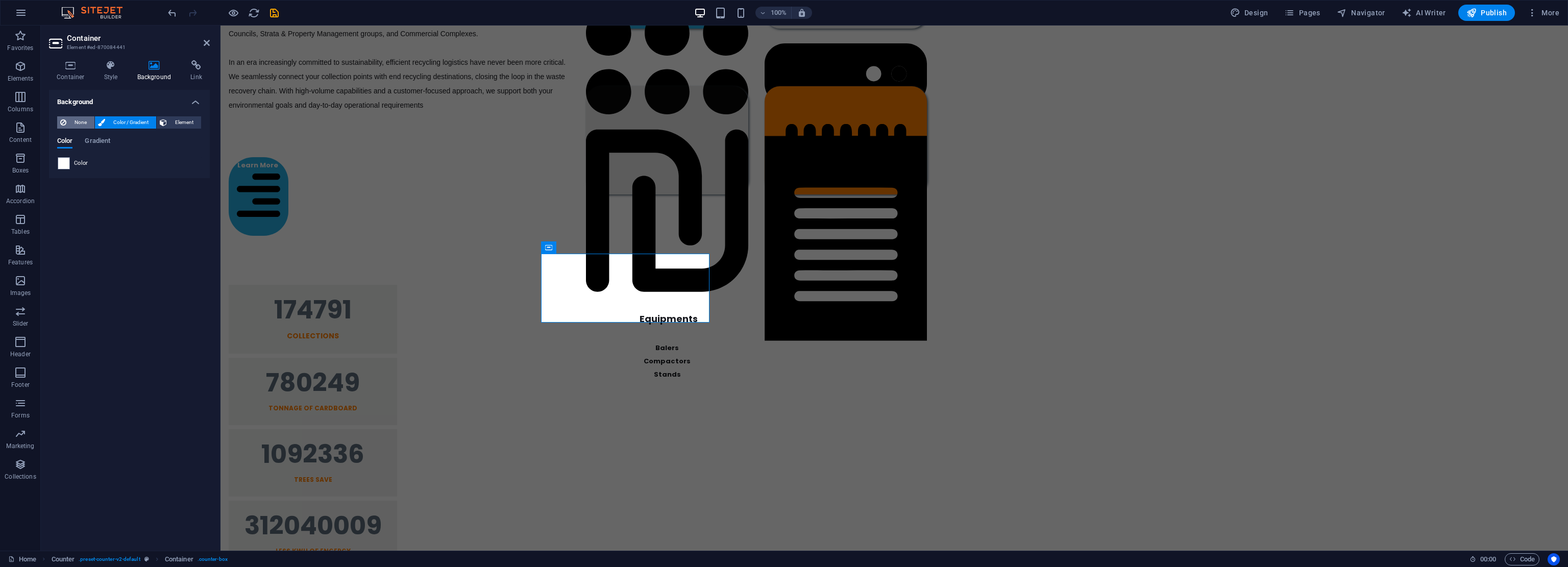
click at [82, 122] on span "None" at bounding box center [80, 123] width 22 height 12
drag, startPoint x: 113, startPoint y: 120, endPoint x: 108, endPoint y: 127, distance: 8.6
click at [114, 122] on span "Color / Gradient" at bounding box center [130, 123] width 45 height 12
click at [369, 346] on div "174791 Collections 780249 TONNAGE OF CARDBOARD 1092336 TREES SAVE 312040009 Les…" at bounding box center [894, 427] width 1347 height 333
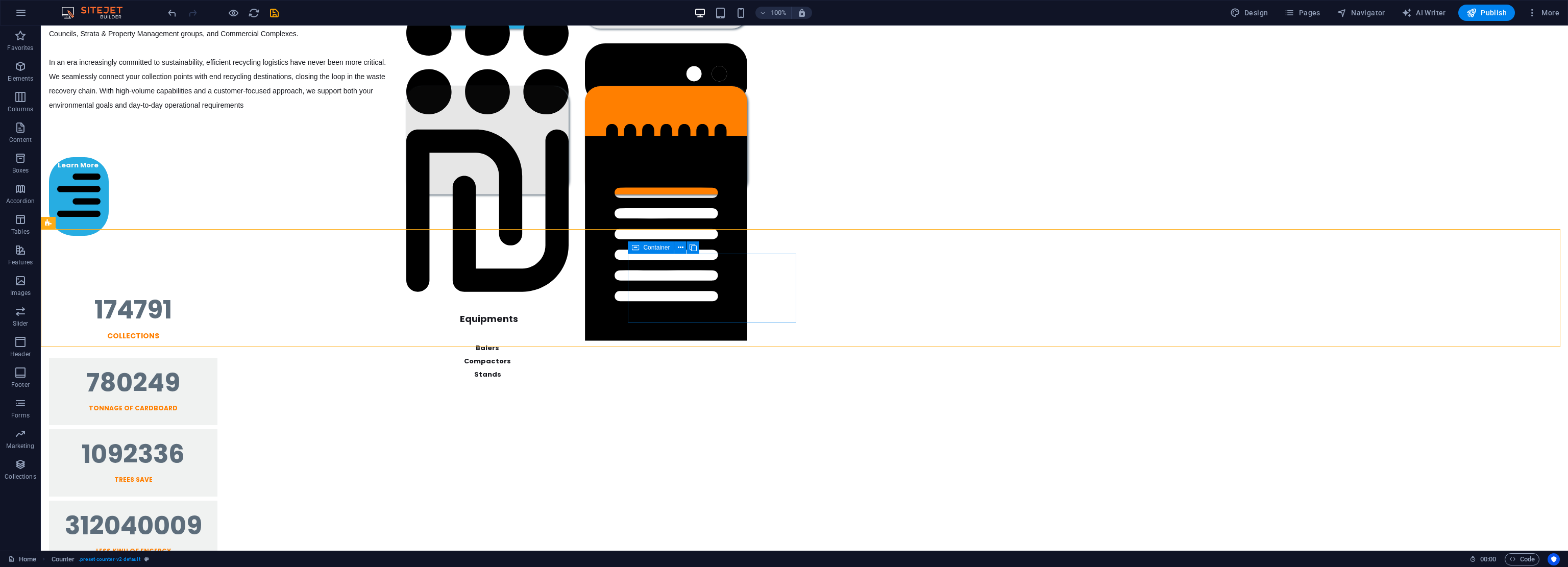
click at [645, 247] on span "Container" at bounding box center [656, 247] width 27 height 6
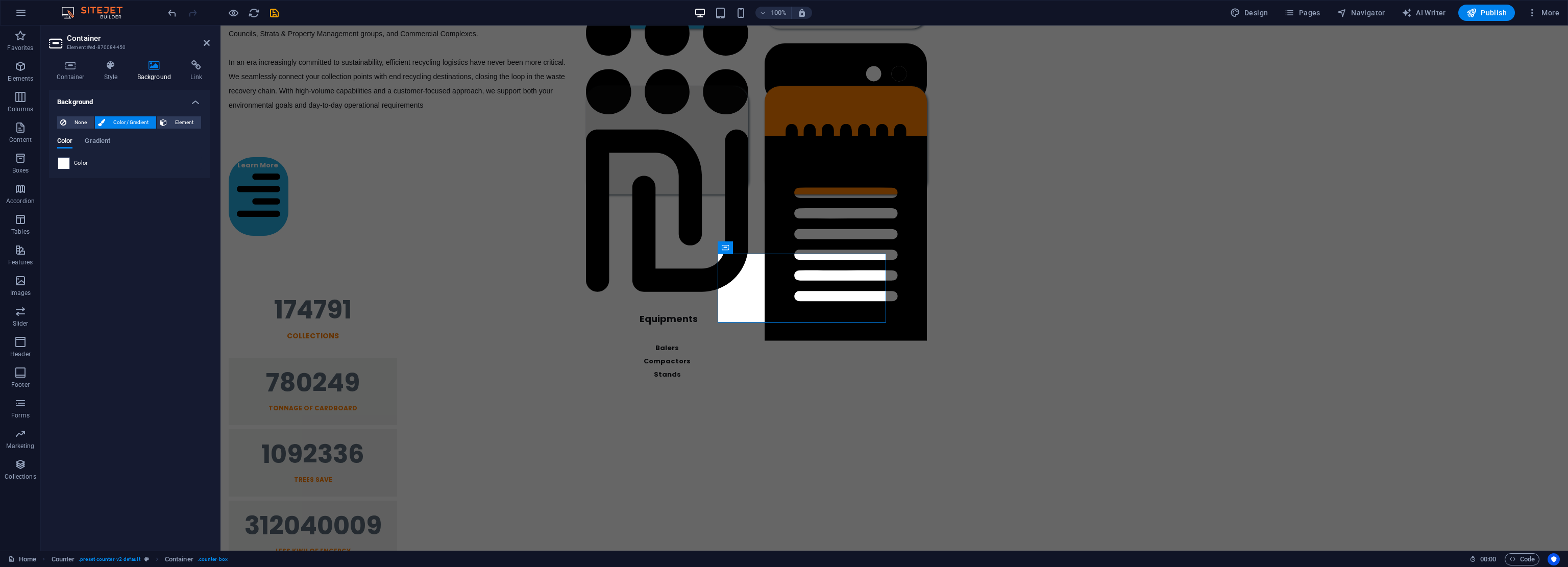
click at [63, 162] on span at bounding box center [64, 163] width 11 height 11
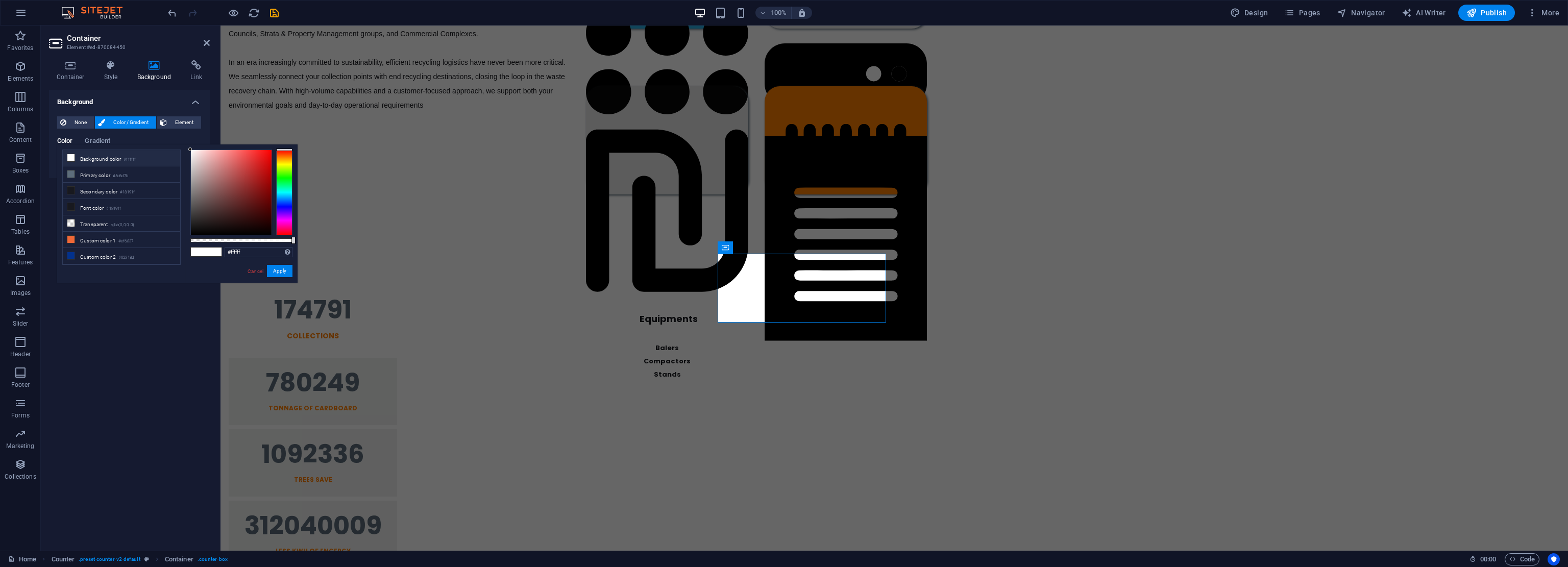
click at [87, 161] on li "Background color #ffffff" at bounding box center [121, 158] width 117 height 16
click at [286, 265] on button "Apply" at bounding box center [279, 271] width 25 height 12
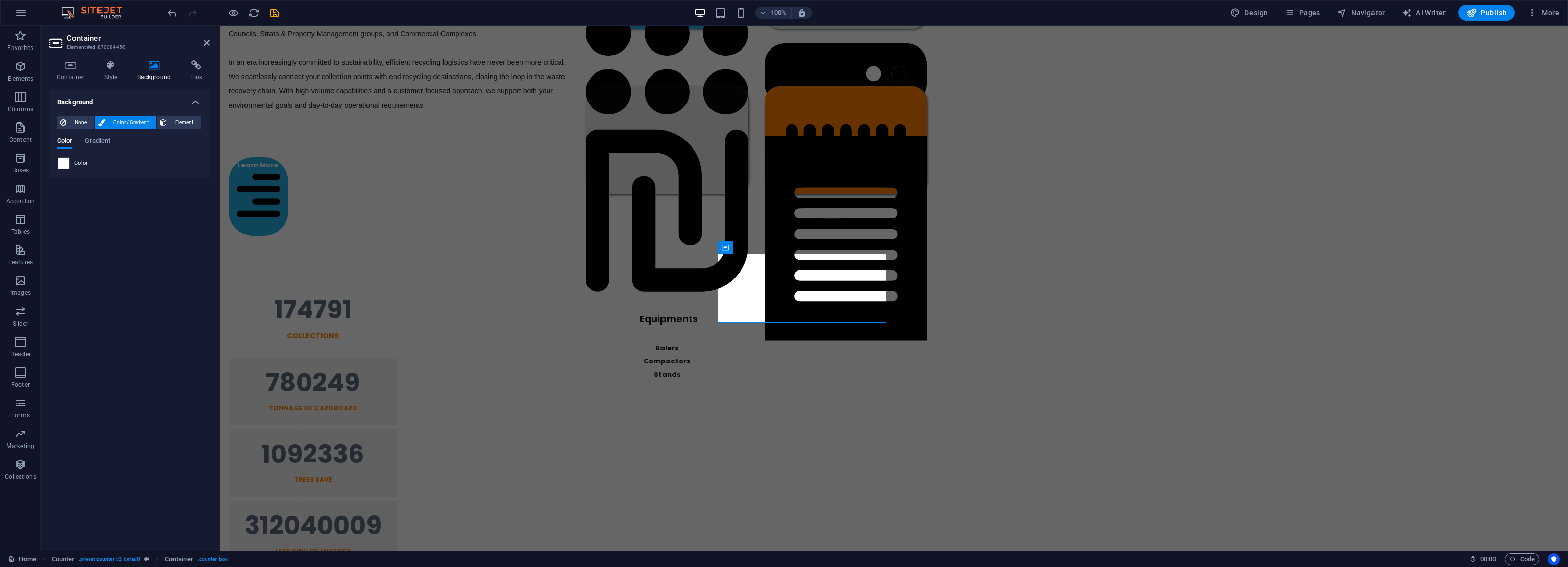
click at [63, 162] on span at bounding box center [64, 163] width 11 height 11
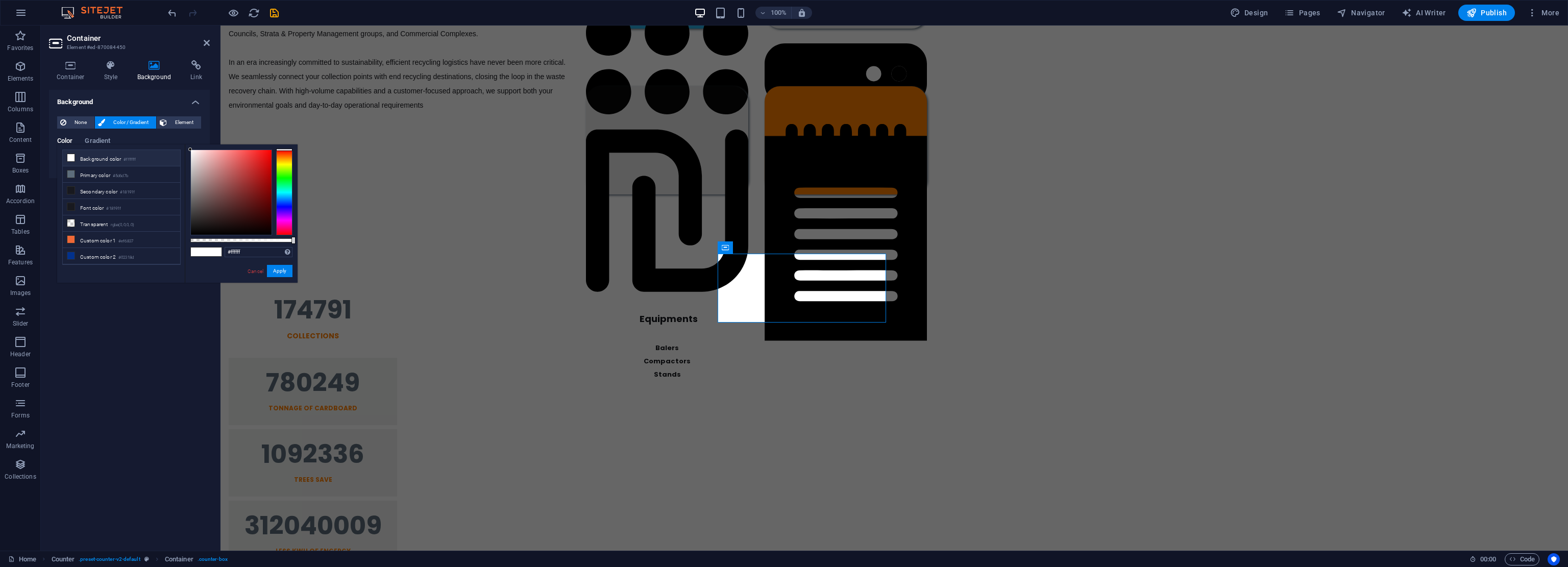
click at [97, 159] on li "Background color #ffffff" at bounding box center [121, 158] width 117 height 16
click at [274, 270] on button "Apply" at bounding box center [279, 271] width 25 height 12
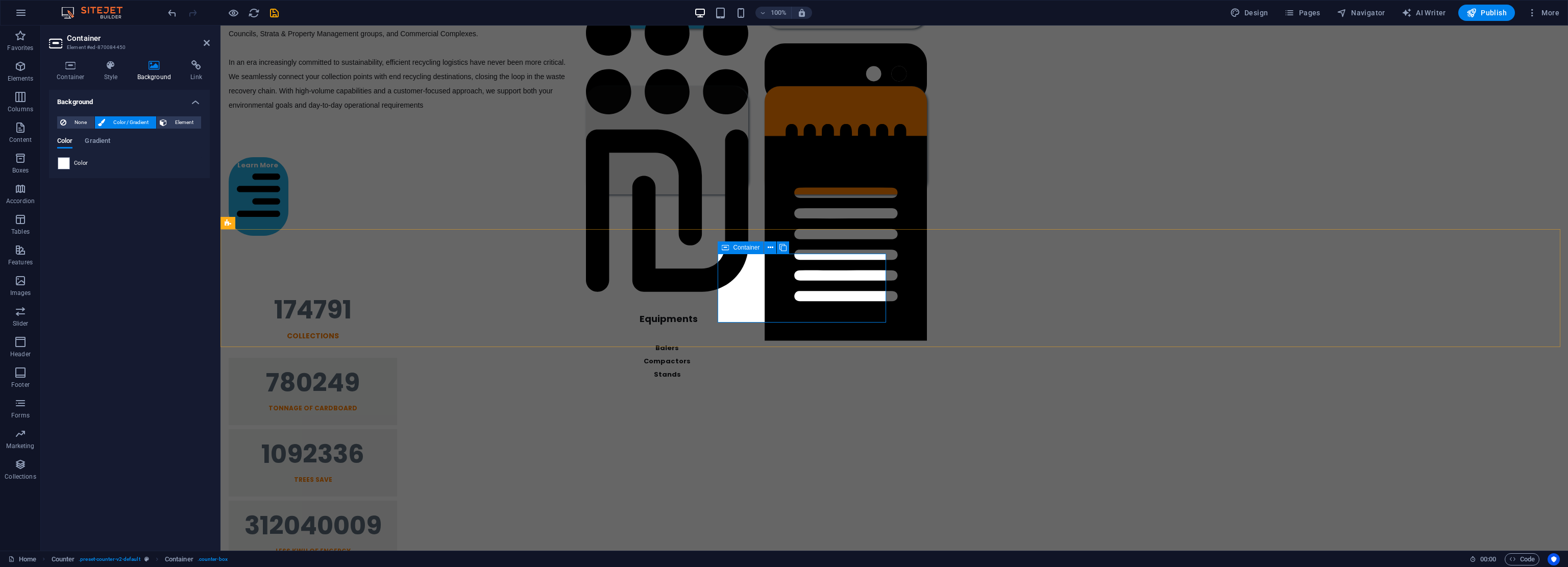
click at [727, 249] on icon at bounding box center [725, 247] width 7 height 12
click at [73, 124] on span "None" at bounding box center [80, 123] width 22 height 12
click at [119, 124] on span "Color / Gradient" at bounding box center [130, 123] width 45 height 12
click at [783, 246] on span "Container" at bounding box center [923, 247] width 27 height 6
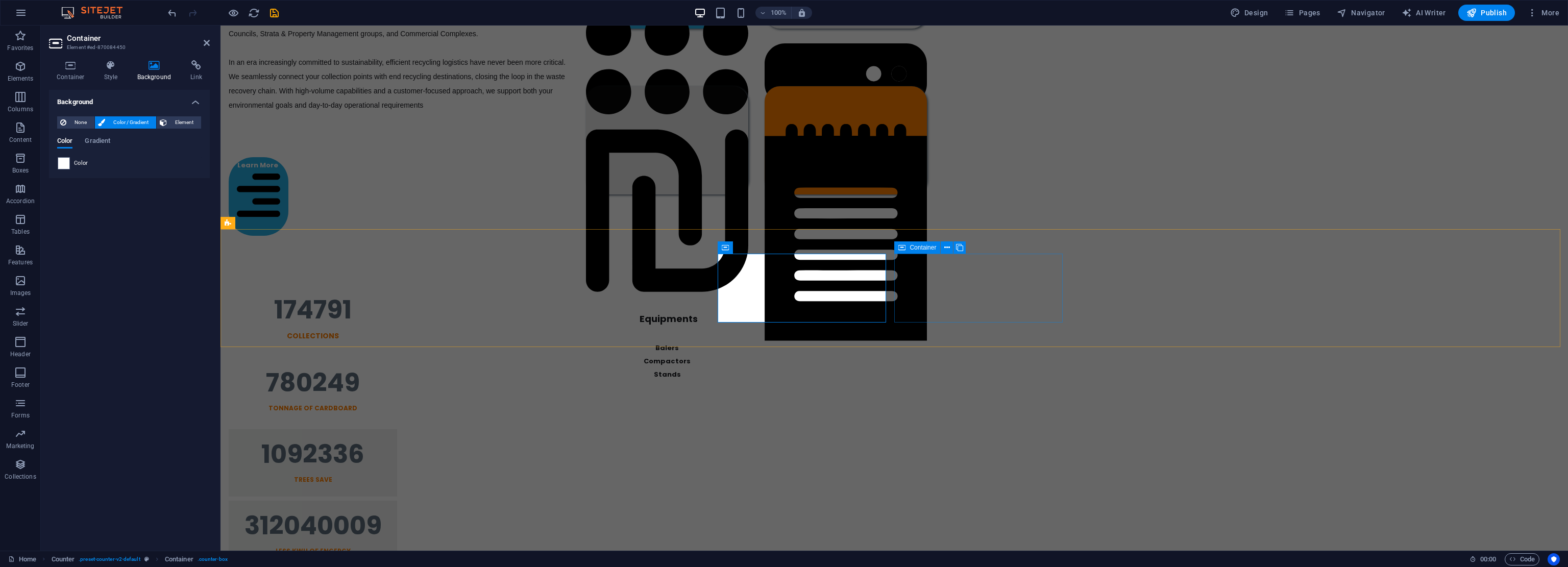
click at [783, 246] on span "Container" at bounding box center [923, 247] width 27 height 6
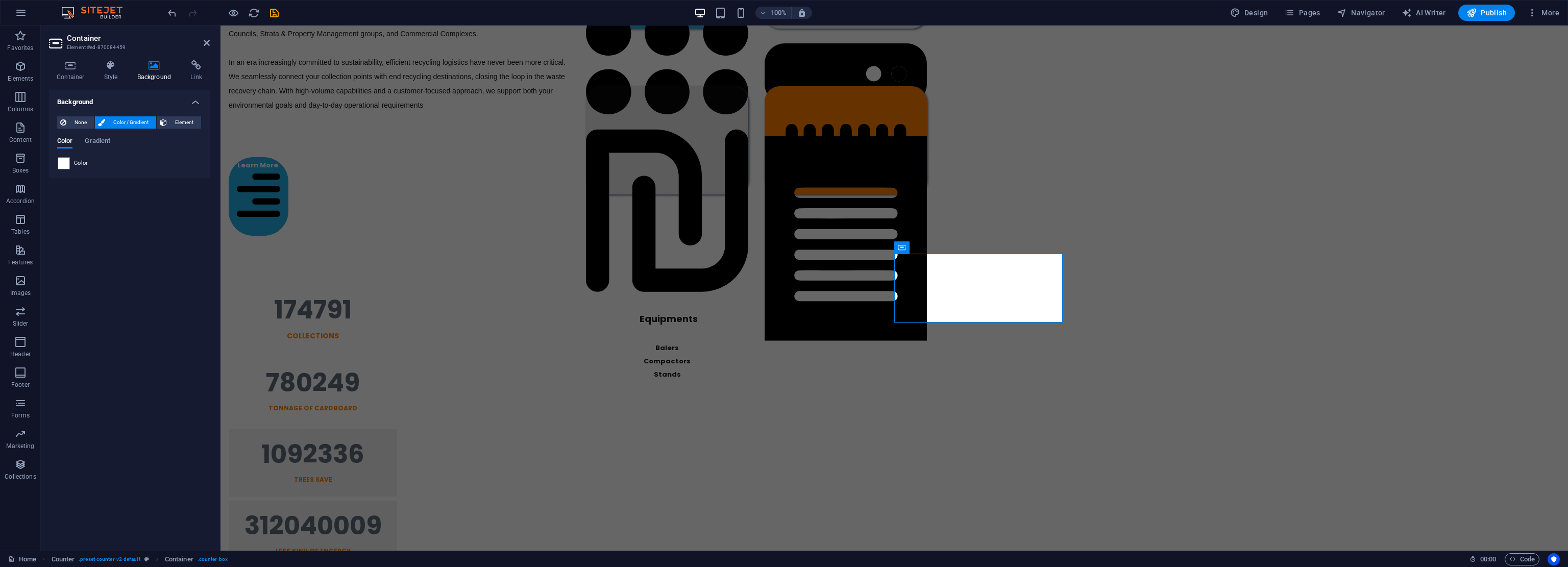
drag, startPoint x: 80, startPoint y: 120, endPoint x: 130, endPoint y: 124, distance: 50.2
click at [80, 120] on span "None" at bounding box center [80, 123] width 22 height 12
click at [130, 122] on span "Color / Gradient" at bounding box center [130, 123] width 45 height 12
click at [783, 246] on span "Container" at bounding box center [1099, 247] width 27 height 6
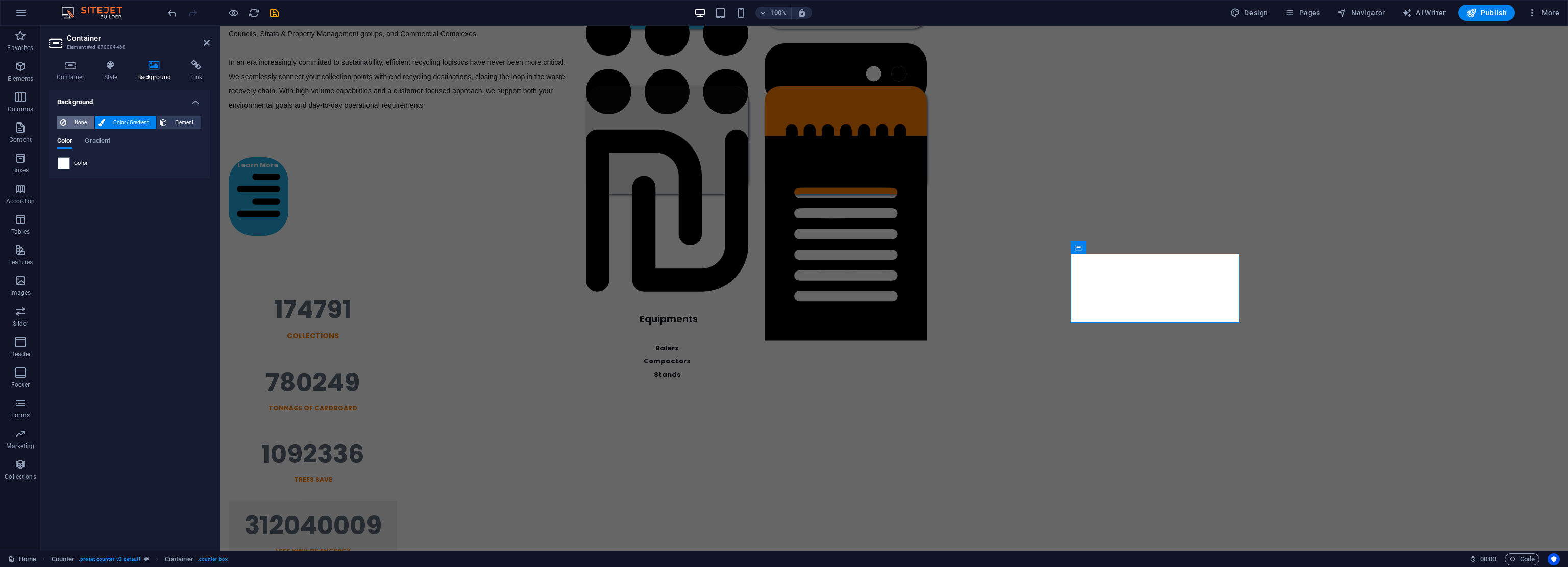
click at [68, 119] on button "None" at bounding box center [76, 123] width 38 height 12
click at [122, 122] on span "Color / Gradient" at bounding box center [130, 123] width 45 height 12
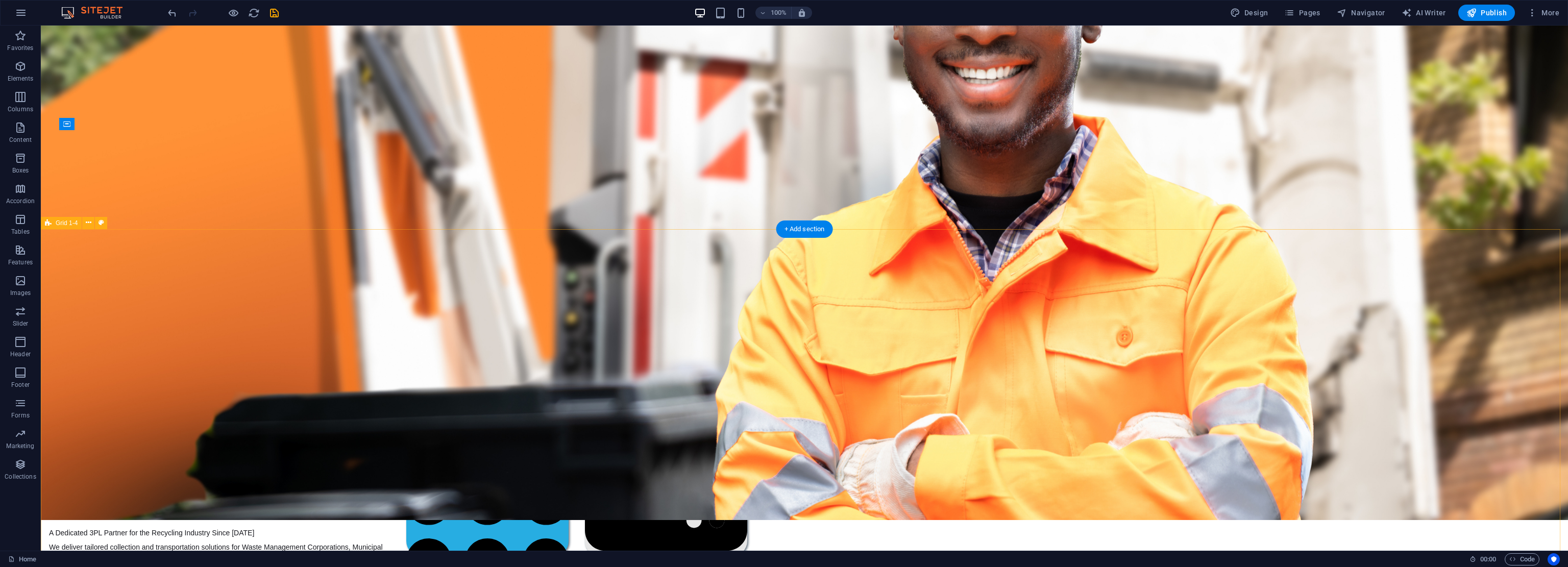
scroll to position [605, 0]
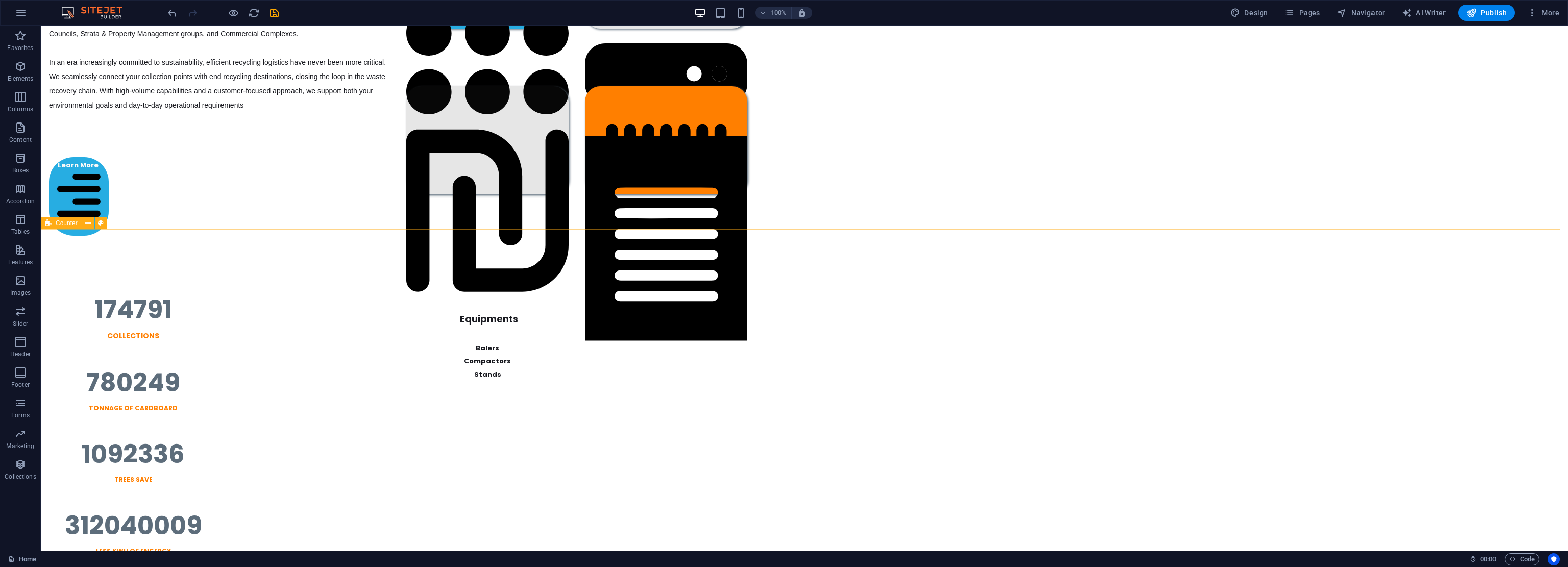
click at [64, 220] on span "Counter" at bounding box center [67, 223] width 22 height 6
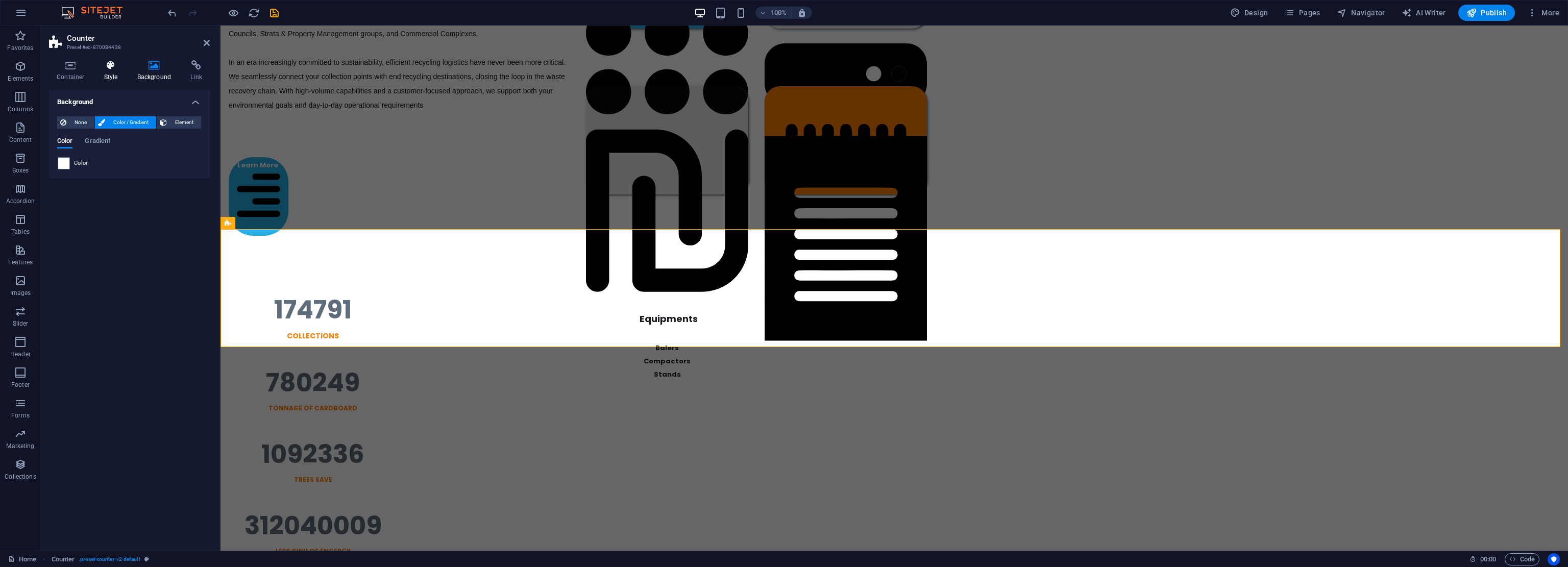
click at [113, 67] on icon at bounding box center [111, 65] width 29 height 10
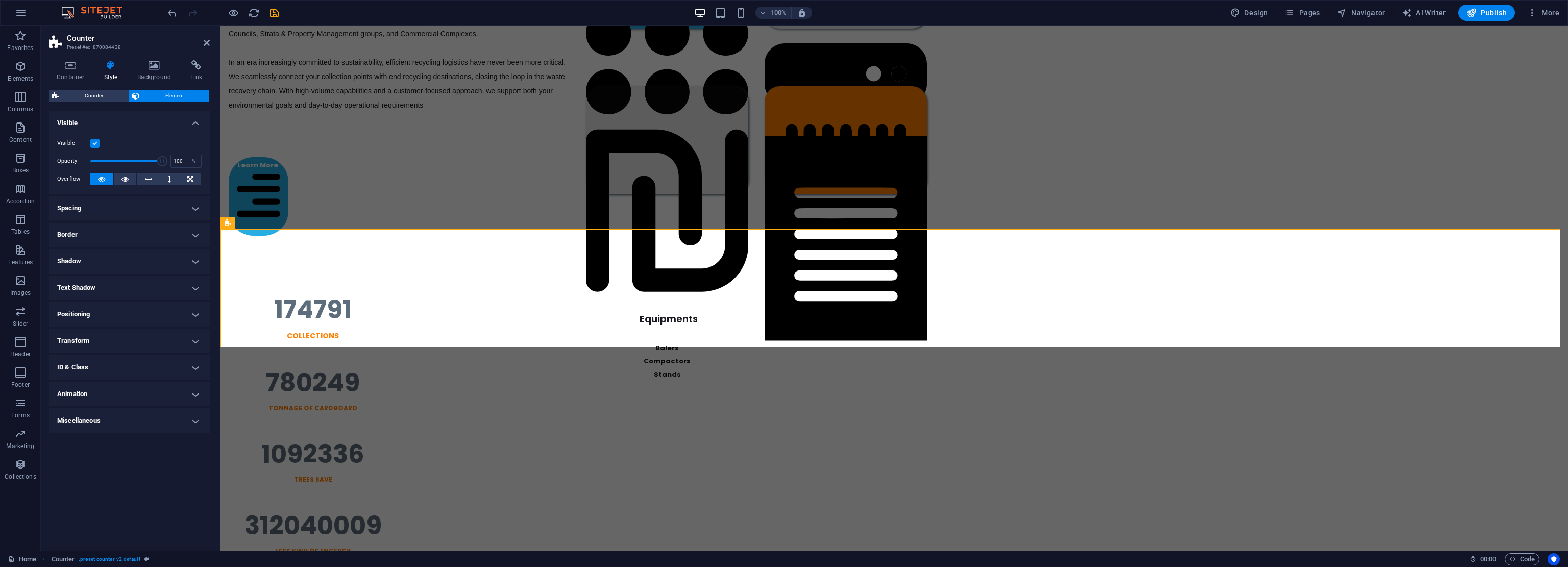
click at [136, 209] on h4 "Spacing" at bounding box center [130, 208] width 161 height 25
click at [136, 209] on h4 "Spacing" at bounding box center [130, 205] width 161 height 18
click at [128, 227] on h4 "Border" at bounding box center [130, 234] width 161 height 25
click at [126, 228] on h4 "Border" at bounding box center [130, 231] width 161 height 18
click at [119, 257] on h4 "Shadow" at bounding box center [130, 261] width 161 height 25
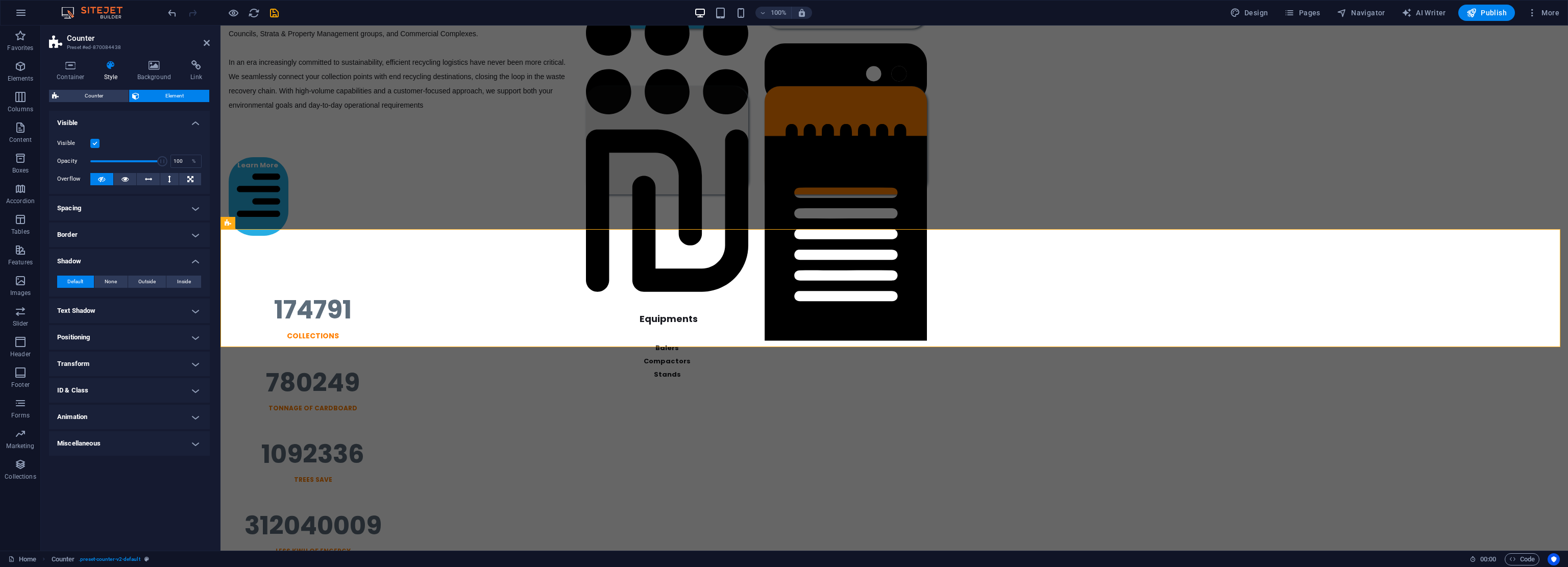
click at [119, 257] on h4 "Shadow" at bounding box center [130, 258] width 161 height 18
click at [120, 291] on h4 "Text Shadow" at bounding box center [130, 288] width 161 height 25
click at [120, 291] on h4 "Text Shadow" at bounding box center [130, 285] width 161 height 18
click at [116, 316] on h4 "Positioning" at bounding box center [130, 314] width 161 height 25
click at [116, 316] on h4 "Positioning" at bounding box center [130, 311] width 161 height 18
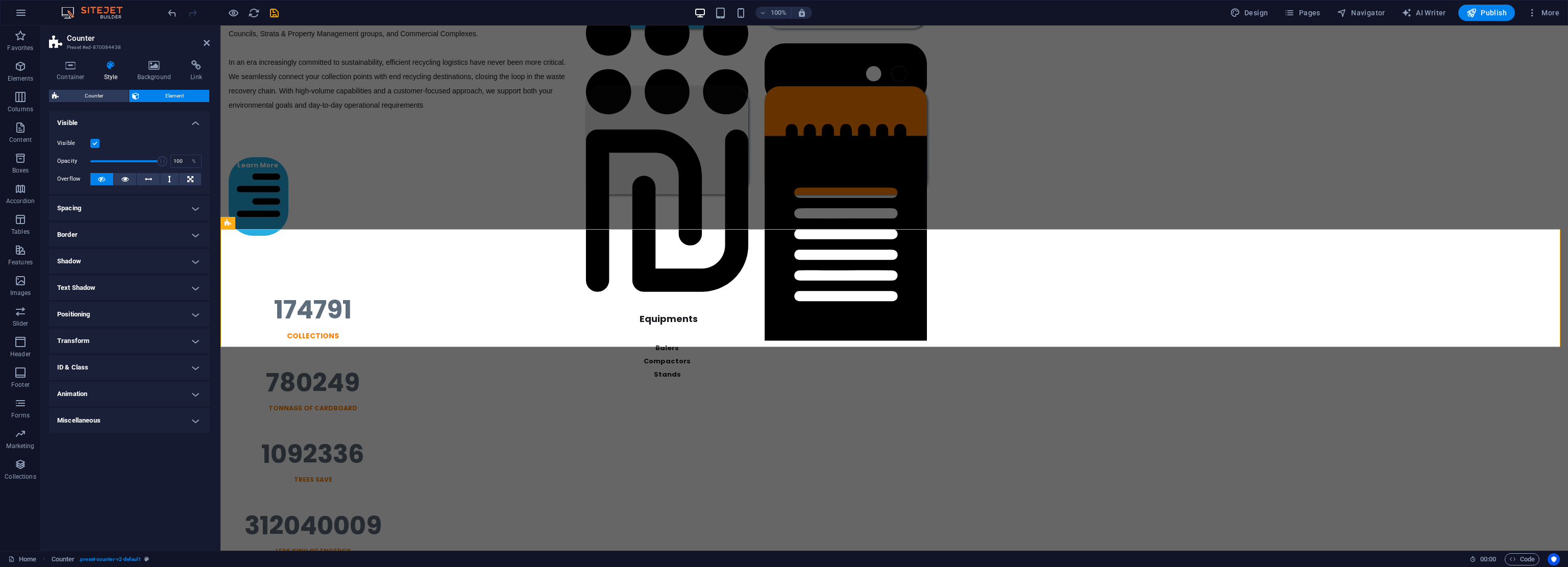
click at [117, 345] on h4 "Transform" at bounding box center [130, 341] width 161 height 25
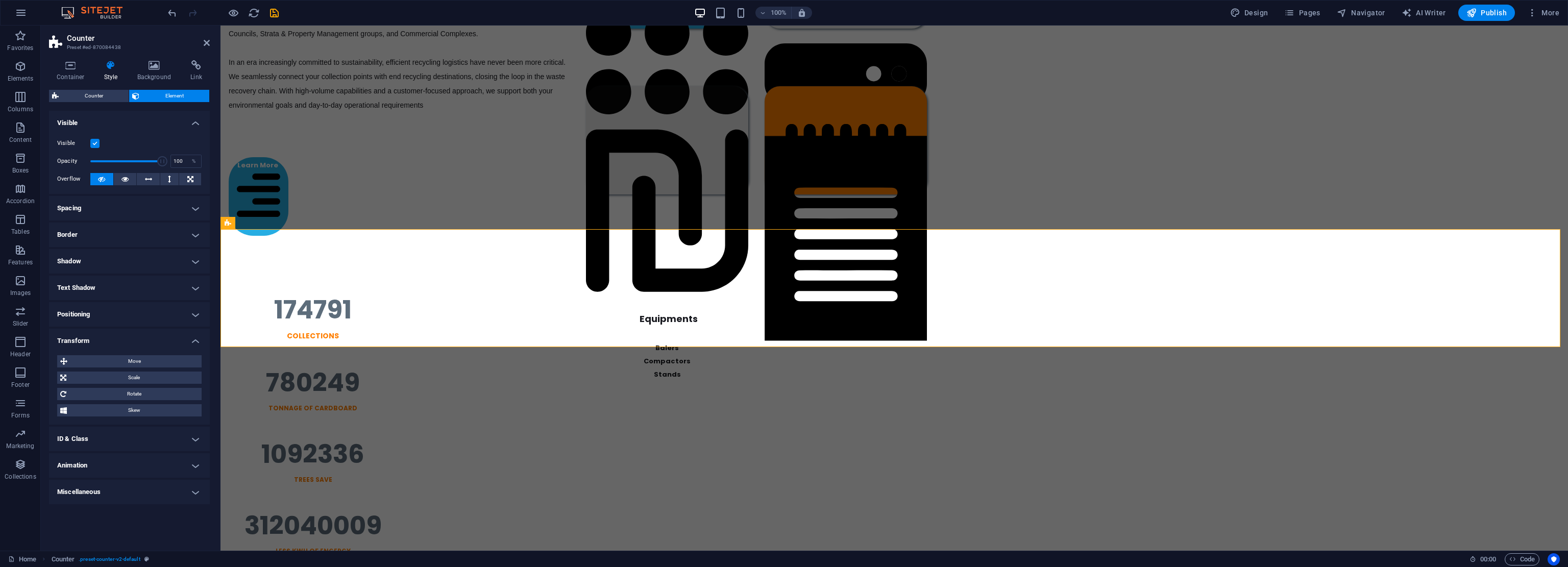
click at [117, 345] on h4 "Transform" at bounding box center [130, 338] width 161 height 18
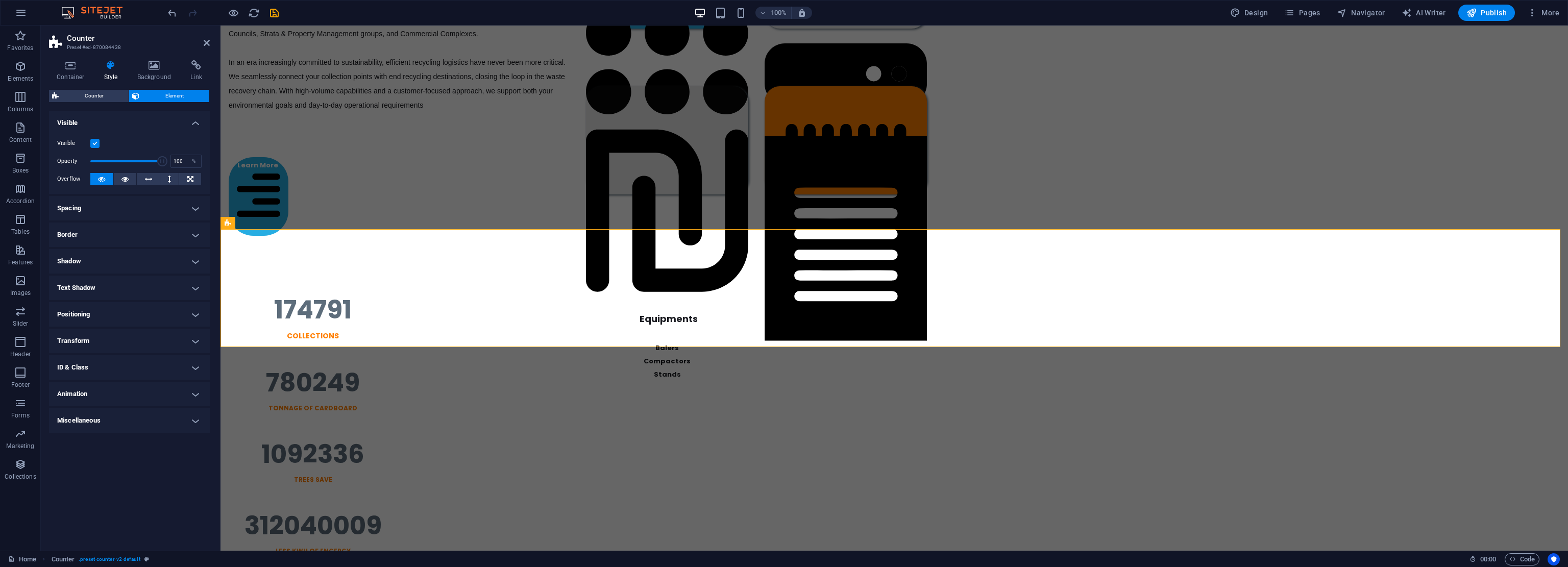
click at [82, 87] on div "Container Style Background Link Size Height Default px rem % vh vw Min. height …" at bounding box center [130, 301] width 161 height 482
drag, startPoint x: 84, startPoint y: 106, endPoint x: 90, endPoint y: 94, distance: 13.4
click at [85, 104] on div "Counter Element Layout How this element expands within the layout (Flexbox). Si…" at bounding box center [130, 316] width 161 height 453
click at [90, 94] on span "Counter" at bounding box center [93, 96] width 64 height 12
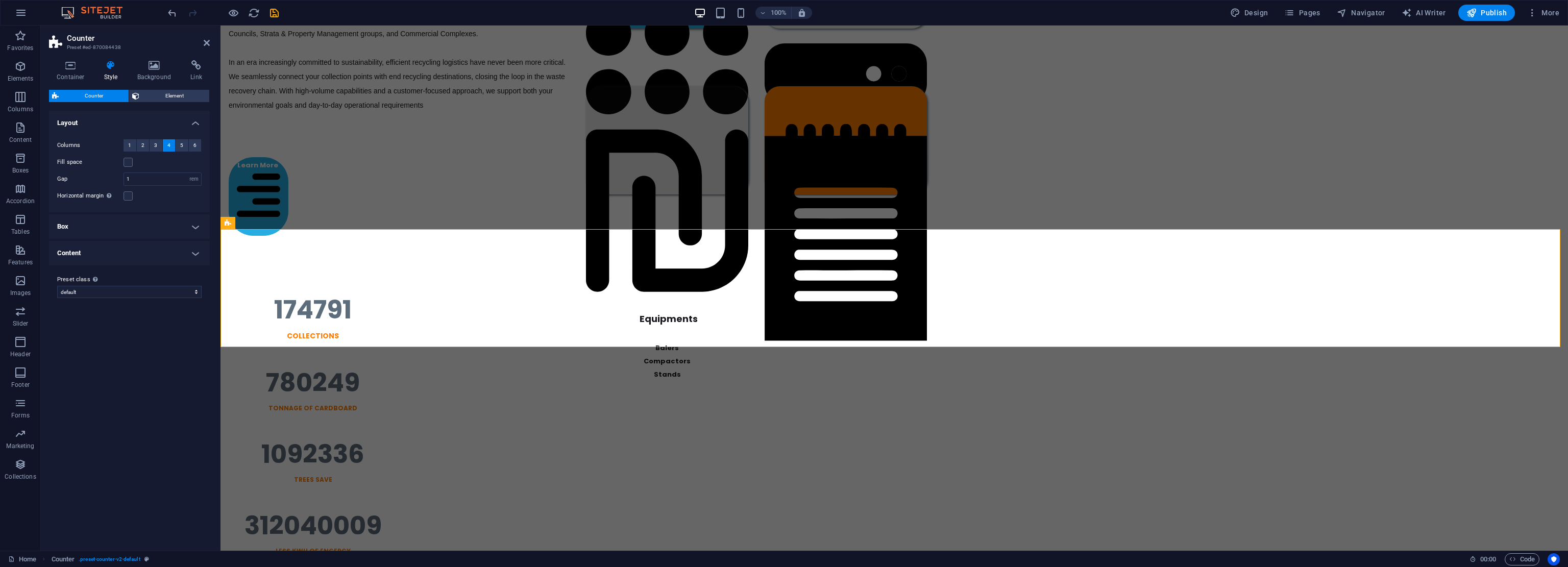
click at [175, 221] on h4 "Box" at bounding box center [130, 227] width 161 height 25
click at [129, 195] on label at bounding box center [128, 196] width 9 height 9
click at [0, 0] on input "Horizontal margin Only if the containers "Content width" is not set to "Default"" at bounding box center [0, 0] width 0 height 0
click at [70, 73] on h4 "Container" at bounding box center [73, 71] width 48 height 21
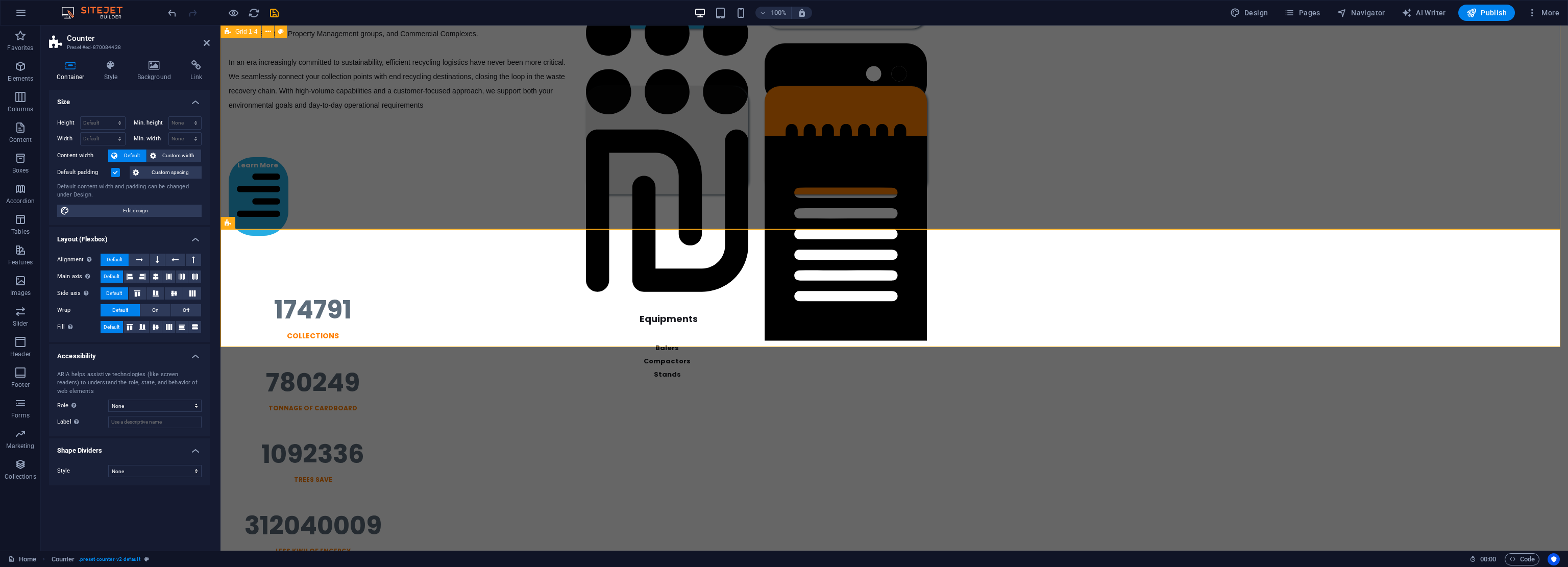
click at [425, 182] on div "End-To-End Recycling Solutions A Dedicated 3PL Partner for the Recycling Indust…" at bounding box center [894, 78] width 1347 height 365
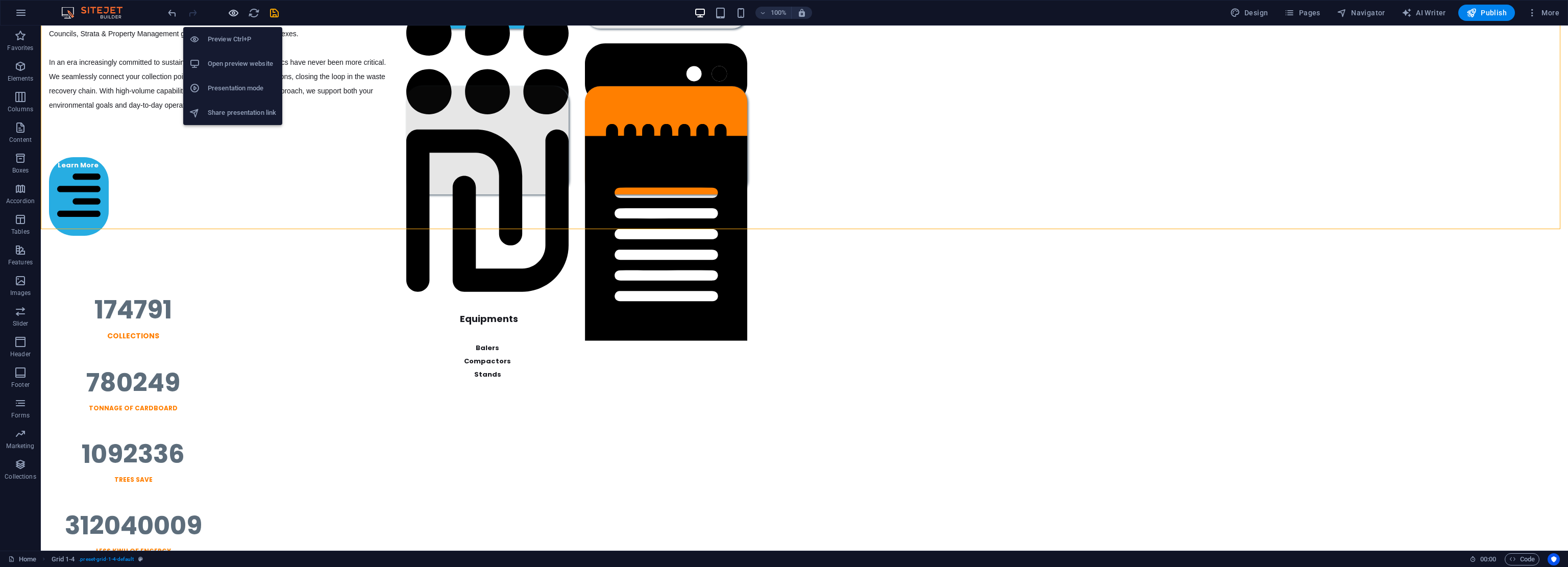
click at [228, 15] on icon "button" at bounding box center [233, 12] width 11 height 11
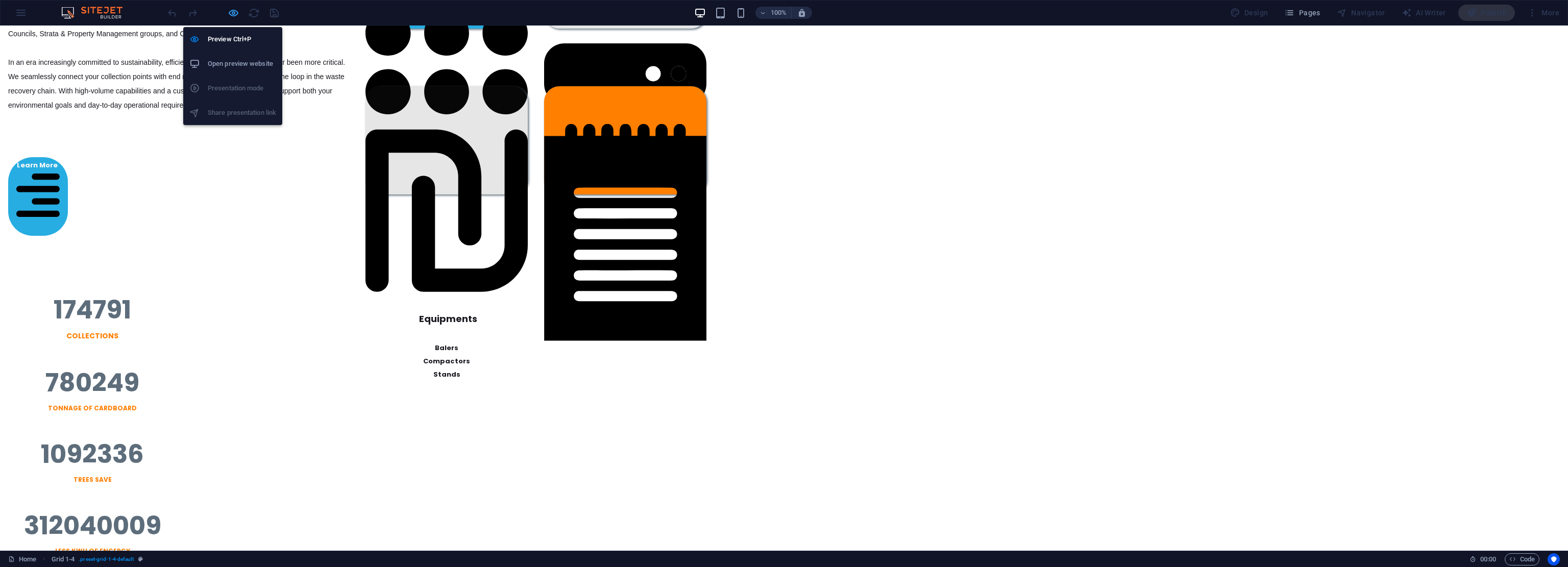
click at [233, 16] on icon "button" at bounding box center [233, 12] width 11 height 11
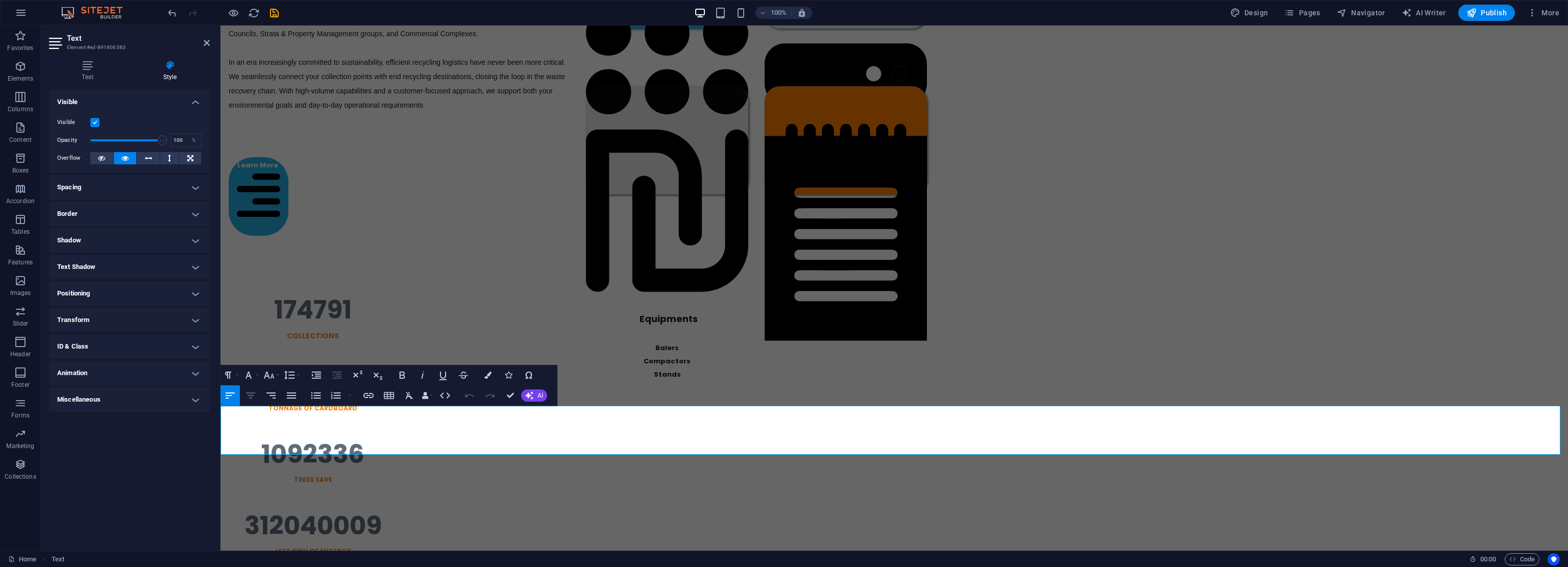
click at [254, 395] on icon "button" at bounding box center [251, 395] width 12 height 12
click at [233, 392] on icon "button" at bounding box center [230, 395] width 9 height 6
drag, startPoint x: 380, startPoint y: 447, endPoint x: 232, endPoint y: 415, distance: 151.4
click at [253, 396] on icon "button" at bounding box center [251, 395] width 12 height 12
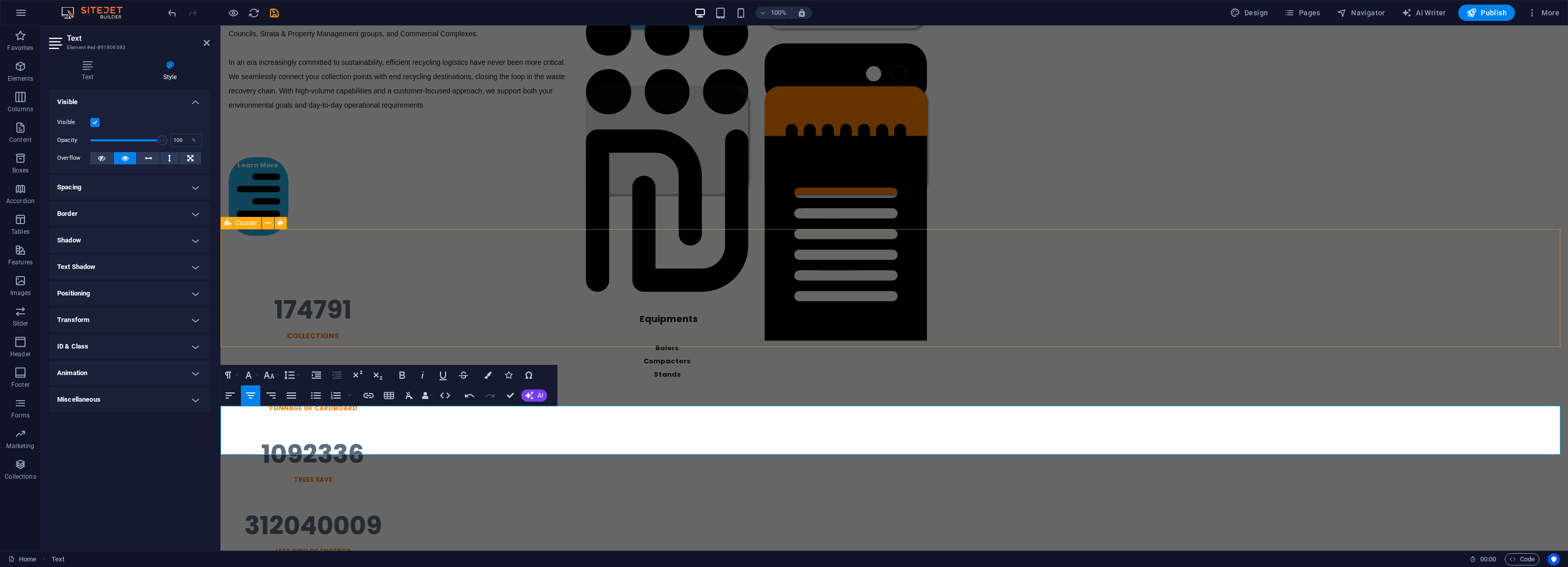
click at [342, 303] on div "174791 Collections 780249 TONNAGE OF CARDBOARD 1092336 TREES SAVE 312040009 Les…" at bounding box center [894, 427] width 1347 height 333
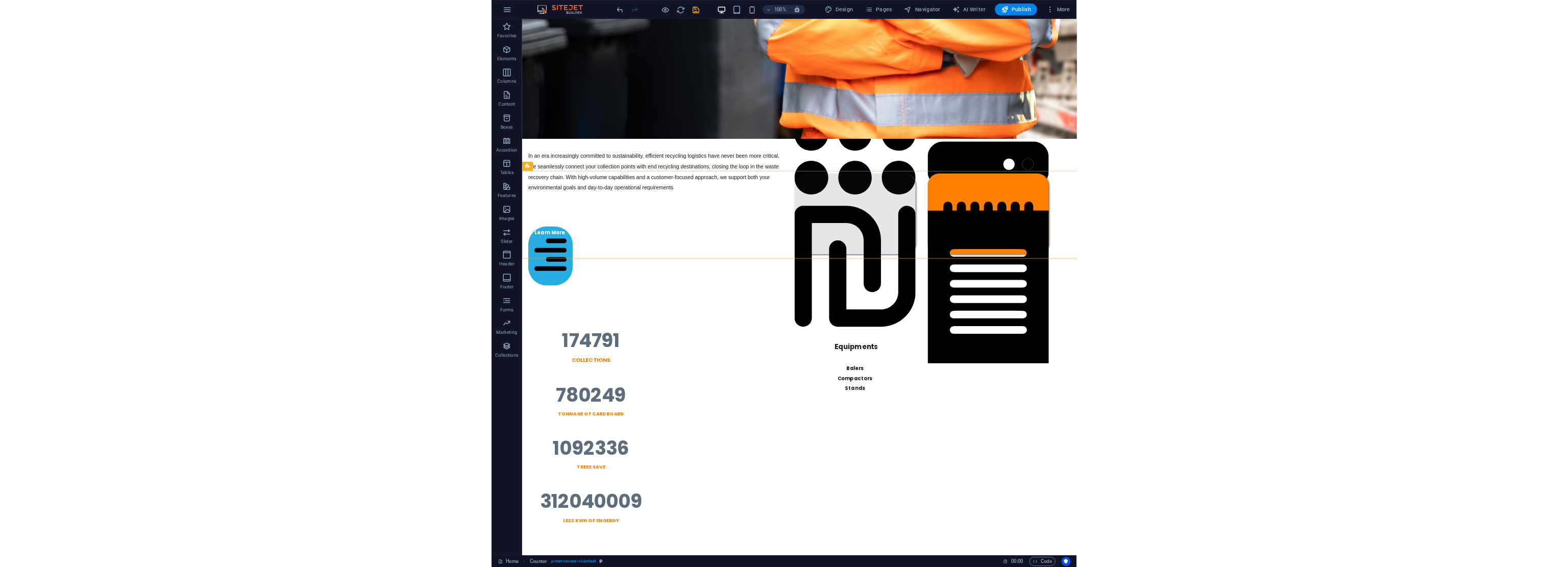
scroll to position [751, 0]
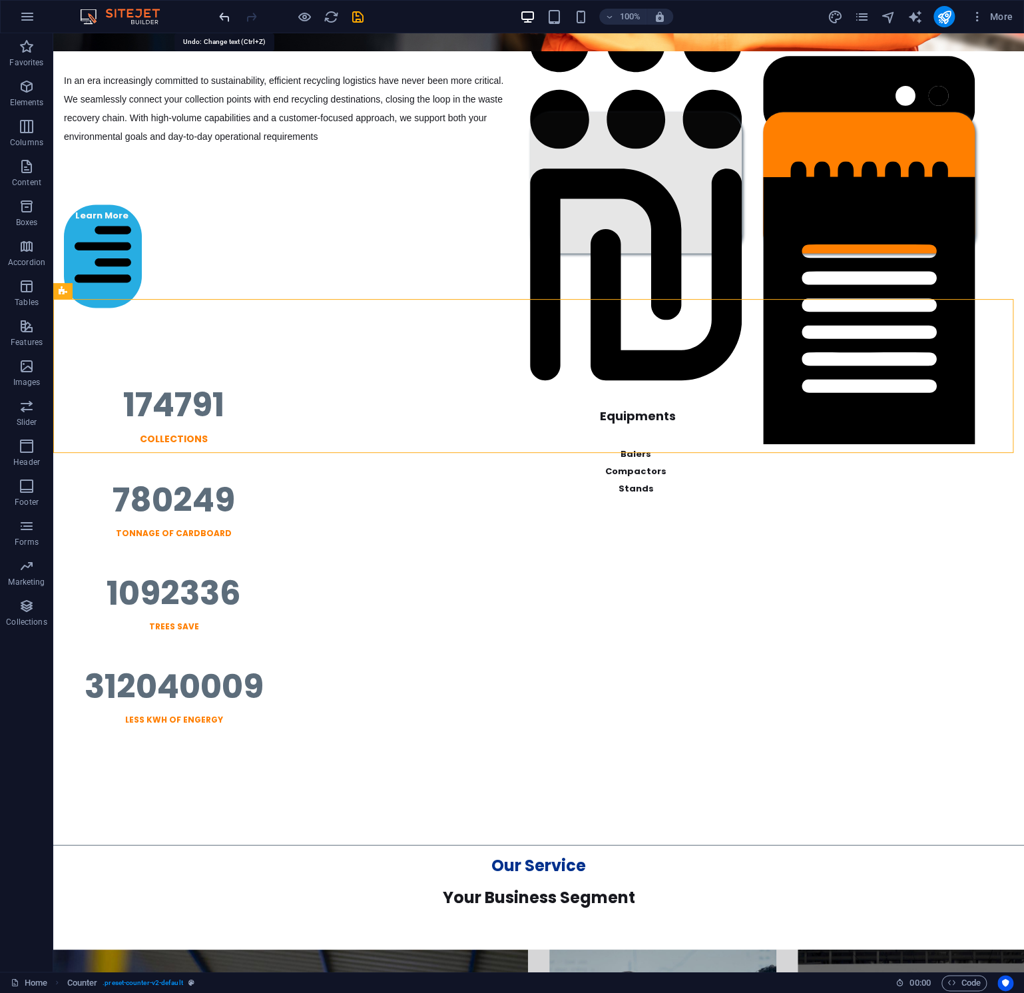
click at [224, 18] on icon "undo" at bounding box center [224, 16] width 15 height 15
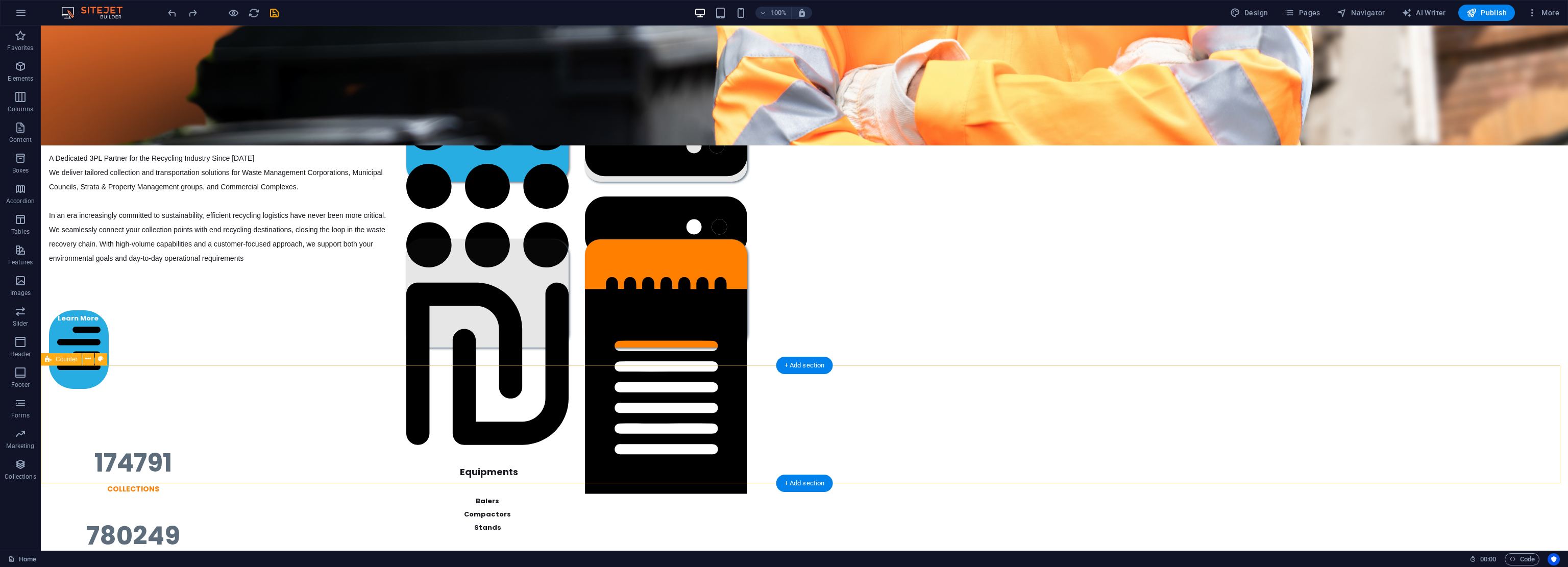
scroll to position [410, 0]
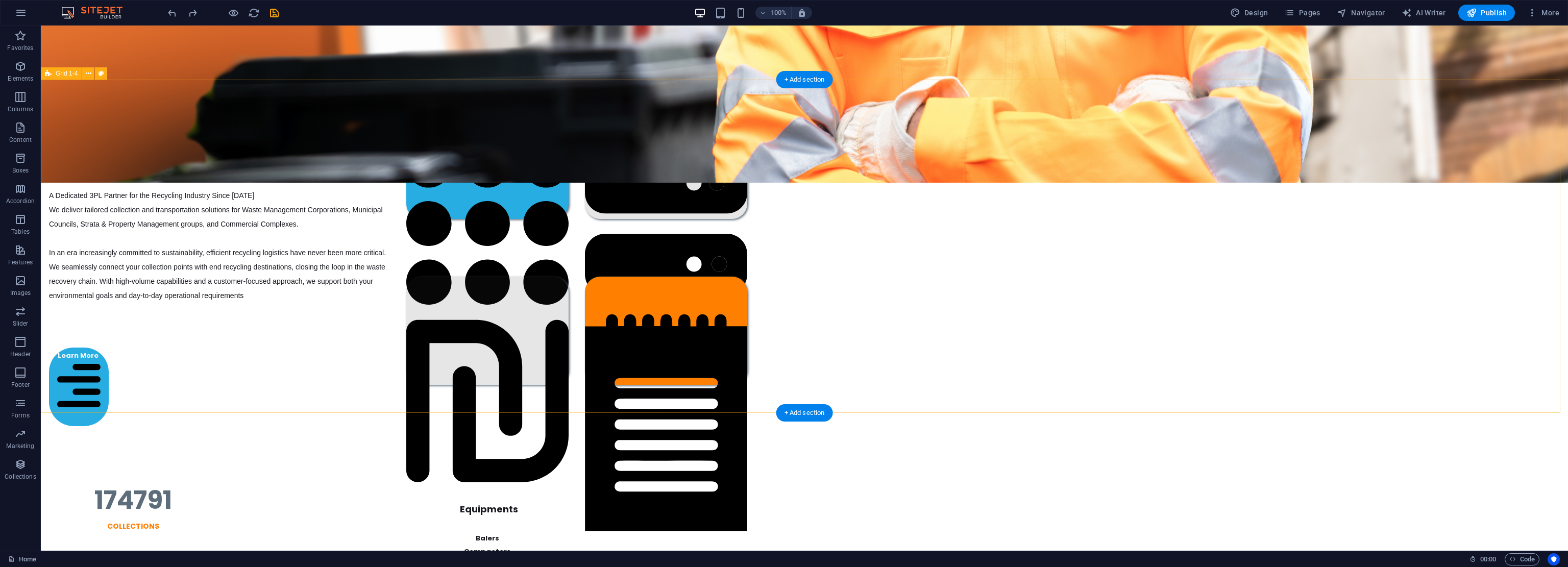
drag, startPoint x: 363, startPoint y: 441, endPoint x: 369, endPoint y: 399, distance: 42.4
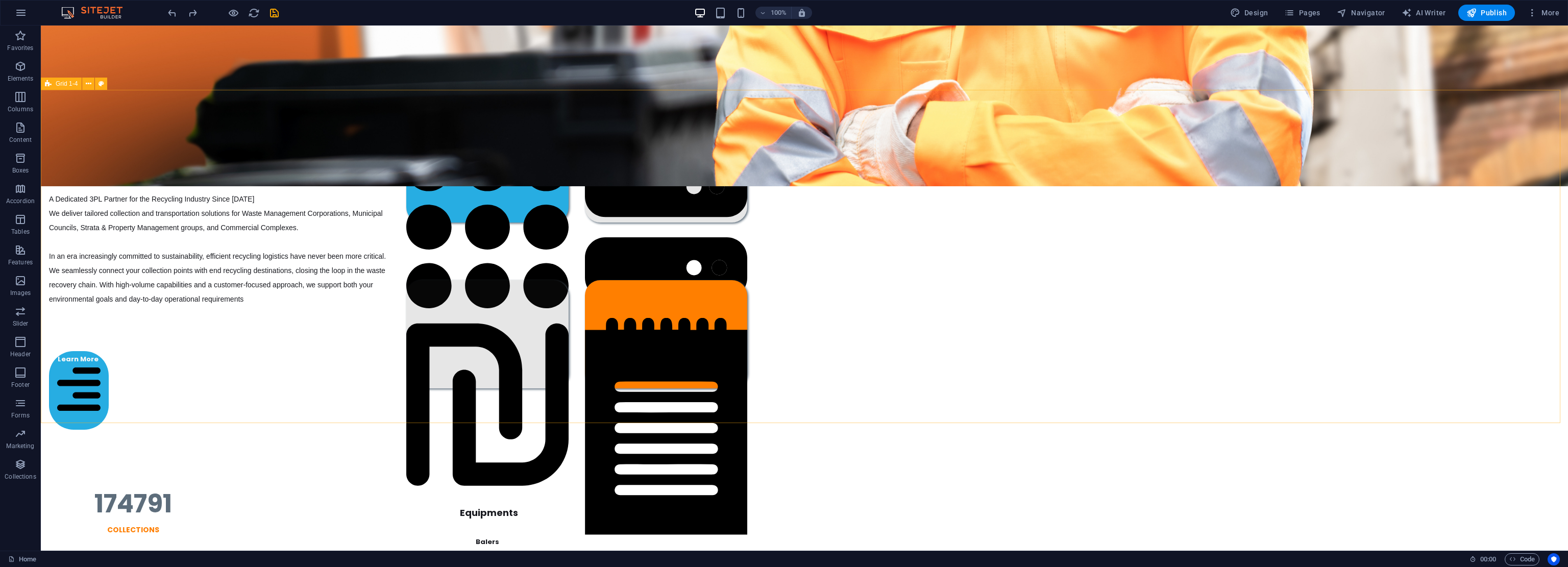
click at [60, 81] on span "Grid 1-4" at bounding box center [67, 84] width 22 height 6
select select "rem"
select select "px"
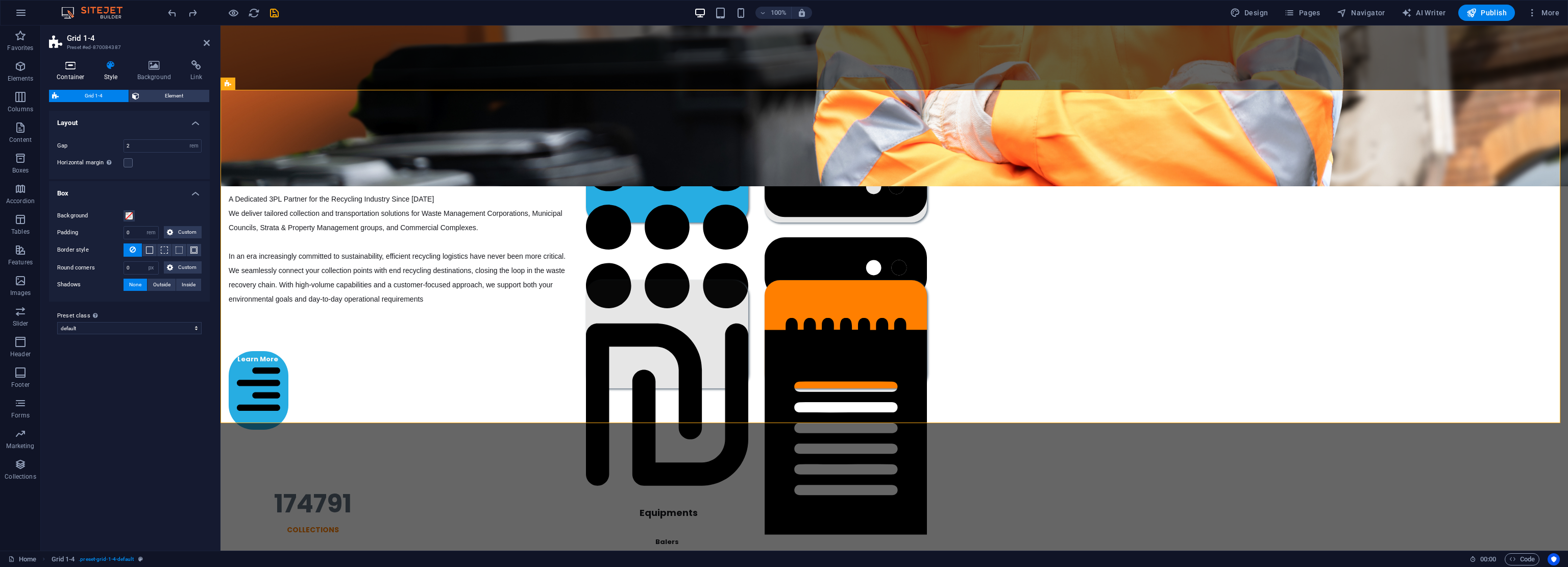
click at [68, 67] on icon at bounding box center [71, 65] width 44 height 10
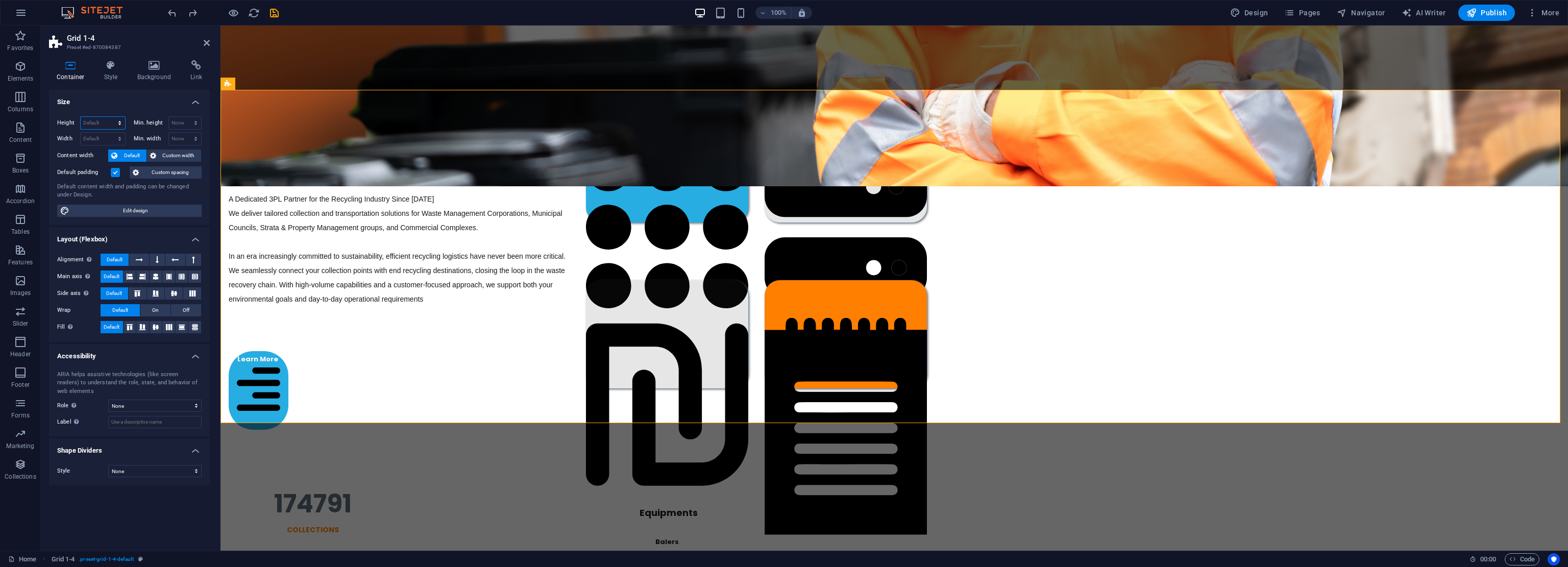
click at [110, 126] on select "Default px rem % vh vw" at bounding box center [103, 123] width 44 height 12
select select "px"
click at [110, 117] on select "Default px rem % vh vw" at bounding box center [103, 123] width 44 height 12
type input "685"
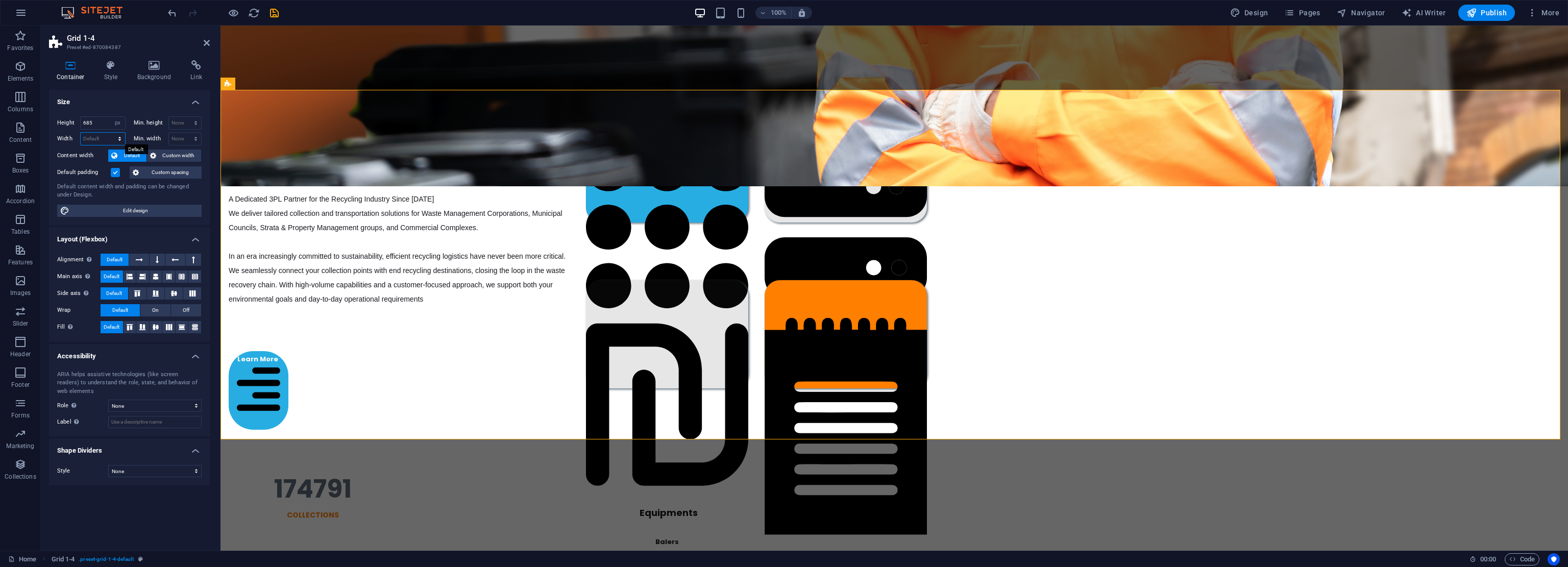
click at [96, 136] on select "Default px rem % em vh vw" at bounding box center [103, 139] width 44 height 12
select select "px"
click at [110, 133] on select "Default px rem % em vh vw" at bounding box center [103, 139] width 44 height 12
type input "2625"
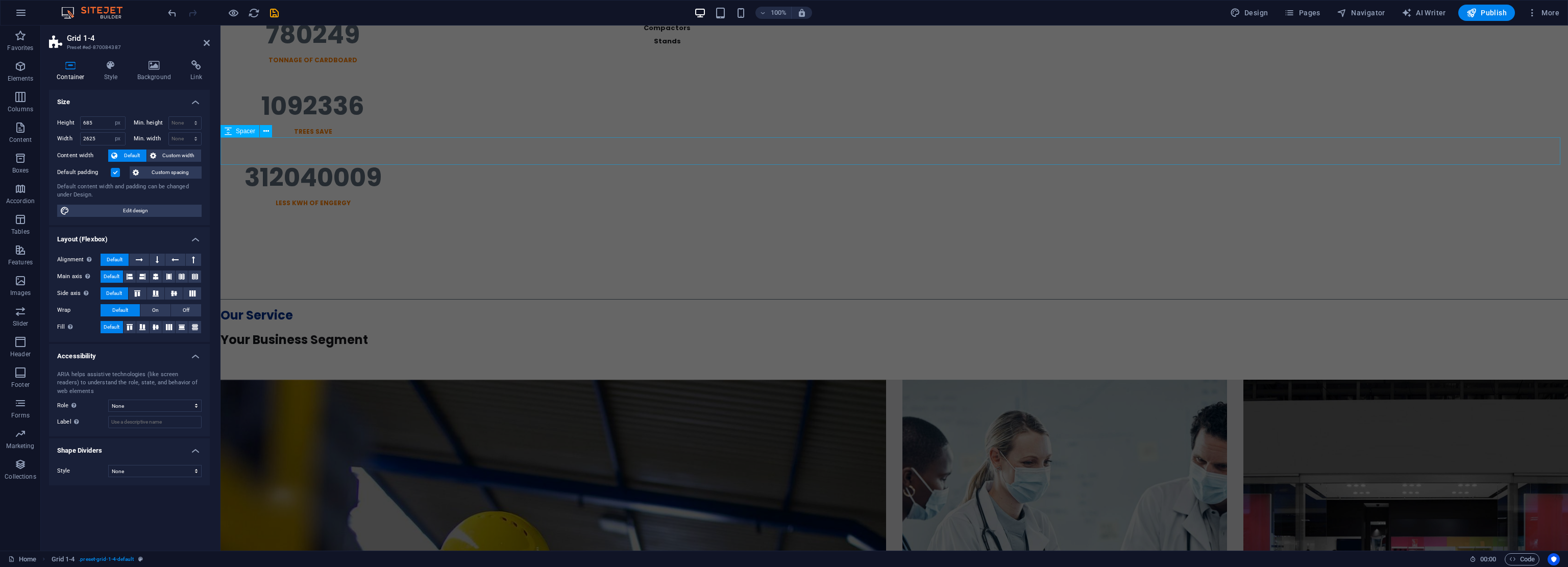
click at [455, 352] on div at bounding box center [894, 366] width 1347 height 28
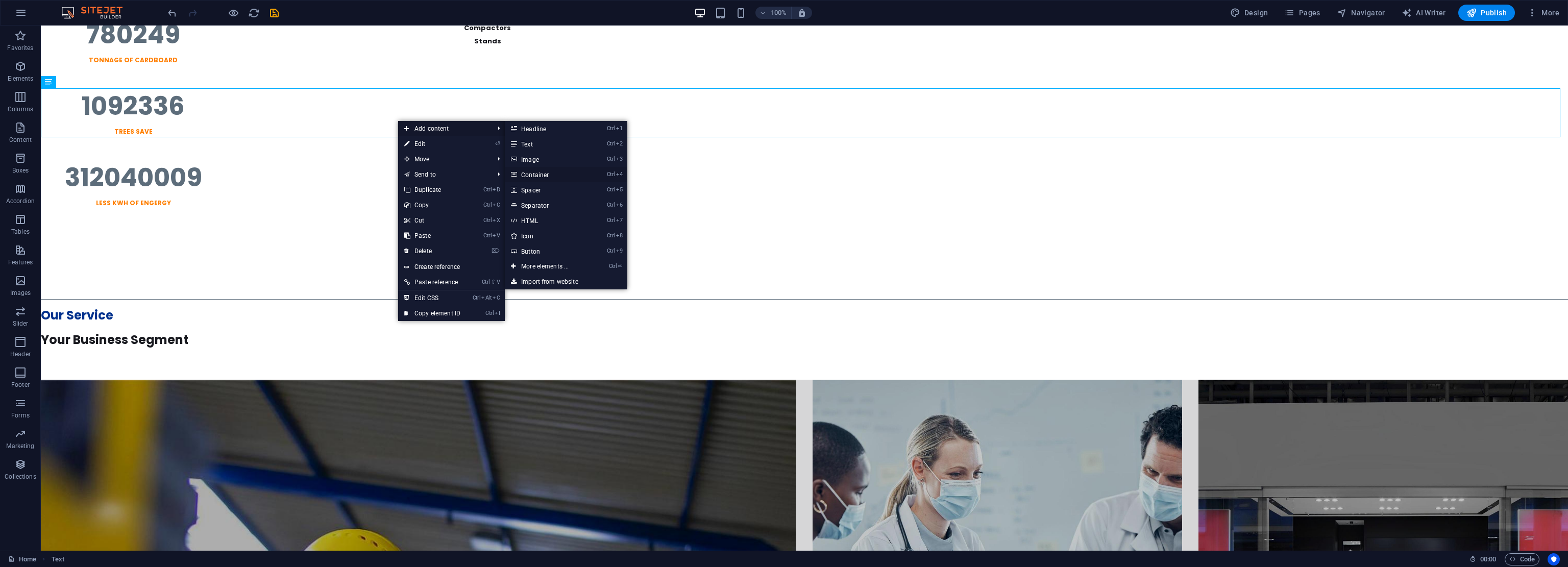
click at [551, 174] on link "Ctrl 4 Container" at bounding box center [547, 175] width 84 height 15
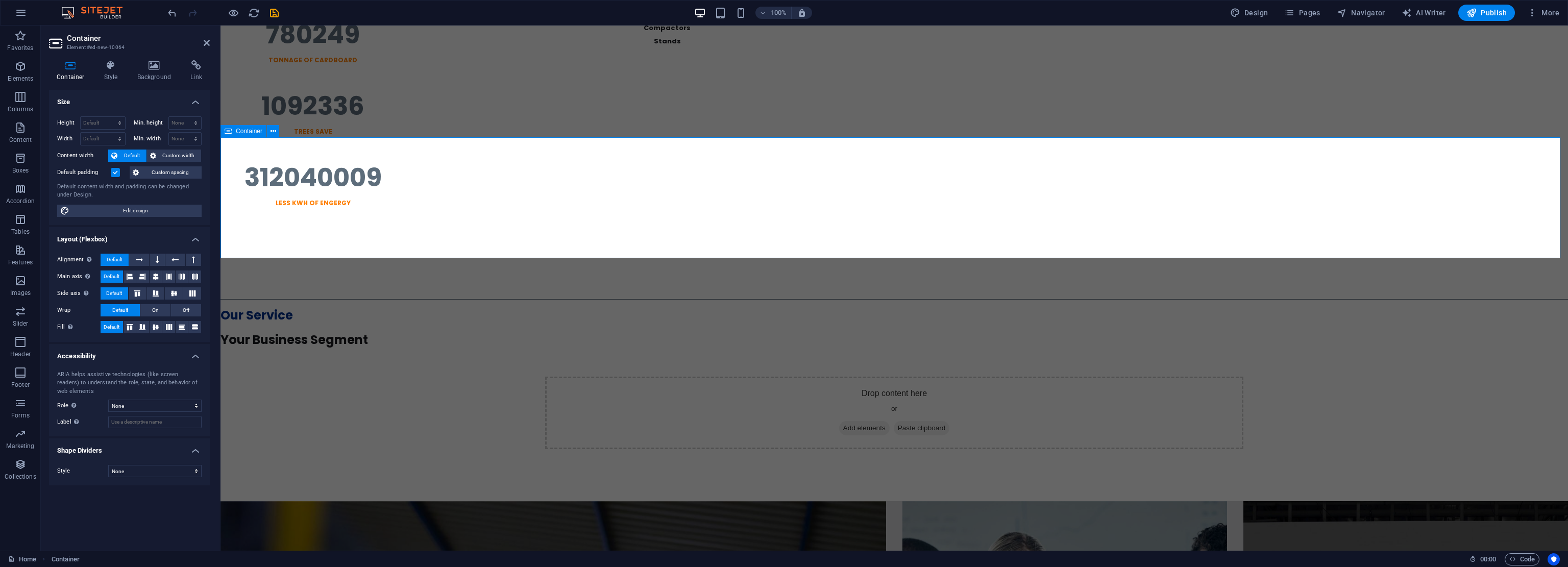
drag, startPoint x: 460, startPoint y: 109, endPoint x: 566, endPoint y: 162, distance: 118.5
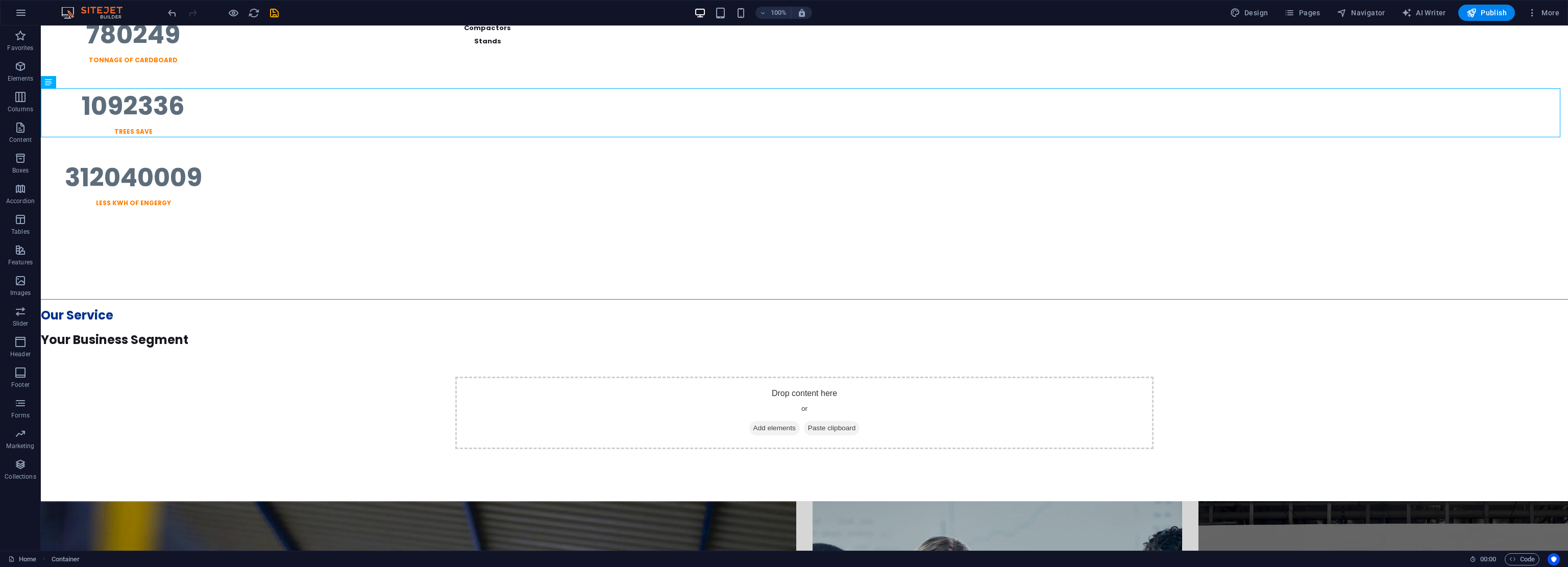
scroll to position [937, 0]
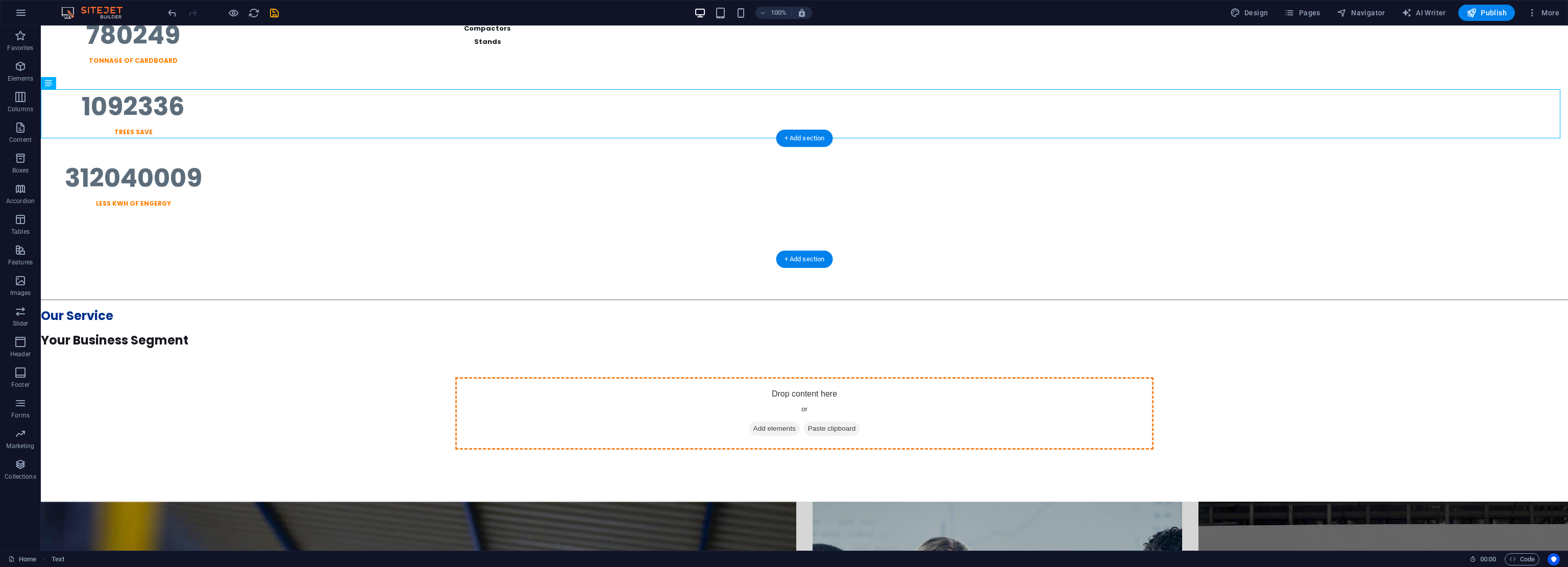
drag, startPoint x: 282, startPoint y: 106, endPoint x: 739, endPoint y: 195, distance: 465.6
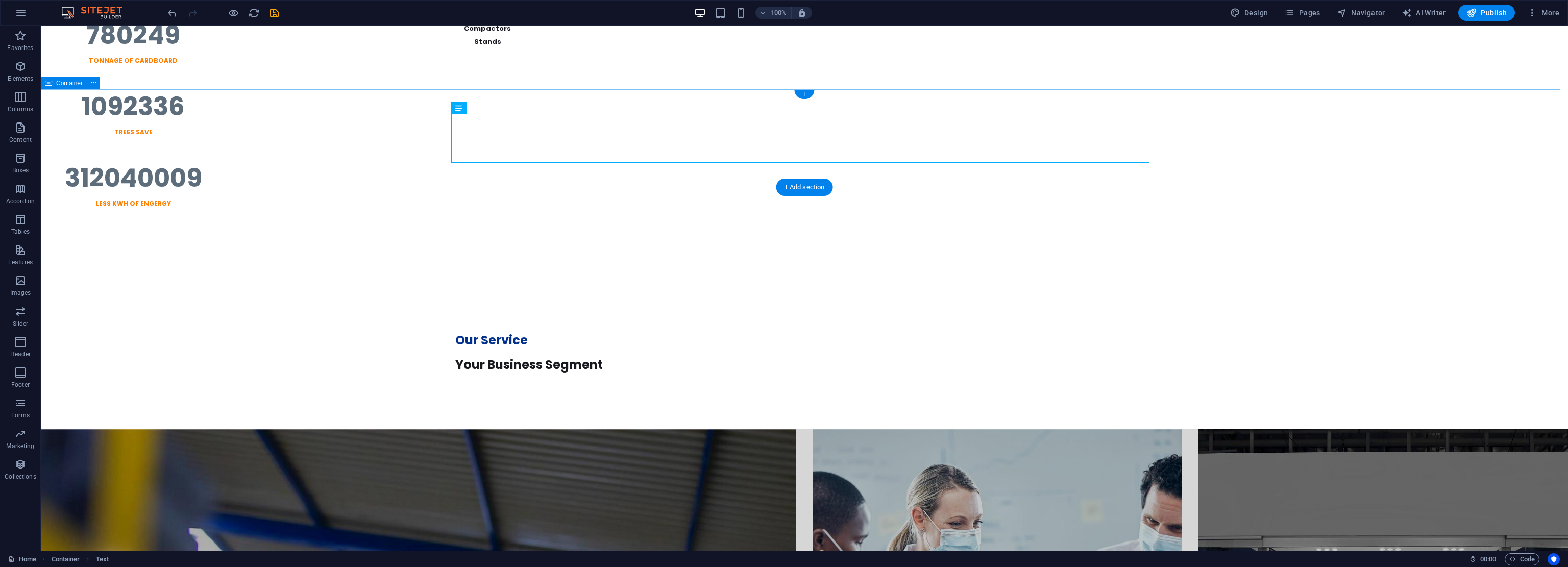
click at [284, 303] on div "Our Service Your Business Segment" at bounding box center [804, 352] width 1527 height 98
click at [70, 81] on span "Container" at bounding box center [69, 84] width 27 height 6
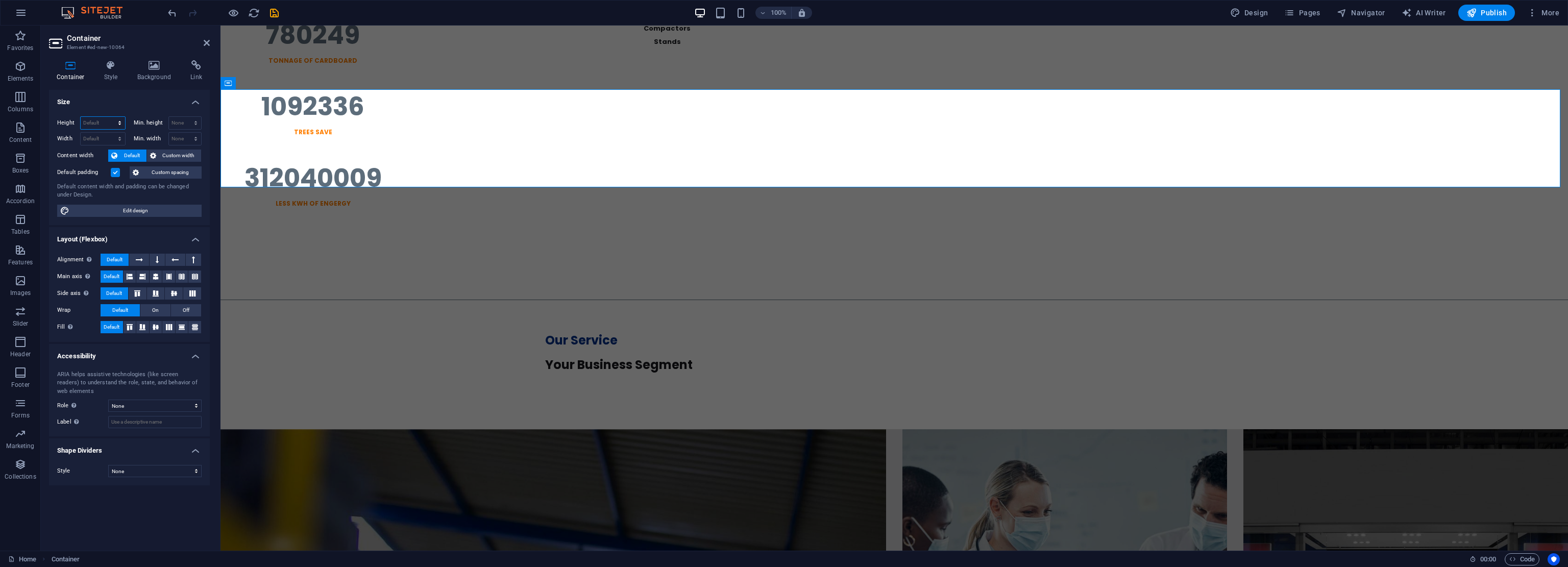
click at [98, 119] on select "Default px rem % vh vw" at bounding box center [103, 123] width 44 height 12
select select "px"
click at [110, 117] on select "Default px rem % vh vw" at bounding box center [103, 123] width 44 height 12
type input "192"
click at [99, 136] on select "Default px rem % em vh vw" at bounding box center [103, 139] width 44 height 12
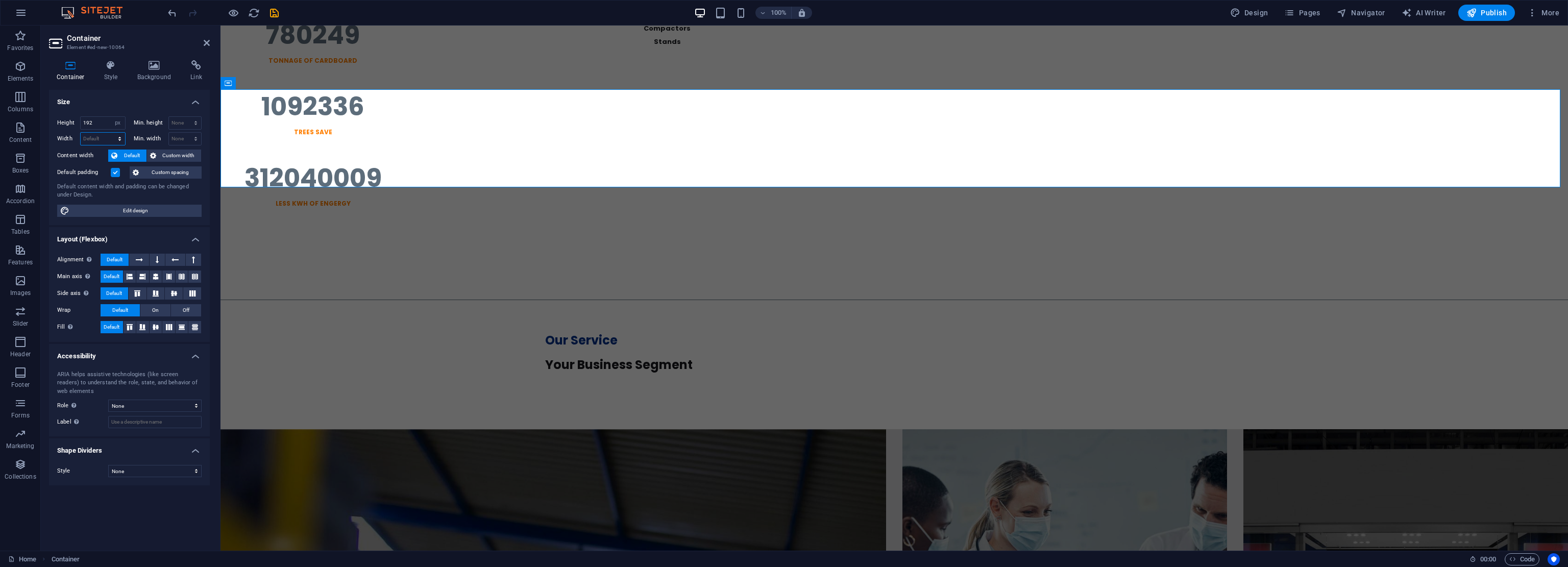
select select "px"
click at [110, 133] on select "Default px rem % em vh vw" at bounding box center [103, 139] width 44 height 12
type input "1"
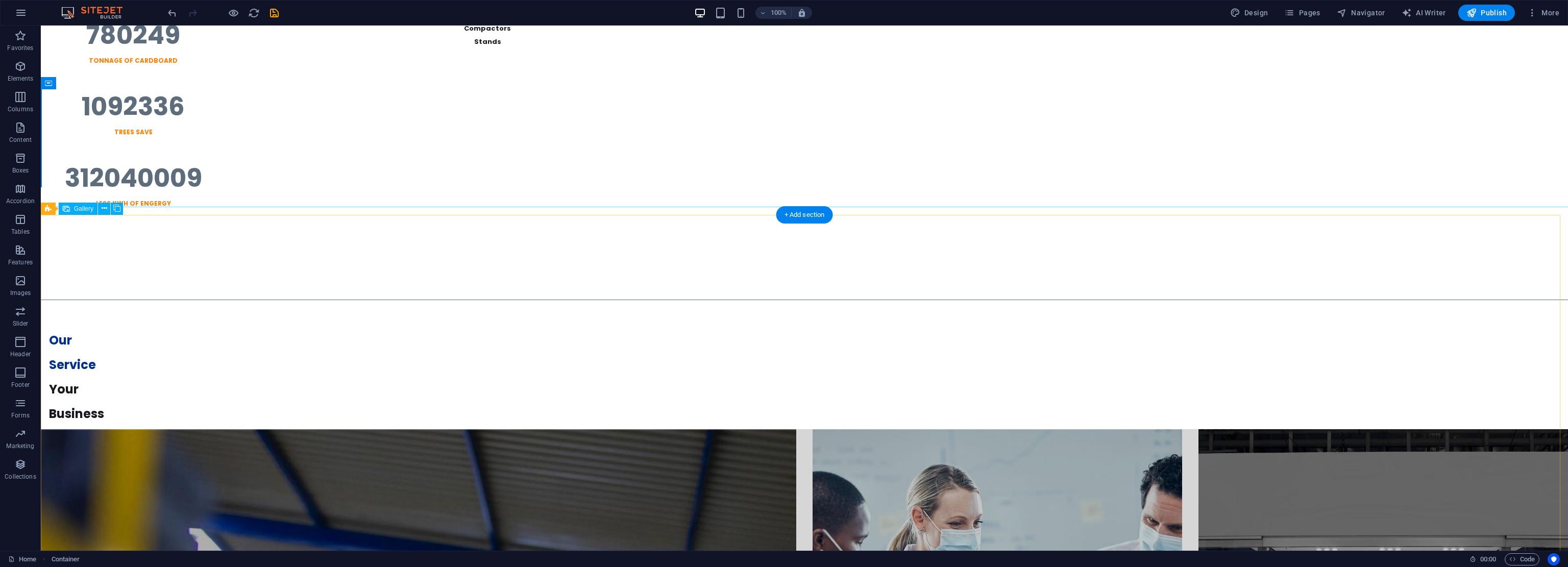
scroll to position [409, 0]
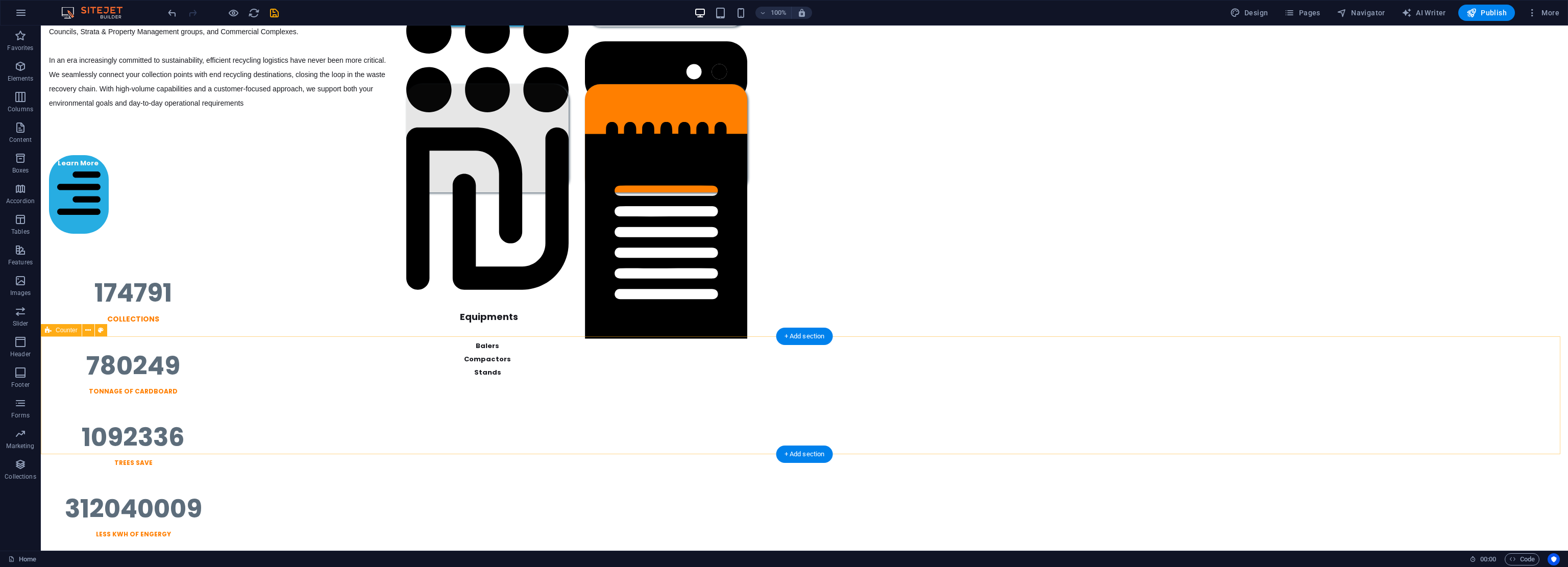
drag, startPoint x: 1366, startPoint y: 342, endPoint x: 1373, endPoint y: 365, distance: 24.0
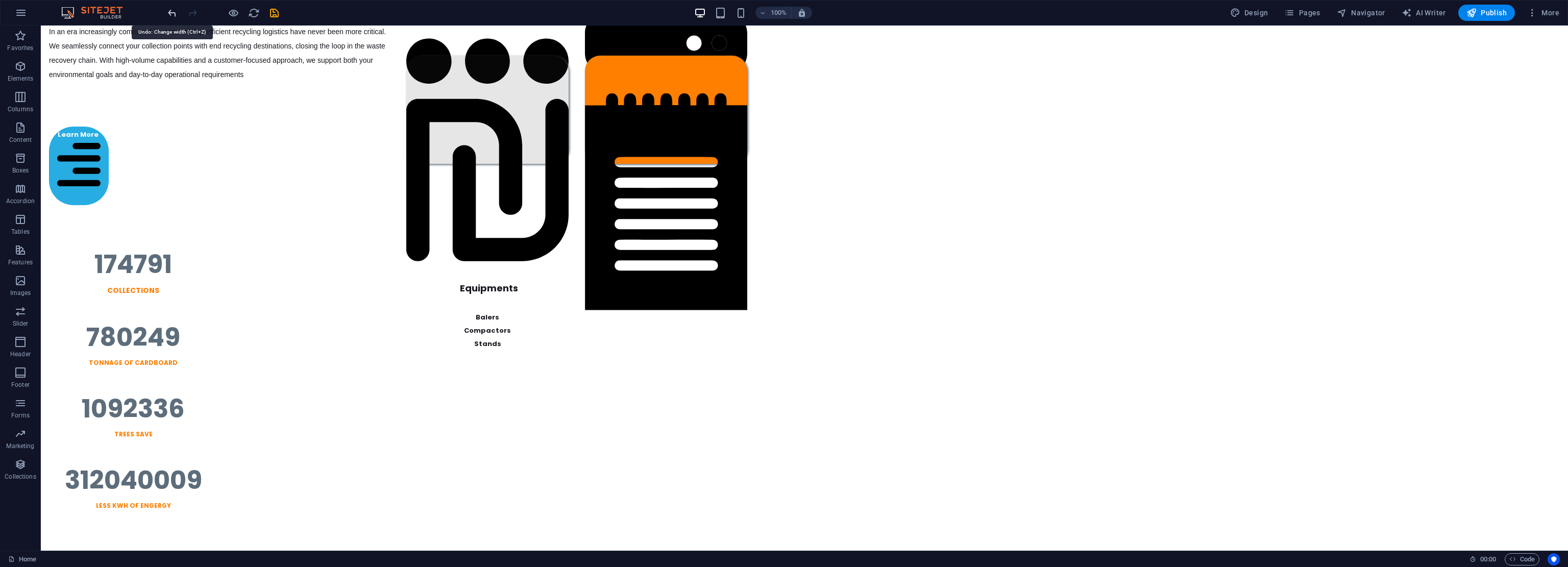
click at [169, 13] on icon "undo" at bounding box center [172, 12] width 11 height 11
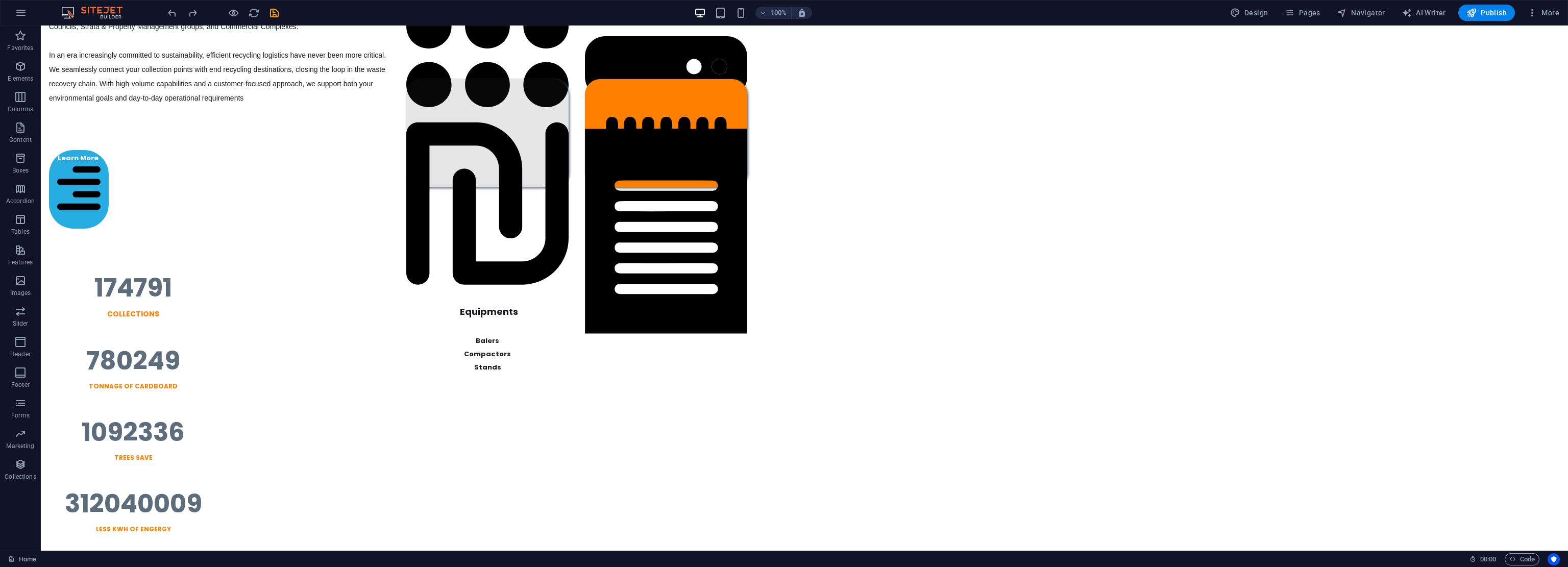
drag, startPoint x: 1433, startPoint y: 441, endPoint x: 1442, endPoint y: 510, distance: 69.6
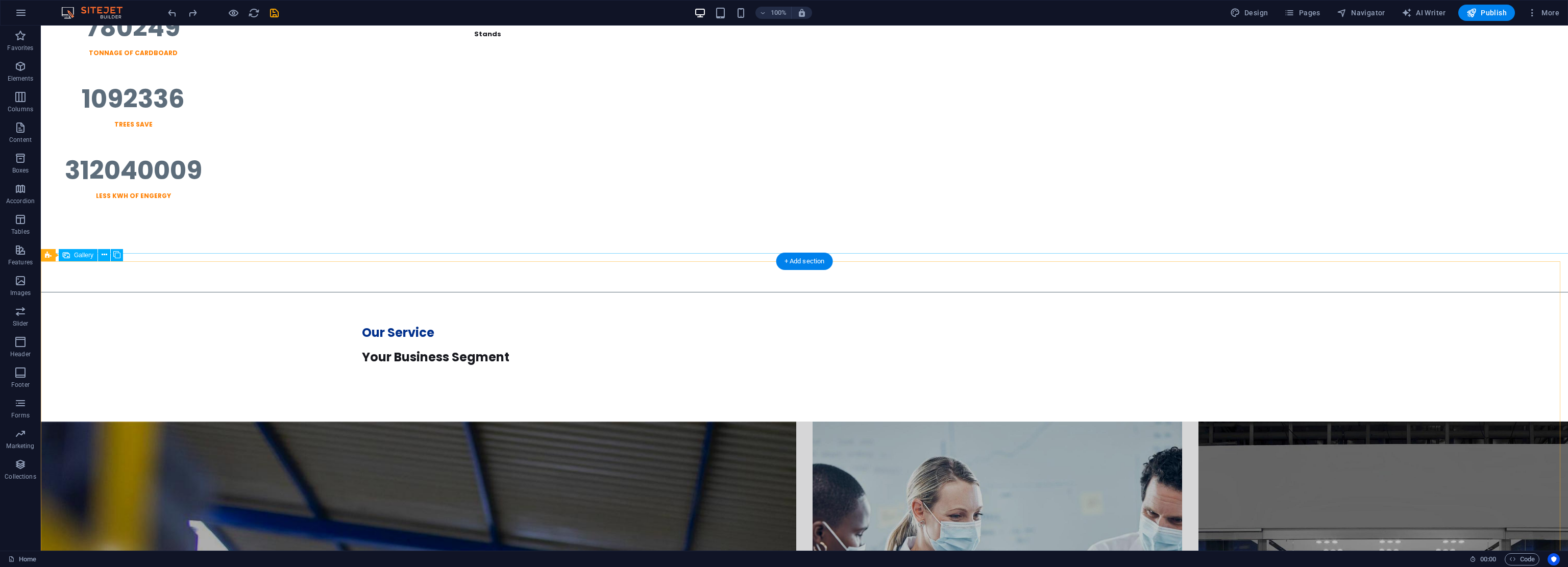
scroll to position [1040, 0]
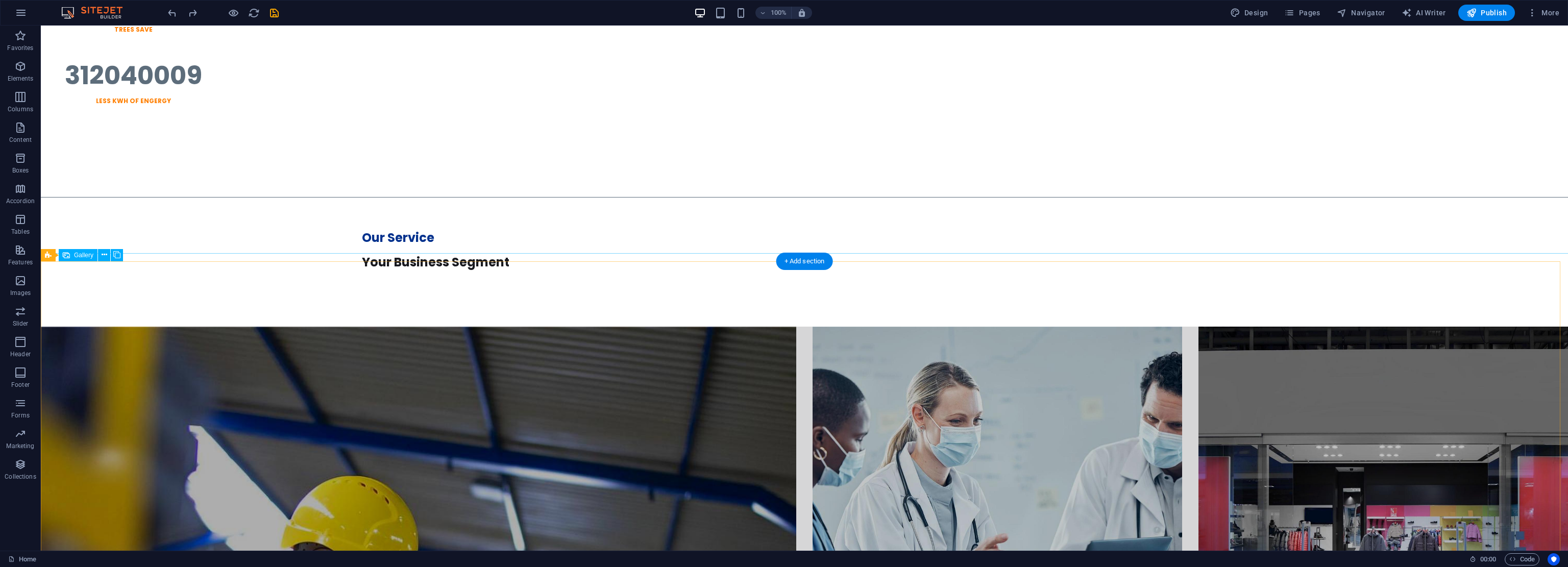
drag, startPoint x: 1498, startPoint y: 352, endPoint x: 1503, endPoint y: 373, distance: 21.6
click at [56, 104] on span "Gallery" at bounding box center [65, 106] width 19 height 6
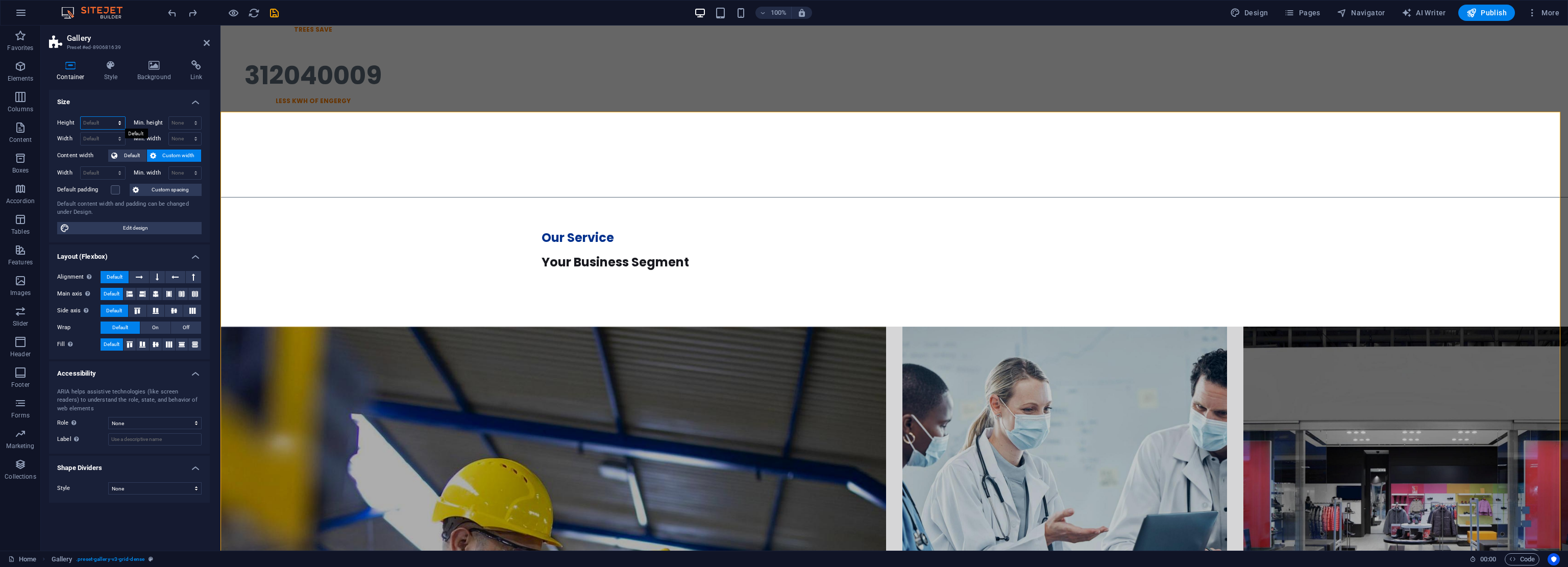
click at [102, 117] on select "Default px rem % vh vw" at bounding box center [103, 123] width 44 height 12
select select "px"
click at [110, 117] on select "Default px rem % vh vw" at bounding box center [103, 123] width 44 height 12
type input "1993"
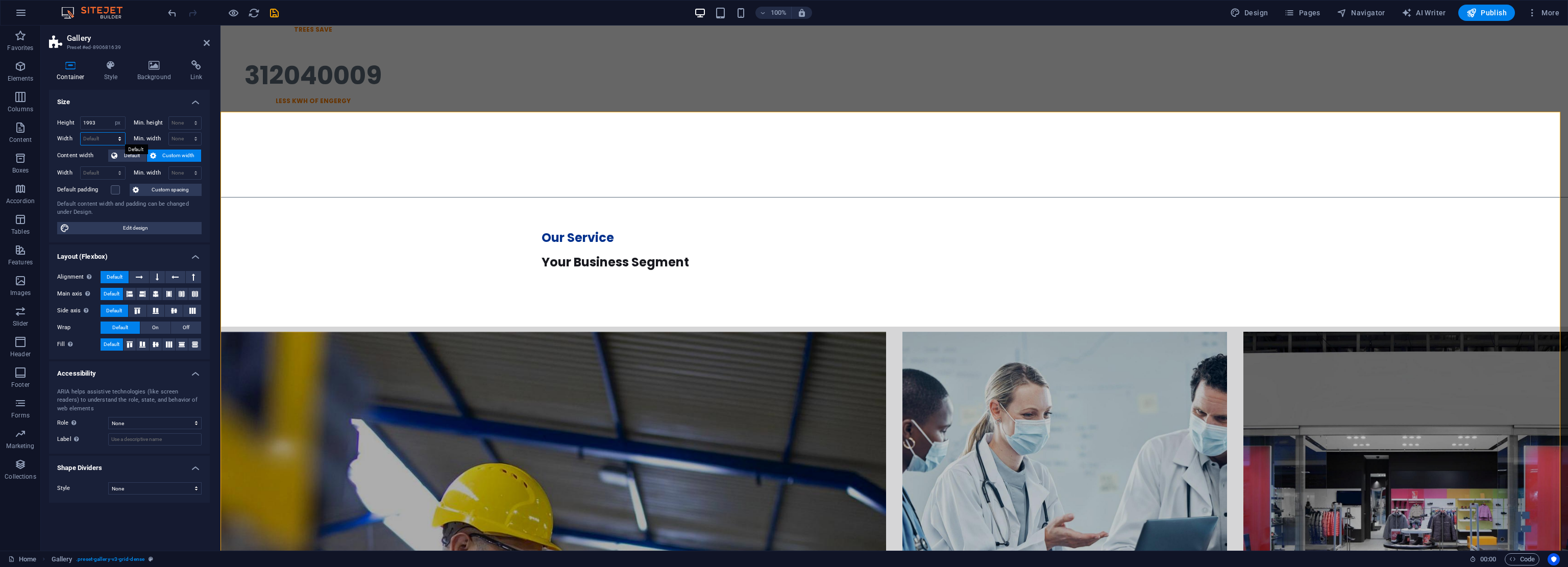
click at [106, 138] on select "Default px rem % em vh vw" at bounding box center [103, 139] width 44 height 12
select select "px"
click at [110, 133] on select "Default px rem % em vh vw" at bounding box center [103, 139] width 44 height 12
type input "2625"
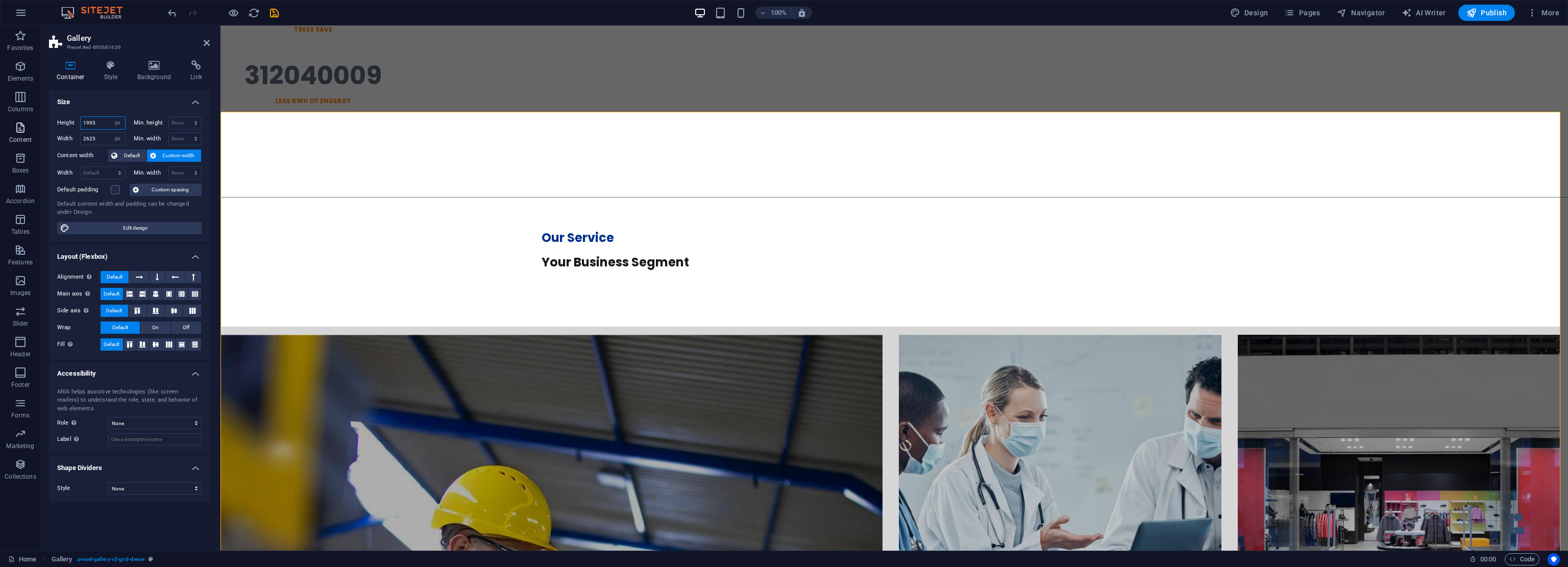
drag, startPoint x: 108, startPoint y: 123, endPoint x: 0, endPoint y: 123, distance: 108.0
click at [0, 123] on section "Favorites Elements Columns Content Boxes Accordion Tables Features Images Slide…" at bounding box center [784, 287] width 1568 height 525
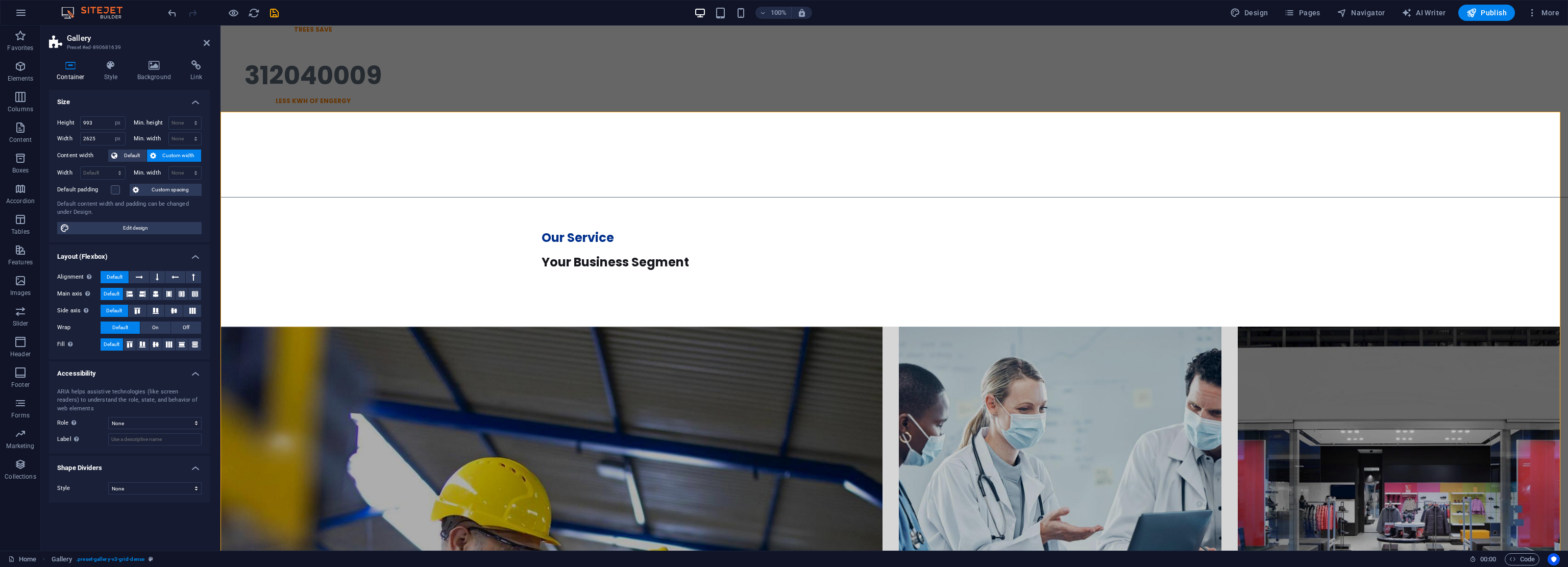
scroll to position [513, 0]
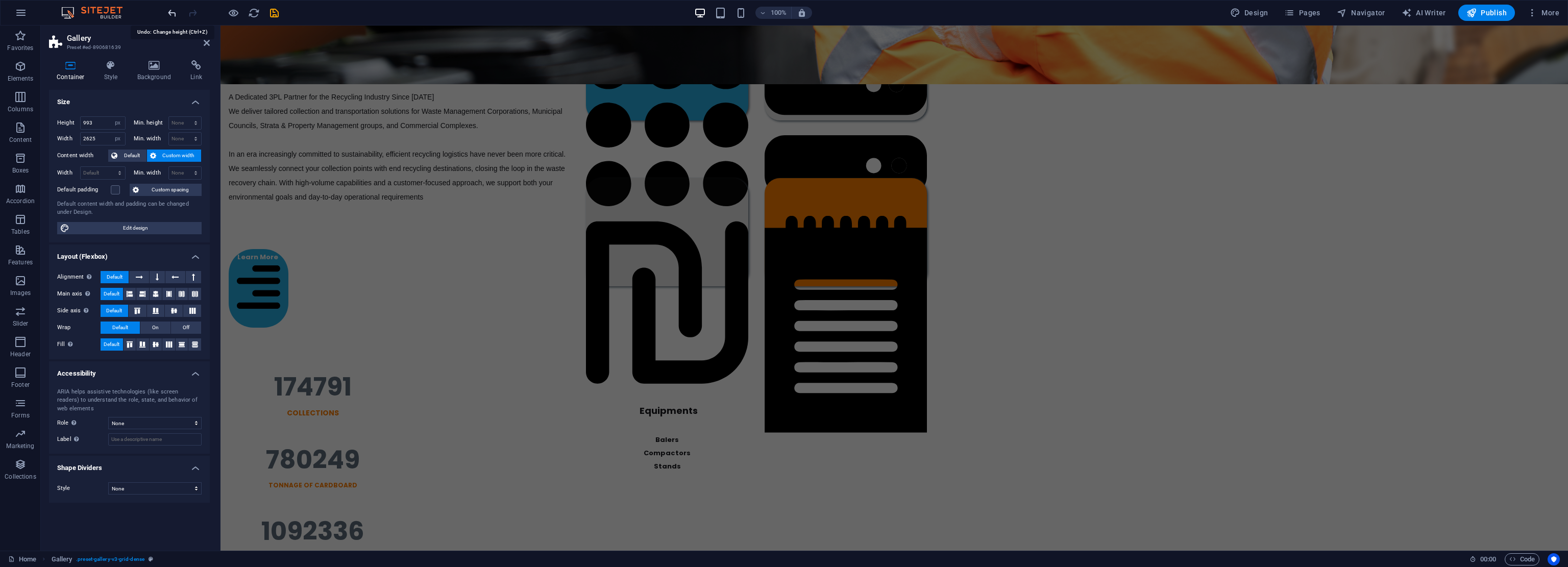
click at [169, 16] on icon "undo" at bounding box center [172, 12] width 11 height 11
type input "1993"
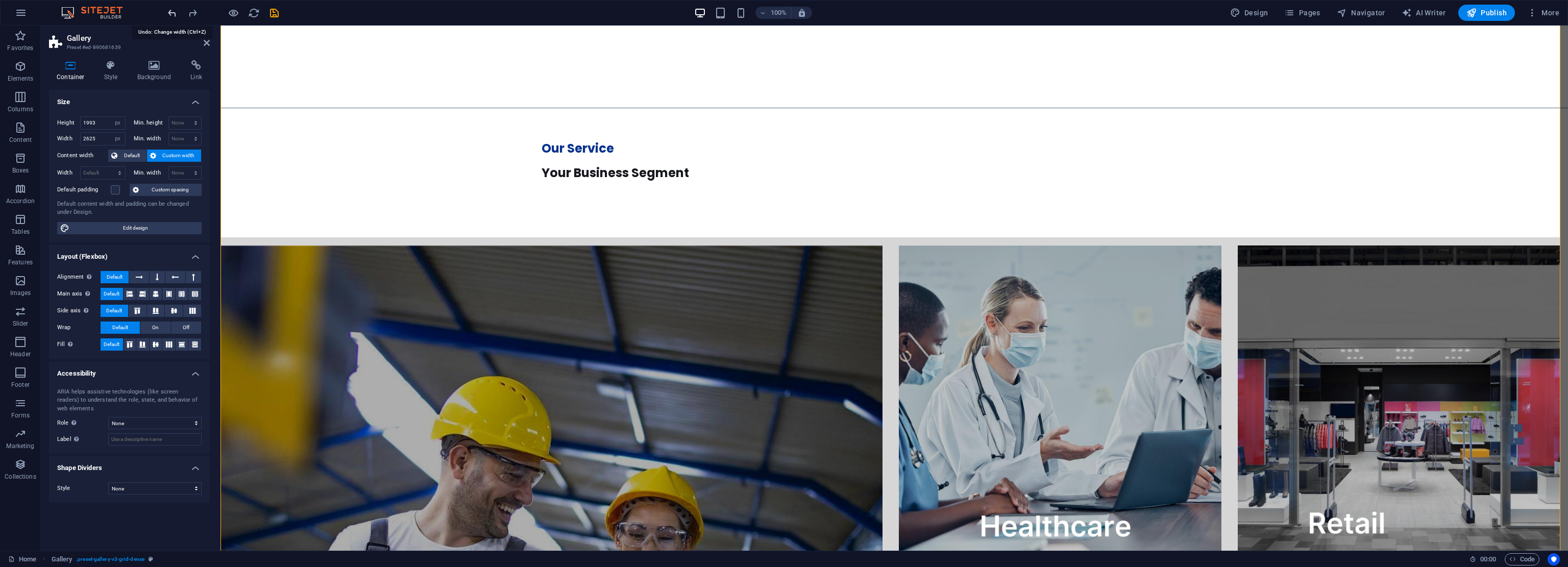
scroll to position [1372, 0]
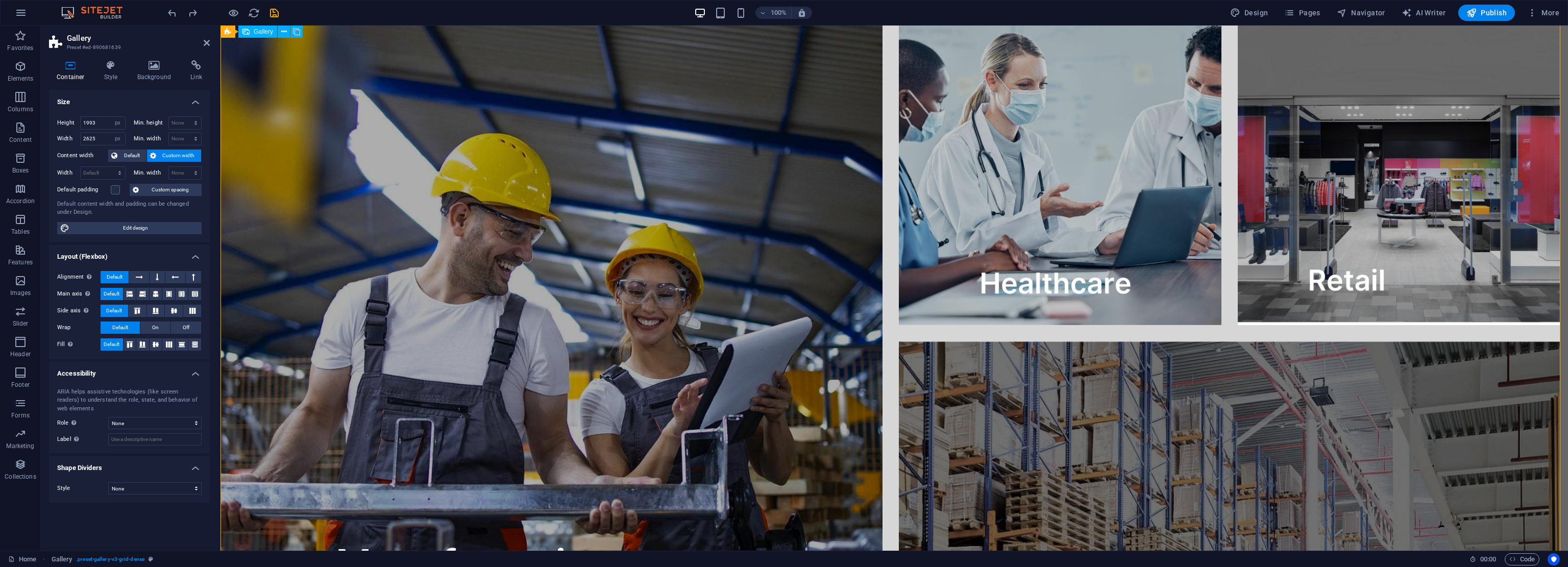
click at [783, 331] on div at bounding box center [891, 503] width 1356 height 1017
click at [208, 42] on icon at bounding box center [207, 43] width 6 height 8
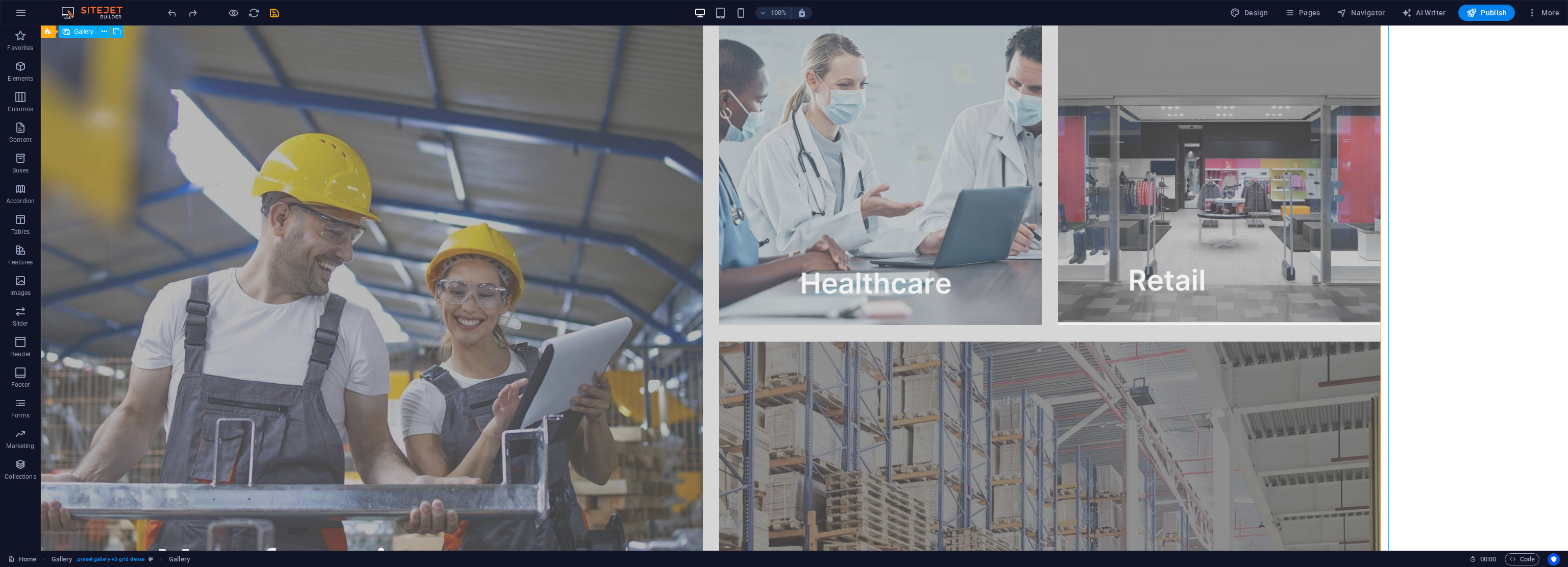
scroll to position [844, 0]
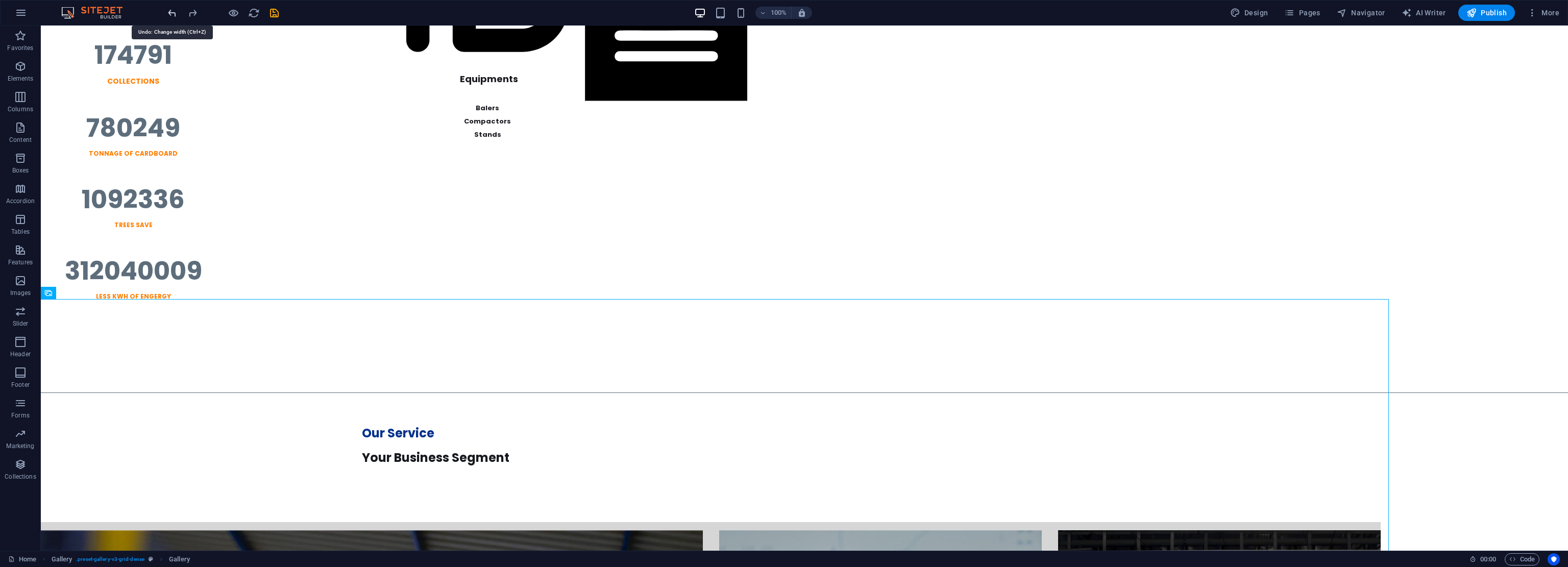
click at [173, 12] on icon "undo" at bounding box center [172, 12] width 11 height 11
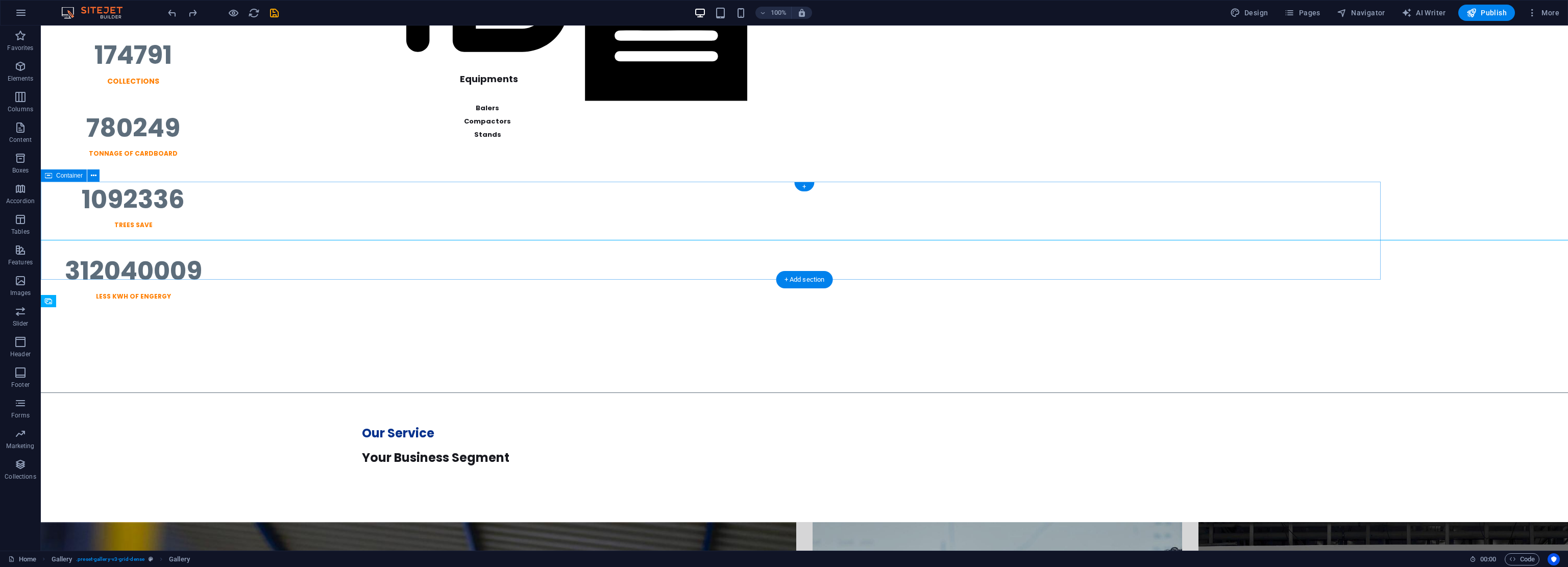
click at [247, 396] on div "Our Service Your Business Segment" at bounding box center [710, 445] width 1340 height 98
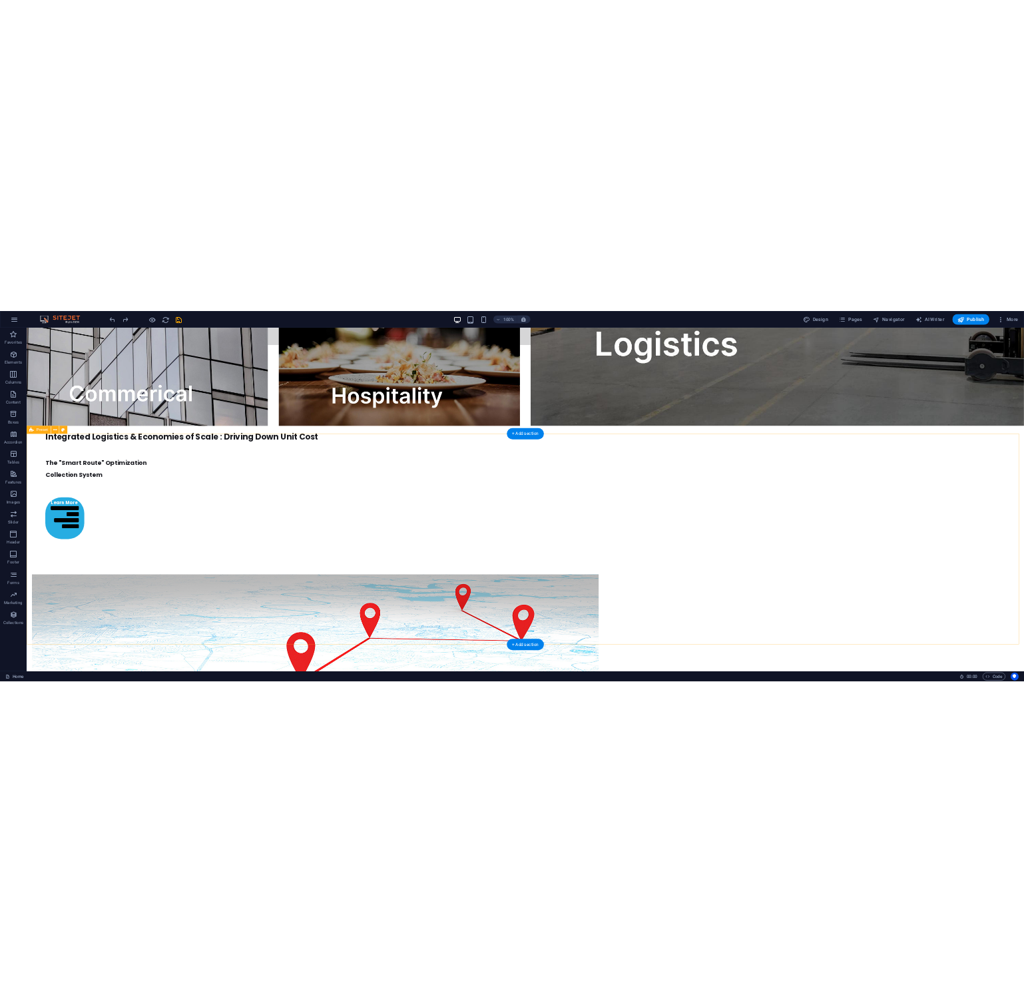
scroll to position [2355, 0]
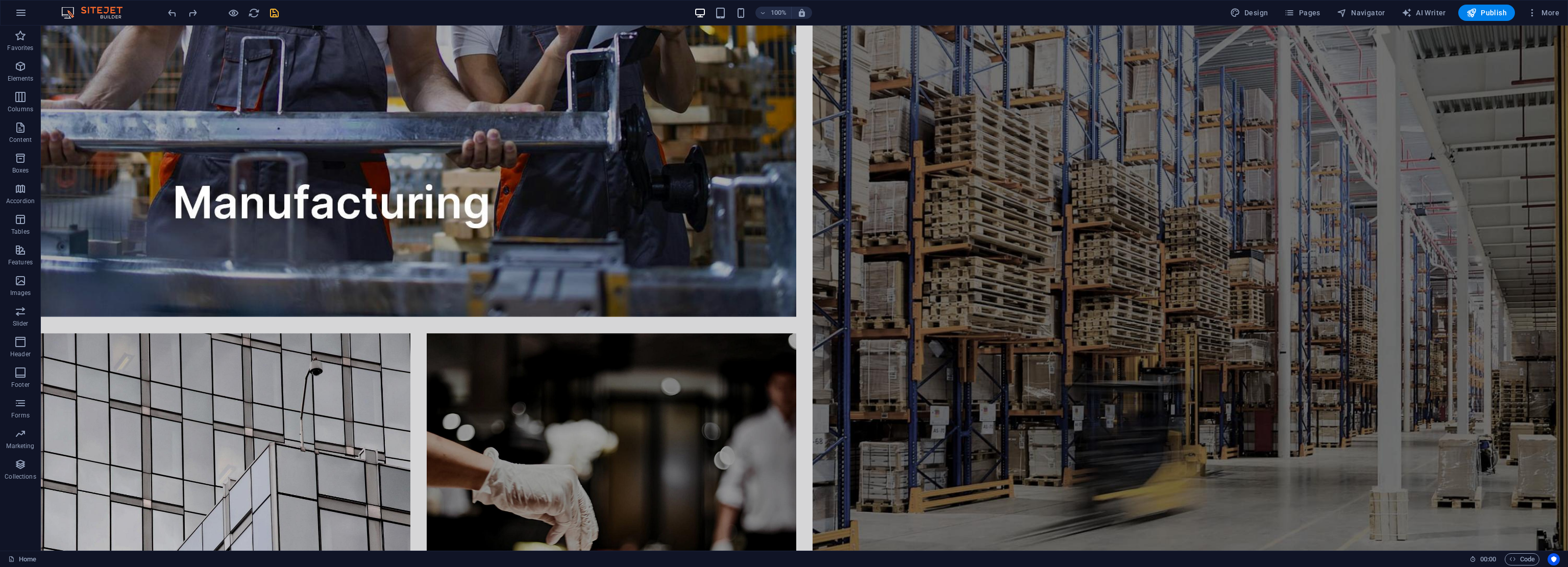
click at [271, 15] on icon "save" at bounding box center [274, 12] width 11 height 11
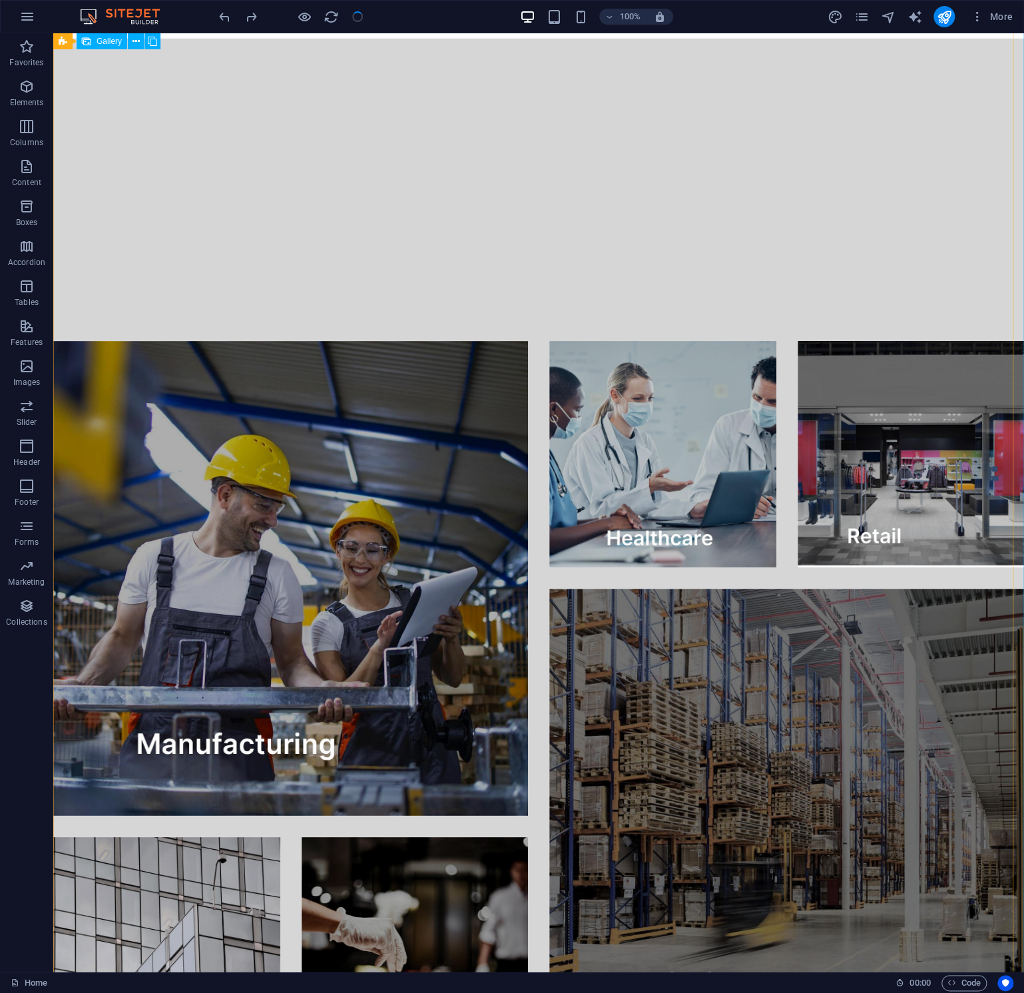
scroll to position [2624, 0]
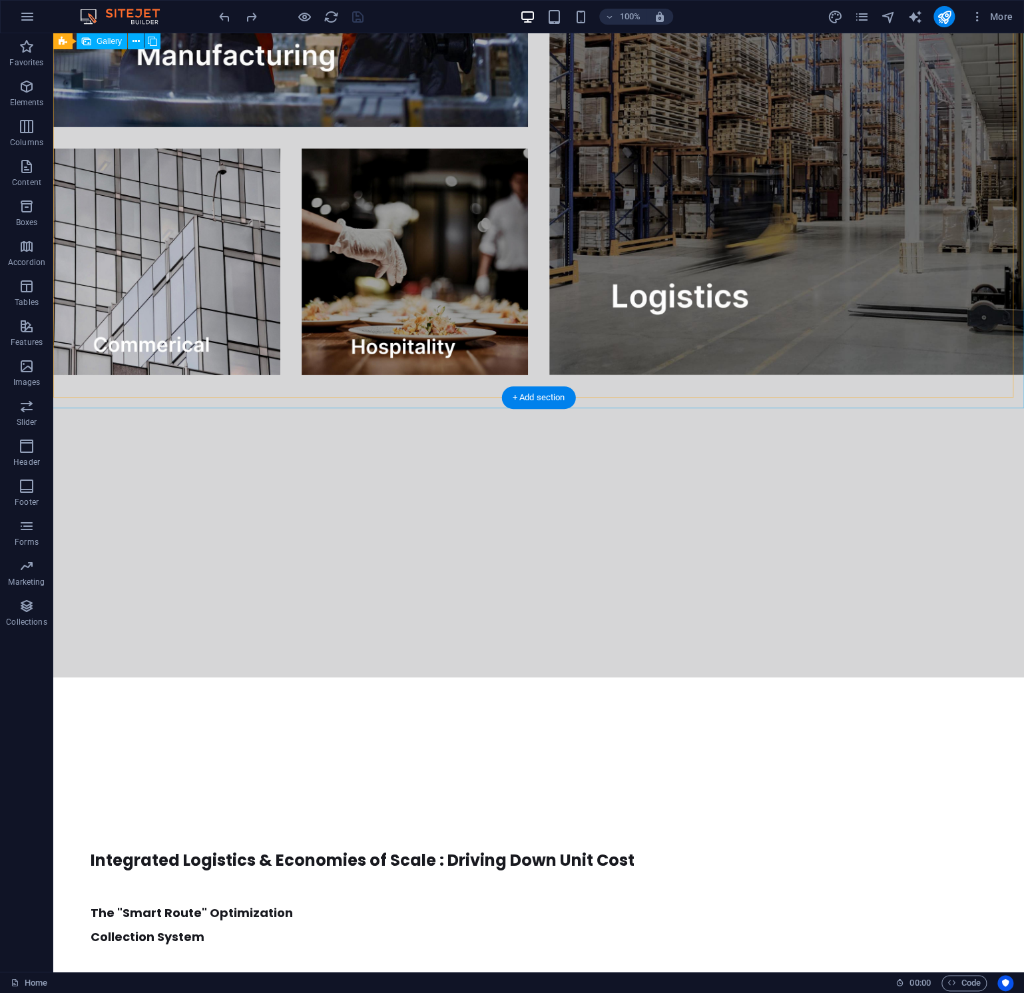
click at [313, 302] on div at bounding box center [539, 14] width 992 height 745
select select "4"
select select "px"
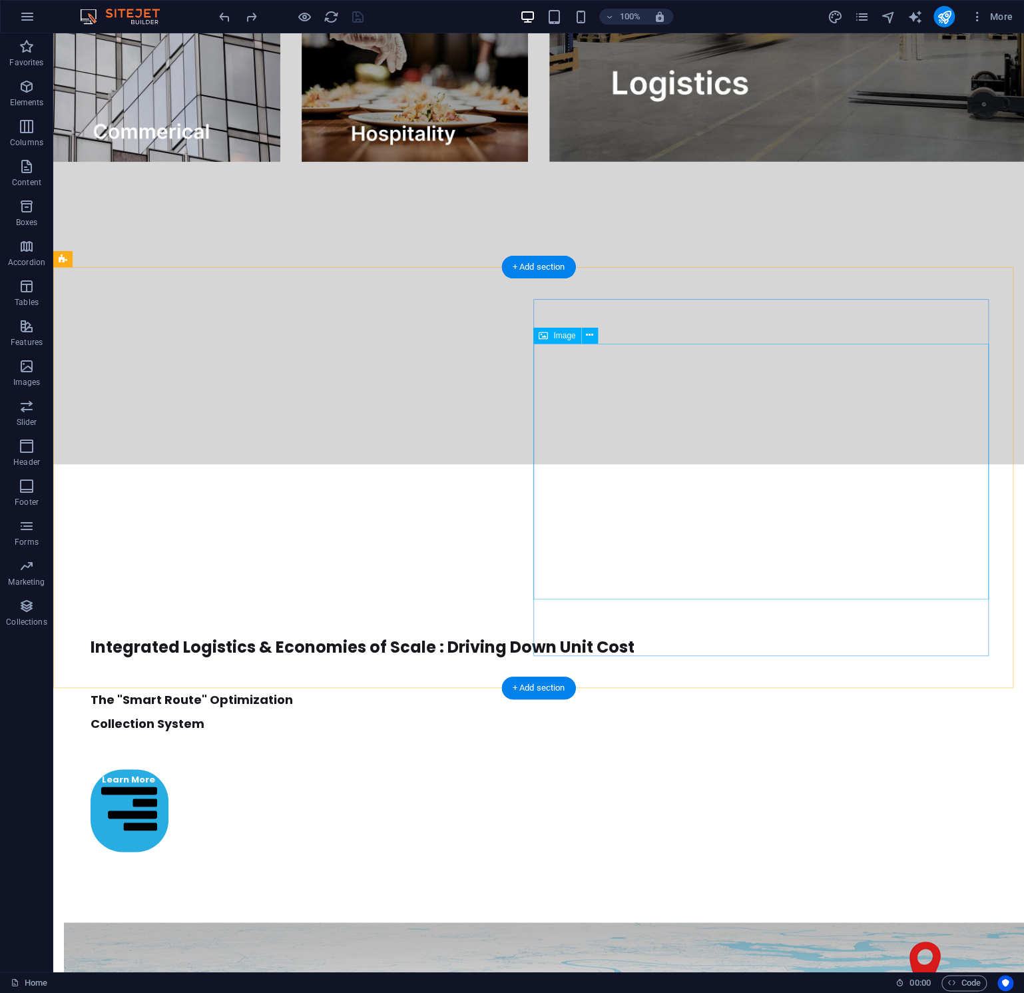
scroll to position [2149, 0]
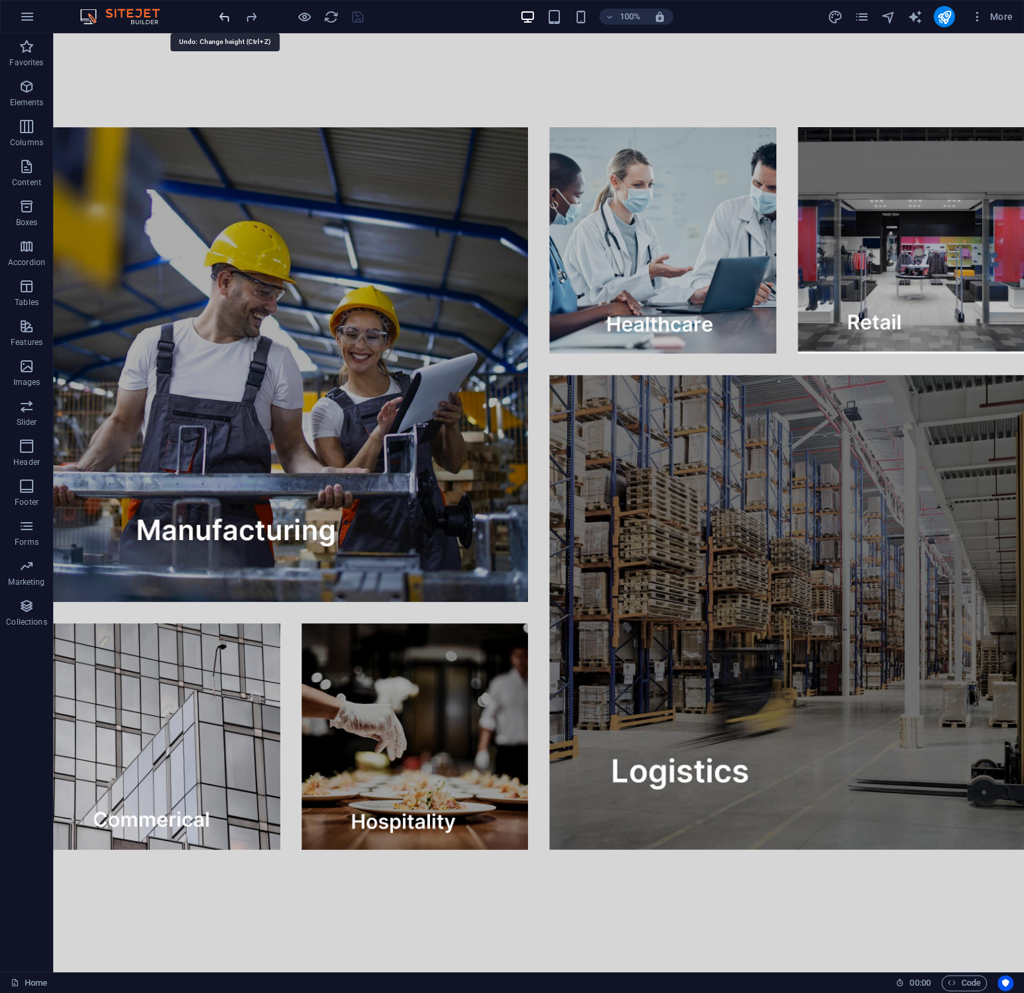
click at [227, 19] on icon "undo" at bounding box center [224, 16] width 15 height 15
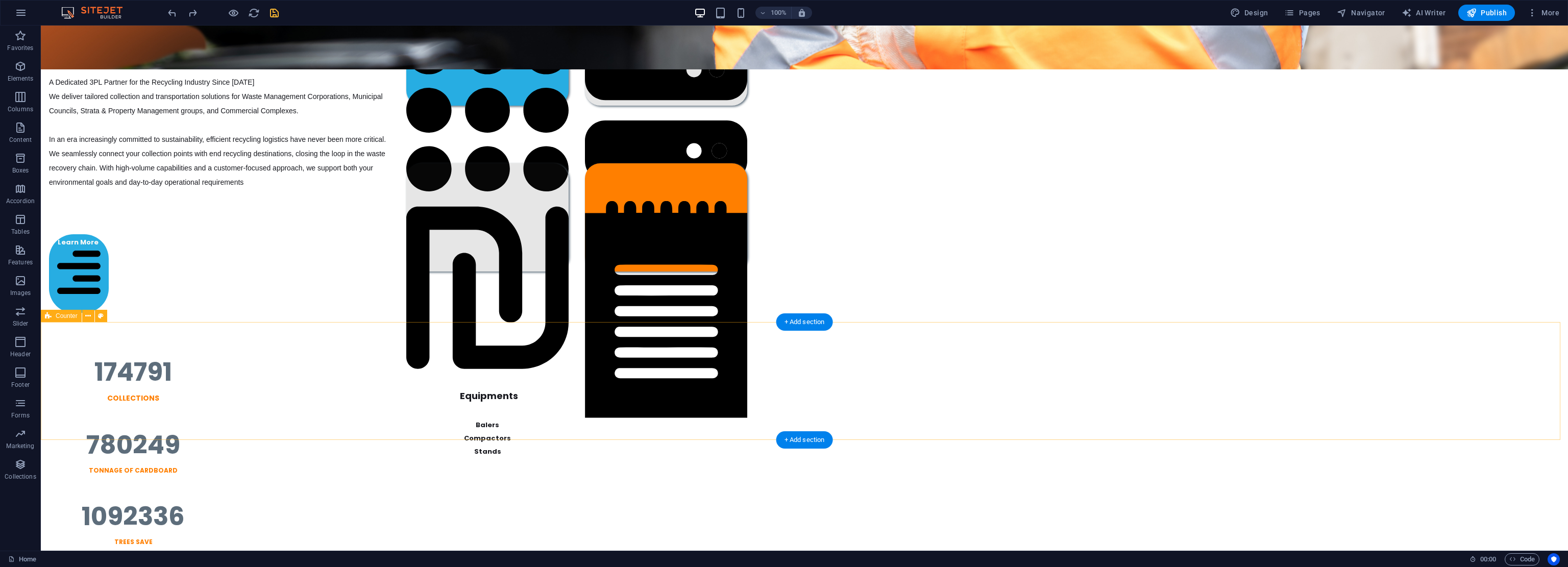
scroll to position [0, 0]
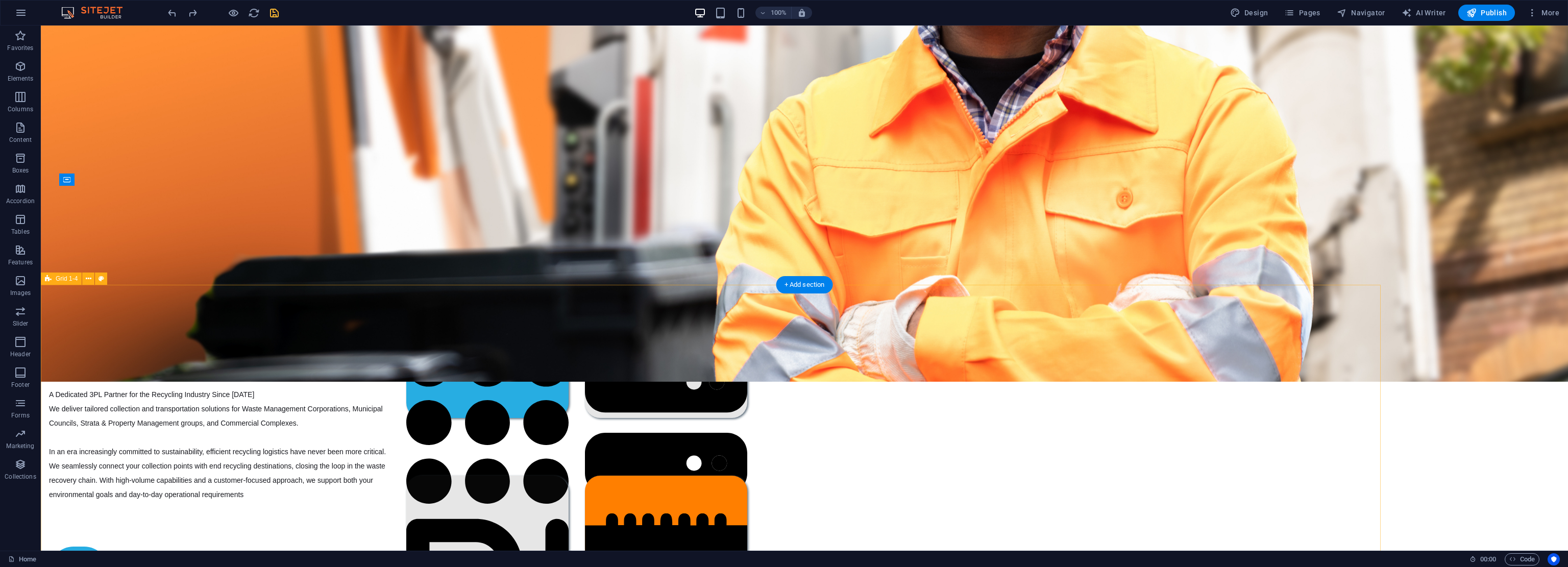
drag, startPoint x: 1321, startPoint y: 379, endPoint x: 1341, endPoint y: 457, distance: 80.5
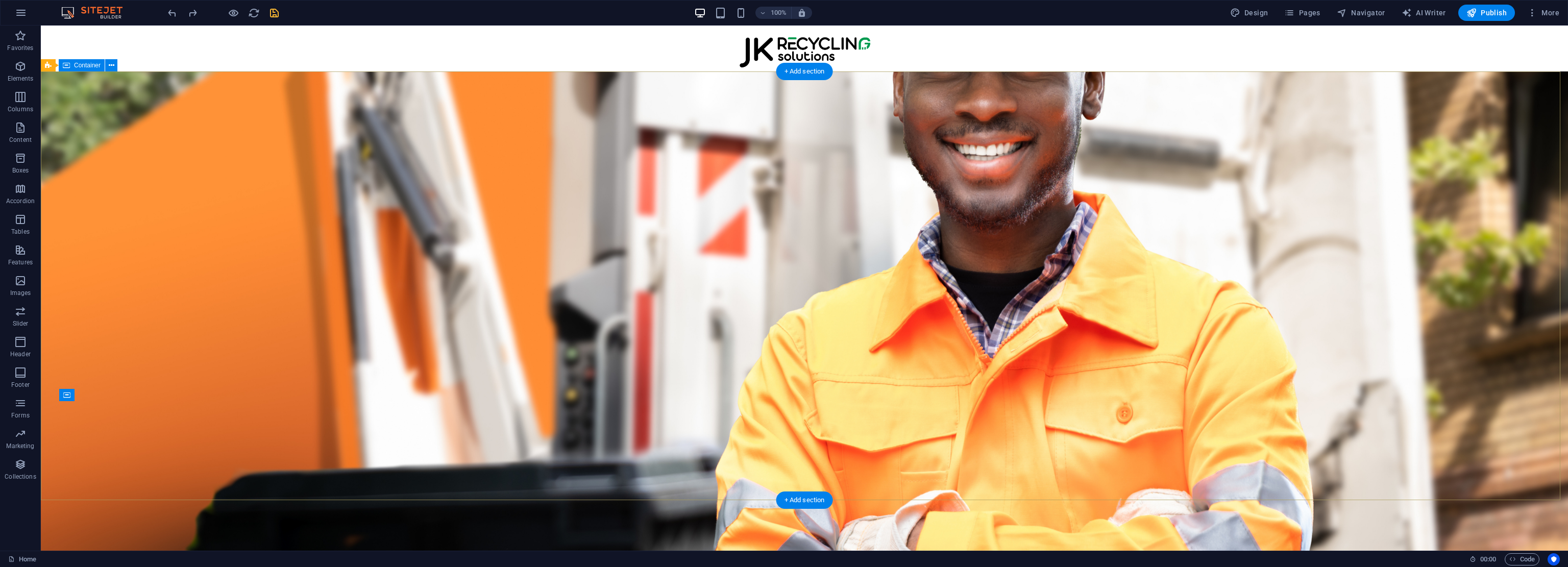
drag, startPoint x: 1398, startPoint y: 362, endPoint x: 1401, endPoint y: 267, distance: 95.0
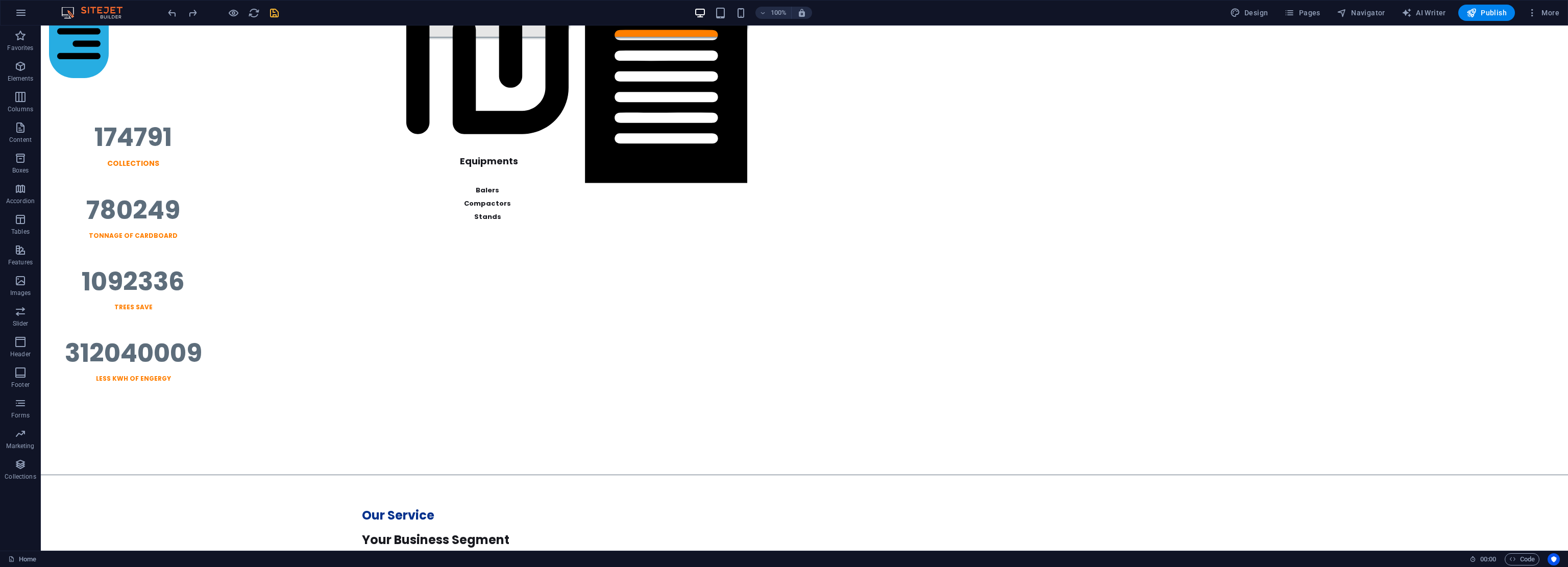
drag, startPoint x: 1401, startPoint y: 267, endPoint x: 1402, endPoint y: 324, distance: 57.0
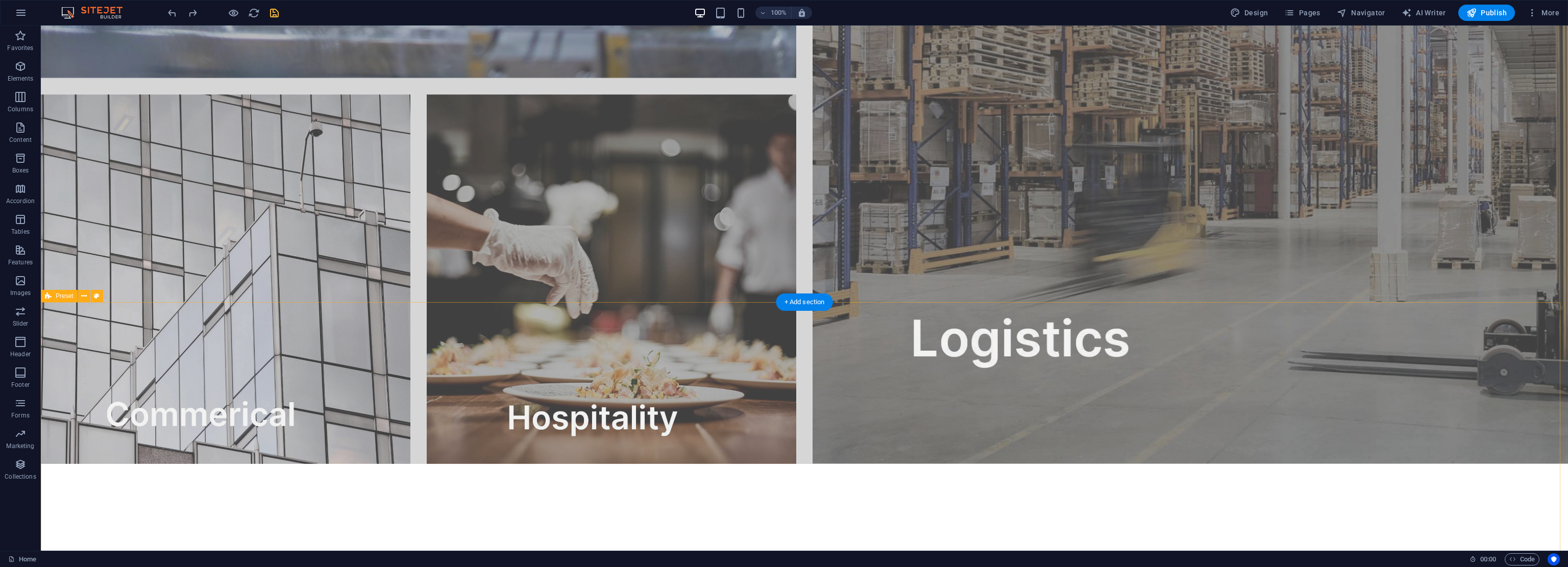
scroll to position [2148, 0]
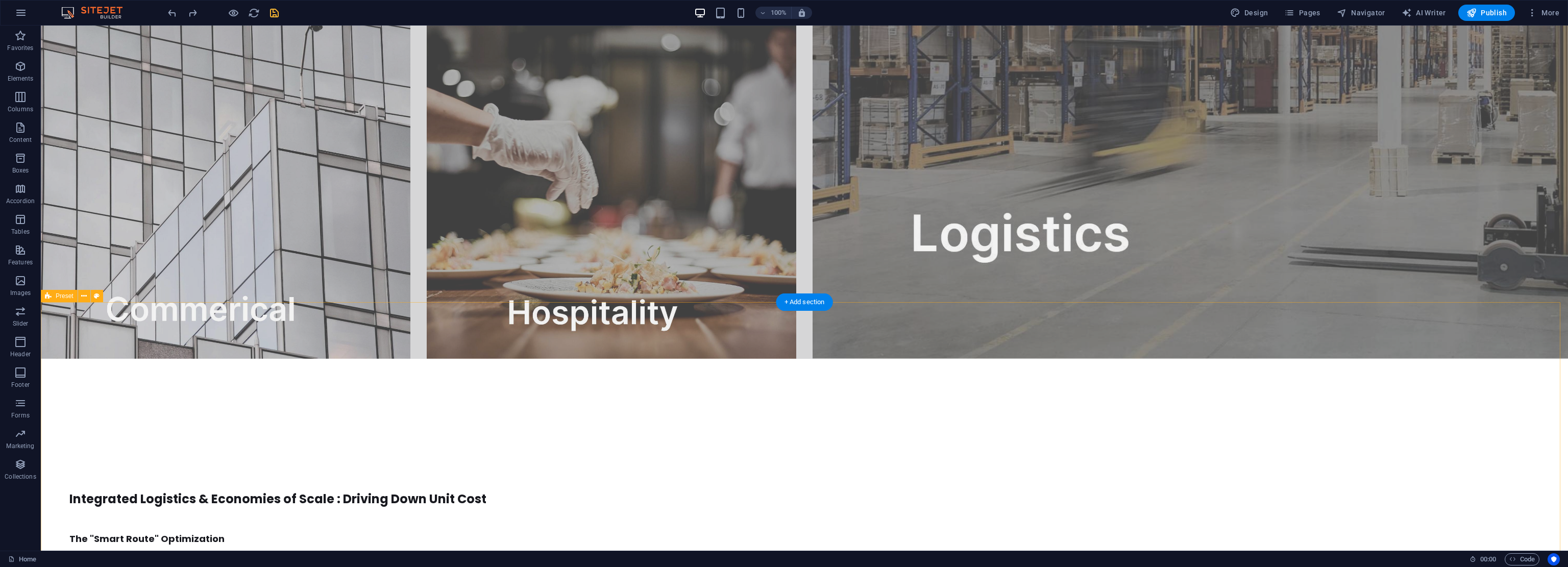
drag, startPoint x: 1380, startPoint y: 234, endPoint x: 1385, endPoint y: 305, distance: 71.2
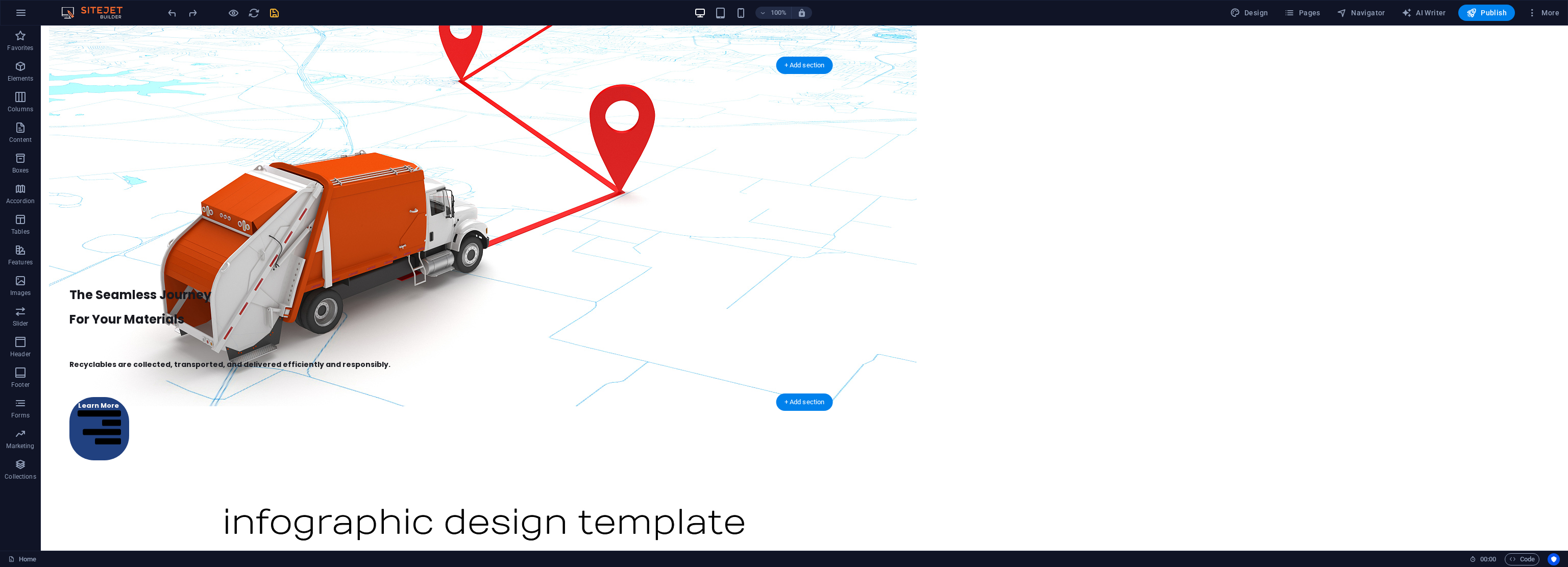
scroll to position [2977, 0]
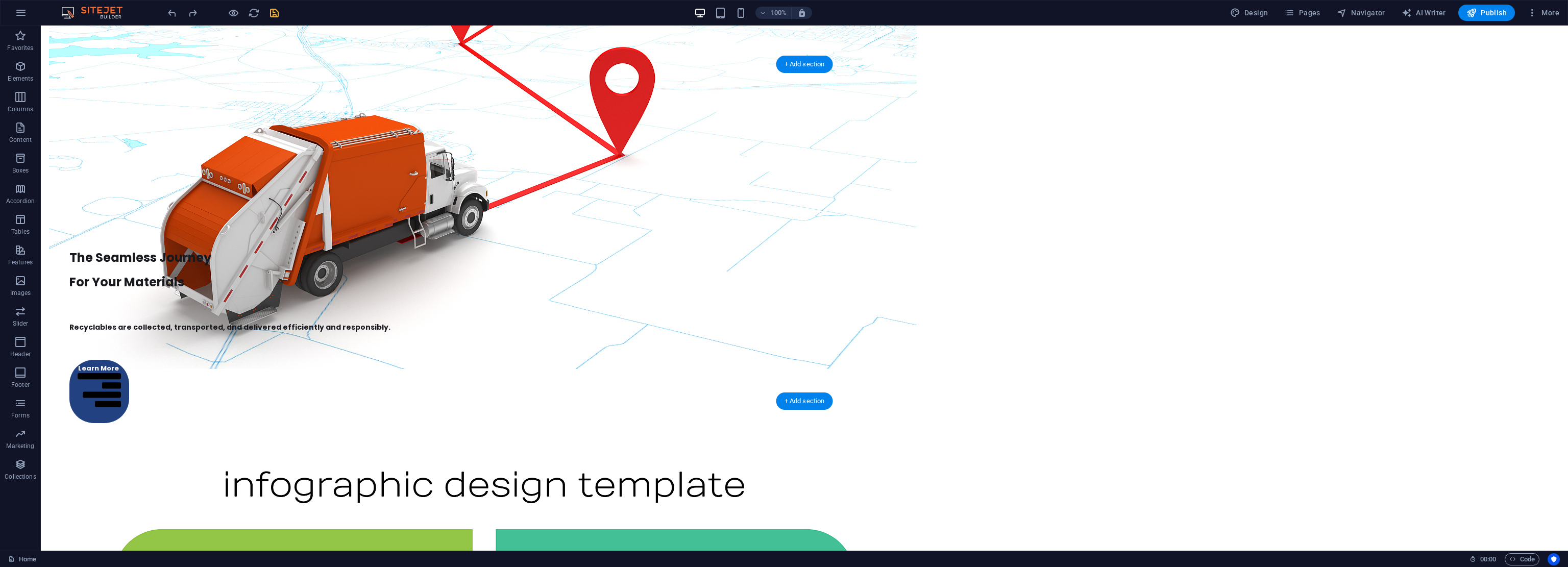
drag, startPoint x: 1393, startPoint y: 331, endPoint x: 1397, endPoint y: 350, distance: 19.4
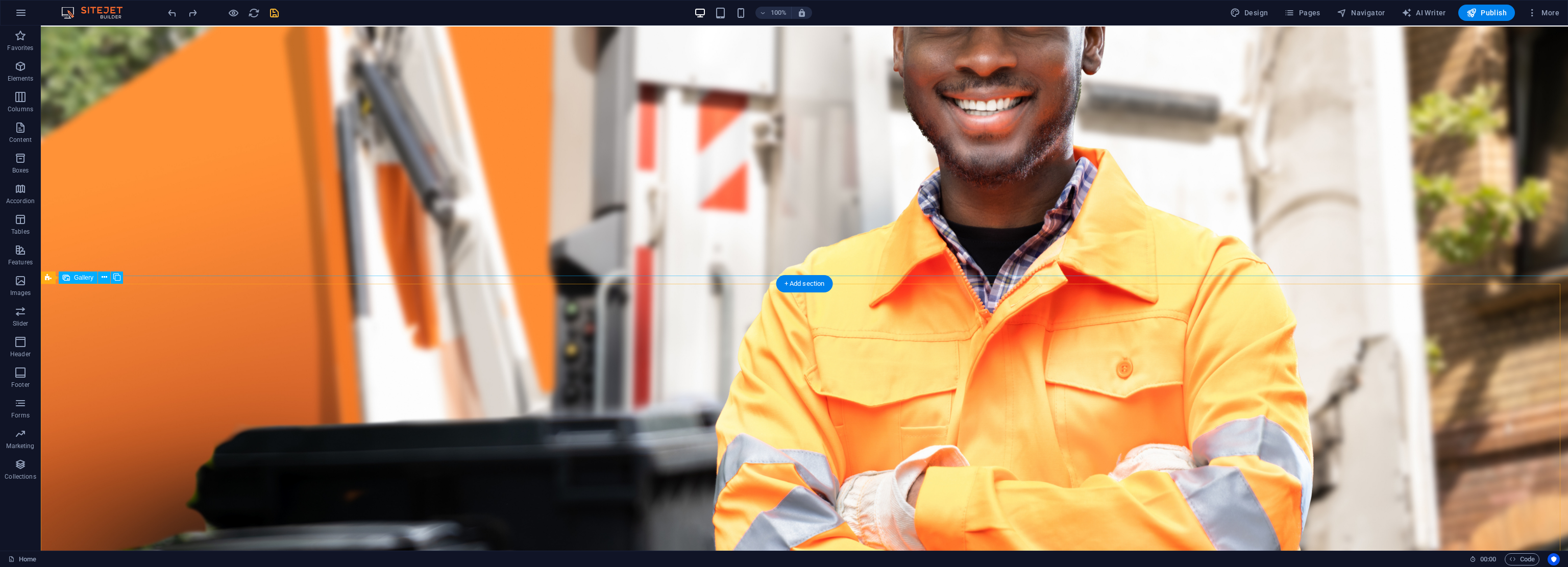
scroll to position [0, 0]
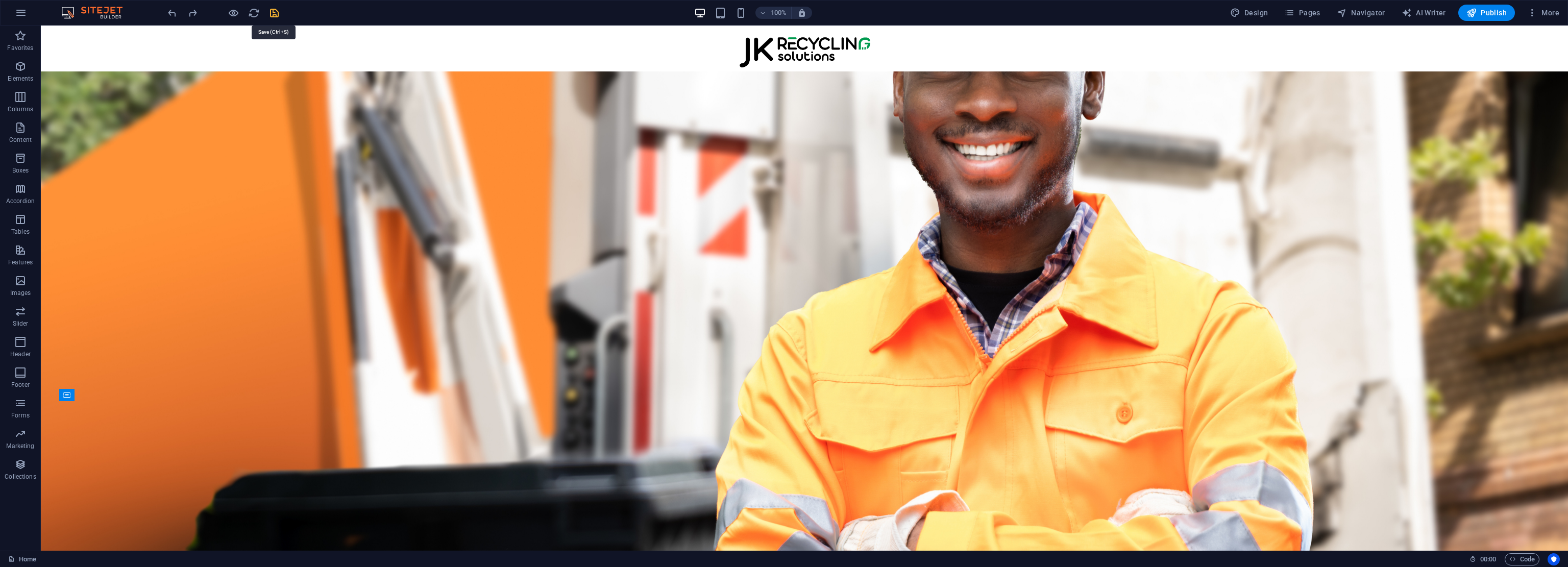
click at [274, 11] on icon "save" at bounding box center [274, 12] width 11 height 11
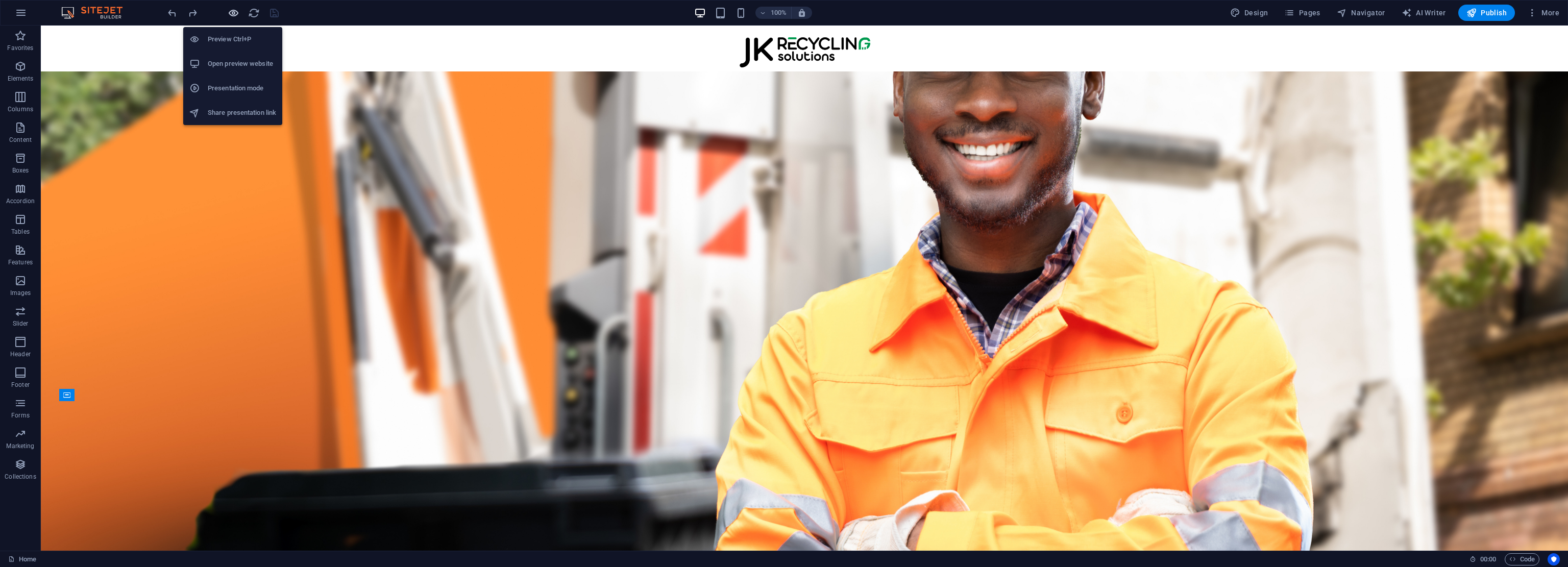
click at [235, 11] on icon "button" at bounding box center [233, 12] width 11 height 11
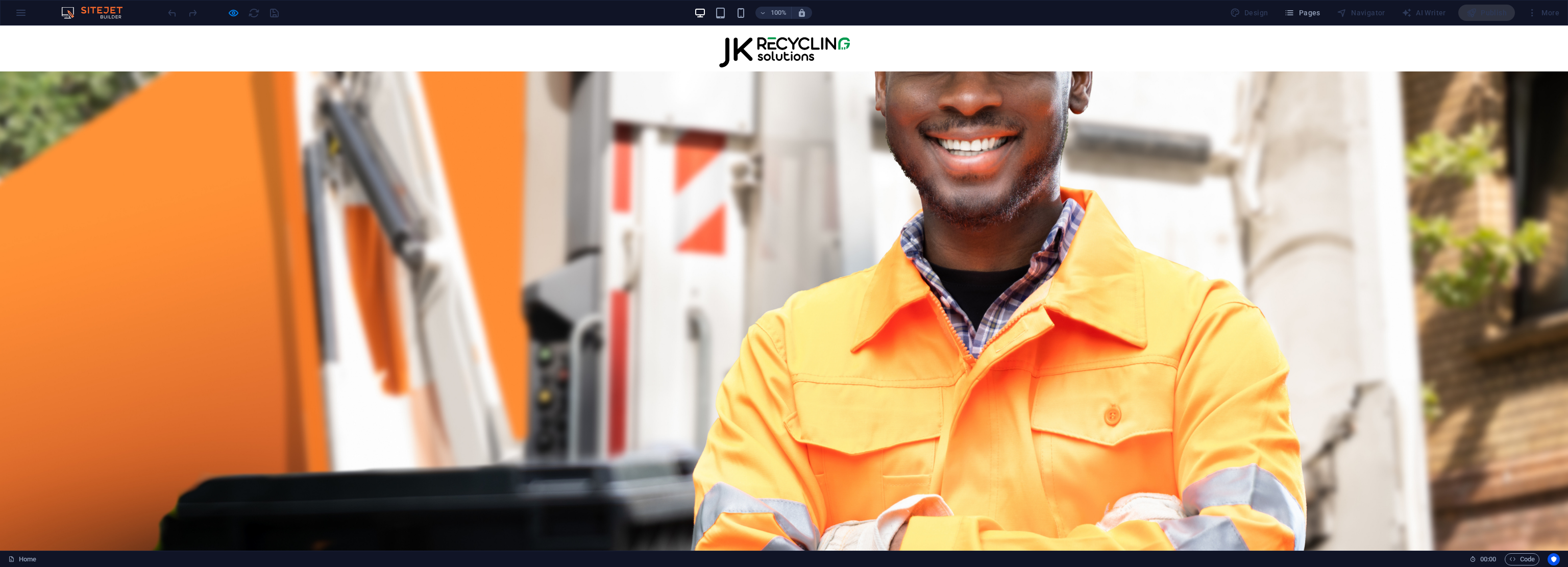
click at [672, 72] on link "Our Services" at bounding box center [641, 84] width 68 height 24
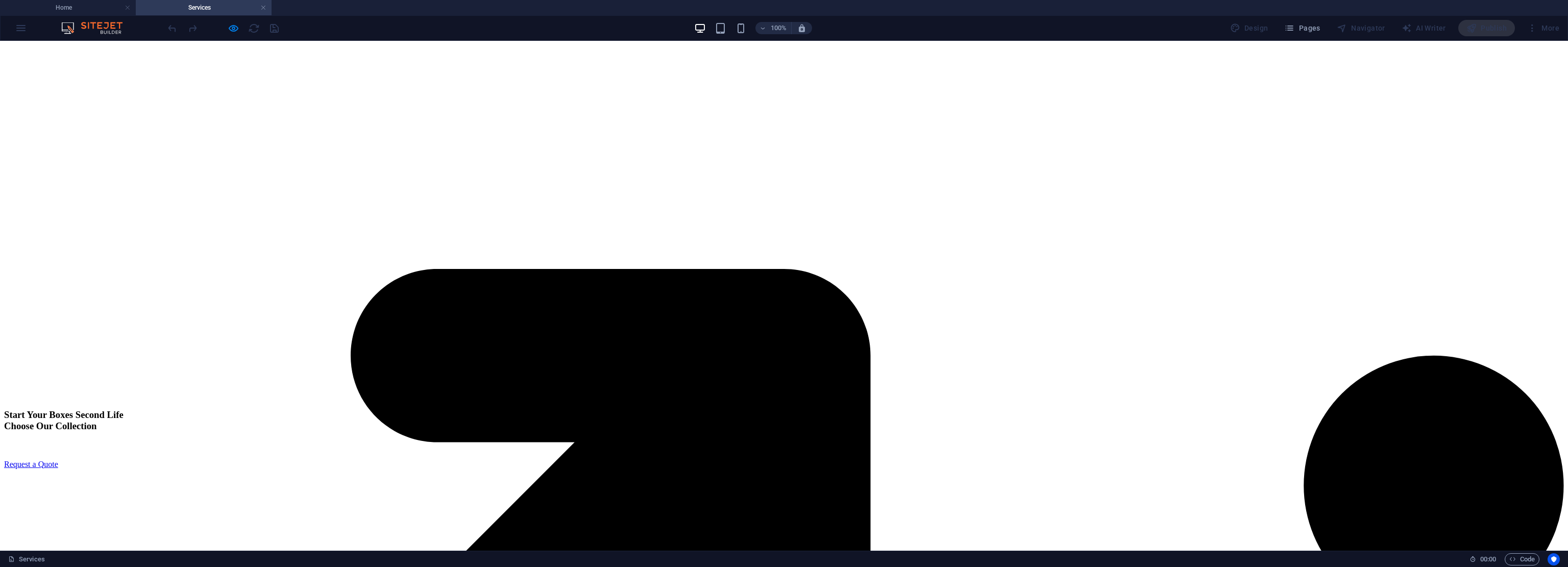
drag, startPoint x: 578, startPoint y: 177, endPoint x: 582, endPoint y: 243, distance: 66.1
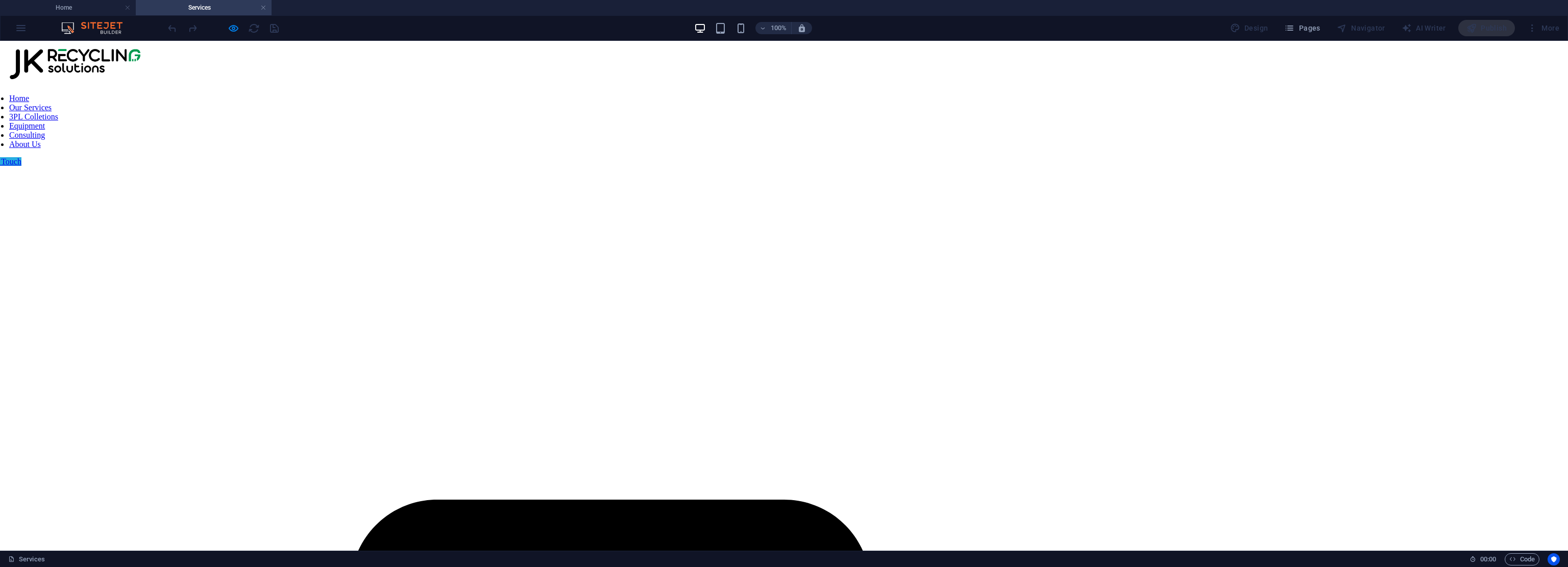
click at [771, 94] on nav "Home Our Services 3PL Colletions Equipment Consulting About Us" at bounding box center [768, 122] width 1560 height 55
click at [769, 94] on nav "Home Our Services 3PL Colletions Equipment Consulting About Us" at bounding box center [768, 122] width 1560 height 55
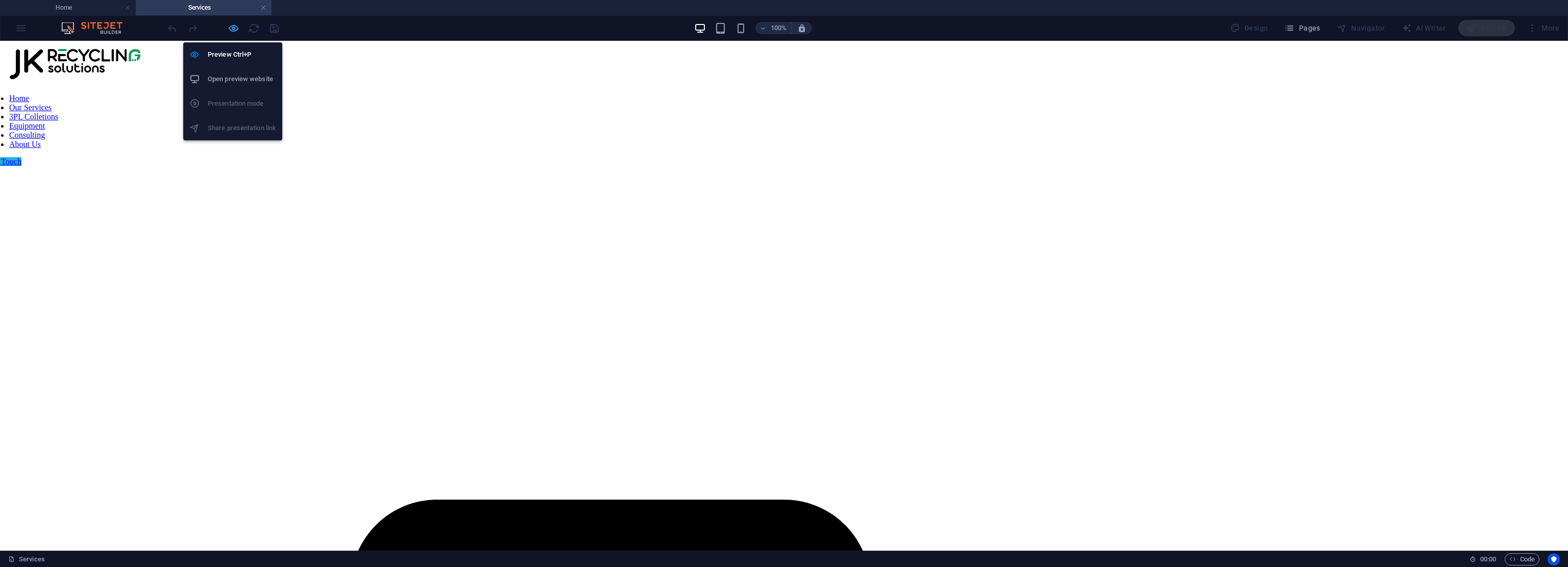
click at [236, 30] on icon "button" at bounding box center [233, 28] width 11 height 11
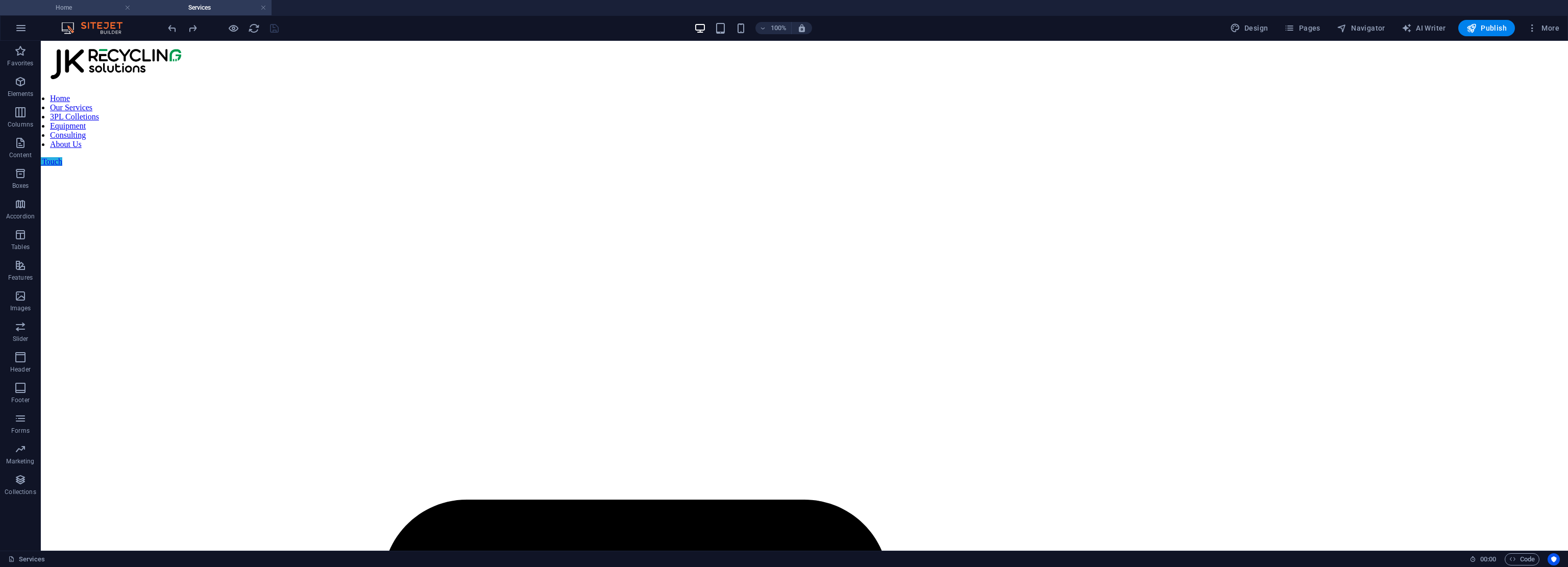
click at [64, 5] on h4 "Home" at bounding box center [67, 8] width 136 height 11
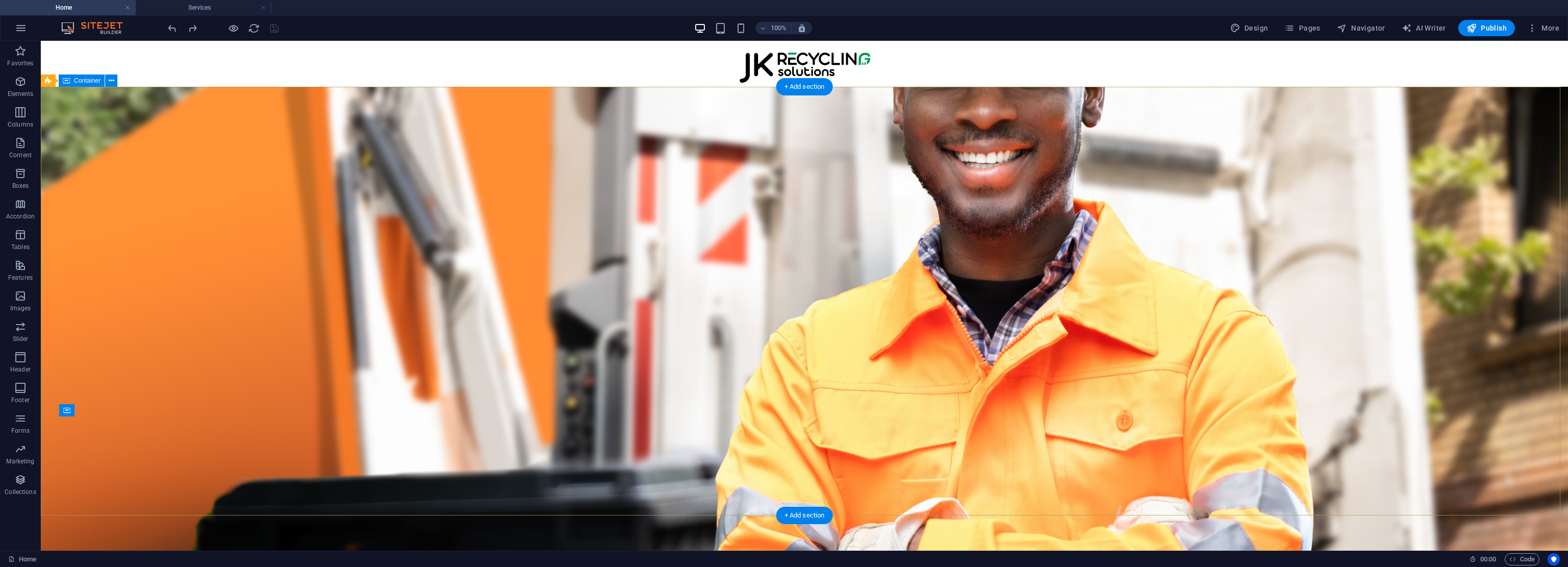
scroll to position [527, 0]
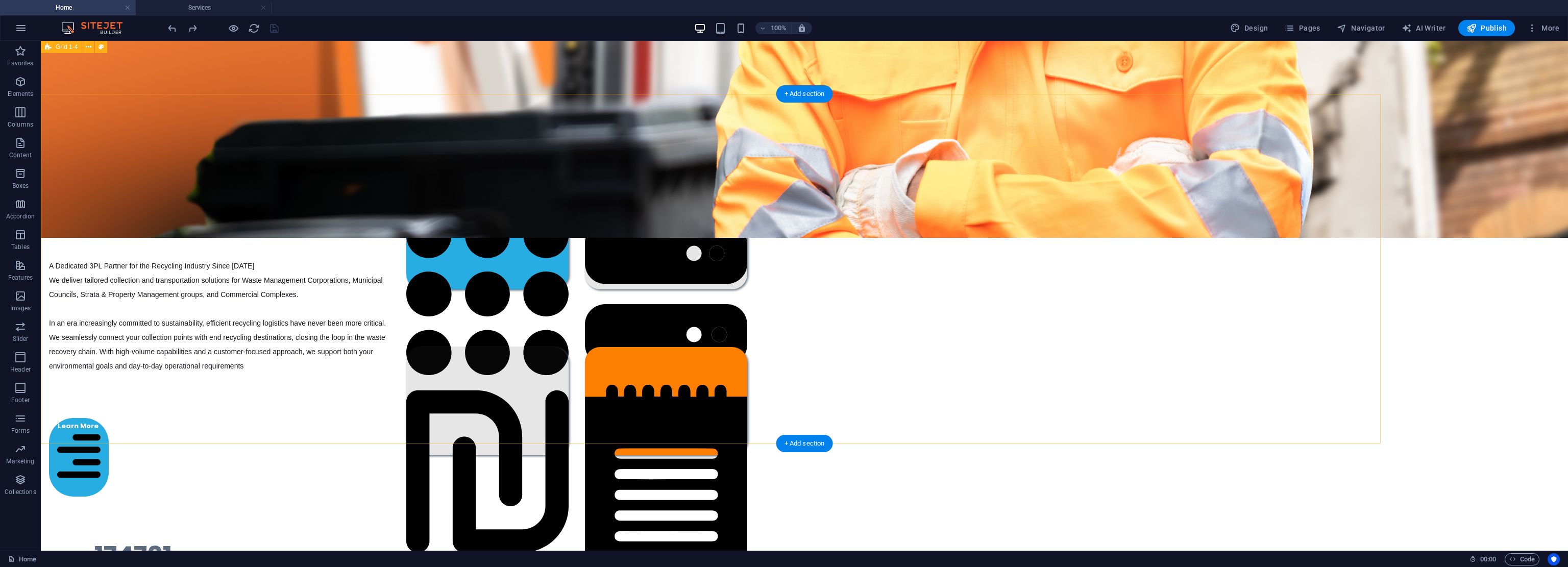
drag, startPoint x: 187, startPoint y: 316, endPoint x: 188, endPoint y: 299, distance: 17.0
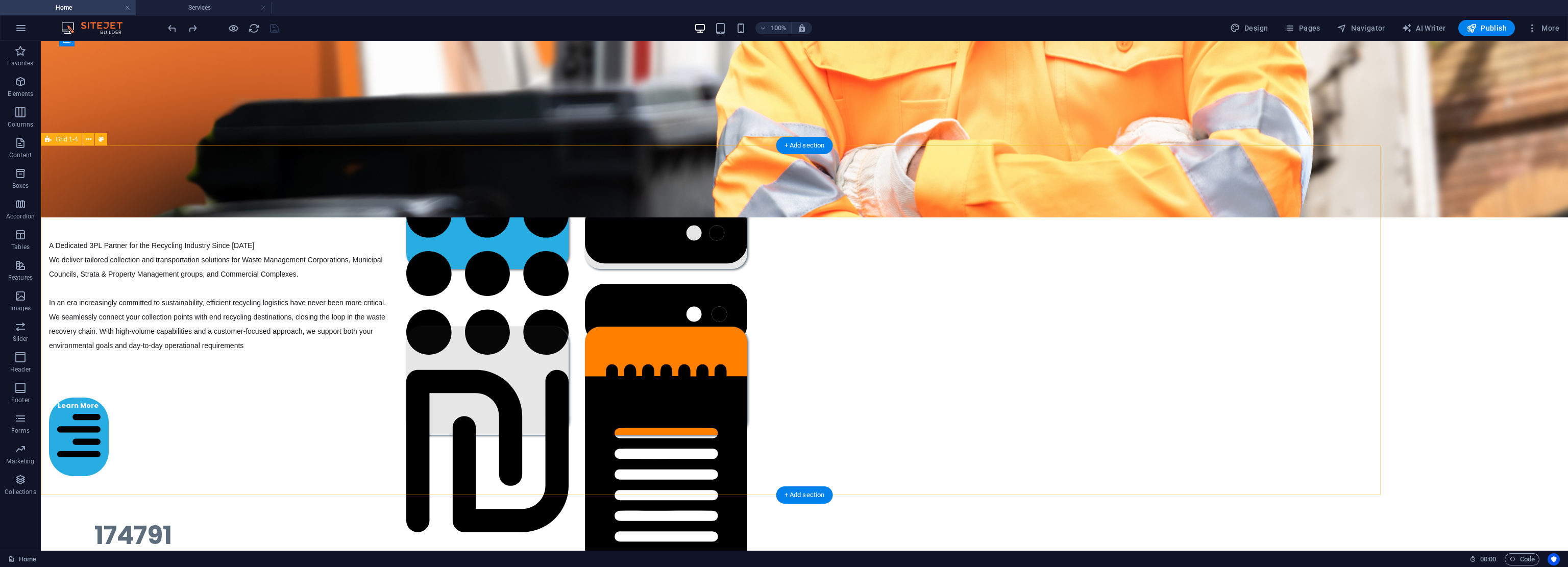
scroll to position [408, 0]
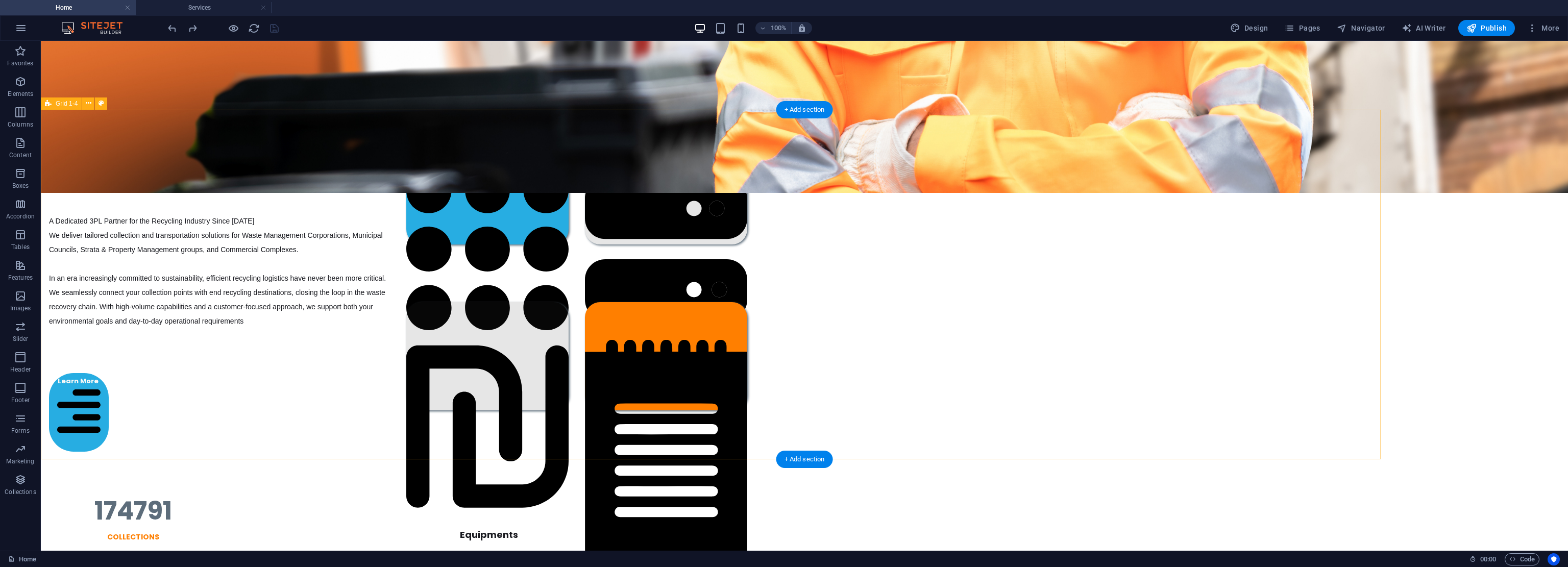
drag, startPoint x: 202, startPoint y: 306, endPoint x: 210, endPoint y: 336, distance: 31.0
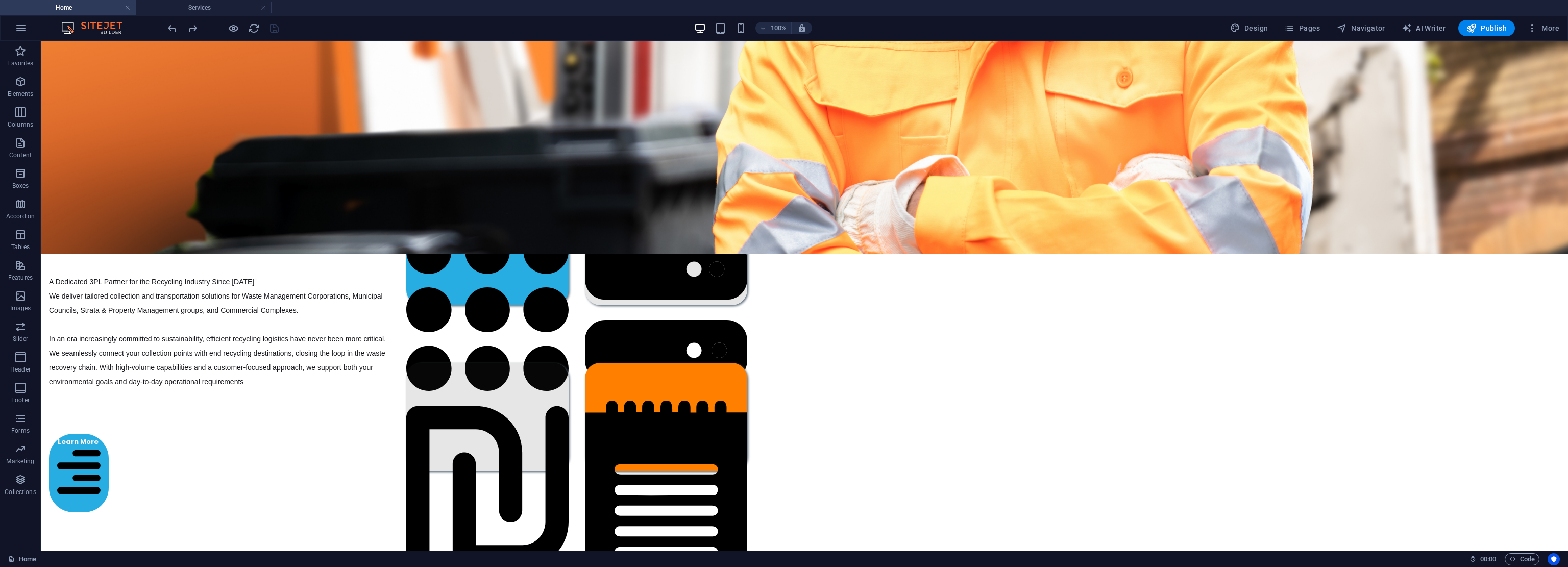
scroll to position [306, 0]
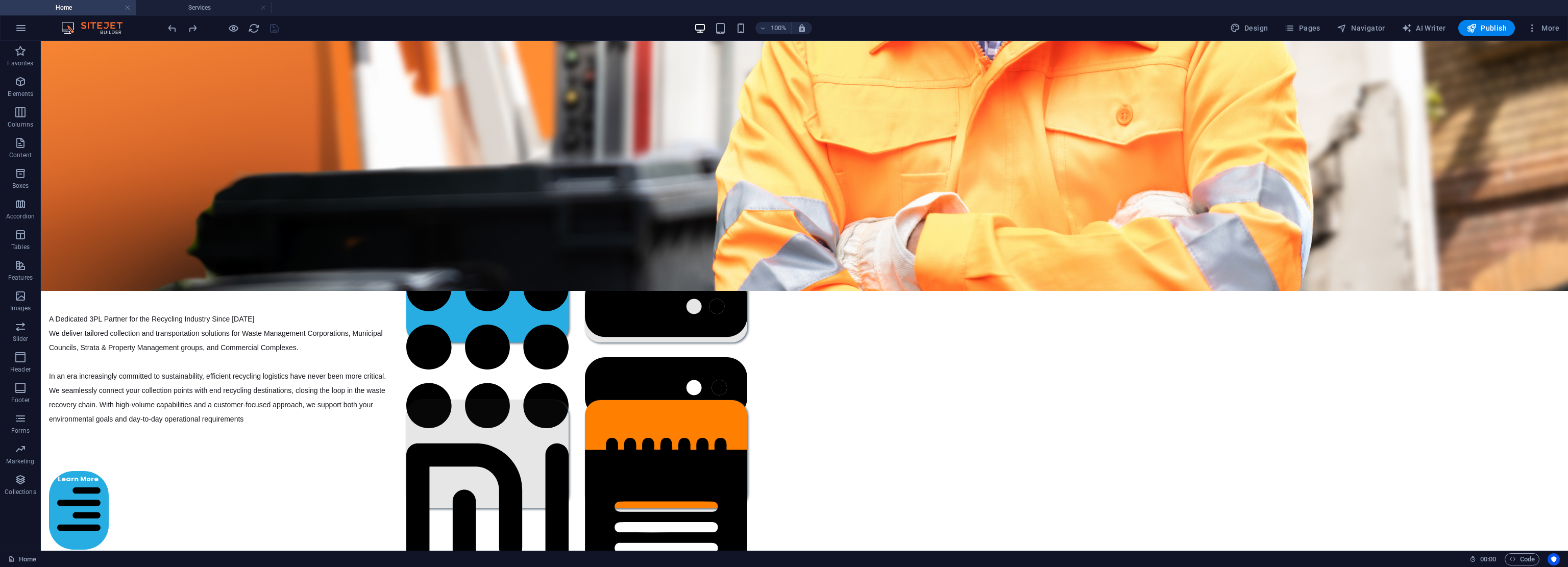
drag, startPoint x: 1455, startPoint y: 434, endPoint x: 1470, endPoint y: 374, distance: 61.8
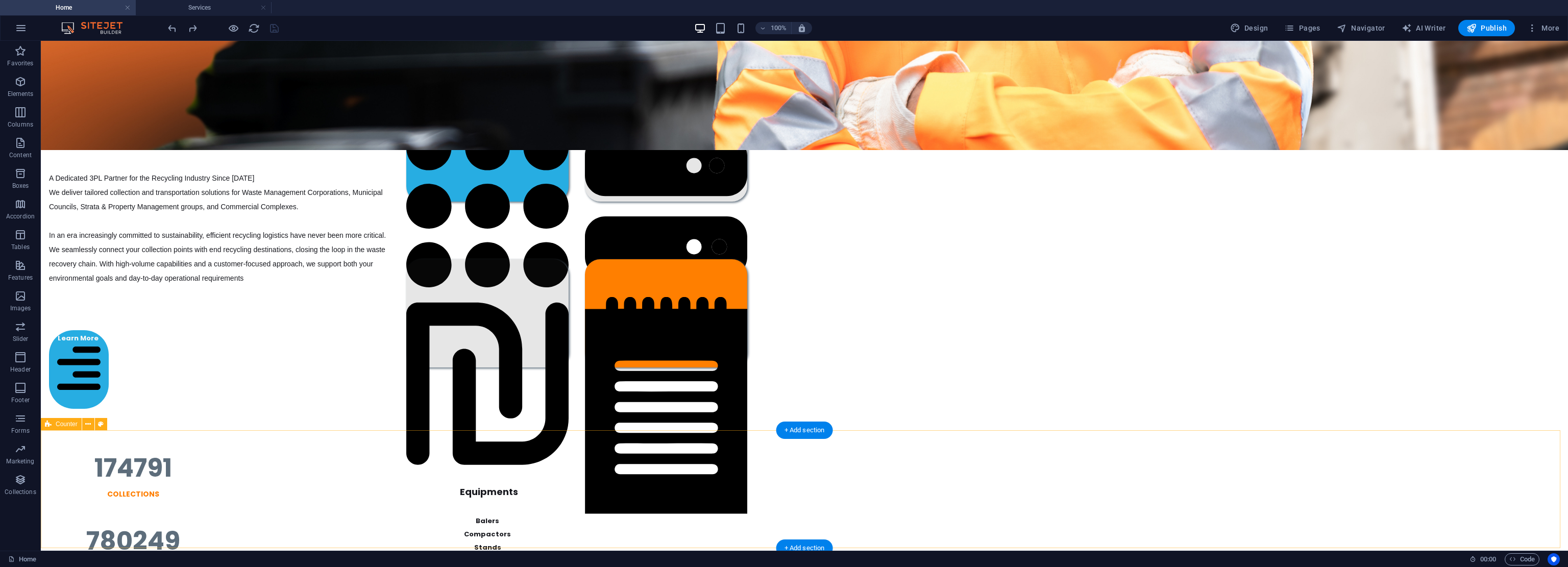
scroll to position [476, 0]
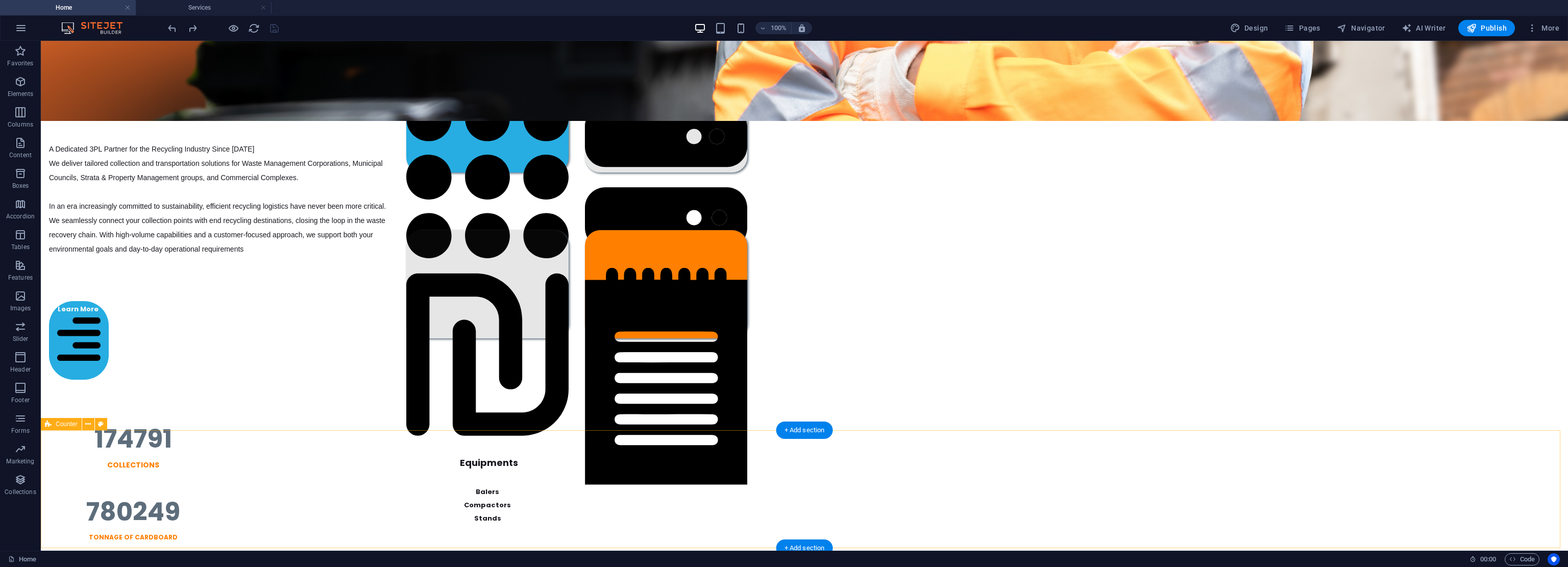
drag, startPoint x: 1465, startPoint y: 415, endPoint x: 1468, endPoint y: 436, distance: 21.2
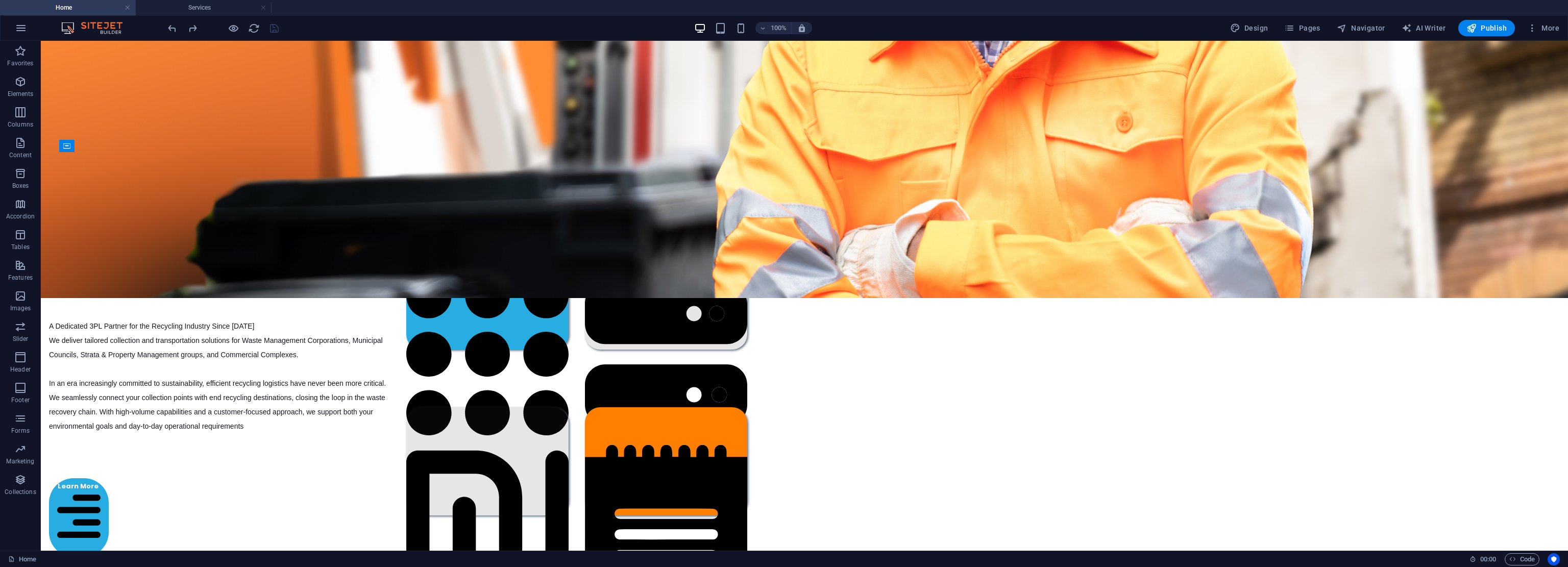
drag, startPoint x: 1468, startPoint y: 442, endPoint x: 1468, endPoint y: 452, distance: 10.0
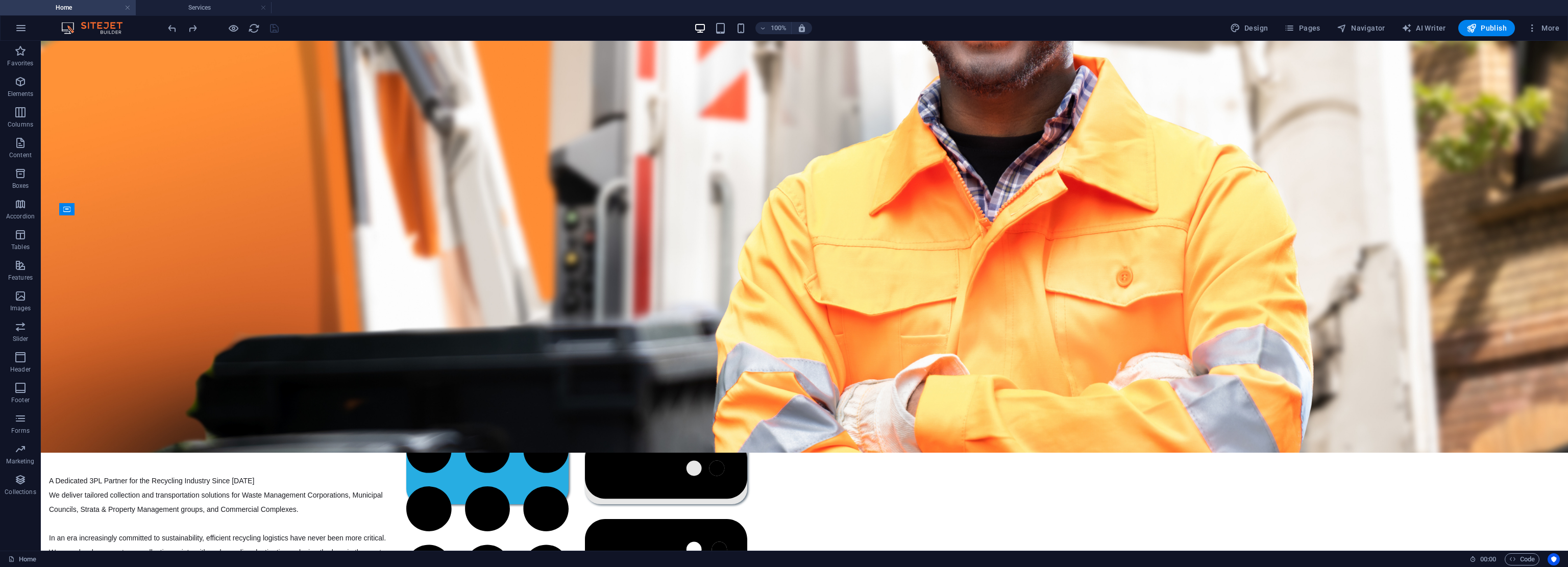
scroll to position [30, 0]
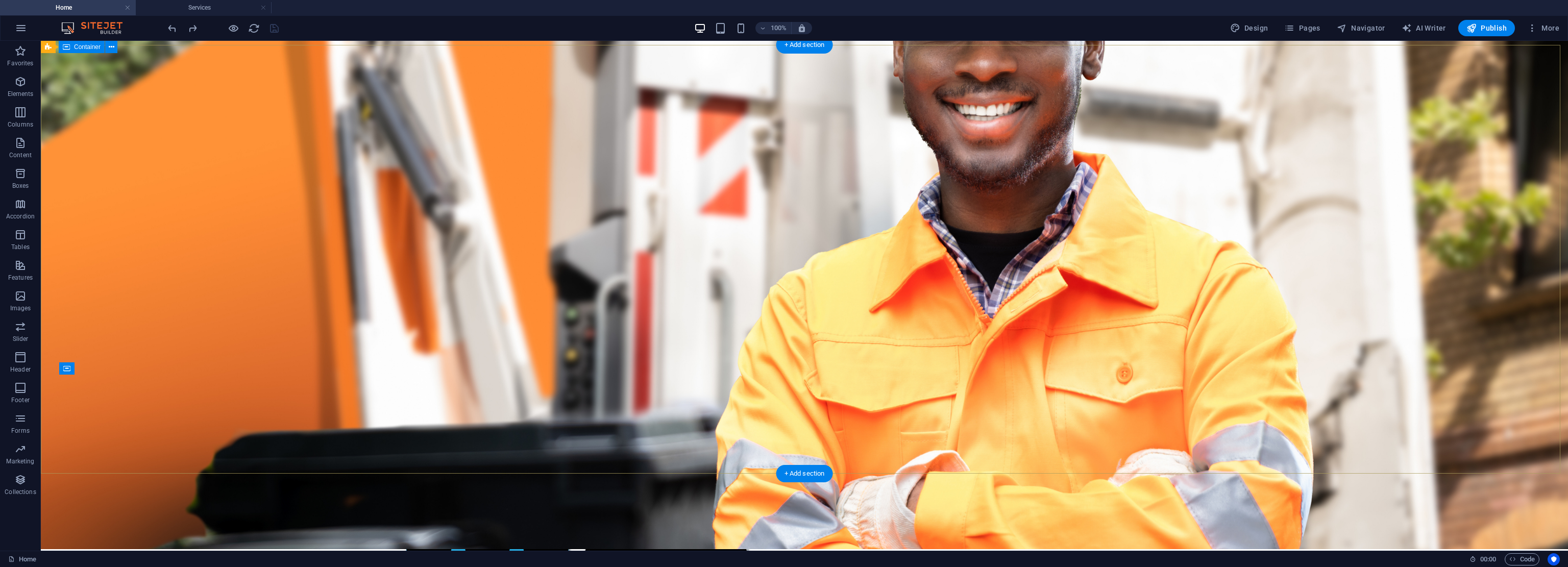
drag, startPoint x: 1468, startPoint y: 473, endPoint x: 1472, endPoint y: 400, distance: 73.1
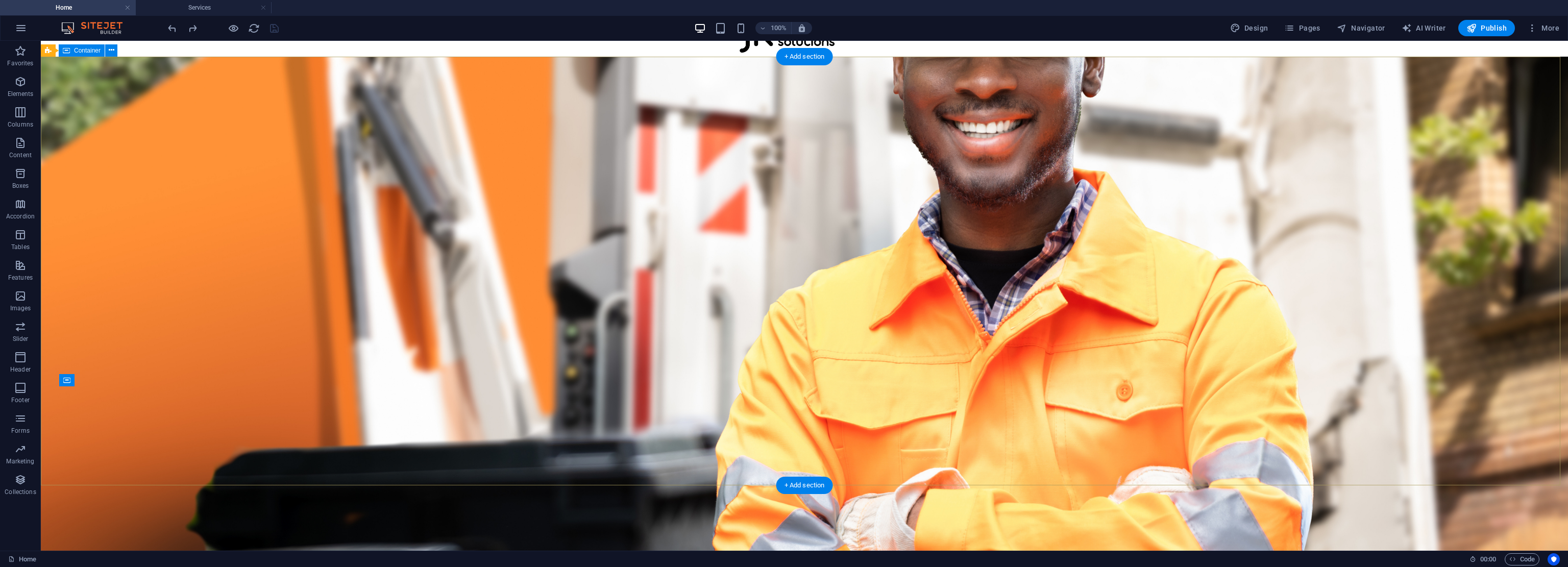
scroll to position [0, 0]
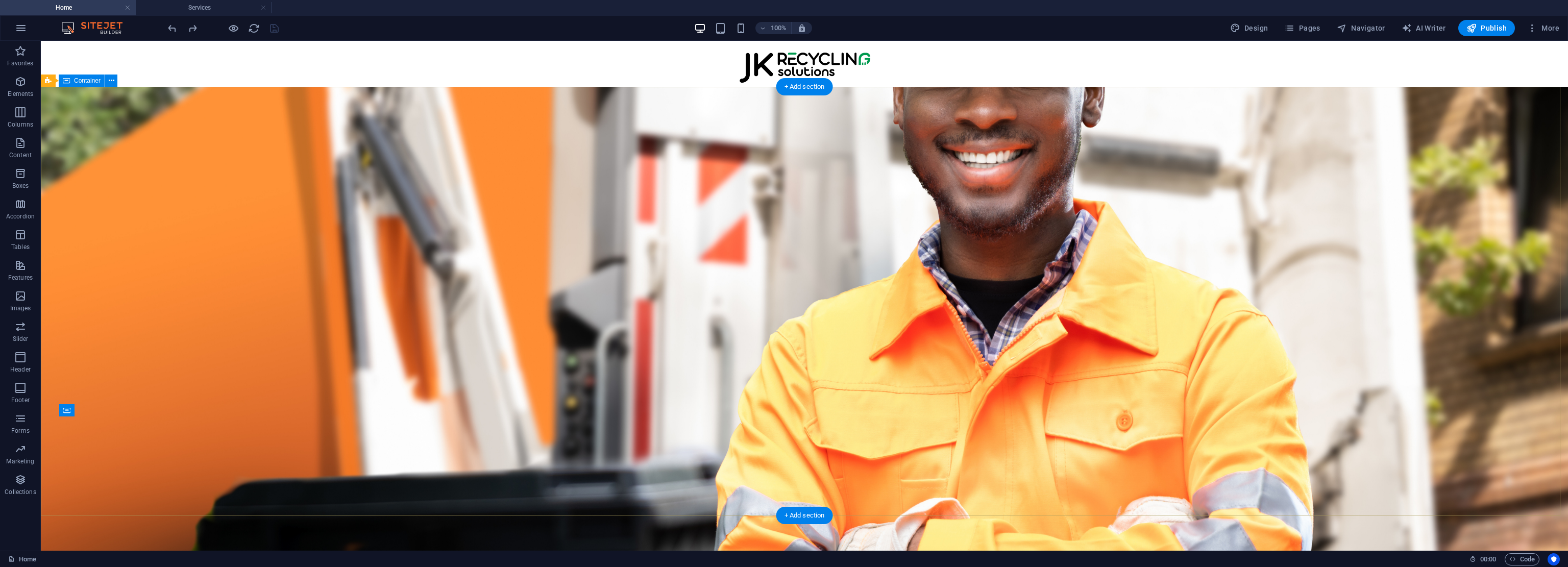
drag, startPoint x: 1472, startPoint y: 400, endPoint x: 1466, endPoint y: 327, distance: 73.2
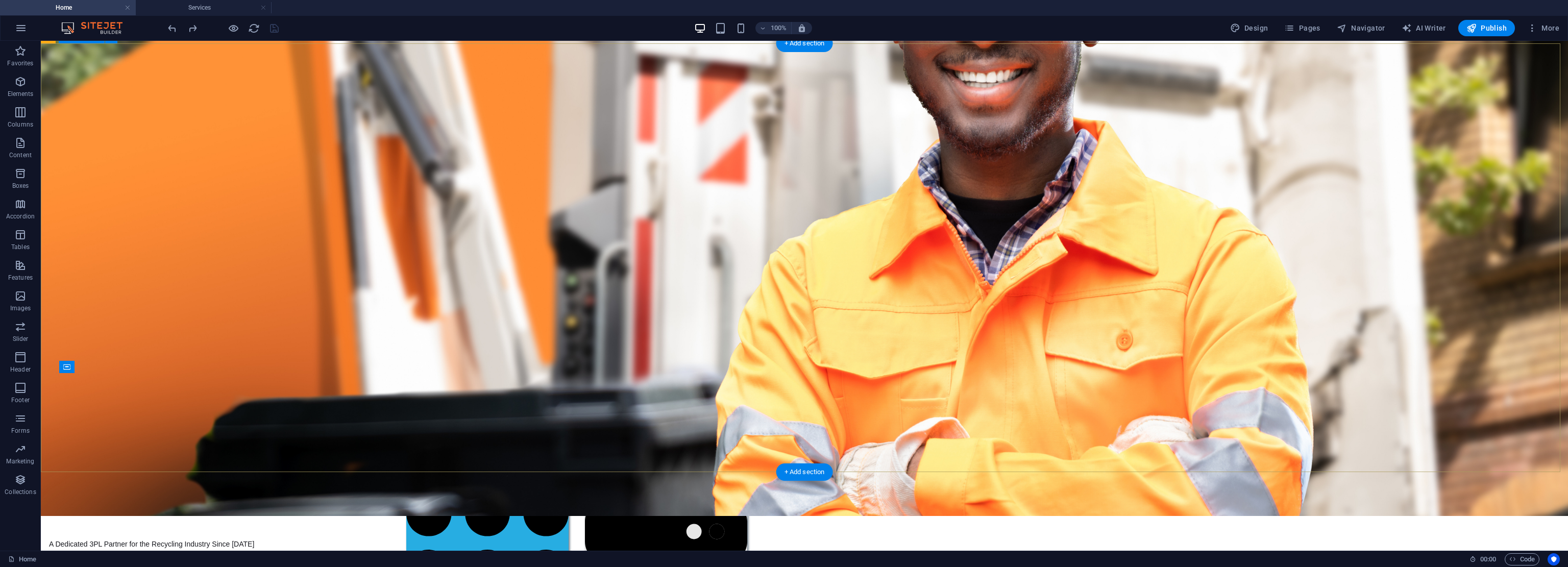
drag, startPoint x: 1466, startPoint y: 327, endPoint x: 1468, endPoint y: 376, distance: 49.0
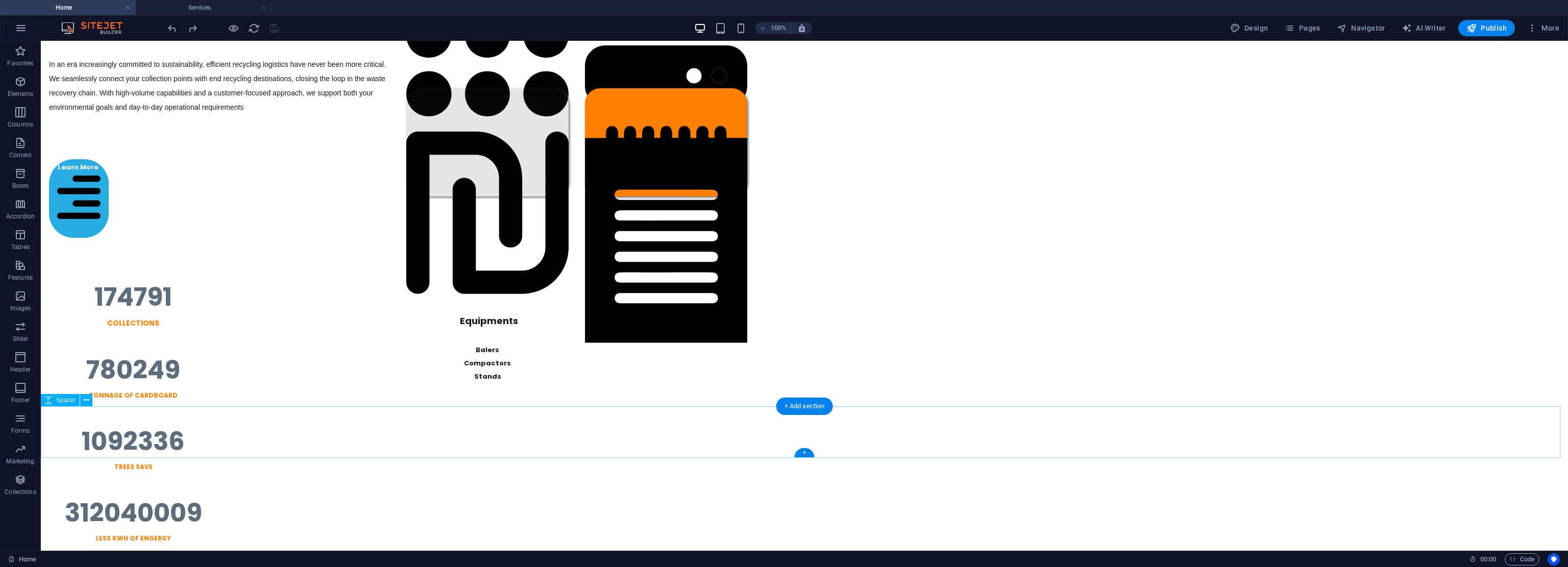
scroll to position [90, 0]
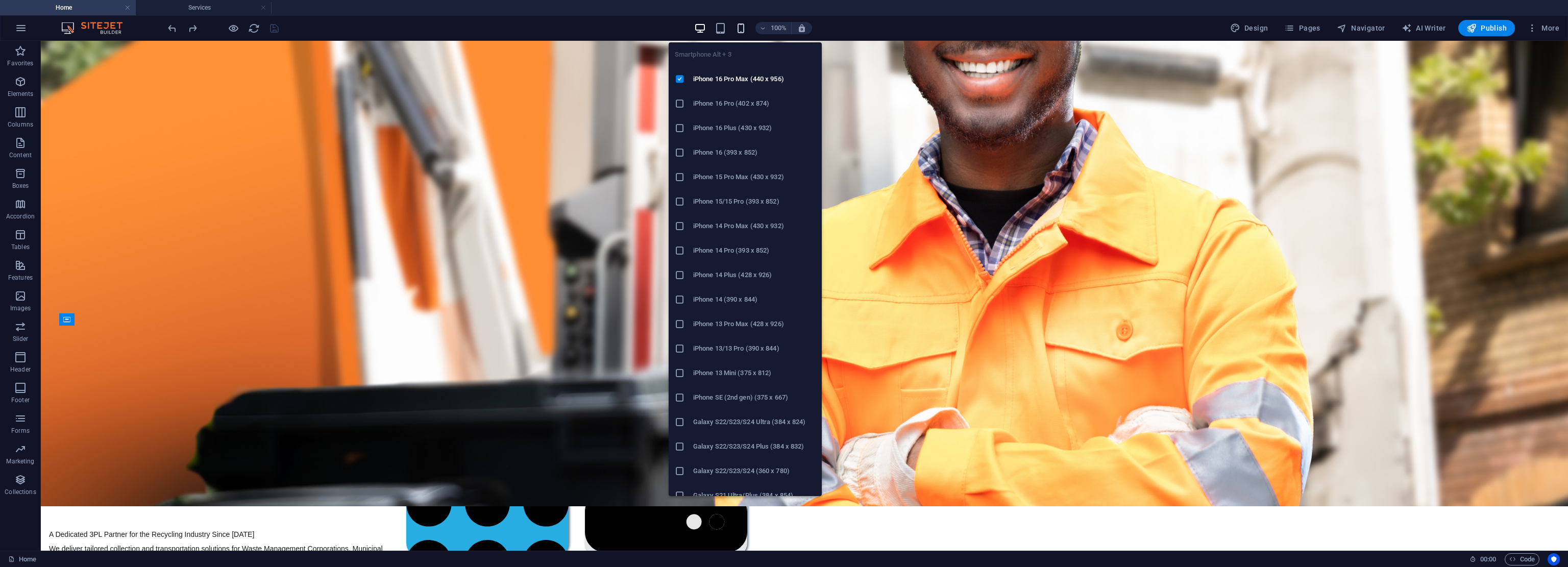
click at [742, 28] on icon "button" at bounding box center [740, 28] width 11 height 11
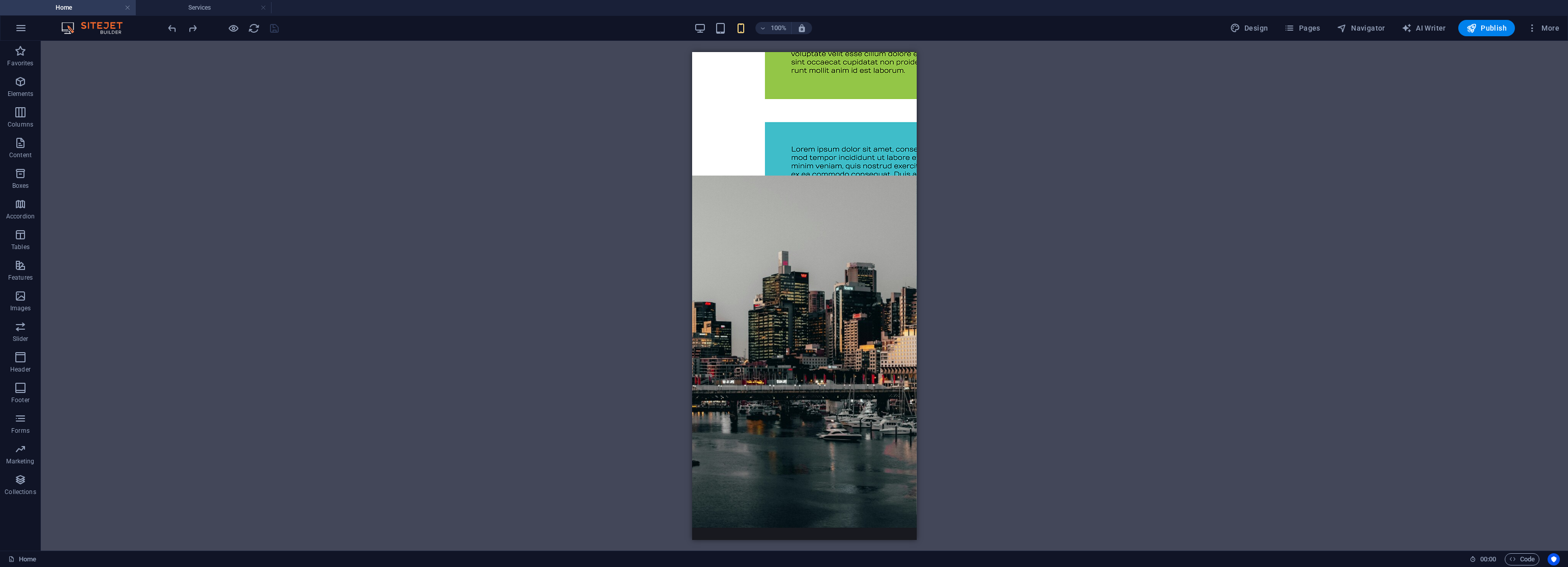
scroll to position [2871, 0]
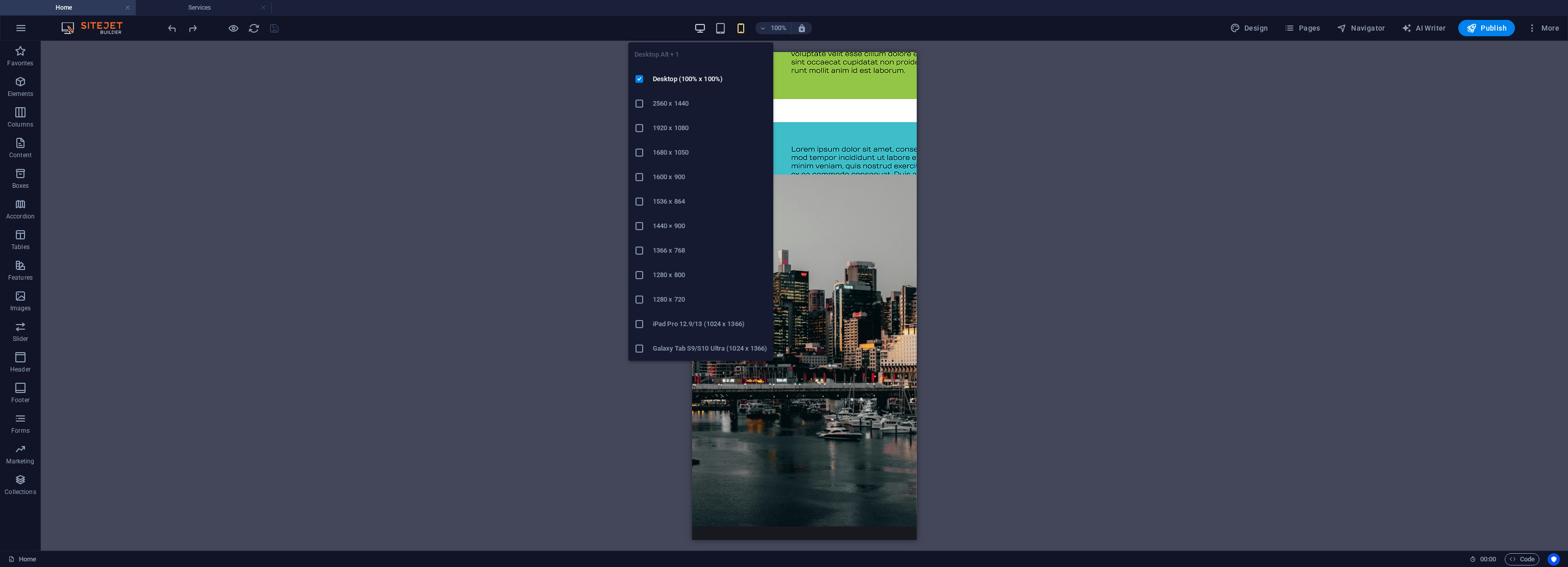
click at [702, 28] on icon "button" at bounding box center [700, 28] width 11 height 11
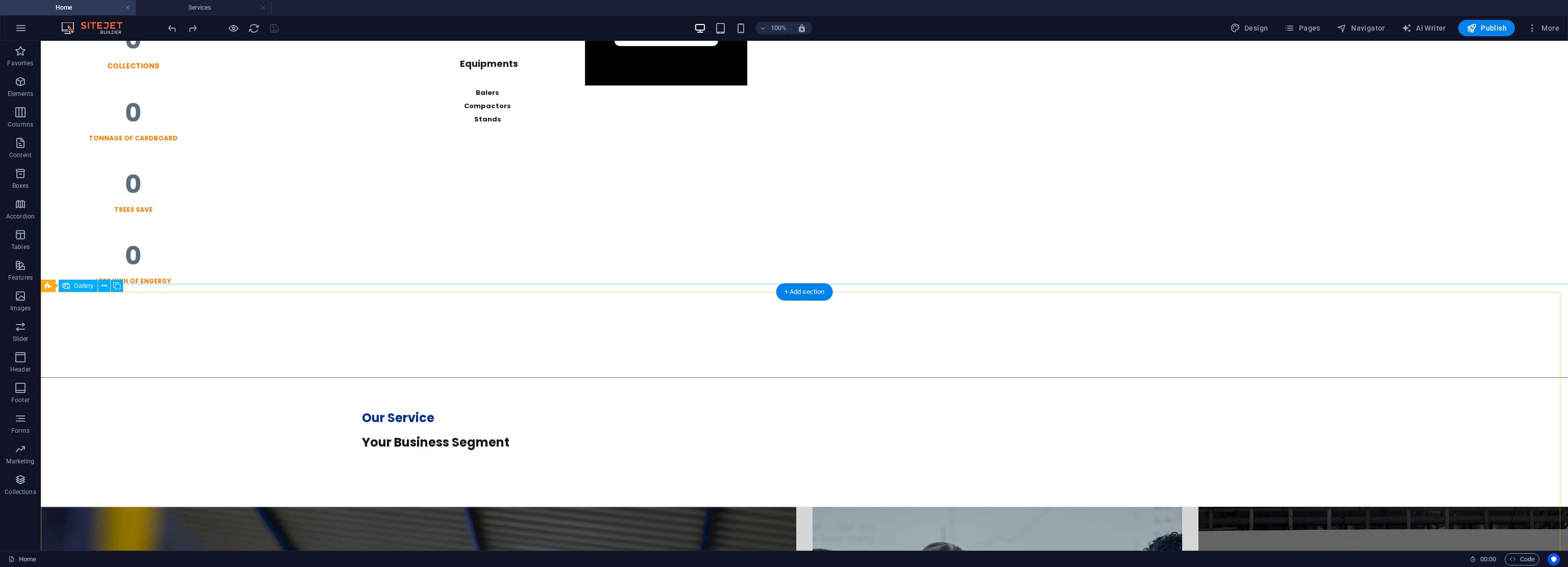
scroll to position [0, 0]
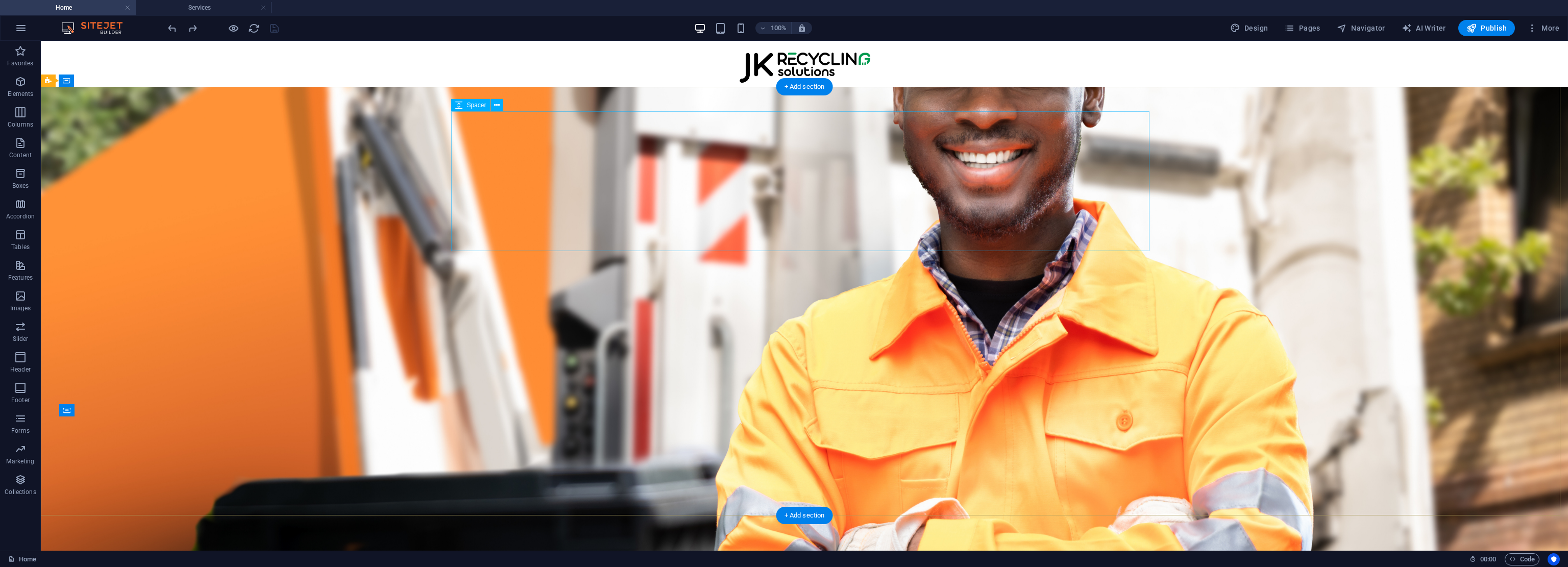
click at [783, 181] on div at bounding box center [804, 181] width 698 height 139
select select "px"
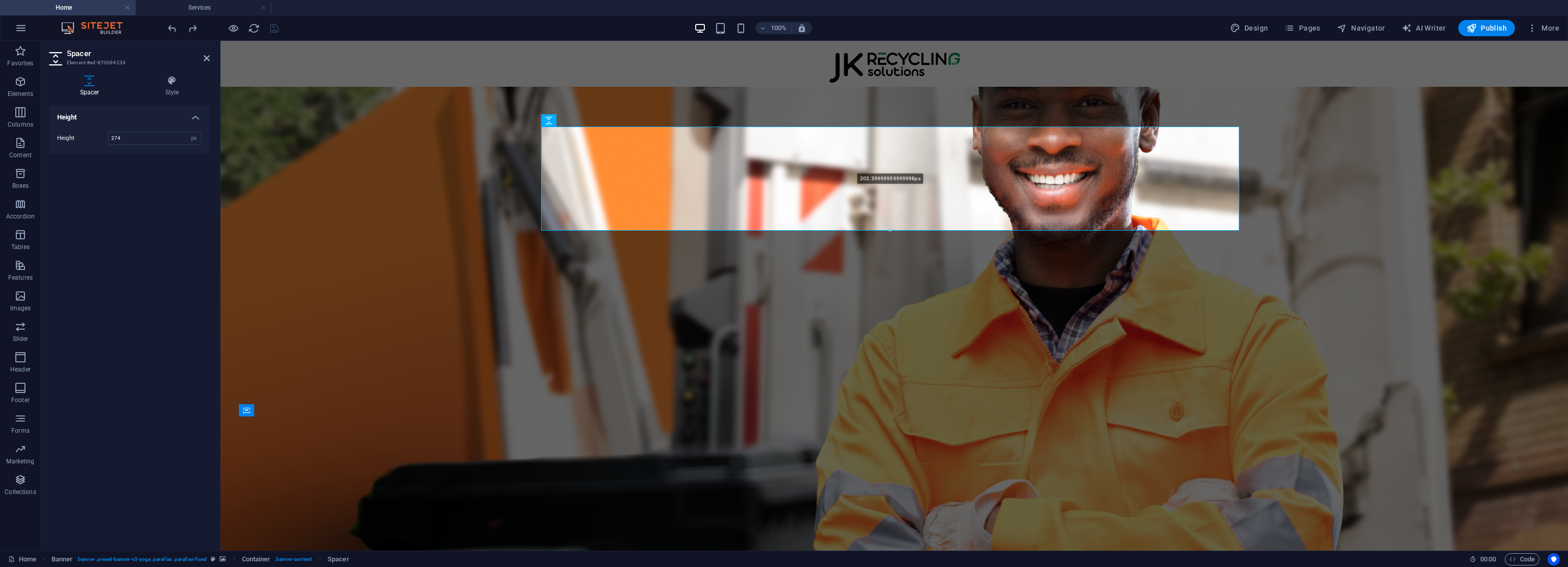
drag, startPoint x: 887, startPoint y: 249, endPoint x: 671, endPoint y: 173, distance: 229.0
click at [783, 215] on div "Drag here to replace the existing content. Press “Ctrl” if you want to create a…" at bounding box center [894, 295] width 1347 height 510
type input "202"
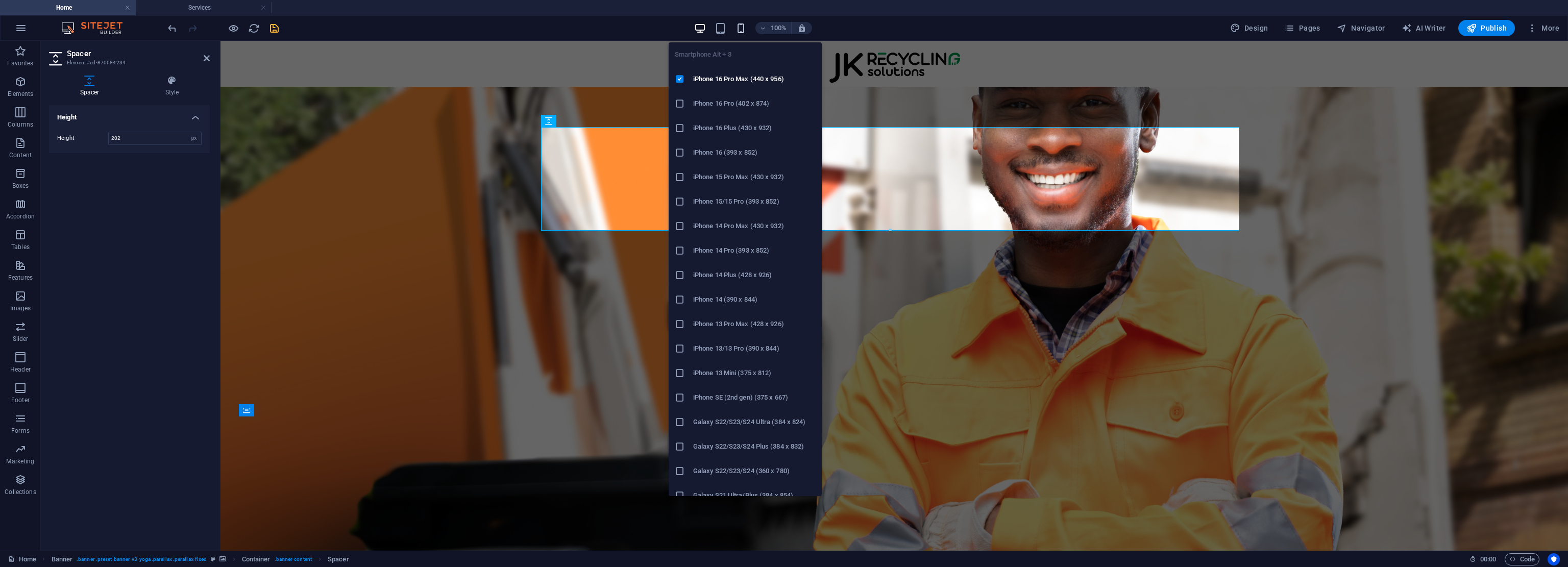
click at [742, 28] on icon "button" at bounding box center [740, 28] width 11 height 11
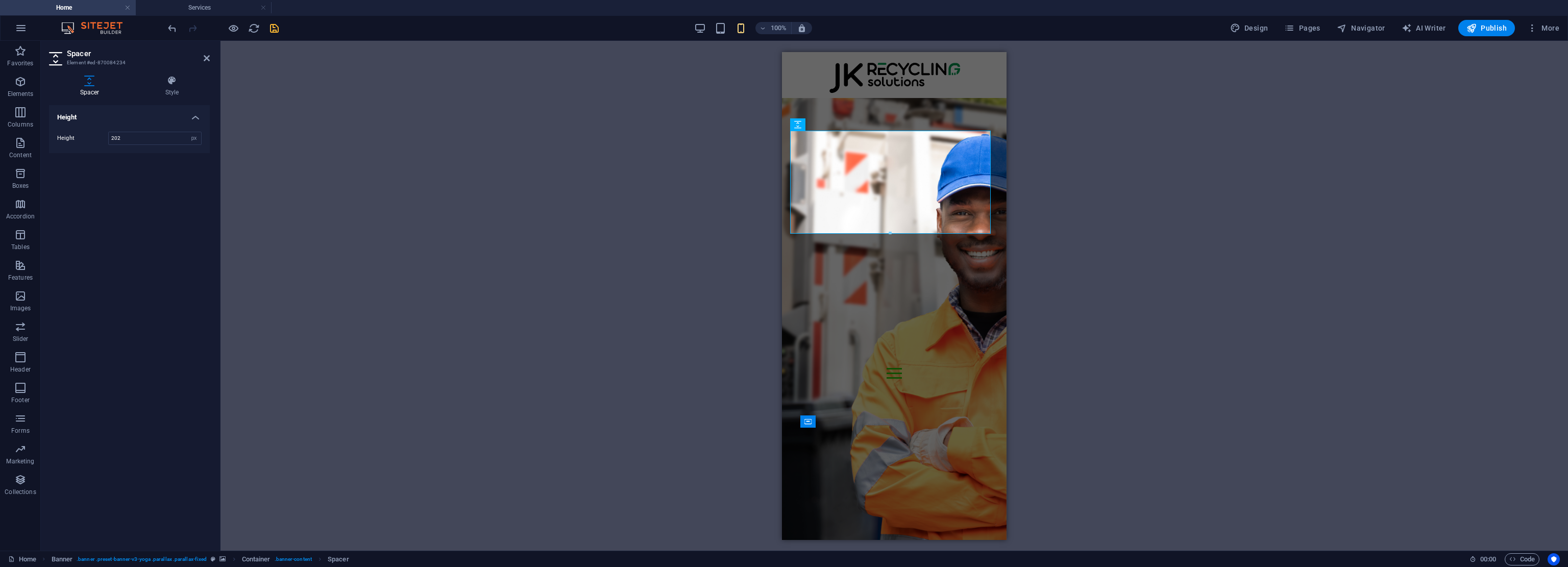
click at [783, 251] on div "Drag here to replace the existing content. Press “Ctrl” if you want to create a…" at bounding box center [894, 295] width 1347 height 510
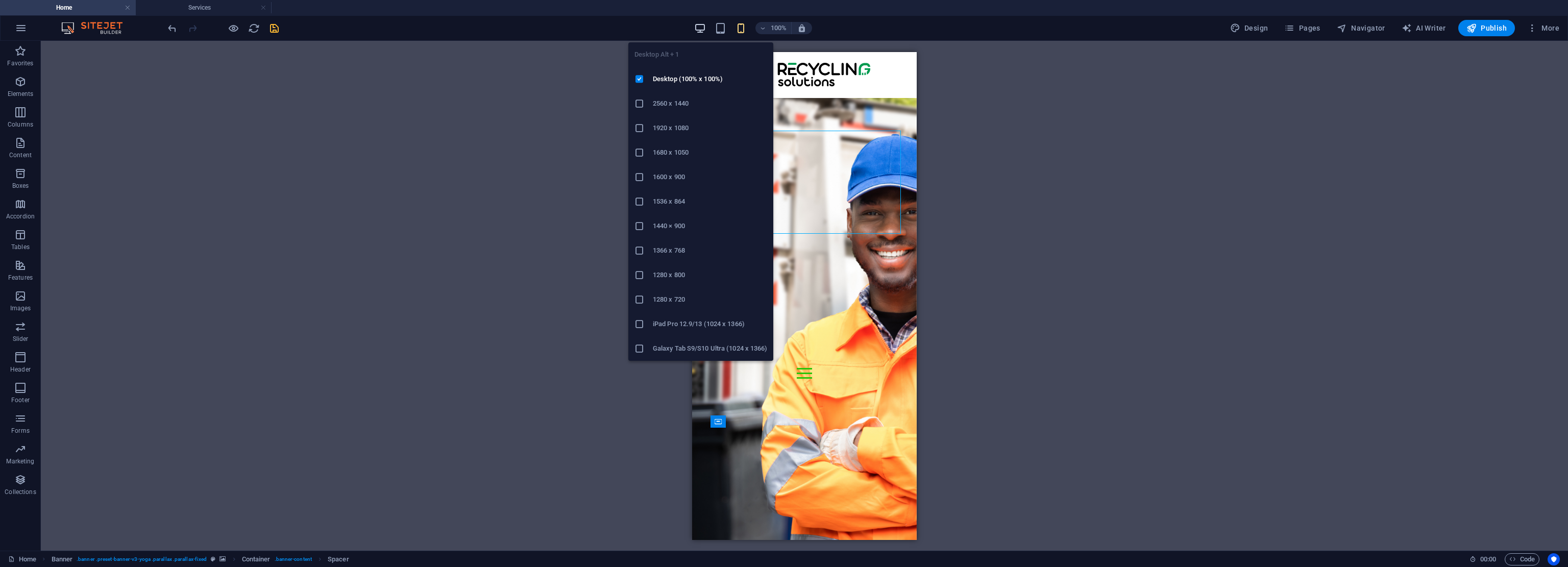
click at [706, 28] on icon "button" at bounding box center [700, 28] width 11 height 11
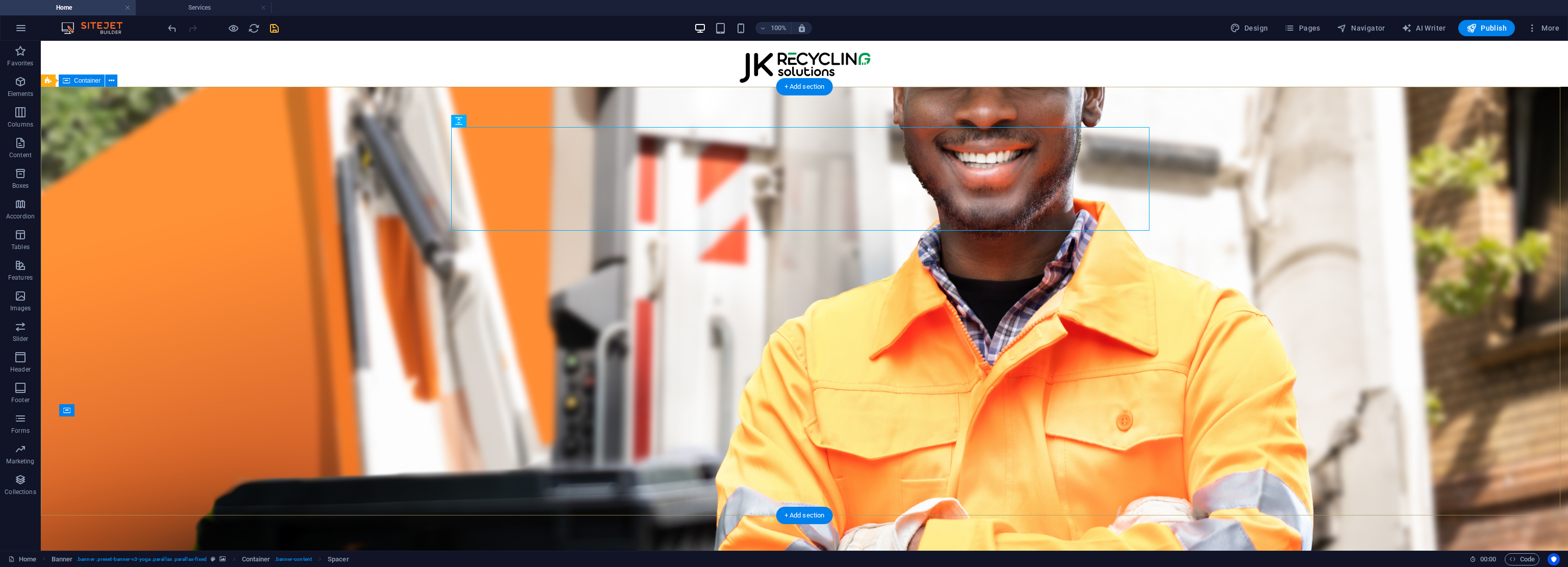
click at [783, 342] on div "Your Trusted Partner In Recycling Logistics 3PL Collection Support , Transporta…" at bounding box center [804, 300] width 1527 height 428
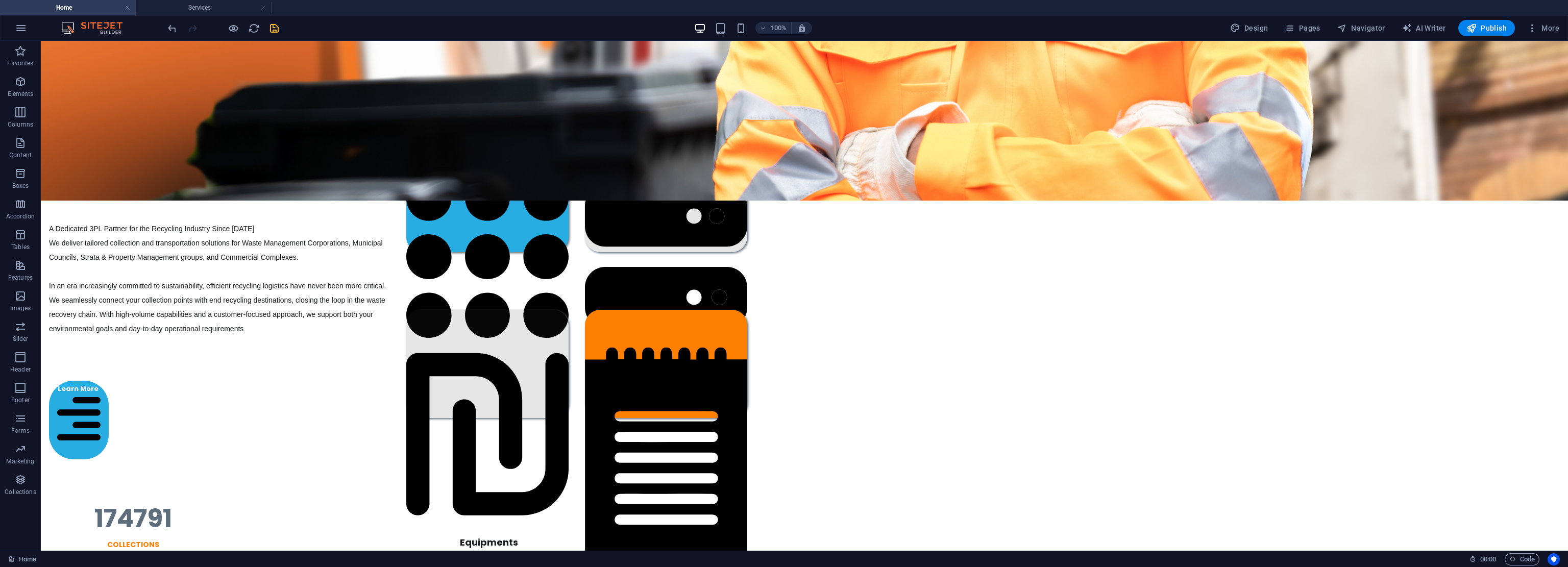
scroll to position [287, 0]
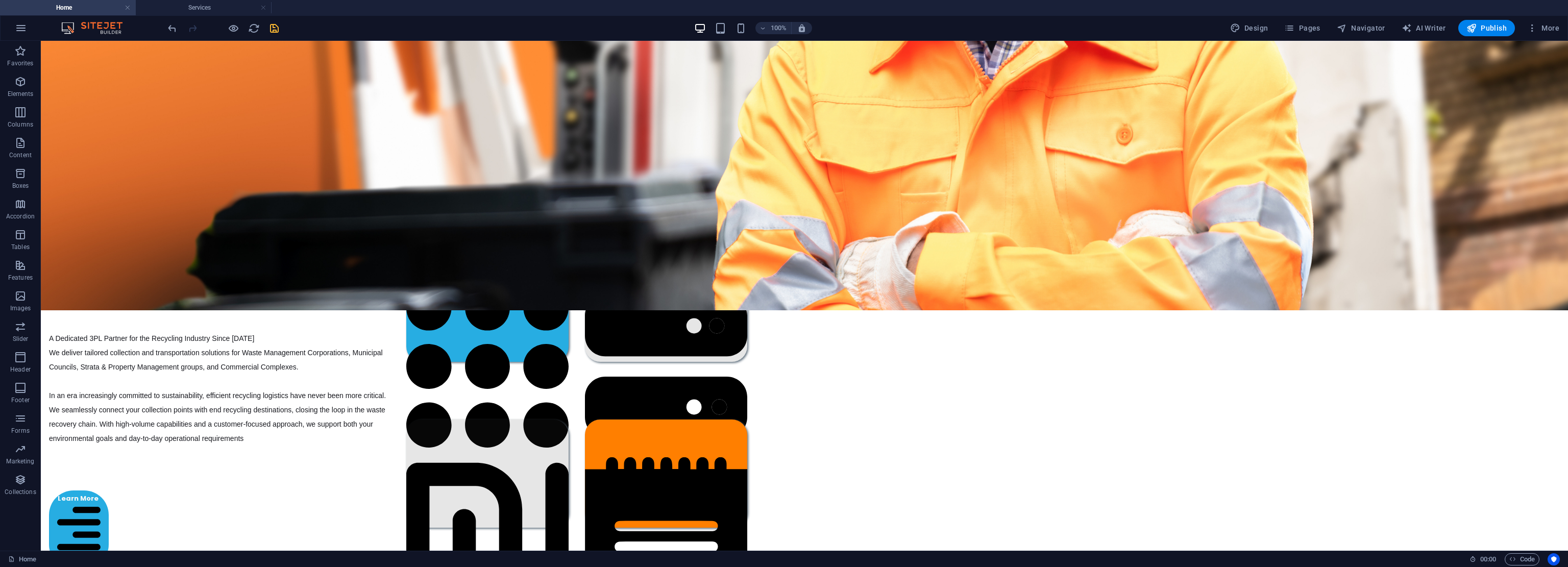
drag, startPoint x: 1455, startPoint y: 413, endPoint x: 1458, endPoint y: 336, distance: 77.1
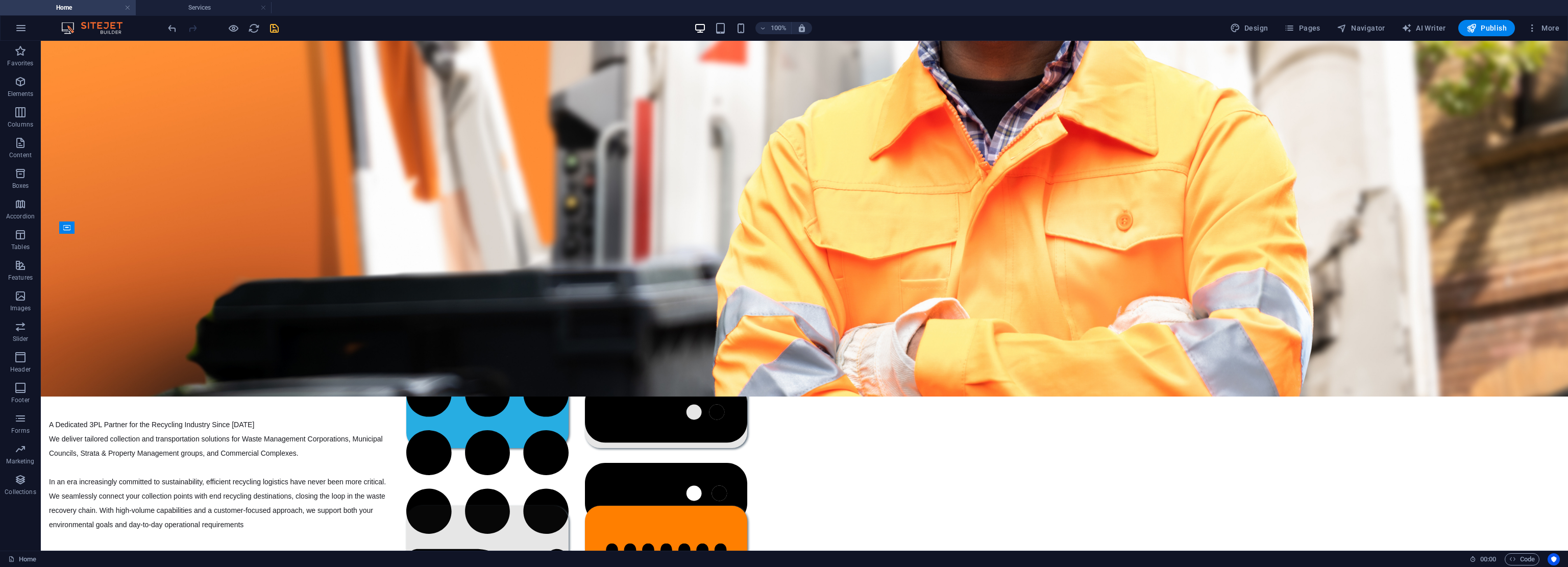
drag, startPoint x: 1423, startPoint y: 445, endPoint x: 1445, endPoint y: 380, distance: 68.6
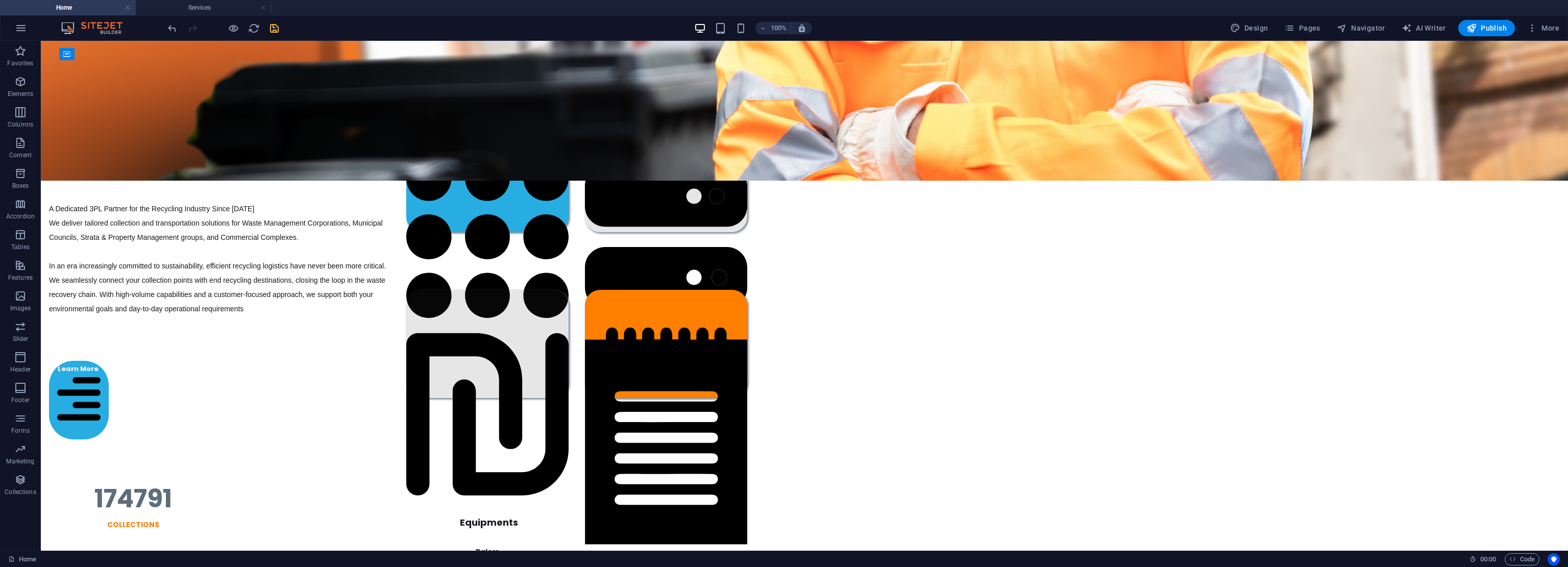
scroll to position [440, 0]
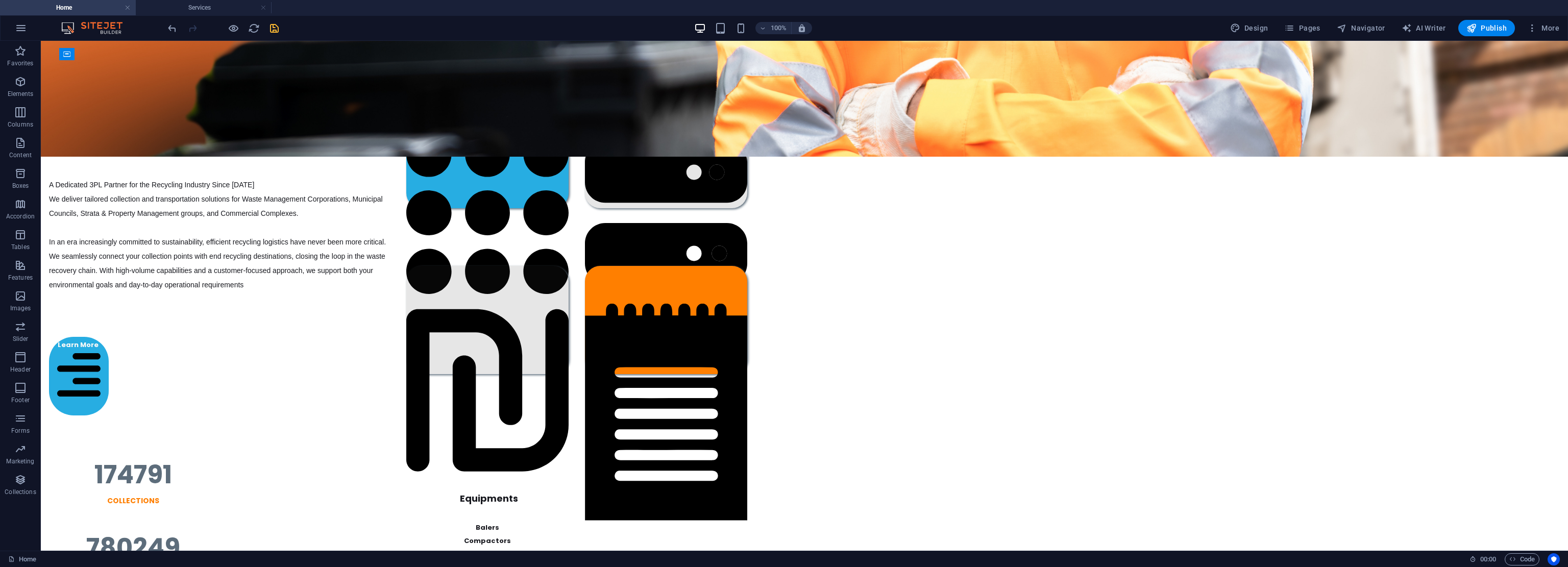
drag, startPoint x: 1440, startPoint y: 416, endPoint x: 1439, endPoint y: 457, distance: 41.0
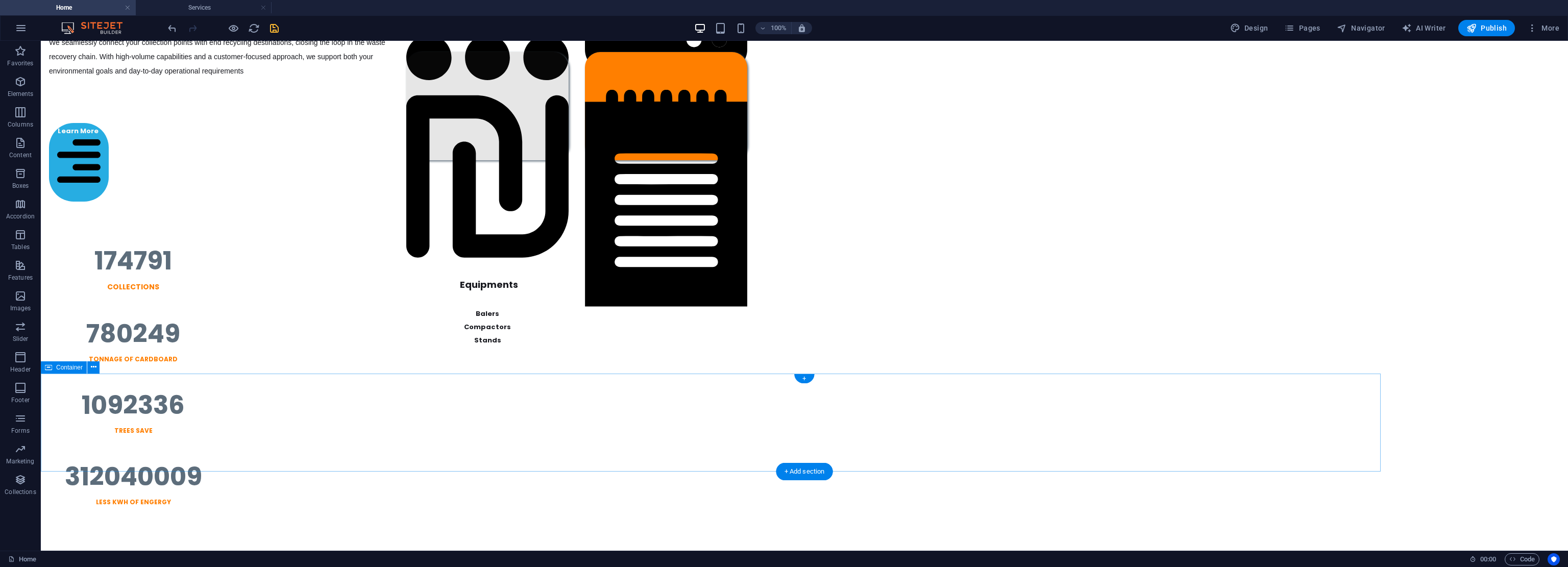
drag, startPoint x: 1331, startPoint y: 294, endPoint x: 1350, endPoint y: 374, distance: 82.2
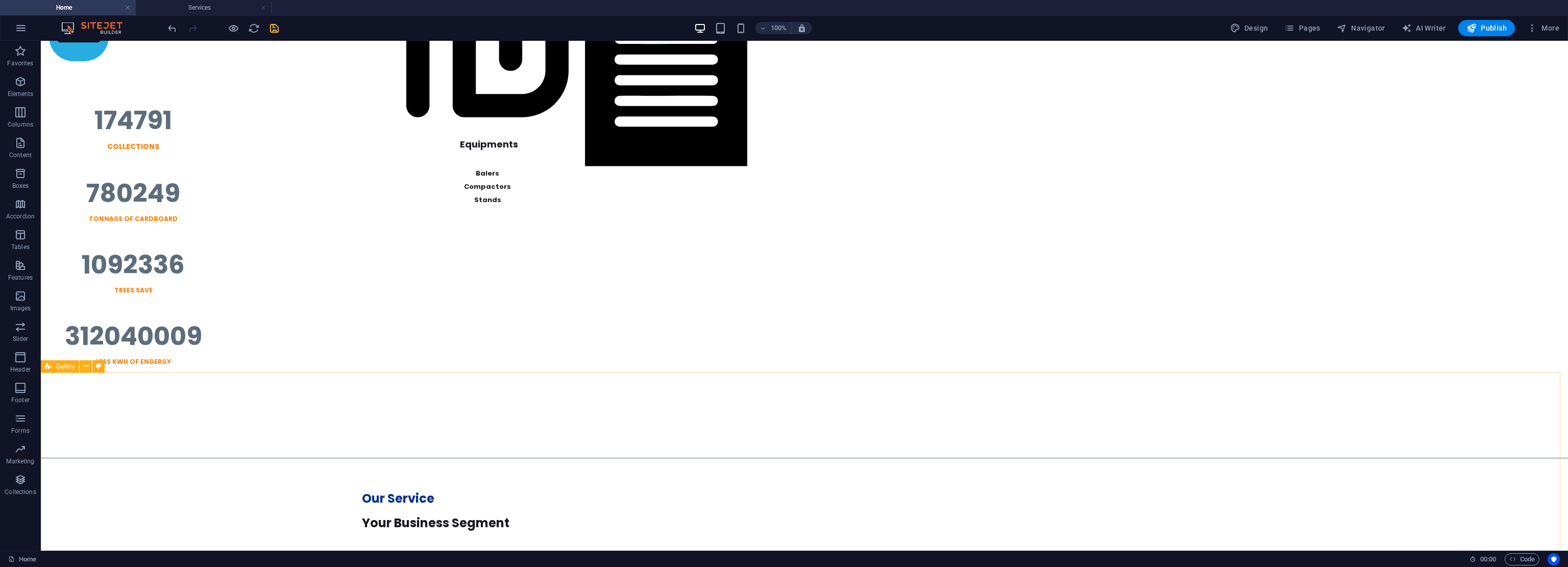
click at [59, 365] on span "Gallery" at bounding box center [65, 366] width 19 height 6
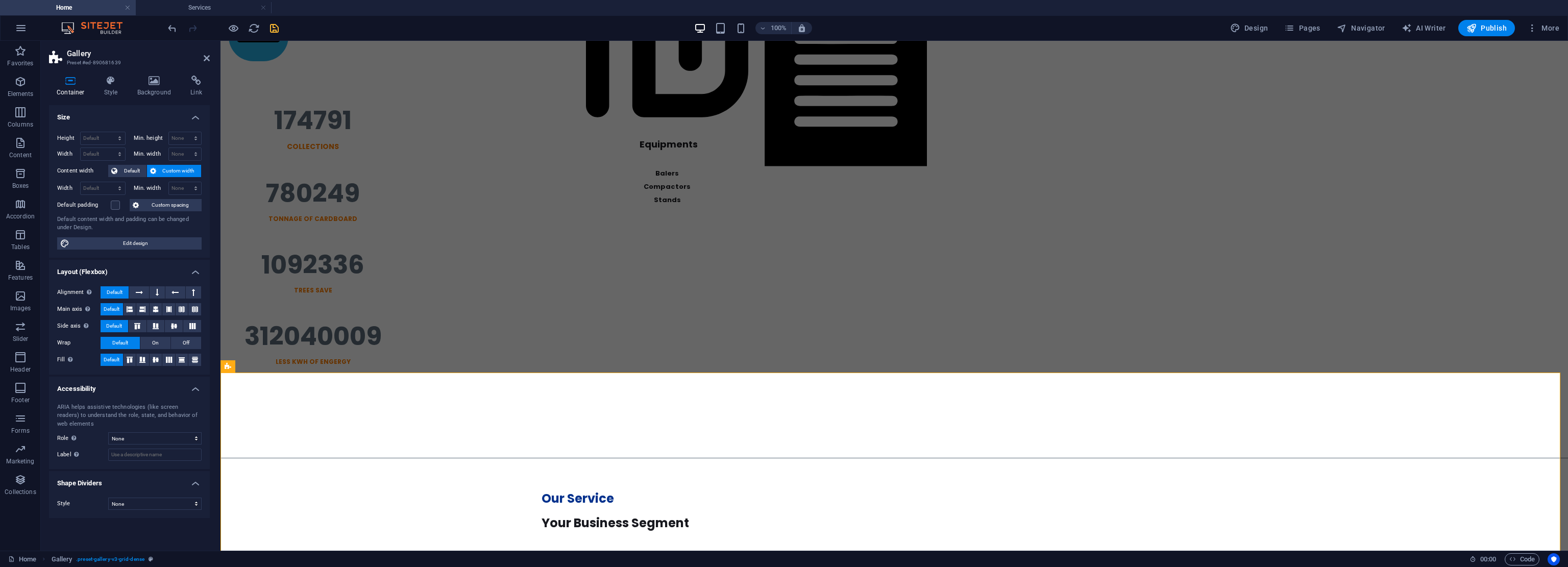
click at [74, 88] on h4 "Container" at bounding box center [73, 87] width 48 height 21
click at [108, 148] on select "Default px rem % em vh vw" at bounding box center [103, 154] width 44 height 12
select select "px"
click at [110, 148] on select "Default px rem % em vh vw" at bounding box center [103, 154] width 44 height 12
click at [104, 155] on input "2625" at bounding box center [103, 154] width 44 height 12
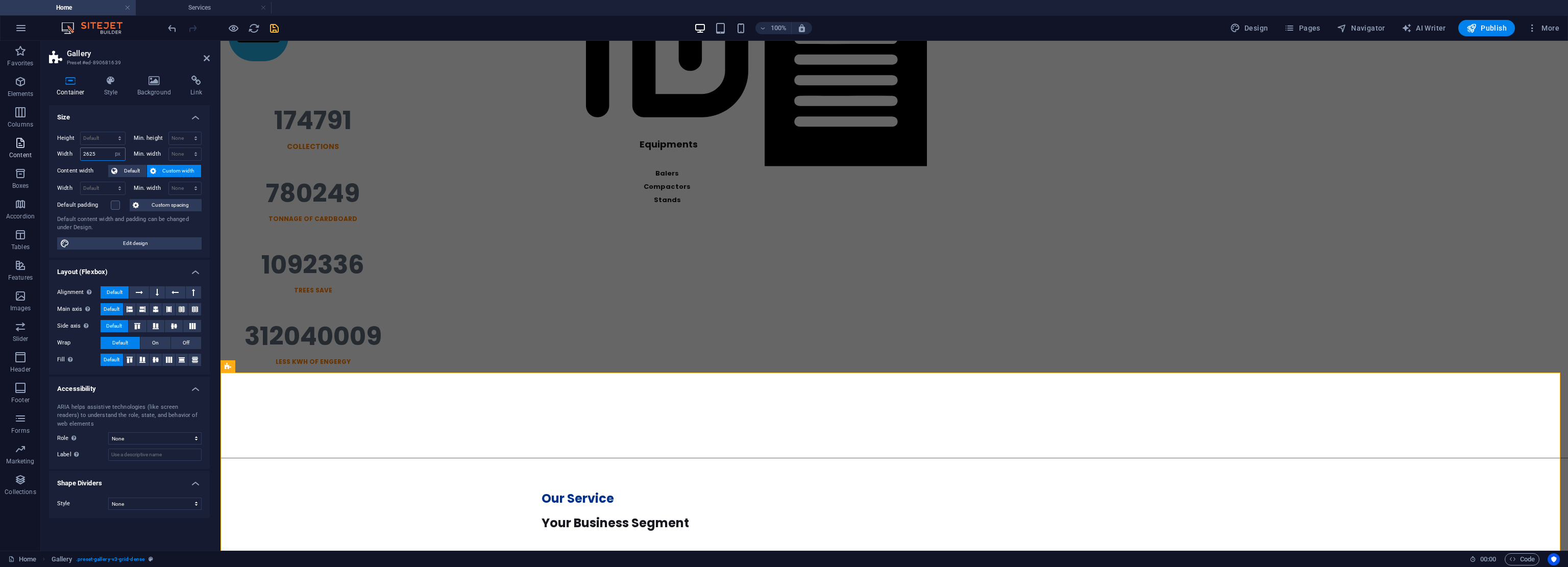
drag, startPoint x: 105, startPoint y: 155, endPoint x: 0, endPoint y: 155, distance: 105.0
click at [0, 155] on section "Favorites Elements Columns Content Boxes Accordion Tables Features Images Slide…" at bounding box center [784, 295] width 1568 height 510
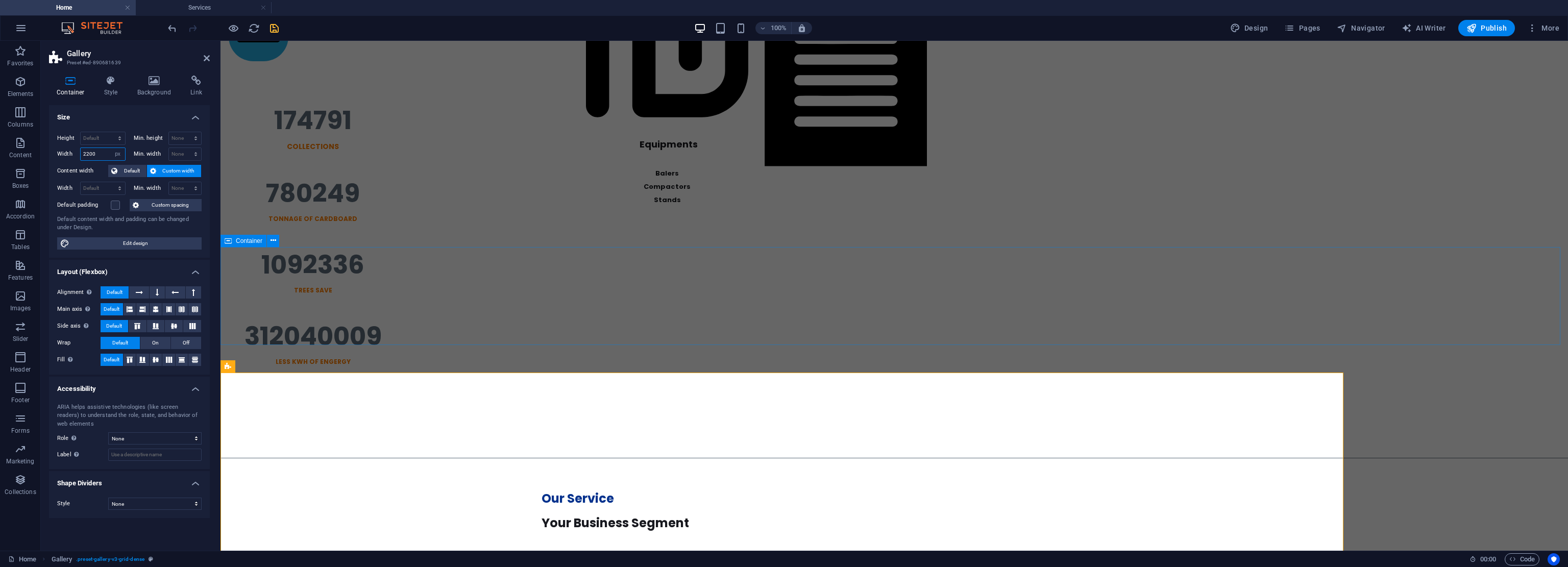
type input "2200"
click at [459, 462] on div "Our Service Your Business Segment" at bounding box center [891, 511] width 1340 height 98
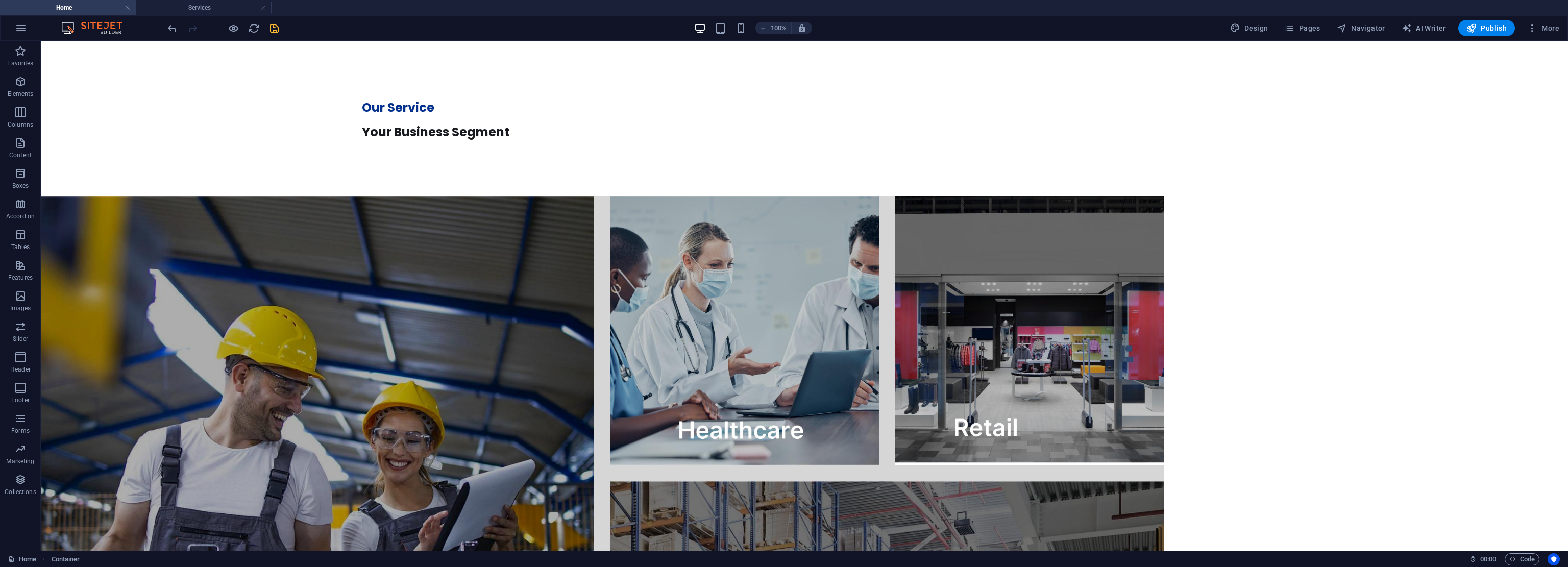
drag, startPoint x: 1402, startPoint y: 398, endPoint x: 1413, endPoint y: 445, distance: 48.3
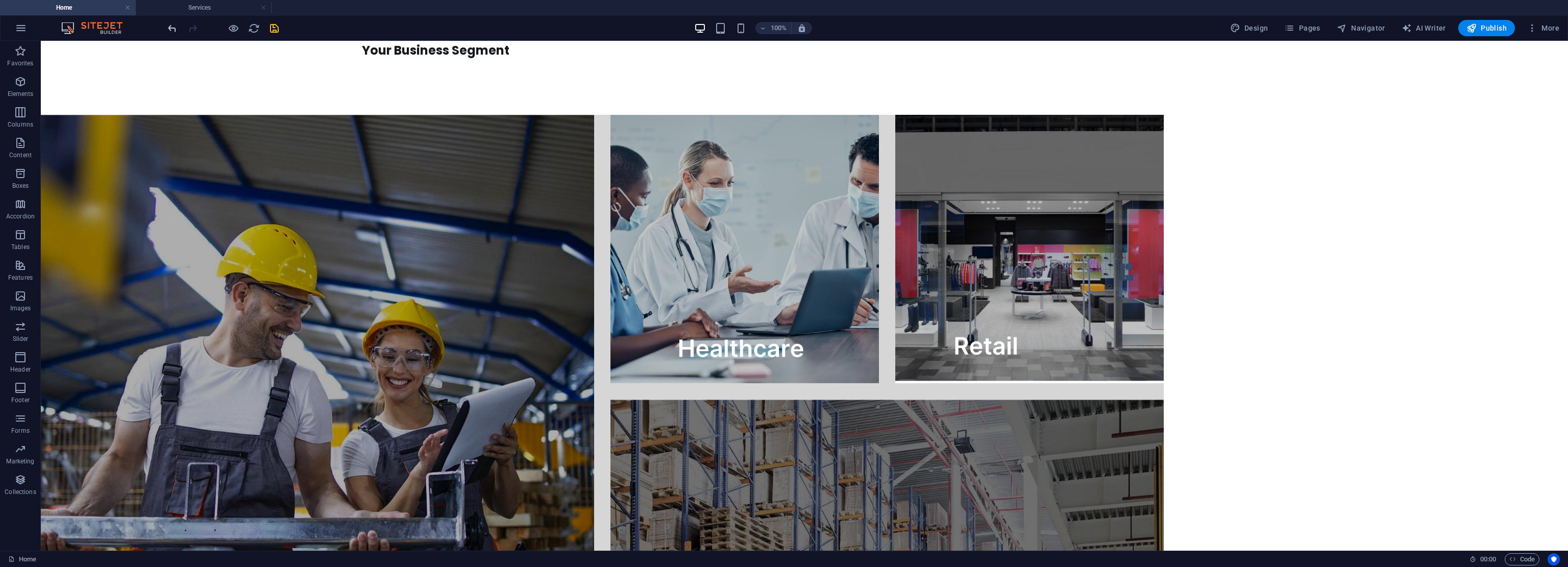
click at [175, 30] on icon "undo" at bounding box center [172, 28] width 11 height 11
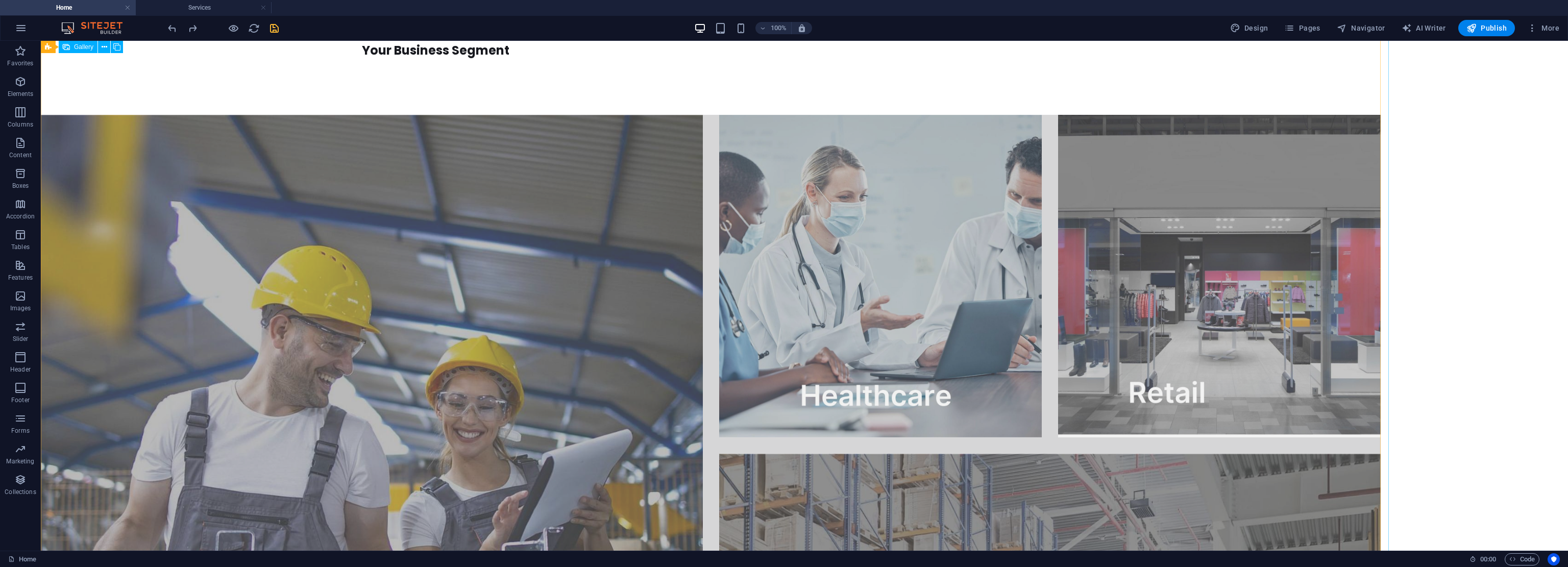
scroll to position [739, 0]
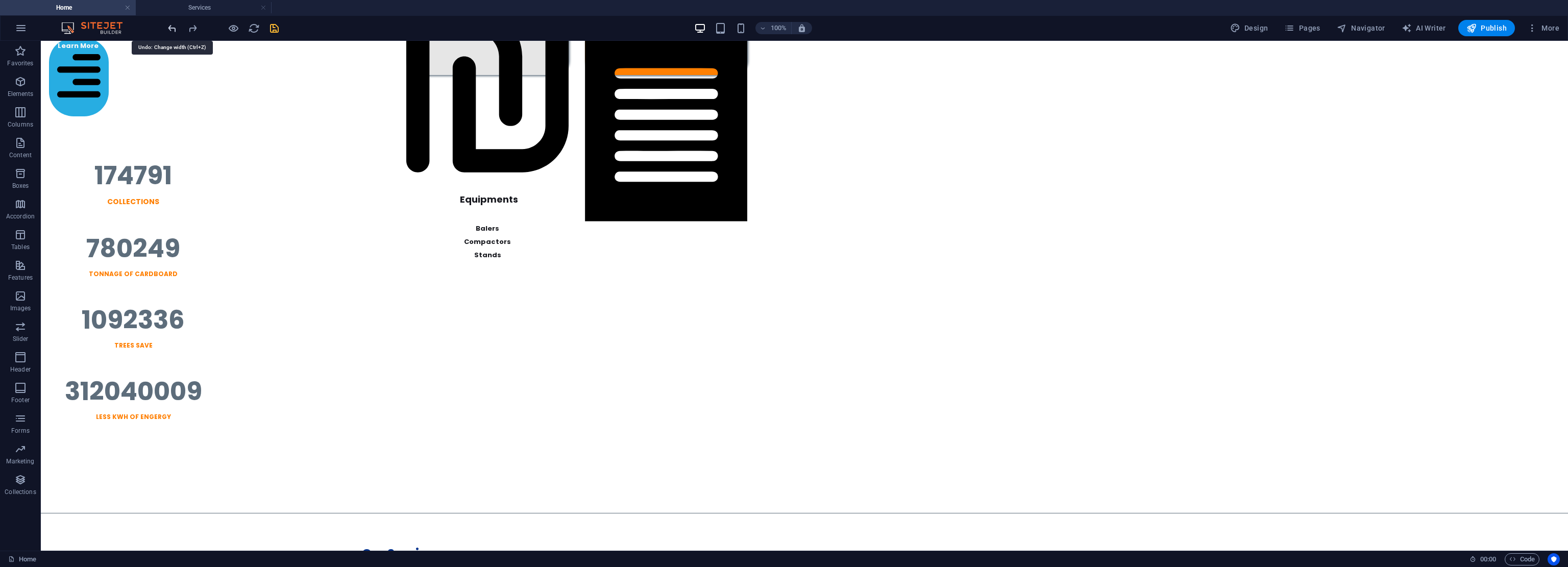
click at [172, 28] on icon "undo" at bounding box center [172, 28] width 11 height 11
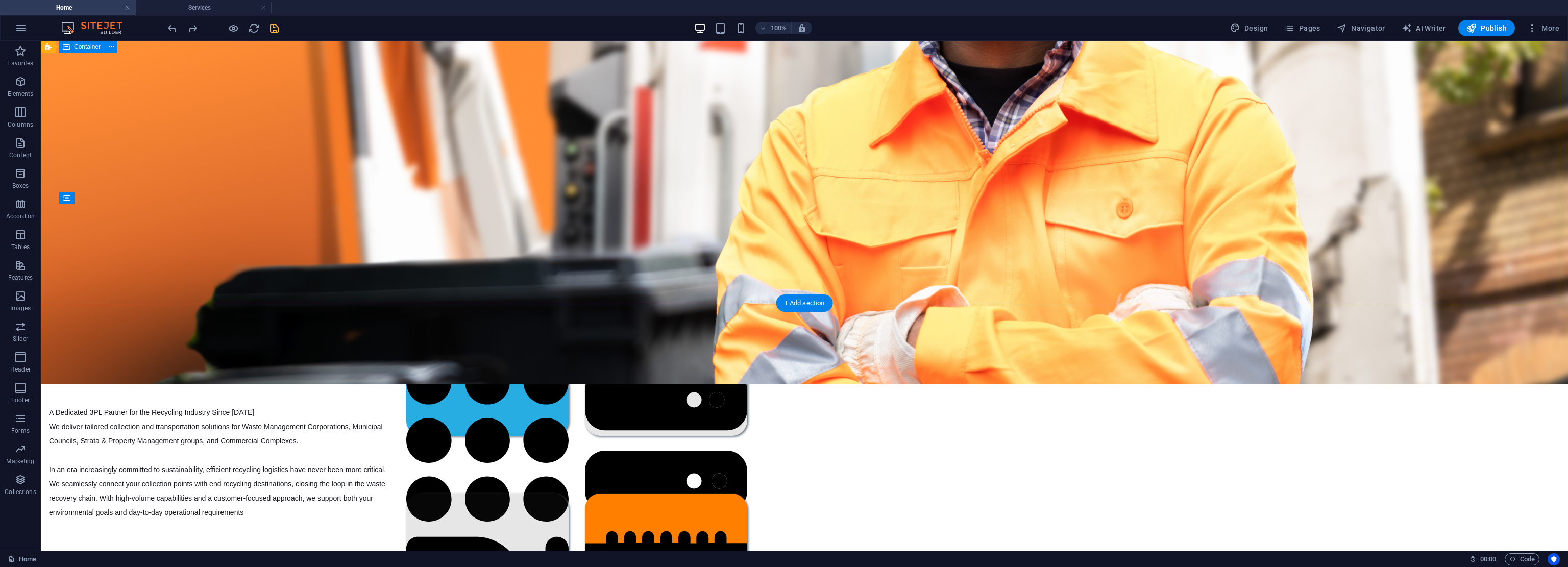
scroll to position [0, 0]
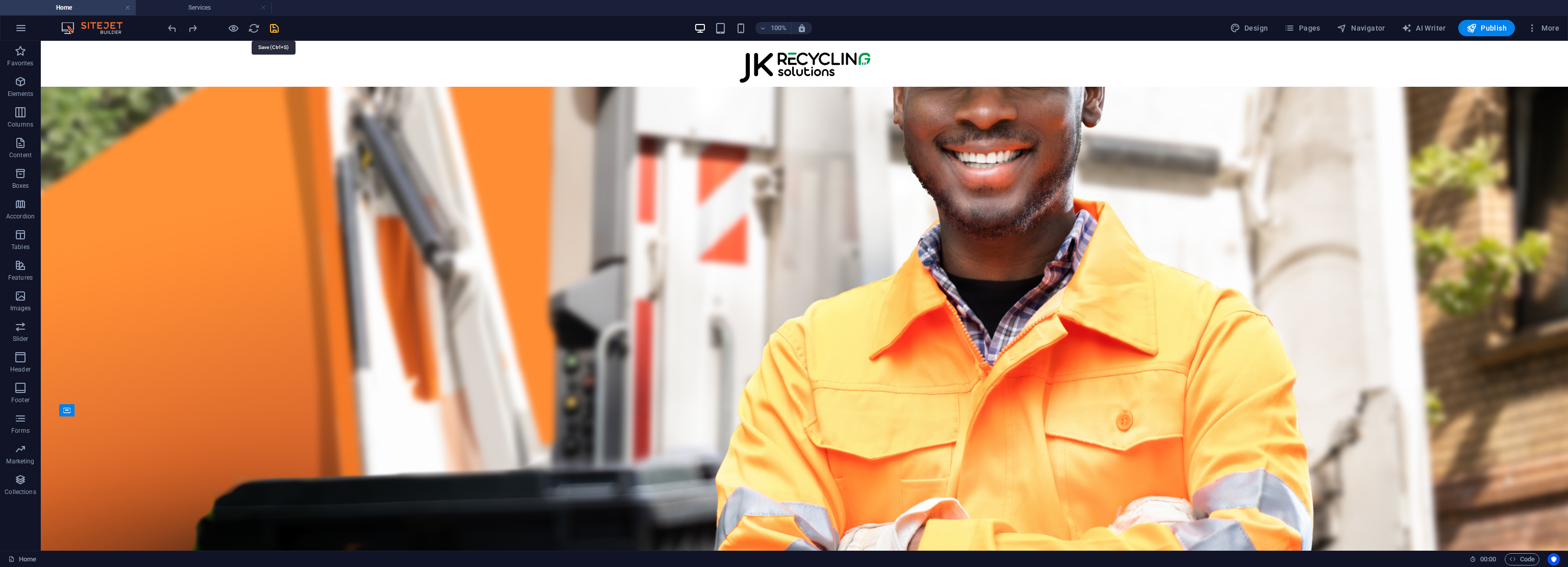
click at [274, 28] on icon "save" at bounding box center [274, 28] width 11 height 11
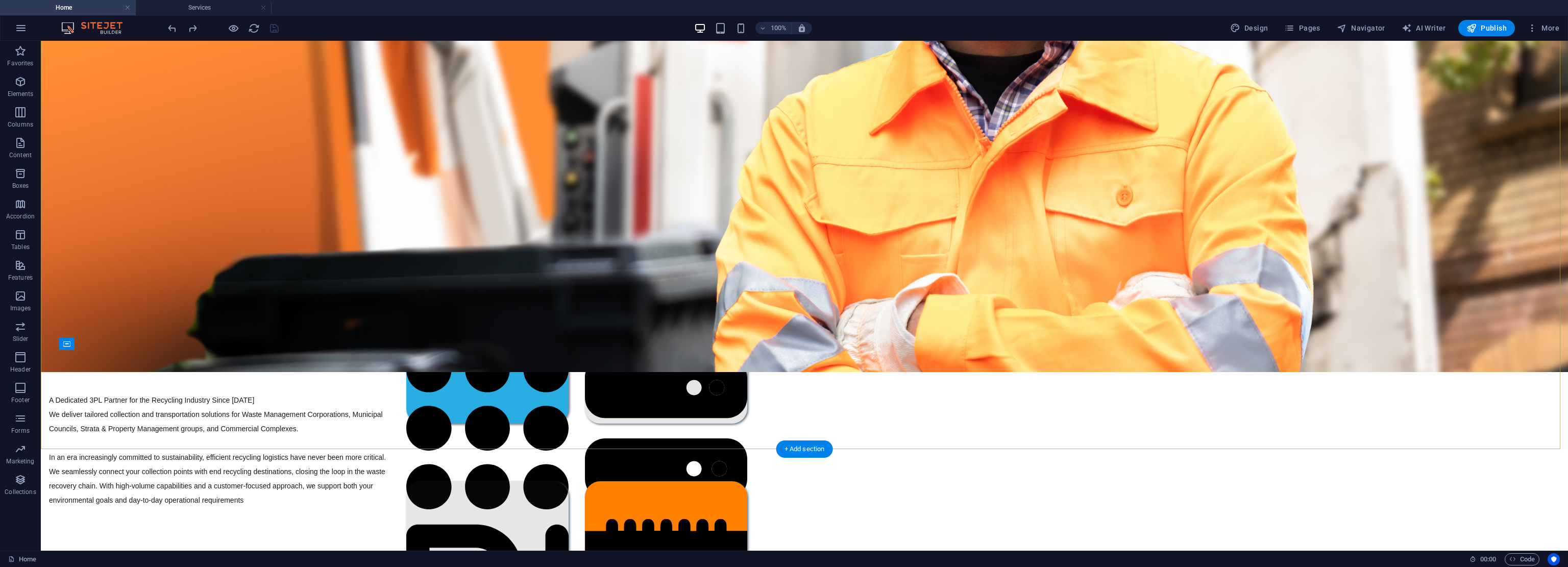
drag, startPoint x: 296, startPoint y: 238, endPoint x: 318, endPoint y: 323, distance: 87.8
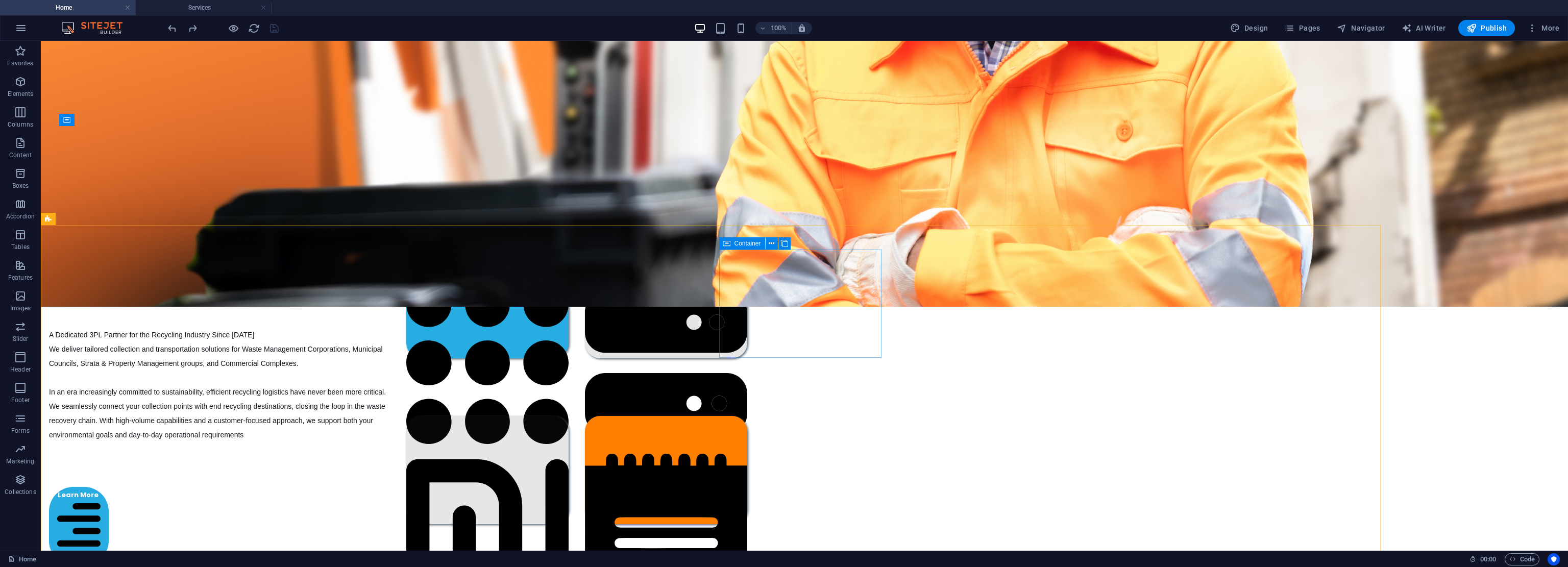
click at [730, 243] on icon at bounding box center [727, 244] width 7 height 12
select select "px"
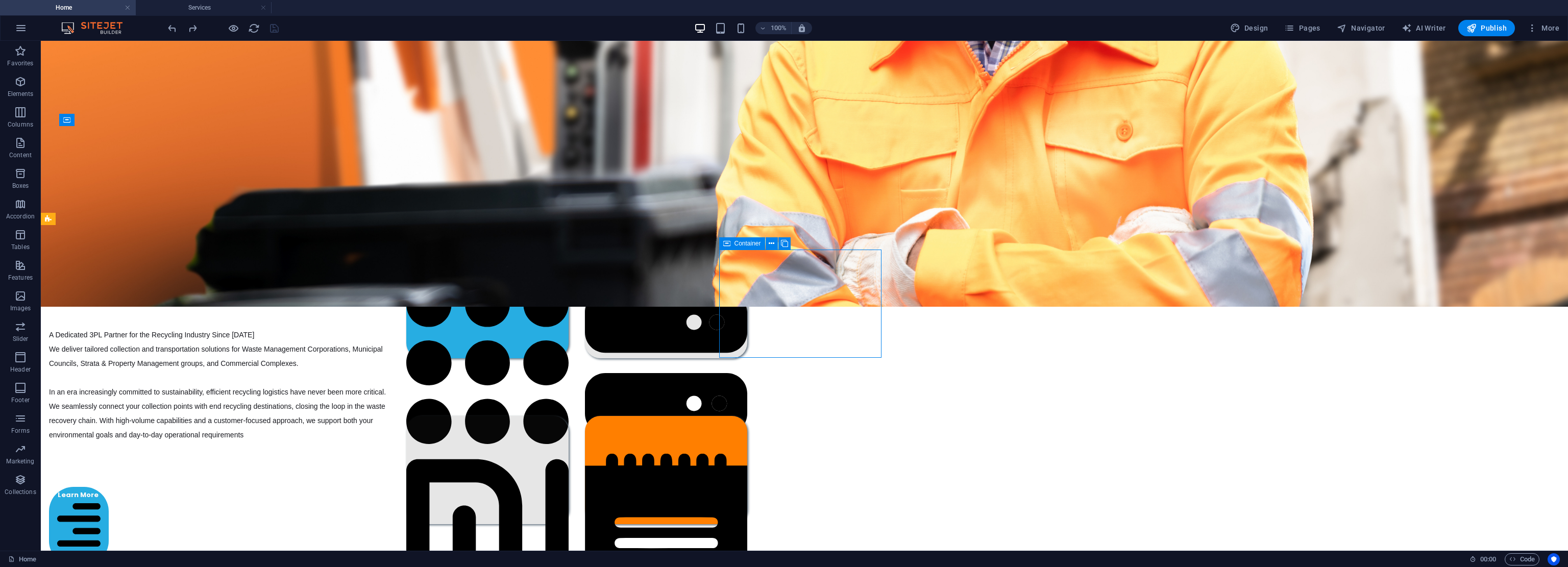
select select "px"
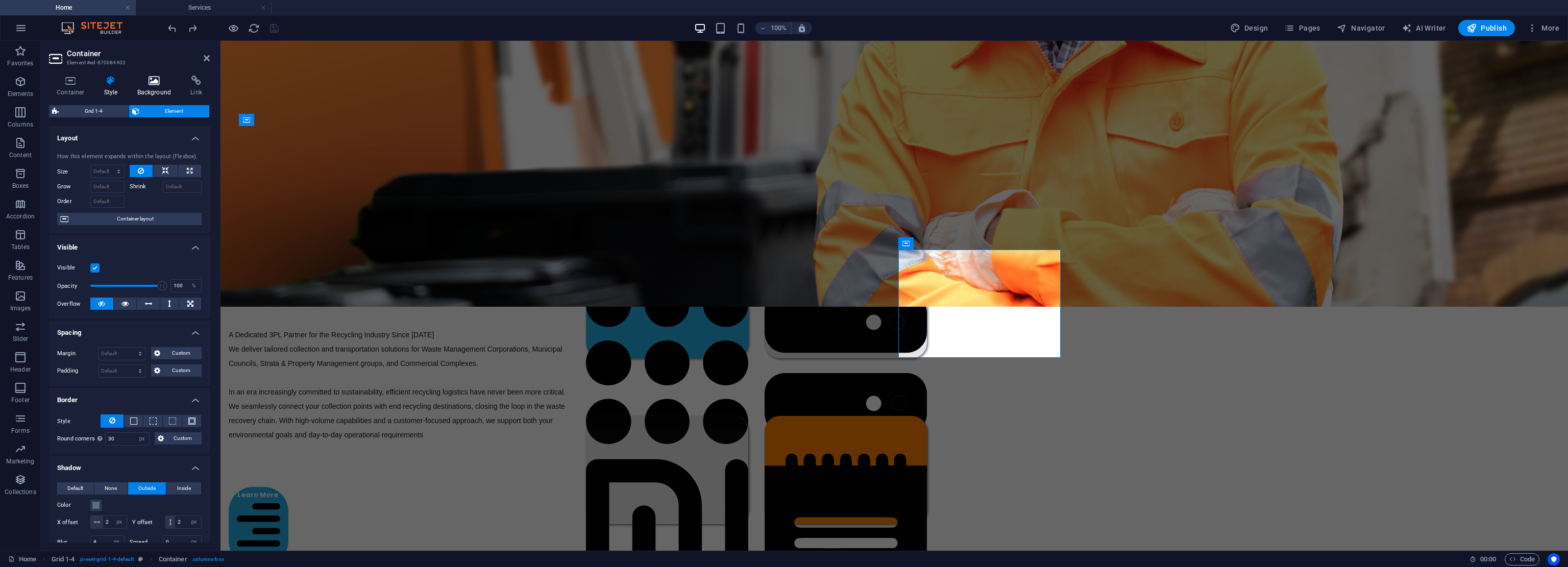
click at [167, 84] on icon at bounding box center [154, 80] width 50 height 10
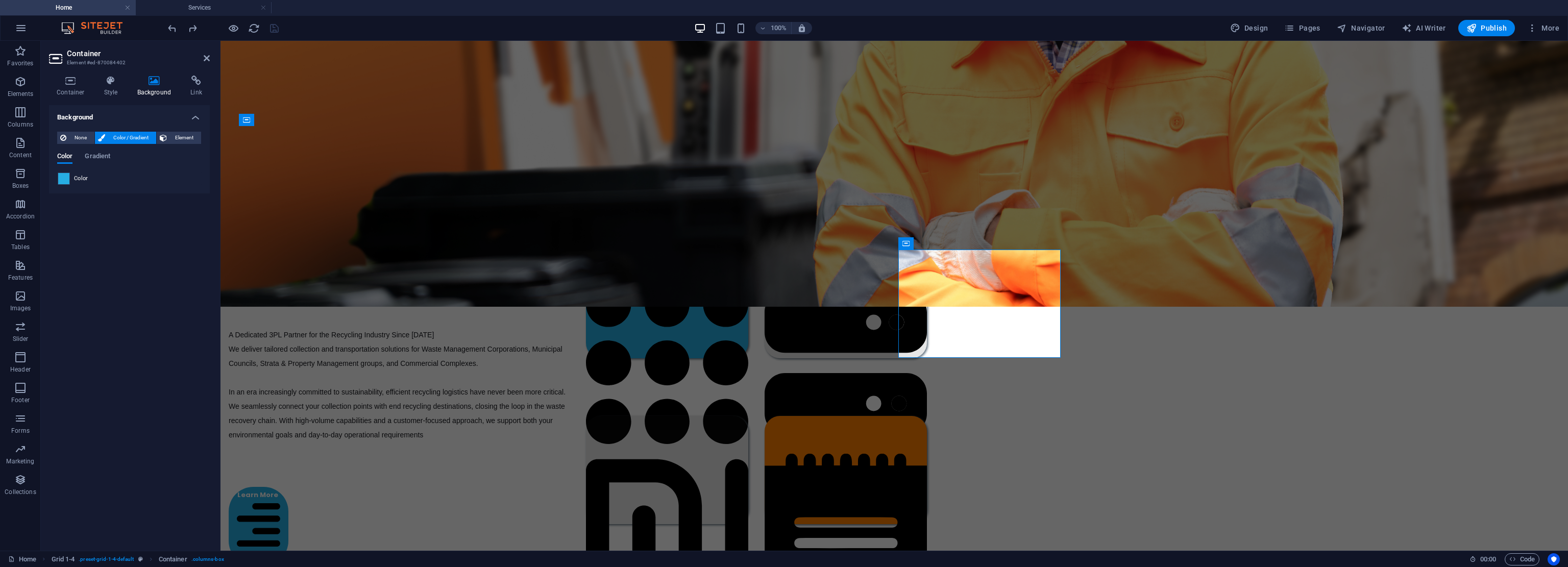
click at [65, 173] on span at bounding box center [64, 179] width 11 height 11
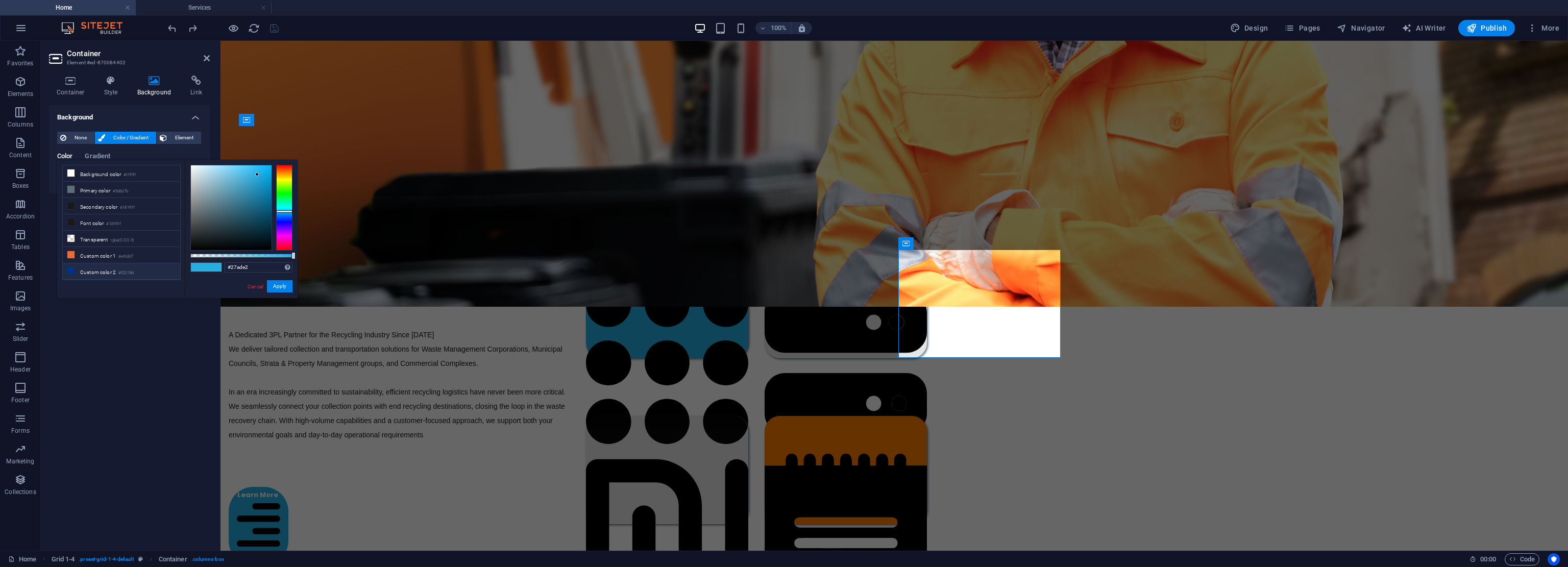
click at [80, 269] on li "Custom color 2 #02318d" at bounding box center [121, 271] width 117 height 16
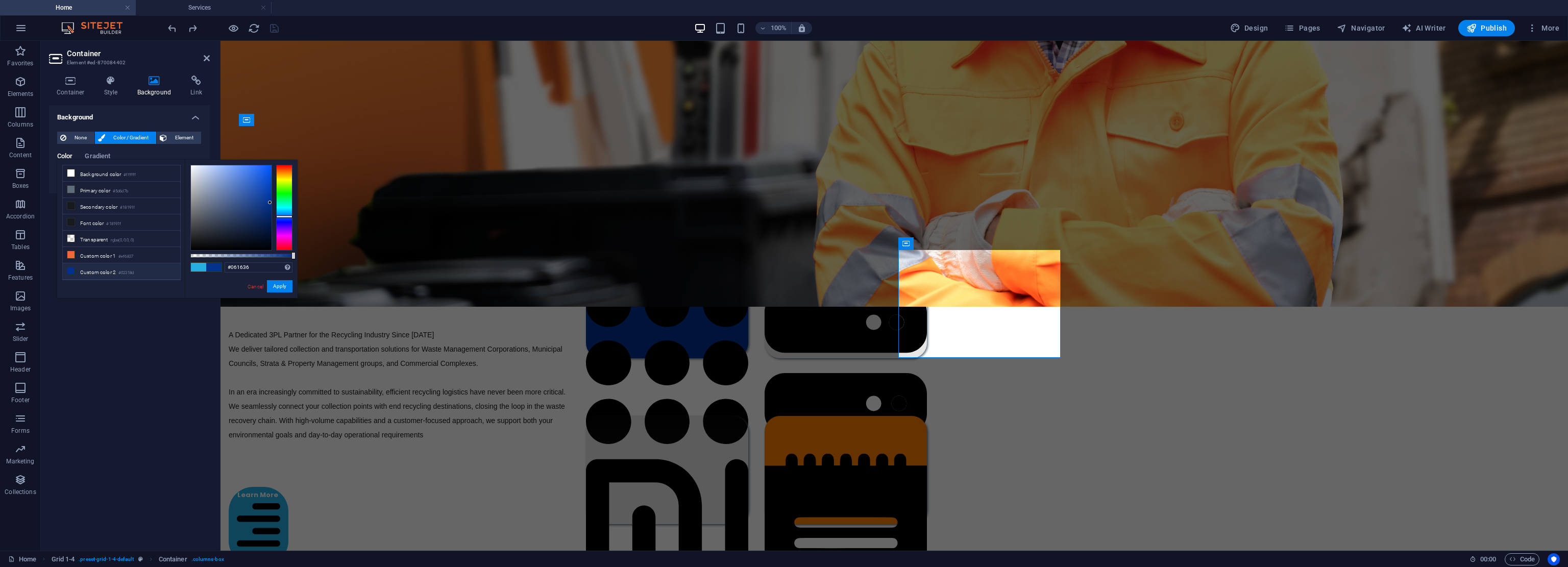
click at [262, 231] on div at bounding box center [231, 208] width 80 height 85
drag, startPoint x: 287, startPoint y: 284, endPoint x: 132, endPoint y: 273, distance: 155.4
click at [287, 284] on button "Apply" at bounding box center [279, 287] width 25 height 12
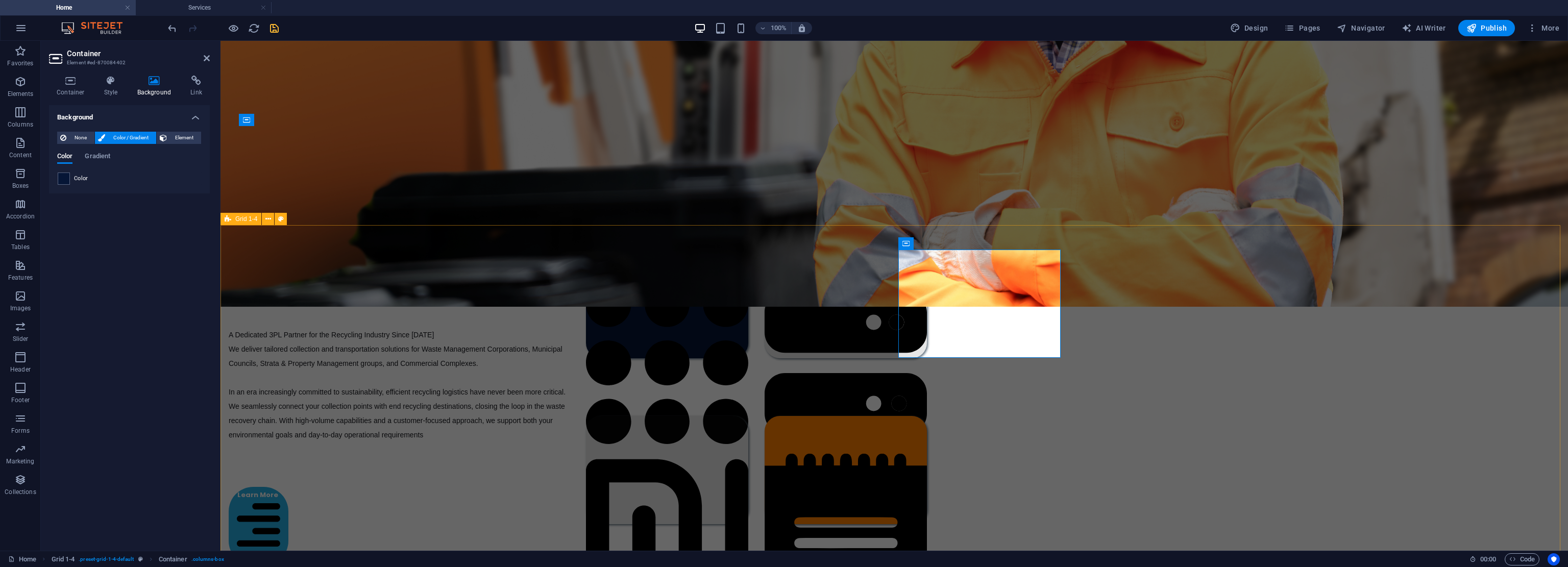
click at [379, 351] on div "End-To-End Recycling Solutions A Dedicated 3PL Partner for the Recycling Indust…" at bounding box center [891, 400] width 1340 height 349
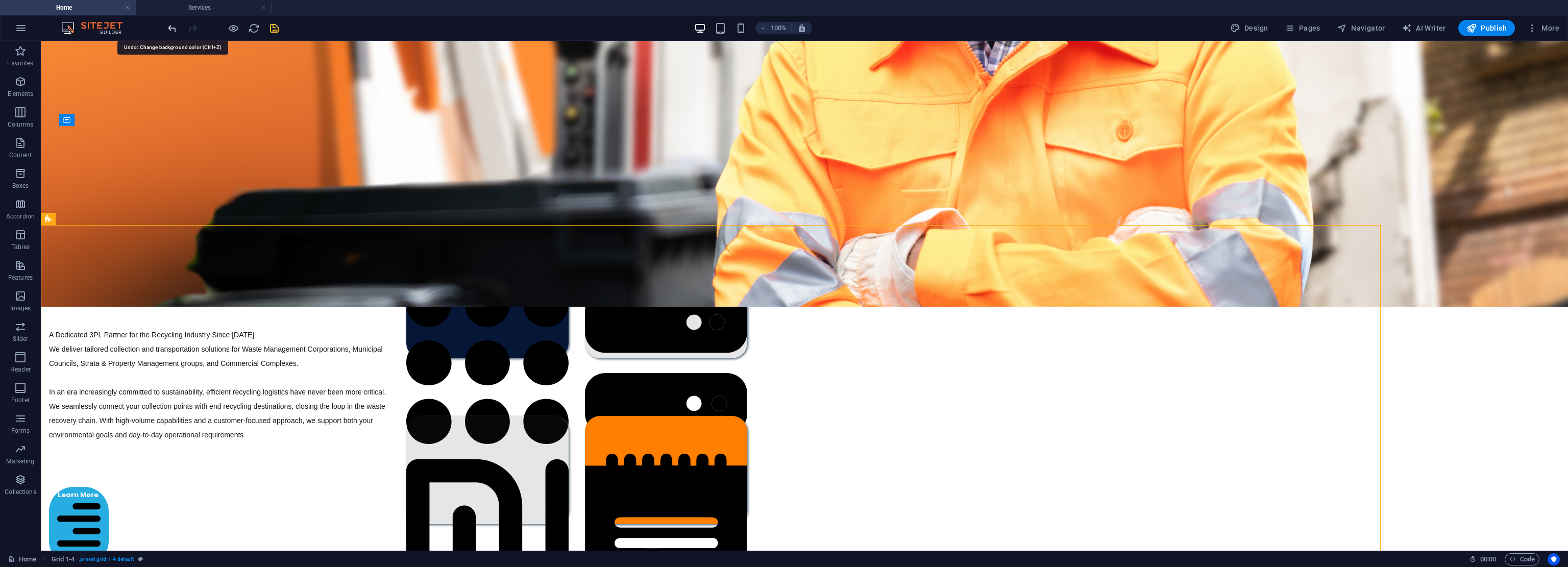
click at [172, 26] on icon "undo" at bounding box center [172, 28] width 11 height 11
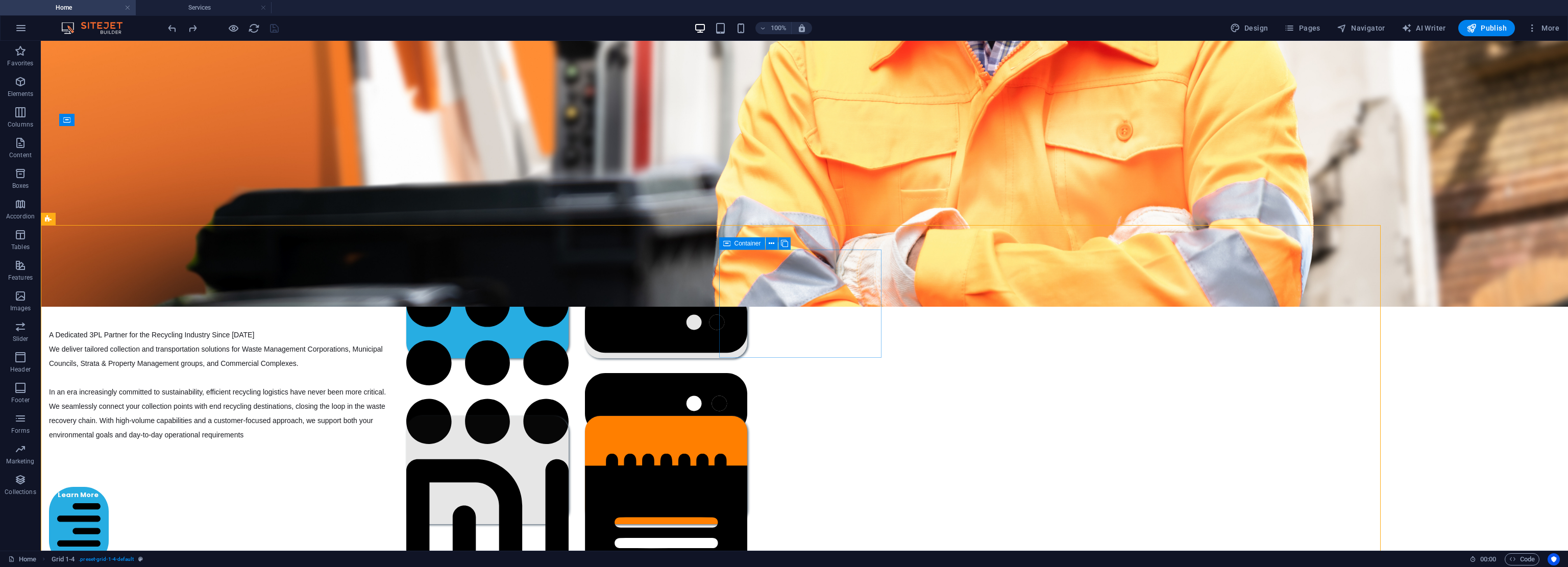
click at [731, 244] on div "Container" at bounding box center [742, 244] width 46 height 12
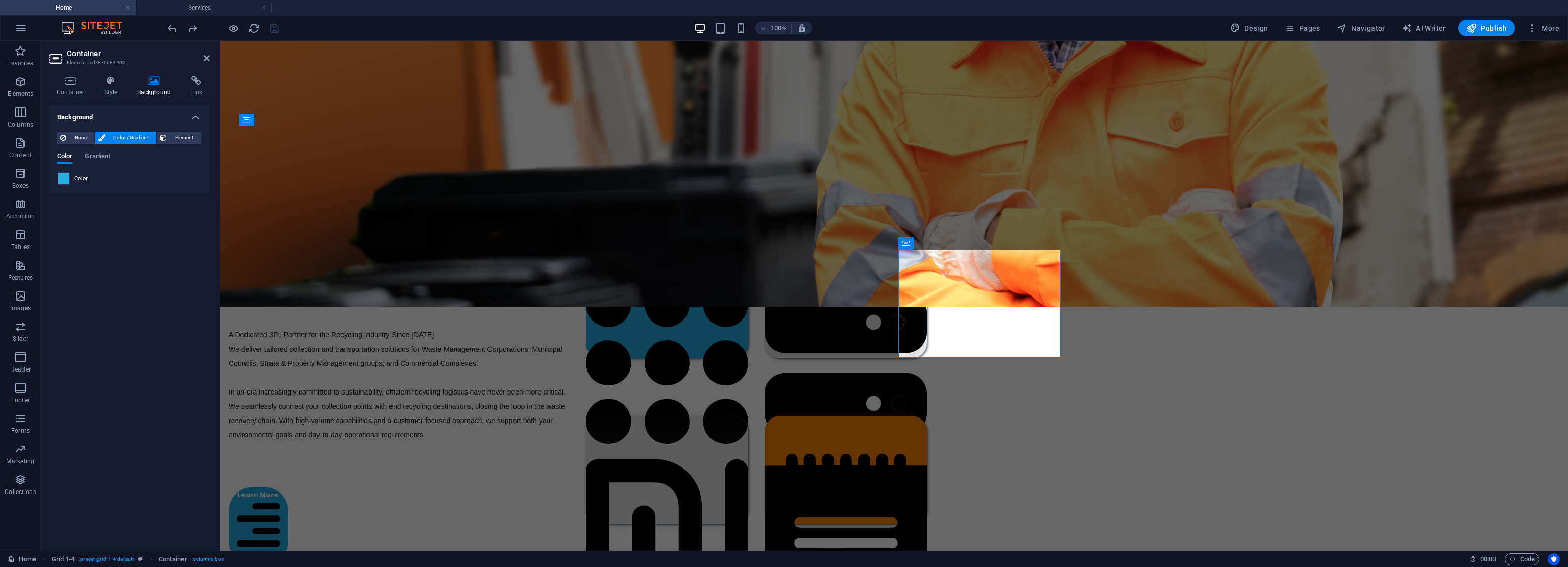
click at [64, 177] on span at bounding box center [64, 179] width 11 height 11
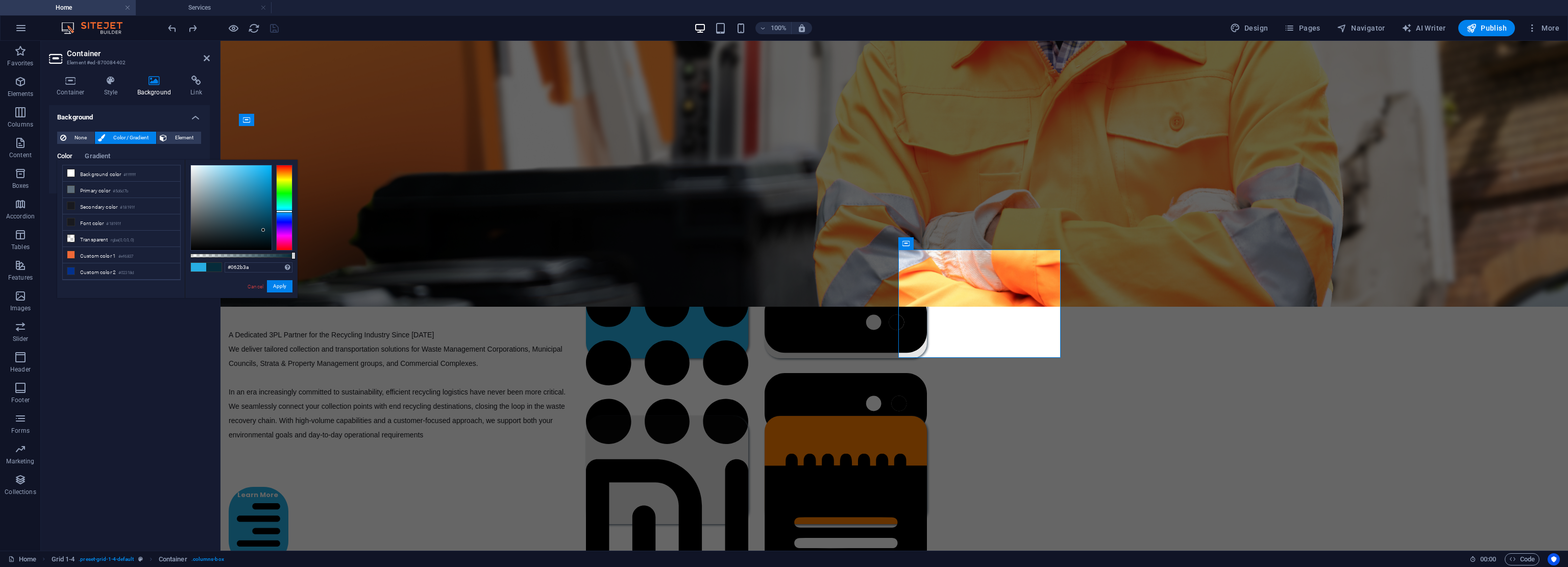
click at [264, 230] on div at bounding box center [231, 208] width 80 height 85
click at [265, 222] on div at bounding box center [231, 208] width 80 height 85
click at [251, 220] on div at bounding box center [231, 208] width 80 height 85
click at [251, 230] on div at bounding box center [231, 208] width 80 height 85
click at [257, 236] on div at bounding box center [231, 208] width 80 height 85
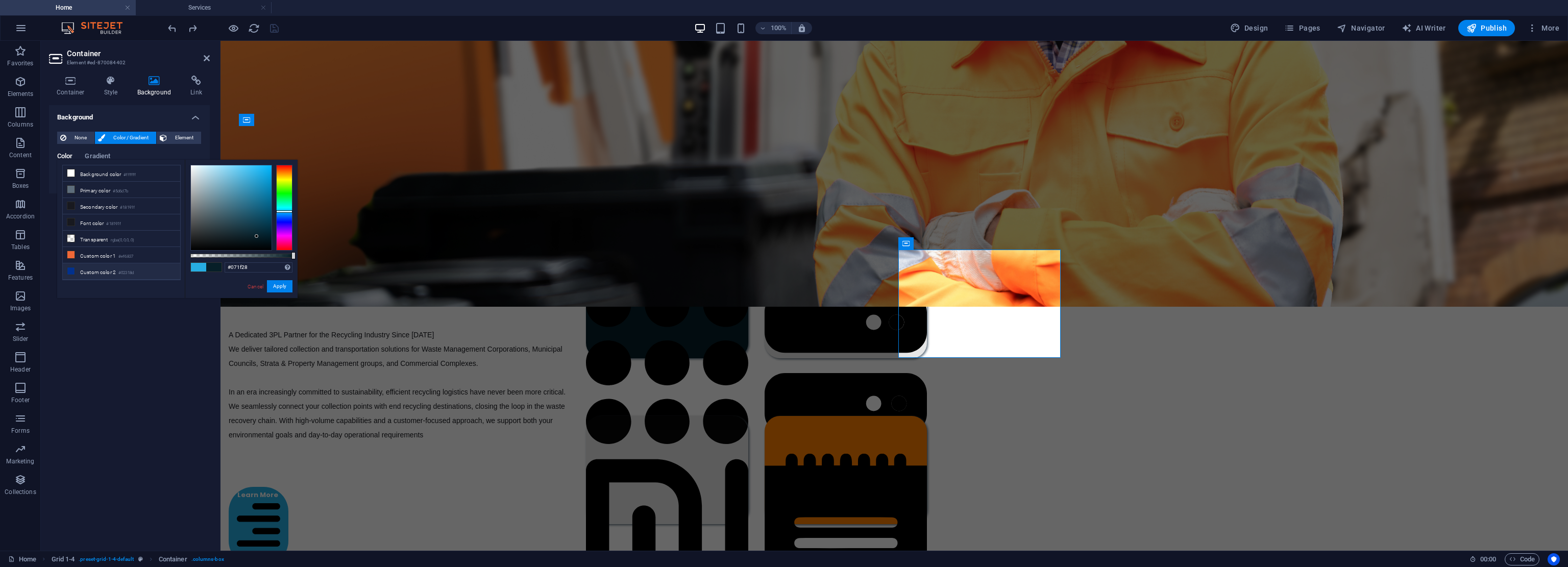
click at [71, 268] on icon at bounding box center [71, 270] width 7 height 7
click at [264, 218] on div at bounding box center [231, 208] width 80 height 85
click at [265, 227] on div at bounding box center [231, 208] width 80 height 85
type input "#021233"
drag, startPoint x: 264, startPoint y: 228, endPoint x: 268, endPoint y: 233, distance: 6.4
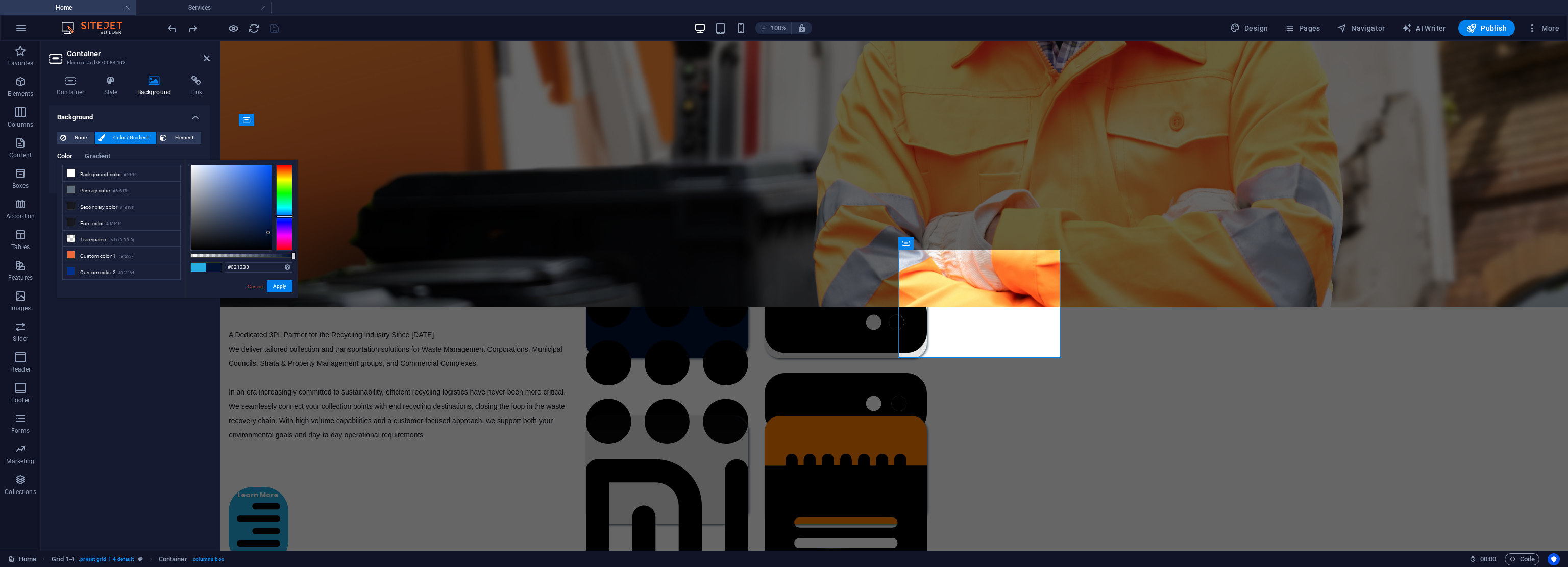
click at [268, 233] on div at bounding box center [268, 232] width 4 height 4
drag, startPoint x: 283, startPoint y: 284, endPoint x: 195, endPoint y: 300, distance: 89.4
click at [283, 284] on button "Apply" at bounding box center [279, 287] width 25 height 12
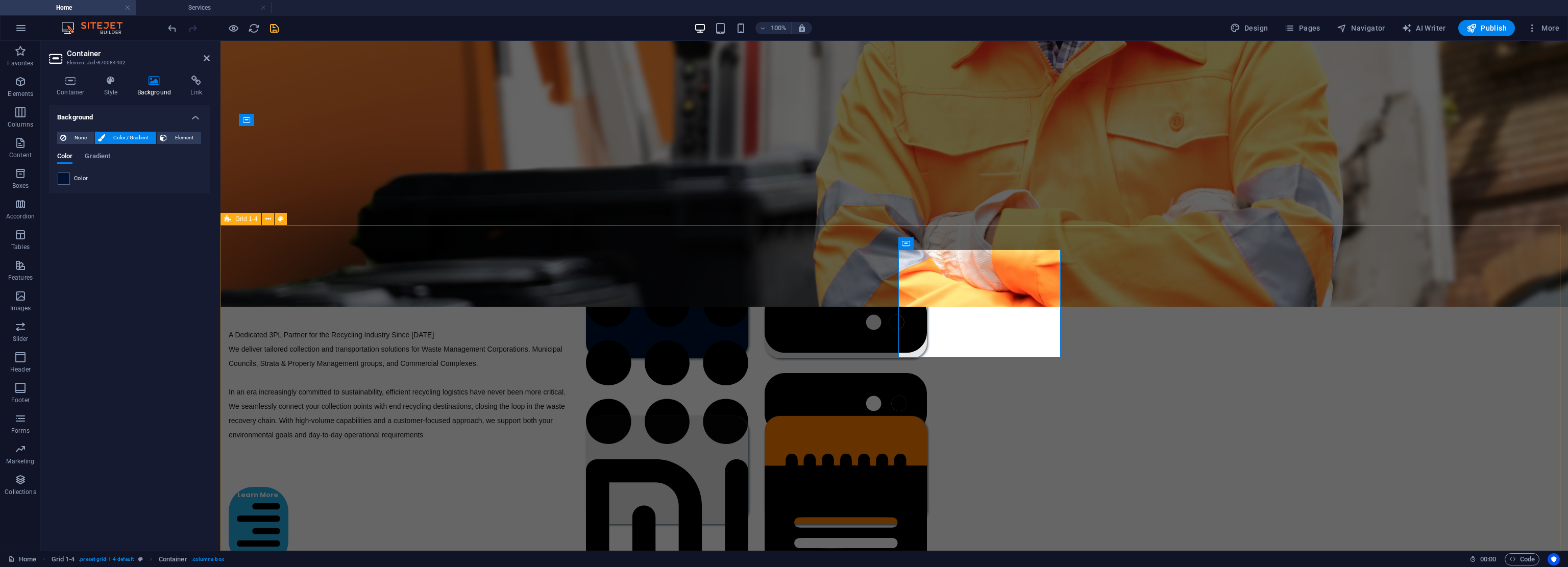
click at [392, 371] on div "End-To-End Recycling Solutions A Dedicated 3PL Partner for the Recycling Indust…" at bounding box center [891, 400] width 1340 height 349
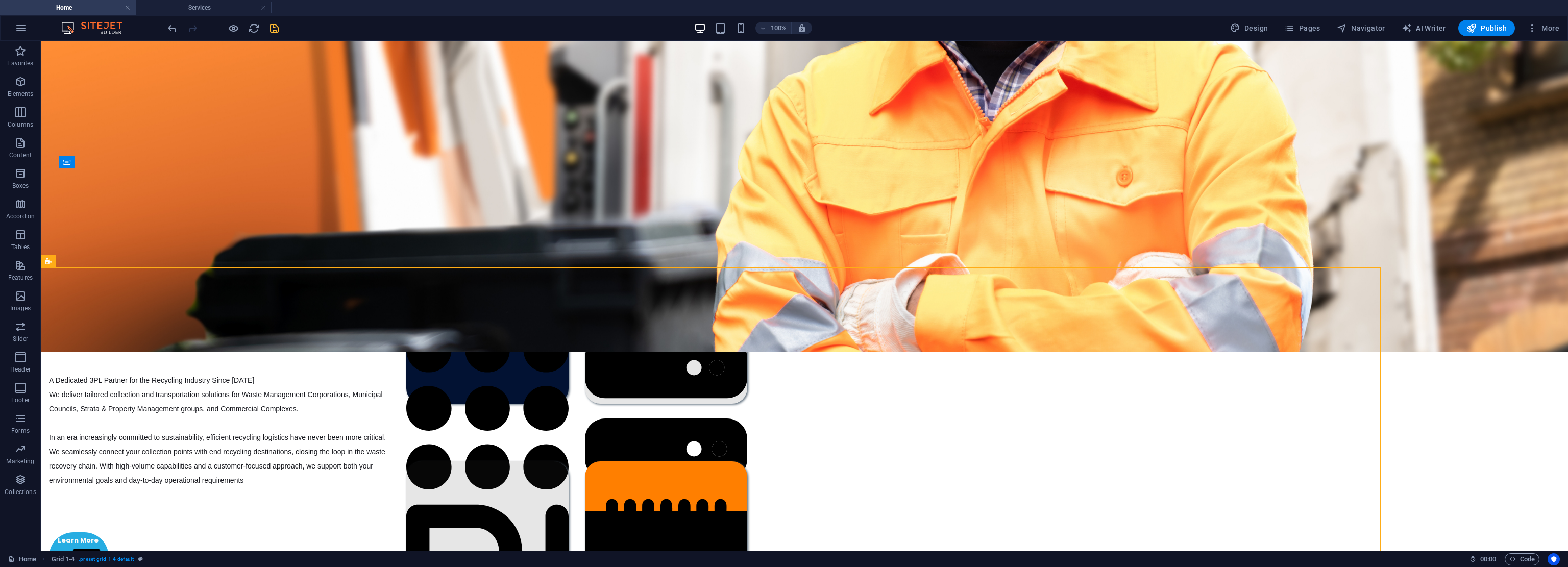
drag, startPoint x: 1464, startPoint y: 396, endPoint x: 1461, endPoint y: 372, distance: 24.2
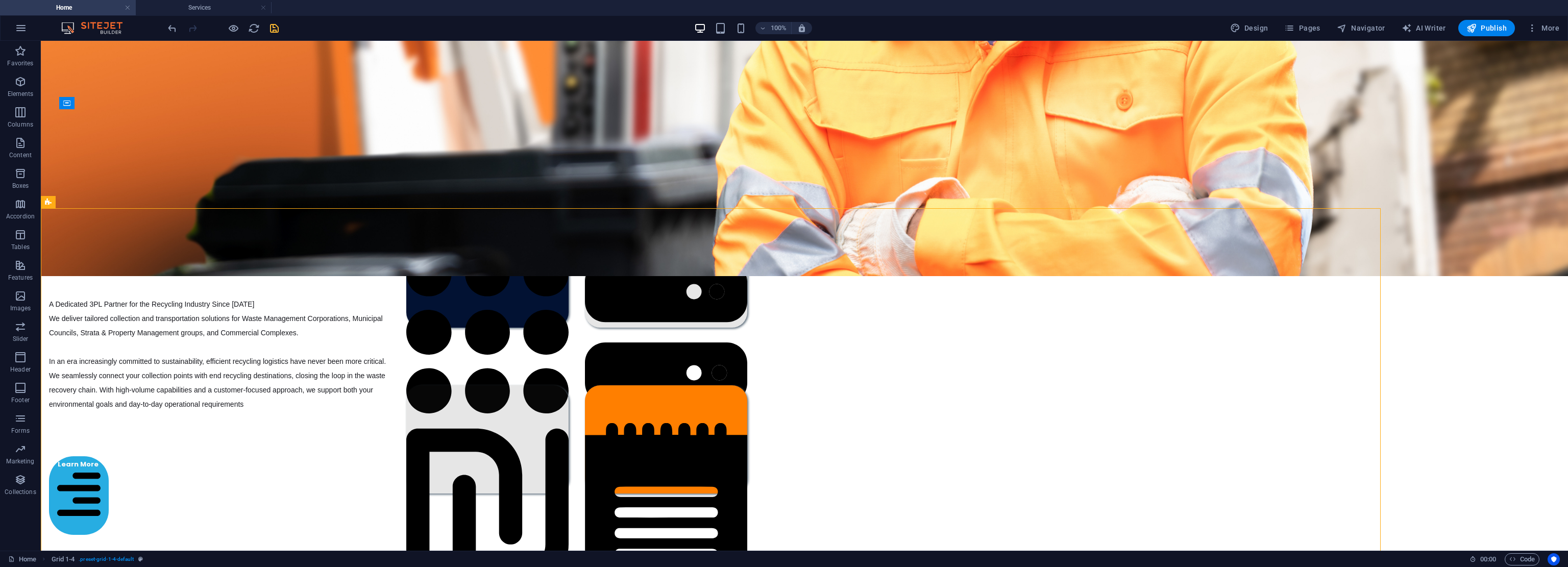
drag, startPoint x: 1461, startPoint y: 372, endPoint x: 1456, endPoint y: 419, distance: 47.3
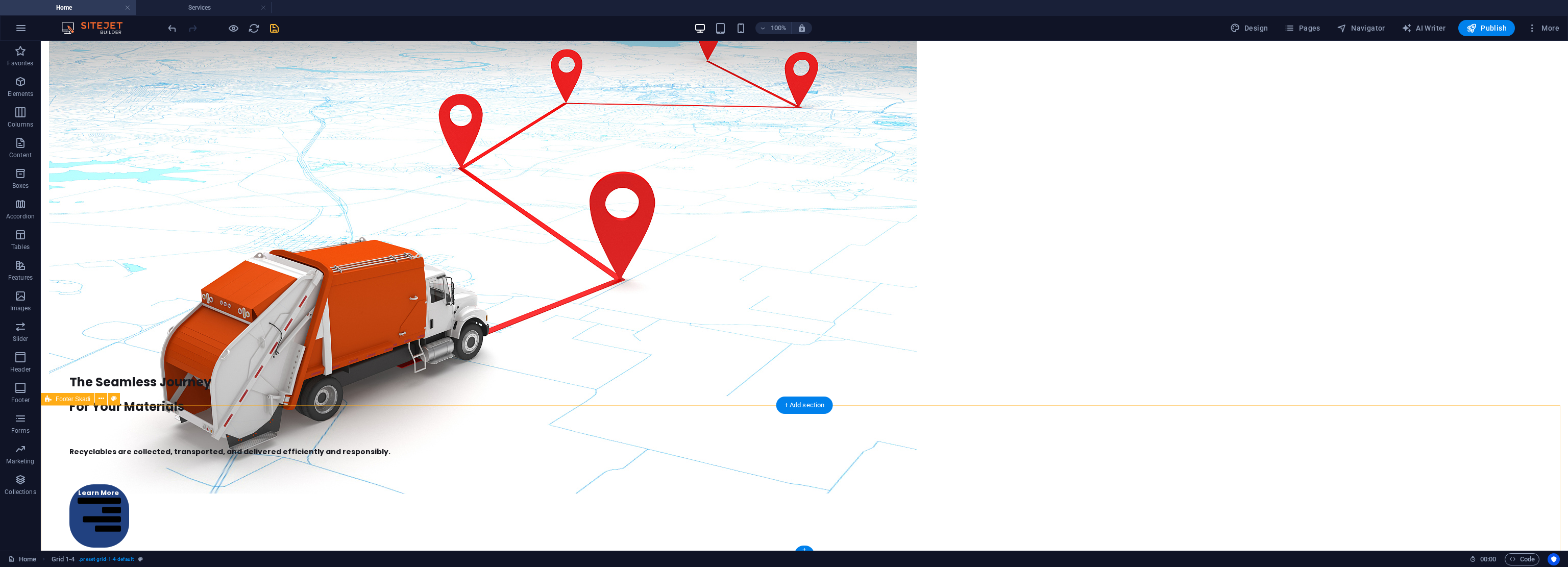
drag, startPoint x: 1419, startPoint y: 409, endPoint x: 1361, endPoint y: 451, distance: 71.6
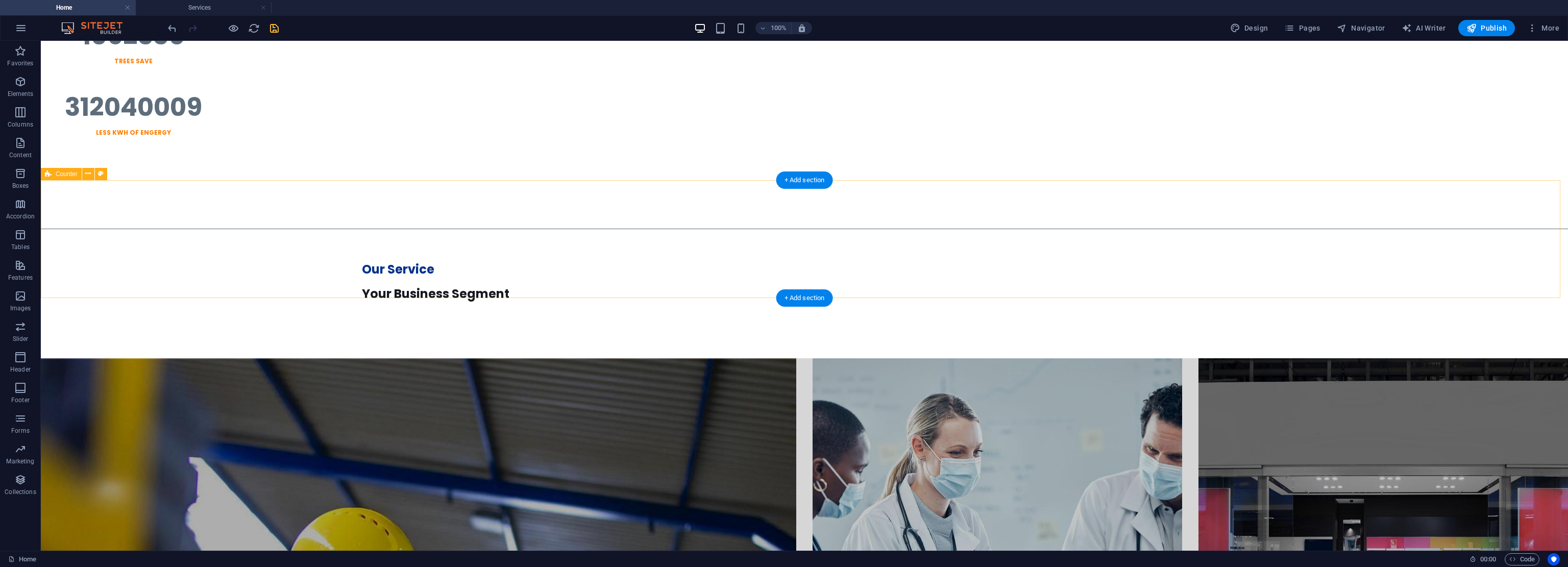
drag, startPoint x: 1343, startPoint y: 417, endPoint x: 1352, endPoint y: 210, distance: 207.2
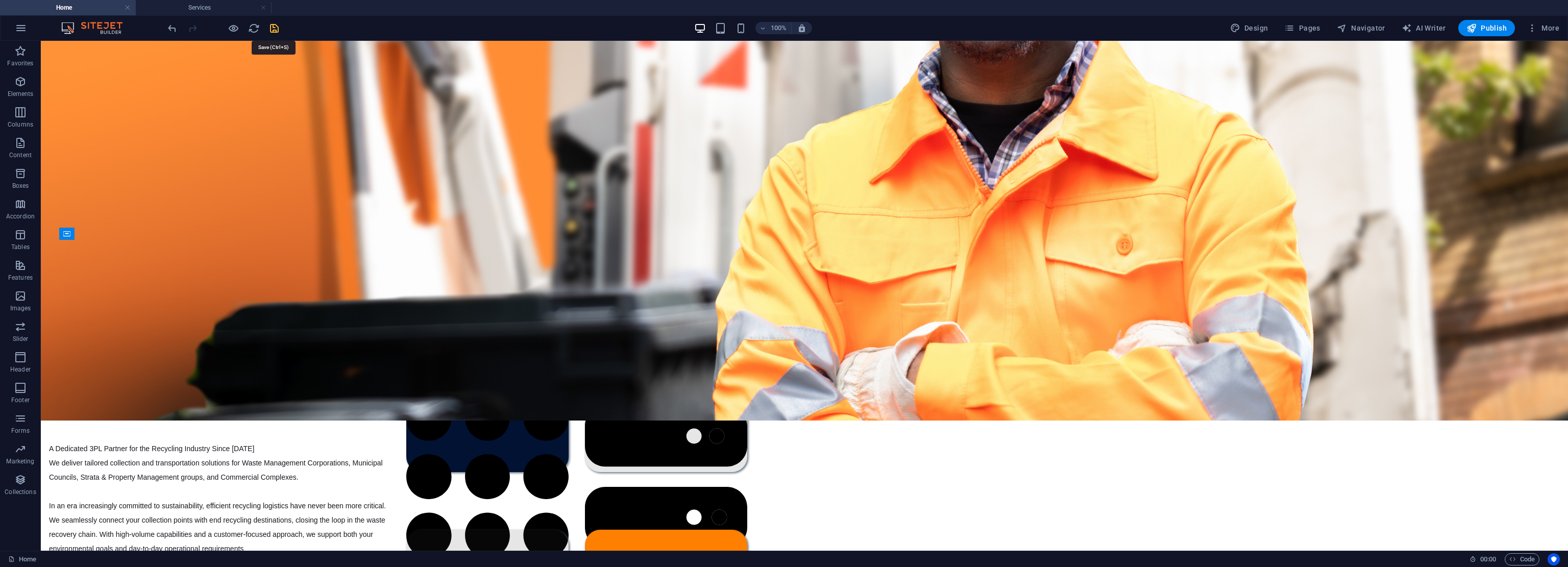
click at [274, 30] on icon "save" at bounding box center [274, 28] width 11 height 11
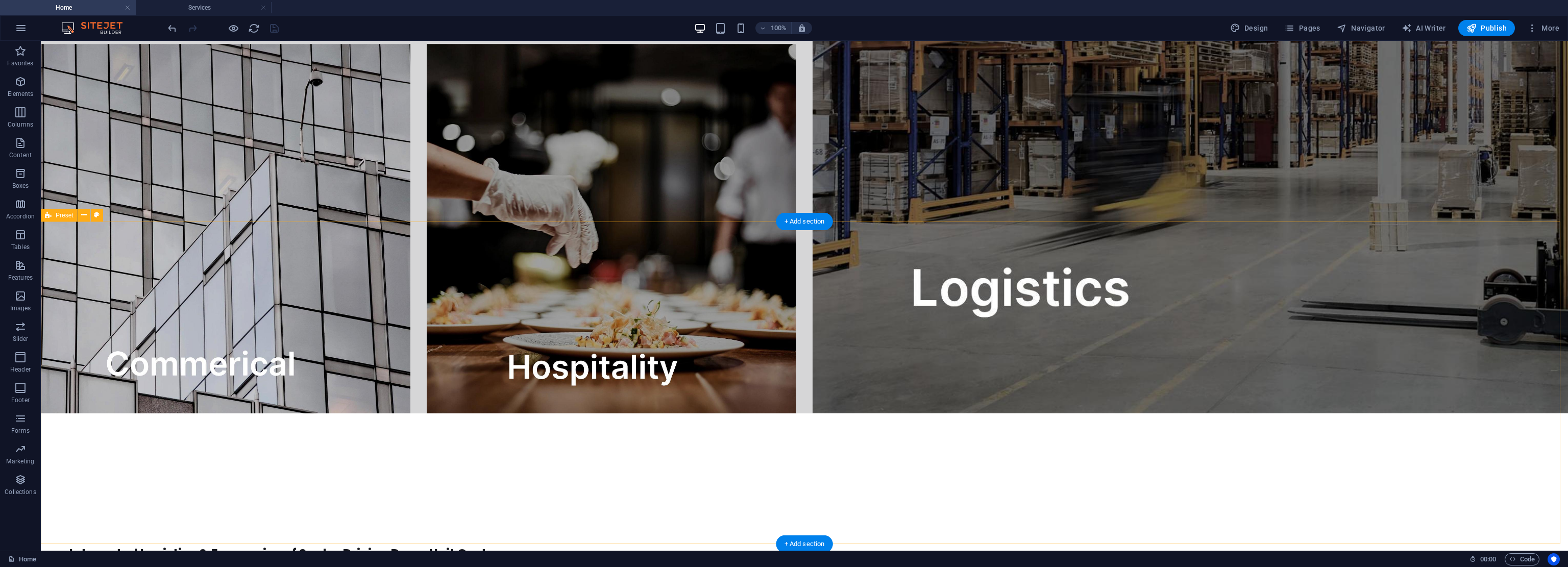
scroll to position [2637, 0]
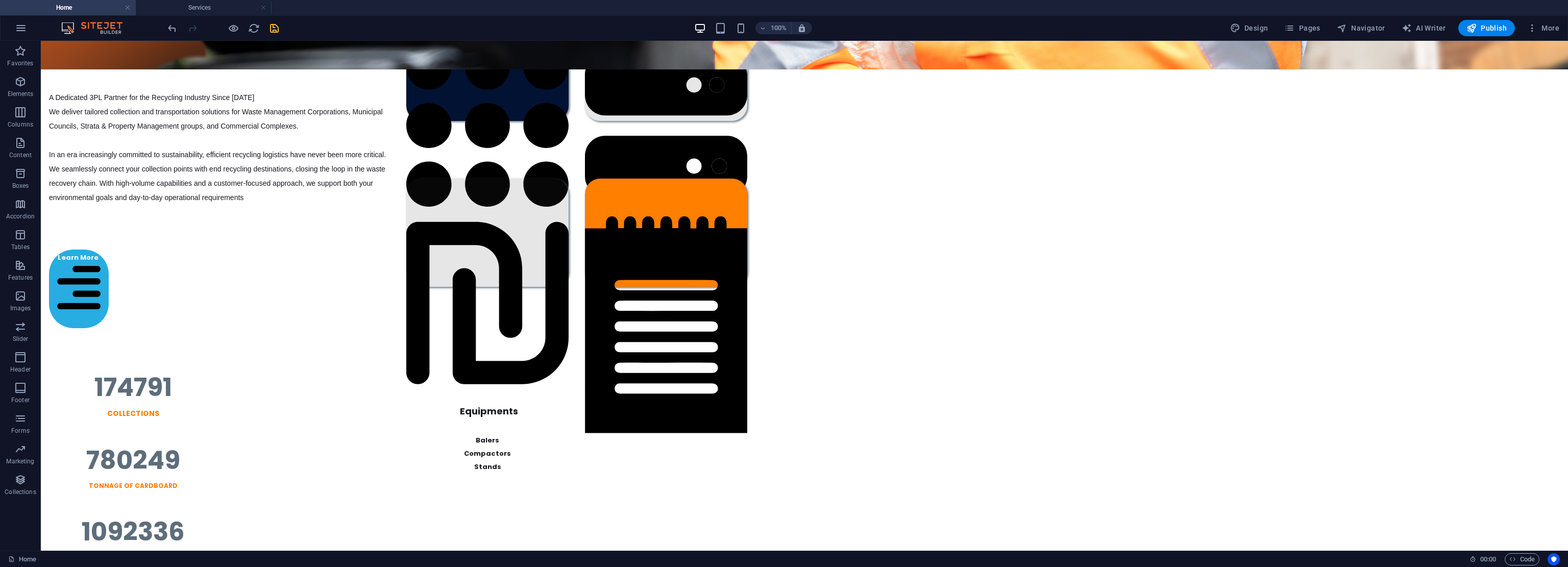
scroll to position [0, 0]
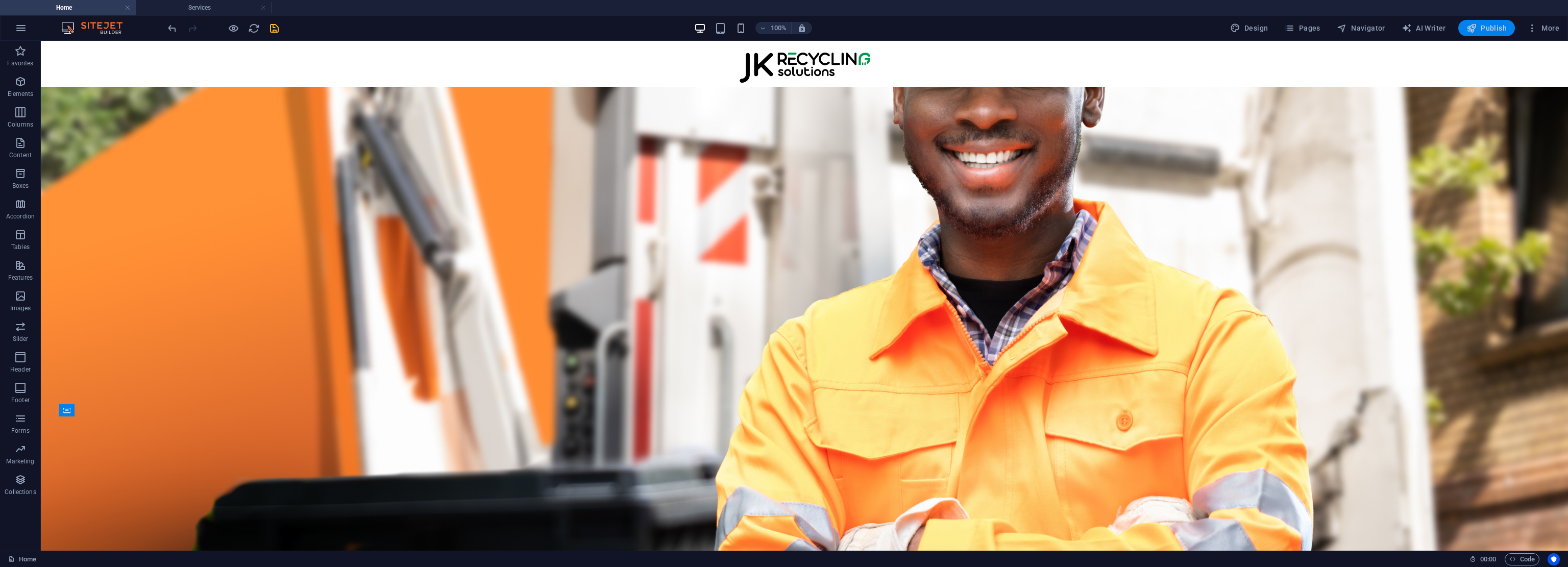
click at [783, 29] on span "Publish" at bounding box center [1486, 28] width 41 height 10
